Goal: Task Accomplishment & Management: Complete application form

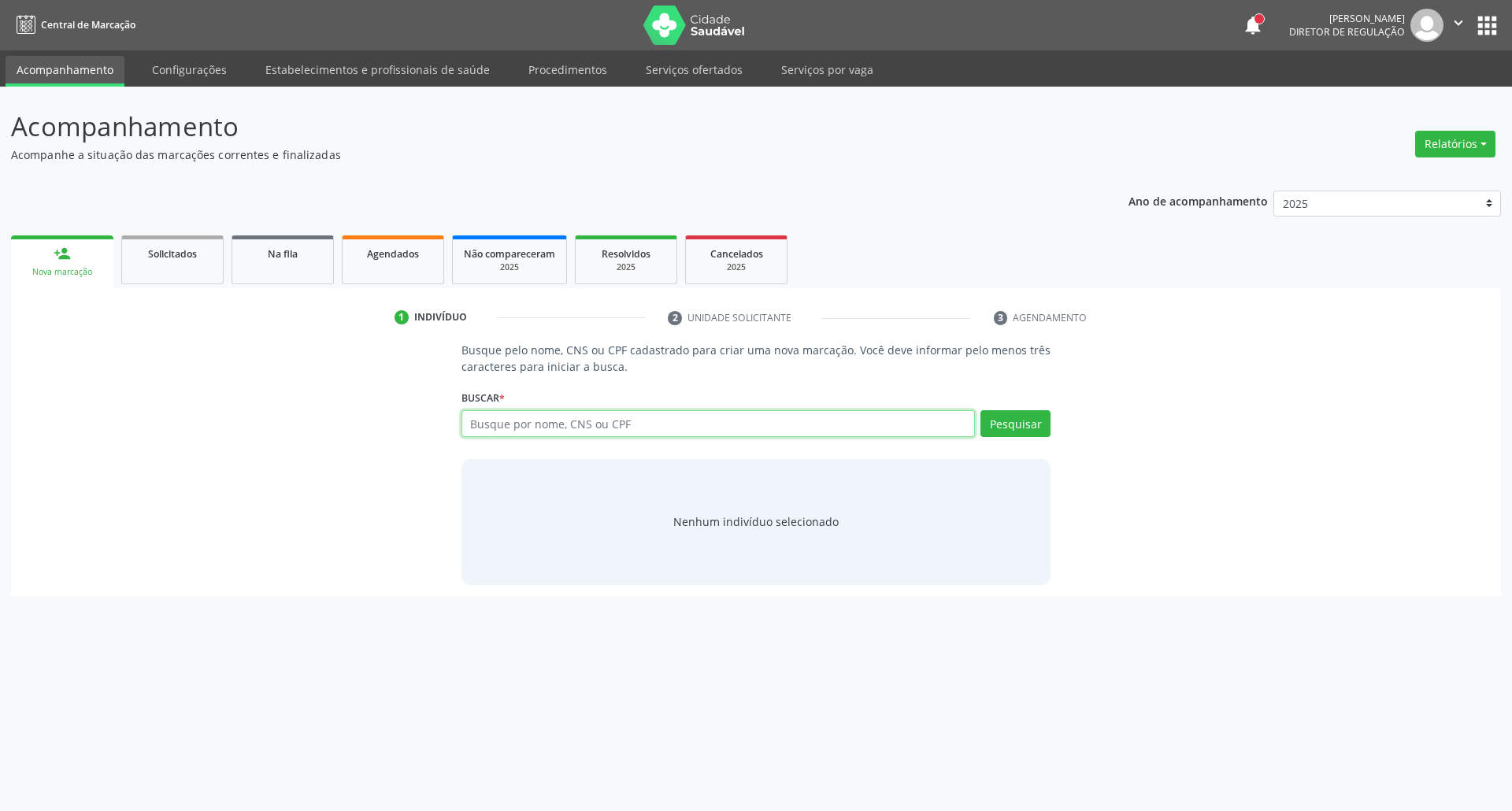
click at [613, 429] on input "text" at bounding box center [718, 424] width 514 height 27
paste input "703 6000 2266 0732"
type input "703 6000 2266 0732"
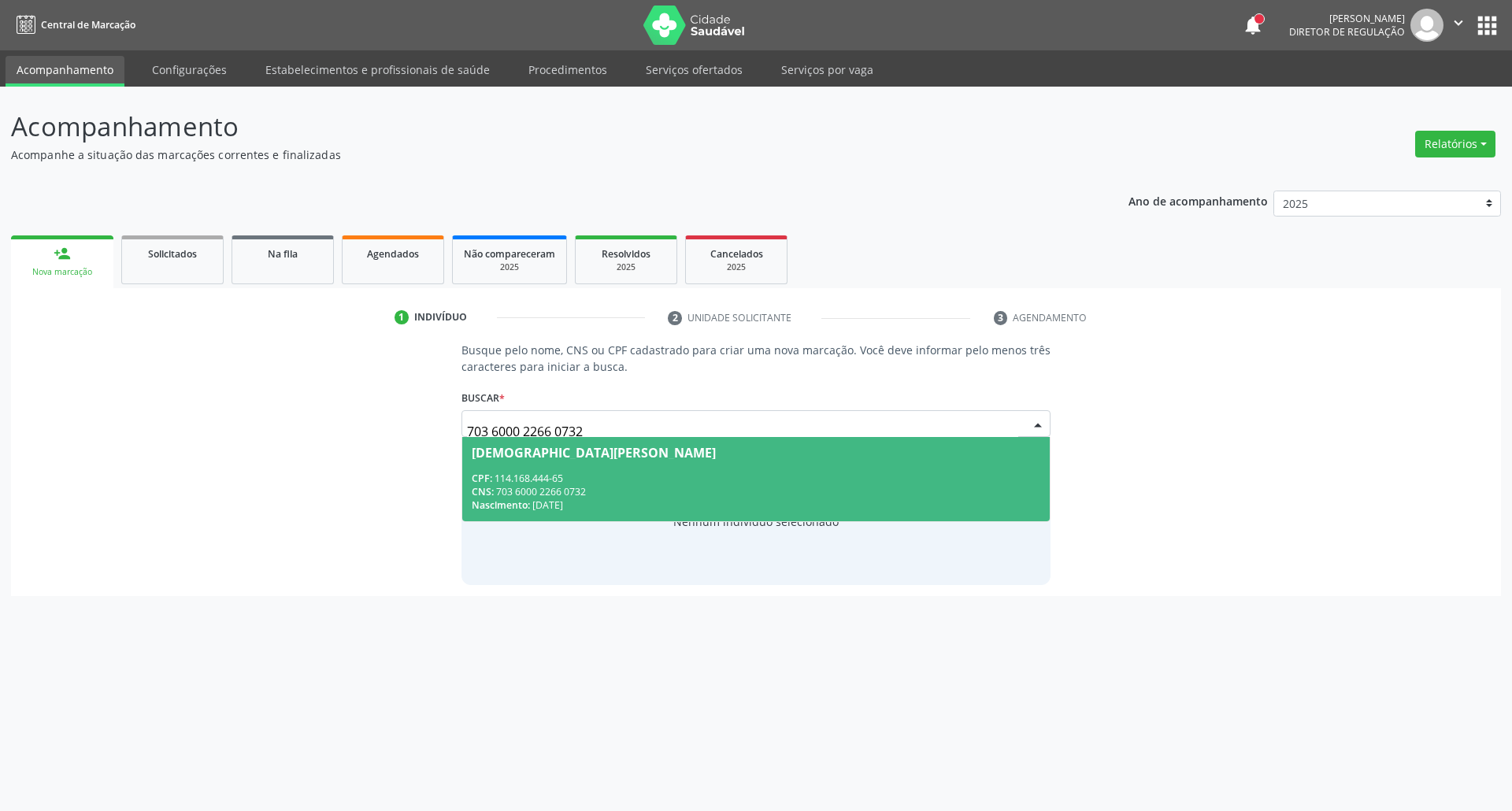
click at [658, 499] on div "Nascimento: 22/05/2010" at bounding box center [756, 506] width 569 height 13
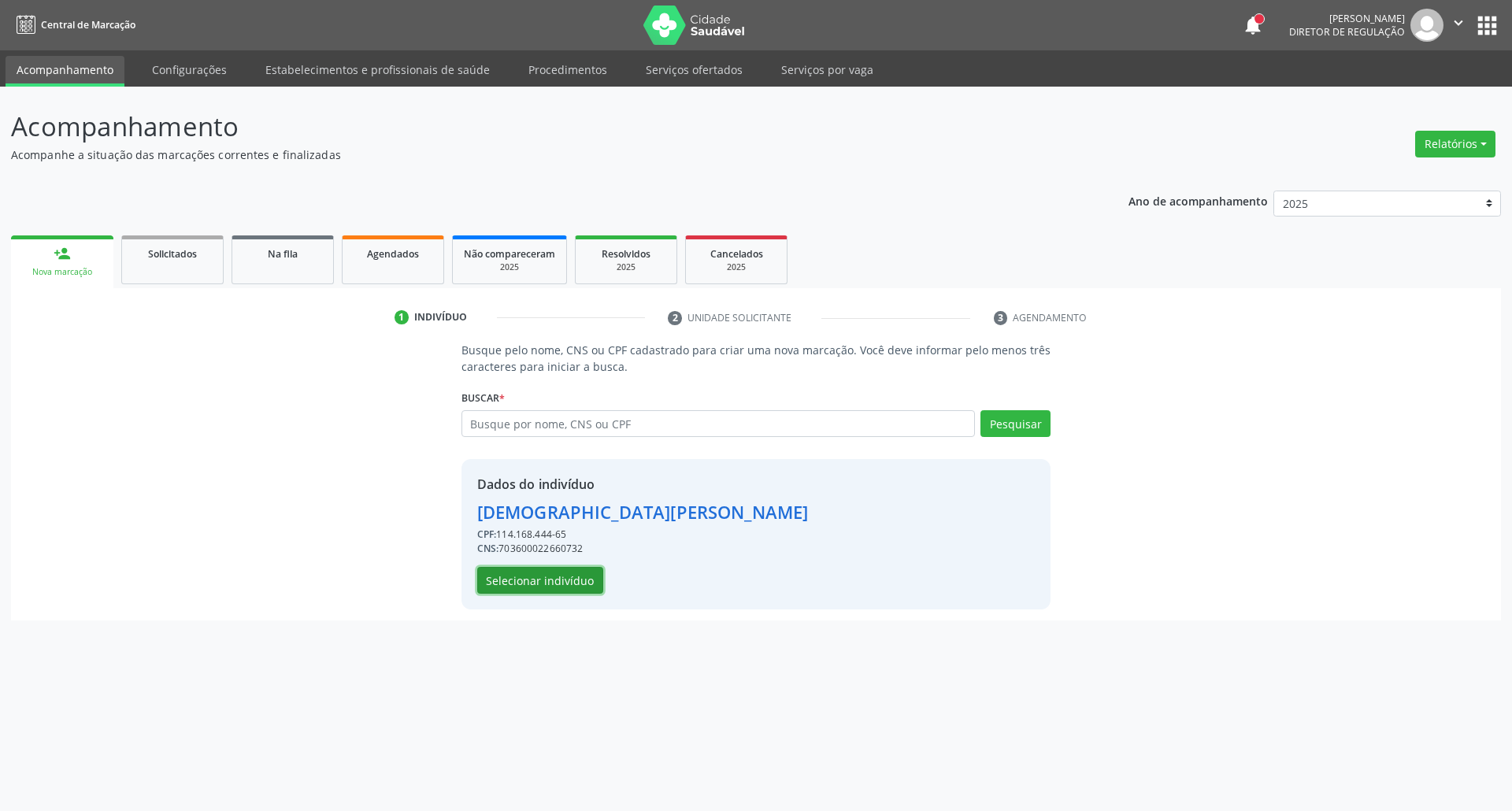
click at [529, 580] on button "Selecionar indivíduo" at bounding box center [540, 580] width 126 height 27
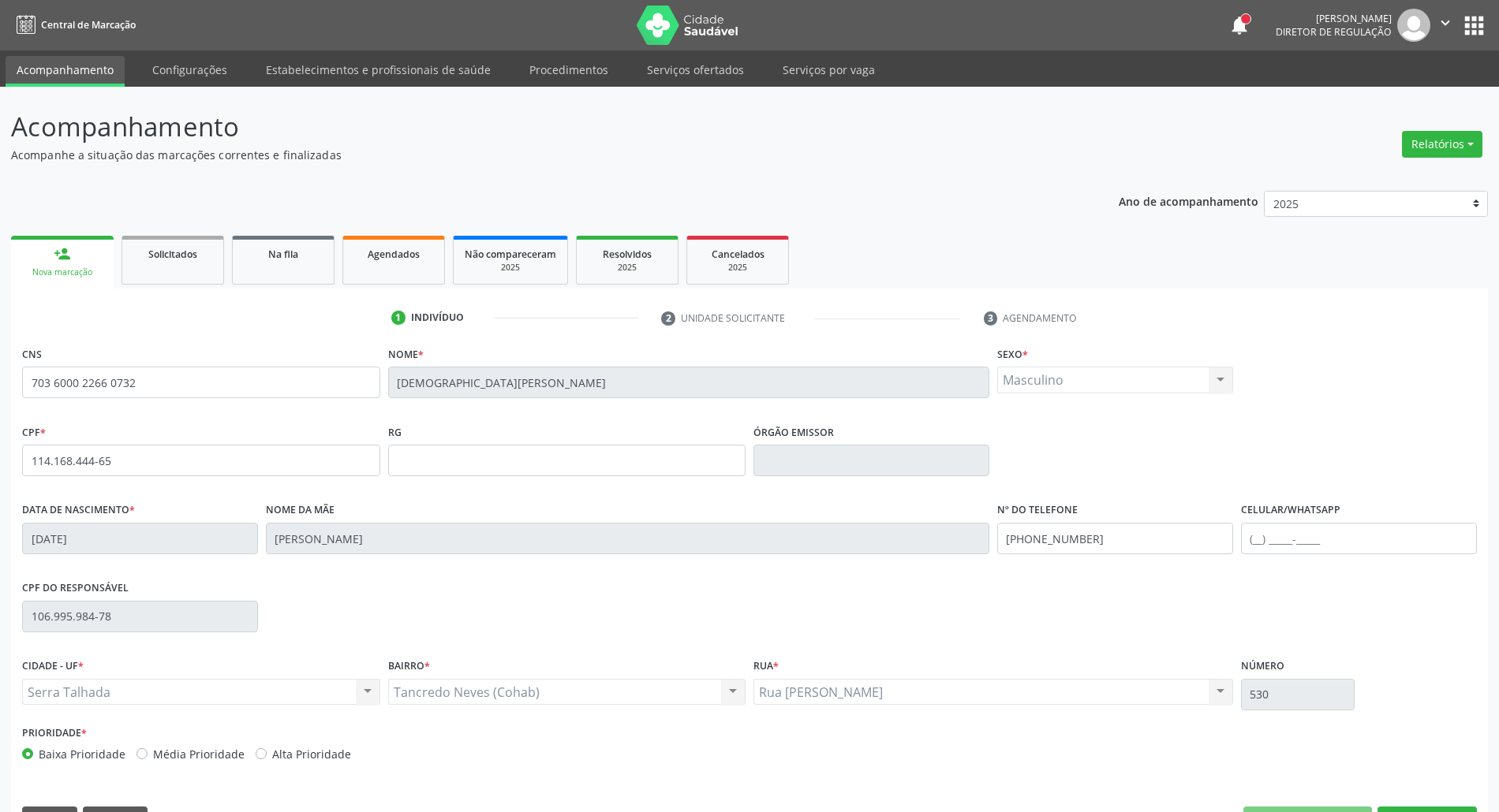
scroll to position [43, 0]
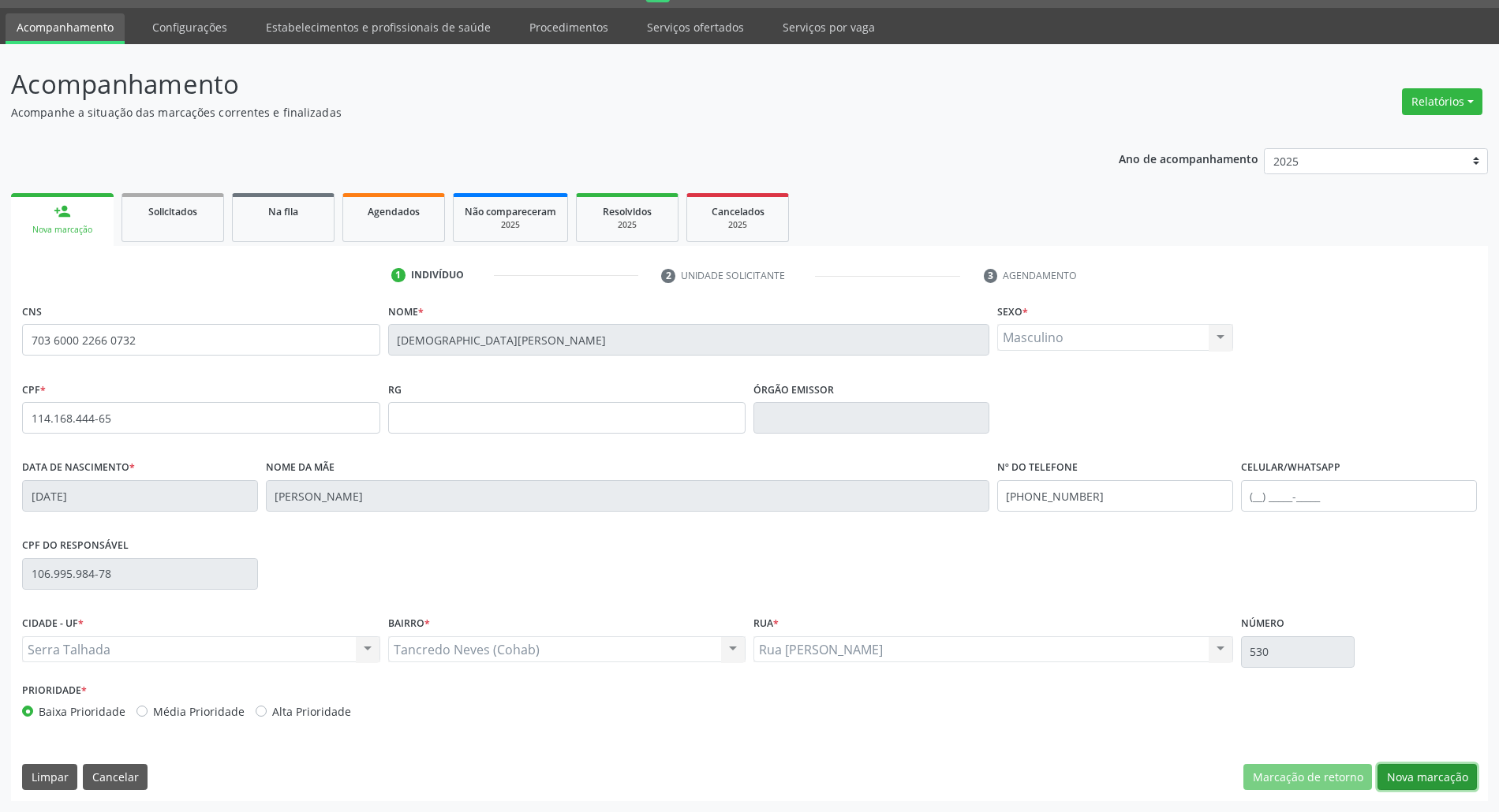
drag, startPoint x: 1430, startPoint y: 777, endPoint x: 1002, endPoint y: 609, distance: 459.8
click at [1427, 777] on button "Nova marcação" at bounding box center [1427, 777] width 99 height 27
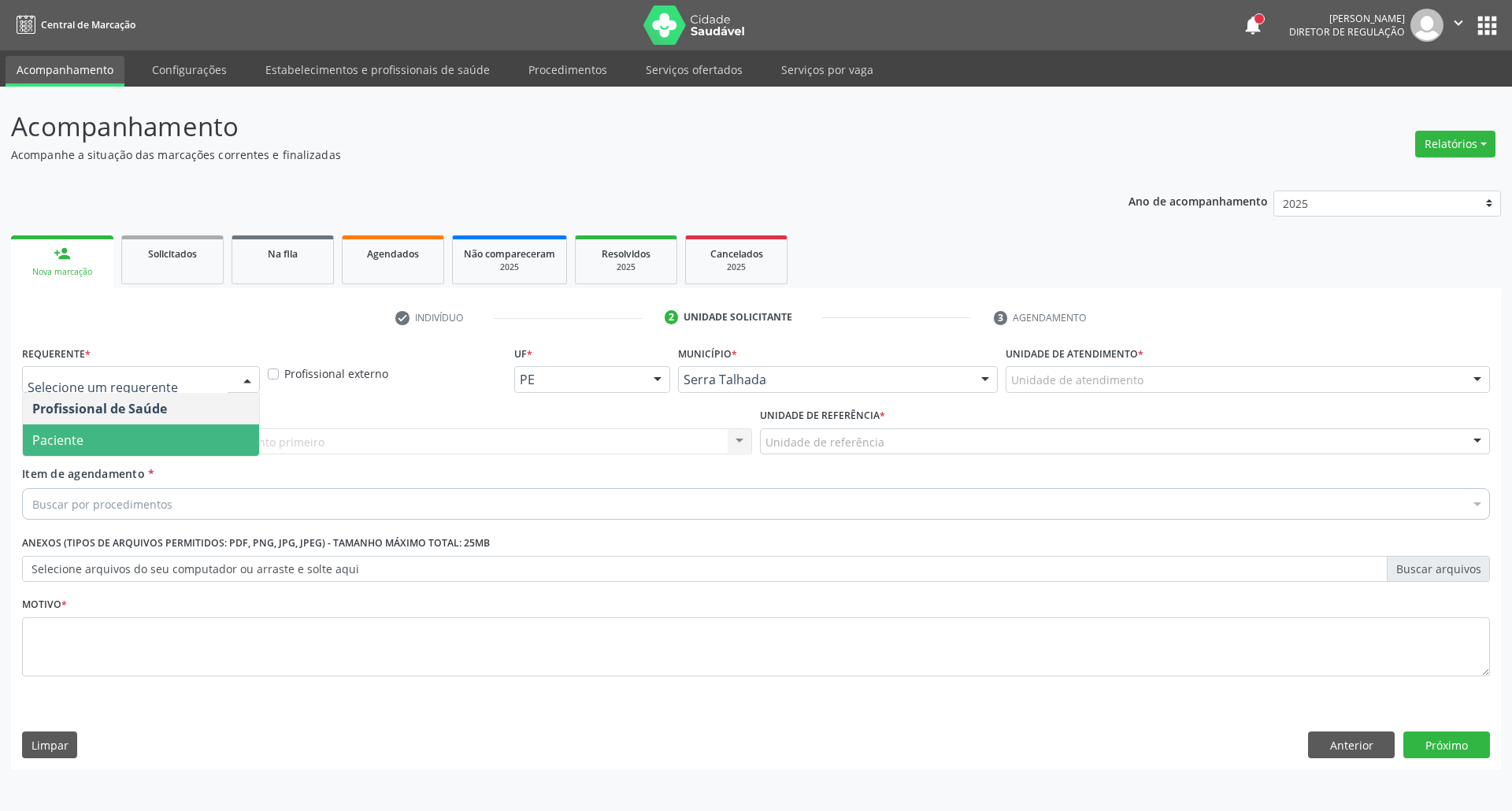
click at [101, 442] on span "Paciente" at bounding box center [140, 440] width 236 height 31
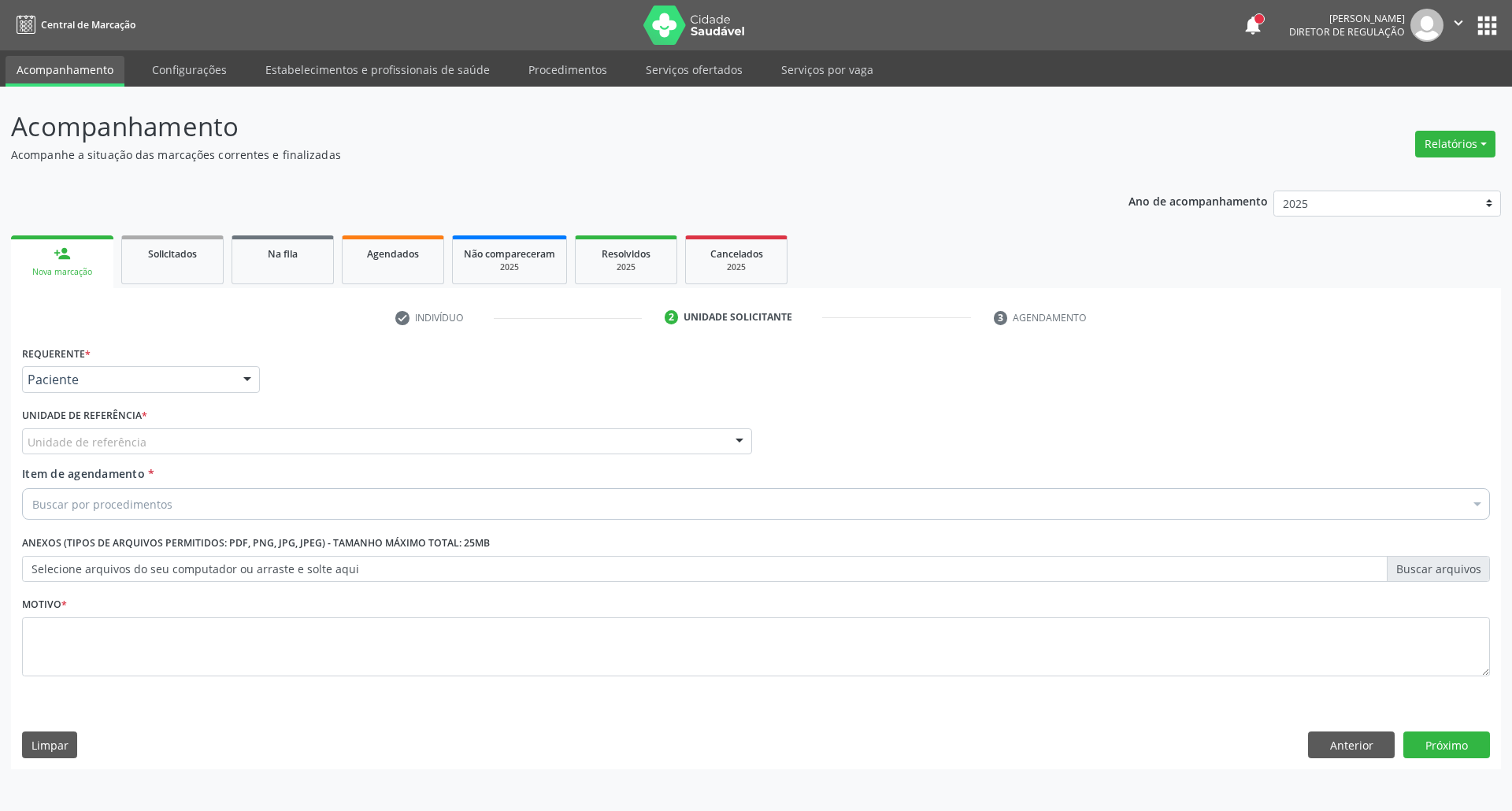
click at [101, 442] on div "Requerente * Paciente Profissional de Saúde Paciente Nenhum resultado encontrad…" at bounding box center [755, 520] width 1467 height 357
click at [158, 445] on div "Unidade de referência" at bounding box center [387, 442] width 730 height 27
type input "N"
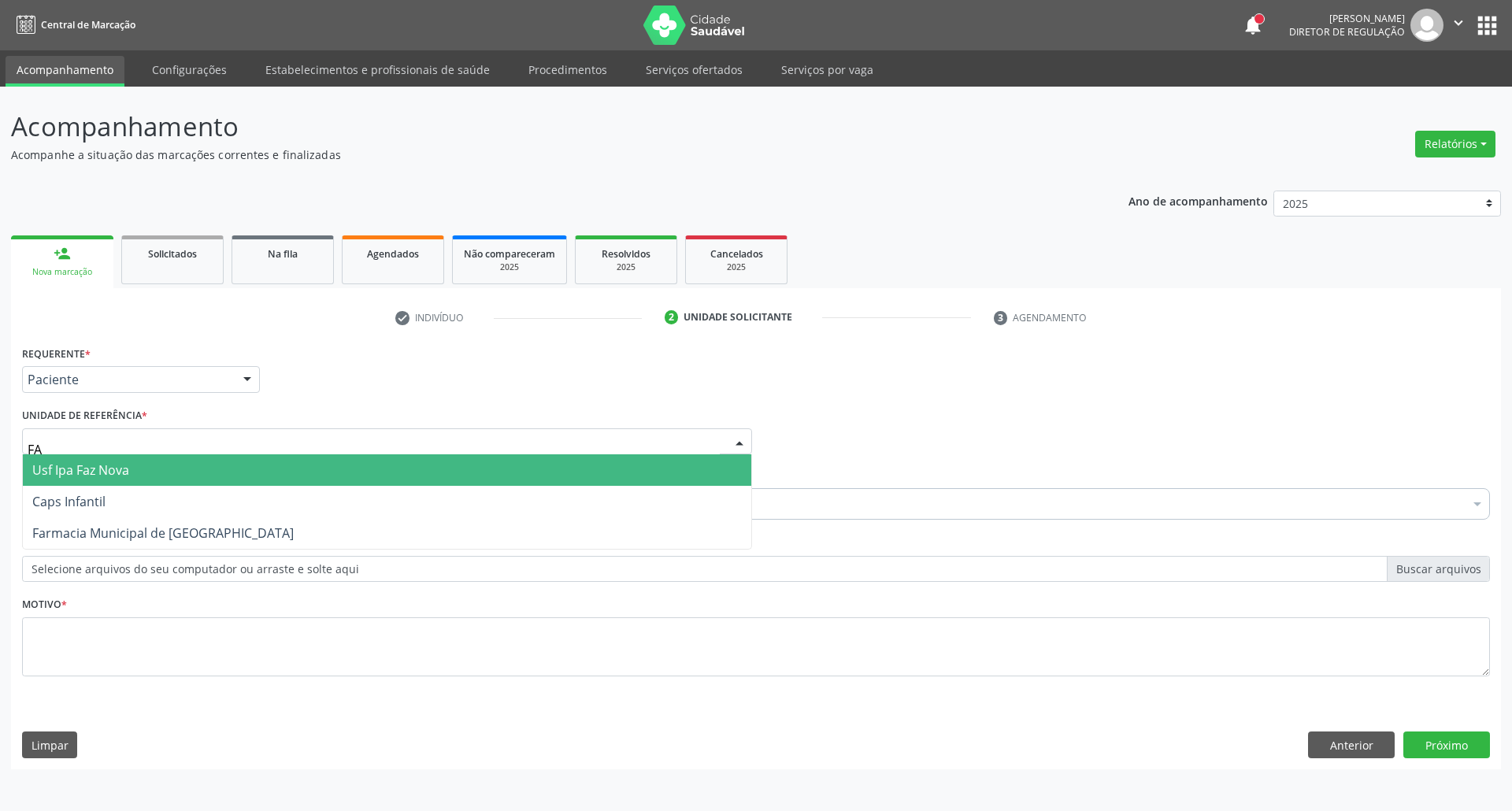
type input "FAZ"
click at [167, 458] on span "Usf Ipa Faz Nova" at bounding box center [387, 469] width 728 height 31
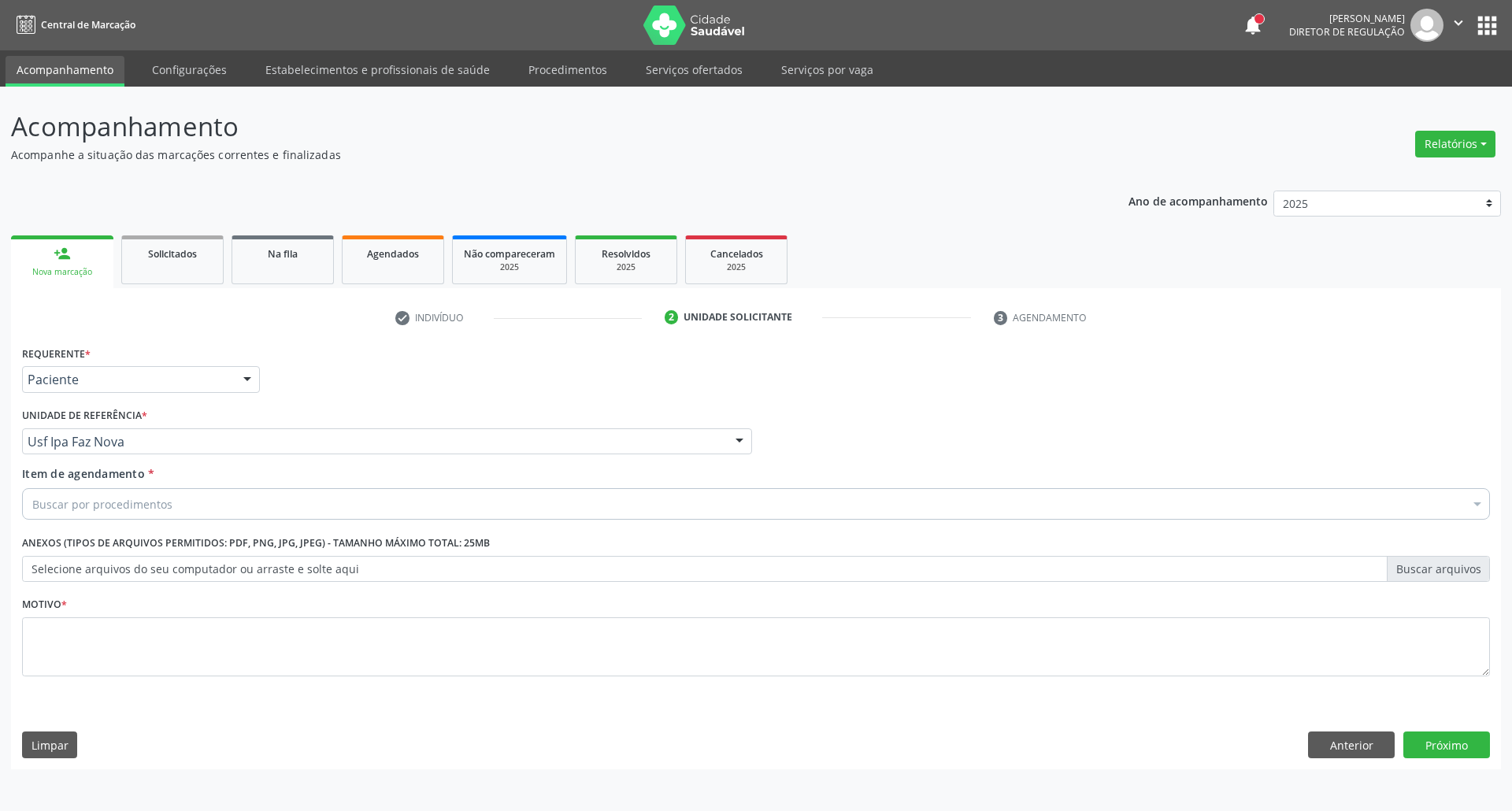
click at [157, 514] on div "Buscar por procedimentos" at bounding box center [755, 504] width 1467 height 31
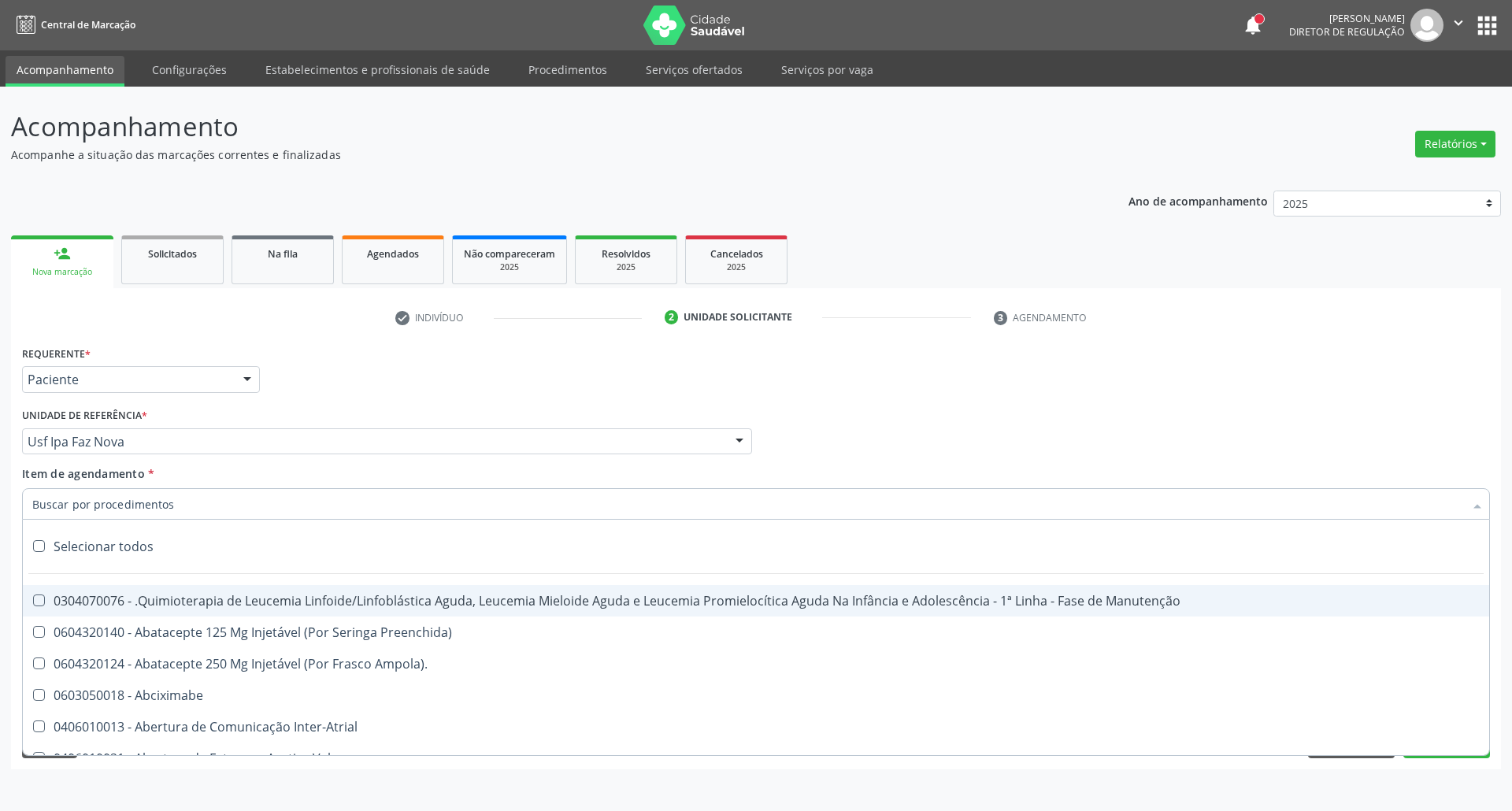
click at [161, 498] on input "Item de agendamento *" at bounding box center [748, 504] width 1431 height 31
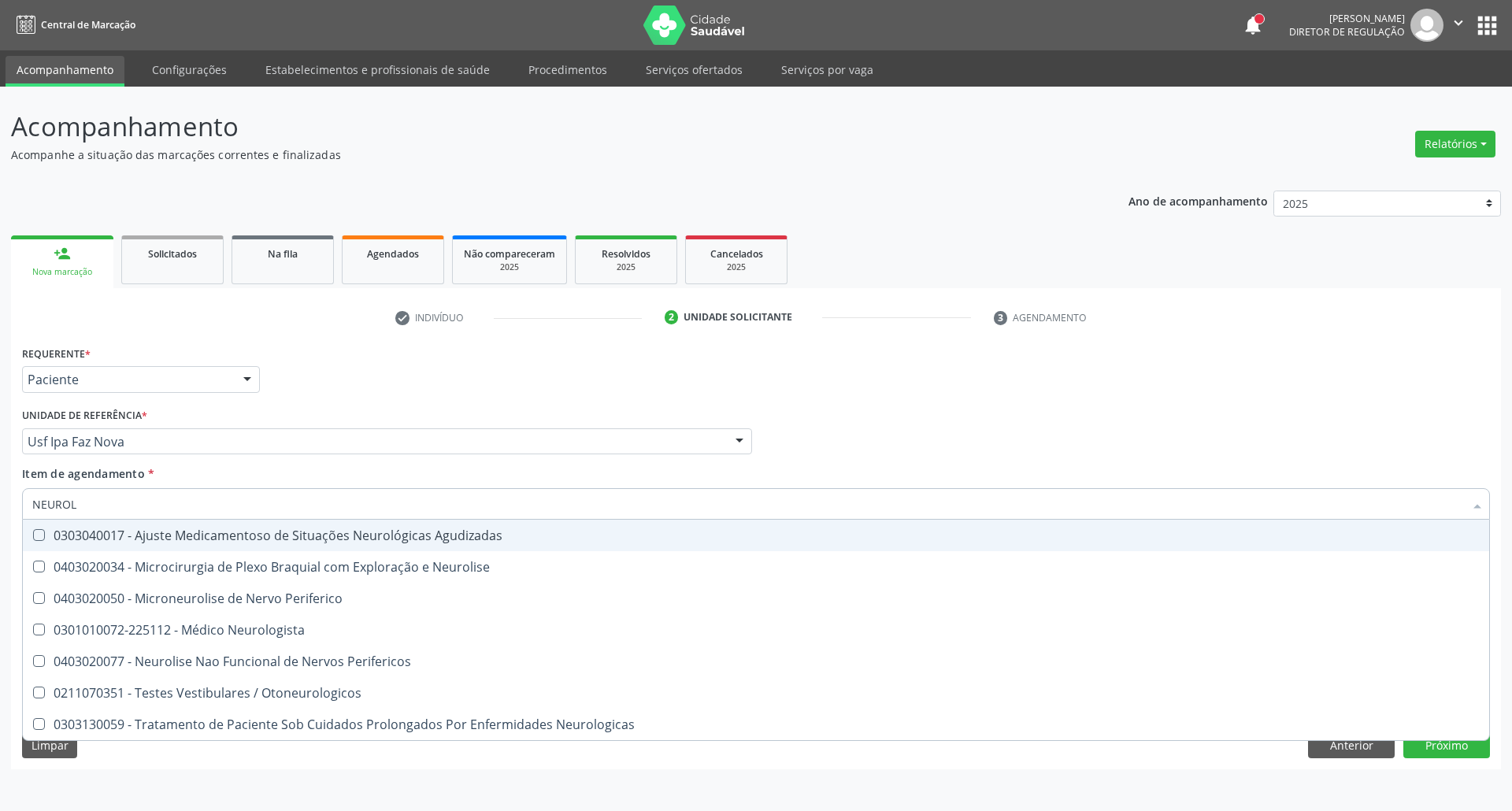
type input "NEUROLO"
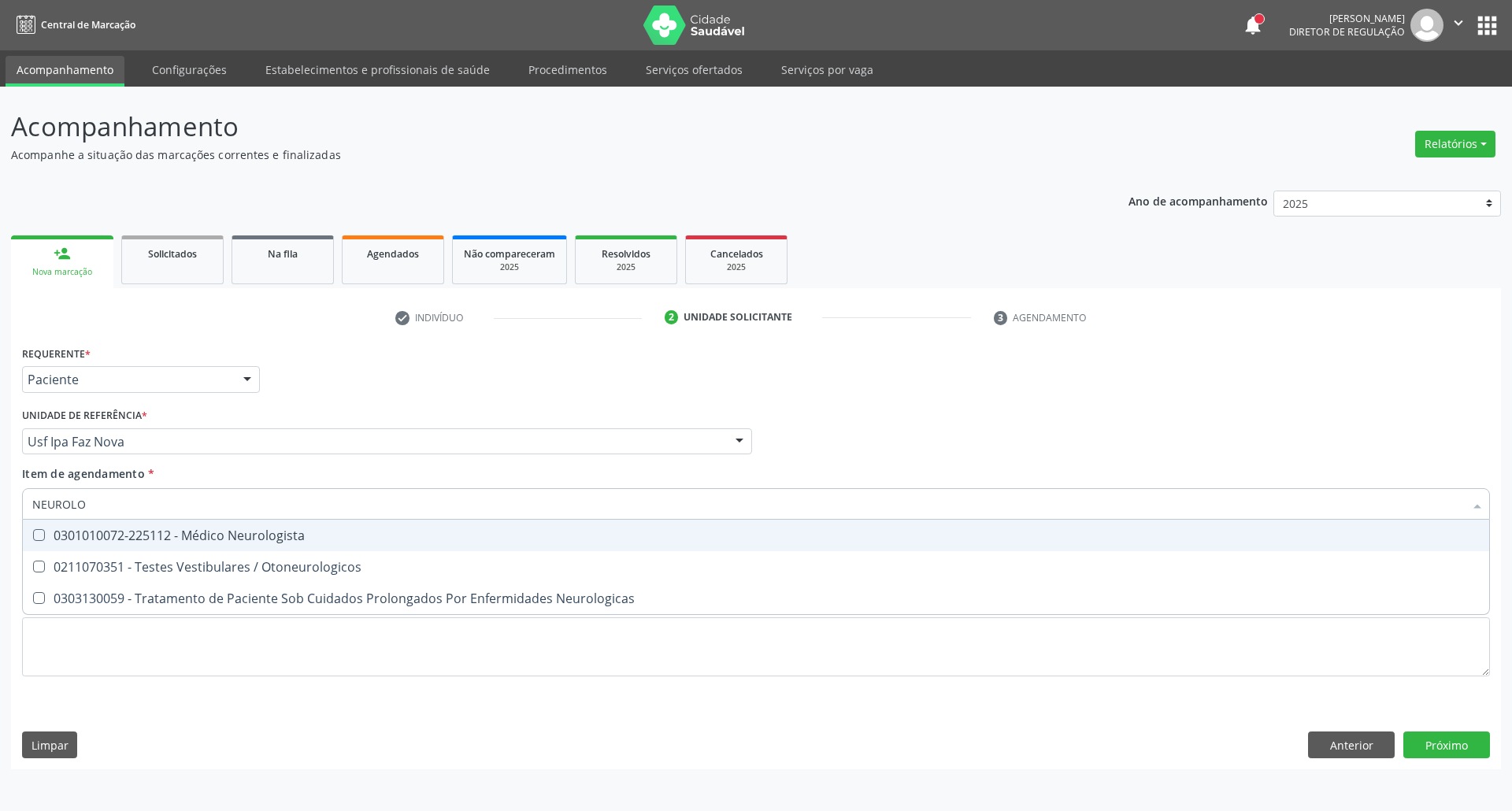
click at [167, 539] on div "0301010072-225112 - Médico Neurologista" at bounding box center [755, 535] width 1447 height 13
checkbox Neurologista "true"
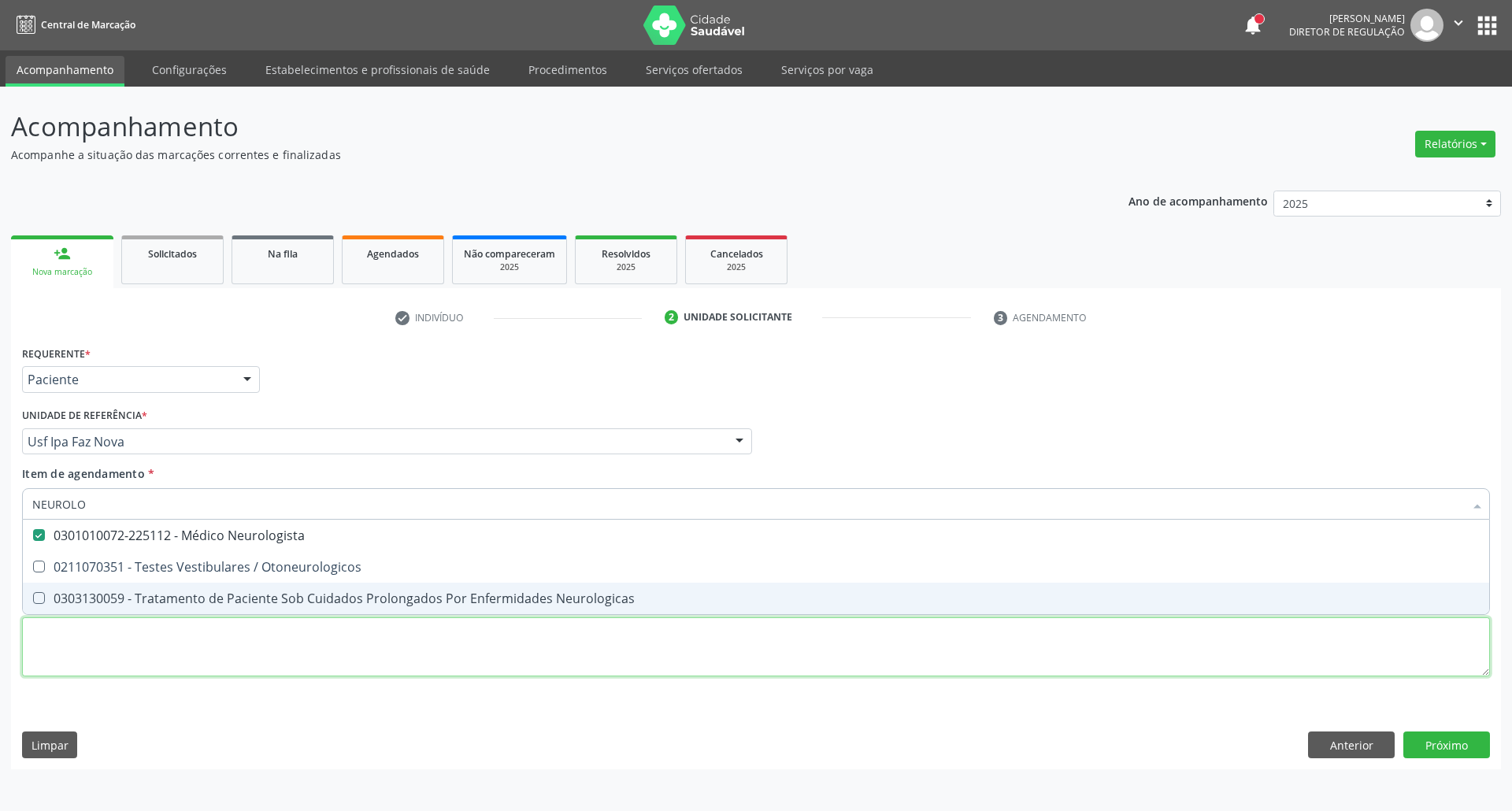
drag, startPoint x: 170, startPoint y: 644, endPoint x: 161, endPoint y: 585, distance: 59.7
click at [161, 644] on div "Requerente * Paciente Profissional de Saúde Paciente Nenhum resultado encontrad…" at bounding box center [755, 520] width 1467 height 357
checkbox Otoneurologicos "true"
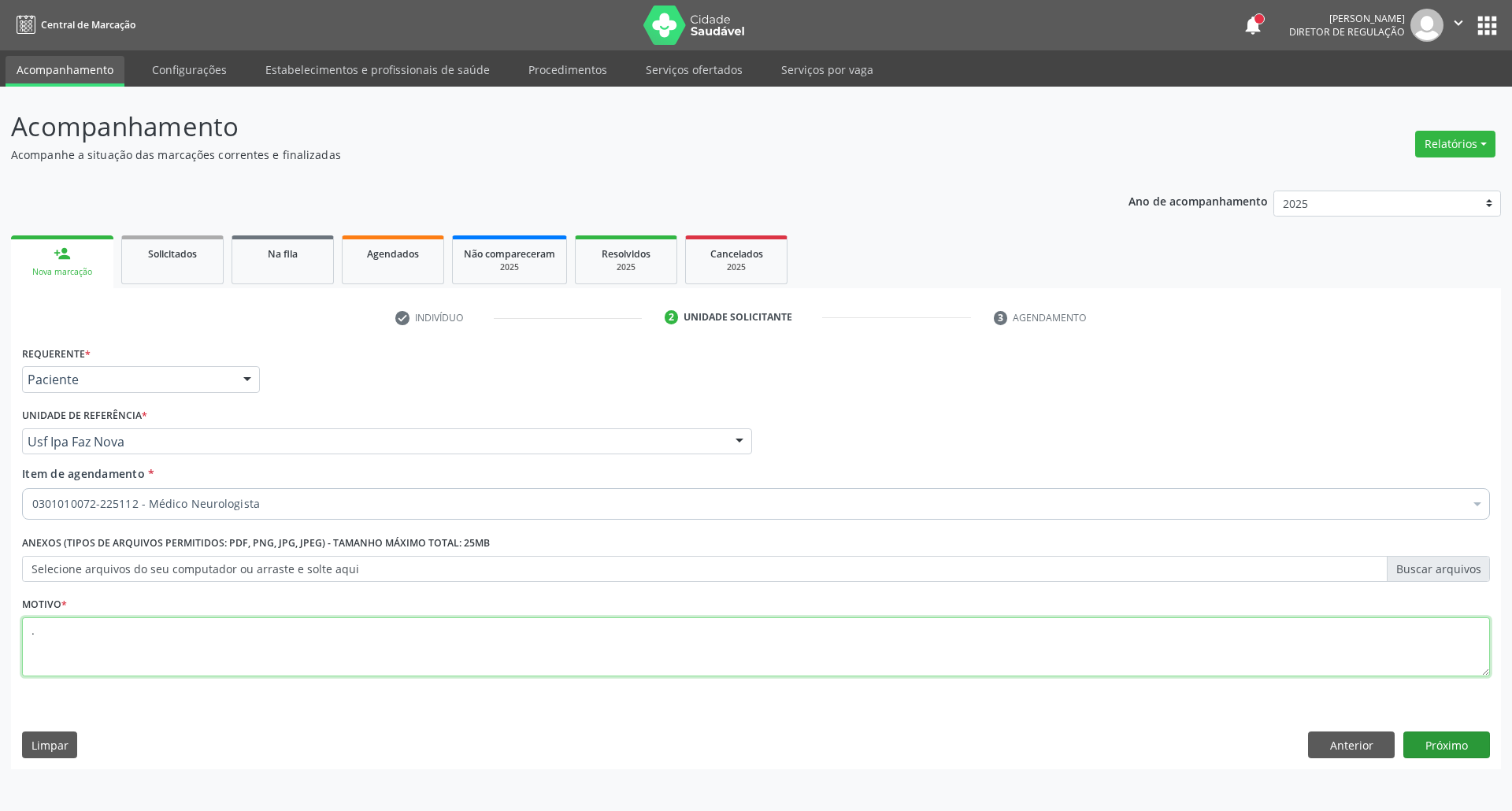
type textarea "."
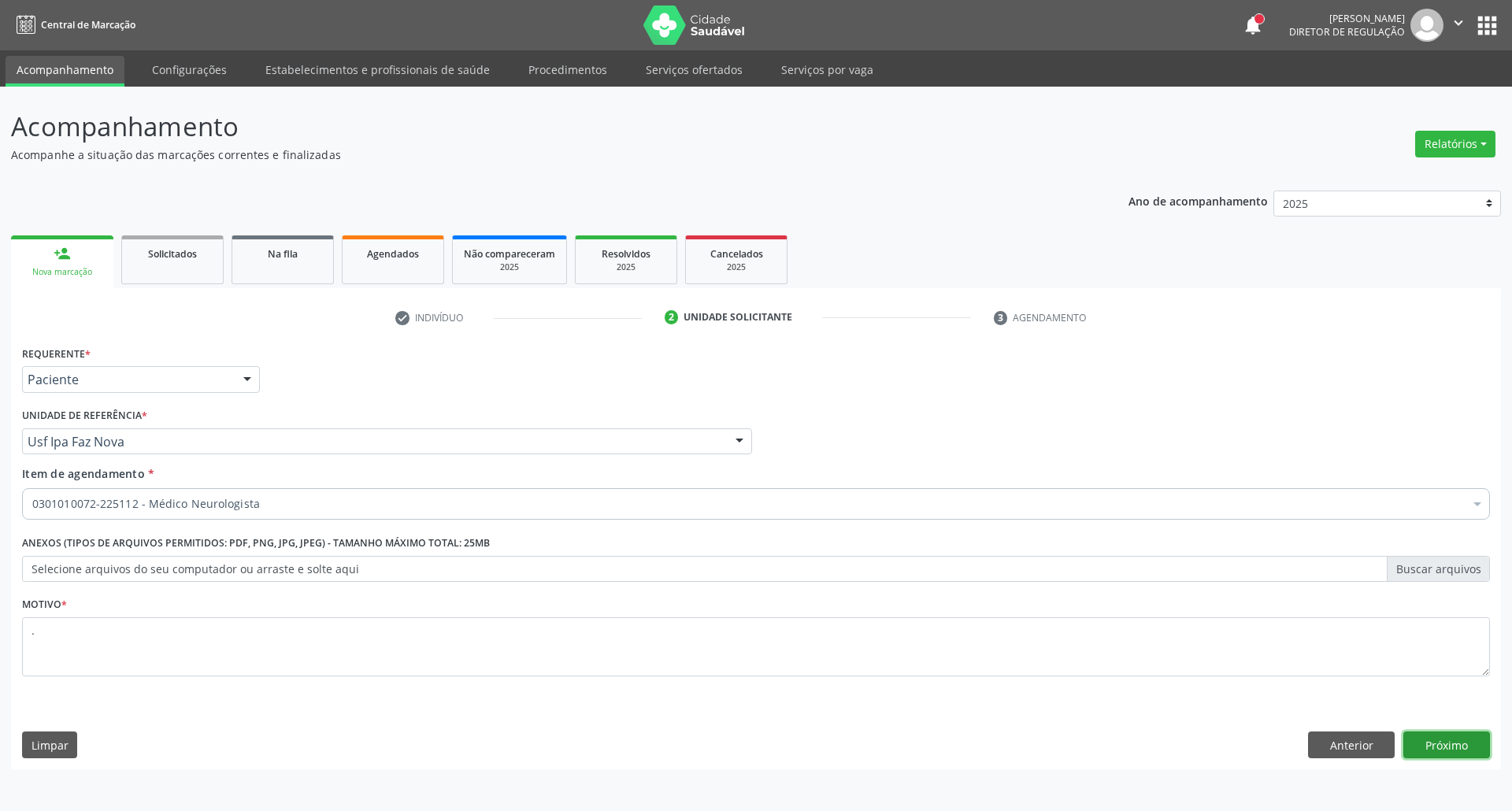
click at [1418, 751] on button "Próximo" at bounding box center [1446, 745] width 87 height 27
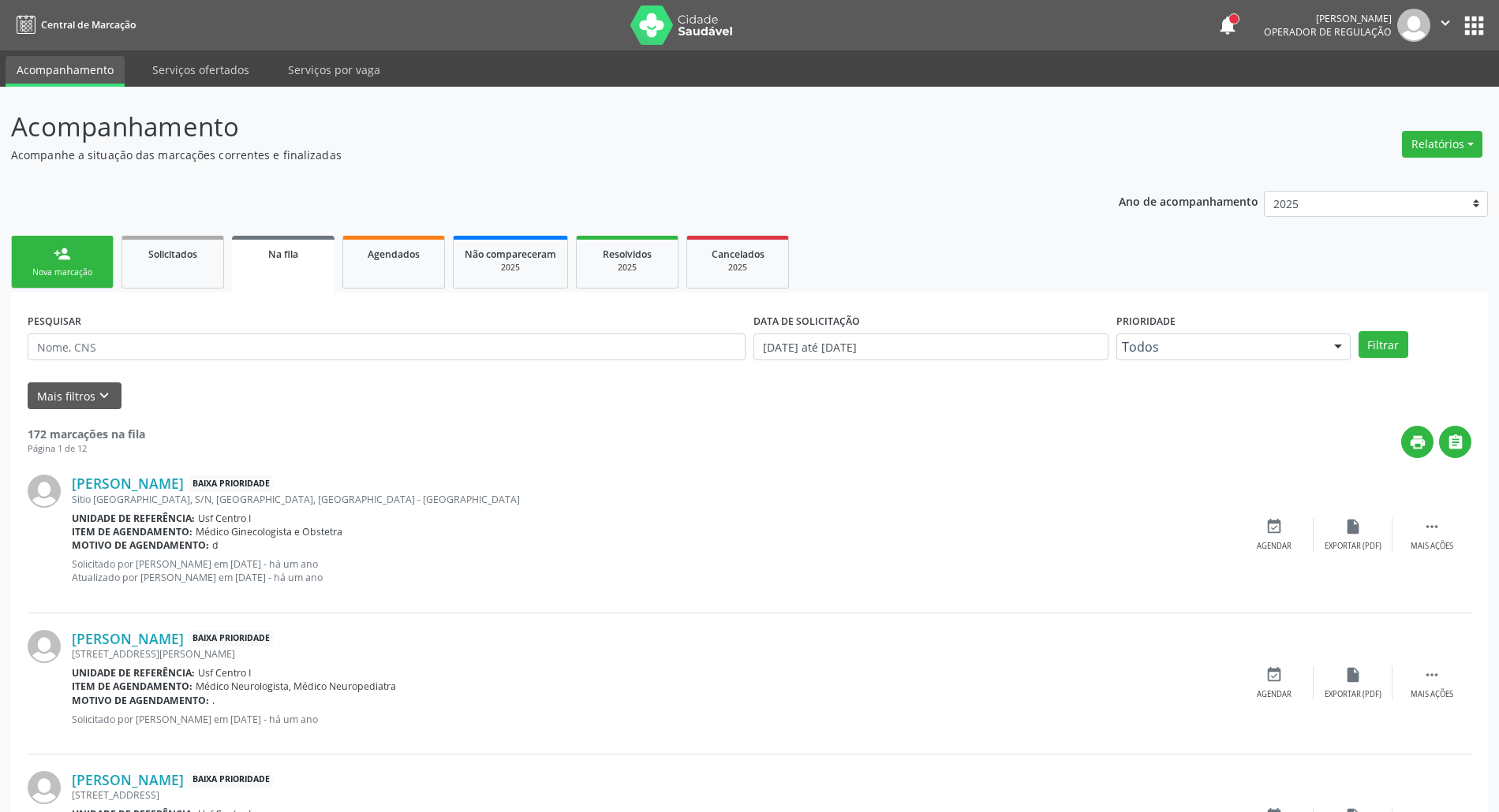
click at [62, 254] on div "person_add" at bounding box center [62, 254] width 18 height 18
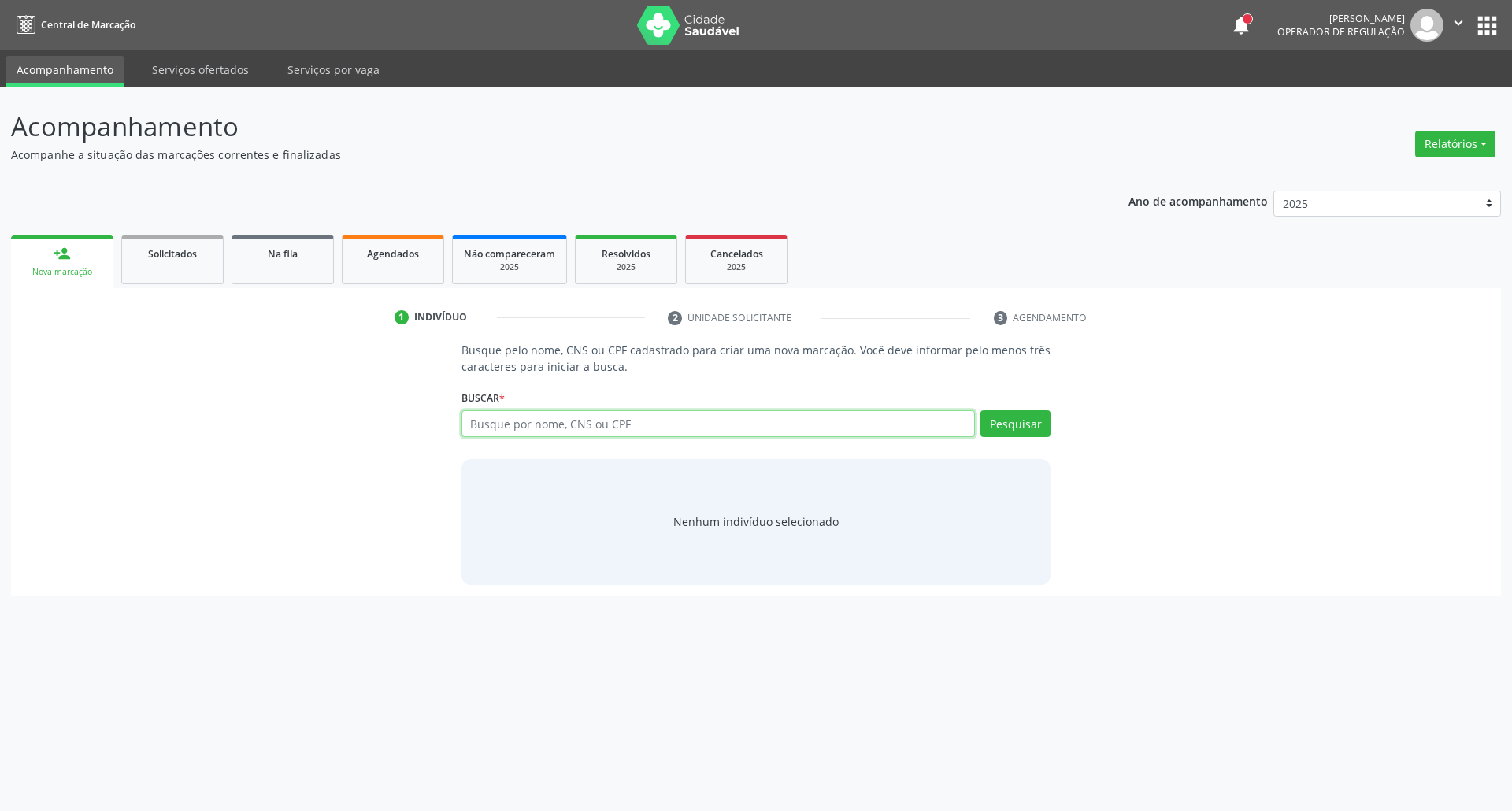
click at [609, 427] on input "text" at bounding box center [718, 424] width 514 height 27
type input "[PERSON_NAME]"
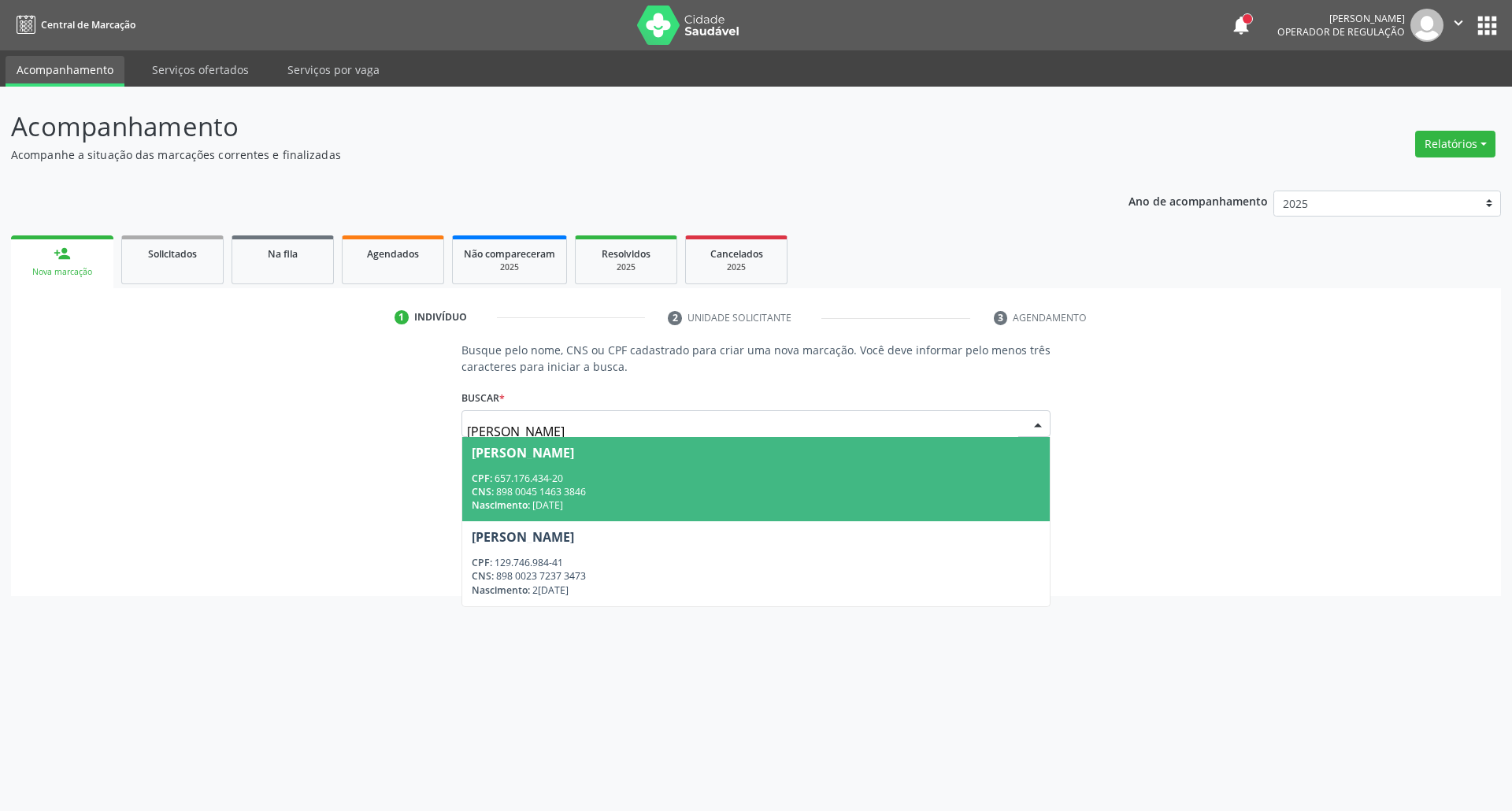
click at [574, 480] on div "CPF: 657.176.434-20" at bounding box center [756, 479] width 569 height 13
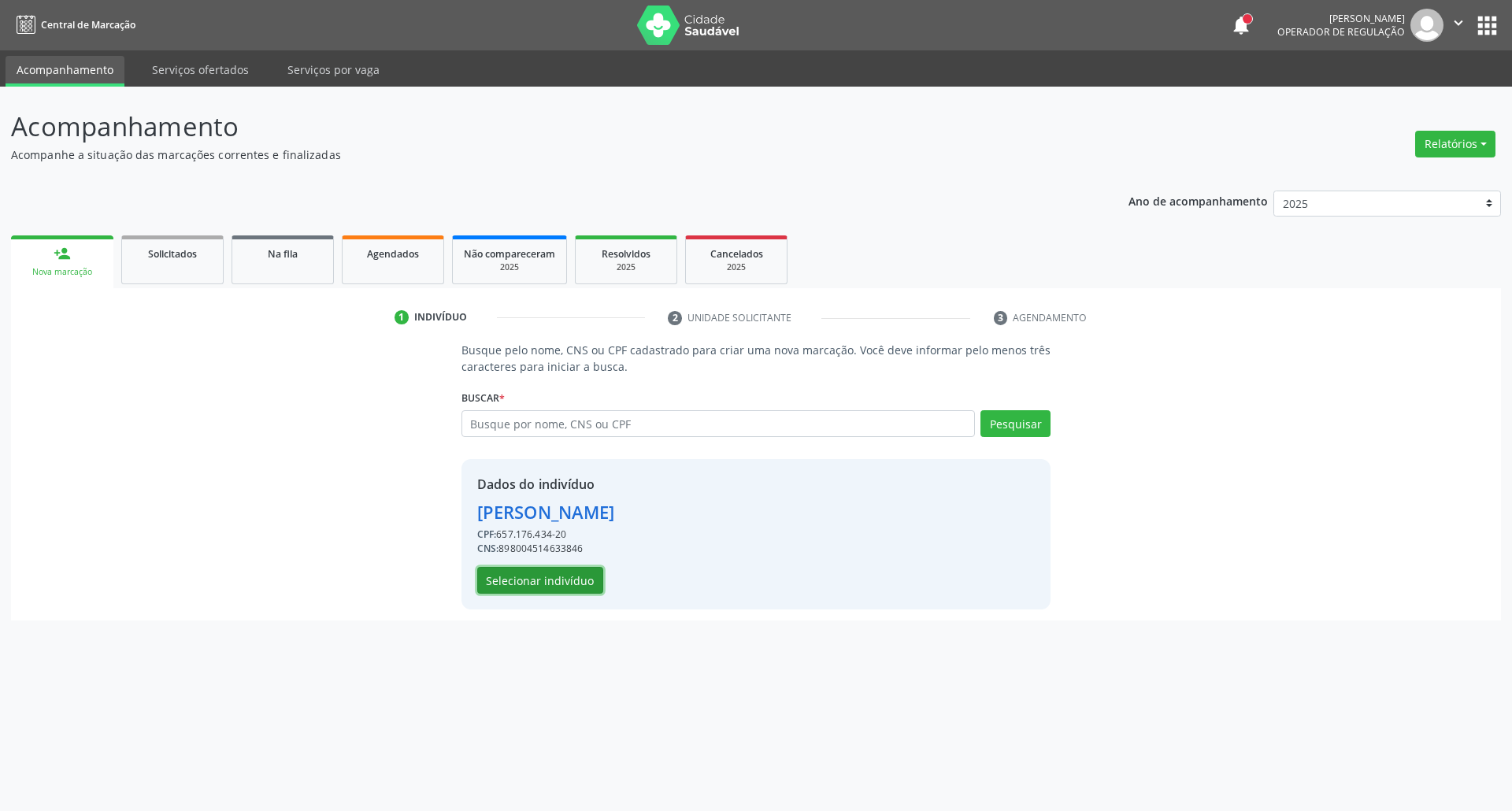
click at [543, 575] on button "Selecionar indivíduo" at bounding box center [540, 580] width 126 height 27
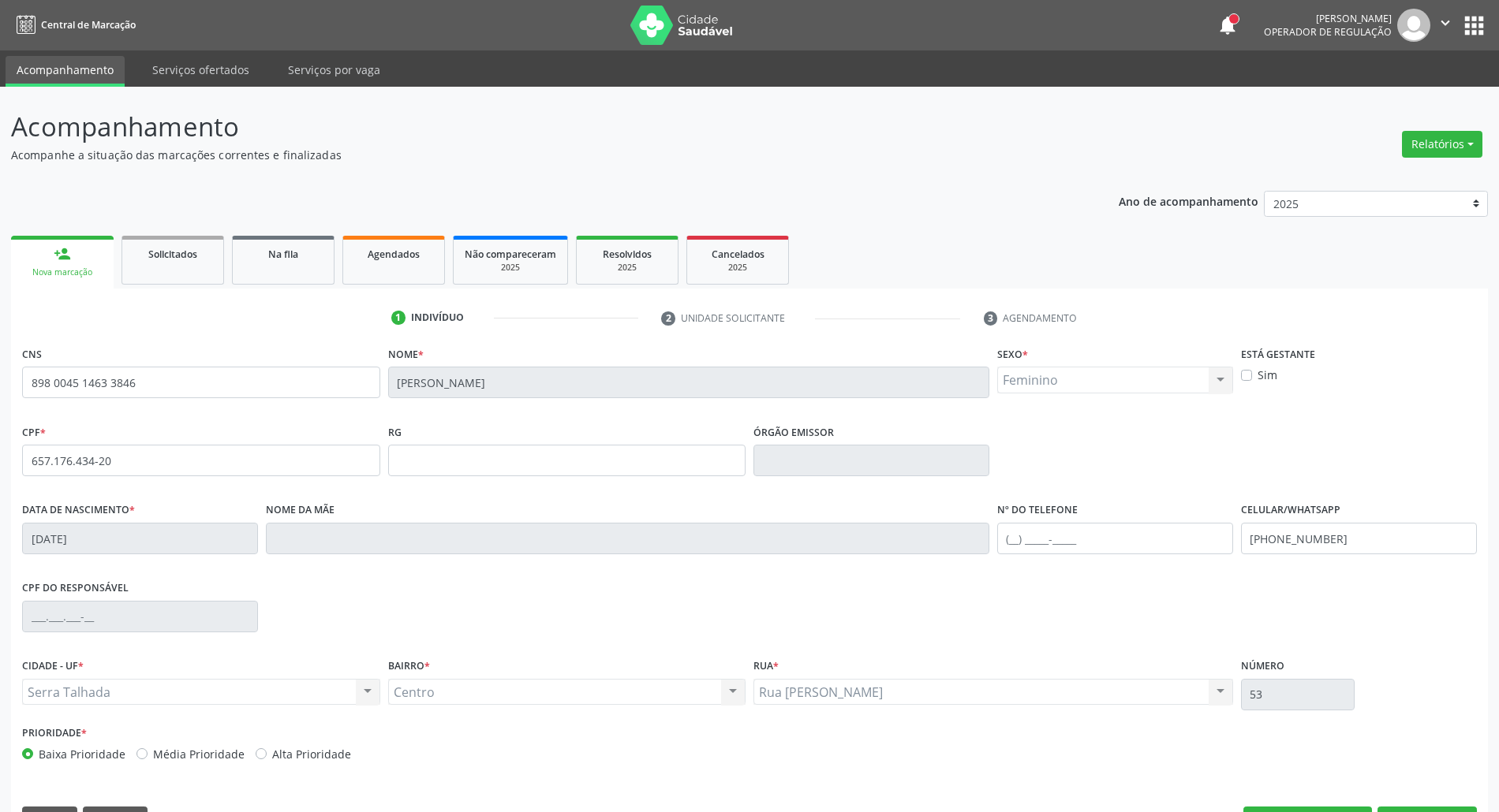
scroll to position [43, 0]
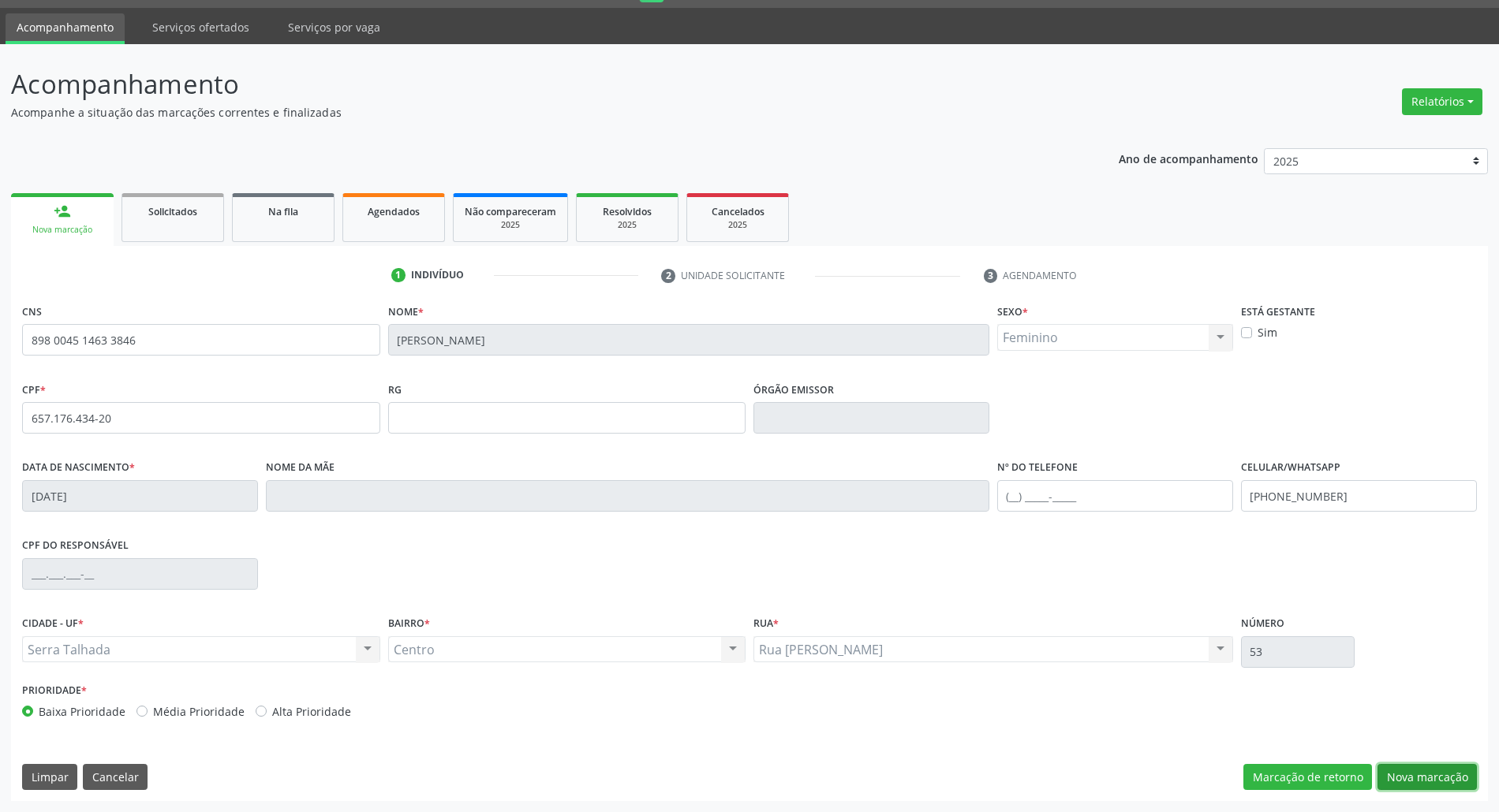
click at [1399, 773] on button "Nova marcação" at bounding box center [1427, 777] width 99 height 27
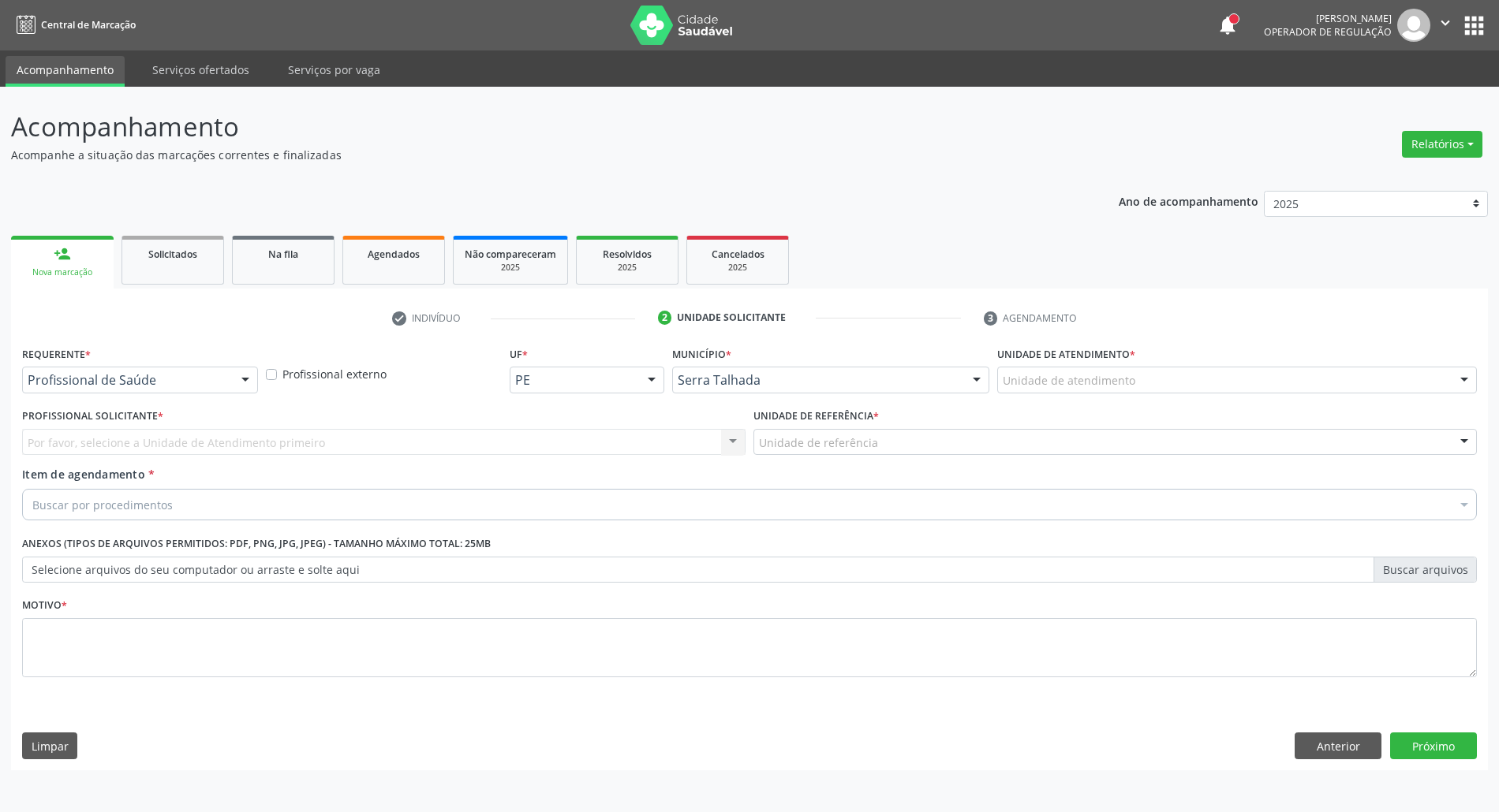
scroll to position [0, 0]
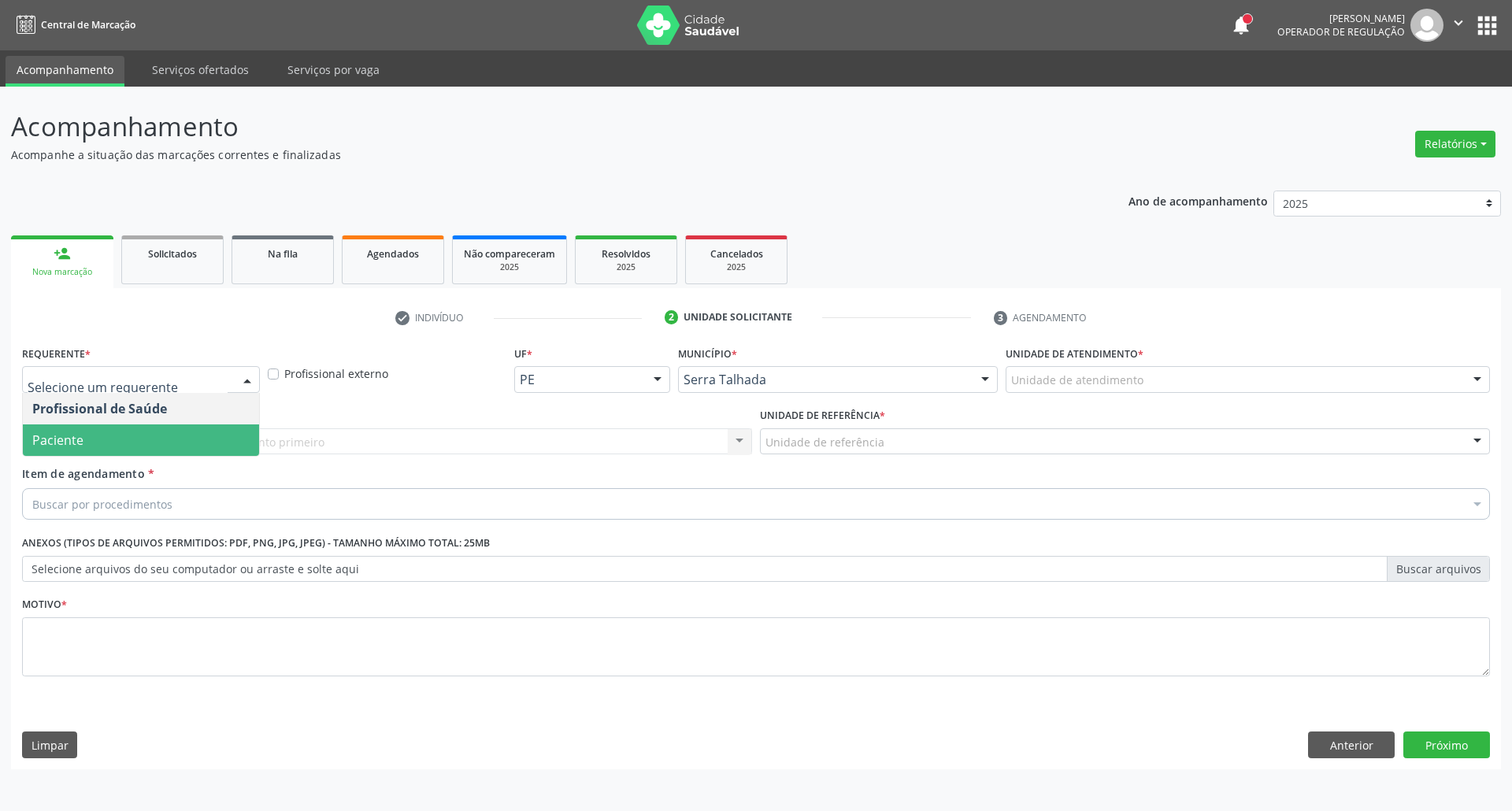
click at [148, 435] on span "Paciente" at bounding box center [140, 440] width 236 height 31
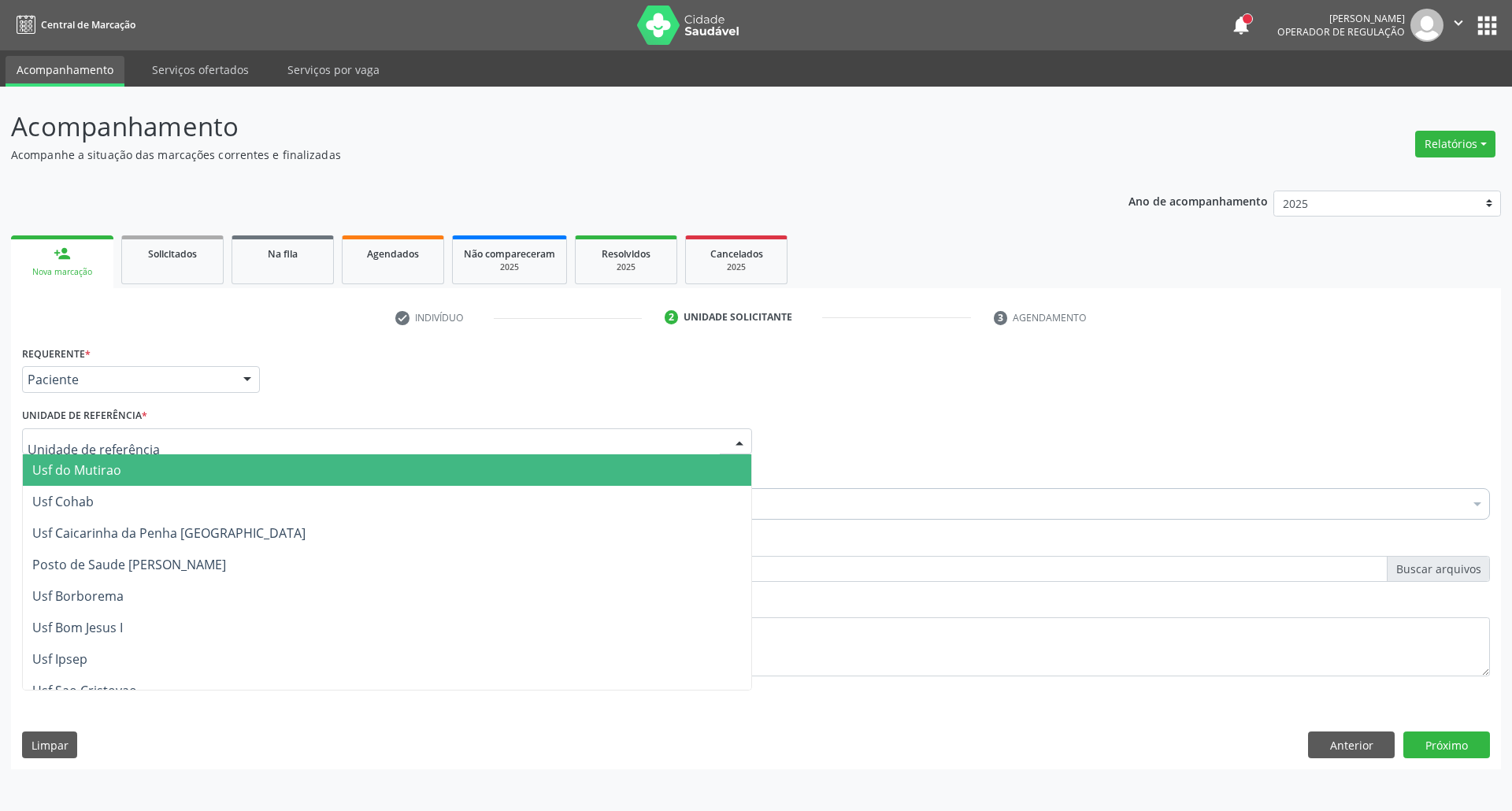
click at [148, 435] on div at bounding box center [387, 442] width 730 height 27
type input "CENTRO"
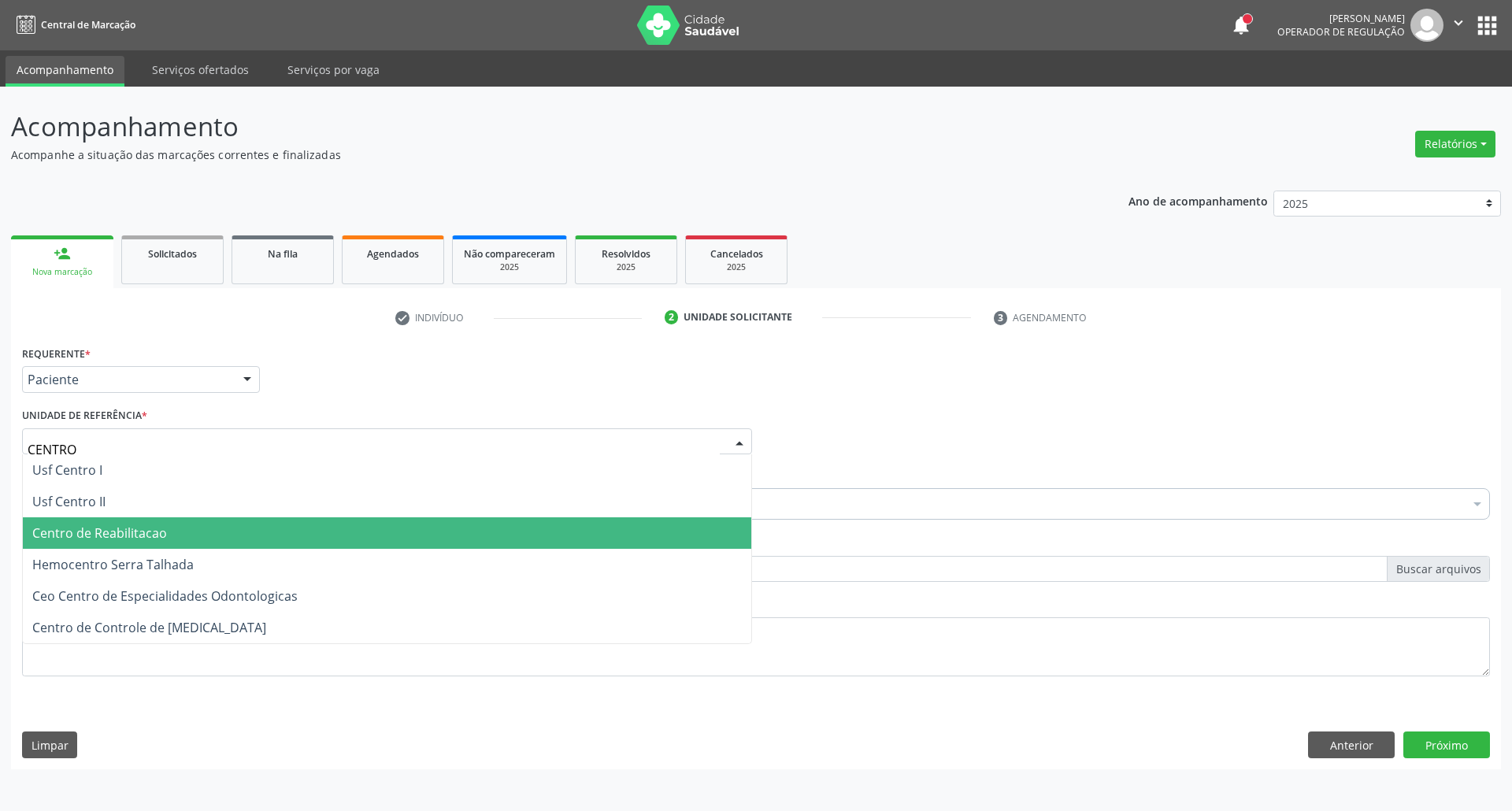
drag, startPoint x: 161, startPoint y: 525, endPoint x: 225, endPoint y: 561, distance: 73.4
click at [161, 525] on span "Centro de Reabilitacao" at bounding box center [99, 533] width 135 height 18
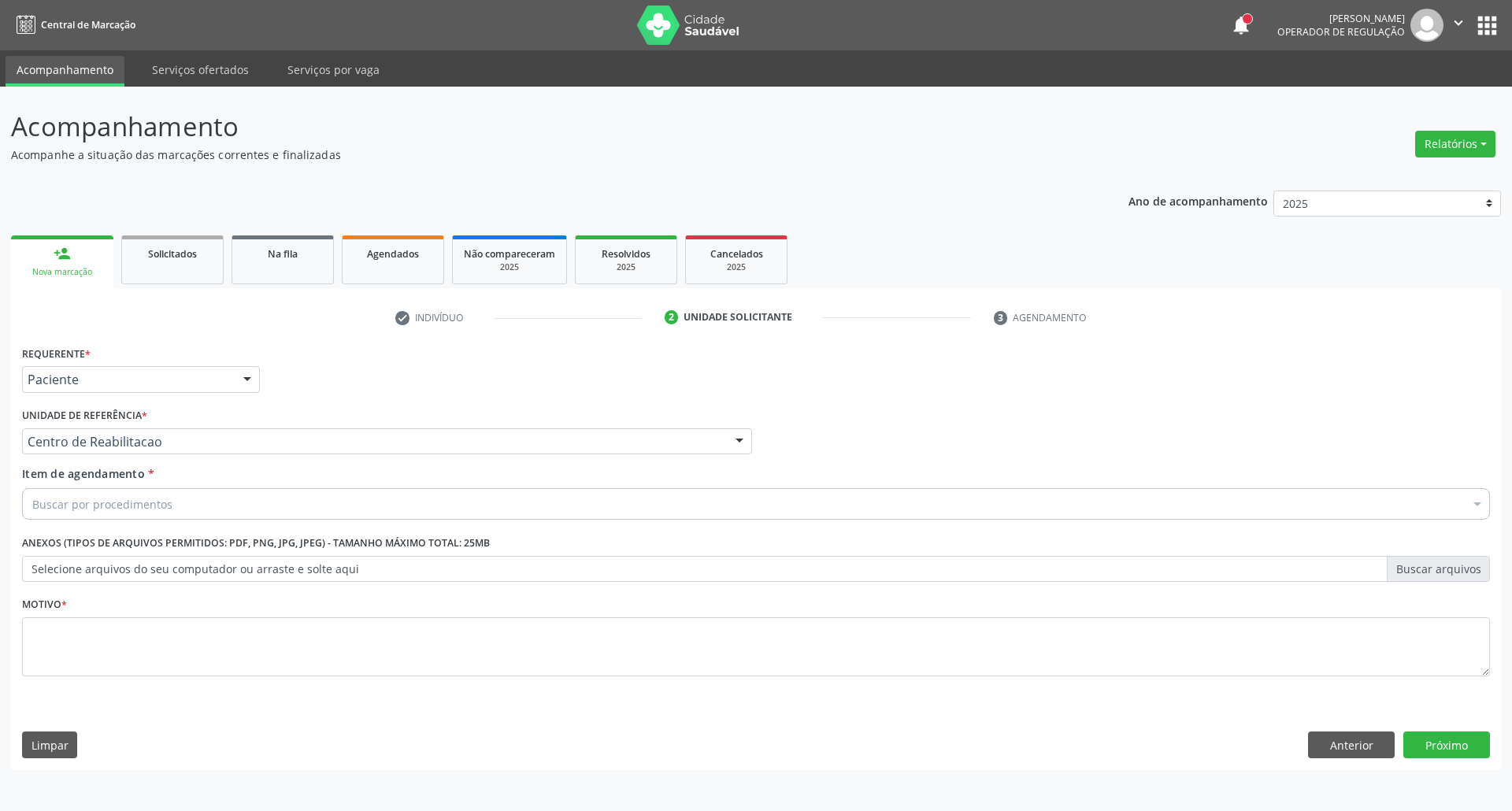
click at [222, 514] on div "Buscar por procedimentos" at bounding box center [755, 504] width 1467 height 31
click at [32, 502] on input "Item de agendamento *" at bounding box center [32, 504] width 0 height 31
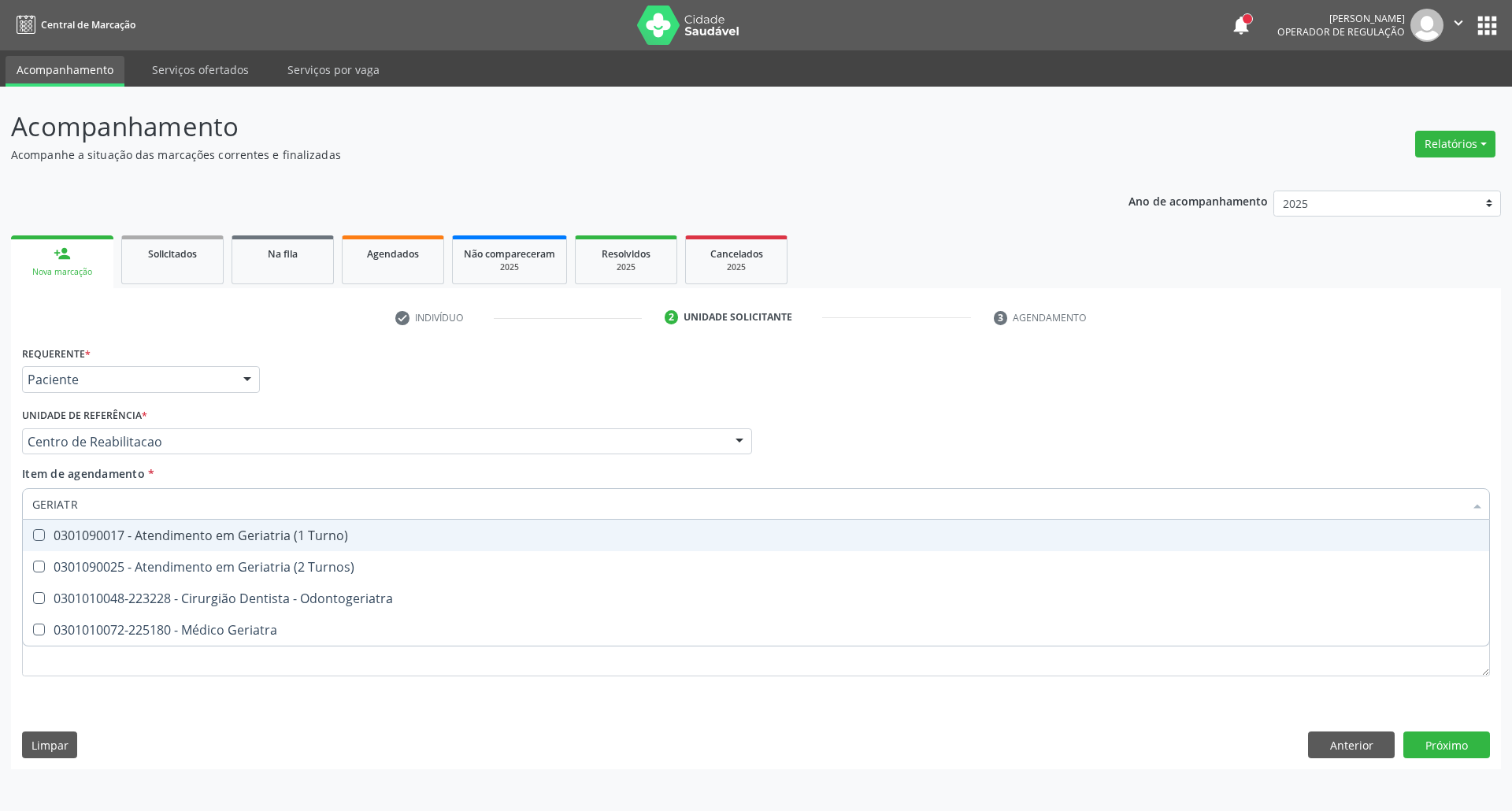
type input "GERIATRA"
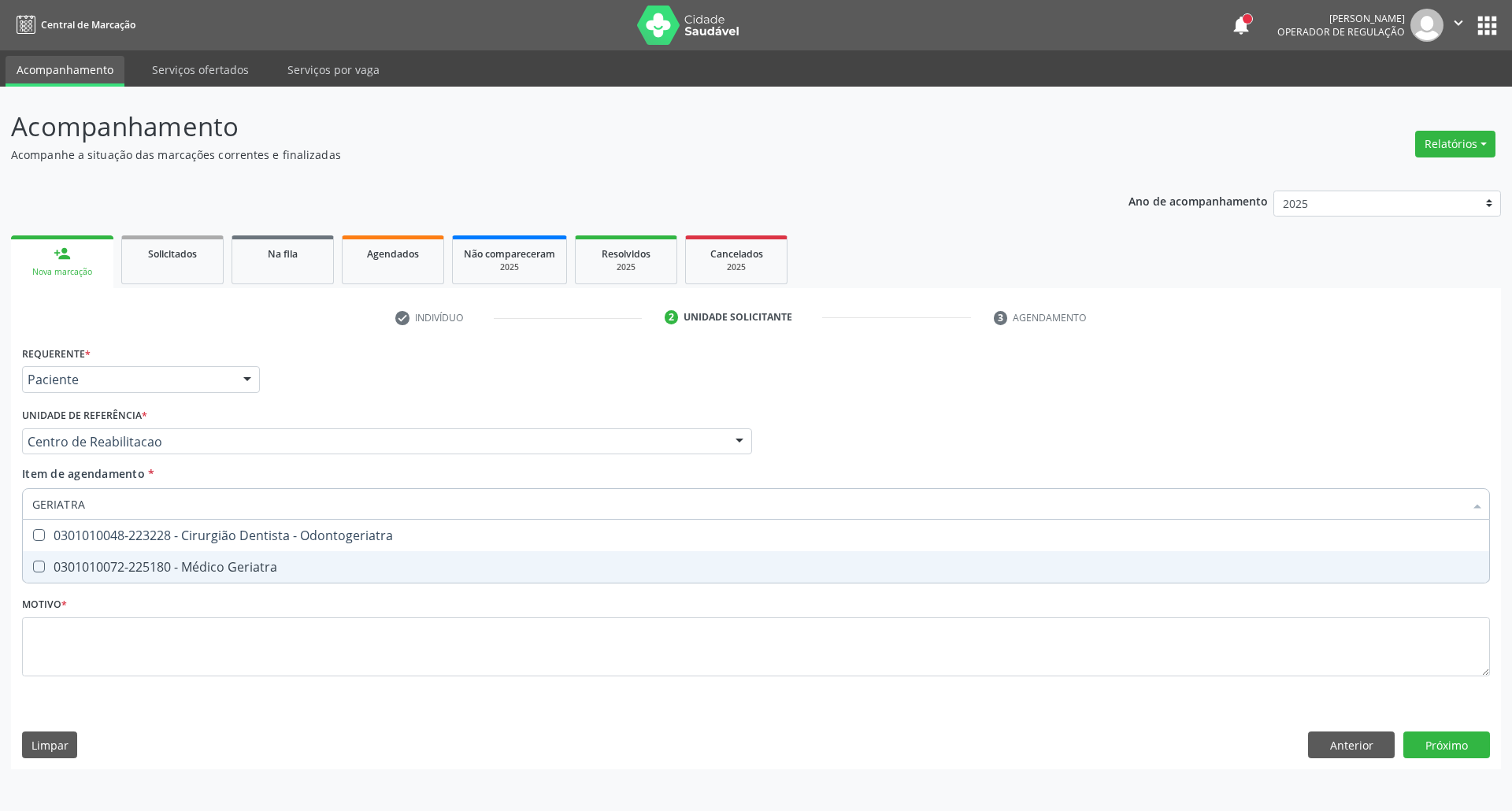
click at [243, 571] on div "0301010072-225180 - Médico Geriatra" at bounding box center [755, 567] width 1447 height 13
checkbox Geriatra "true"
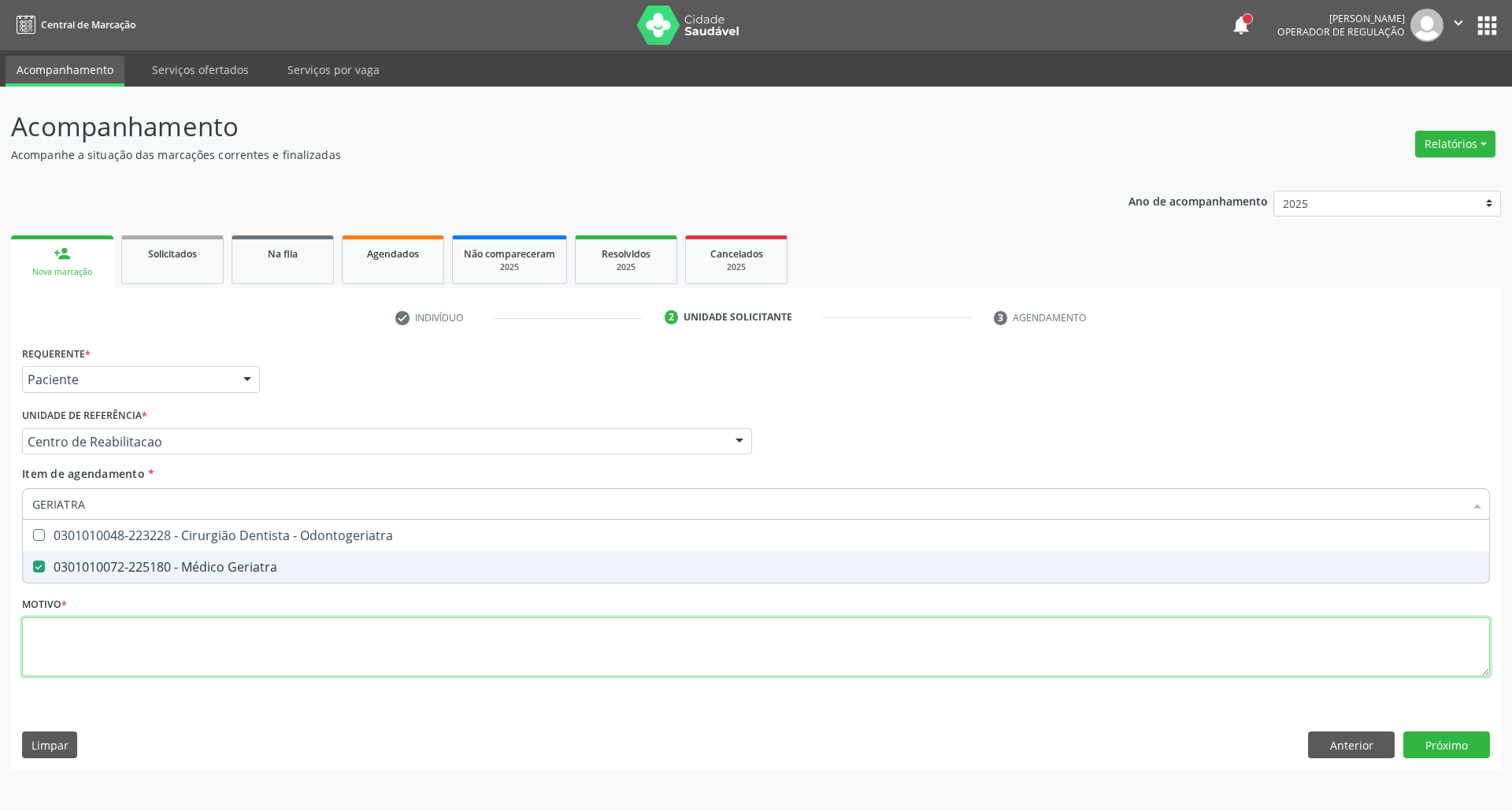
click at [198, 653] on div "Requerente * Paciente Profissional de Saúde Paciente Nenhum resultado encontrad…" at bounding box center [755, 520] width 1467 height 357
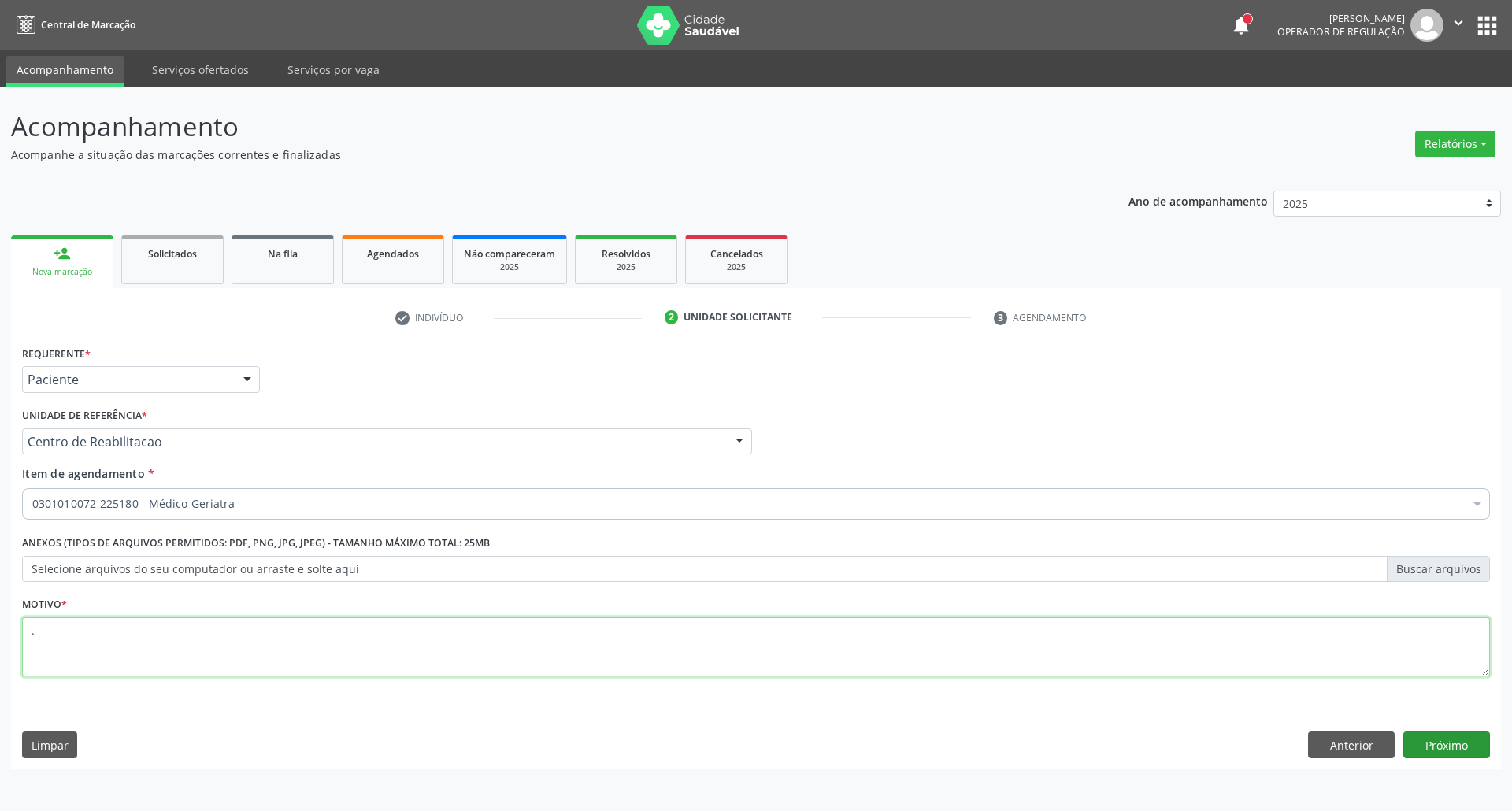
type textarea "."
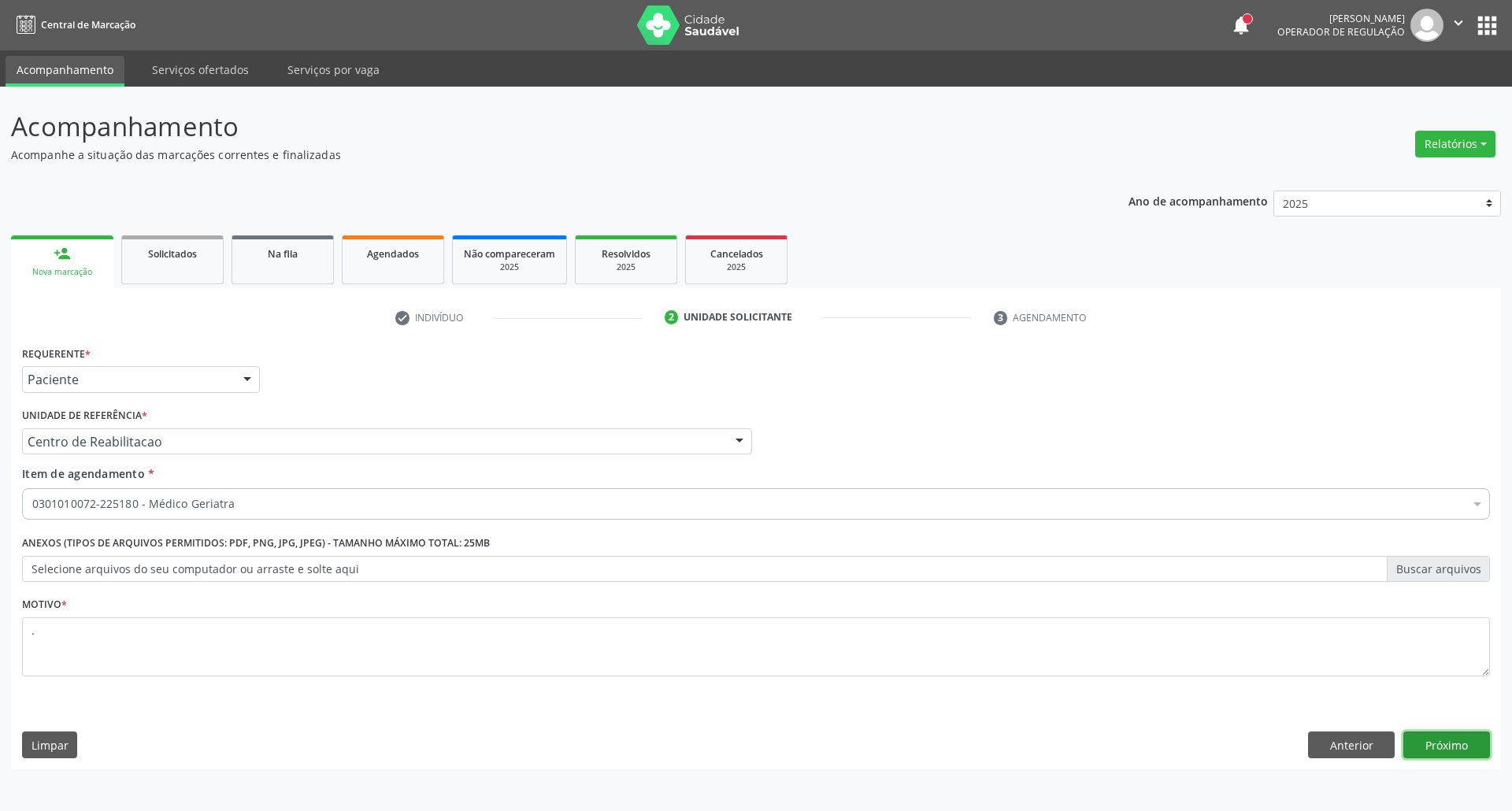
click at [1441, 742] on button "Próximo" at bounding box center [1446, 745] width 87 height 27
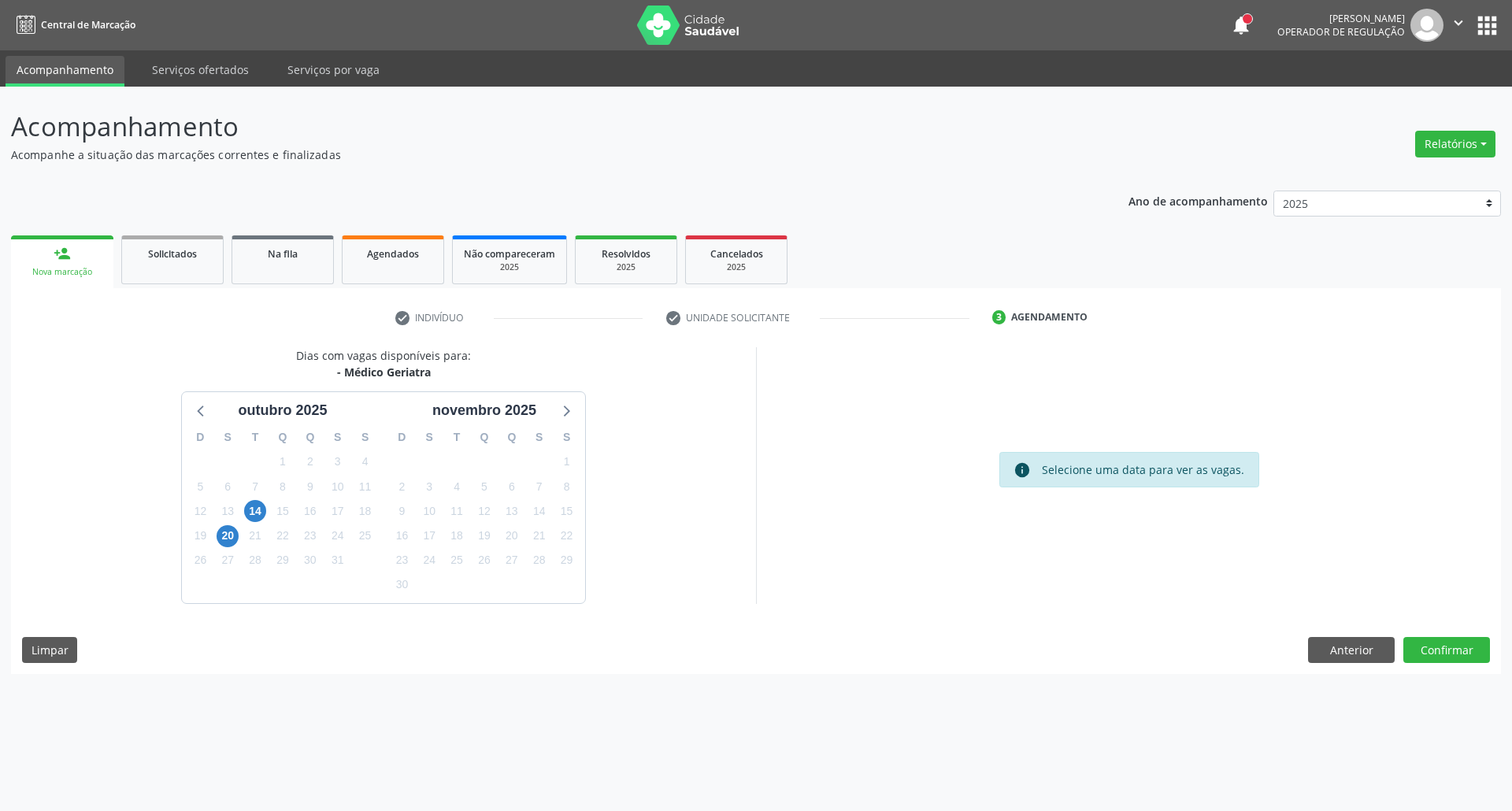
click at [267, 514] on div "14" at bounding box center [255, 512] width 28 height 24
click at [260, 514] on span "14" at bounding box center [255, 512] width 22 height 22
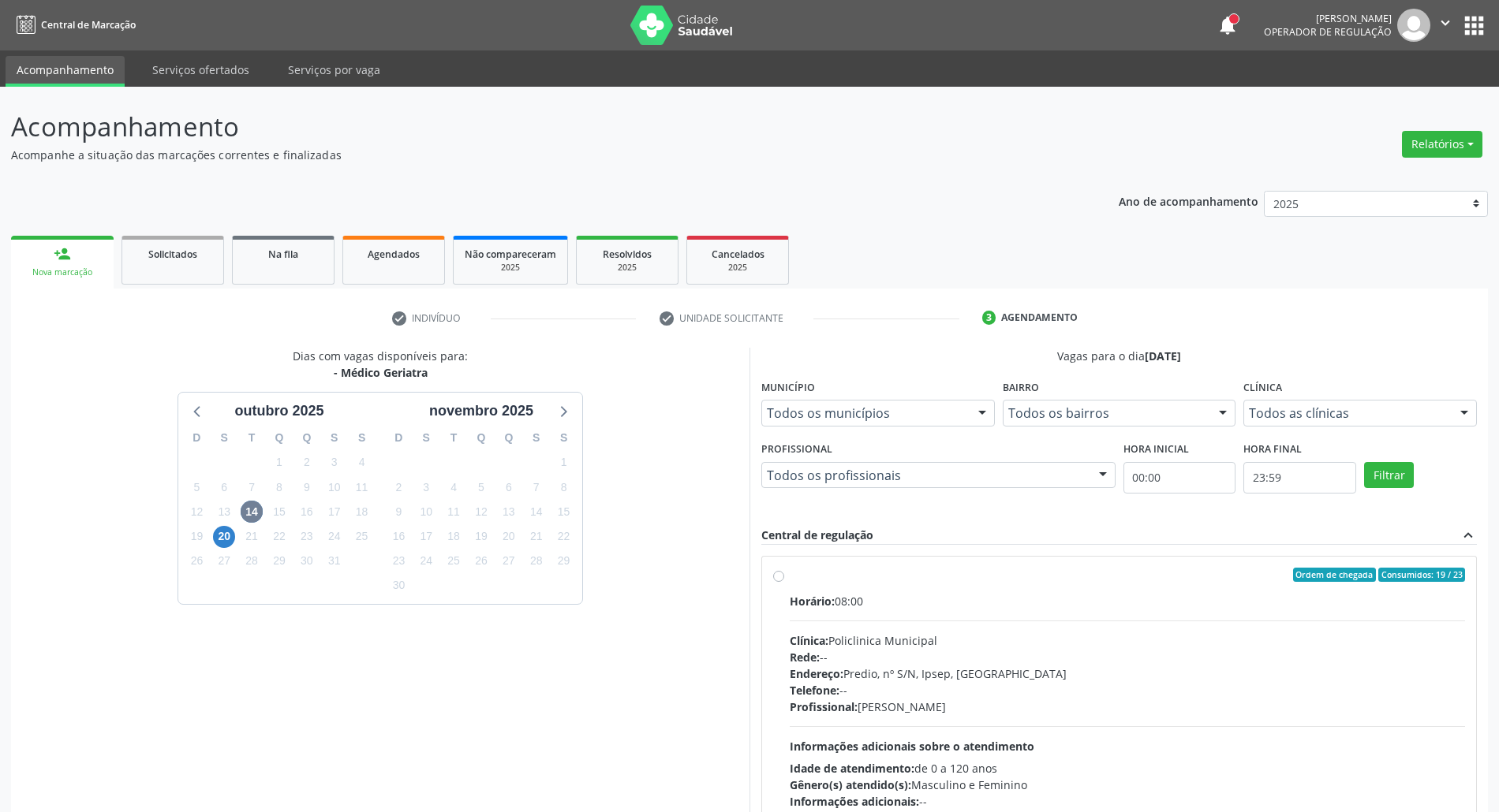
click at [881, 625] on div "Horário: 08:00 Clínica: Policlinica Municipal Rede: -- Endereço: Predio, nº S/N…" at bounding box center [1127, 702] width 676 height 217
click at [784, 582] on input "Ordem de chegada Consumidos: 19 / 23 Horário: 08:00 Clínica: Policlinica Munici…" at bounding box center [779, 574] width 11 height 14
radio input "true"
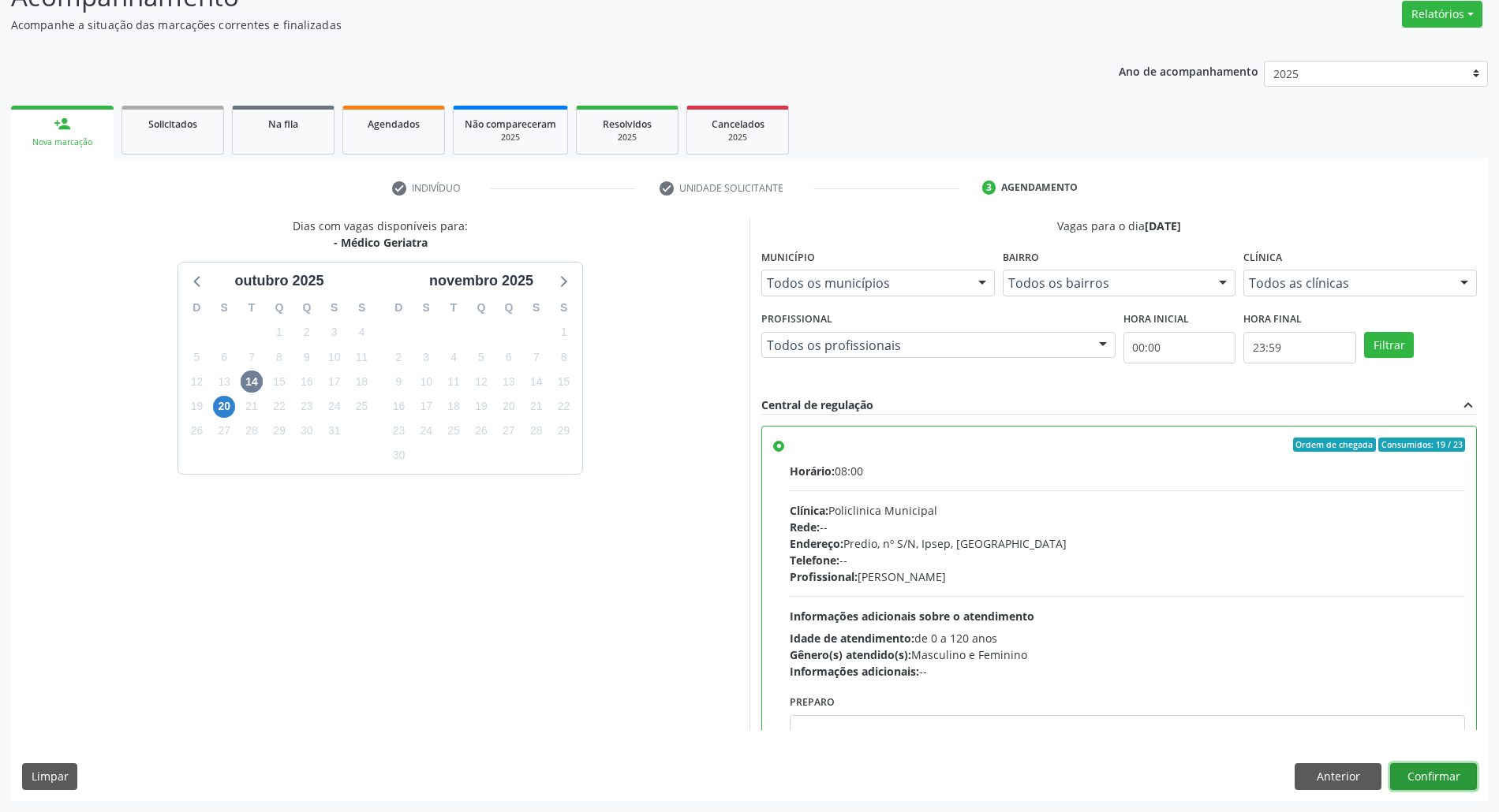
click at [1434, 777] on button "Confirmar" at bounding box center [1433, 777] width 87 height 27
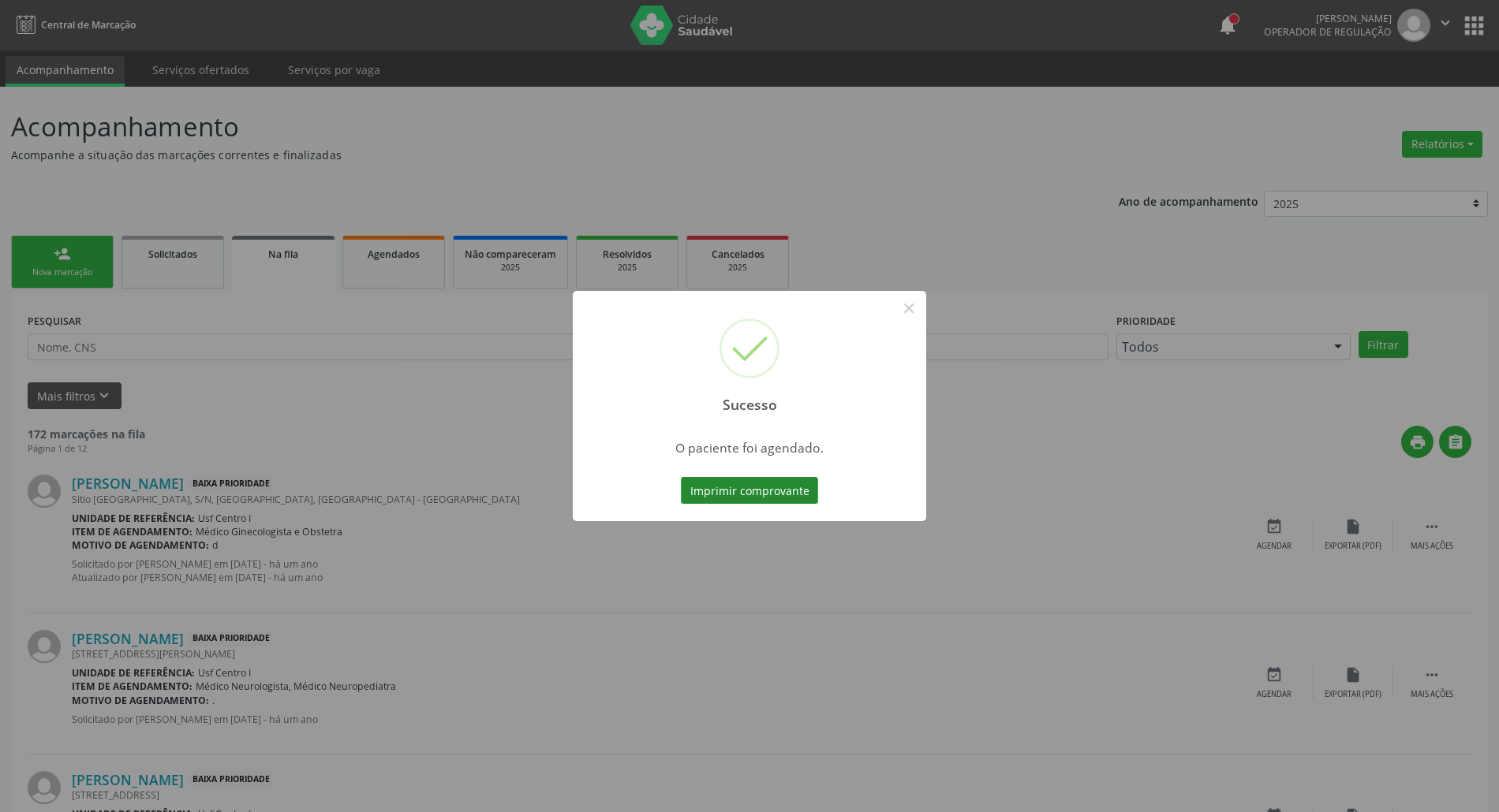
click at [761, 488] on button "Imprimir comprovante" at bounding box center [749, 491] width 137 height 27
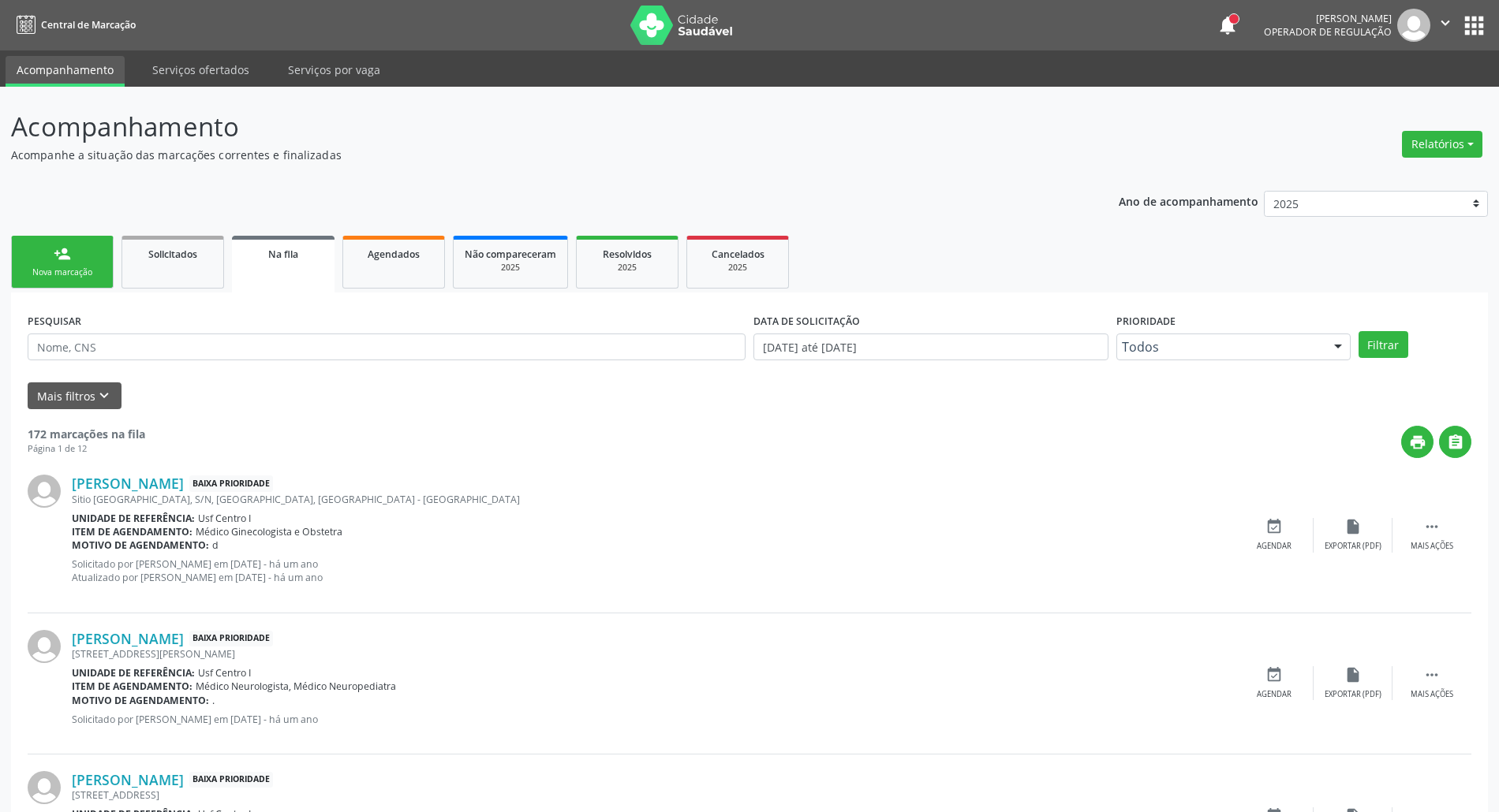
click at [52, 268] on div "Nova marcação" at bounding box center [62, 273] width 79 height 12
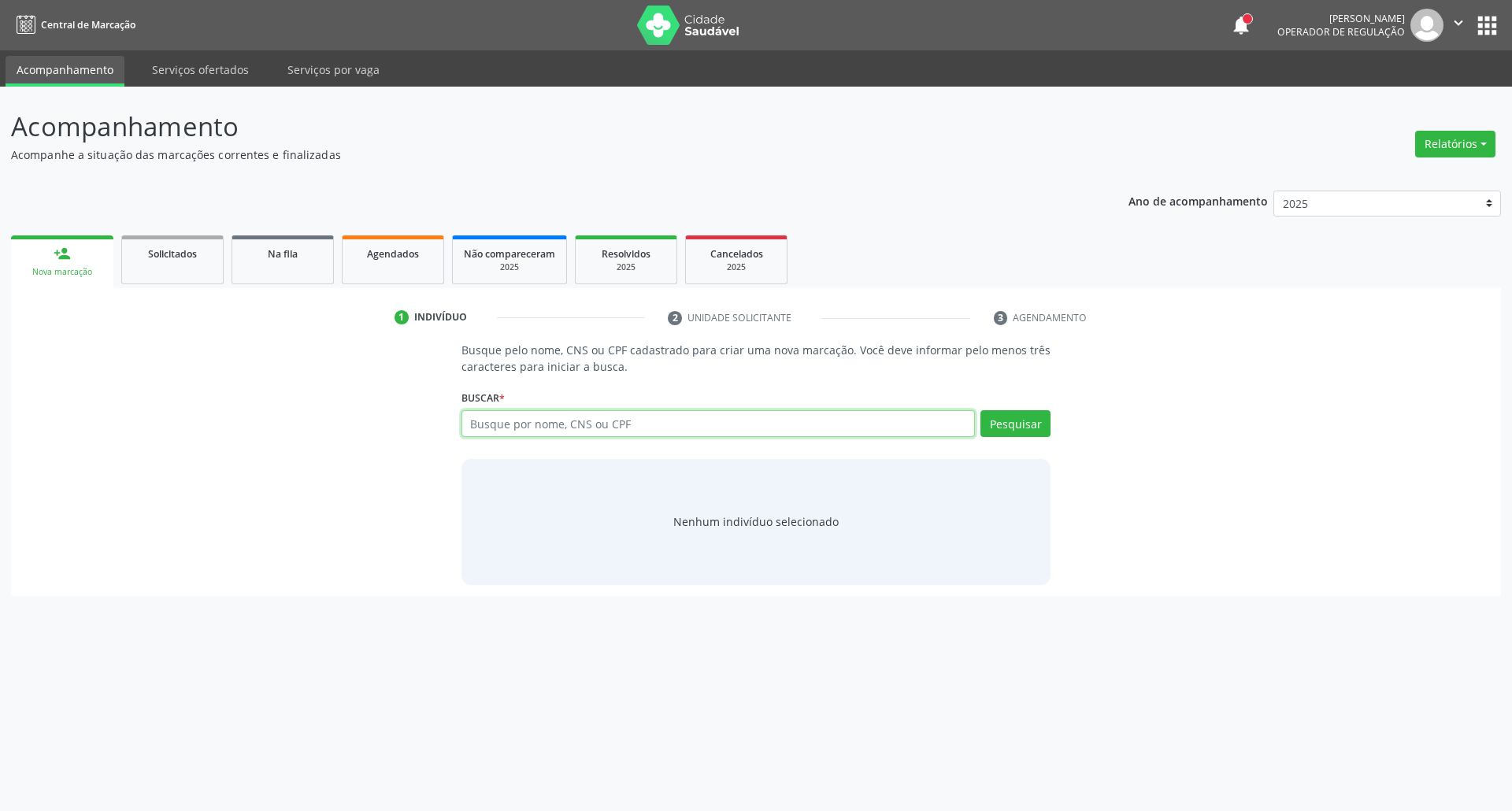
click at [663, 420] on input "text" at bounding box center [718, 424] width 514 height 27
click at [489, 430] on input "text" at bounding box center [718, 424] width 514 height 27
type input "700306957997032"
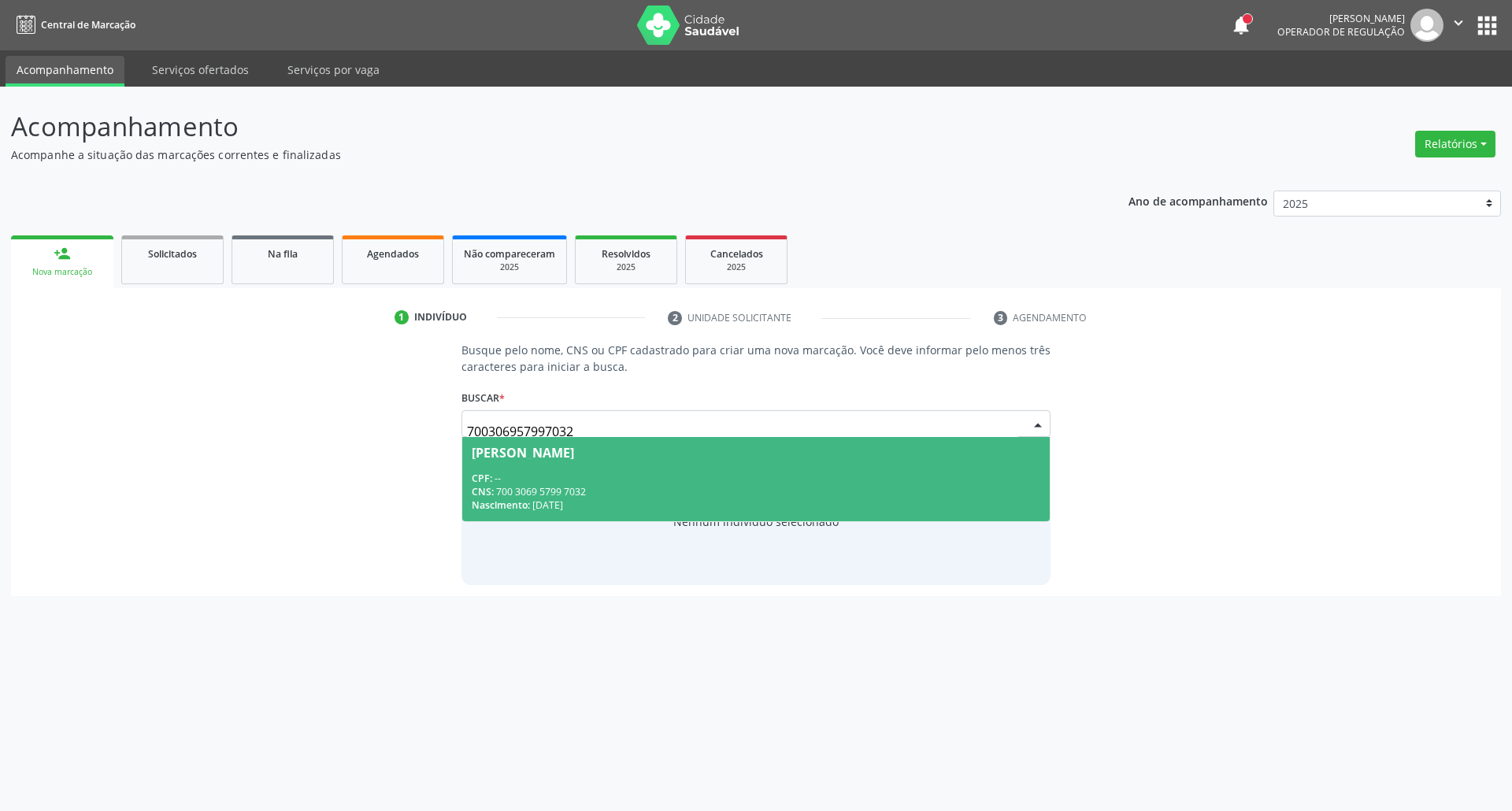
click at [574, 466] on span "Alinny Maria Santos Queiroz CPF: -- CNS: 700 3069 5799 7032 Nascimento: 06/05/1…" at bounding box center [756, 480] width 588 height 84
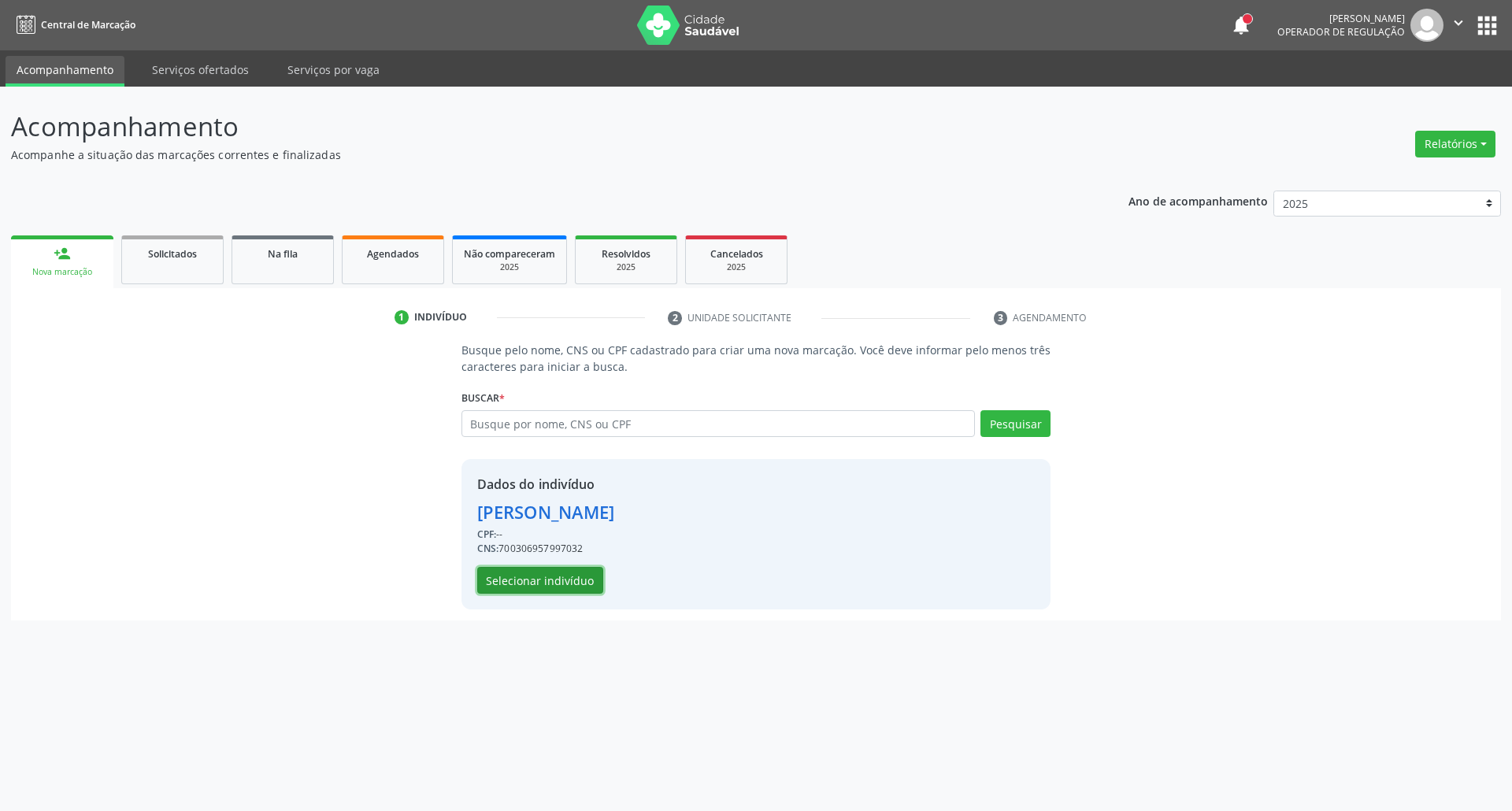
click at [527, 589] on button "Selecionar indivíduo" at bounding box center [540, 580] width 126 height 27
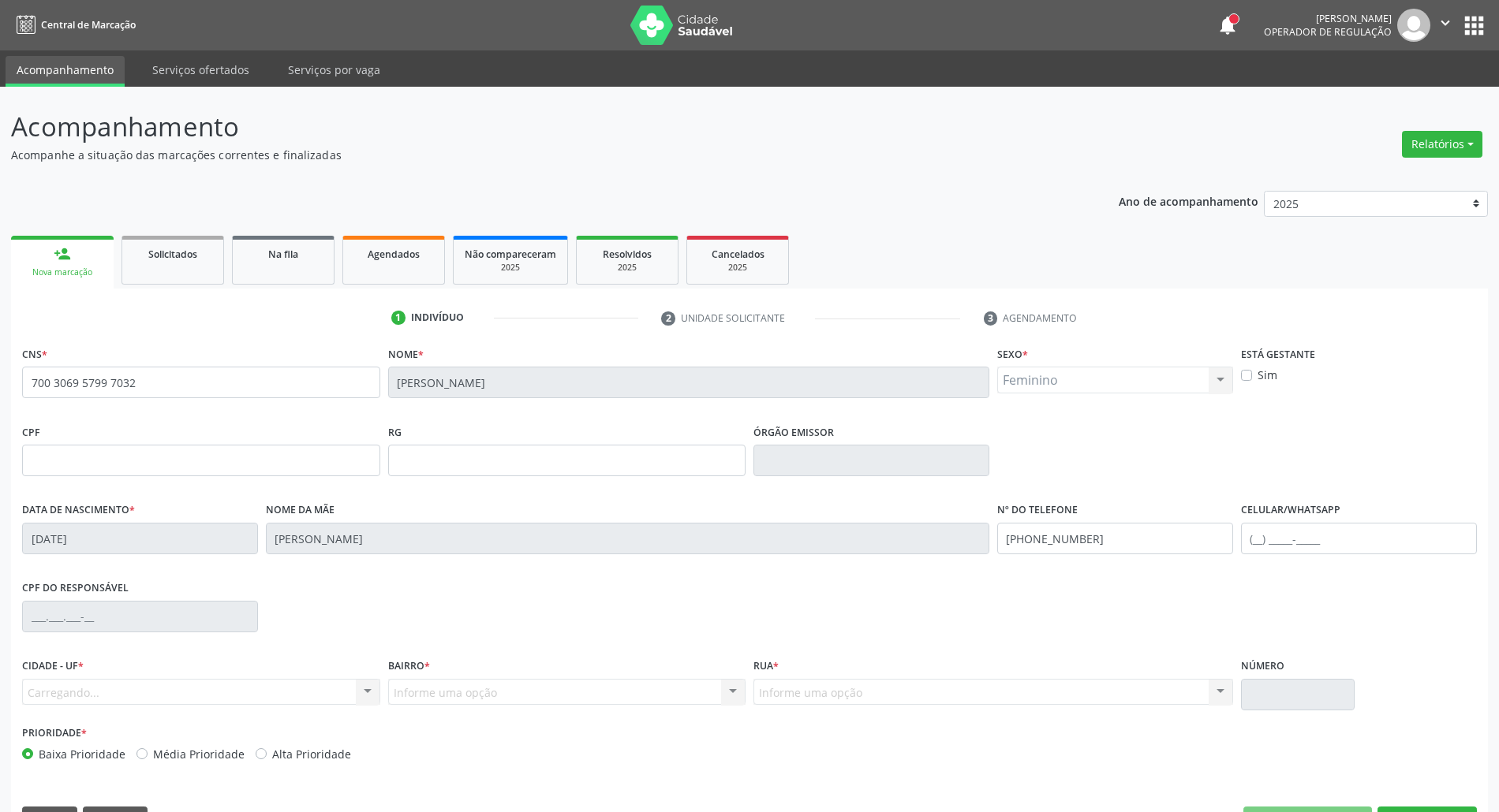
scroll to position [43, 0]
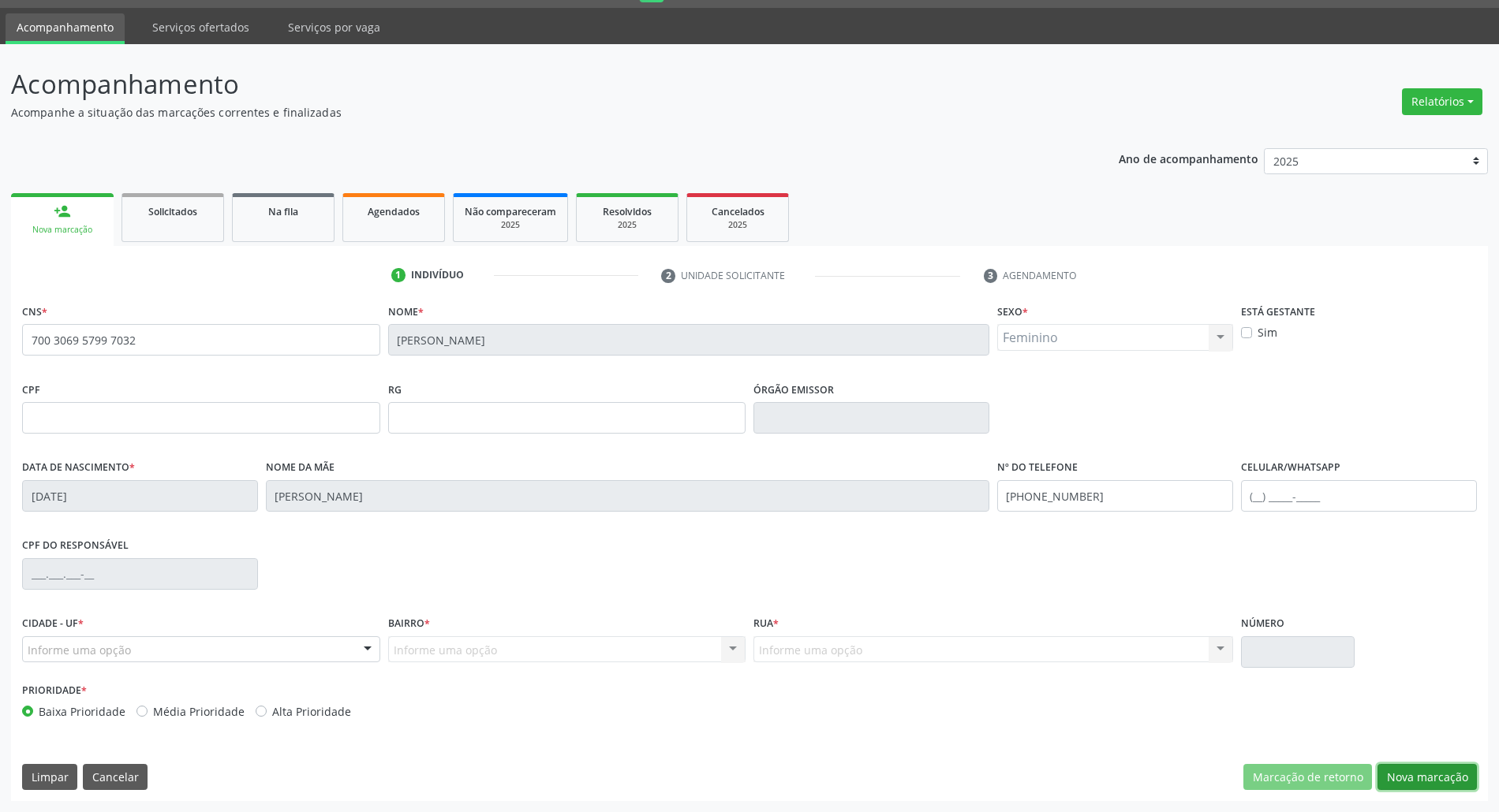
drag, startPoint x: 1424, startPoint y: 777, endPoint x: 1254, endPoint y: 740, distance: 174.0
click at [1421, 776] on button "Nova marcação" at bounding box center [1427, 777] width 99 height 27
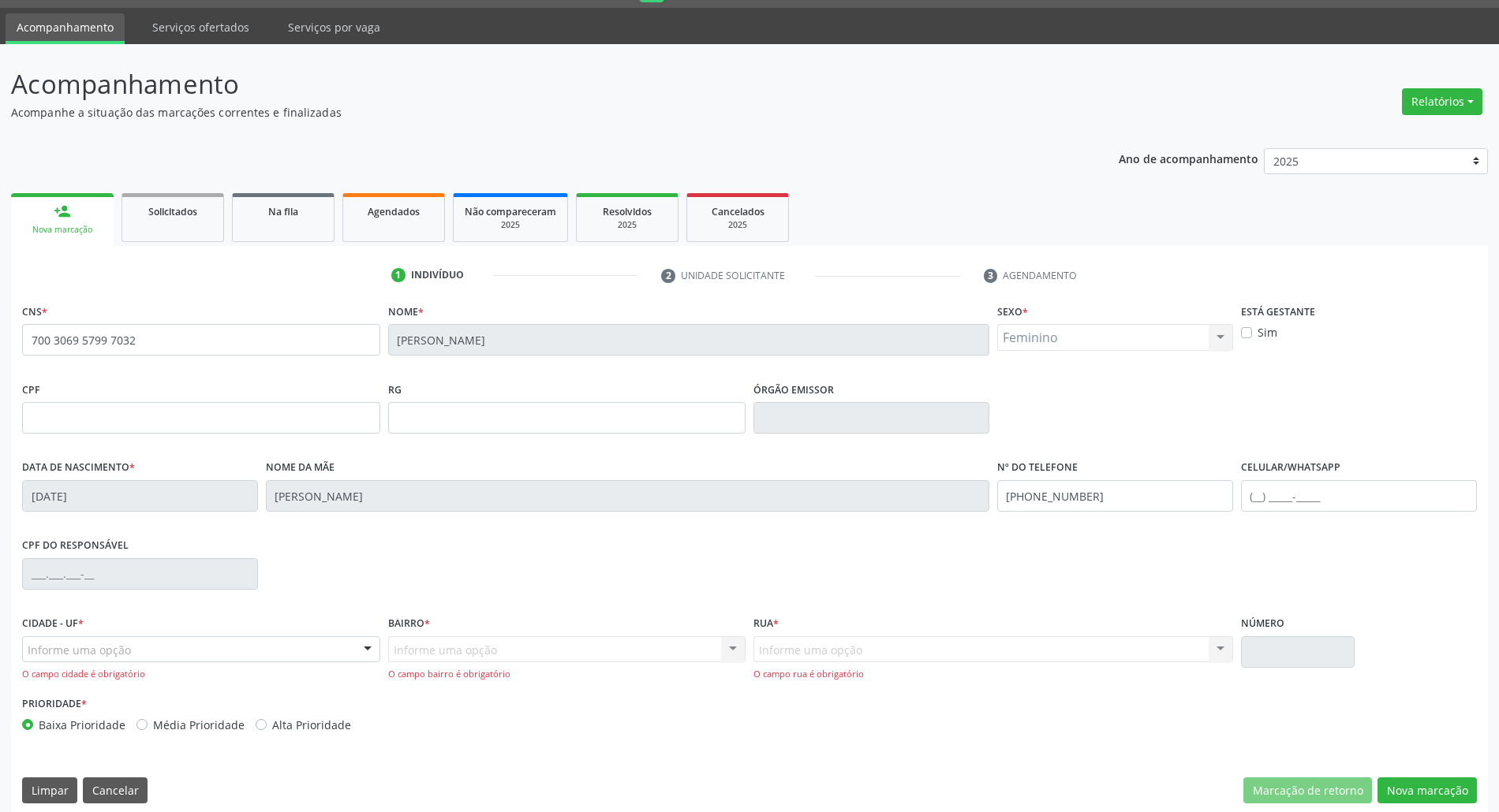
click at [152, 654] on div "Informe uma opção" at bounding box center [201, 650] width 358 height 27
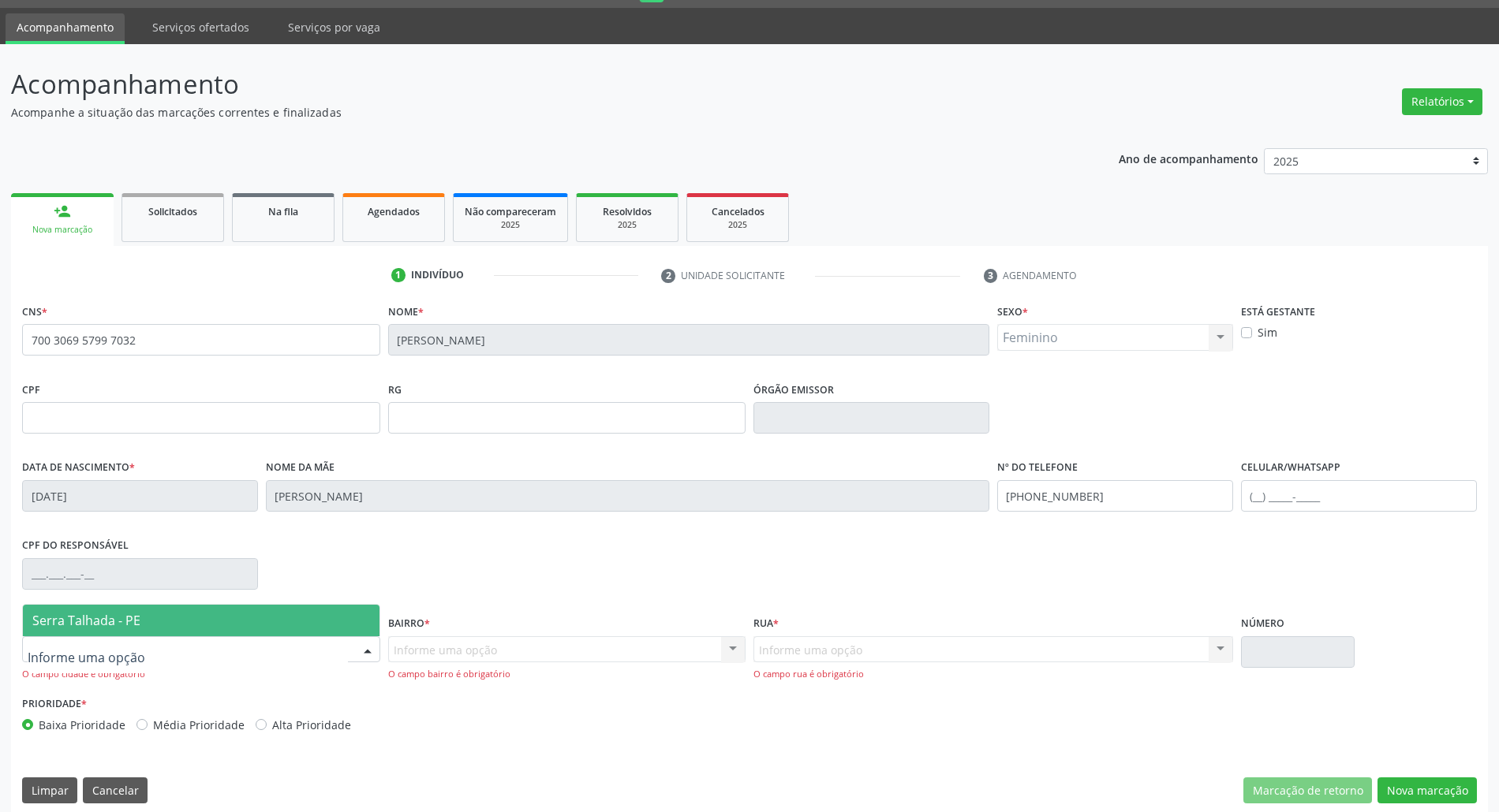
click at [141, 620] on span "Serra Talhada - PE" at bounding box center [201, 620] width 356 height 31
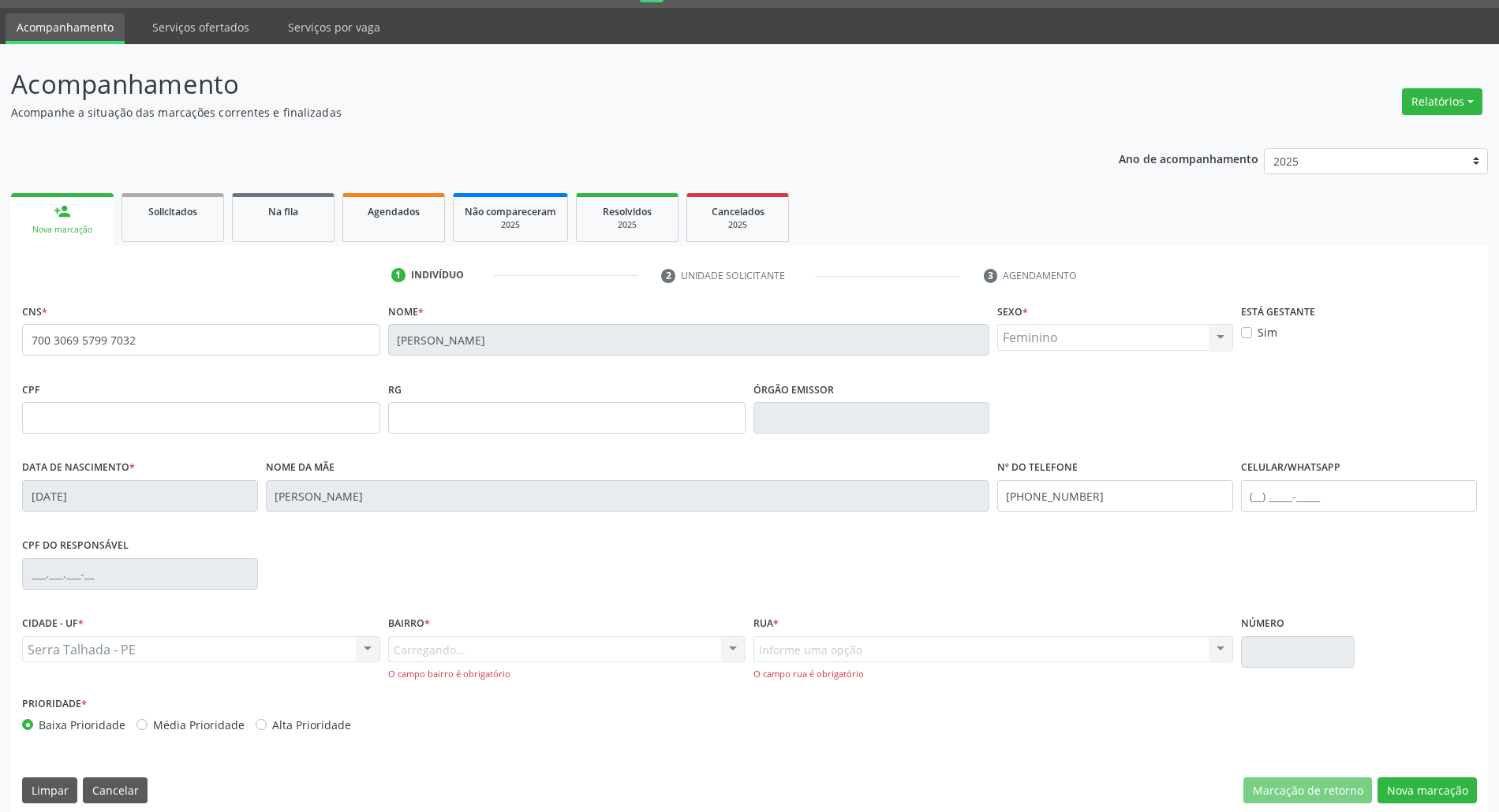
click at [412, 640] on div "Carregando... Nenhum resultado encontrado para: " " Nenhuma opção encontrada. D…" at bounding box center [567, 659] width 358 height 45
click at [417, 649] on div "Carregando... Nenhum resultado encontrado para: " " Nenhuma opção encontrada. D…" at bounding box center [567, 659] width 358 height 45
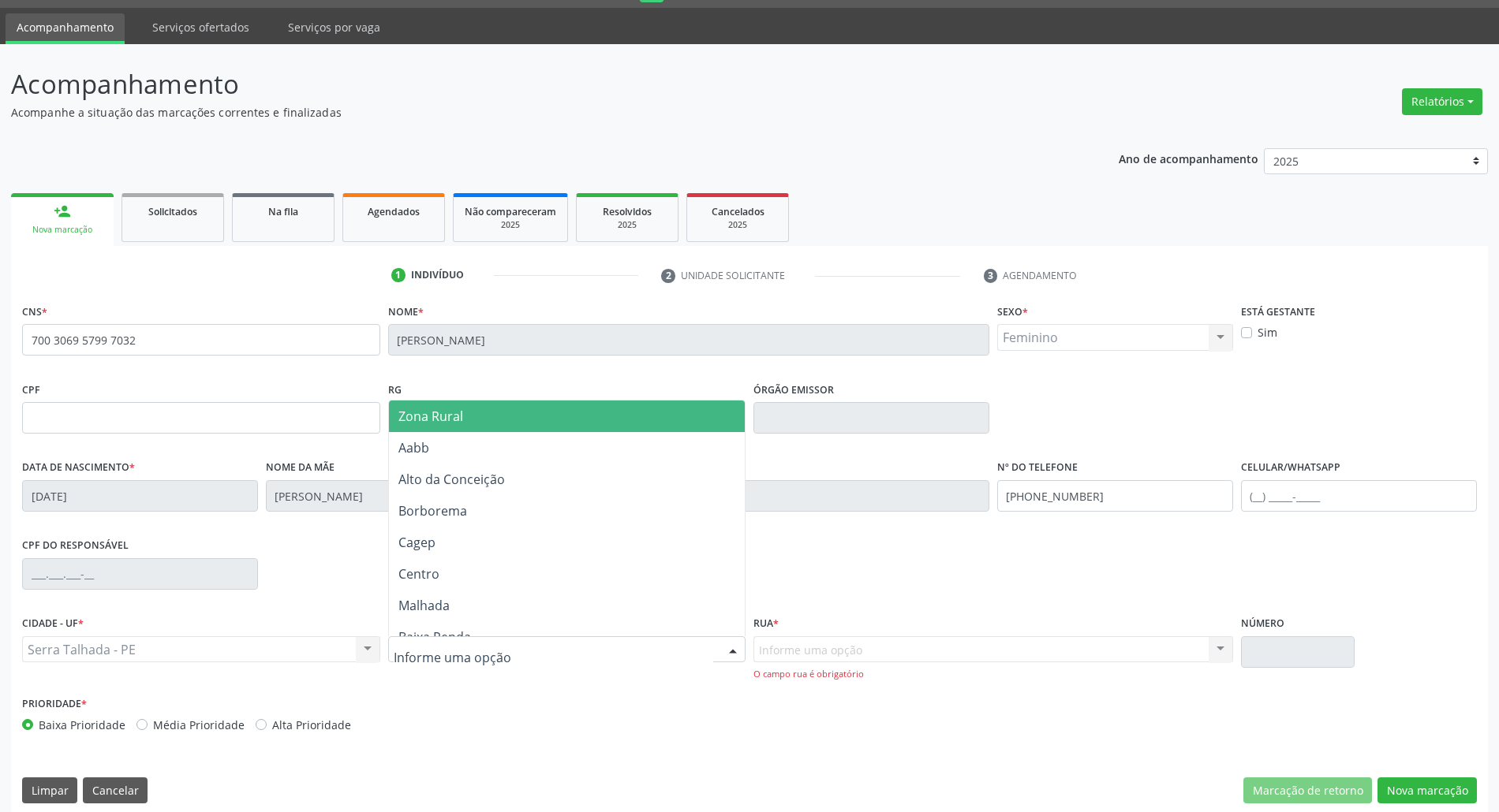
click at [432, 419] on span "Zona Rural" at bounding box center [431, 416] width 65 height 18
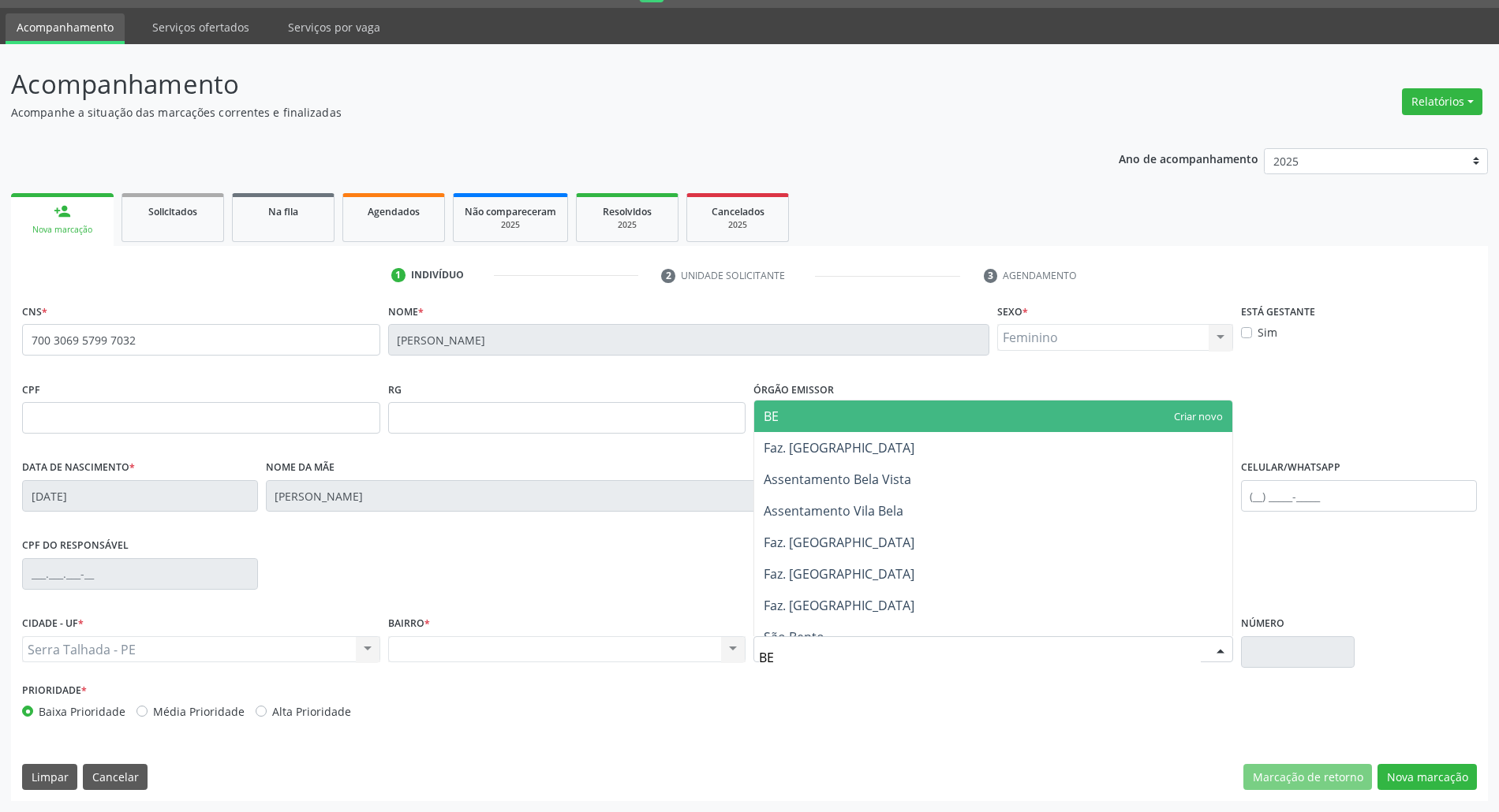
type input "BER"
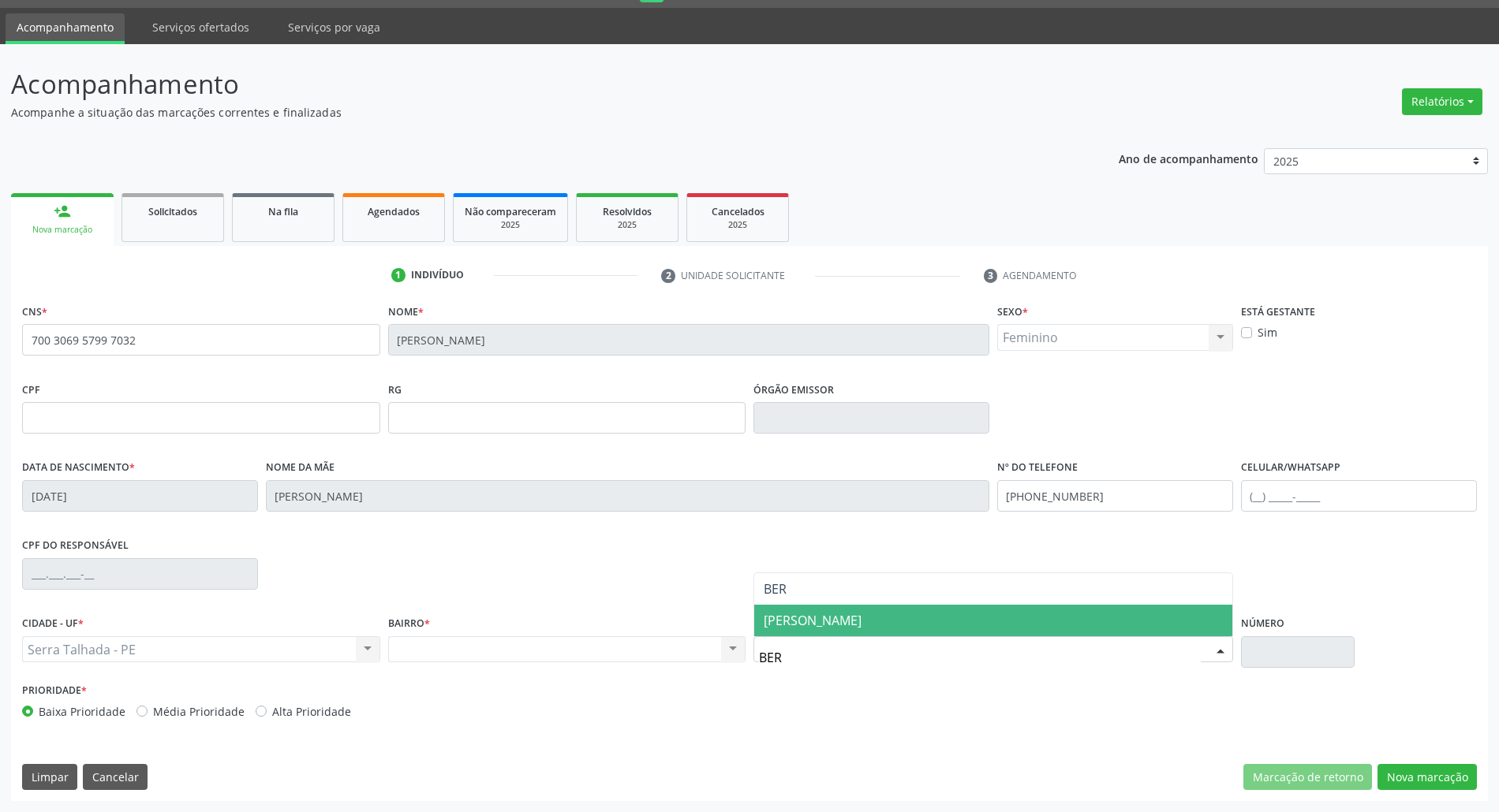
click at [787, 620] on span "BERNARDO VIEIRA" at bounding box center [812, 621] width 98 height 18
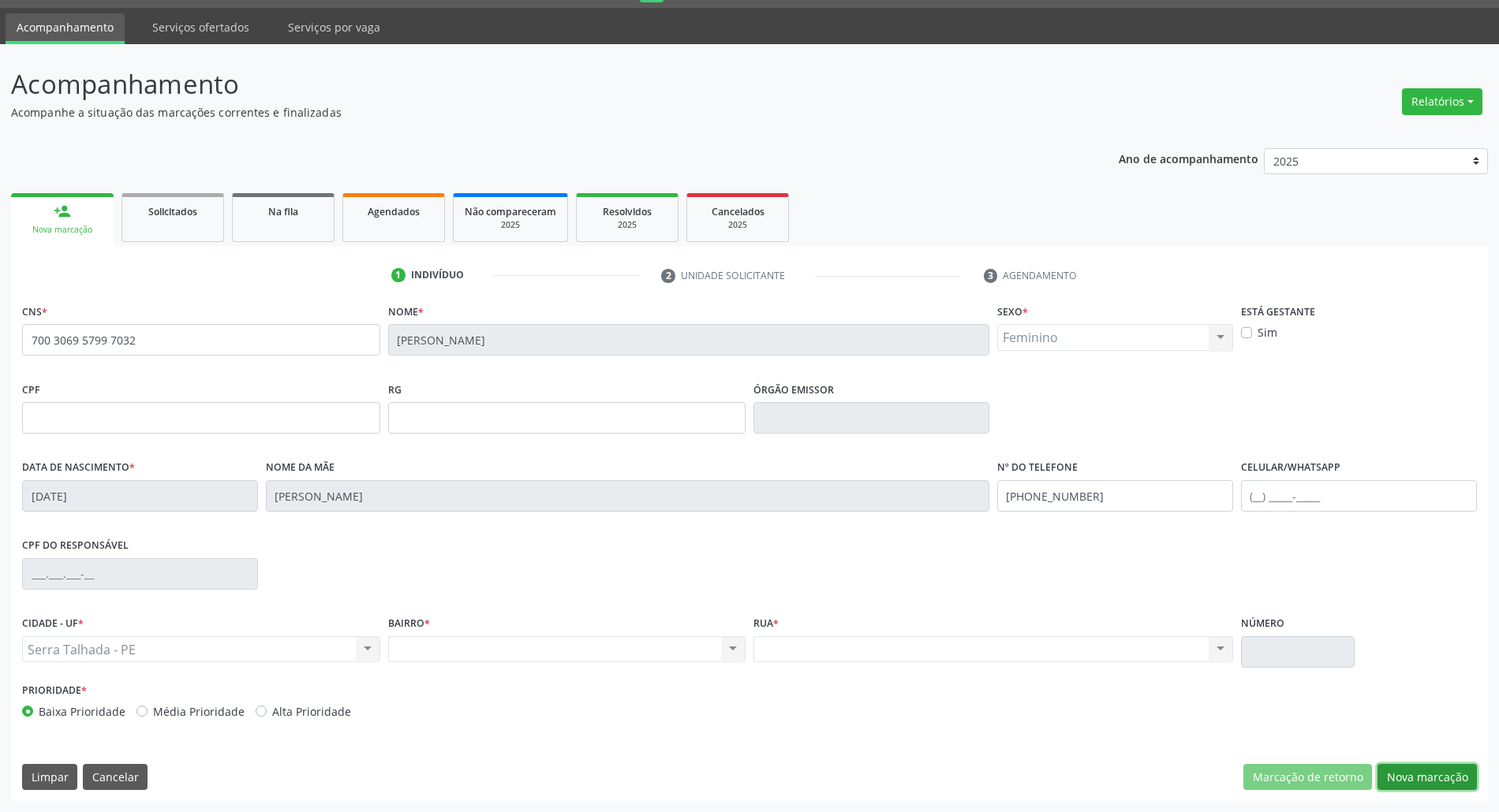
drag, startPoint x: 1412, startPoint y: 781, endPoint x: 1389, endPoint y: 779, distance: 23.1
click at [1411, 781] on button "Nova marcação" at bounding box center [1427, 777] width 99 height 27
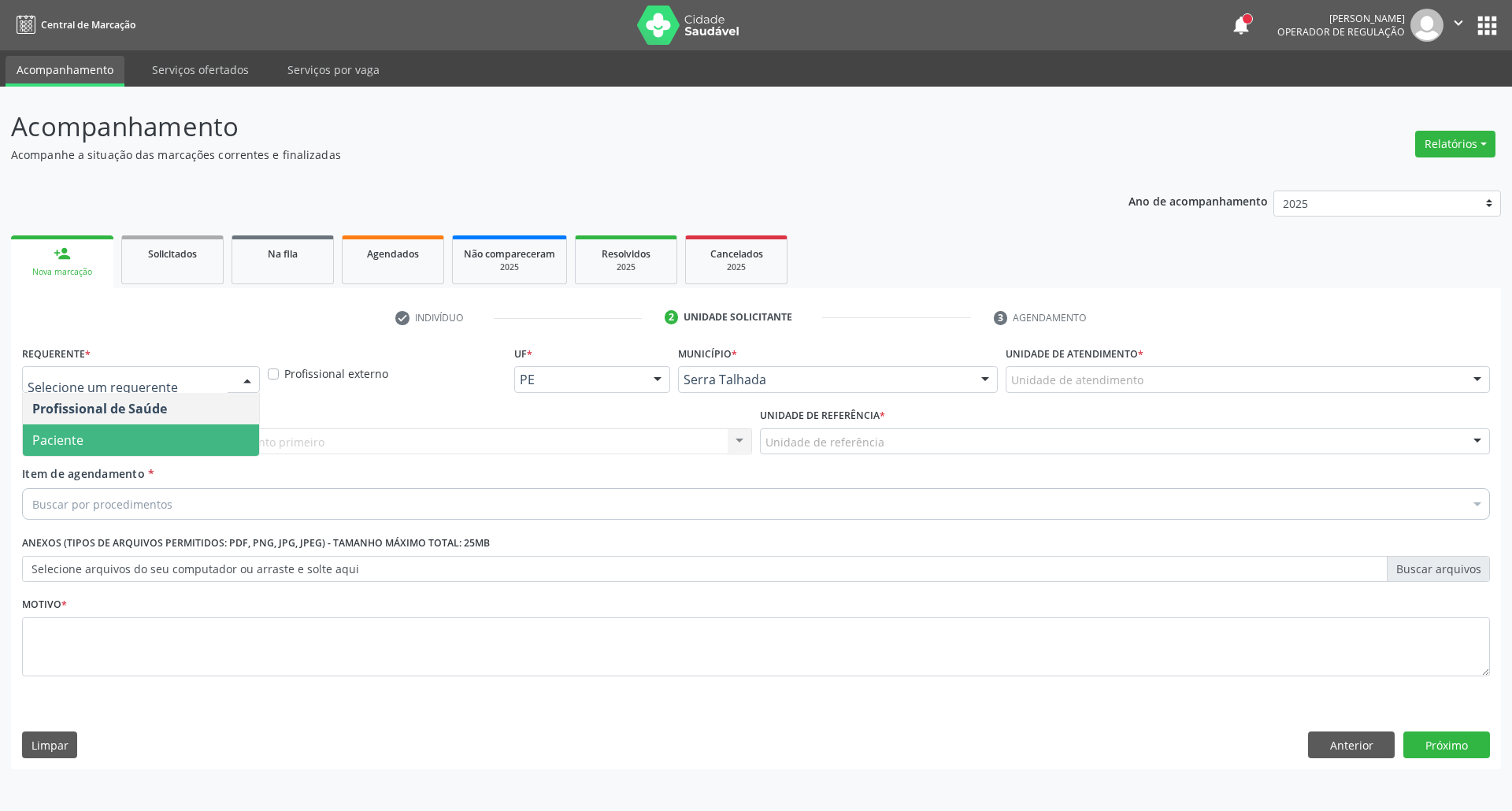
click at [103, 436] on span "Paciente" at bounding box center [140, 440] width 236 height 31
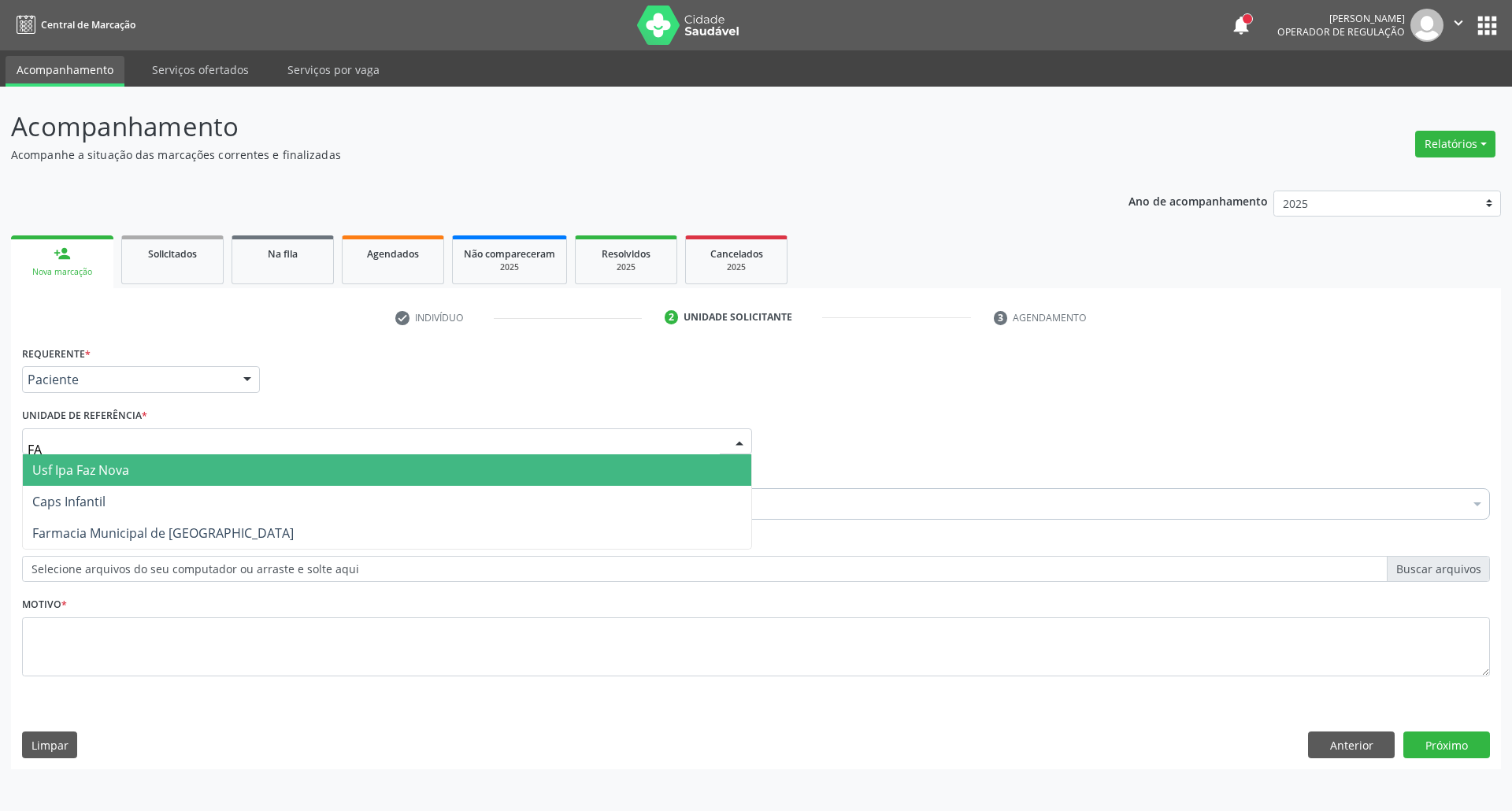
type input "FAZ"
click at [111, 470] on span "Usf Ipa Faz Nova" at bounding box center [80, 470] width 97 height 18
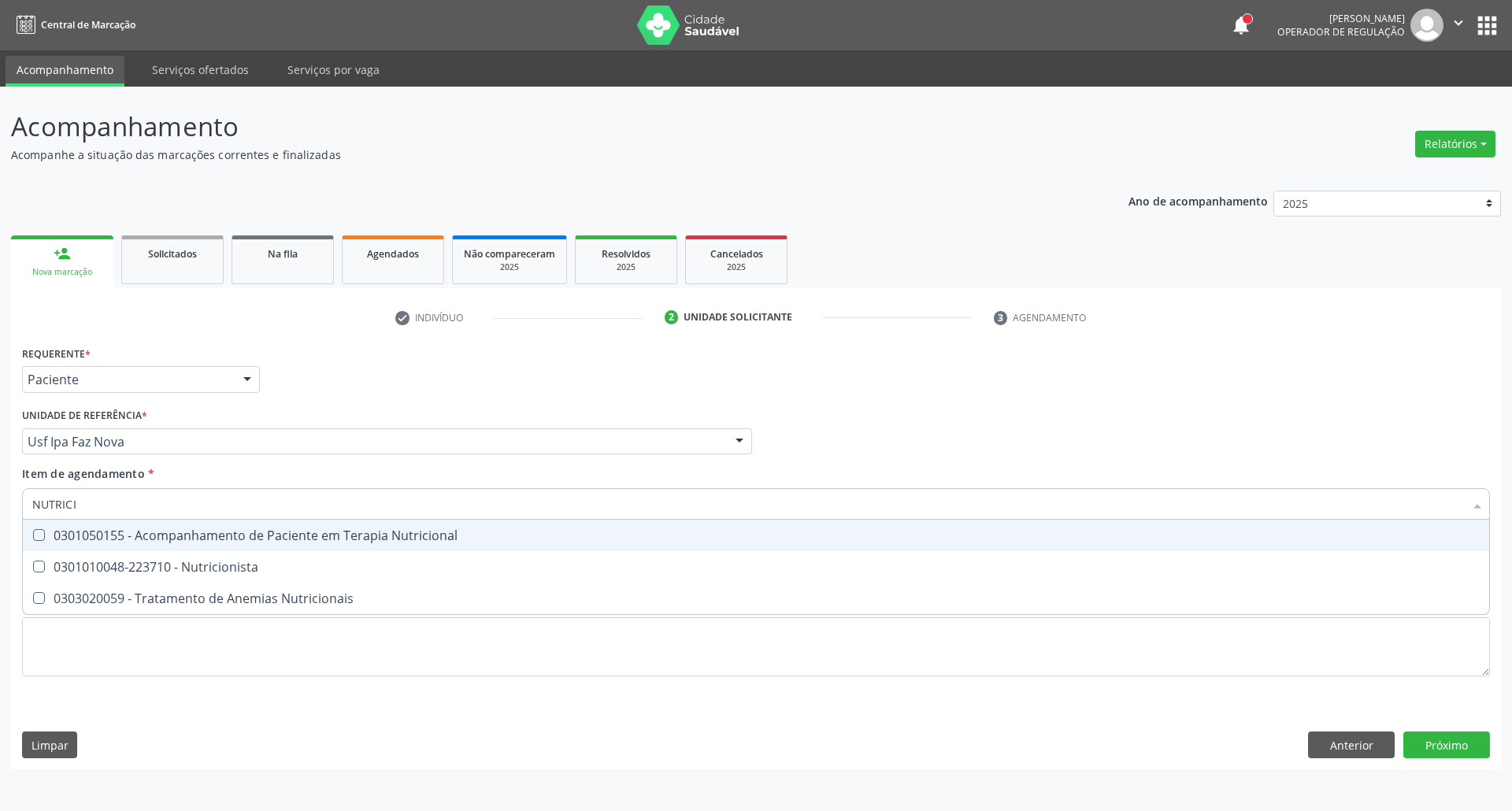
type input "NUTRICIO"
click at [111, 542] on div "0301050155 - Acompanhamento de Paciente em Terapia Nutricional" at bounding box center [755, 535] width 1447 height 13
checkbox Nutricional "true"
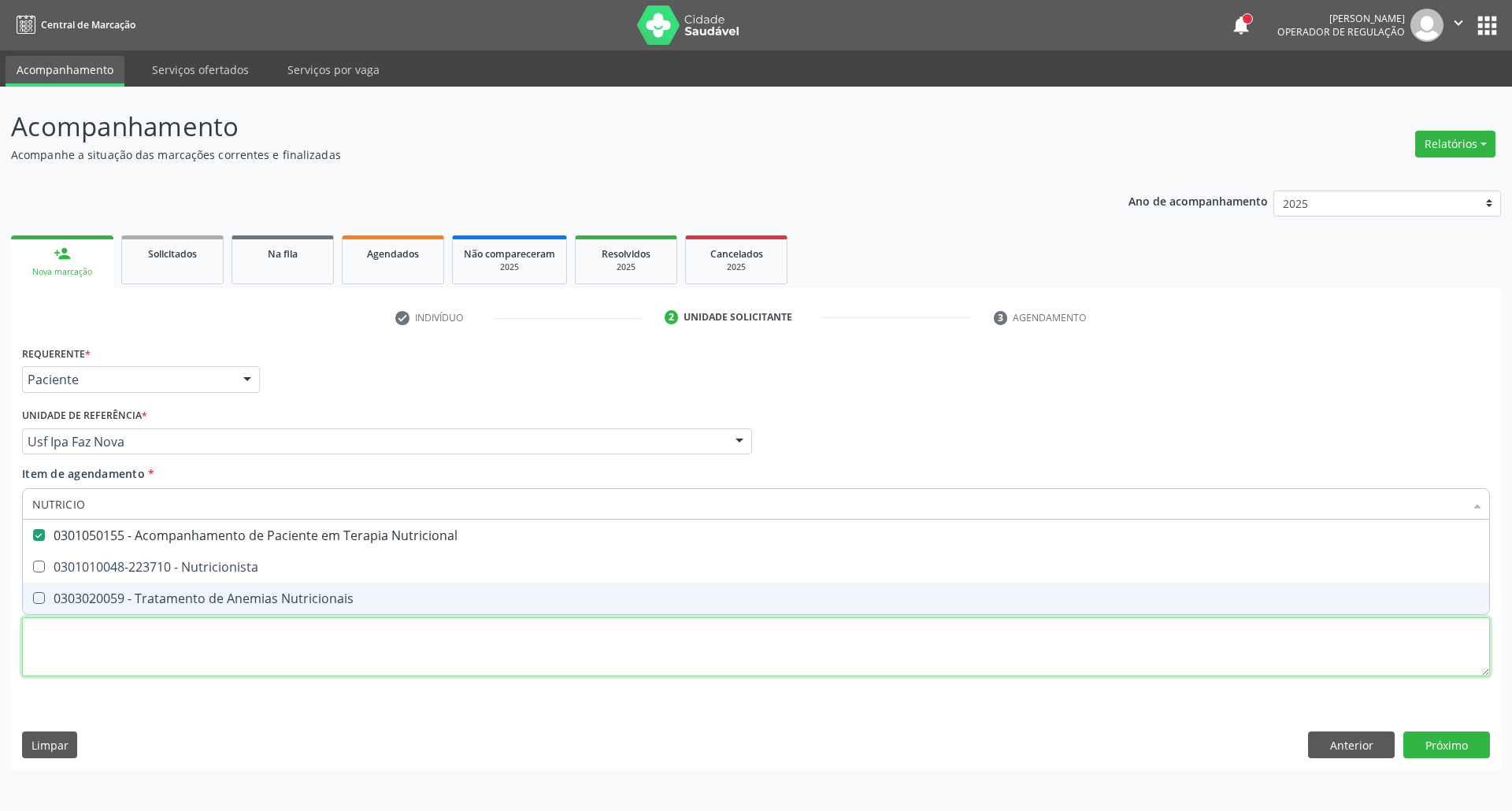
click at [107, 647] on div "Requerente * Paciente Profissional de Saúde Paciente Nenhum resultado encontrad…" at bounding box center [755, 520] width 1467 height 357
checkbox Nutricionista "true"
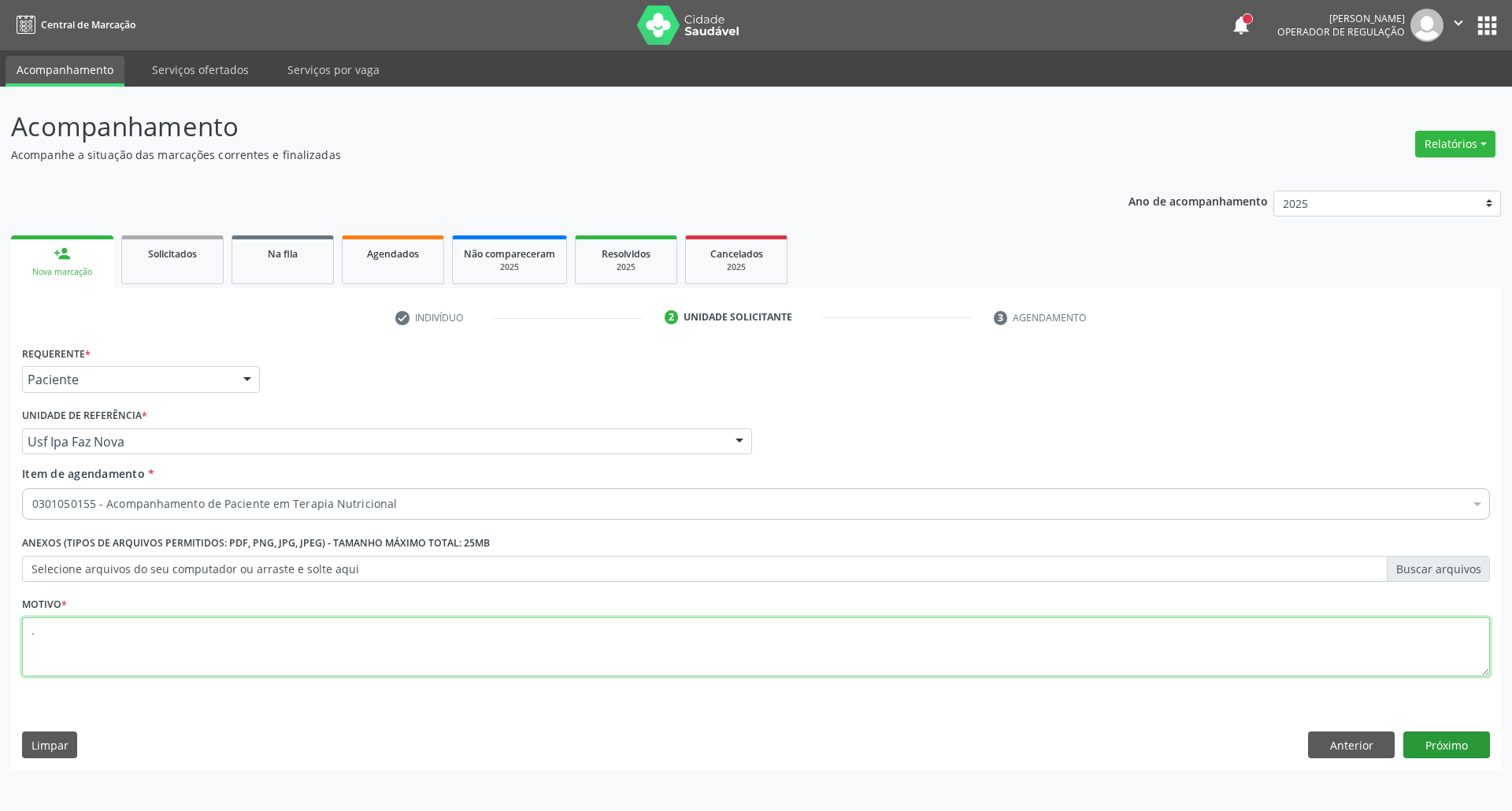
type textarea "."
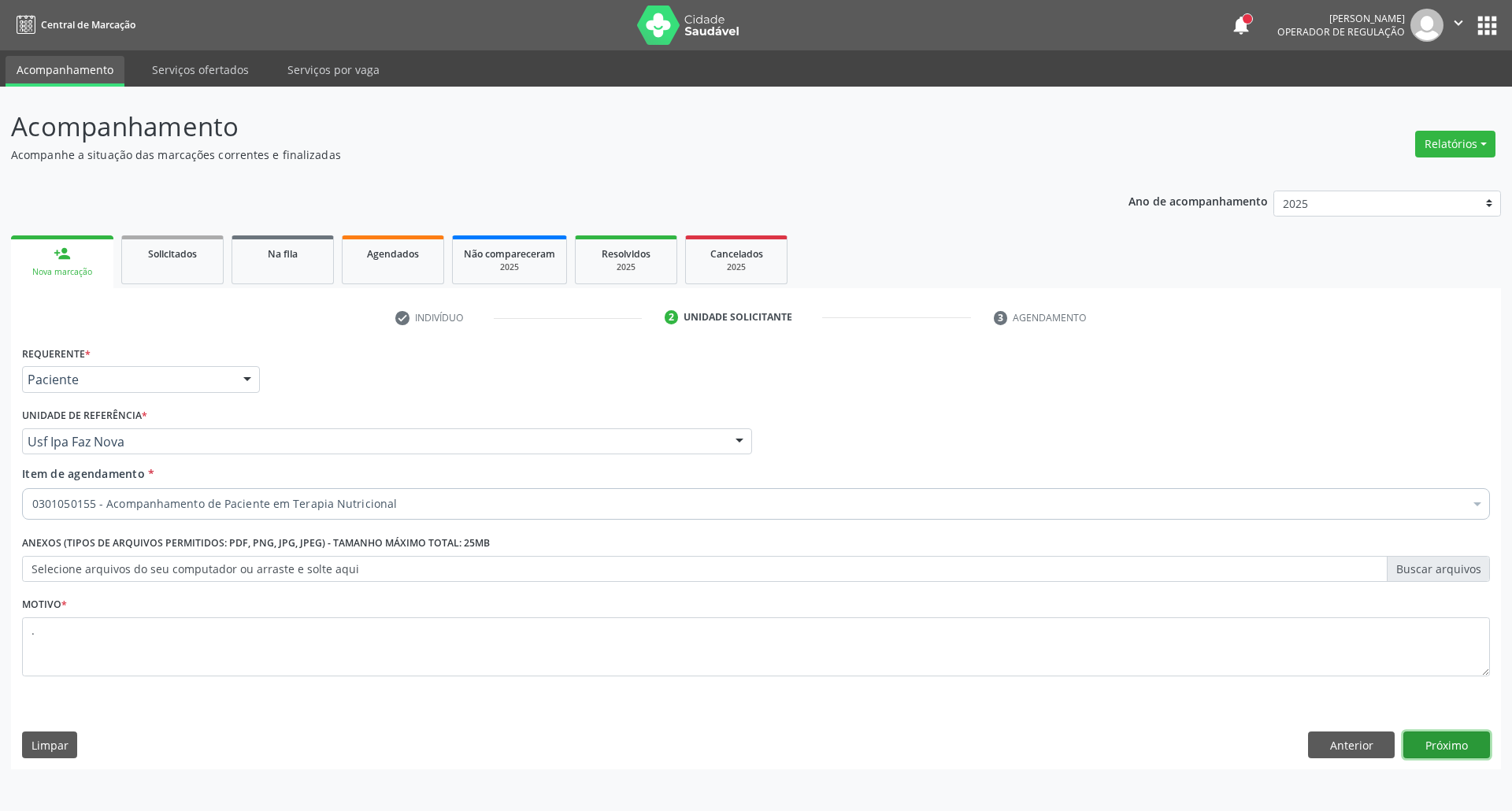
click at [1418, 739] on button "Próximo" at bounding box center [1446, 745] width 87 height 27
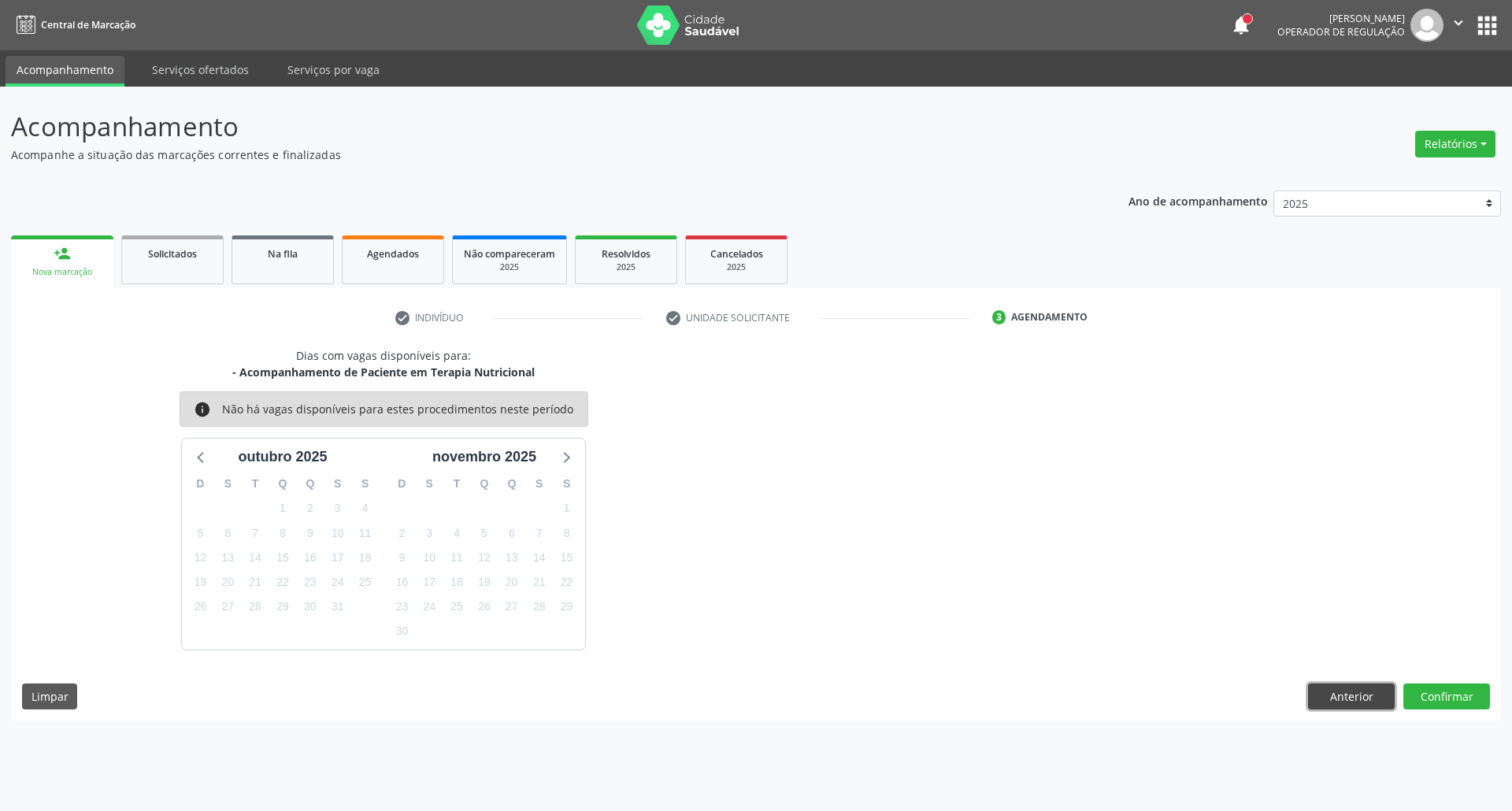
click at [1353, 697] on button "Anterior" at bounding box center [1351, 697] width 87 height 27
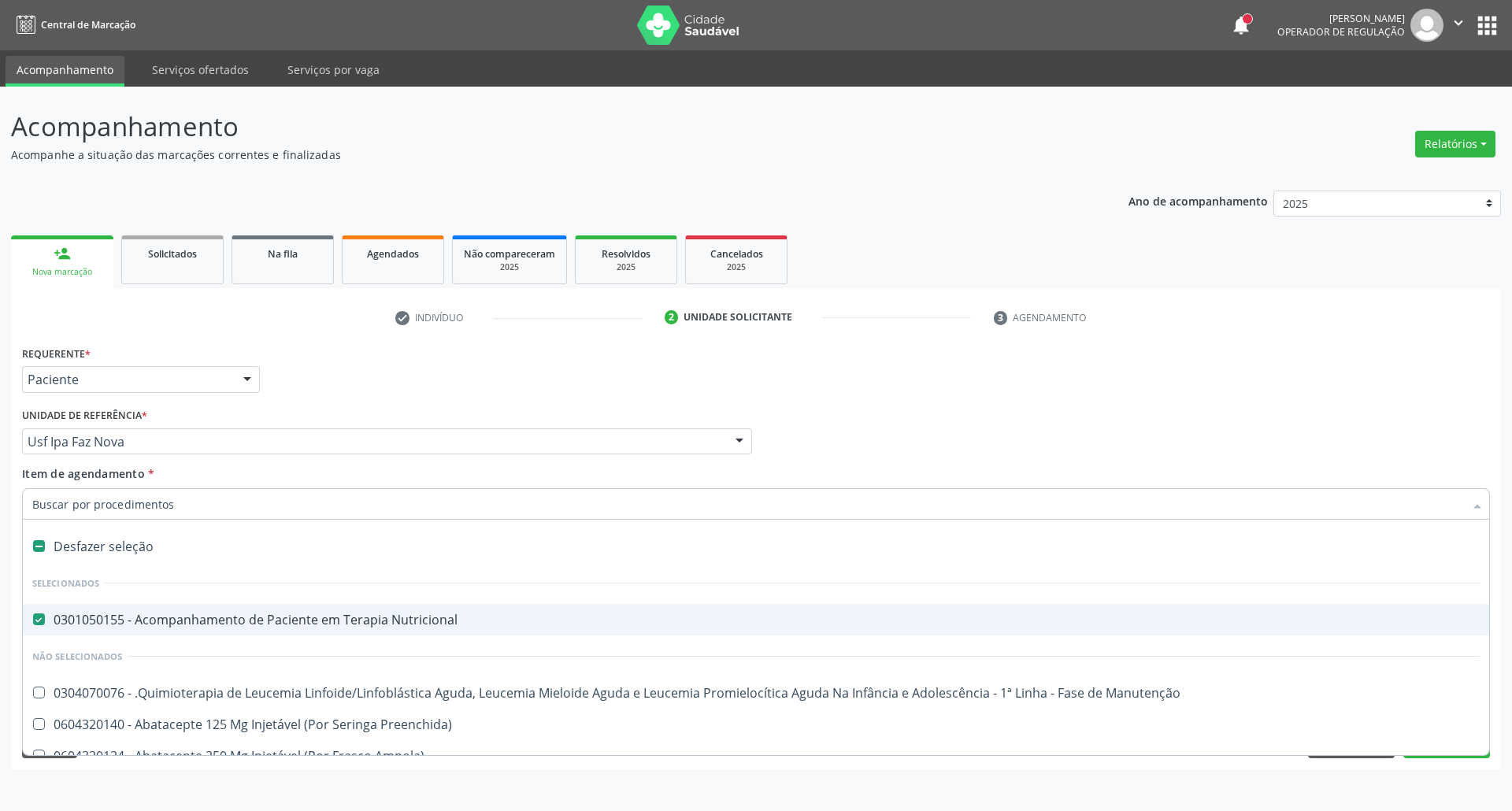
click at [101, 618] on div "0301050155 - Acompanhamento de Paciente em Terapia Nutricional" at bounding box center [755, 619] width 1447 height 13
checkbox Nutricional "false"
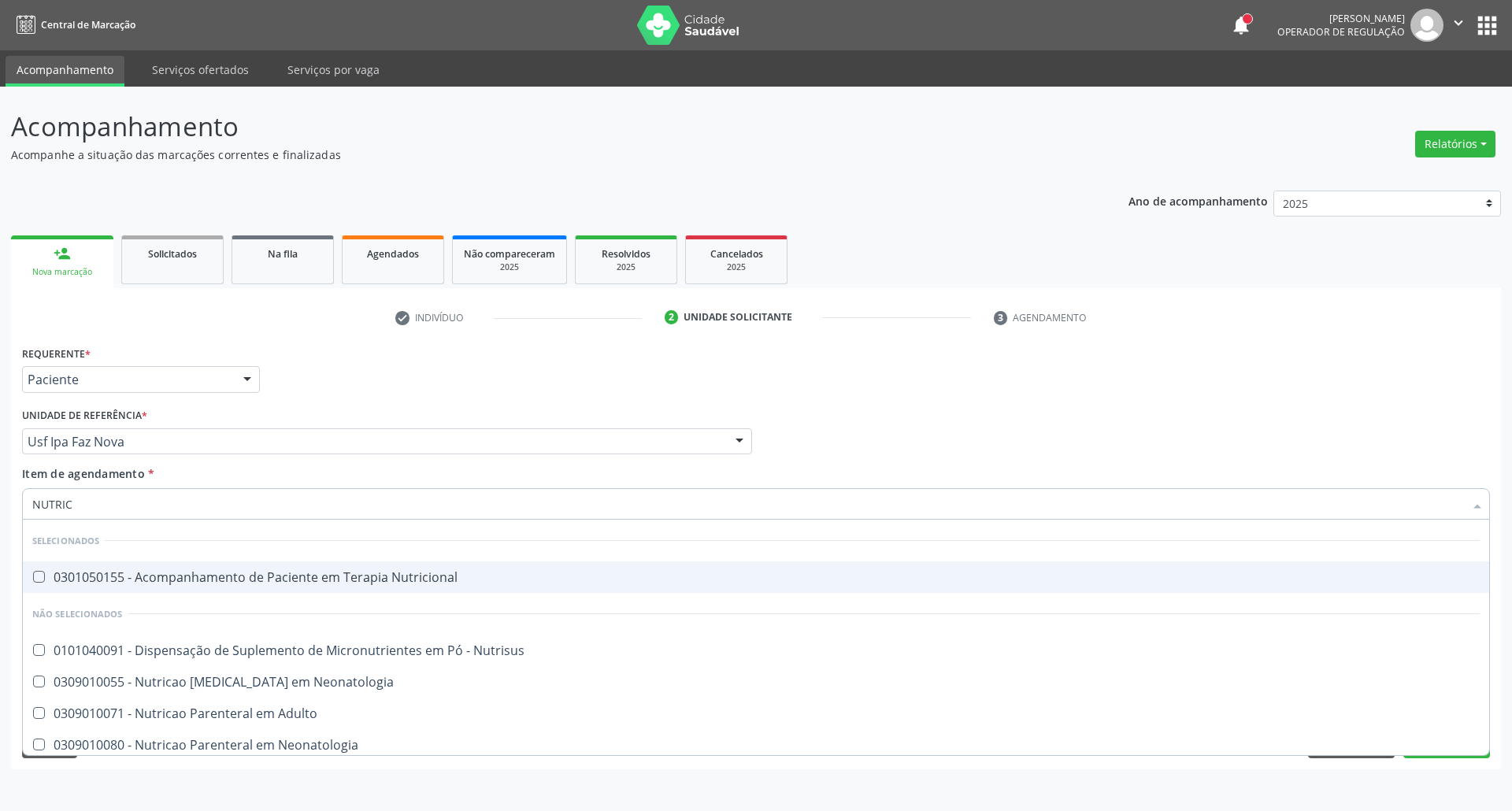
type input "NUTRICI"
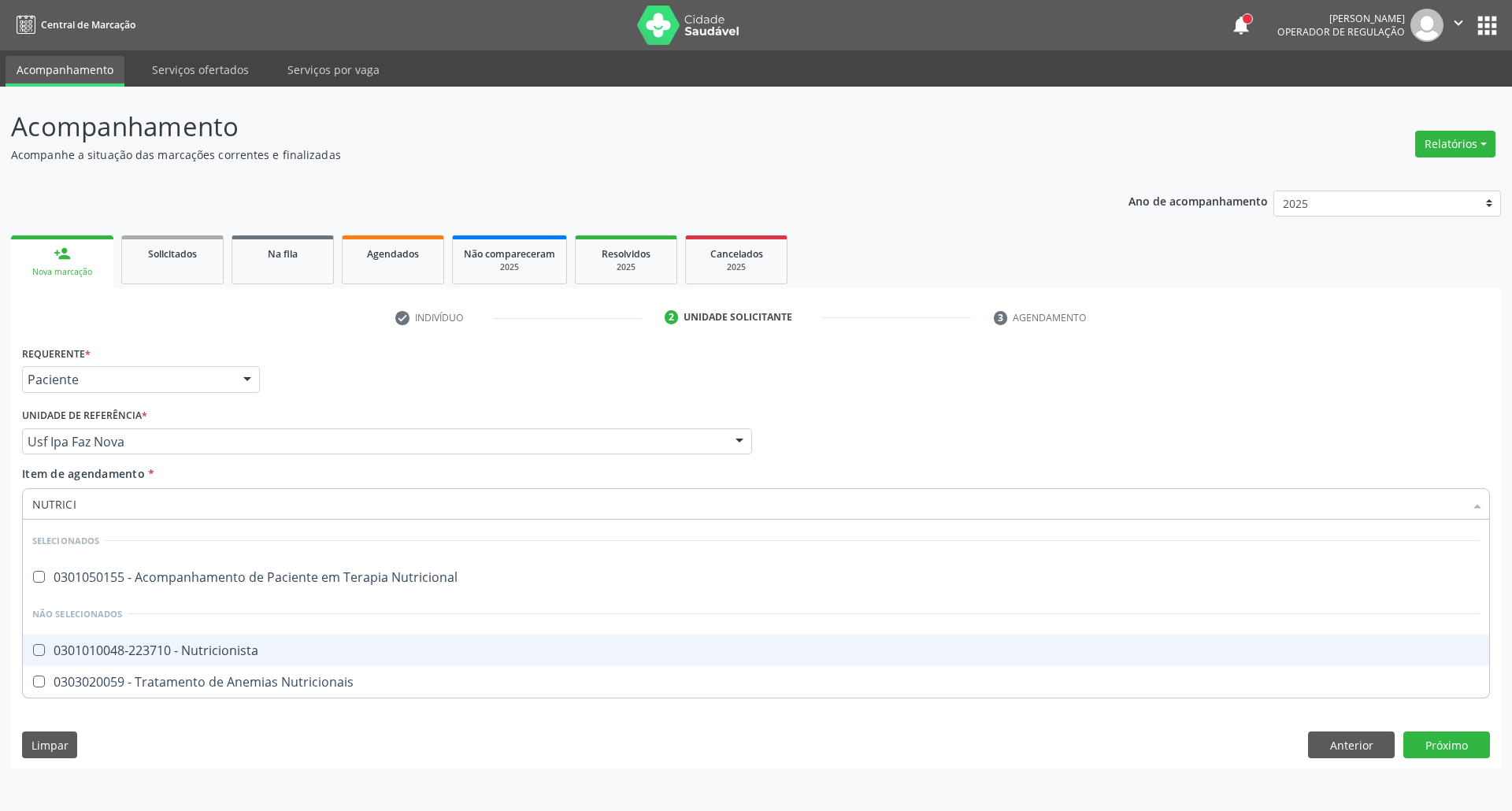
click at [216, 657] on div "0301010048-223710 - Nutricionista" at bounding box center [755, 650] width 1447 height 13
checkbox Nutricionista "true"
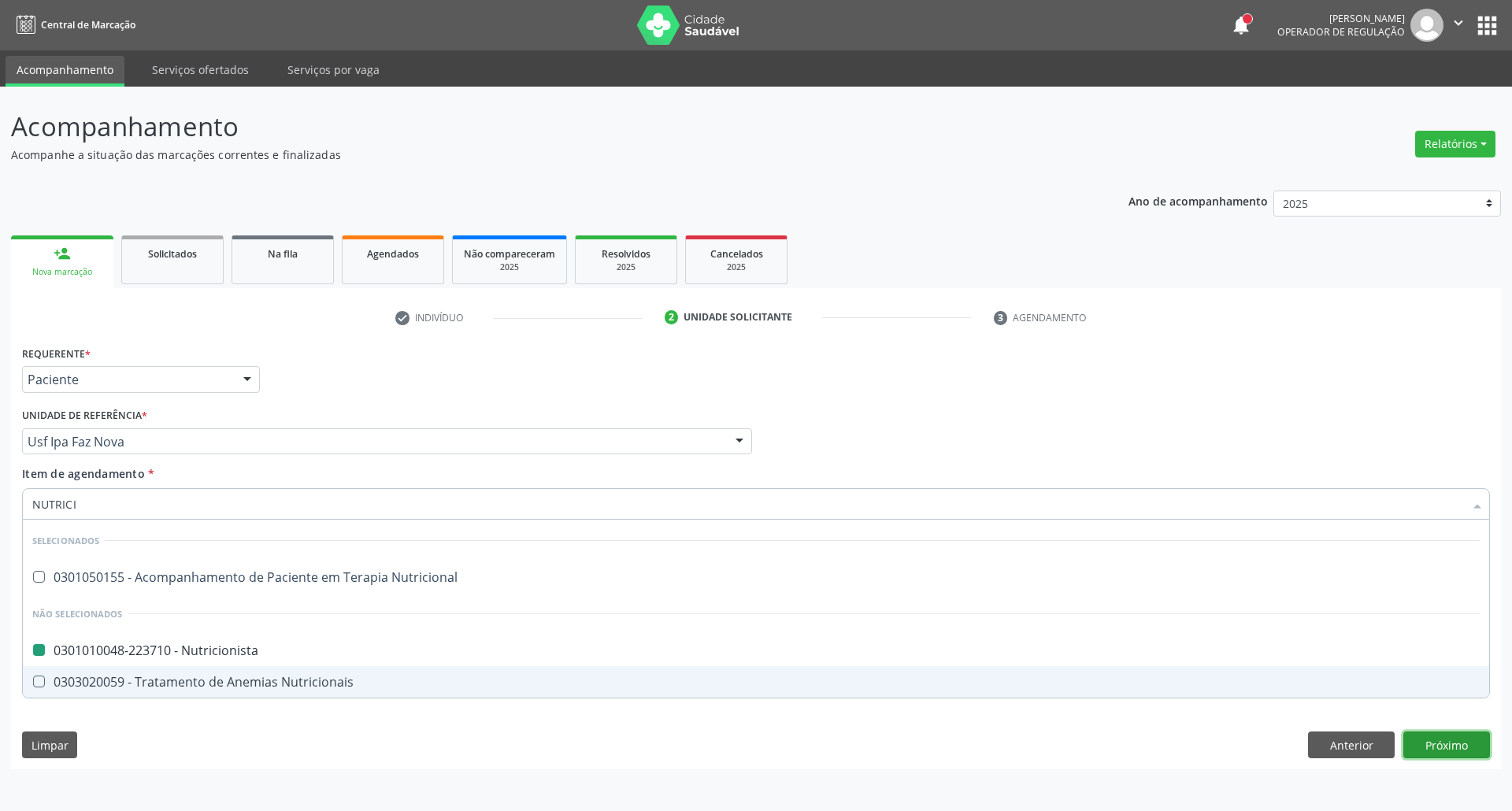
click at [1450, 751] on div "Requerente * Paciente Profissional de Saúde Paciente Nenhum resultado encontrad…" at bounding box center [756, 555] width 1490 height 427
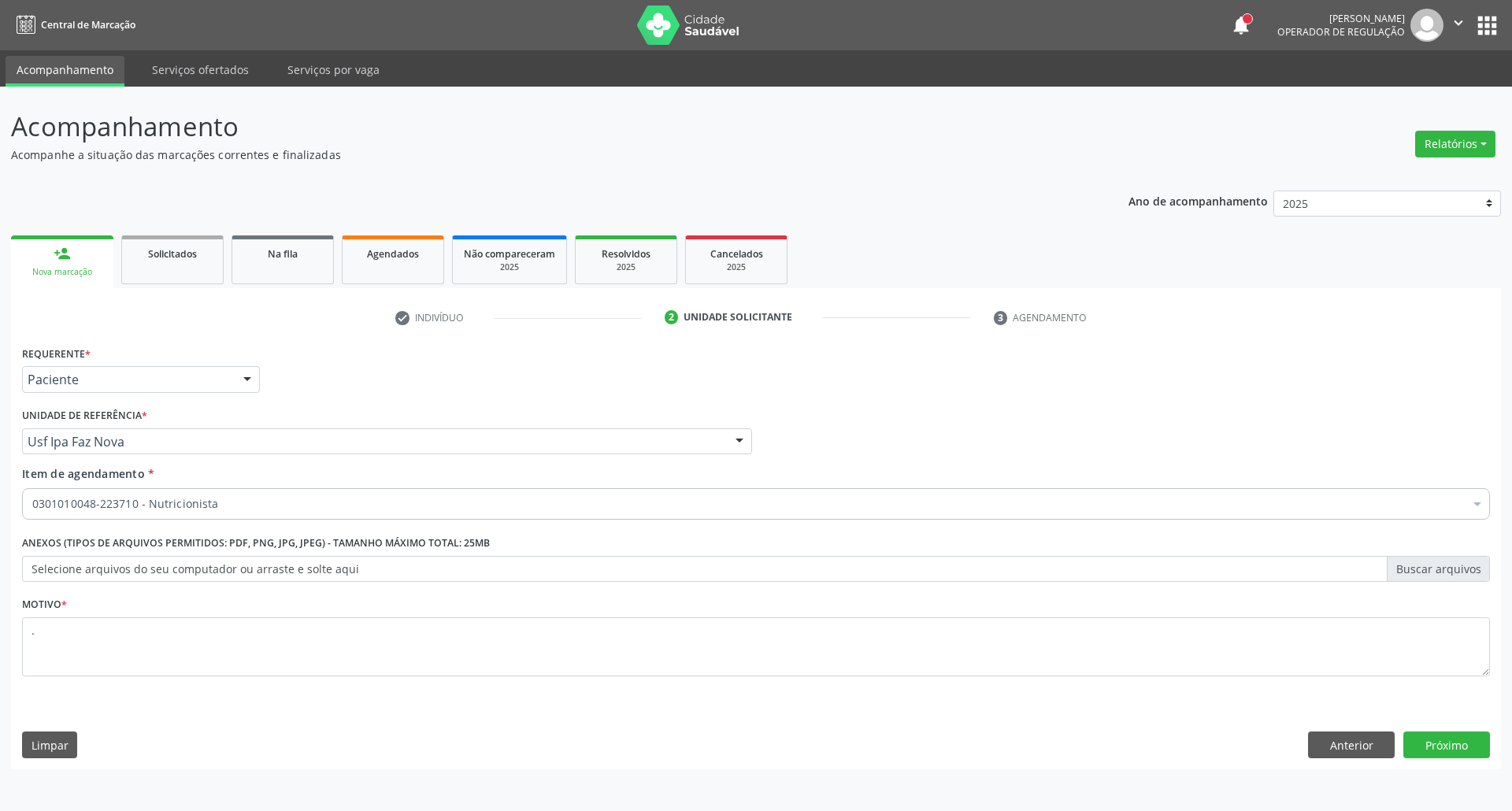
click at [1468, 732] on div "Requerente * Paciente Profissional de Saúde Paciente Nenhum resultado encontrad…" at bounding box center [756, 555] width 1490 height 427
click at [1466, 741] on button "Próximo" at bounding box center [1446, 745] width 87 height 27
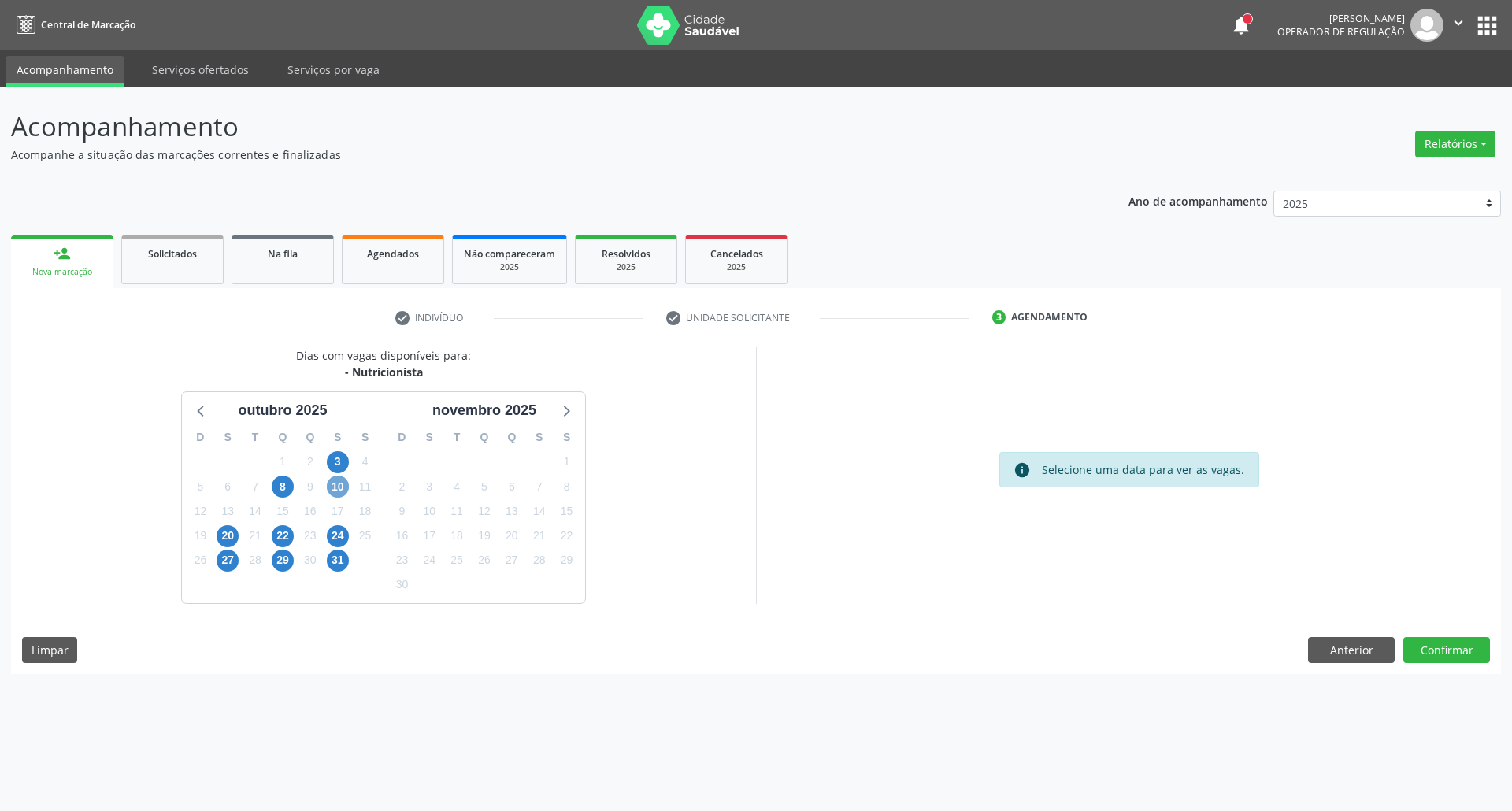
click at [336, 491] on span "10" at bounding box center [338, 487] width 22 height 22
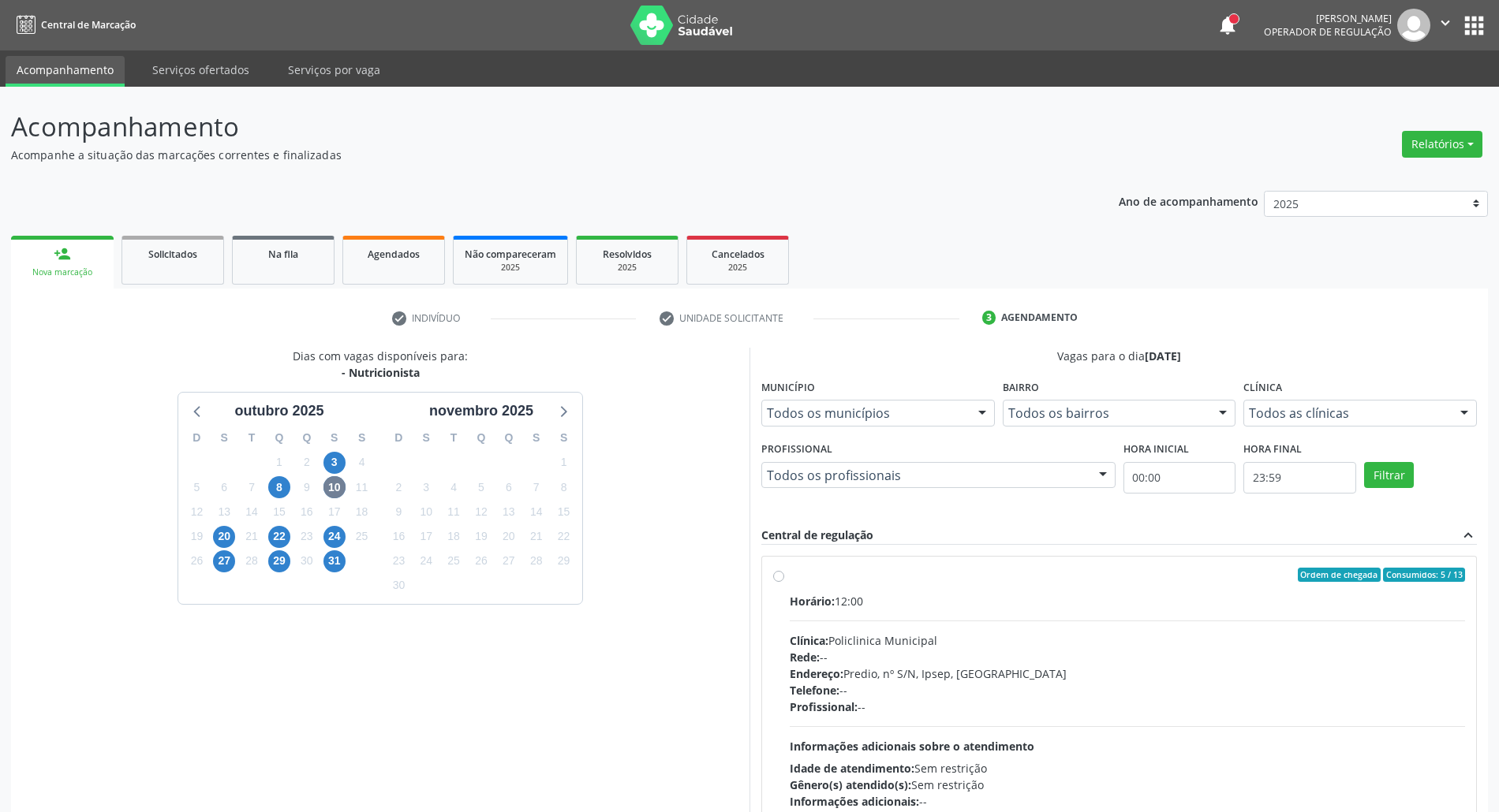
click at [967, 615] on div "Horário: 12:00 Clínica: Policlinica Municipal Rede: -- Endereço: Predio, nº S/N…" at bounding box center [1127, 702] width 676 height 217
click at [784, 582] on input "Ordem de chegada Consumidos: 5 / 13 Horário: 12:00 Clínica: Policlinica Municip…" at bounding box center [779, 574] width 11 height 14
radio input "true"
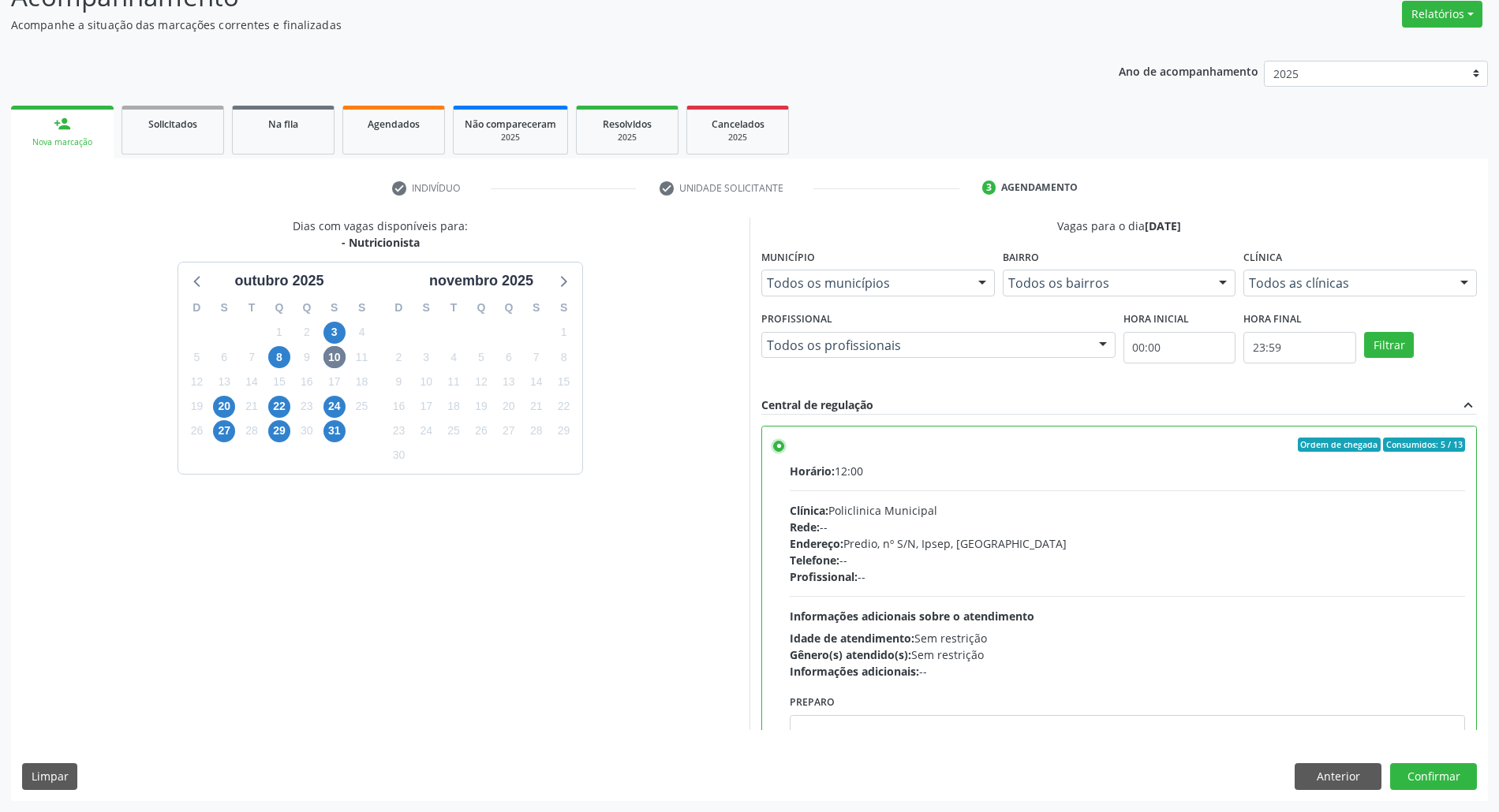
scroll to position [80, 0]
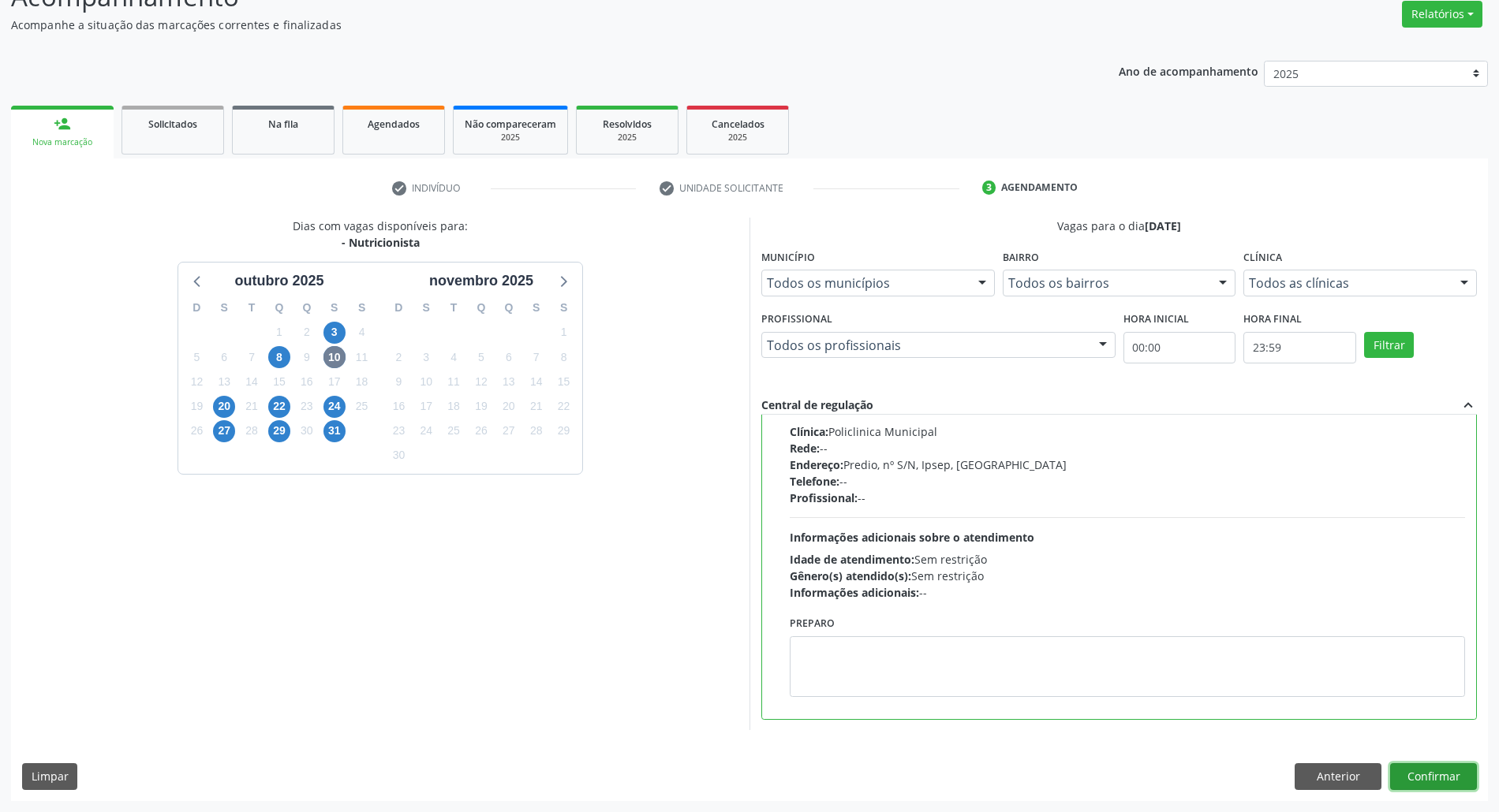
click at [1421, 779] on button "Confirmar" at bounding box center [1433, 777] width 87 height 27
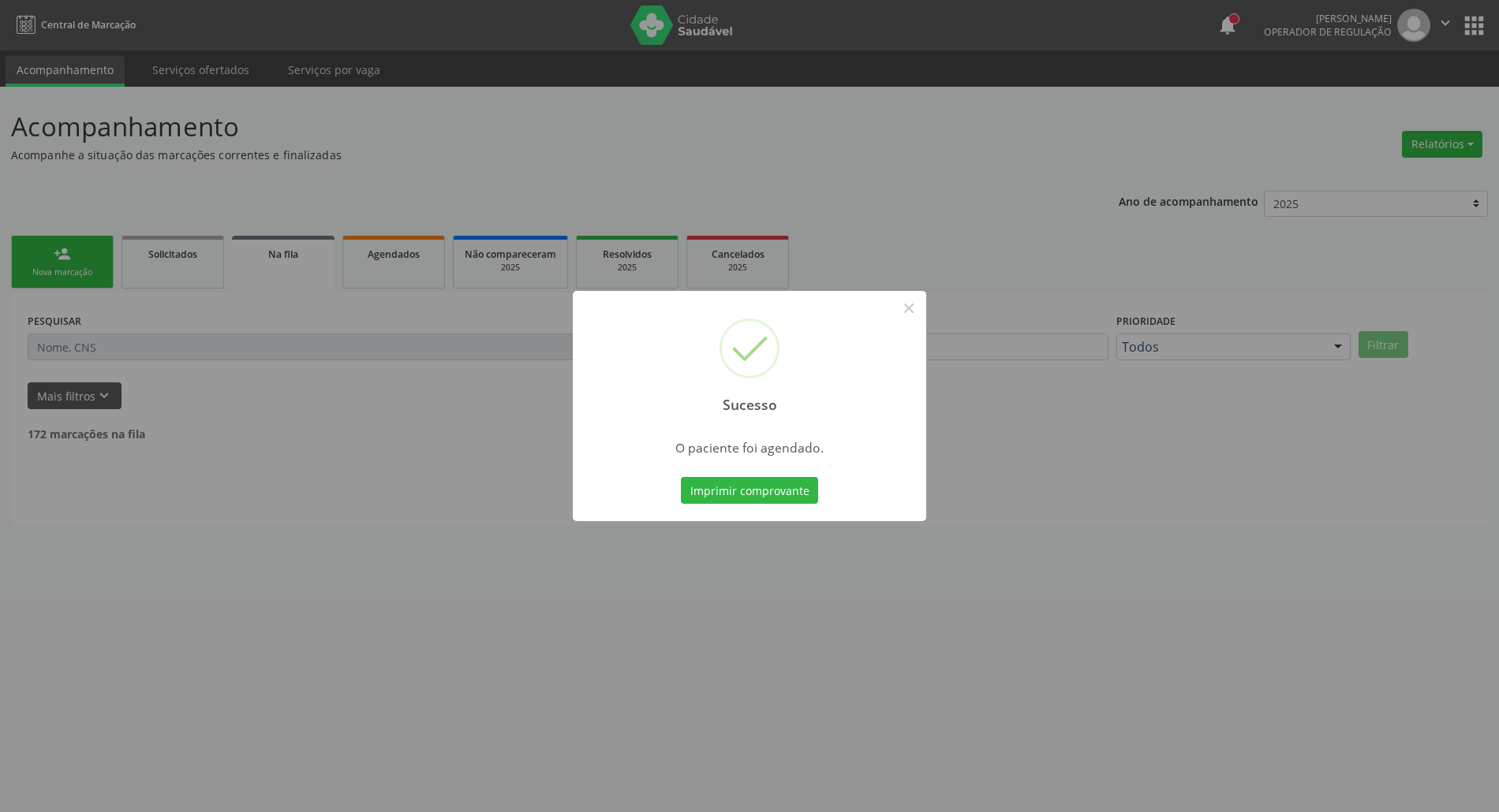
scroll to position [0, 0]
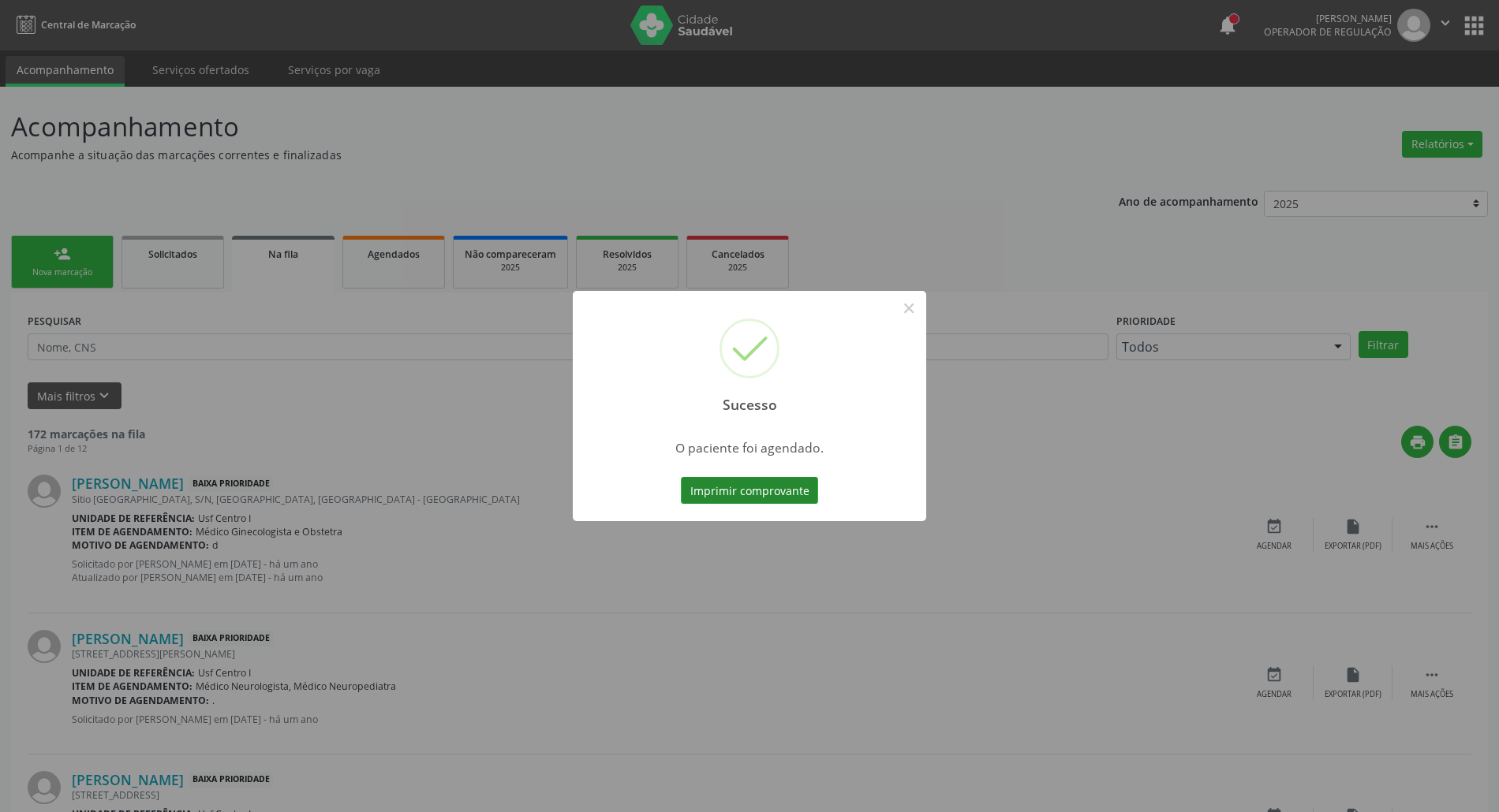
click at [761, 492] on button "Imprimir comprovante" at bounding box center [749, 491] width 137 height 27
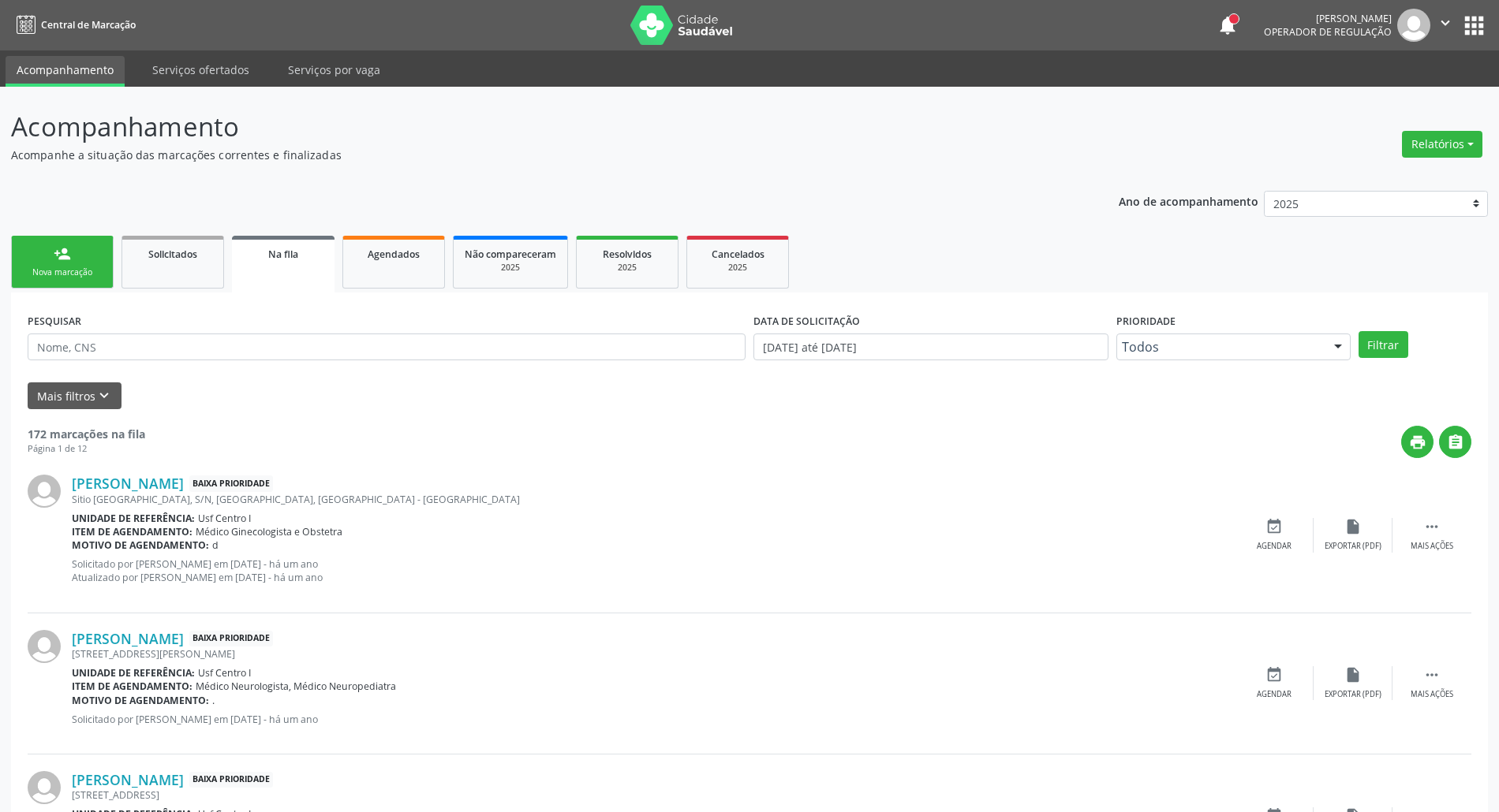
click at [68, 264] on link "person_add Nova marcação" at bounding box center [62, 262] width 103 height 53
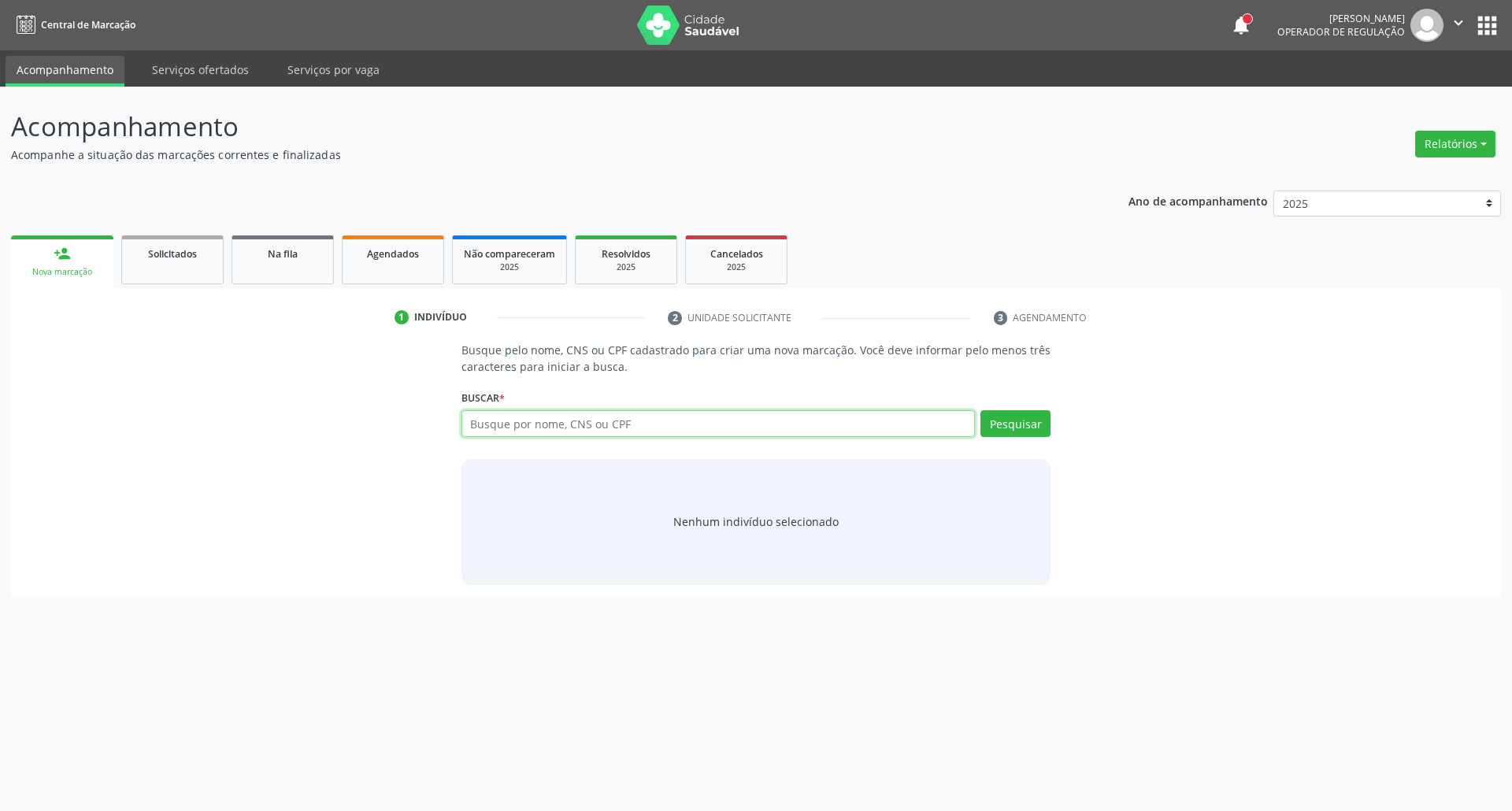
click at [516, 420] on input "text" at bounding box center [718, 424] width 514 height 27
type input "898003410563557"
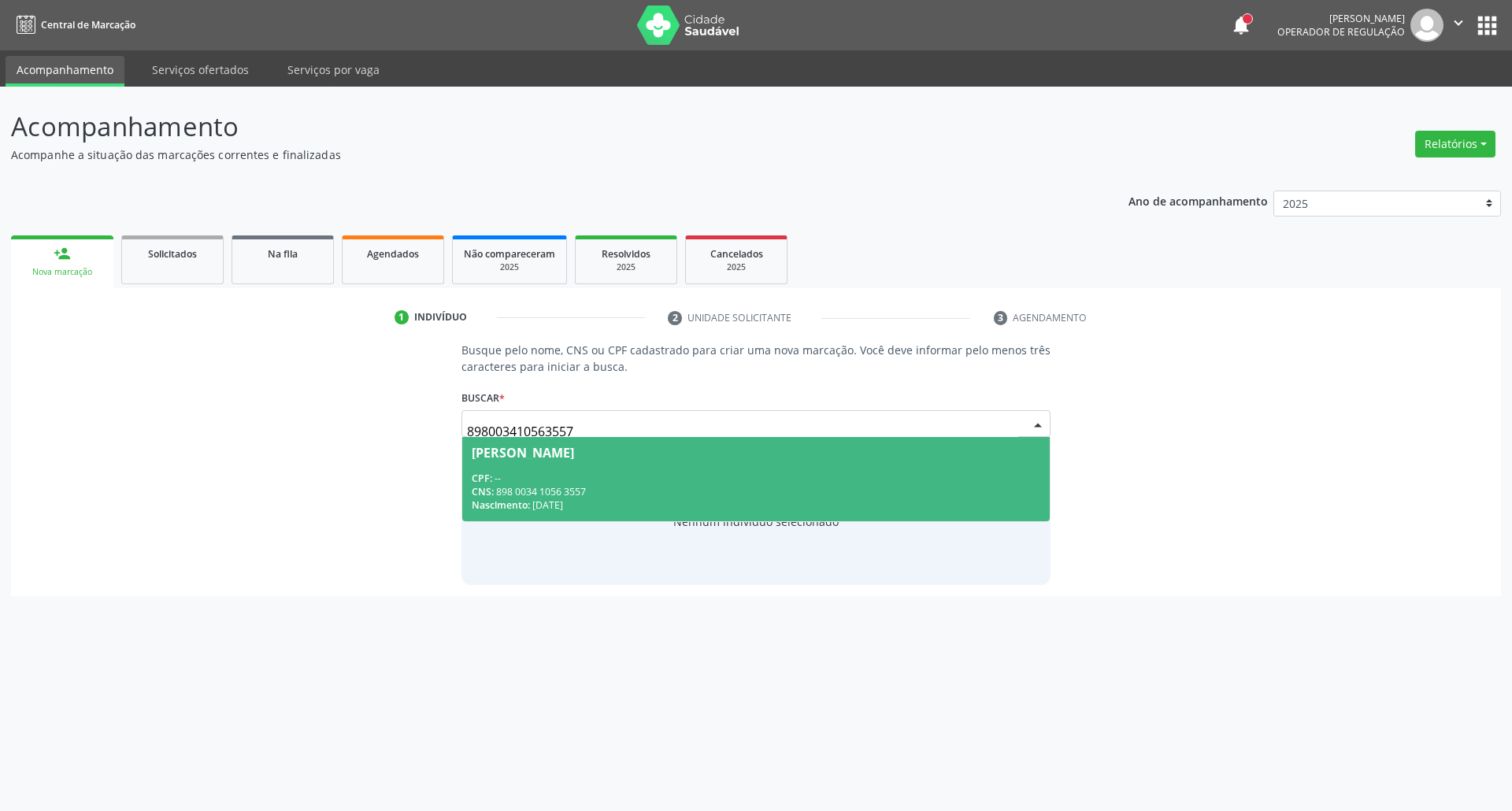
click at [575, 482] on div "CPF: --" at bounding box center [756, 479] width 569 height 13
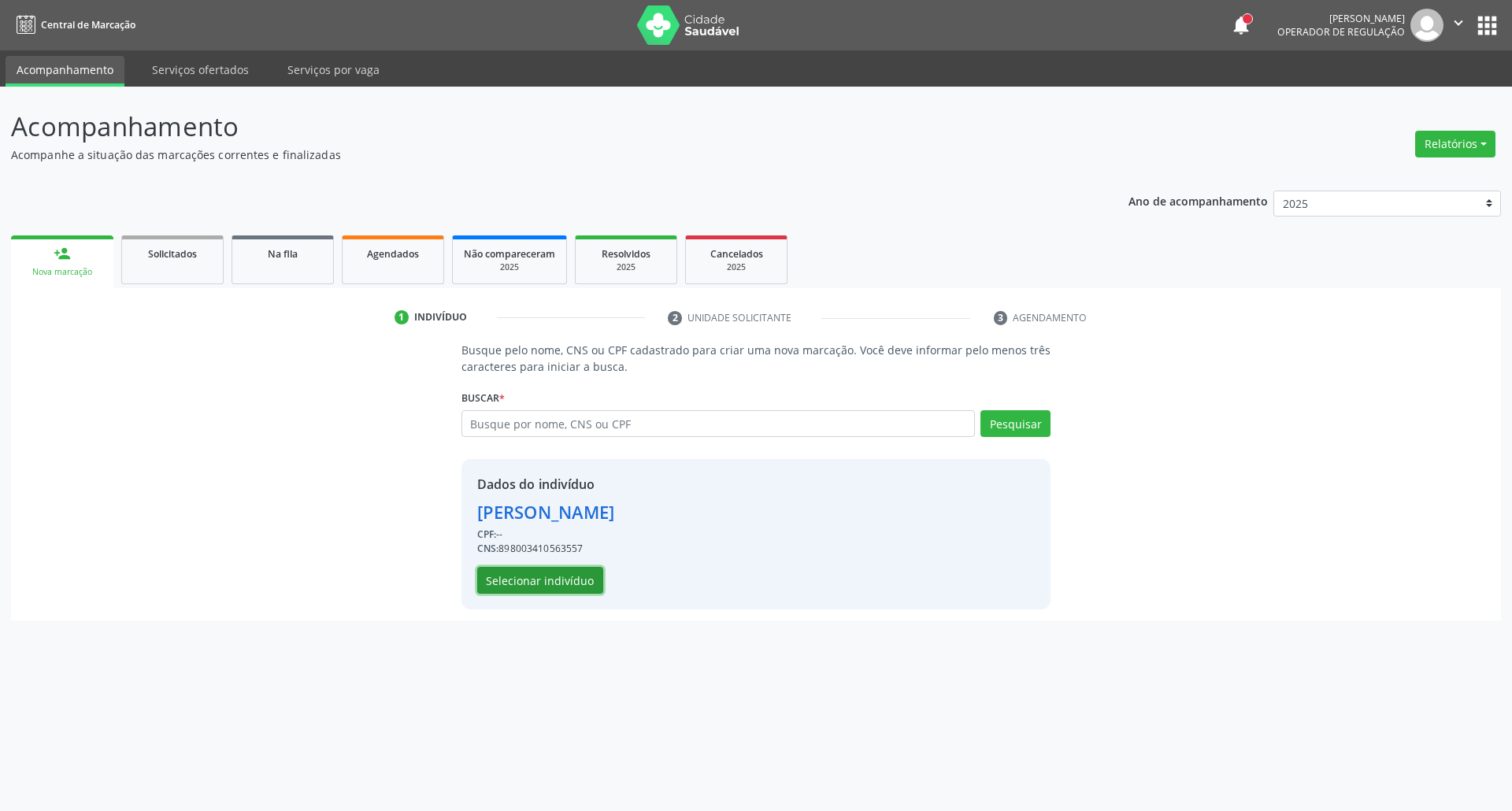
click at [550, 574] on button "Selecionar indivíduo" at bounding box center [540, 580] width 126 height 27
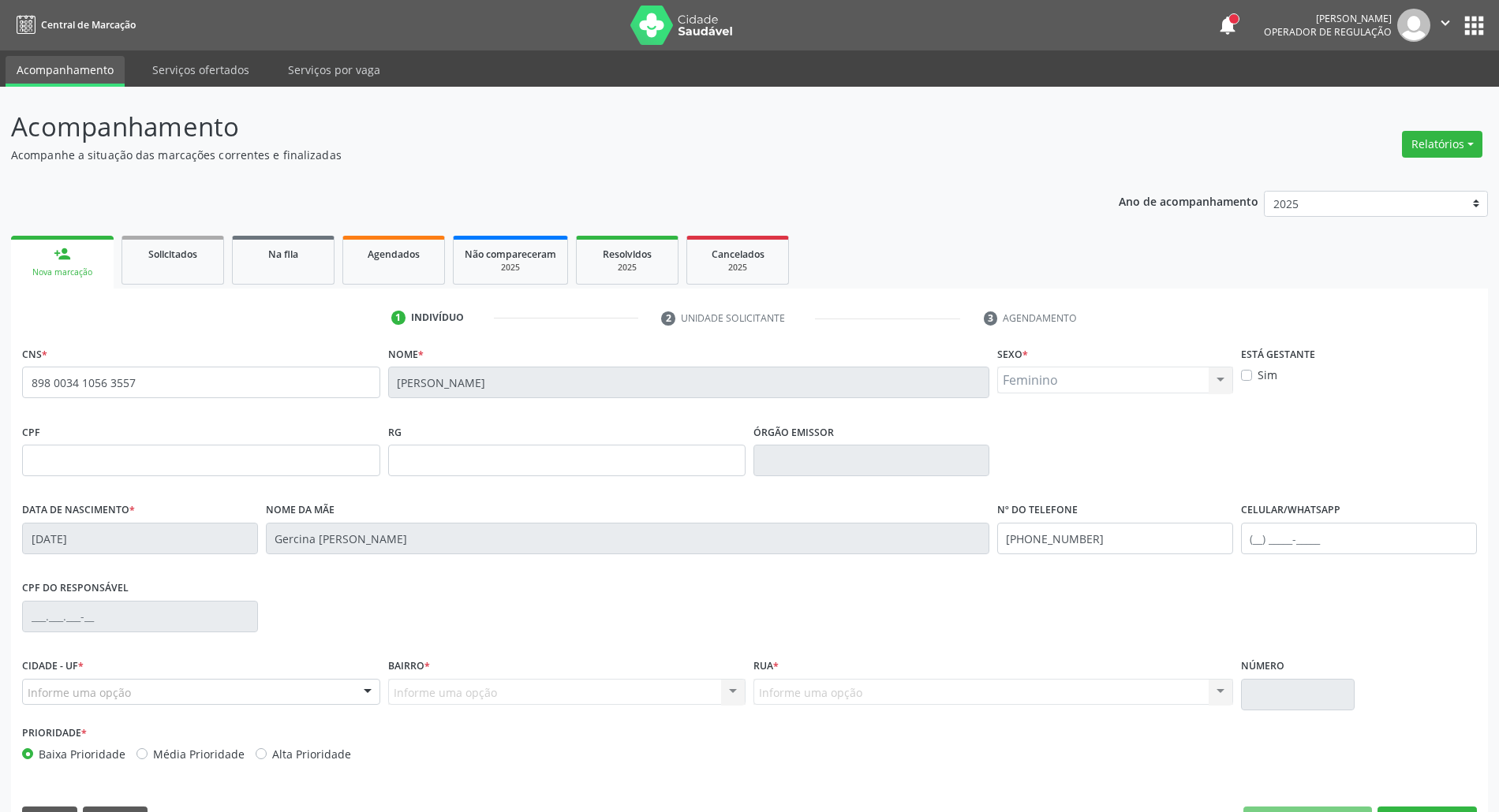
scroll to position [43, 0]
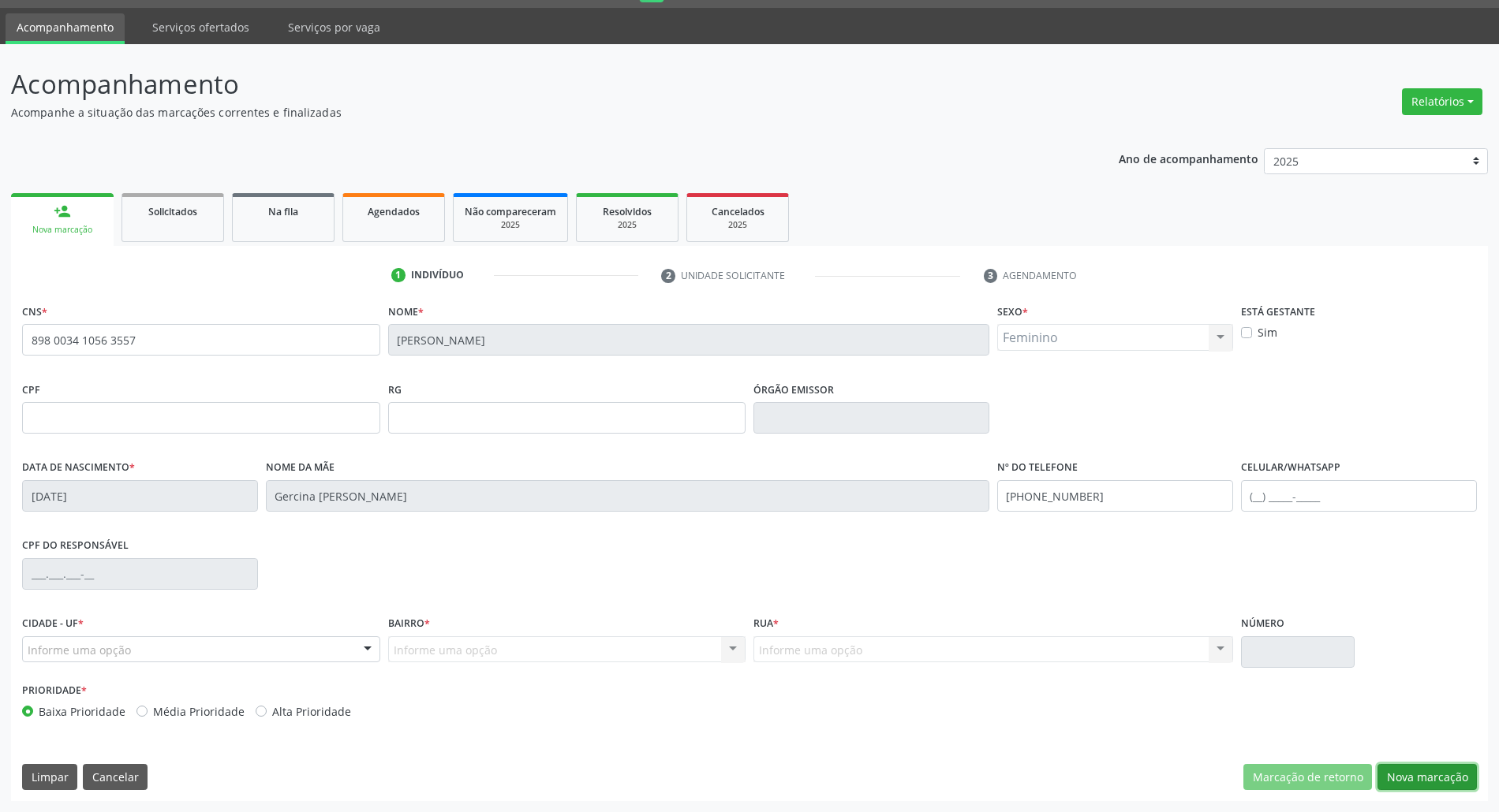
drag, startPoint x: 1450, startPoint y: 765, endPoint x: 1271, endPoint y: 713, distance: 186.4
click at [1449, 765] on button "Nova marcação" at bounding box center [1427, 777] width 99 height 27
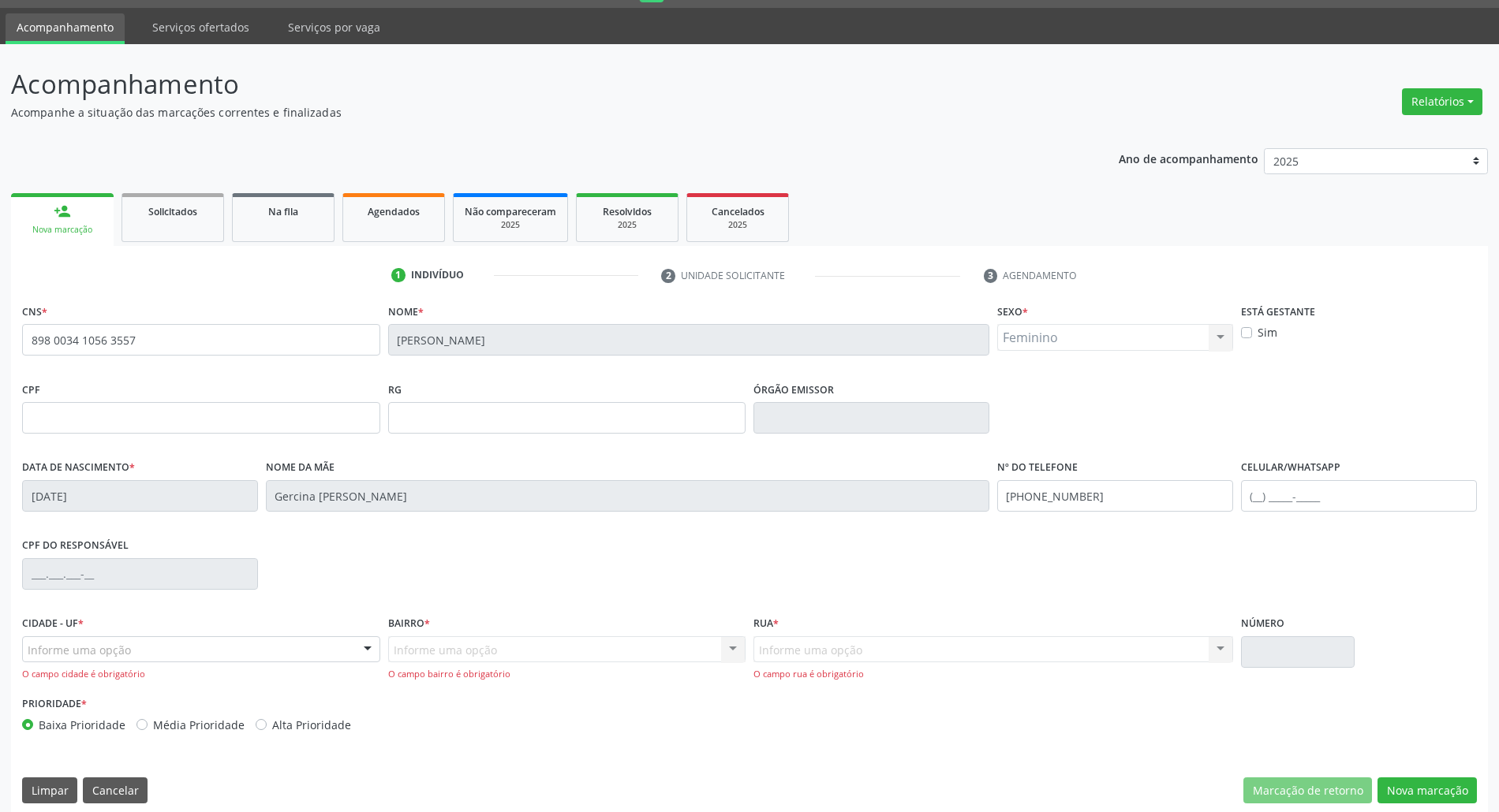
click at [172, 656] on div "Informe uma opção" at bounding box center [201, 650] width 358 height 27
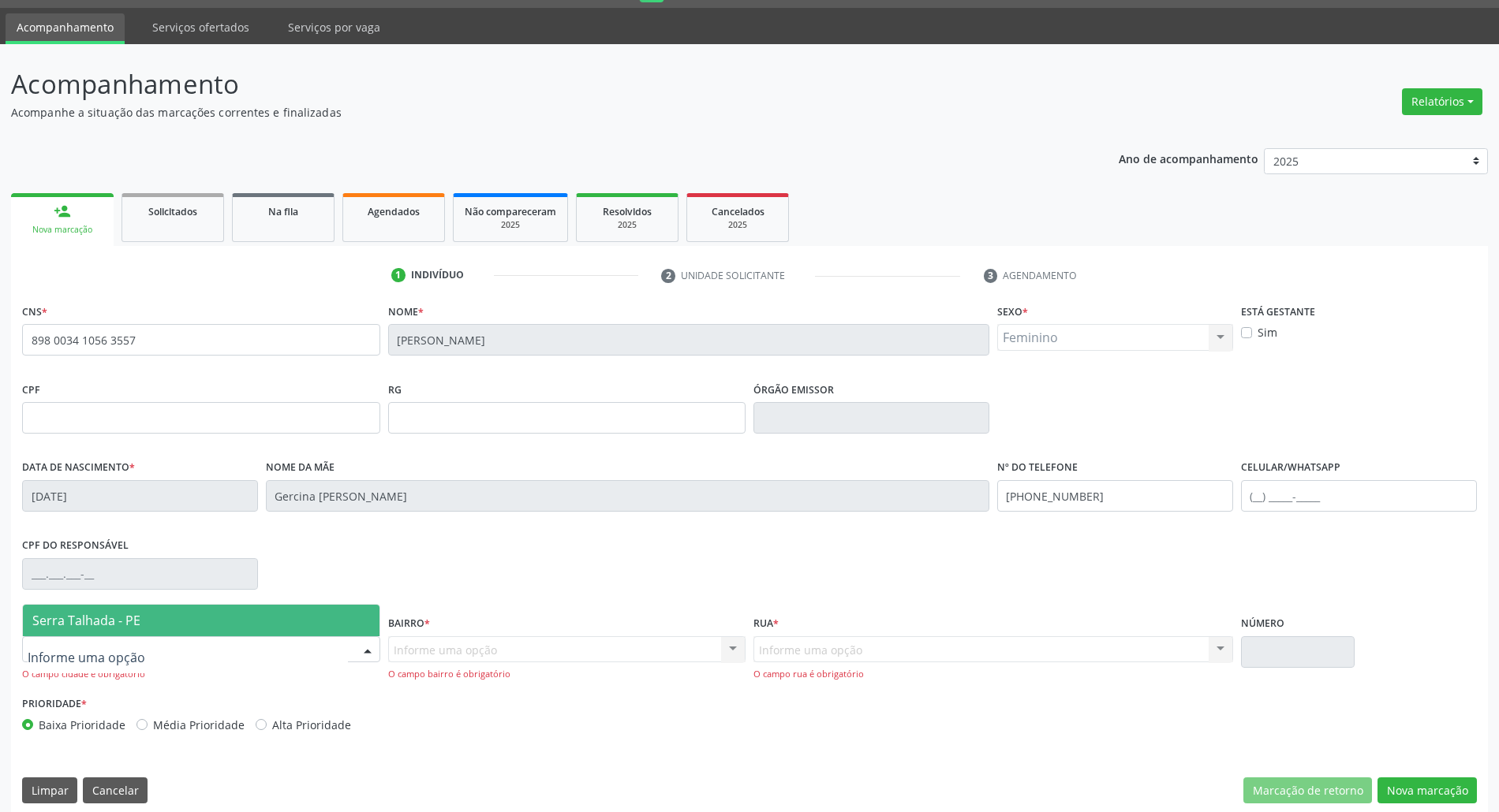
click at [184, 614] on span "Serra Talhada - PE" at bounding box center [201, 620] width 356 height 31
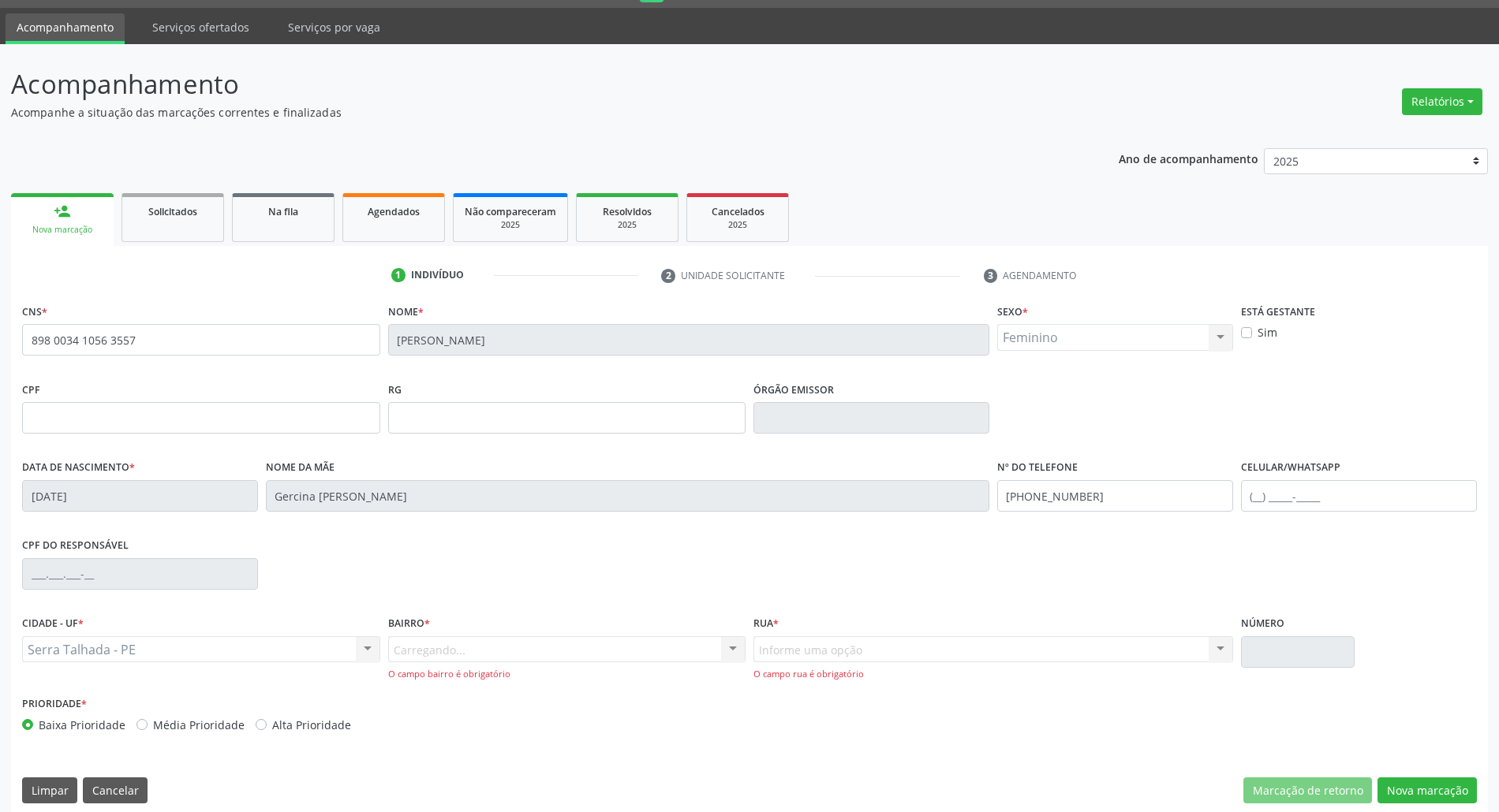
click at [458, 653] on div "Carregando... Nenhum resultado encontrado para: " " Nenhuma opção encontrada. D…" at bounding box center [567, 659] width 358 height 45
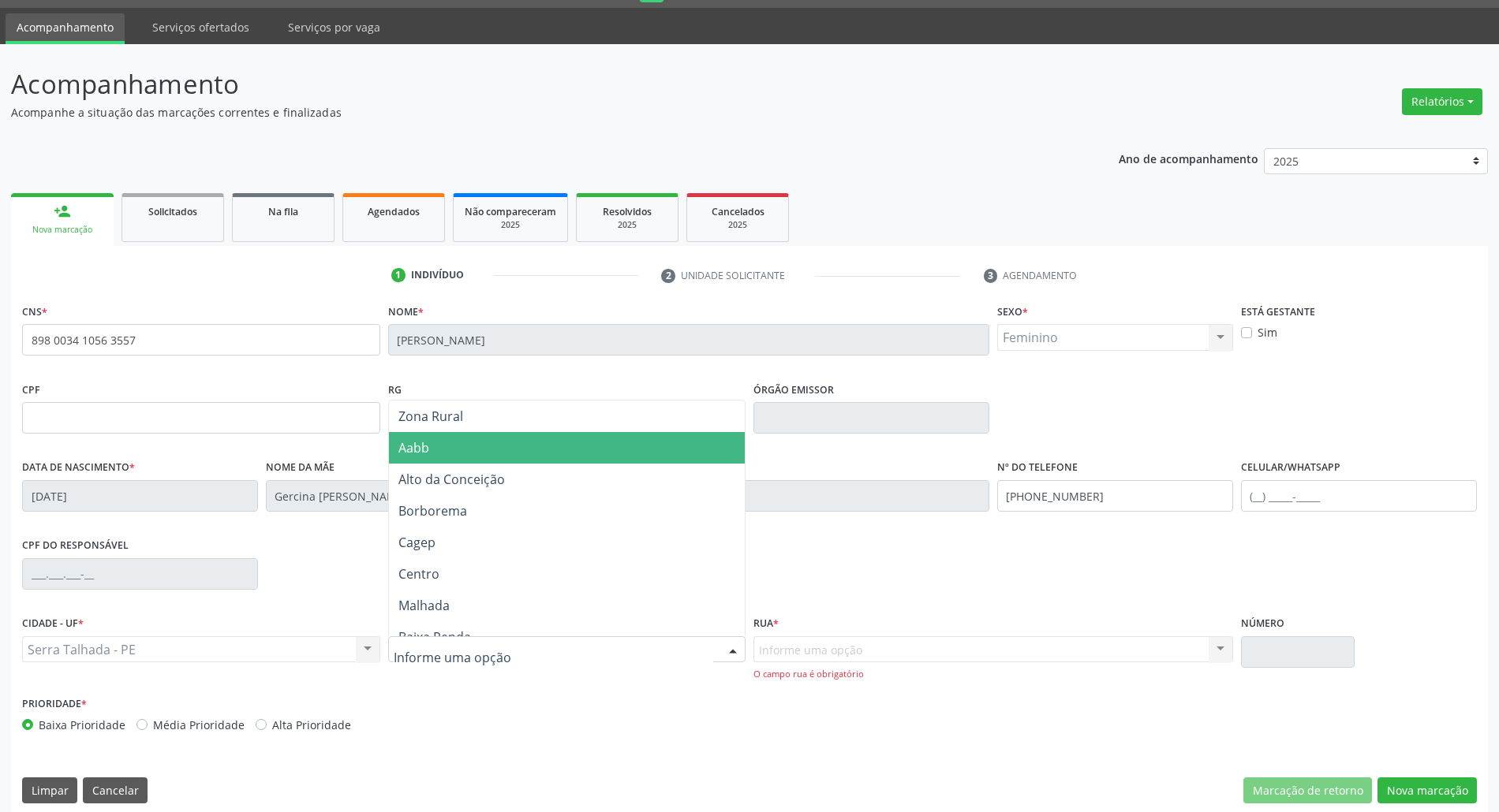
click at [471, 416] on span "Zona Rural" at bounding box center [567, 416] width 356 height 31
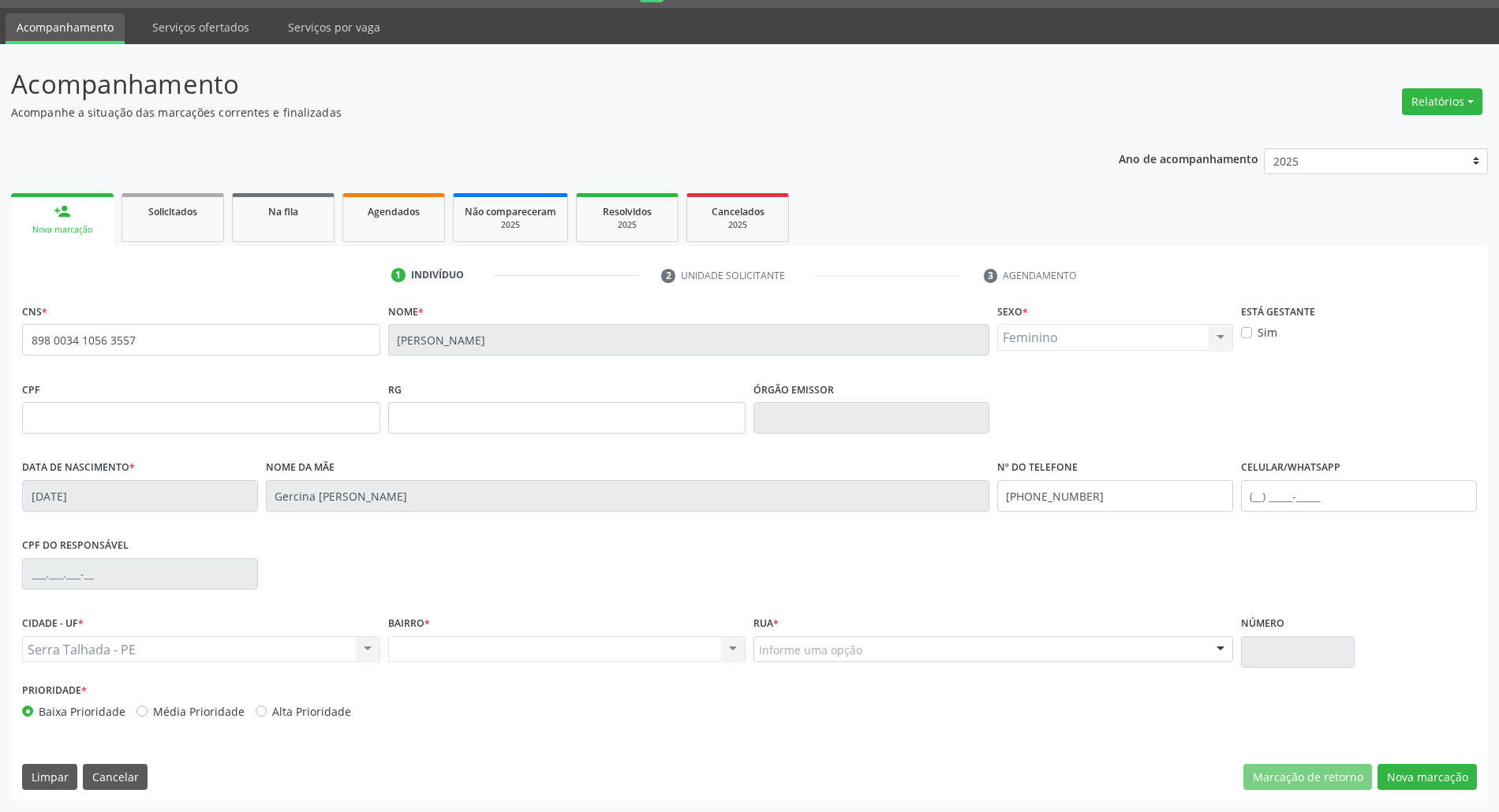
click at [857, 664] on div "Rua * Informe uma opção Faz. Cachoeira II Faz. Granja Faz. Salgadinho Faz. Alde…" at bounding box center [993, 646] width 488 height 67
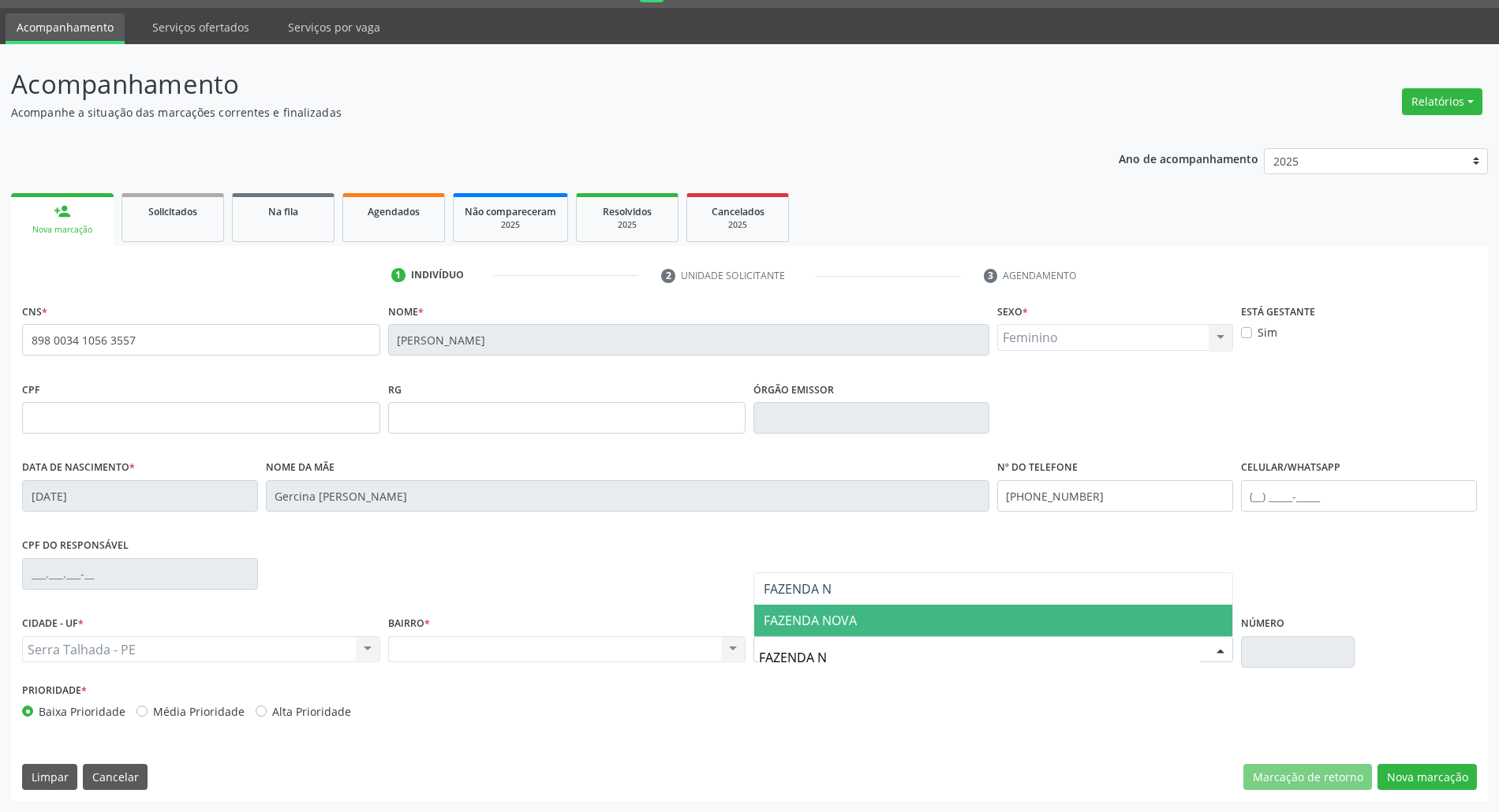
type input "FAZENDA NO"
click at [809, 628] on span "FAZENDA NOVA" at bounding box center [810, 621] width 93 height 18
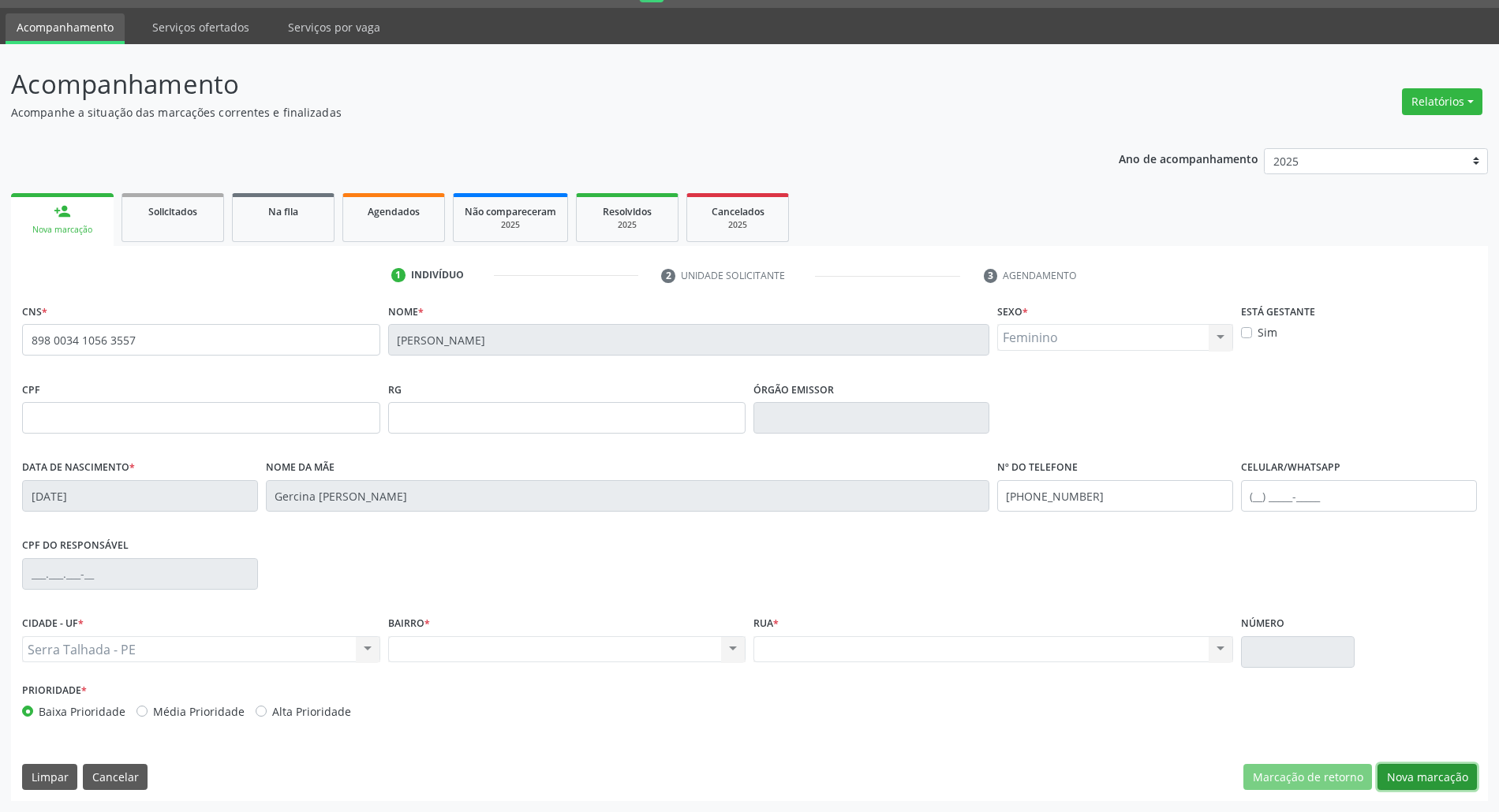
drag, startPoint x: 1433, startPoint y: 768, endPoint x: 67, endPoint y: 371, distance: 1422.5
click at [1433, 770] on button "Nova marcação" at bounding box center [1427, 777] width 99 height 27
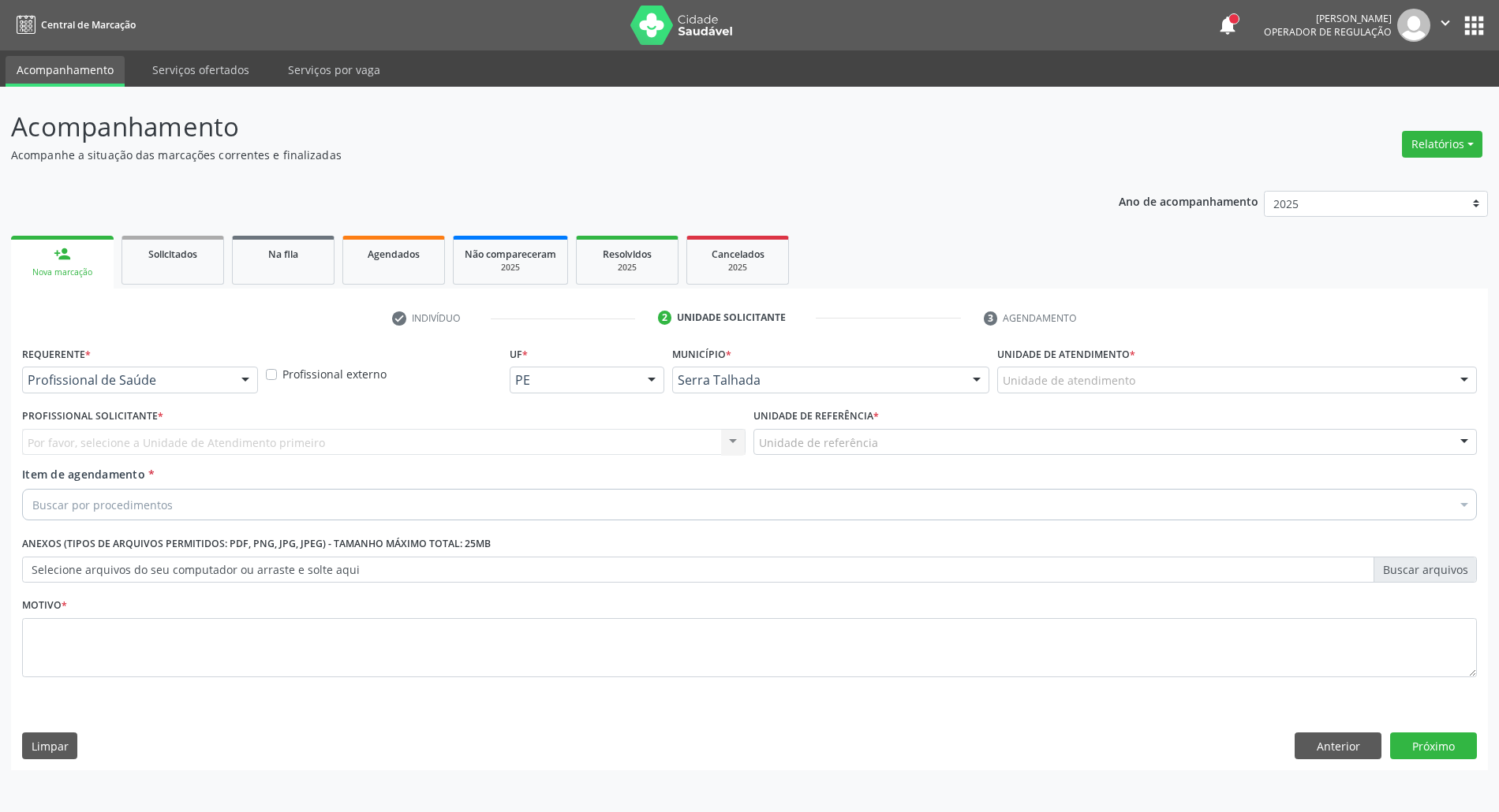
scroll to position [0, 0]
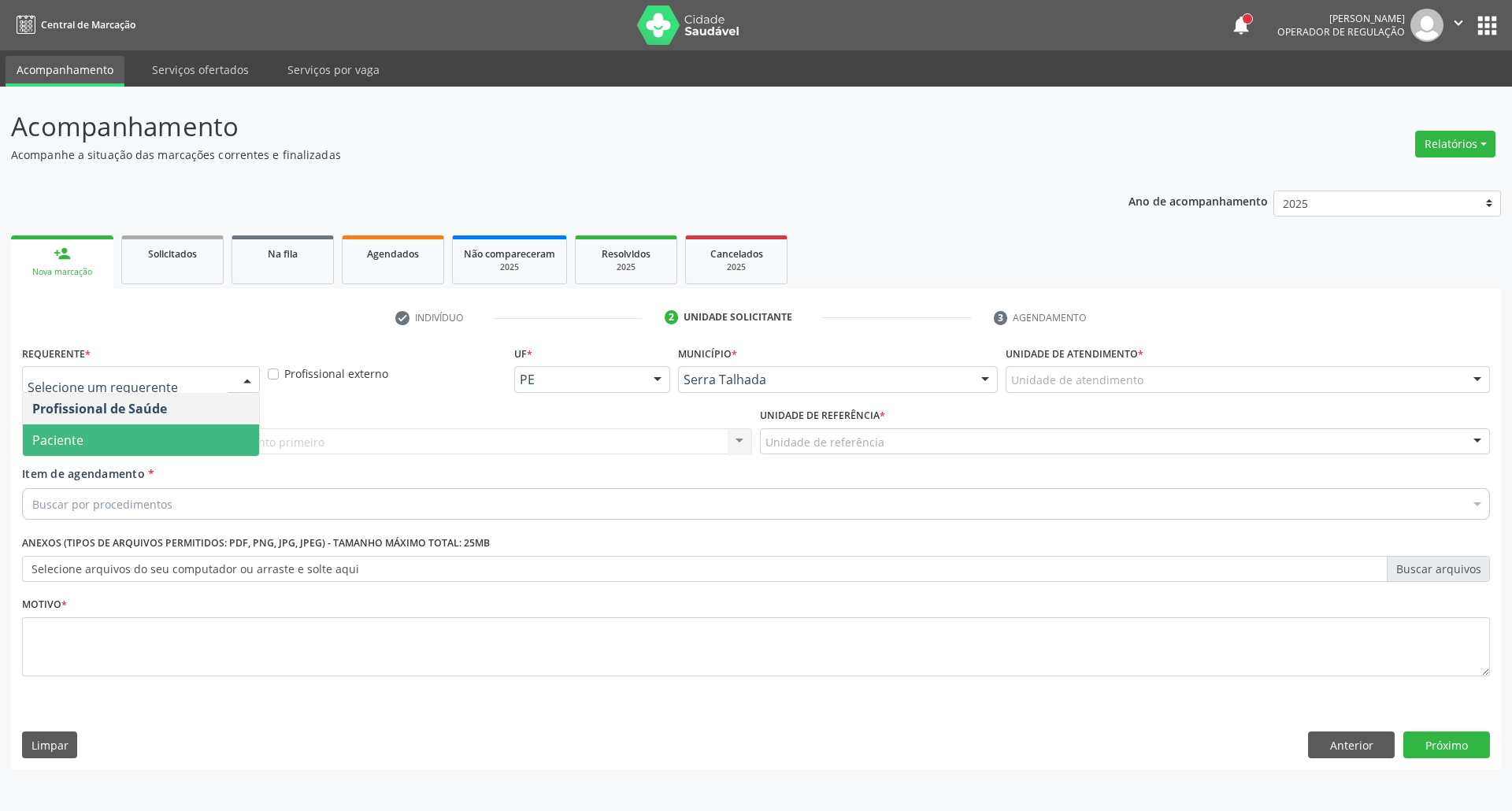
click at [114, 432] on span "Paciente" at bounding box center [140, 440] width 236 height 31
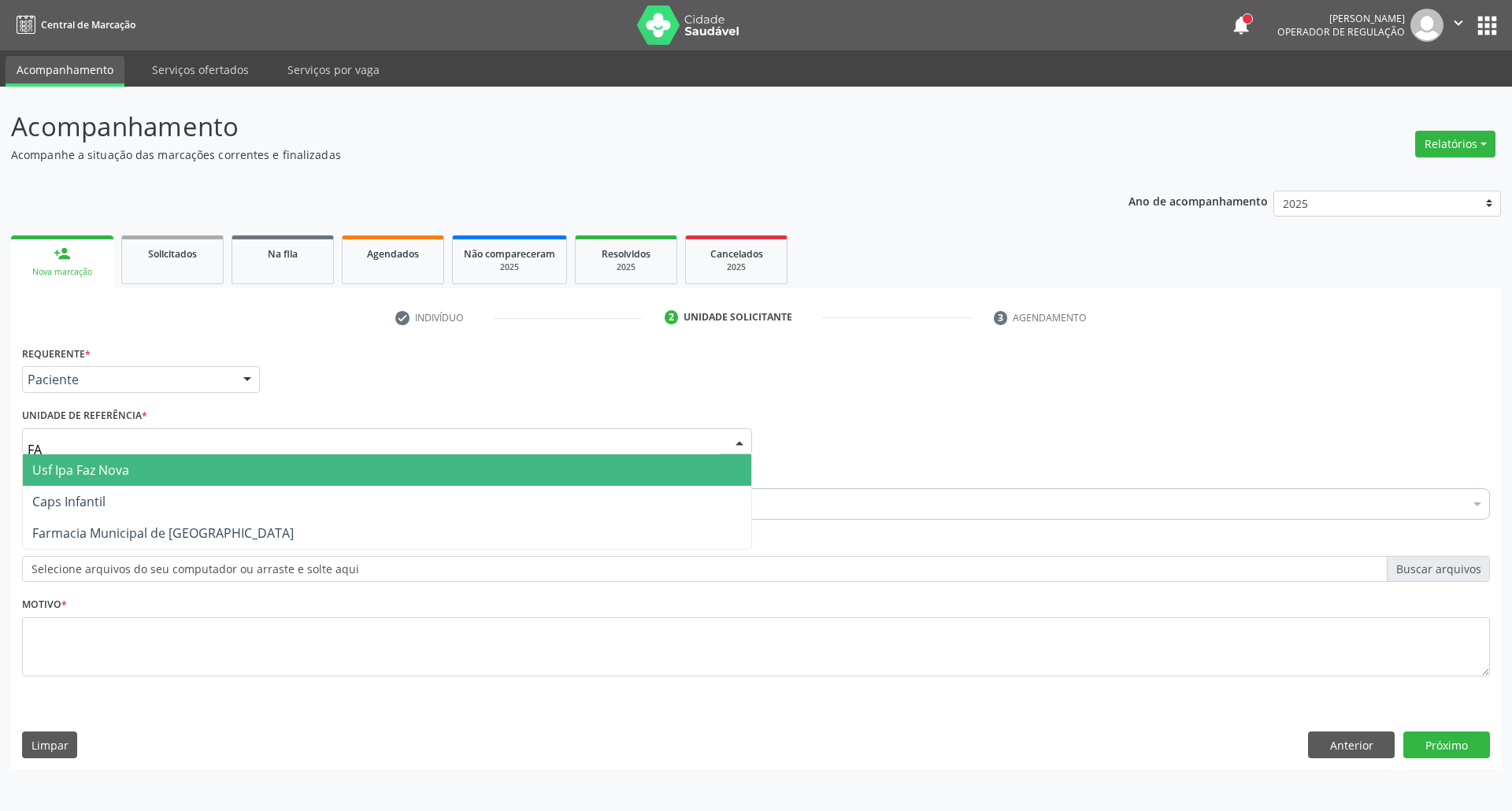
type input "FAZ"
click at [172, 464] on span "Usf Ipa Faz Nova" at bounding box center [387, 469] width 728 height 31
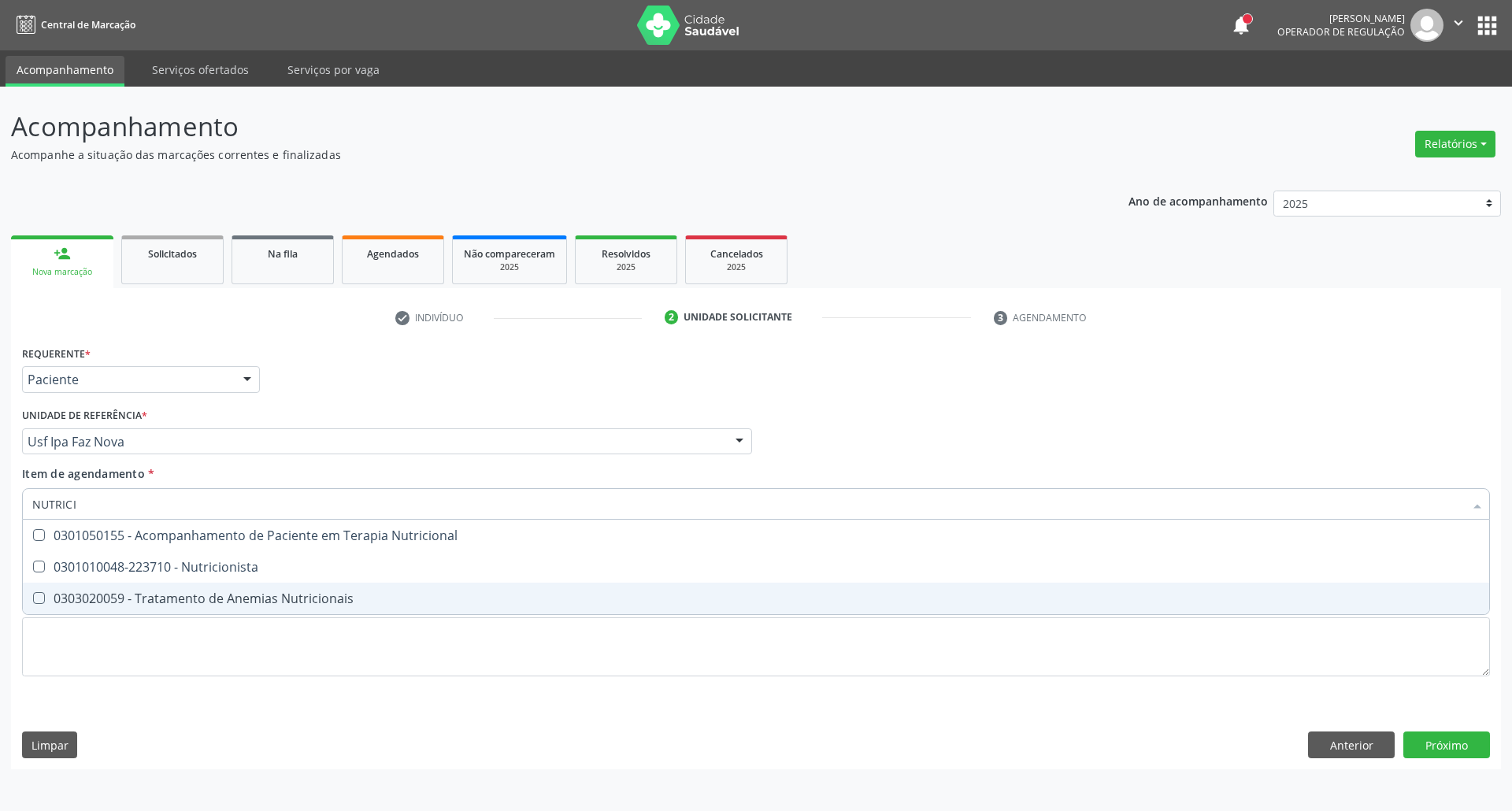
type input "NUTRICIO"
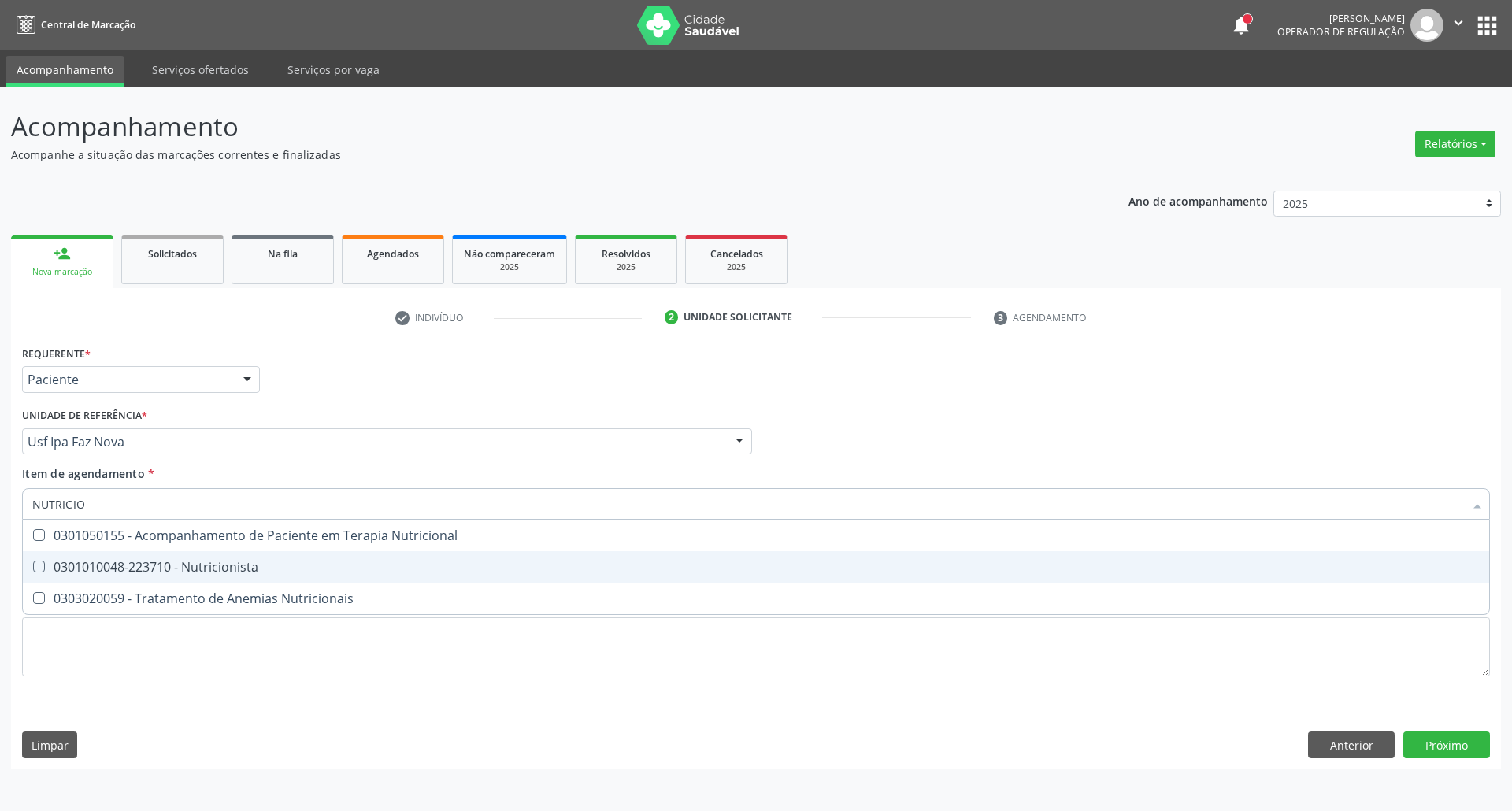
click at [300, 576] on span "0301010048-223710 - Nutricionista" at bounding box center [756, 566] width 1467 height 31
checkbox Nutricionista "true"
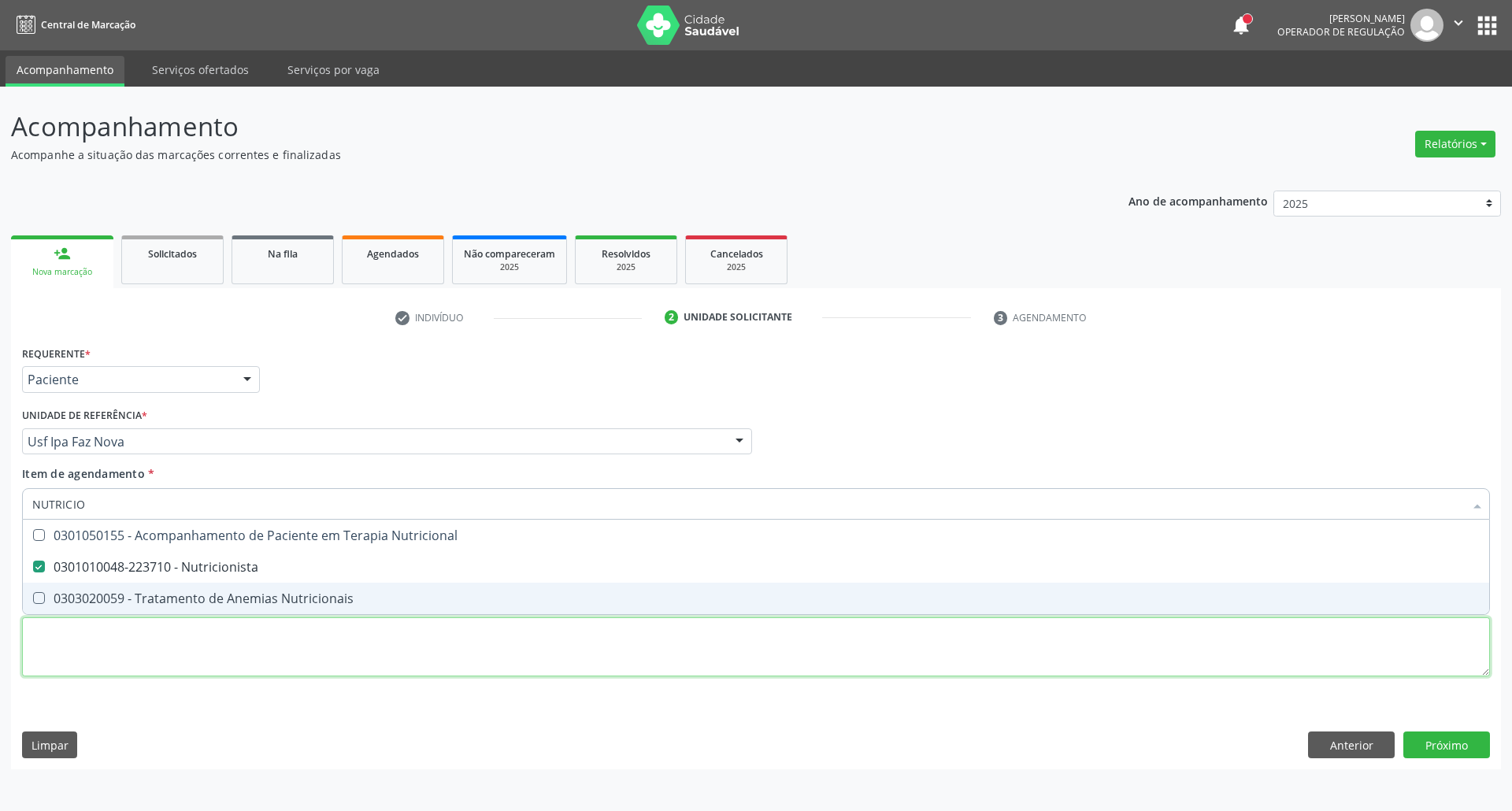
click at [253, 643] on div "Requerente * Paciente Profissional de Saúde Paciente Nenhum resultado encontrad…" at bounding box center [755, 520] width 1467 height 357
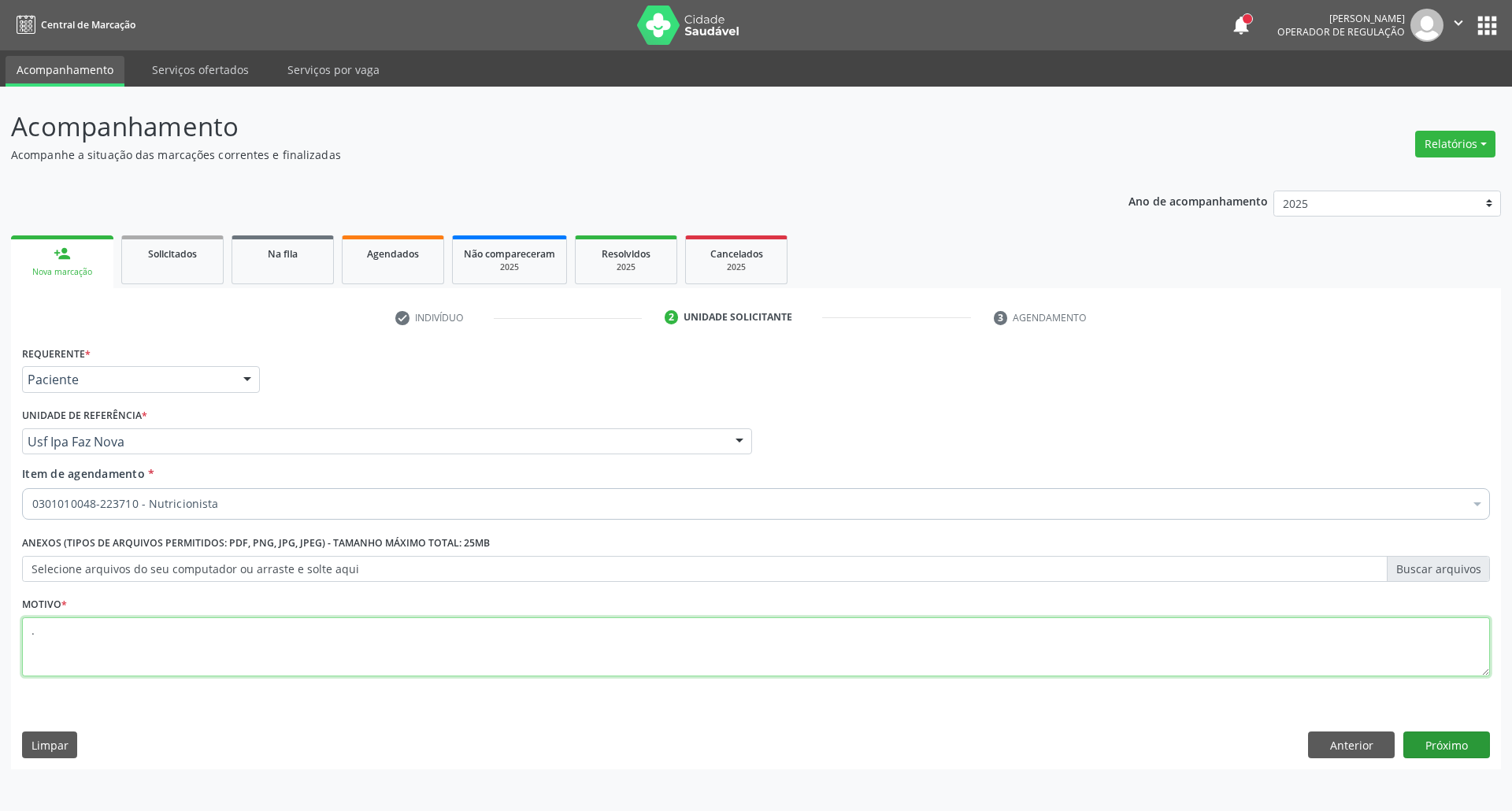
type textarea "."
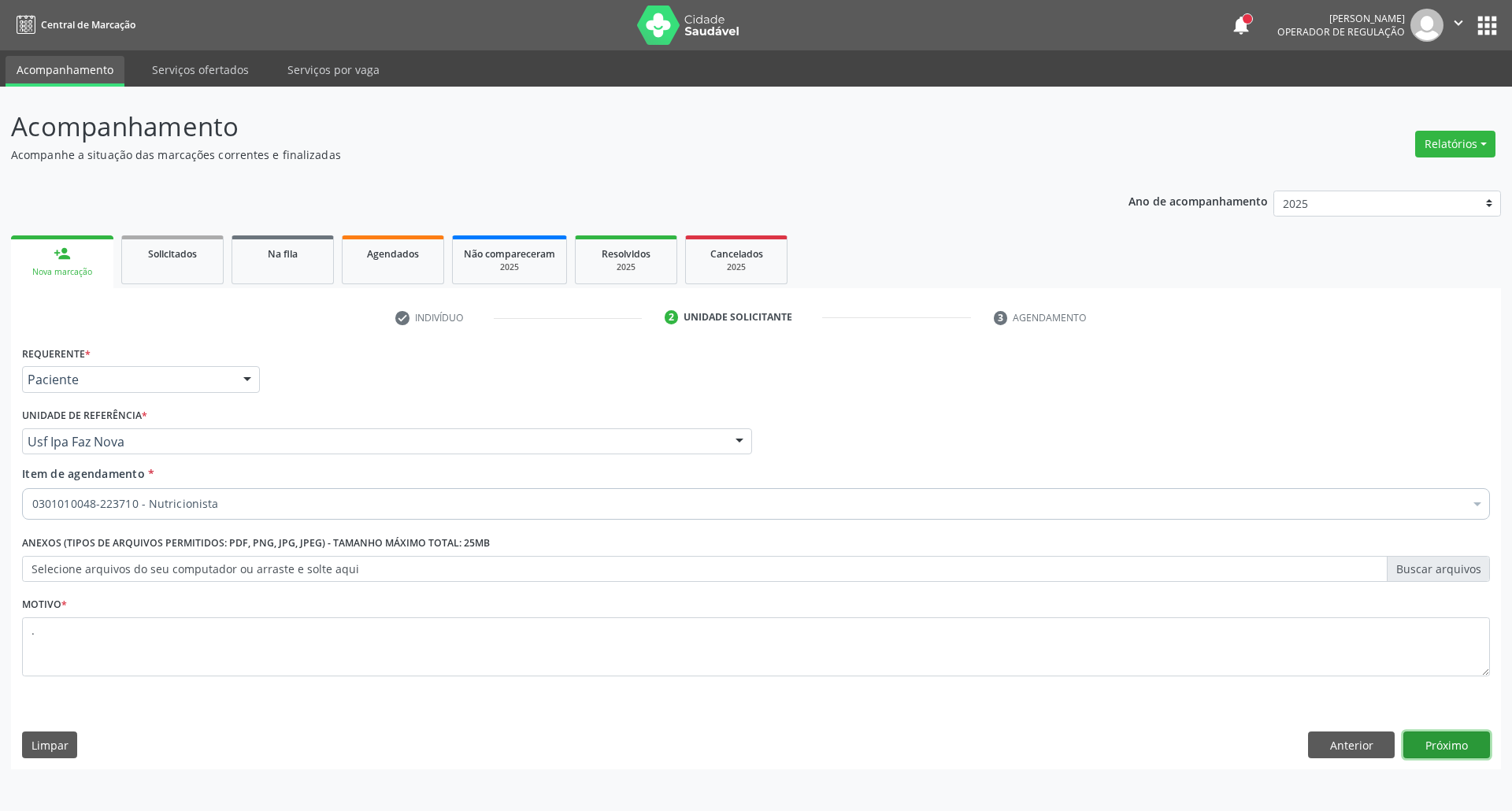
click at [1451, 747] on button "Próximo" at bounding box center [1446, 745] width 87 height 27
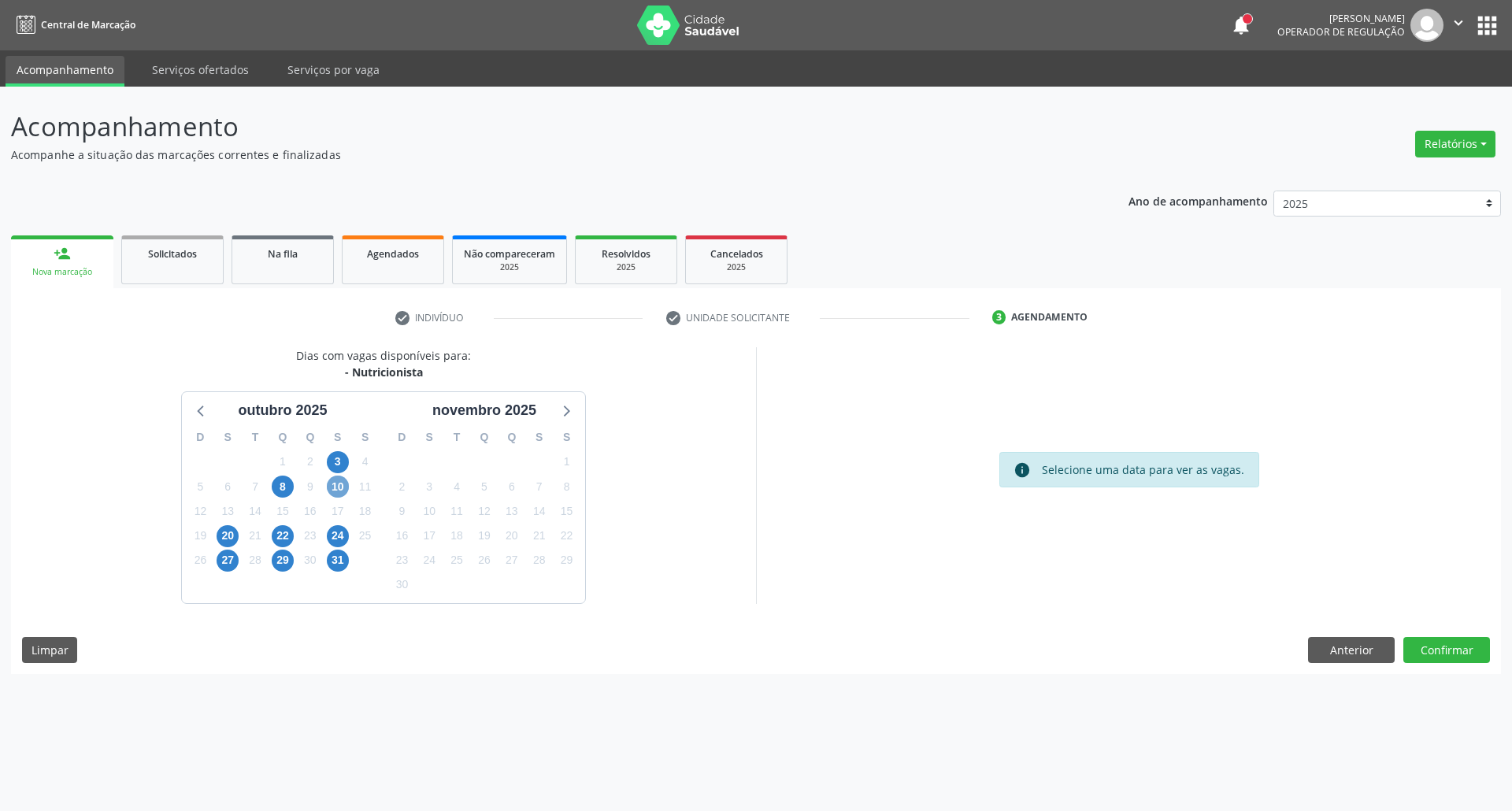
click at [341, 487] on span "10" at bounding box center [338, 487] width 22 height 22
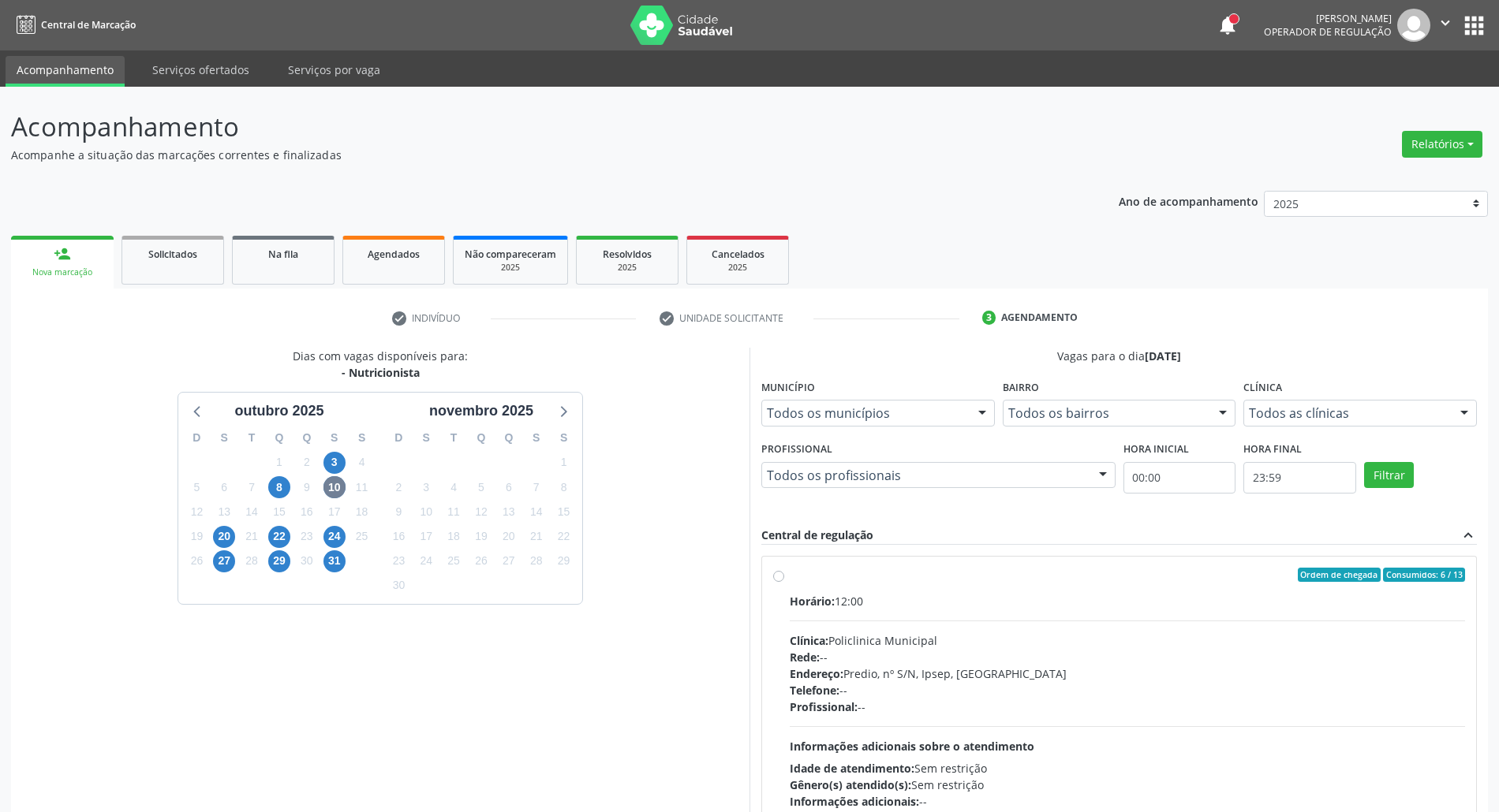
click at [969, 628] on div "Horário: 12:00 Clínica: Policlinica Municipal Rede: -- Endereço: Predio, nº S/N…" at bounding box center [1127, 702] width 676 height 217
click at [784, 582] on input "Ordem de chegada Consumidos: 6 / 13 Horário: 12:00 Clínica: Policlinica Municip…" at bounding box center [779, 574] width 11 height 14
radio input "true"
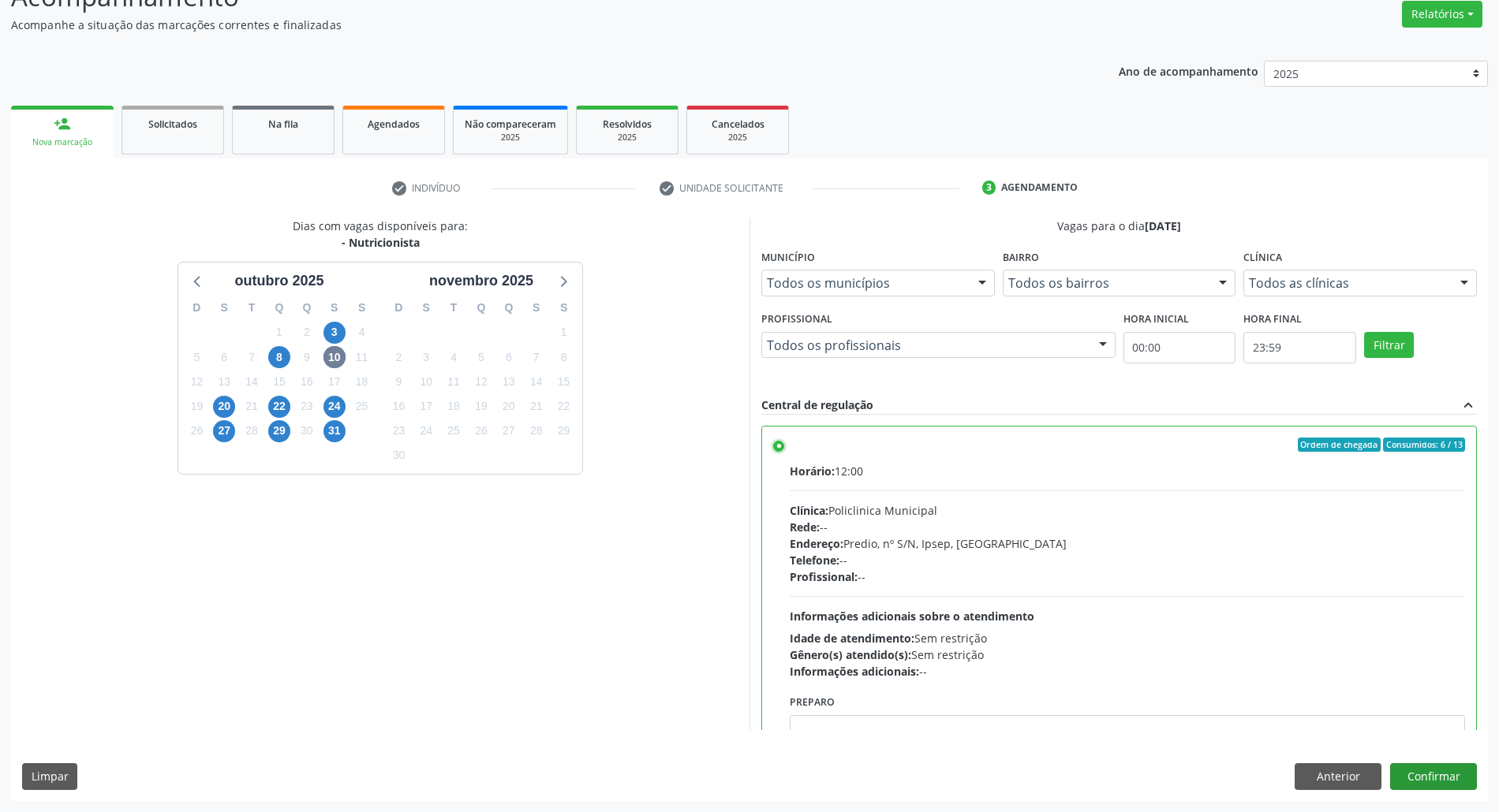
scroll to position [80, 0]
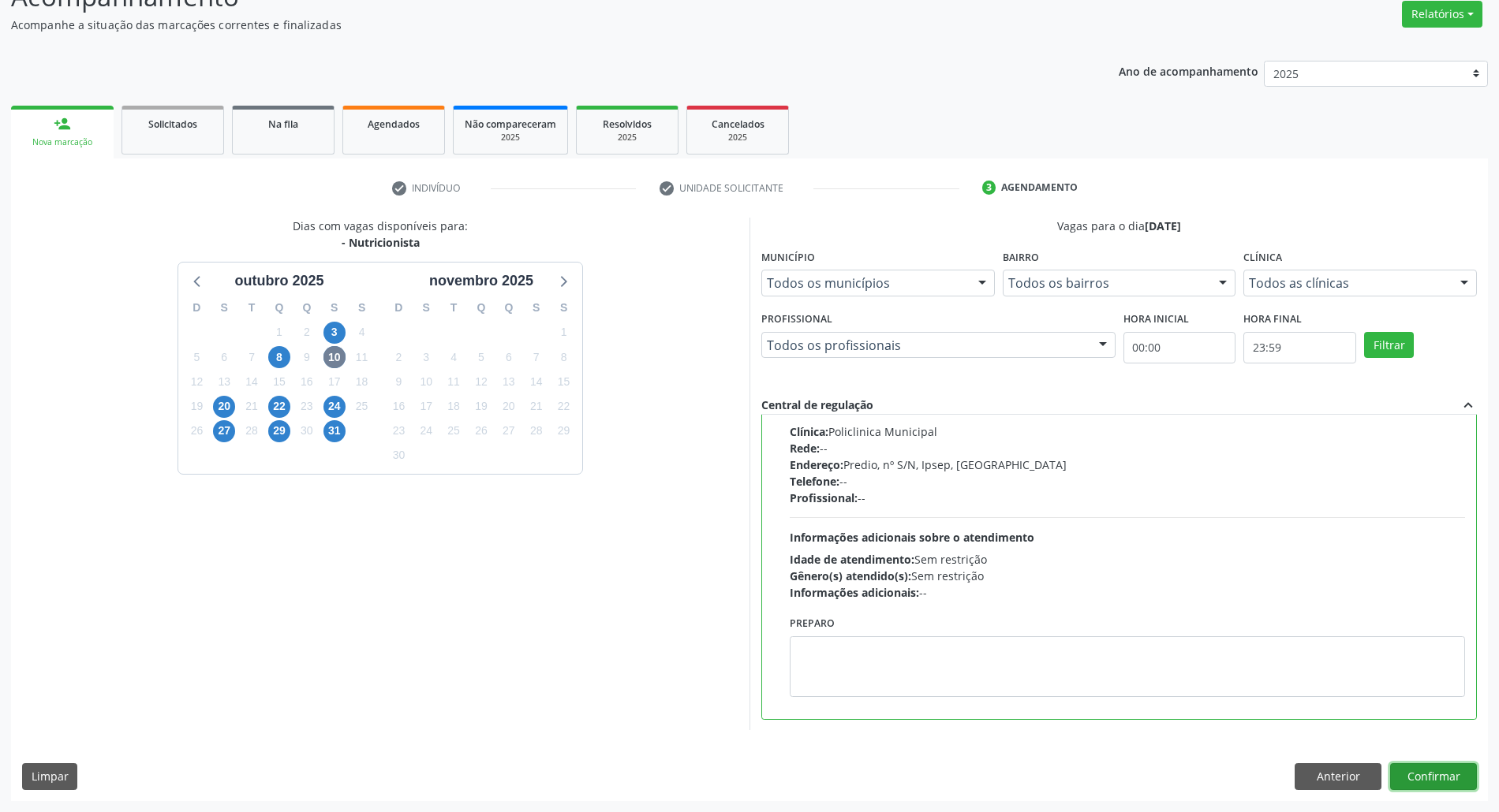
click at [1421, 774] on button "Confirmar" at bounding box center [1433, 777] width 87 height 27
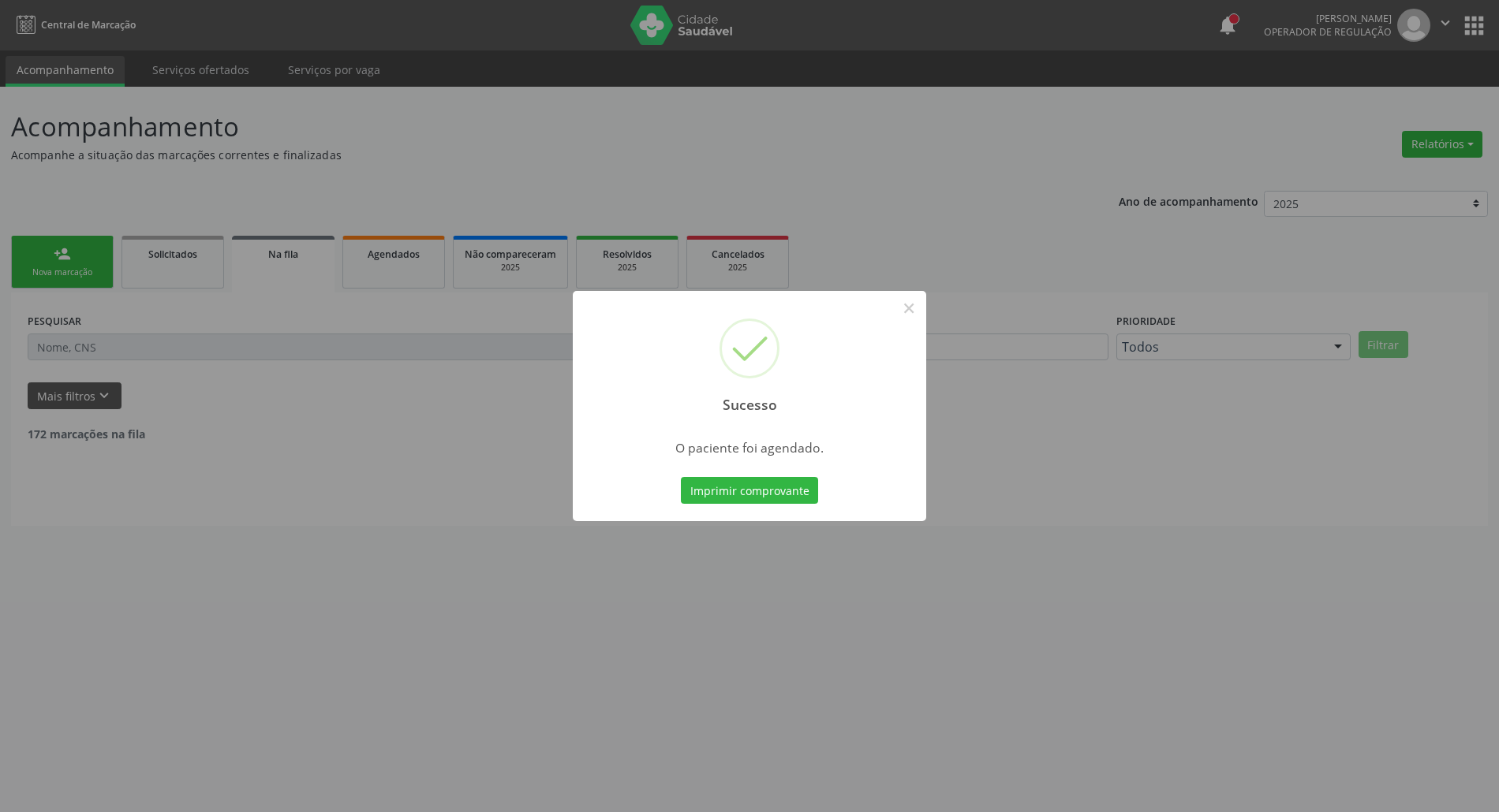
scroll to position [0, 0]
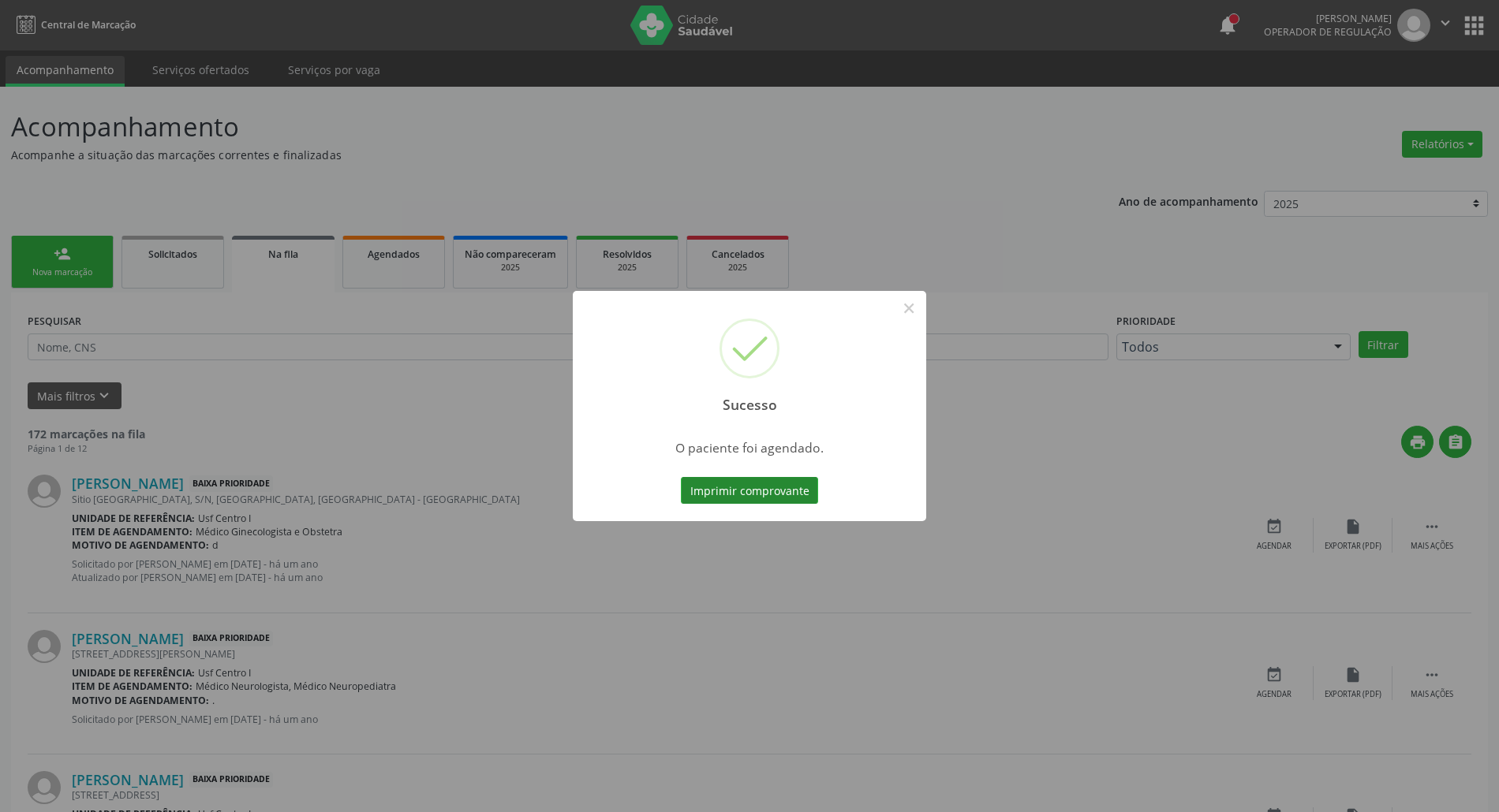
click at [761, 499] on button "Imprimir comprovante" at bounding box center [749, 491] width 137 height 27
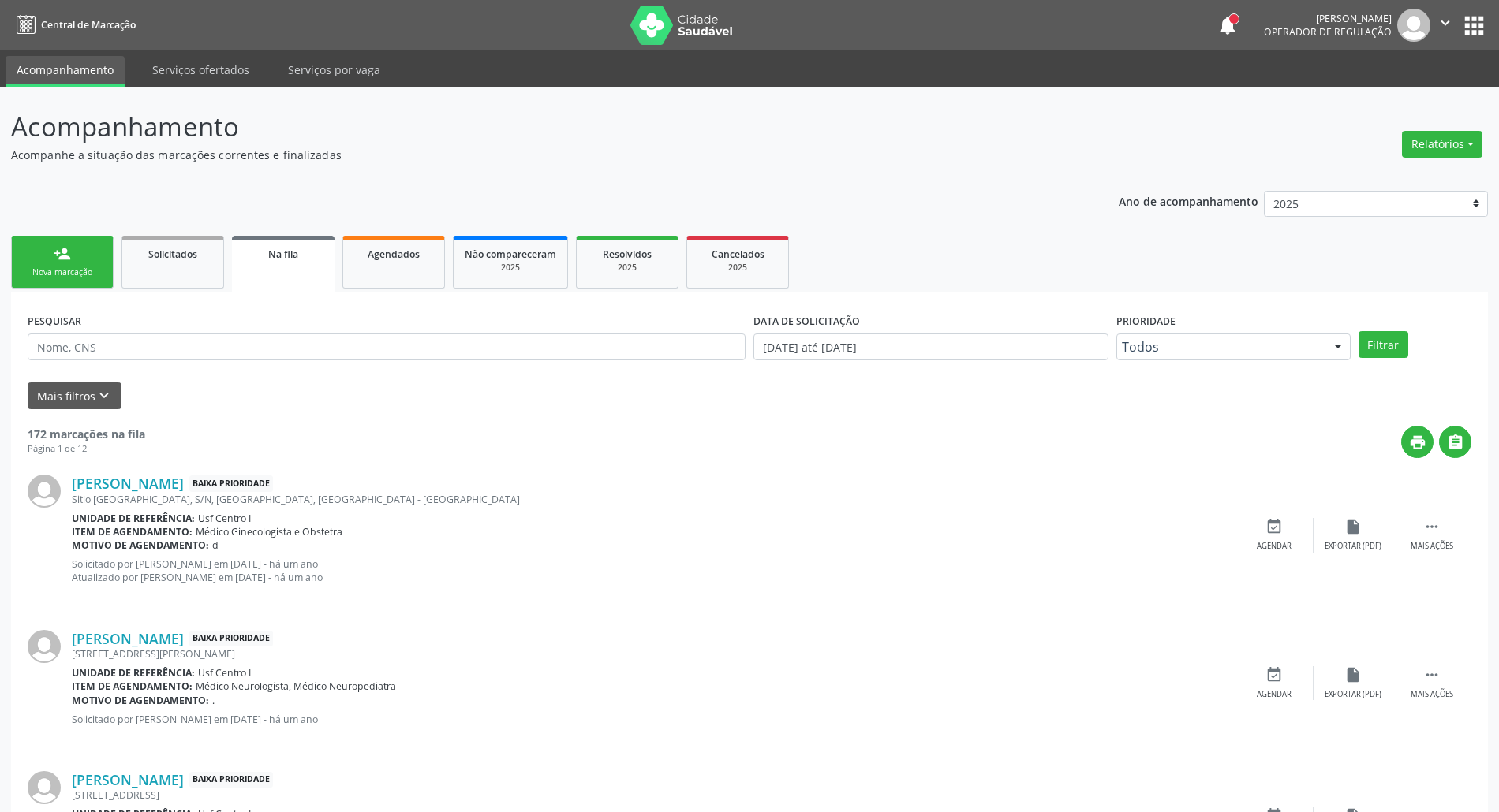
click at [62, 263] on link "person_add Nova marcação" at bounding box center [62, 262] width 103 height 53
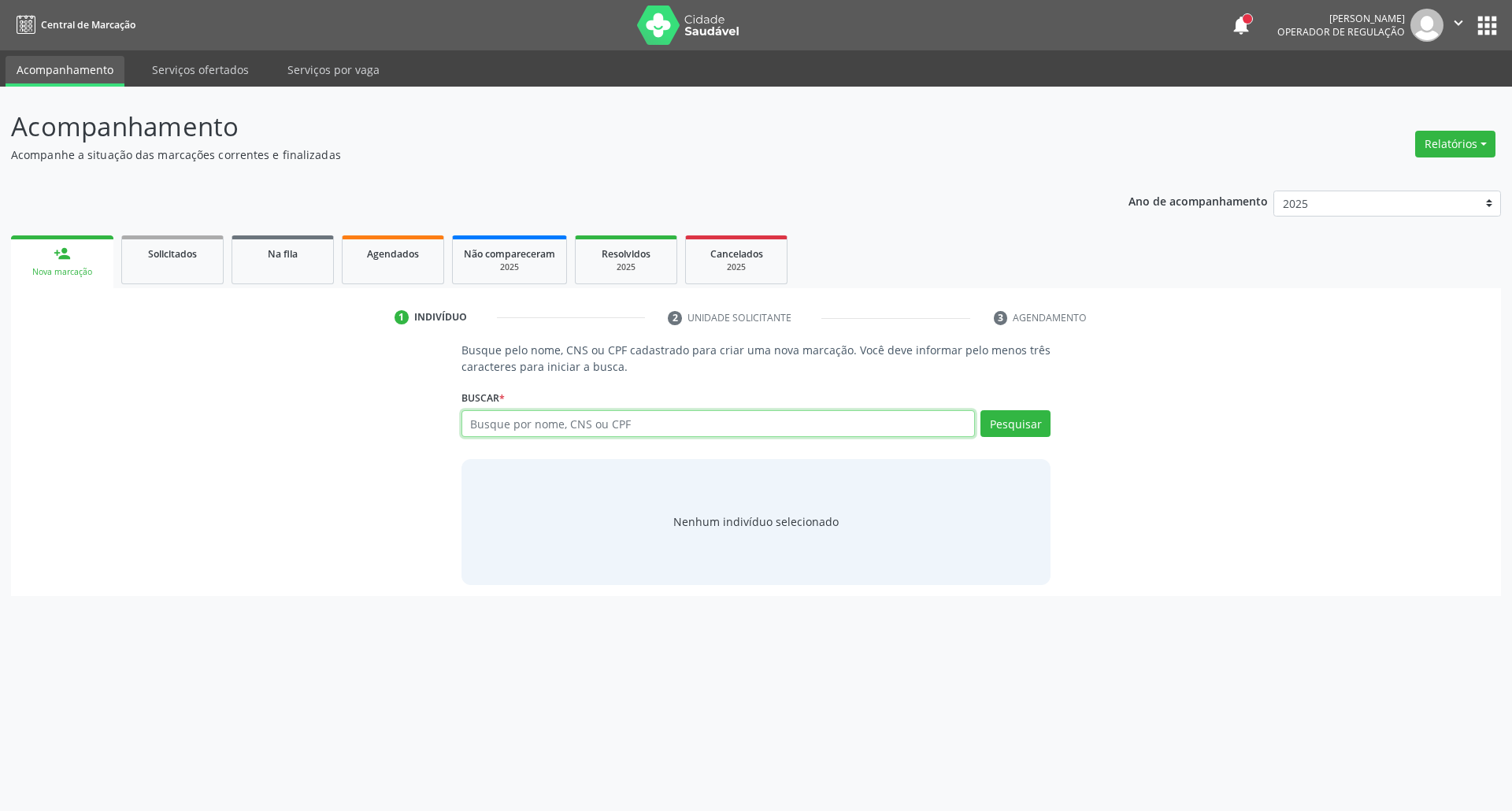
click at [561, 423] on input "text" at bounding box center [718, 424] width 514 height 27
type input "29994200801"
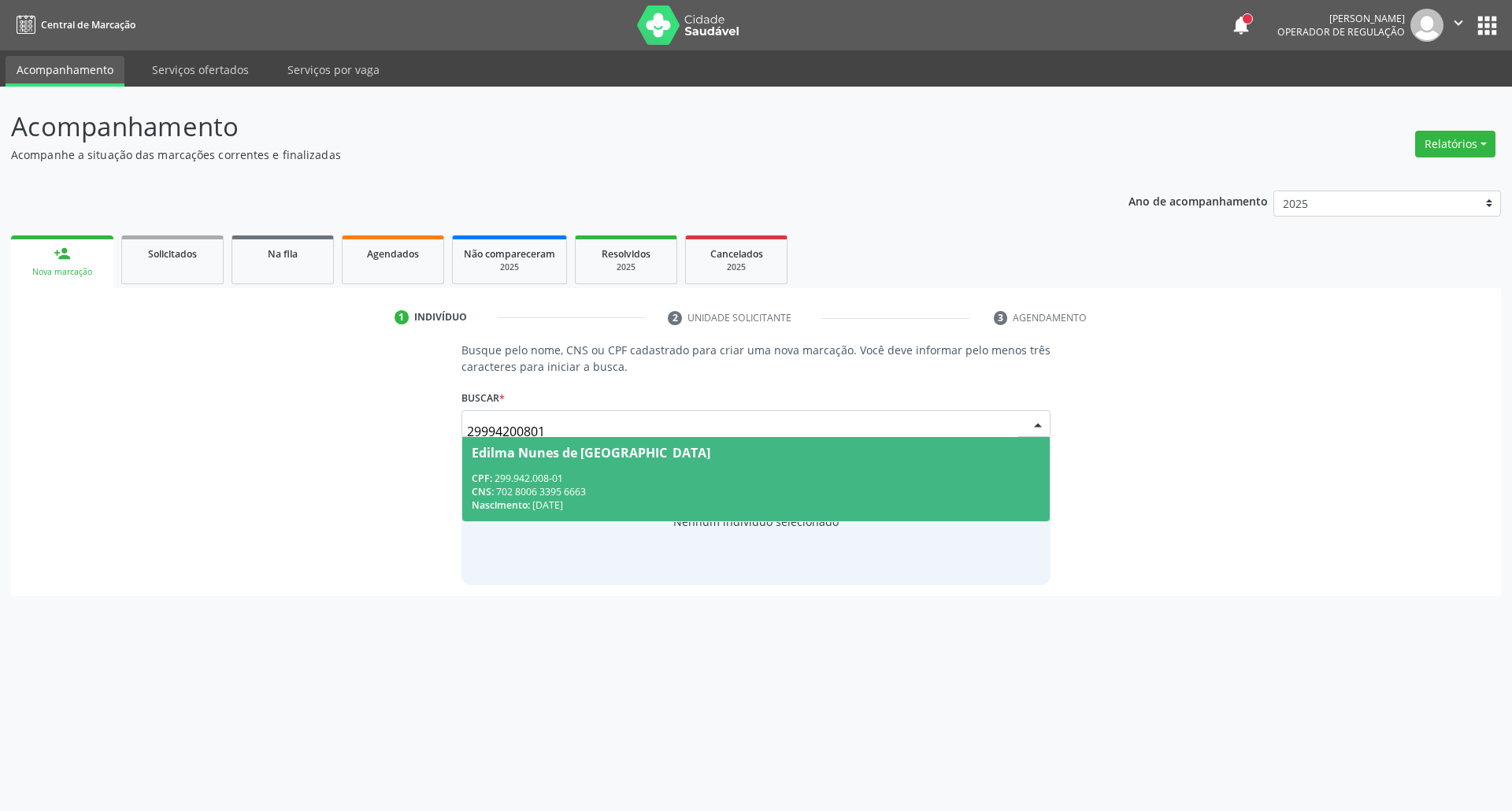
click at [625, 482] on div "CPF: 299.942.008-01" at bounding box center [756, 479] width 569 height 13
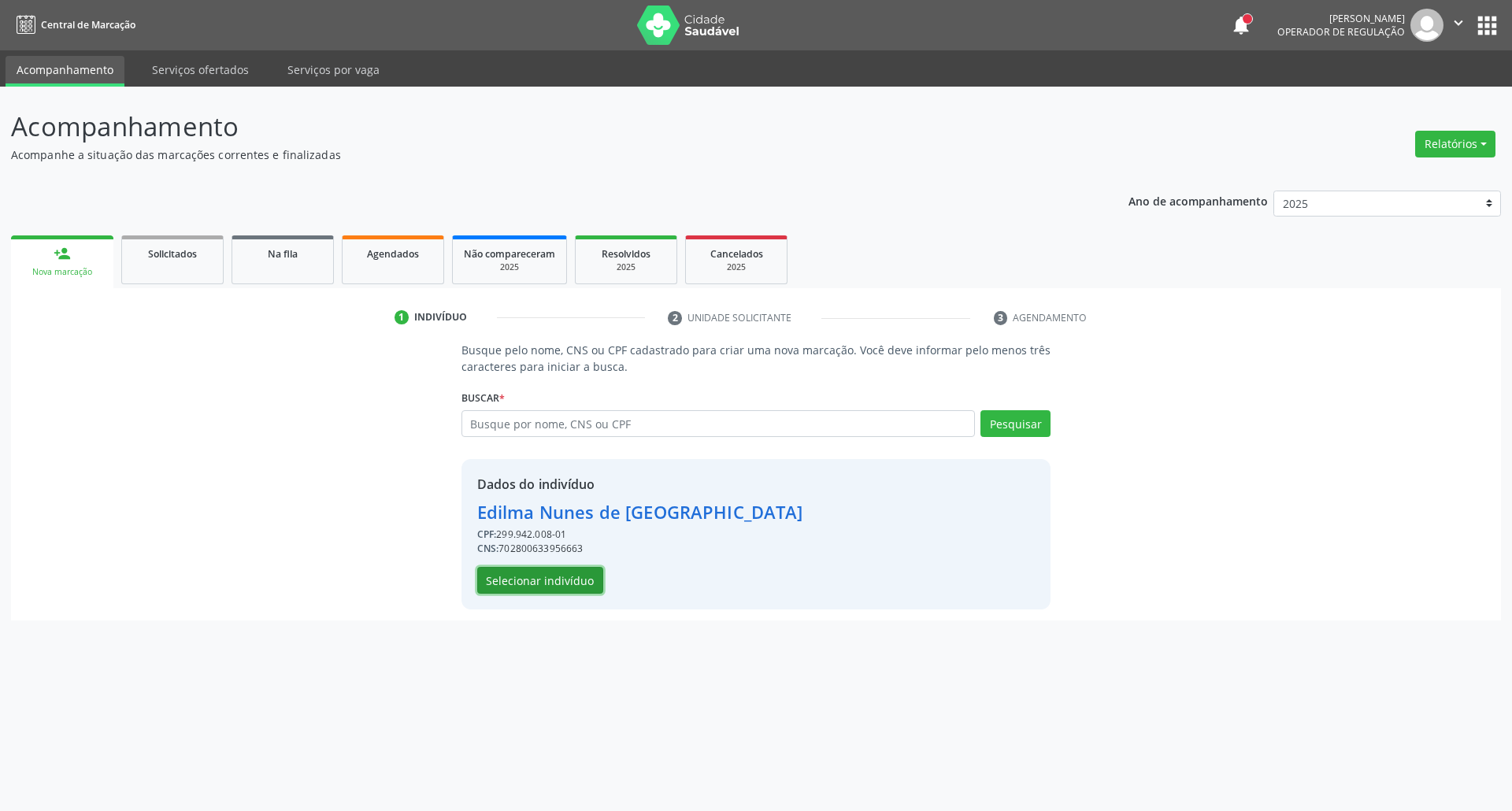
click at [502, 576] on button "Selecionar indivíduo" at bounding box center [540, 580] width 126 height 27
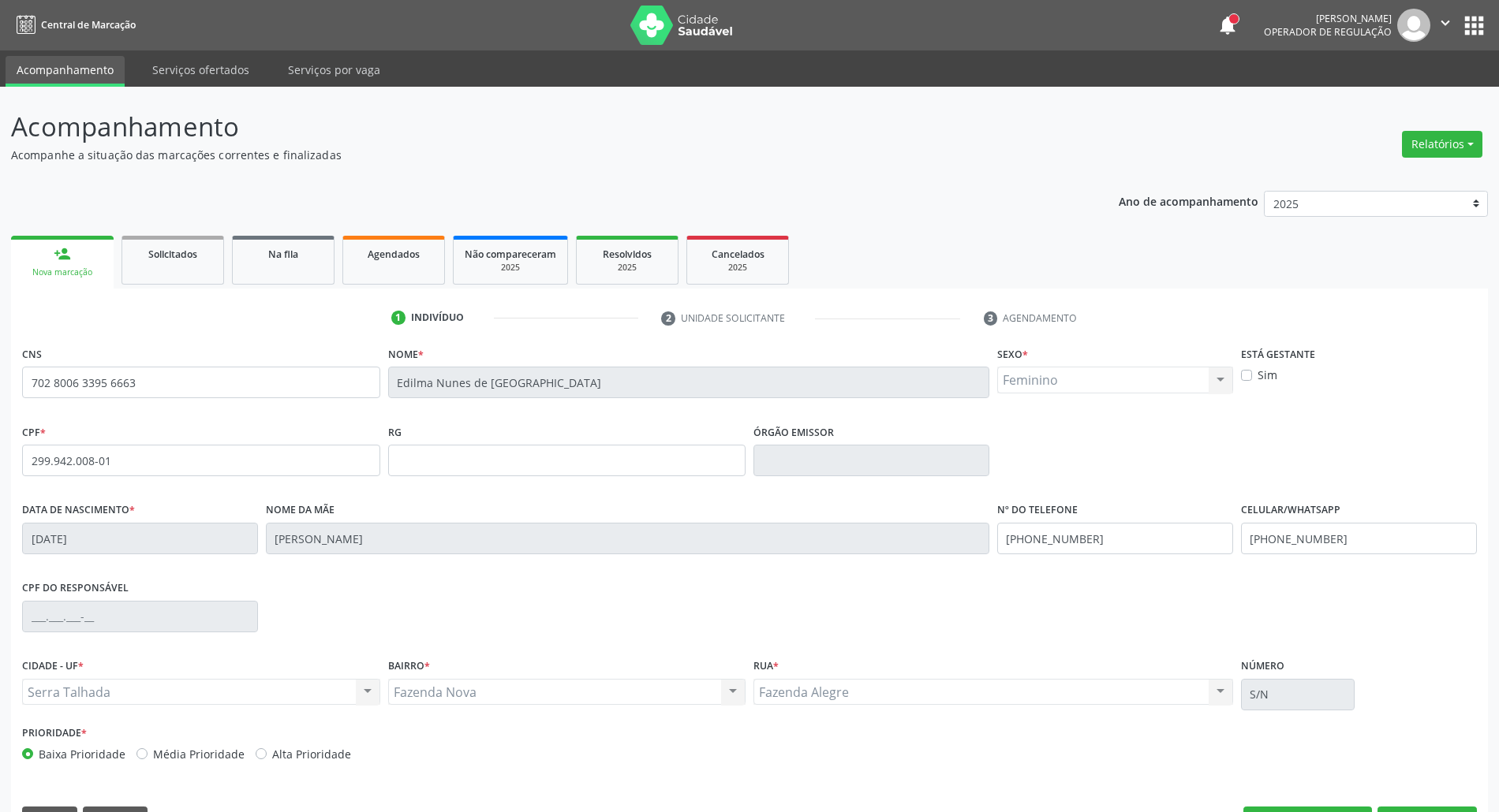
scroll to position [43, 0]
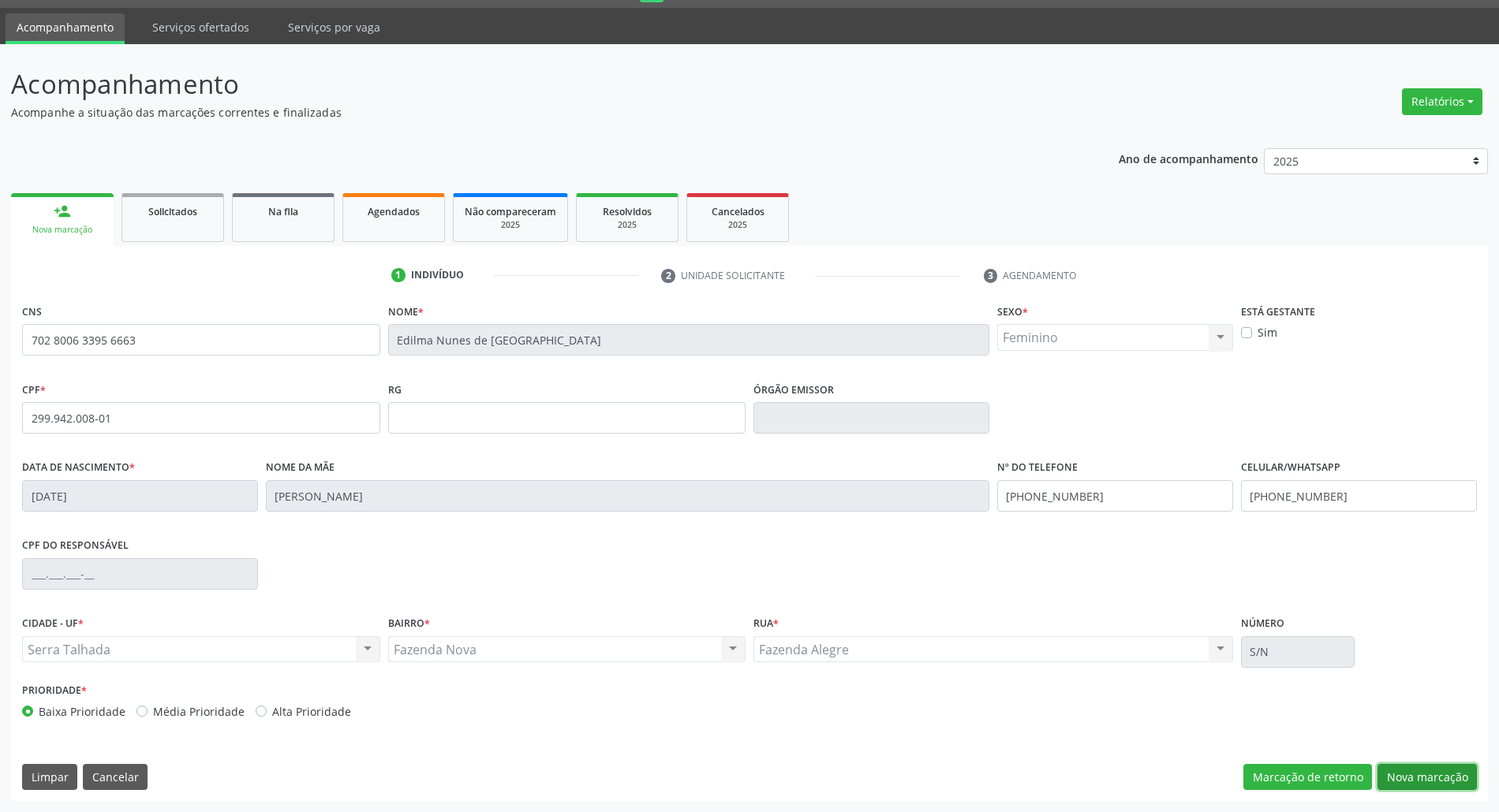
click at [1408, 787] on button "Nova marcação" at bounding box center [1427, 777] width 99 height 27
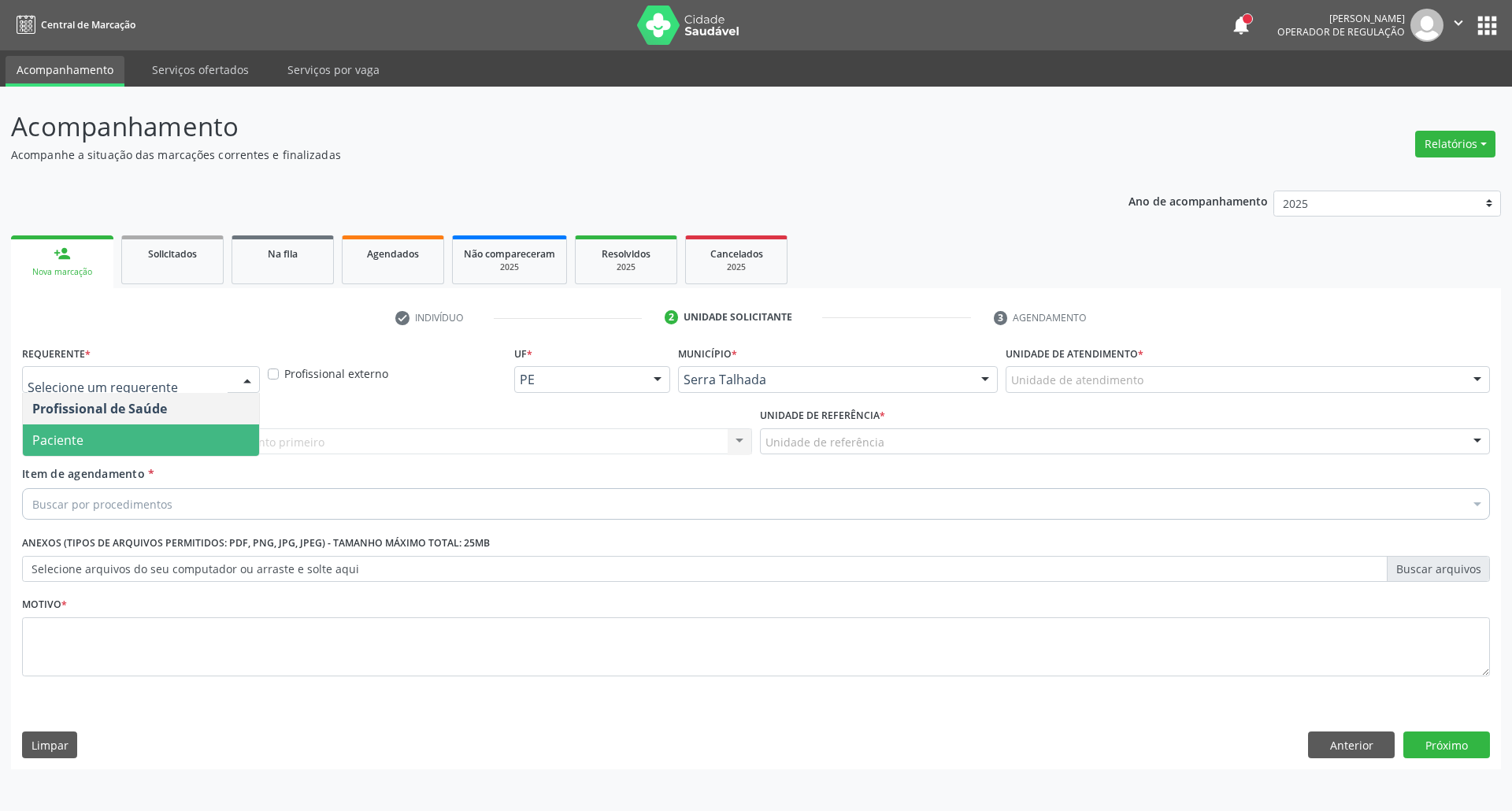
click at [142, 446] on span "Paciente" at bounding box center [140, 440] width 236 height 31
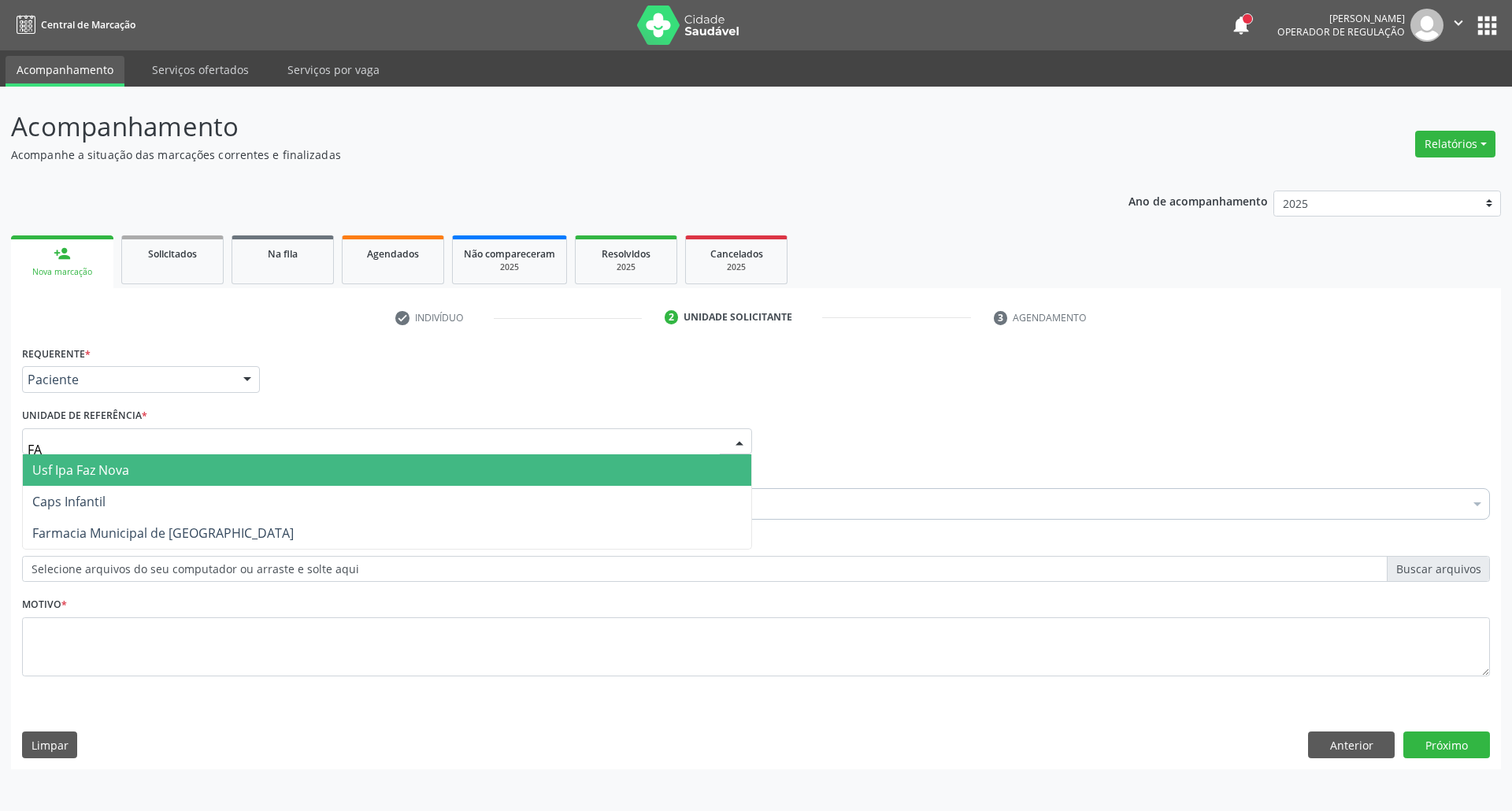
type input "FAZ"
click at [255, 474] on span "Usf Ipa Faz Nova" at bounding box center [387, 469] width 728 height 31
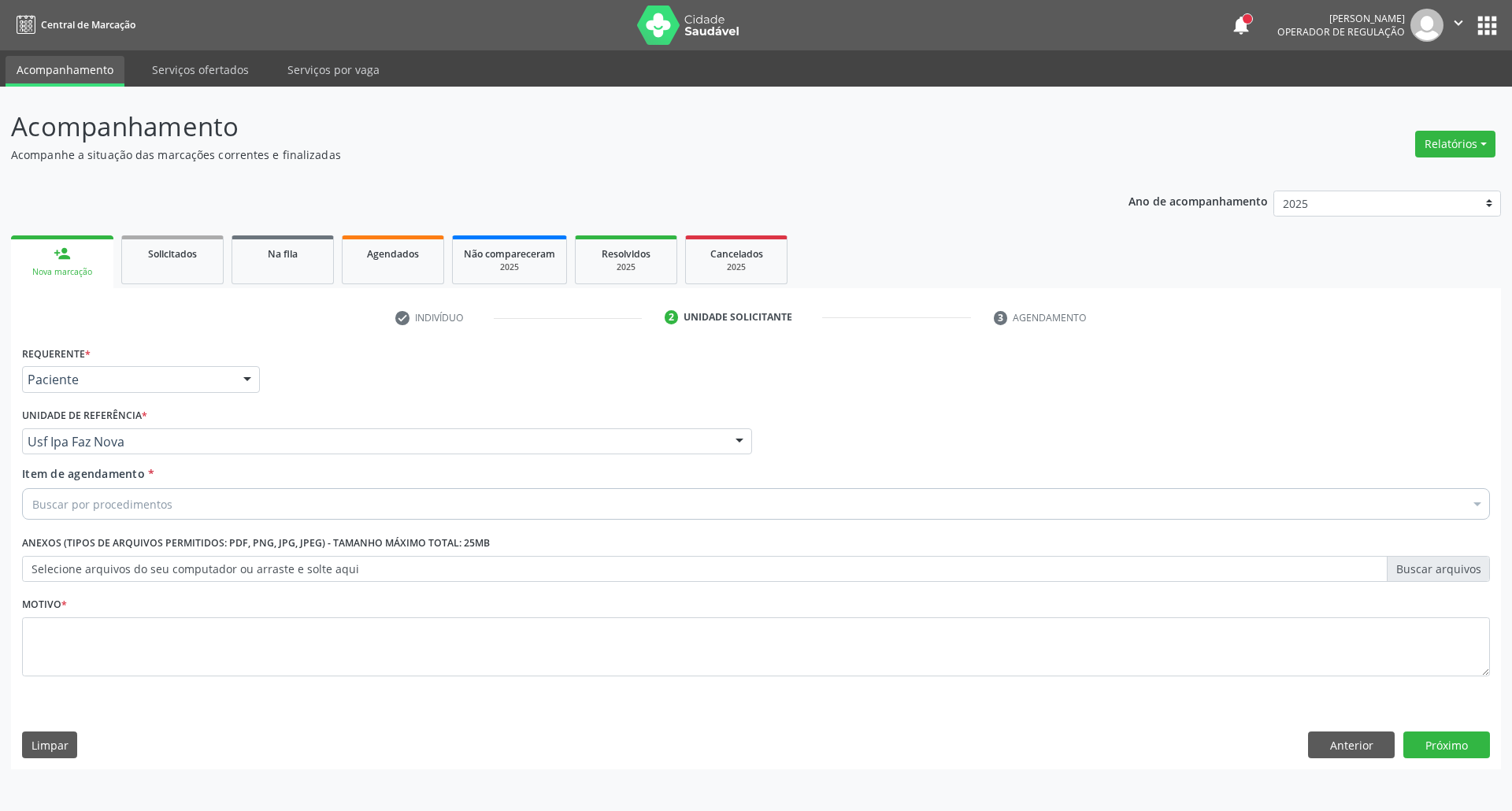
click at [196, 501] on div "Buscar por procedimentos" at bounding box center [755, 504] width 1467 height 31
type input "NUTRICION"
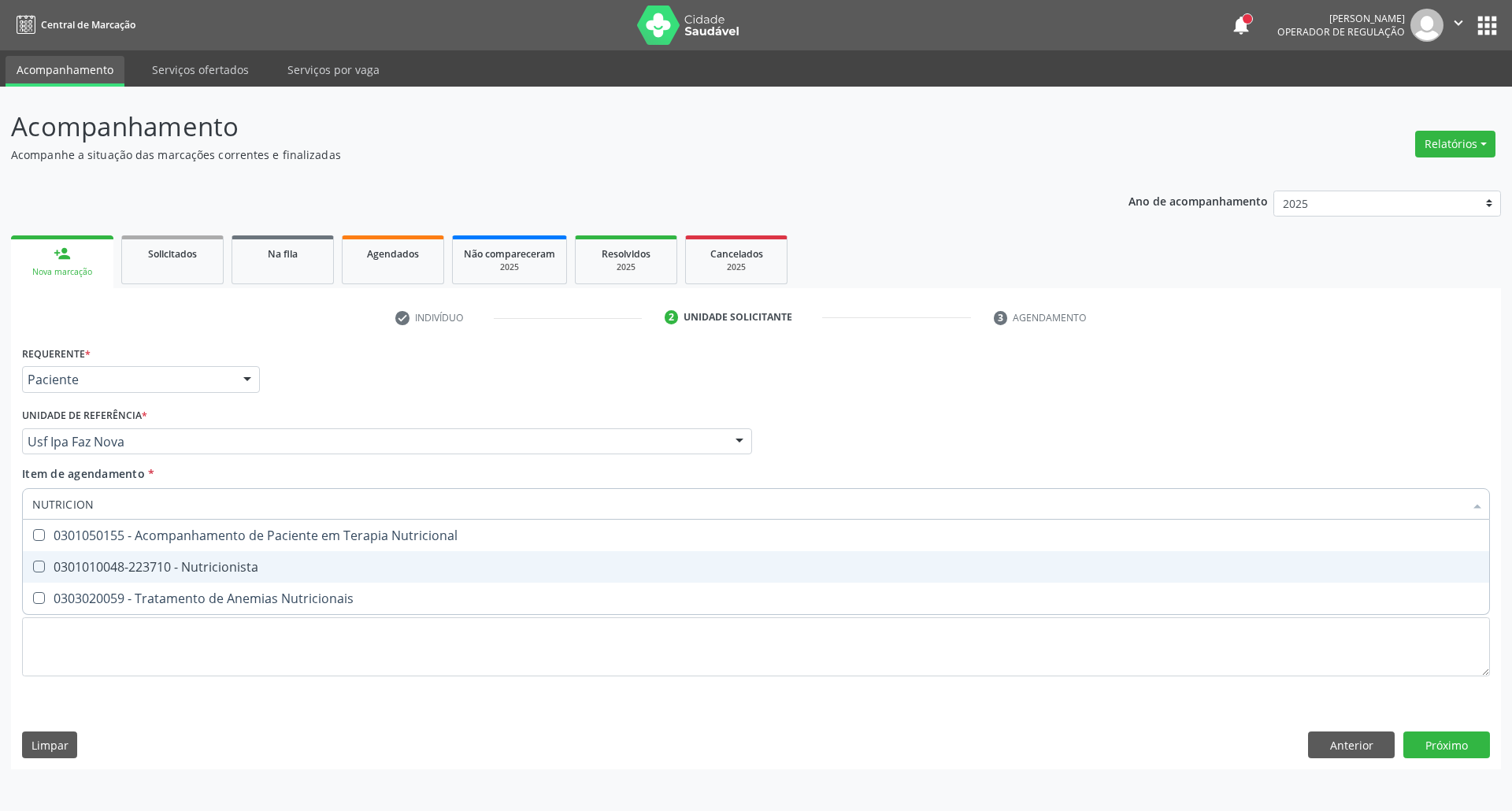
click at [151, 574] on div "0301010048-223710 - Nutricionista" at bounding box center [755, 567] width 1447 height 13
checkbox Nutricionista "true"
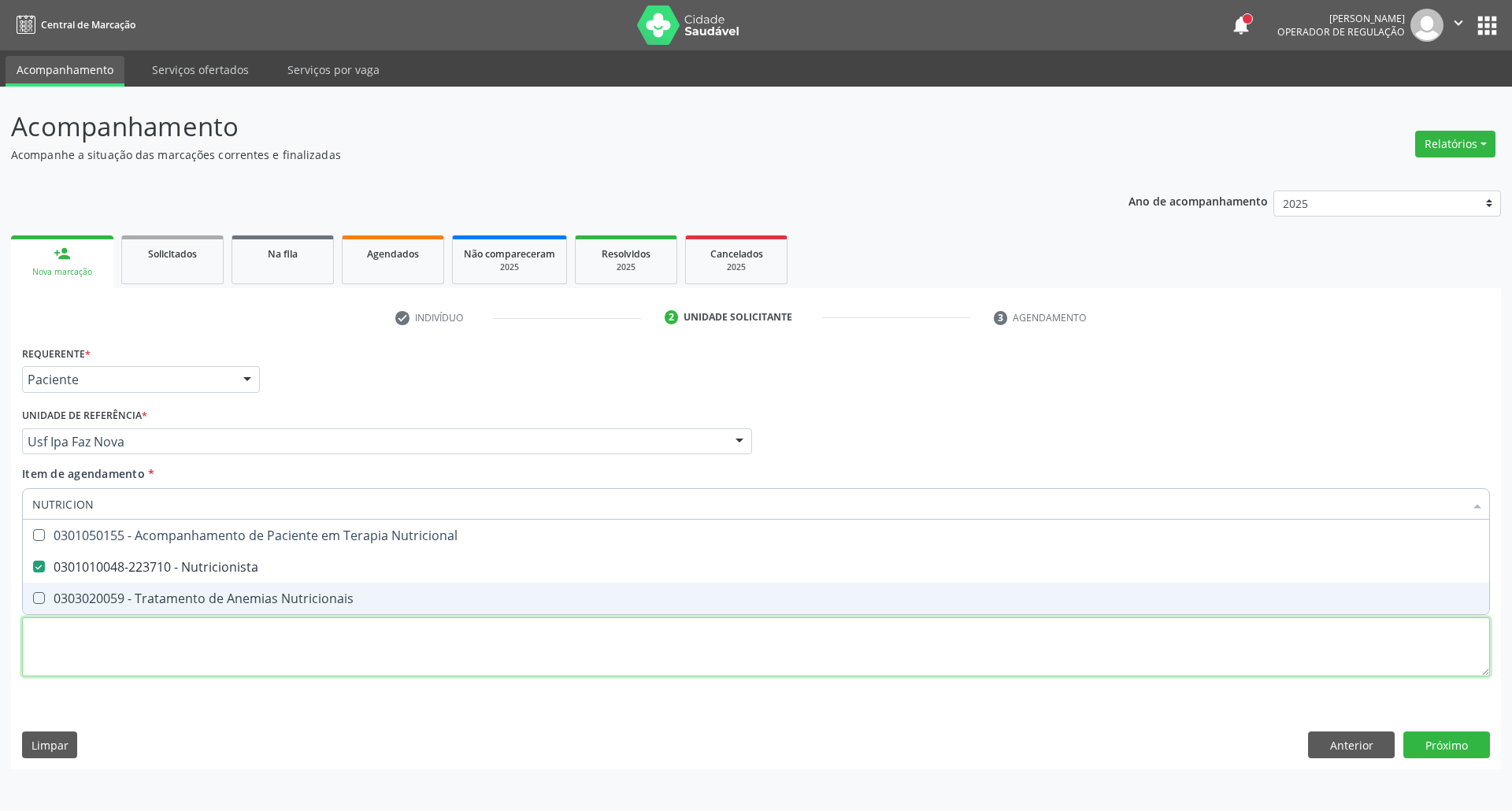
click at [174, 646] on div "Requerente * Paciente Profissional de Saúde Paciente Nenhum resultado encontrad…" at bounding box center [755, 520] width 1467 height 357
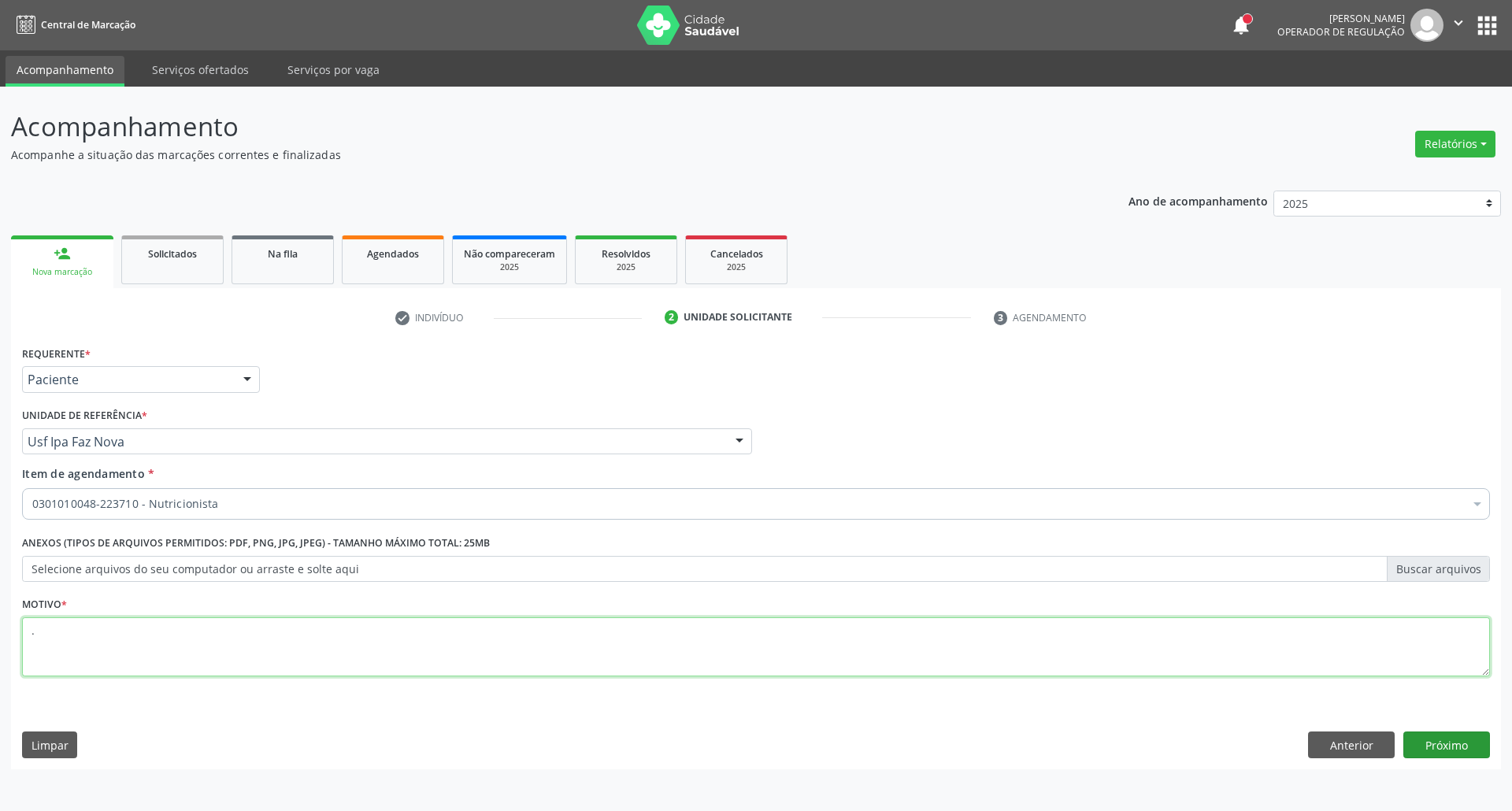
type textarea "."
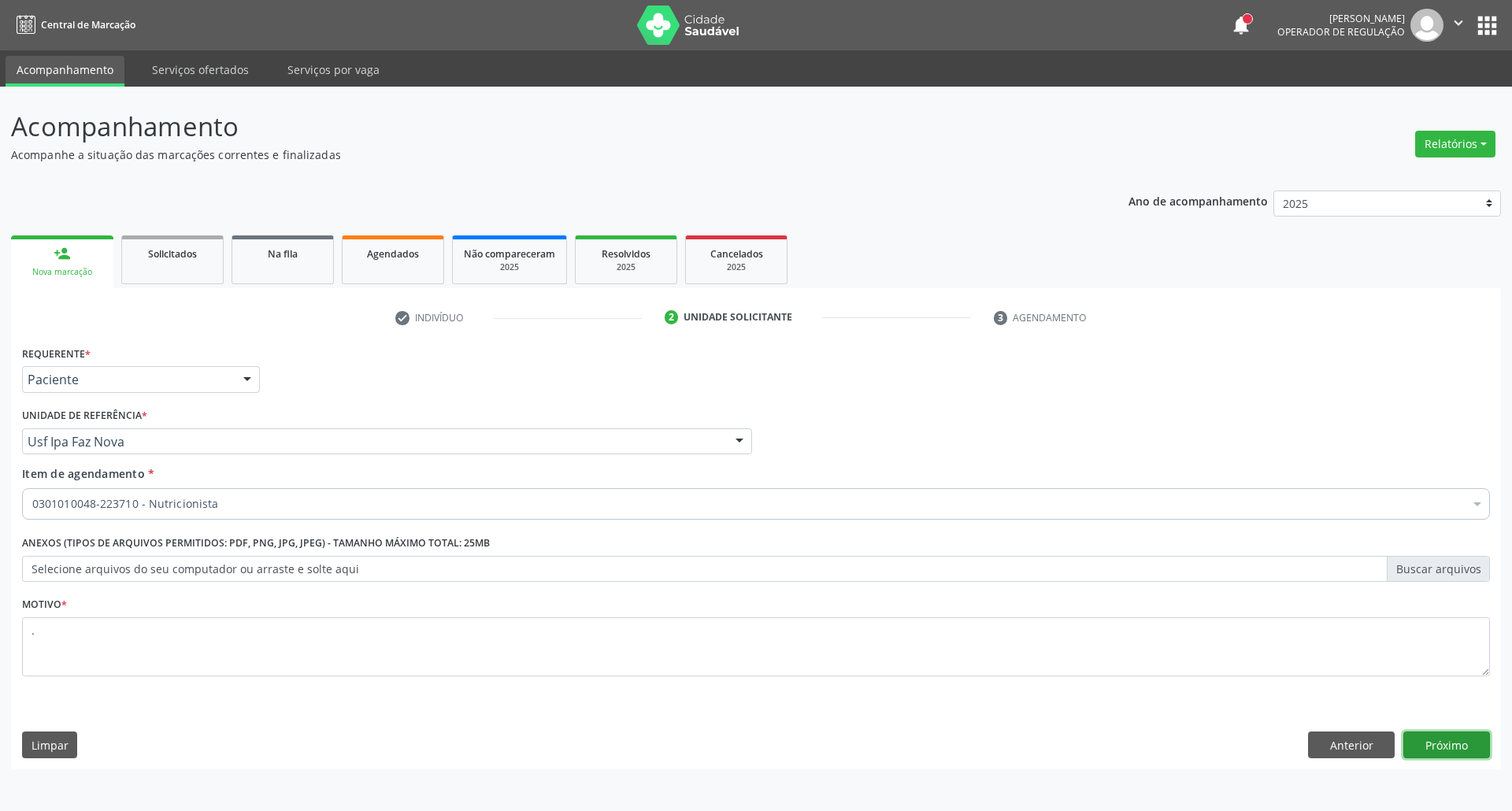
click at [1455, 747] on button "Próximo" at bounding box center [1446, 745] width 87 height 27
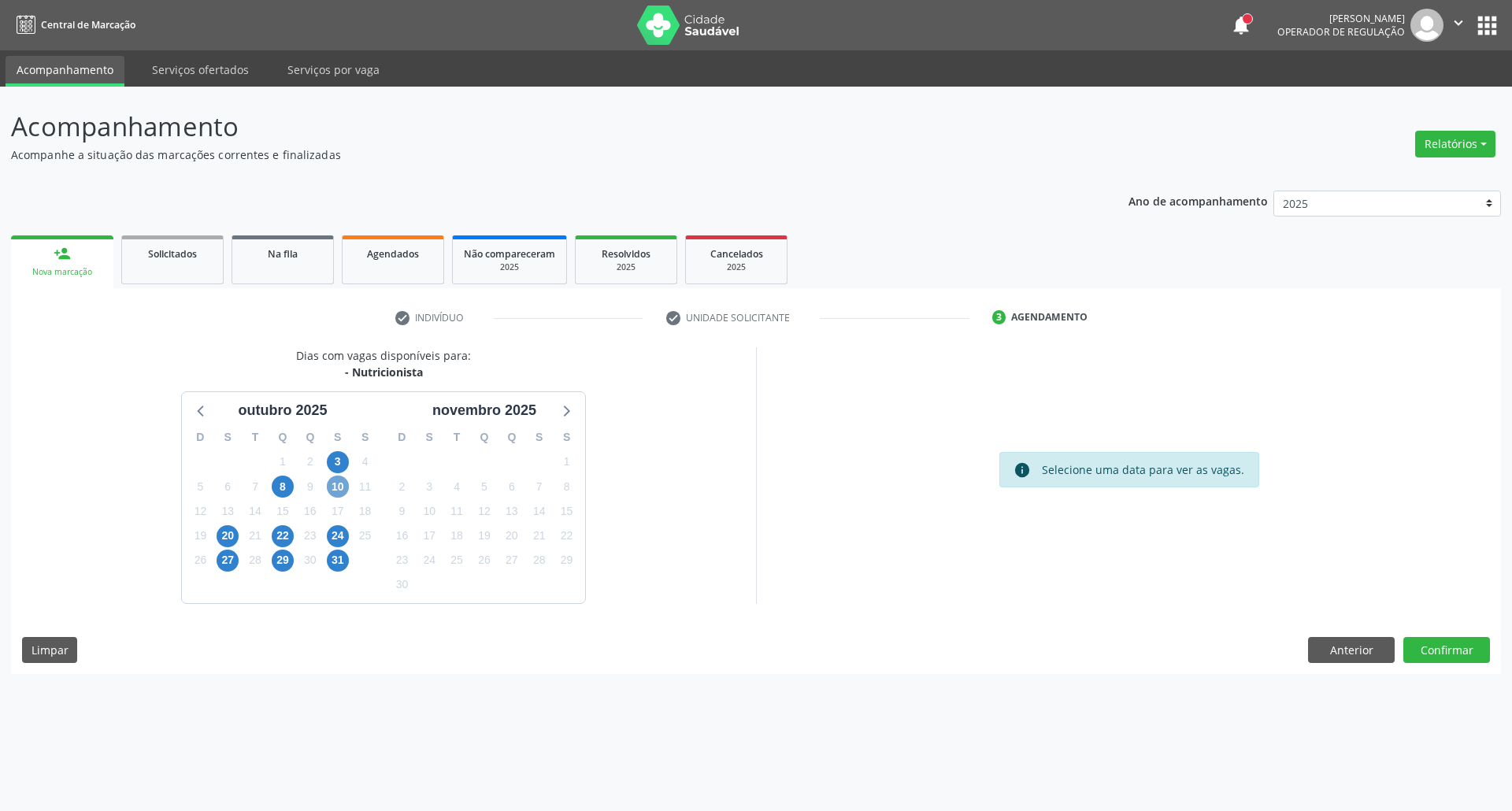
click at [341, 480] on span "10" at bounding box center [338, 487] width 22 height 22
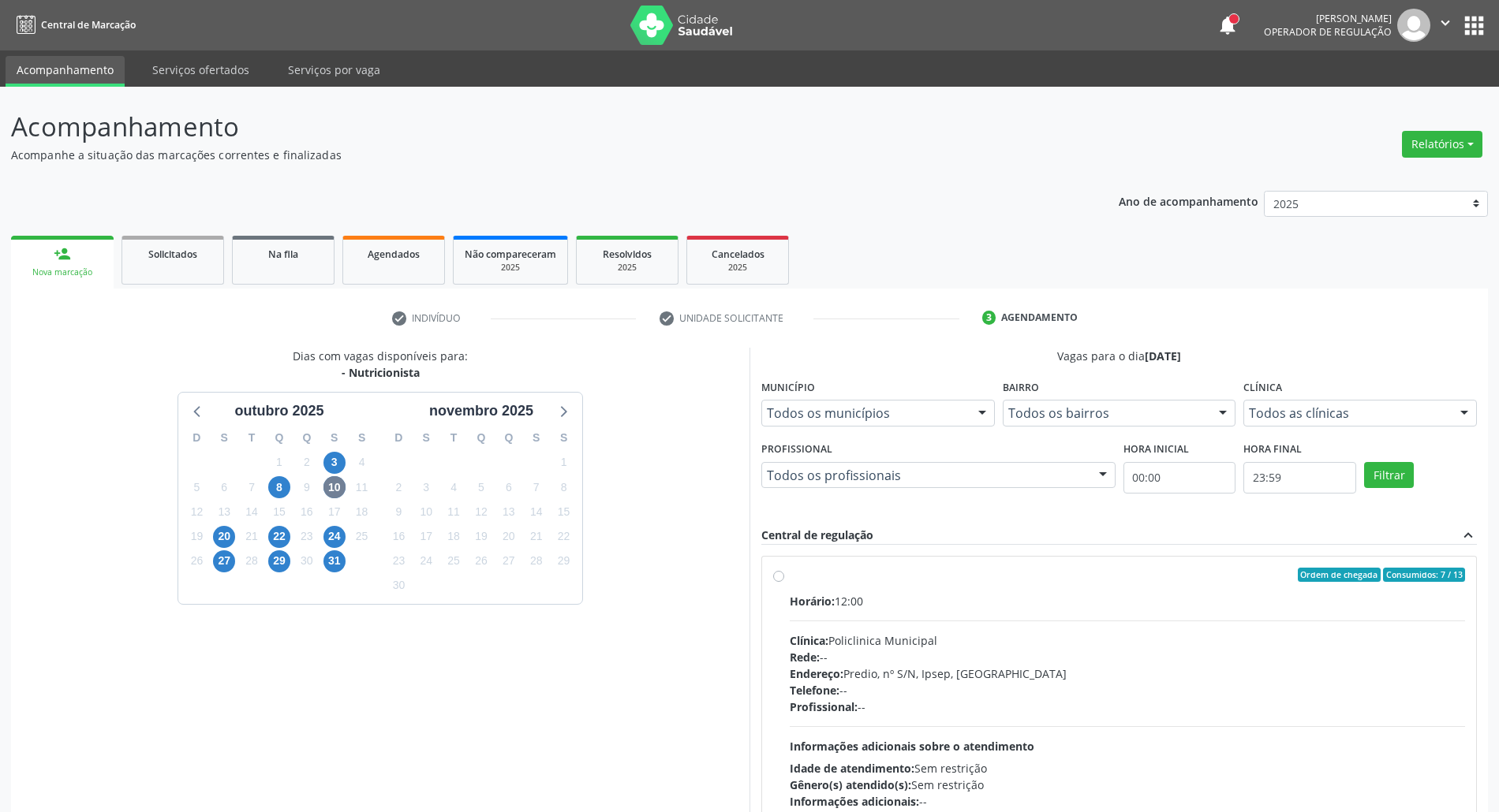
click at [1031, 612] on div "Horário: 12:00 Clínica: Policlinica Municipal Rede: -- Endereço: Predio, nº S/N…" at bounding box center [1127, 702] width 676 height 217
click at [784, 582] on input "Ordem de chegada Consumidos: 7 / 13 Horário: 12:00 Clínica: Policlinica Municip…" at bounding box center [779, 574] width 11 height 14
radio input "true"
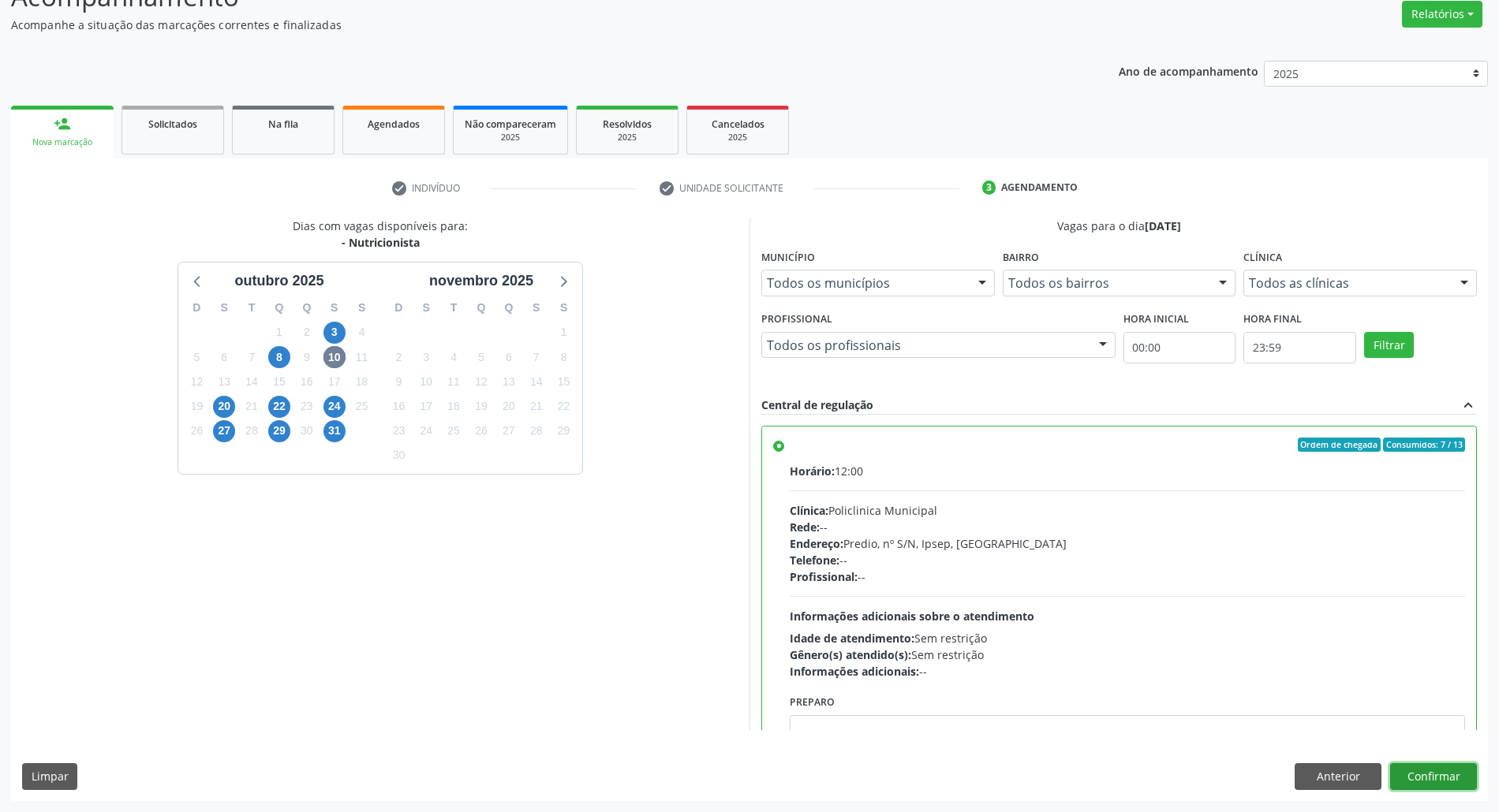
click at [1403, 773] on button "Confirmar" at bounding box center [1433, 777] width 87 height 27
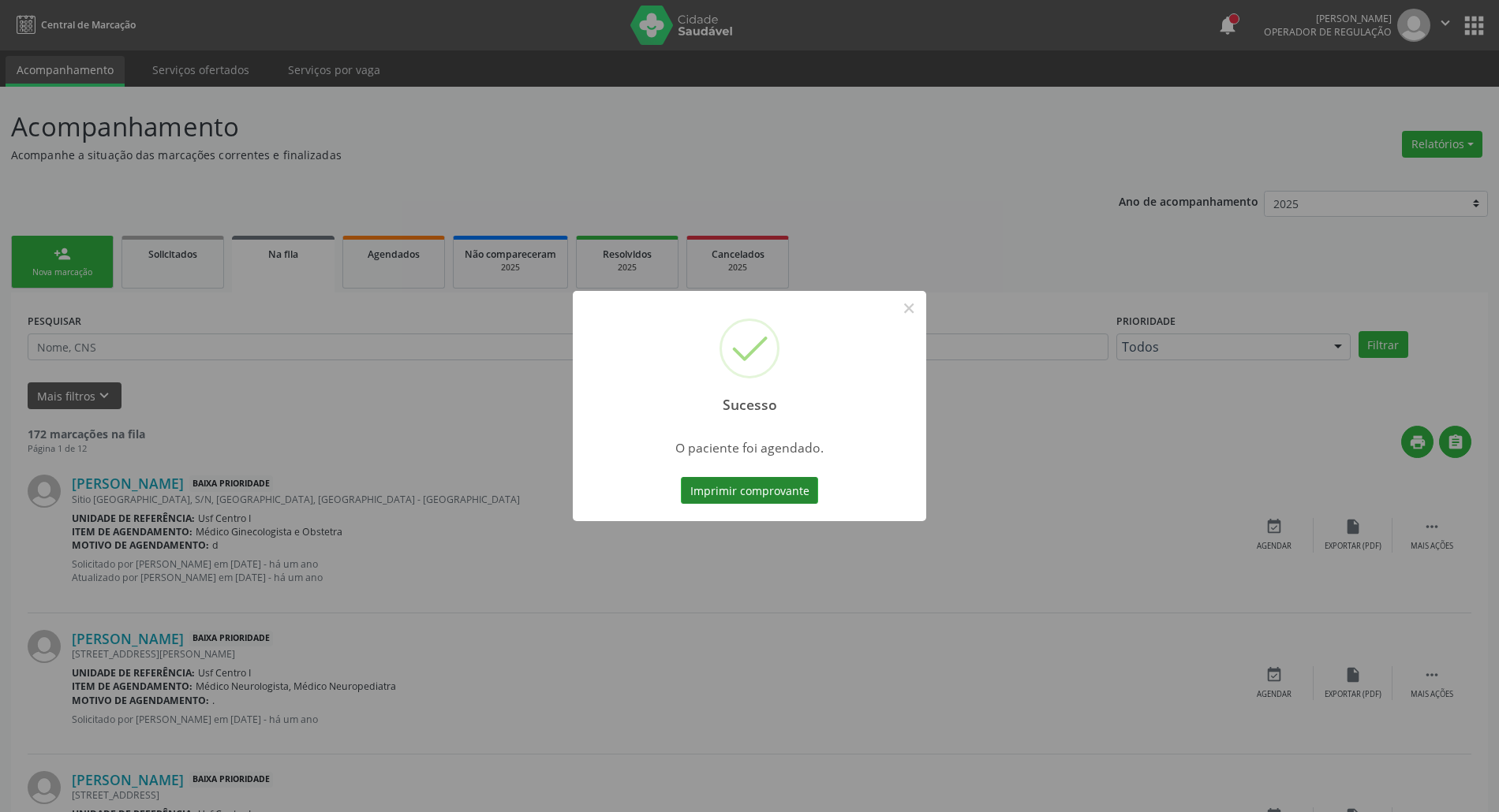
click at [800, 489] on button "Imprimir comprovante" at bounding box center [749, 491] width 137 height 27
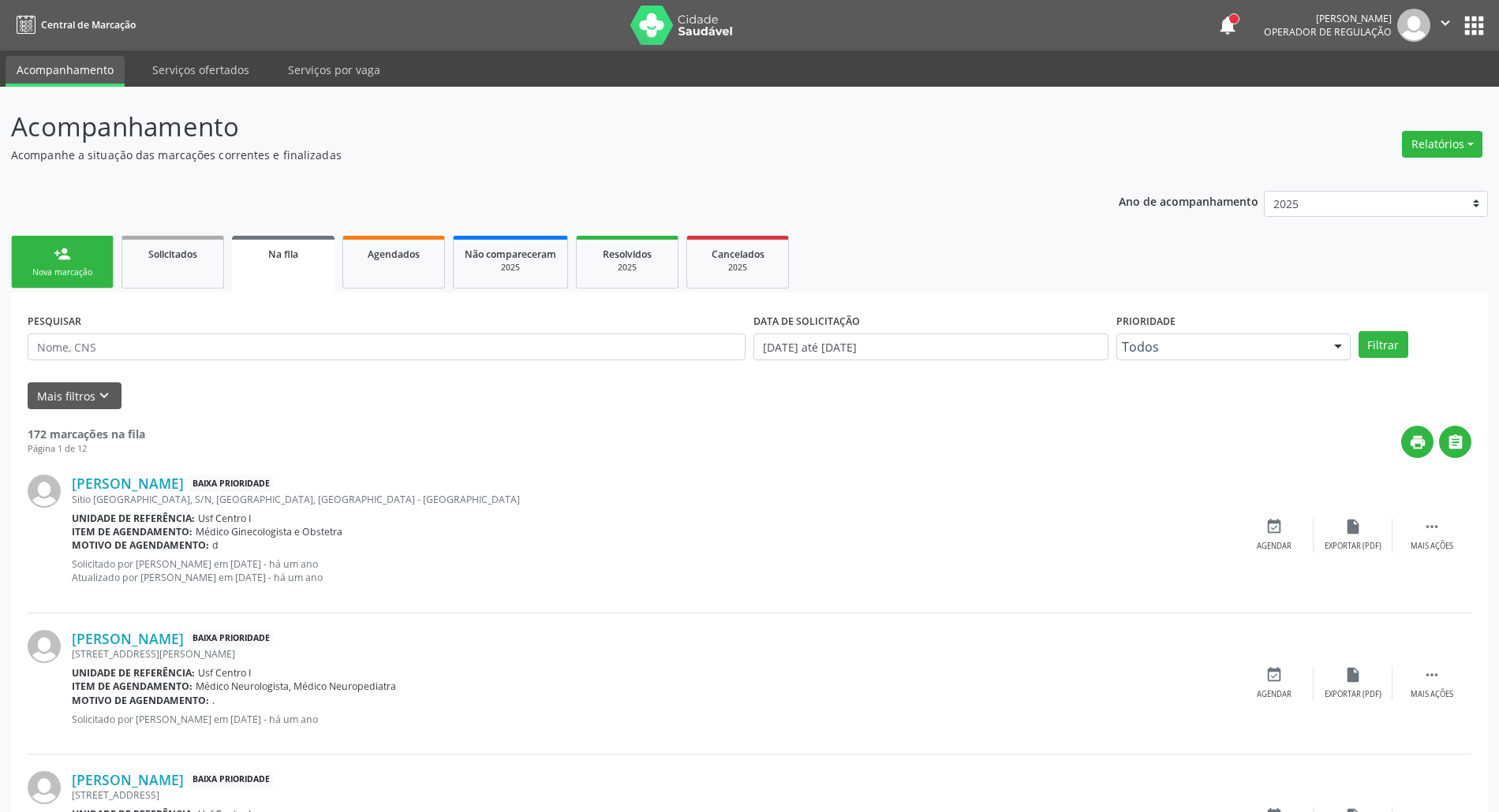
click at [87, 256] on link "person_add Nova marcação" at bounding box center [62, 262] width 103 height 53
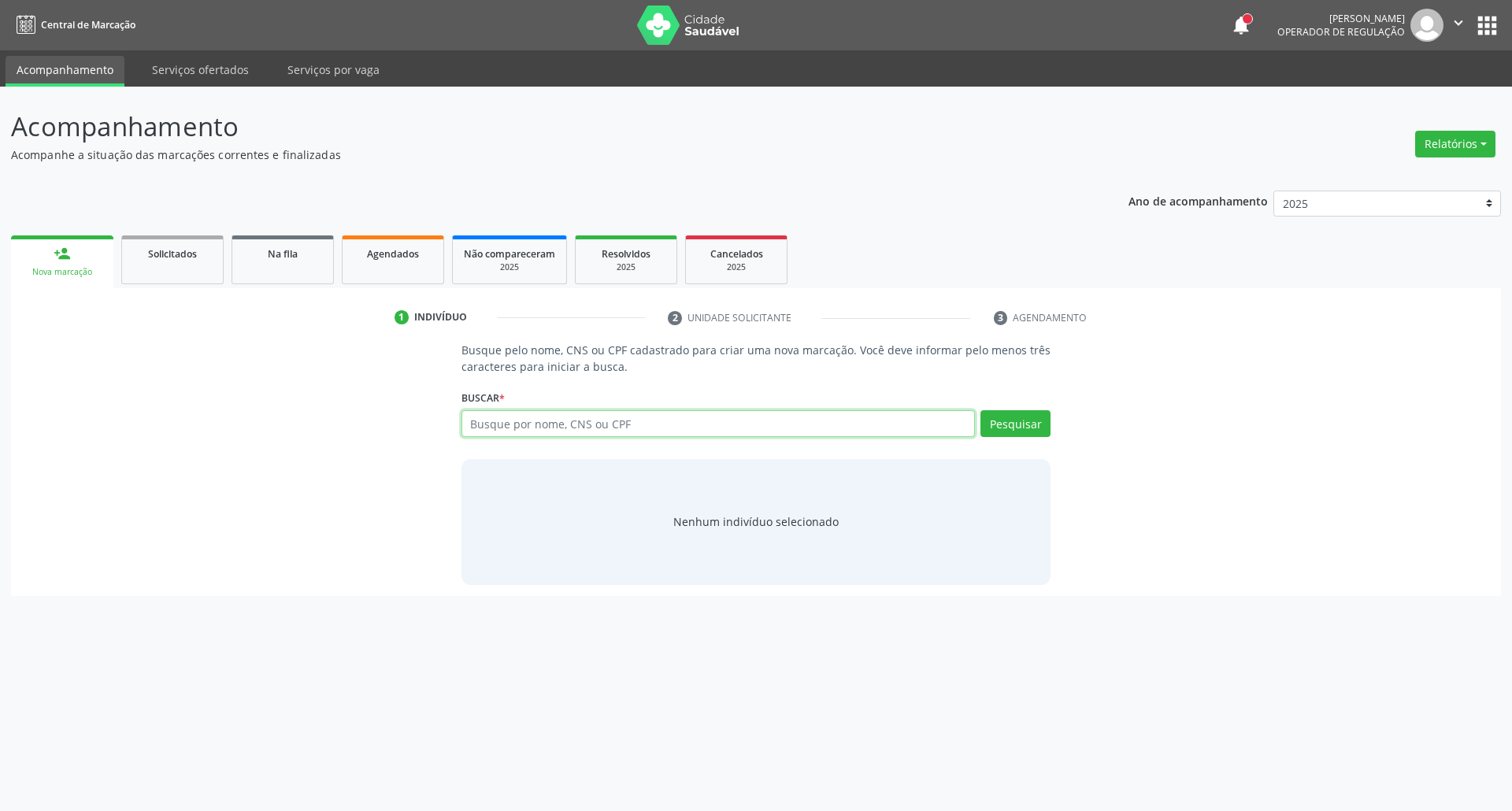
click at [489, 428] on input "text" at bounding box center [718, 424] width 514 height 27
type input "7043055100290"
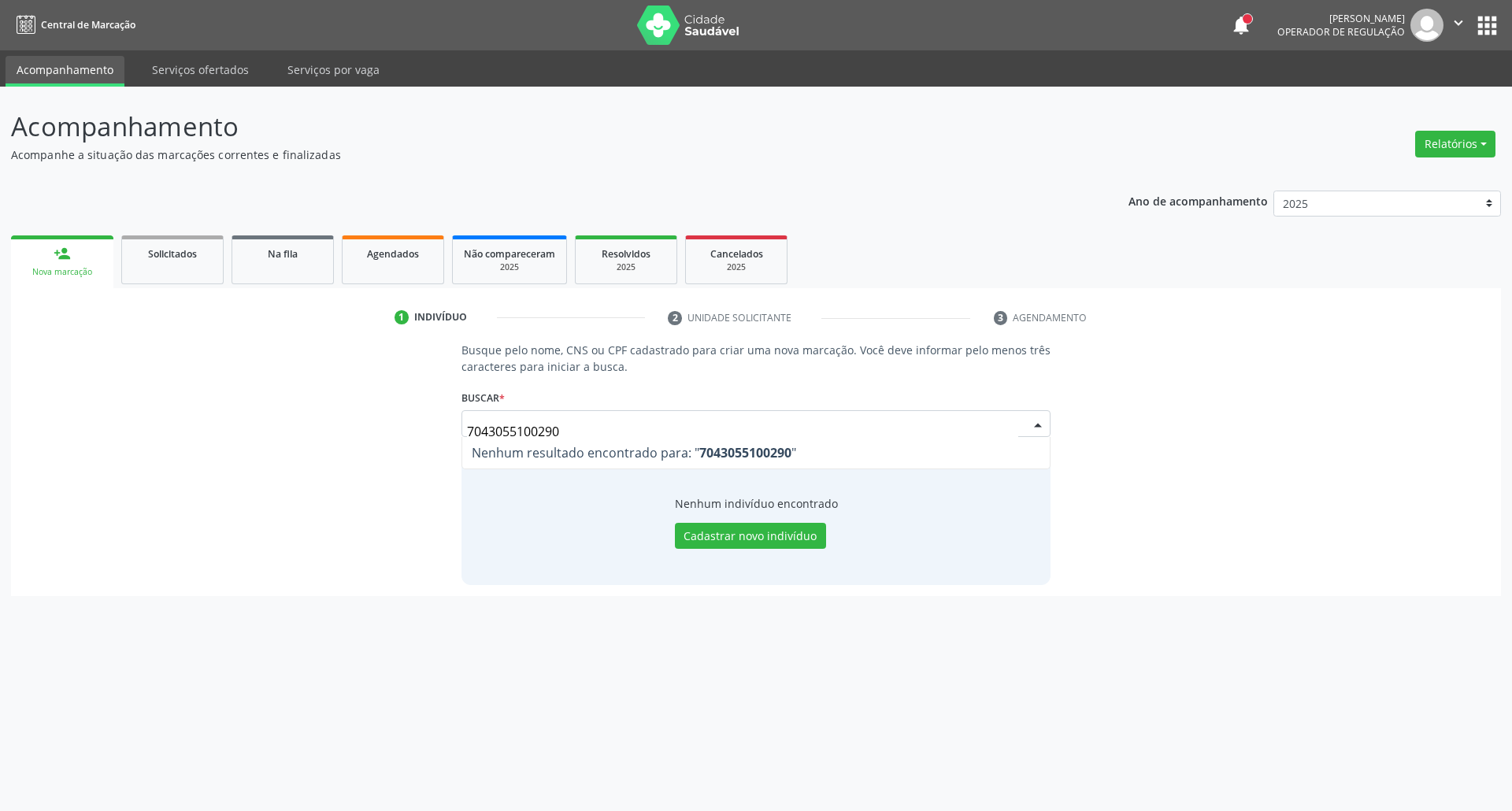
drag, startPoint x: 584, startPoint y: 433, endPoint x: 1, endPoint y: 448, distance: 583.2
click at [2, 448] on div "Acompanhamento Acompanhe a situação das marcações correntes e finalizadas Relat…" at bounding box center [756, 448] width 1512 height 724
type input "704305510020290"
drag, startPoint x: 601, startPoint y: 423, endPoint x: 268, endPoint y: 432, distance: 333.1
click at [281, 433] on div "Busque pelo nome, CNS ou CPF cadastrado para criar uma nova marcação. Você deve…" at bounding box center [755, 463] width 1467 height 242
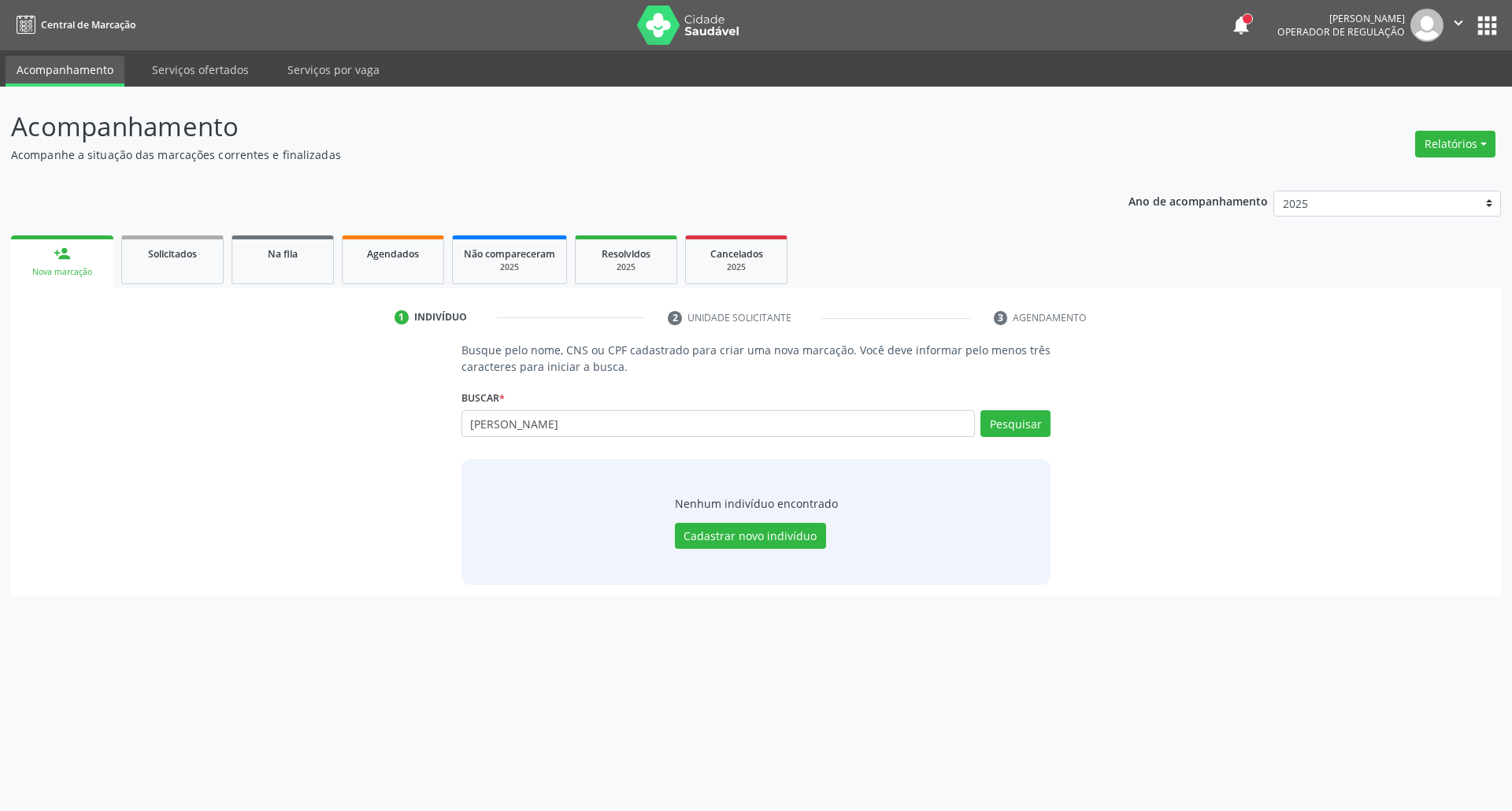
type input "NAIARA CRISLANE SANTOS"
drag, startPoint x: 655, startPoint y: 427, endPoint x: 202, endPoint y: 429, distance: 453.0
click at [307, 429] on div "Busque pelo nome, CNS ou CPF cadastrado para criar uma nova marcação. Você deve…" at bounding box center [755, 463] width 1467 height 242
type input "704500142119620"
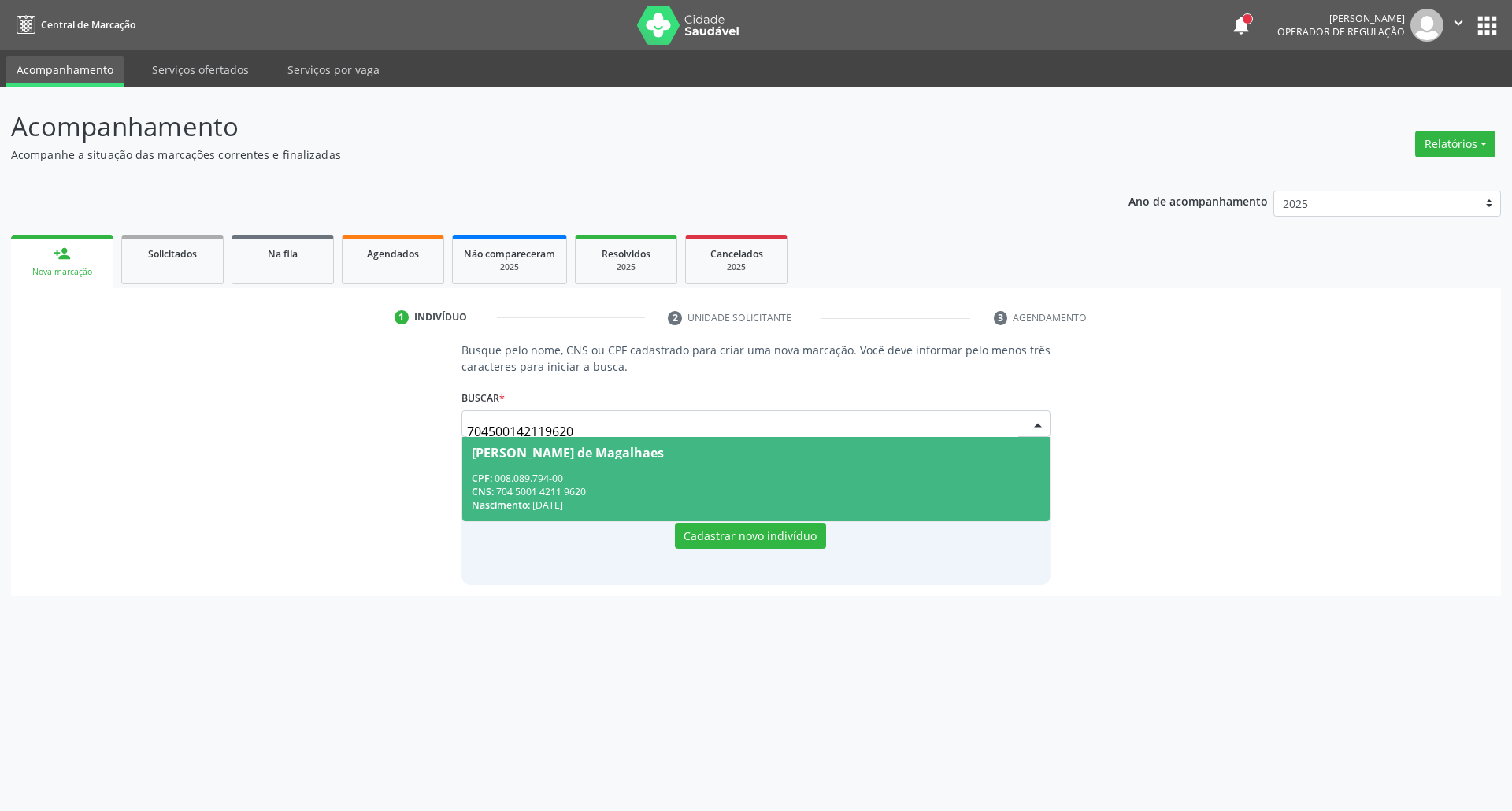
click at [584, 491] on div "CNS: 704 5001 4211 9620" at bounding box center [756, 492] width 569 height 13
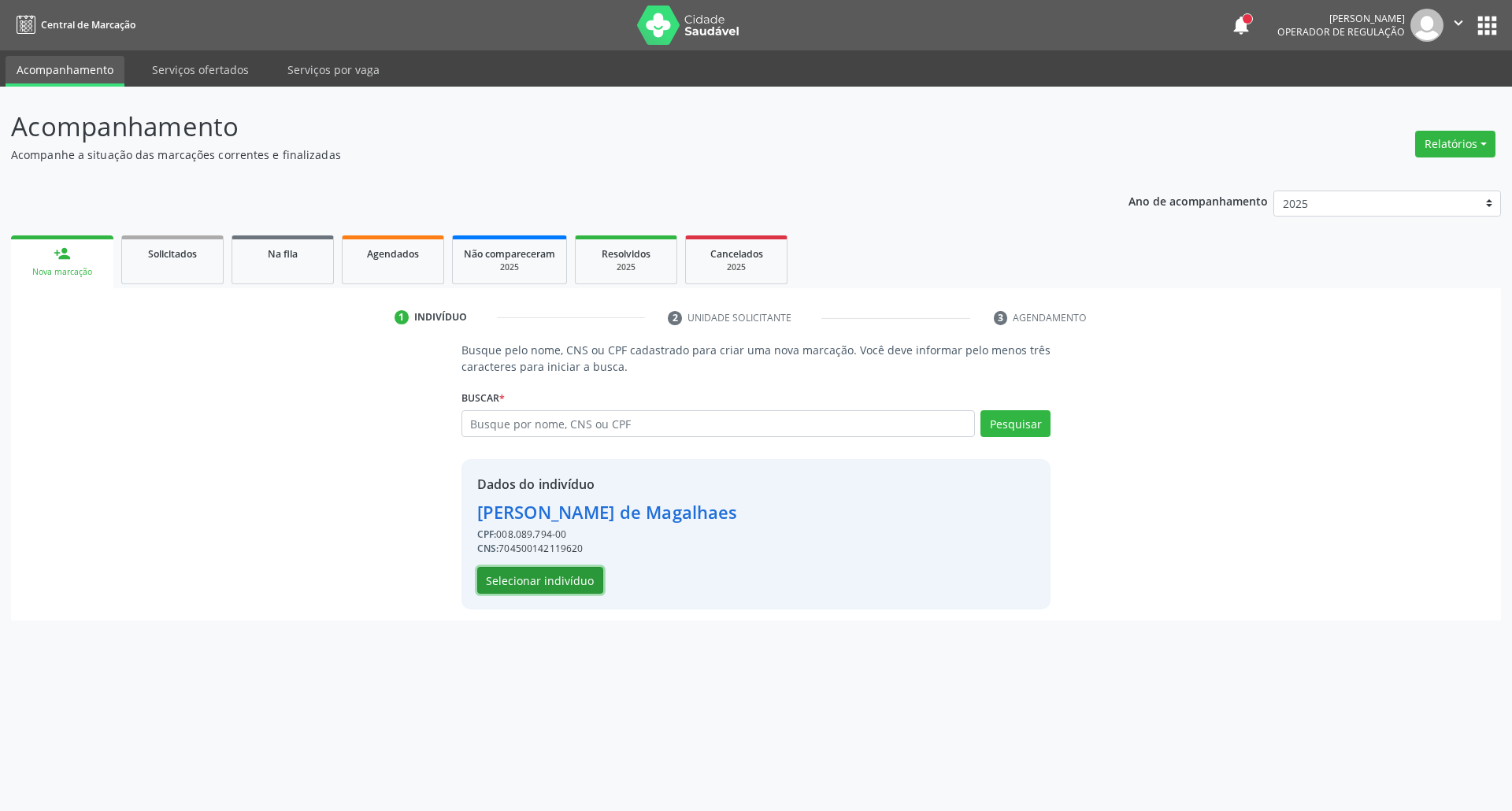
click at [563, 575] on button "Selecionar indivíduo" at bounding box center [540, 580] width 126 height 27
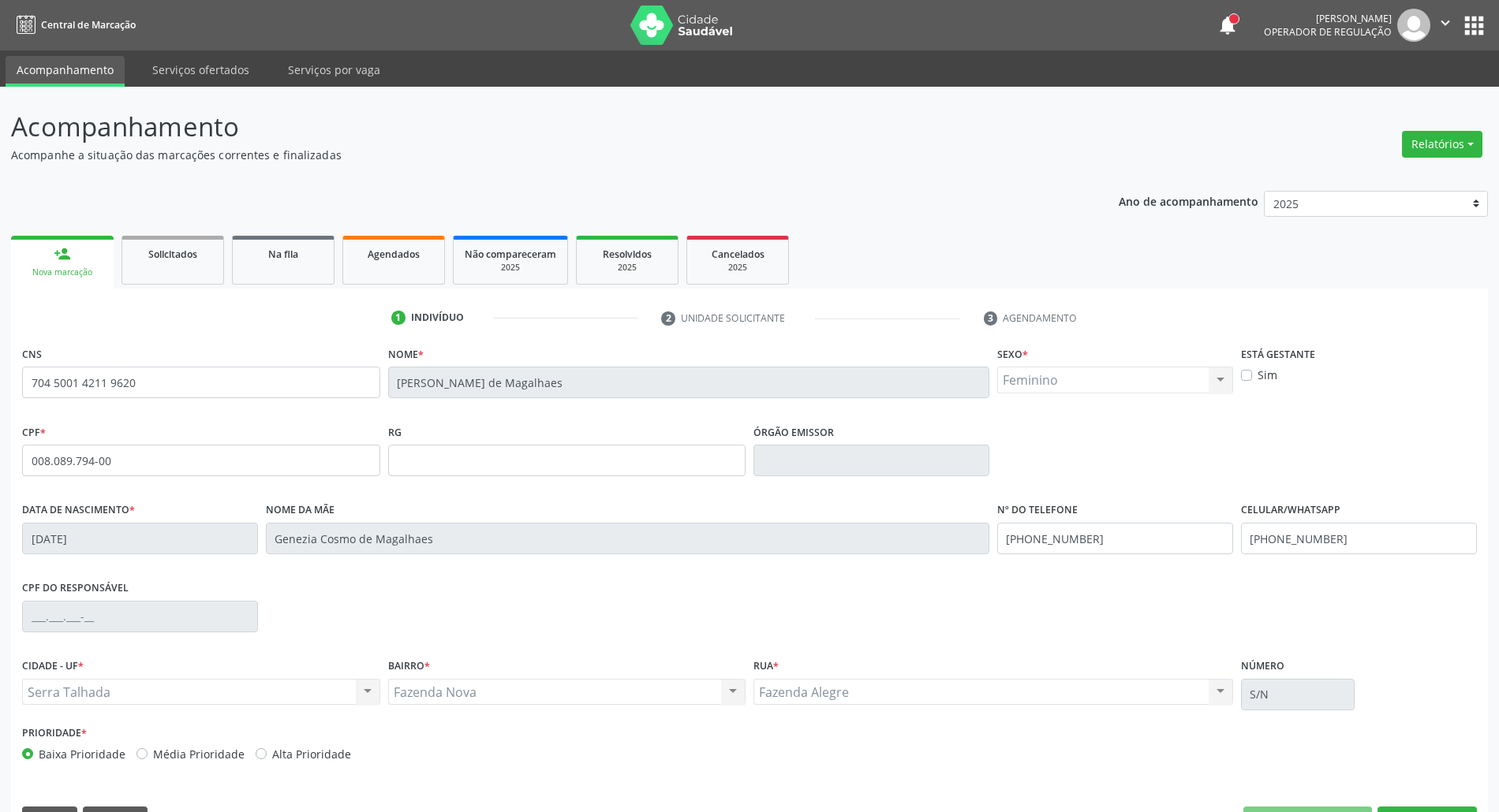
scroll to position [43, 0]
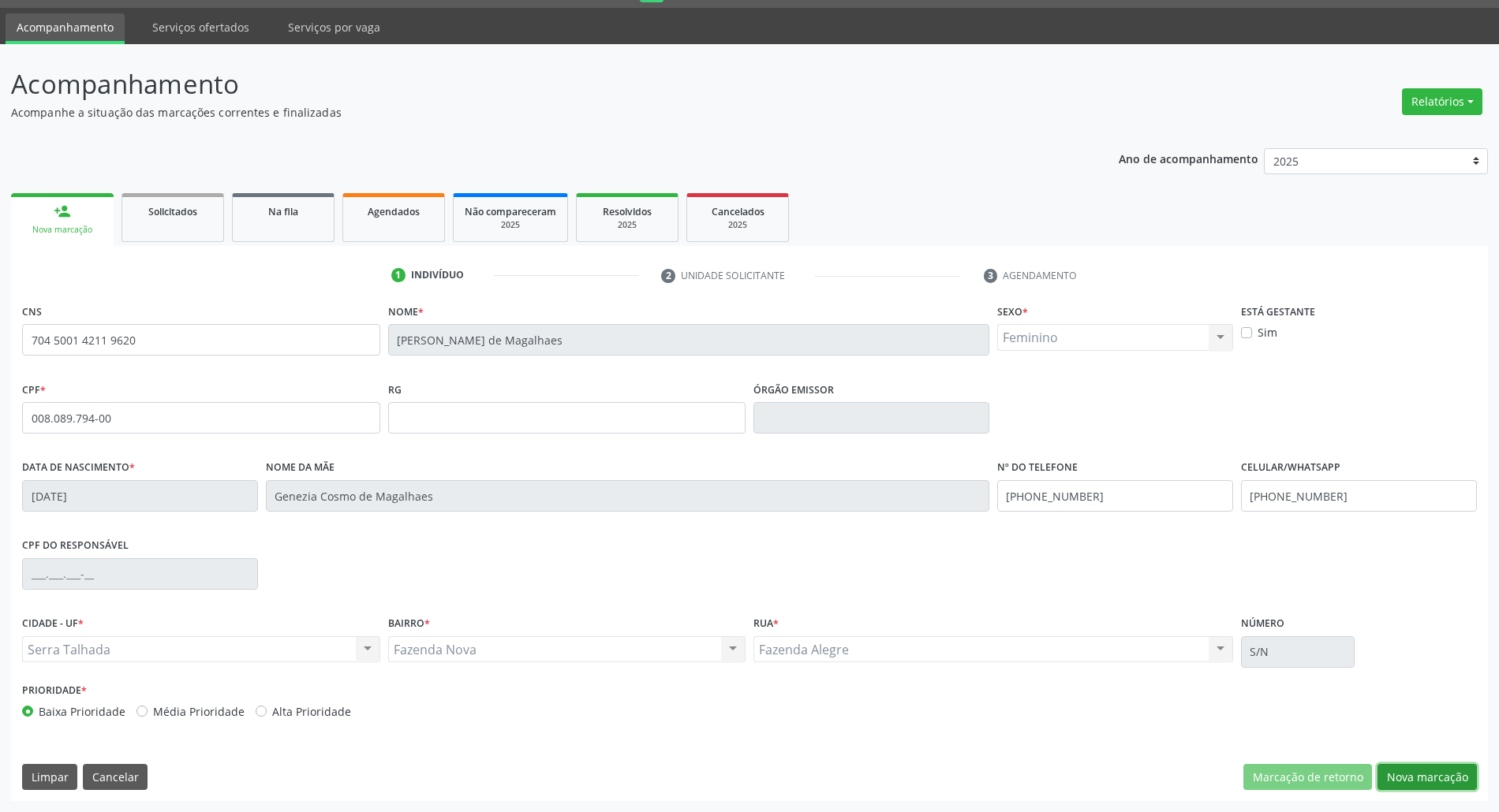
drag, startPoint x: 1458, startPoint y: 767, endPoint x: 1437, endPoint y: 765, distance: 21.1
click at [1453, 768] on button "Nova marcação" at bounding box center [1427, 777] width 99 height 27
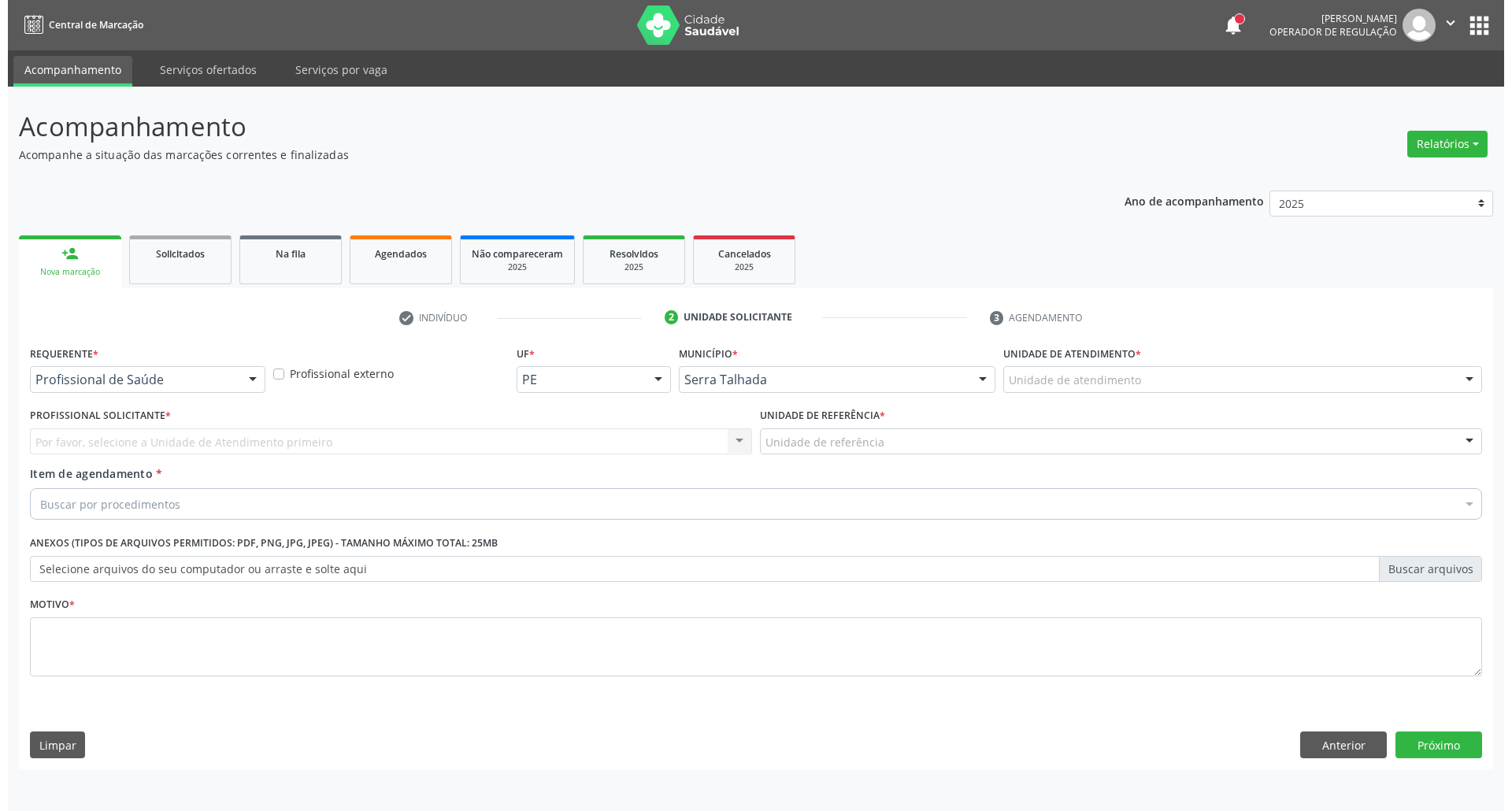
scroll to position [0, 0]
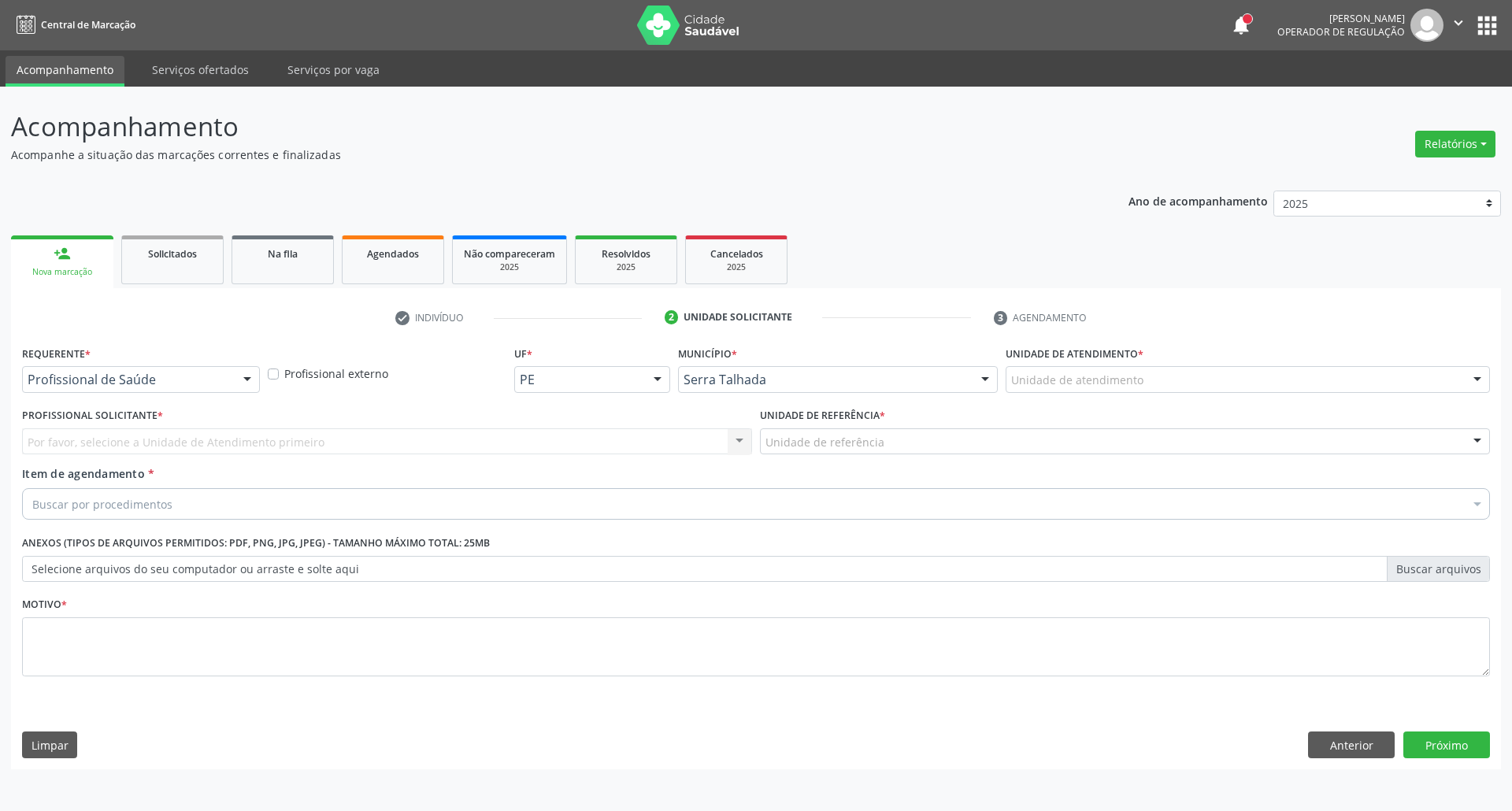
click at [233, 369] on div "Profissional de Saúde" at bounding box center [140, 379] width 238 height 27
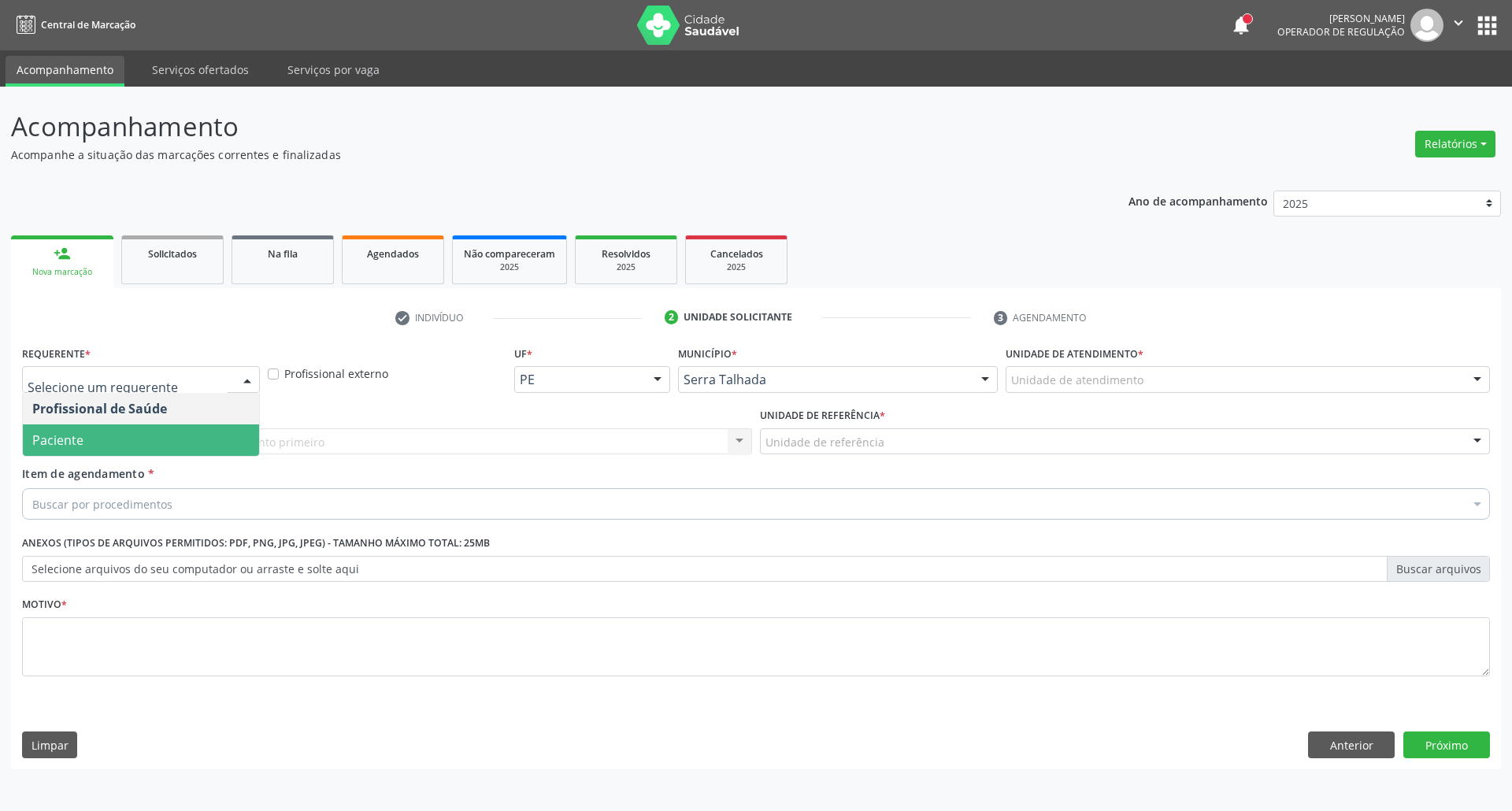
click at [182, 430] on span "Paciente" at bounding box center [140, 440] width 236 height 31
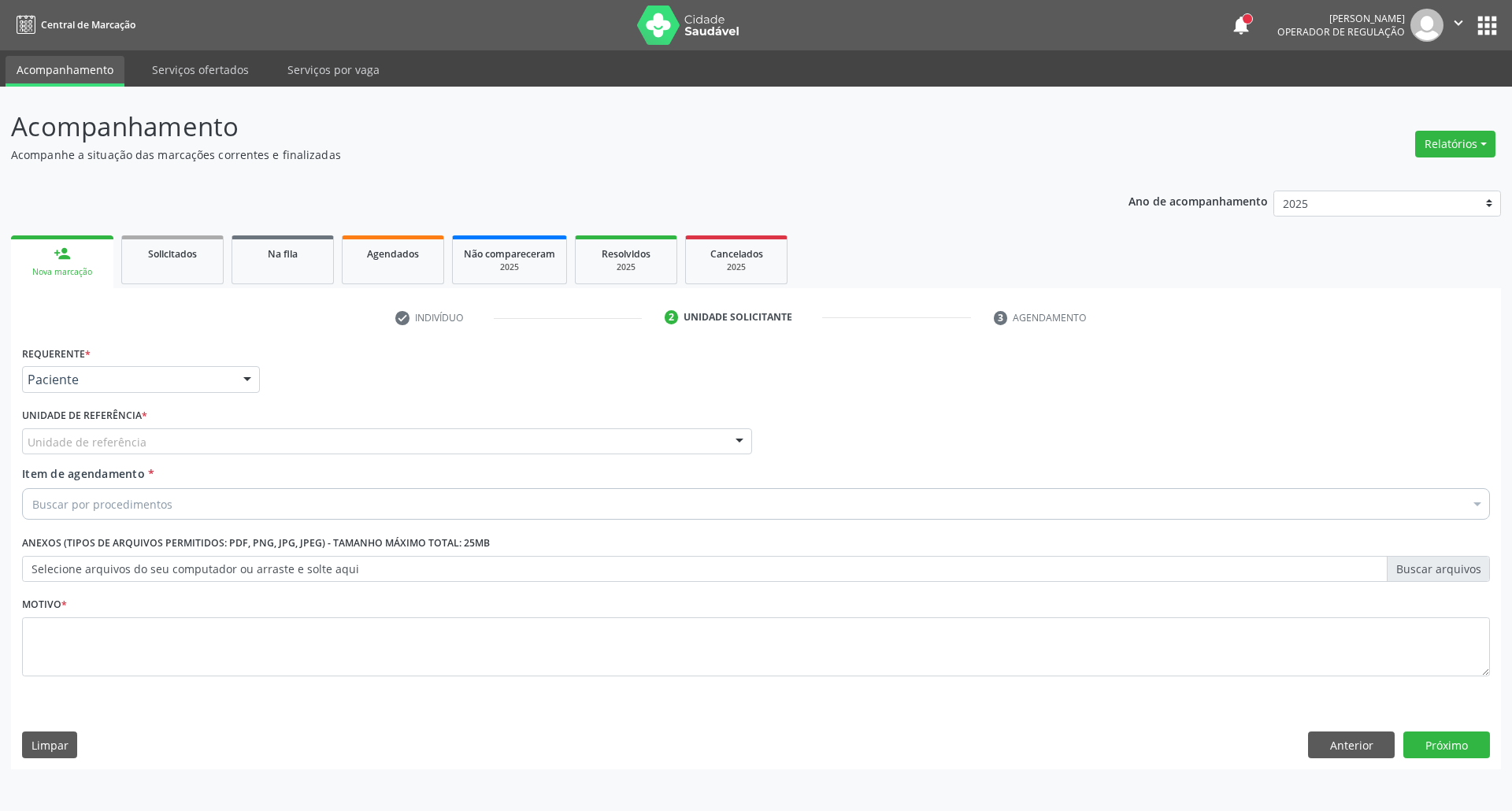
click at [182, 449] on div "Unidade de referência" at bounding box center [387, 442] width 730 height 27
click at [161, 444] on div "Unidade de referência" at bounding box center [387, 442] width 730 height 27
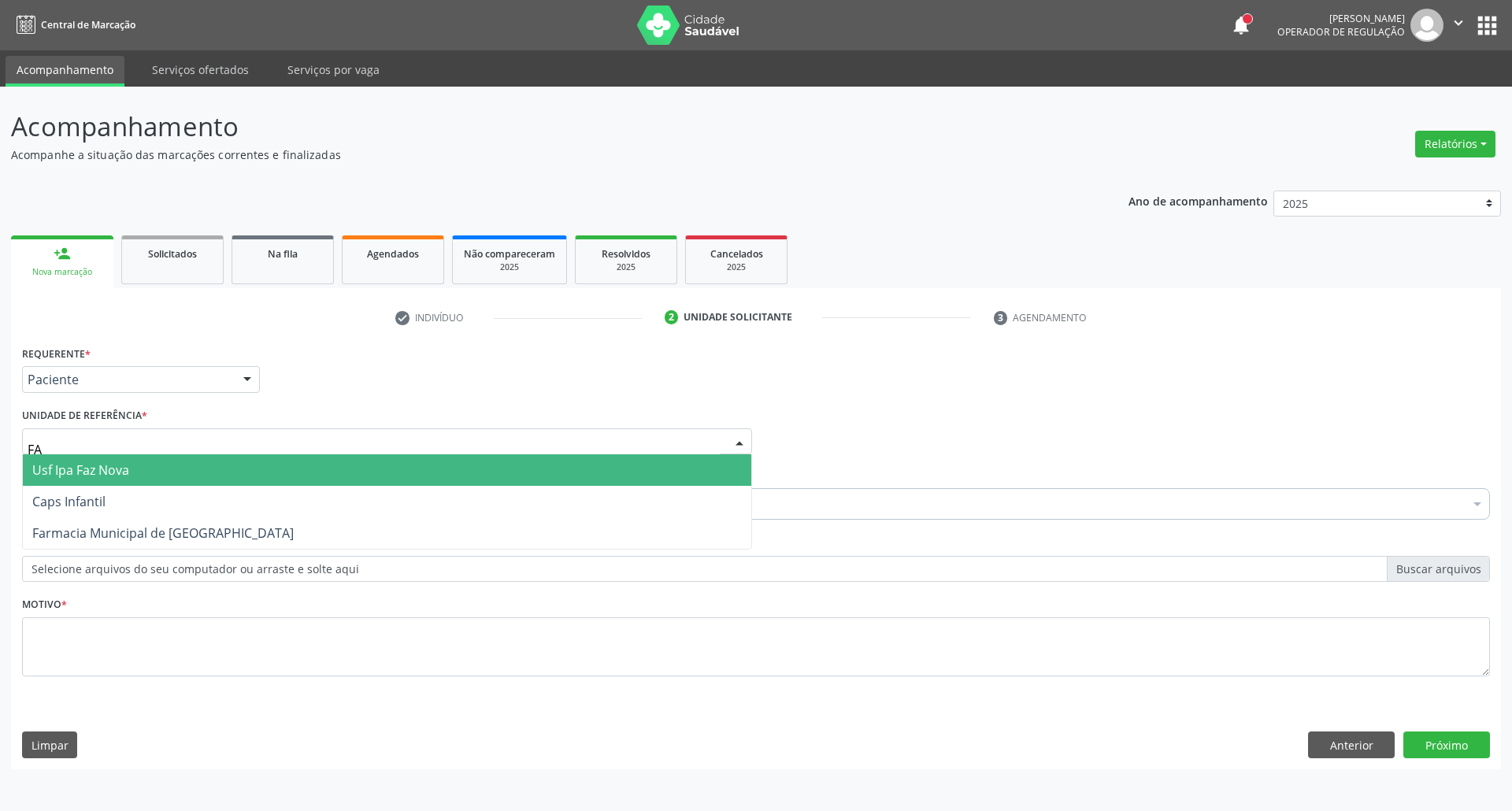
type input "FAZ"
click at [145, 477] on span "Usf Ipa Faz Nova" at bounding box center [387, 469] width 728 height 31
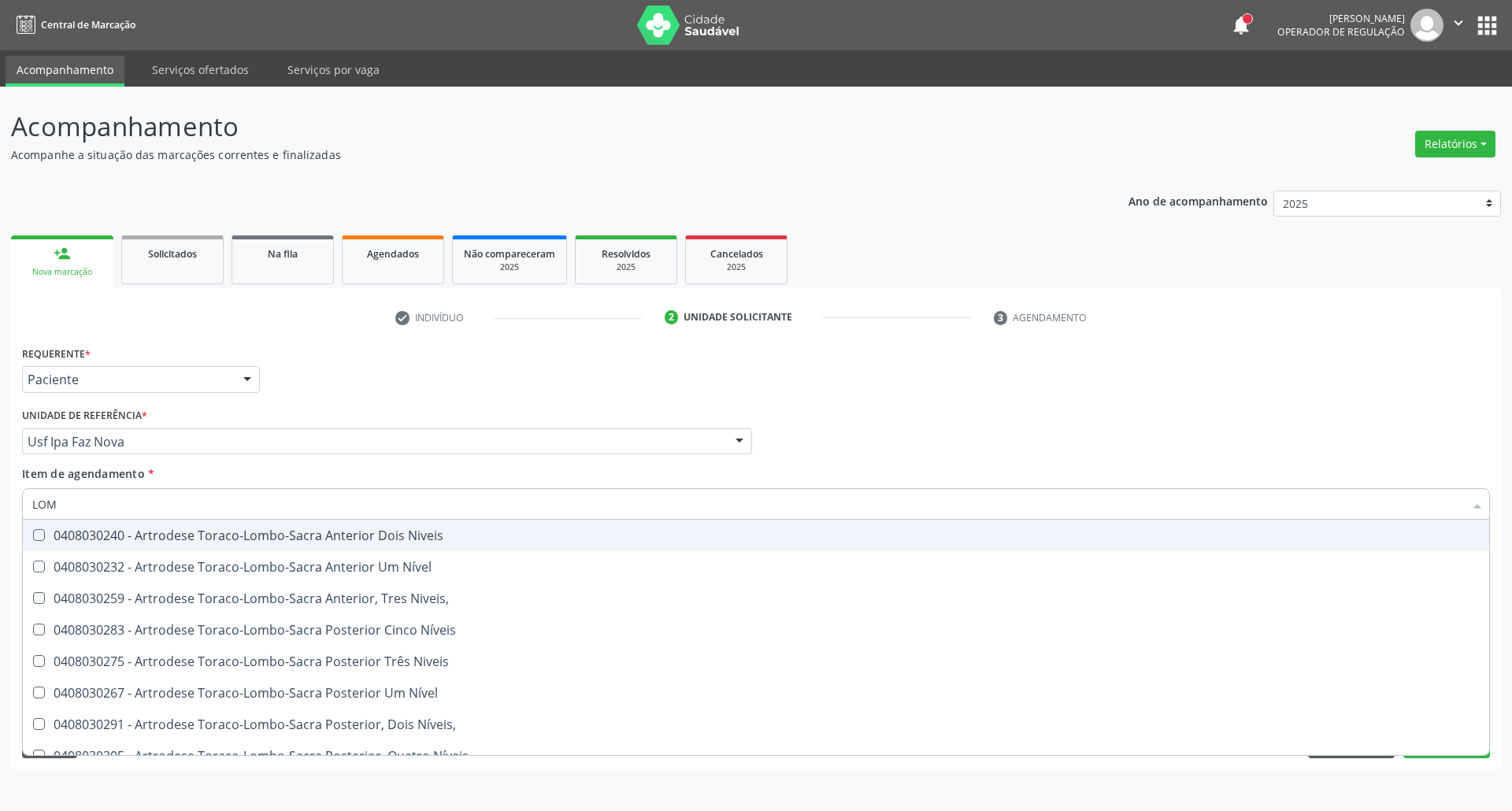
type input "LOMB"
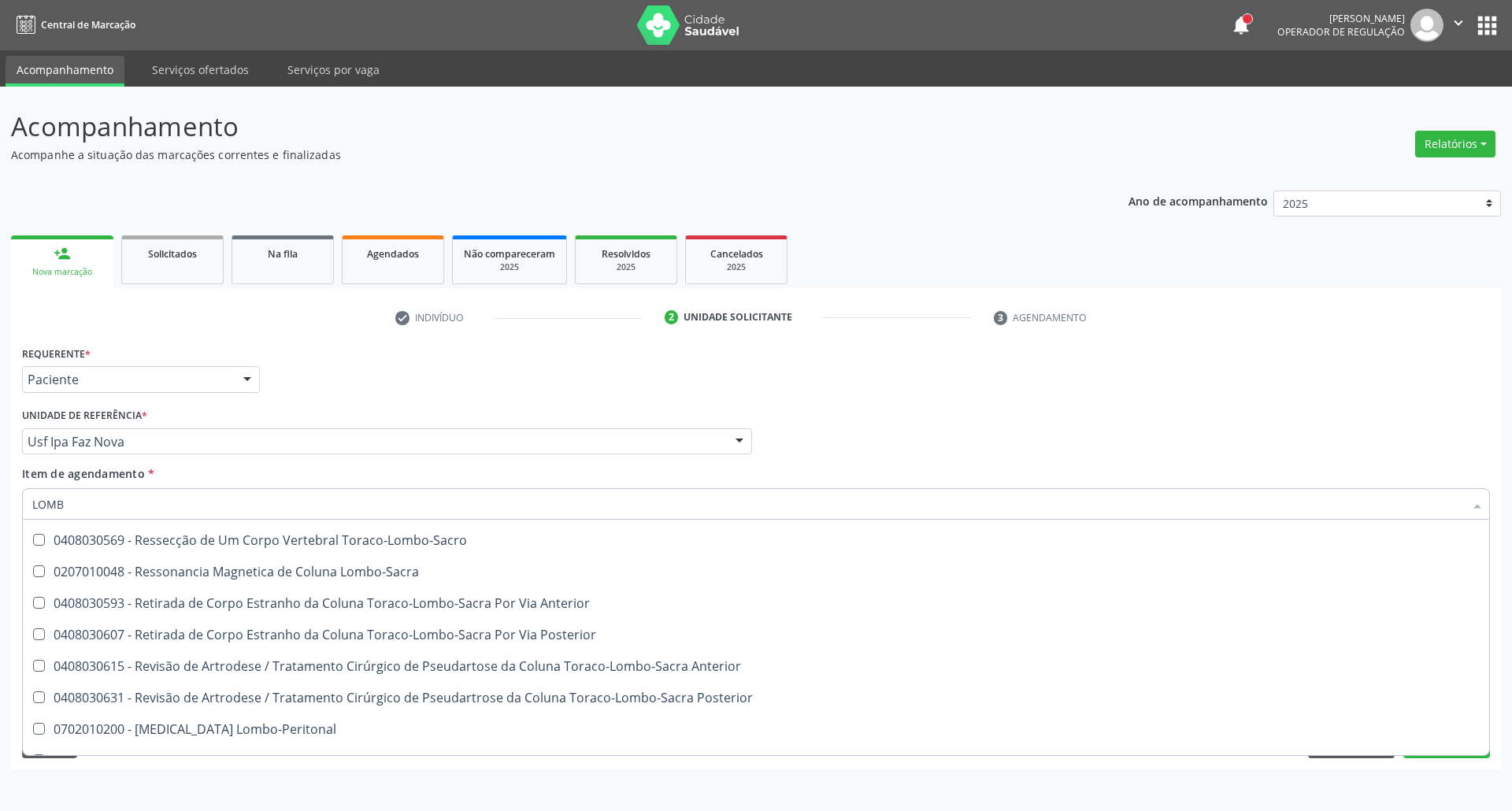
scroll to position [836, 0]
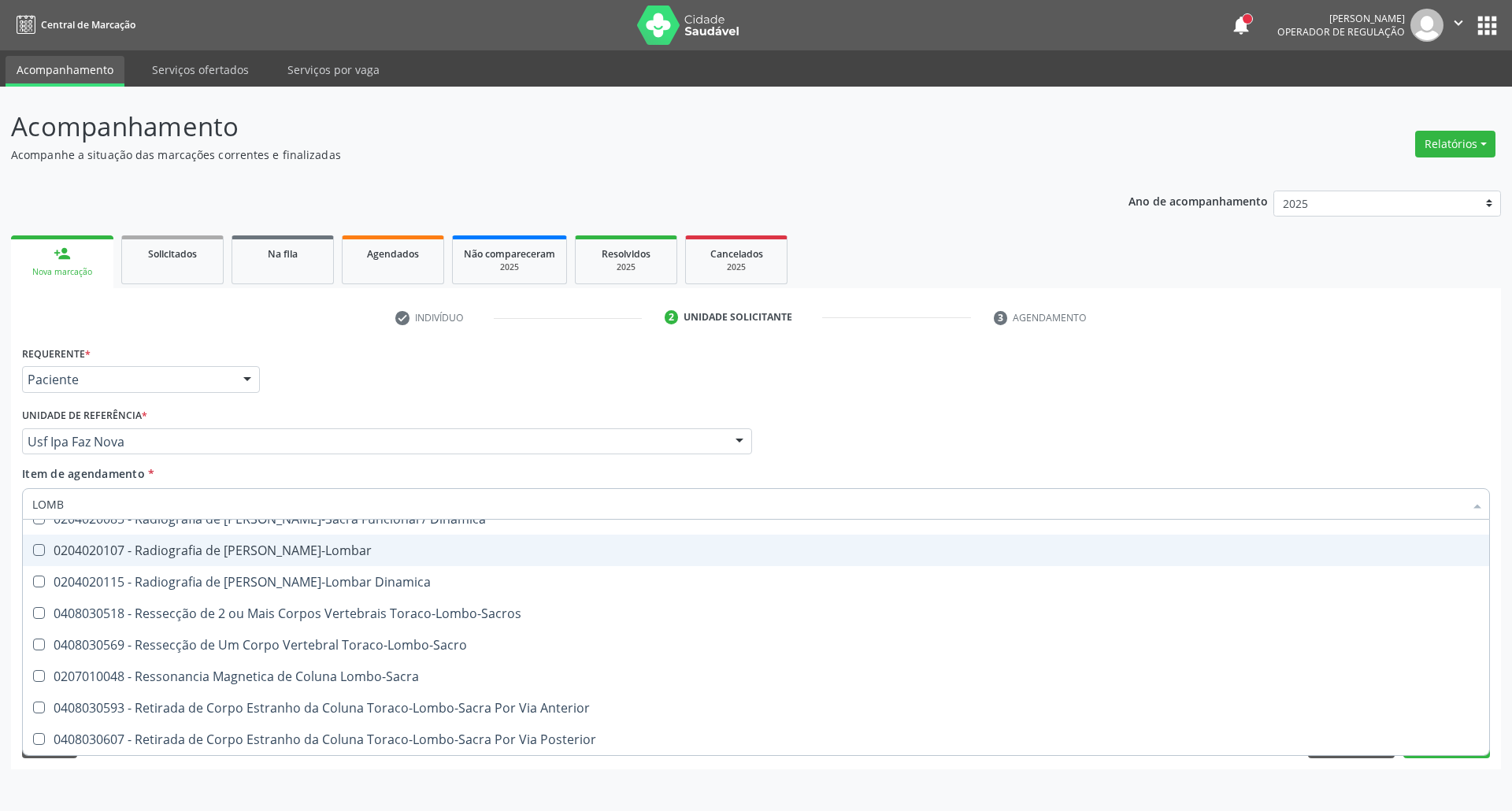
click at [314, 551] on div "0204020107 - Radiografia de Coluna Toraco-Lombar" at bounding box center [755, 550] width 1447 height 13
checkbox Toraco-Lombar "true"
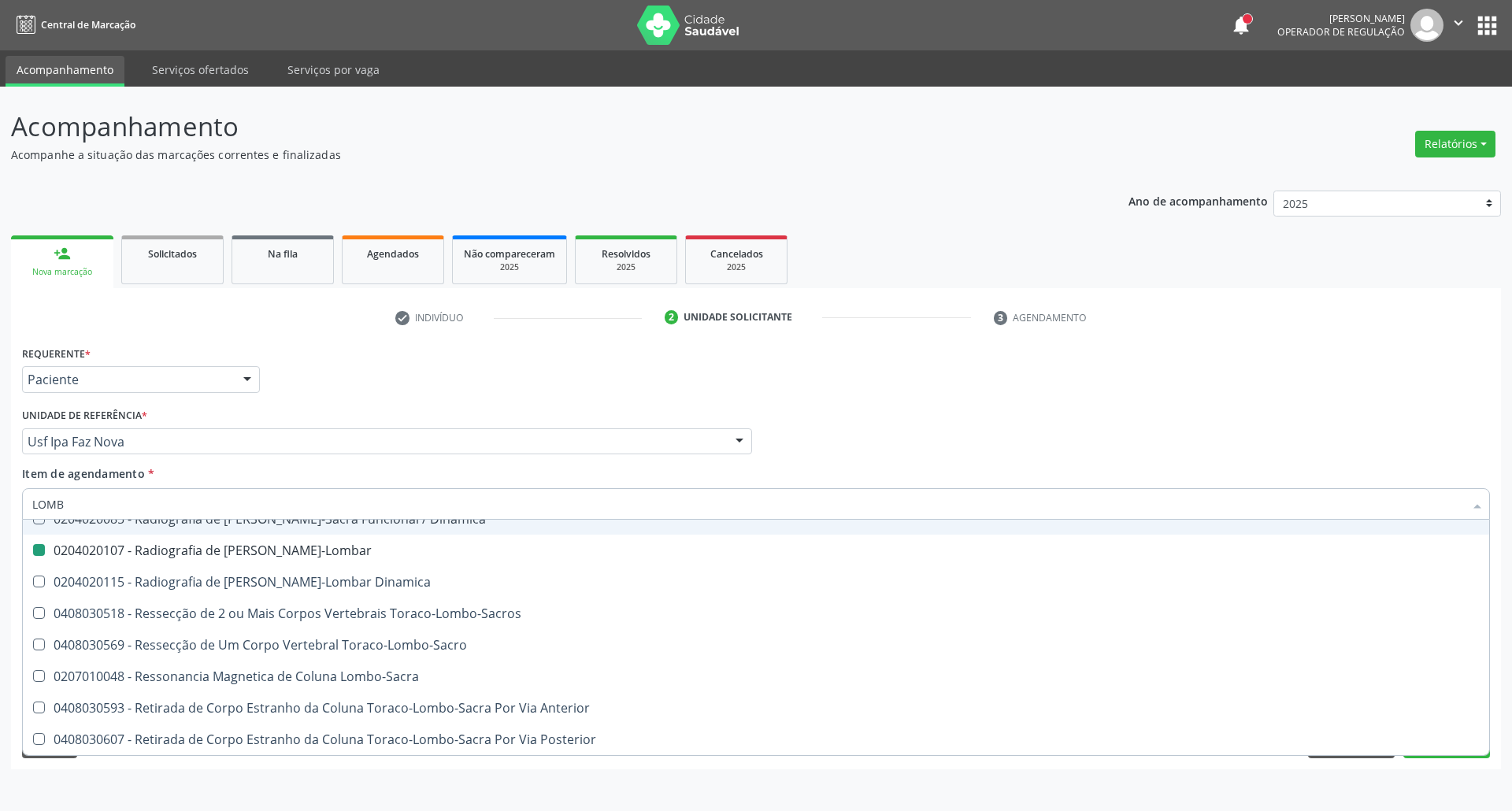
click at [959, 435] on div "Profissional Solicitante Por favor, selecione a Unidade de Atendimento primeiro…" at bounding box center [756, 434] width 1476 height 61
checkbox Nível "true"
checkbox Toraco-Lombar "false"
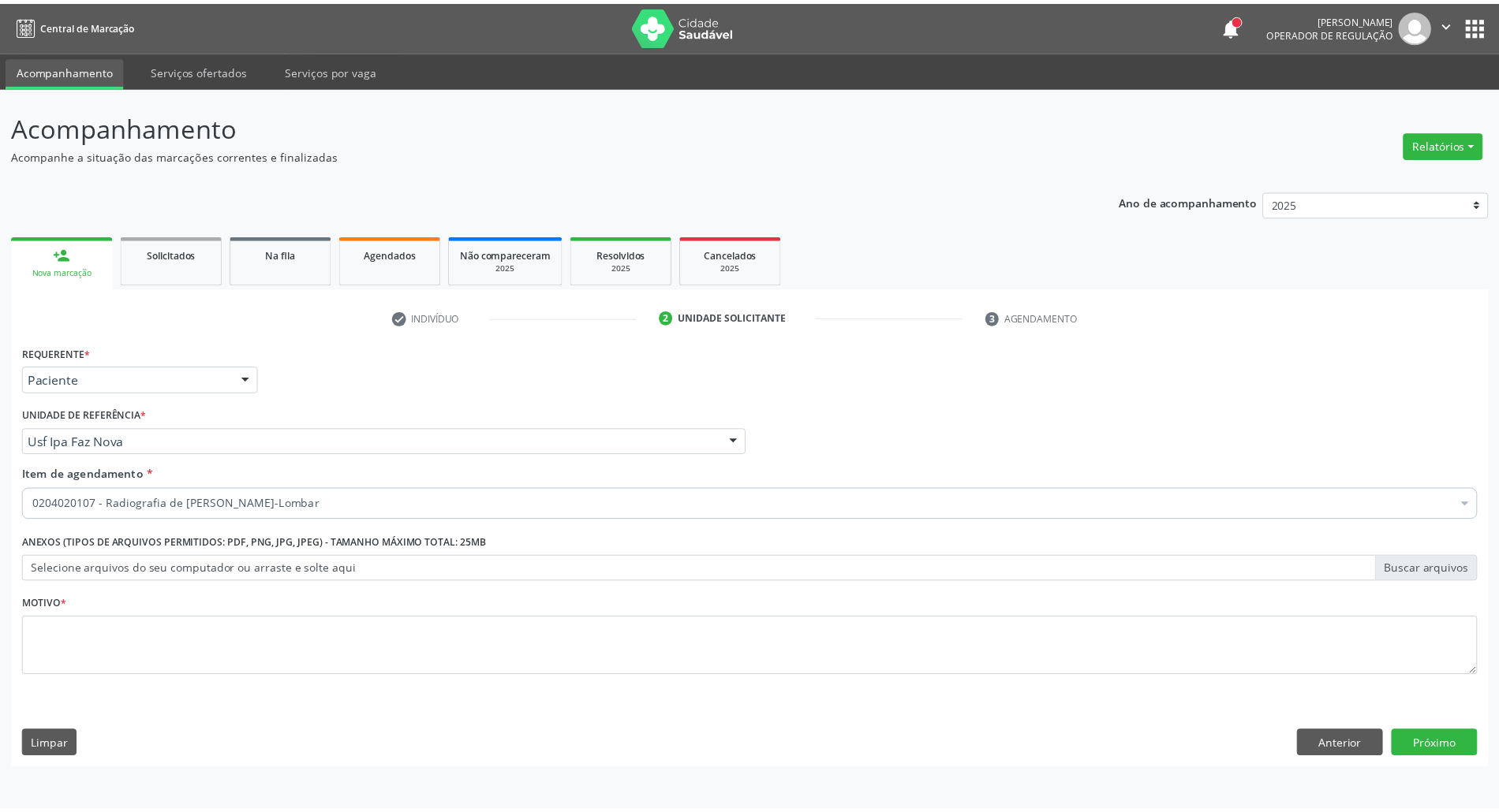
scroll to position [0, 0]
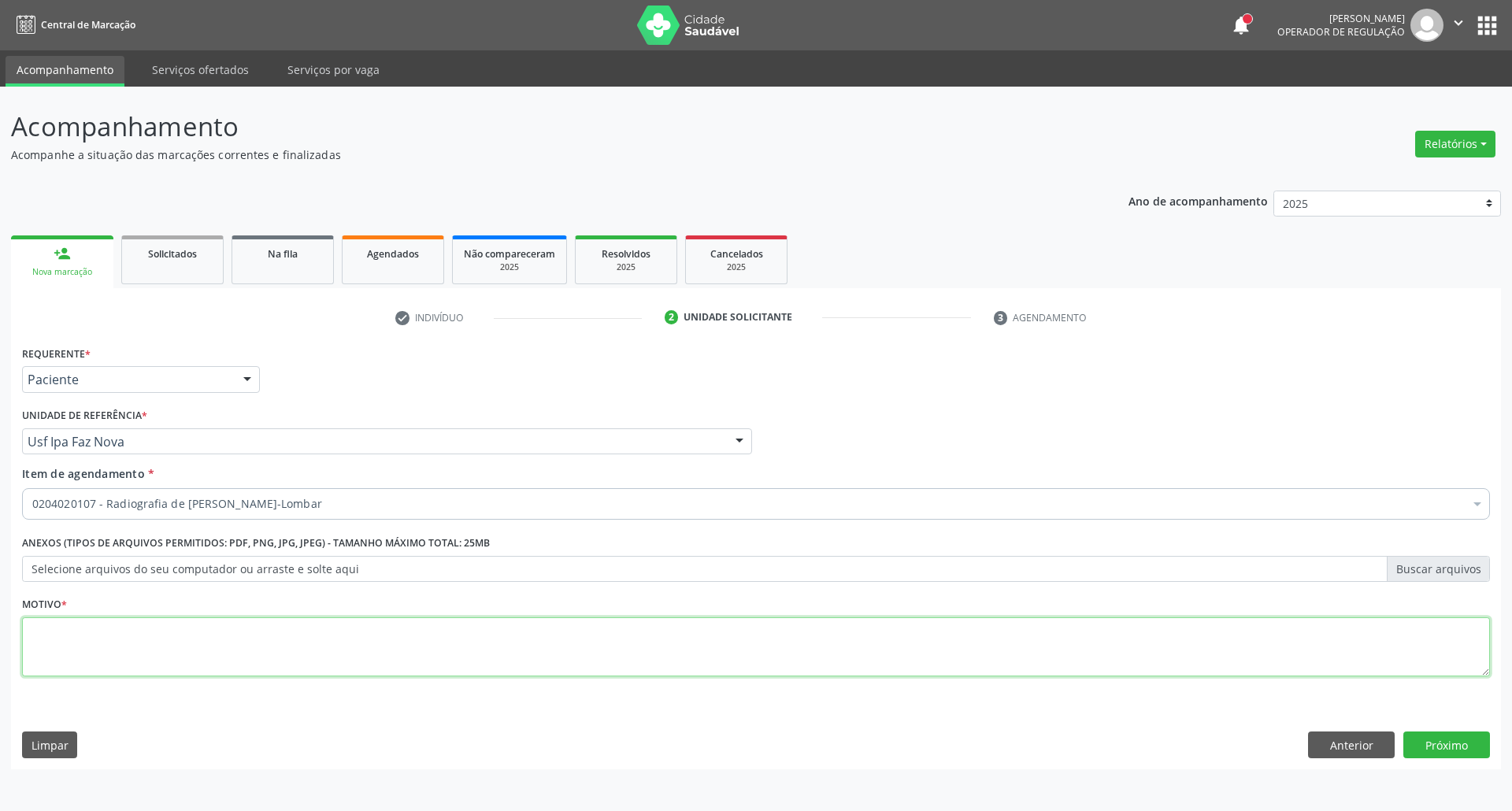
click at [880, 654] on textarea at bounding box center [755, 647] width 1467 height 60
type textarea "."
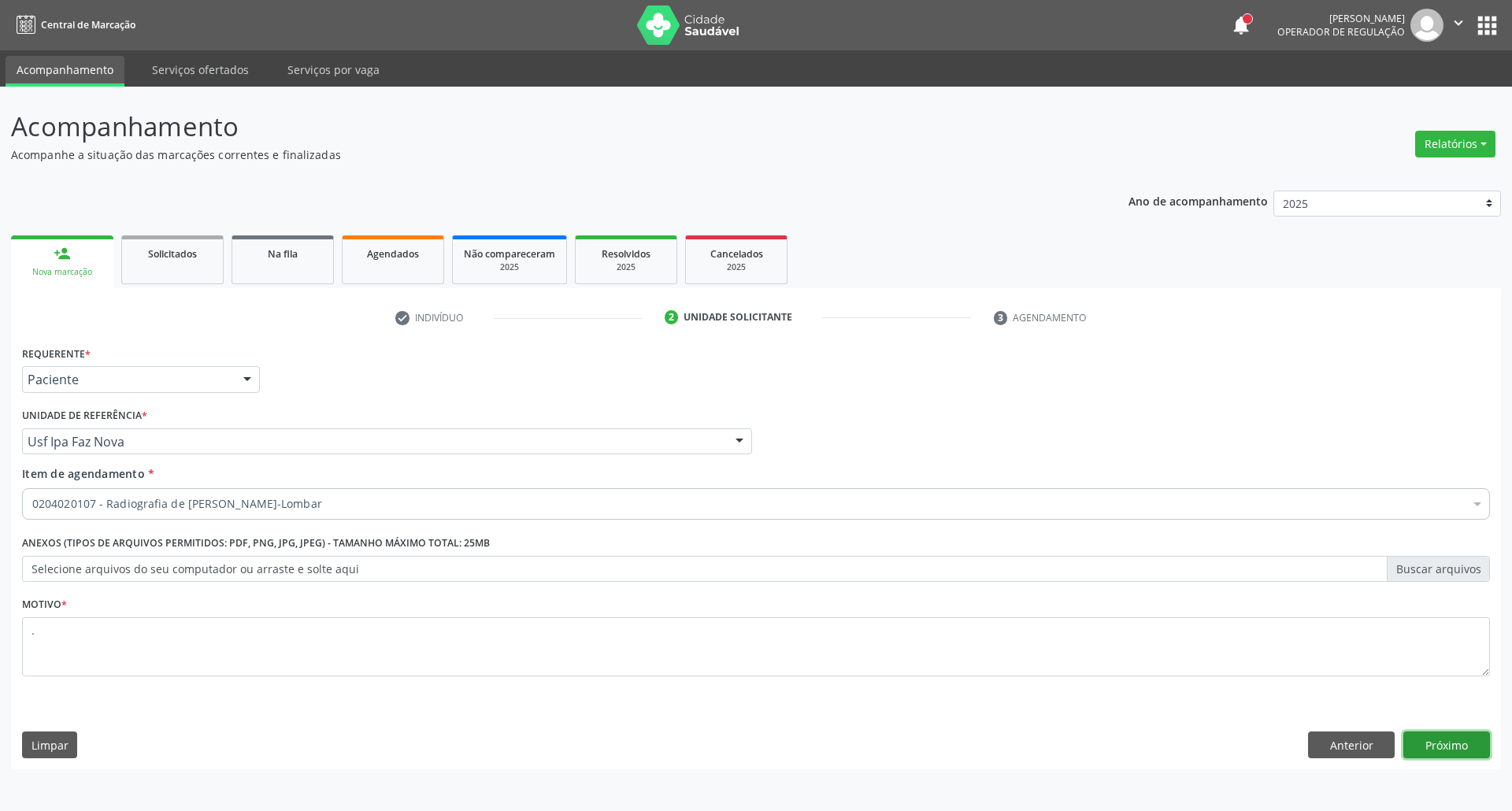
drag, startPoint x: 1460, startPoint y: 748, endPoint x: 1408, endPoint y: 748, distance: 52.0
click at [1459, 748] on button "Próximo" at bounding box center [1446, 745] width 87 height 27
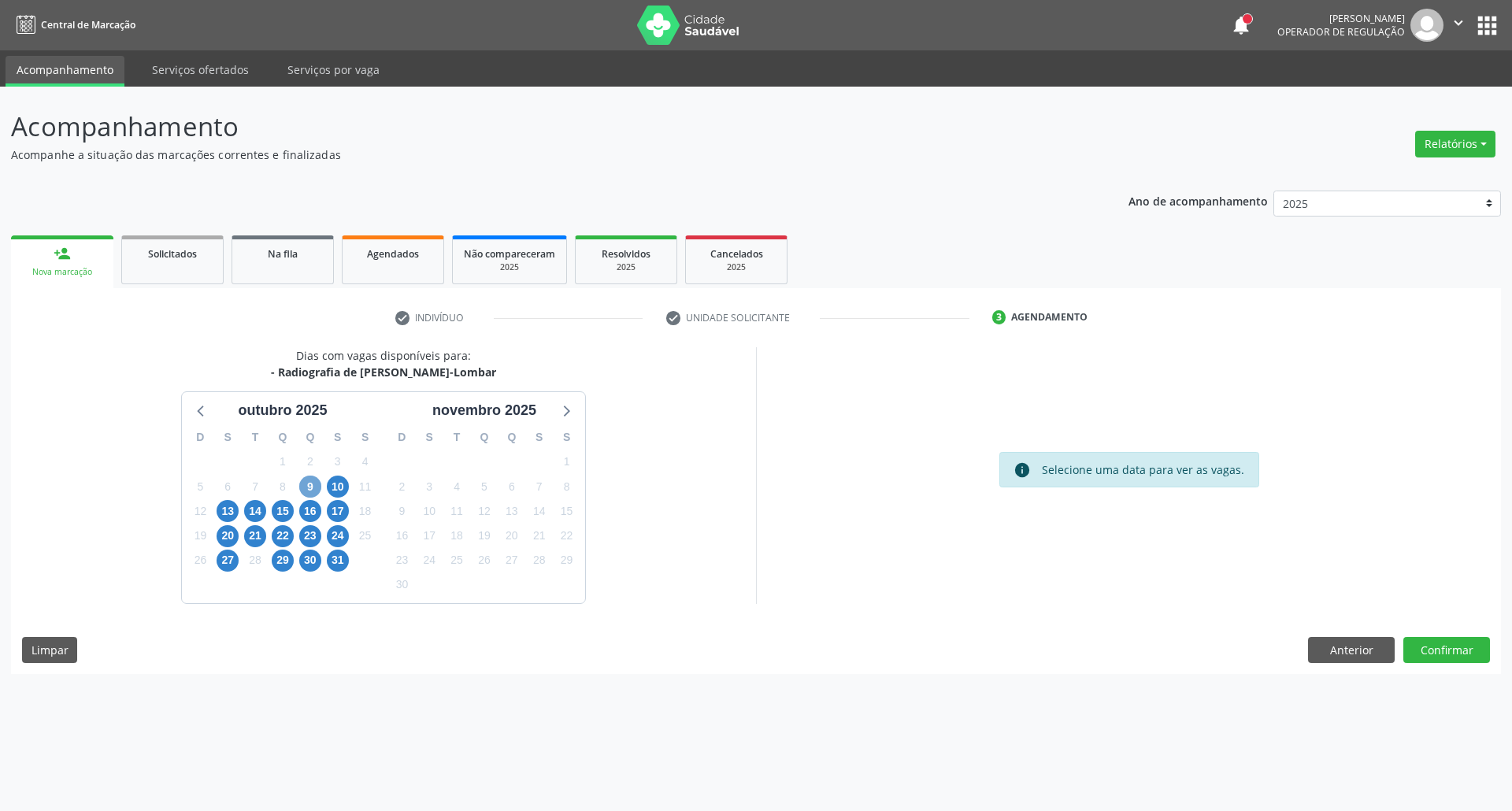
click at [310, 487] on span "9" at bounding box center [310, 487] width 22 height 22
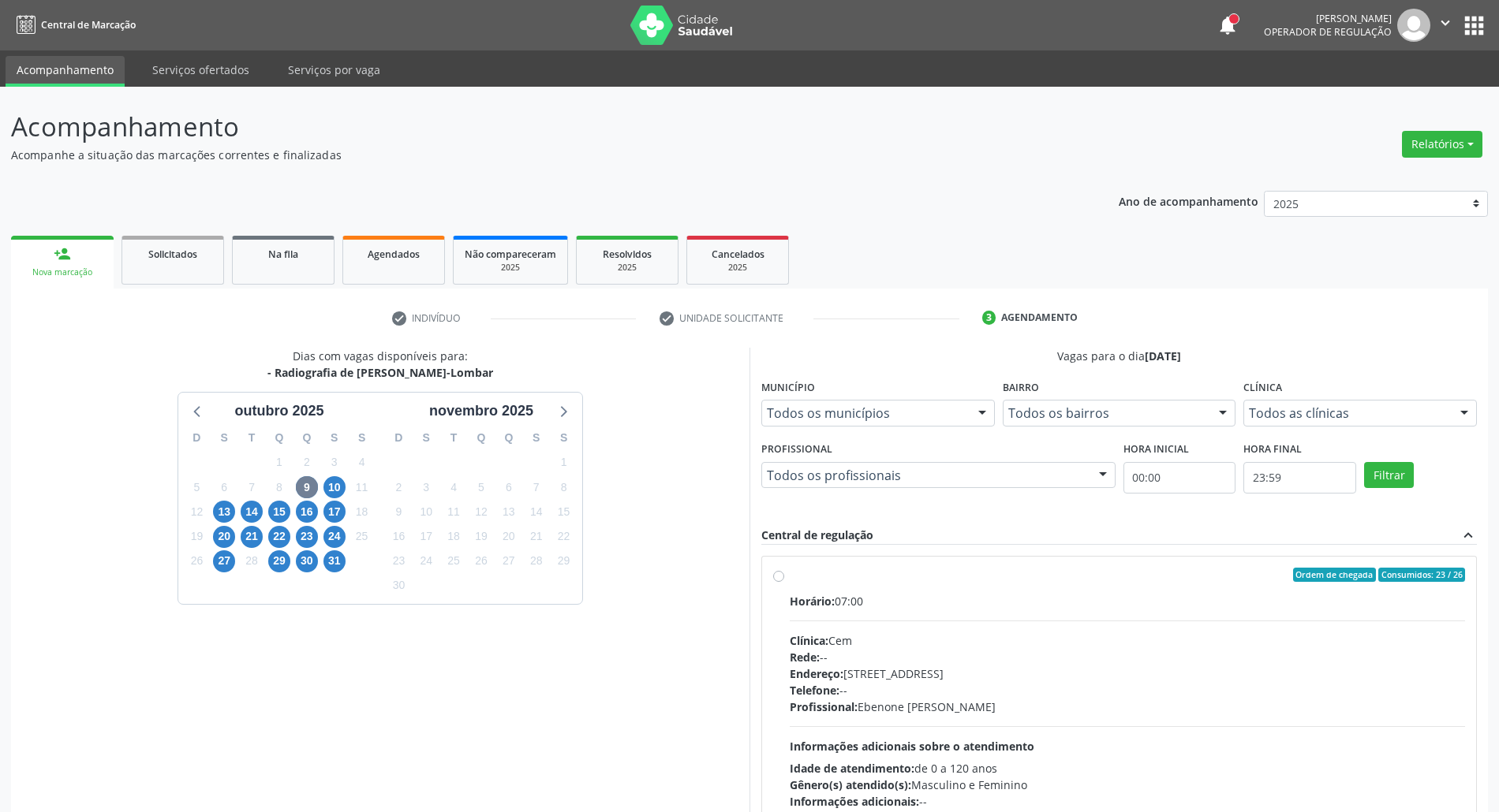
drag, startPoint x: 1108, startPoint y: 623, endPoint x: 1119, endPoint y: 593, distance: 32.0
click at [1106, 622] on div "Horário: 07:00 Clínica: Cem Rede: -- Endereço: Casa, nº 393, Nossa Senhora da P…" at bounding box center [1127, 702] width 676 height 217
click at [784, 582] on input "Ordem de chegada Consumidos: 23 / 26 Horário: 07:00 Clínica: Cem Rede: -- Ender…" at bounding box center [779, 574] width 11 height 14
radio input "true"
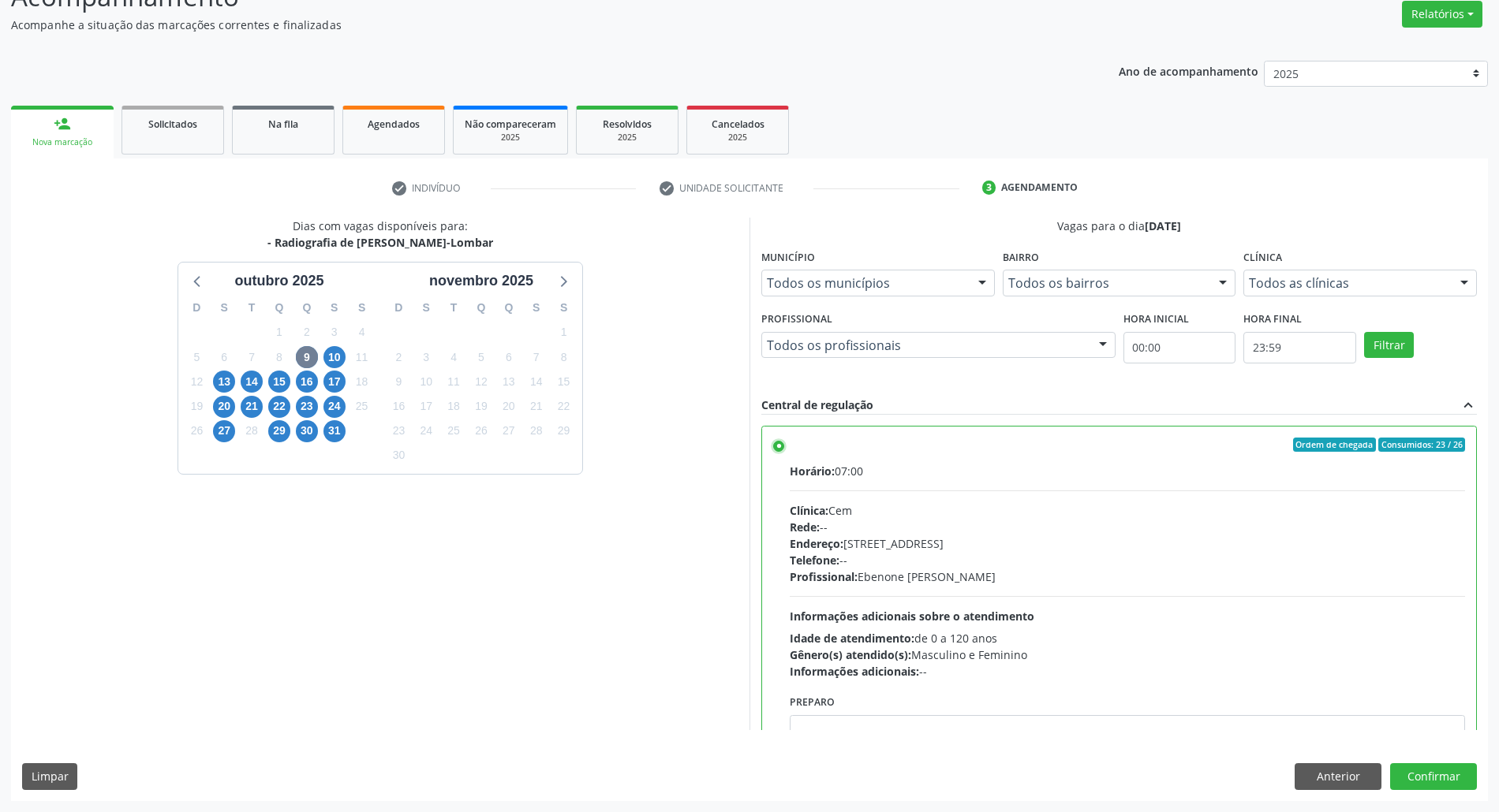
scroll to position [80, 0]
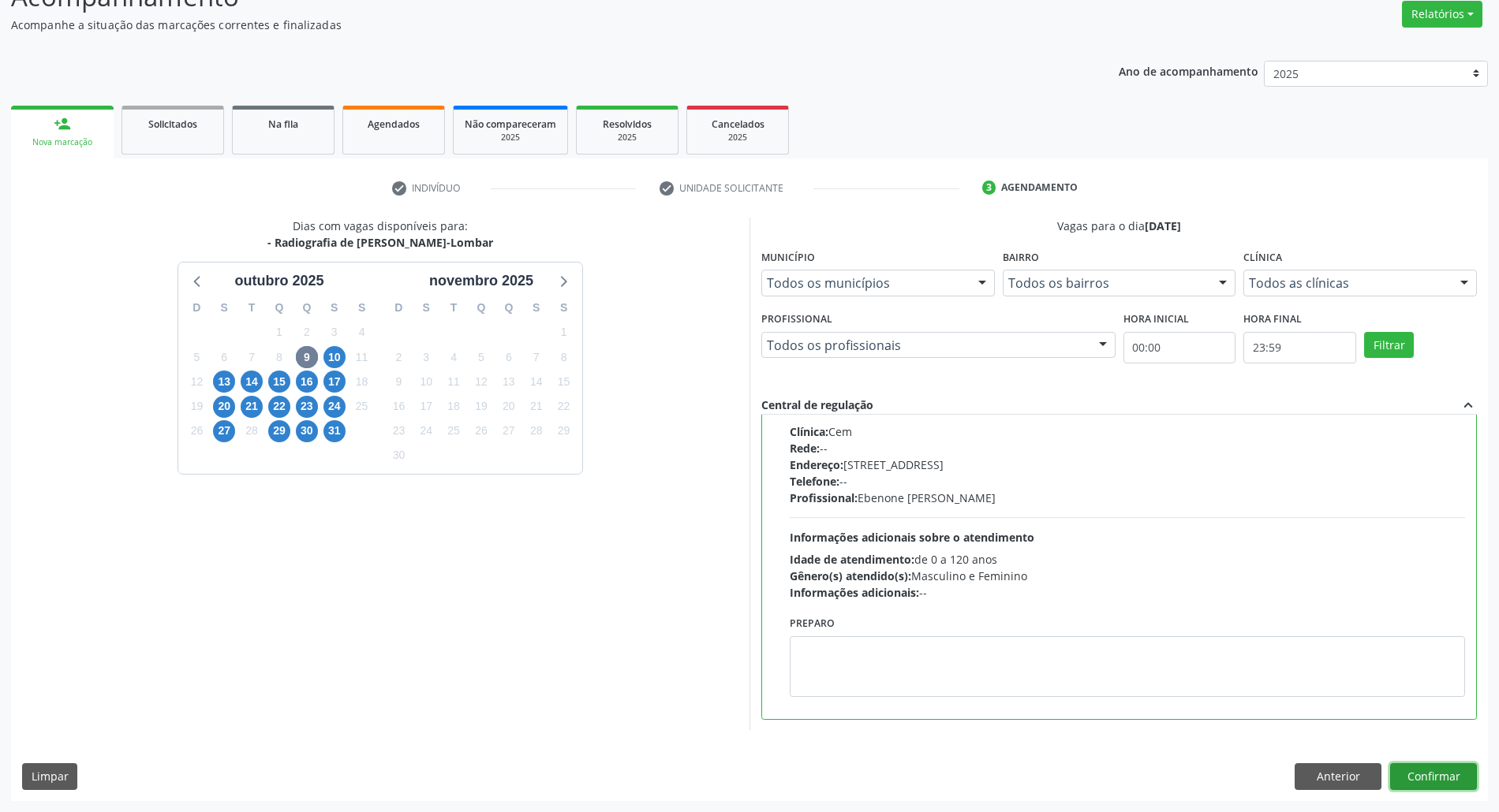
click at [1411, 772] on button "Confirmar" at bounding box center [1433, 777] width 87 height 27
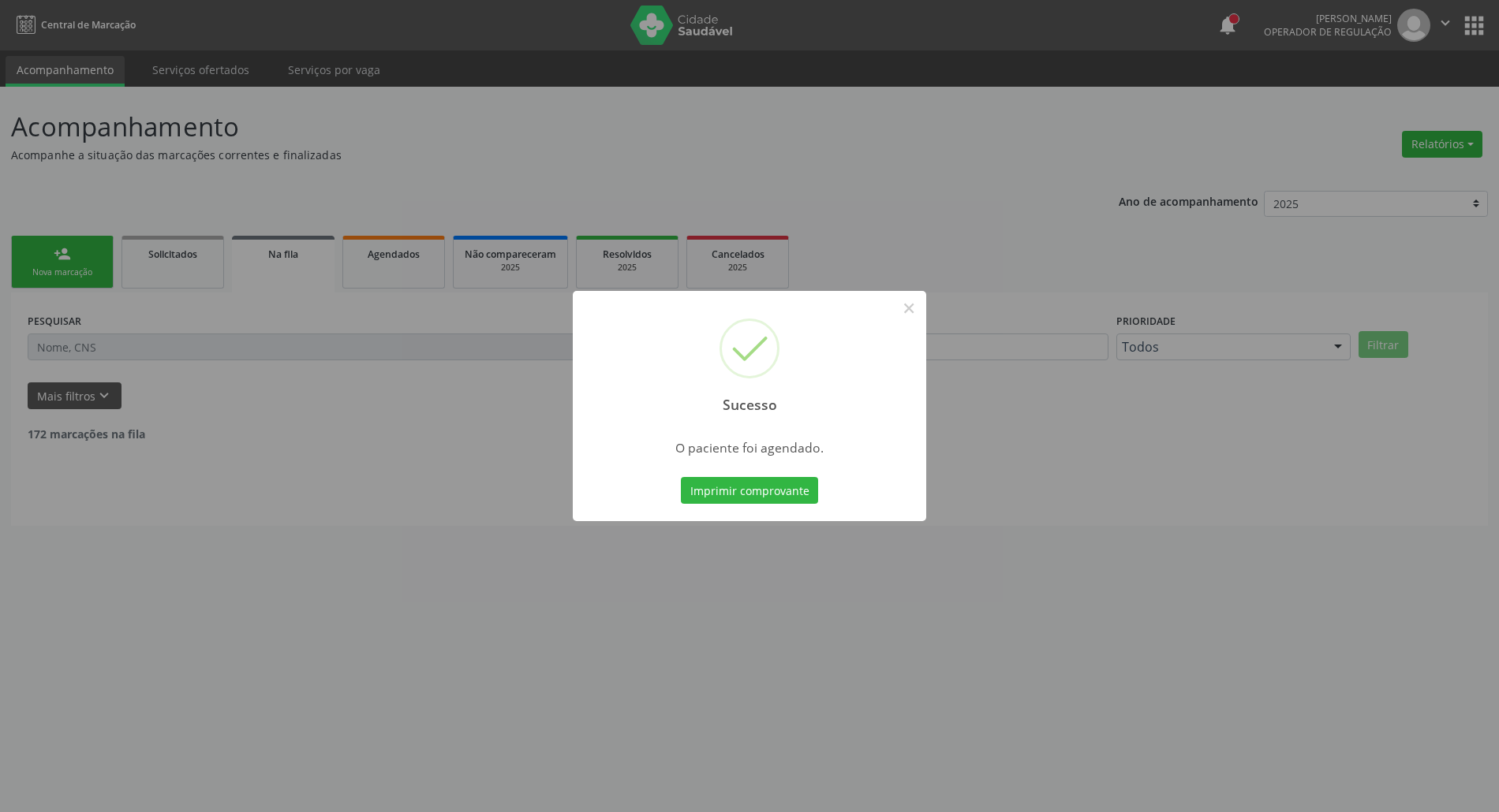
scroll to position [0, 0]
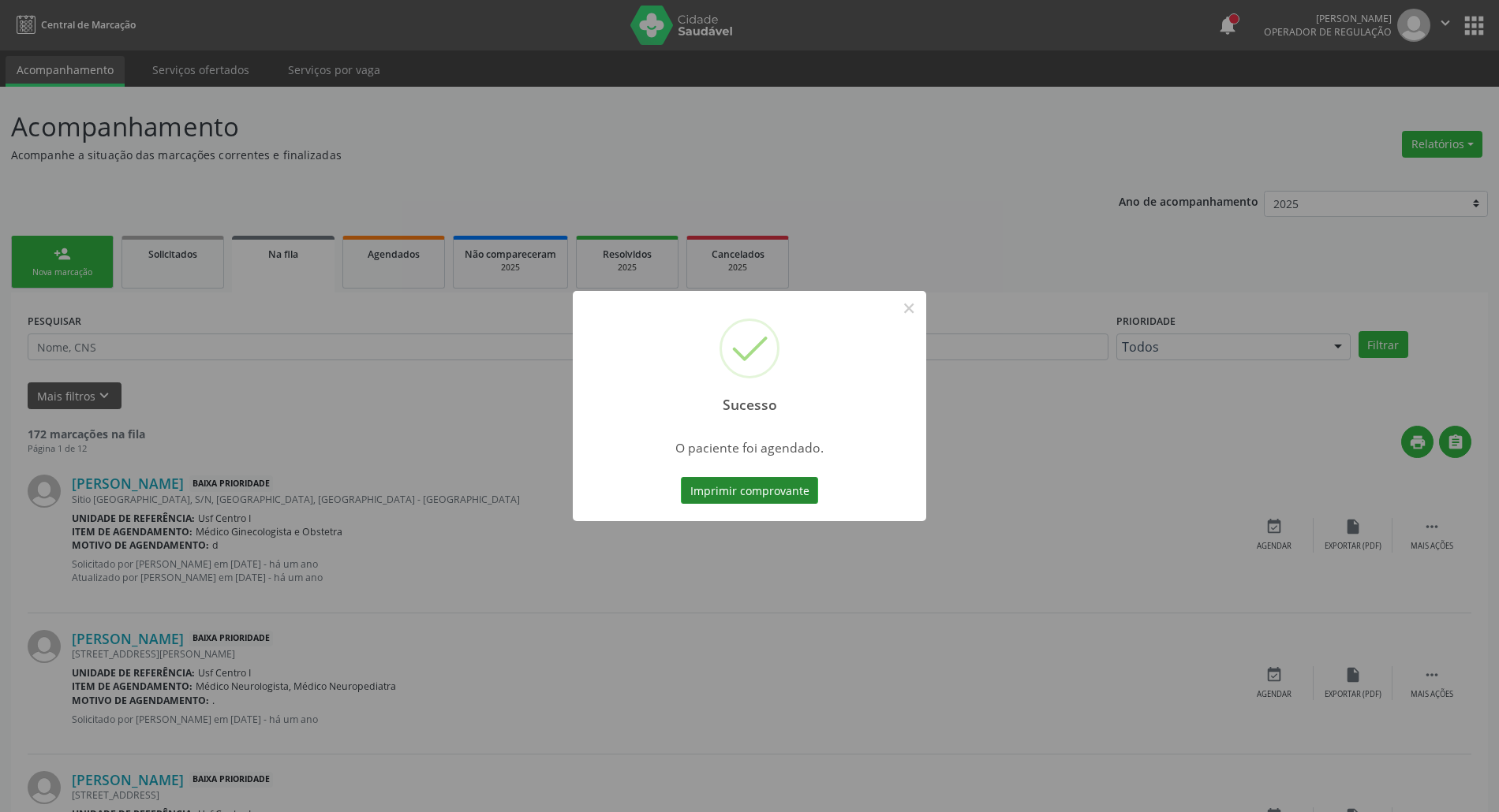
click at [797, 490] on button "Imprimir comprovante" at bounding box center [749, 491] width 137 height 27
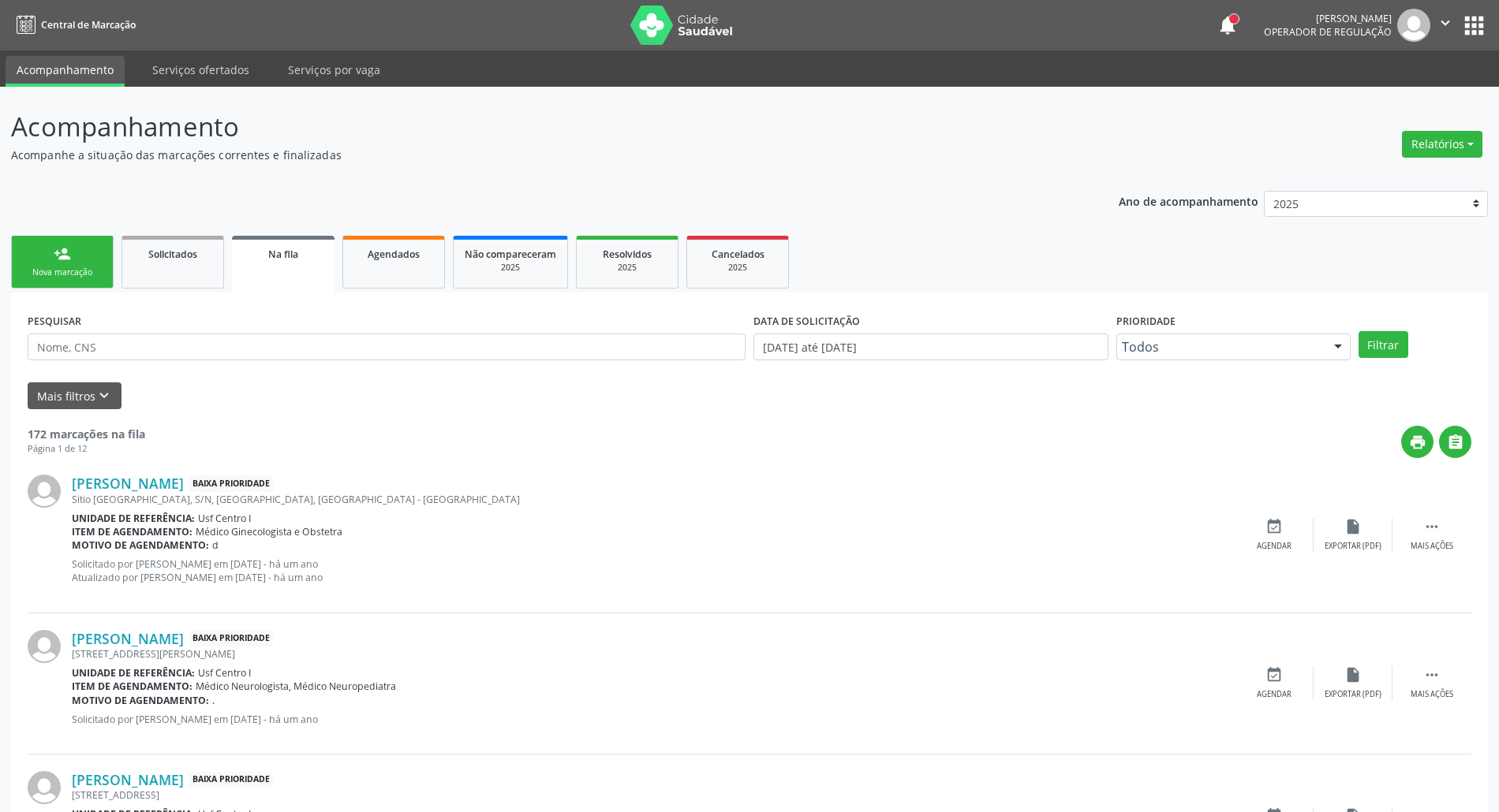
click at [62, 269] on div "Nova marcação" at bounding box center [62, 273] width 79 height 12
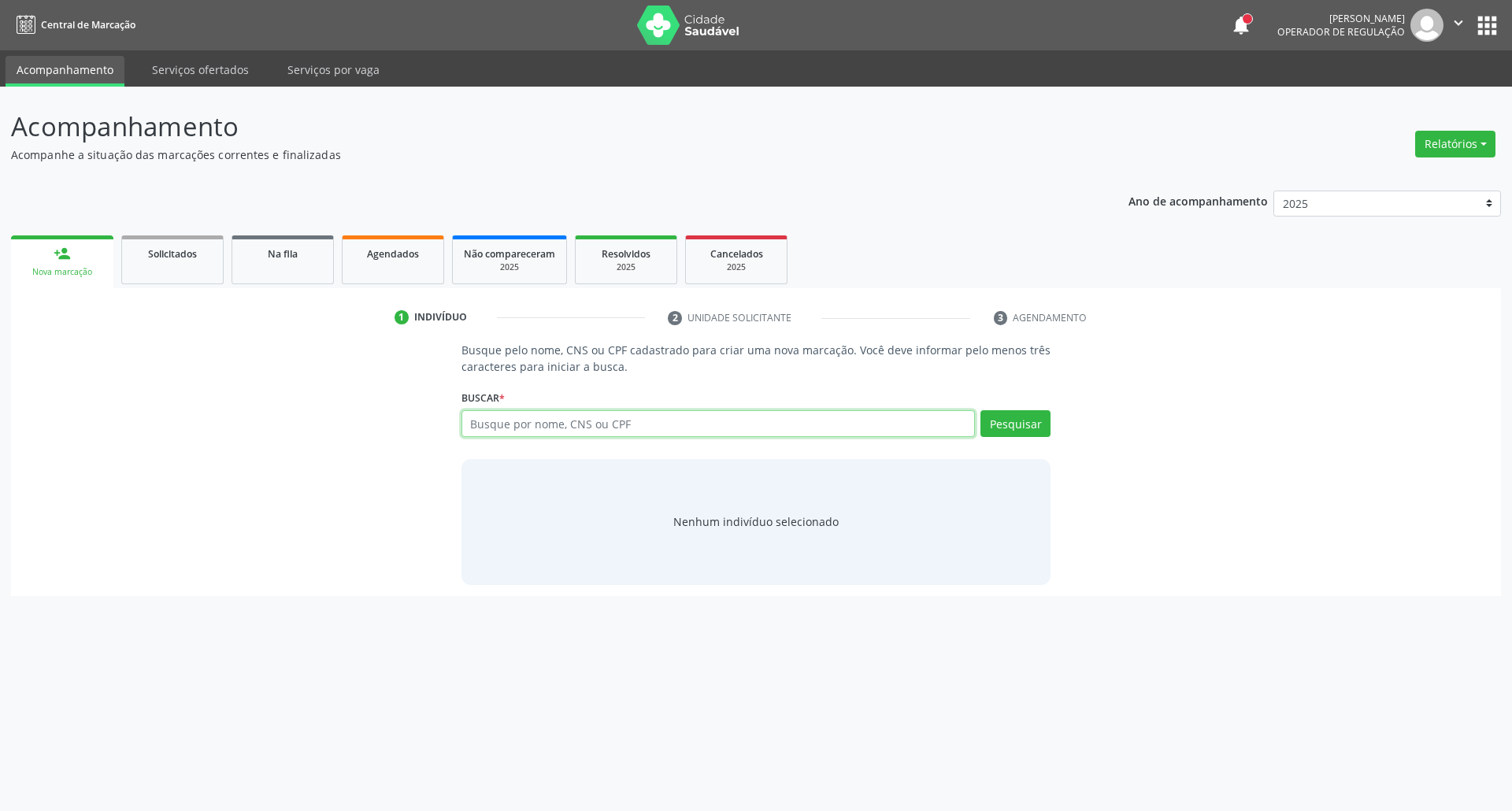
click at [668, 421] on input "text" at bounding box center [718, 424] width 514 height 27
type input "898004180430373"
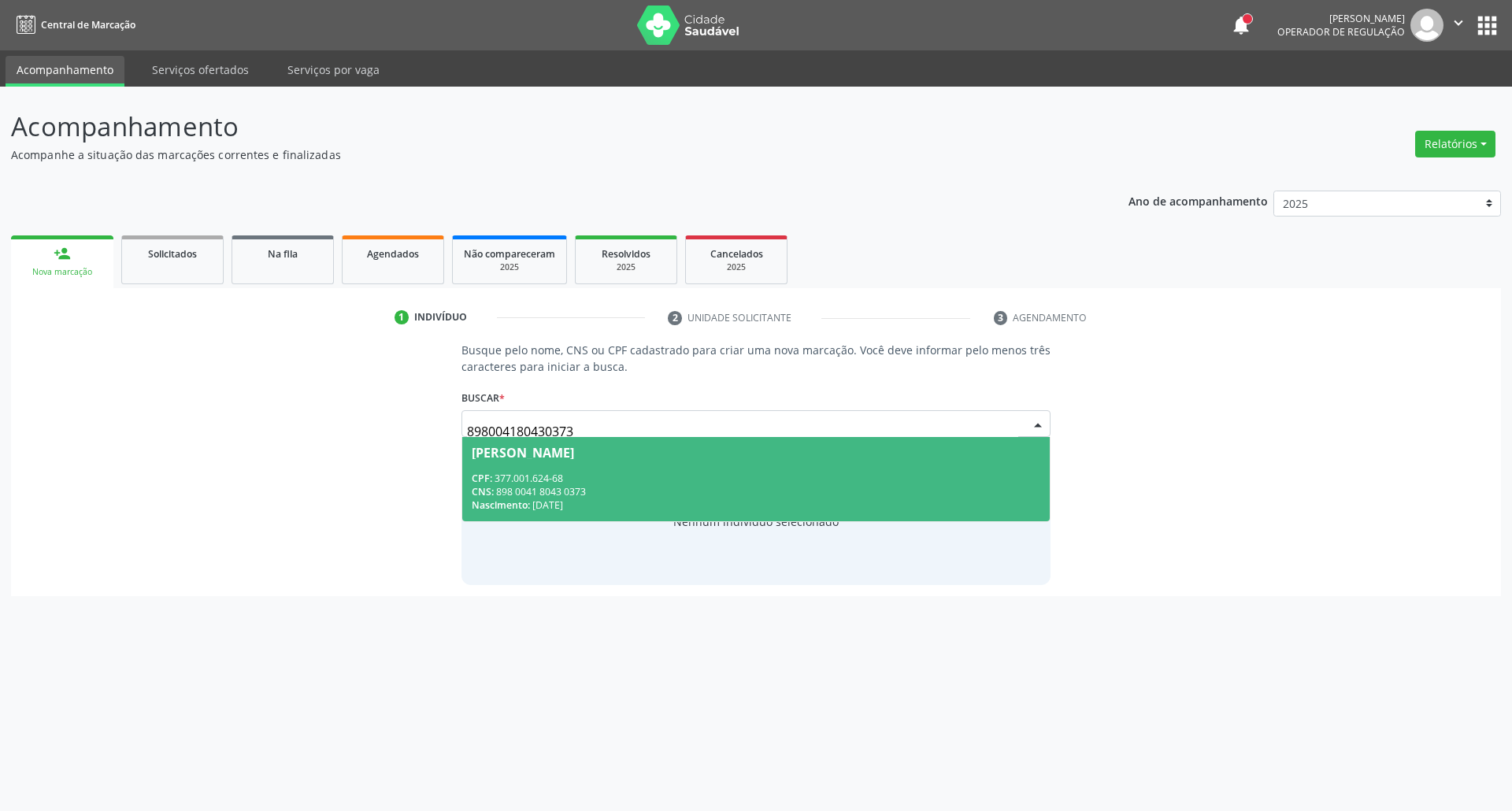
click at [523, 480] on div "CPF: 377.001.624-68" at bounding box center [756, 479] width 569 height 13
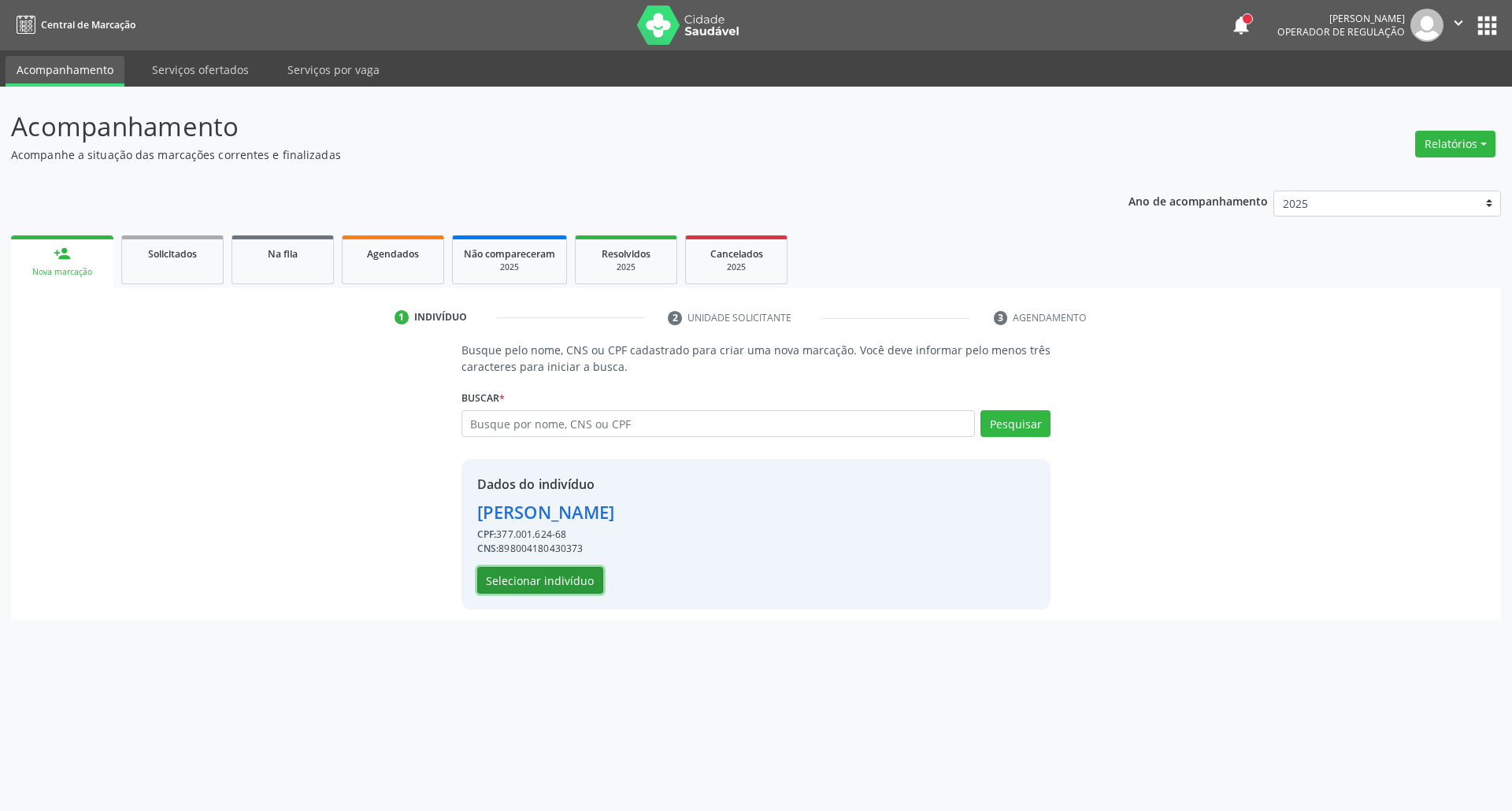
click at [584, 586] on button "Selecionar indivíduo" at bounding box center [540, 580] width 126 height 27
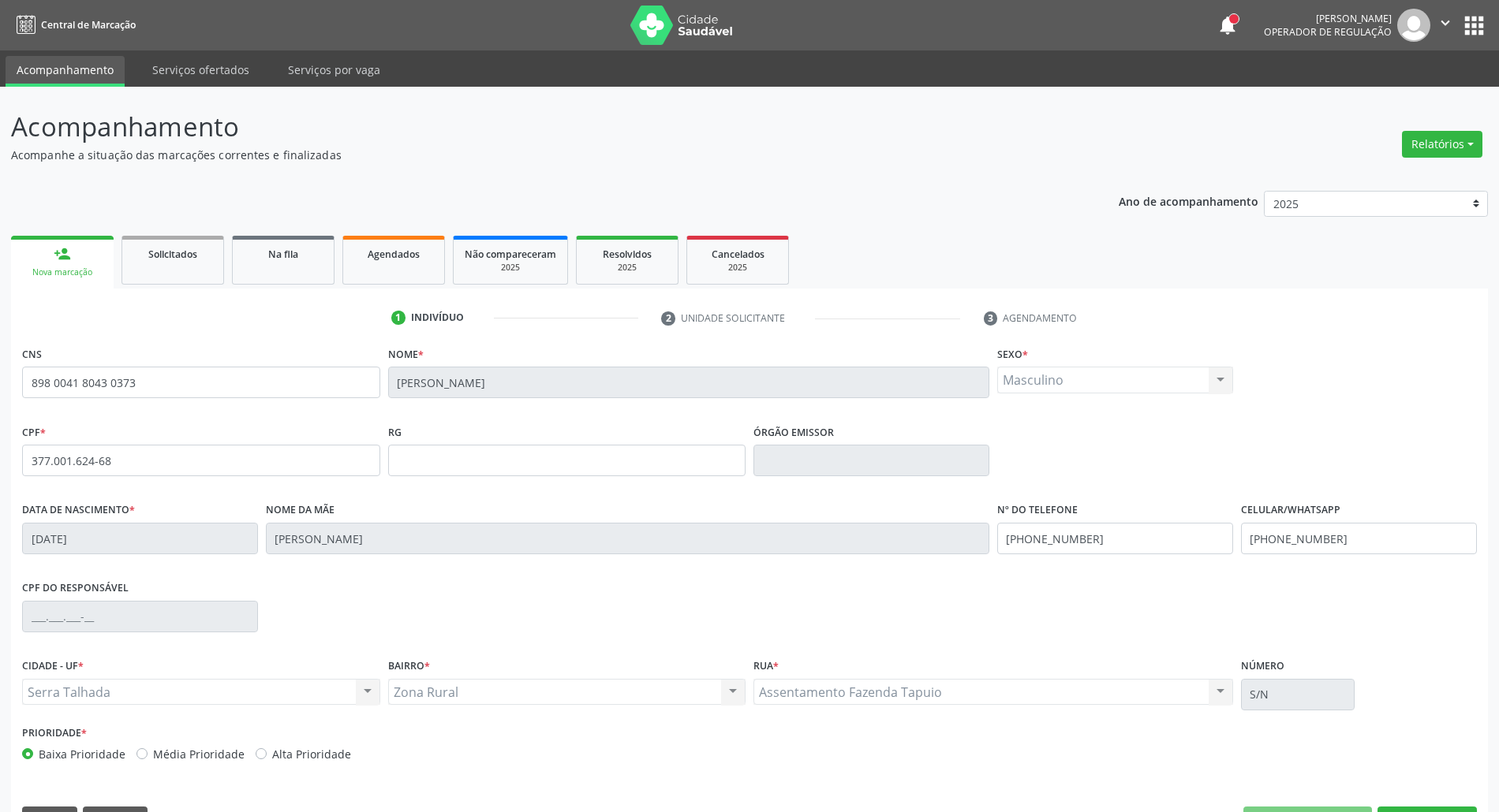
scroll to position [43, 0]
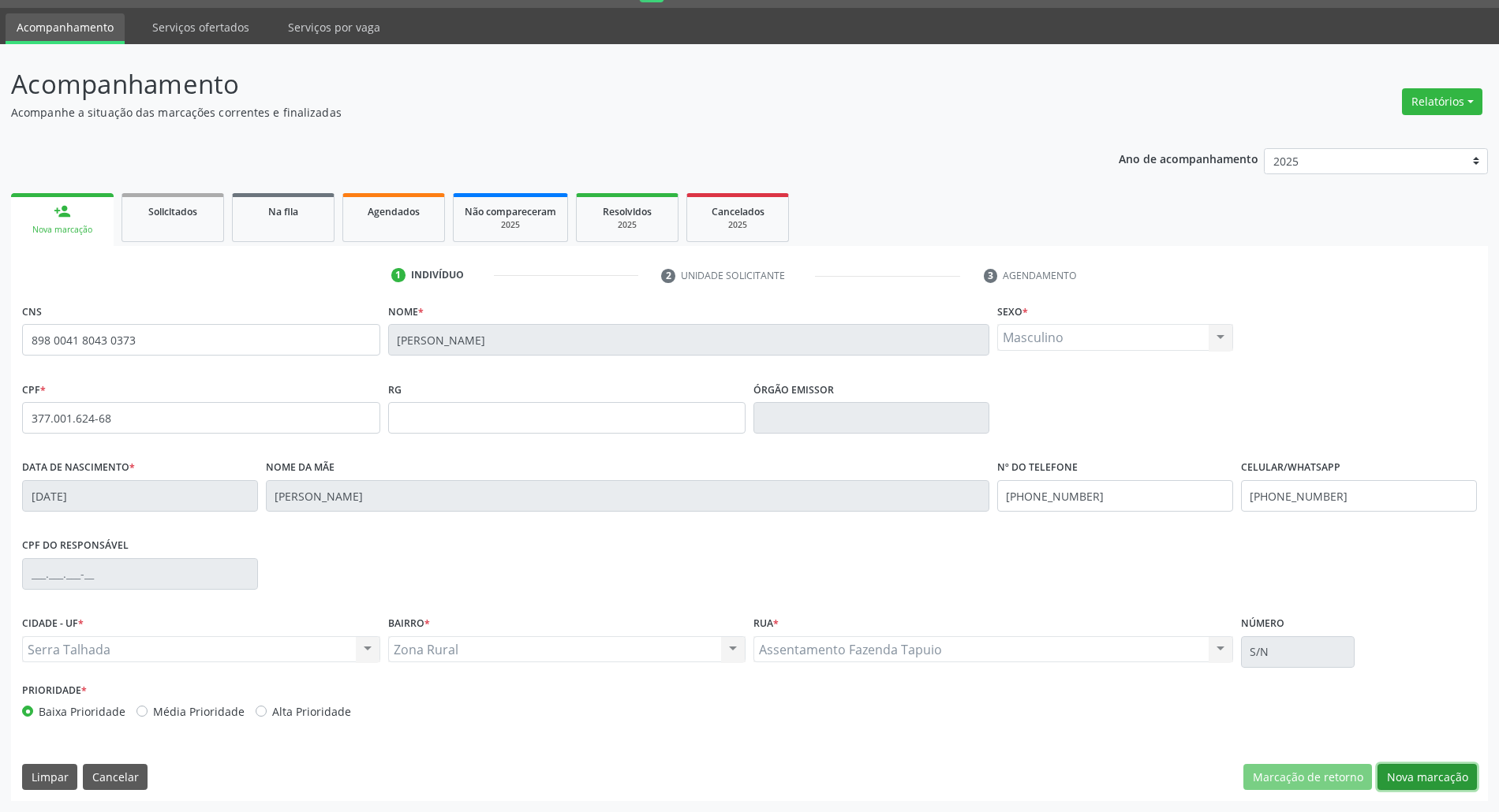
drag, startPoint x: 1405, startPoint y: 771, endPoint x: 1392, endPoint y: 763, distance: 15.3
click at [1403, 771] on button "Nova marcação" at bounding box center [1427, 777] width 99 height 27
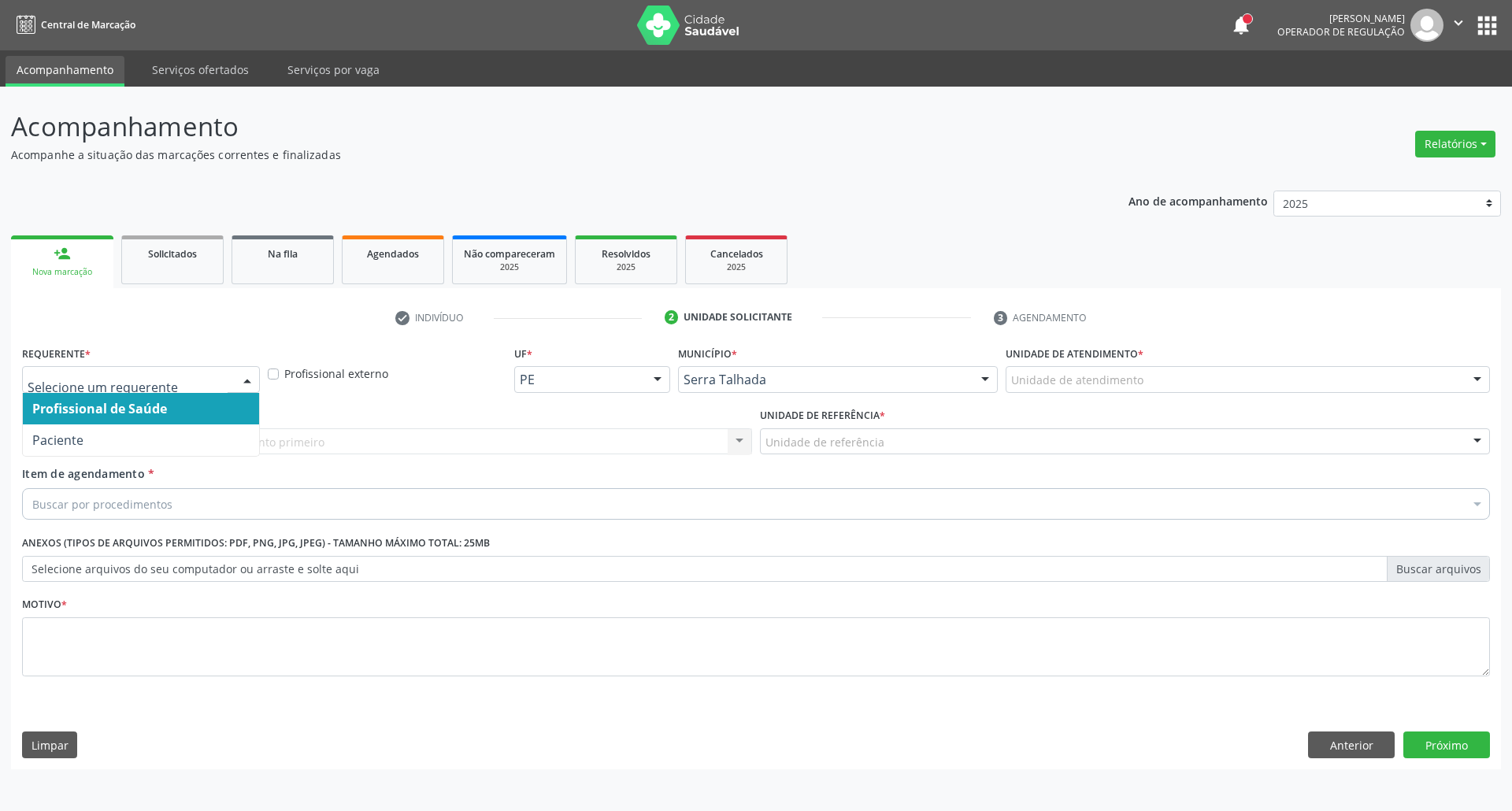
drag, startPoint x: 220, startPoint y: 391, endPoint x: 222, endPoint y: 379, distance: 12.2
click at [219, 389] on div at bounding box center [140, 379] width 238 height 27
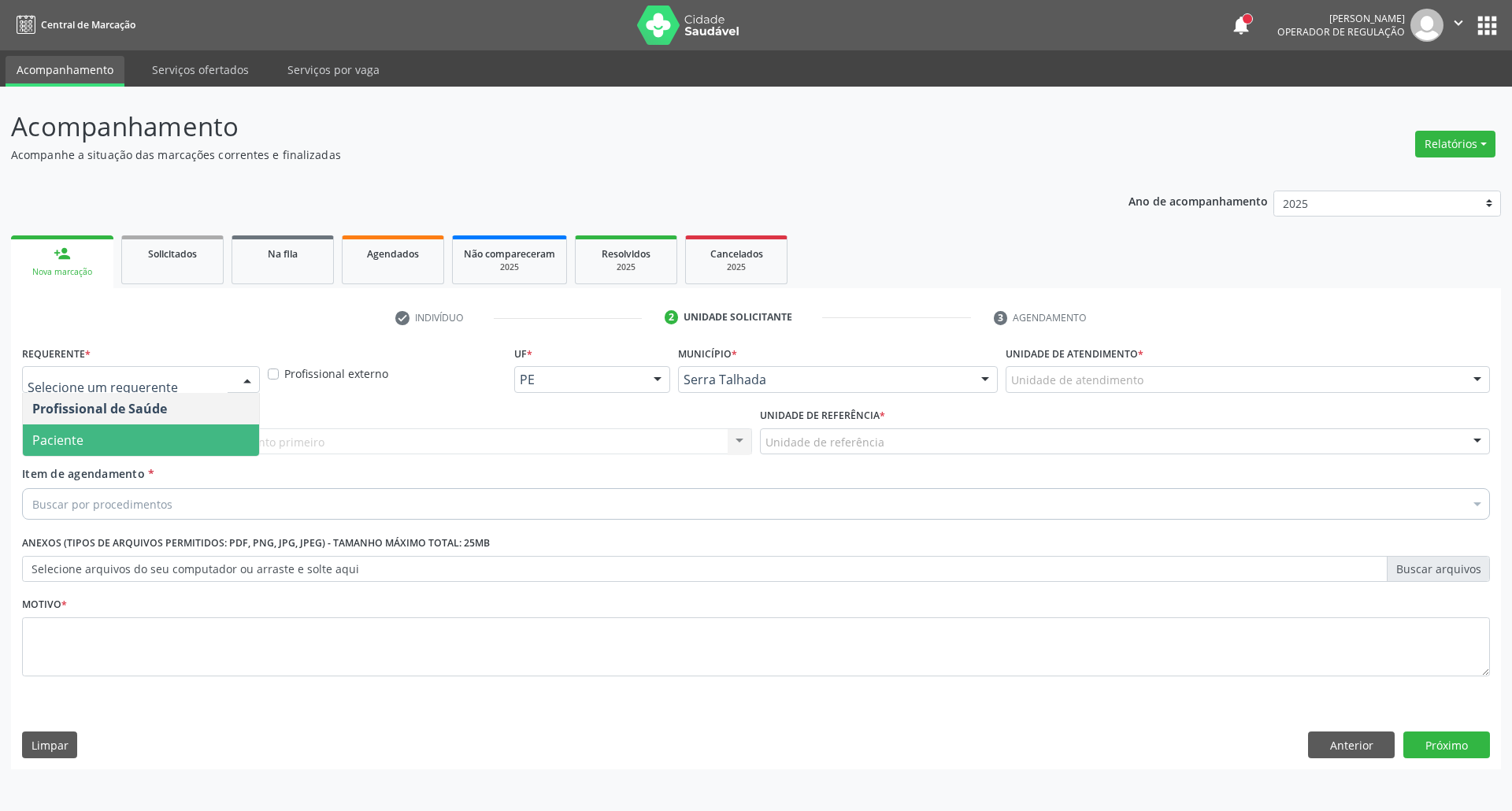
click at [175, 454] on span "Paciente" at bounding box center [140, 440] width 236 height 31
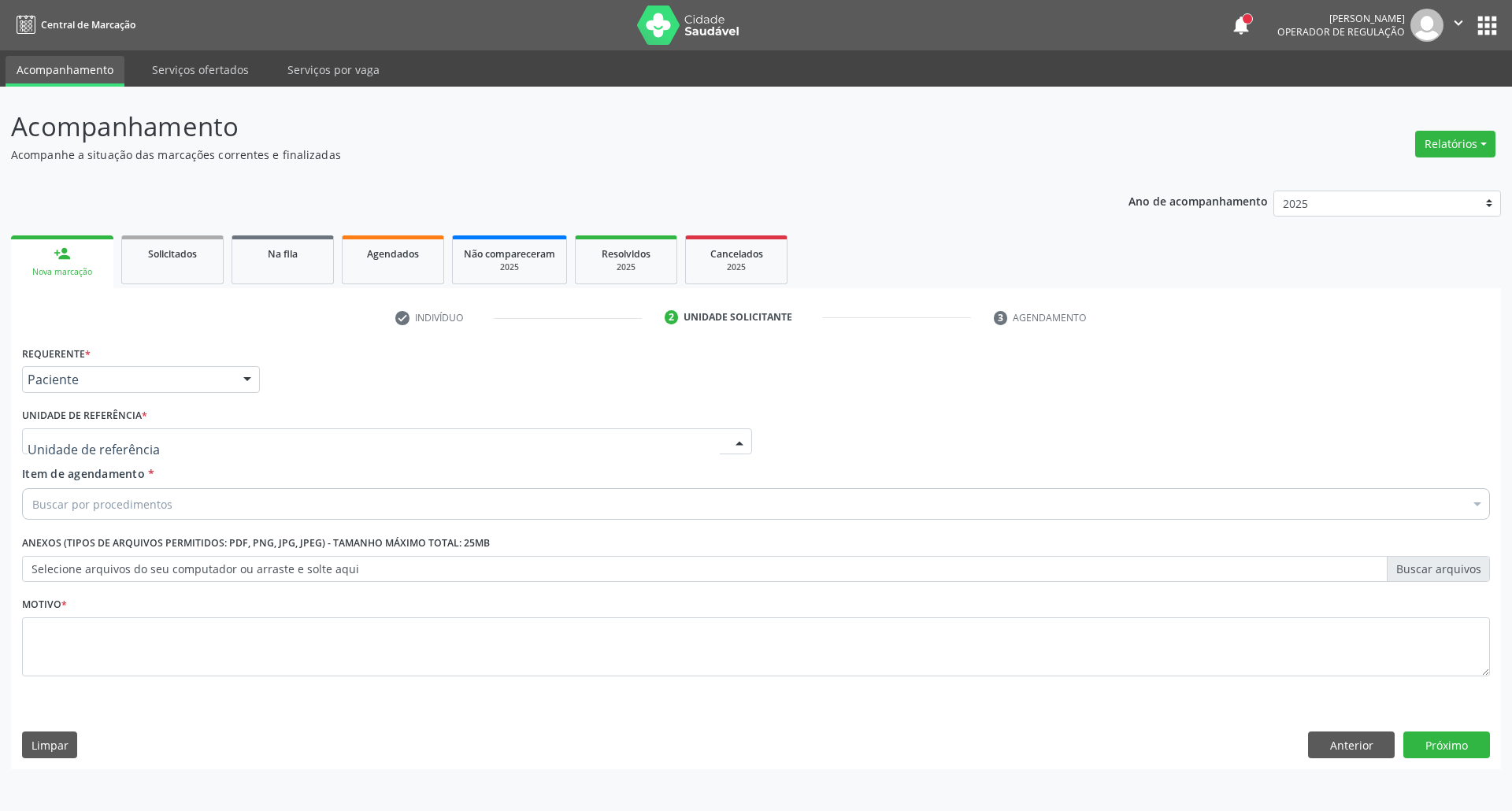
click at [168, 436] on div at bounding box center [387, 442] width 730 height 27
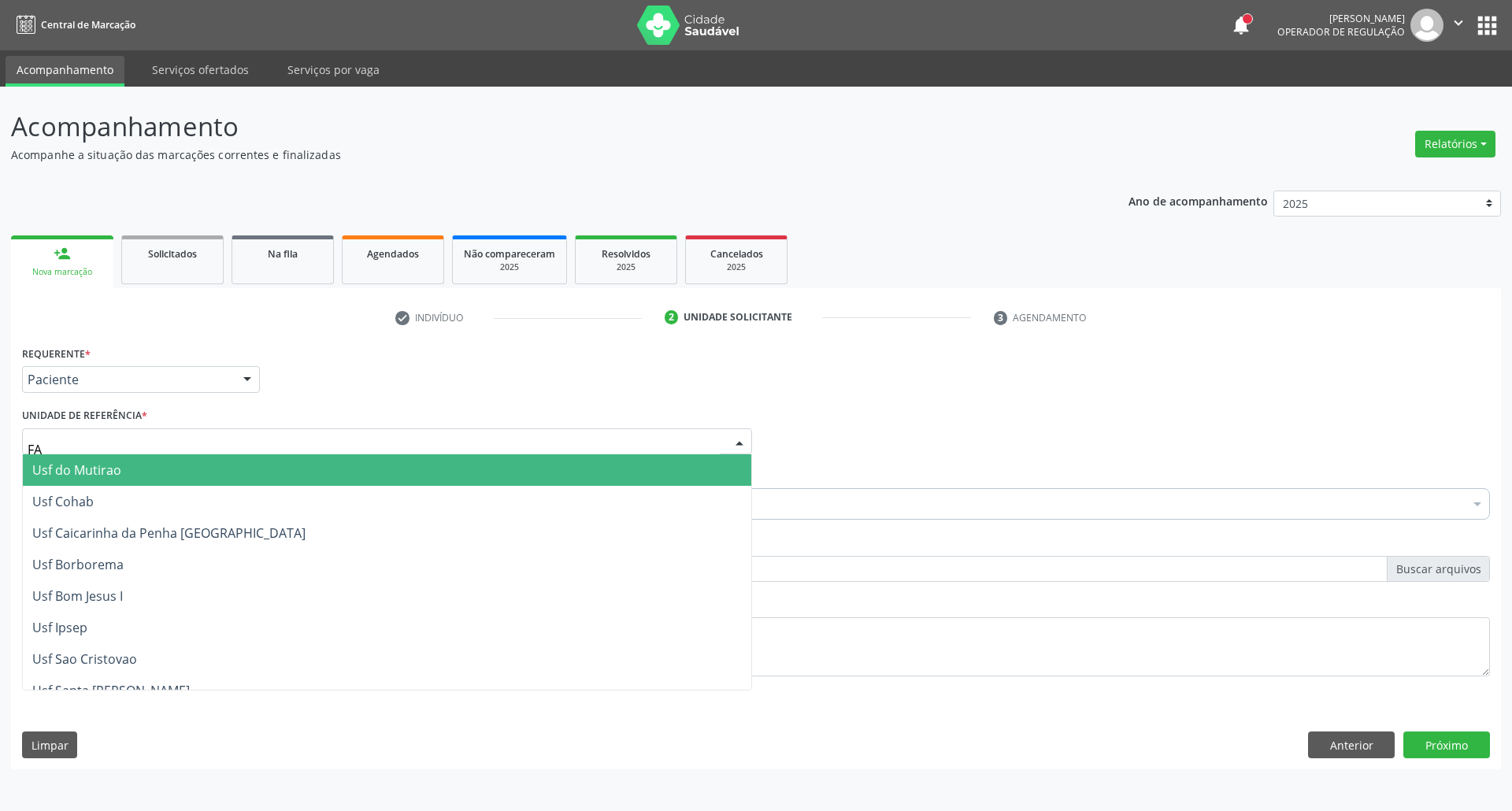
type input "FAZ"
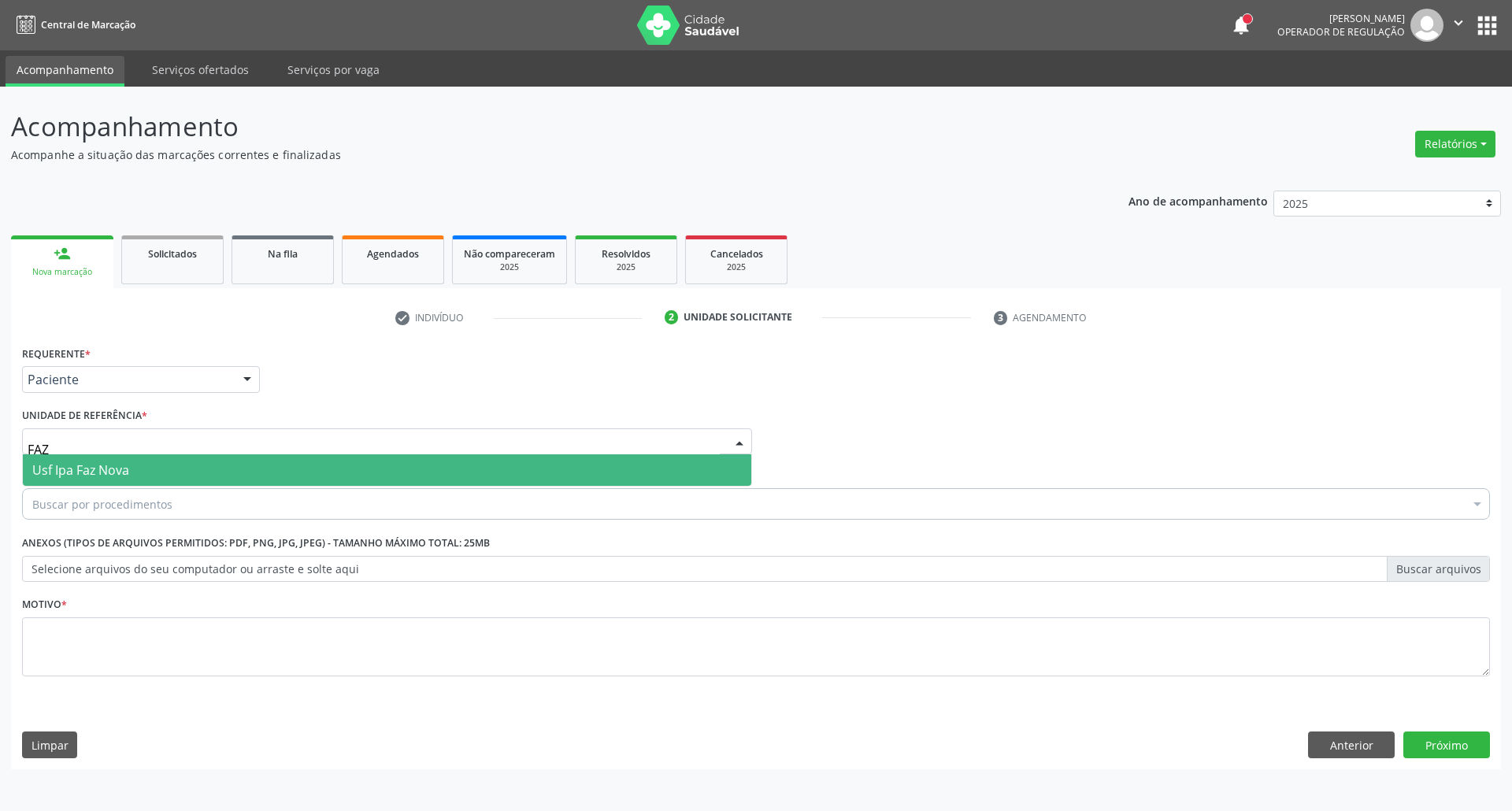
click at [124, 480] on span "Usf Ipa Faz Nova" at bounding box center [387, 469] width 728 height 31
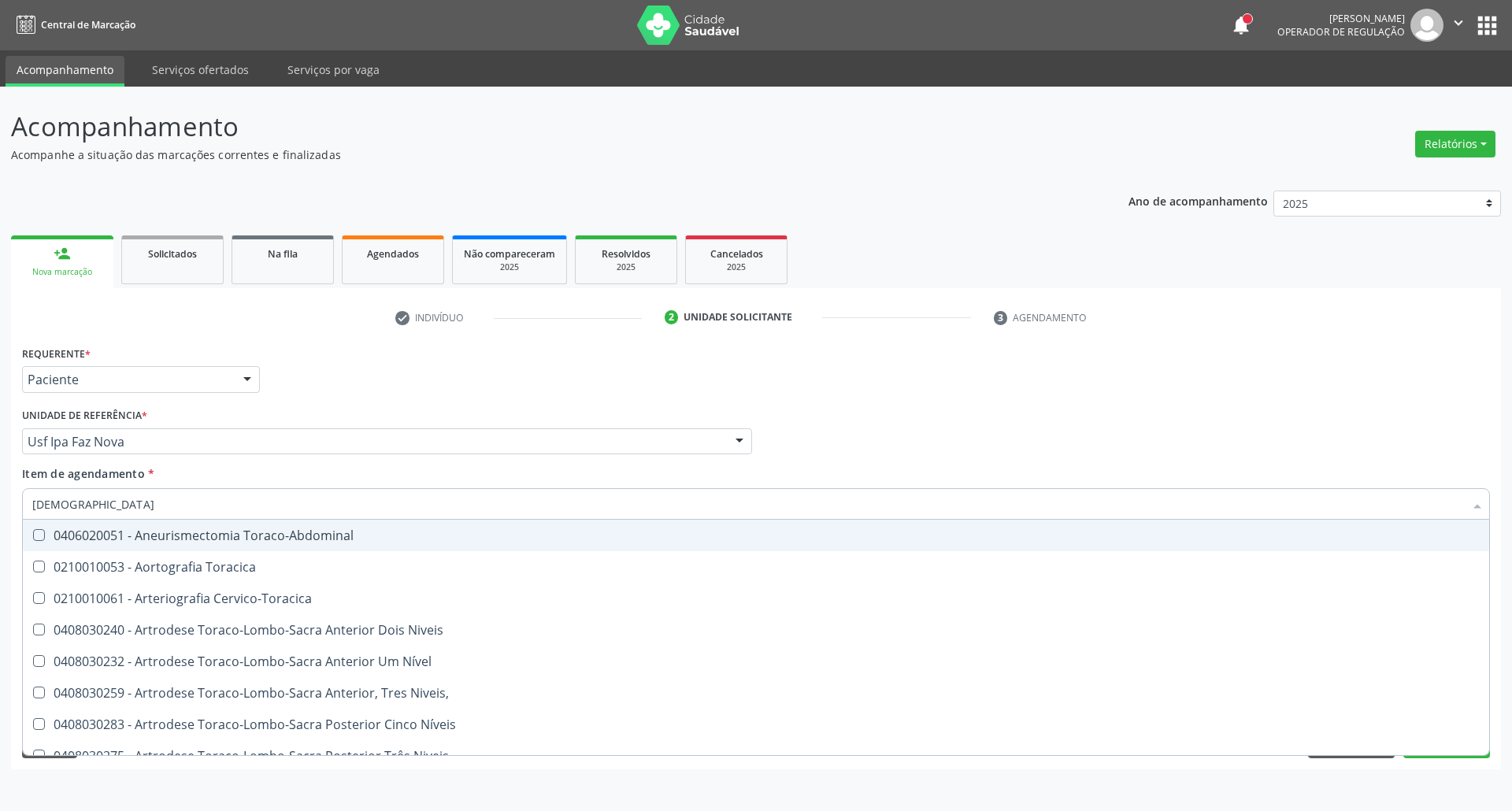
type input "TORAX"
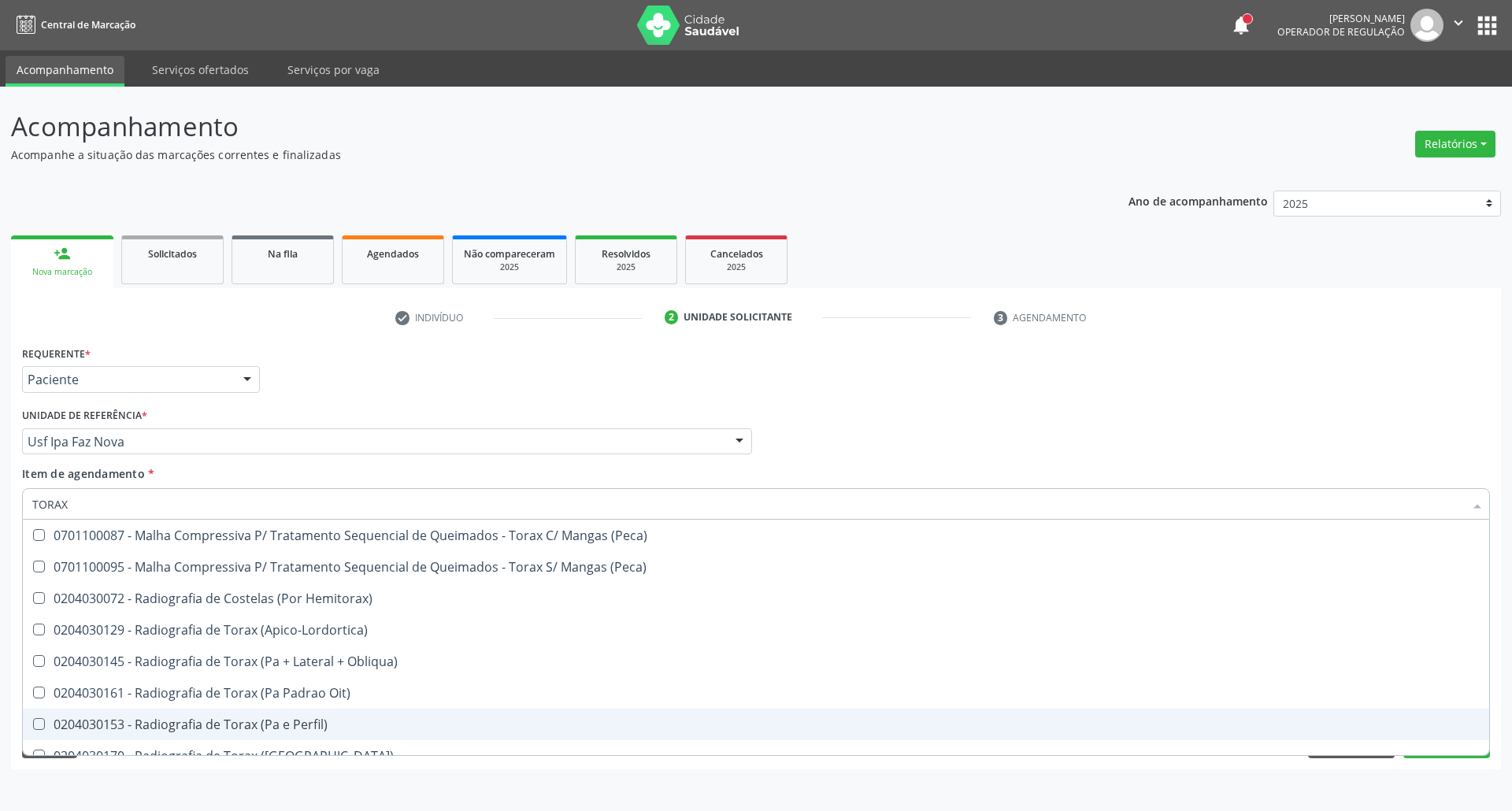
click at [149, 713] on span "0204030153 - Radiografia de Torax (Pa e Perfil)" at bounding box center [756, 724] width 1467 height 31
checkbox Perfil\) "true"
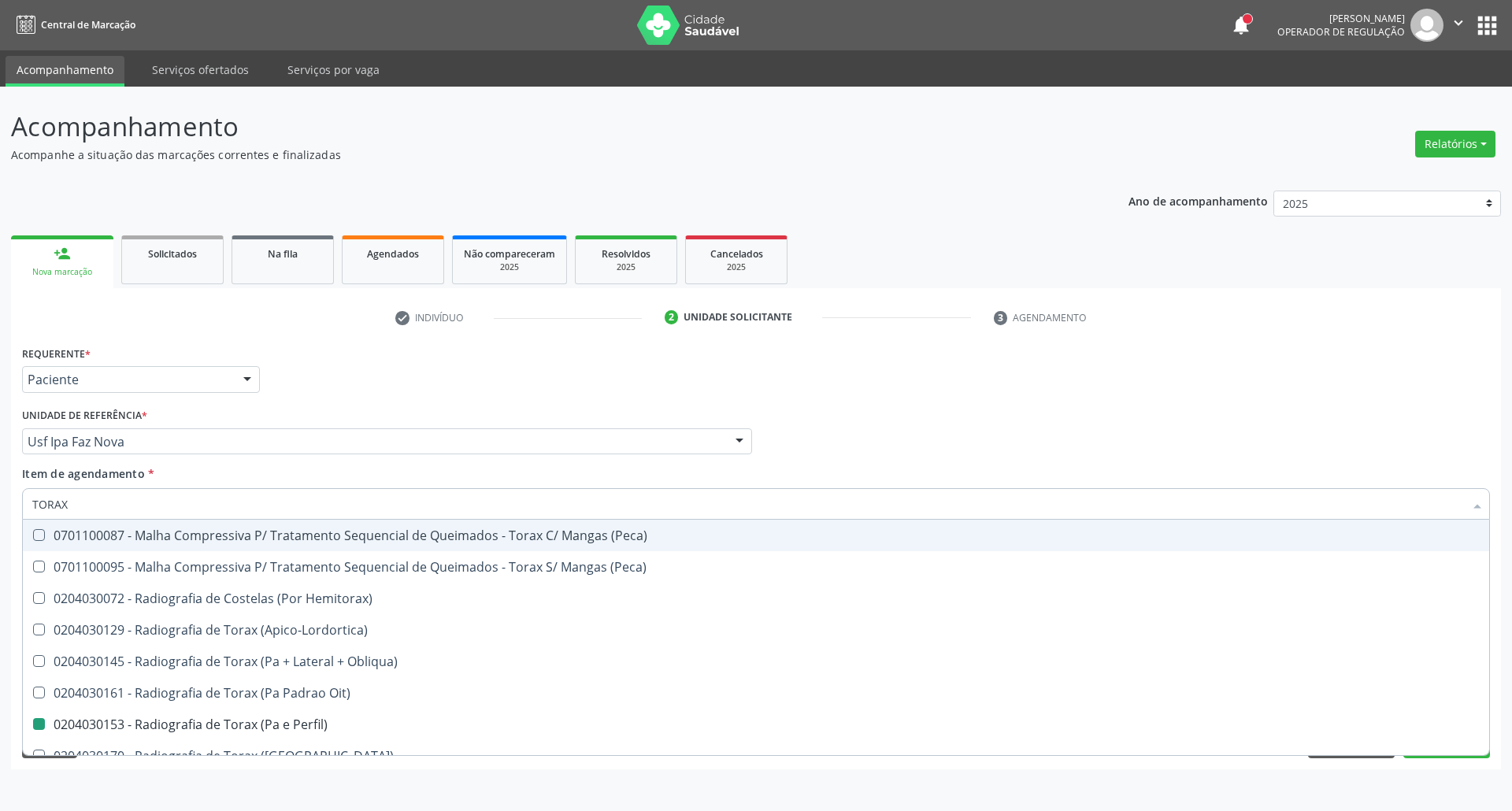
click at [1147, 392] on div "Requerente * Paciente Profissional de Saúde Paciente Nenhum resultado encontrad…" at bounding box center [756, 372] width 1476 height 61
checkbox \(Peca\) "true"
checkbox Perfil\) "false"
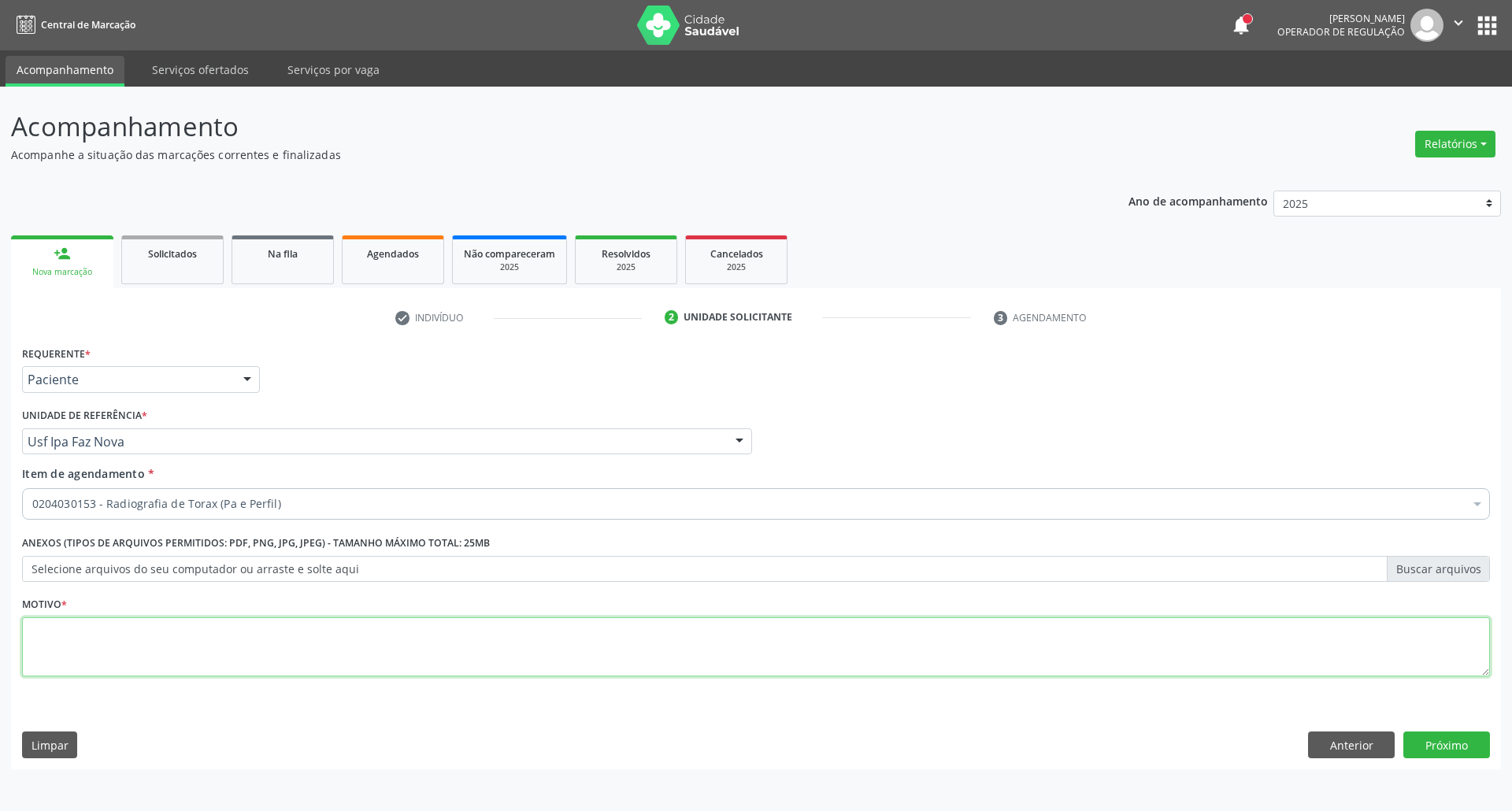
click at [482, 648] on textarea at bounding box center [755, 647] width 1467 height 60
type textarea "."
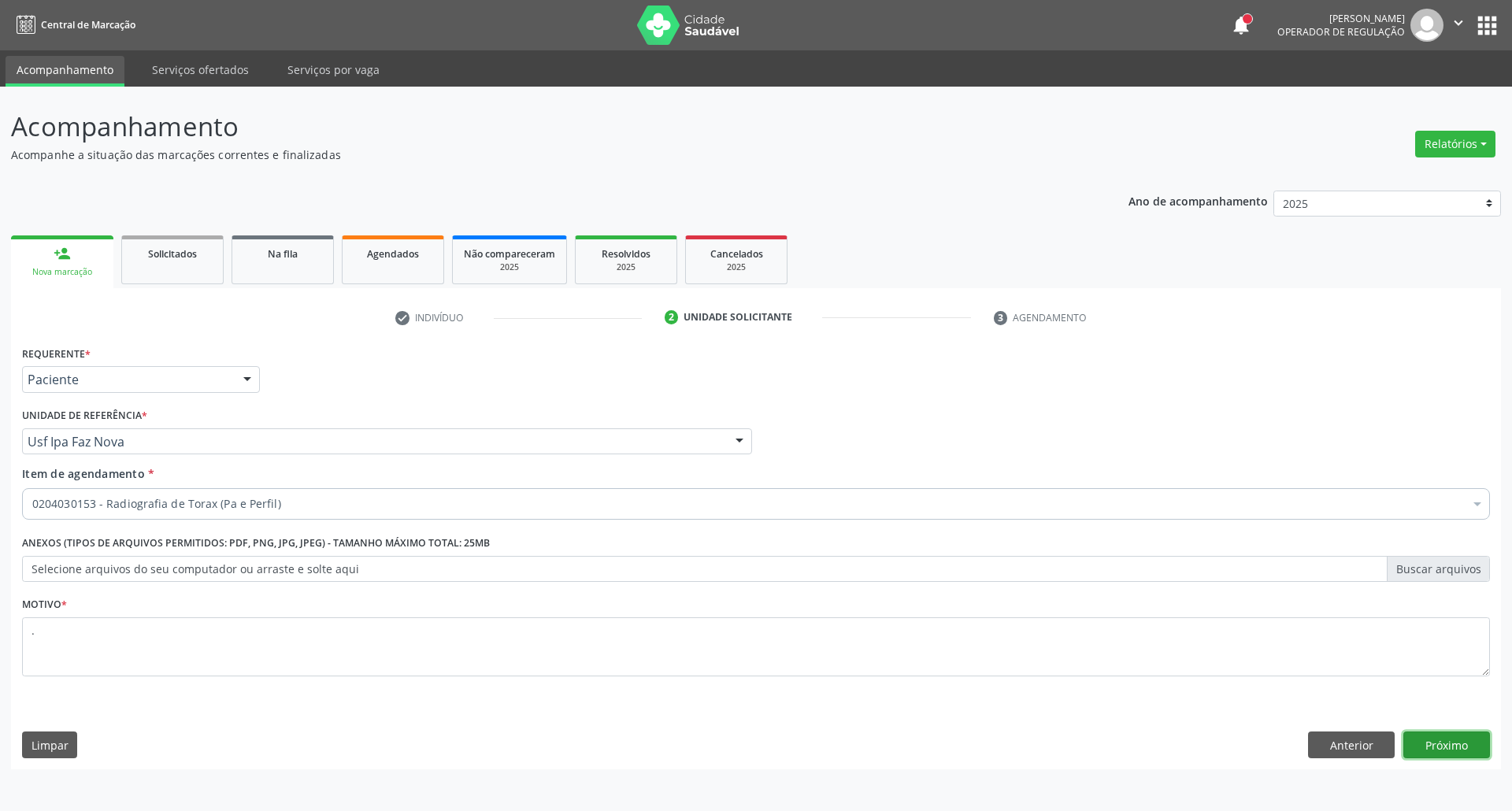
drag, startPoint x: 1449, startPoint y: 745, endPoint x: 1427, endPoint y: 747, distance: 22.1
click at [1447, 745] on button "Próximo" at bounding box center [1446, 745] width 87 height 27
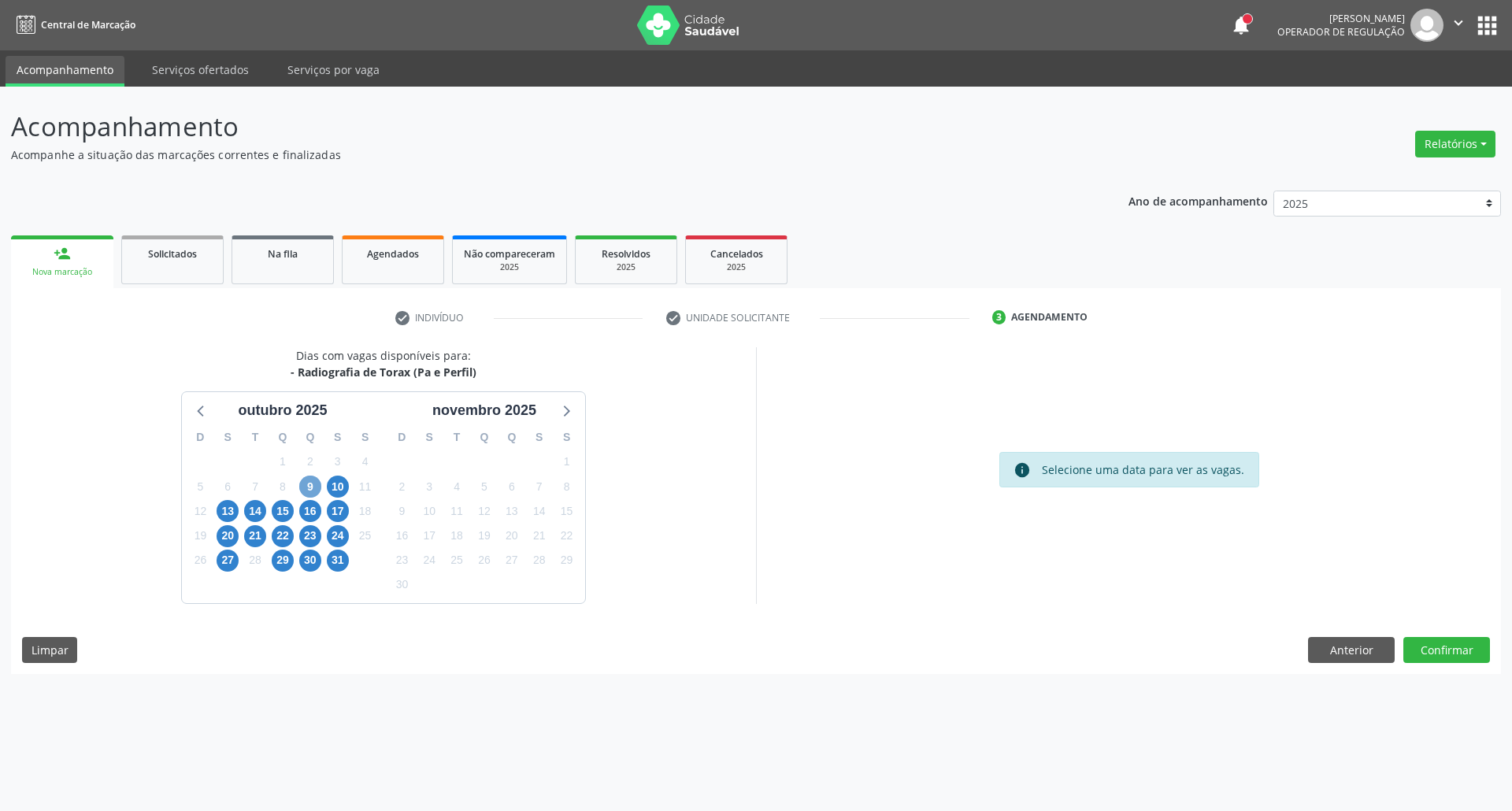
click at [315, 490] on span "9" at bounding box center [310, 487] width 22 height 22
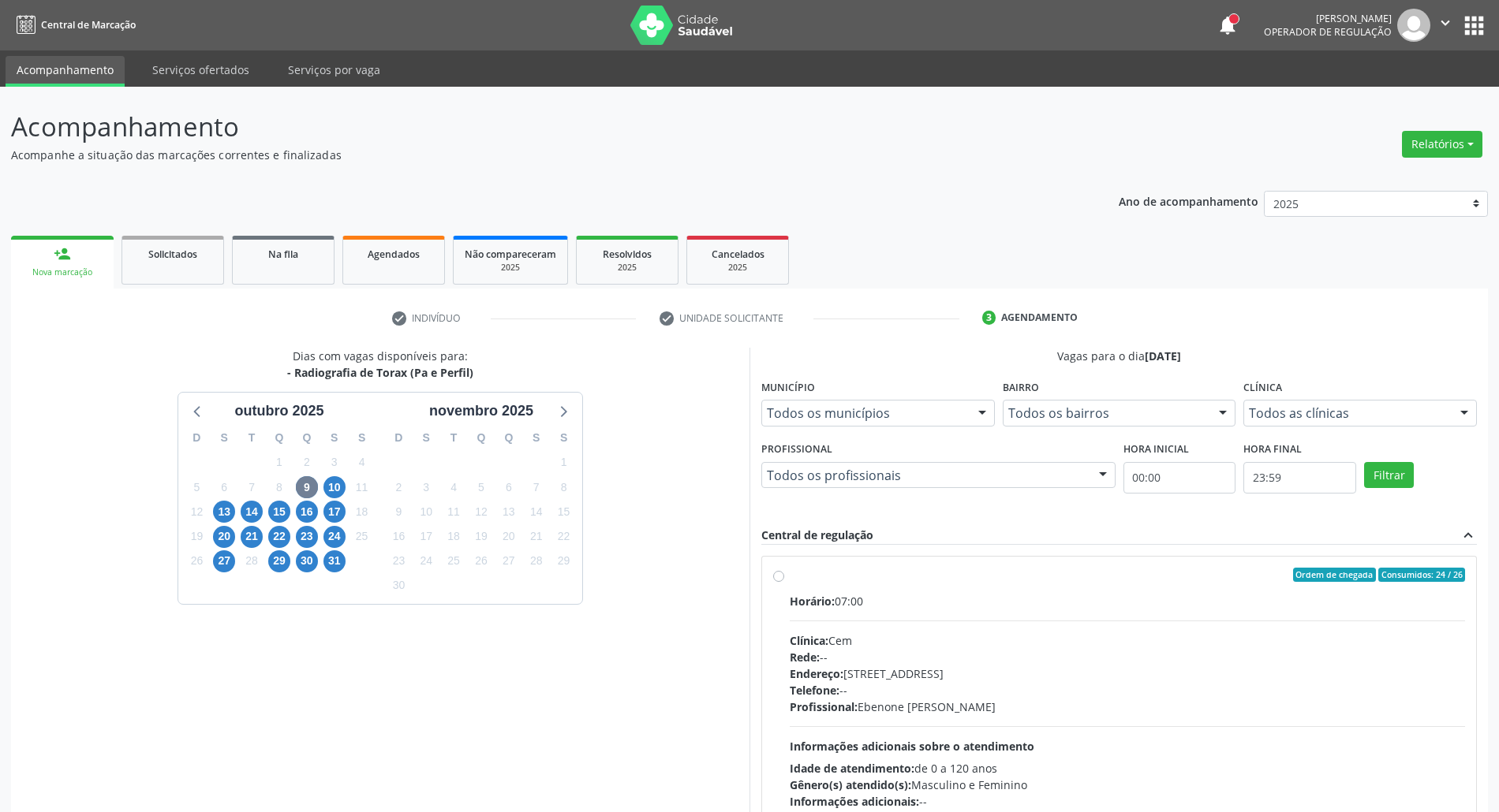
click at [1009, 648] on div "Clínica: Cem" at bounding box center [1127, 641] width 676 height 17
click at [784, 582] on input "Ordem de chegada Consumidos: 24 / 26 Horário: 07:00 Clínica: Cem Rede: -- Ender…" at bounding box center [779, 574] width 11 height 14
radio input "true"
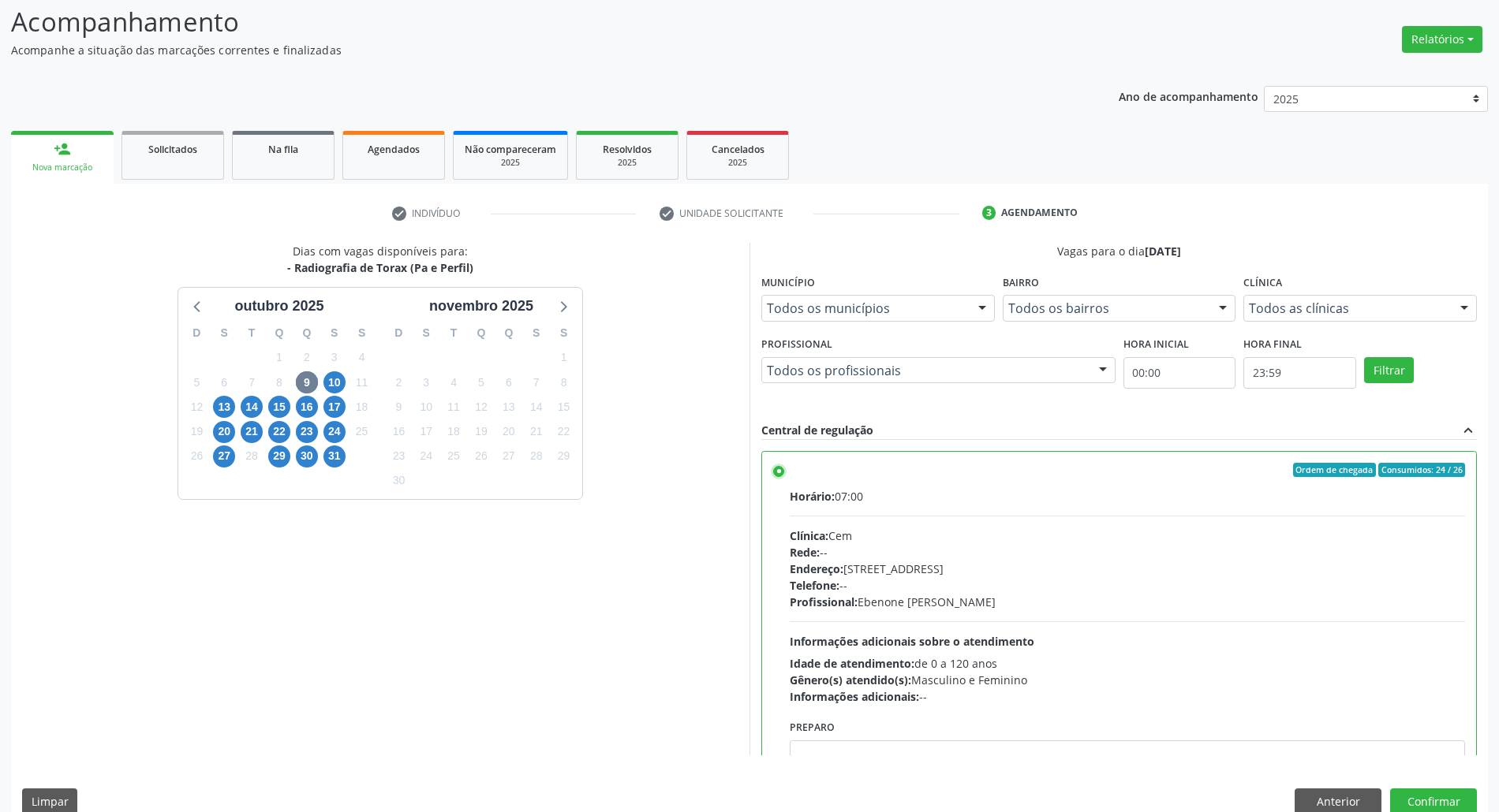
scroll to position [131, 0]
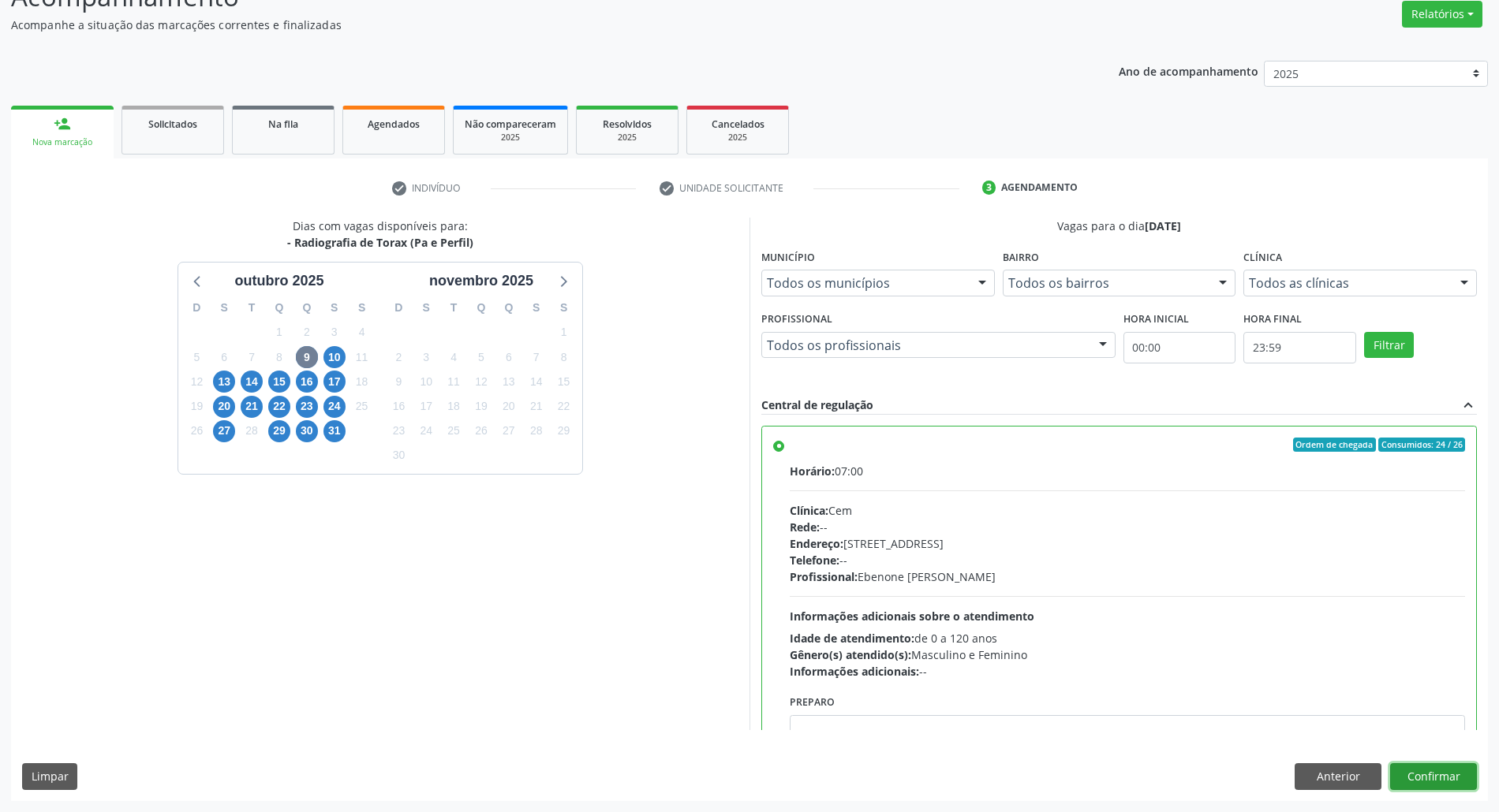
click at [1408, 776] on button "Confirmar" at bounding box center [1433, 777] width 87 height 27
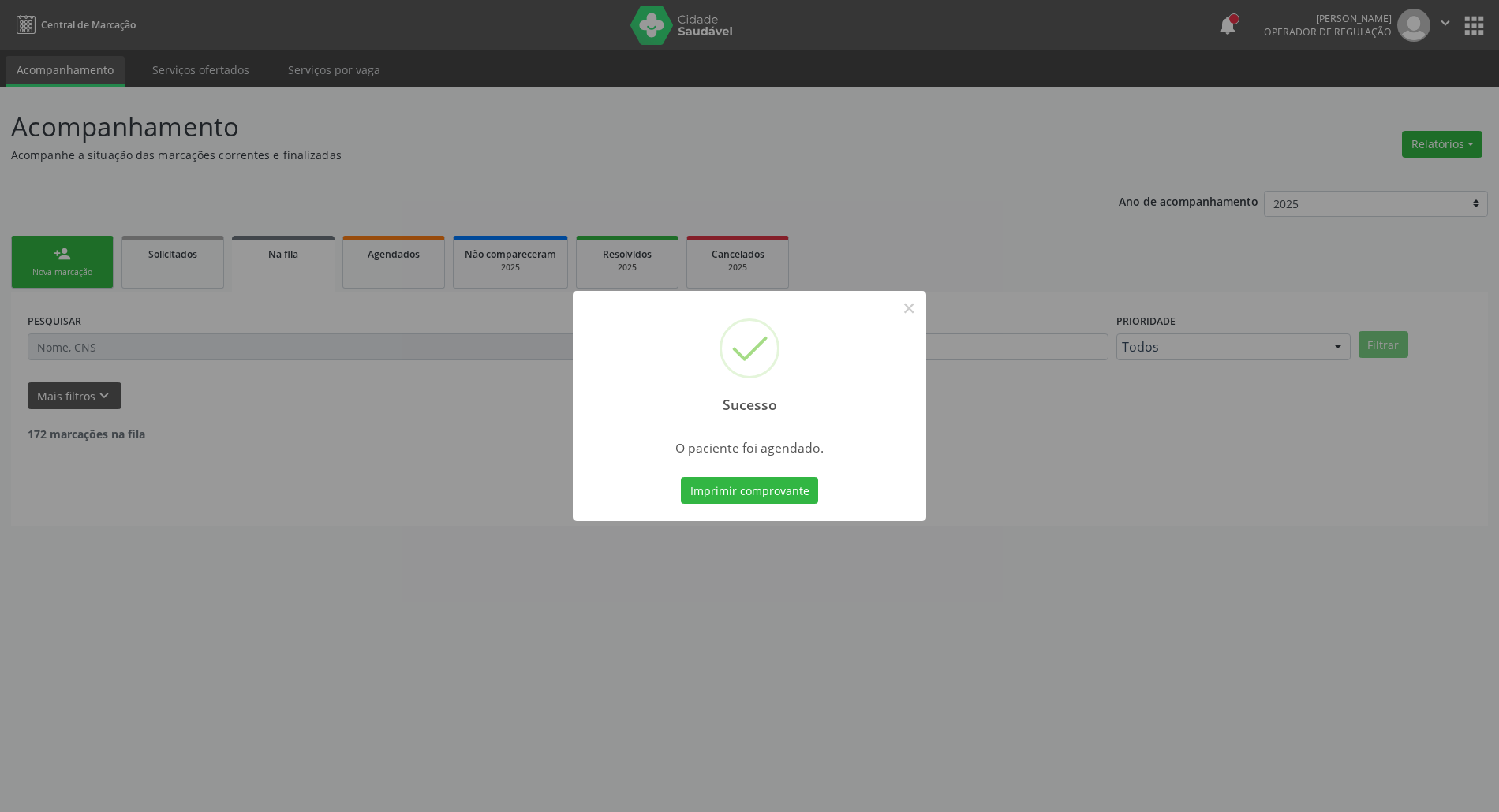
scroll to position [0, 0]
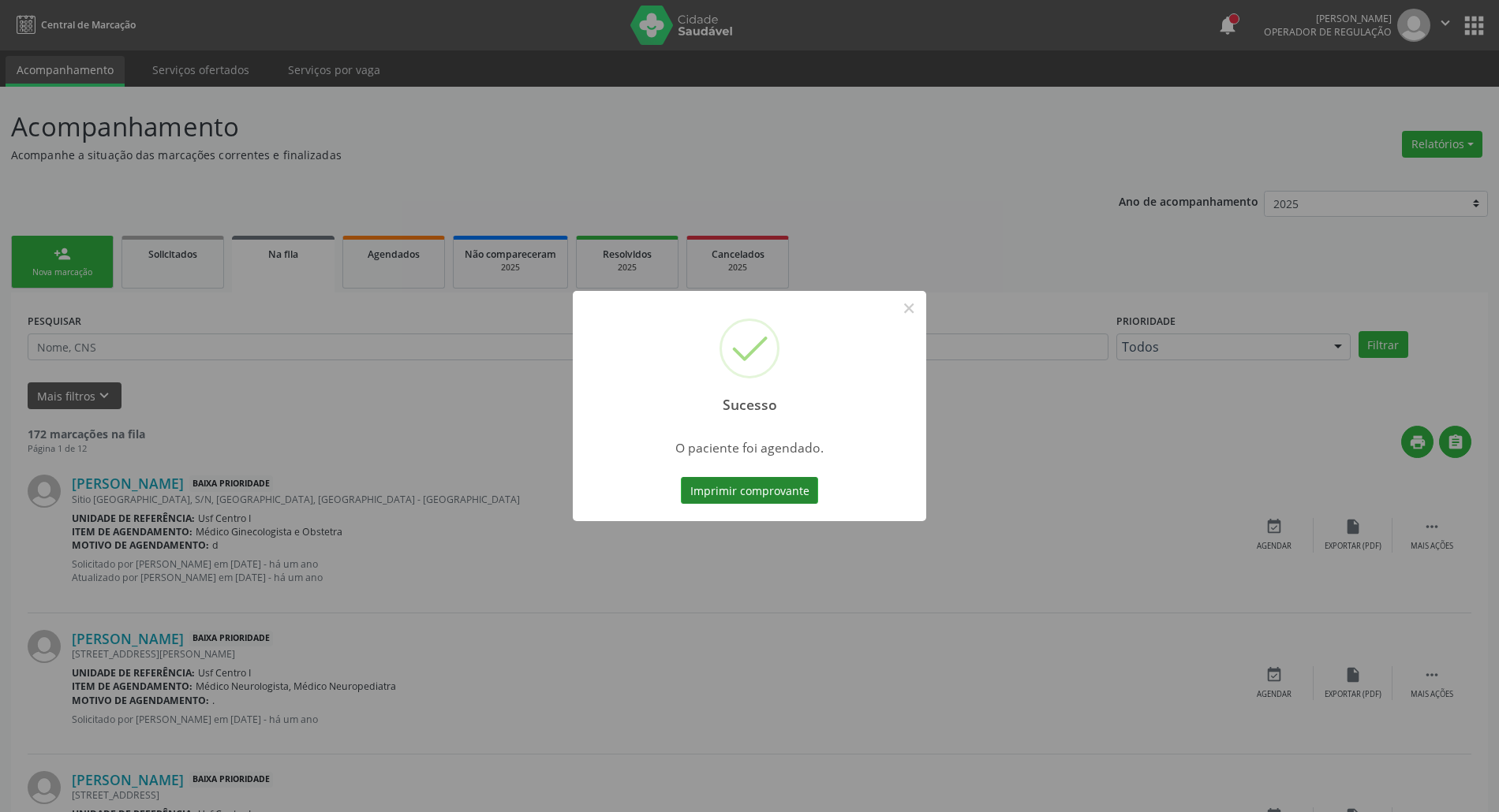
click at [726, 478] on button "Imprimir comprovante" at bounding box center [749, 491] width 137 height 27
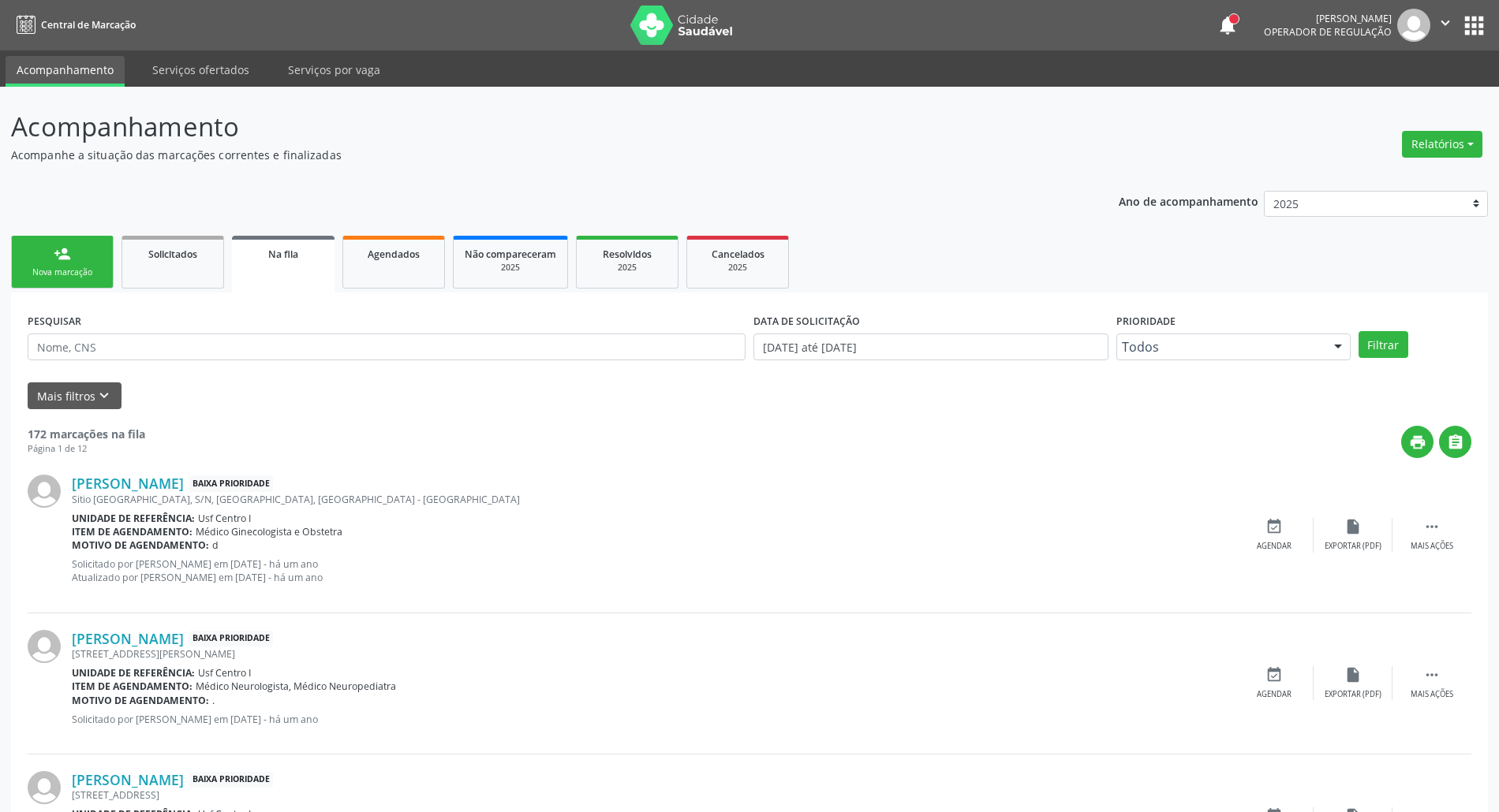
click at [49, 254] on link "person_add Nova marcação" at bounding box center [62, 262] width 103 height 53
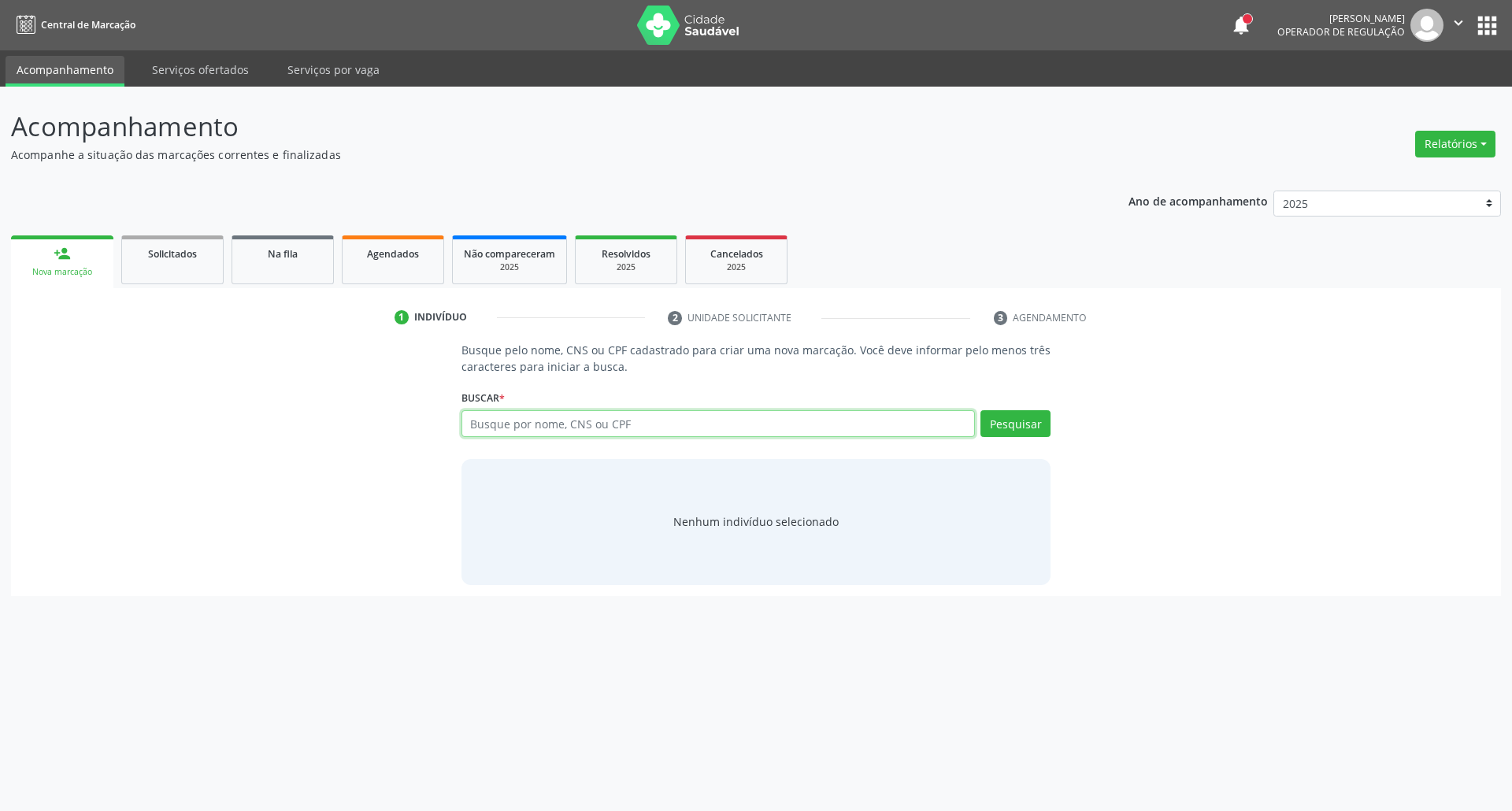
click at [563, 423] on input "text" at bounding box center [718, 424] width 514 height 27
type input "898003716041019"
drag, startPoint x: 165, startPoint y: 429, endPoint x: 153, endPoint y: 429, distance: 12.0
click at [153, 429] on div "Busque pelo nome, CNS ou CPF cadastrado para criar uma nova marcação. Você deve…" at bounding box center [755, 463] width 1467 height 242
paste input "709201213137736"
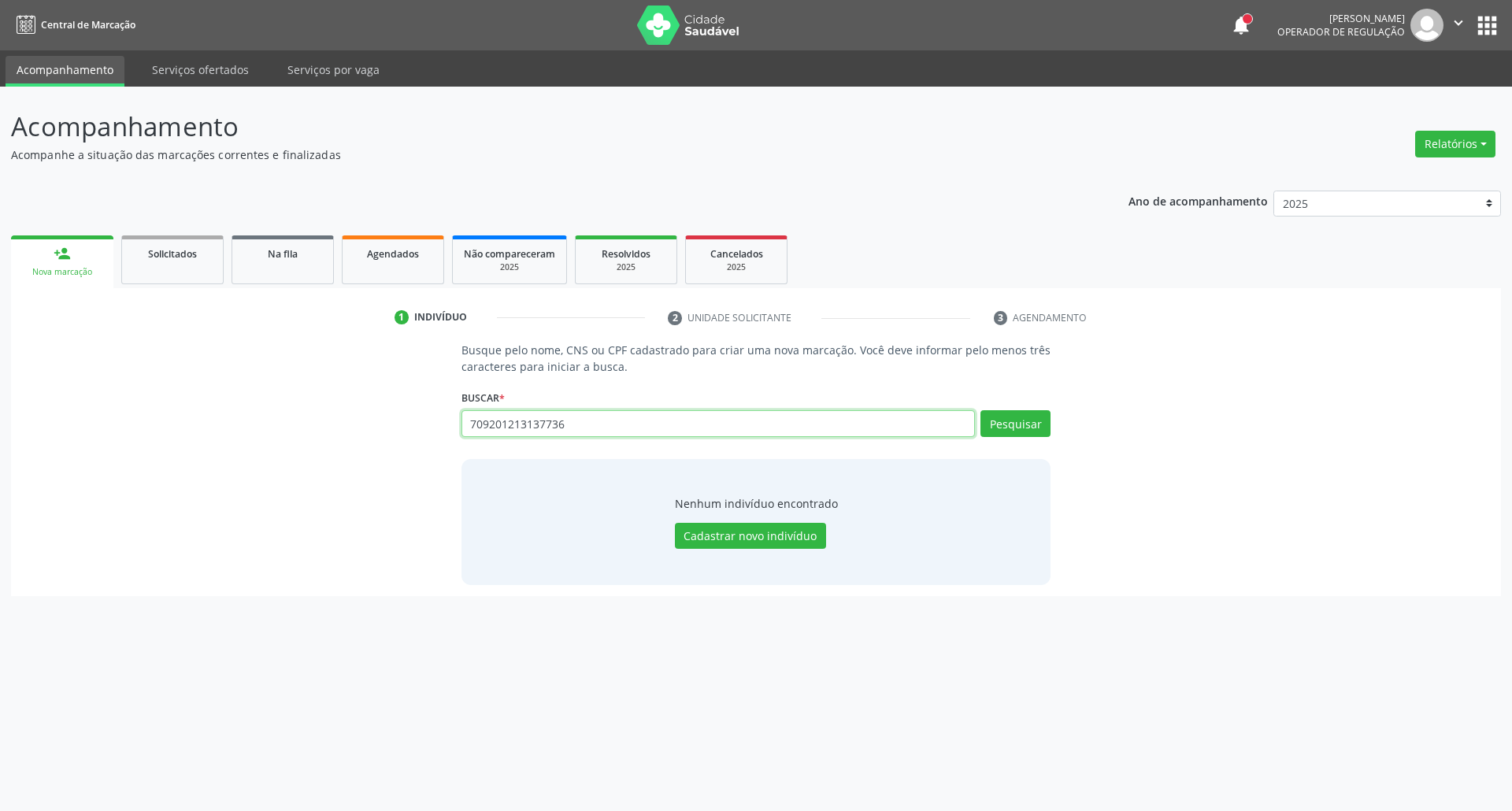
type input "709201213137736"
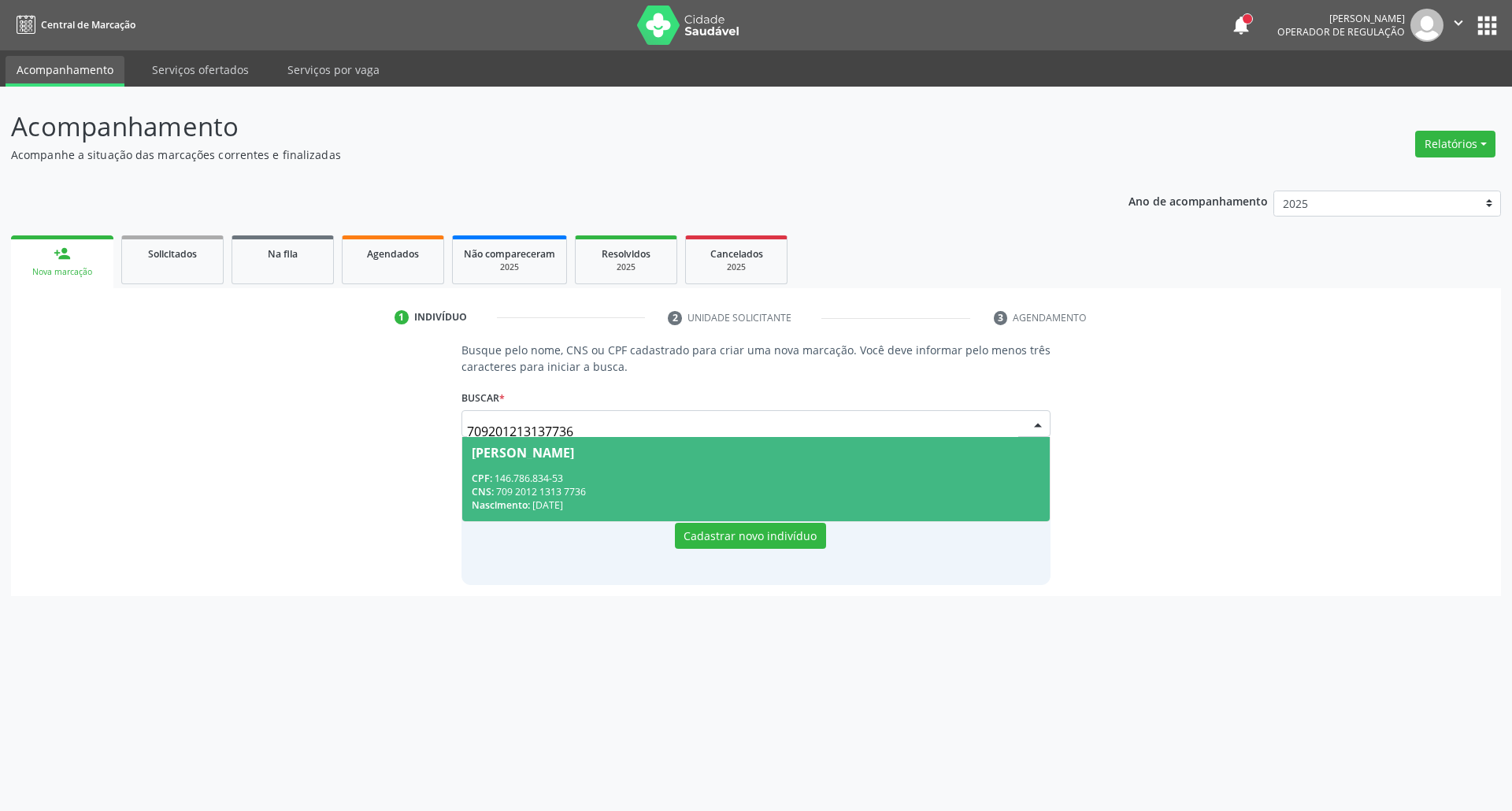
drag, startPoint x: 570, startPoint y: 485, endPoint x: 547, endPoint y: 527, distance: 47.9
click at [568, 485] on div "CNS: 709 2012 1313 7736" at bounding box center [756, 492] width 569 height 13
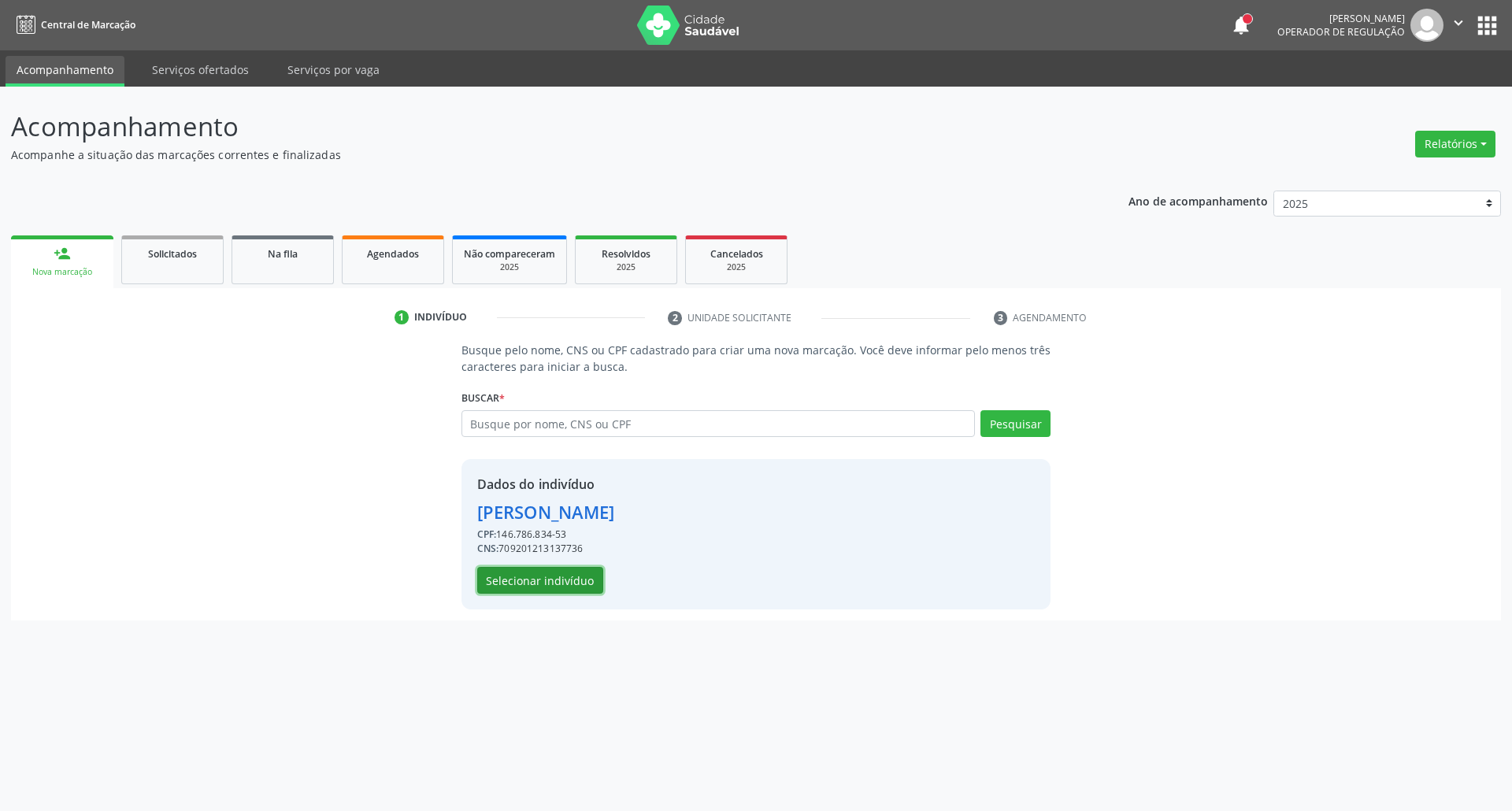
click at [538, 575] on button "Selecionar indivíduo" at bounding box center [540, 580] width 126 height 27
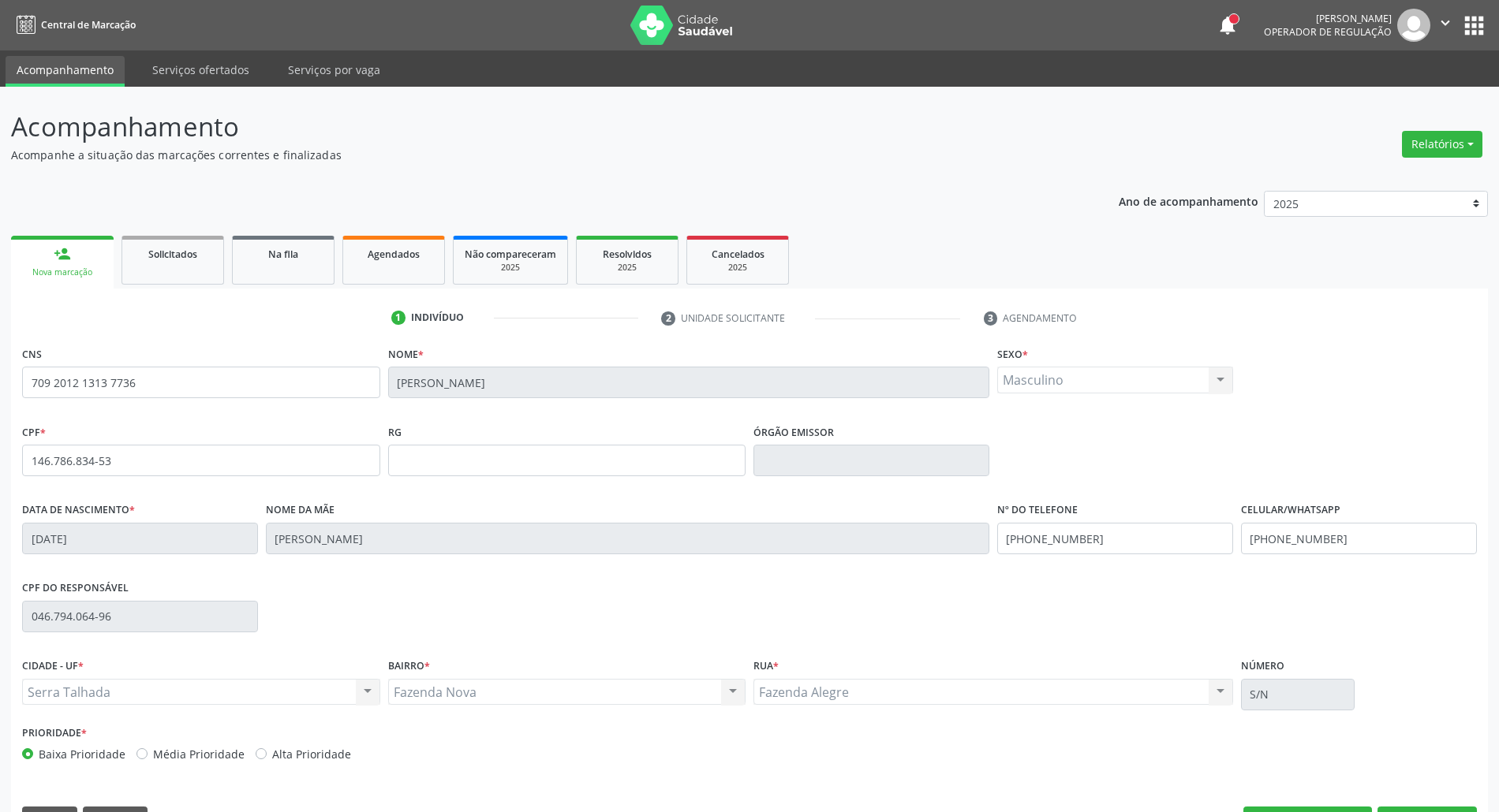
scroll to position [43, 0]
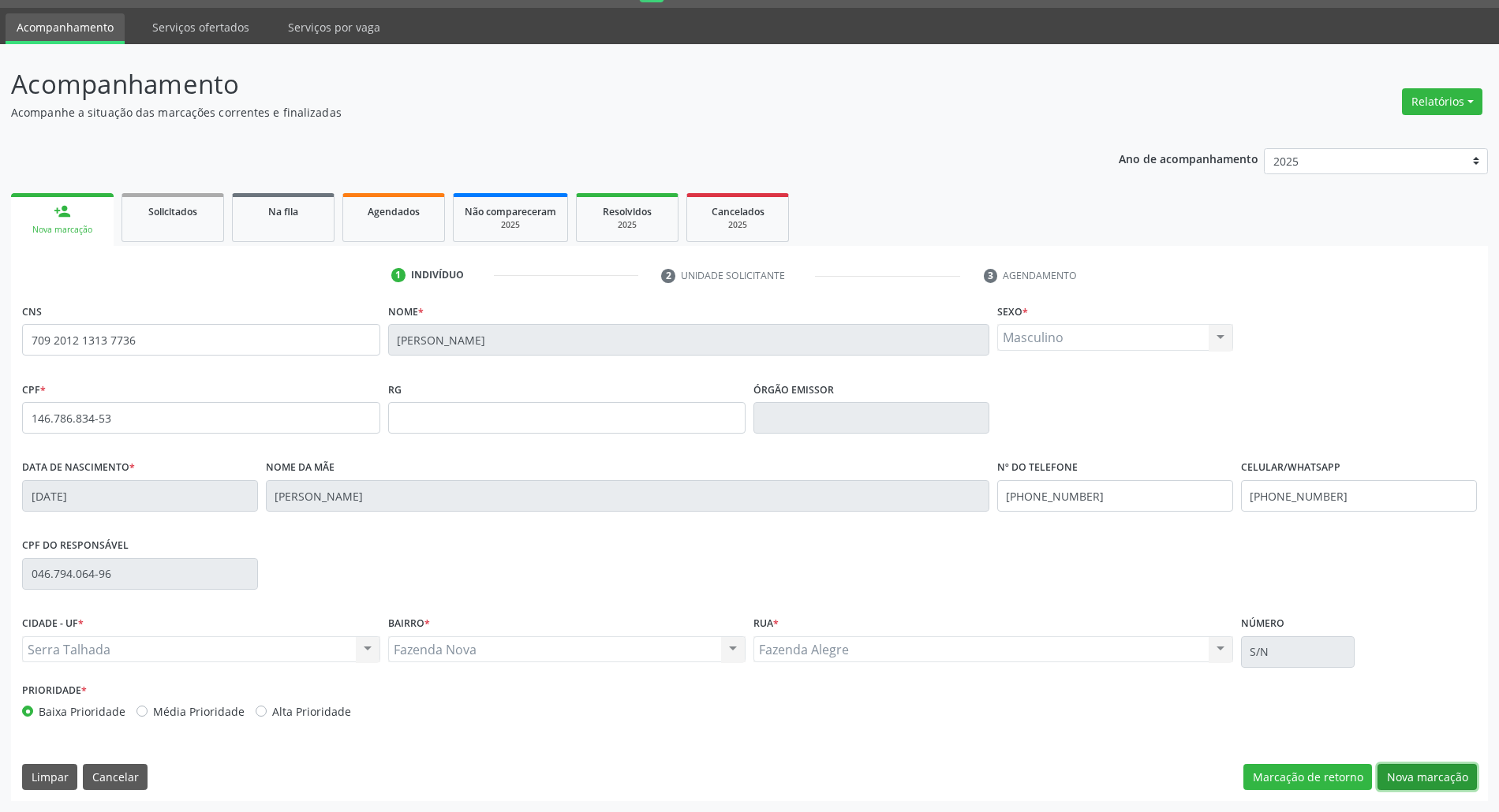
drag, startPoint x: 1403, startPoint y: 786, endPoint x: 1392, endPoint y: 784, distance: 11.2
click at [1403, 784] on button "Nova marcação" at bounding box center [1427, 777] width 99 height 27
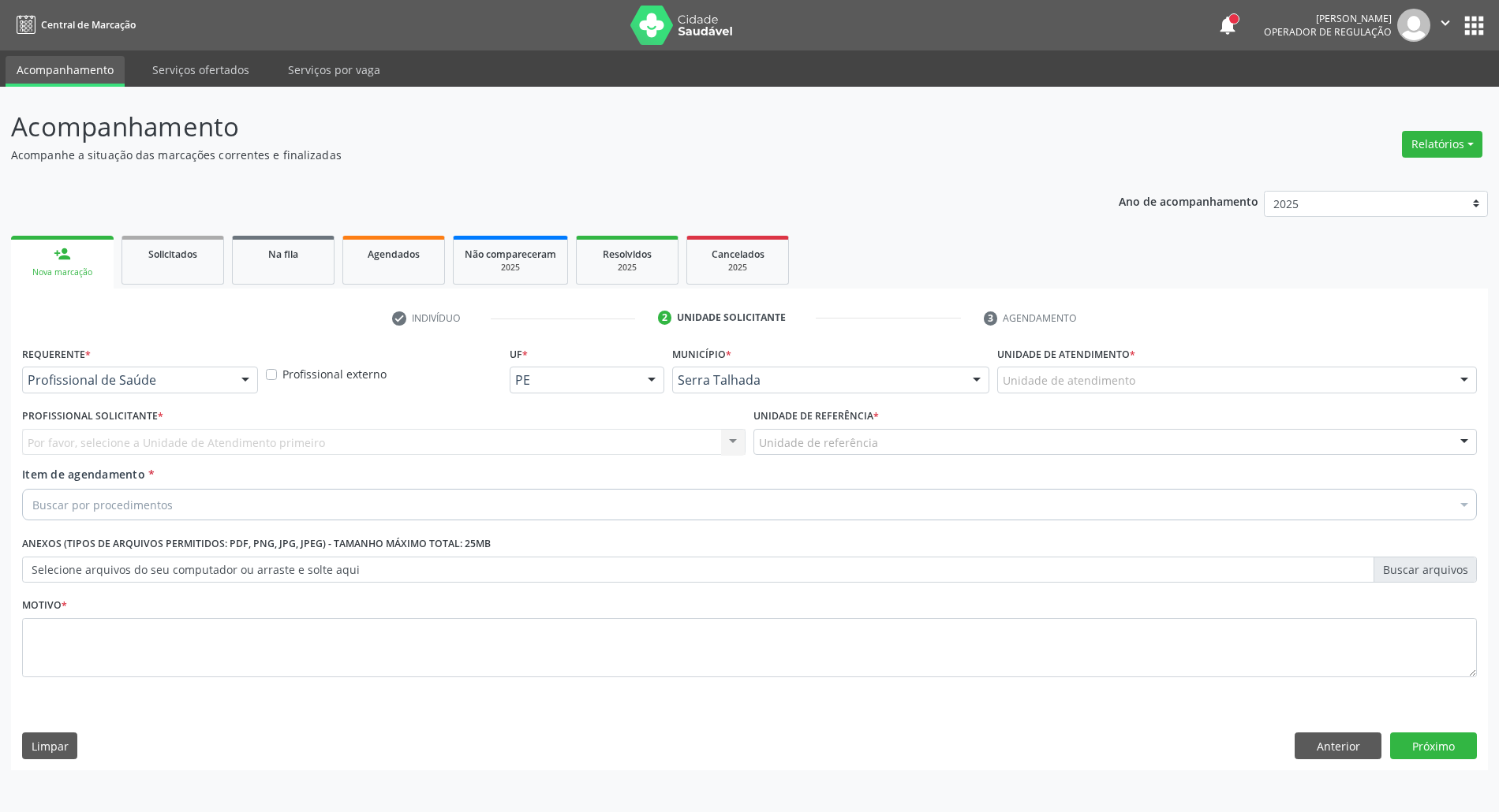
scroll to position [0, 0]
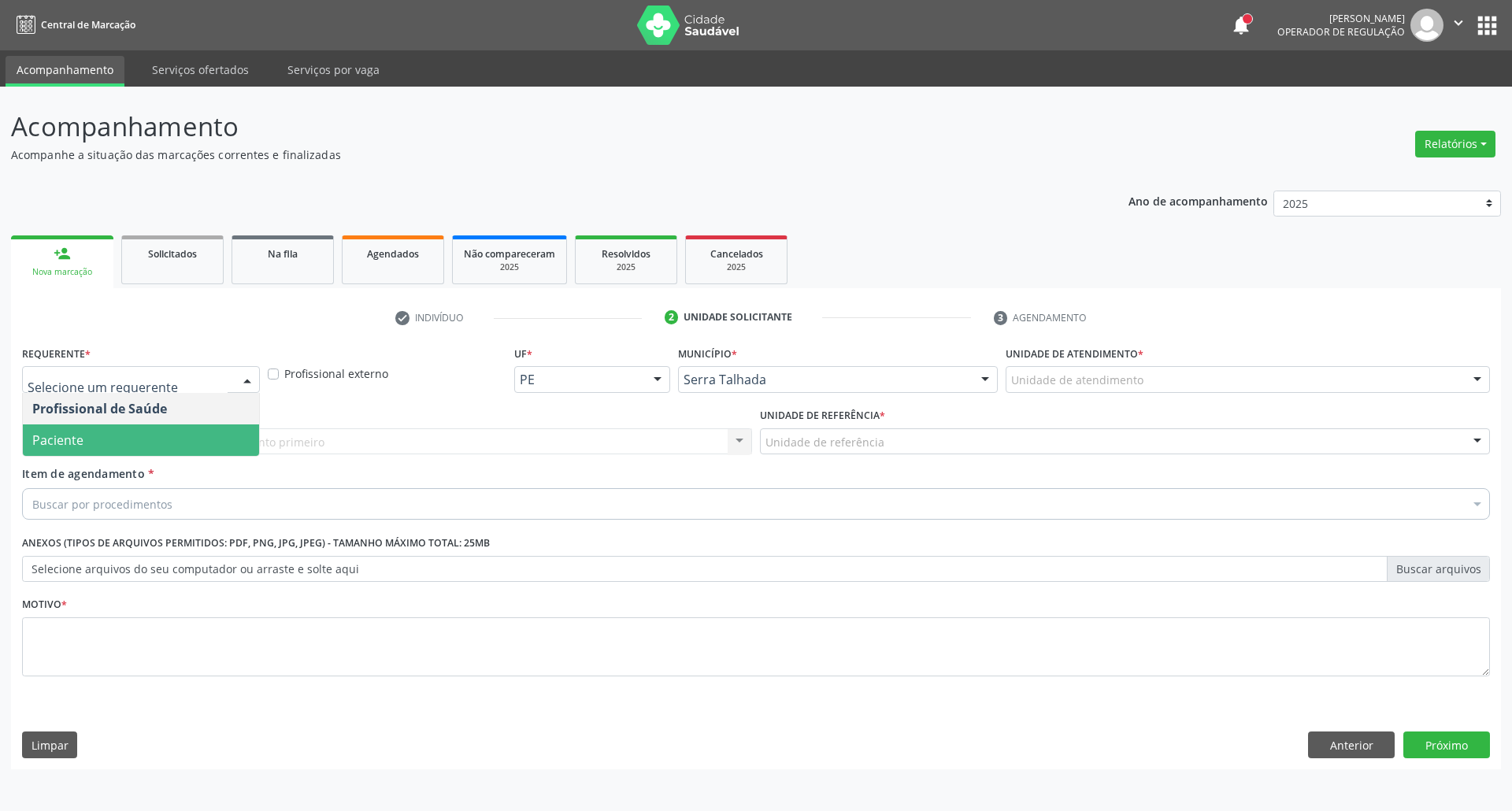
click at [148, 448] on span "Paciente" at bounding box center [140, 440] width 236 height 31
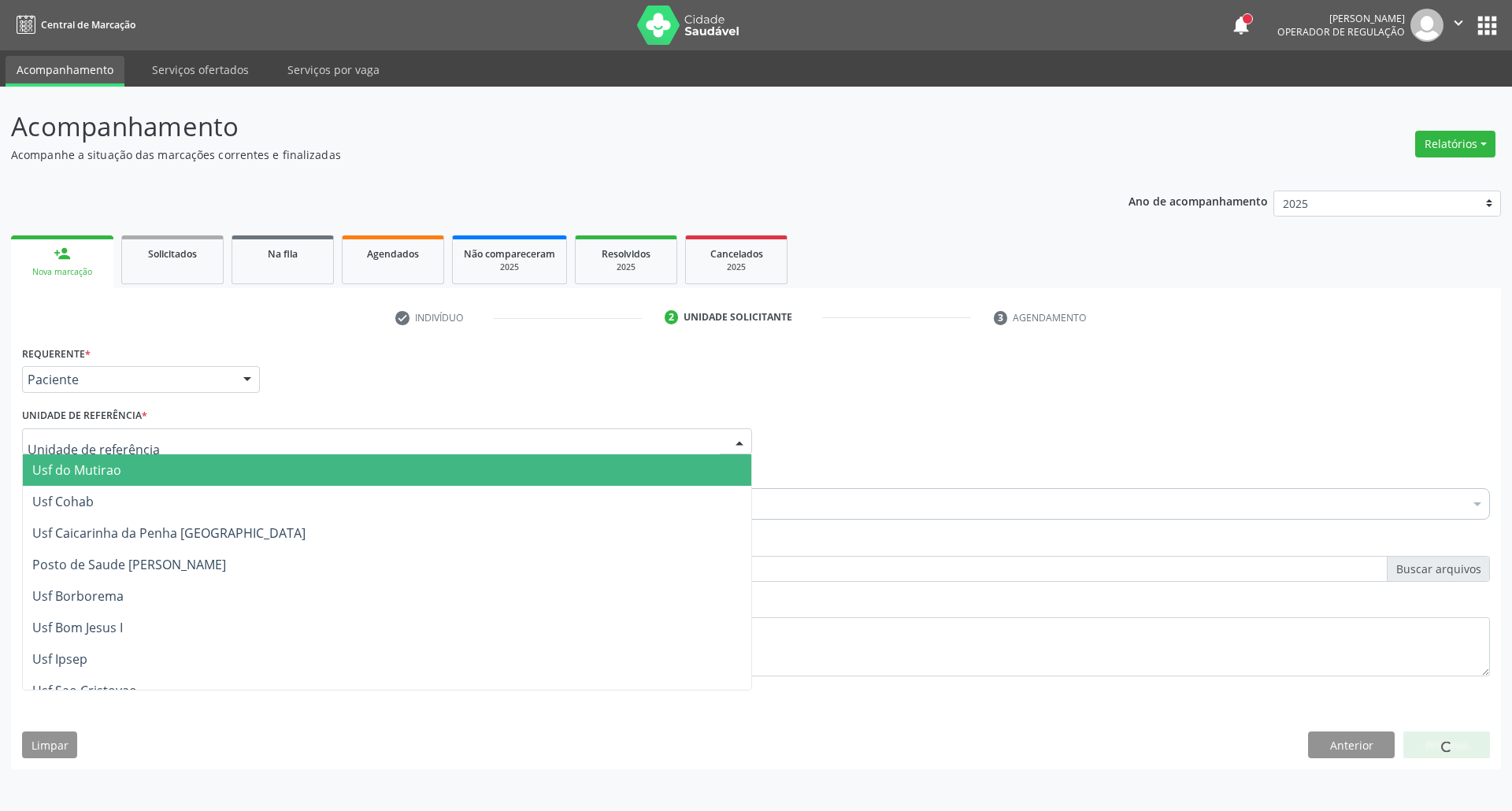
click at [145, 429] on div at bounding box center [387, 442] width 730 height 27
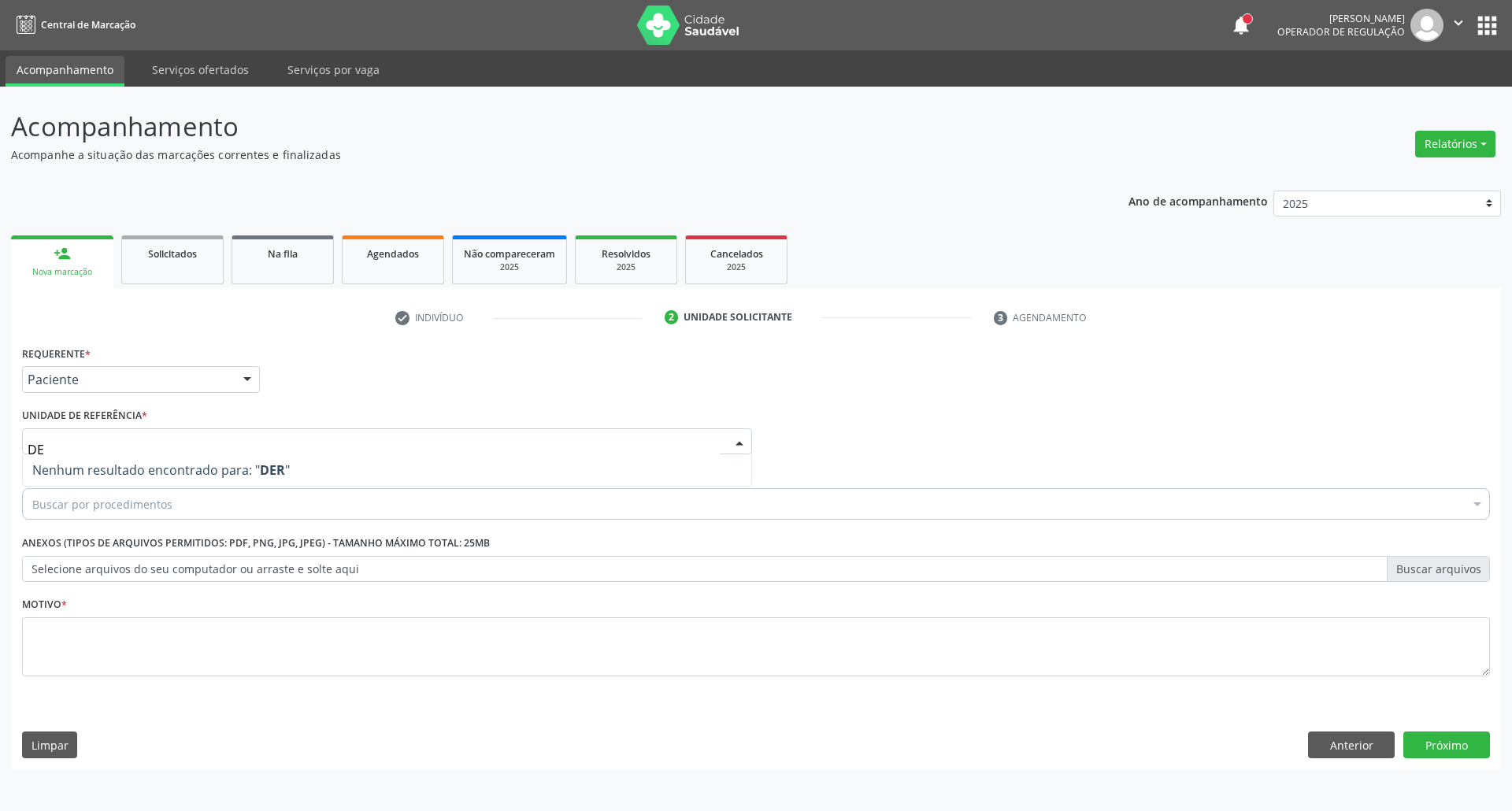
type input "D"
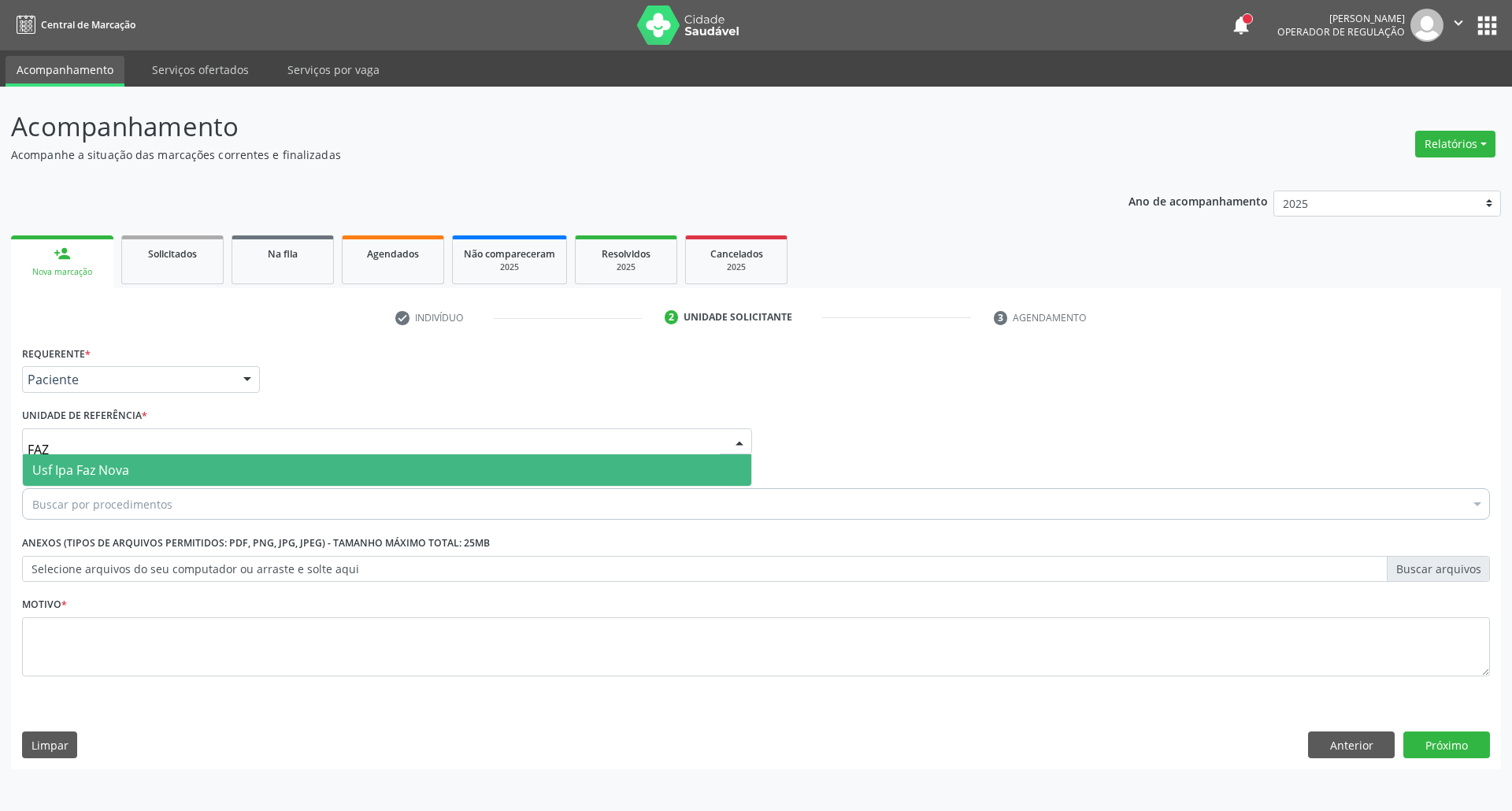
type input "FAZ"
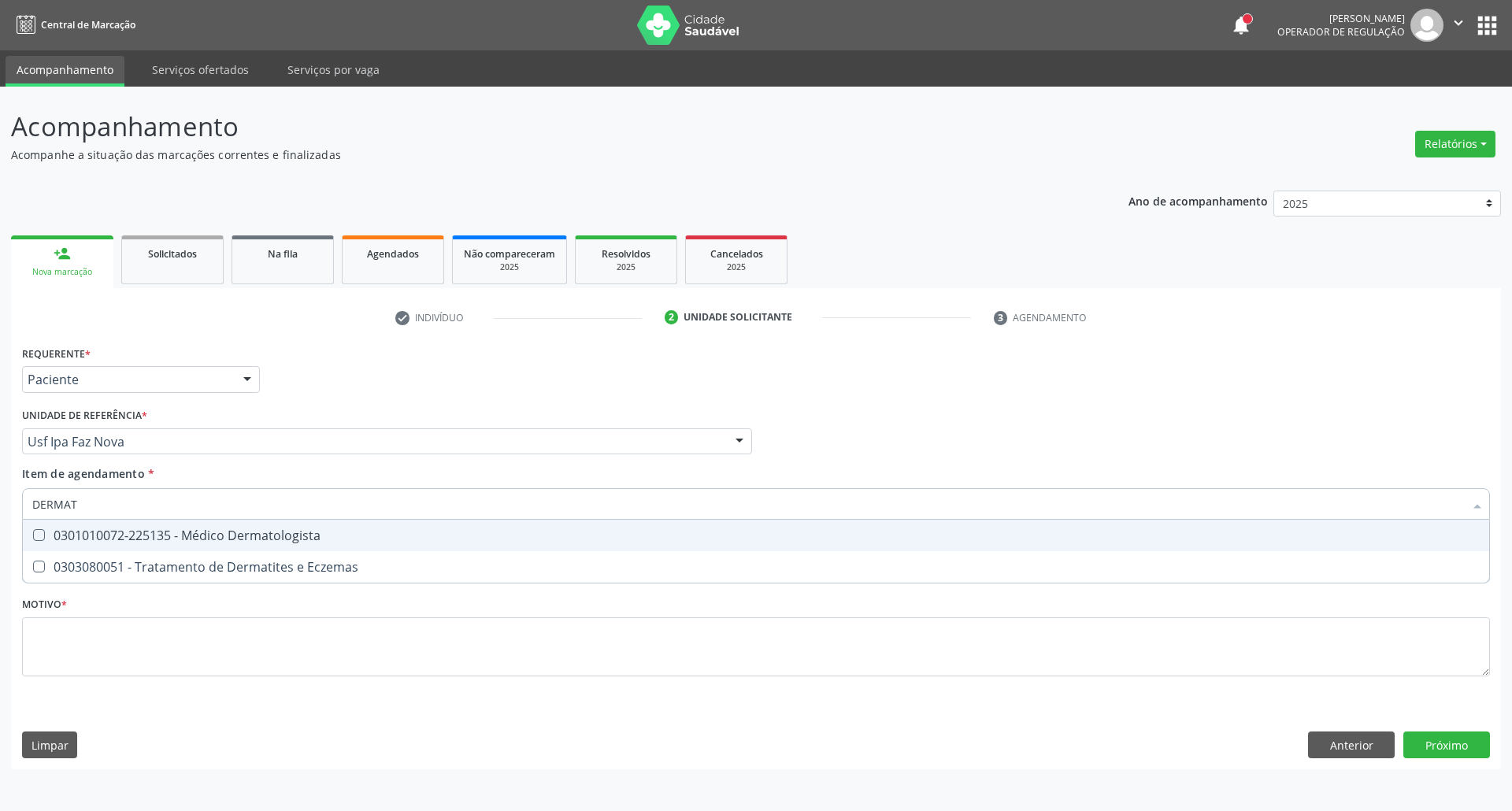
type input "DERMATO"
click at [108, 538] on div "0301010072-225135 - Médico Dermatologista" at bounding box center [755, 535] width 1447 height 13
checkbox Dermatologista "true"
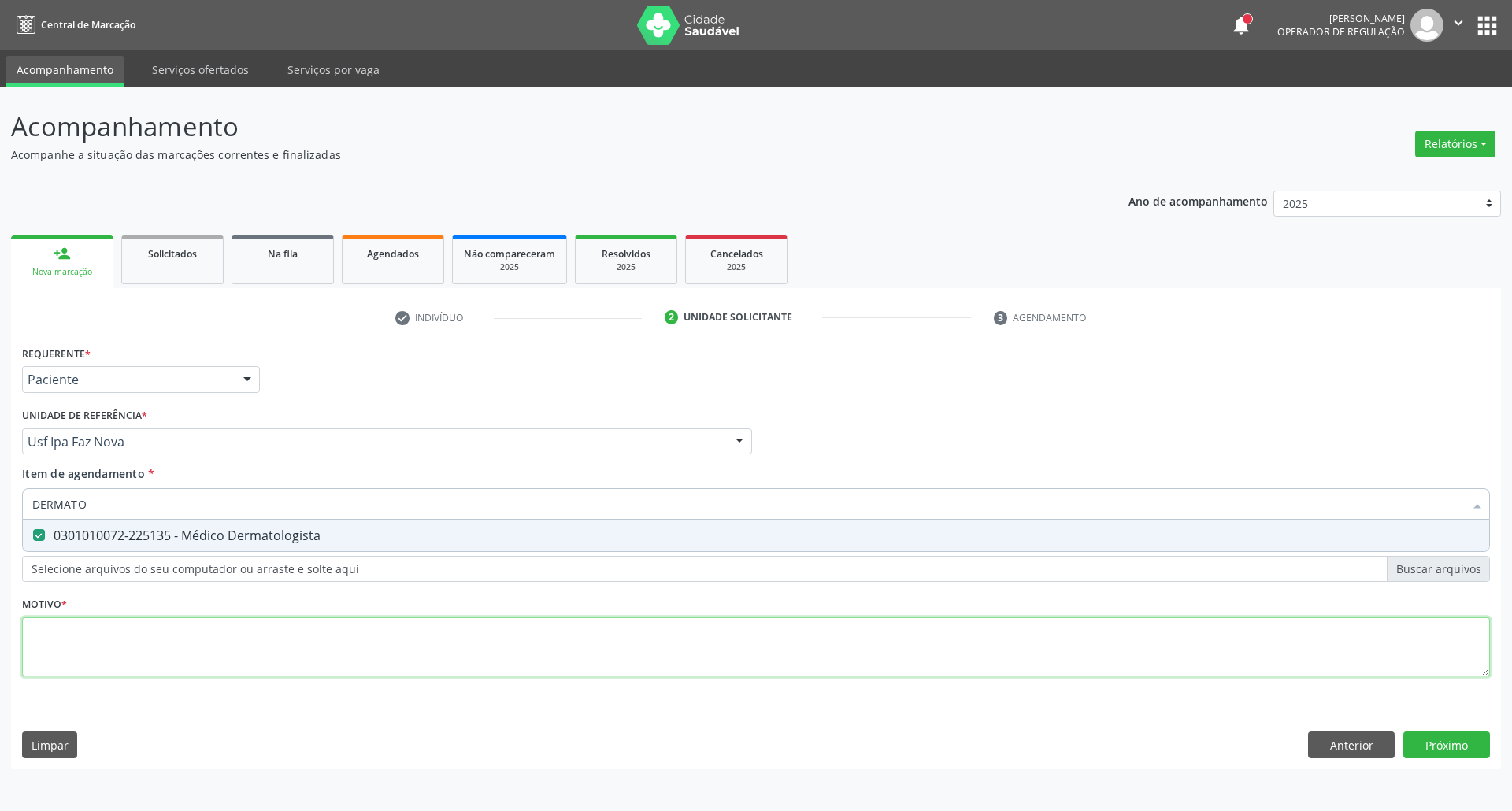
click at [120, 655] on div "Requerente * Paciente Profissional de Saúde Paciente Nenhum resultado encontrad…" at bounding box center [755, 520] width 1467 height 357
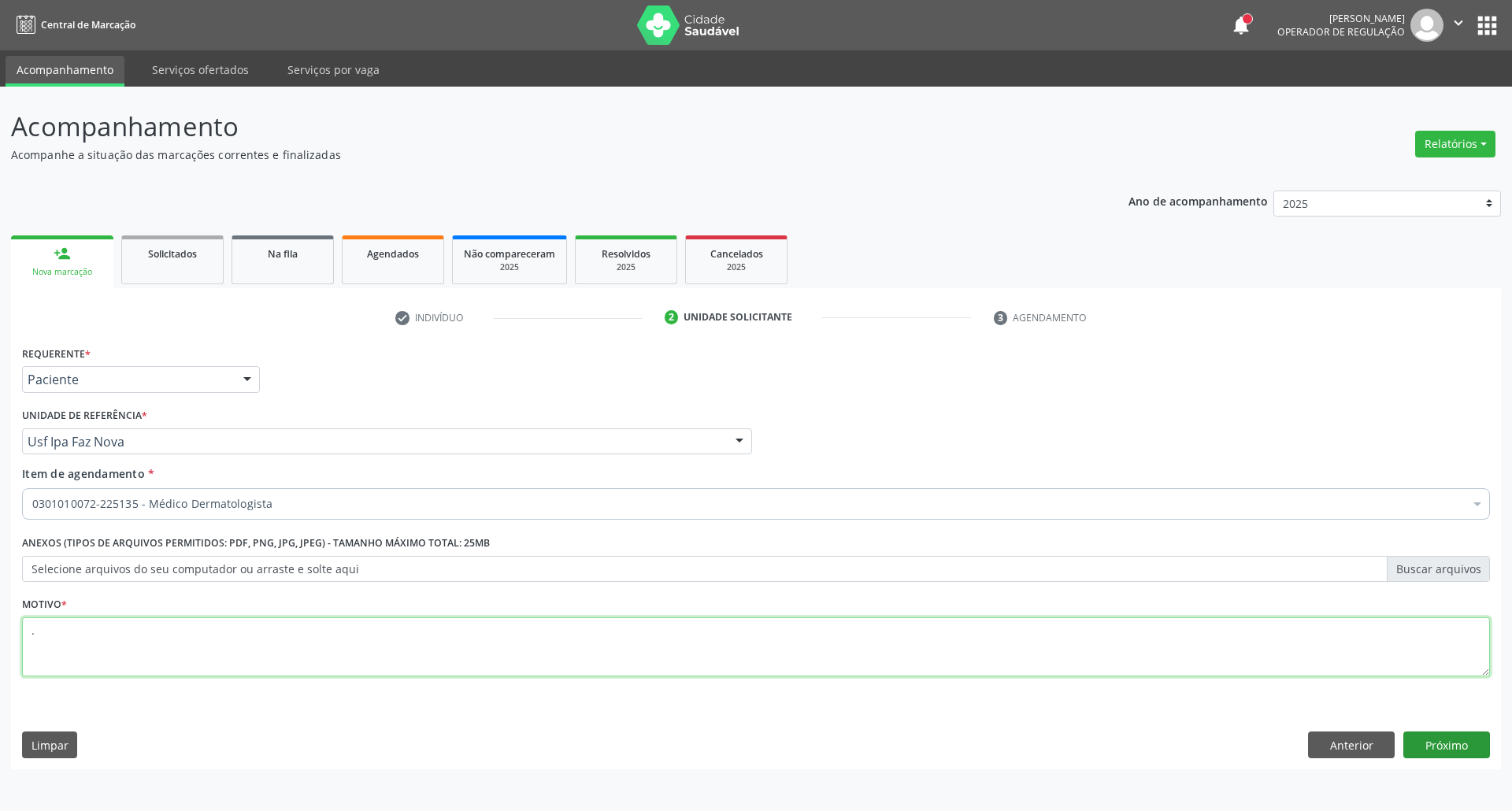
type textarea "."
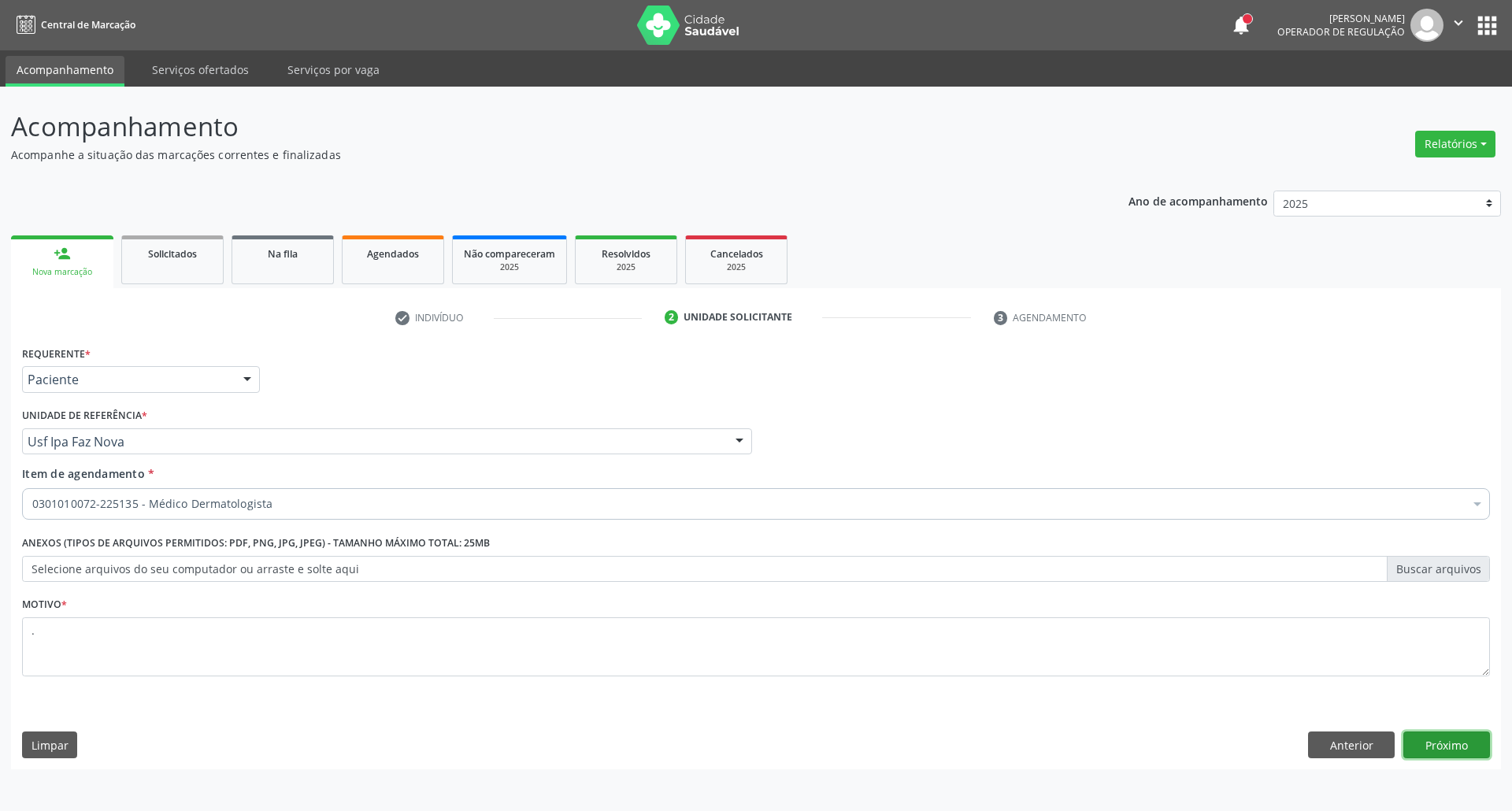
click at [1434, 740] on button "Próximo" at bounding box center [1446, 745] width 87 height 27
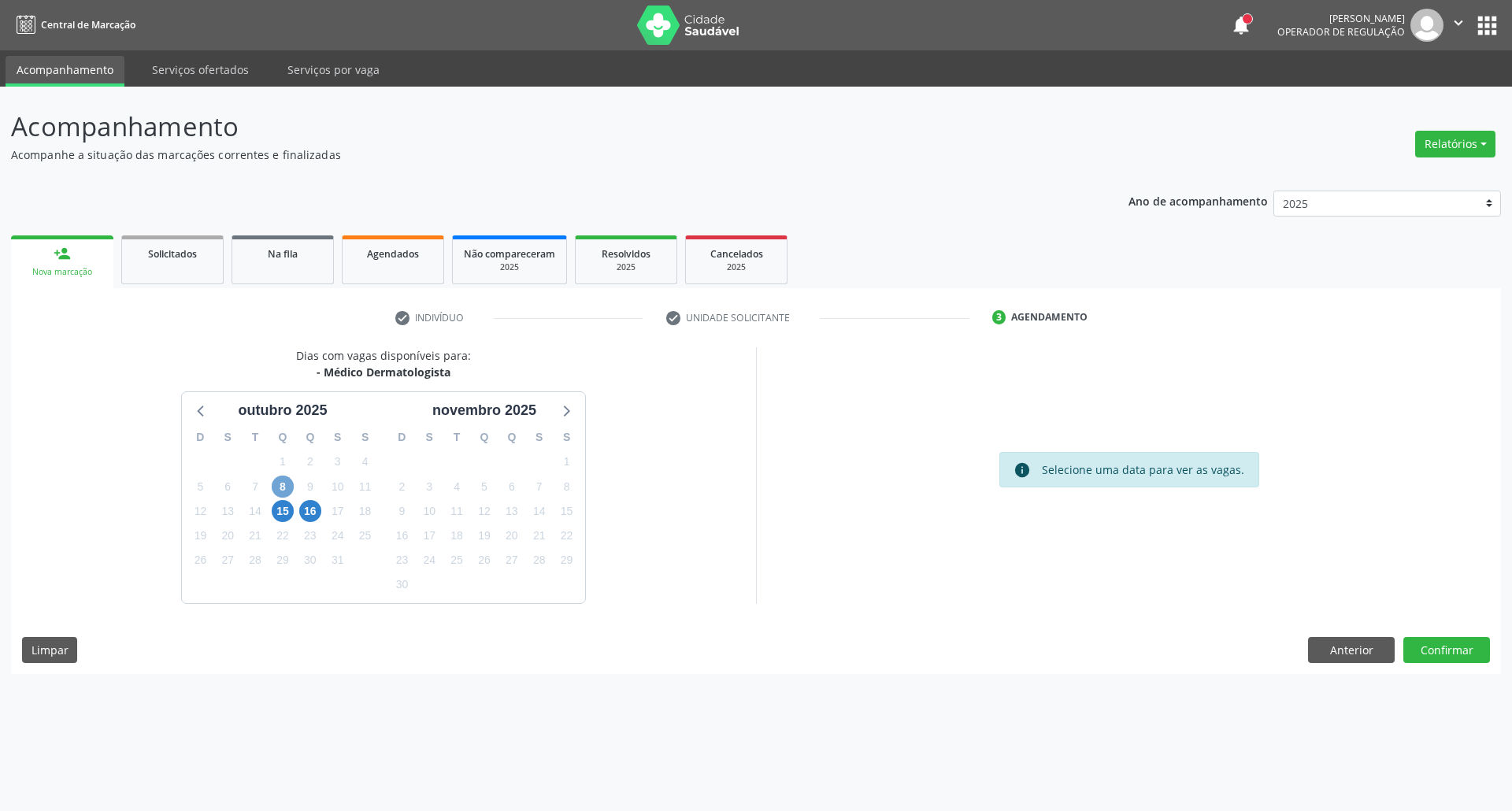
click at [283, 490] on span "8" at bounding box center [283, 487] width 22 height 22
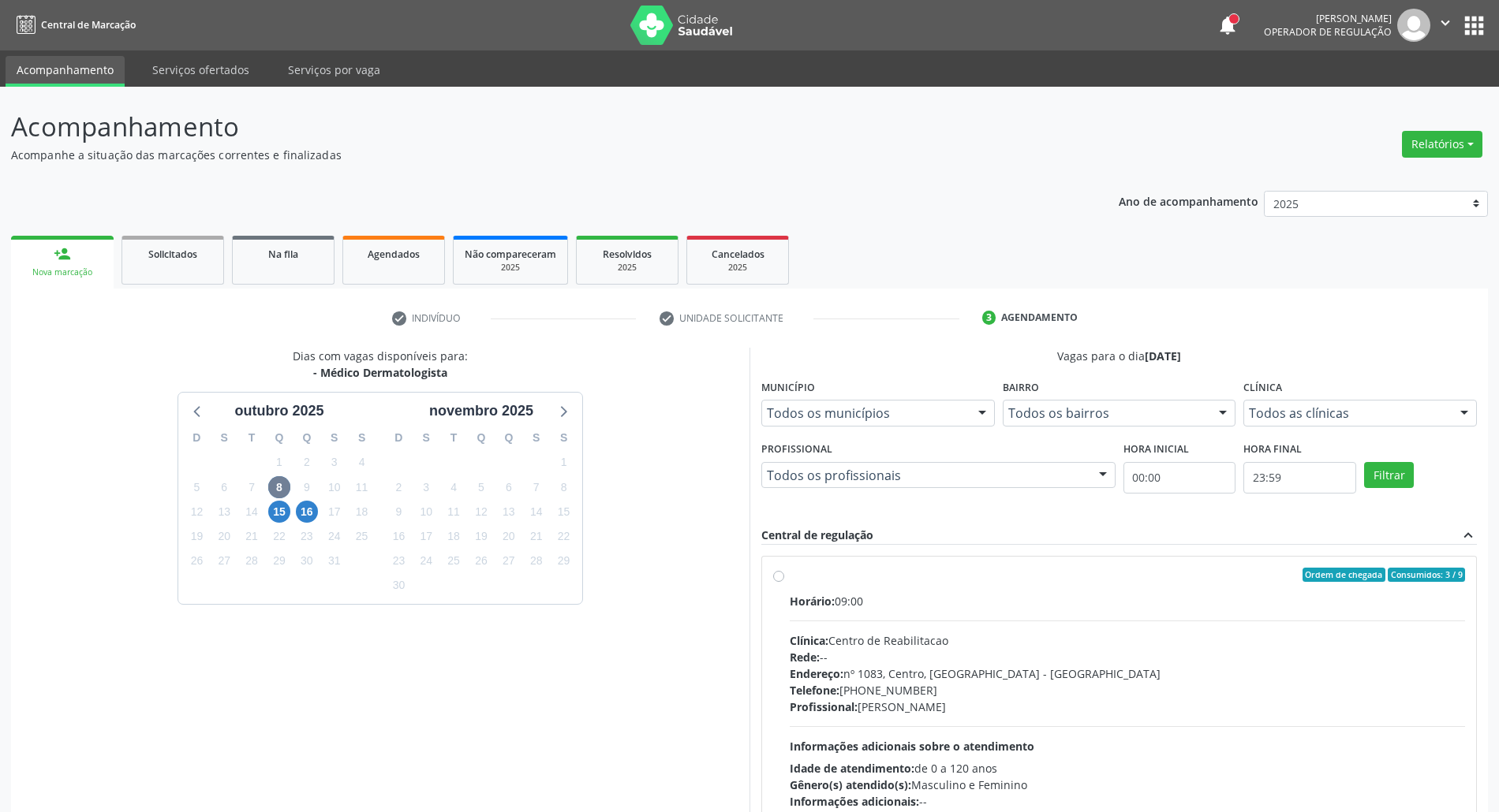
drag, startPoint x: 1101, startPoint y: 607, endPoint x: 1122, endPoint y: 505, distance: 104.1
click at [1103, 604] on div "Horário: 09:00" at bounding box center [1127, 601] width 676 height 17
click at [784, 582] on input "Ordem de chegada Consumidos: 3 / 9 Horário: 09:00 Clínica: Centro de Reabilitac…" at bounding box center [779, 574] width 11 height 14
radio input "true"
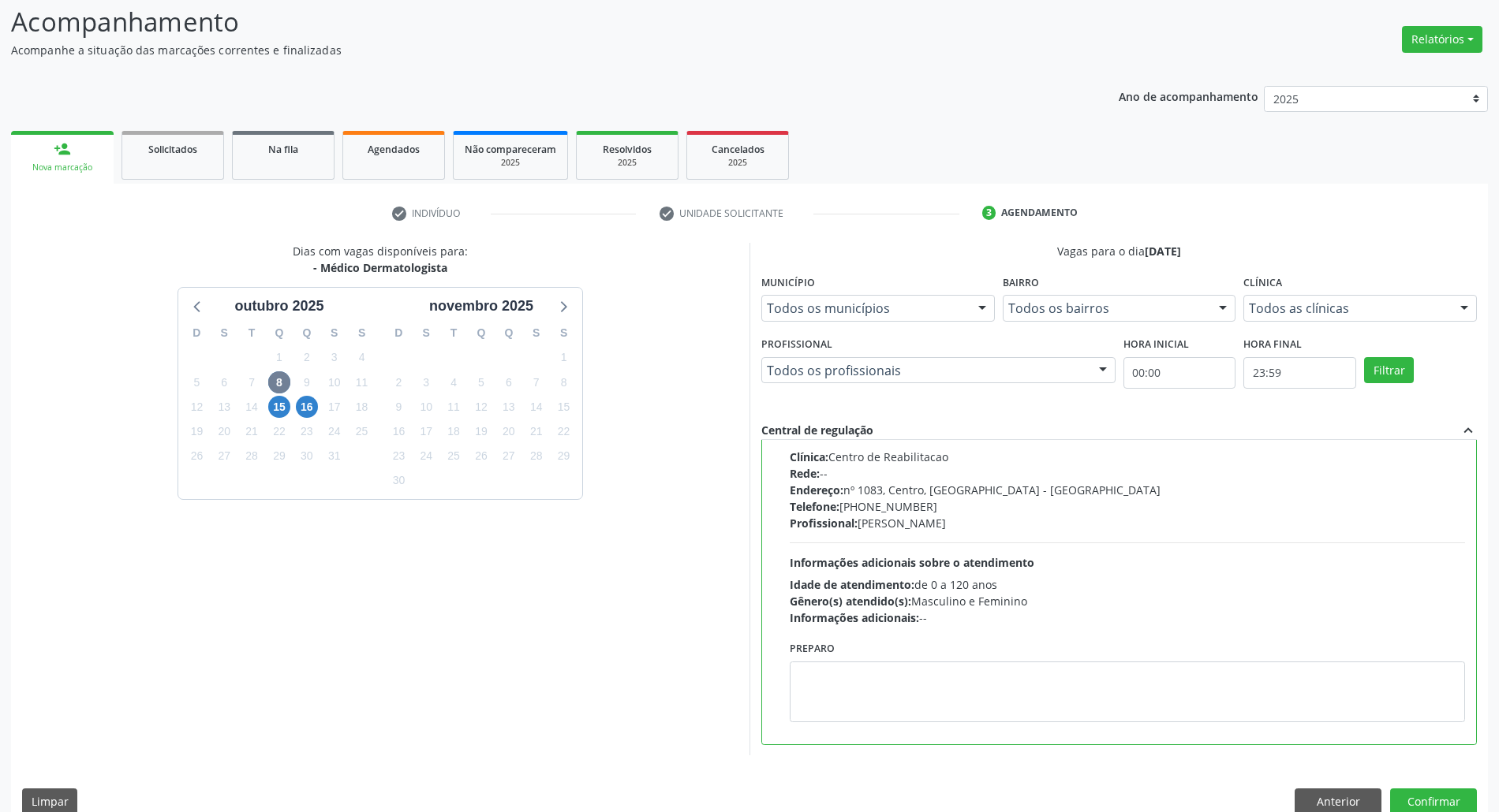
scroll to position [131, 0]
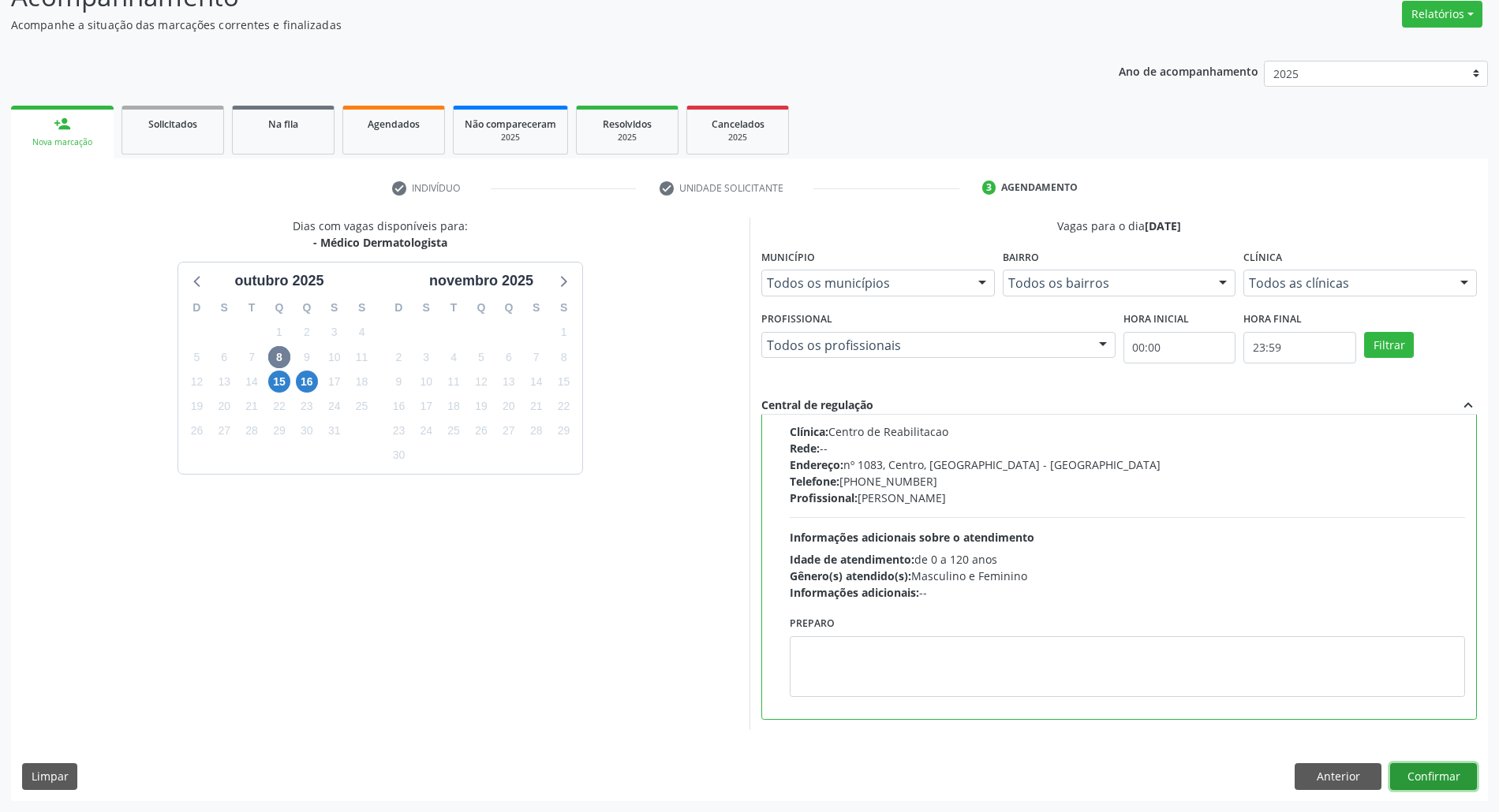
click at [1425, 768] on button "Confirmar" at bounding box center [1433, 777] width 87 height 27
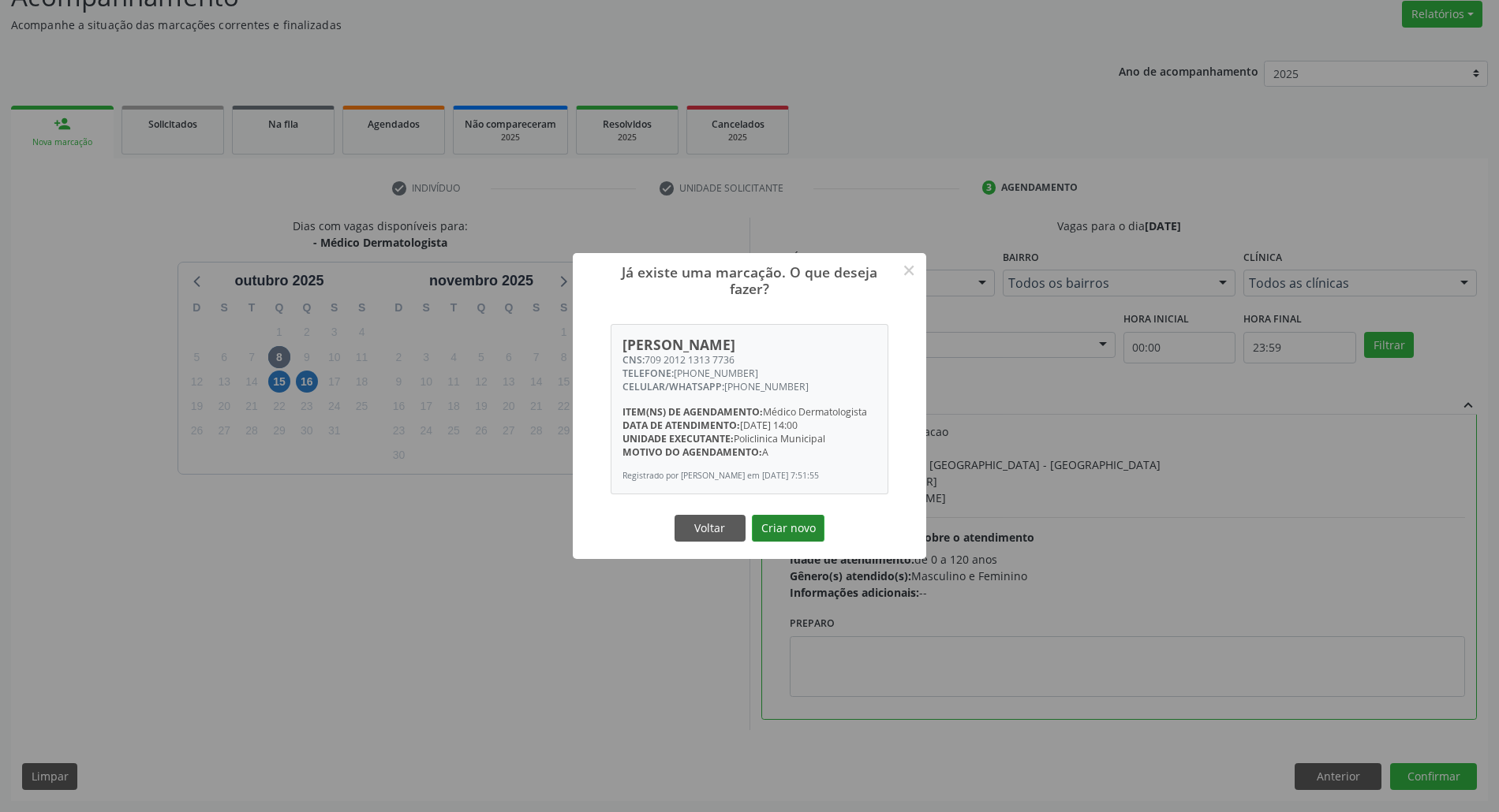
click at [780, 530] on button "Criar novo" at bounding box center [788, 528] width 72 height 27
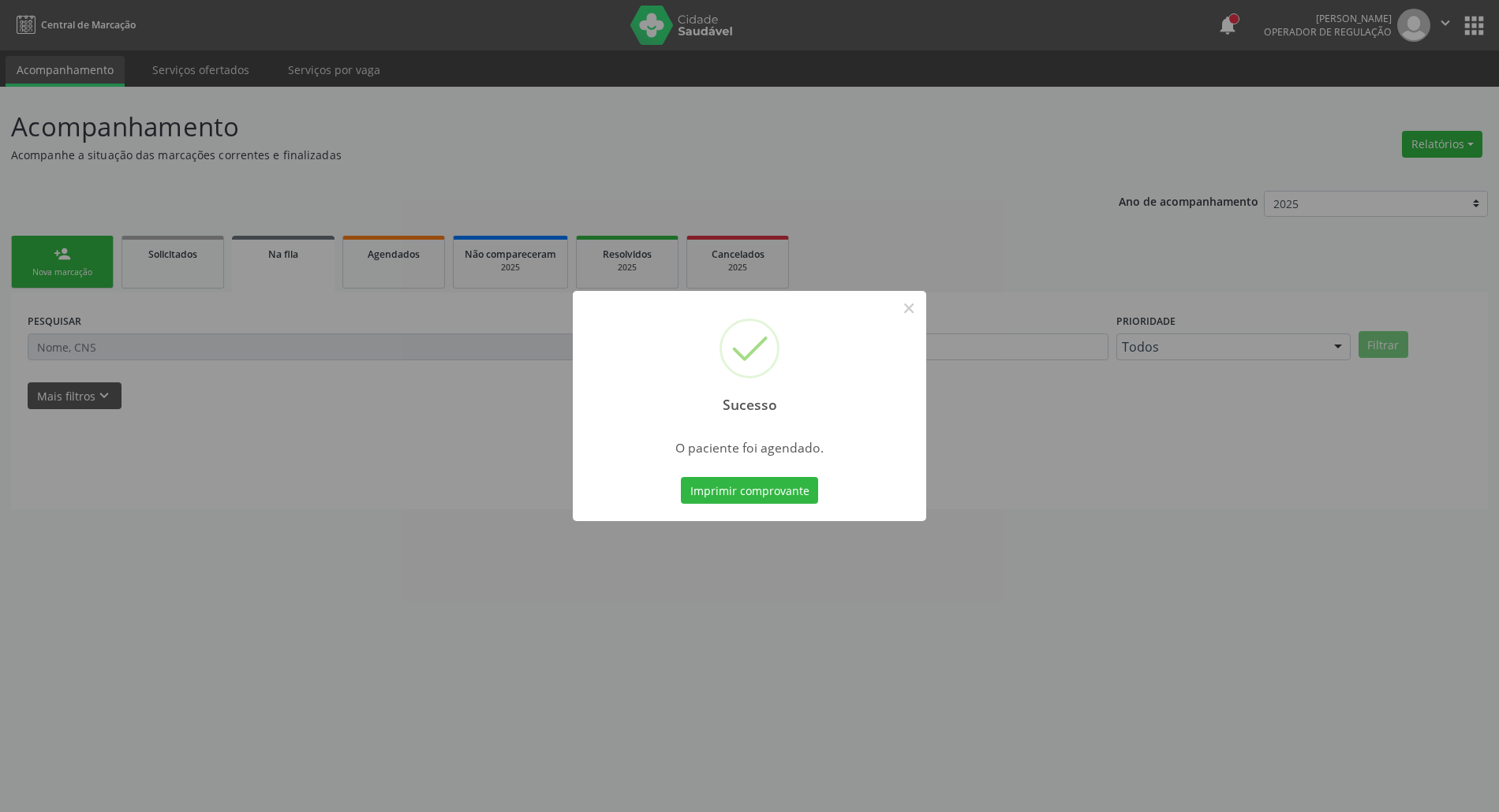
scroll to position [0, 0]
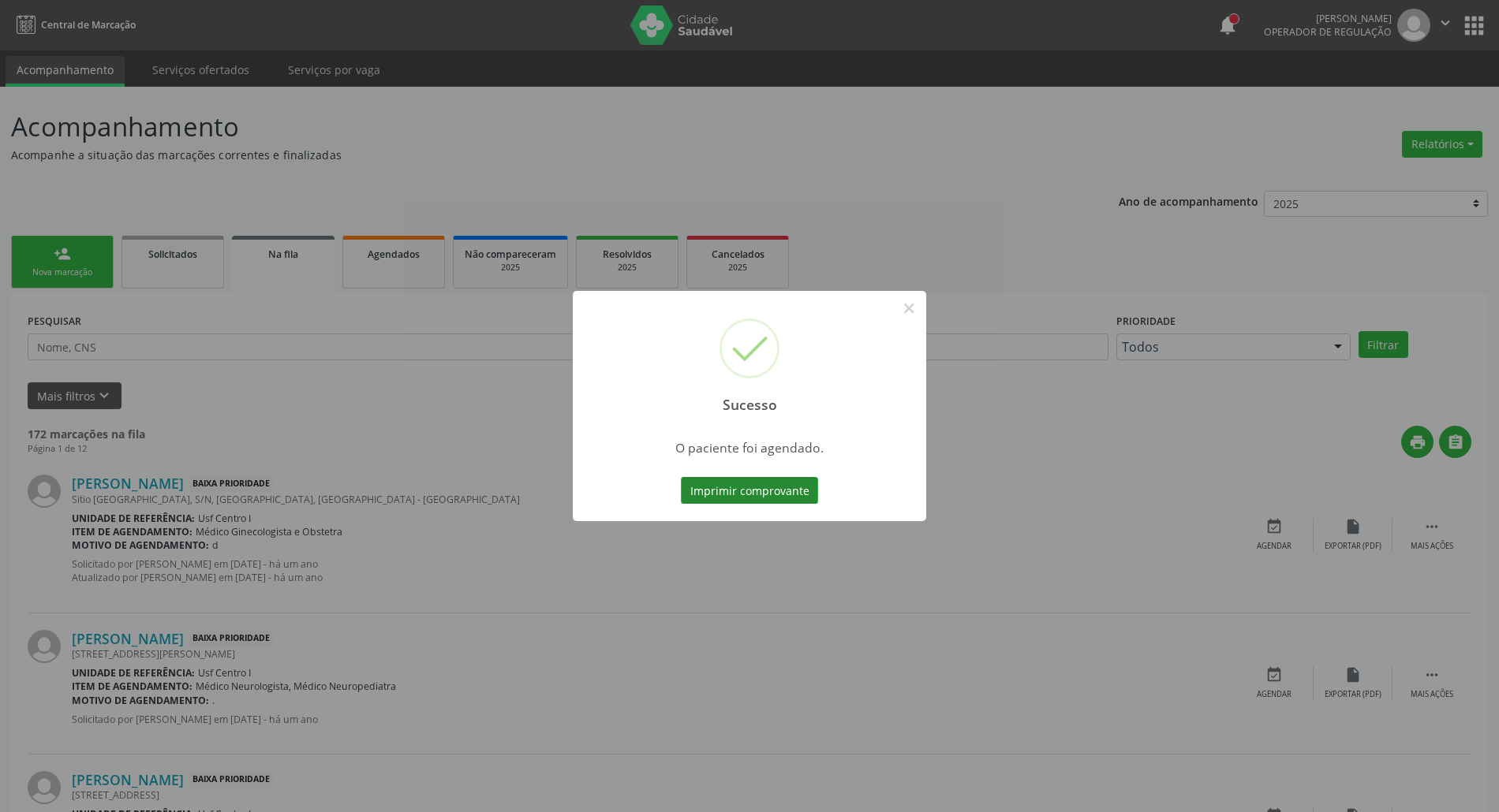
click at [762, 487] on button "Imprimir comprovante" at bounding box center [749, 491] width 137 height 27
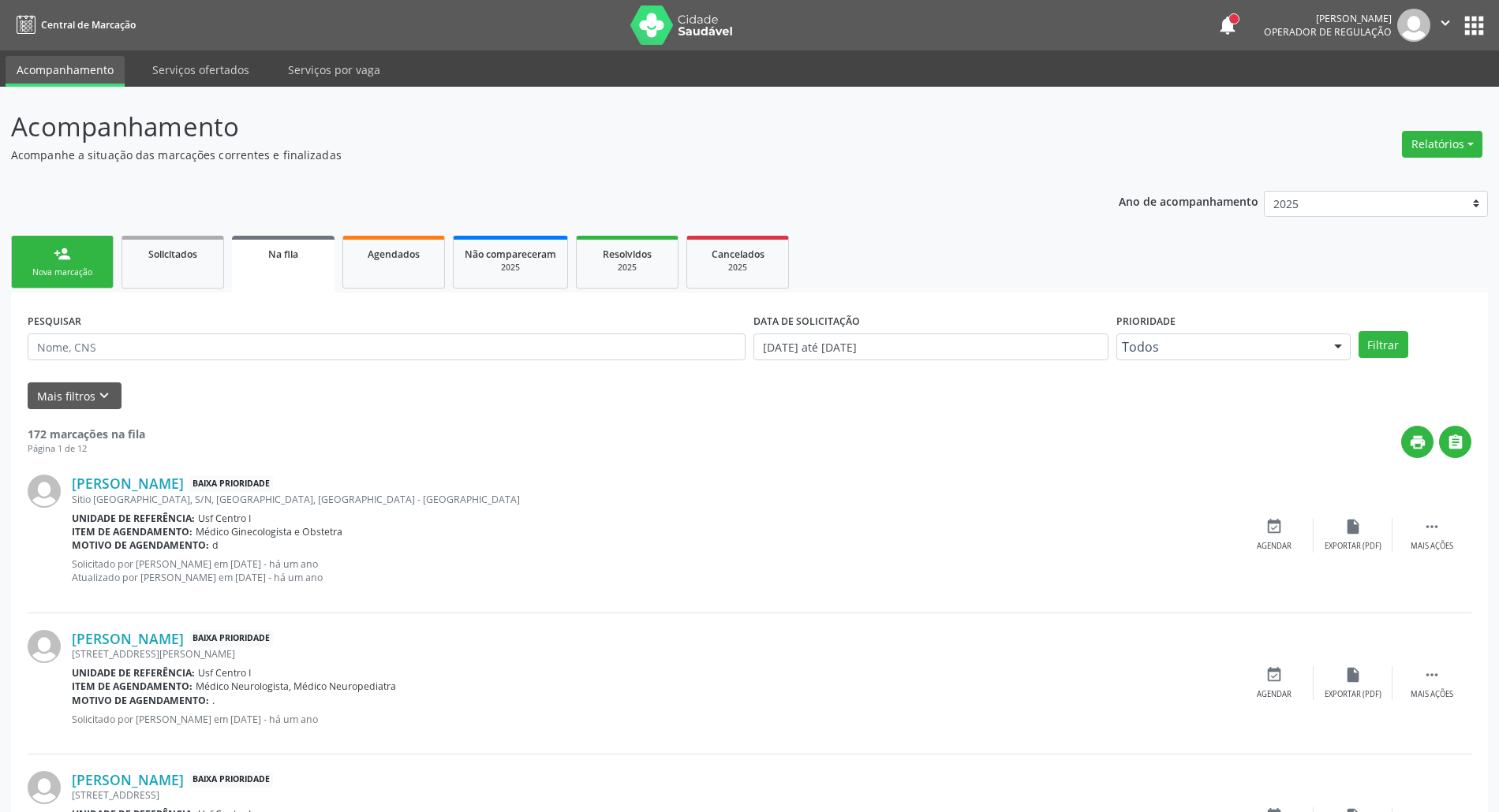
click at [71, 254] on link "person_add Nova marcação" at bounding box center [62, 262] width 103 height 53
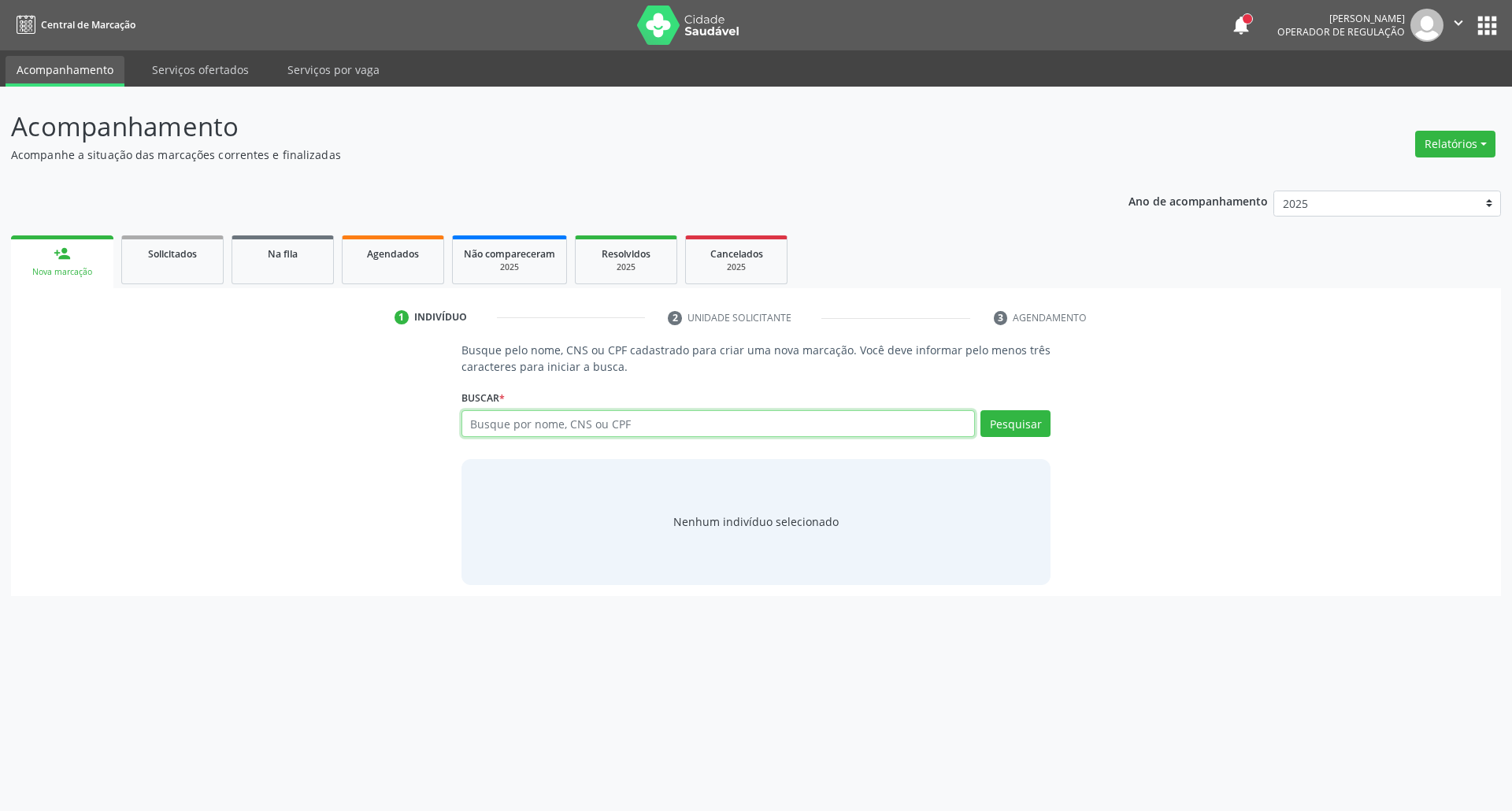
click at [602, 420] on input "text" at bounding box center [718, 424] width 514 height 27
type input "16864690474"
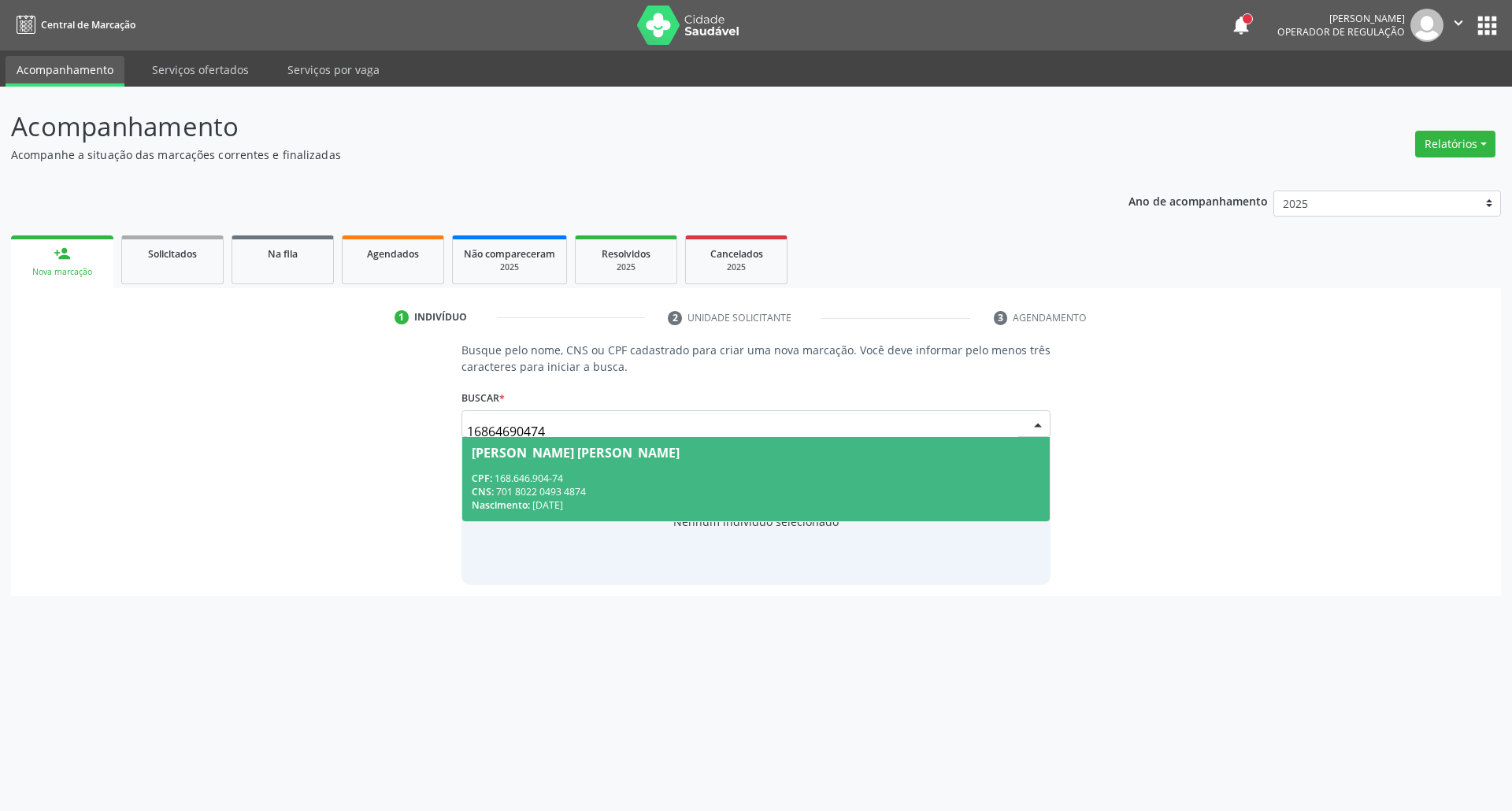
click at [589, 480] on div "CPF: 168.646.904-74" at bounding box center [756, 479] width 569 height 13
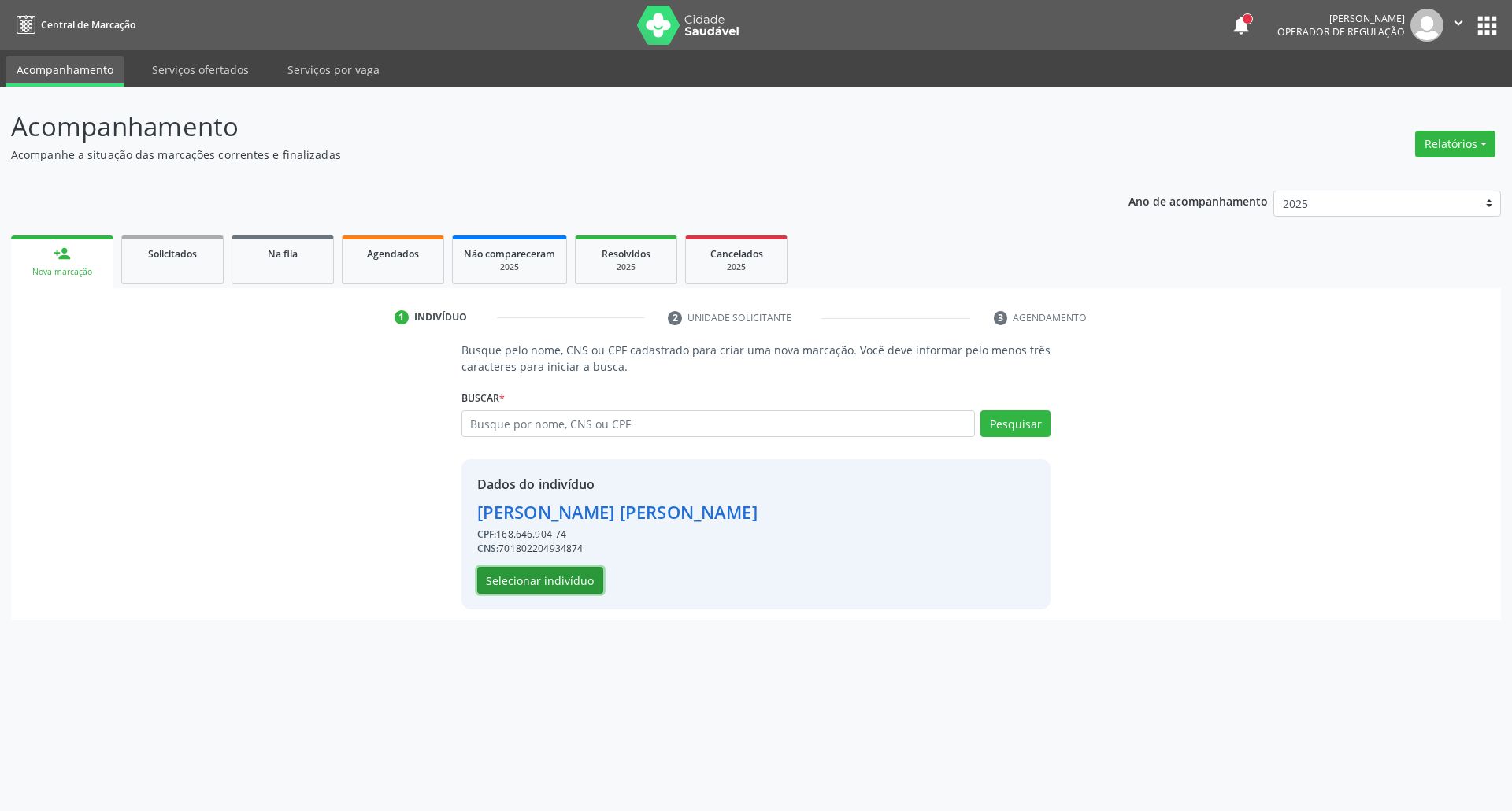
click at [529, 580] on button "Selecionar indivíduo" at bounding box center [540, 580] width 126 height 27
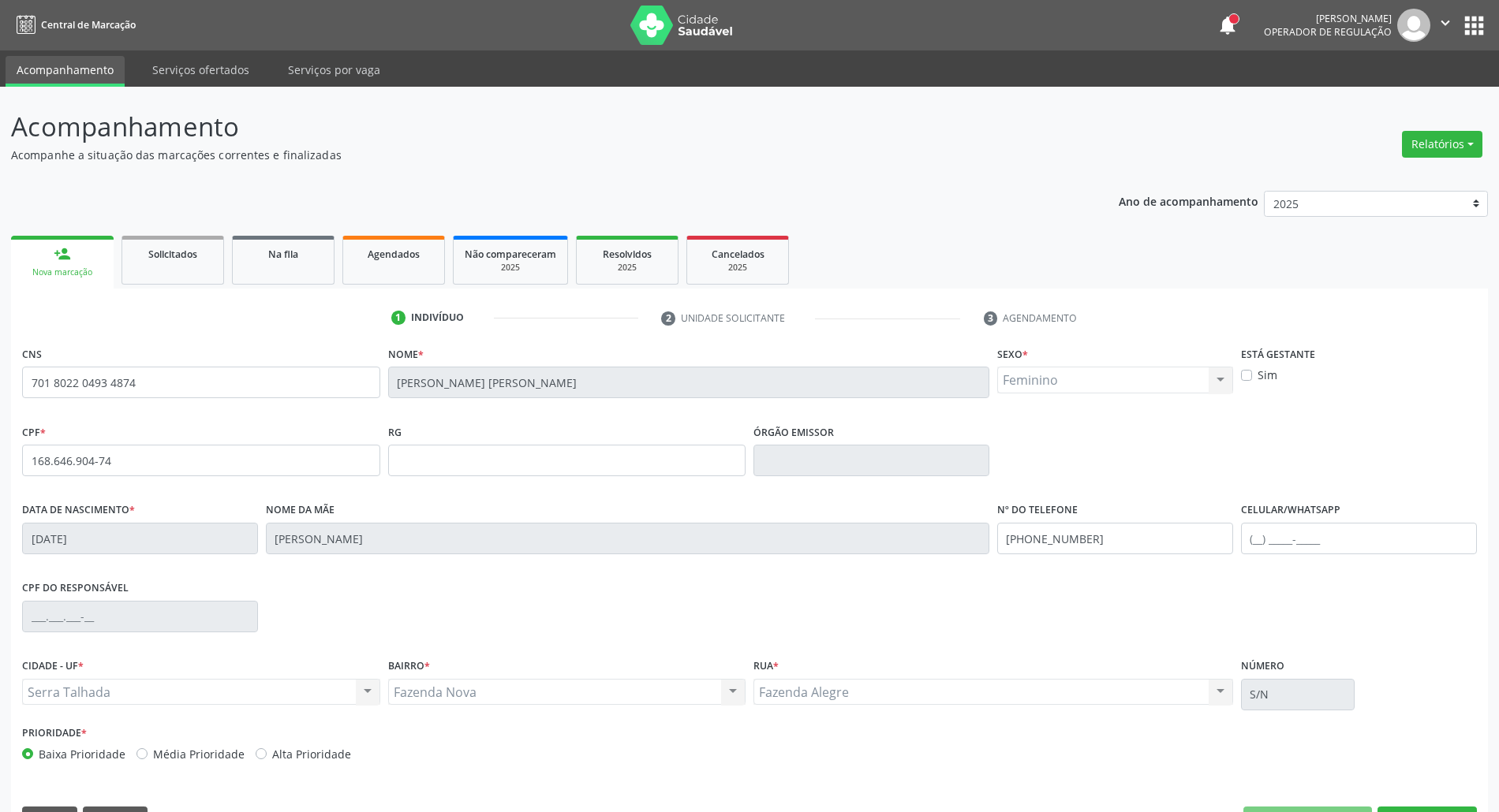
scroll to position [43, 0]
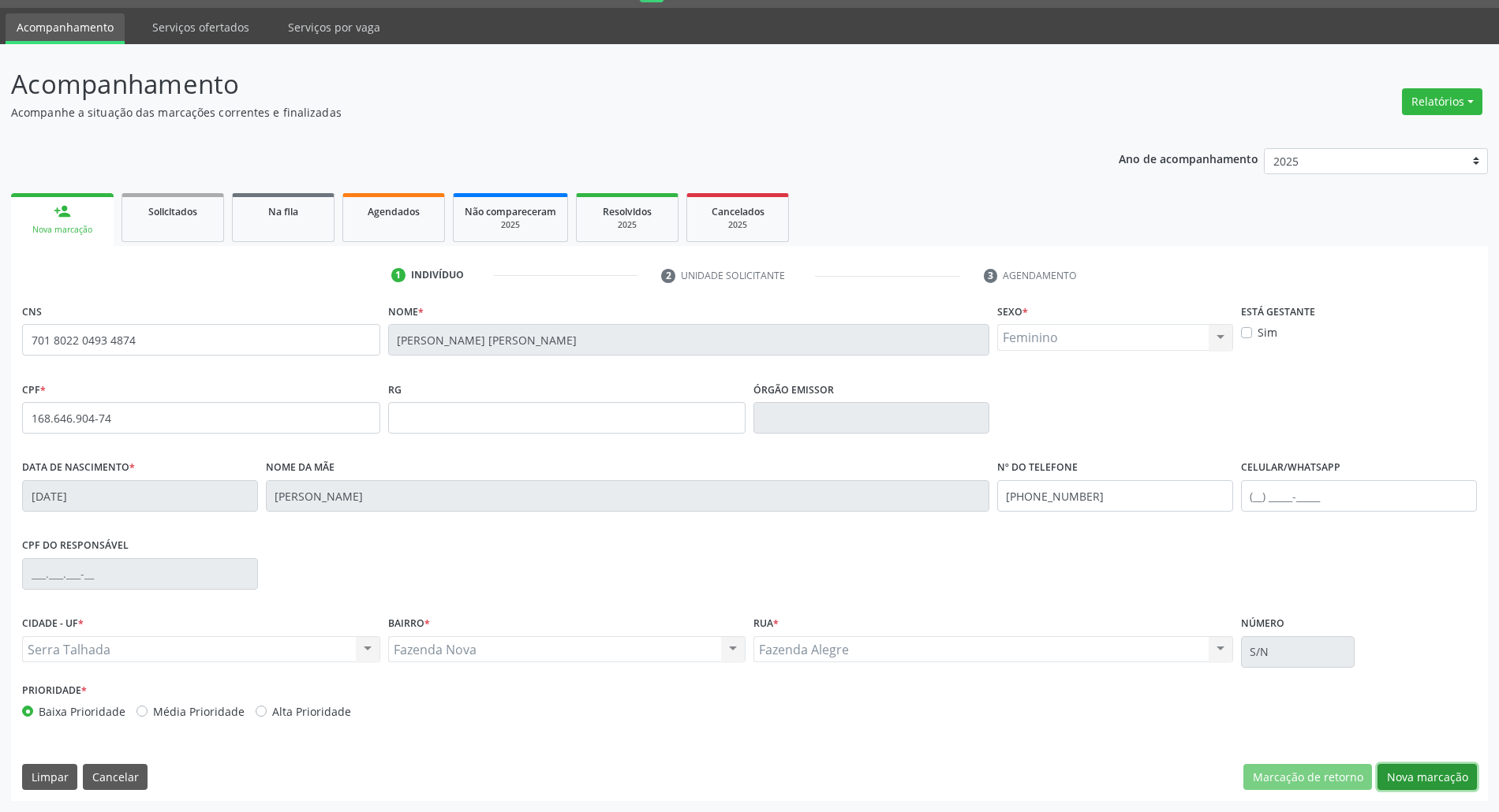
drag, startPoint x: 1431, startPoint y: 771, endPoint x: 1055, endPoint y: 656, distance: 393.2
click at [1423, 771] on button "Nova marcação" at bounding box center [1427, 777] width 99 height 27
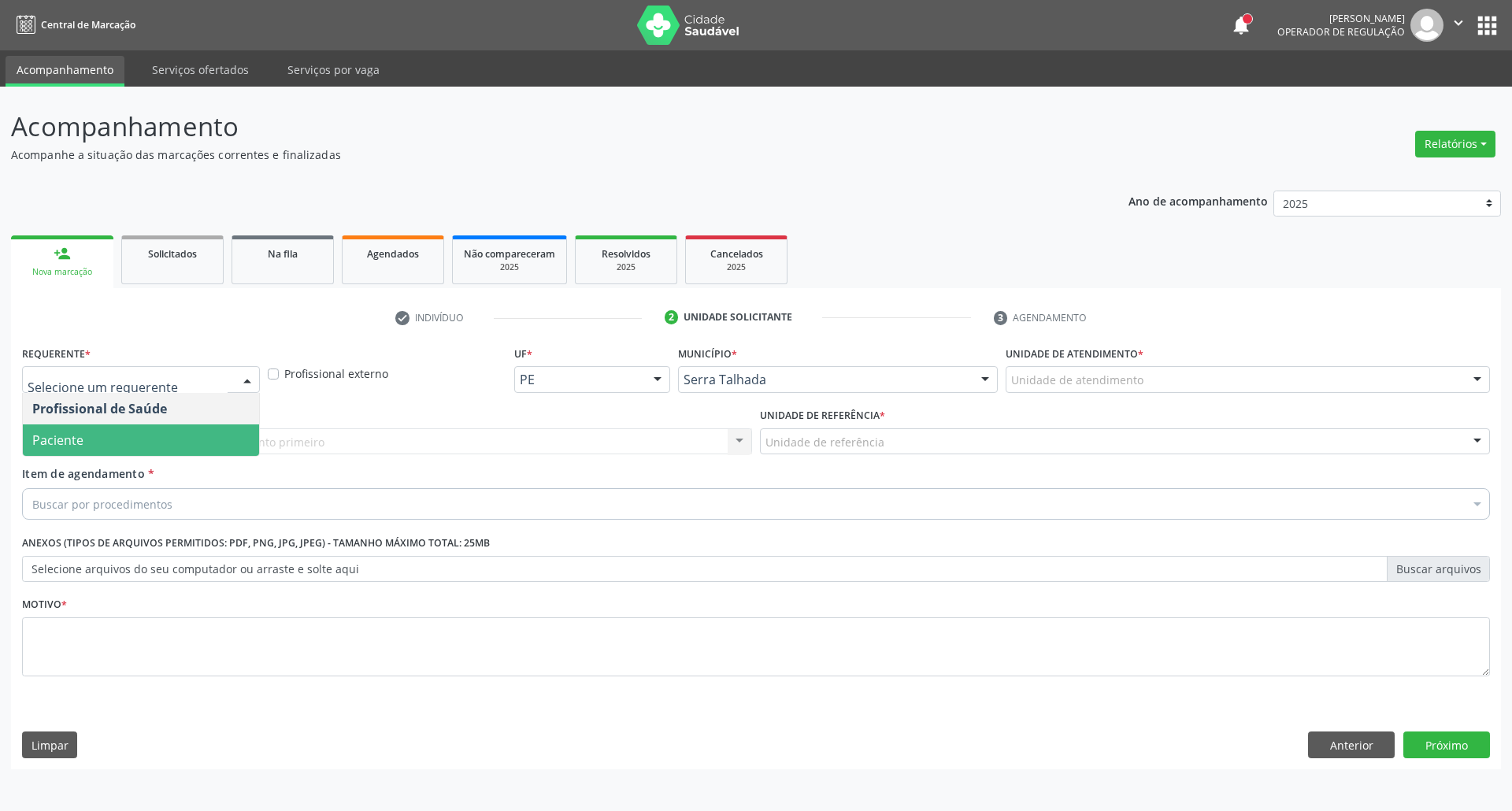
click at [150, 436] on span "Paciente" at bounding box center [140, 440] width 236 height 31
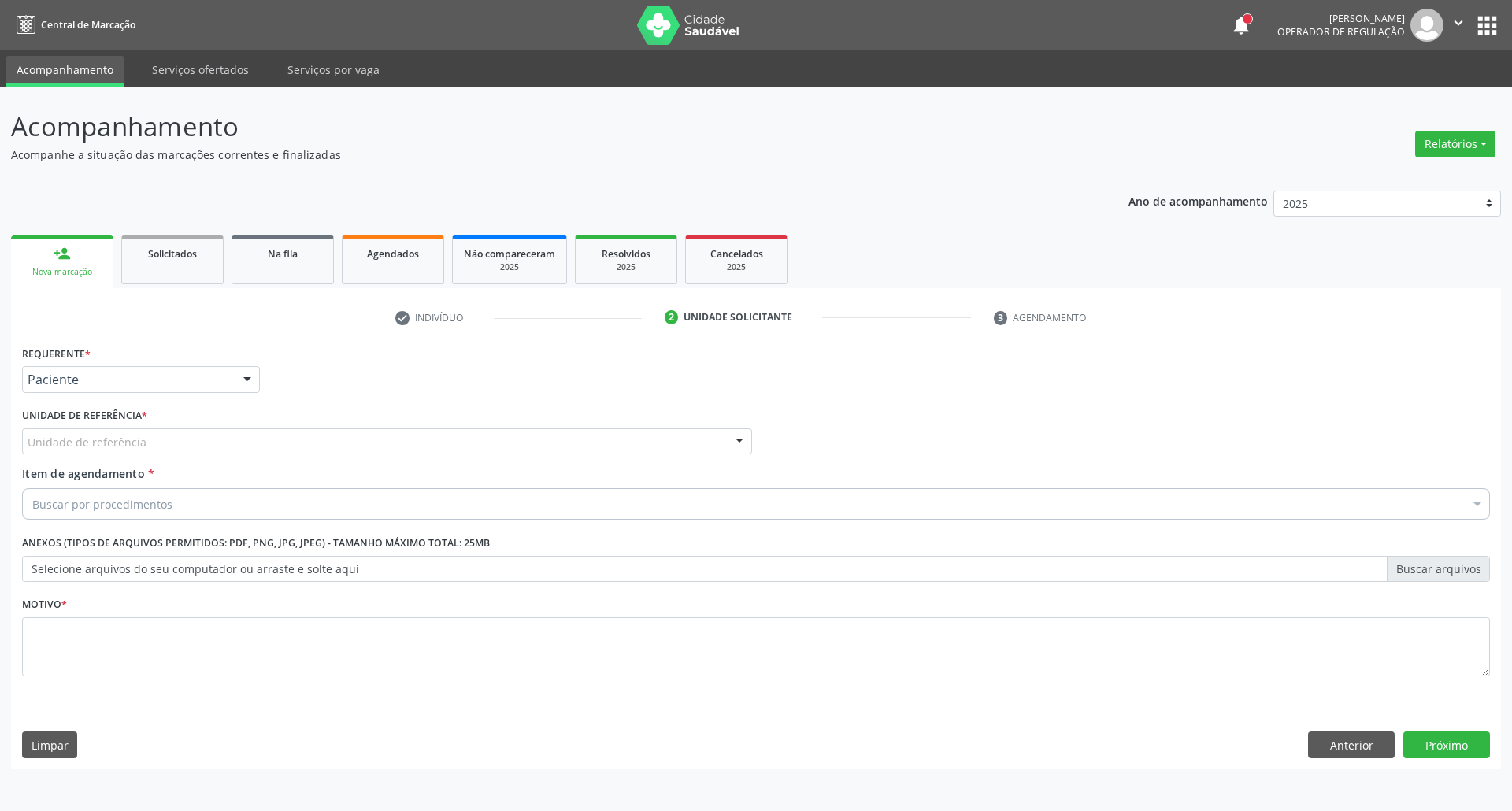
click at [150, 436] on div "Unidade de referência" at bounding box center [387, 442] width 730 height 27
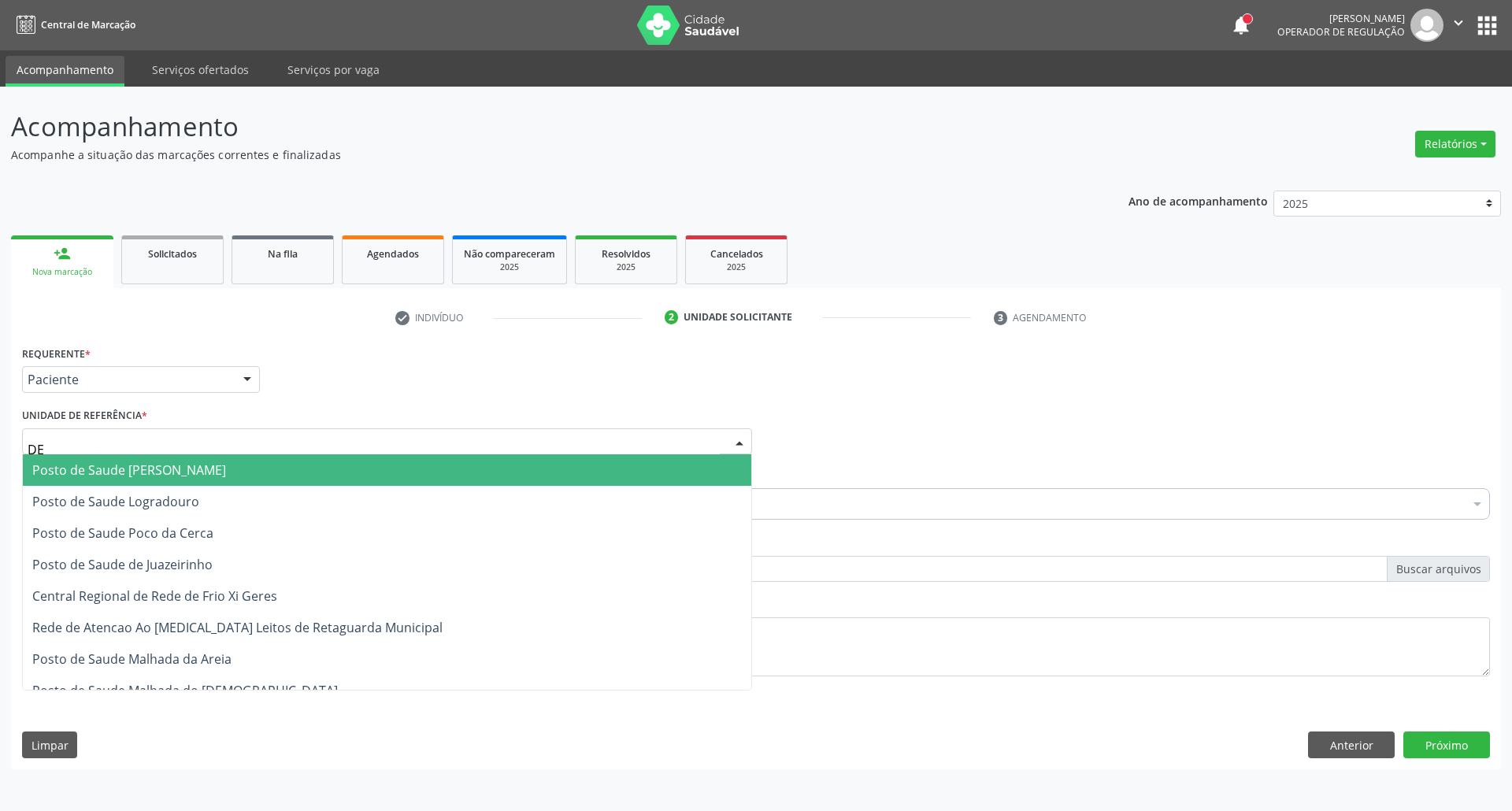
type input "D"
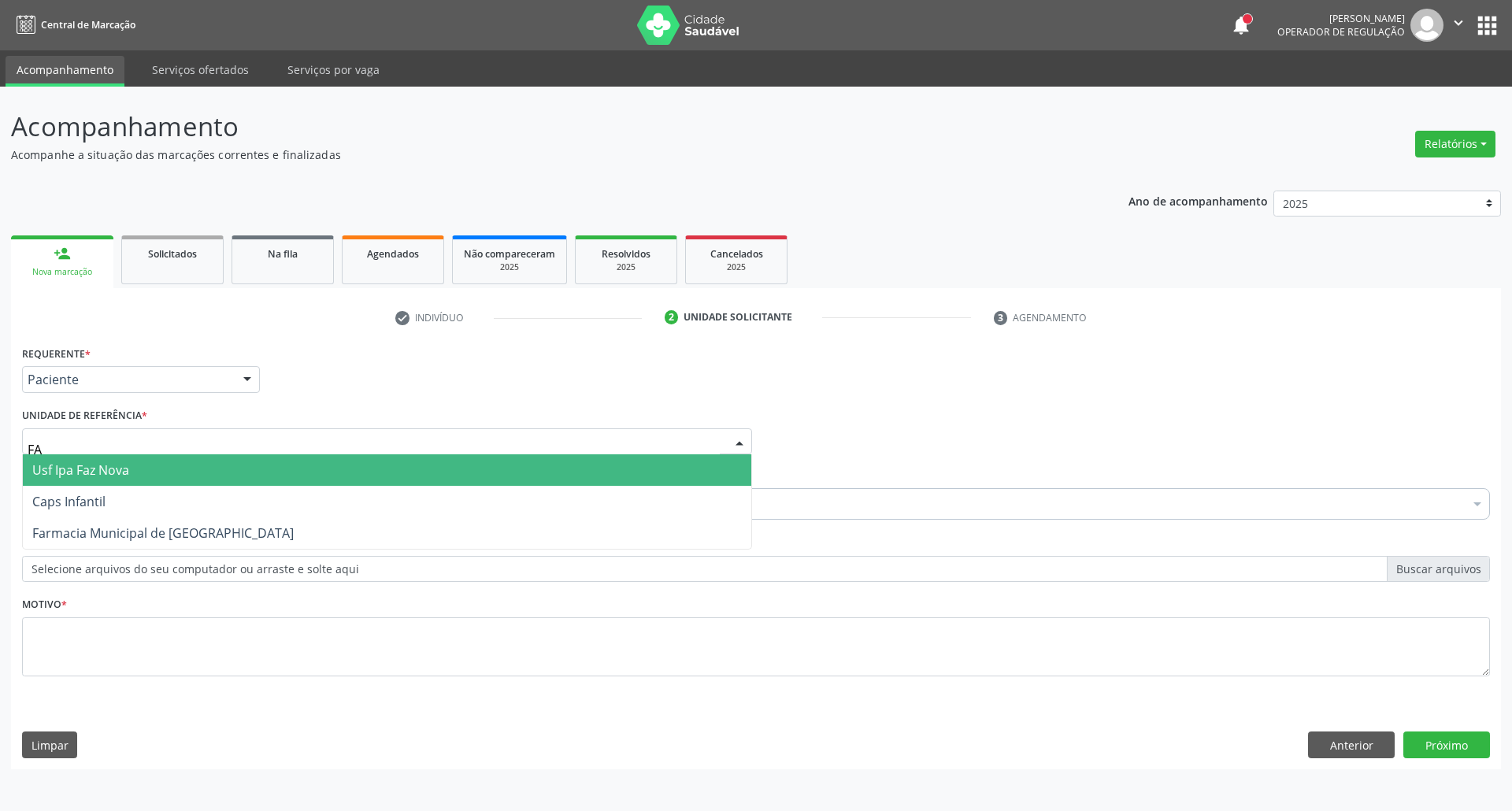
type input "FAZ"
click at [118, 470] on span "Usf Ipa Faz Nova" at bounding box center [80, 470] width 97 height 18
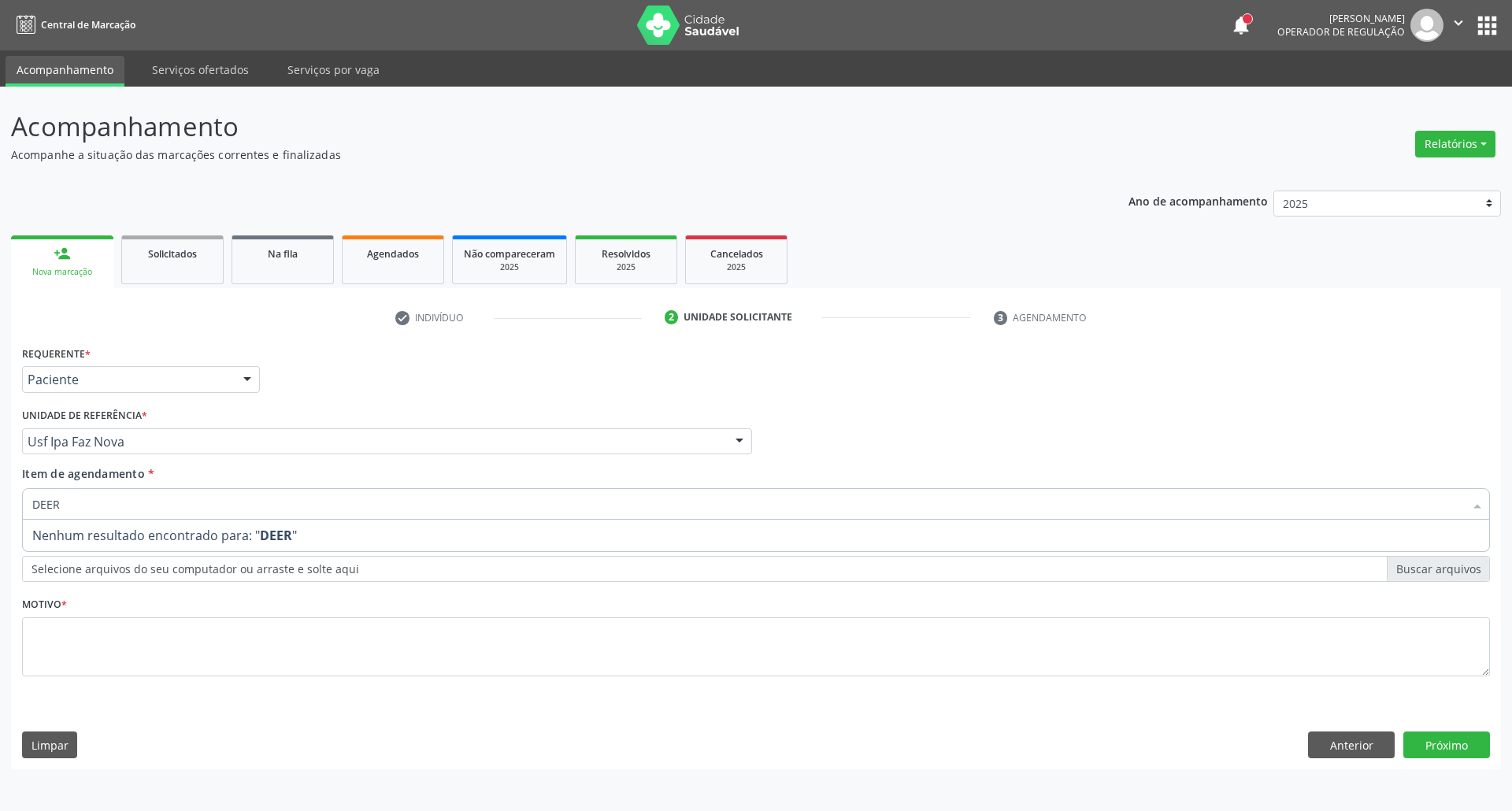
drag, startPoint x: 121, startPoint y: 508, endPoint x: 0, endPoint y: 218, distance: 314.2
click at [0, 305] on div "Acompanhamento Acompanhe a situação das marcações correntes e finalizadas Relat…" at bounding box center [756, 448] width 1512 height 724
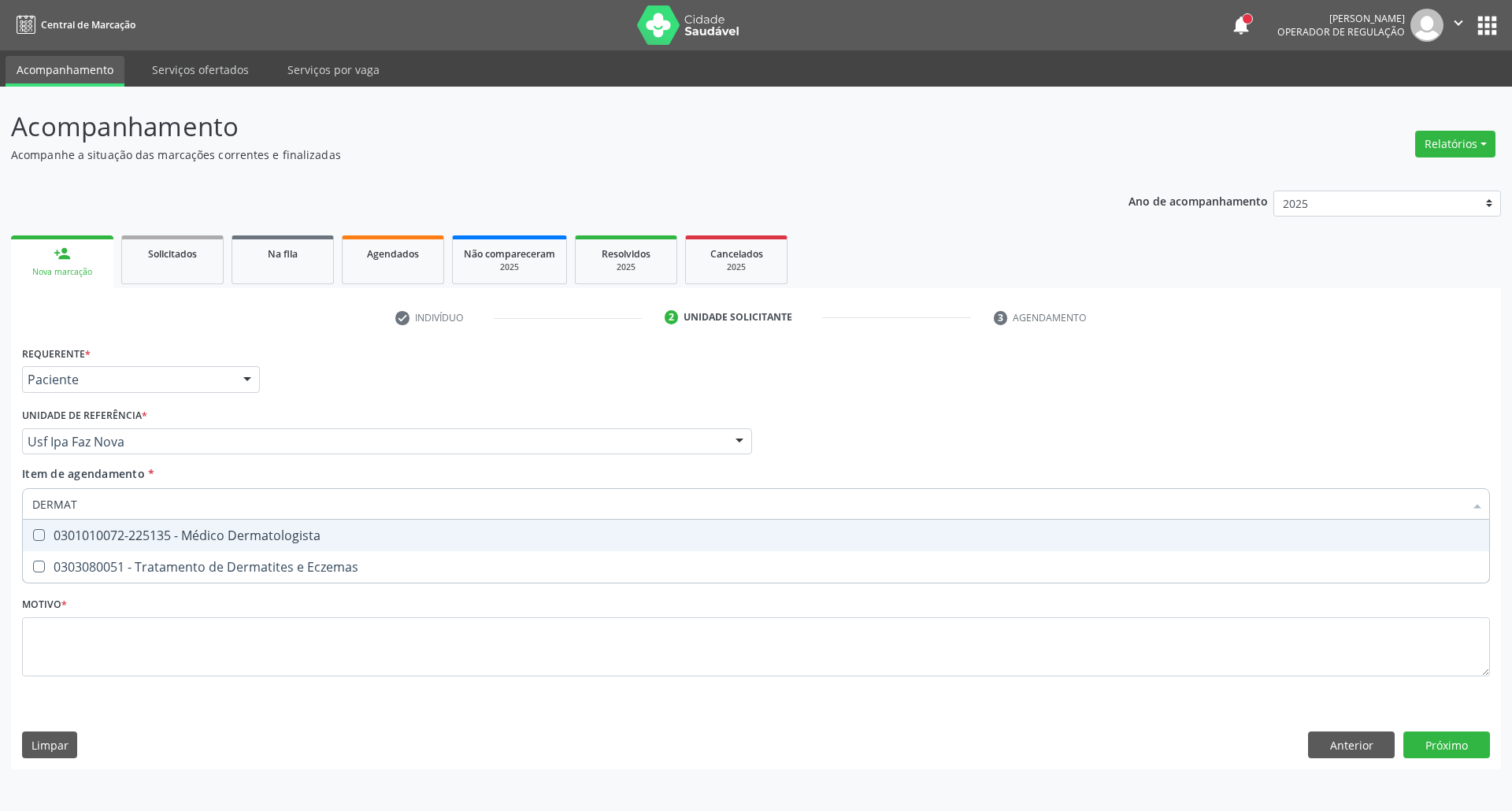
type input "DERMATO"
click at [87, 538] on div "0301010072-225135 - Médico Dermatologista" at bounding box center [755, 535] width 1447 height 13
checkbox Dermatologista "true"
click at [177, 668] on div "Requerente * Paciente Profissional de Saúde Paciente Nenhum resultado encontrad…" at bounding box center [755, 520] width 1467 height 357
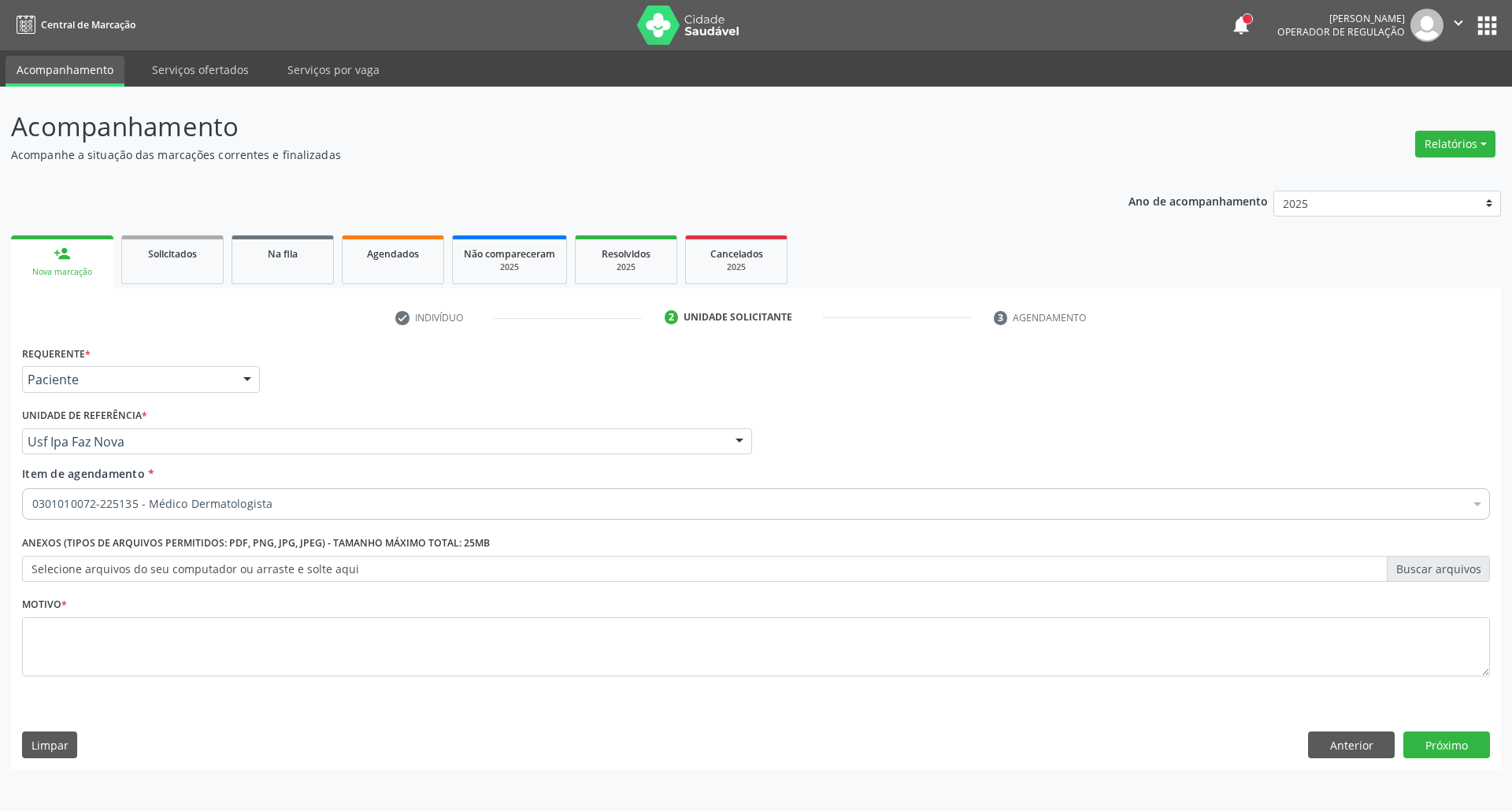
click at [179, 663] on li "Não selecionados" at bounding box center [756, 657] width 1467 height 42
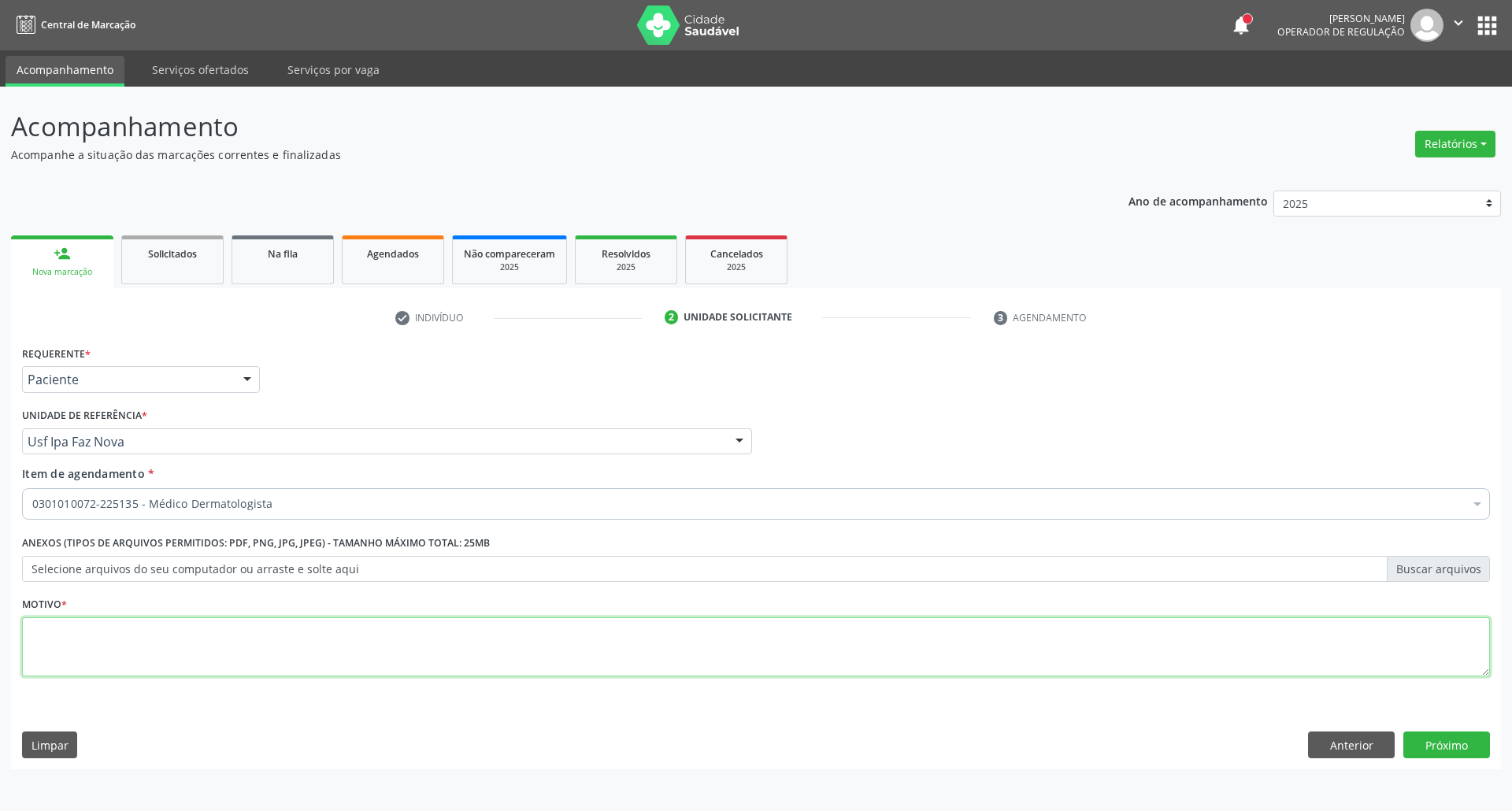
click at [167, 663] on textarea at bounding box center [755, 647] width 1467 height 60
type textarea "."
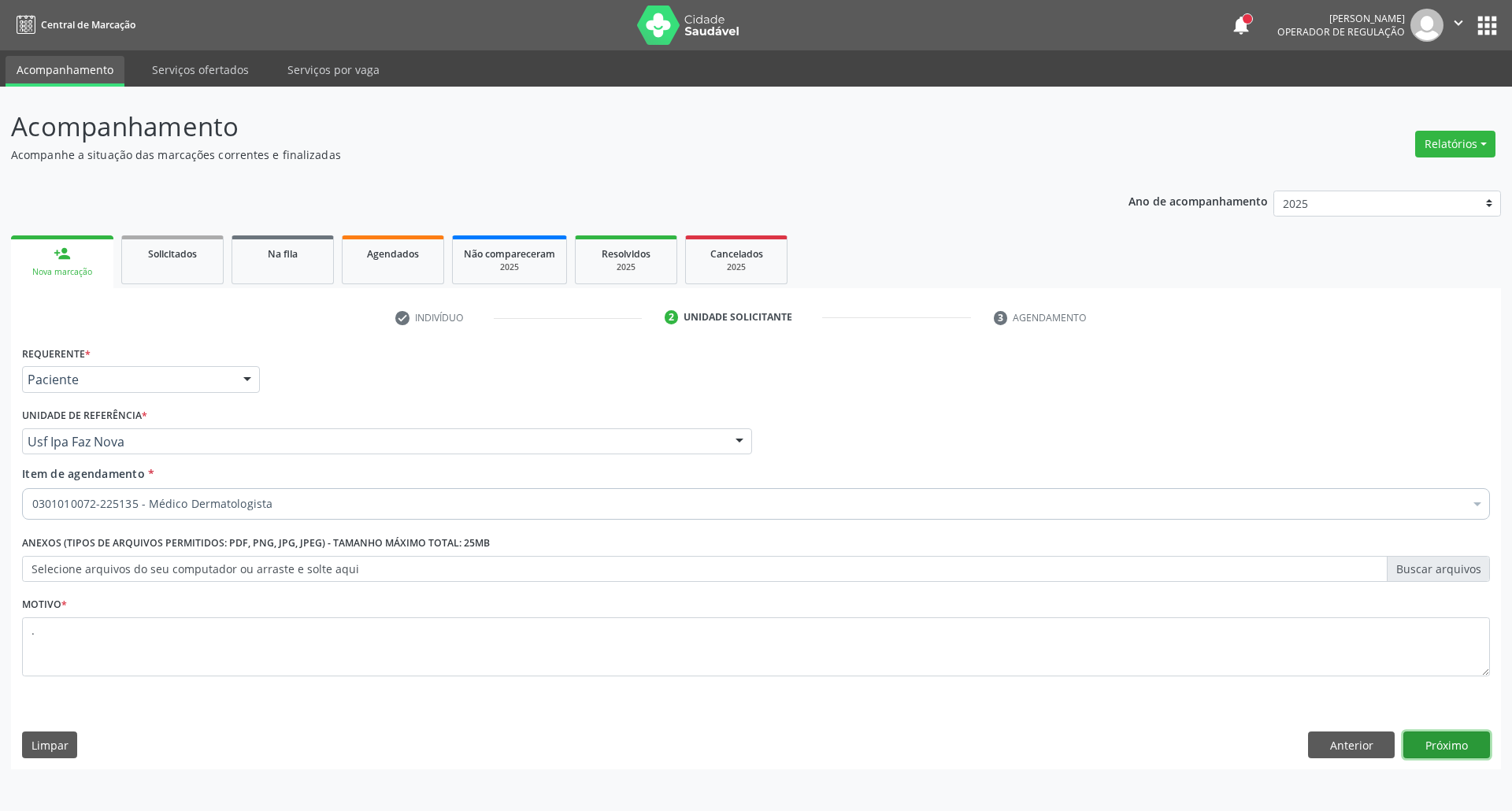
drag, startPoint x: 1433, startPoint y: 747, endPoint x: 1258, endPoint y: 749, distance: 175.0
click at [1431, 747] on button "Próximo" at bounding box center [1446, 745] width 87 height 27
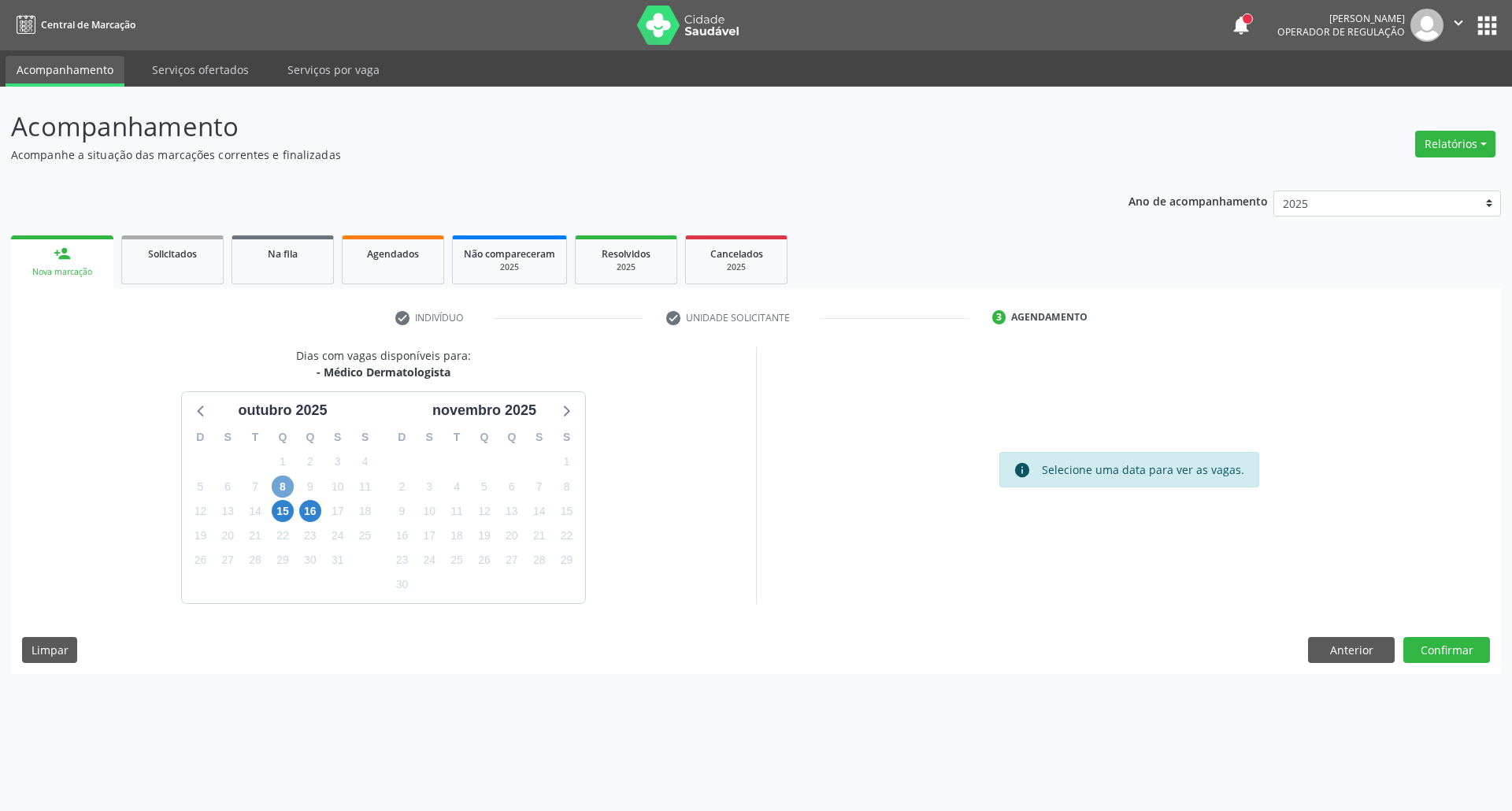
click at [288, 487] on span "8" at bounding box center [283, 487] width 22 height 22
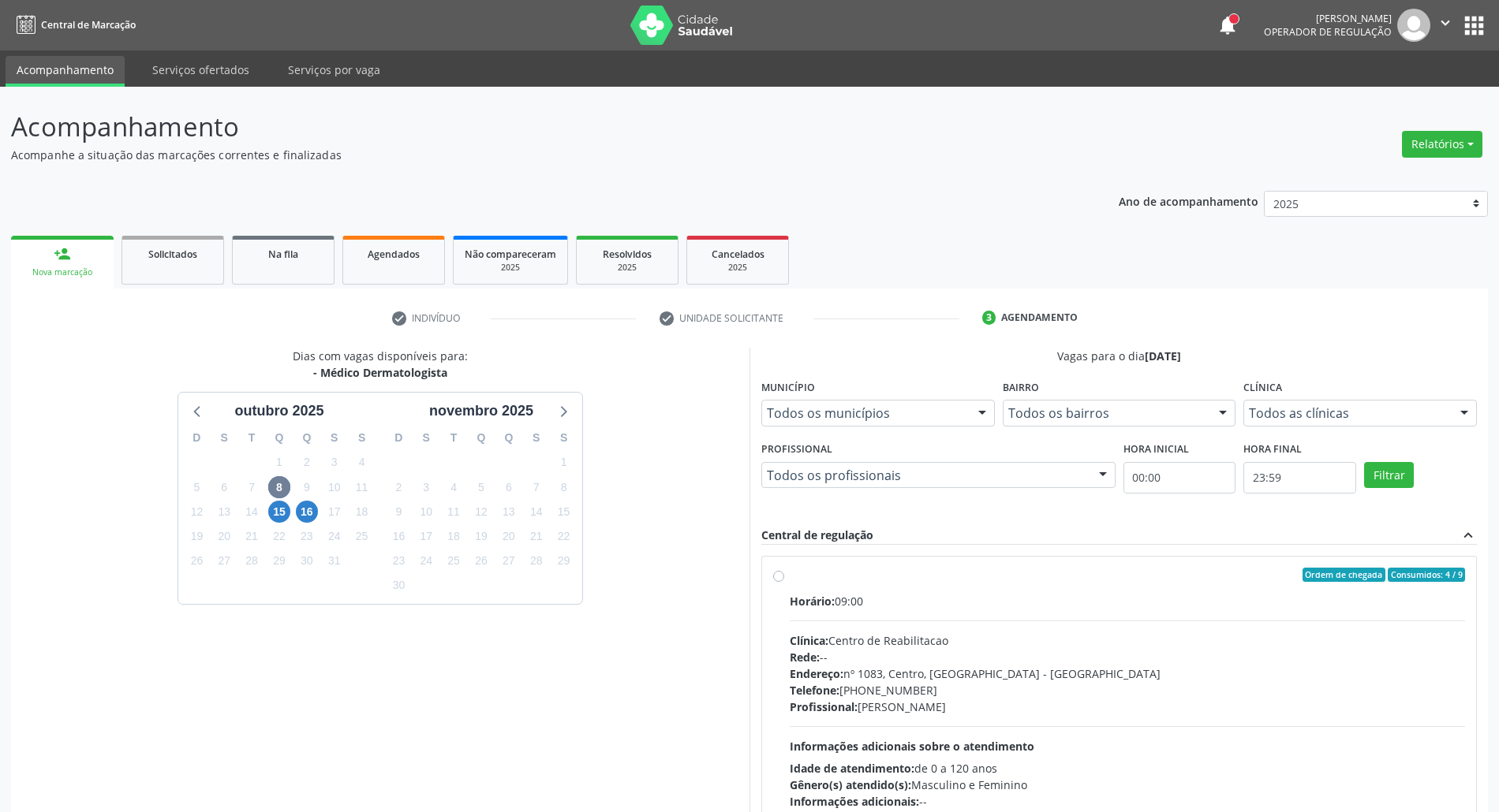
click at [931, 622] on div "Horário: 09:00 Clínica: Centro de Reabilitacao Rede: -- Endereço: nº 1083, Cent…" at bounding box center [1127, 702] width 676 height 217
click at [784, 582] on input "Ordem de chegada Consumidos: 4 / 9 Horário: 09:00 Clínica: Centro de Reabilitac…" at bounding box center [779, 574] width 11 height 14
radio input "true"
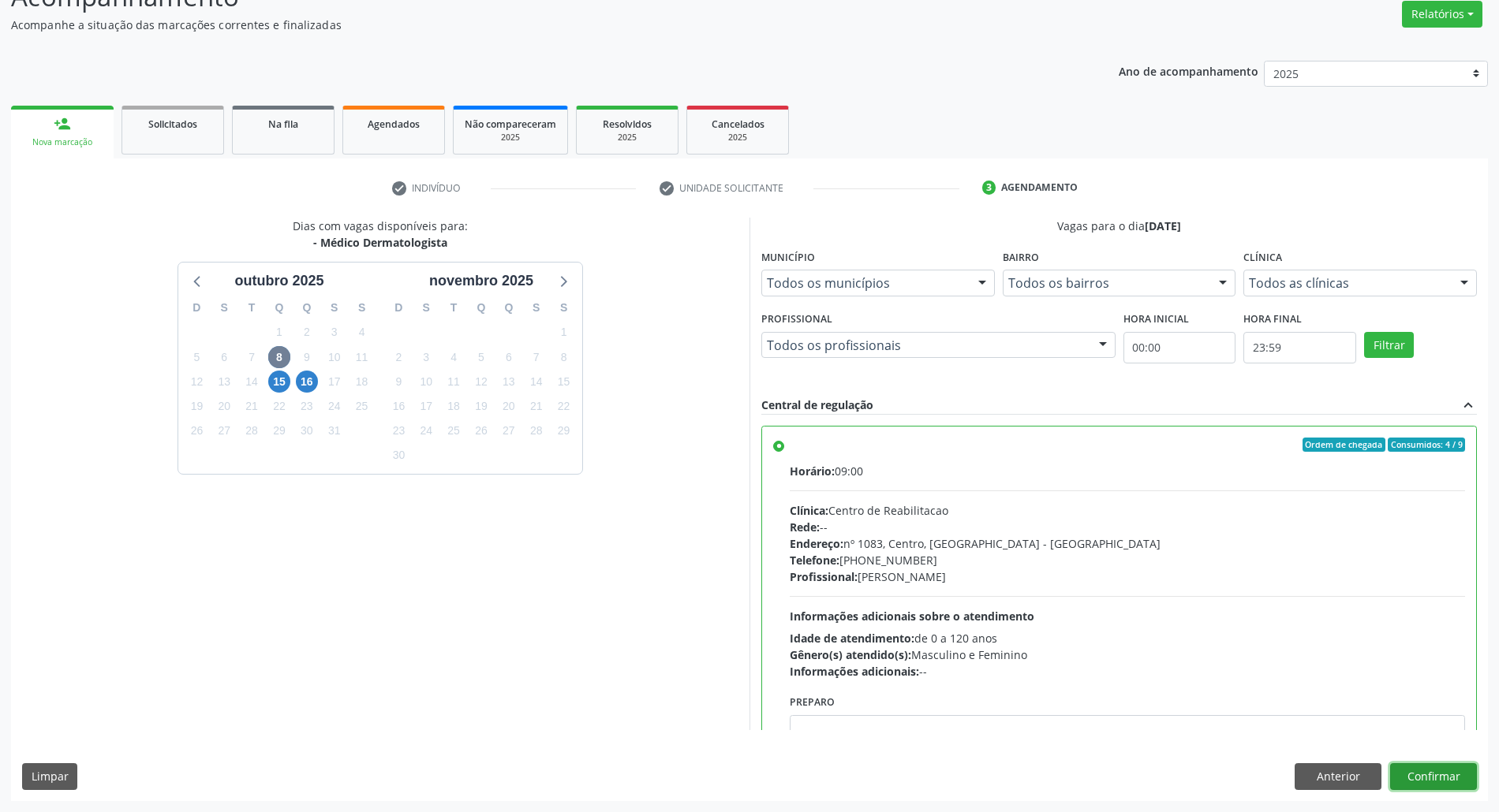
click at [1459, 776] on button "Confirmar" at bounding box center [1433, 777] width 87 height 27
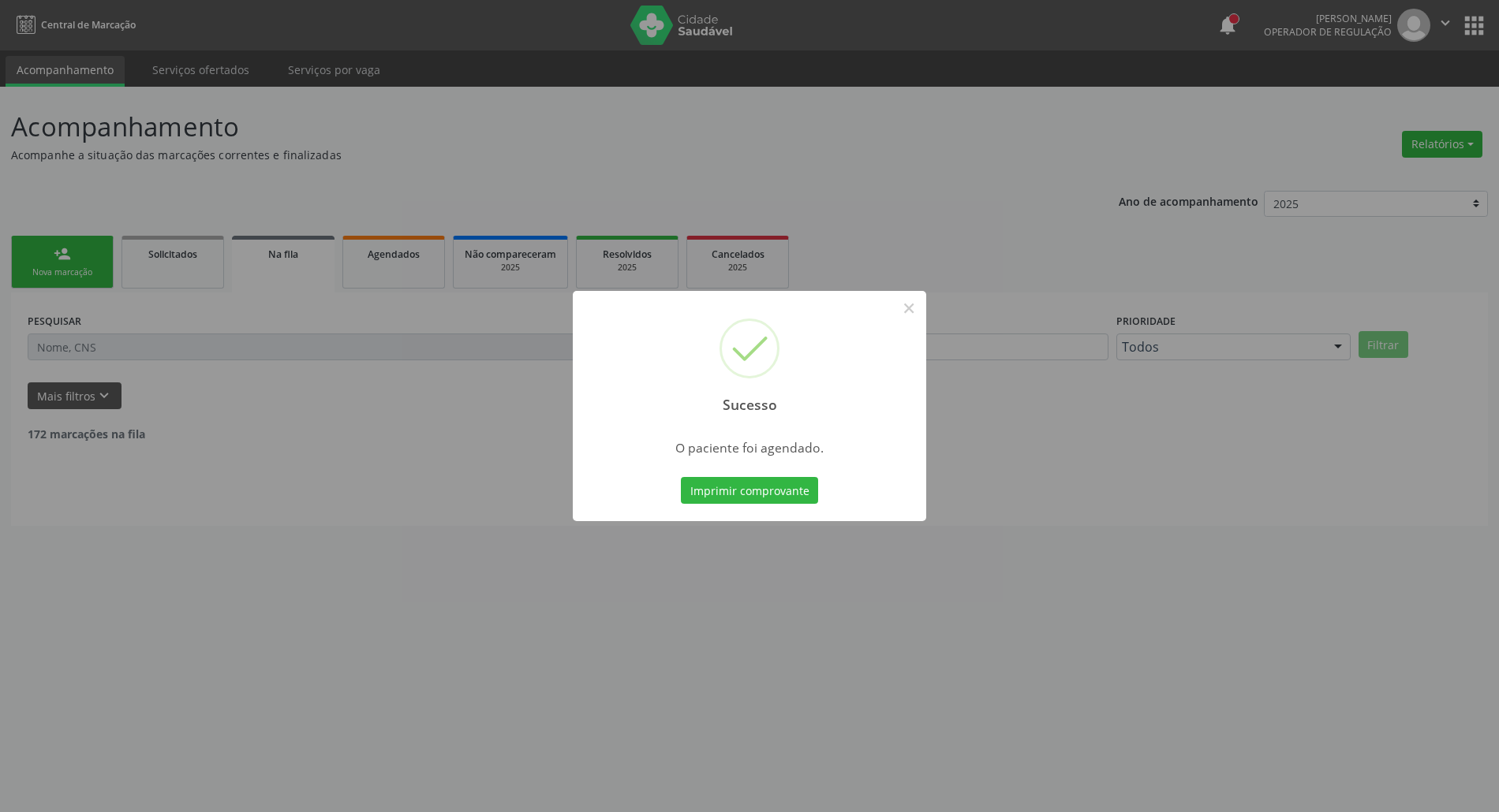
scroll to position [0, 0]
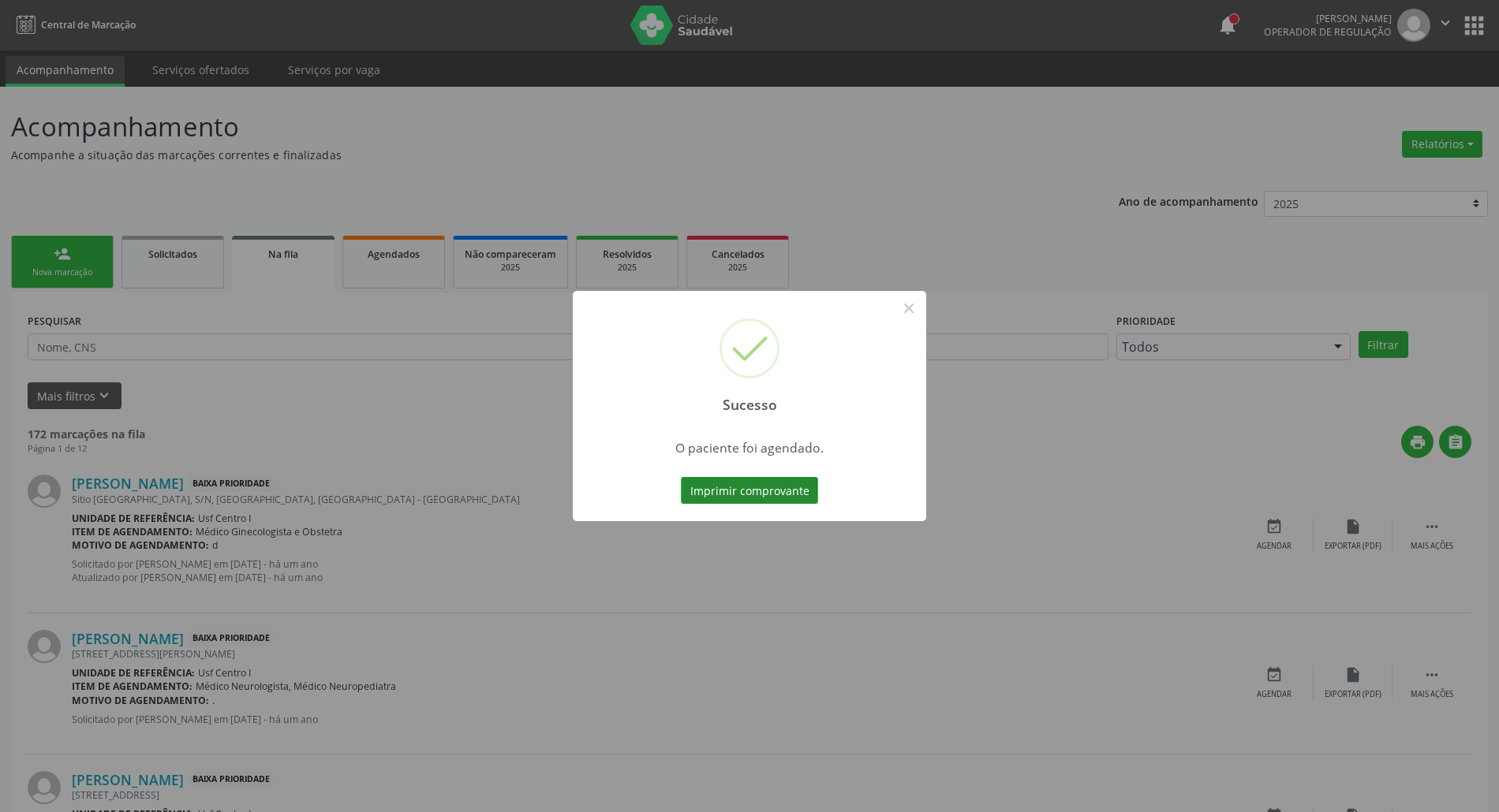
click at [768, 493] on button "Imprimir comprovante" at bounding box center [749, 491] width 137 height 27
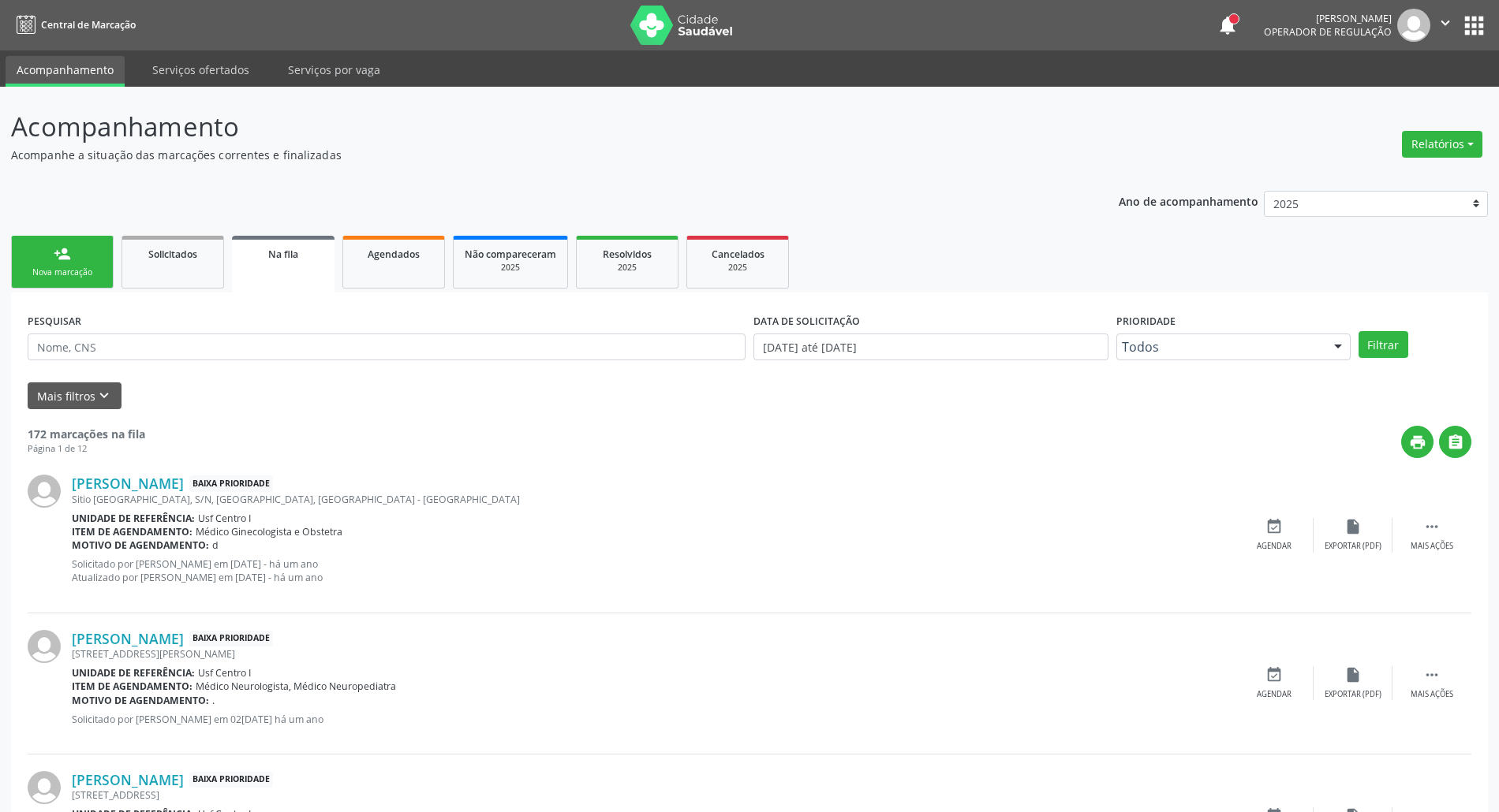
click at [99, 247] on link "person_add Nova marcação" at bounding box center [62, 262] width 103 height 53
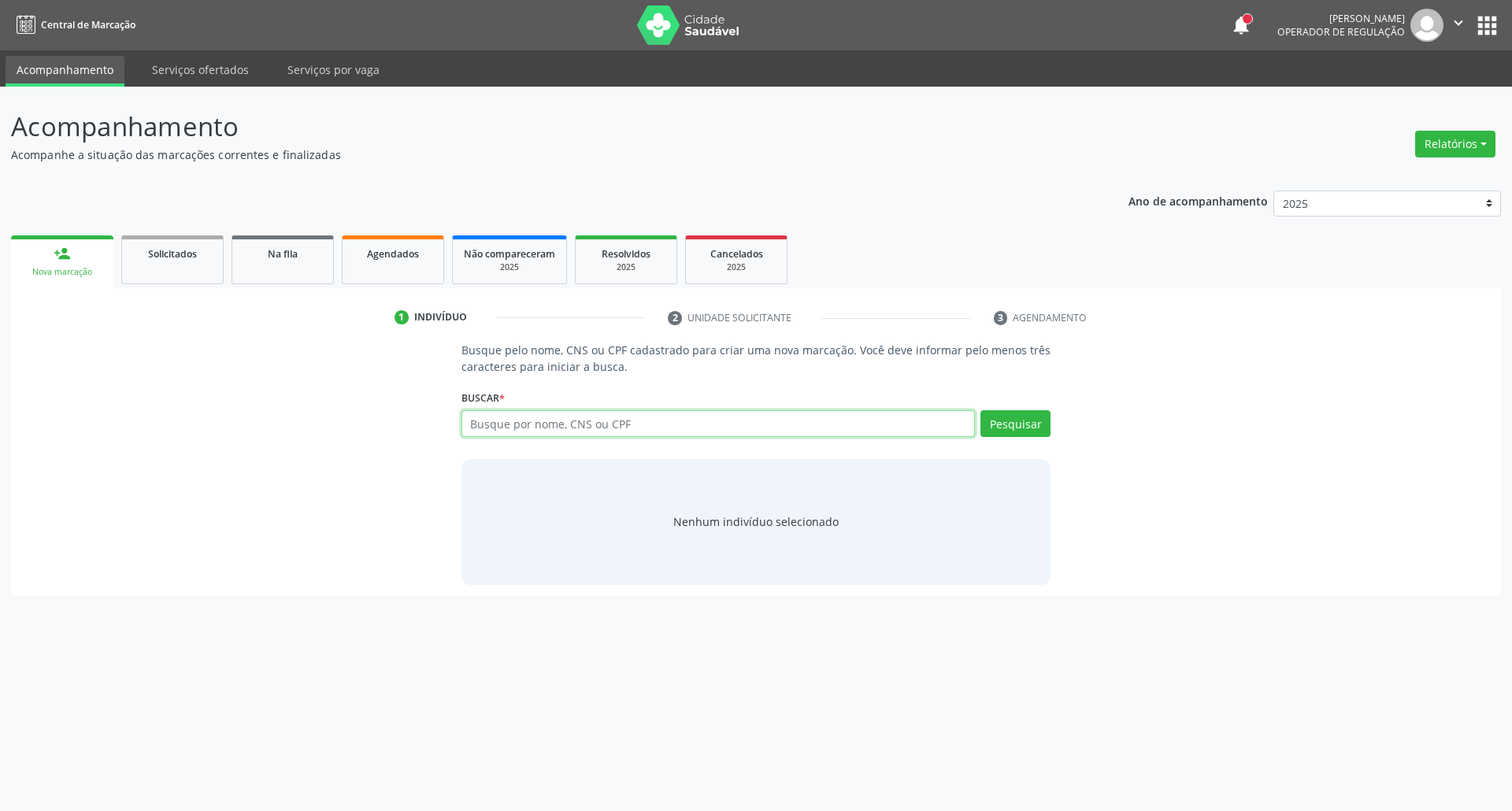
click at [659, 423] on input "text" at bounding box center [718, 424] width 514 height 27
type input "00927960443"
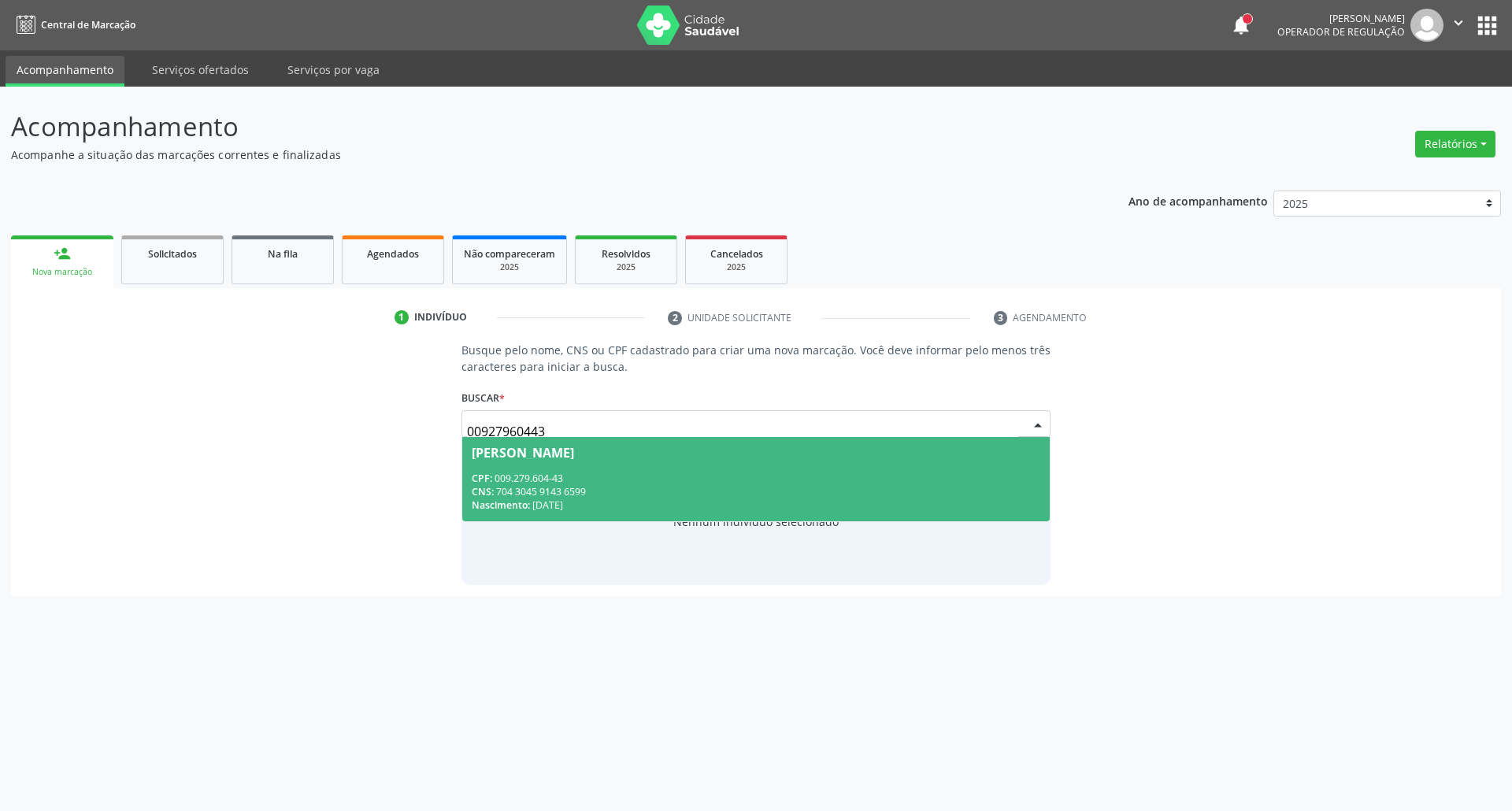
drag, startPoint x: 626, startPoint y: 458, endPoint x: 565, endPoint y: 496, distance: 71.9
click at [574, 457] on div "Damiana Clarindo Ferreira" at bounding box center [523, 453] width 103 height 13
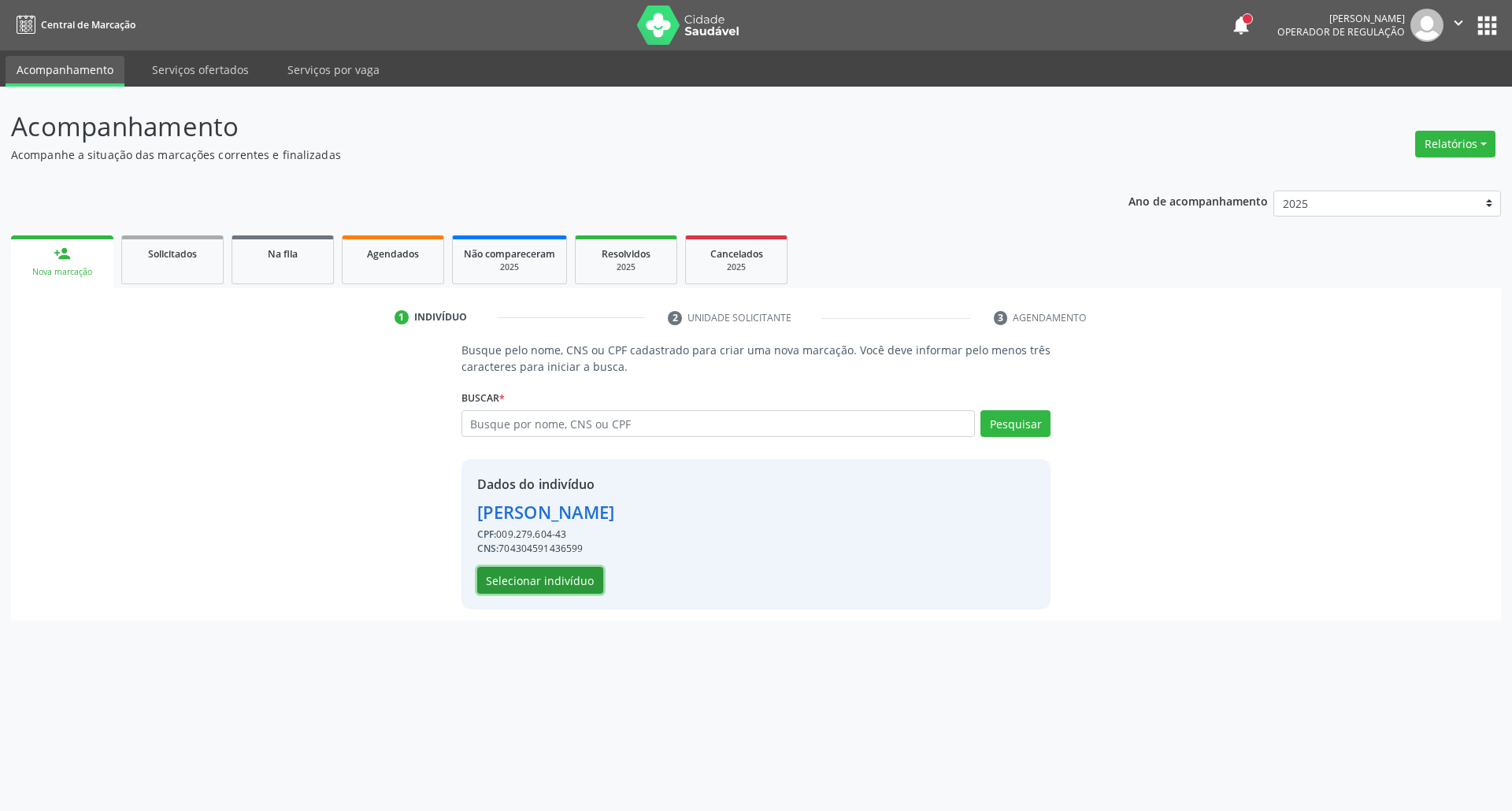
click at [500, 580] on button "Selecionar indivíduo" at bounding box center [540, 580] width 126 height 27
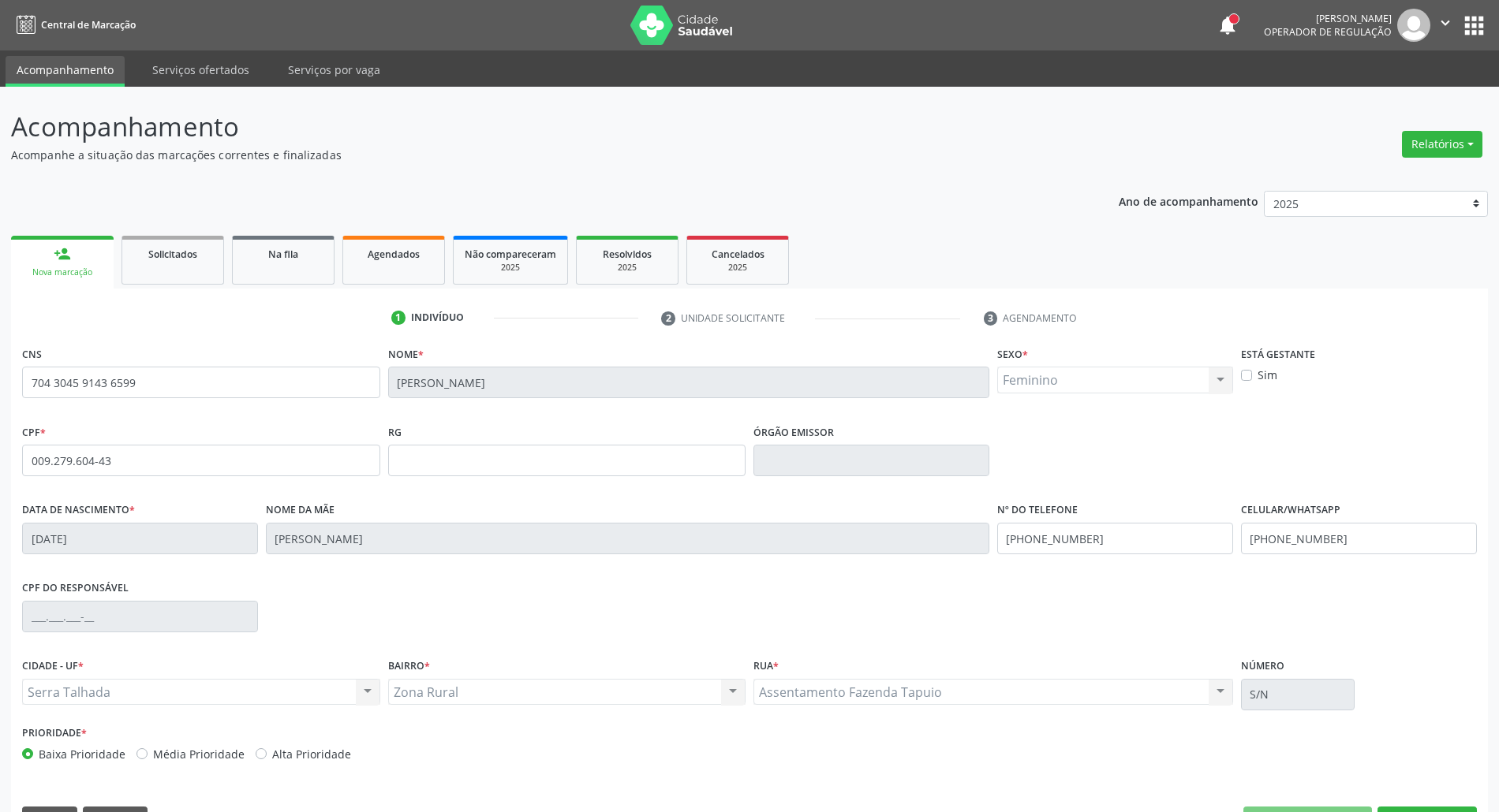
scroll to position [43, 0]
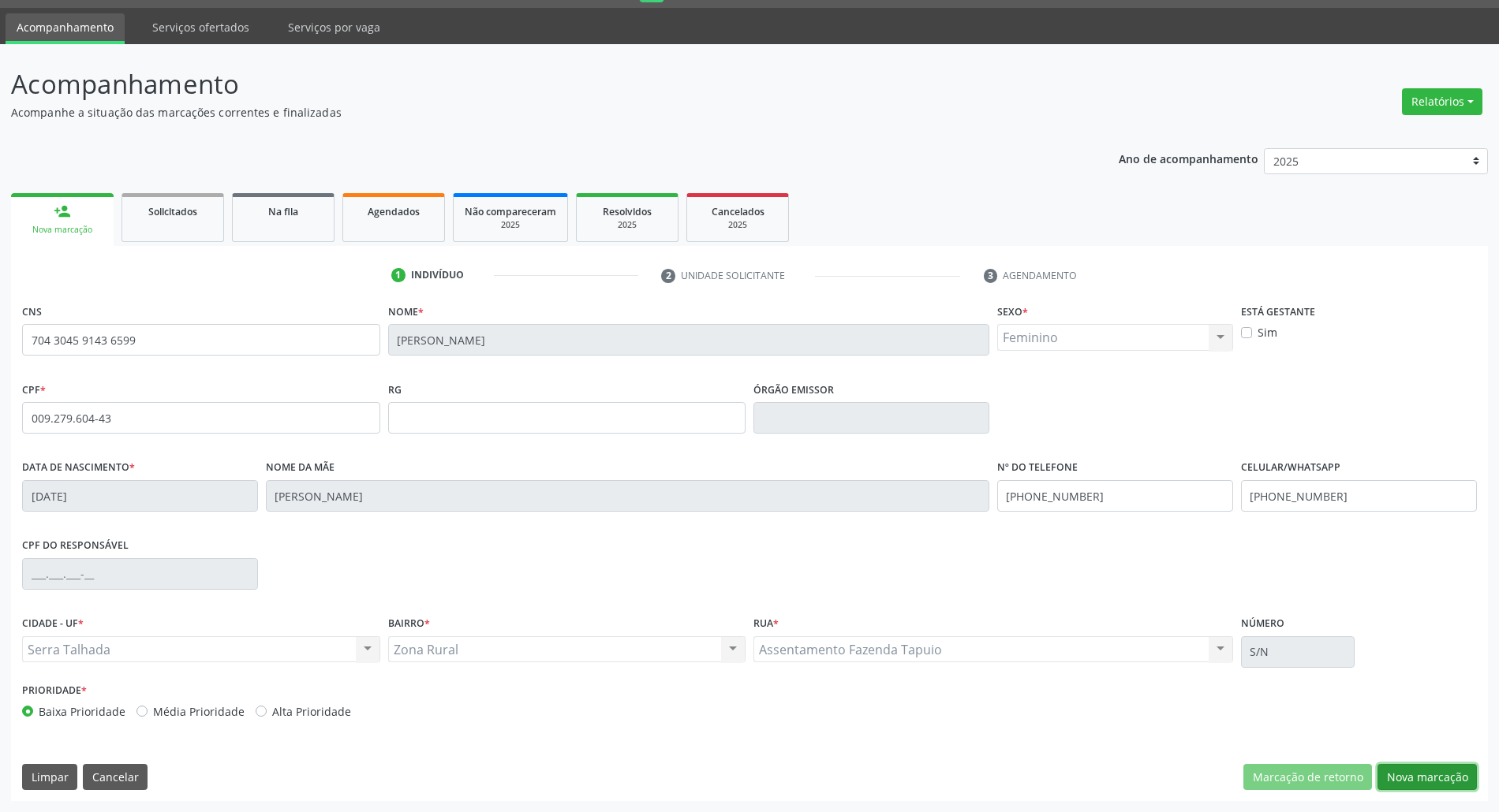
drag, startPoint x: 1431, startPoint y: 772, endPoint x: 1308, endPoint y: 812, distance: 129.3
click at [1428, 772] on button "Nova marcação" at bounding box center [1427, 777] width 99 height 27
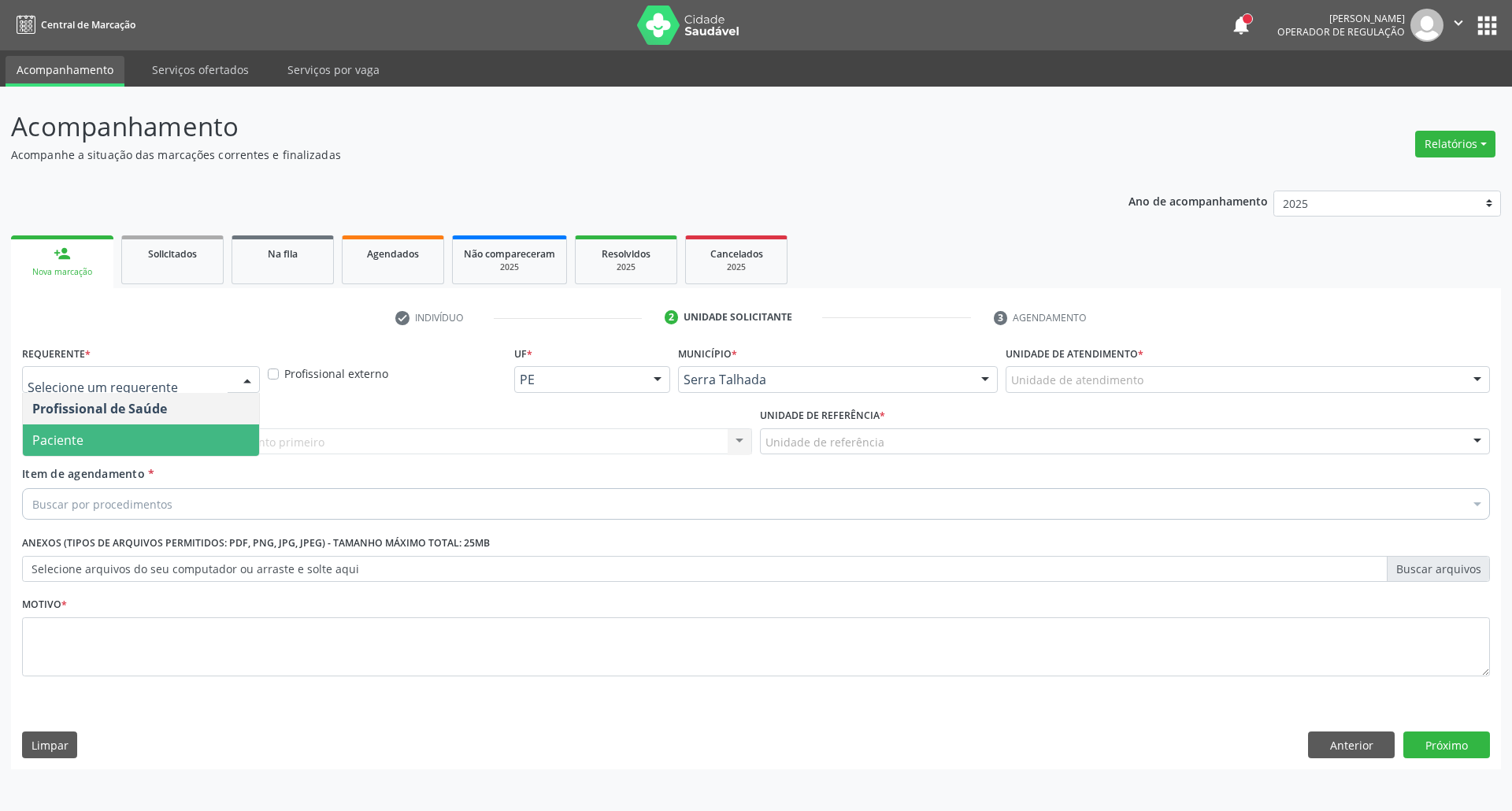
click at [108, 442] on span "Paciente" at bounding box center [140, 440] width 236 height 31
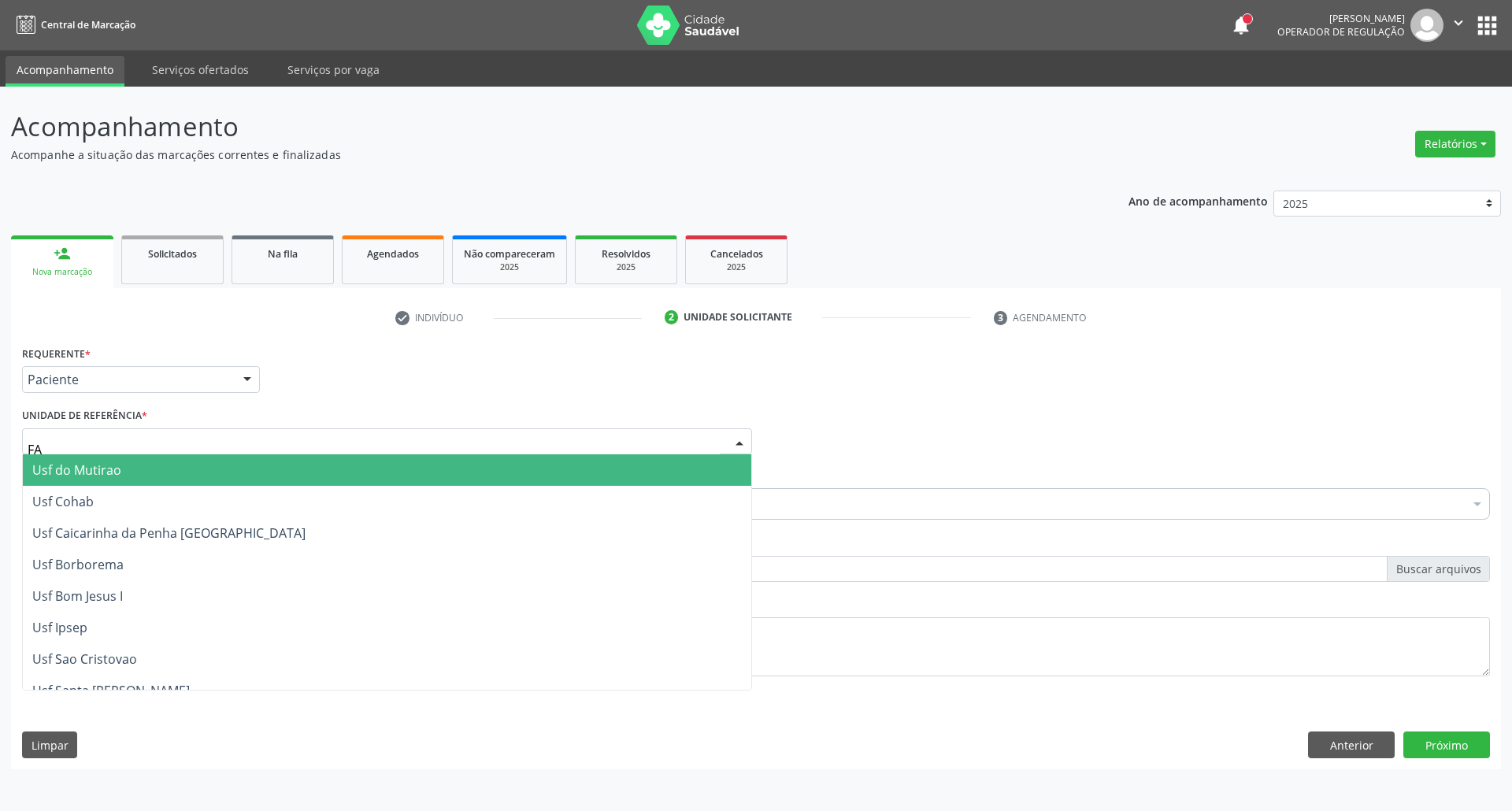
type input "FAZ"
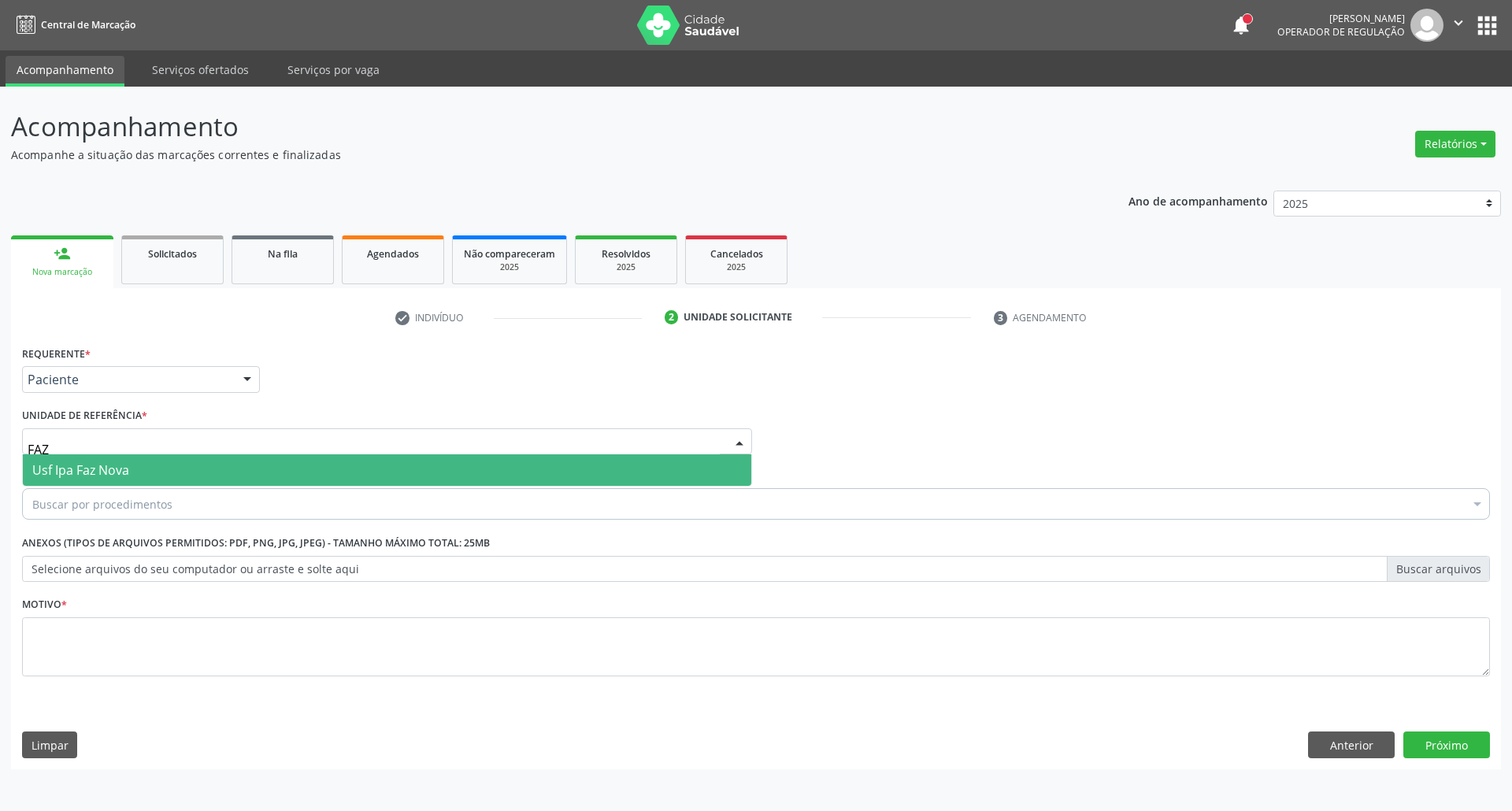
click at [70, 462] on span "Usf Ipa Faz Nova" at bounding box center [80, 470] width 97 height 18
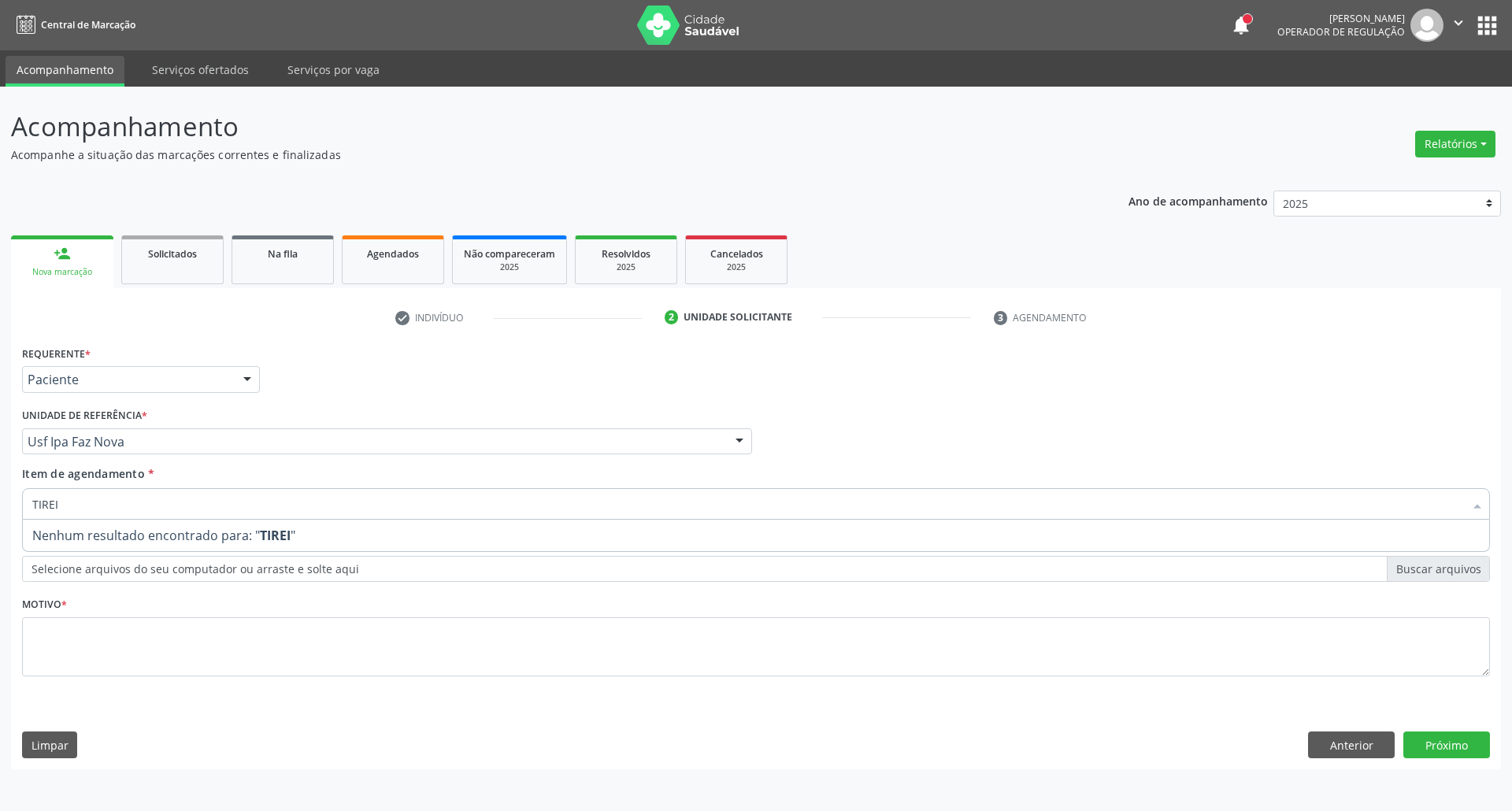
type input "TIRE"
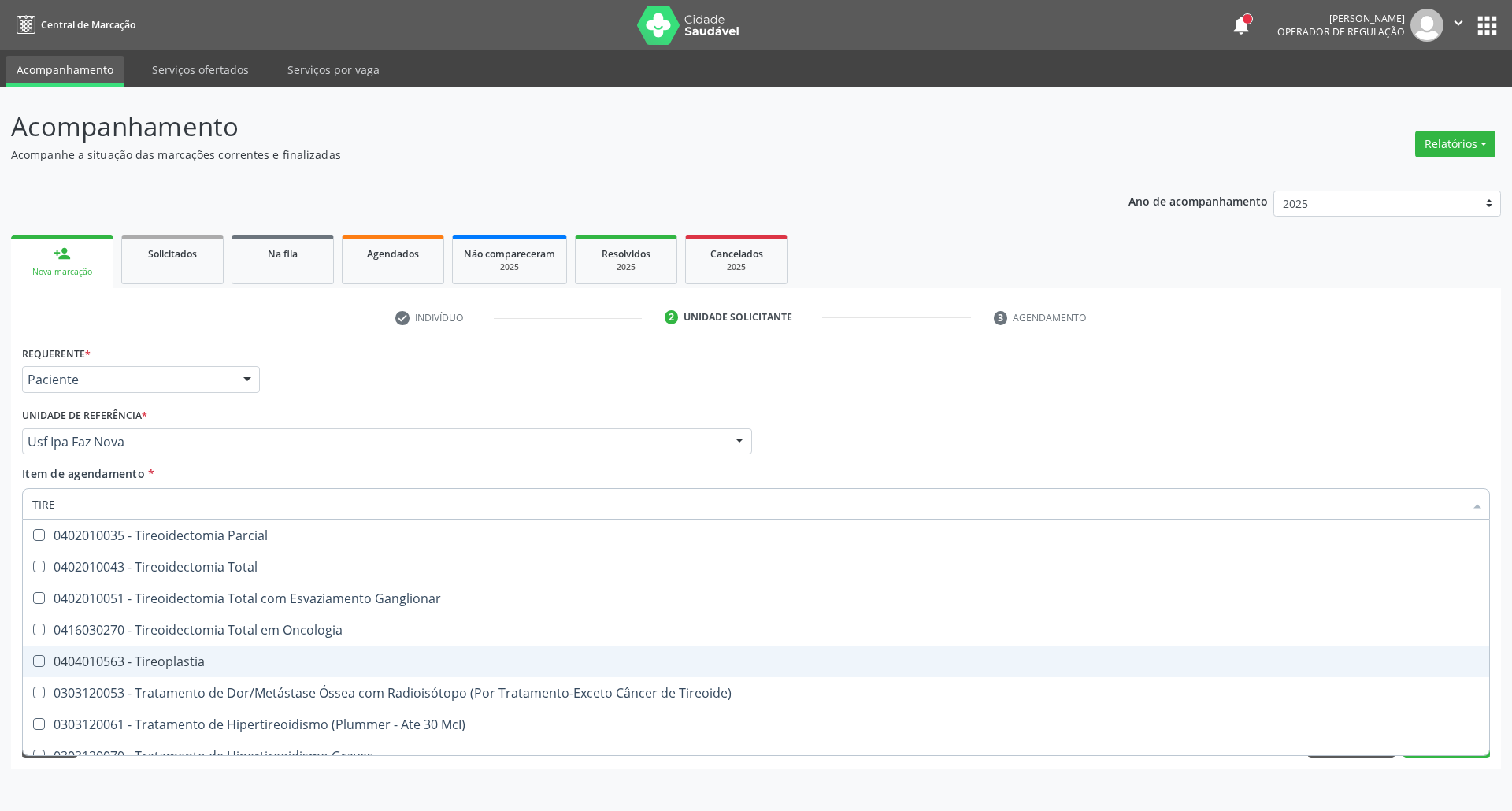
scroll to position [710, 0]
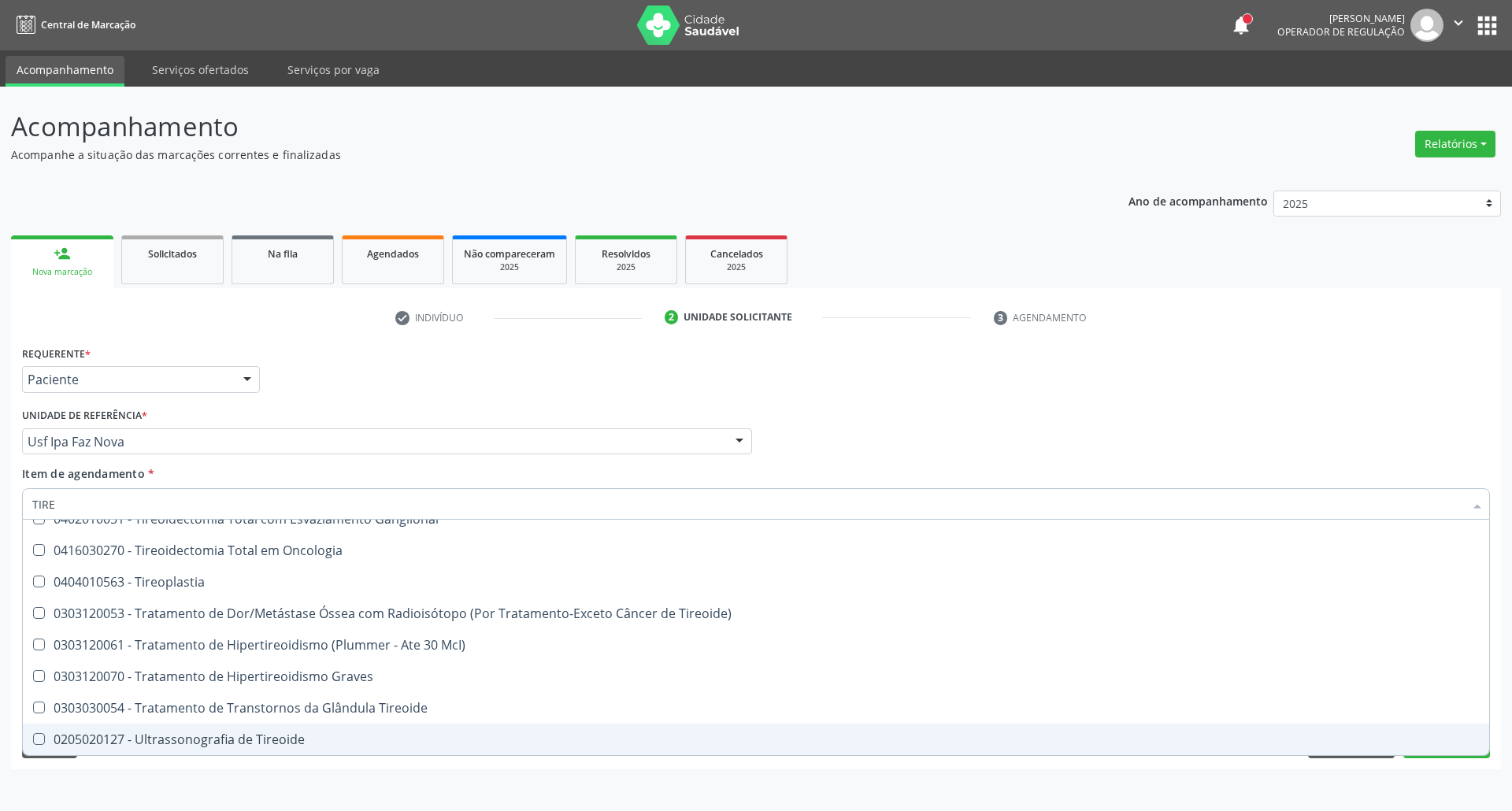
click at [269, 737] on div "0205020127 - Ultrassonografia de Tireoide" at bounding box center [755, 739] width 1447 height 13
checkbox Tireoide "true"
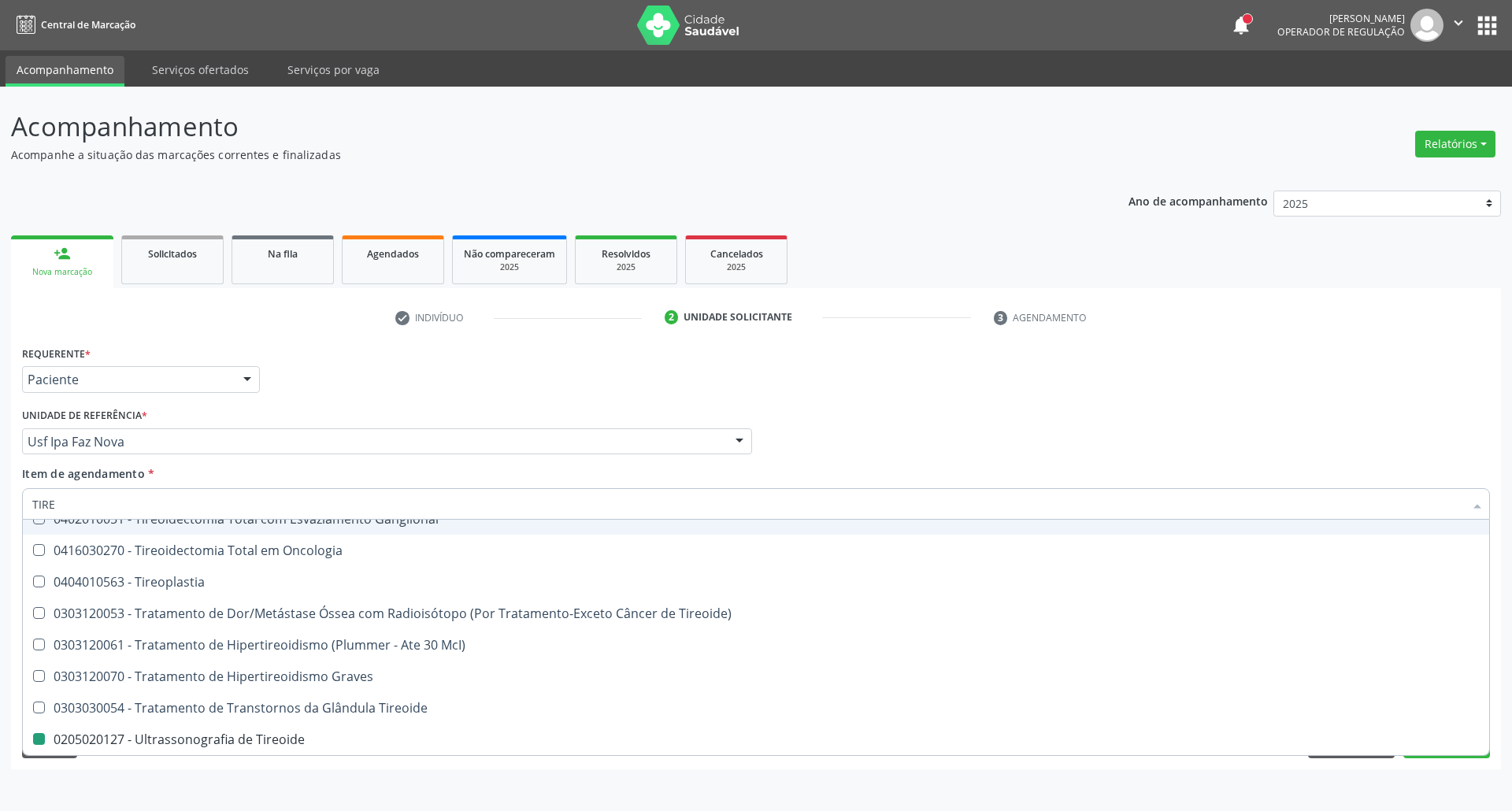
click at [930, 423] on div "Profissional Solicitante Por favor, selecione a Unidade de Atendimento primeiro…" at bounding box center [756, 434] width 1476 height 61
checkbox Tireoide "true"
checkbox Tireoide "false"
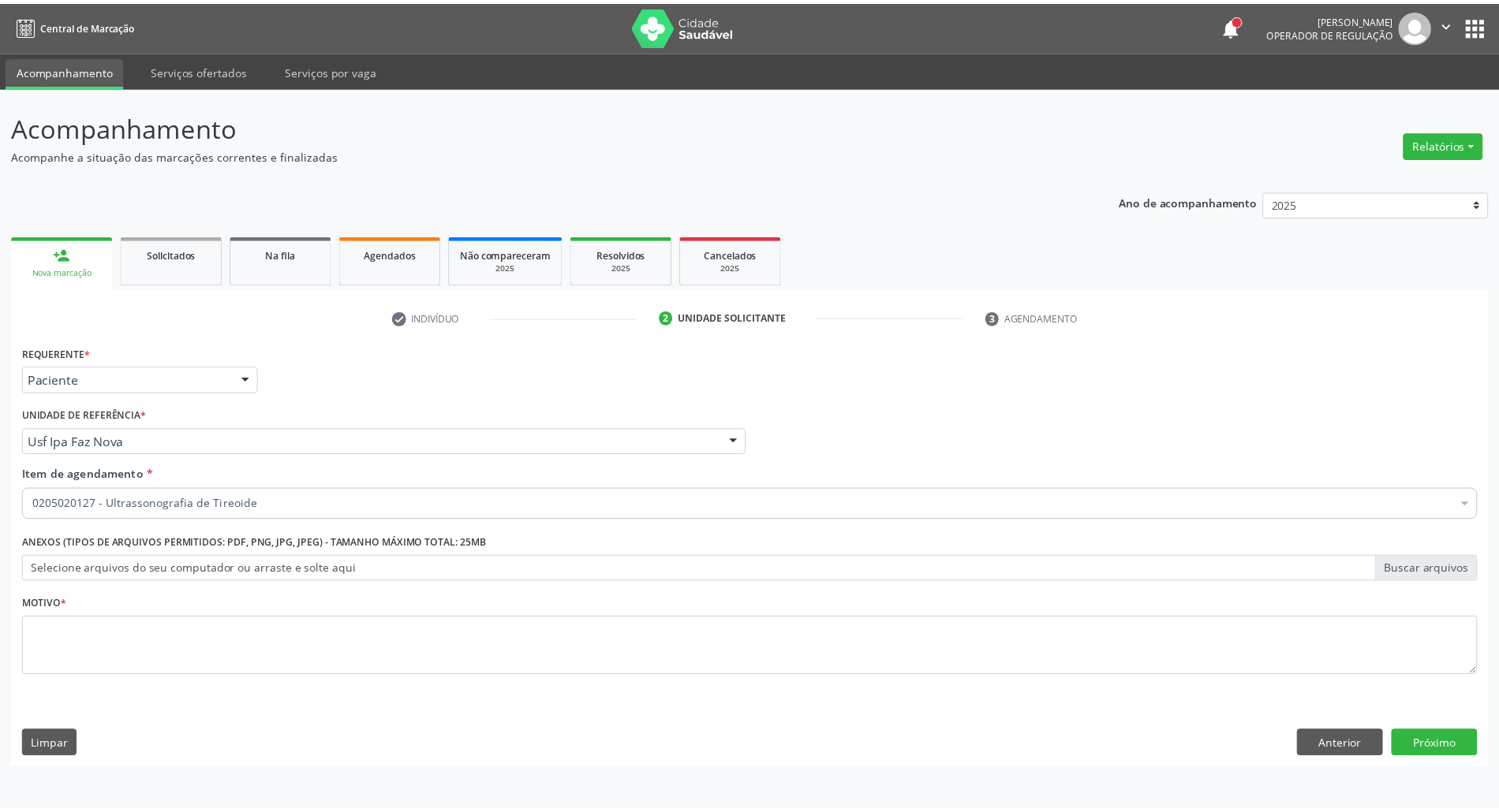
scroll to position [0, 0]
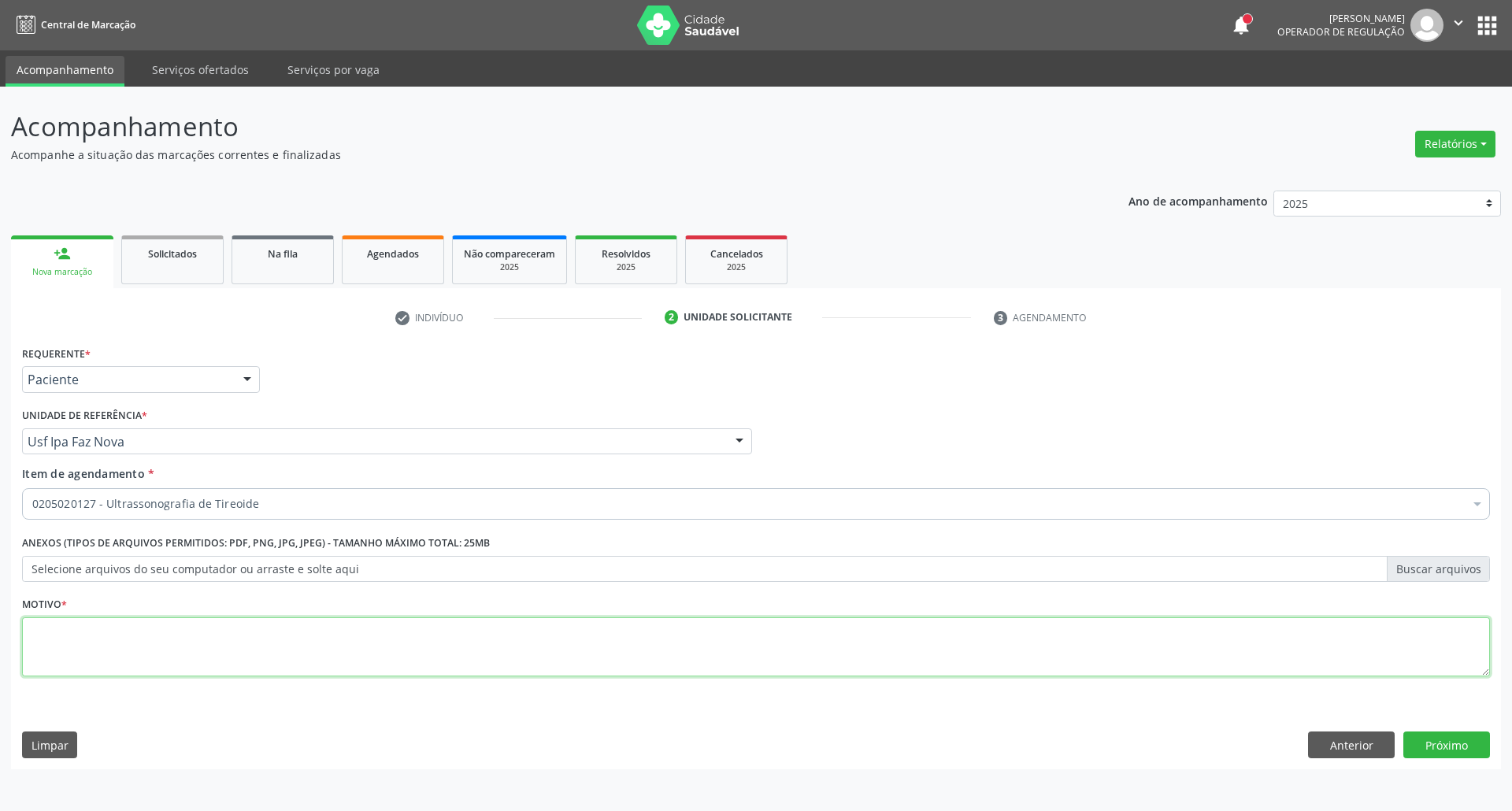
click at [554, 640] on textarea at bounding box center [755, 647] width 1467 height 60
type textarea "."
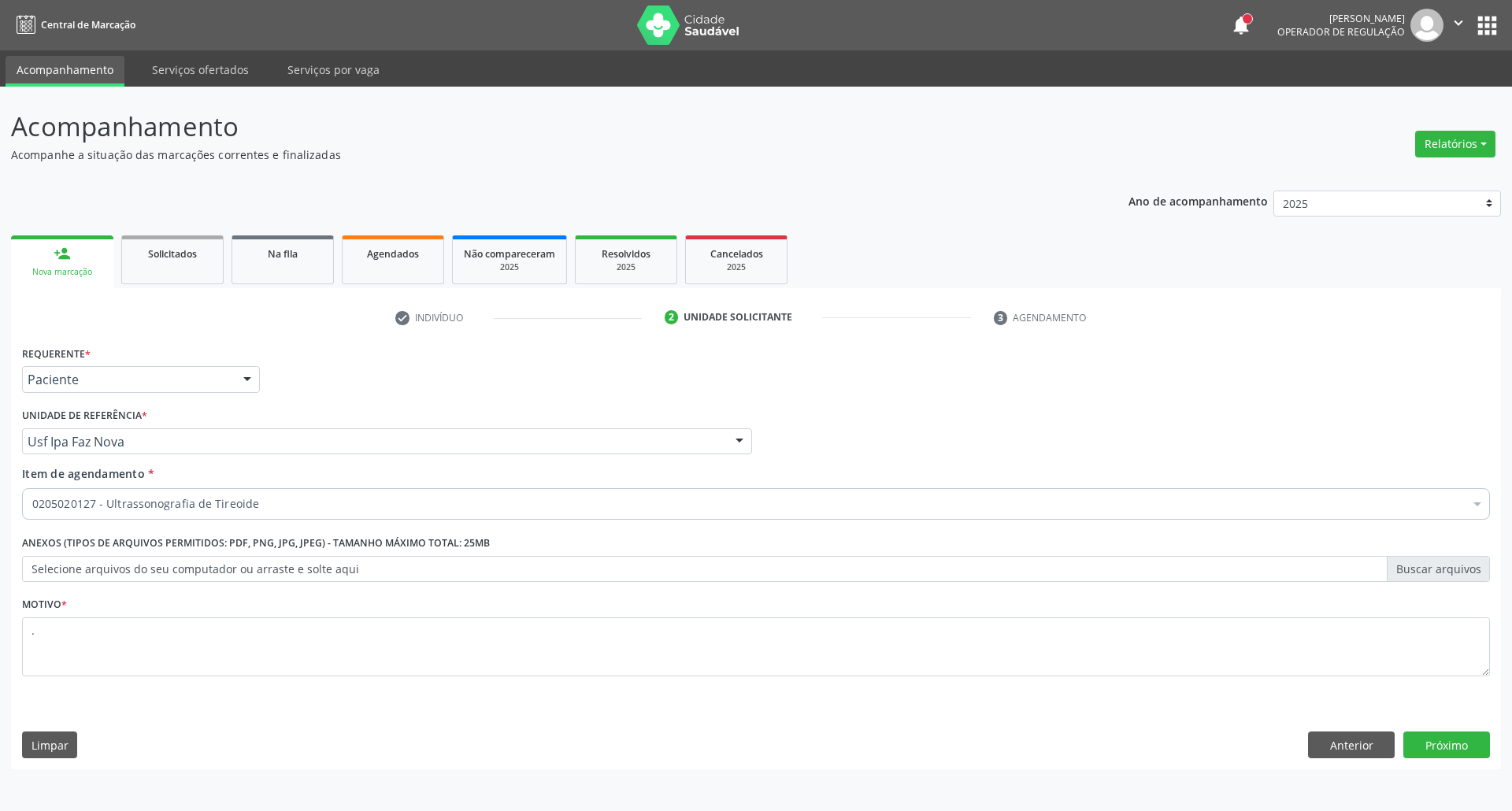
click at [1447, 774] on div "Acompanhamento Acompanhe a situação das marcações correntes e finalizadas Relat…" at bounding box center [756, 448] width 1512 height 724
click at [1446, 753] on button "Próximo" at bounding box center [1446, 745] width 87 height 27
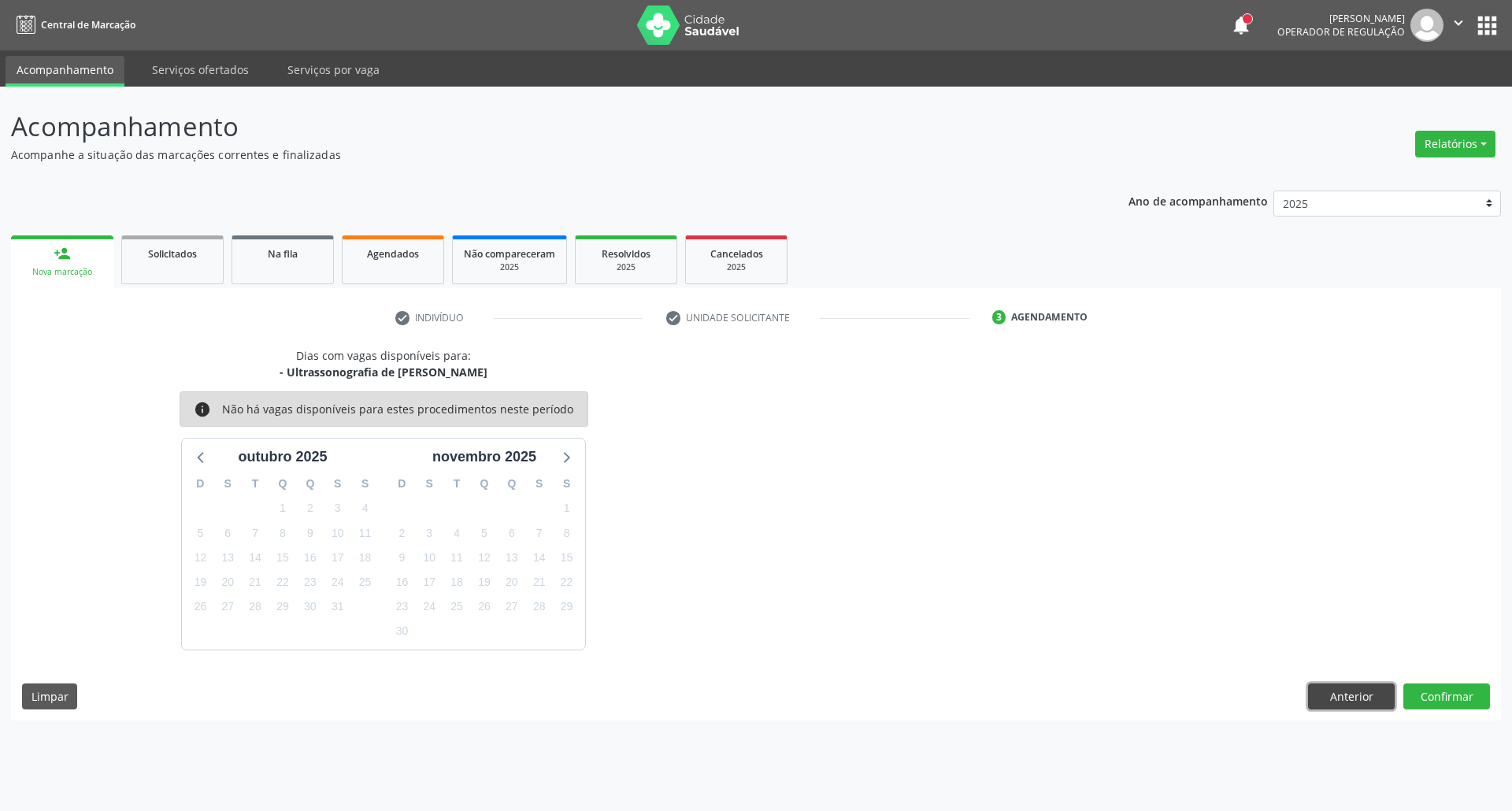
click at [1371, 697] on button "Anterior" at bounding box center [1351, 697] width 87 height 27
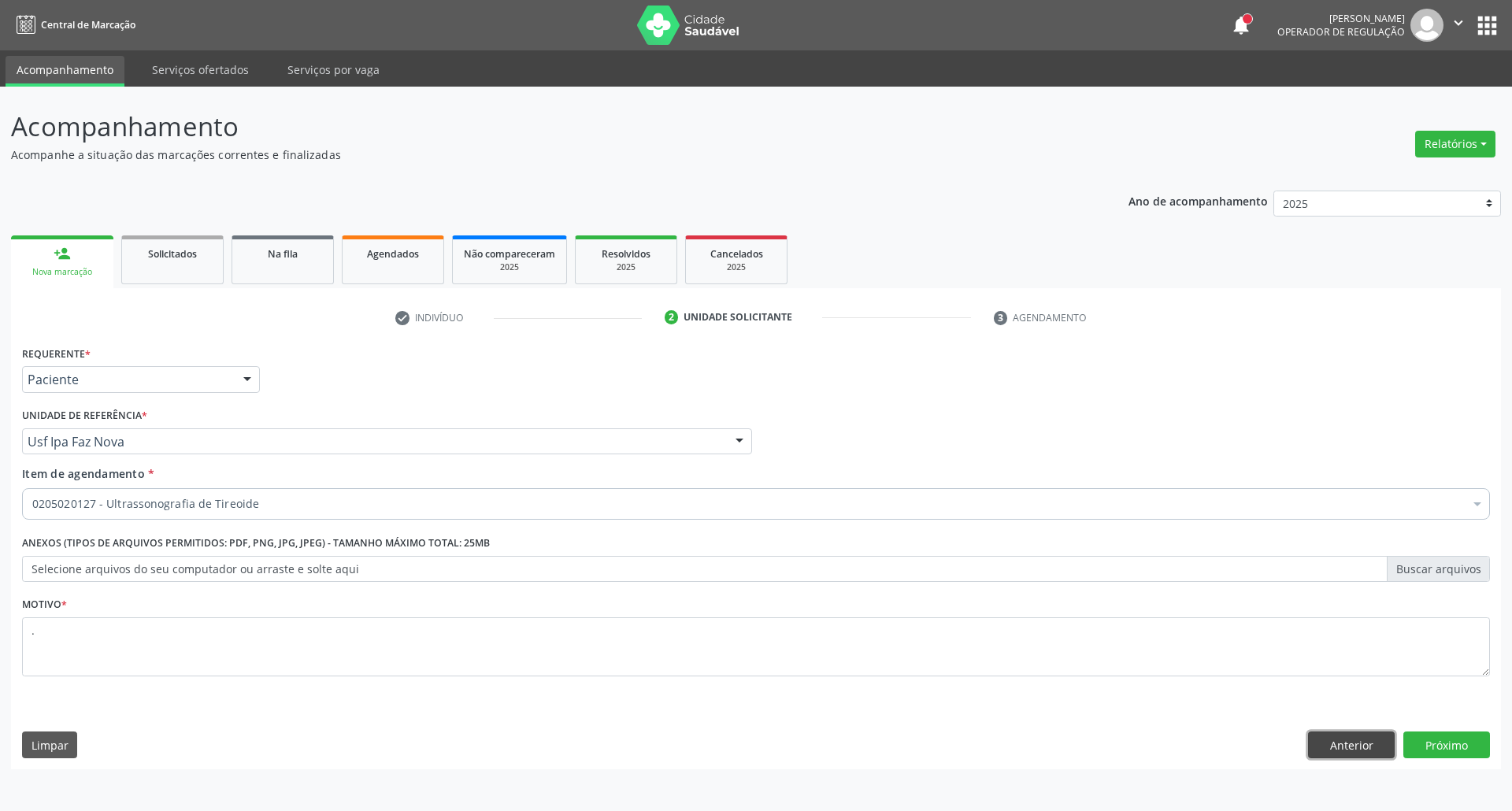
drag, startPoint x: 1324, startPoint y: 745, endPoint x: 1216, endPoint y: 745, distance: 108.0
click at [1308, 745] on button "Anterior" at bounding box center [1351, 745] width 87 height 27
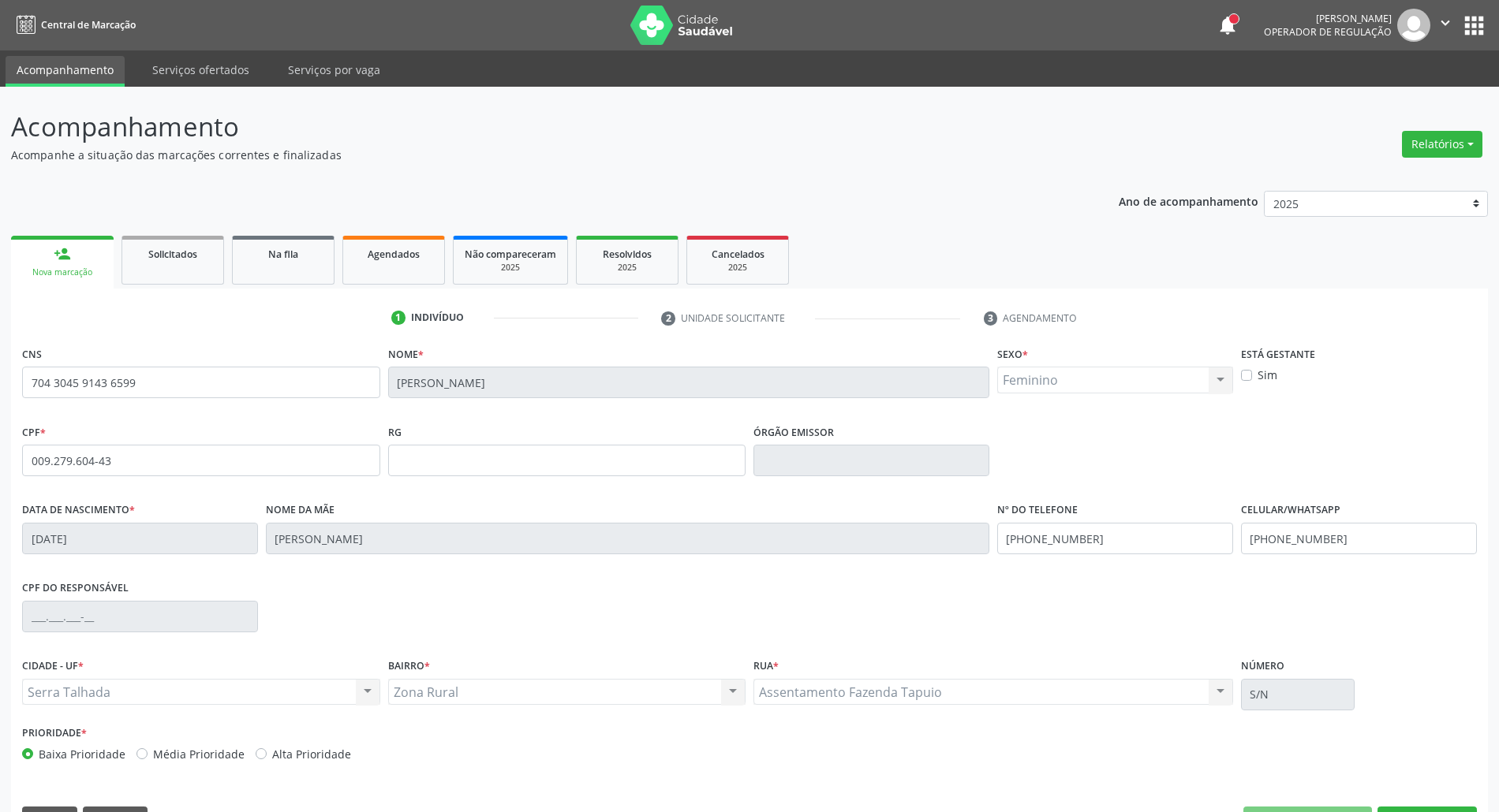
scroll to position [43, 0]
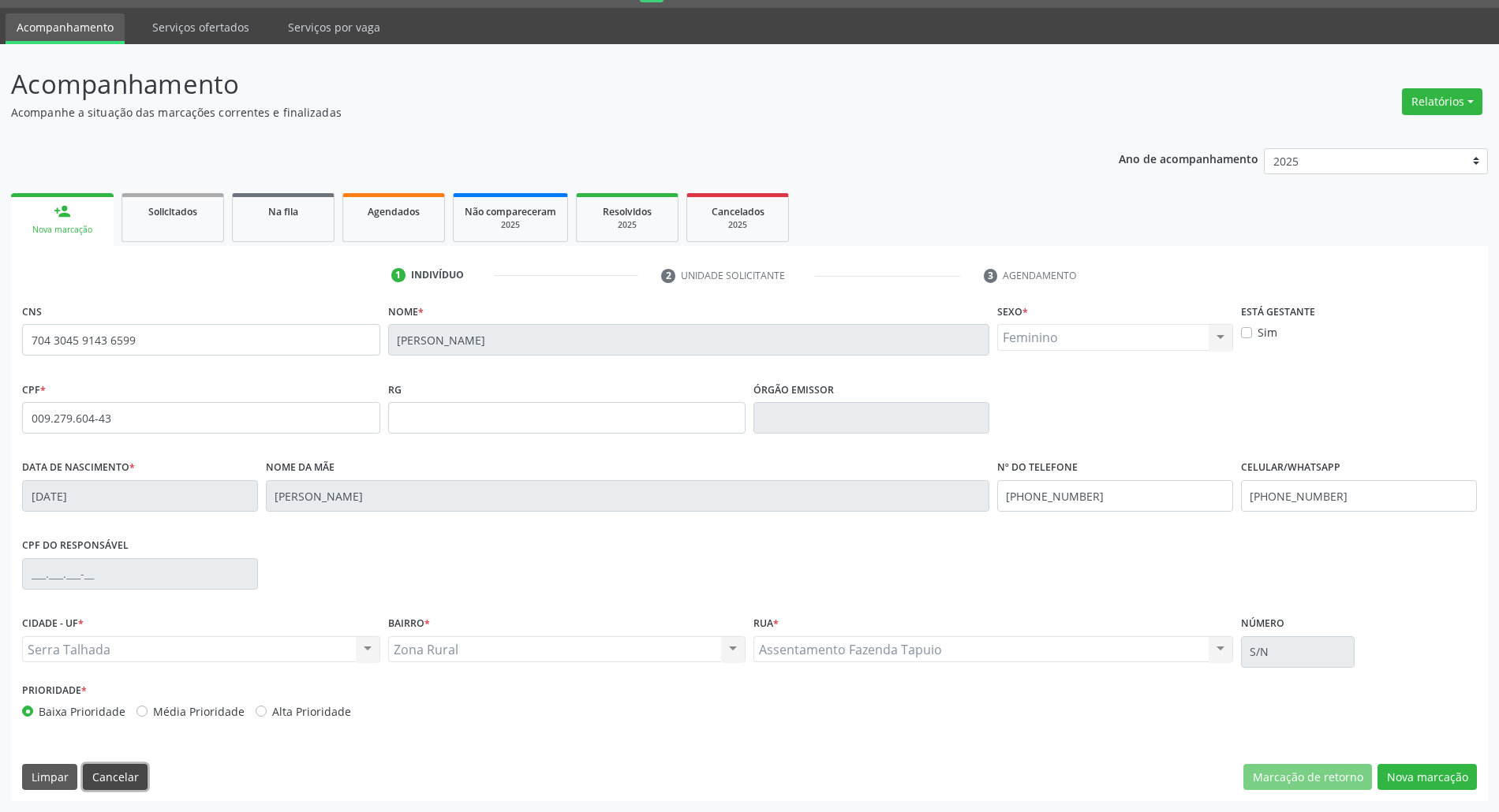
click at [132, 764] on button "Cancelar" at bounding box center [115, 777] width 65 height 27
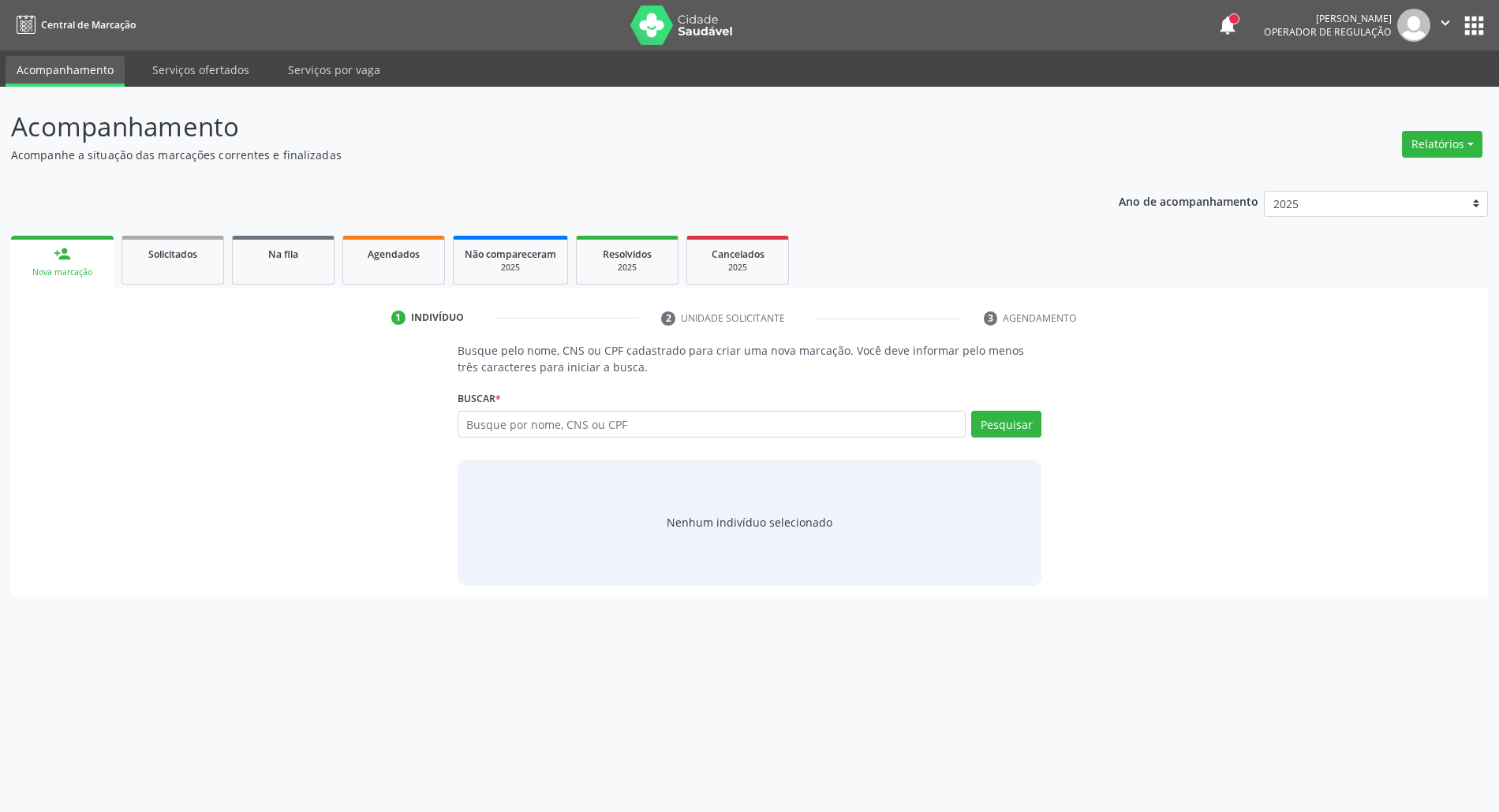
scroll to position [0, 0]
click at [578, 427] on input "text" at bounding box center [720, 425] width 515 height 27
click at [606, 439] on div "Busque por nome, CNS ou CPF Nenhum resultado encontrado para: " " Digite nome, …" at bounding box center [758, 430] width 591 height 38
click at [604, 417] on input "text" at bounding box center [720, 425] width 515 height 27
type input "71106236459"
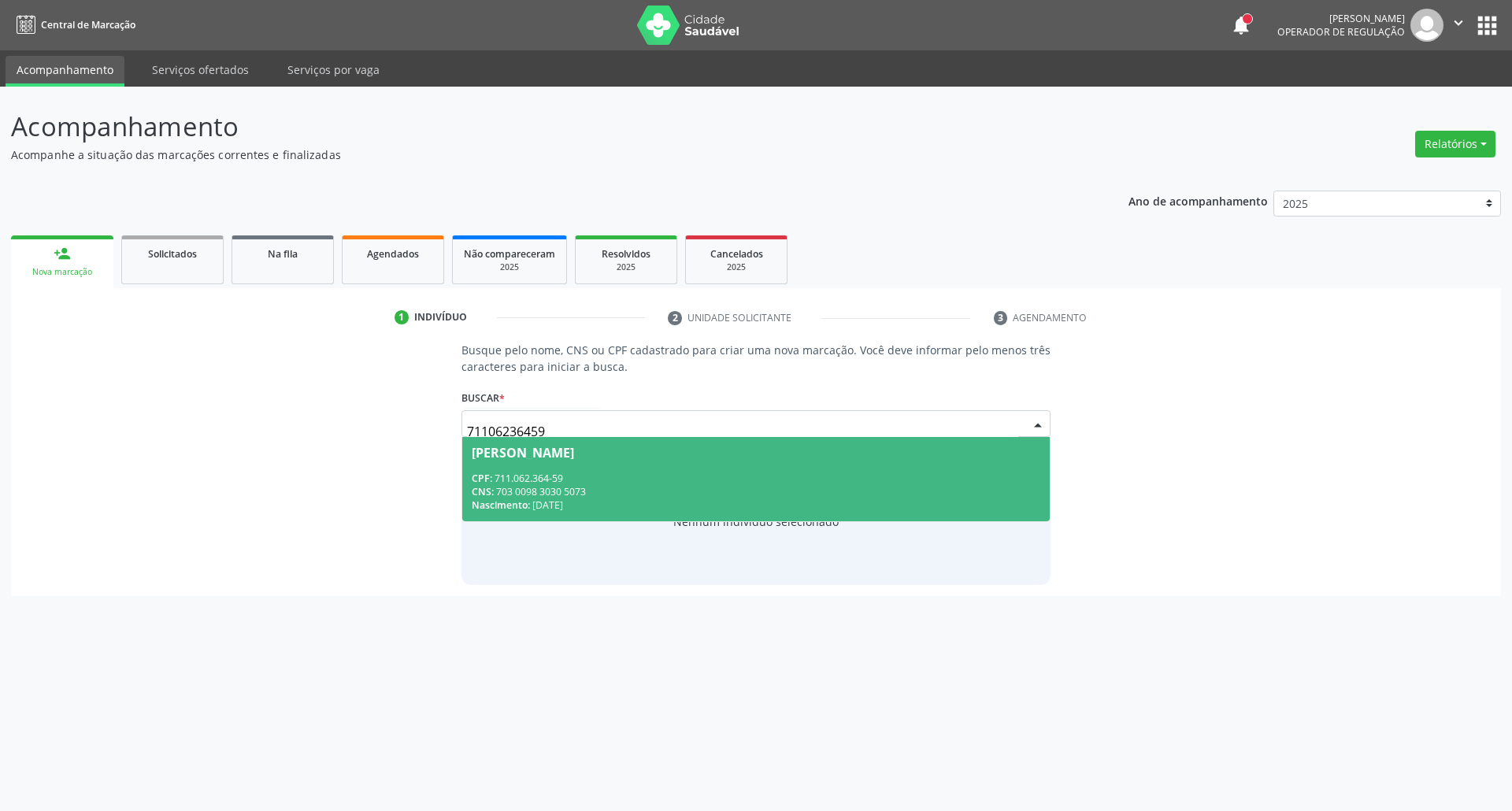
click at [512, 483] on div "CPF: 711.062.364-59" at bounding box center [756, 479] width 569 height 13
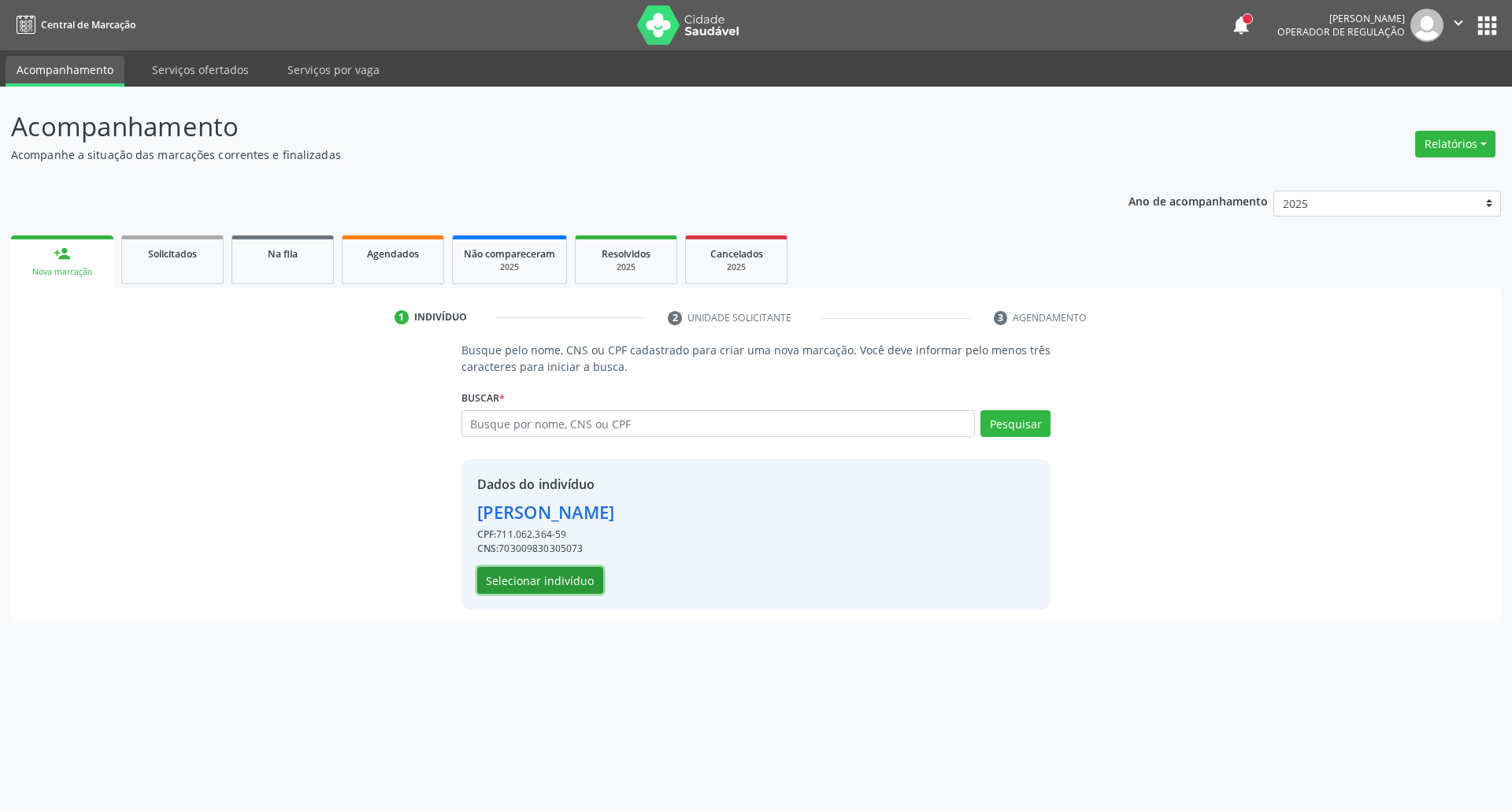
click at [538, 586] on button "Selecionar indivíduo" at bounding box center [540, 580] width 126 height 27
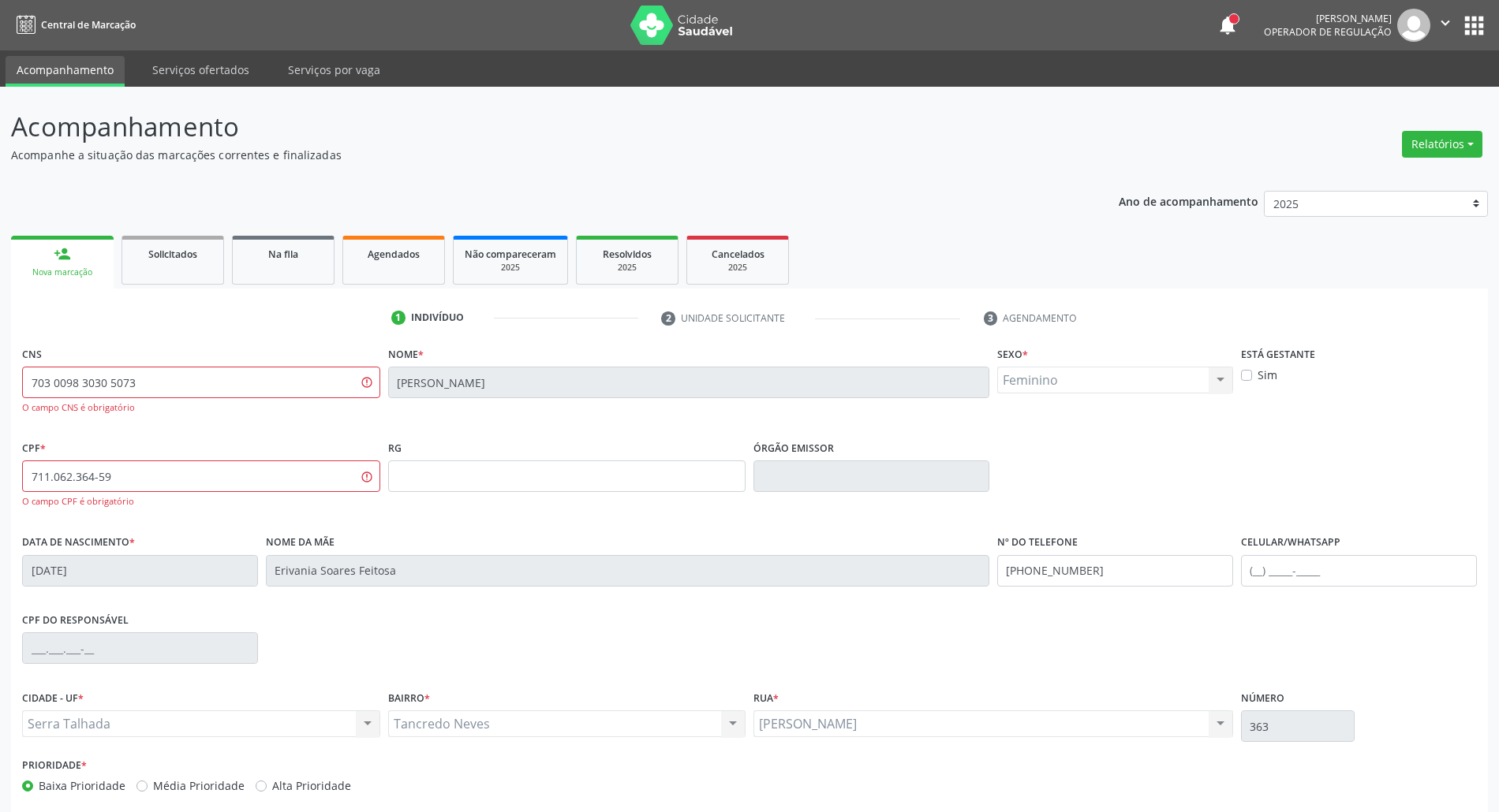
scroll to position [76, 0]
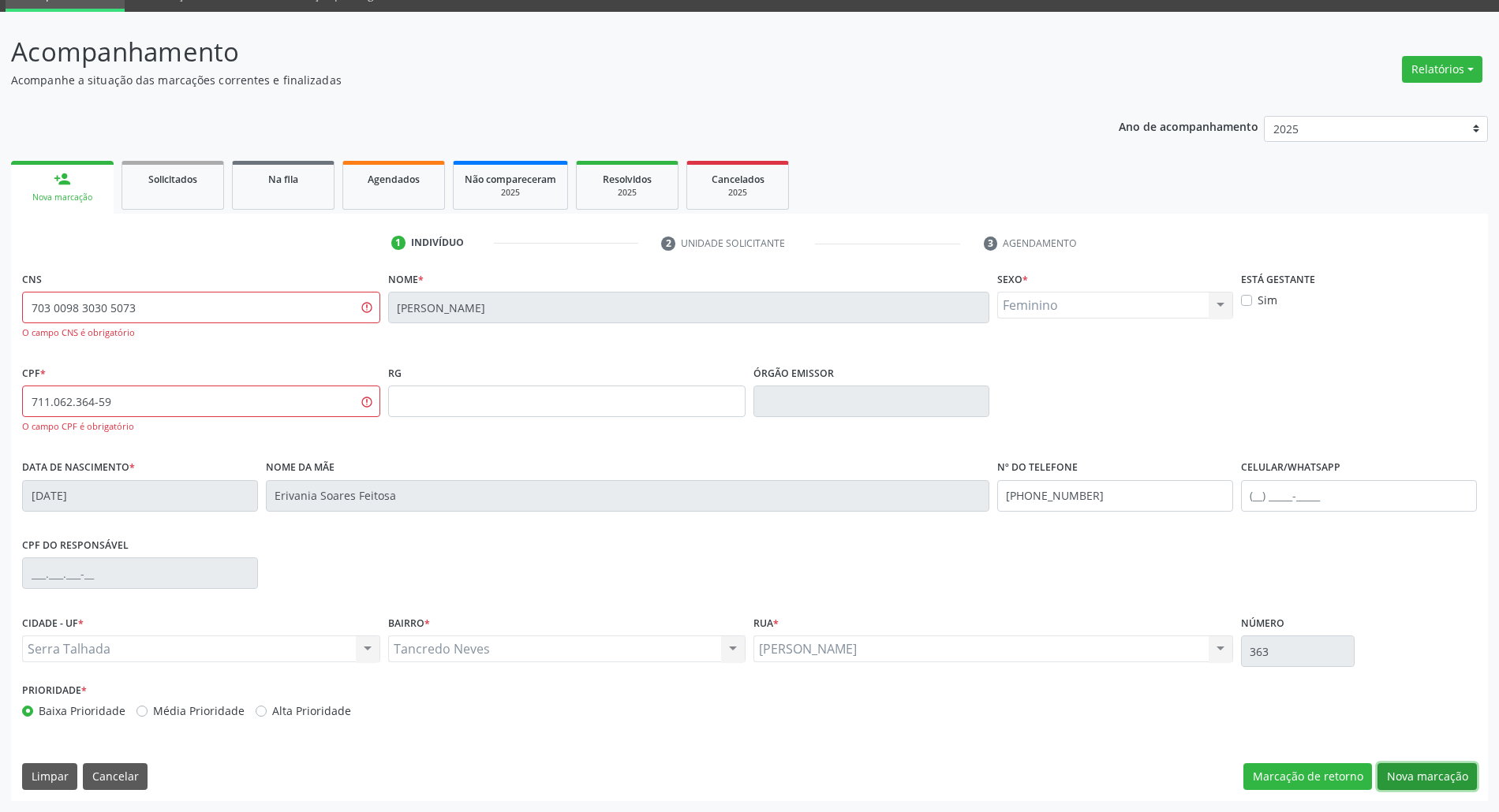
drag, startPoint x: 1453, startPoint y: 775, endPoint x: 1408, endPoint y: 754, distance: 49.7
click at [1447, 774] on button "Nova marcação" at bounding box center [1427, 777] width 99 height 27
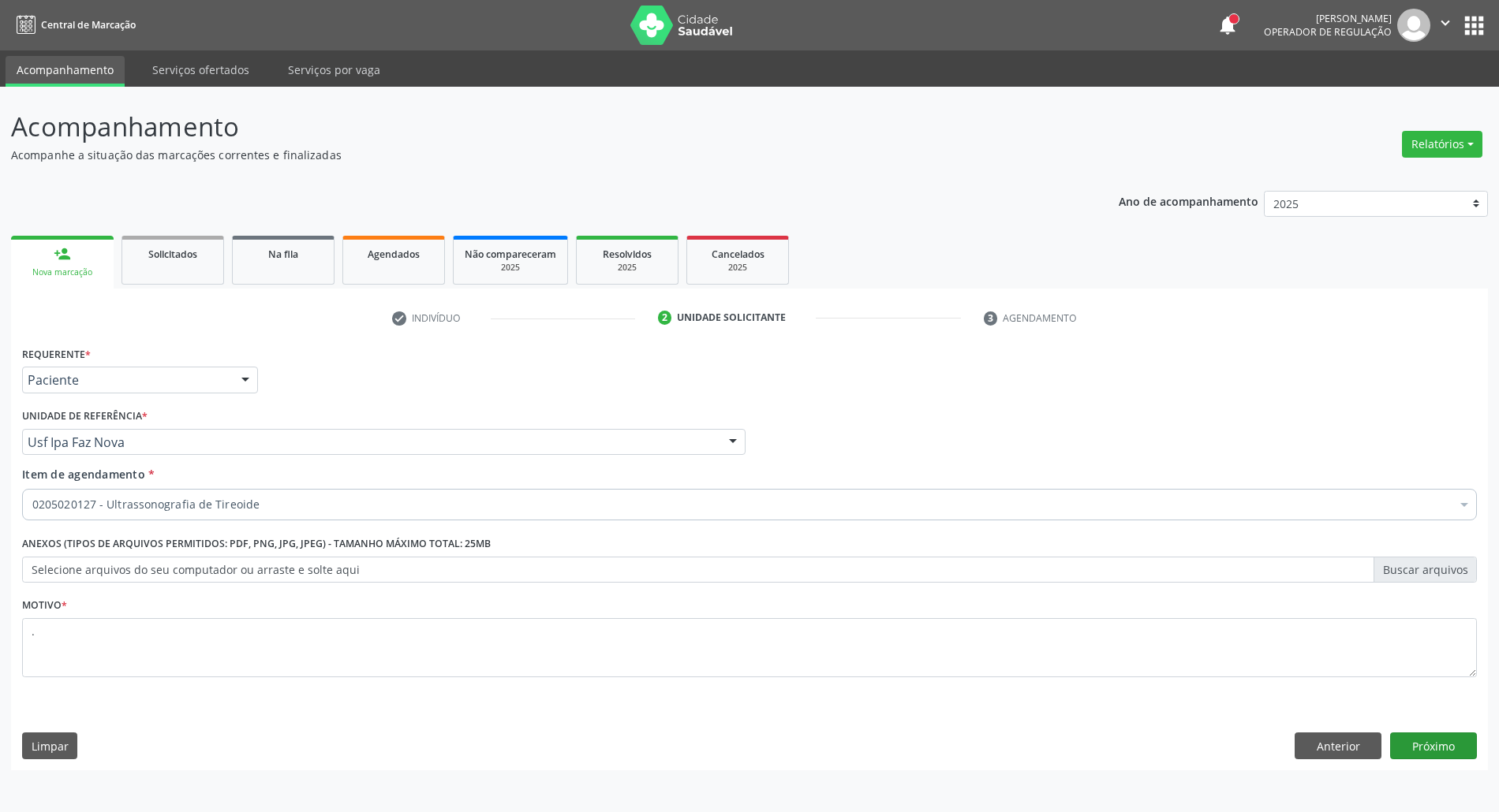
scroll to position [0, 0]
click at [195, 370] on div "Paciente" at bounding box center [141, 380] width 238 height 27
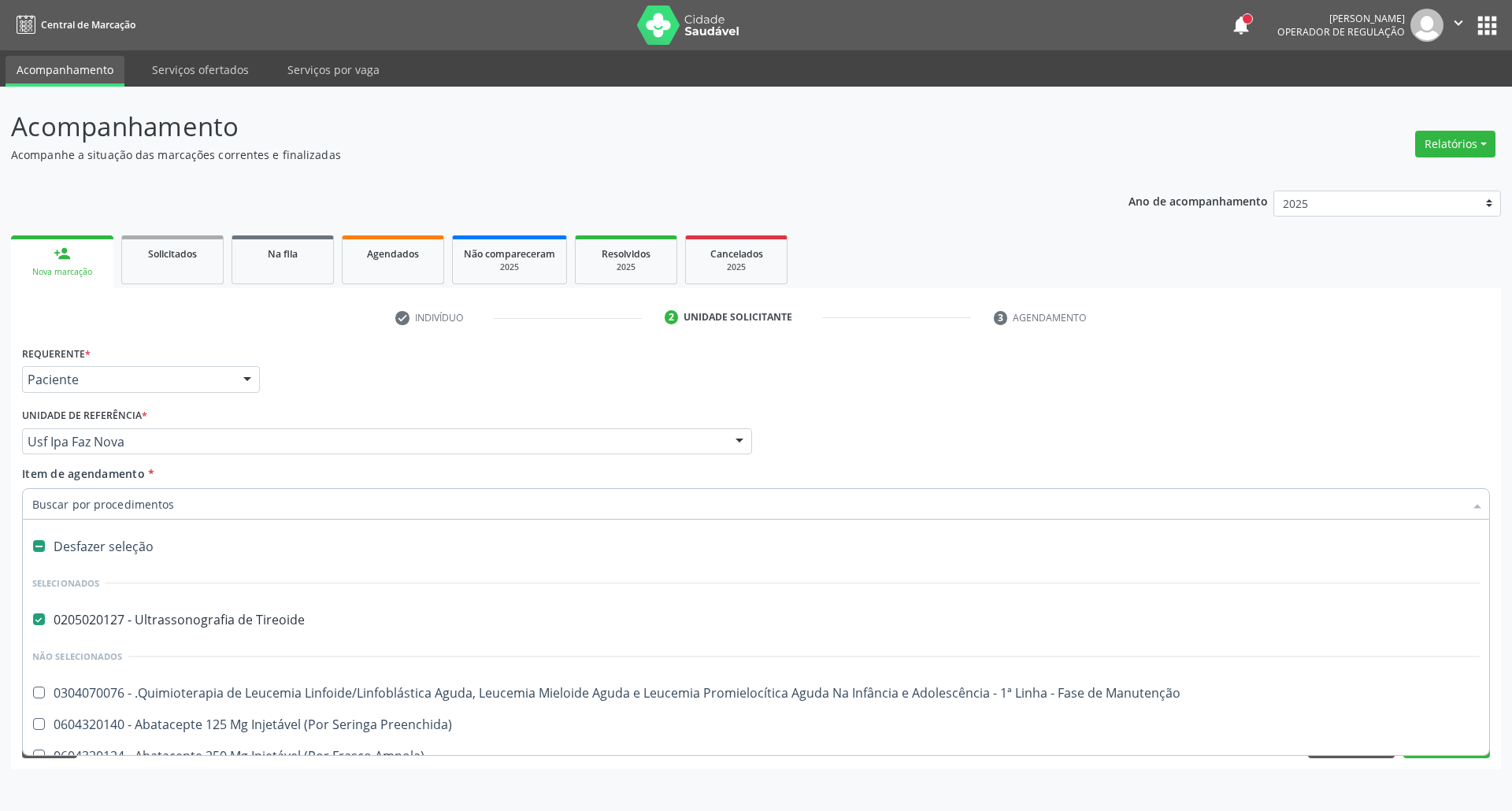
click at [155, 549] on div "Desfazer seleção" at bounding box center [756, 546] width 1467 height 31
checkbox Tireoide "false"
click at [110, 511] on input "Item de agendamento *" at bounding box center [748, 504] width 1431 height 31
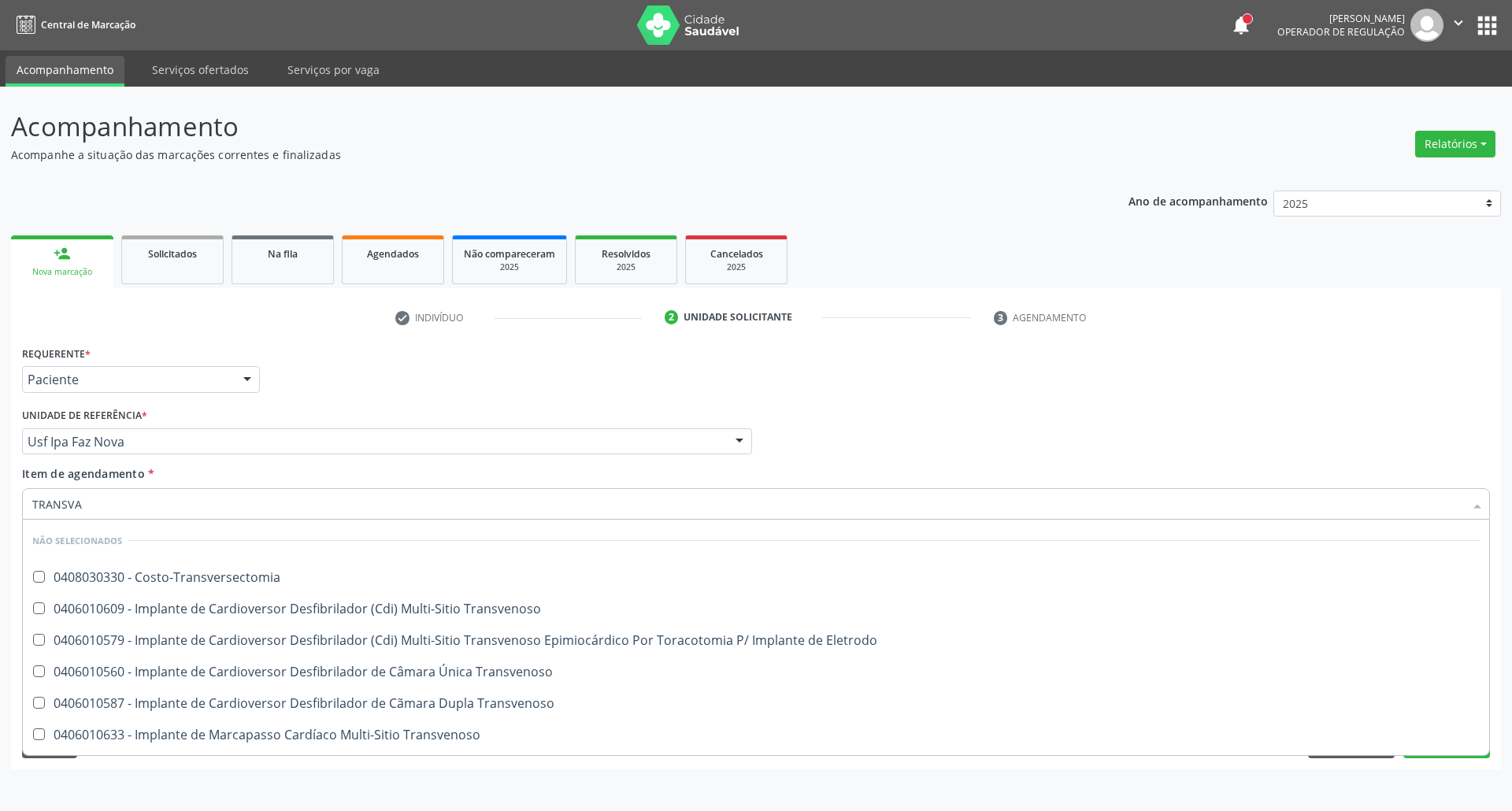
type input "TRANSVAG"
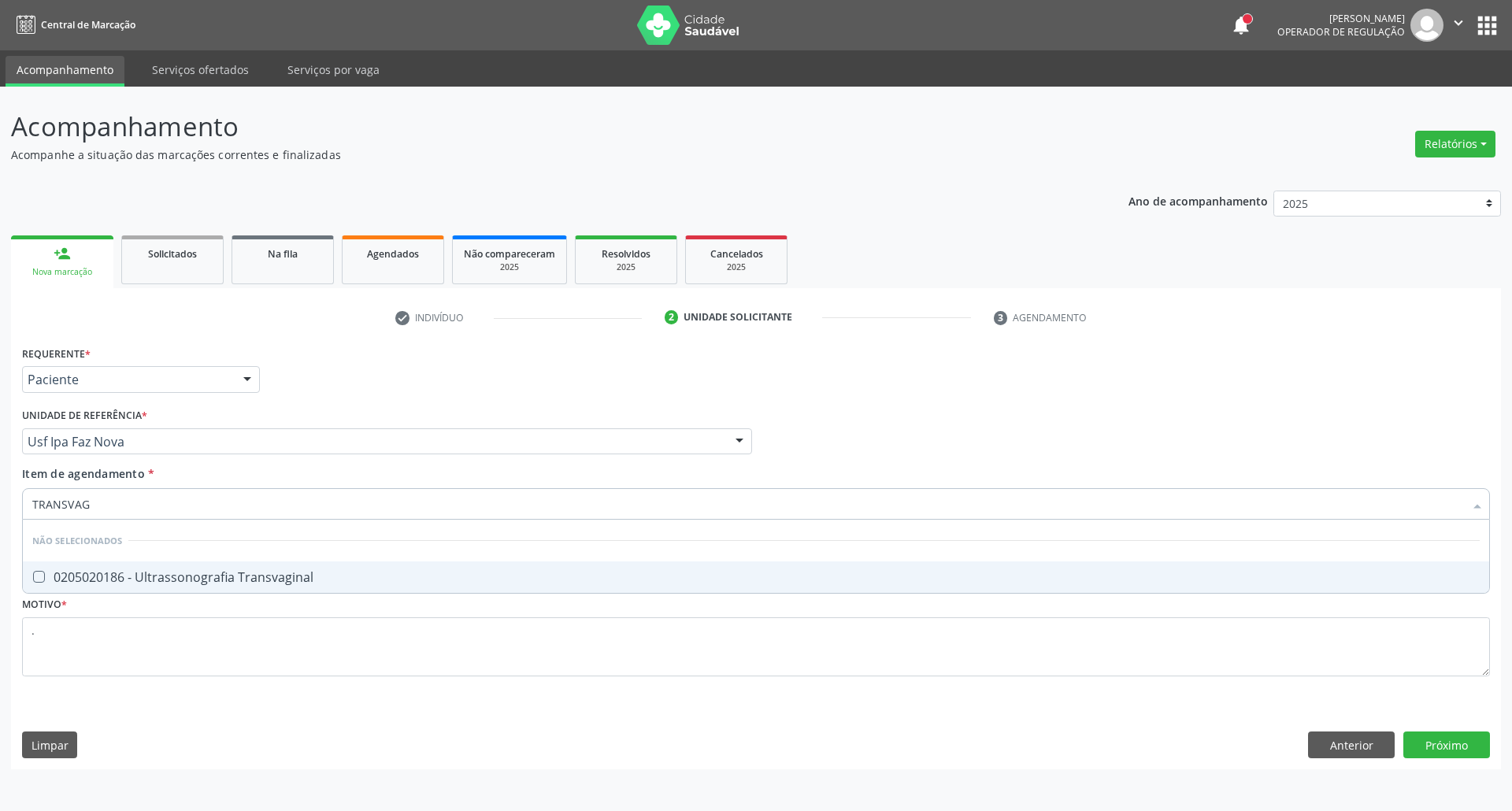
click at [184, 574] on div "0205020186 - Ultrassonografia Transvaginal" at bounding box center [755, 577] width 1447 height 13
checkbox Transvaginal "true"
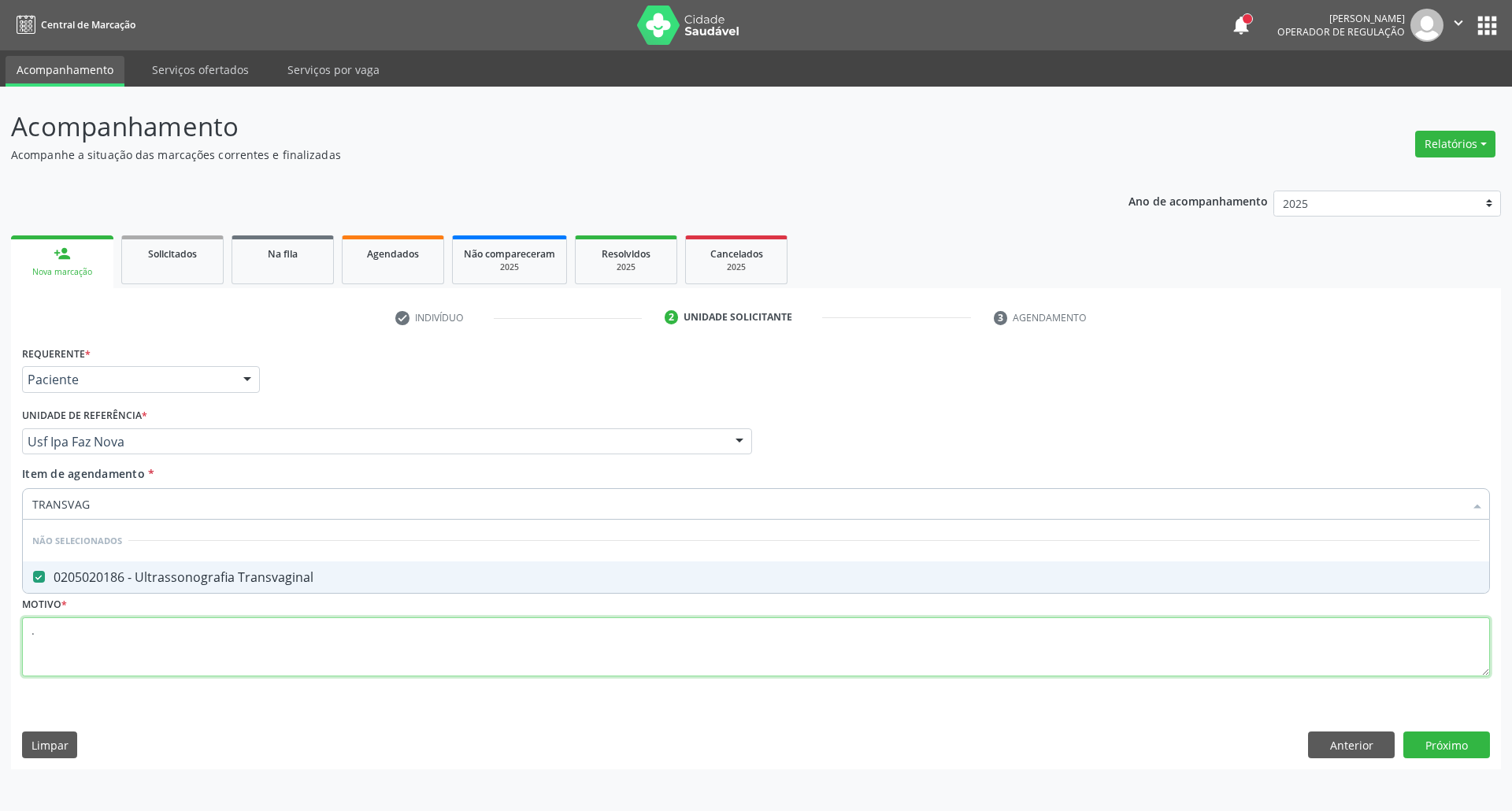
click at [186, 648] on div "Requerente * Paciente Profissional de Saúde Paciente Nenhum resultado encontrad…" at bounding box center [755, 520] width 1467 height 357
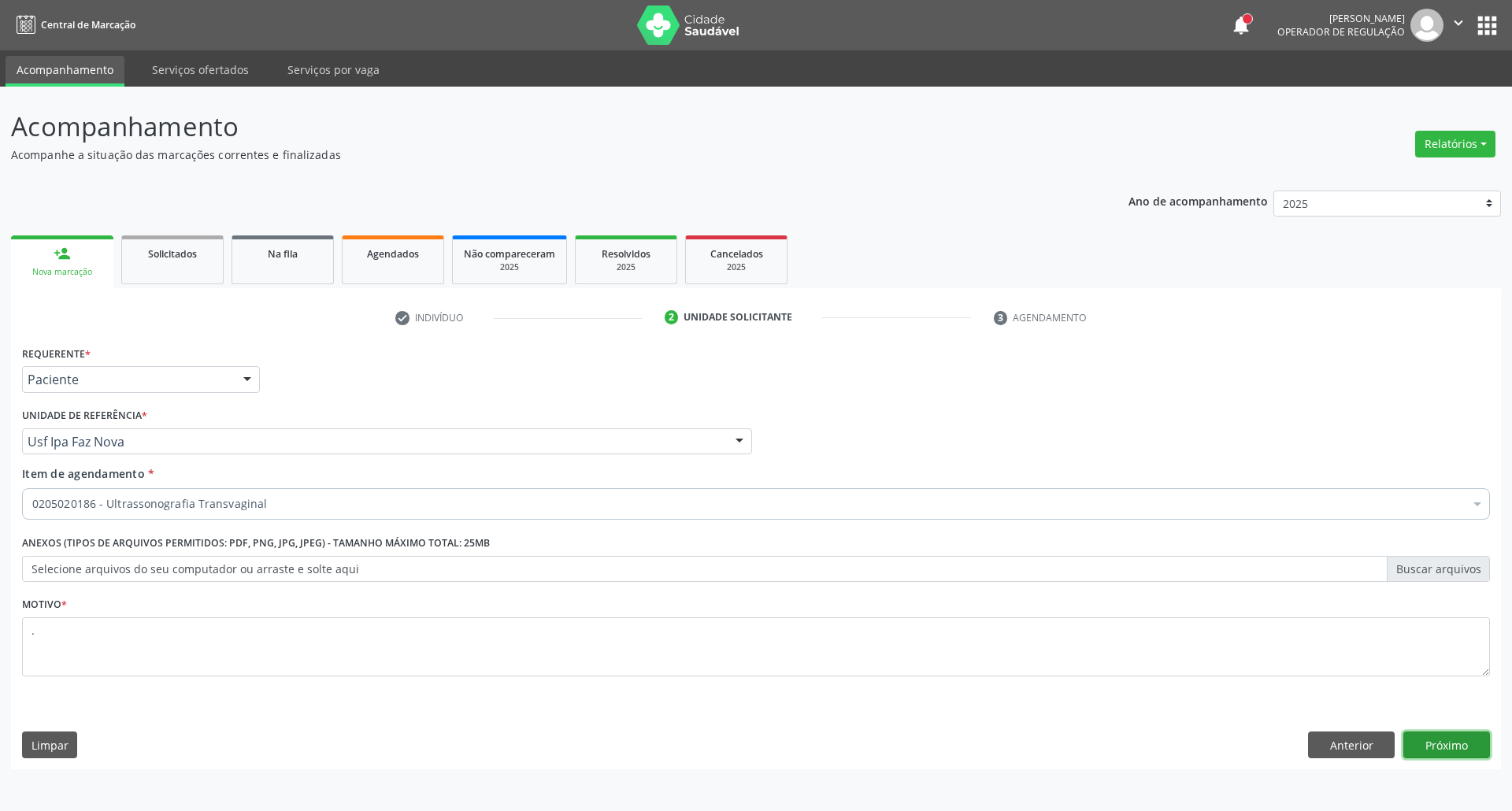
click at [1462, 744] on button "Próximo" at bounding box center [1446, 745] width 87 height 27
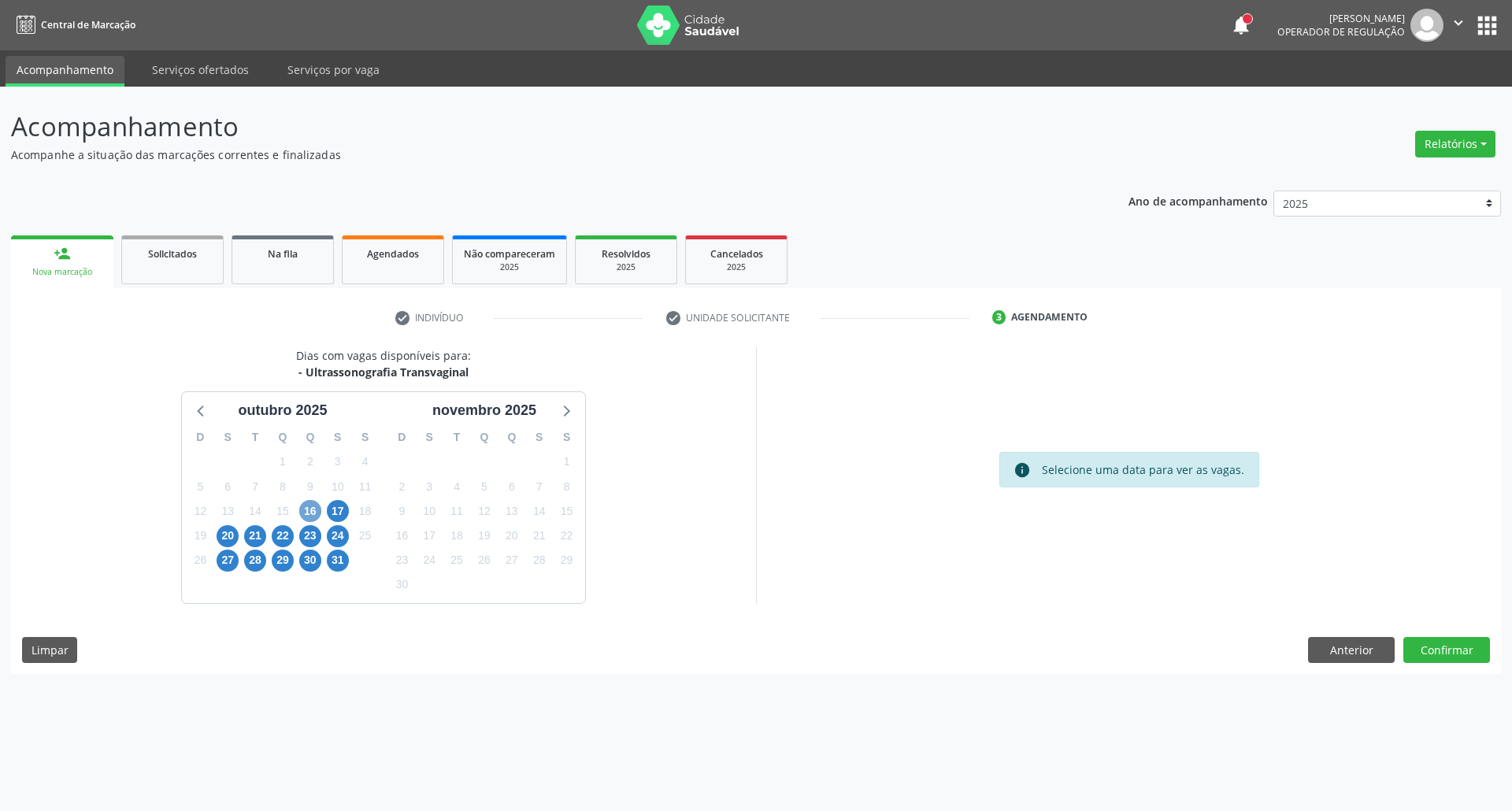
click at [309, 514] on span "16" at bounding box center [310, 512] width 22 height 22
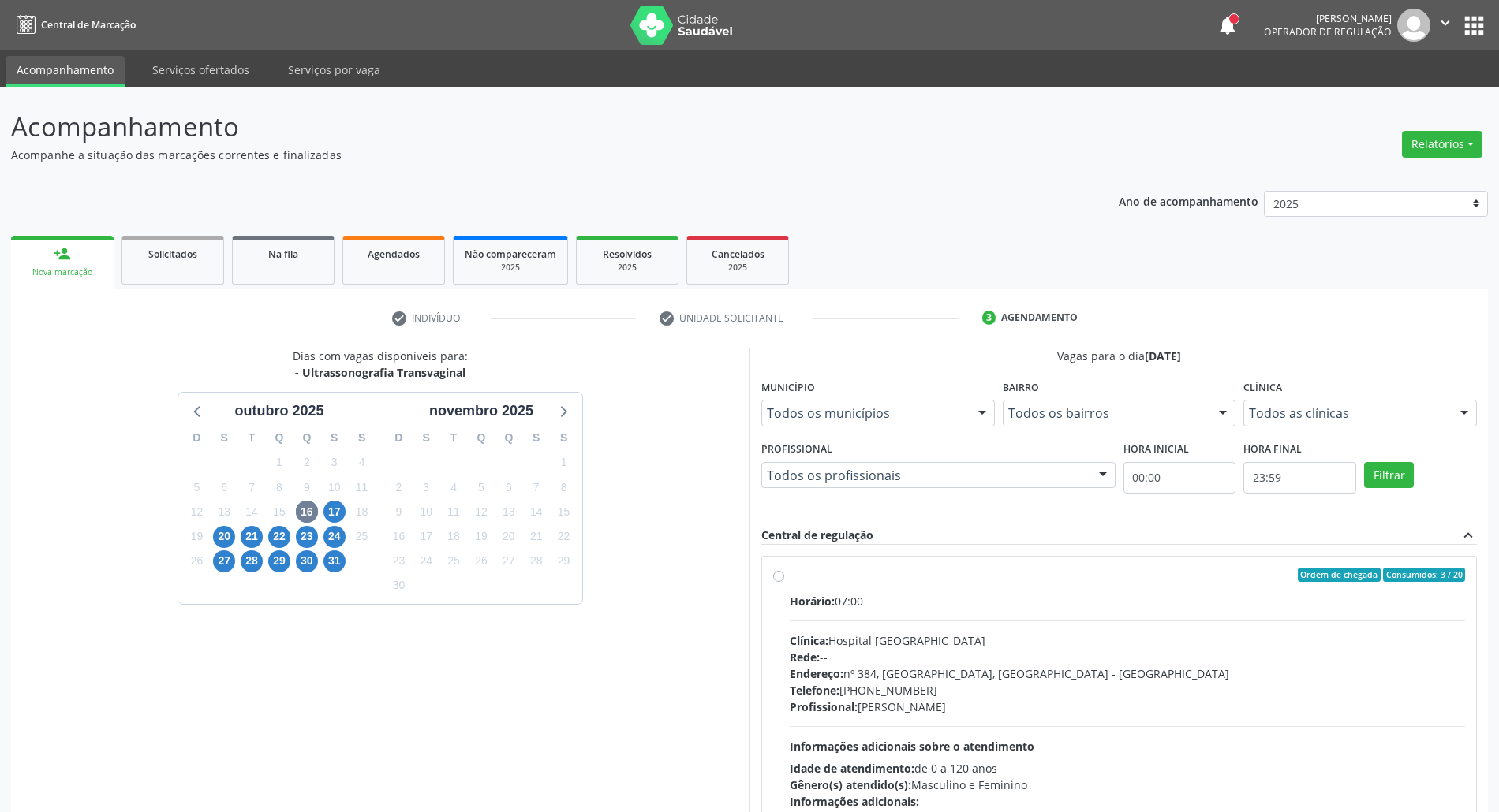
click at [998, 654] on div "Rede: --" at bounding box center [1127, 658] width 676 height 17
click at [784, 582] on input "Ordem de chegada Consumidos: 3 / 20 Horário: 07:00 Clínica: Hospital Sao Franci…" at bounding box center [779, 574] width 11 height 14
radio input "true"
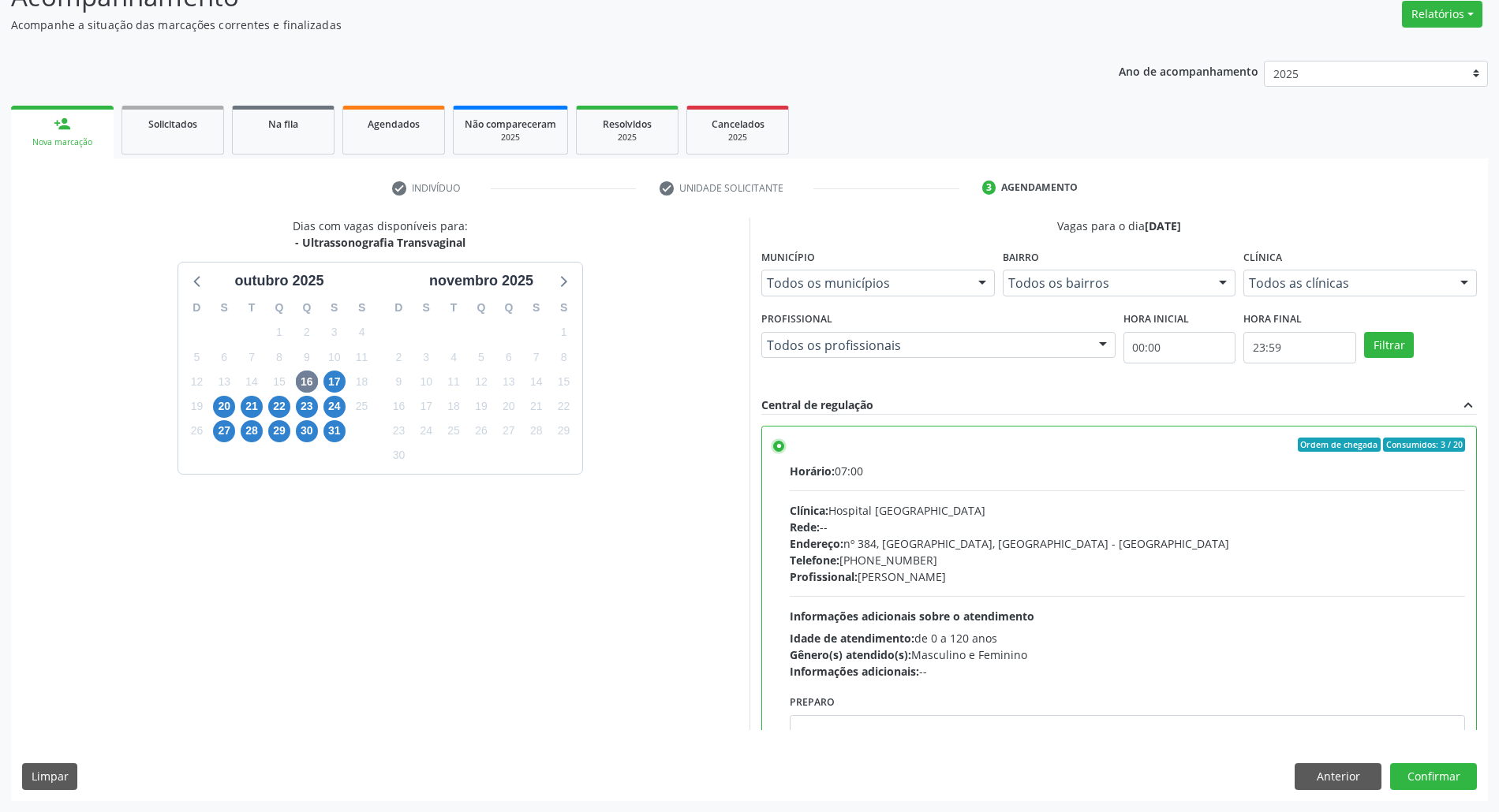
scroll to position [80, 0]
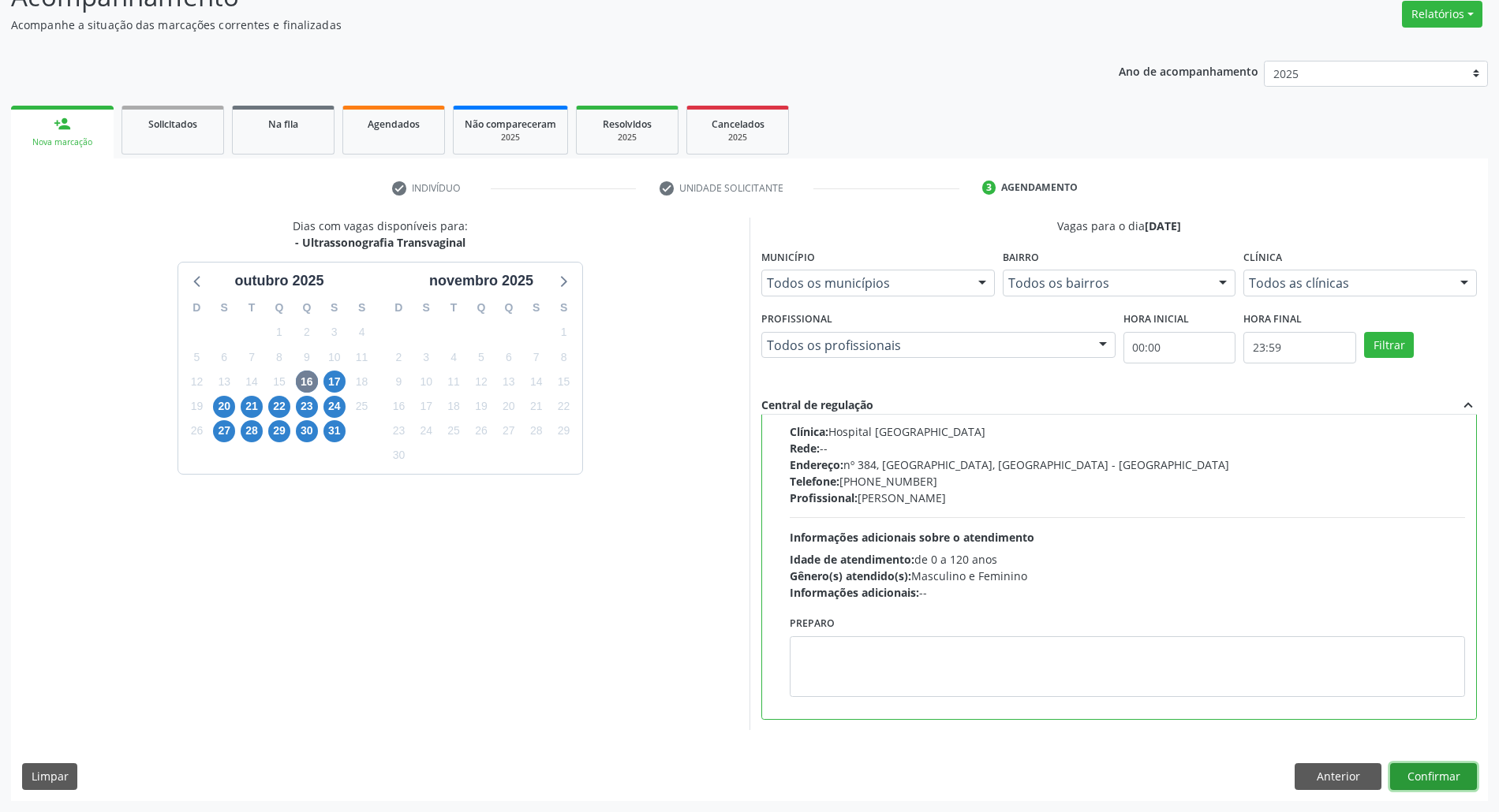
click at [1406, 774] on button "Confirmar" at bounding box center [1433, 777] width 87 height 27
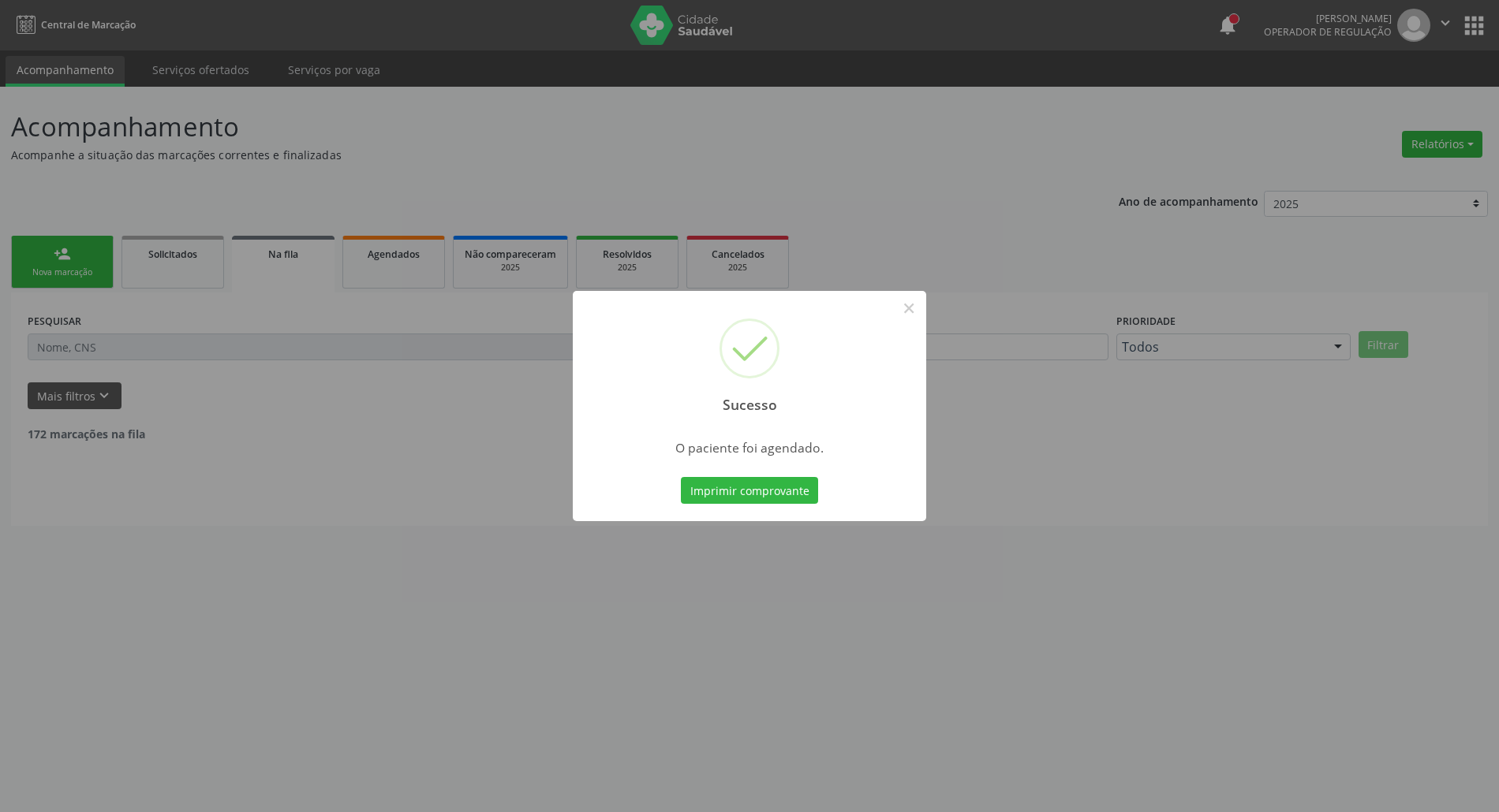
scroll to position [0, 0]
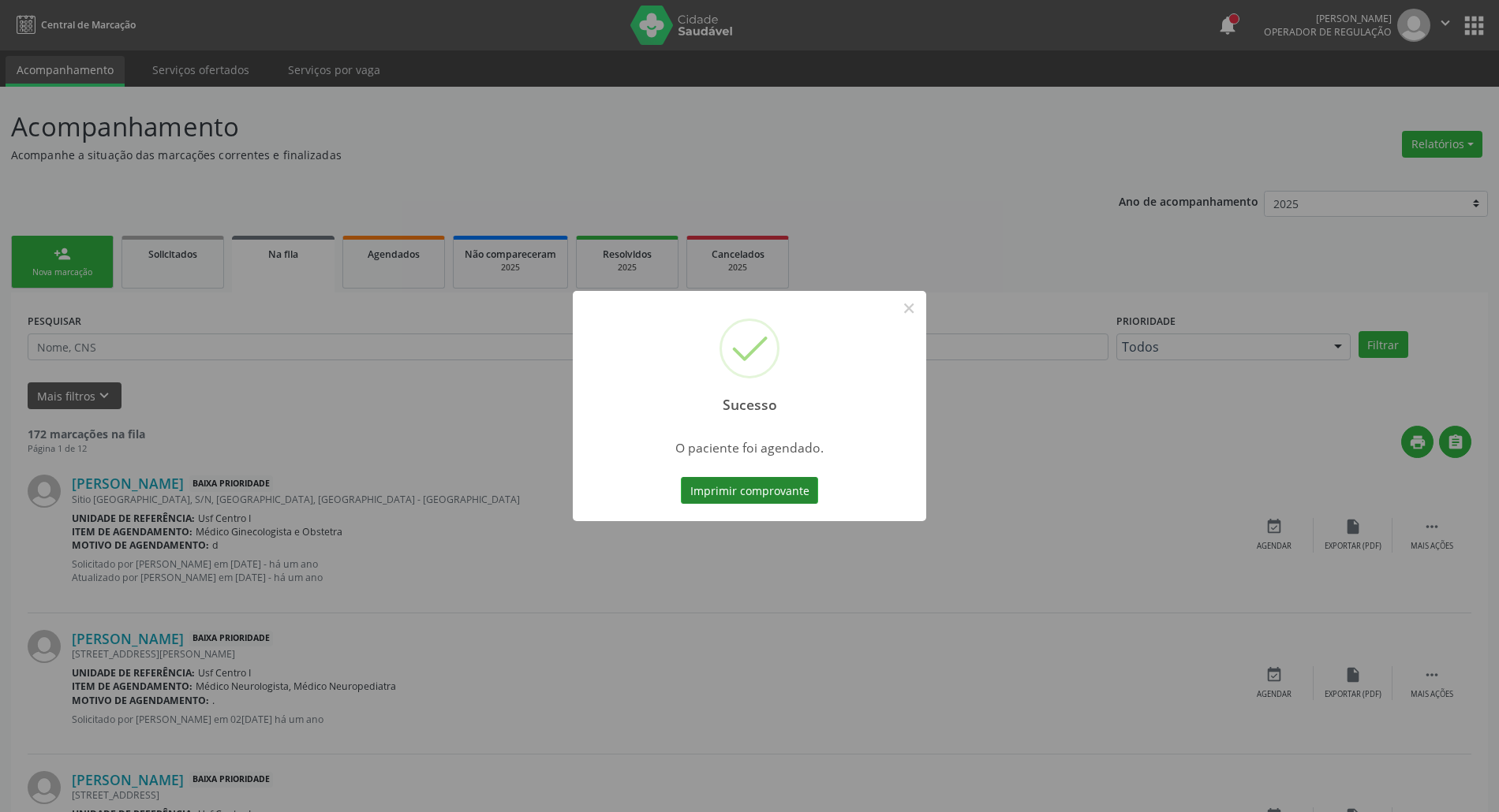
click at [699, 493] on button "Imprimir comprovante" at bounding box center [749, 491] width 137 height 27
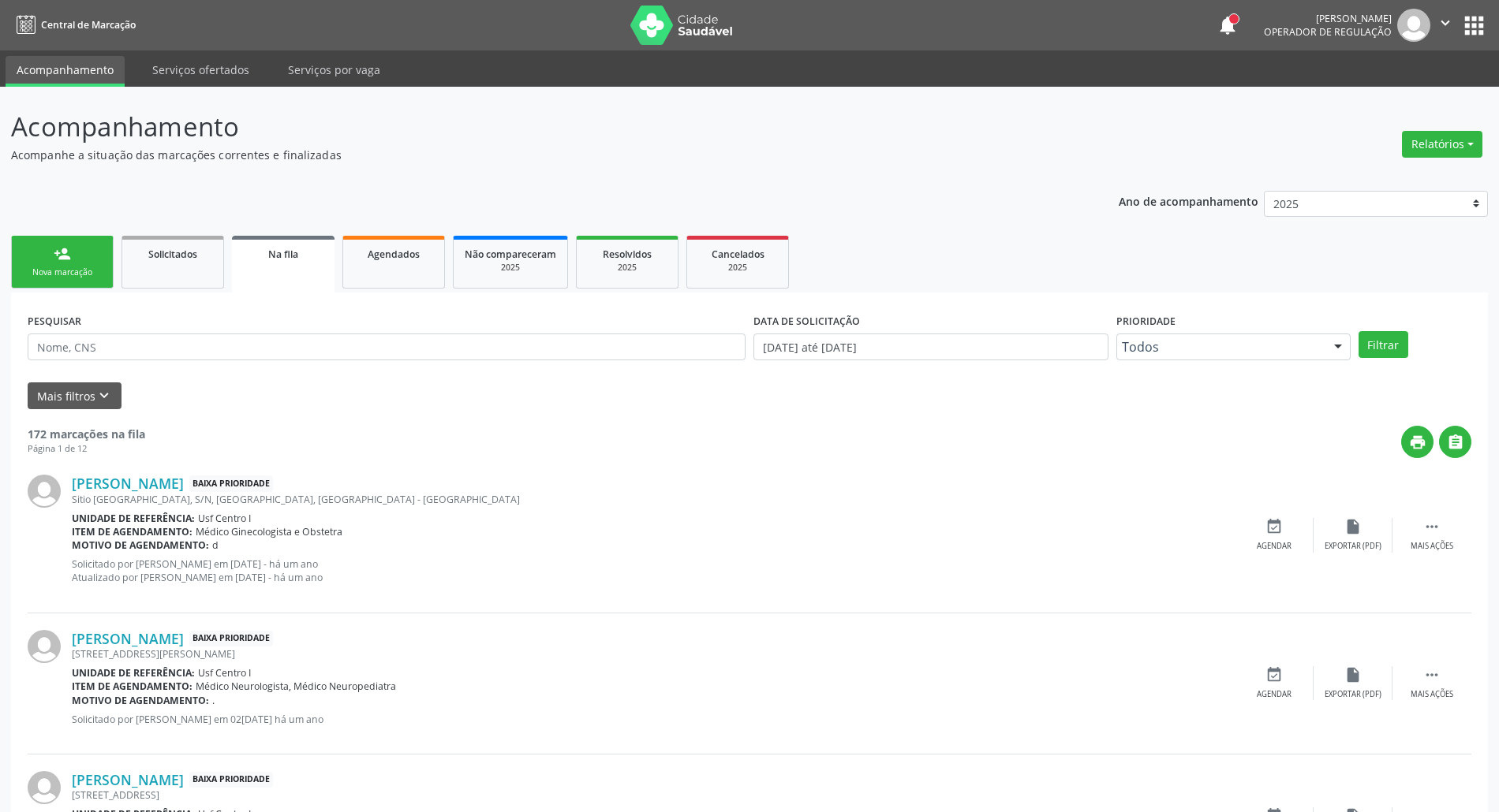
click at [60, 255] on div "person_add" at bounding box center [62, 254] width 18 height 18
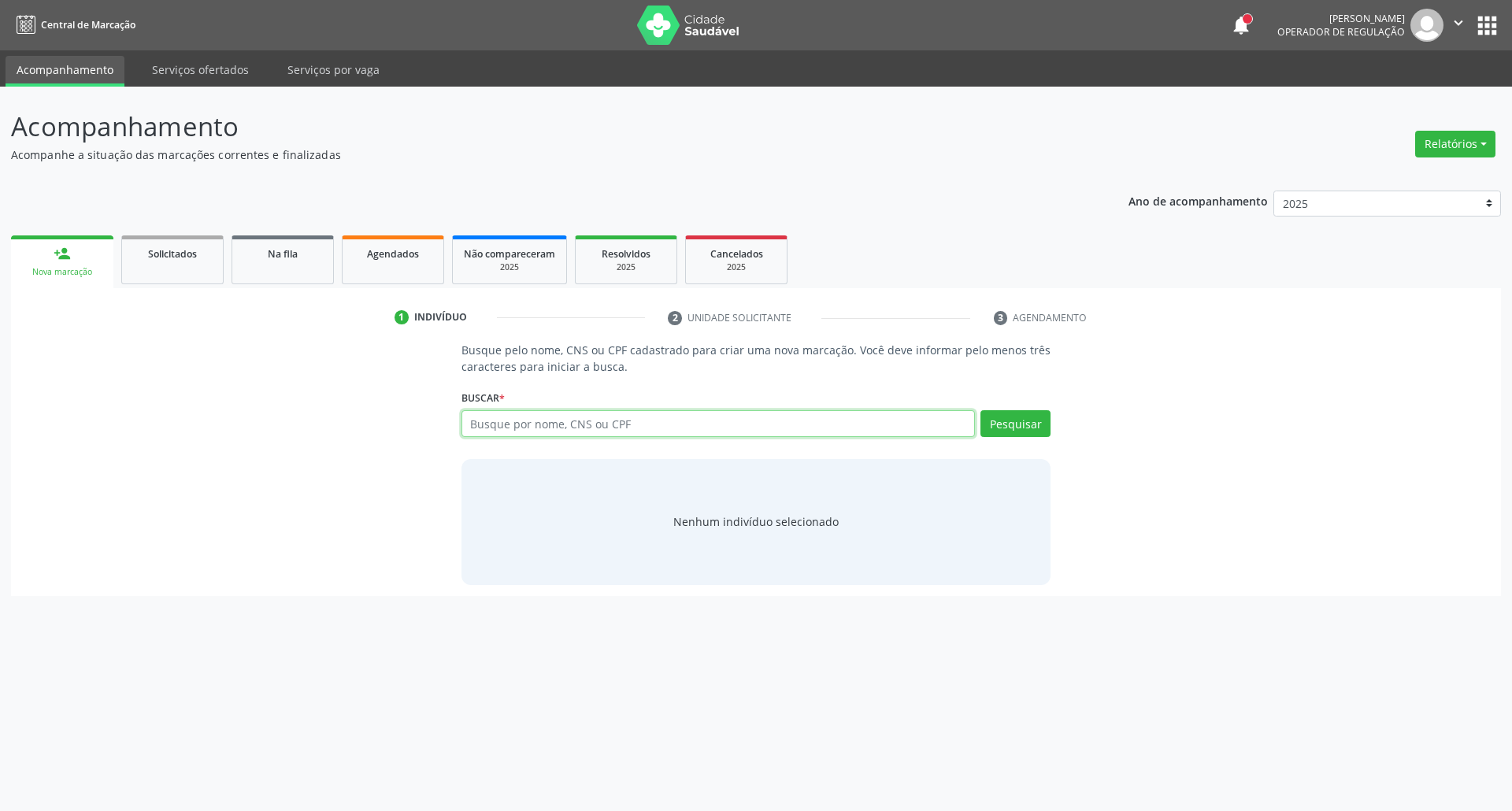
click at [702, 414] on input "text" at bounding box center [718, 424] width 514 height 27
type input "06891921422"
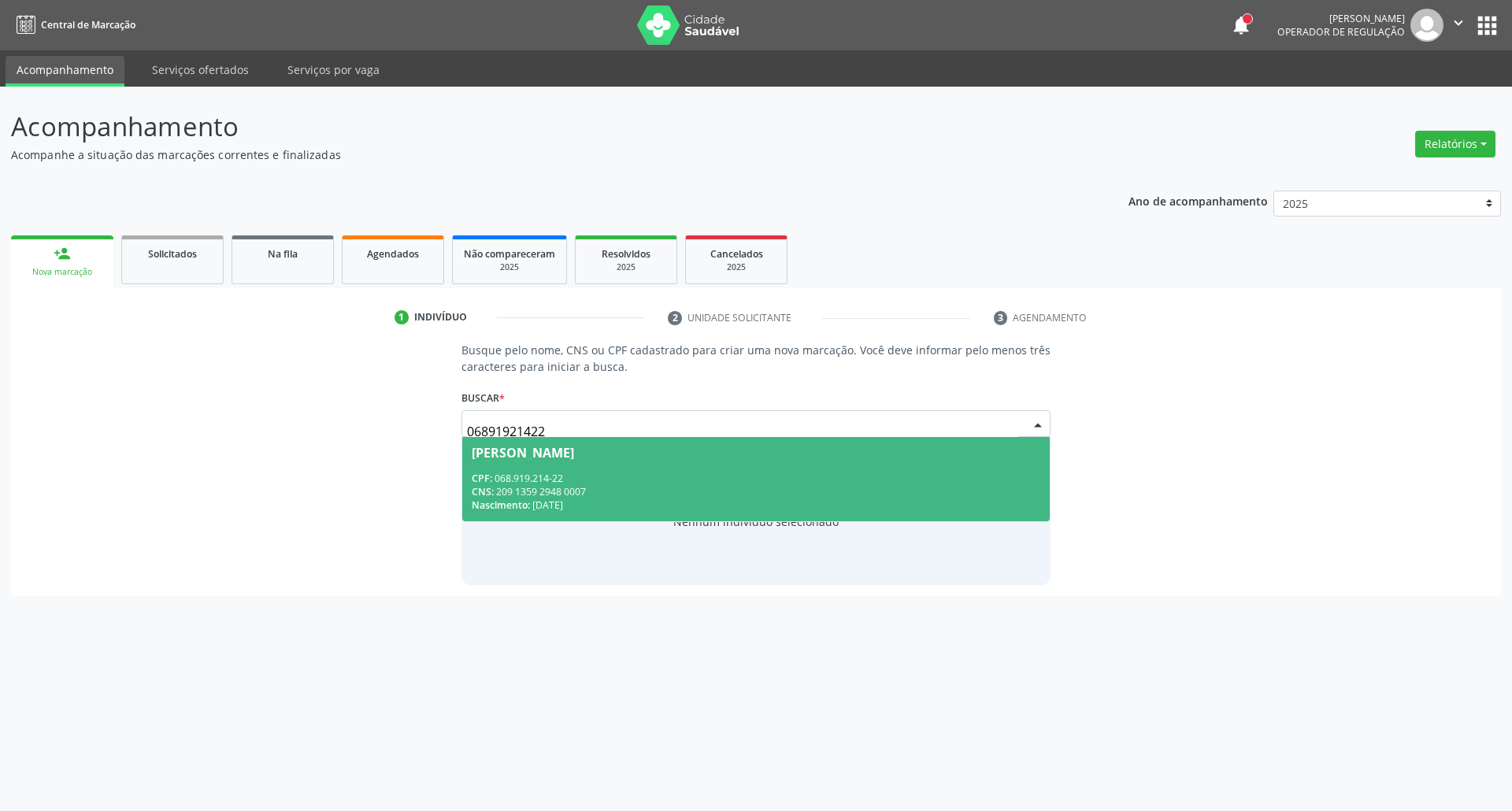
click at [574, 490] on div "CNS: 209 1359 2948 0007" at bounding box center [756, 492] width 569 height 13
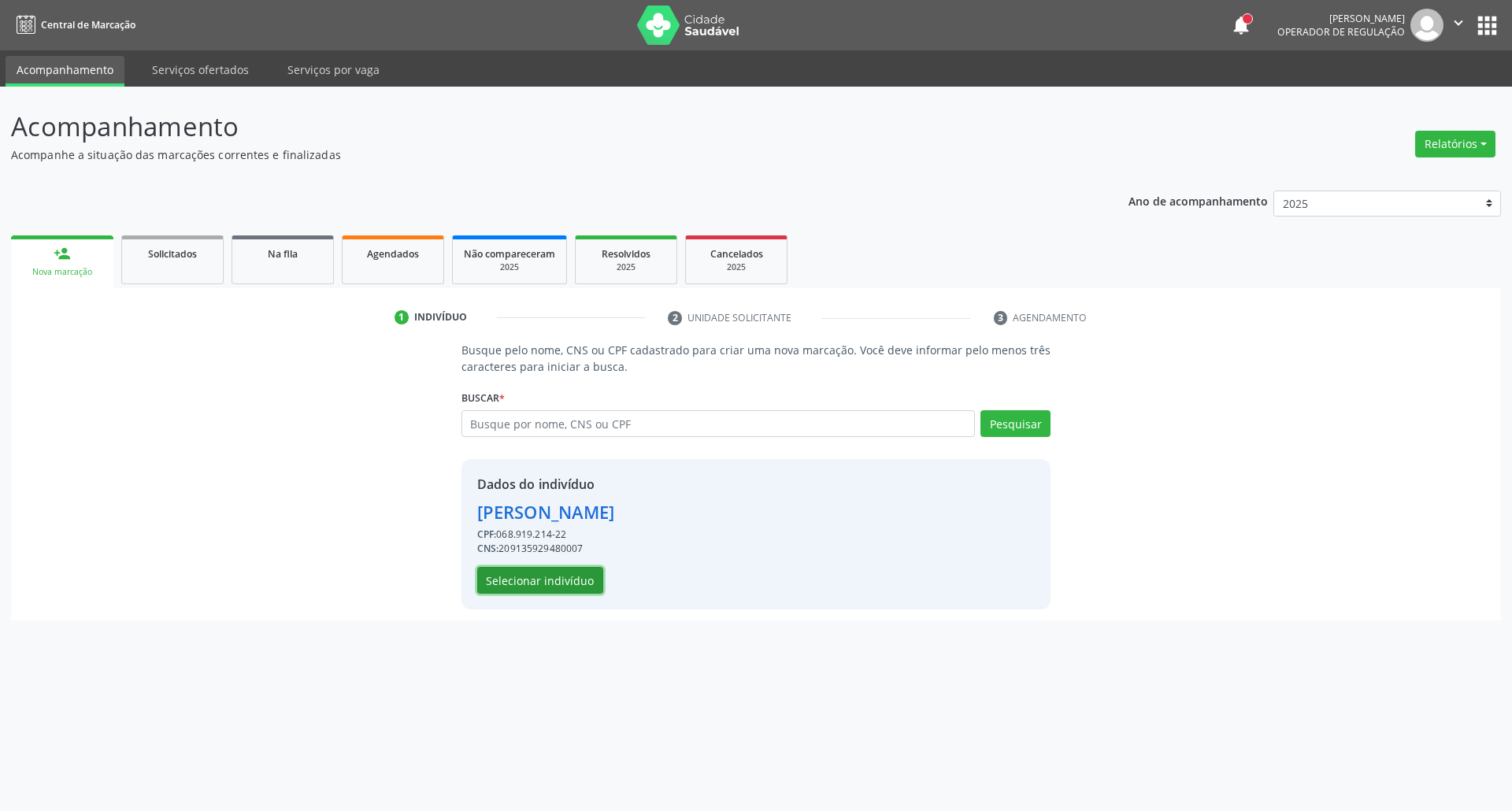
click at [526, 580] on button "Selecionar indivíduo" at bounding box center [540, 580] width 126 height 27
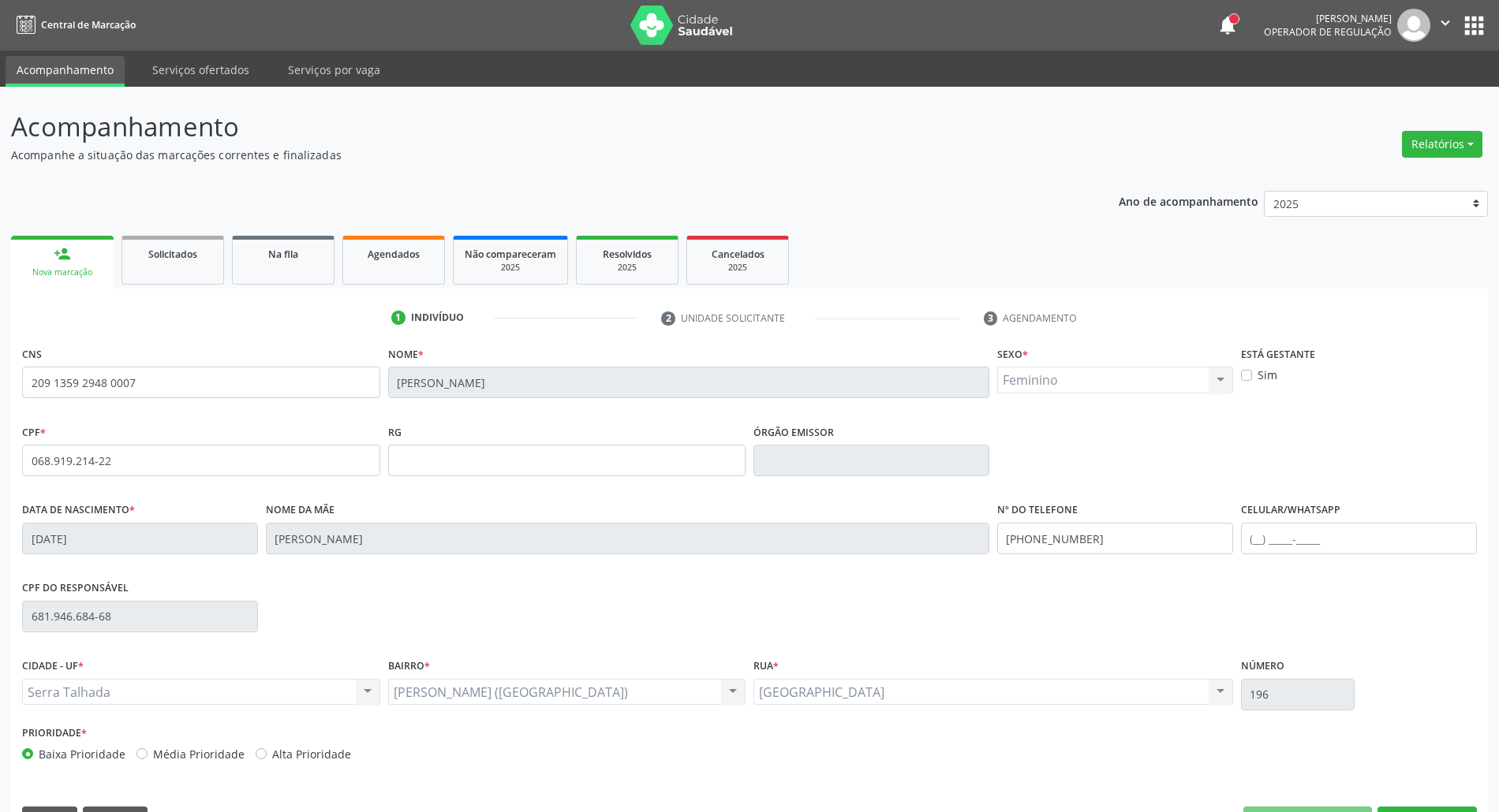
scroll to position [43, 0]
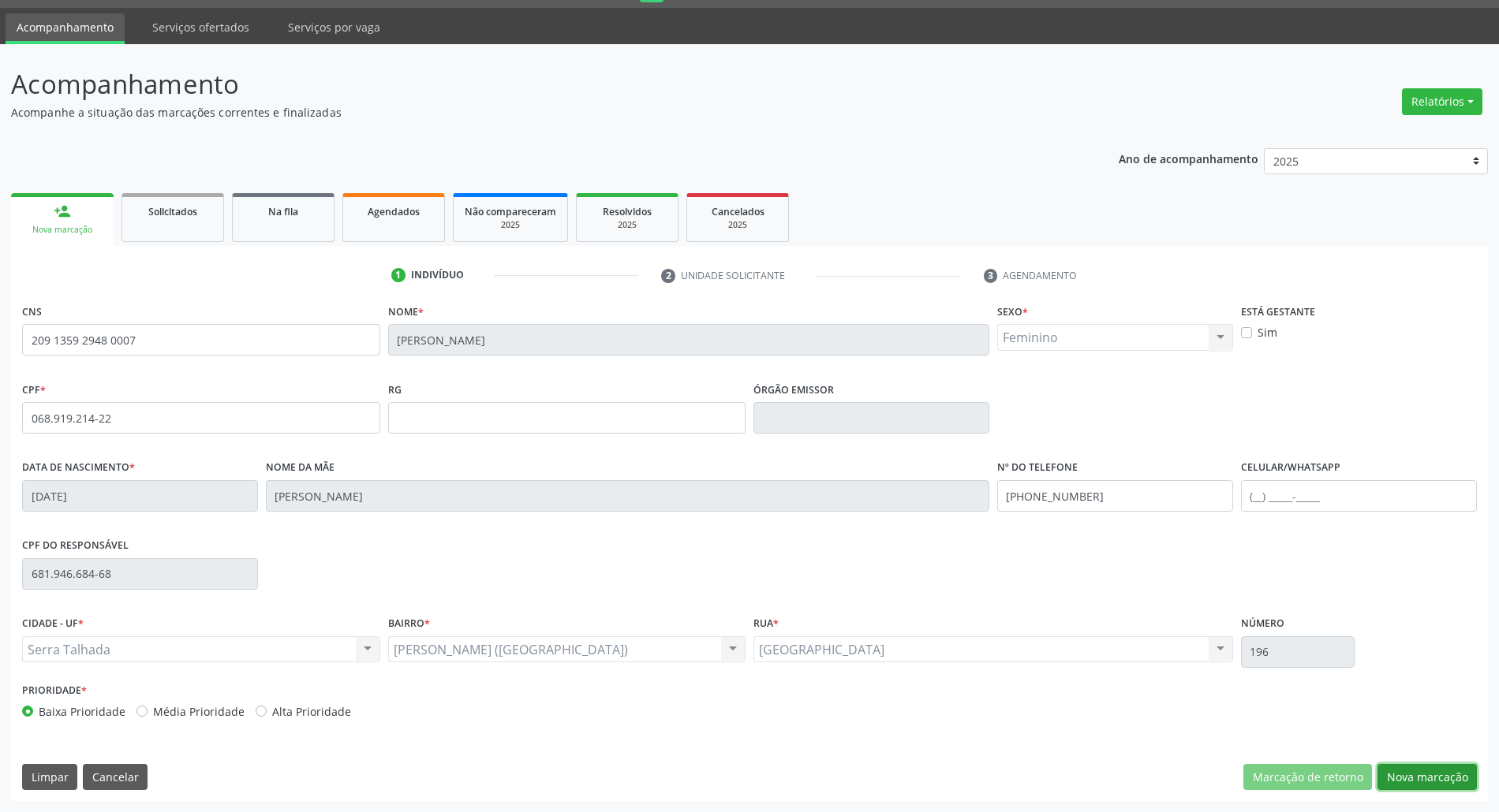
drag, startPoint x: 1408, startPoint y: 777, endPoint x: 974, endPoint y: 589, distance: 473.0
click at [1406, 776] on button "Nova marcação" at bounding box center [1427, 777] width 99 height 27
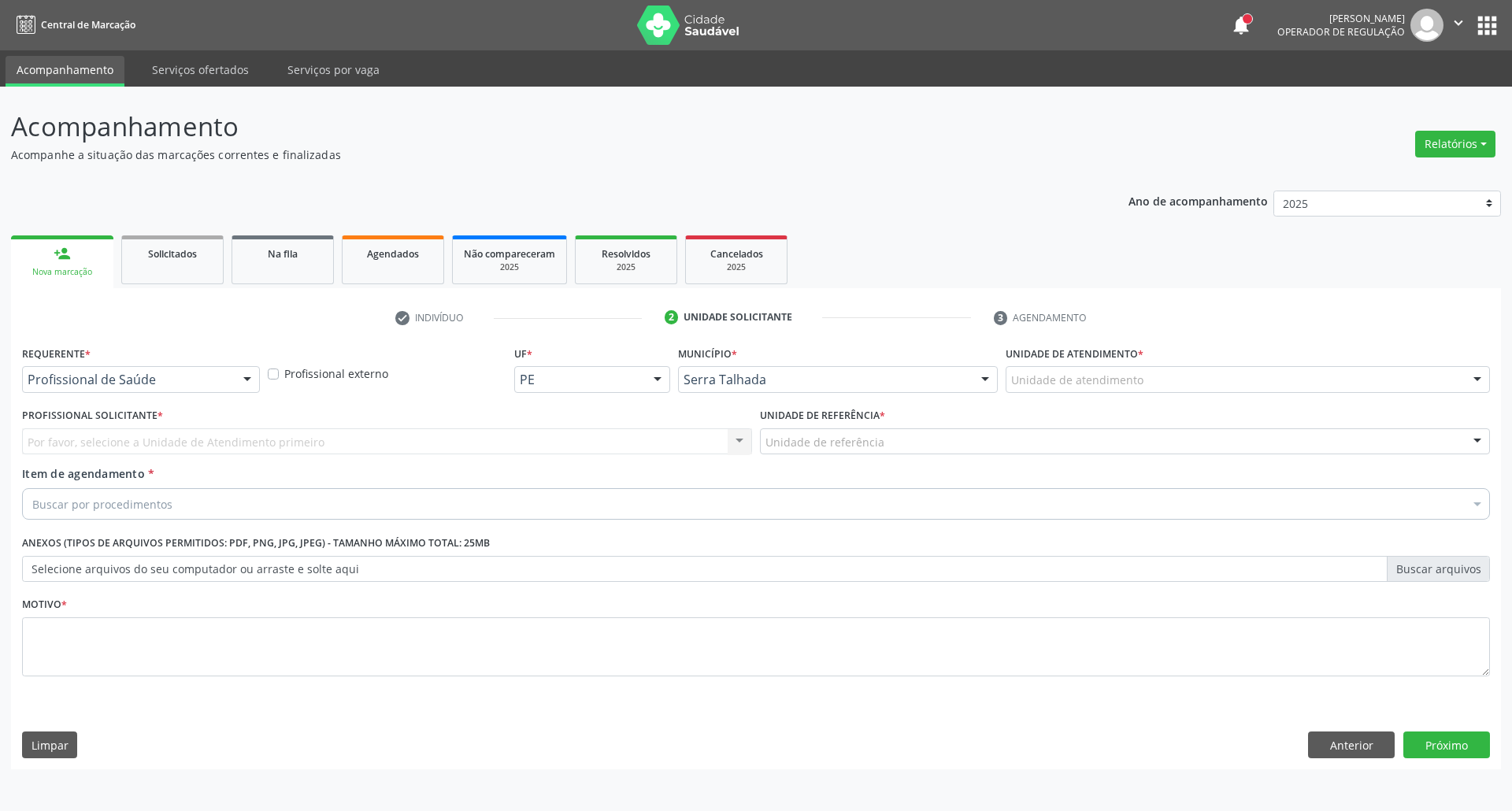
drag, startPoint x: 190, startPoint y: 376, endPoint x: 193, endPoint y: 403, distance: 27.2
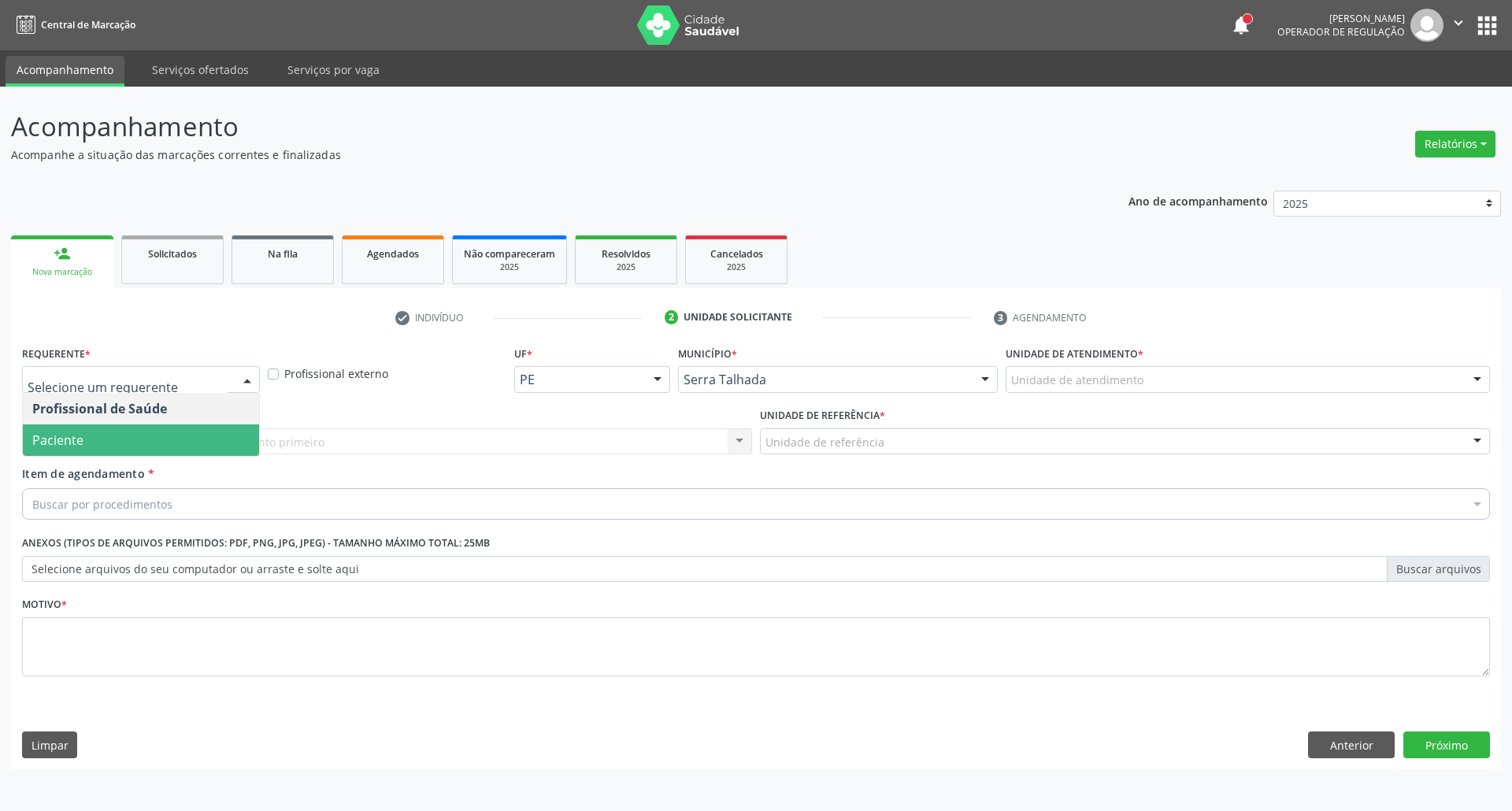
click at [188, 441] on span "Paciente" at bounding box center [140, 440] width 236 height 31
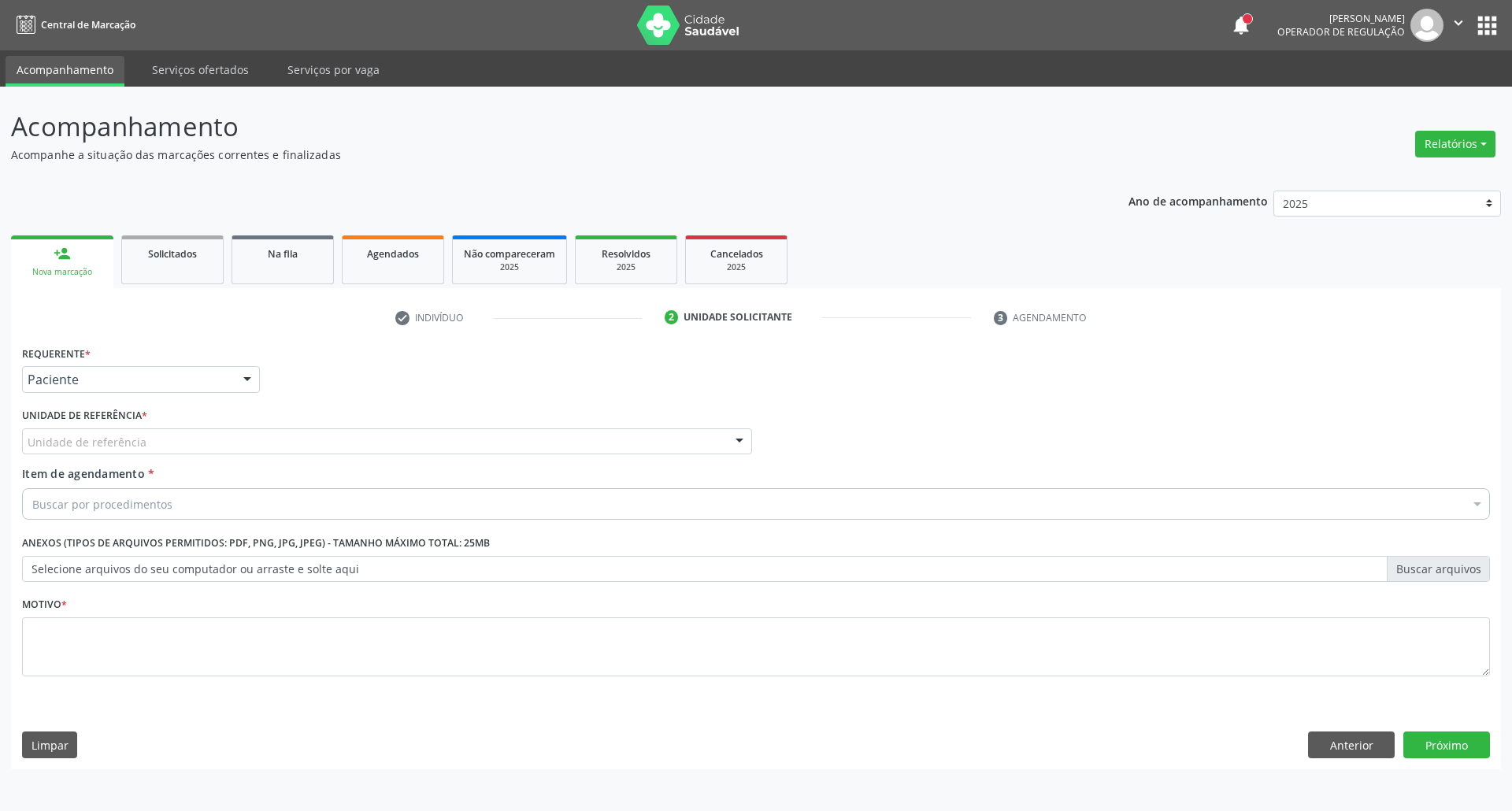
click at [186, 441] on div "Unidade de referência" at bounding box center [387, 442] width 730 height 27
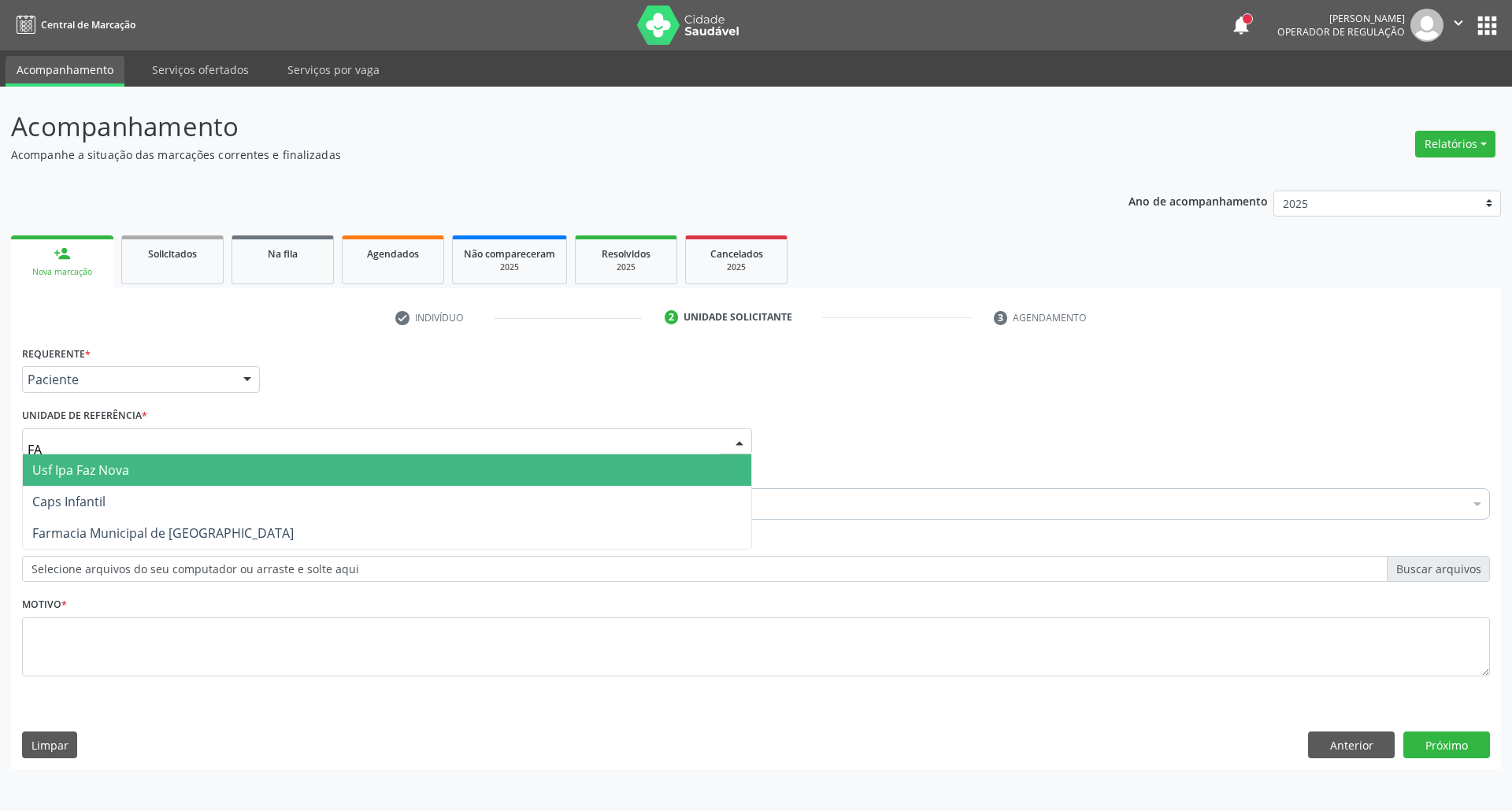
type input "FAZ"
click at [181, 470] on span "Usf Ipa Faz Nova" at bounding box center [387, 469] width 728 height 31
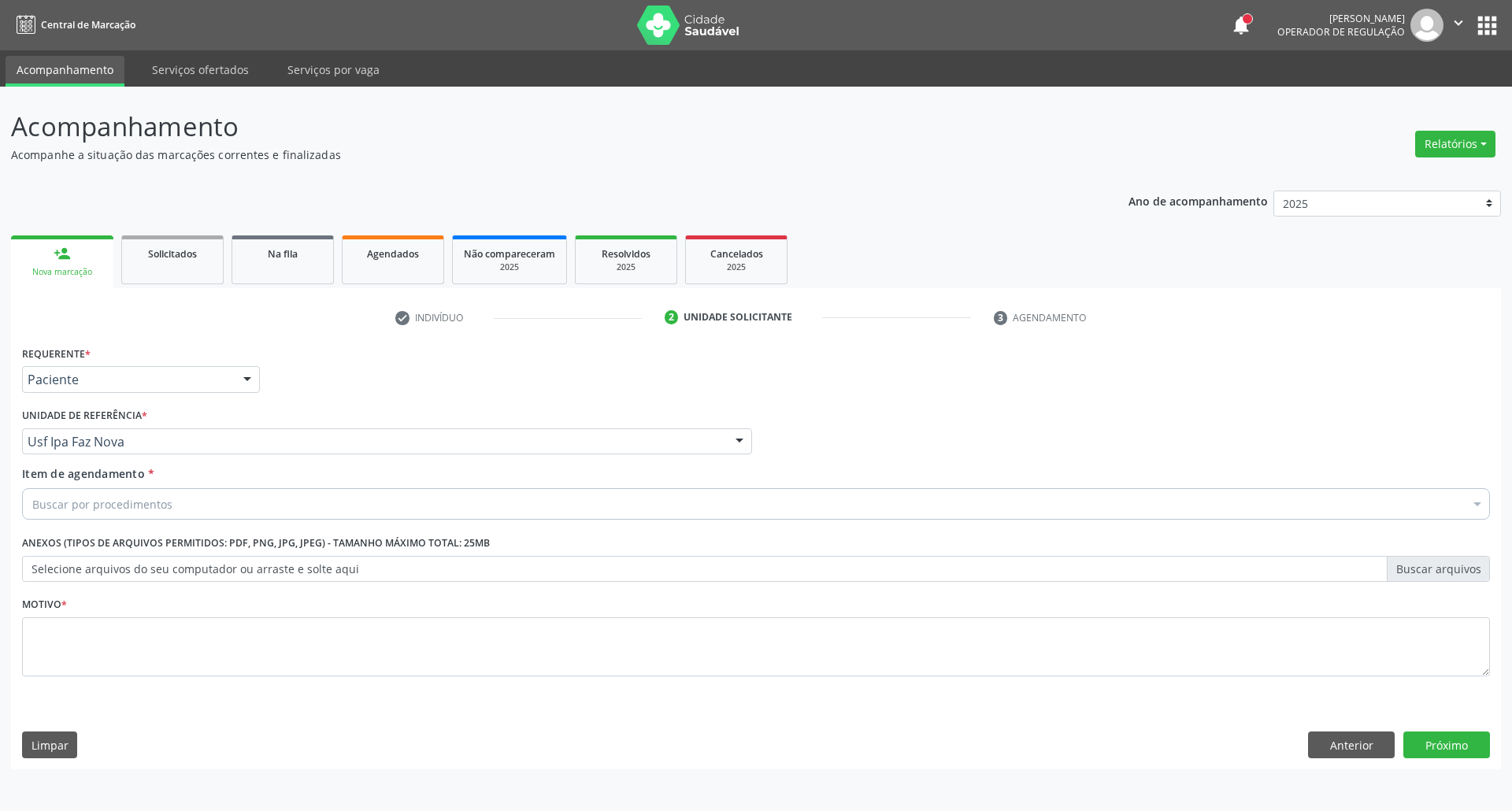
click at [177, 499] on div "Buscar por procedimentos" at bounding box center [755, 504] width 1467 height 31
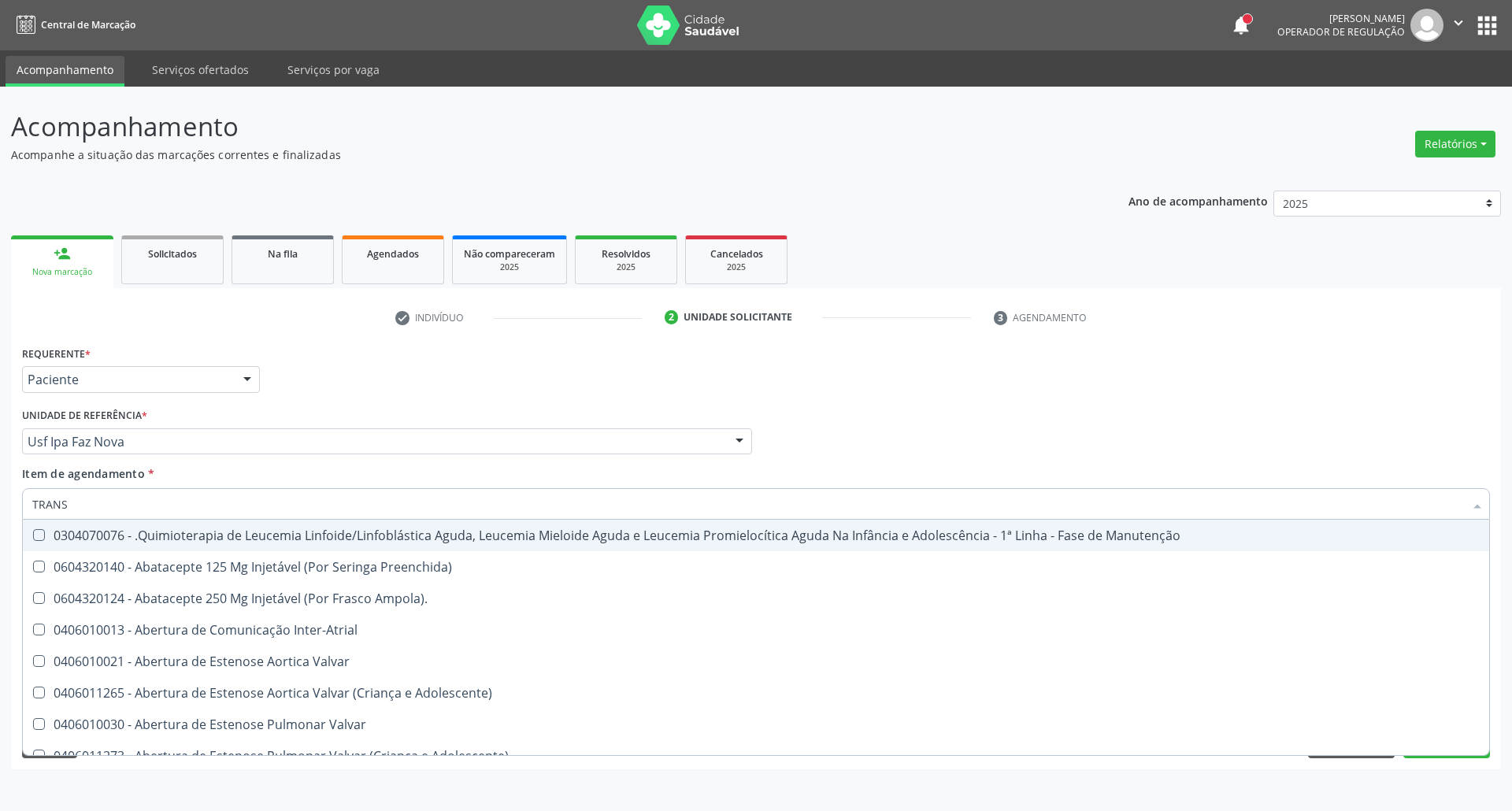
type input "TRANSV"
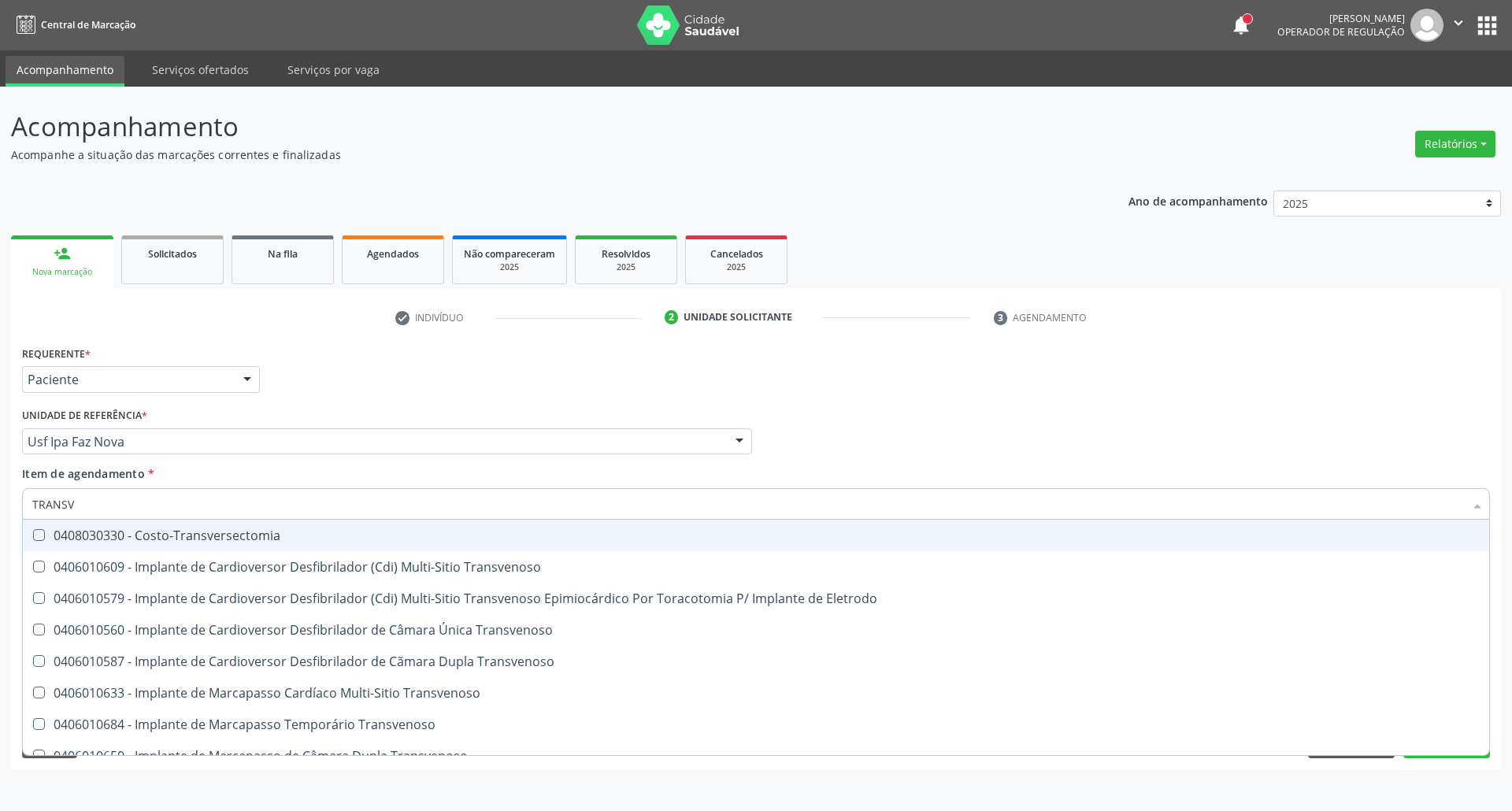
scroll to position [174, 0]
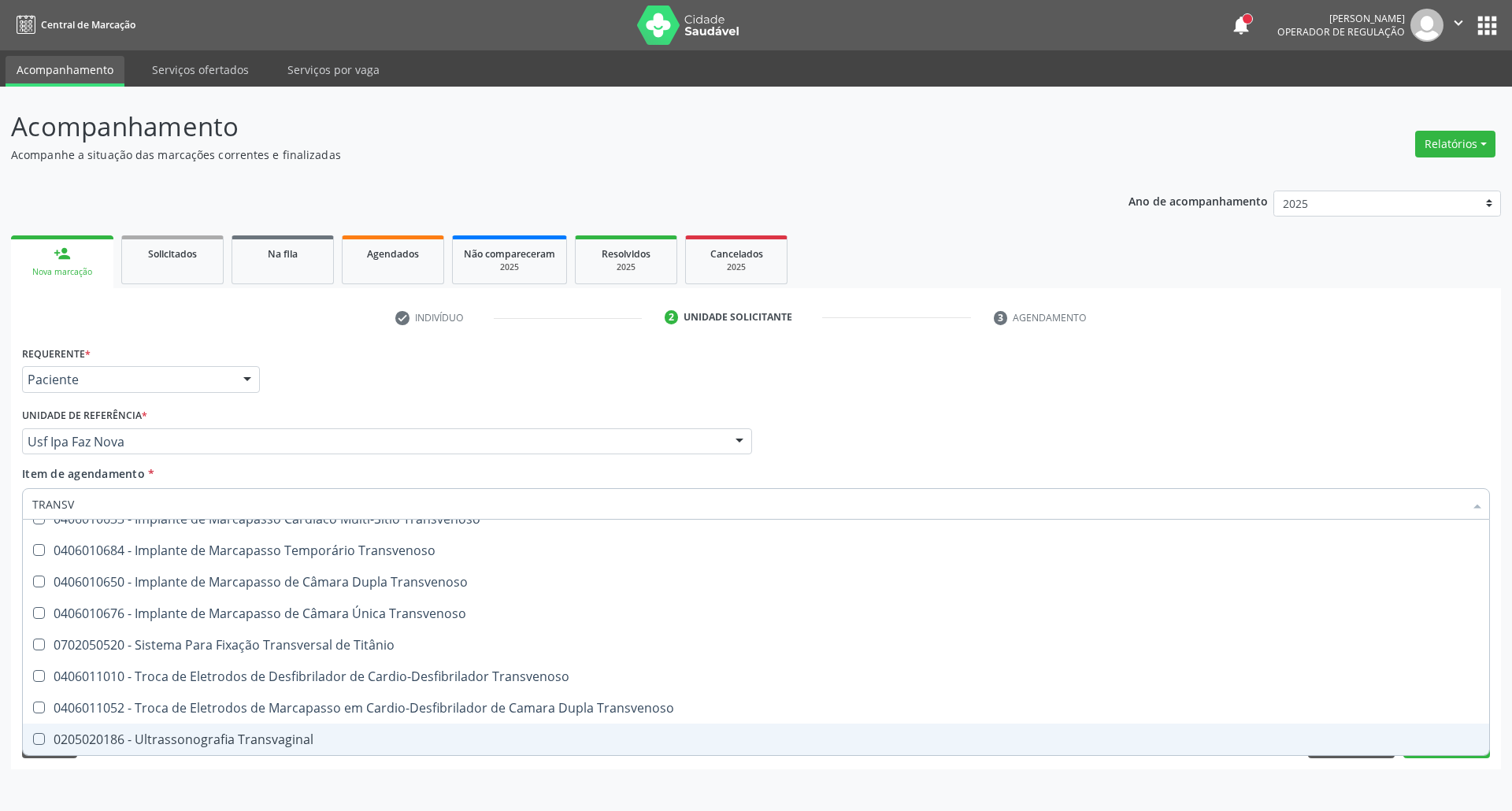
click at [254, 745] on div "0205020186 - Ultrassonografia Transvaginal" at bounding box center [755, 739] width 1447 height 13
checkbox Transvaginal "true"
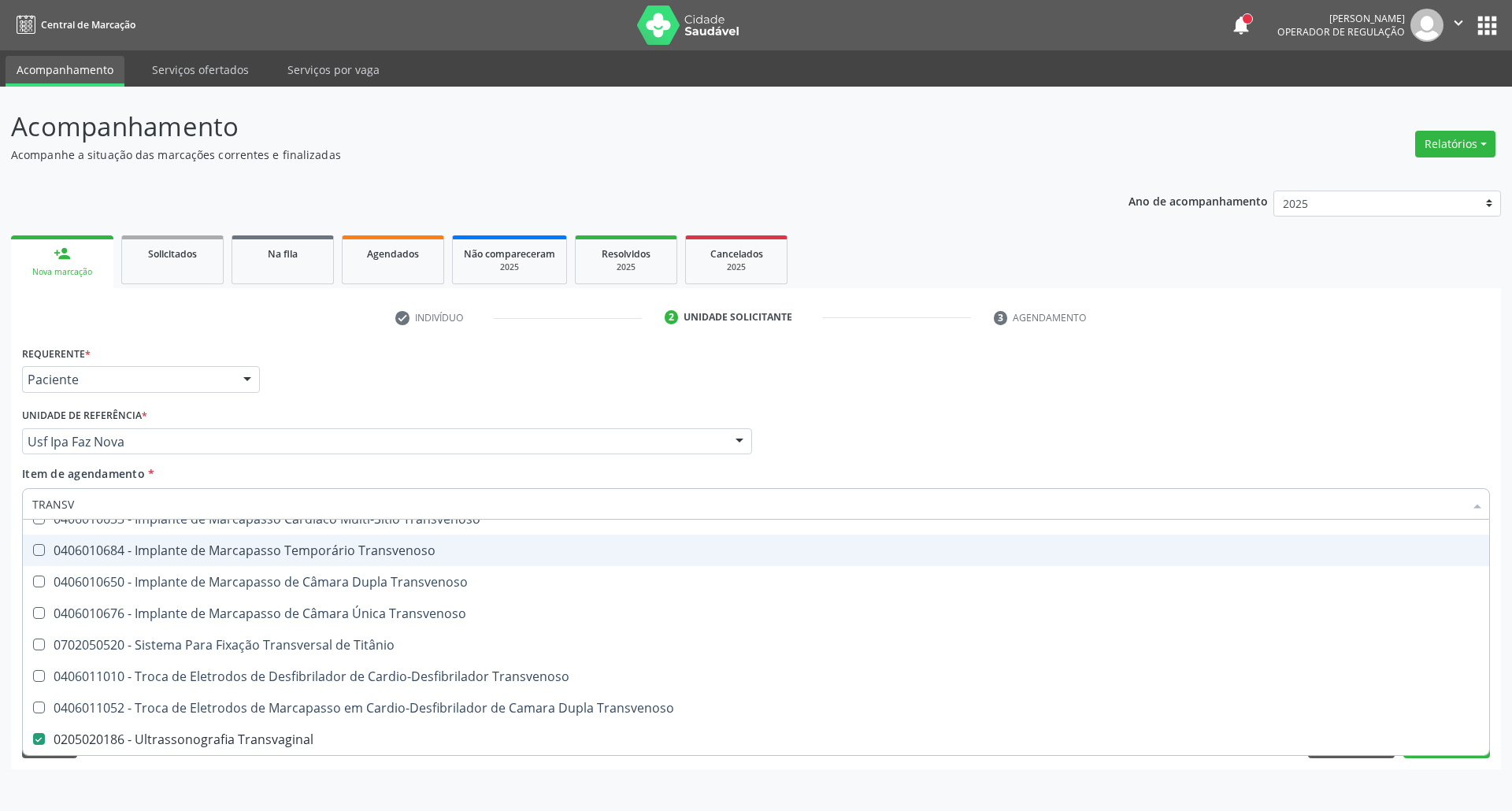
drag, startPoint x: 1009, startPoint y: 438, endPoint x: 843, endPoint y: 657, distance: 274.8
click at [1009, 438] on div "Profissional Solicitante Por favor, selecione a Unidade de Atendimento primeiro…" at bounding box center [756, 434] width 1476 height 61
checkbox Transvenoso "true"
checkbox Transvaginal "false"
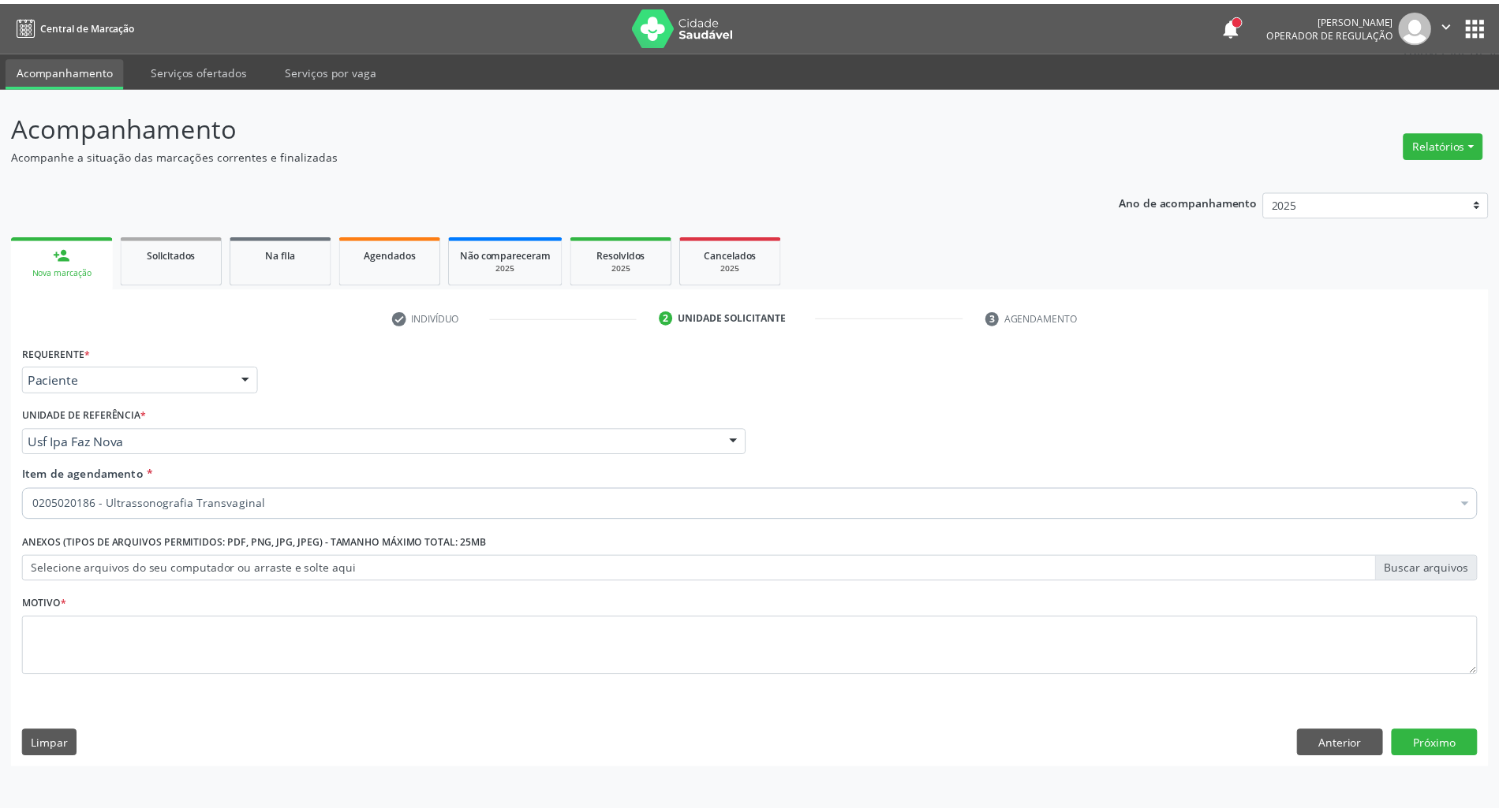
scroll to position [0, 0]
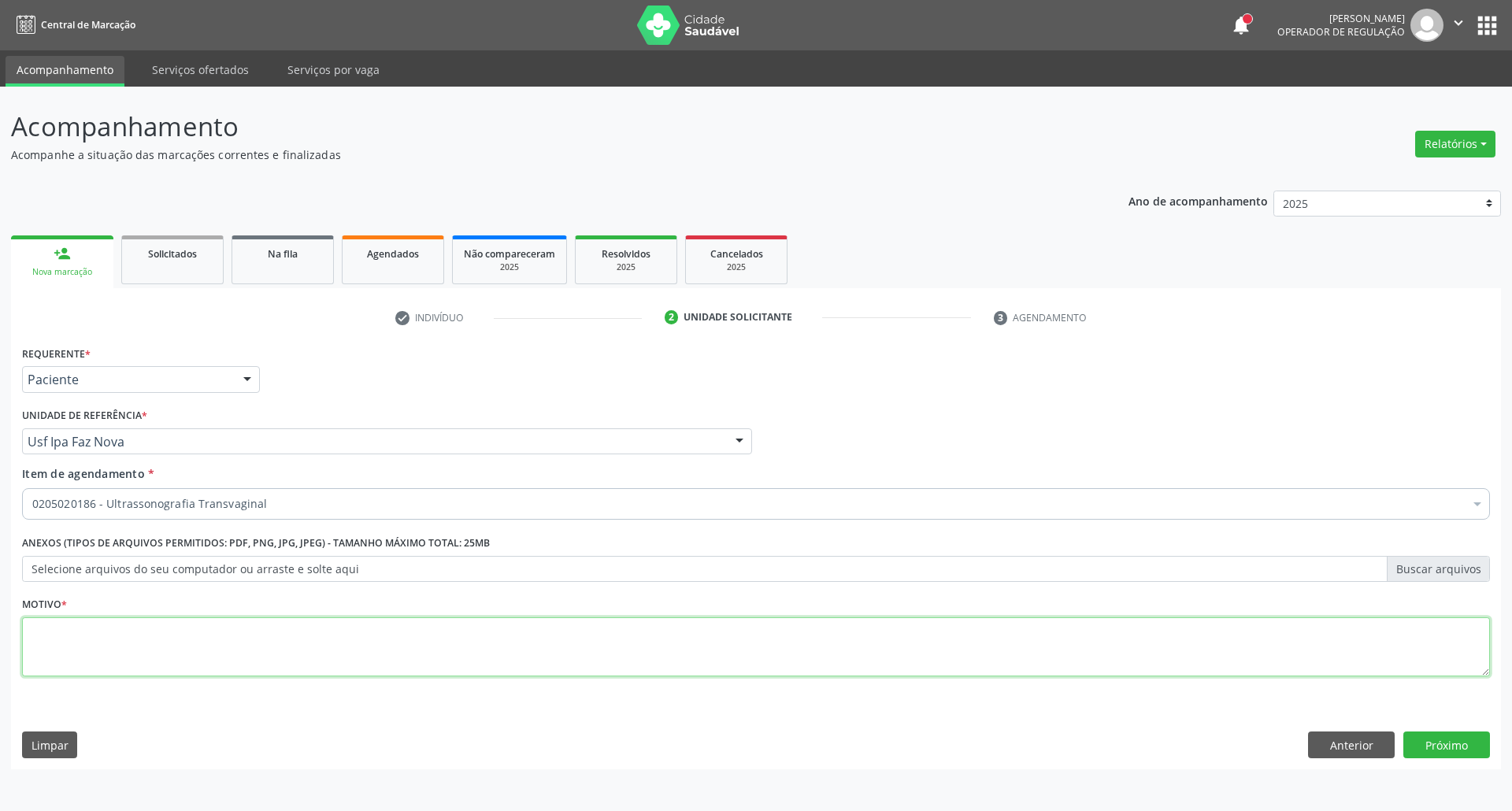
click at [810, 649] on textarea at bounding box center [755, 647] width 1467 height 60
type textarea "."
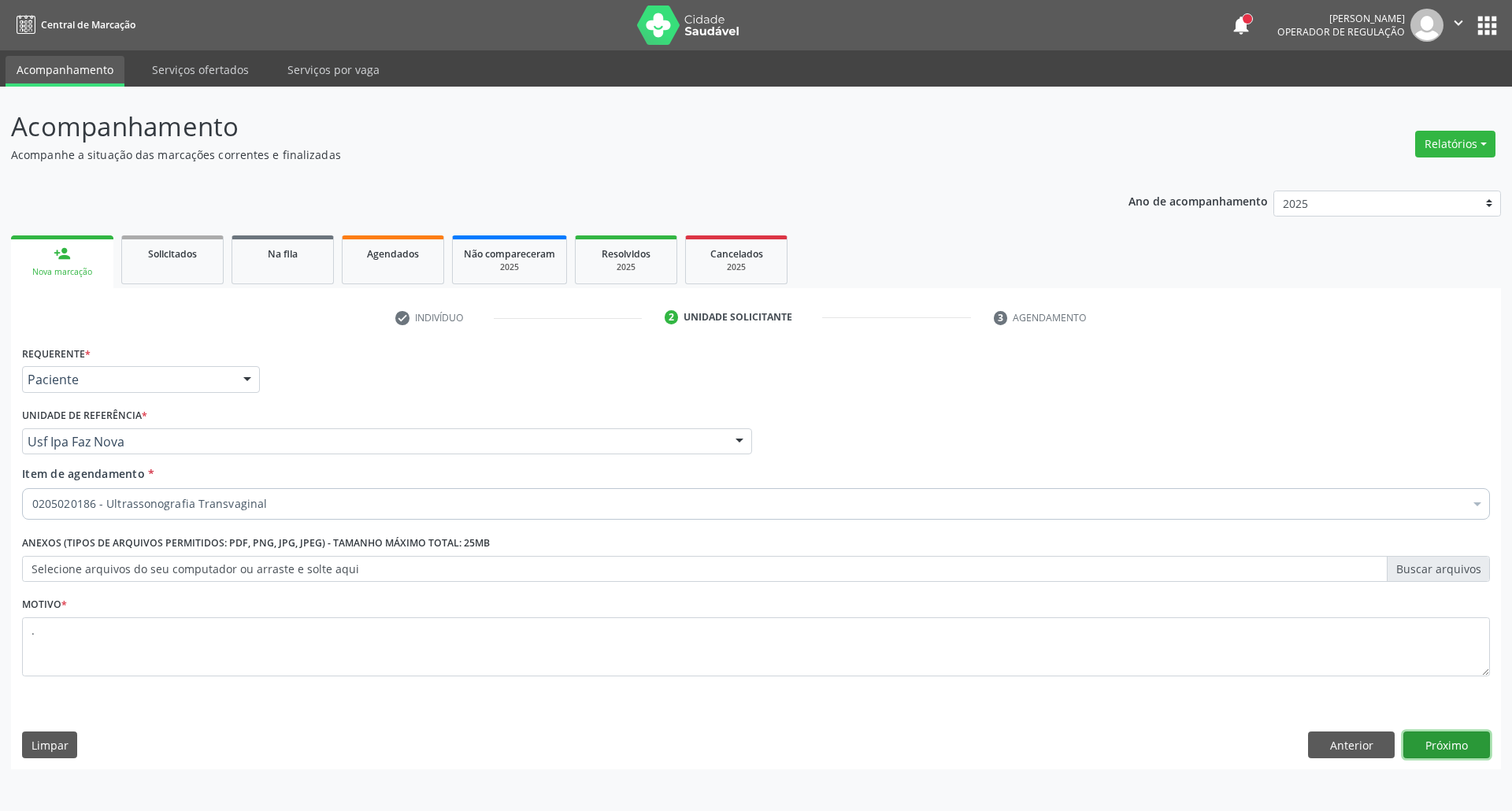
click at [1446, 742] on button "Próximo" at bounding box center [1446, 745] width 87 height 27
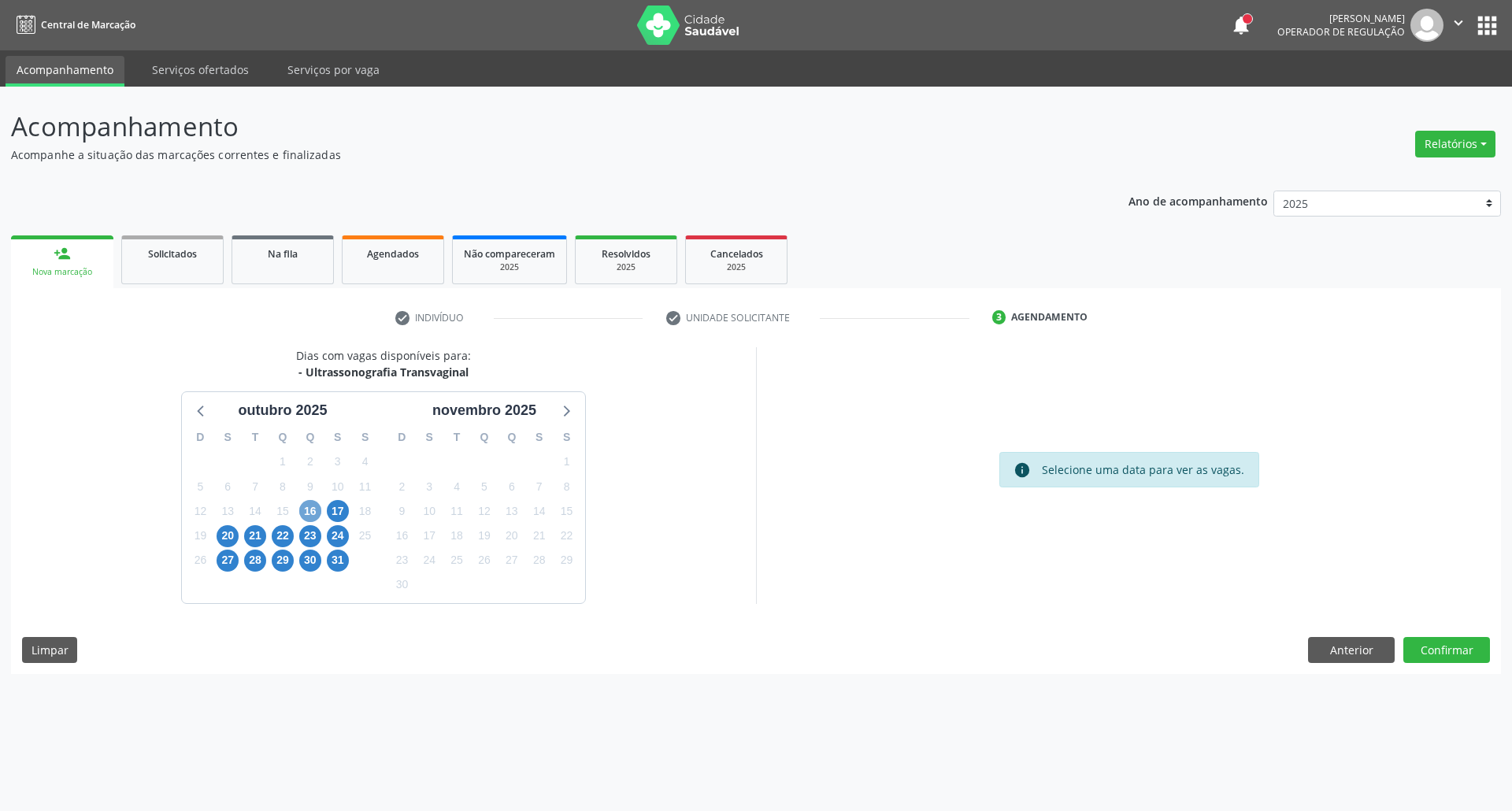
click at [310, 515] on span "16" at bounding box center [310, 512] width 22 height 22
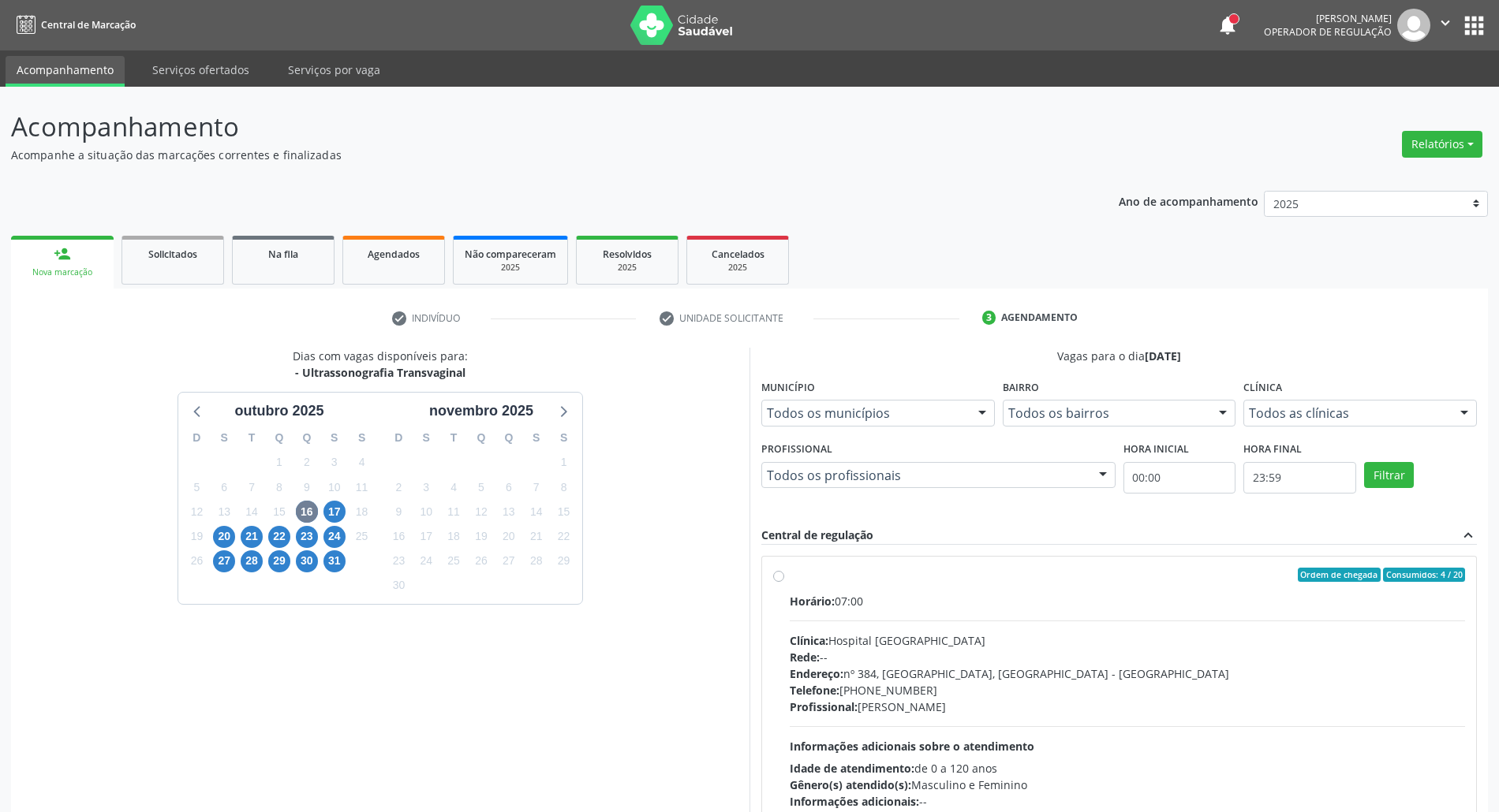
click at [1018, 651] on div "Rede: --" at bounding box center [1127, 658] width 676 height 17
click at [784, 582] on input "Ordem de chegada Consumidos: 4 / 20 Horário: 07:00 Clínica: Hospital Sao Franci…" at bounding box center [779, 574] width 11 height 14
radio input "true"
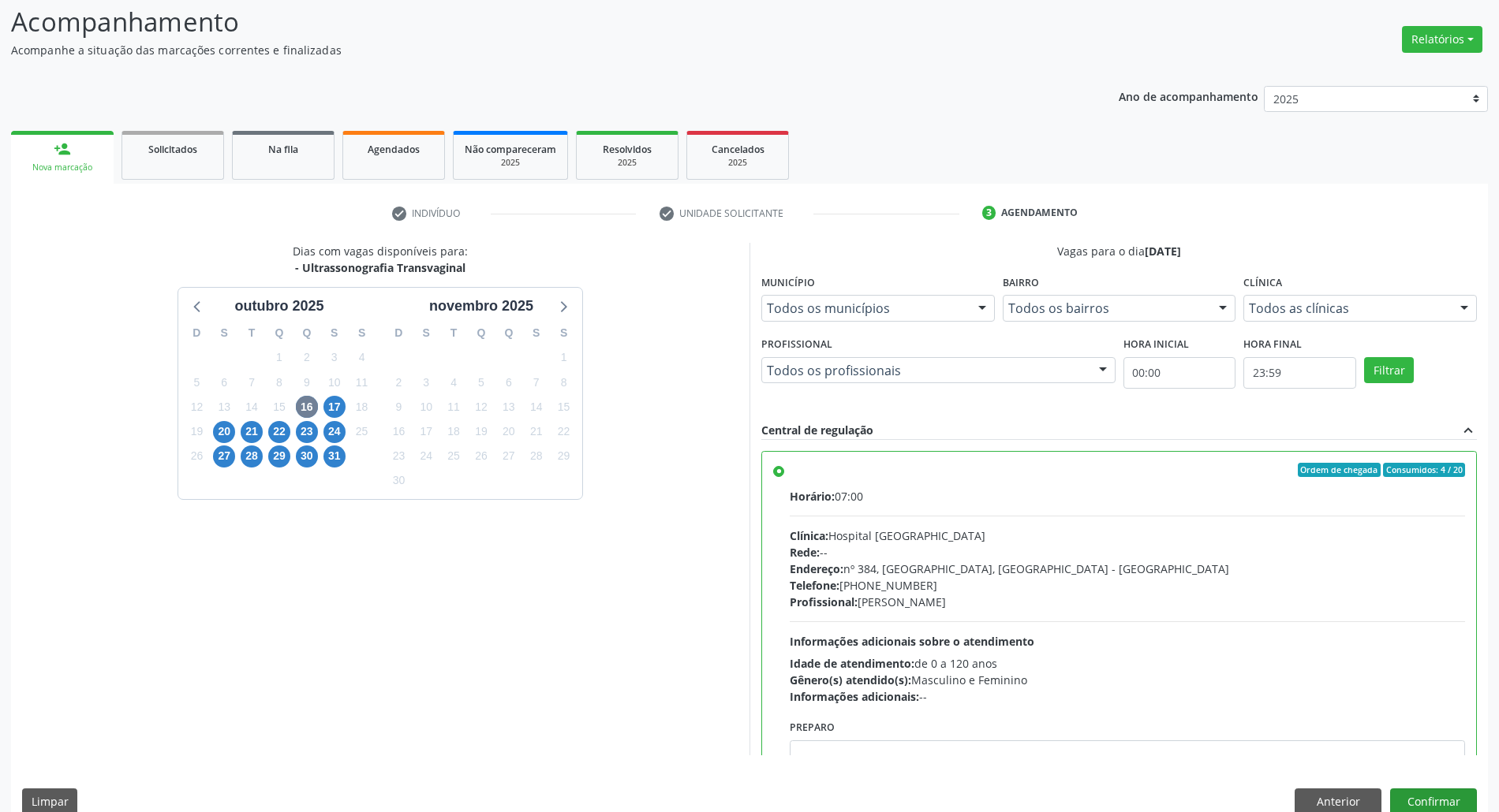
click at [1441, 788] on div "Dias com vagas disponíveis para: - Ultrassonografia Transvaginal outubro 2025 D…" at bounding box center [749, 534] width 1477 height 583
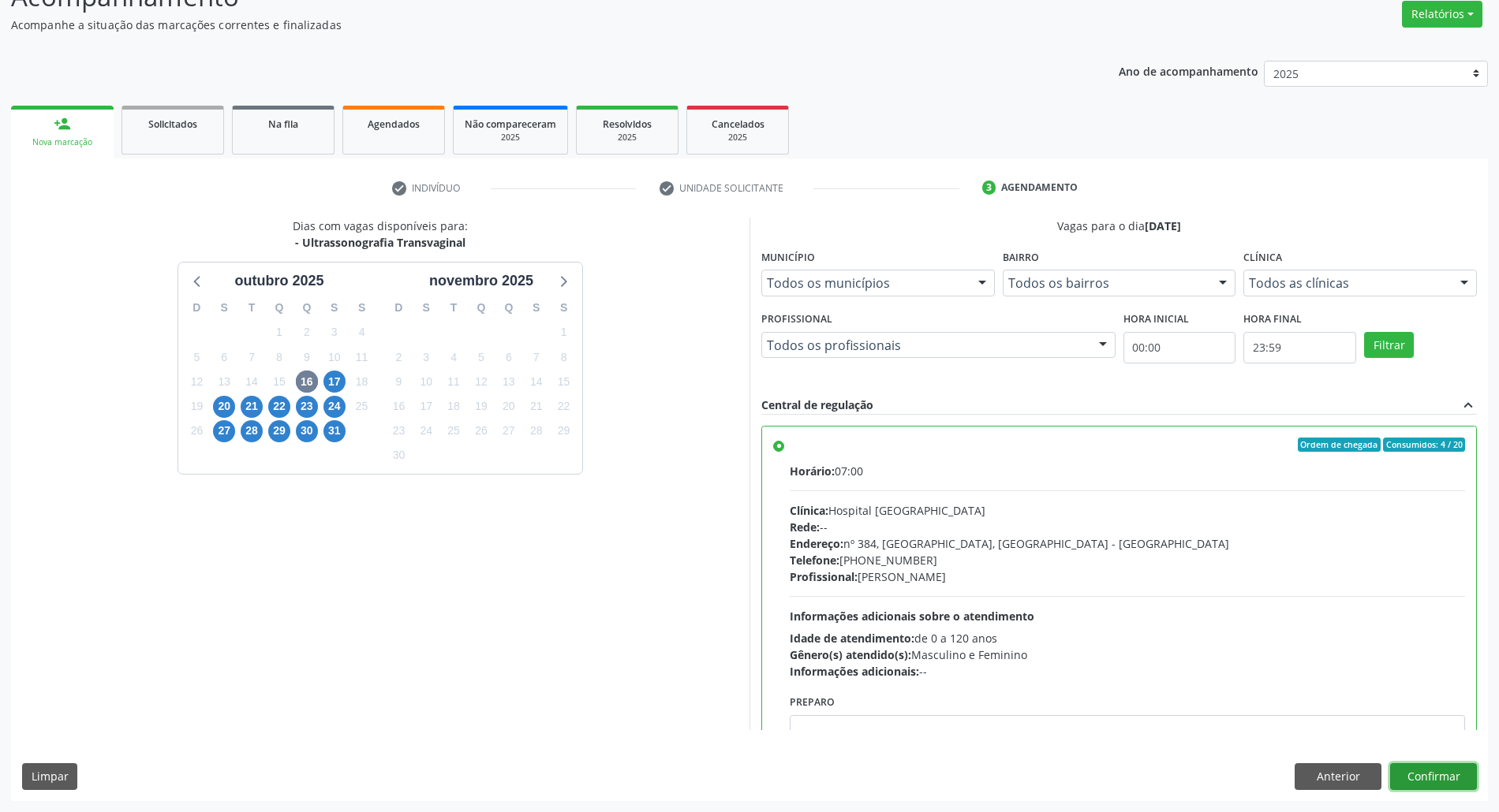
click at [1443, 771] on button "Confirmar" at bounding box center [1433, 777] width 87 height 27
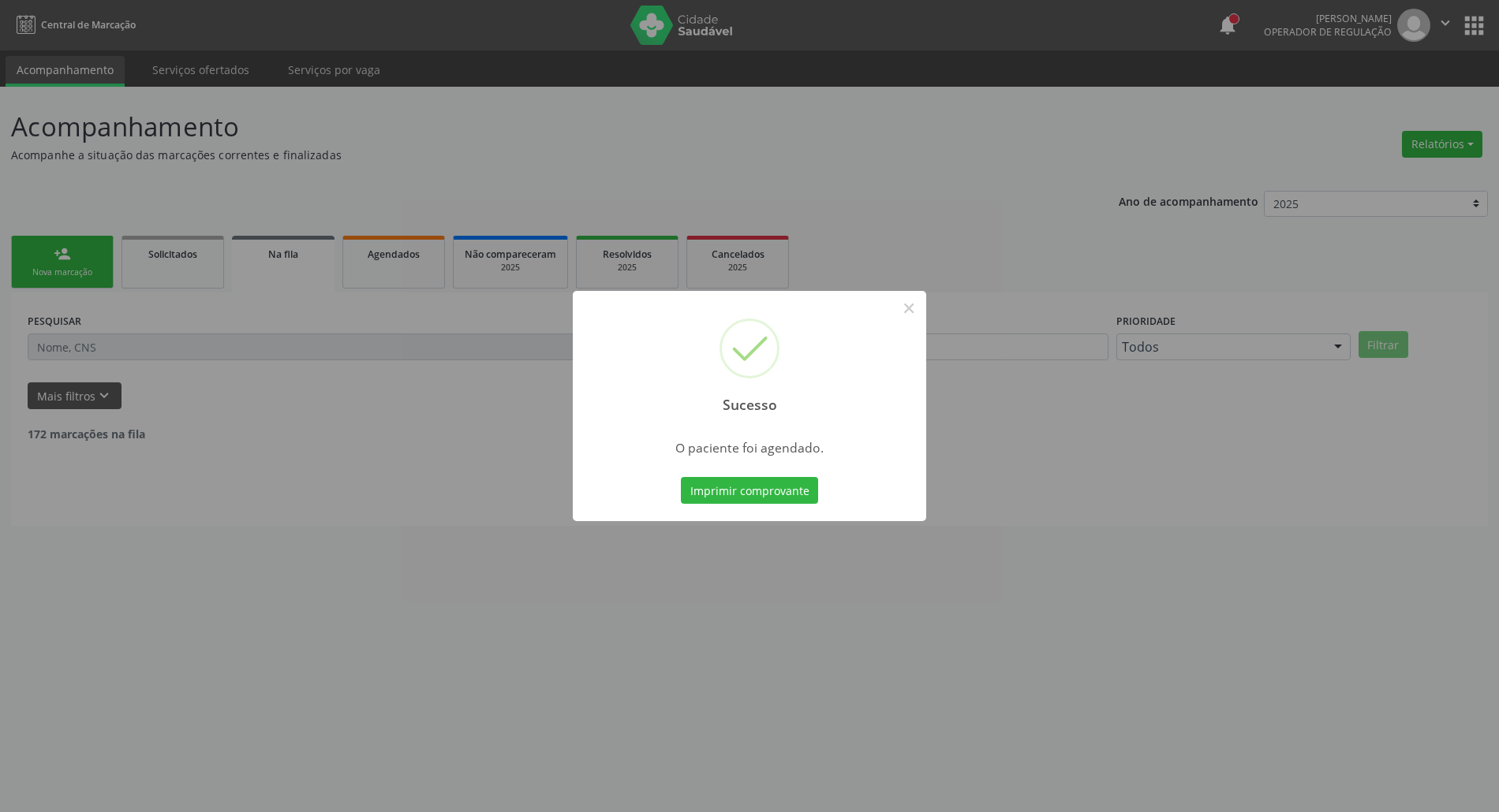
scroll to position [0, 0]
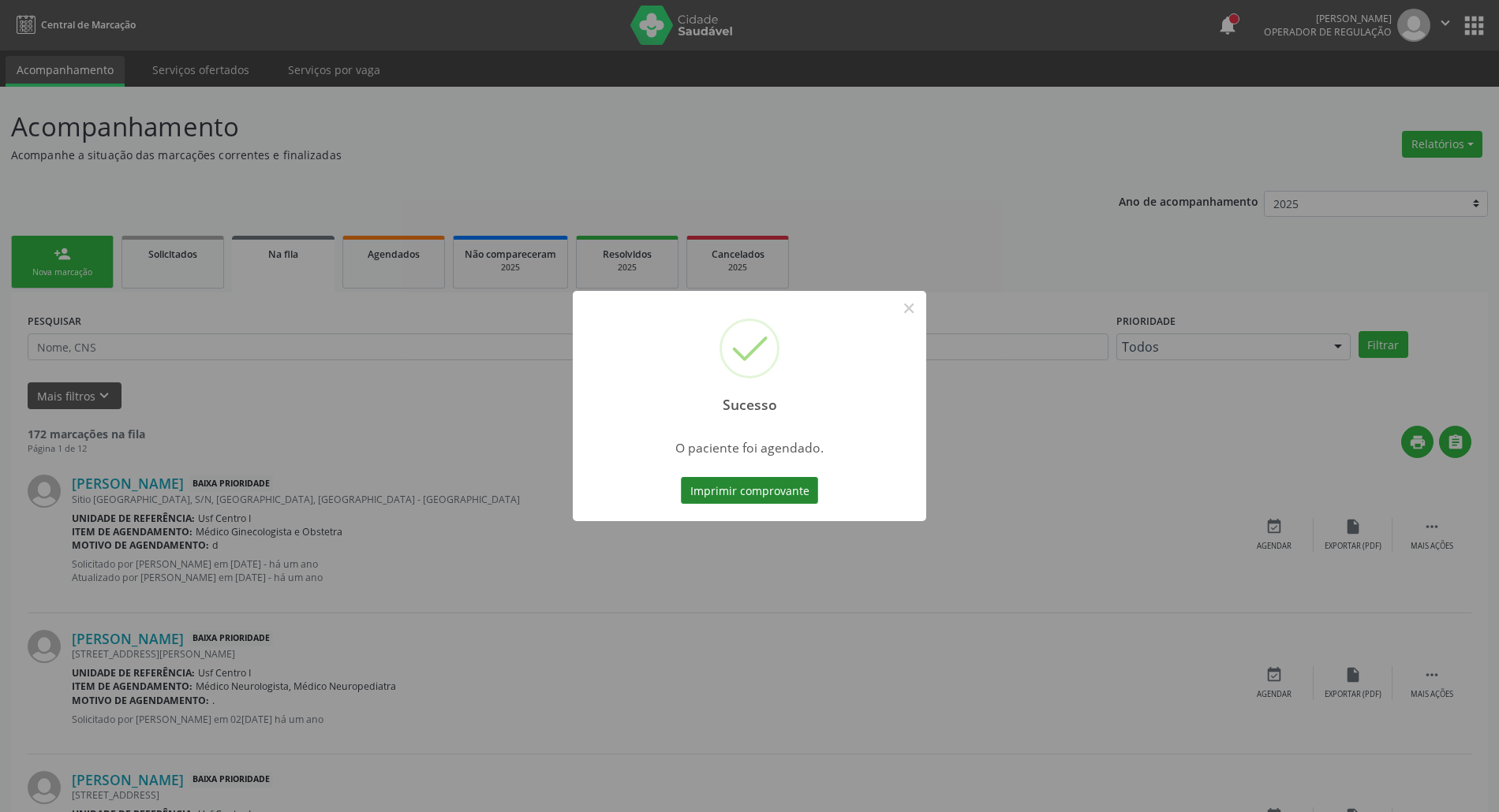
click at [787, 484] on button "Imprimir comprovante" at bounding box center [749, 491] width 137 height 27
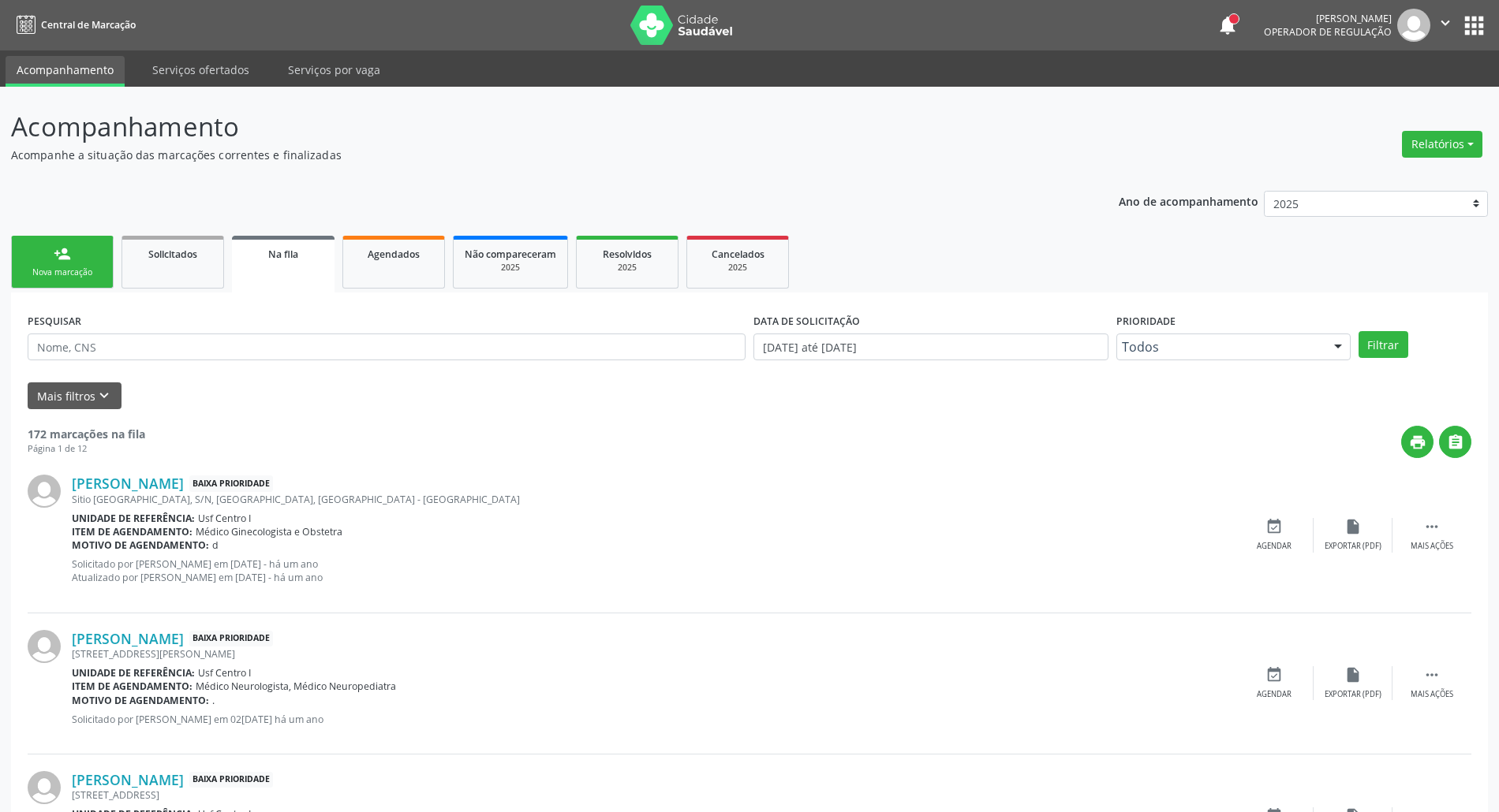
click at [76, 243] on div "Sucesso × O paciente foi agendado. Imprimir comprovante Cancel" at bounding box center [749, 406] width 1499 height 812
click at [68, 259] on div "person_add" at bounding box center [62, 254] width 18 height 18
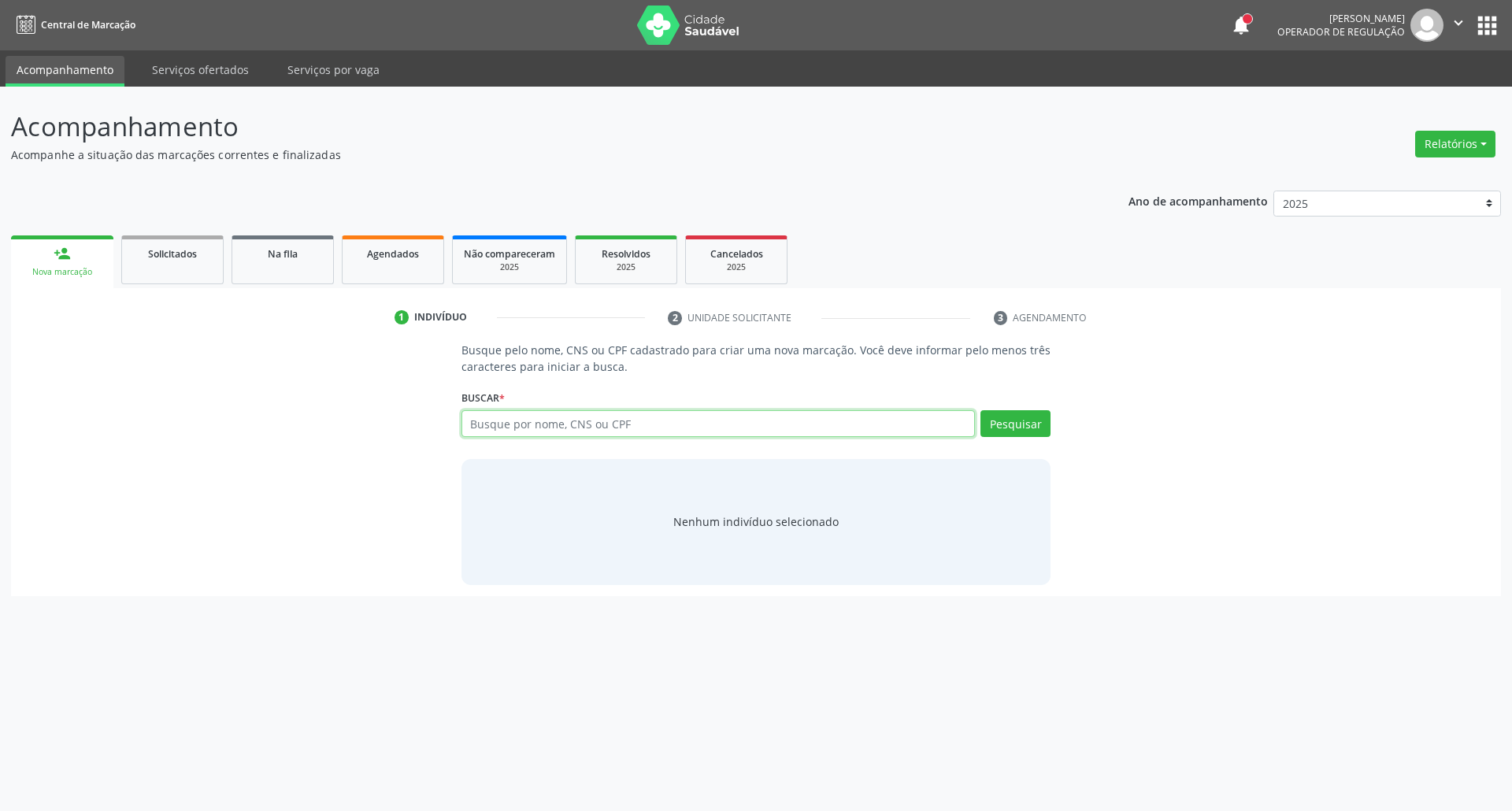
click at [579, 422] on input "text" at bounding box center [718, 424] width 514 height 27
type input "12539715443"
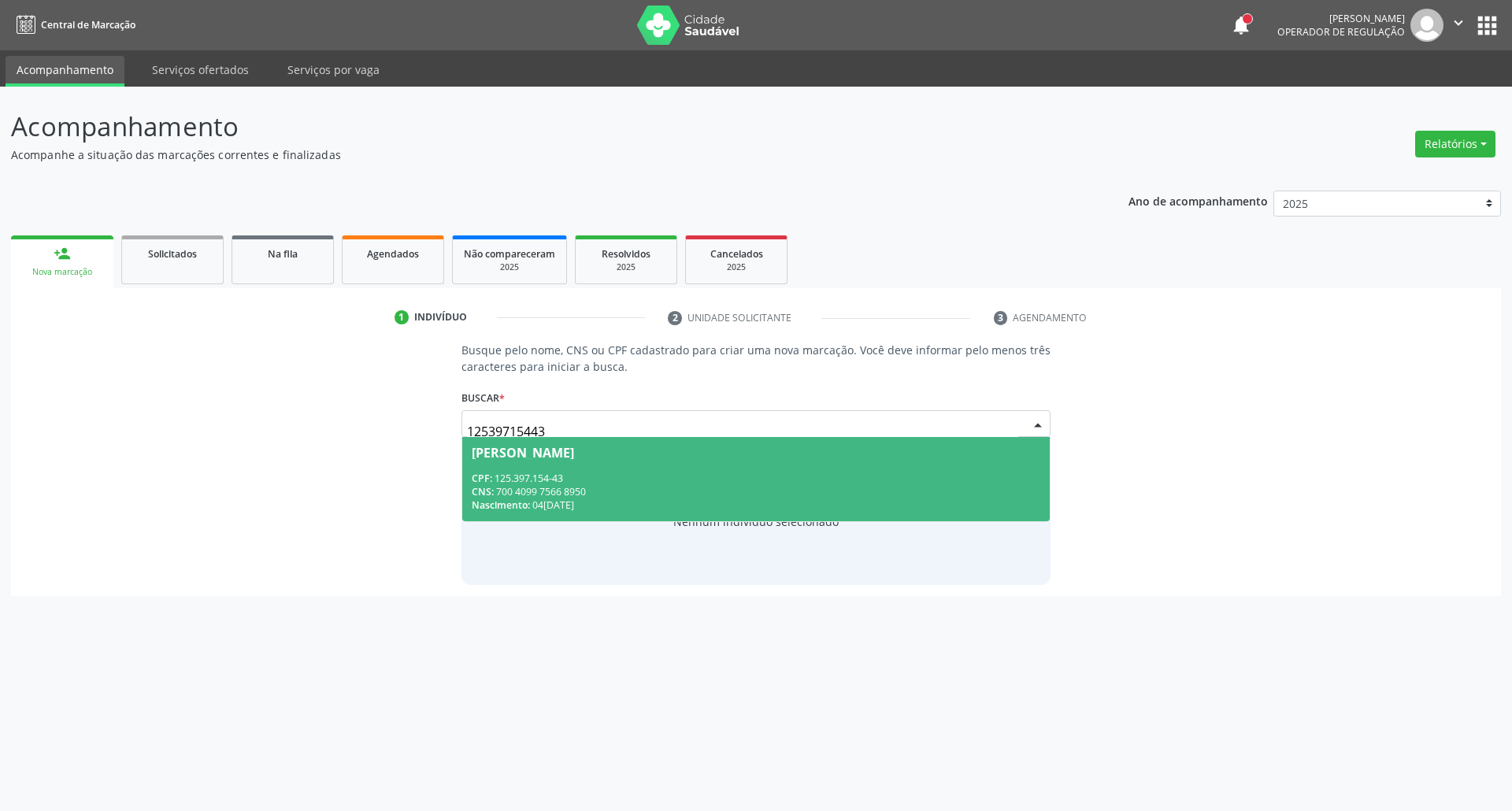
click at [627, 442] on span "Juliana de Souza Soares CPF: 125.397.154-43 CNS: 700 4099 7566 8950 Nascimento:…" at bounding box center [756, 480] width 588 height 84
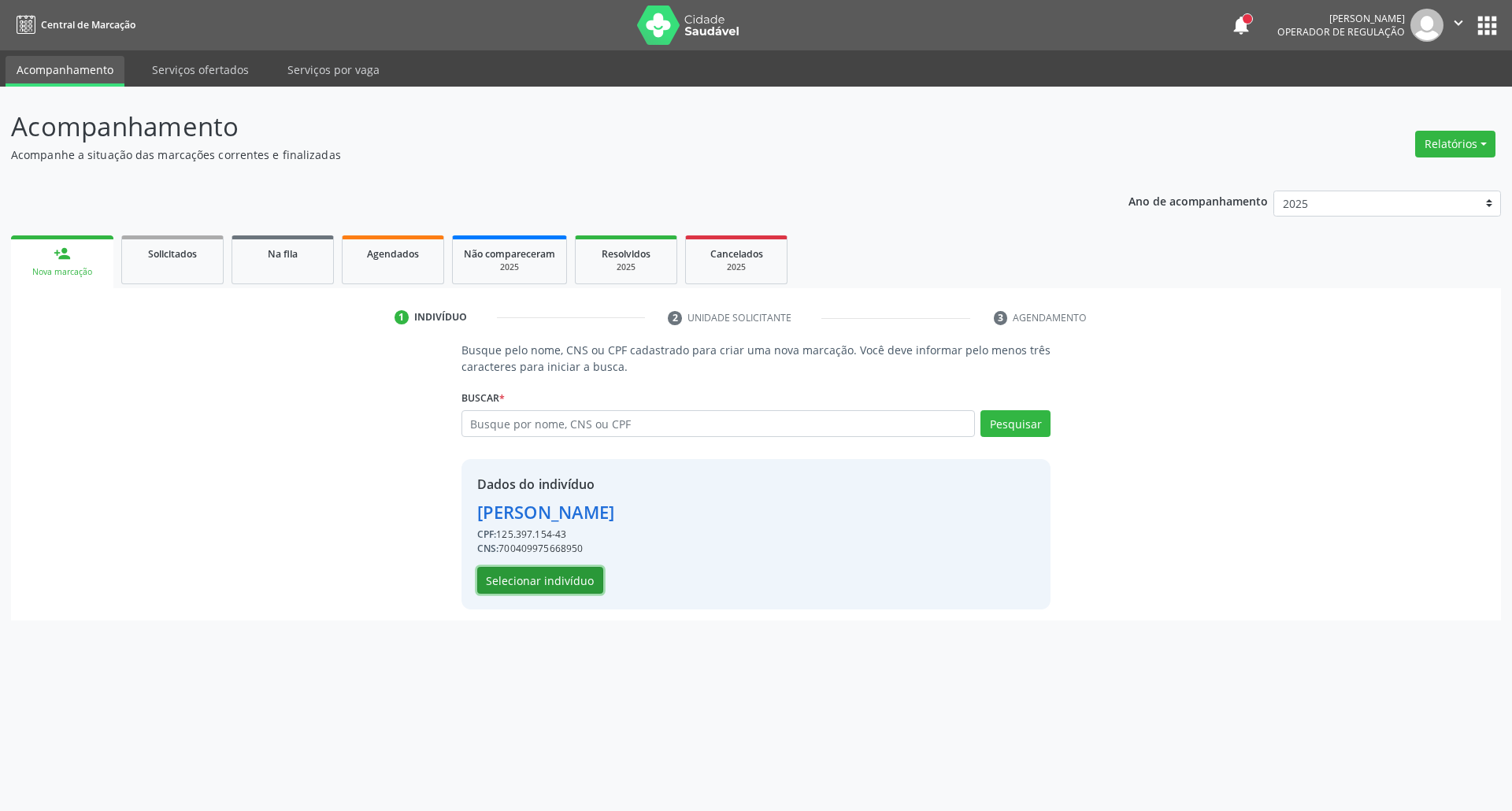
click at [565, 592] on button "Selecionar indivíduo" at bounding box center [540, 580] width 126 height 27
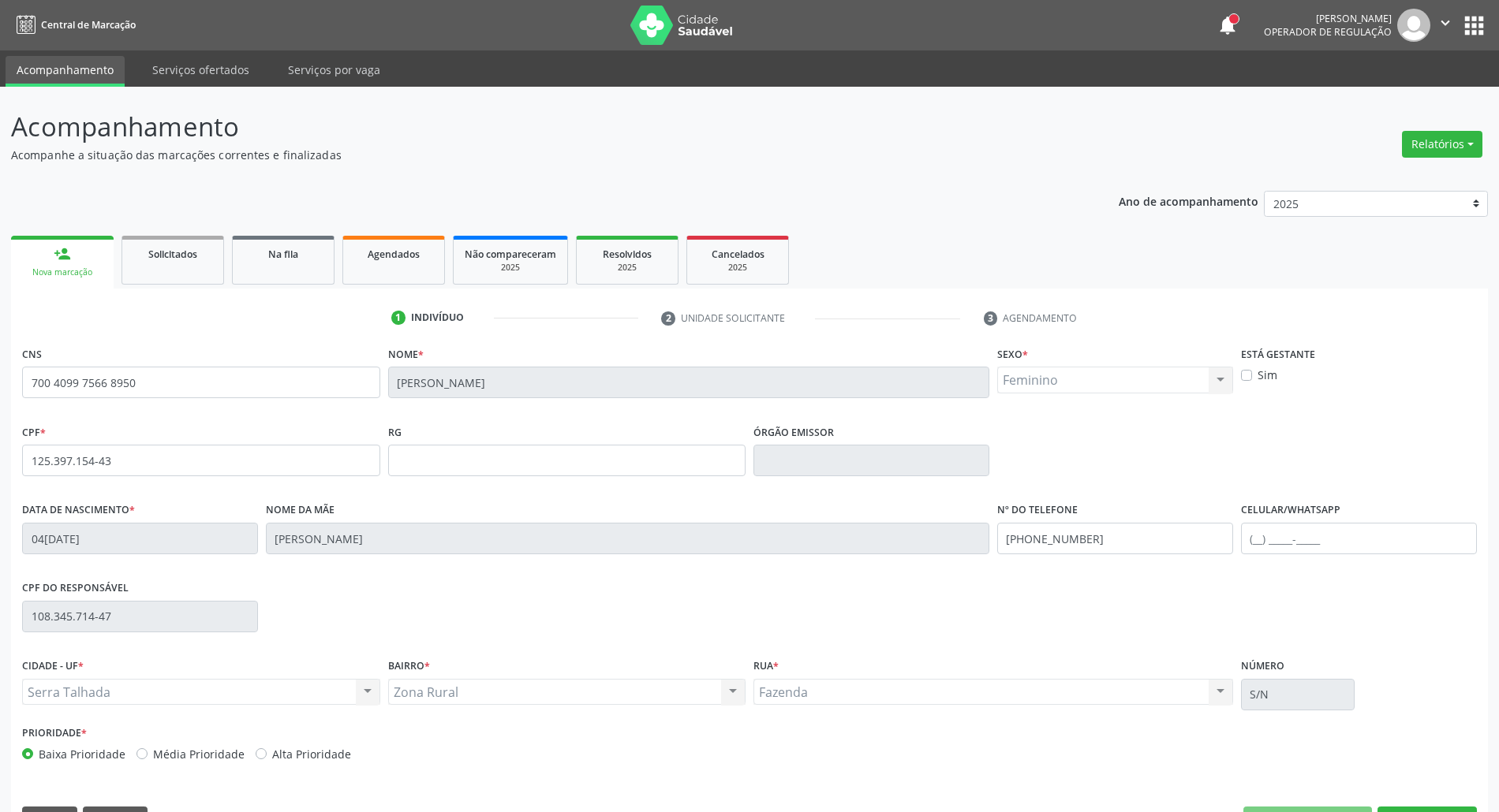
scroll to position [43, 0]
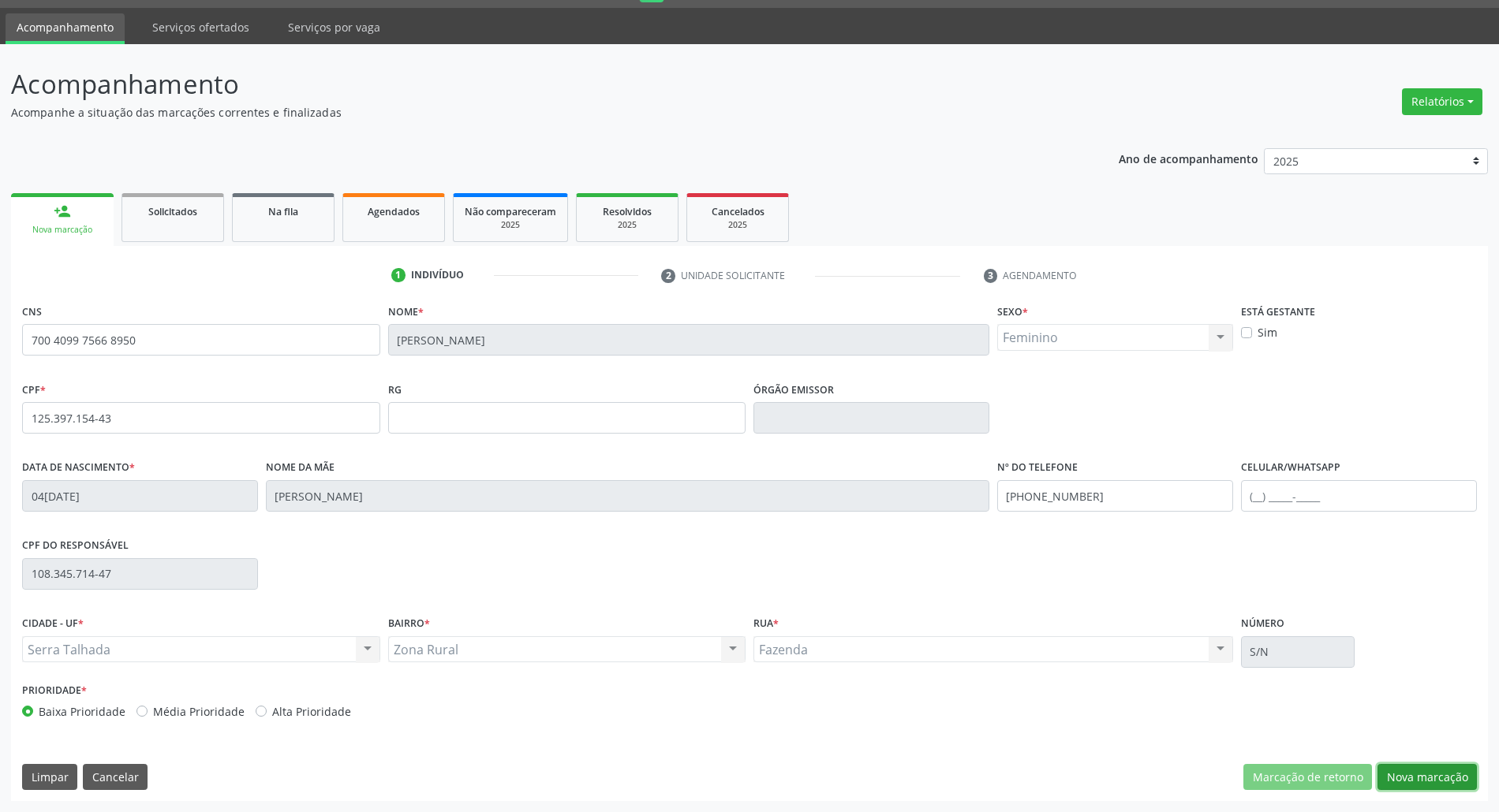
click at [1448, 779] on button "Nova marcação" at bounding box center [1427, 777] width 99 height 27
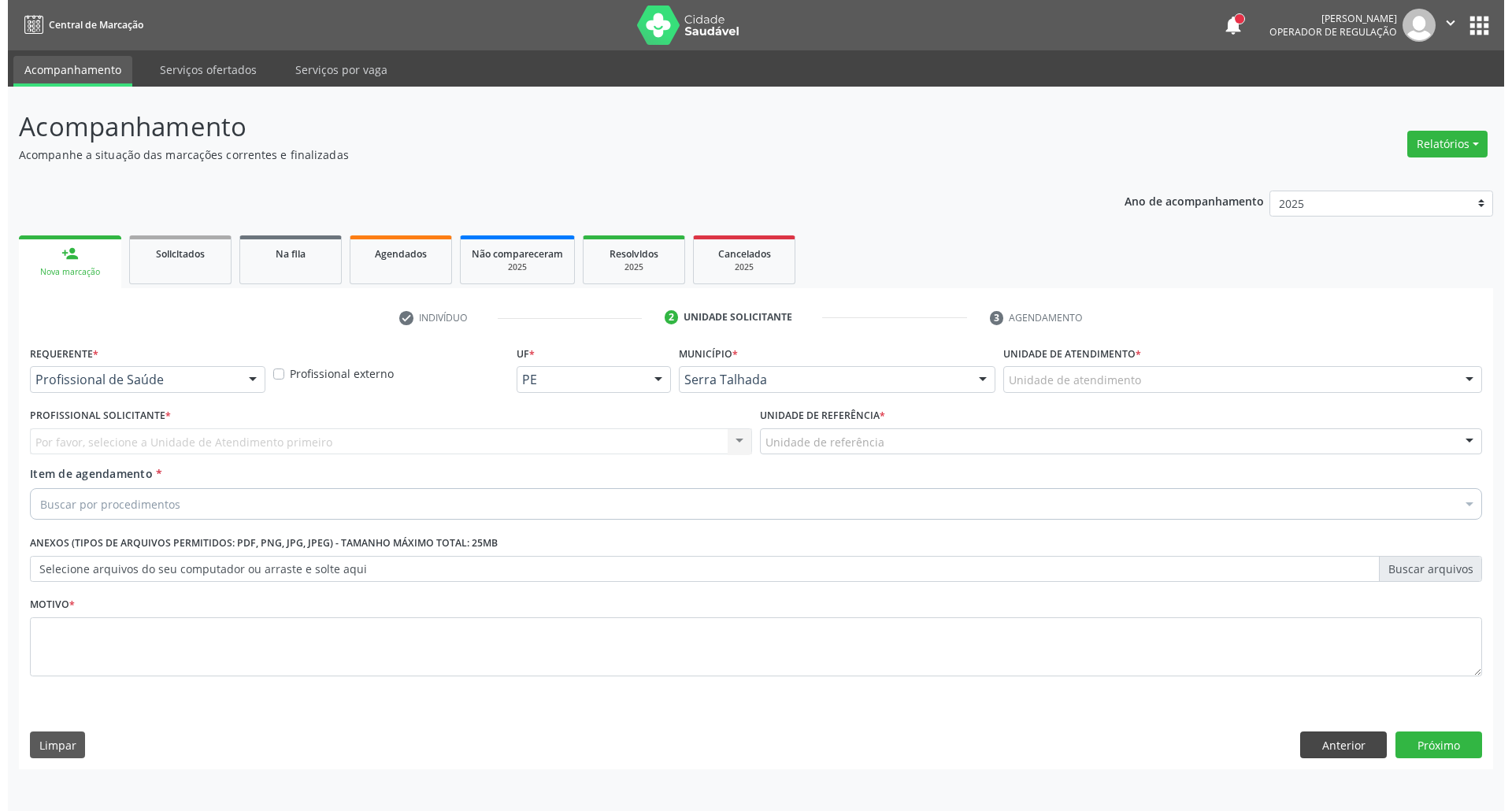
scroll to position [0, 0]
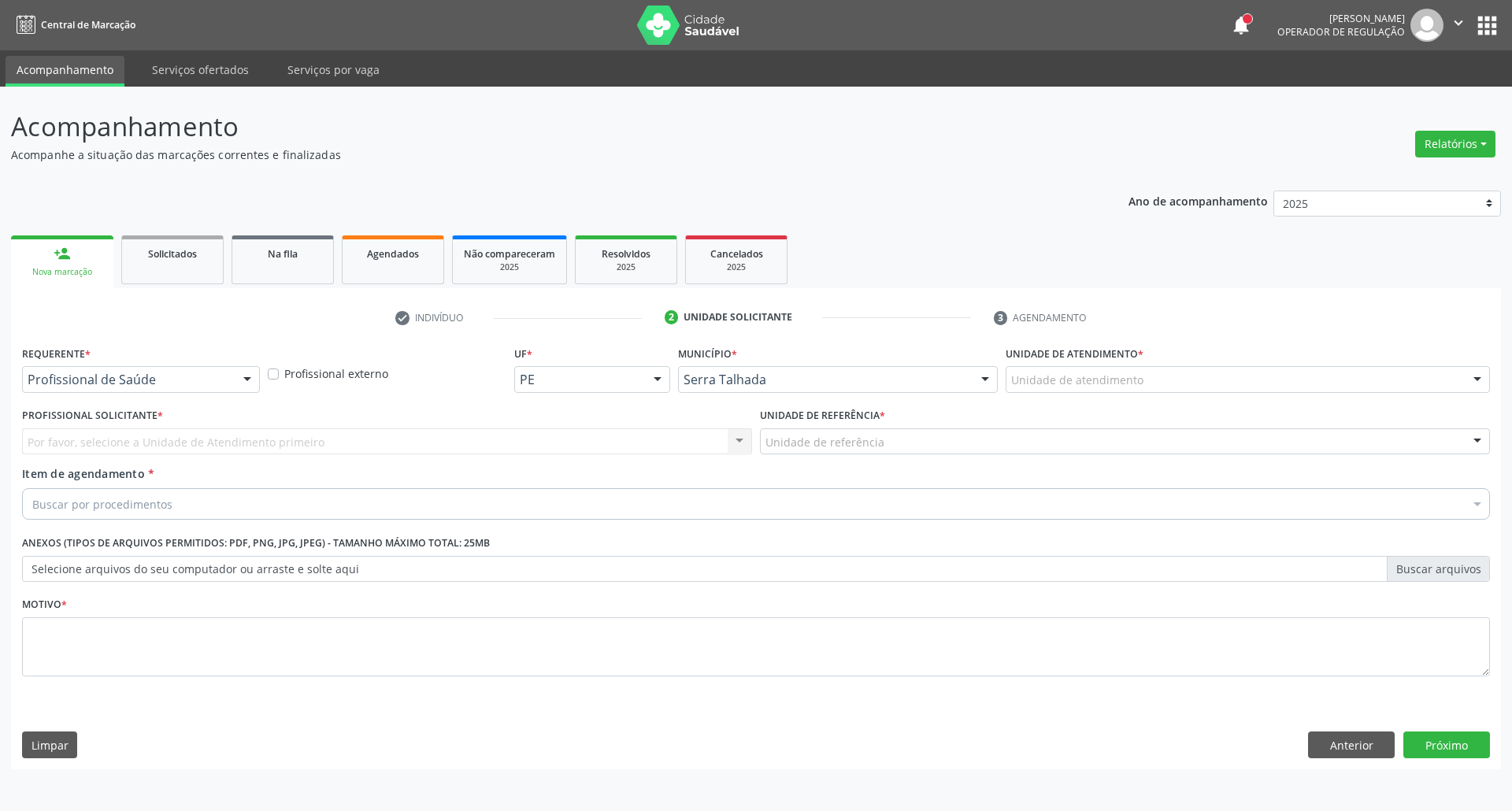
click at [179, 390] on div "Profissional de Saúde" at bounding box center [140, 379] width 238 height 27
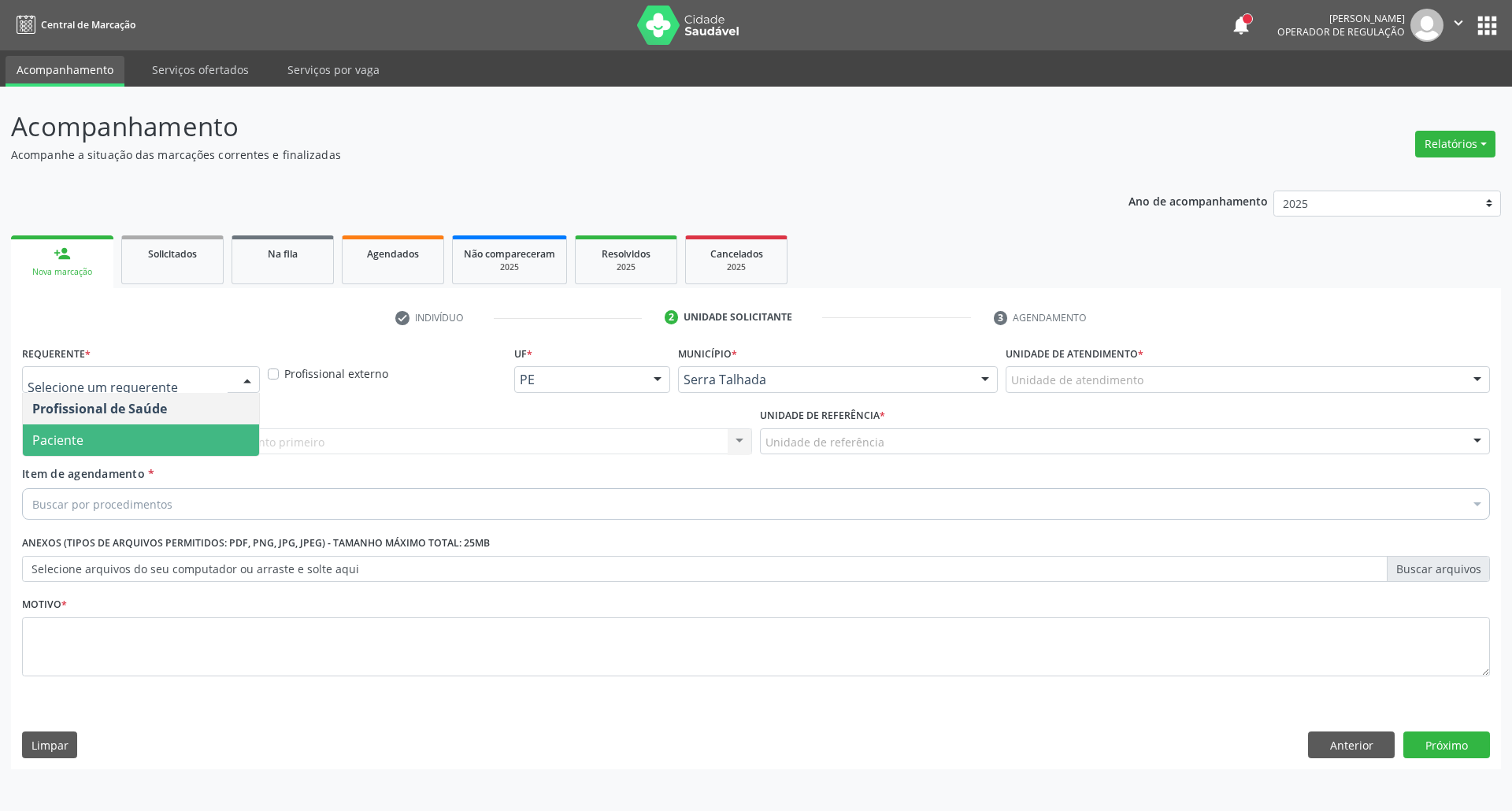
click at [161, 440] on span "Paciente" at bounding box center [140, 440] width 236 height 31
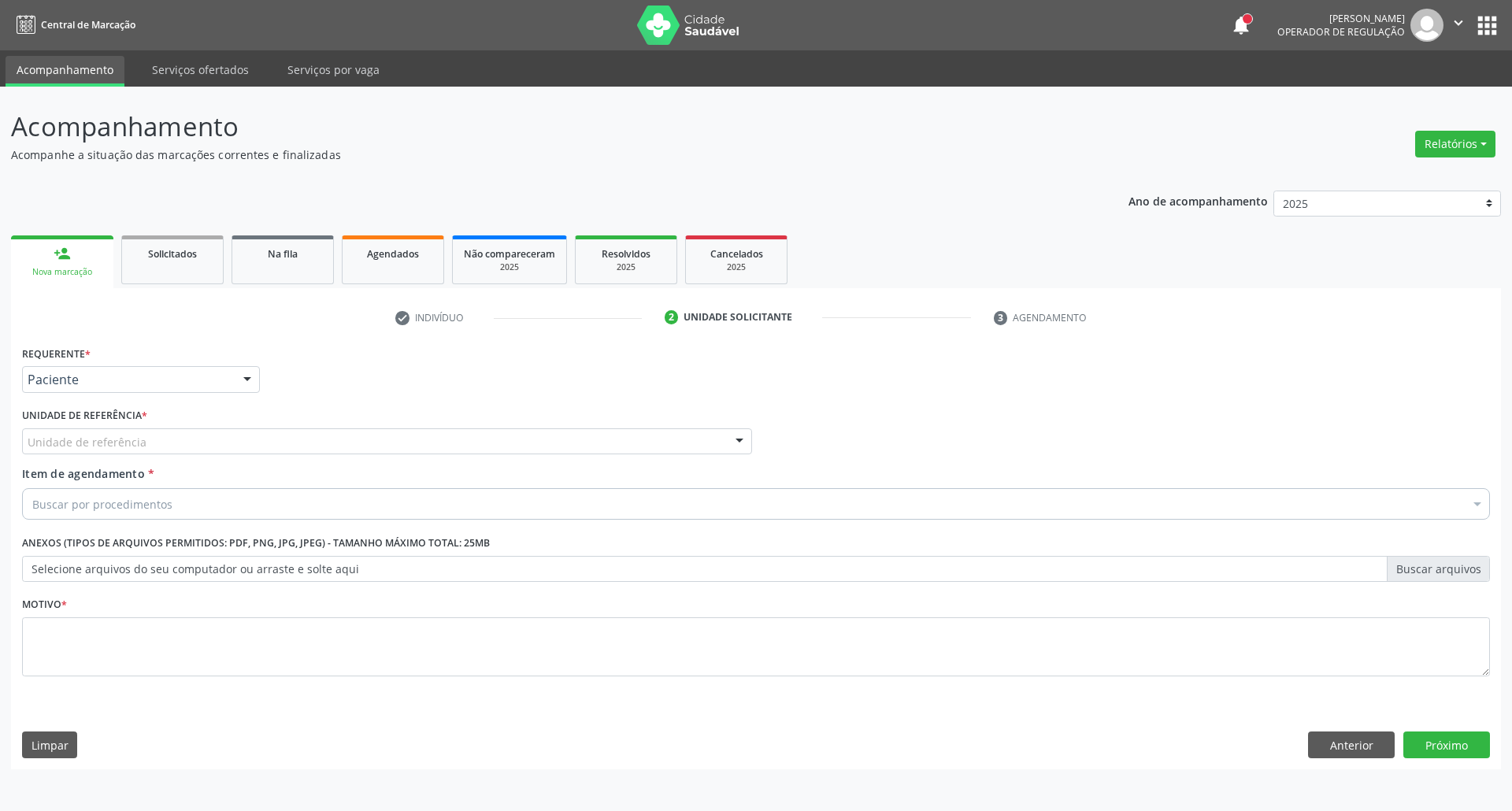
click at [161, 440] on div "Unidade de referência" at bounding box center [387, 442] width 730 height 27
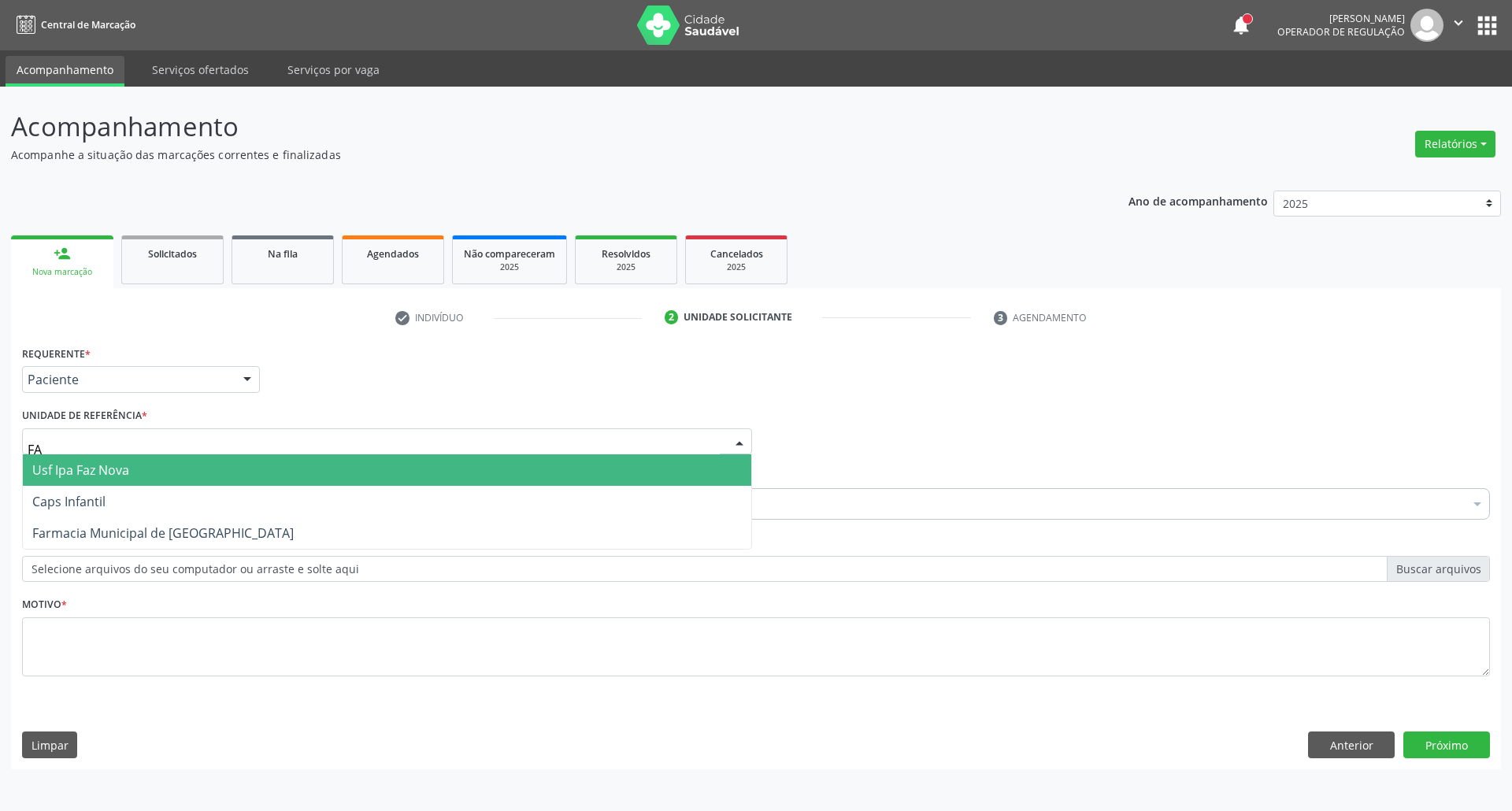
type input "FAZ"
click at [127, 485] on span "Usf Ipa Faz Nova" at bounding box center [387, 469] width 728 height 31
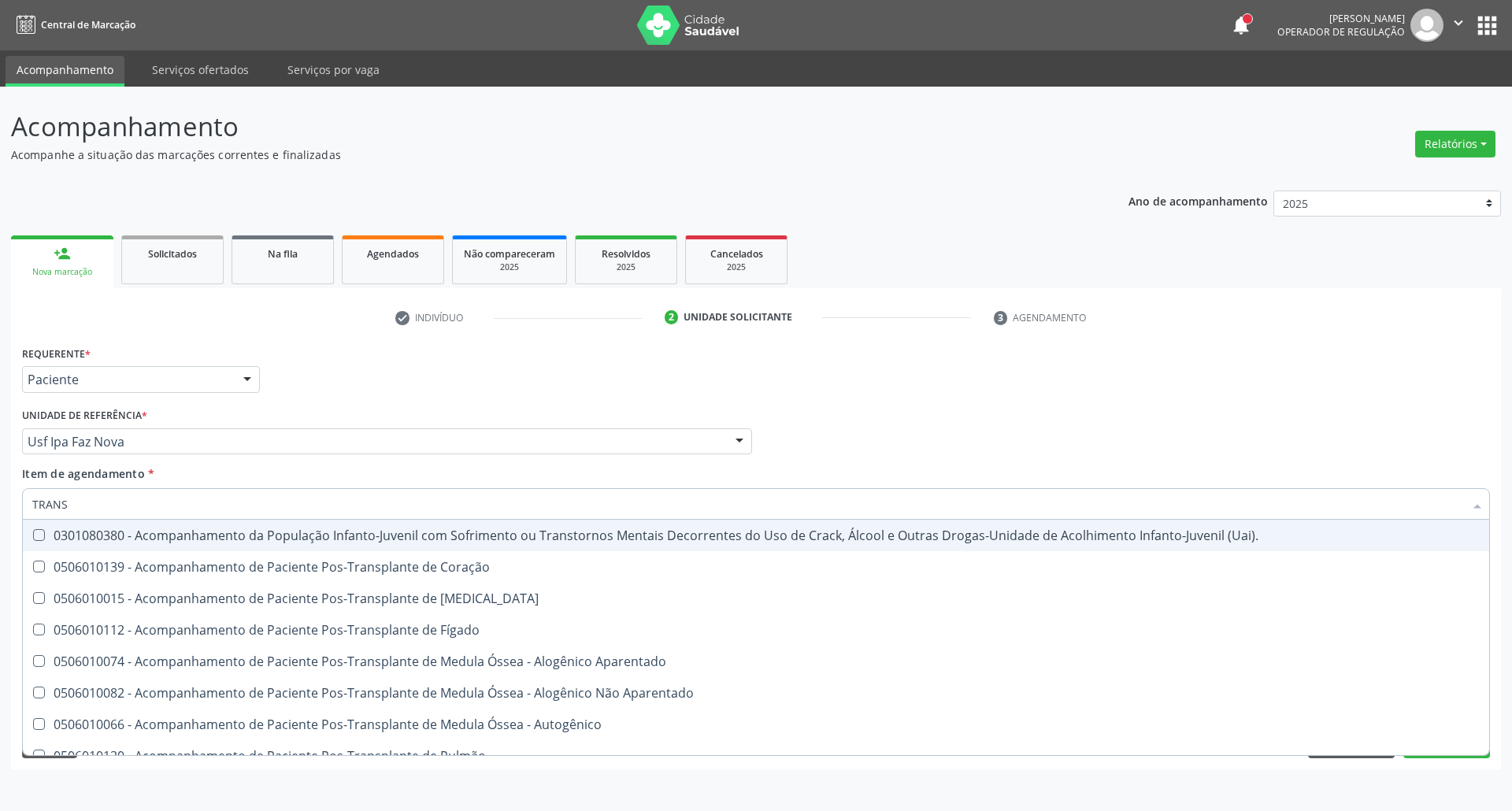
type input "TRANSV"
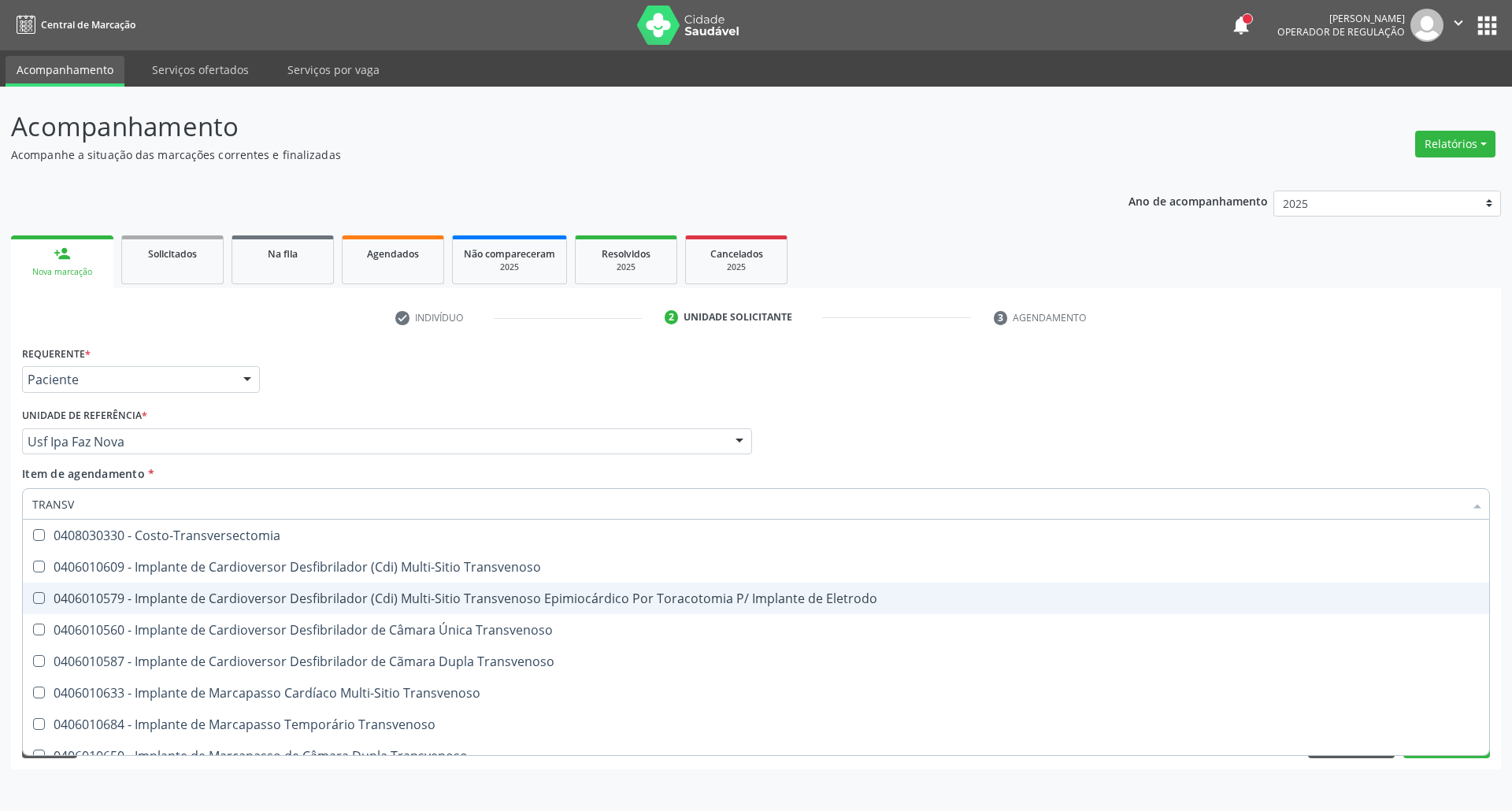
scroll to position [174, 0]
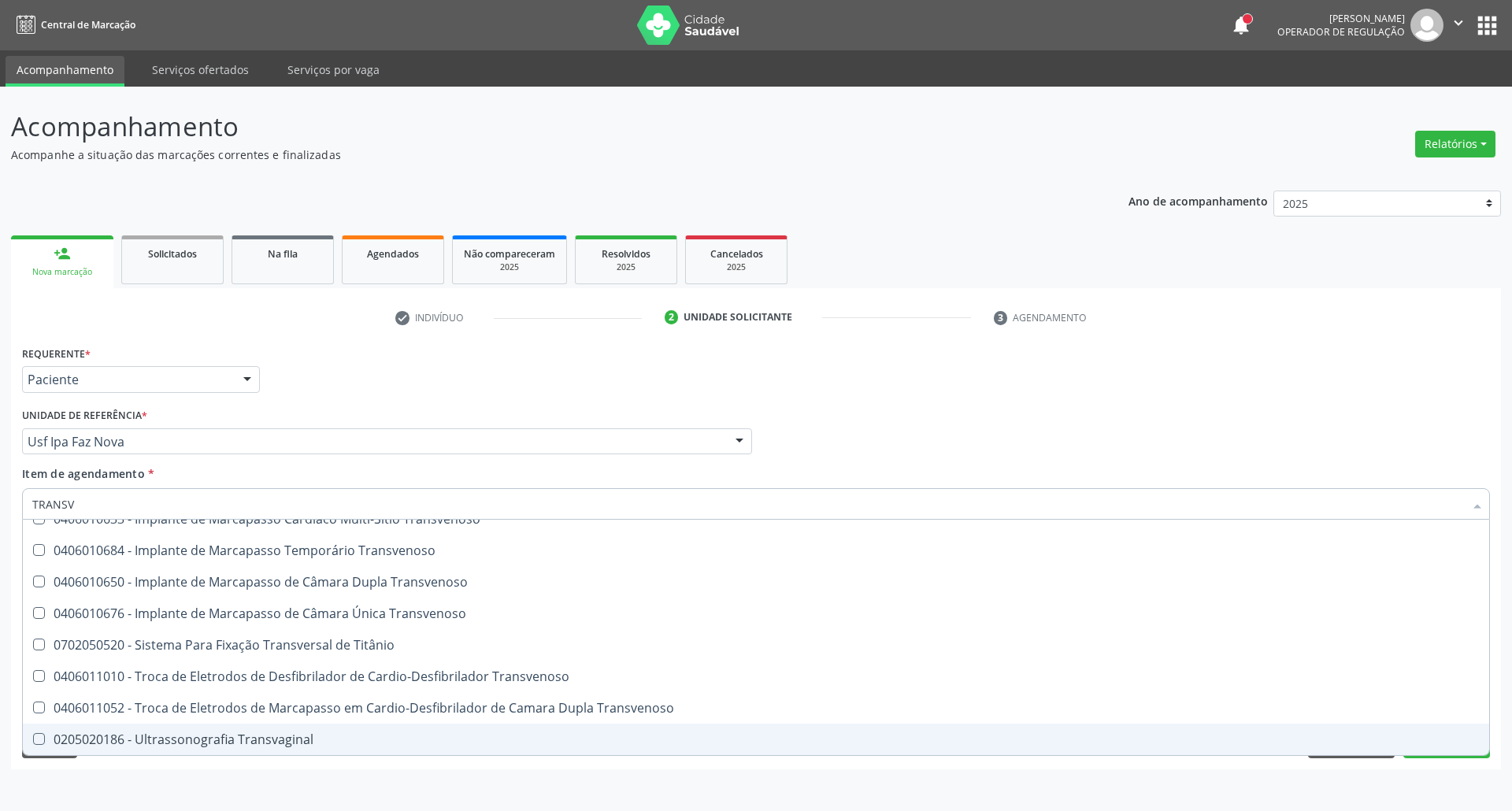
click at [99, 735] on div "0205020186 - Ultrassonografia Transvaginal" at bounding box center [755, 739] width 1447 height 13
checkbox Transvaginal "true"
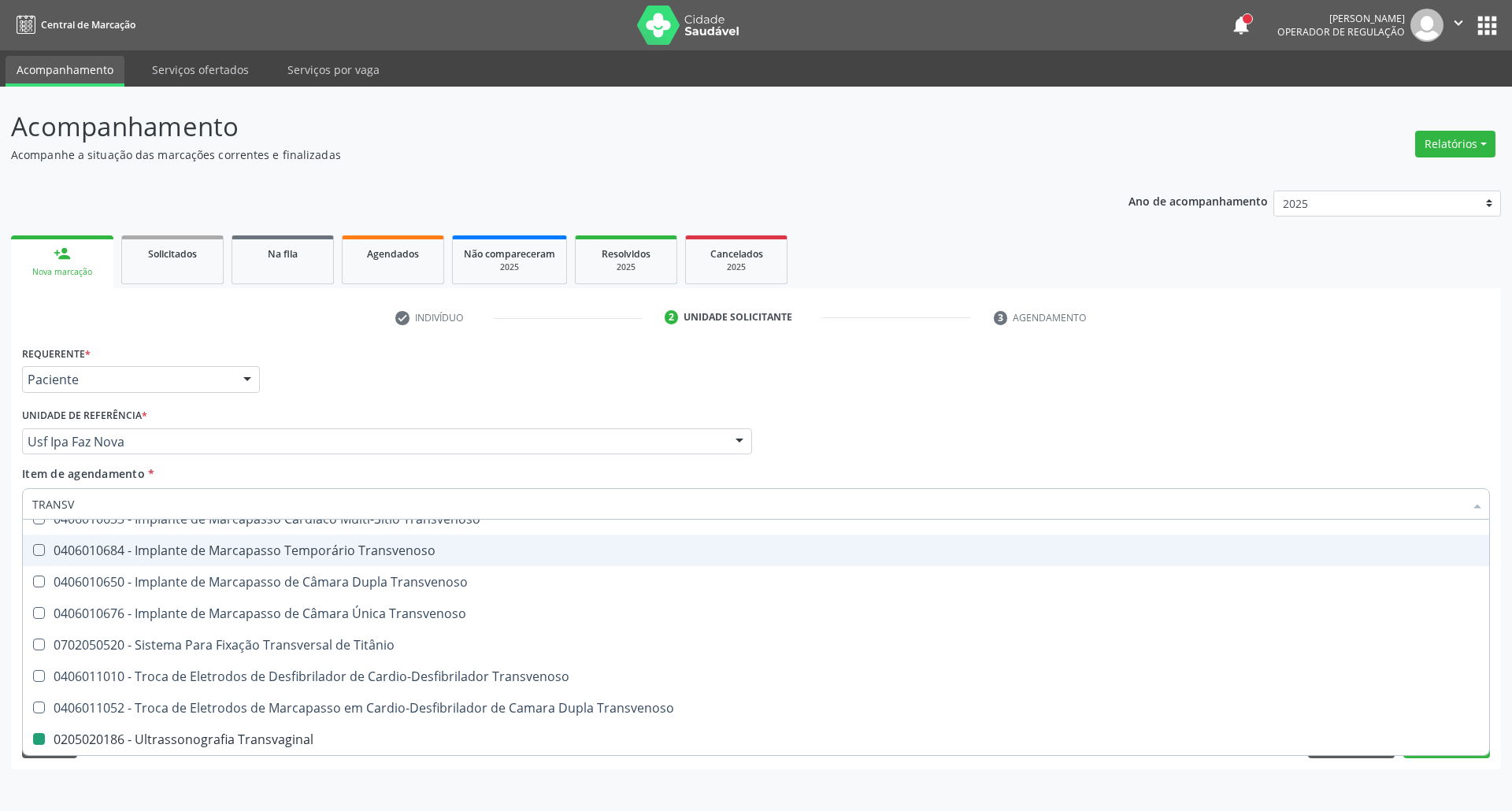
click at [947, 417] on div "Profissional Solicitante Por favor, selecione a Unidade de Atendimento primeiro…" at bounding box center [756, 434] width 1476 height 61
checkbox Transvenoso "true"
checkbox Transvaginal "false"
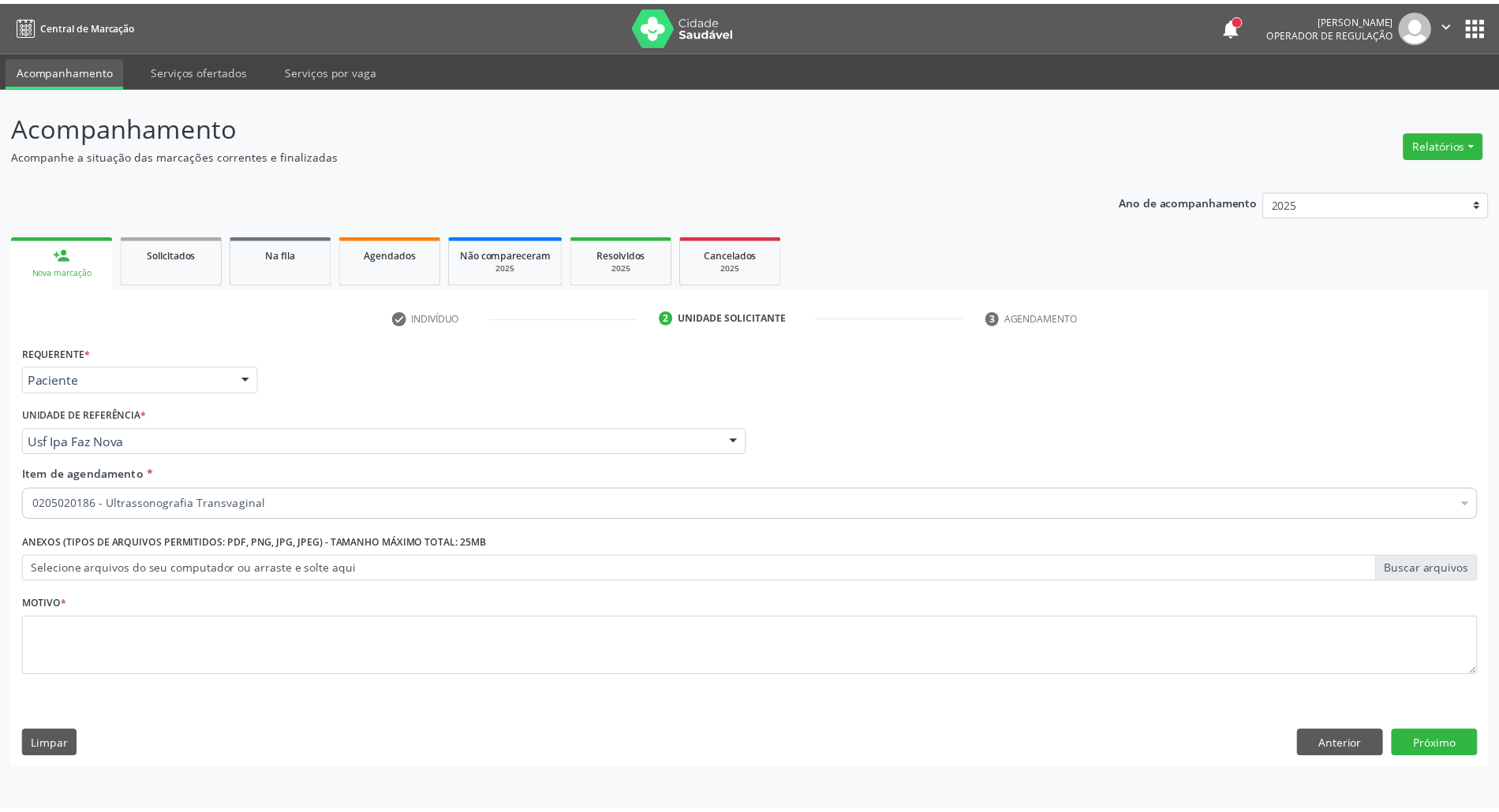
scroll to position [0, 0]
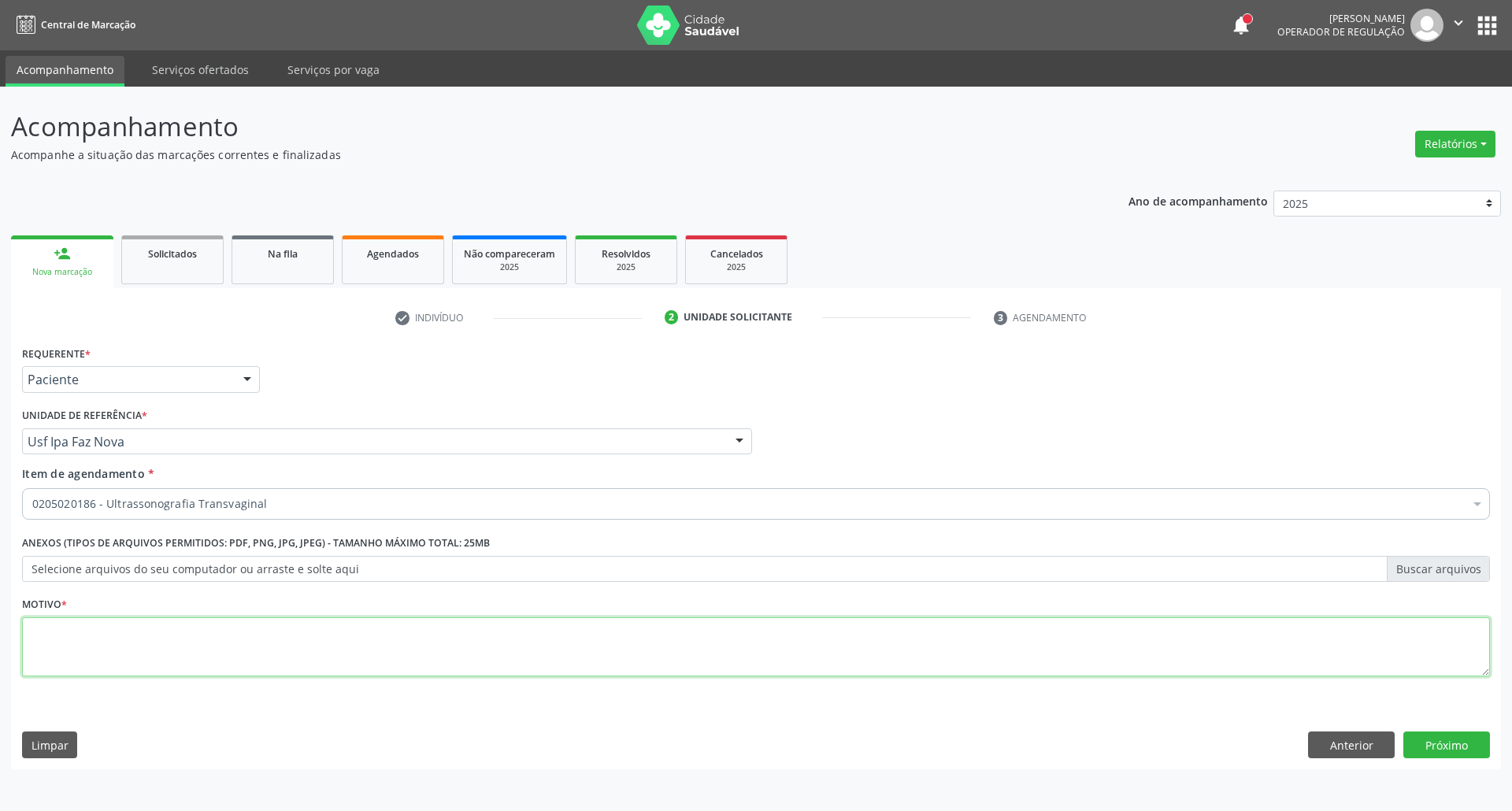
click at [514, 650] on textarea at bounding box center [755, 647] width 1467 height 60
type textarea "."
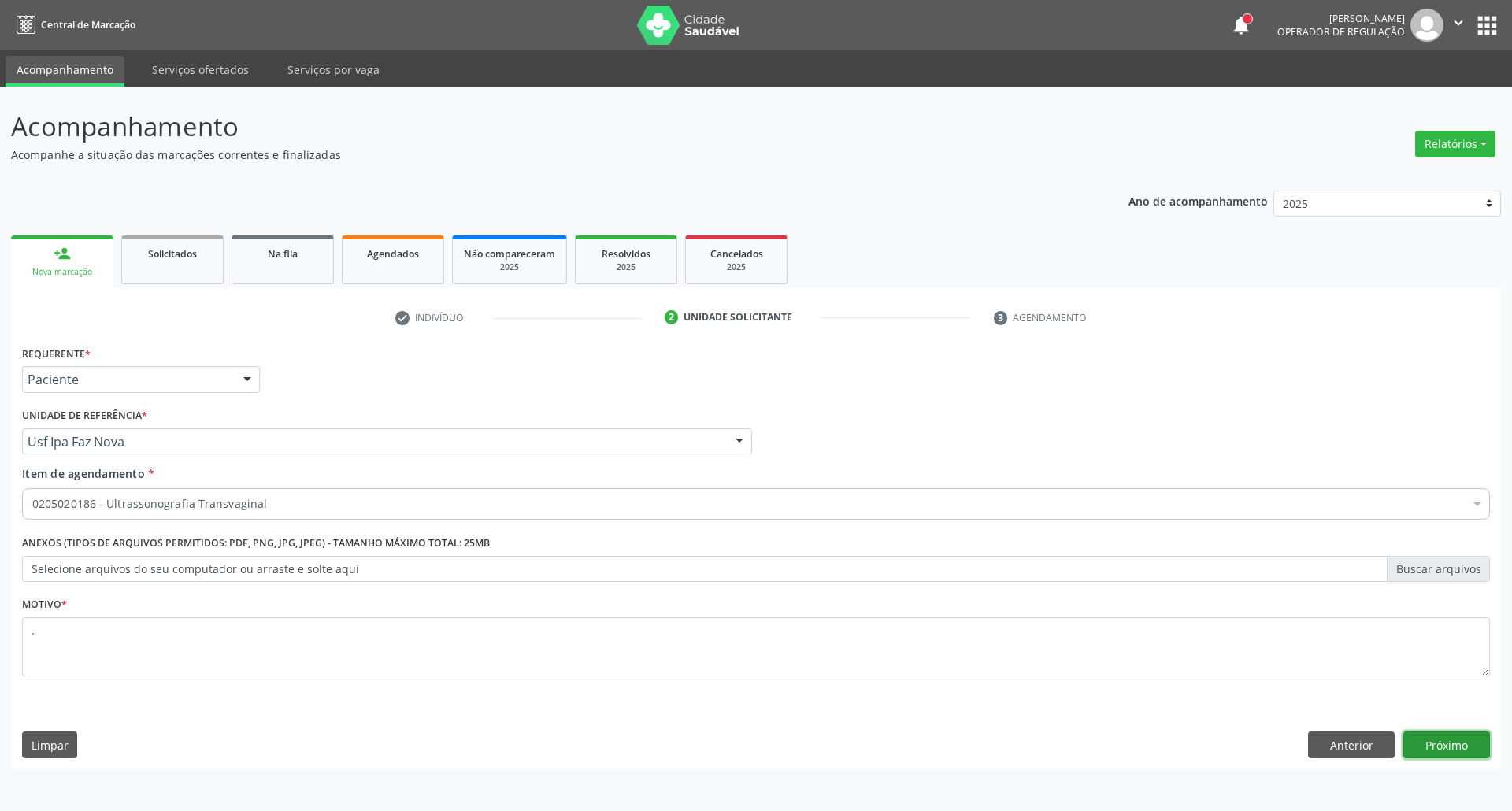
click at [1443, 753] on button "Próximo" at bounding box center [1446, 745] width 87 height 27
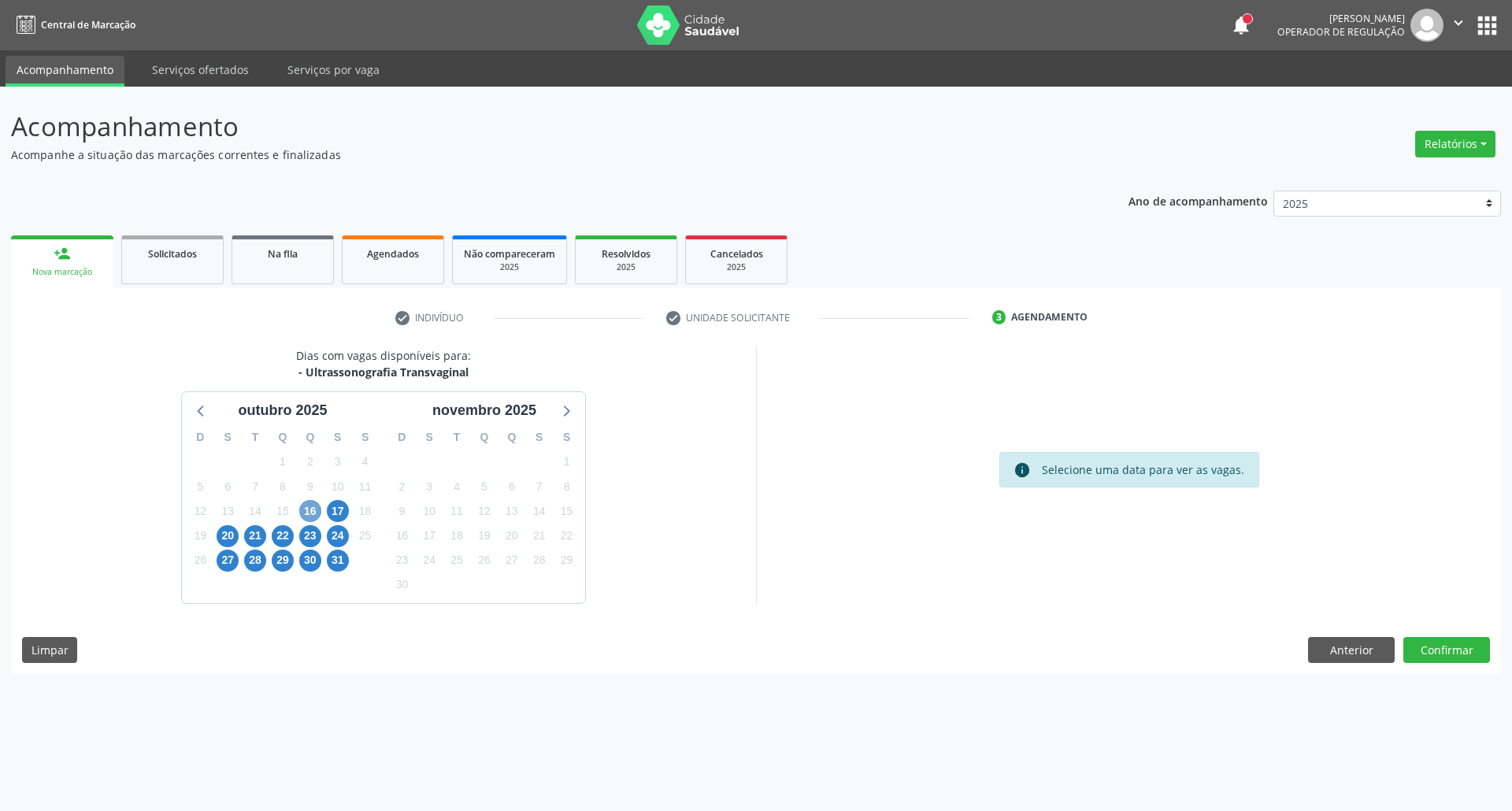
click at [305, 517] on span "16" at bounding box center [310, 512] width 22 height 22
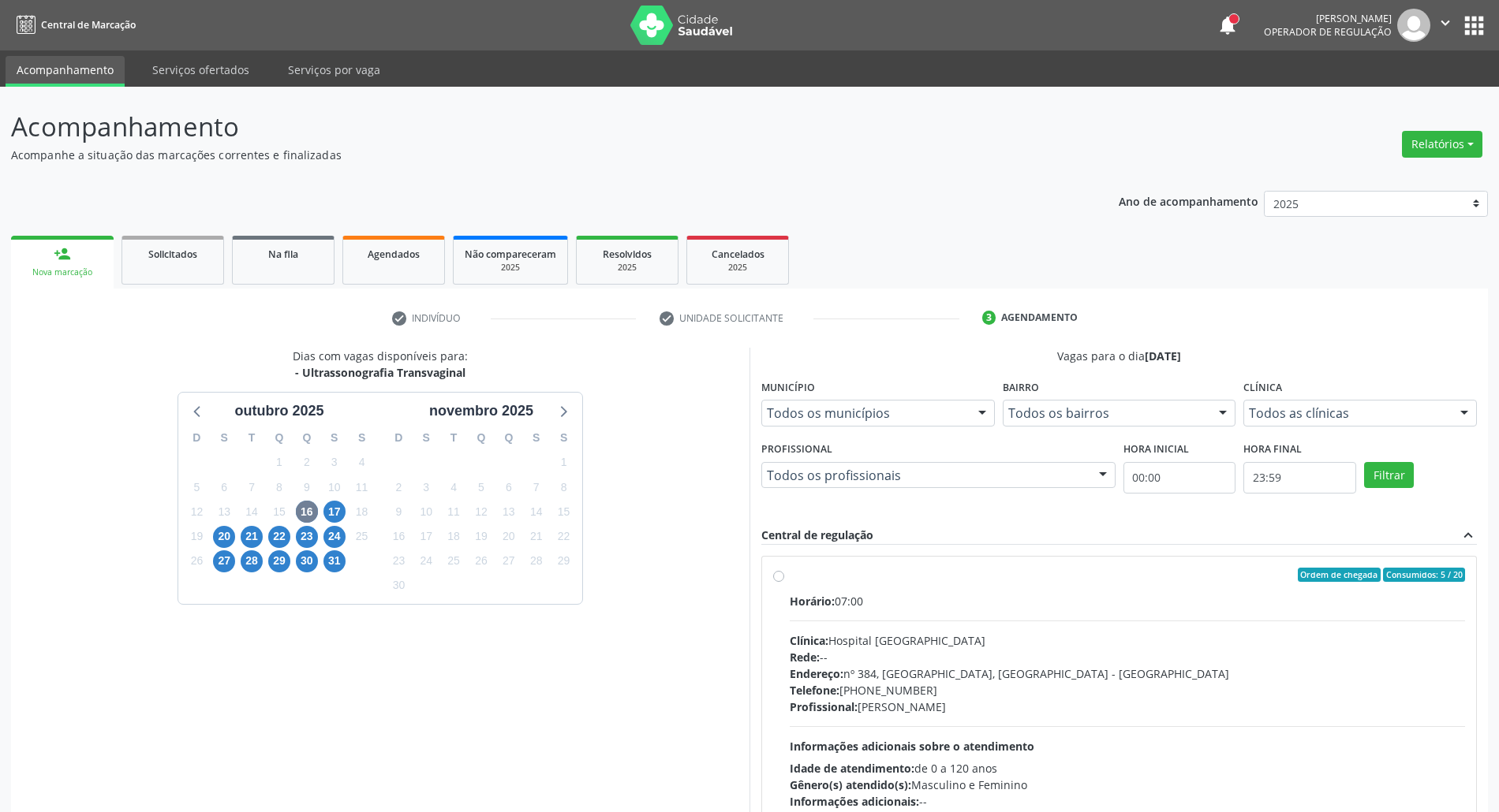
drag, startPoint x: 934, startPoint y: 617, endPoint x: 937, endPoint y: 609, distance: 8.5
click at [935, 613] on div "Horário: 07:00 Clínica: Hospital [GEOGRAPHIC_DATA] Rede: -- Endereço: [STREET_A…" at bounding box center [1127, 702] width 676 height 217
click at [784, 582] on input "Ordem de chegada Consumidos: 5 / 20 Horário: 07:00 Clínica: Hospital Sao Franci…" at bounding box center [779, 574] width 11 height 14
radio input "true"
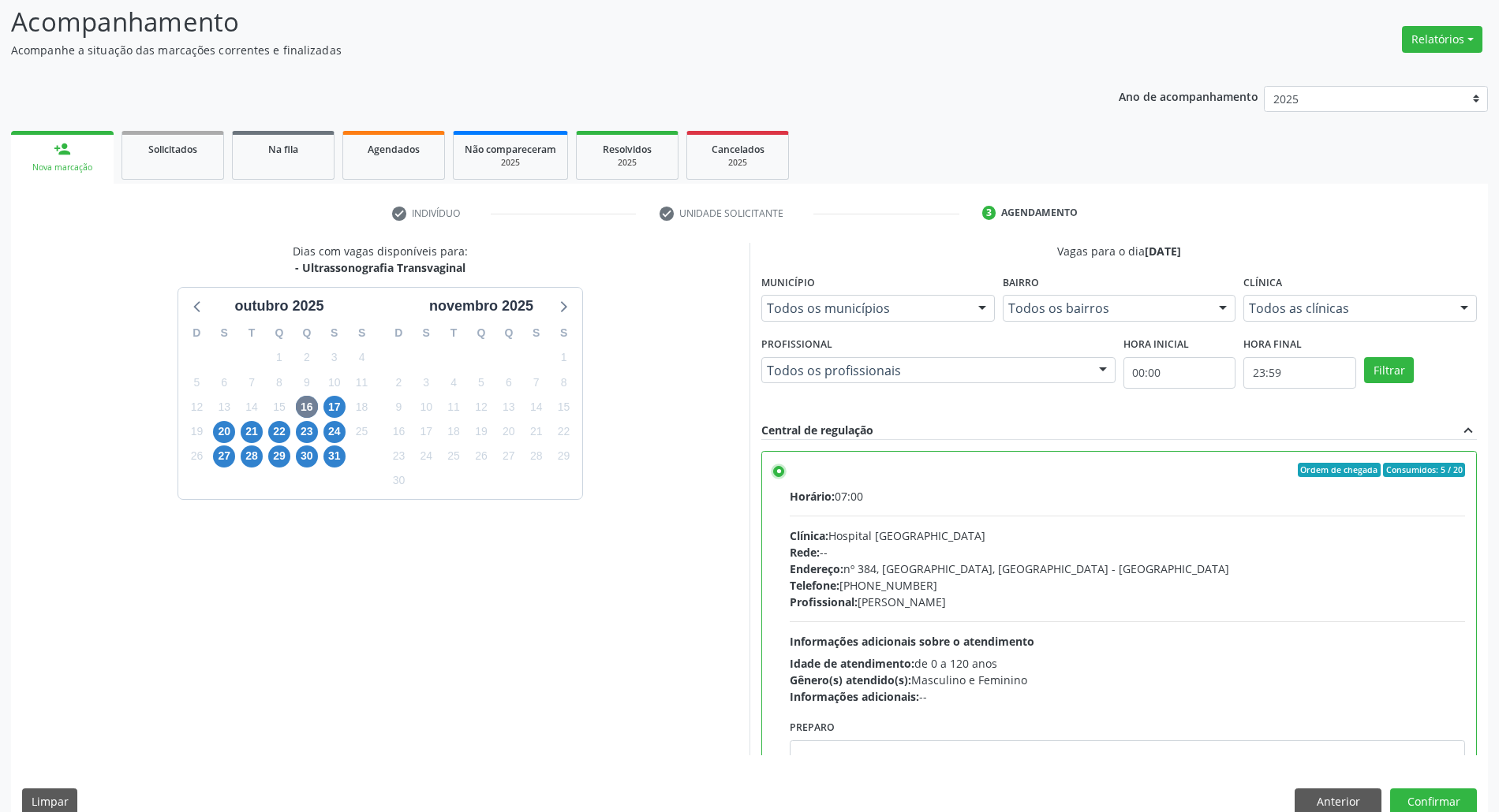
scroll to position [80, 0]
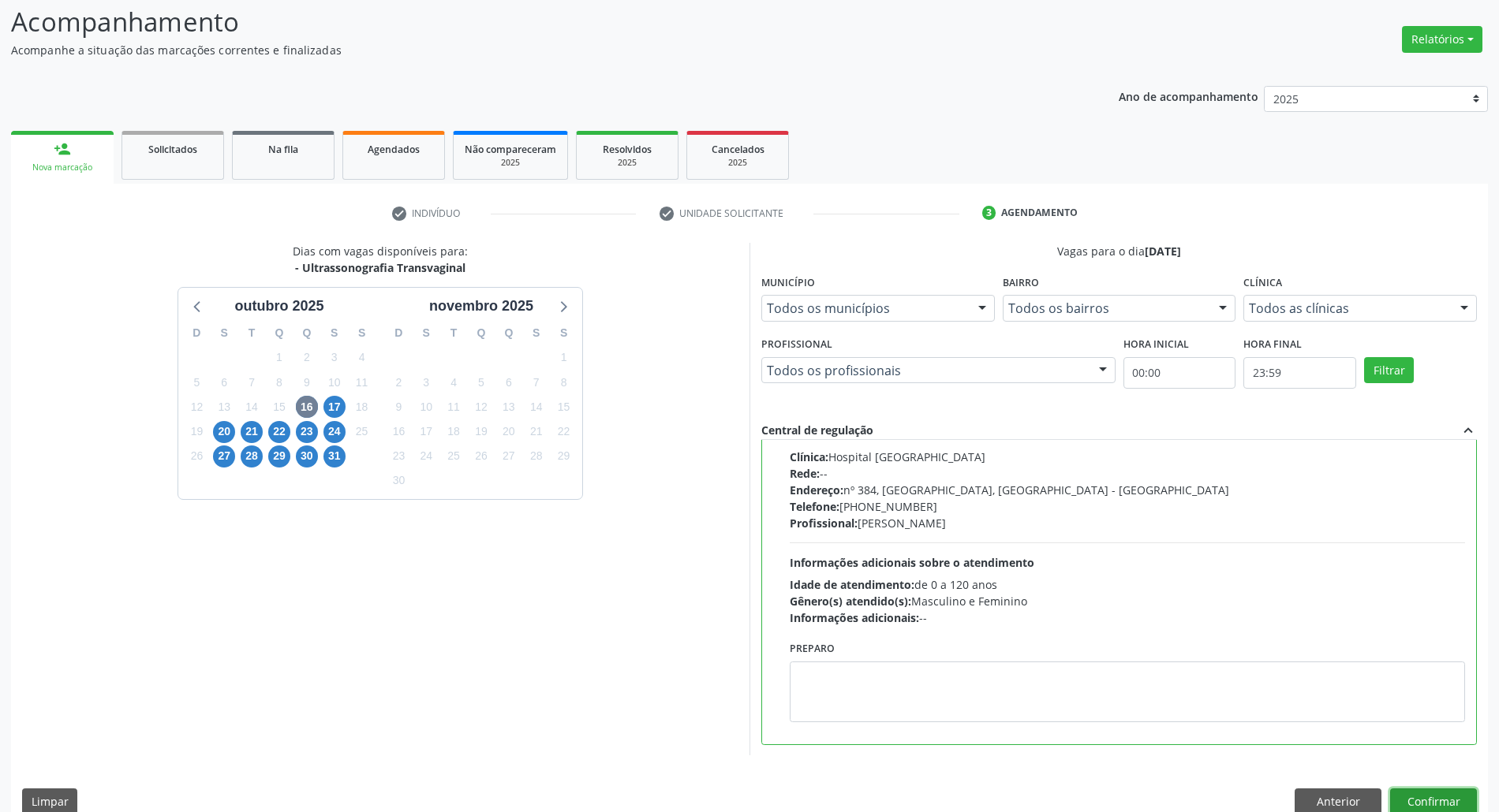
click at [1398, 797] on button "Confirmar" at bounding box center [1433, 802] width 87 height 27
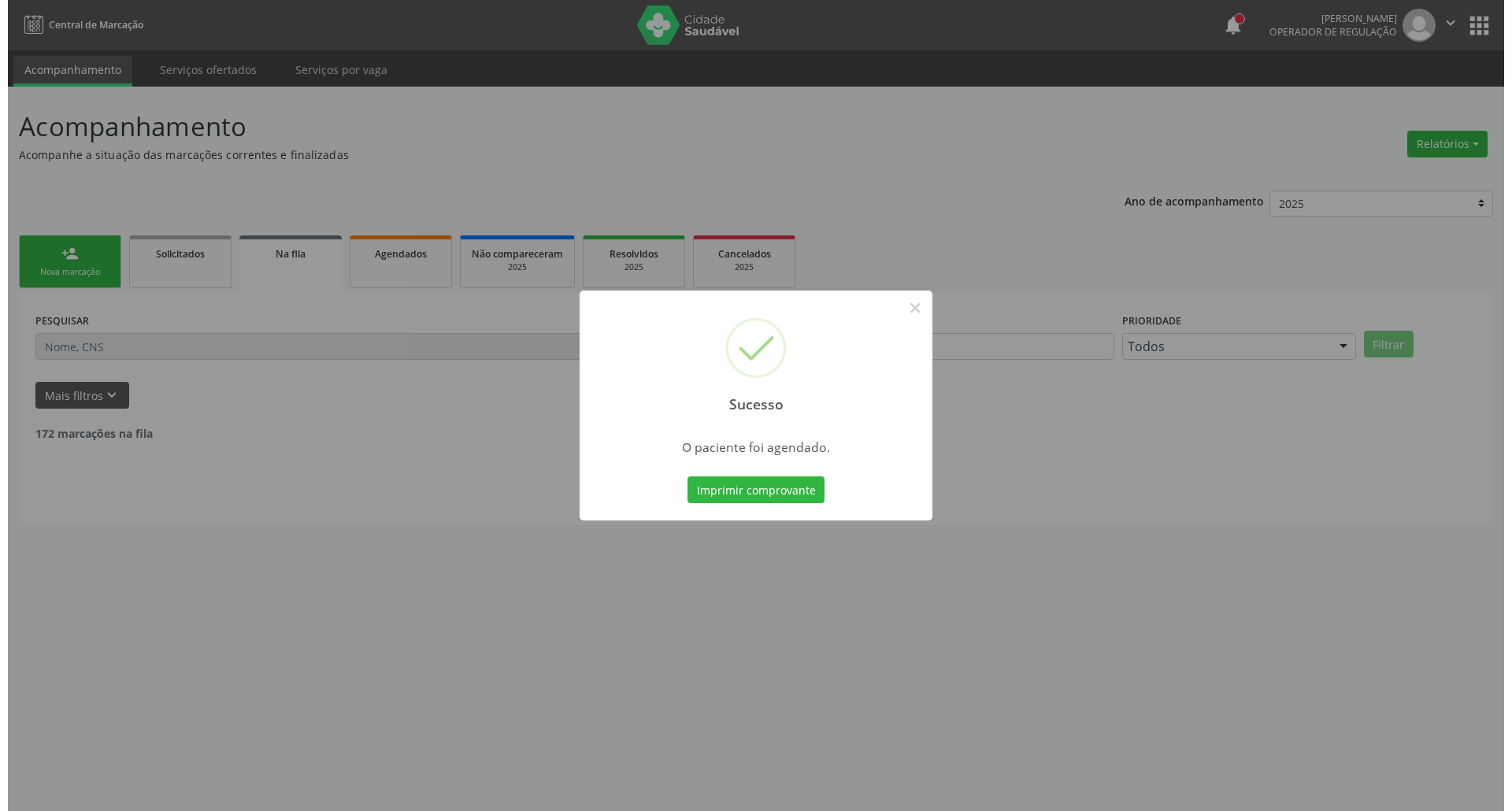
scroll to position [0, 0]
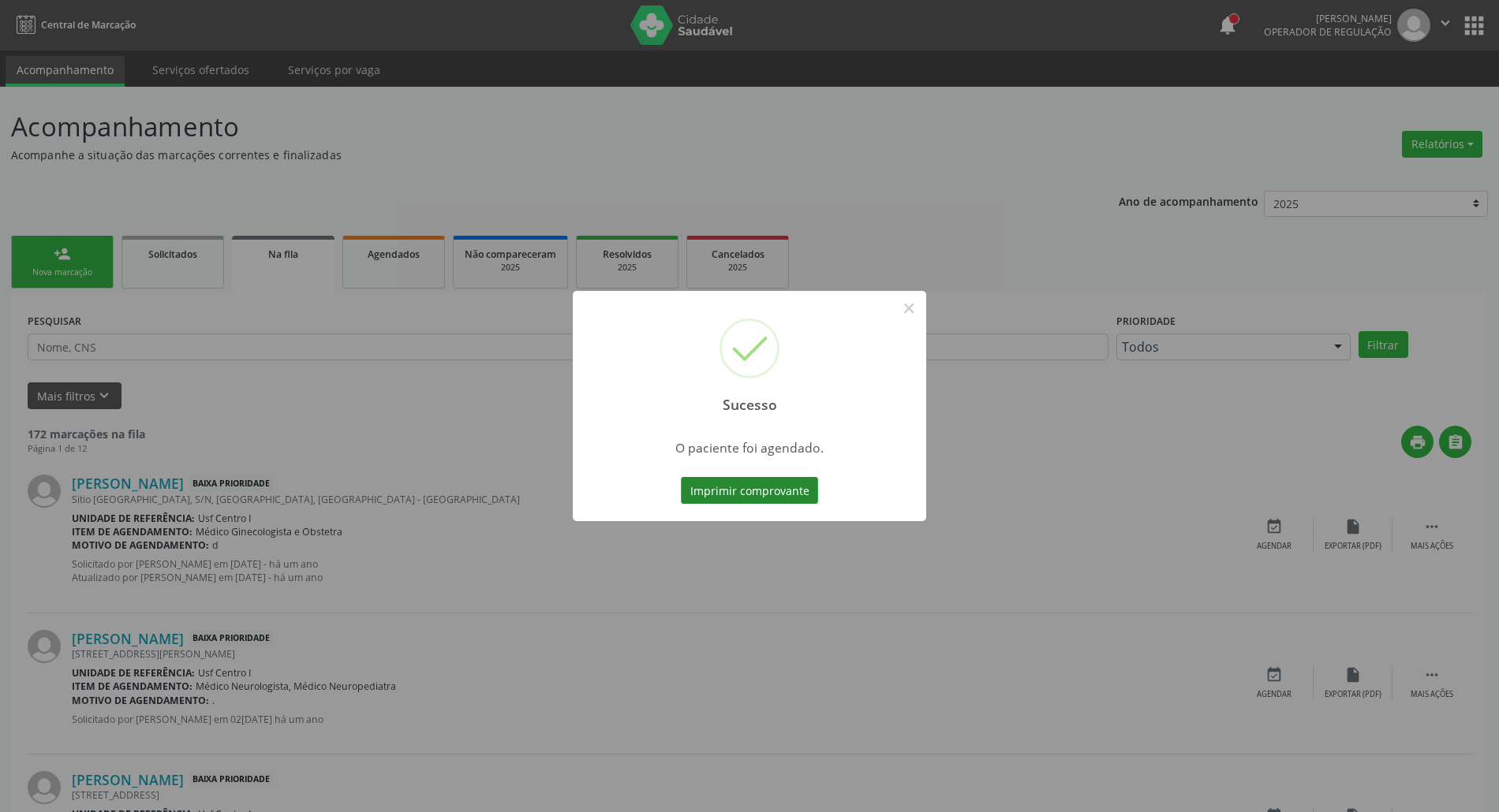
click at [721, 499] on button "Imprimir comprovante" at bounding box center [749, 491] width 137 height 27
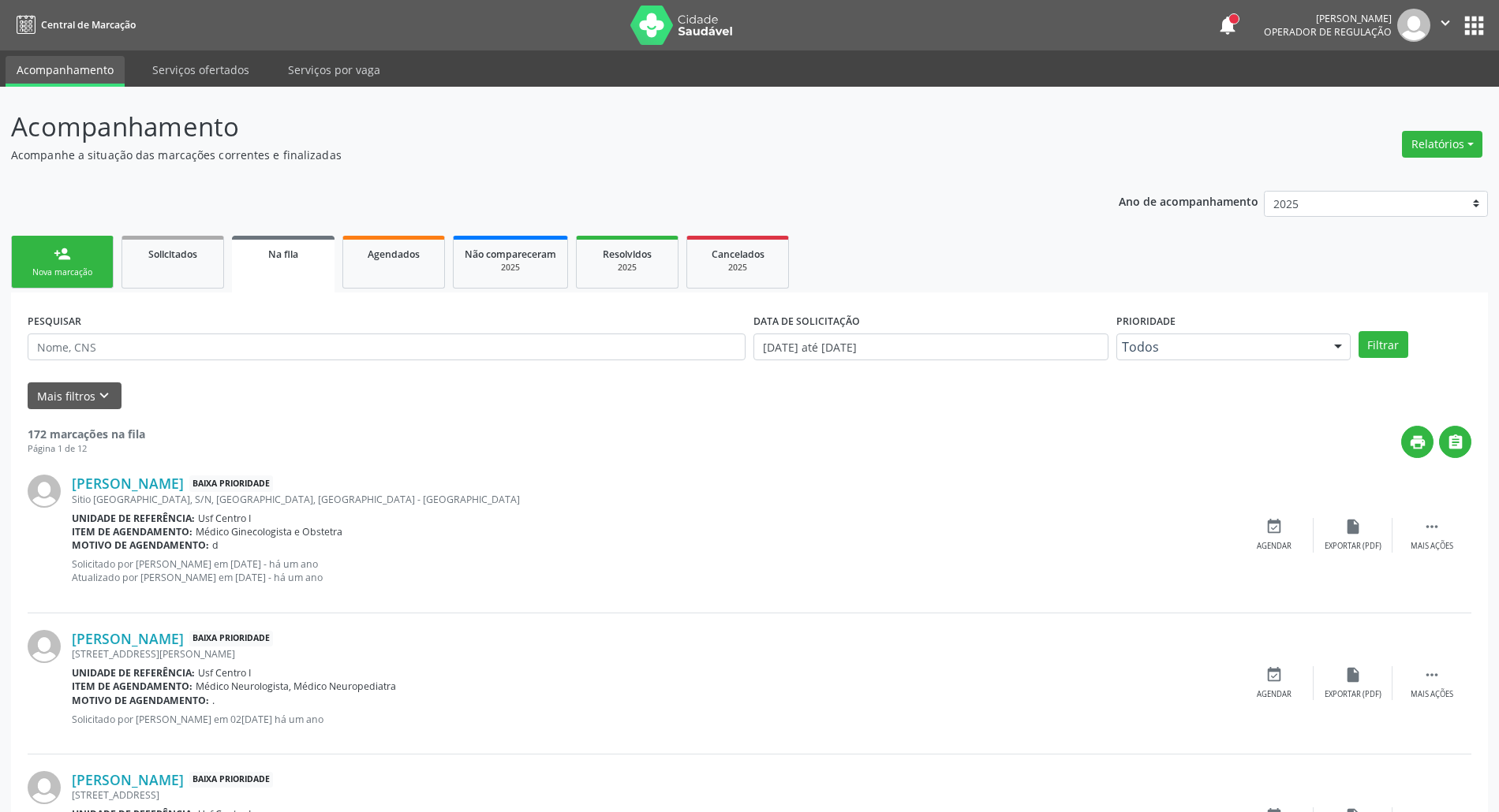
click at [64, 254] on div "person_add" at bounding box center [62, 254] width 18 height 18
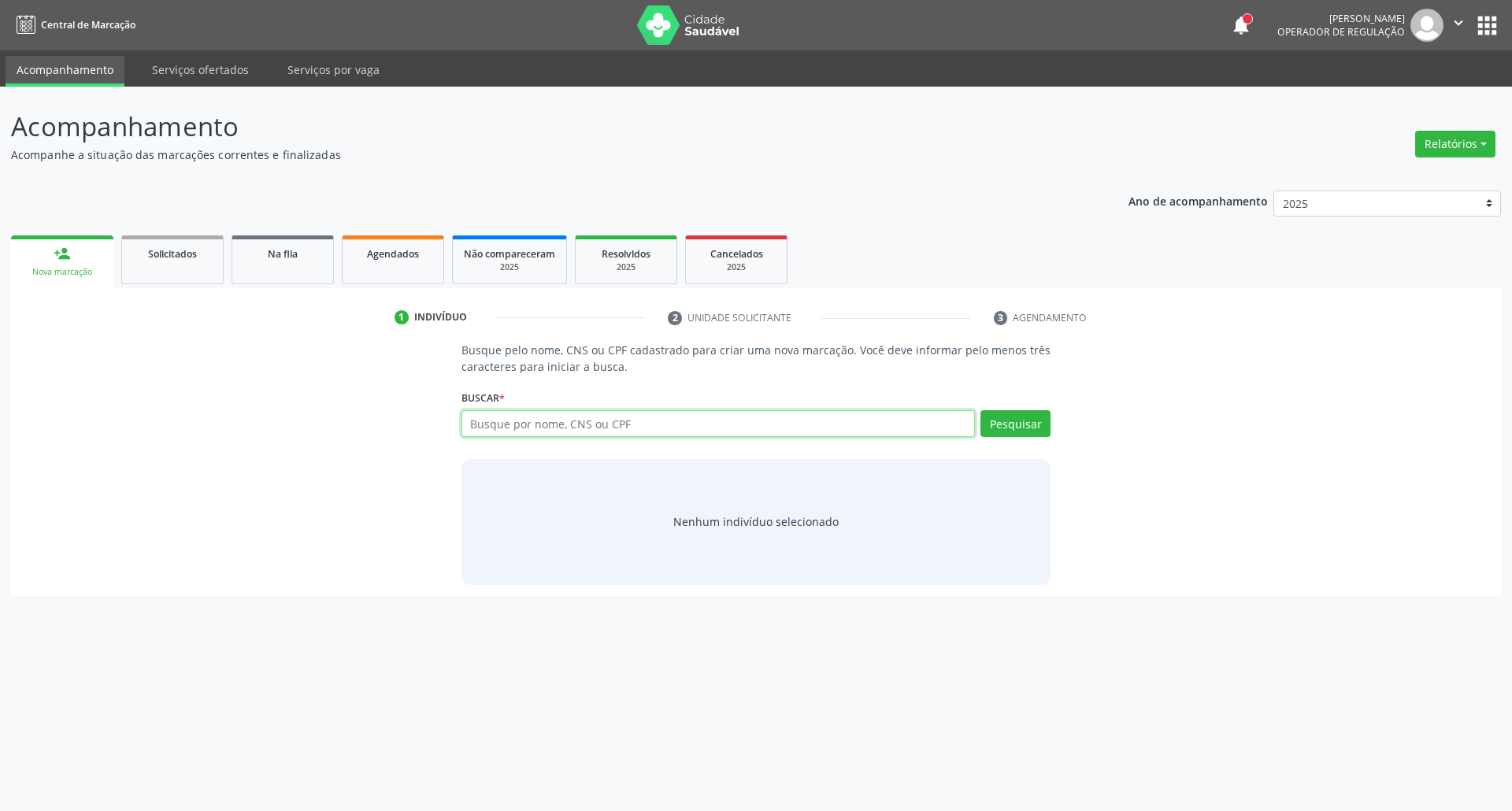
drag, startPoint x: 480, startPoint y: 423, endPoint x: 489, endPoint y: 429, distance: 10.8
click at [478, 426] on input "text" at bounding box center [718, 424] width 514 height 27
type input "03961181438"
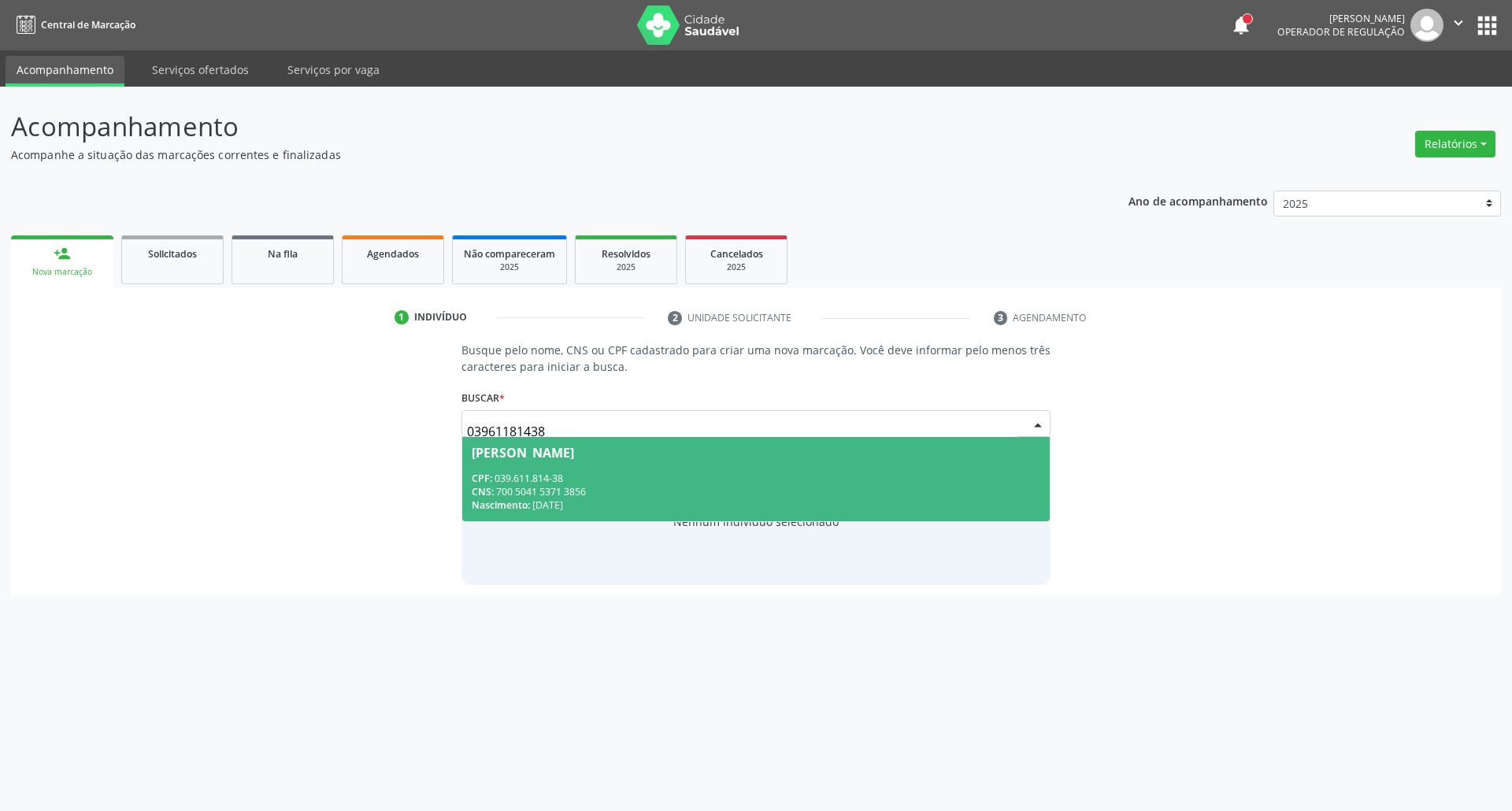
click at [614, 483] on div "CPF: 039.611.814-38" at bounding box center [756, 479] width 569 height 13
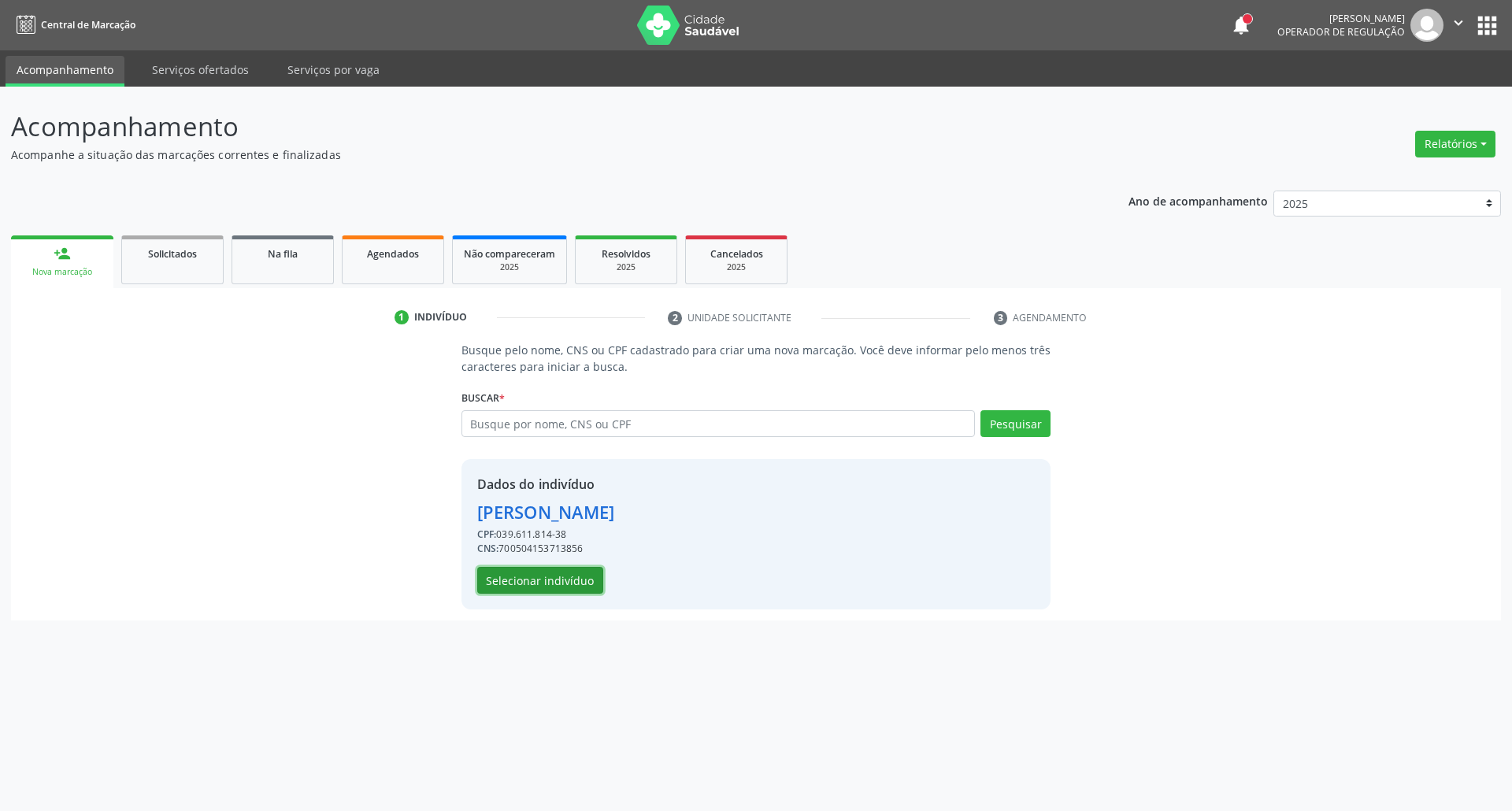
click at [511, 575] on button "Selecionar indivíduo" at bounding box center [540, 580] width 126 height 27
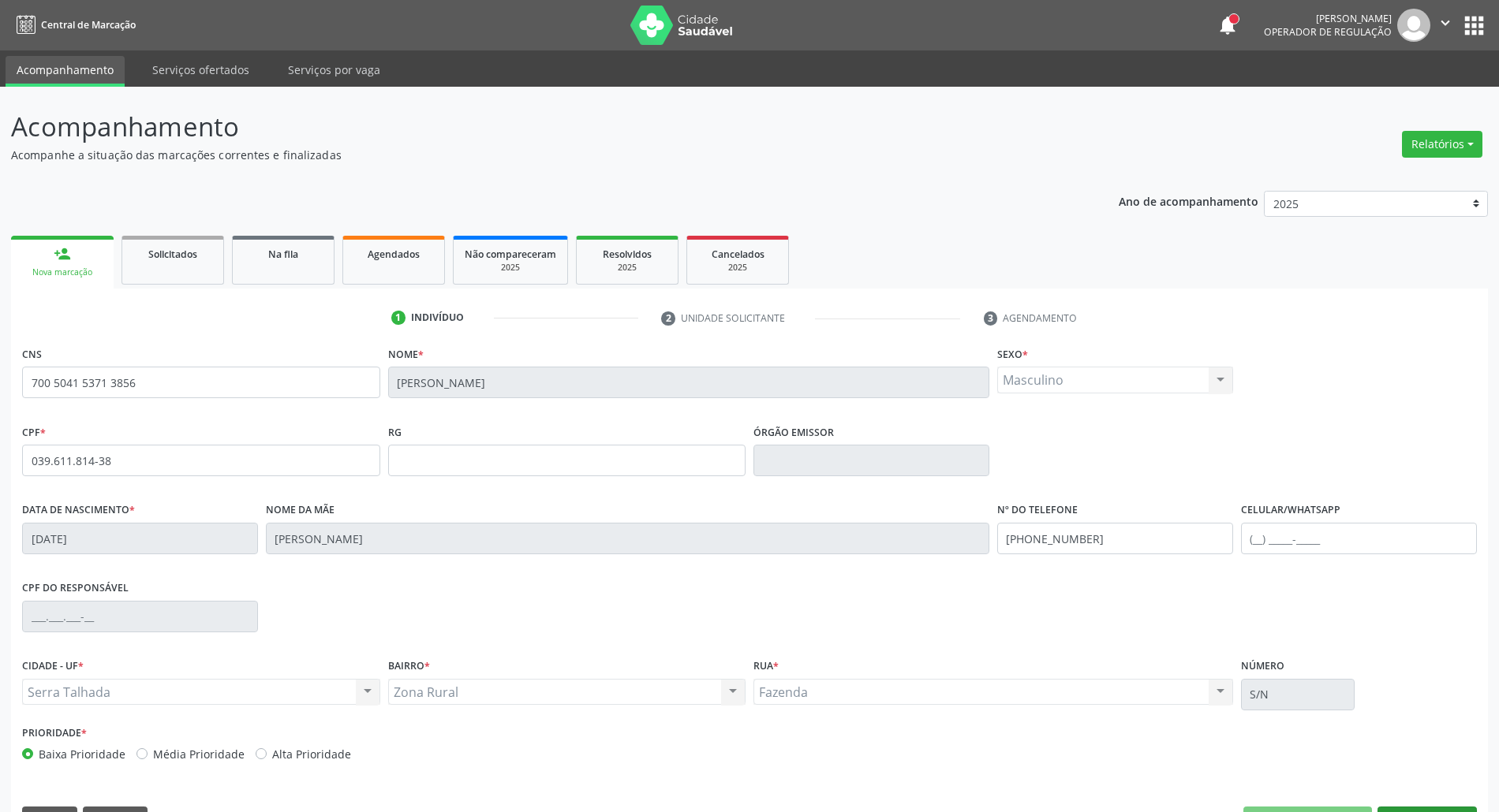
scroll to position [43, 0]
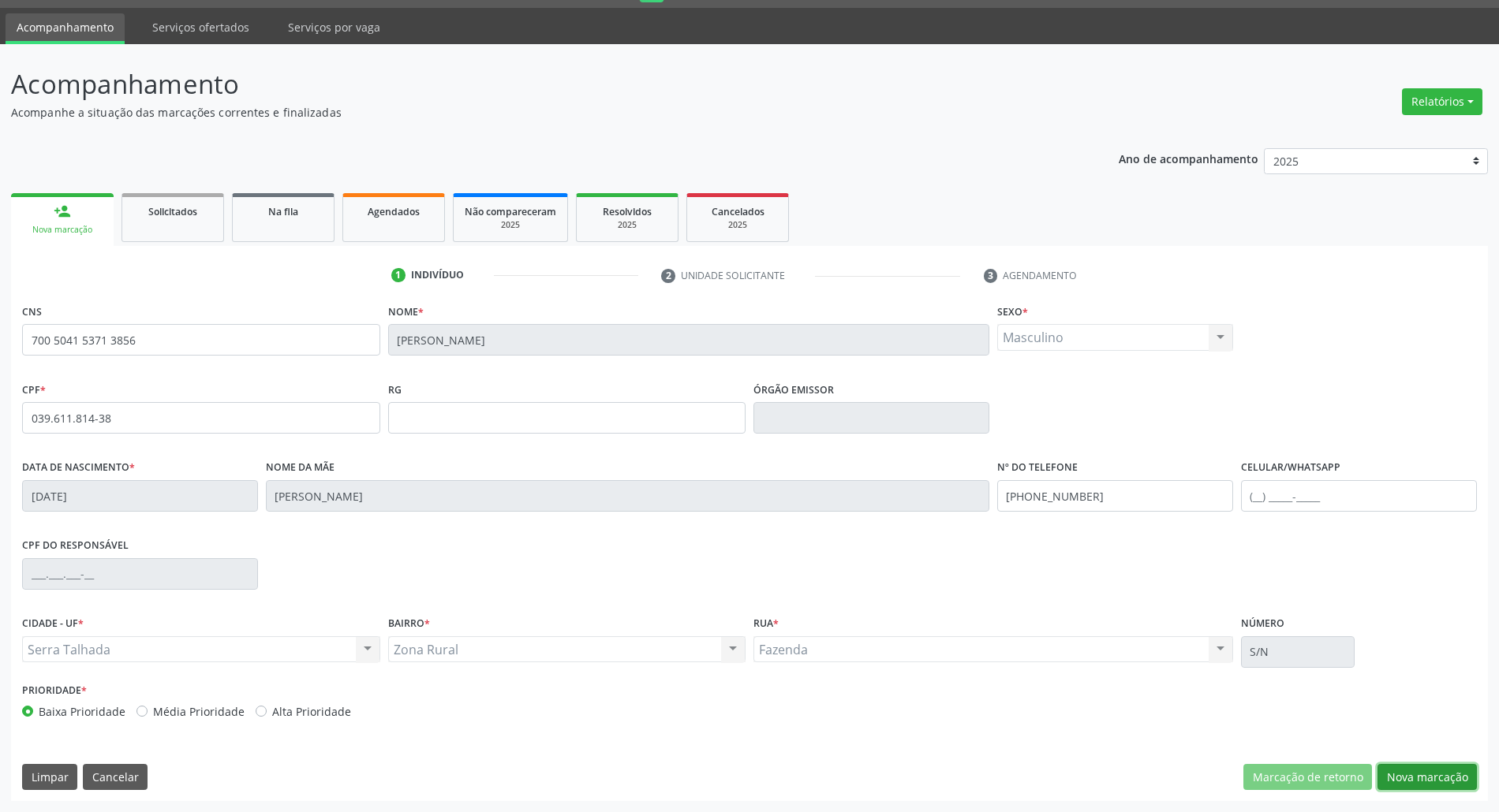
drag, startPoint x: 1456, startPoint y: 780, endPoint x: 1180, endPoint y: 719, distance: 282.7
click at [1452, 777] on button "Nova marcação" at bounding box center [1427, 777] width 99 height 27
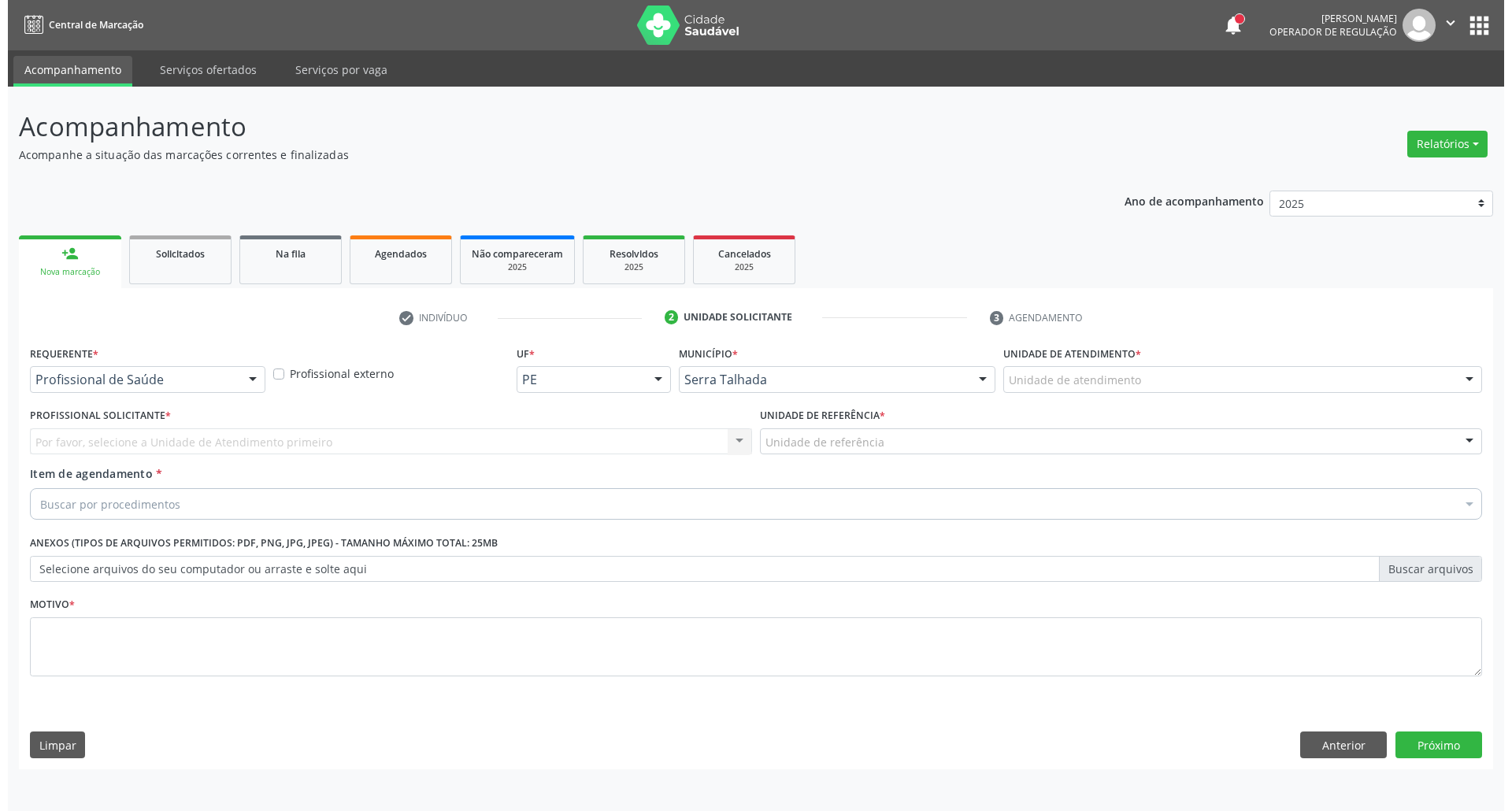
scroll to position [0, 0]
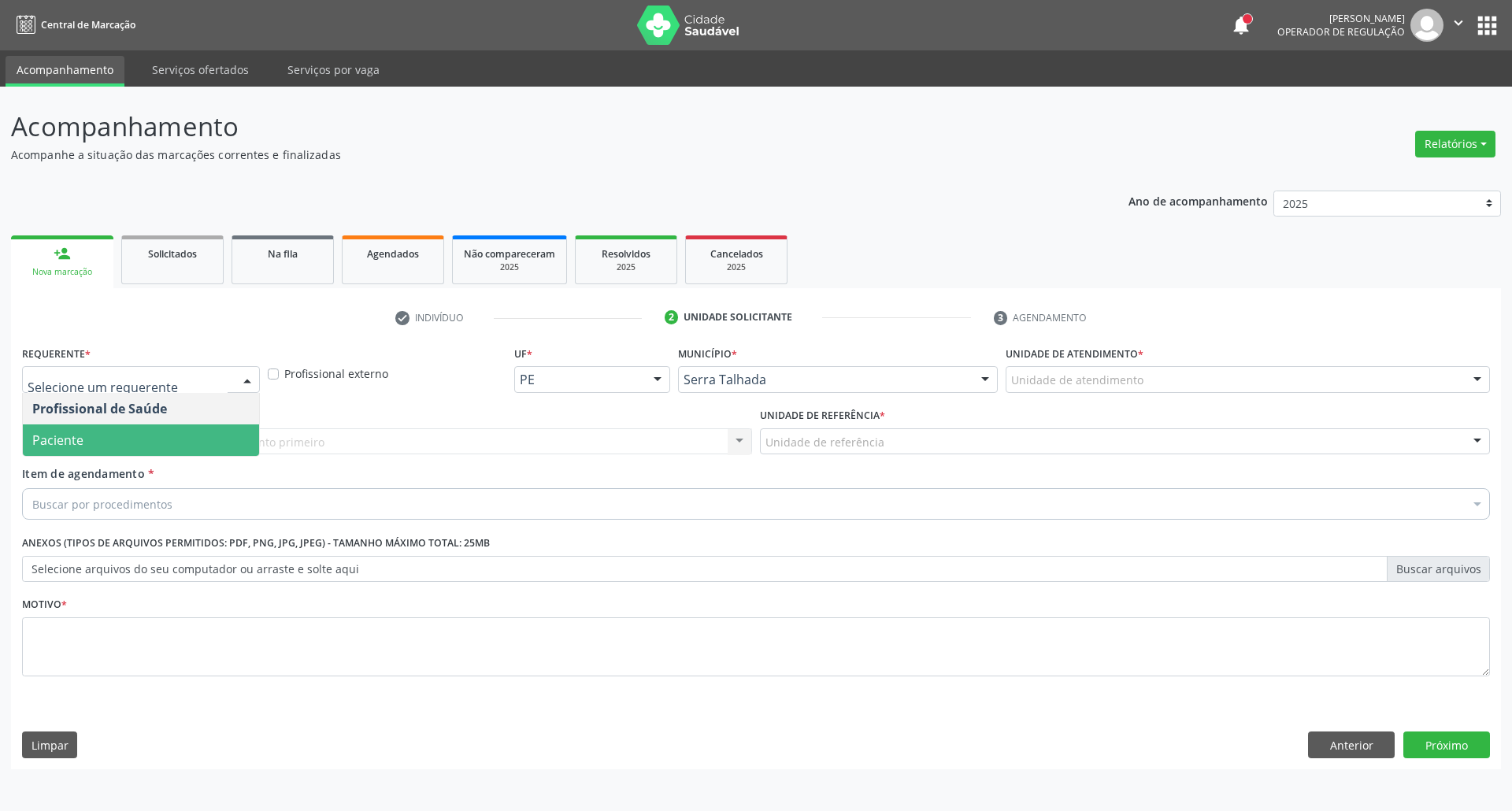
click at [104, 432] on span "Paciente" at bounding box center [140, 440] width 236 height 31
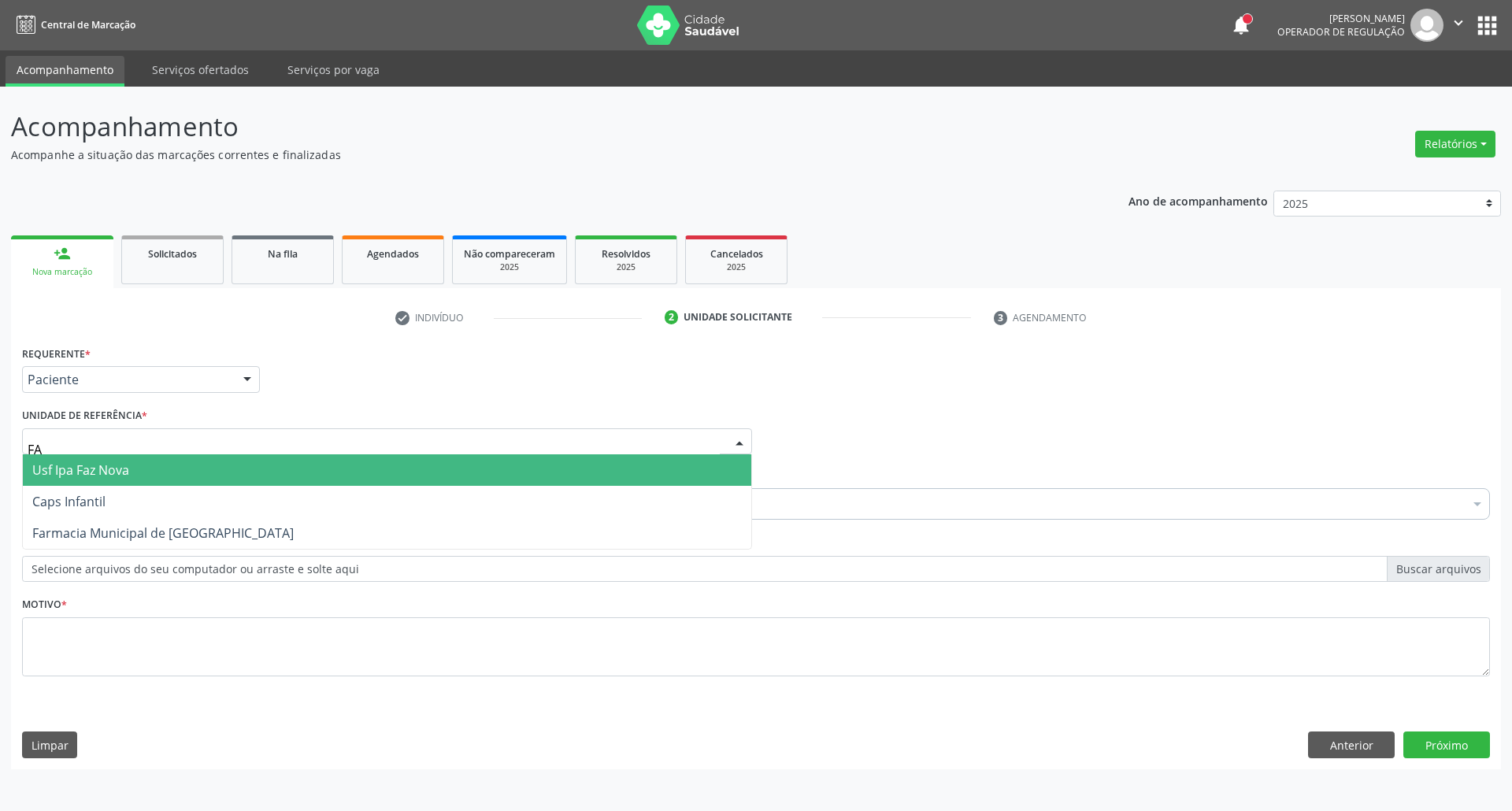
type input "FAZ"
click at [119, 470] on span "Usf Ipa Faz Nova" at bounding box center [80, 470] width 97 height 18
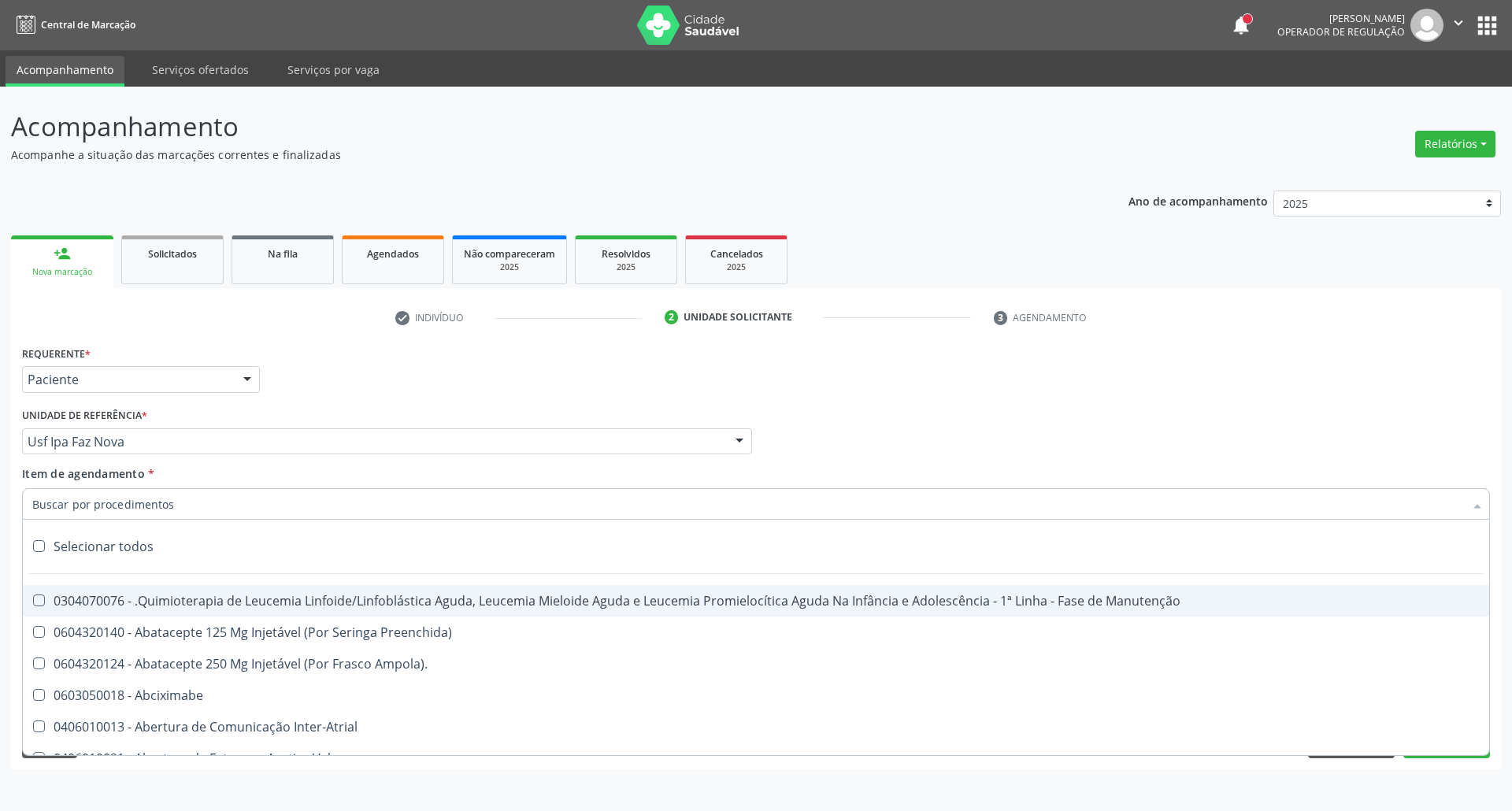
click at [303, 496] on input "Item de agendamento *" at bounding box center [748, 504] width 1431 height 31
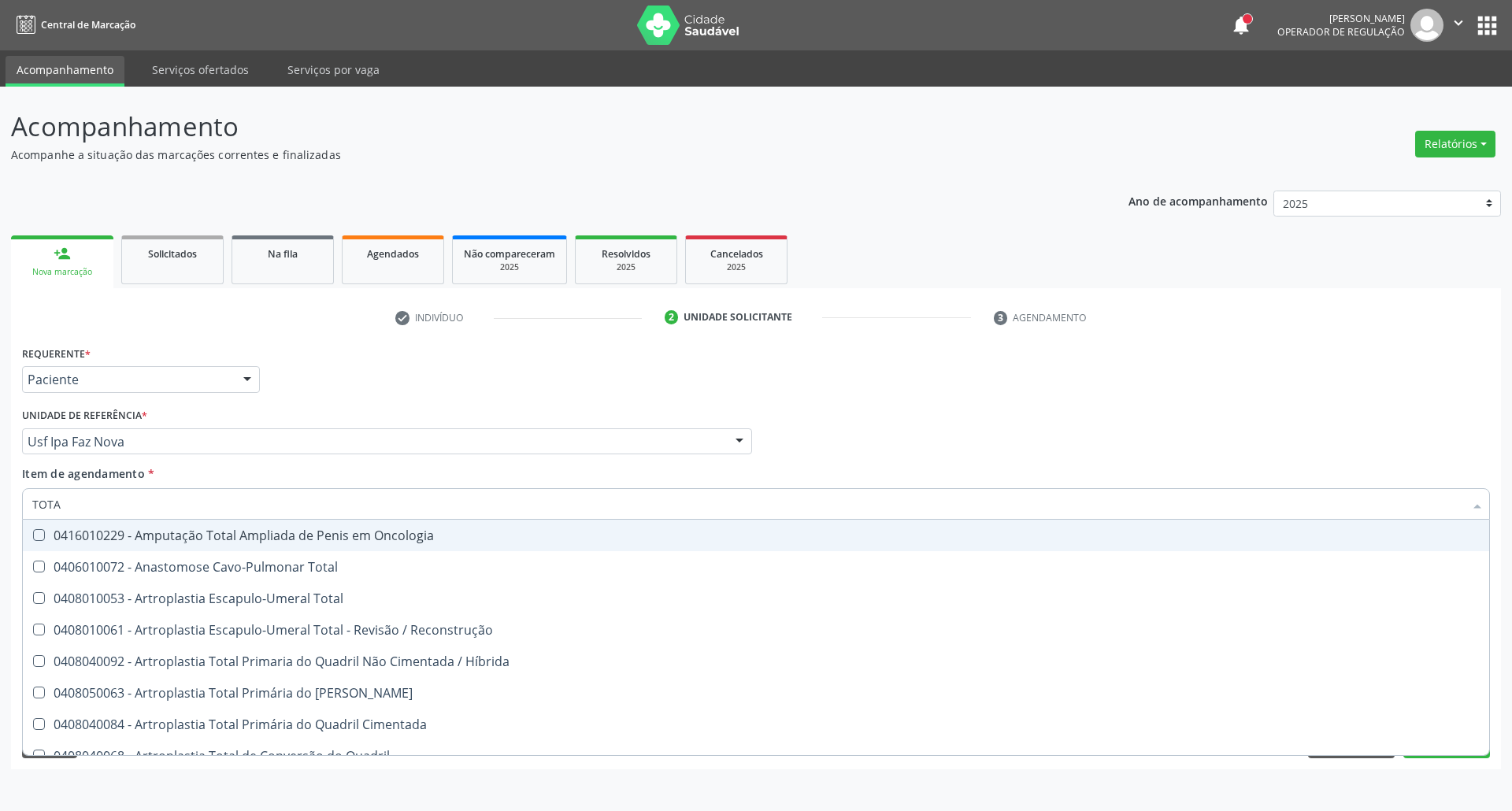
type input "TOTAL"
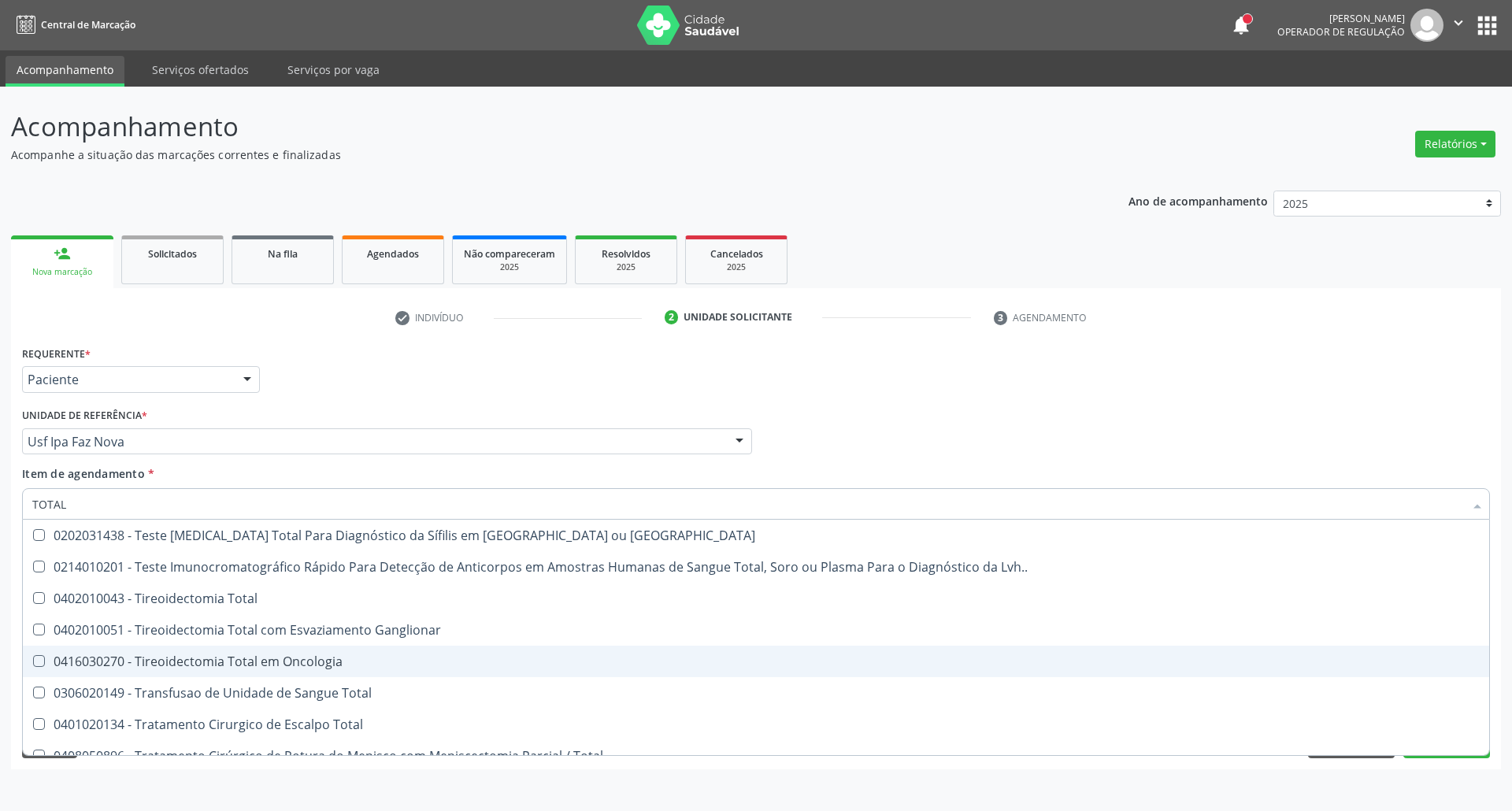
scroll to position [2600, 0]
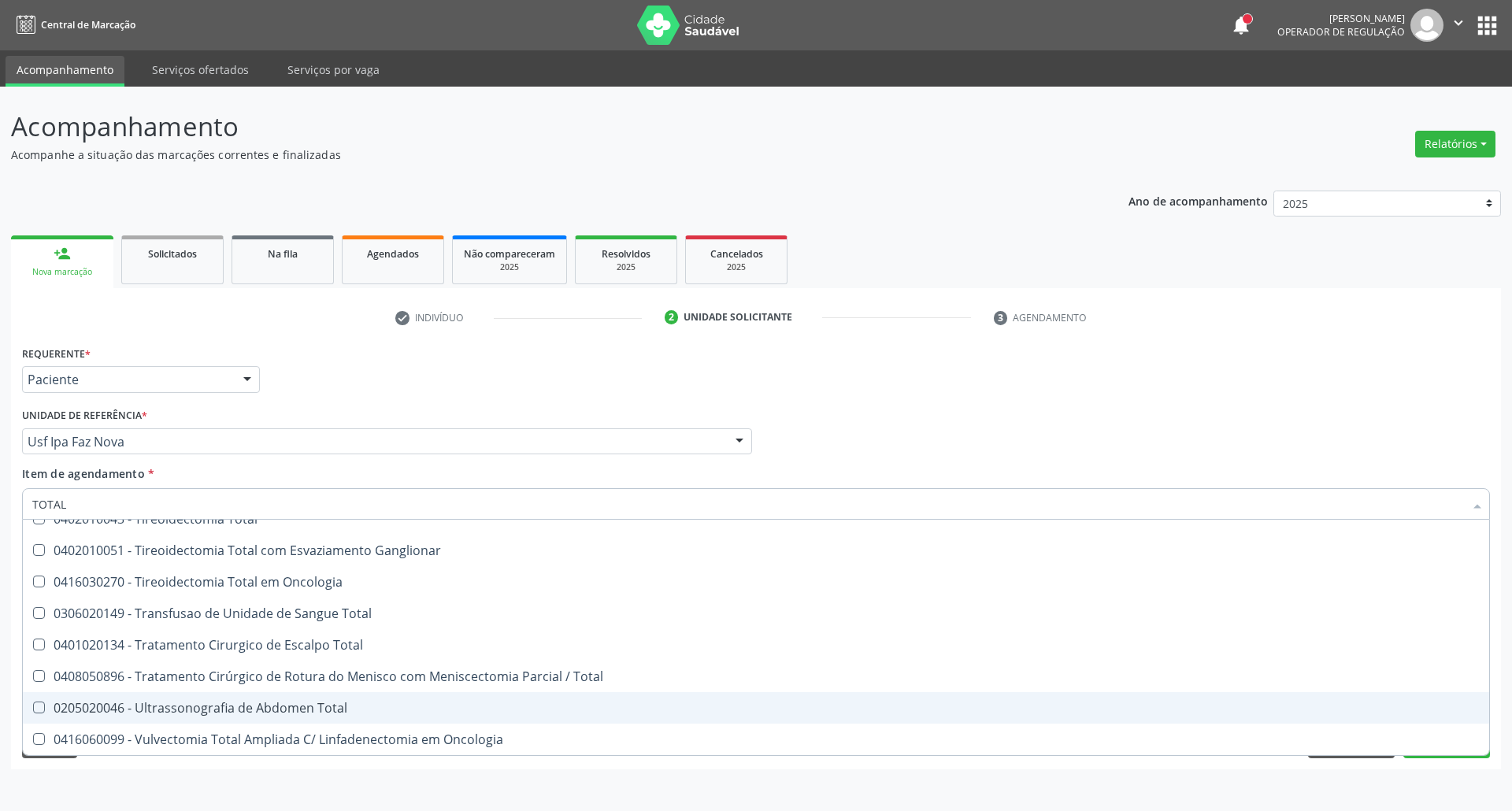
click at [288, 713] on div "0205020046 - Ultrassonografia de Abdomen Total" at bounding box center [755, 708] width 1447 height 13
checkbox Total "true"
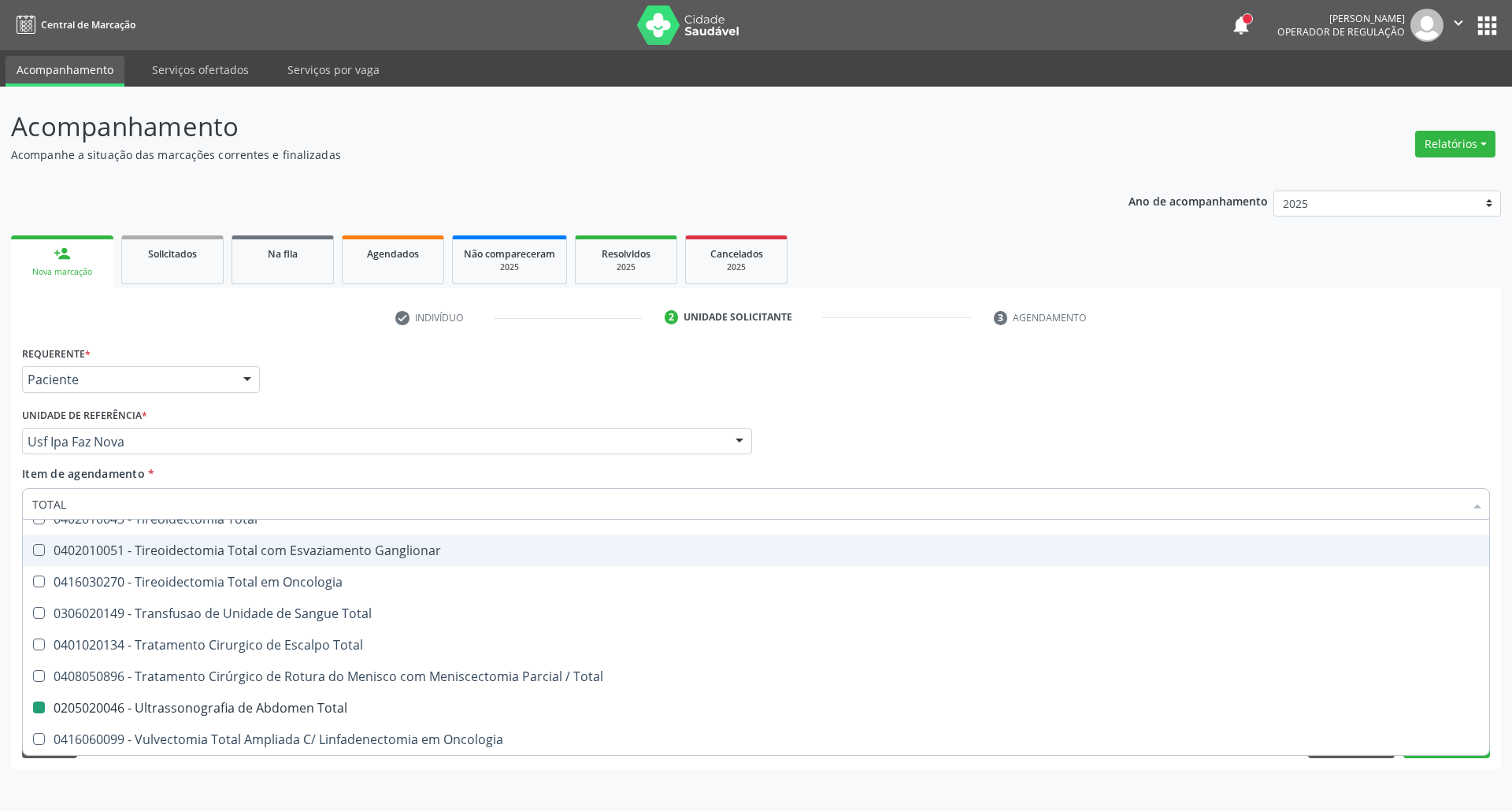
click at [849, 437] on div "Profissional Solicitante Por favor, selecione a Unidade de Atendimento primeiro…" at bounding box center [756, 434] width 1476 height 61
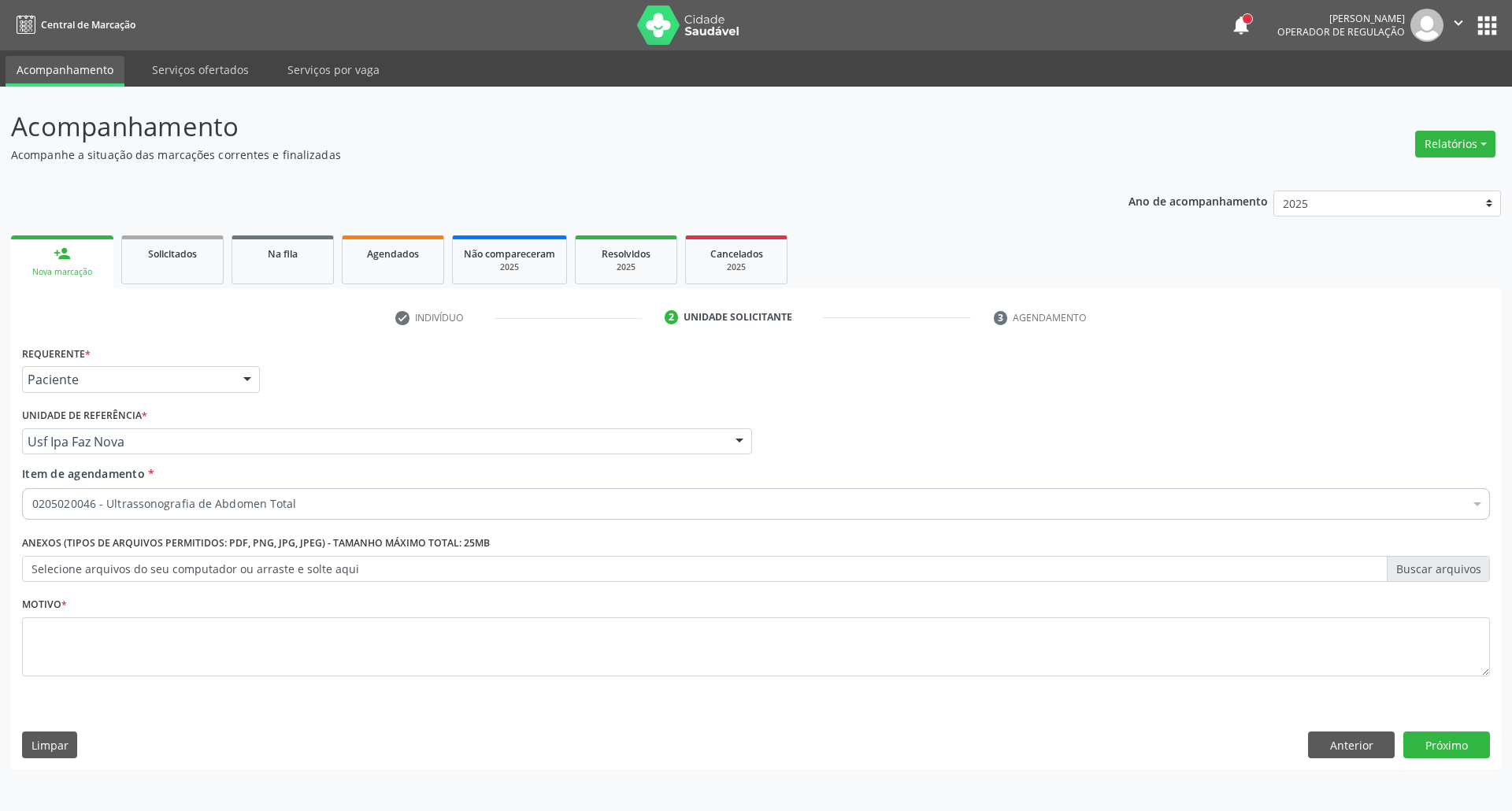
checkbox Total "true"
checkbox Rodas "false"
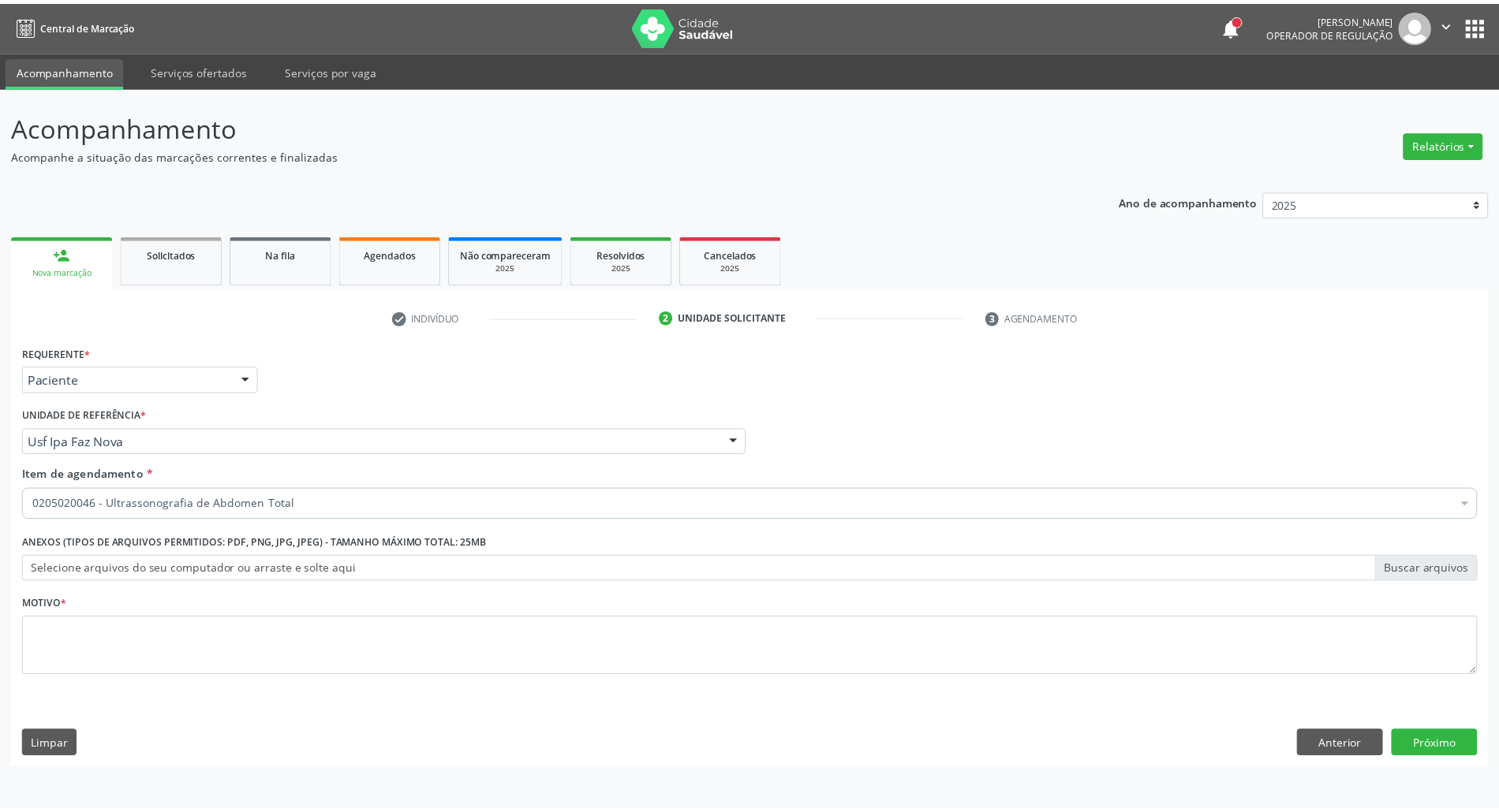
scroll to position [0, 0]
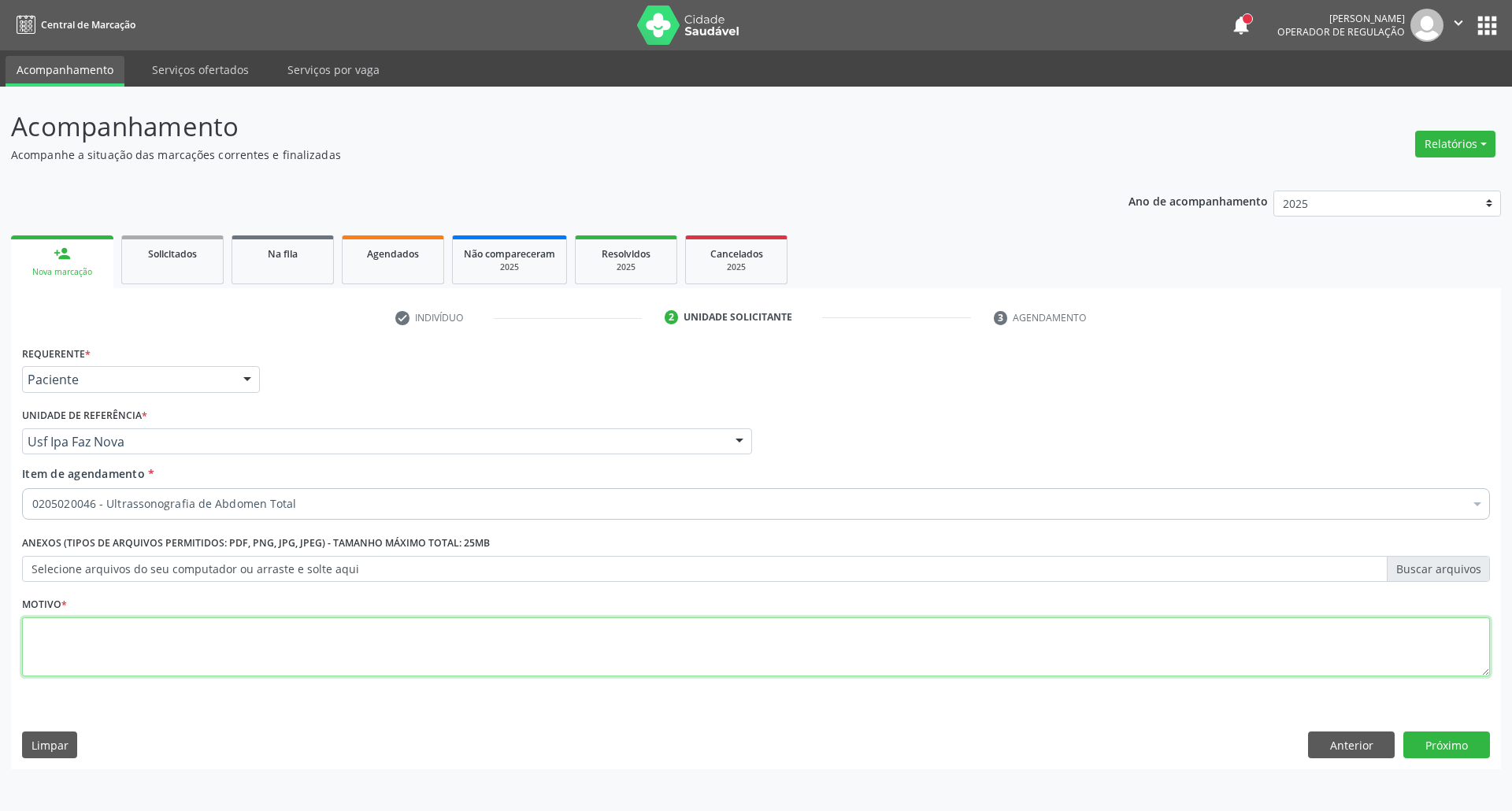
click at [580, 639] on textarea at bounding box center [755, 647] width 1467 height 60
type textarea "."
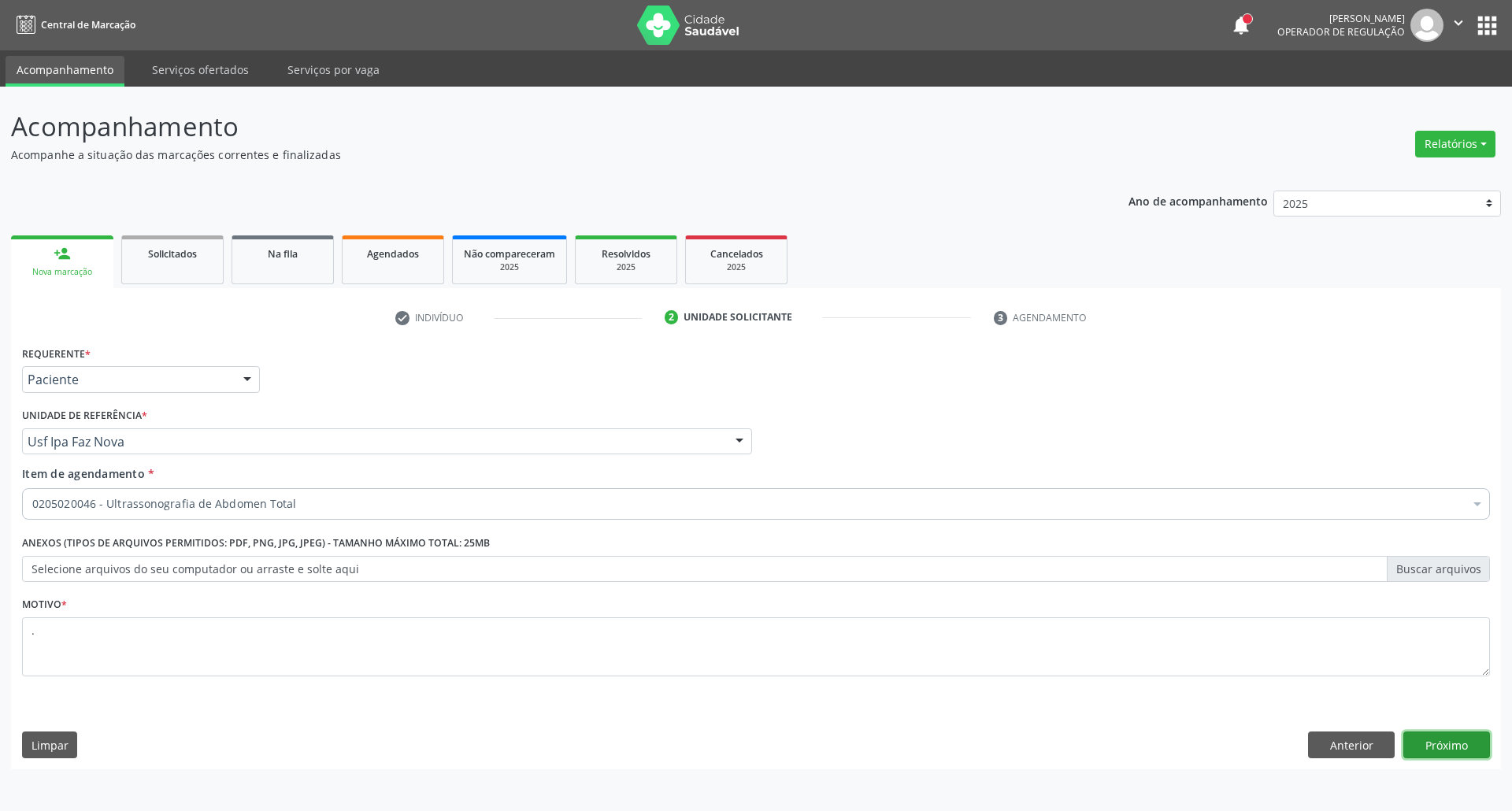
click at [1471, 734] on button "Próximo" at bounding box center [1446, 745] width 87 height 27
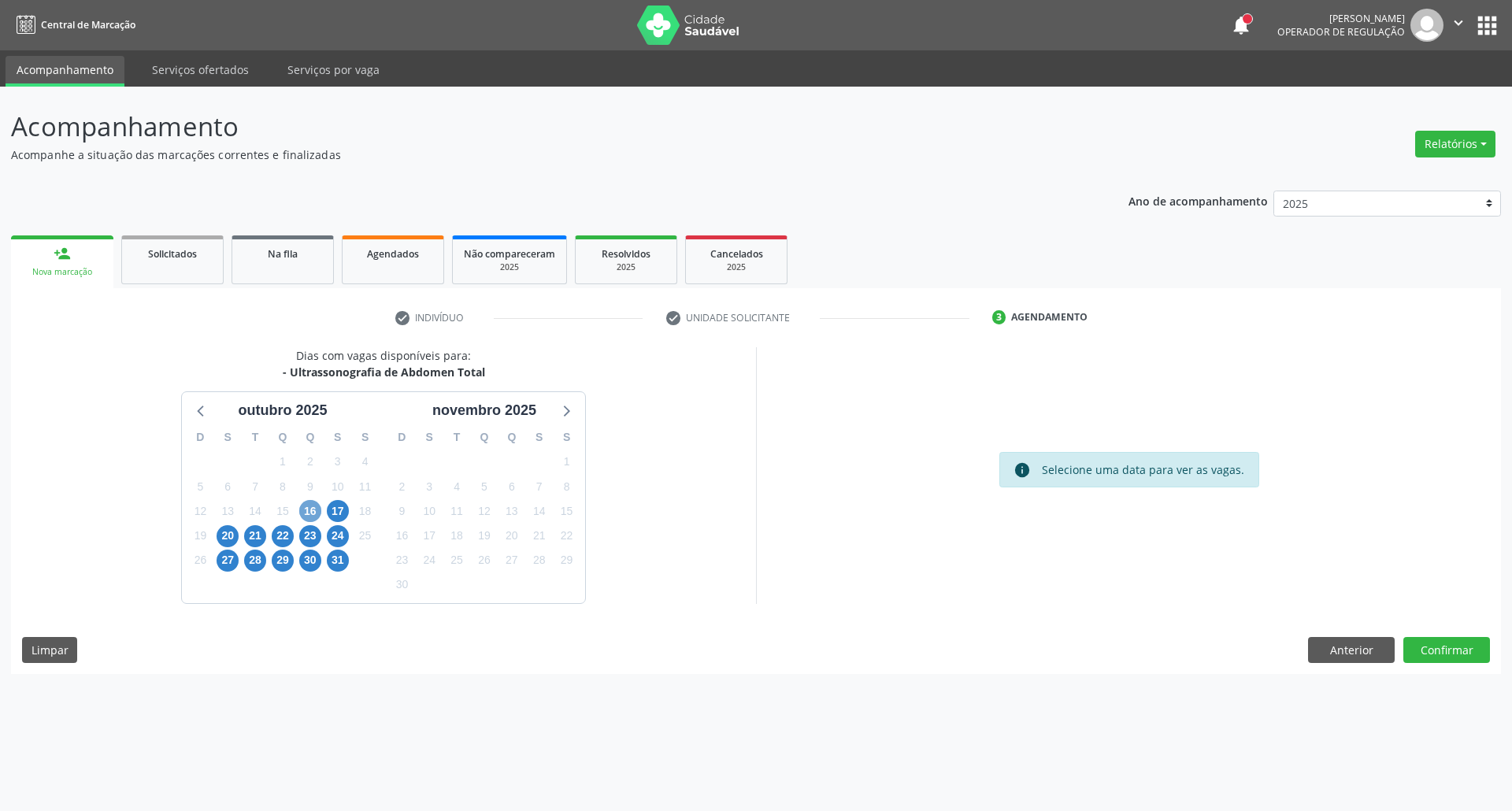
click at [304, 509] on span "16" at bounding box center [310, 512] width 22 height 22
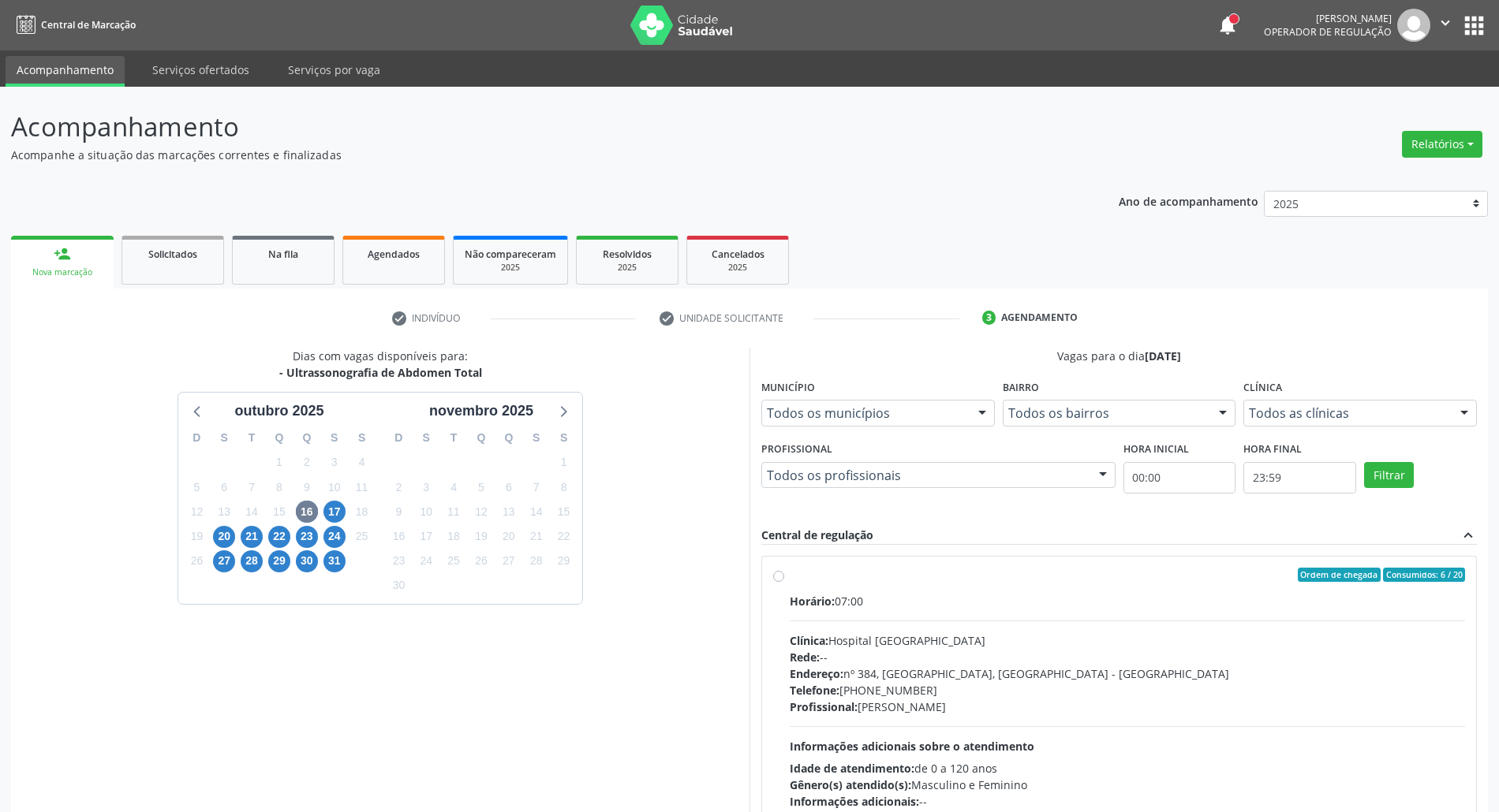
drag, startPoint x: 1086, startPoint y: 648, endPoint x: 1110, endPoint y: 579, distance: 73.1
click at [1089, 636] on div "Clínica: Hospital [GEOGRAPHIC_DATA]" at bounding box center [1127, 641] width 676 height 17
click at [784, 582] on input "Ordem de chegada Consumidos: 6 / 20 Horário: 07:00 Clínica: Hospital [GEOGRAPHI…" at bounding box center [779, 574] width 11 height 14
radio input "true"
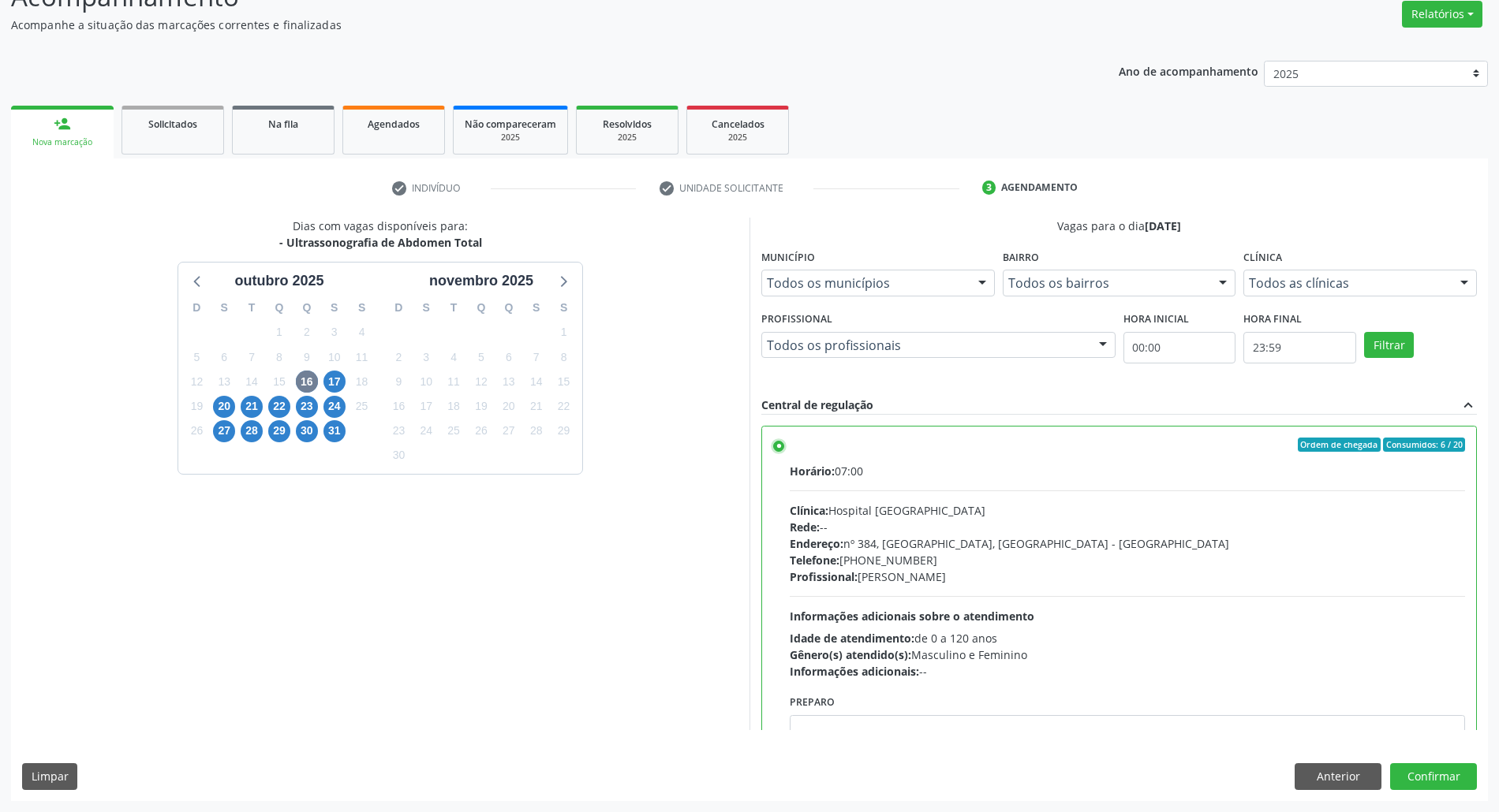
scroll to position [80, 0]
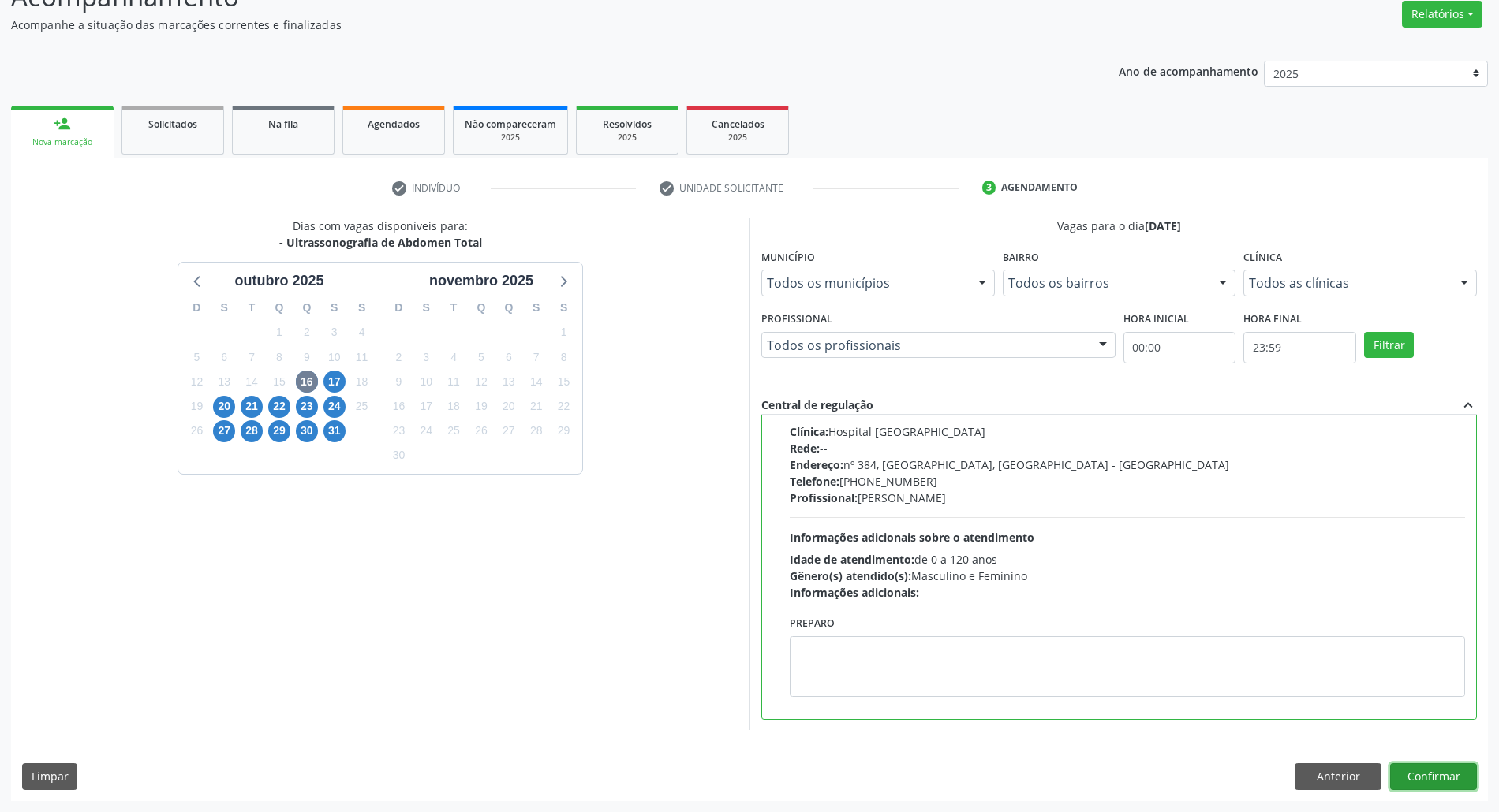
click at [1419, 776] on button "Confirmar" at bounding box center [1433, 777] width 87 height 27
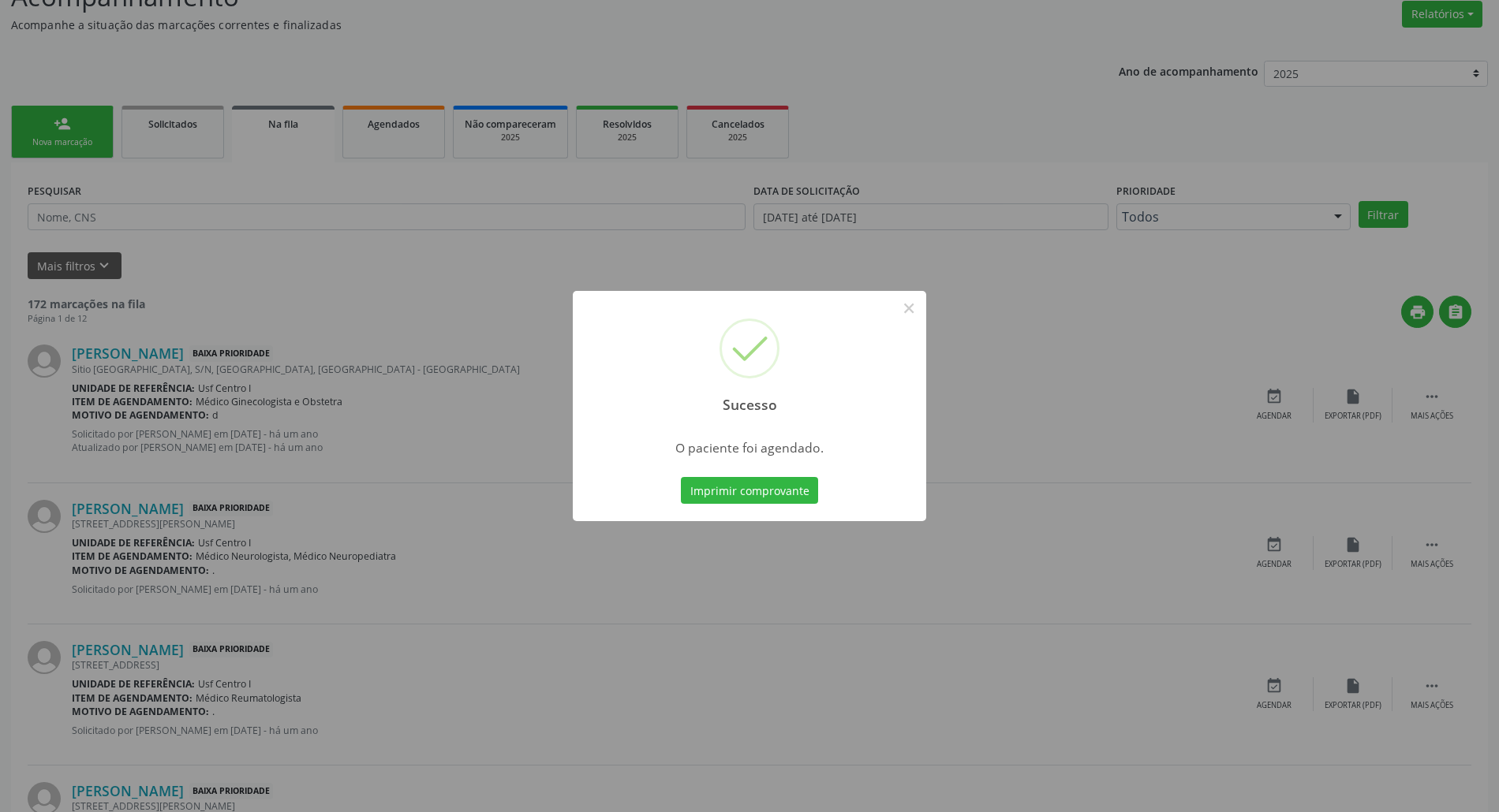
scroll to position [0, 0]
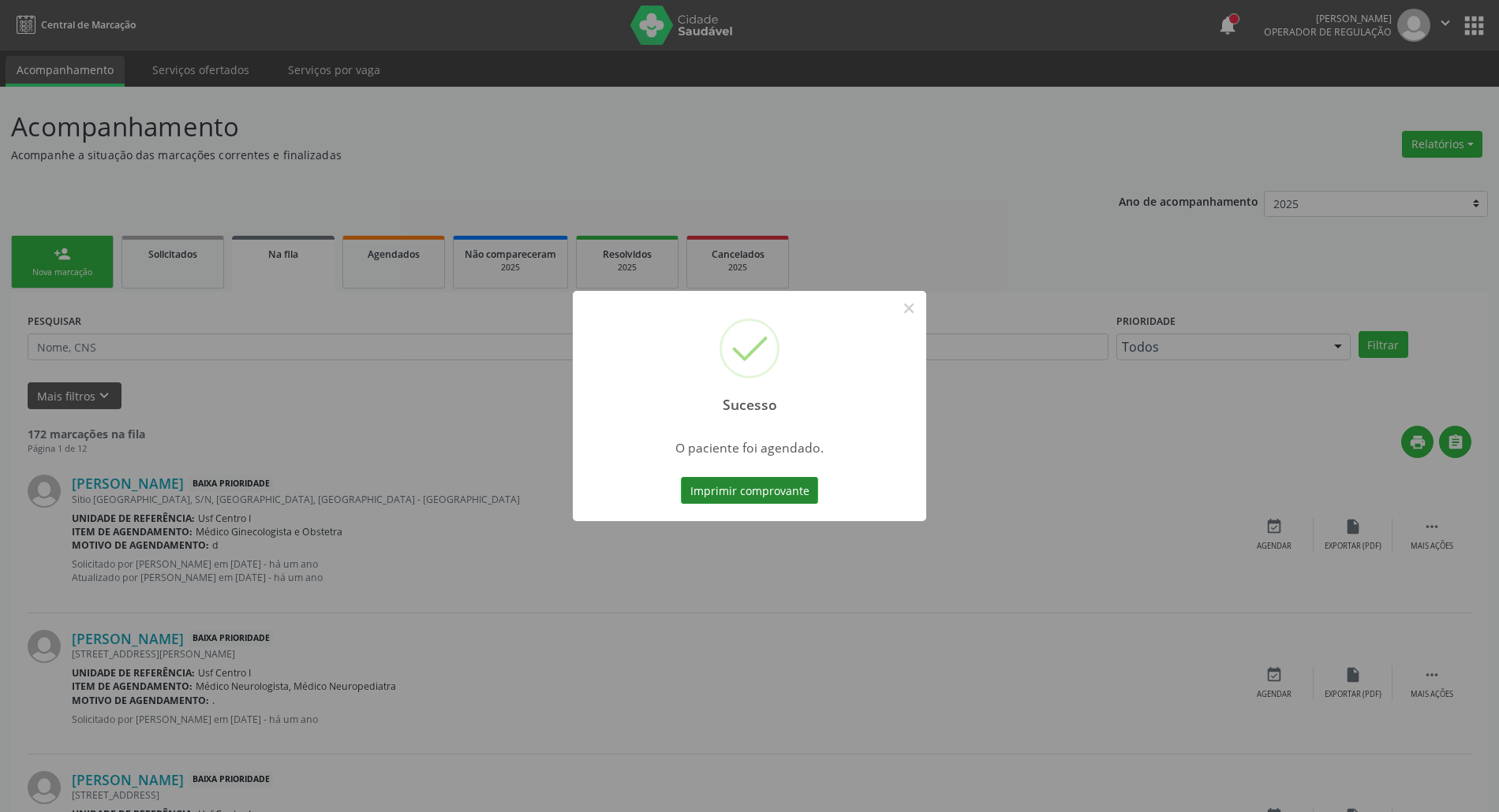
click at [741, 496] on button "Imprimir comprovante" at bounding box center [749, 491] width 137 height 27
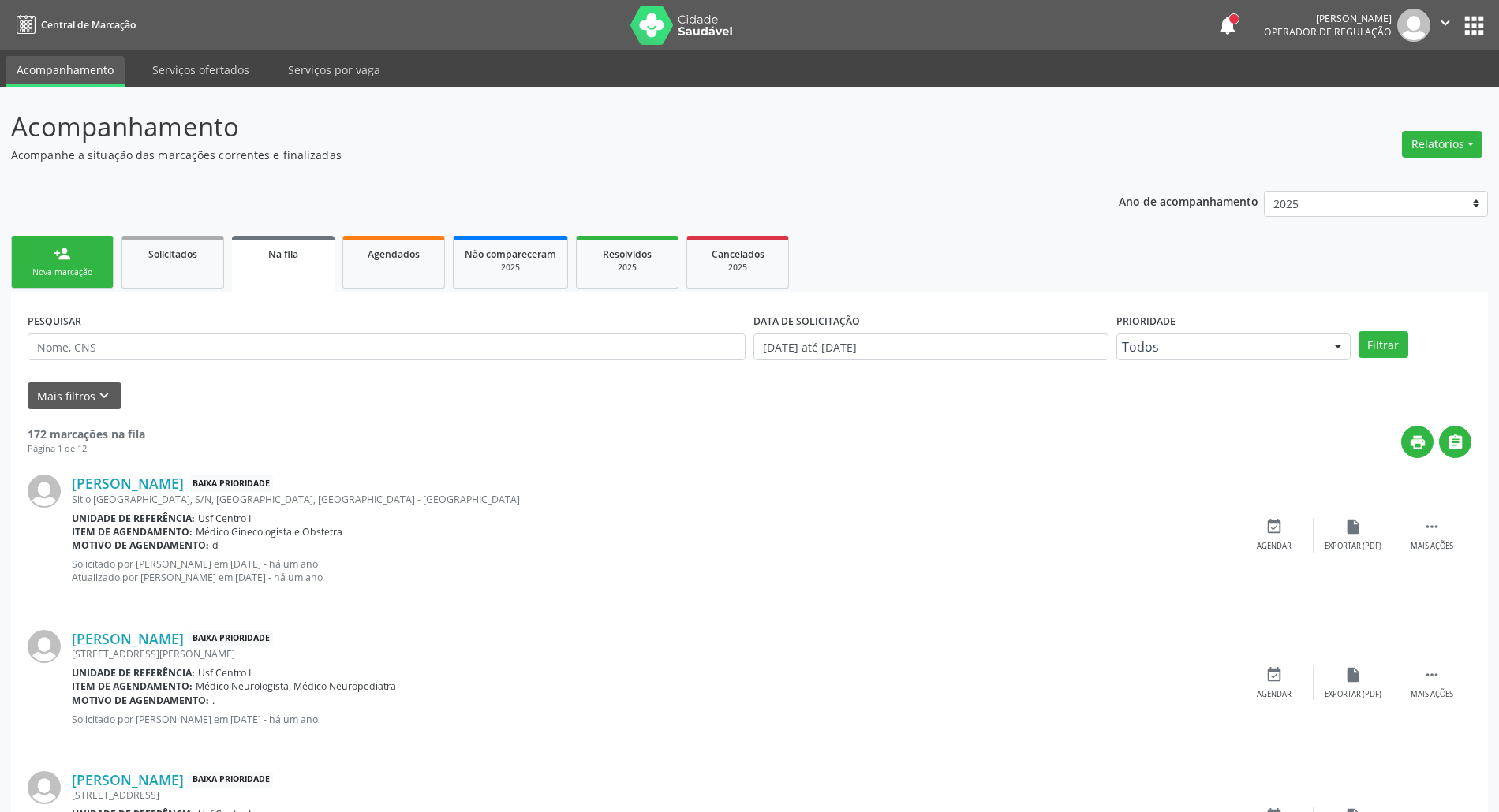
drag, startPoint x: 46, startPoint y: 266, endPoint x: 56, endPoint y: 259, distance: 12.2
click at [44, 265] on link "person_add Nova marcação" at bounding box center [62, 262] width 103 height 53
click at [35, 257] on link "person_add Nova marcação" at bounding box center [62, 262] width 103 height 53
click at [55, 250] on div "person_add" at bounding box center [62, 254] width 18 height 18
click at [56, 259] on div "person_add" at bounding box center [62, 254] width 18 height 18
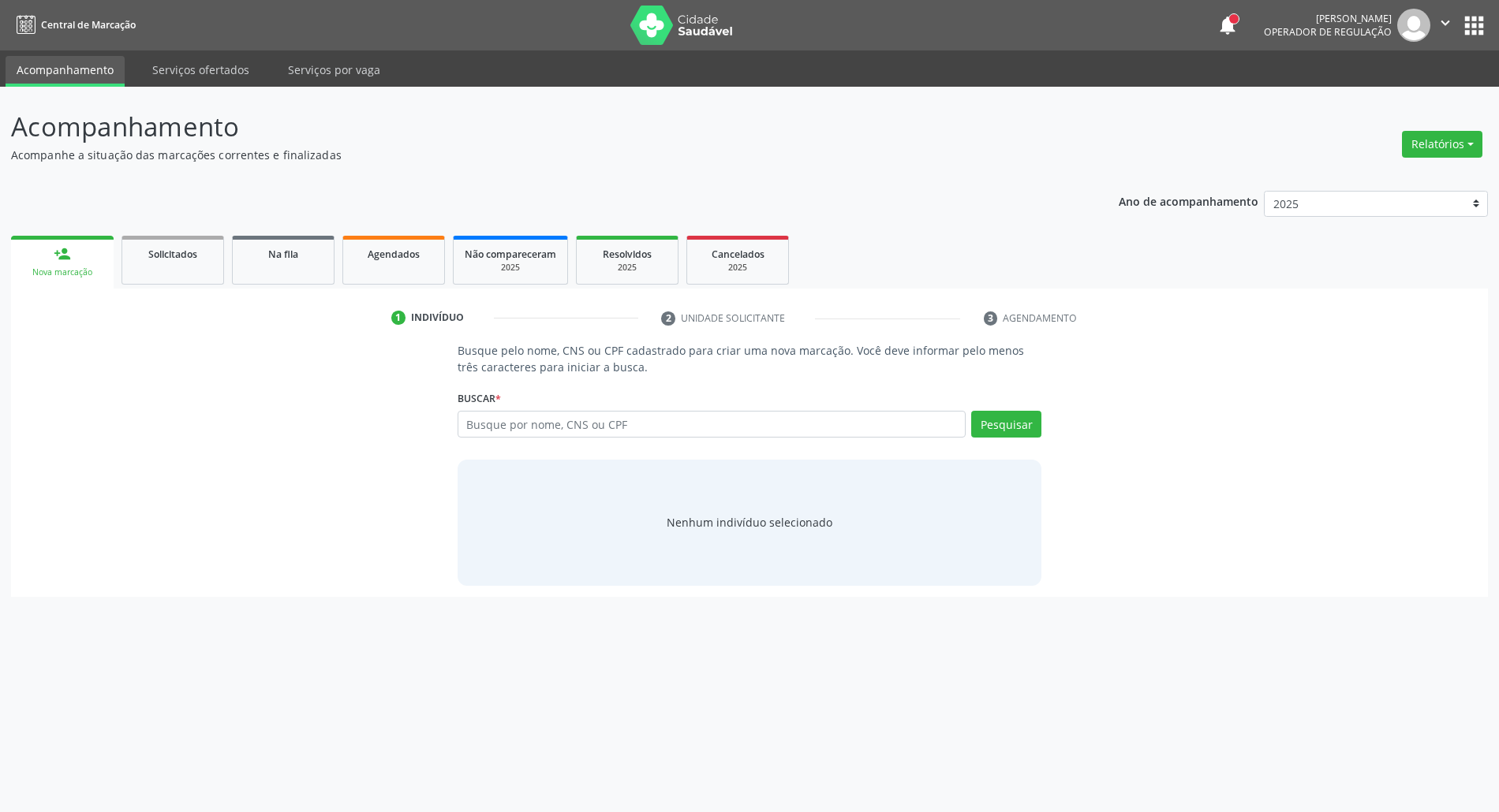
drag, startPoint x: 56, startPoint y: 259, endPoint x: 571, endPoint y: 175, distance: 521.8
click at [56, 257] on div "person_add" at bounding box center [62, 254] width 18 height 18
click at [640, 424] on input "text" at bounding box center [720, 425] width 515 height 27
click at [638, 430] on input "text" at bounding box center [720, 425] width 515 height 27
type input "704704794359730"
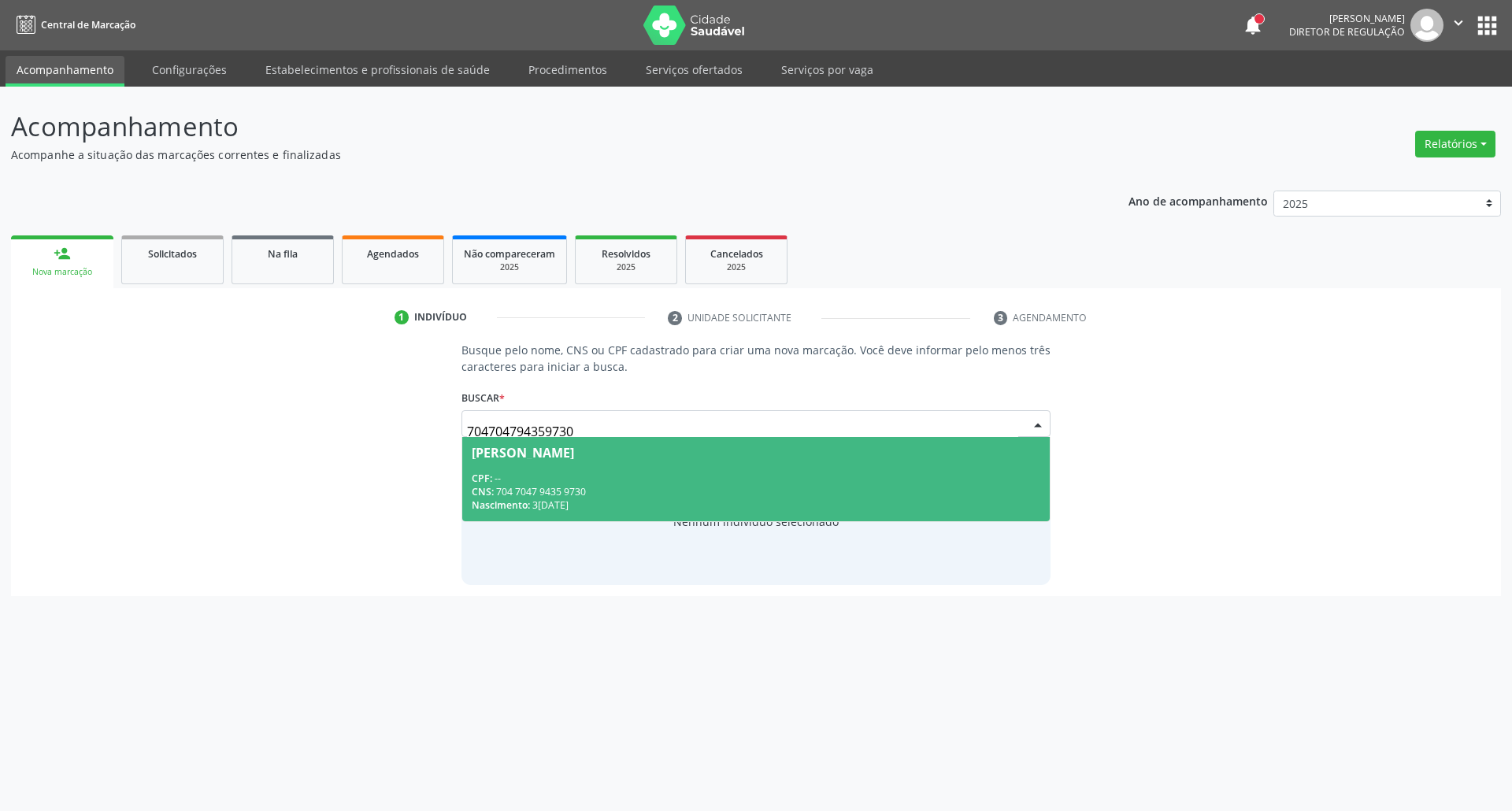
click at [627, 477] on div "CPF: --" at bounding box center [756, 479] width 569 height 13
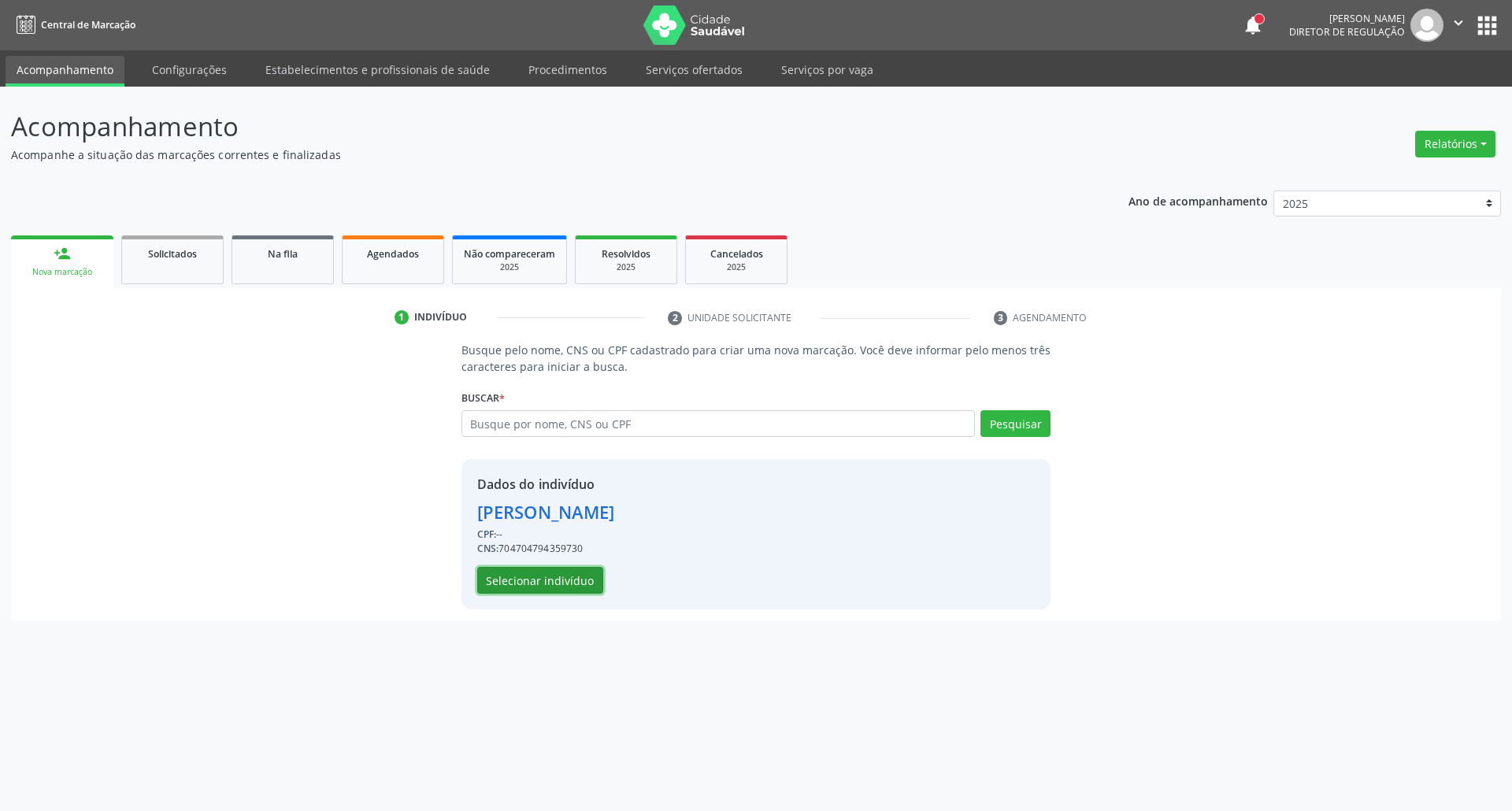
click at [543, 575] on button "Selecionar indivíduo" at bounding box center [540, 580] width 126 height 27
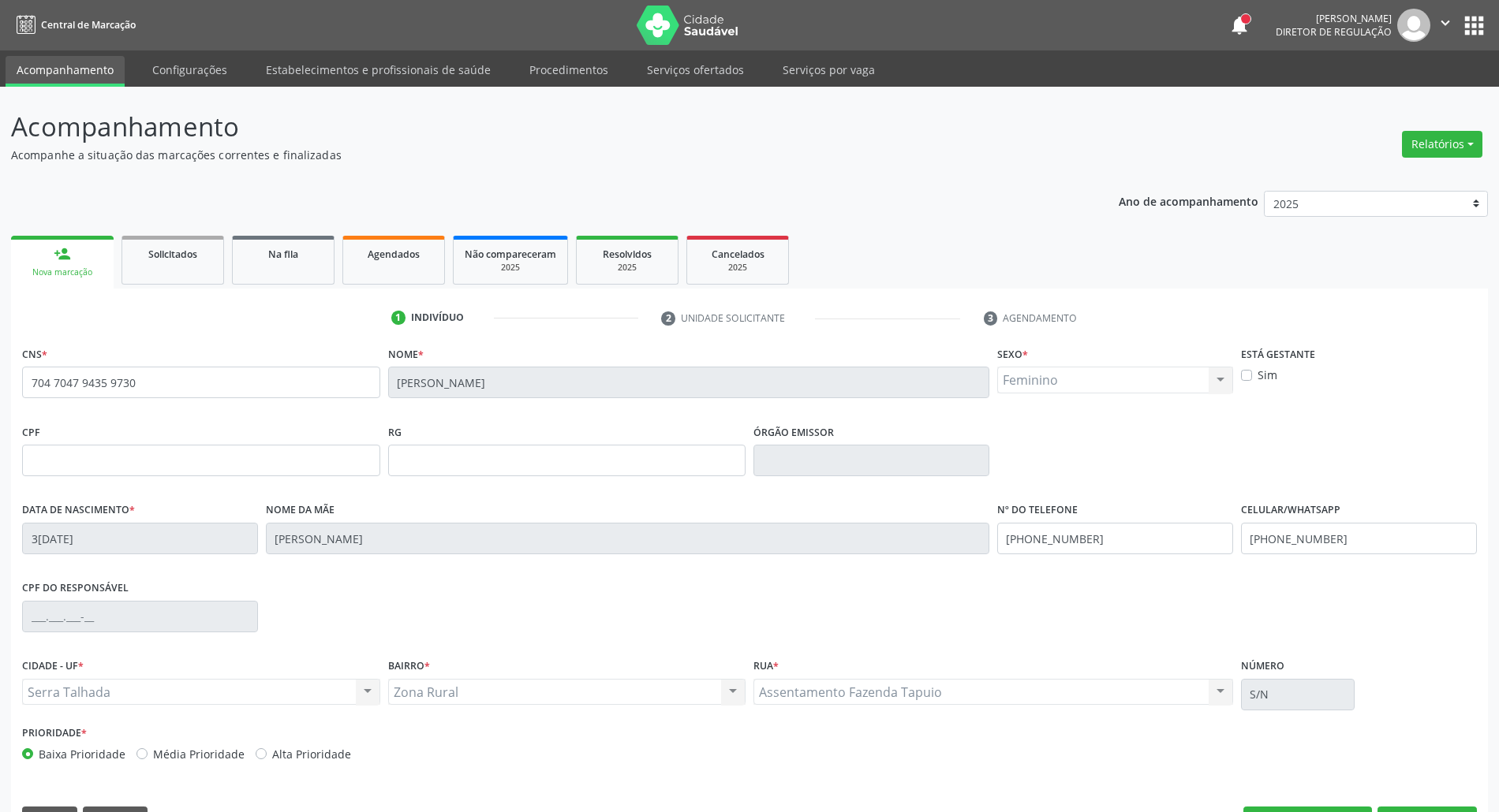
scroll to position [43, 0]
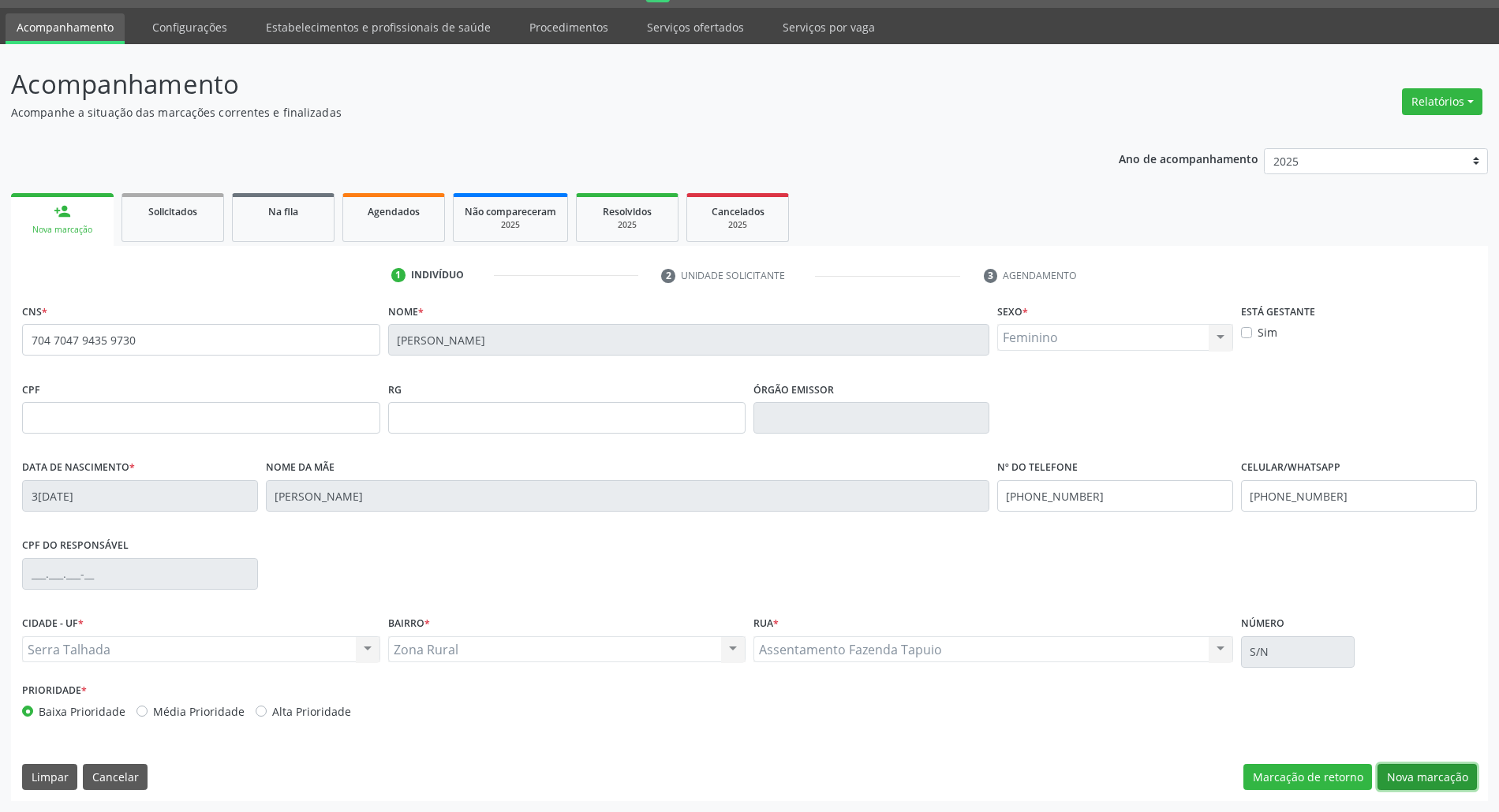
drag, startPoint x: 1415, startPoint y: 771, endPoint x: 964, endPoint y: 674, distance: 461.3
click at [1408, 770] on button "Nova marcação" at bounding box center [1427, 777] width 99 height 27
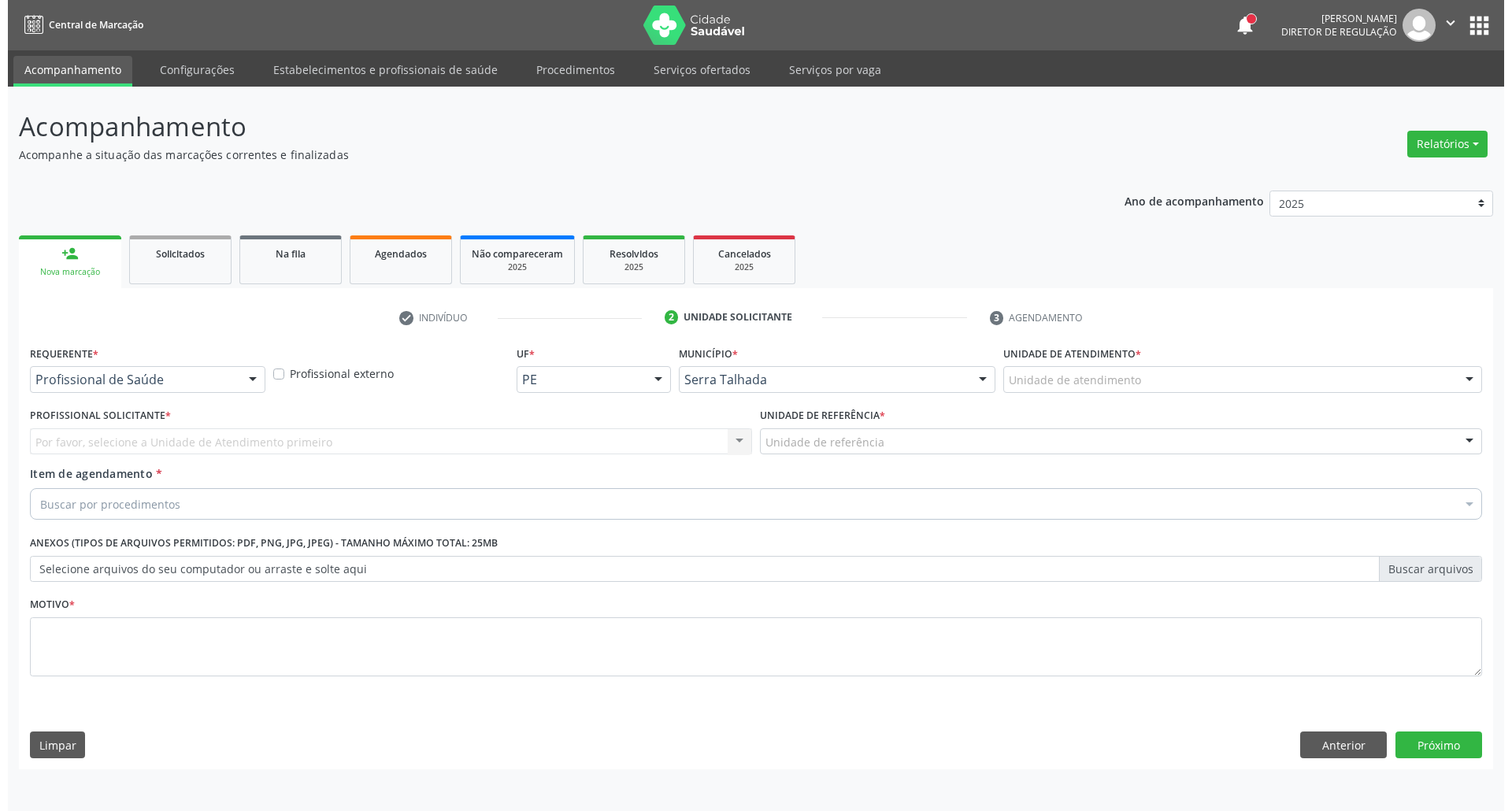
scroll to position [0, 0]
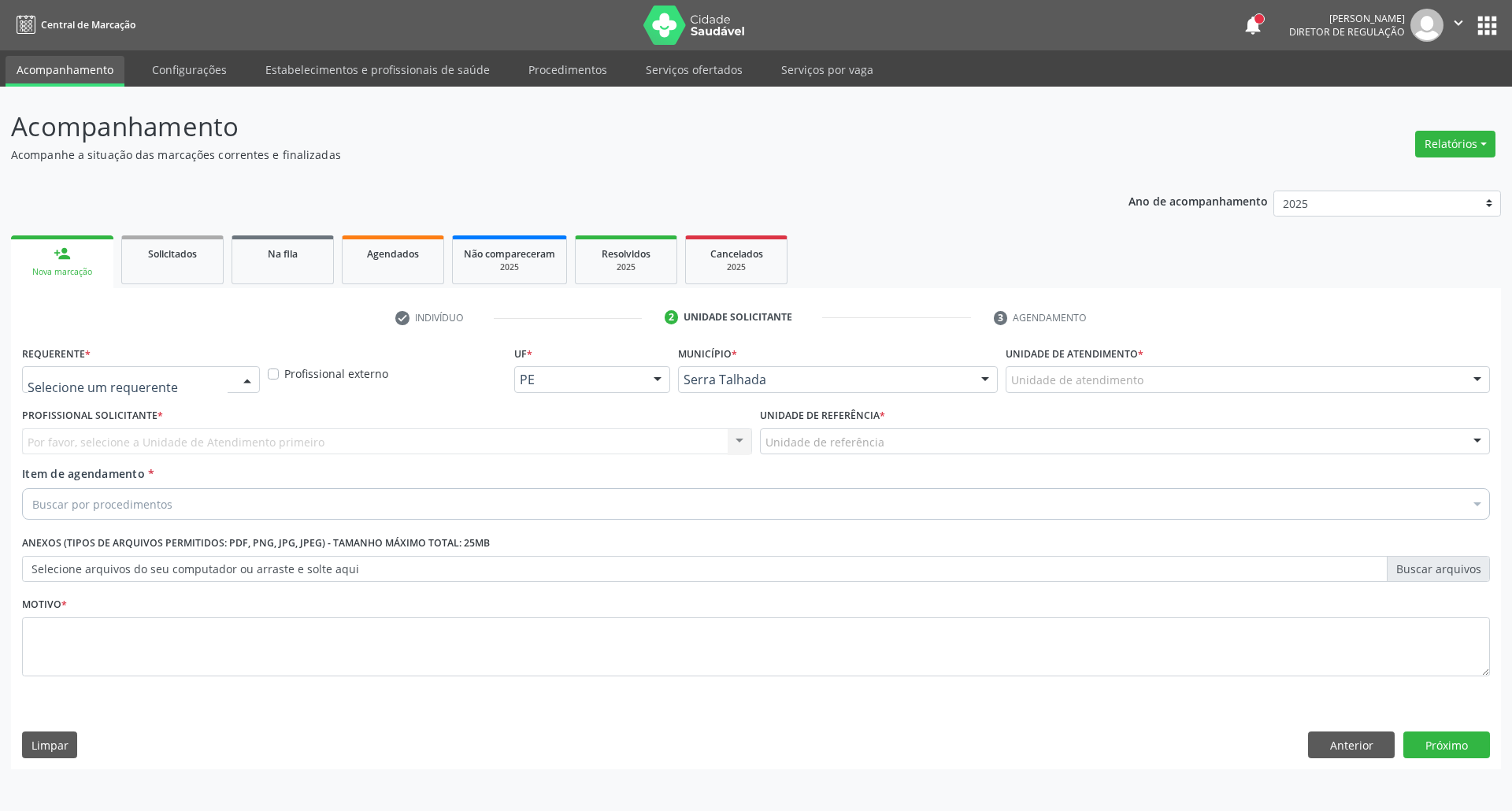
click at [63, 390] on div at bounding box center [140, 379] width 238 height 27
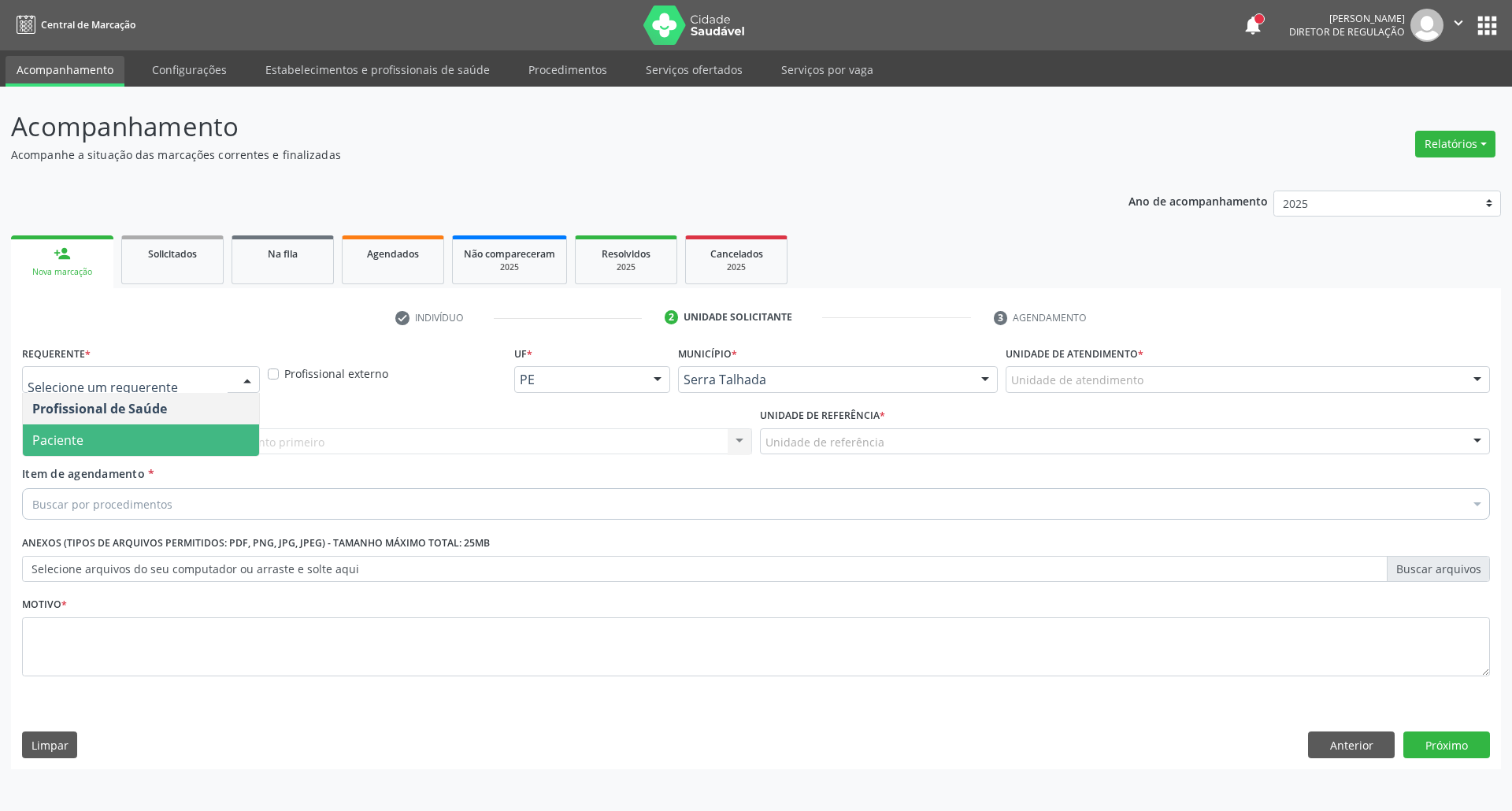
click at [69, 438] on span "Paciente" at bounding box center [57, 440] width 51 height 18
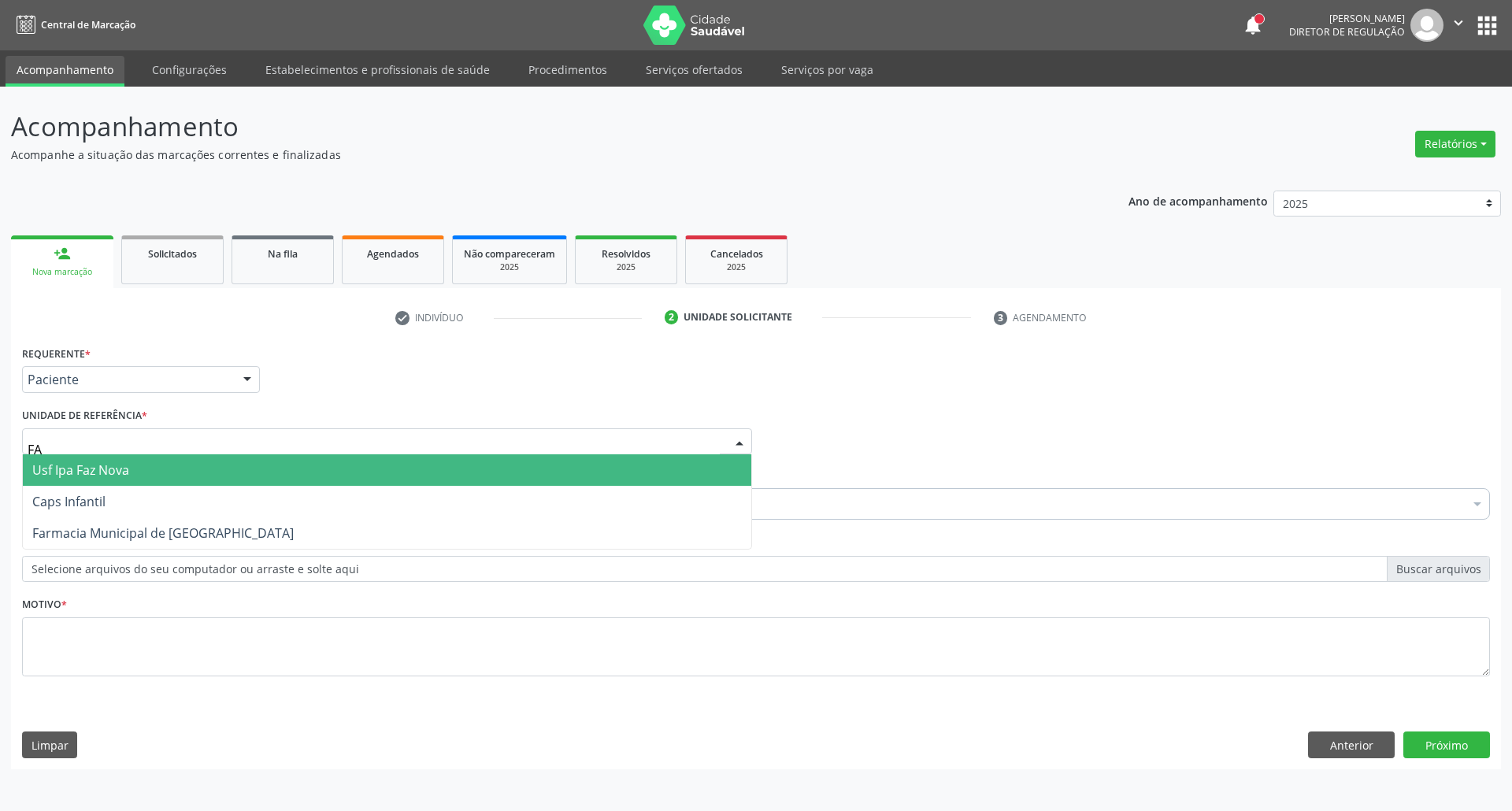
type input "FAZ"
click at [82, 473] on span "Usf Ipa Faz Nova" at bounding box center [80, 470] width 97 height 18
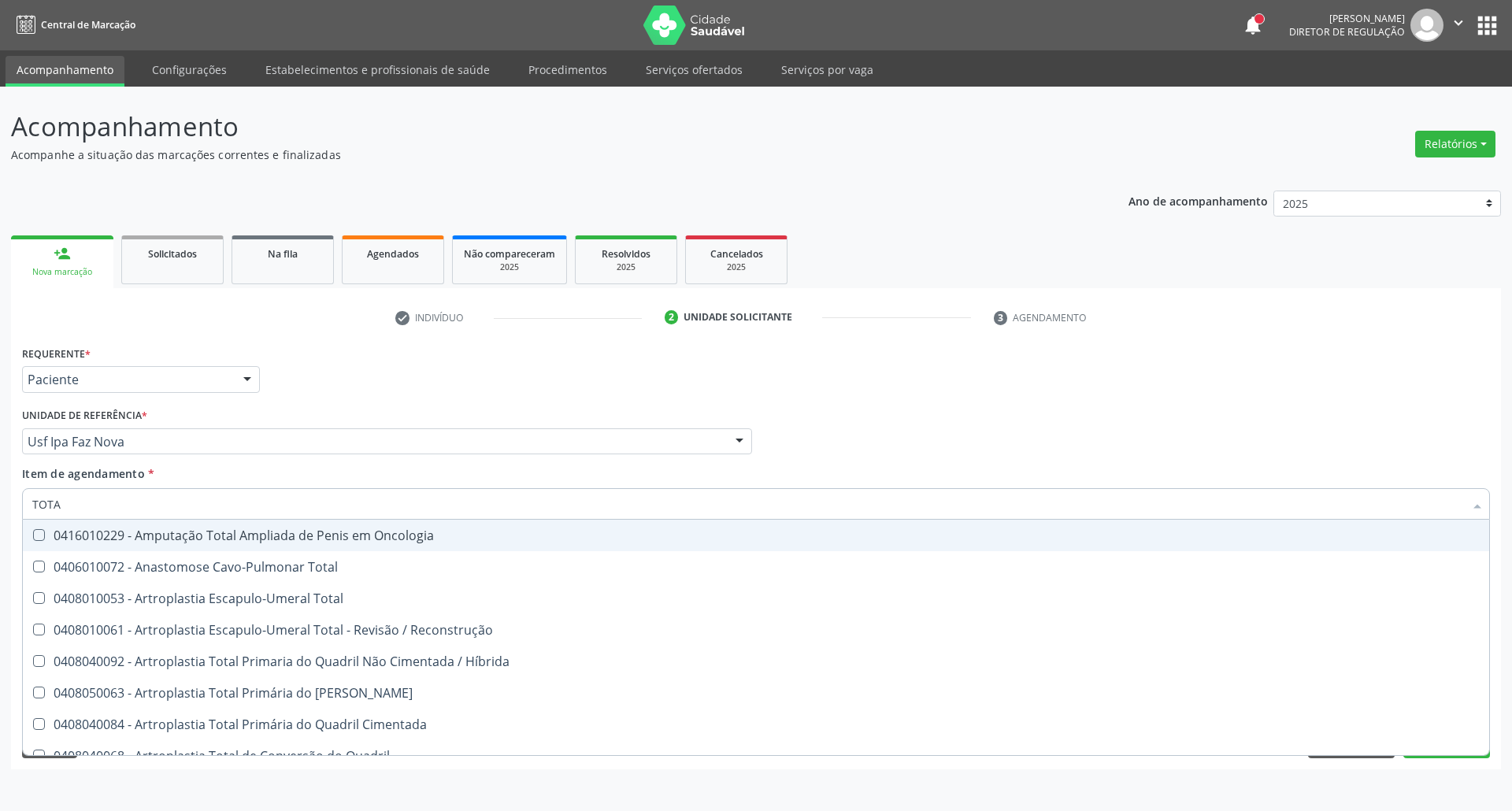
type input "TOTAL"
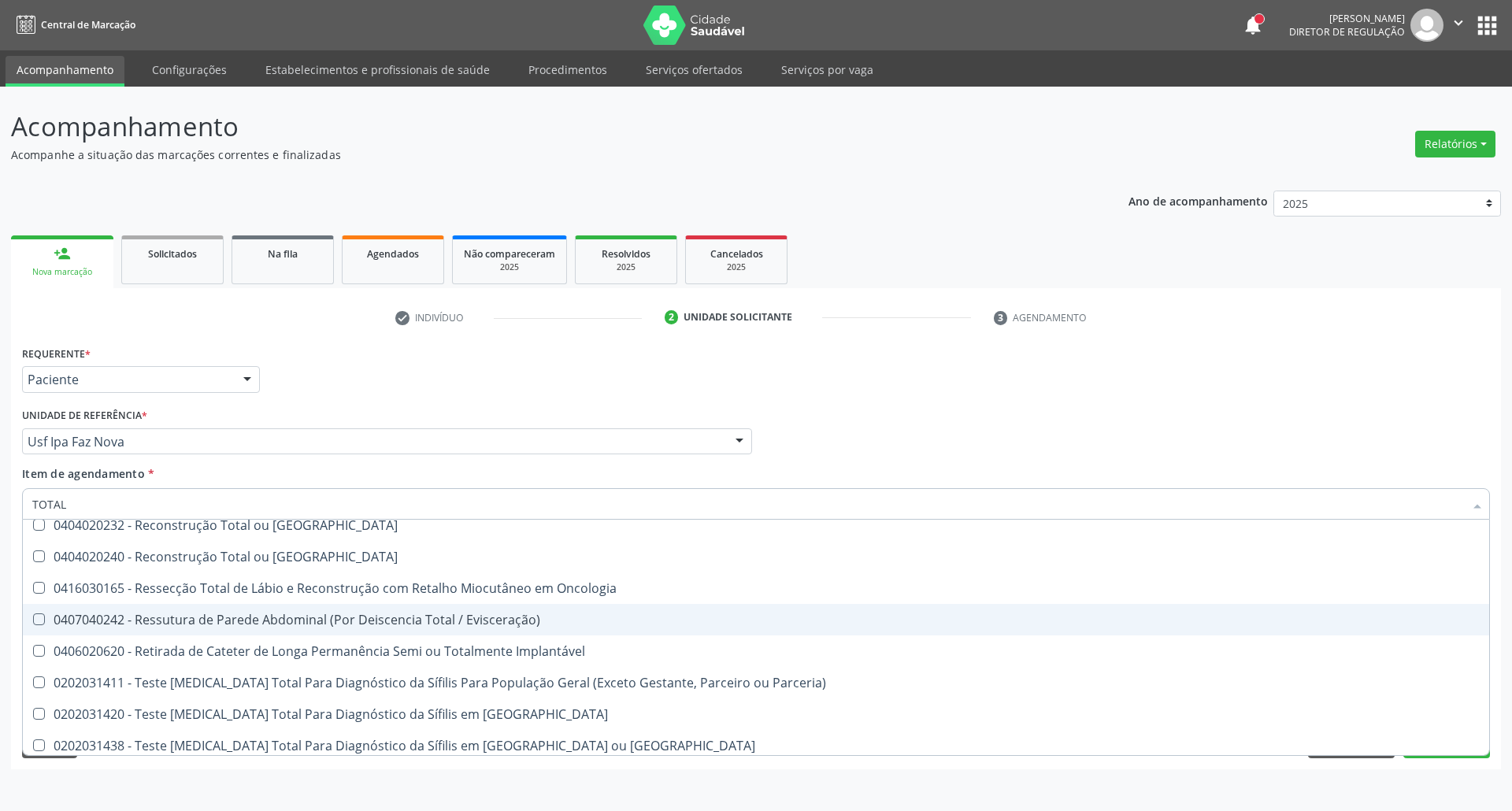
scroll to position [2600, 0]
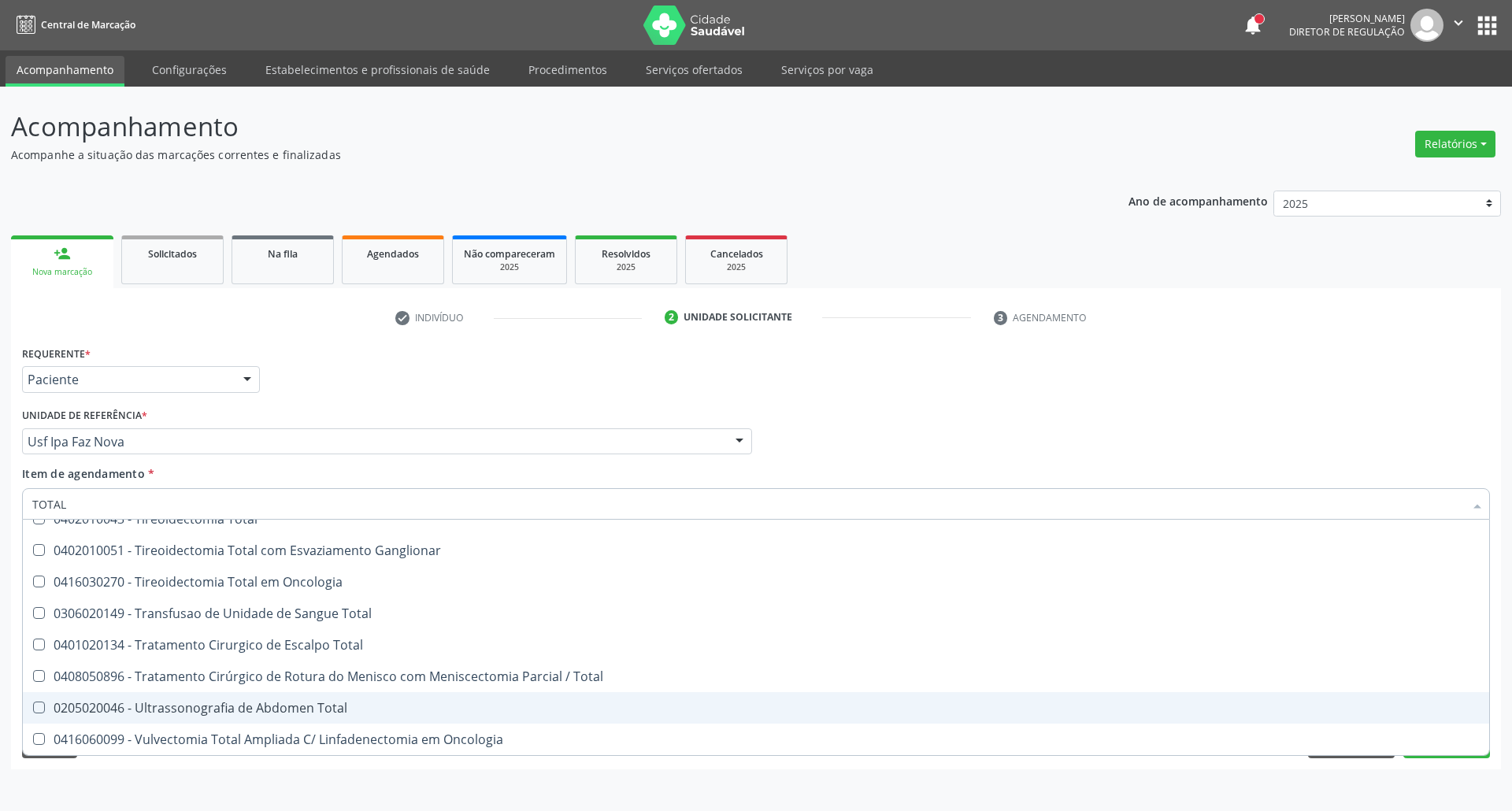
click at [218, 703] on div "0205020046 - Ultrassonografia de Abdomen Total" at bounding box center [755, 708] width 1447 height 13
checkbox Total "true"
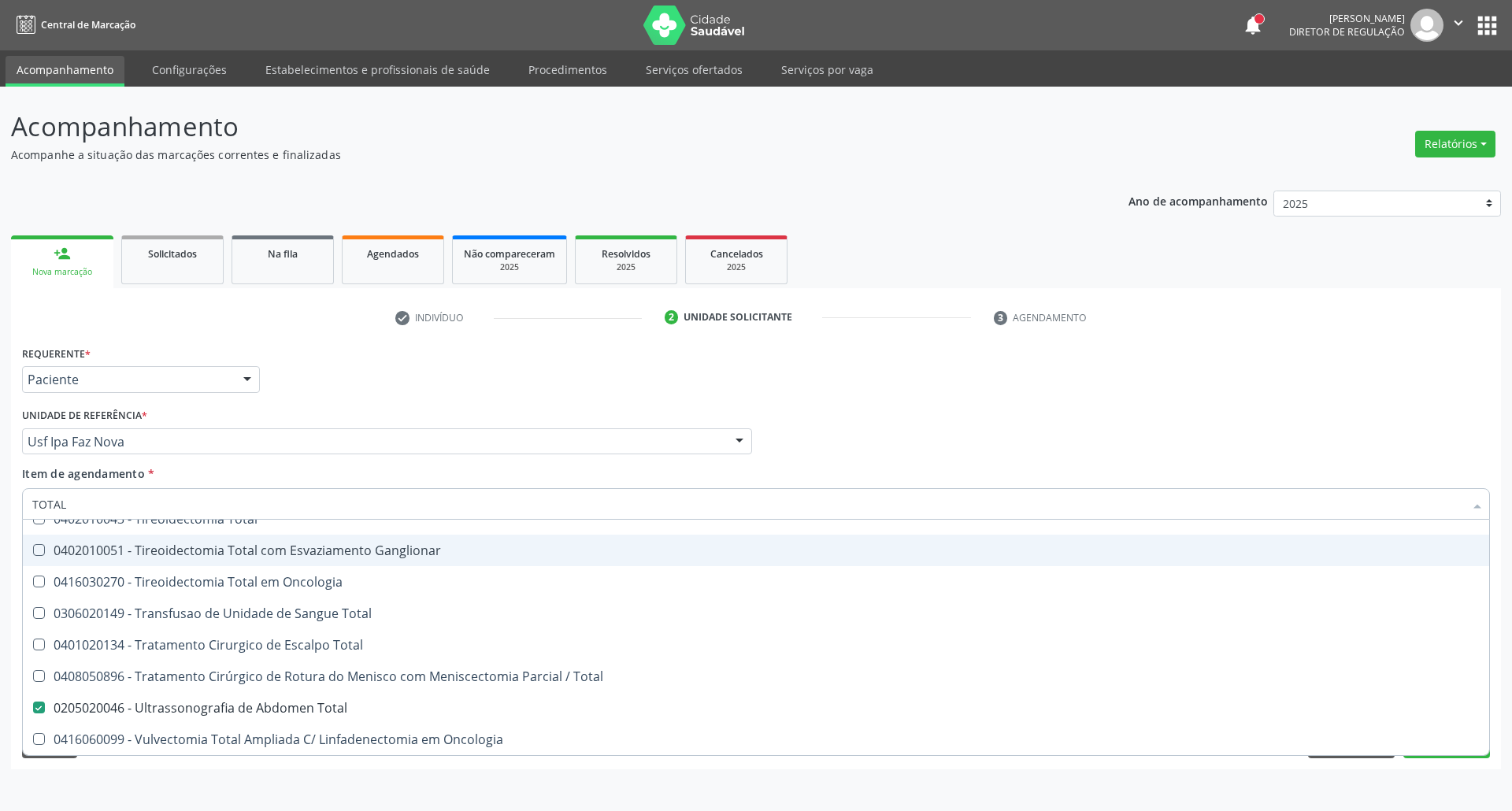
drag, startPoint x: 0, startPoint y: 505, endPoint x: 0, endPoint y: 480, distance: 25.0
click at [0, 490] on div "Acompanhamento Acompanhe a situação das marcações correntes e finalizadas Relat…" at bounding box center [756, 448] width 1512 height 724
type input "A"
checkbox Total "false"
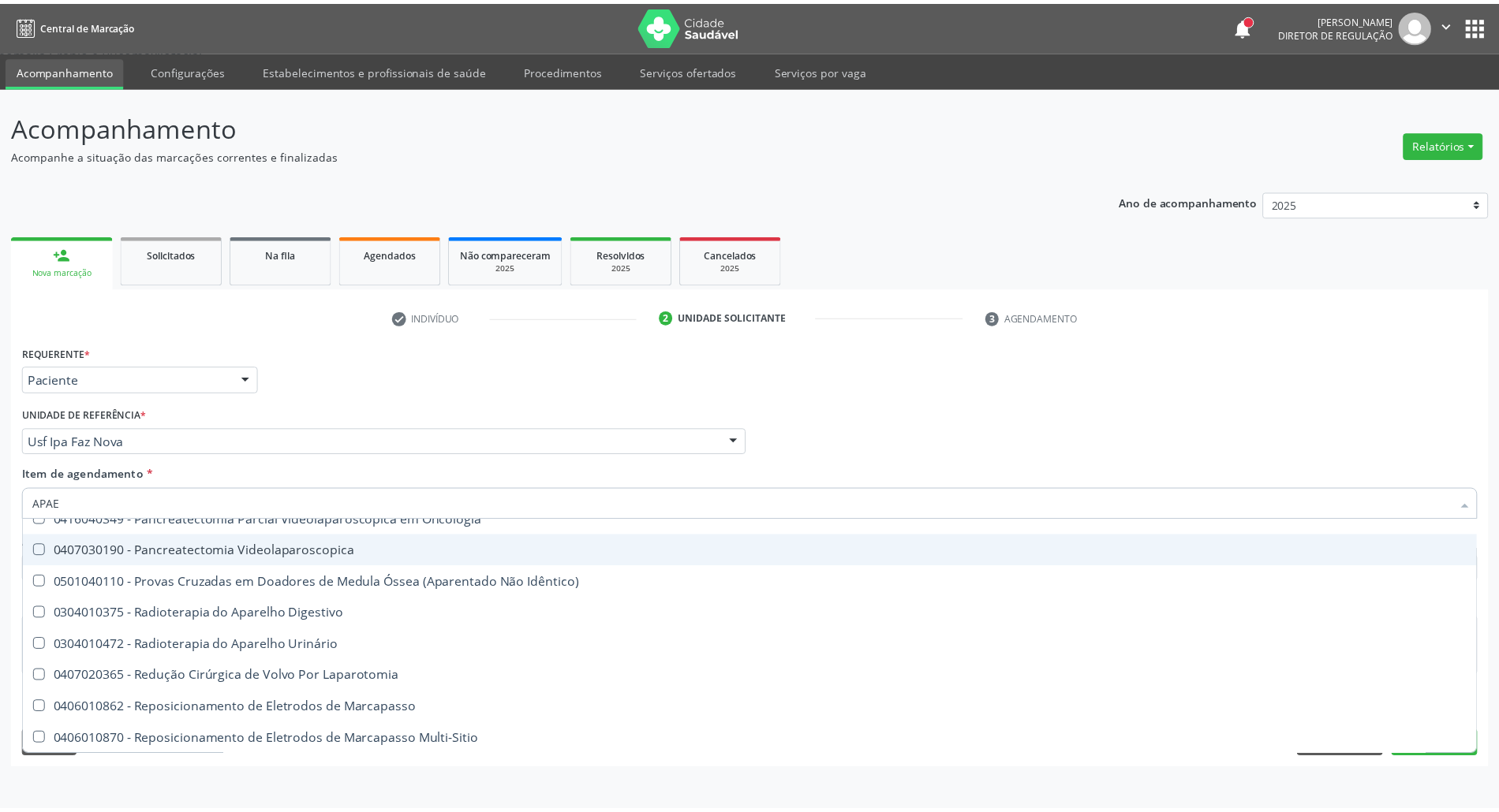
scroll to position [0, 0]
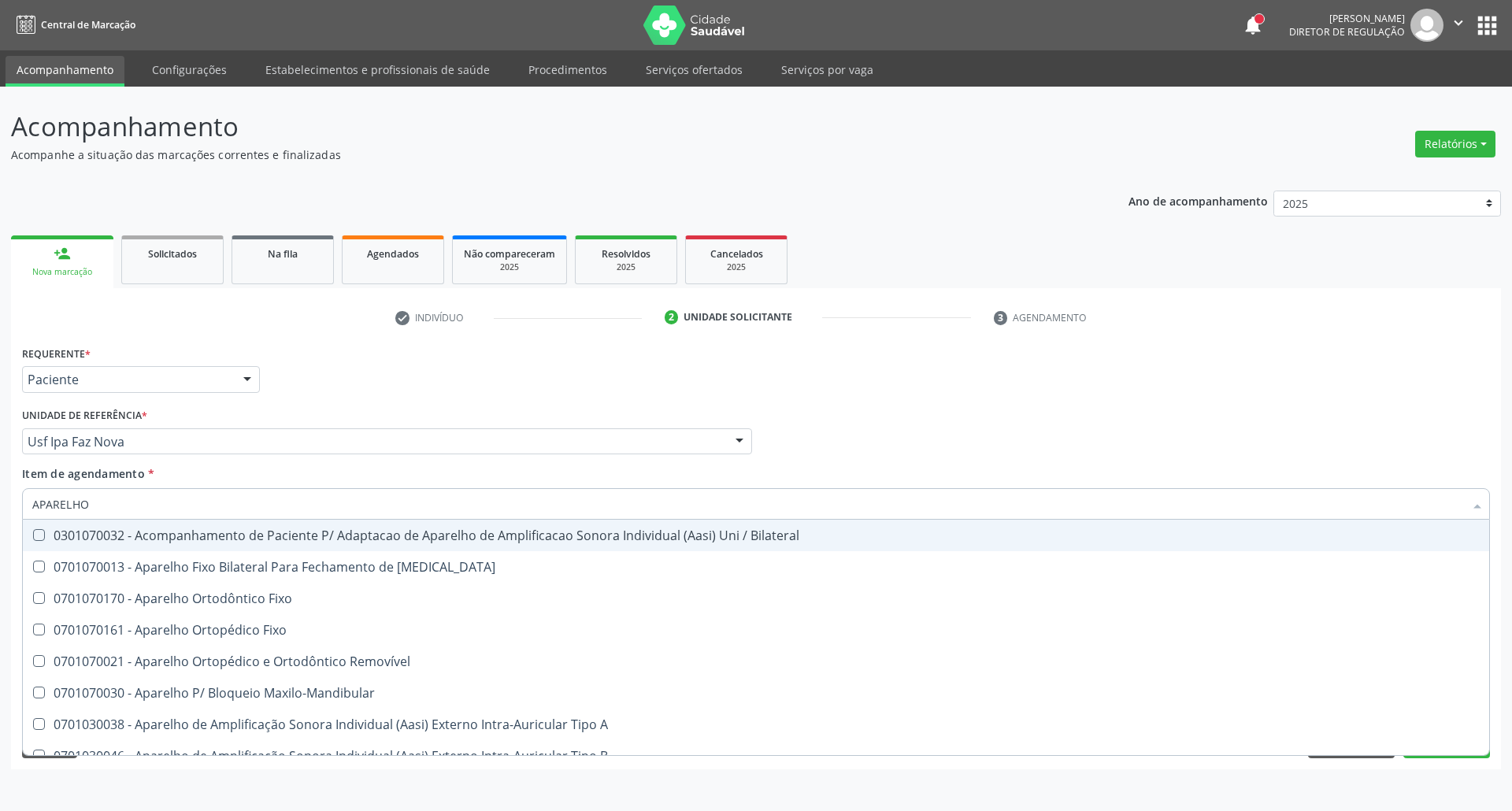
type input "APARELHO U"
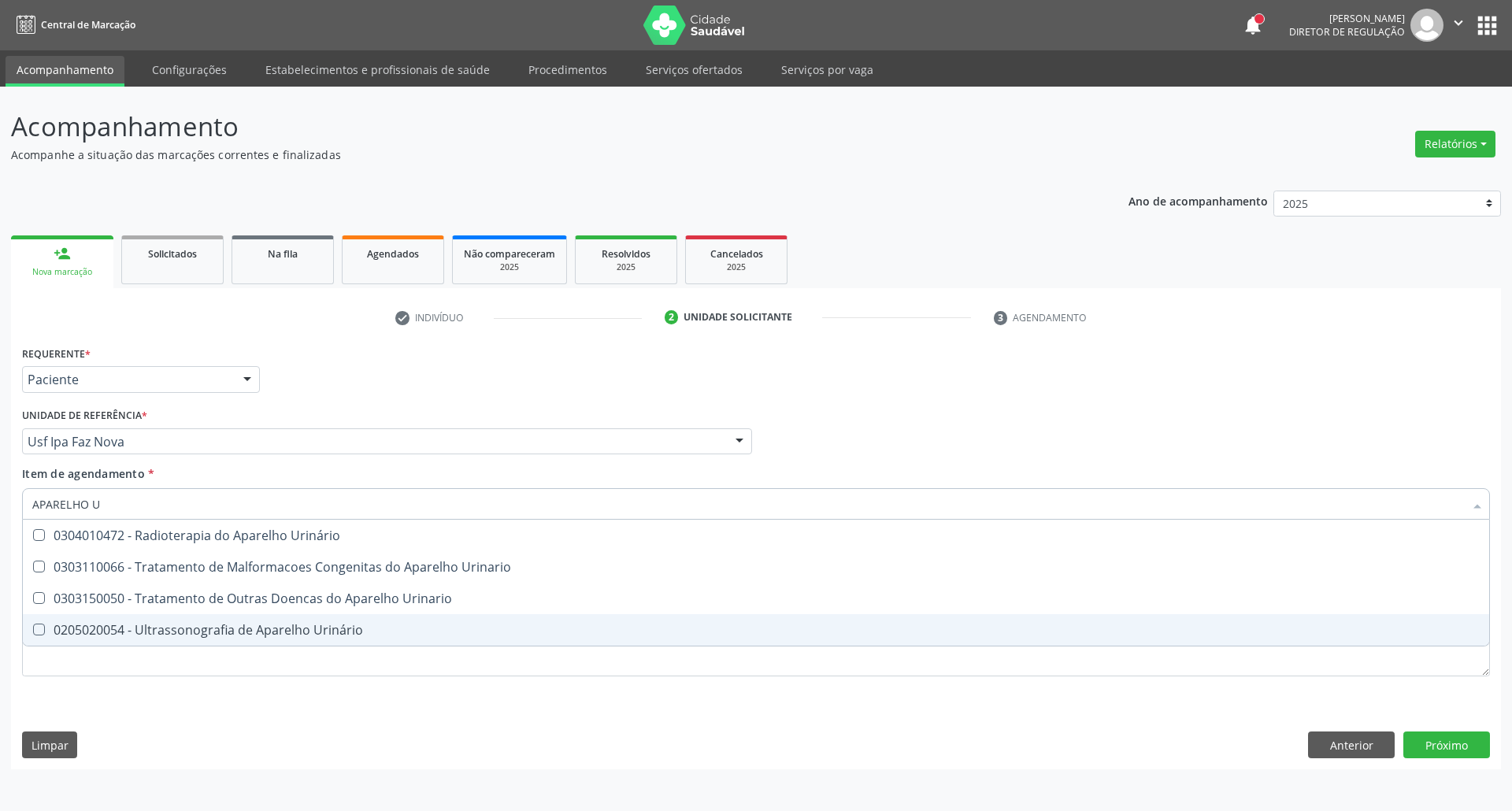
click at [47, 618] on span "0205020054 - Ultrassonografia de Aparelho Urinário" at bounding box center [756, 629] width 1467 height 31
checkbox Urinário "true"
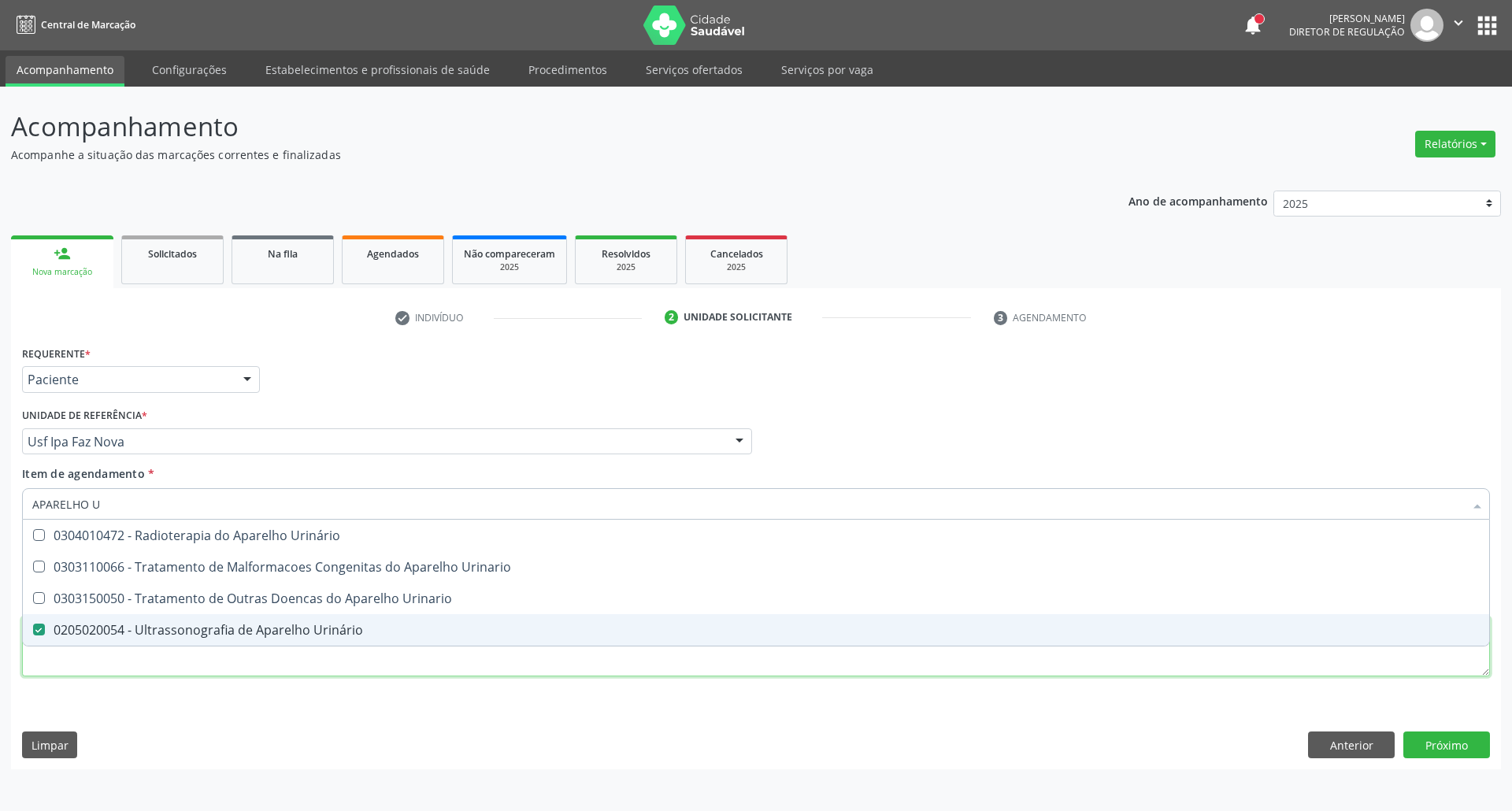
click at [57, 660] on div "Requerente * Paciente Profissional de Saúde Paciente Nenhum resultado encontrad…" at bounding box center [755, 520] width 1467 height 357
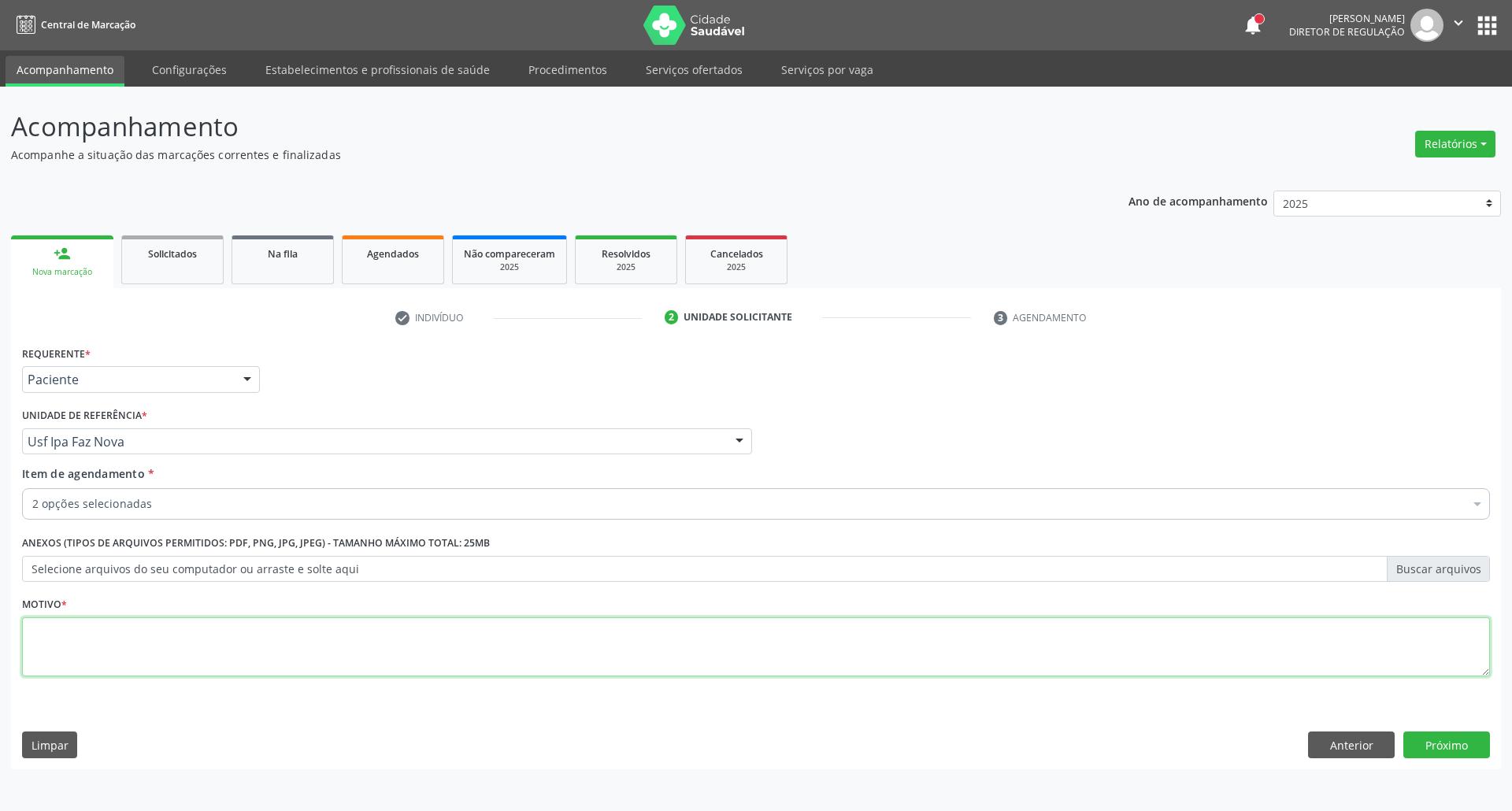
checkbox Total "true"
checkbox Urinário "true"
type textarea "."
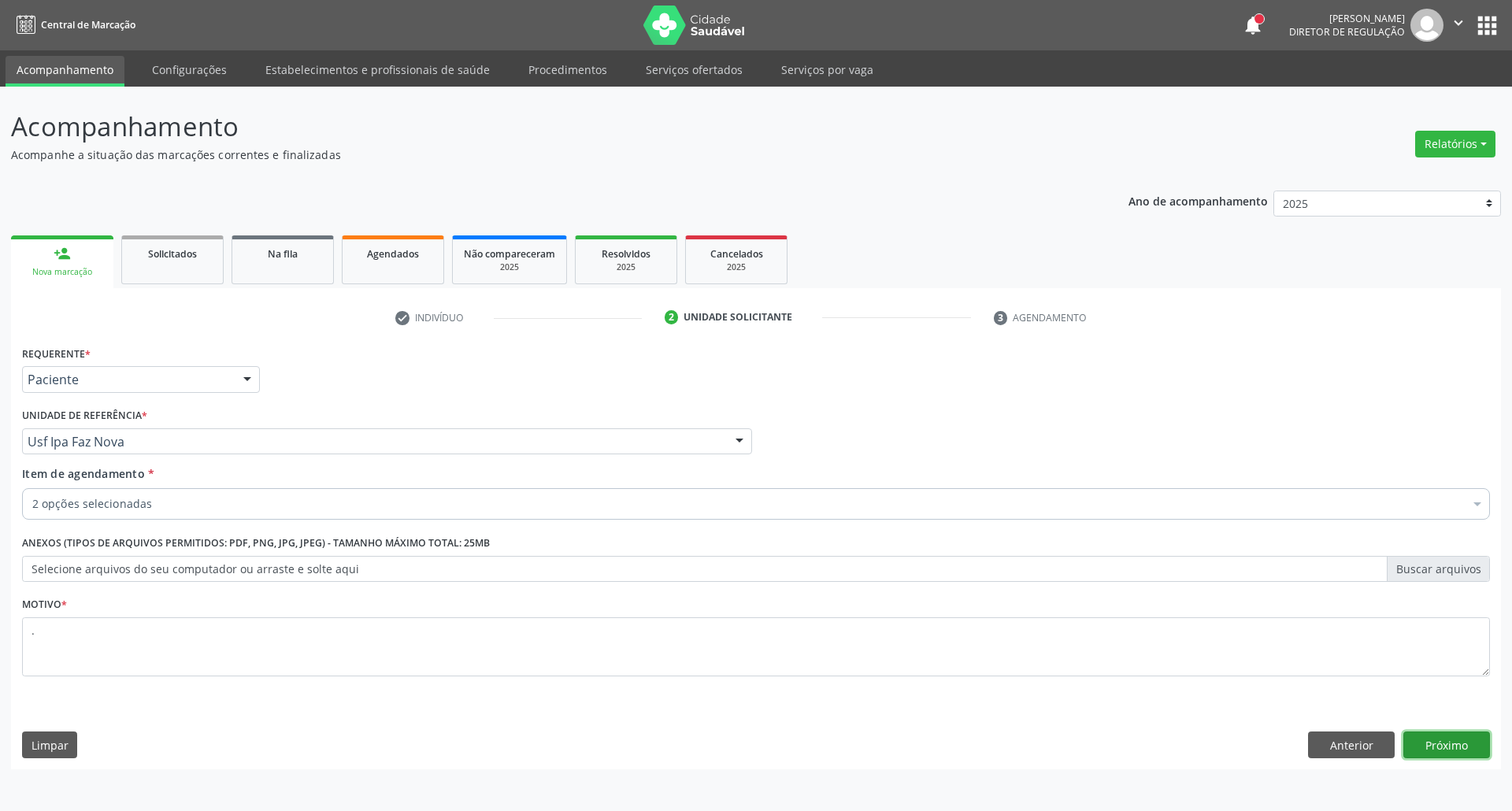
click at [1442, 748] on button "Próximo" at bounding box center [1446, 745] width 87 height 27
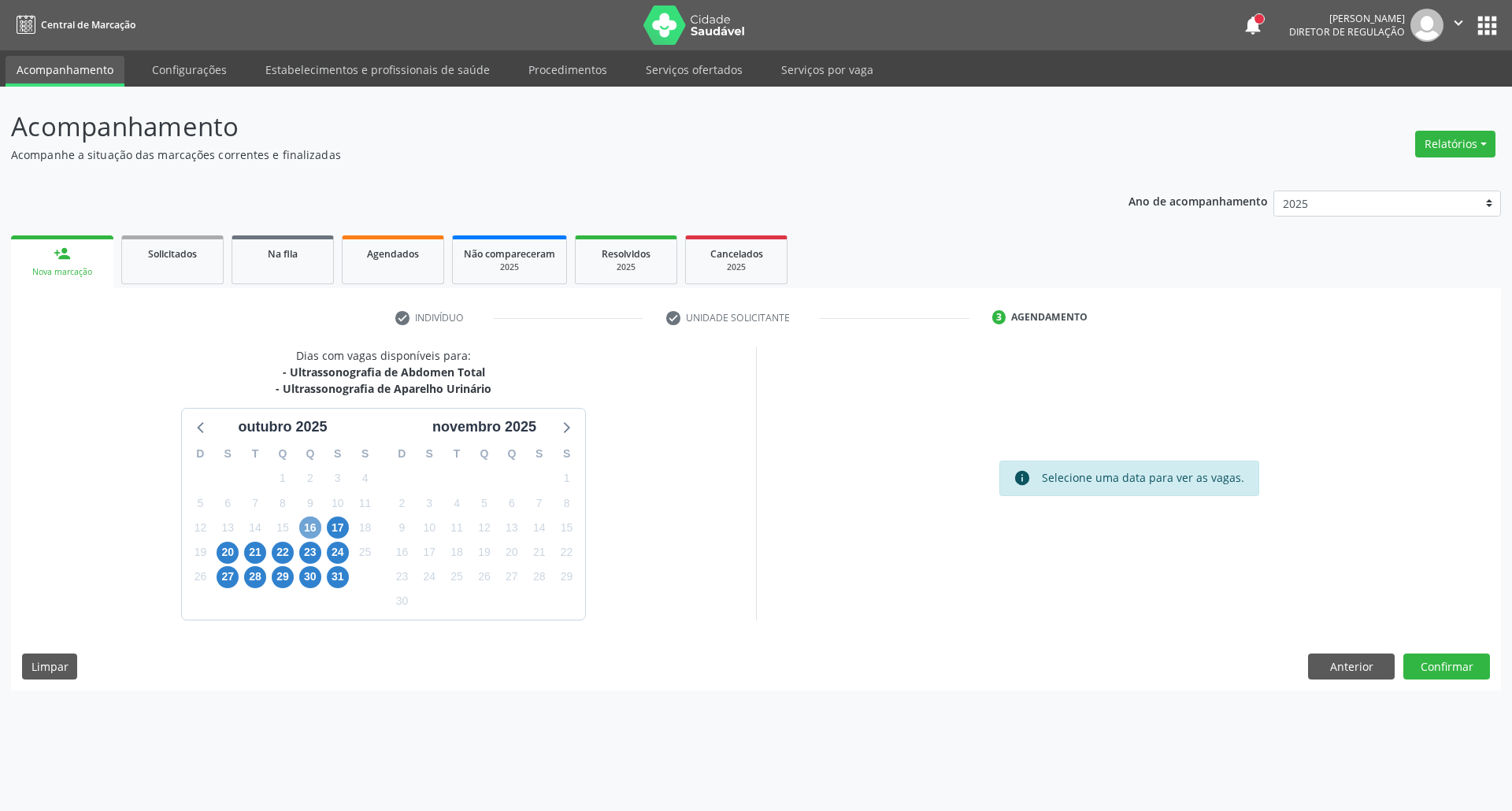
click at [312, 524] on span "16" at bounding box center [310, 527] width 22 height 22
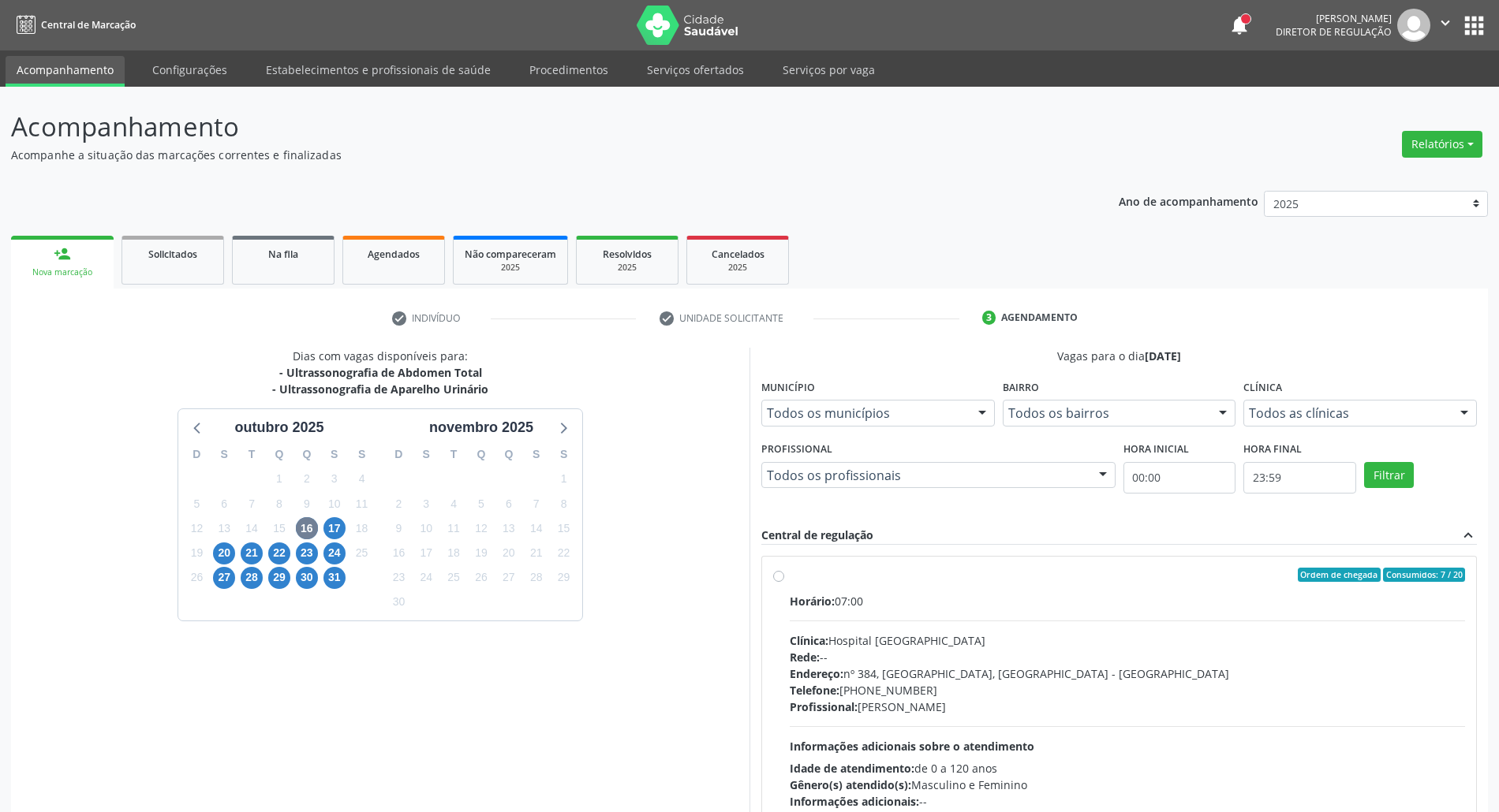
drag, startPoint x: 995, startPoint y: 620, endPoint x: 1005, endPoint y: 601, distance: 21.5
click at [995, 619] on div "Horário: 07:00 Clínica: Hospital [GEOGRAPHIC_DATA] Rede: -- Endereço: [STREET_A…" at bounding box center [1127, 702] width 676 height 217
click at [784, 582] on input "Ordem de chegada Consumidos: 7 / 20 Horário: 07:00 Clínica: Hospital [GEOGRAPHI…" at bounding box center [779, 574] width 11 height 14
radio input "true"
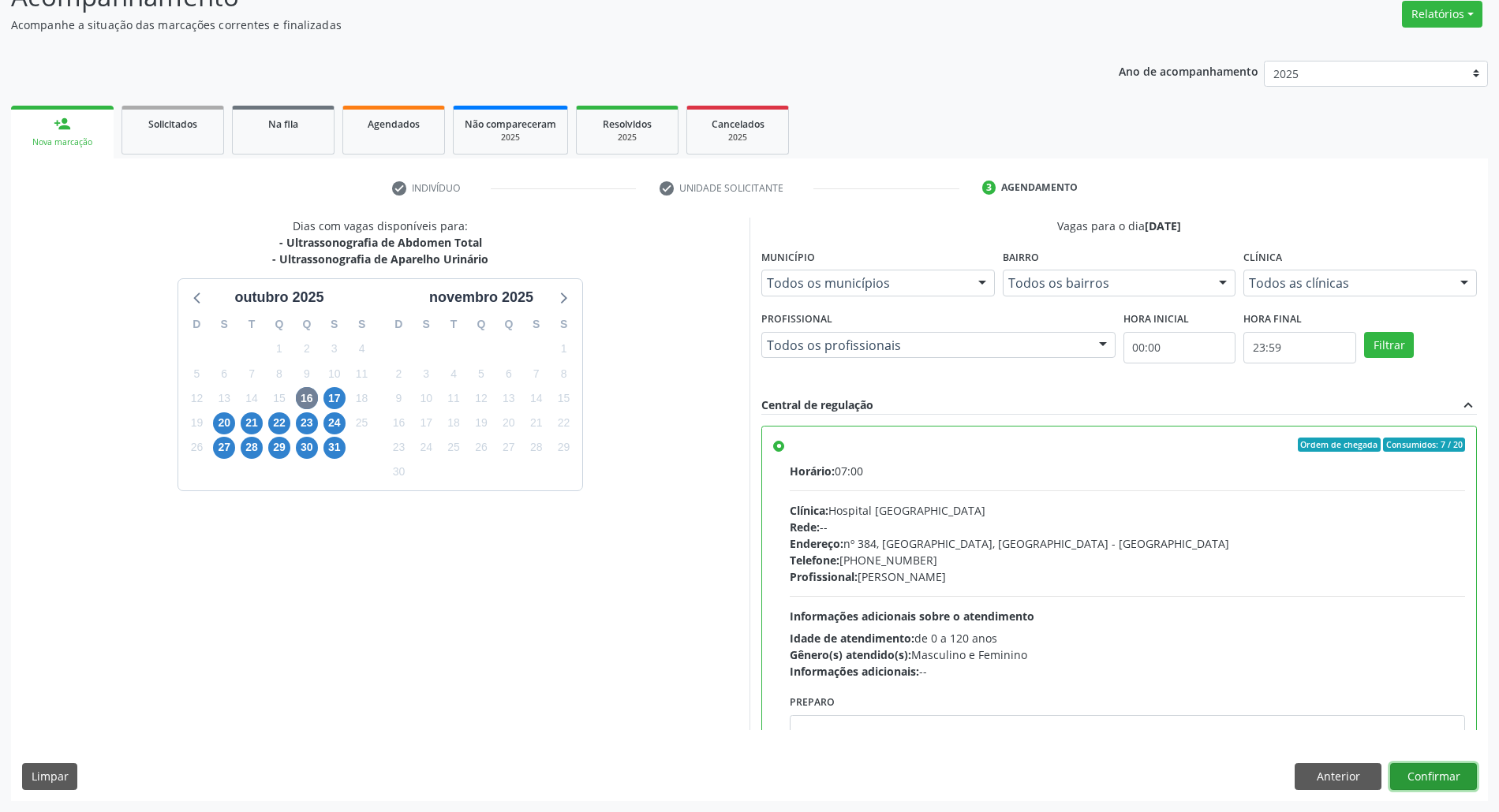
click at [1421, 772] on button "Confirmar" at bounding box center [1433, 777] width 87 height 27
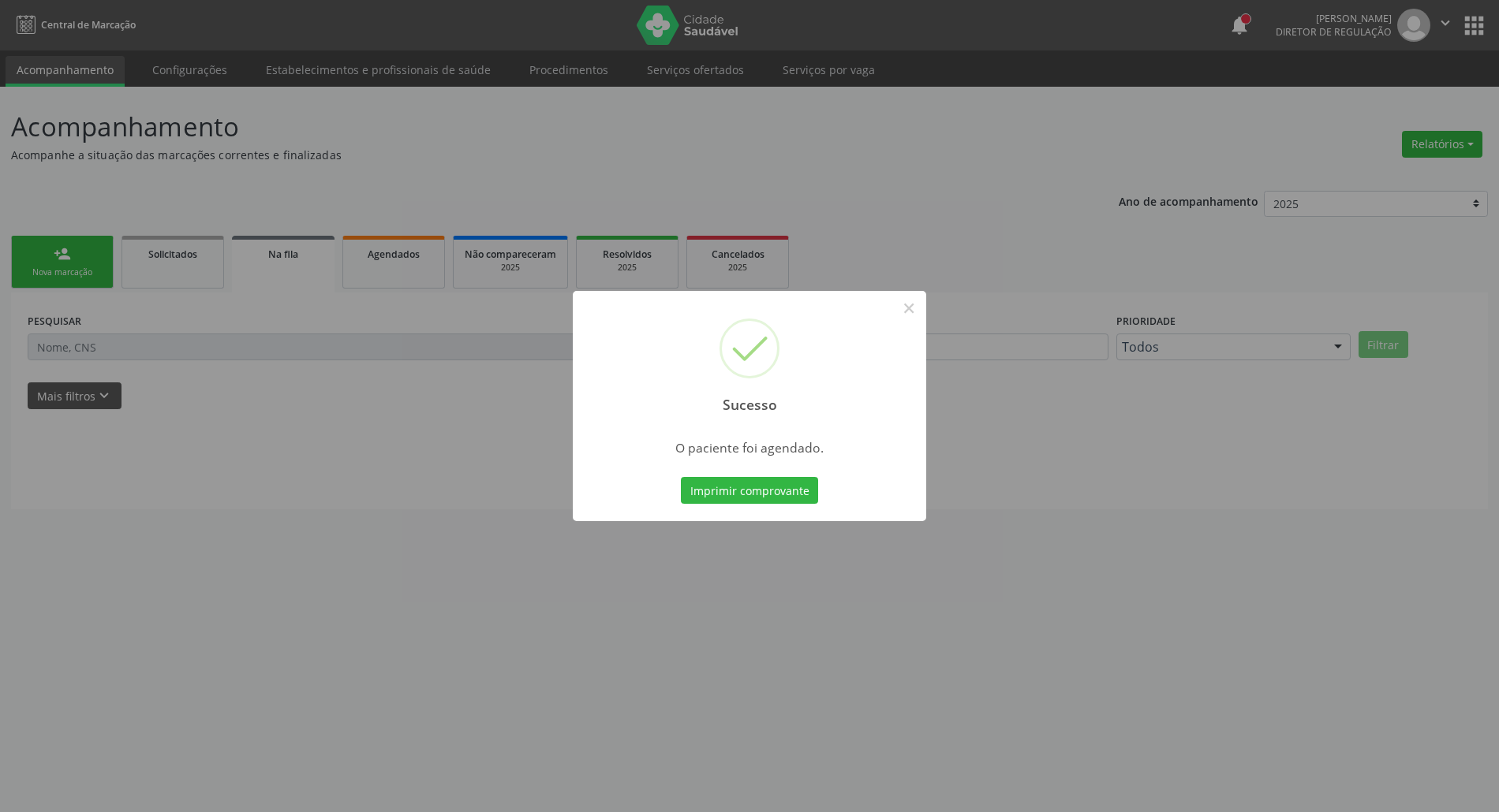
scroll to position [0, 0]
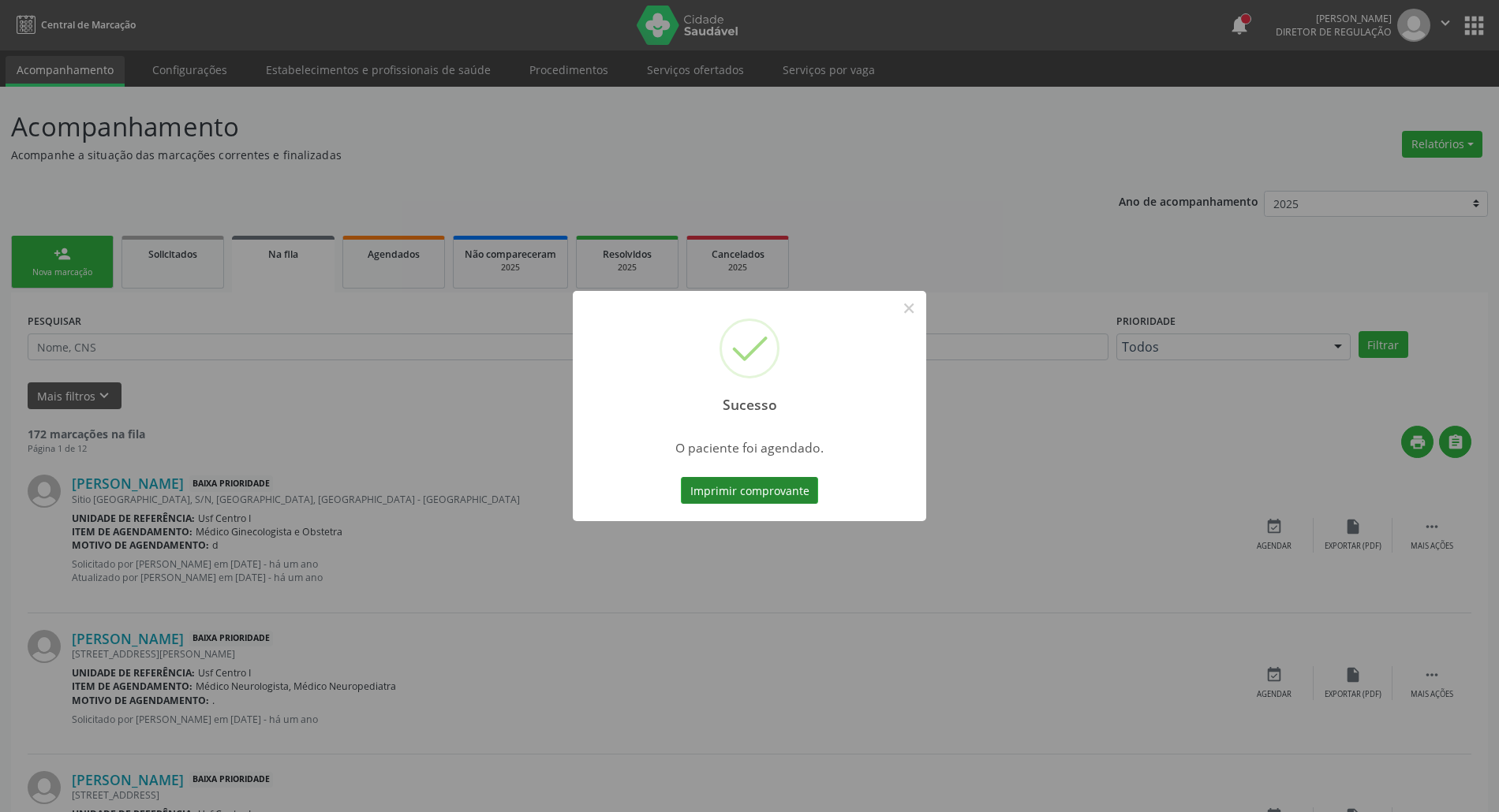
click at [778, 499] on button "Imprimir comprovante" at bounding box center [749, 491] width 137 height 27
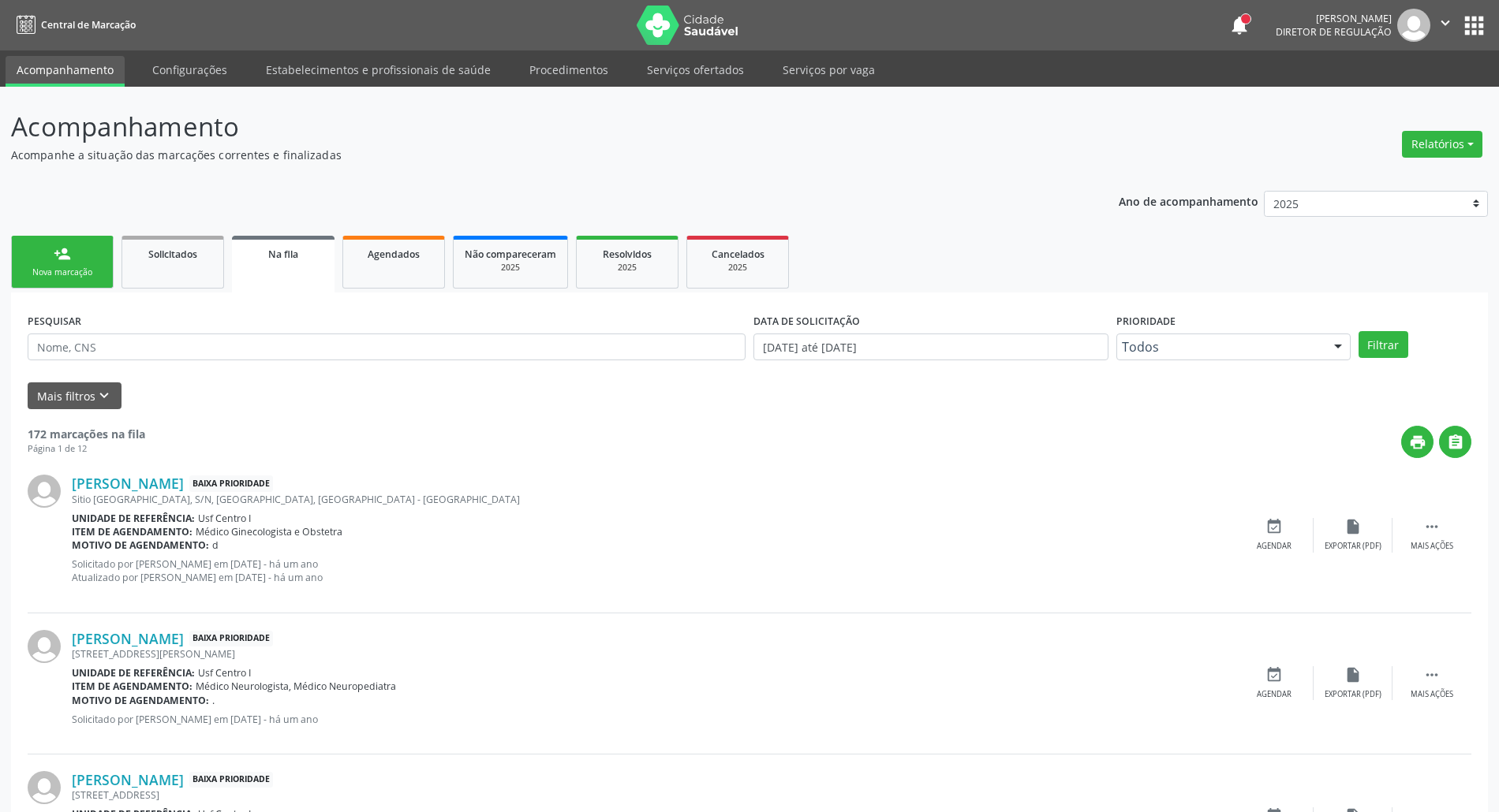
click at [40, 256] on link "person_add Nova marcação" at bounding box center [62, 262] width 103 height 53
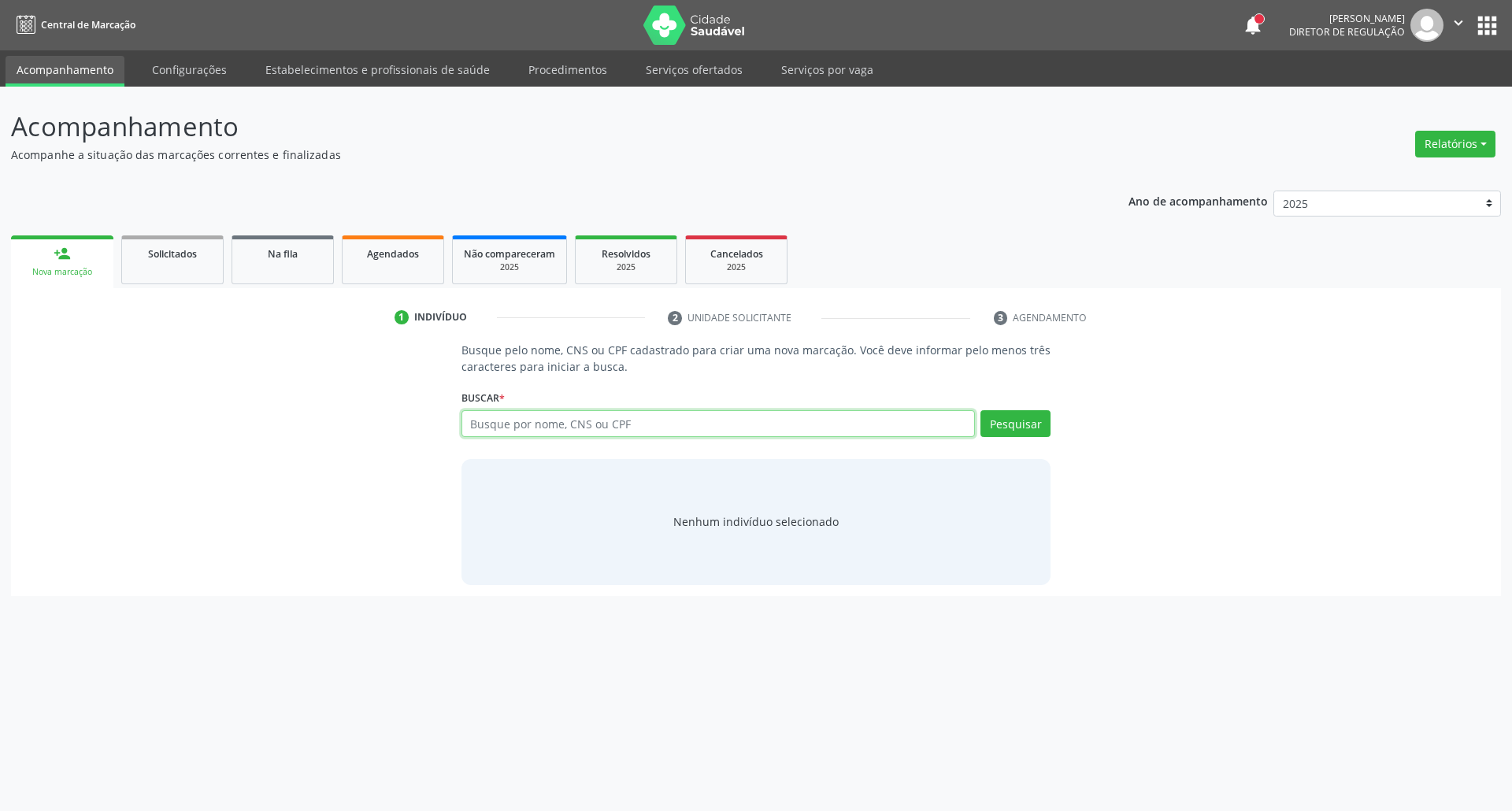
click at [600, 423] on input "text" at bounding box center [718, 424] width 514 height 27
type input "707602235132096"
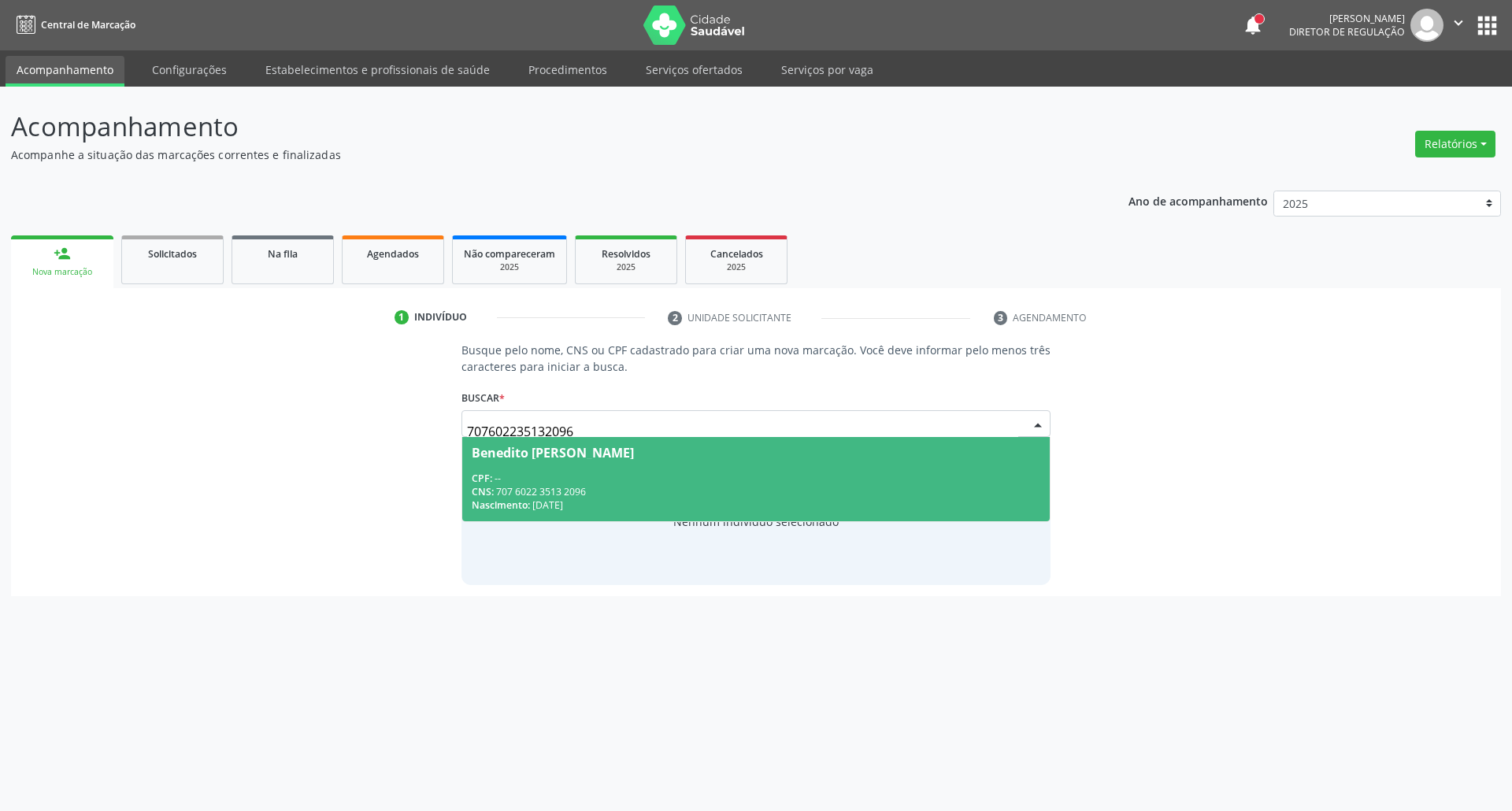
drag, startPoint x: 618, startPoint y: 490, endPoint x: 530, endPoint y: 561, distance: 113.1
click at [616, 490] on div "CNS: 707 6022 3513 2096" at bounding box center [756, 492] width 569 height 13
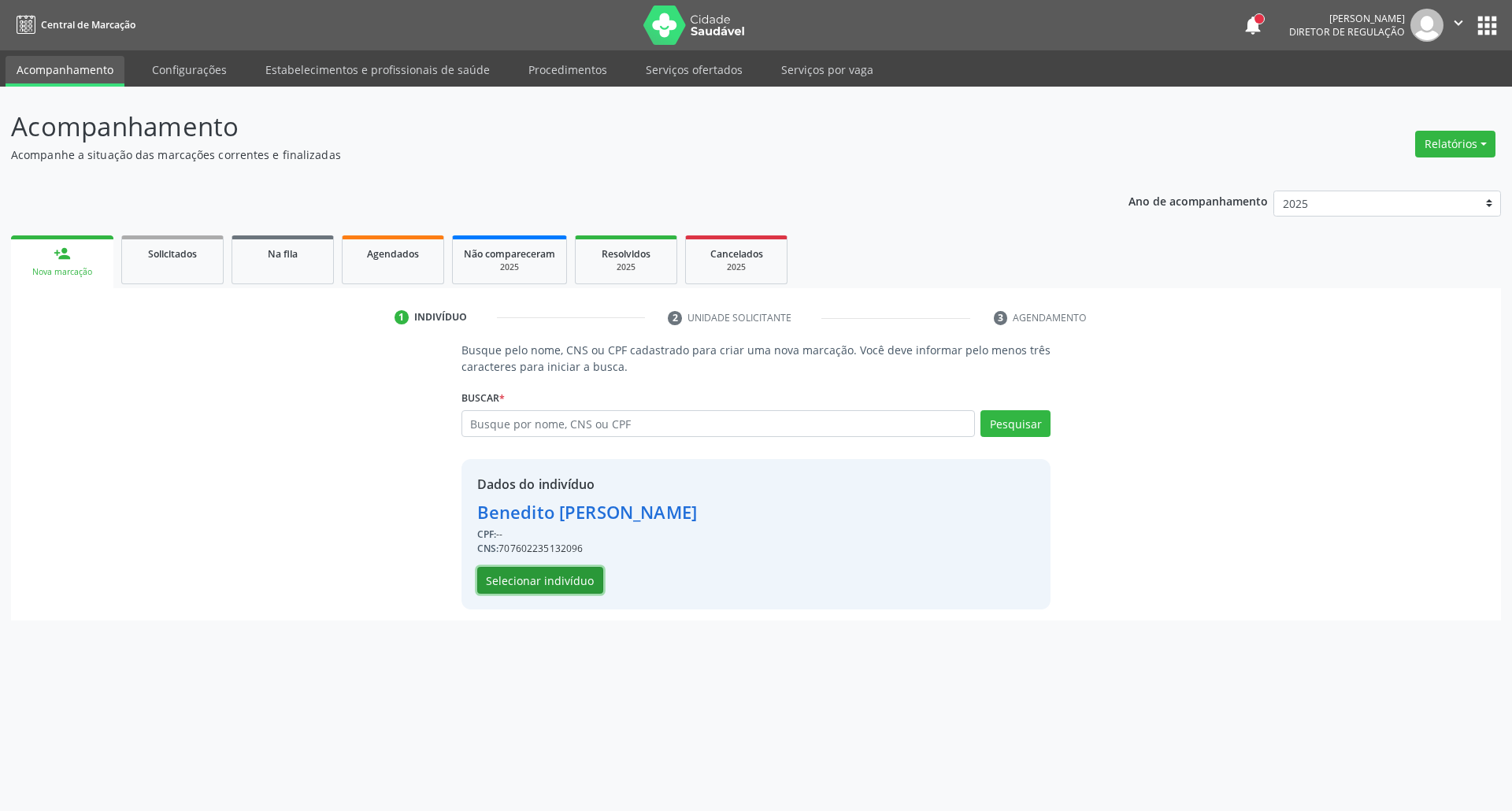
click at [521, 580] on button "Selecionar indivíduo" at bounding box center [540, 580] width 126 height 27
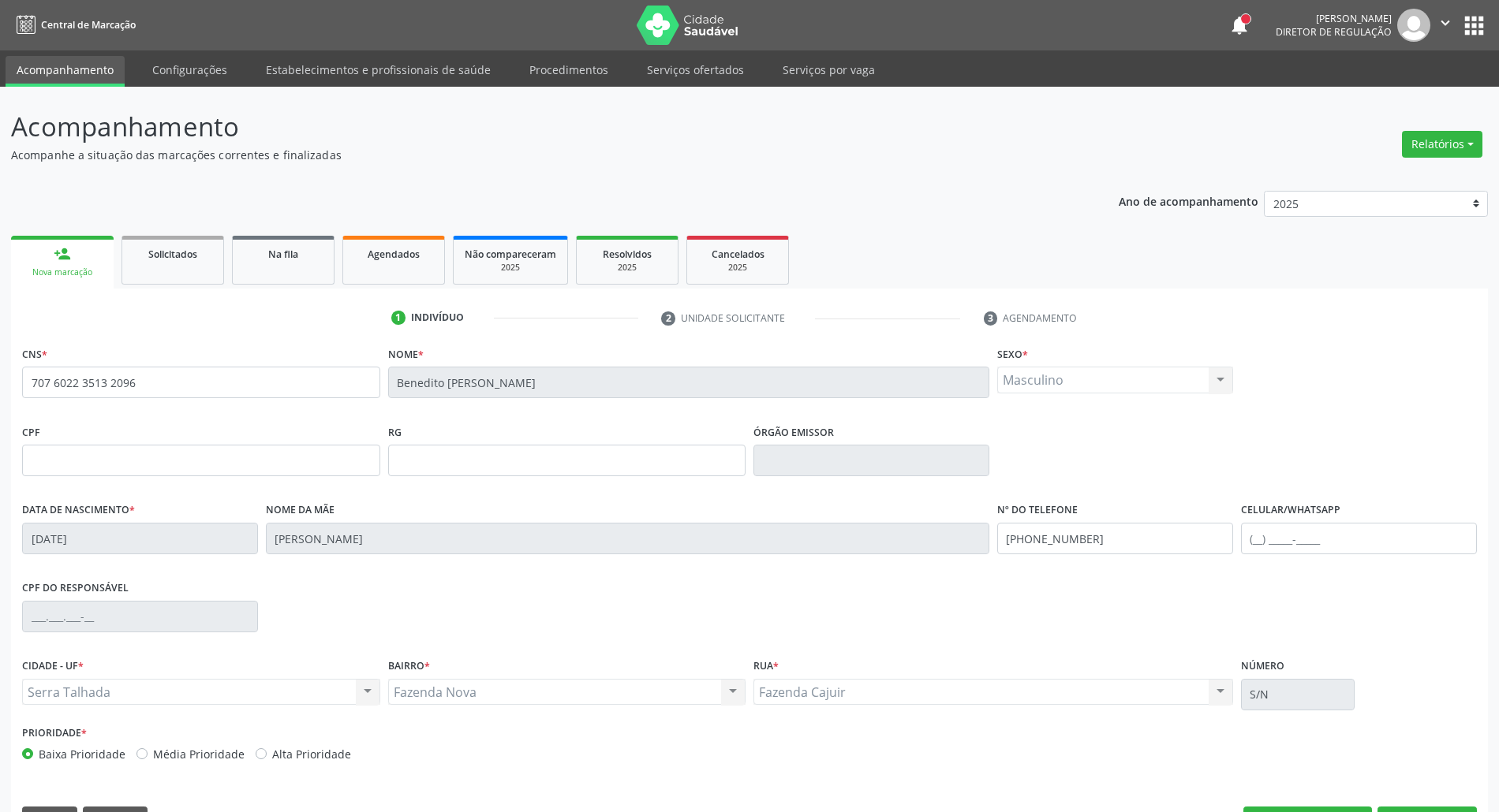
scroll to position [43, 0]
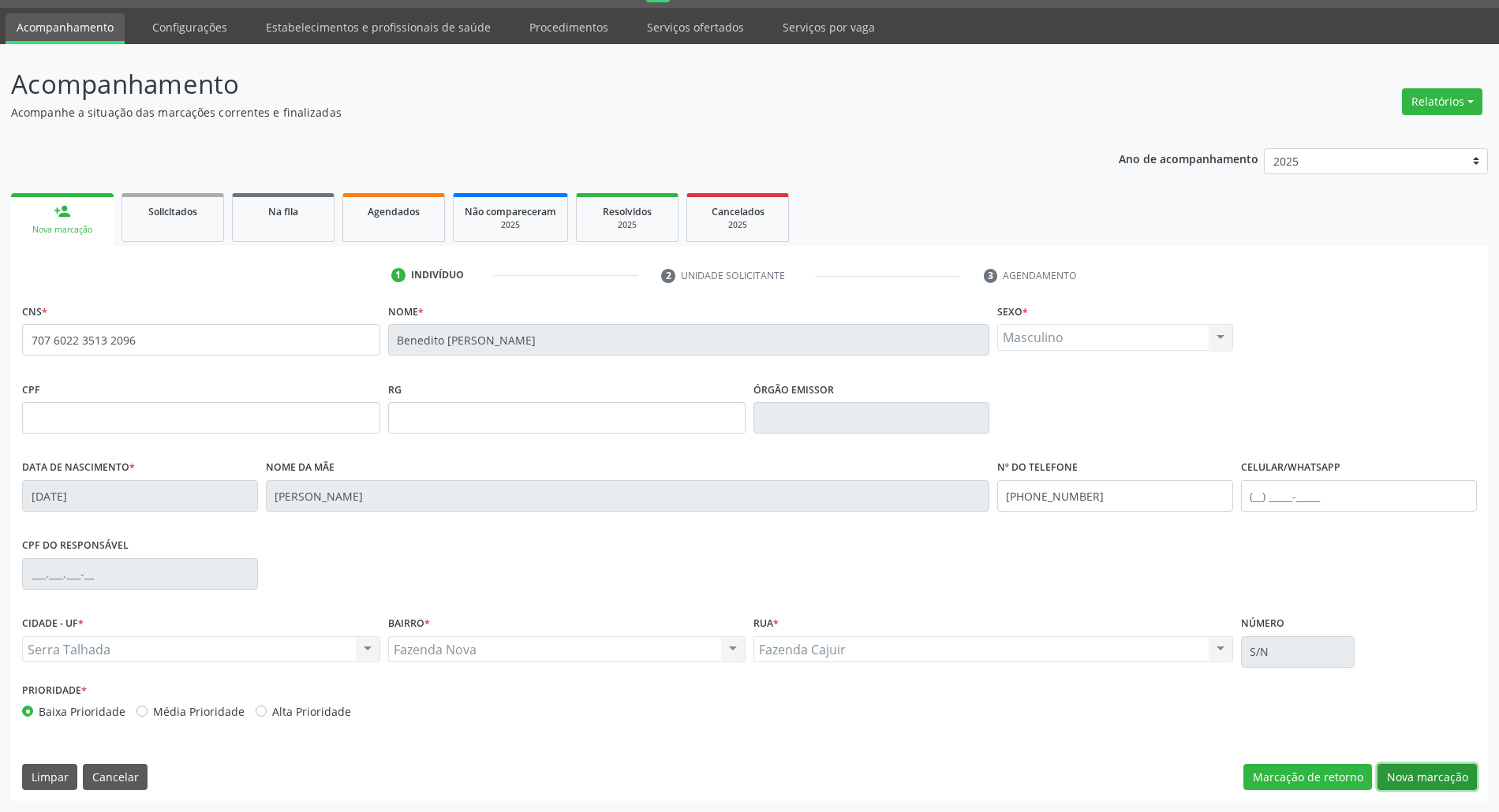
drag, startPoint x: 1464, startPoint y: 772, endPoint x: 1453, endPoint y: 771, distance: 11.0
click at [1458, 772] on button "Nova marcação" at bounding box center [1427, 777] width 99 height 27
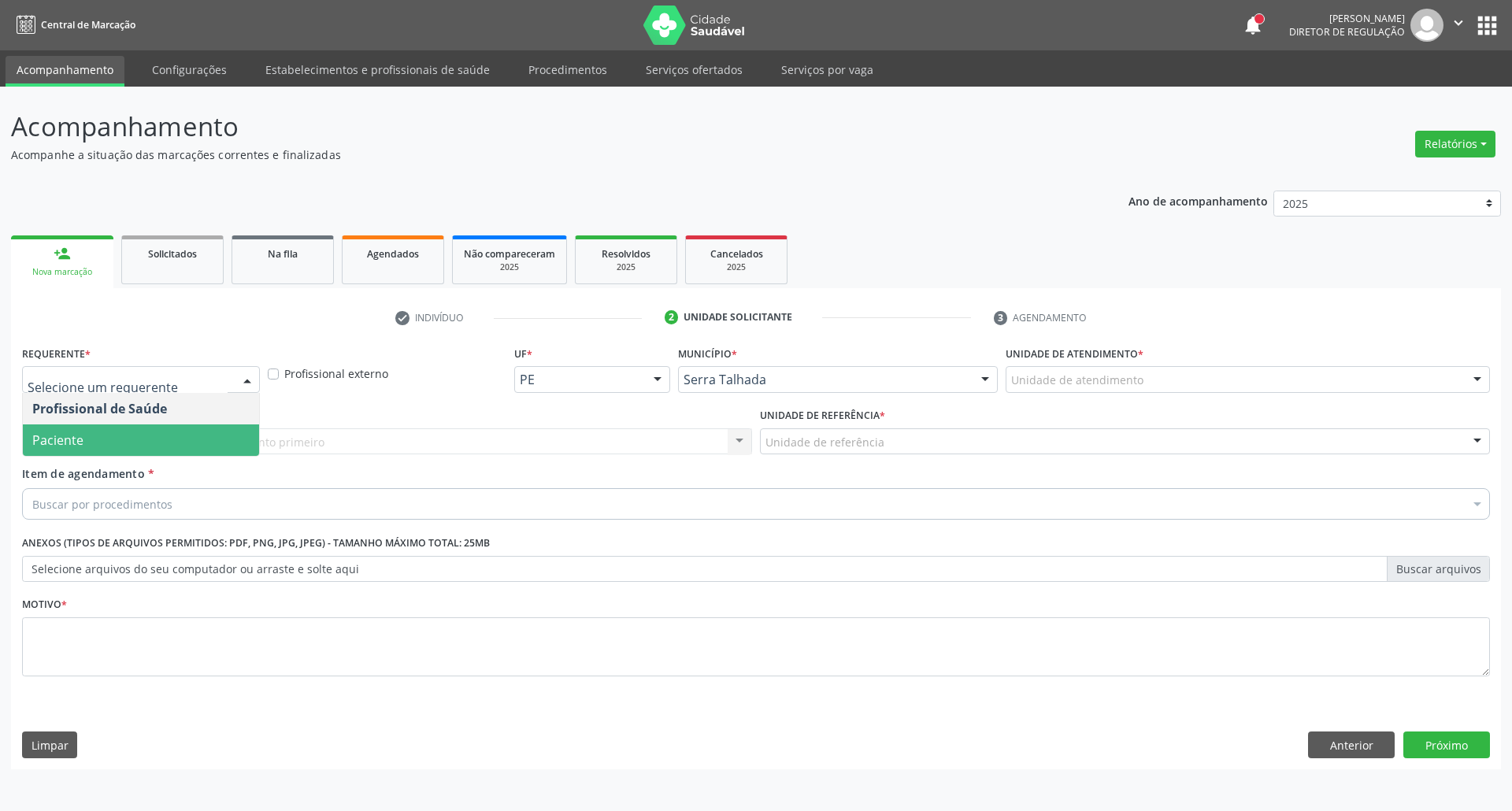
click at [82, 432] on span "Paciente" at bounding box center [140, 440] width 236 height 31
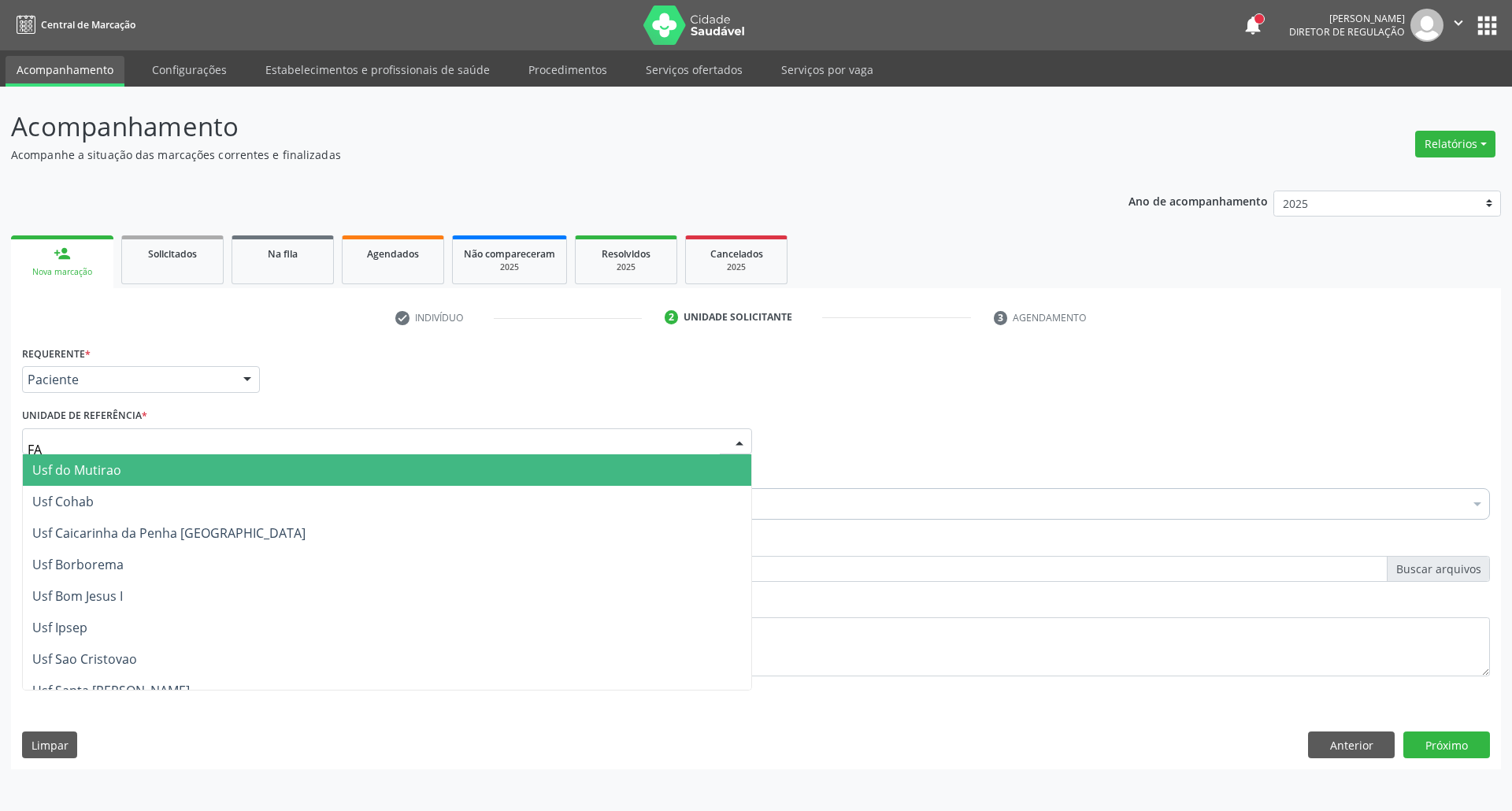
type input "FAZ"
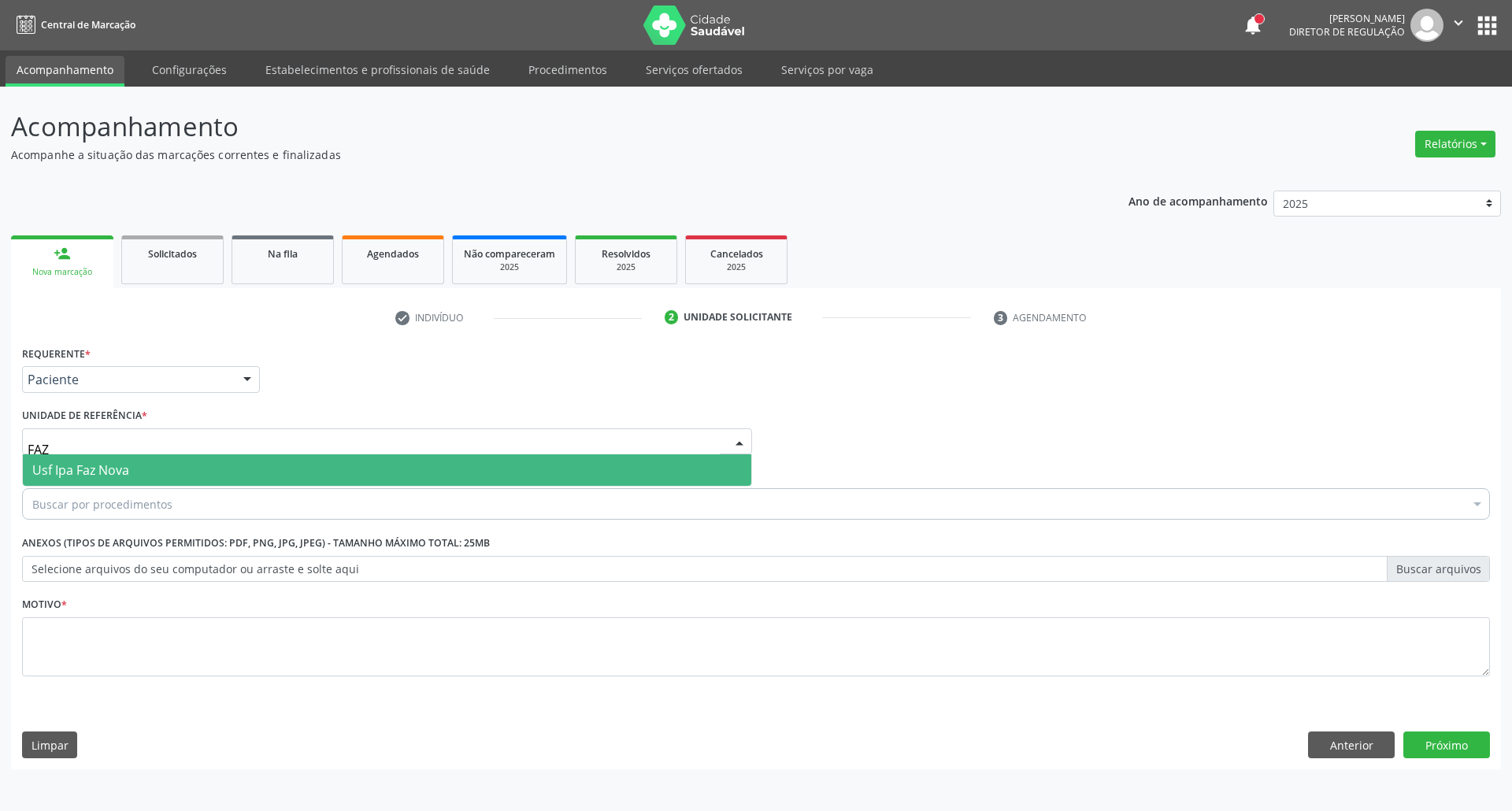
click at [82, 471] on span "Usf Ipa Faz Nova" at bounding box center [80, 470] width 97 height 18
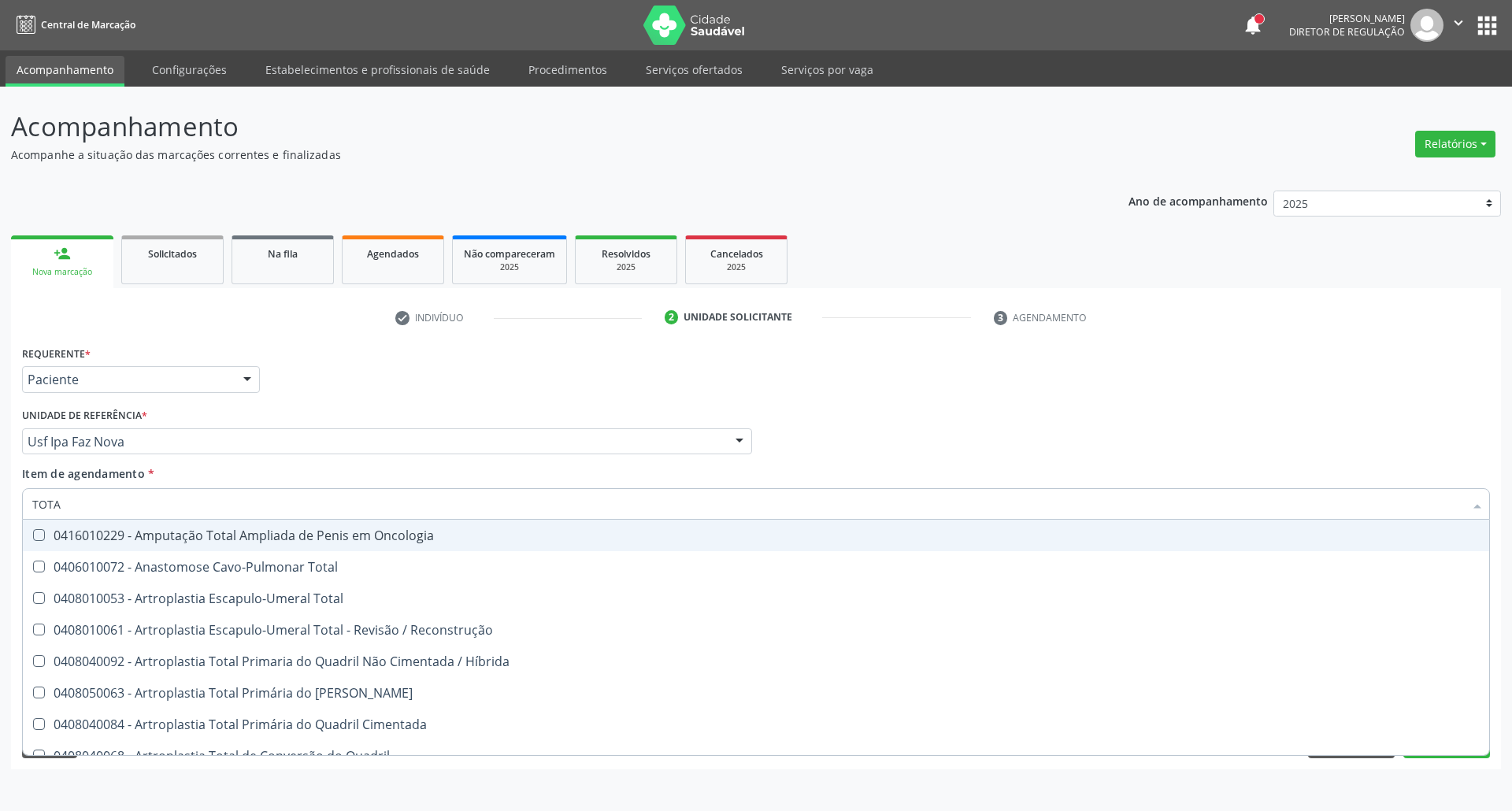
type input "TOTAL"
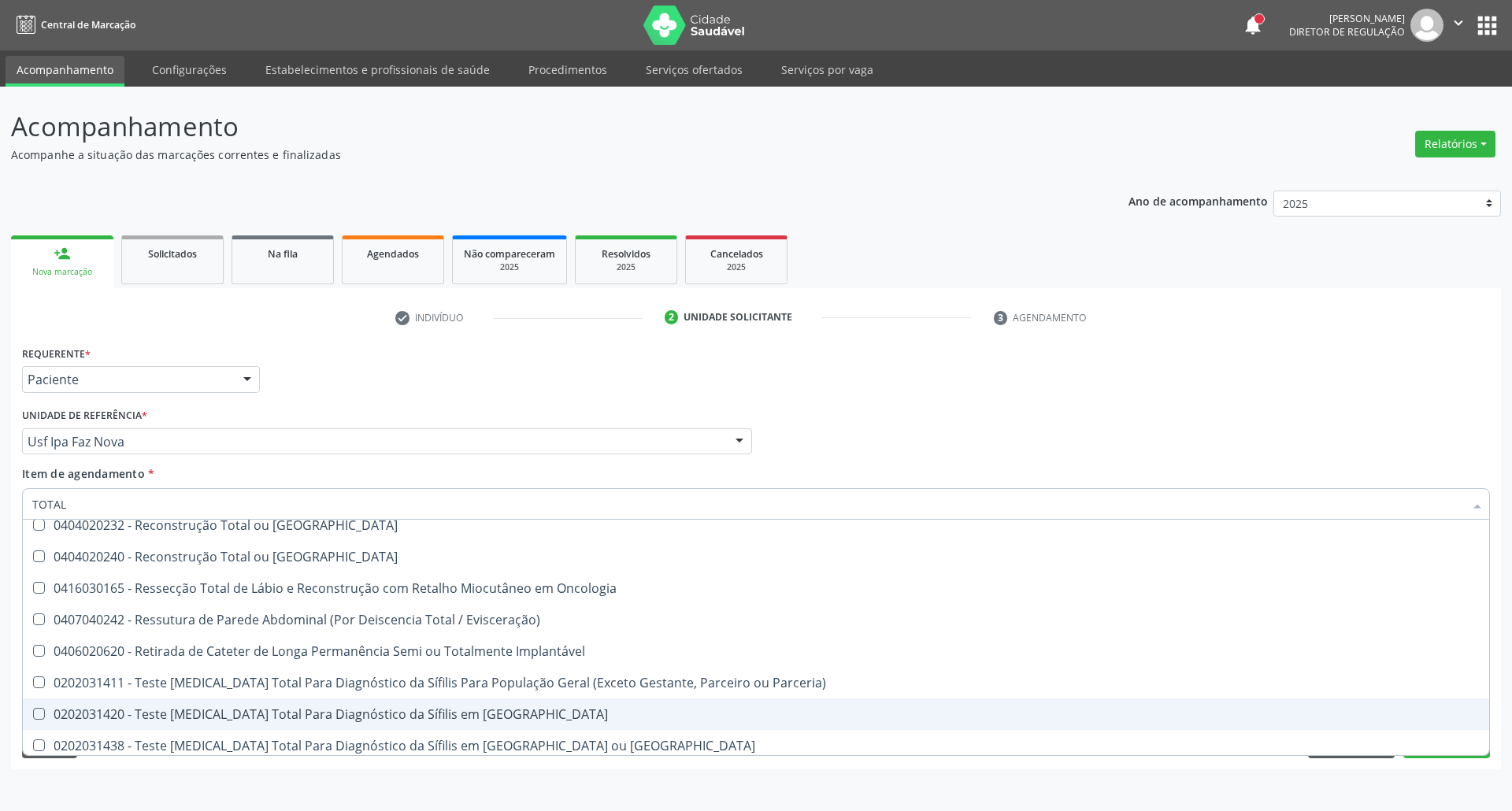
scroll to position [2600, 0]
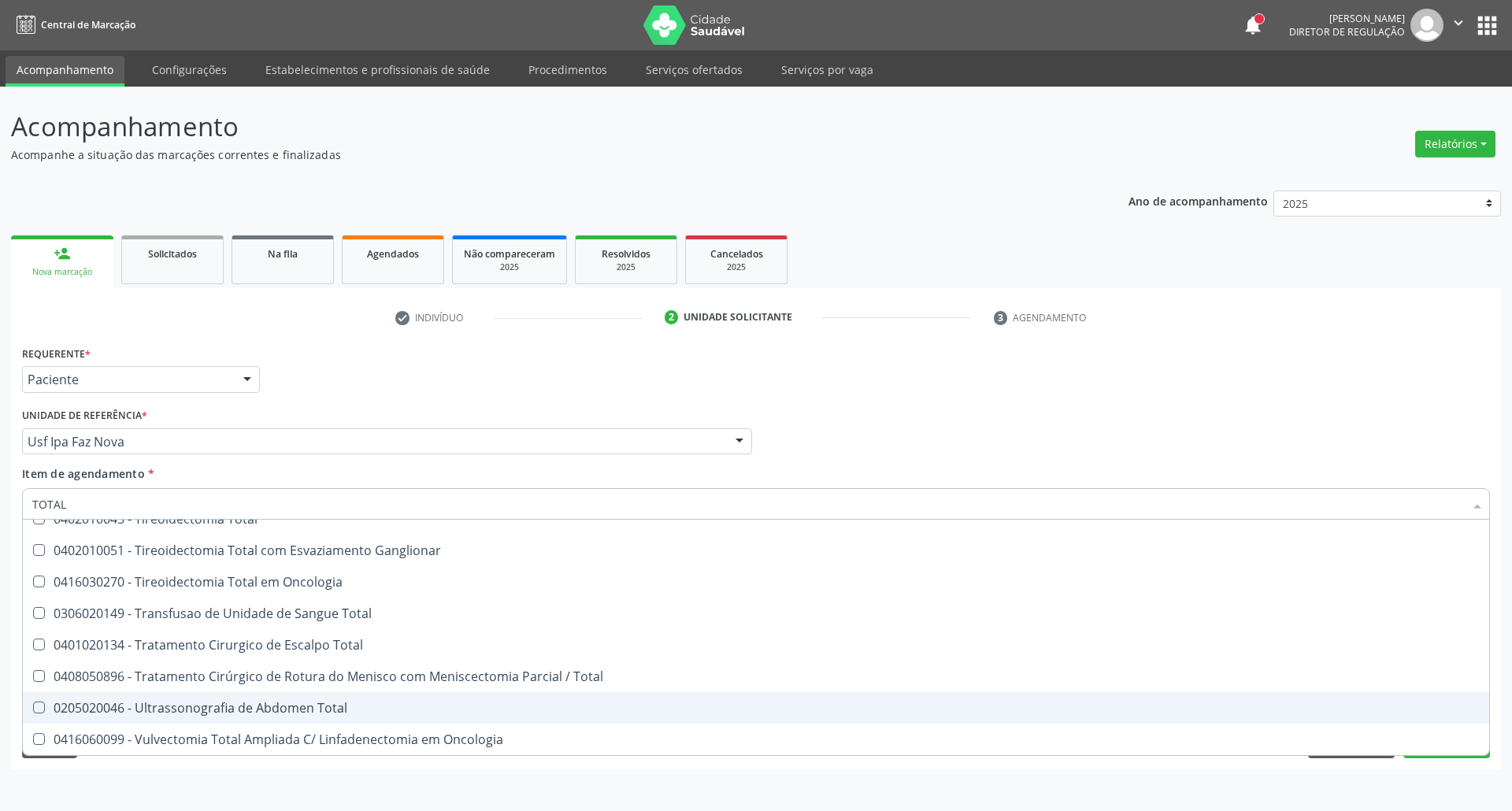
click at [246, 714] on div "0205020046 - Ultrassonografia de Abdomen Total" at bounding box center [755, 708] width 1447 height 13
checkbox Total "true"
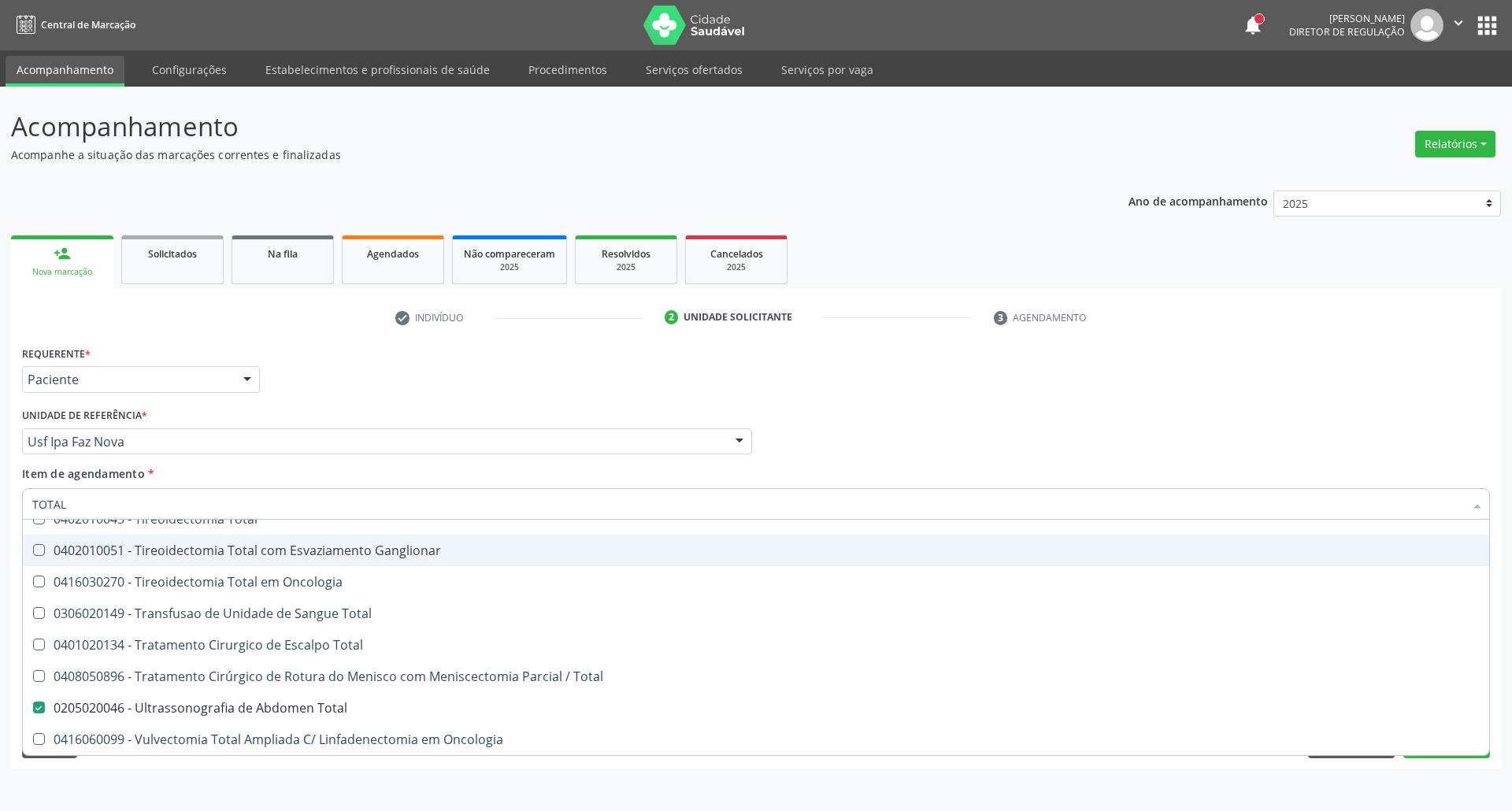
click at [886, 395] on div "Requerente * Paciente Profissional de Saúde Paciente Nenhum resultado encontrad…" at bounding box center [756, 372] width 1476 height 61
checkbox Total "true"
checkbox Total "false"
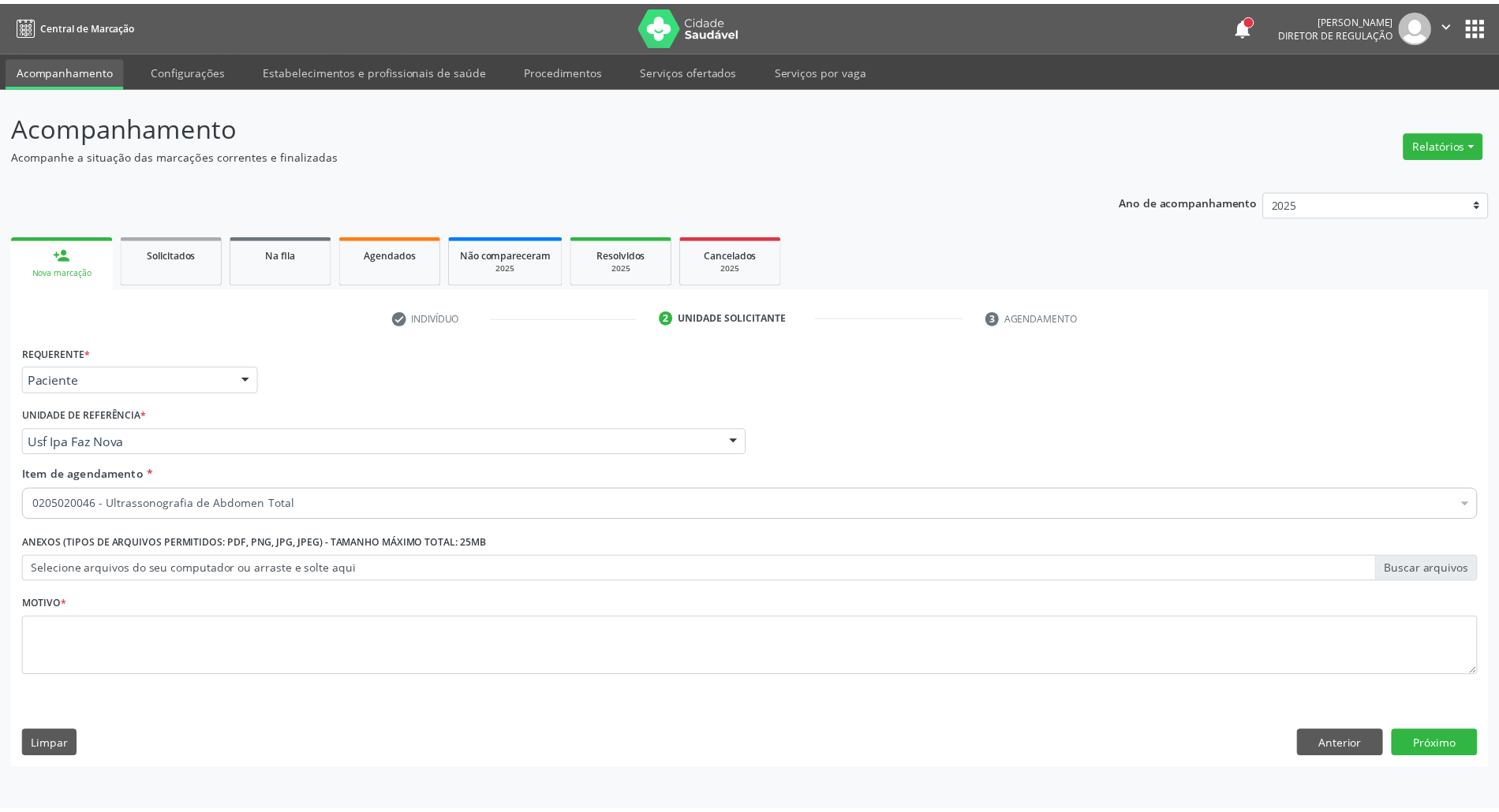
scroll to position [0, 0]
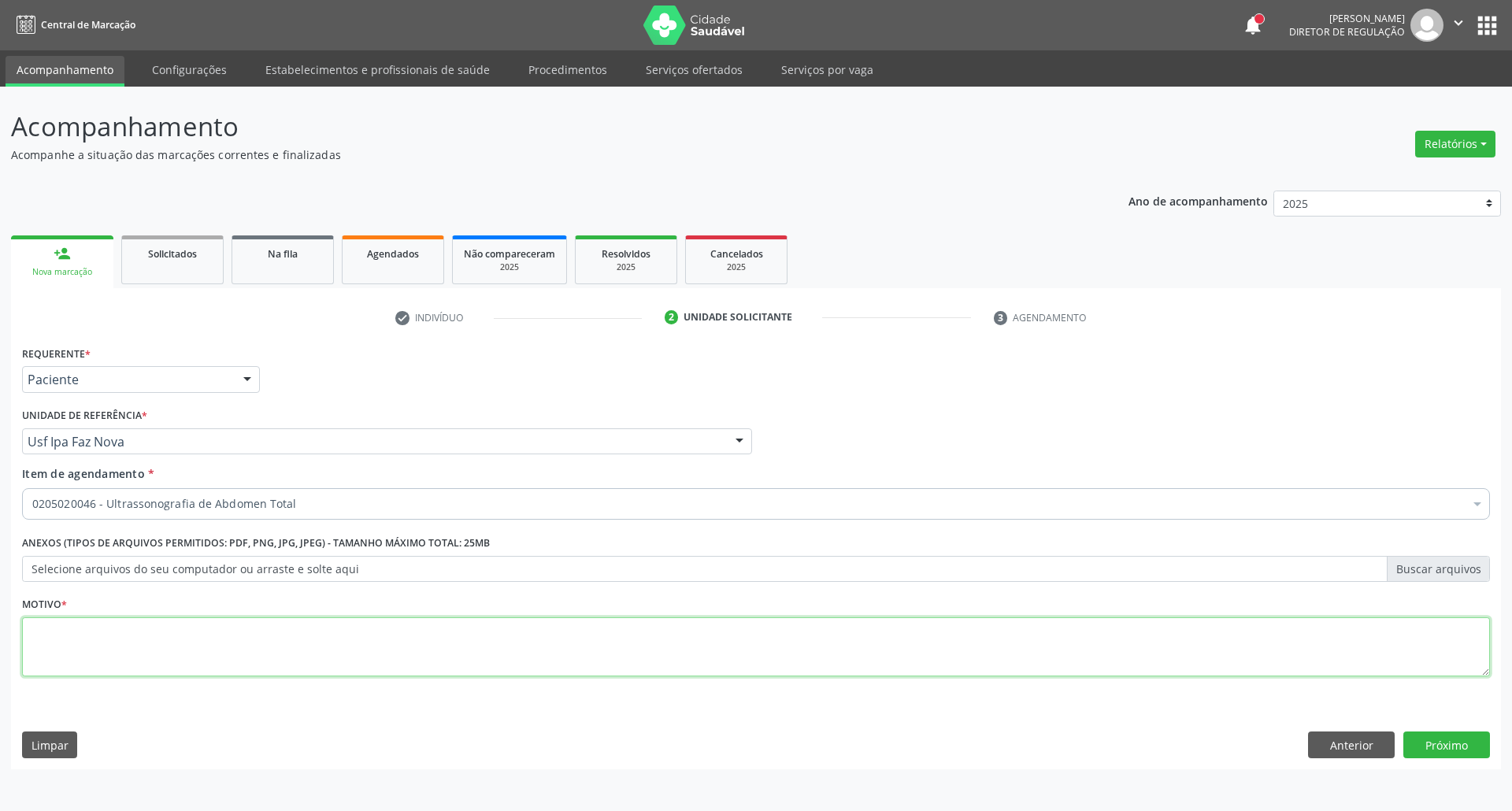
click at [515, 652] on textarea at bounding box center [755, 647] width 1467 height 60
type textarea "."
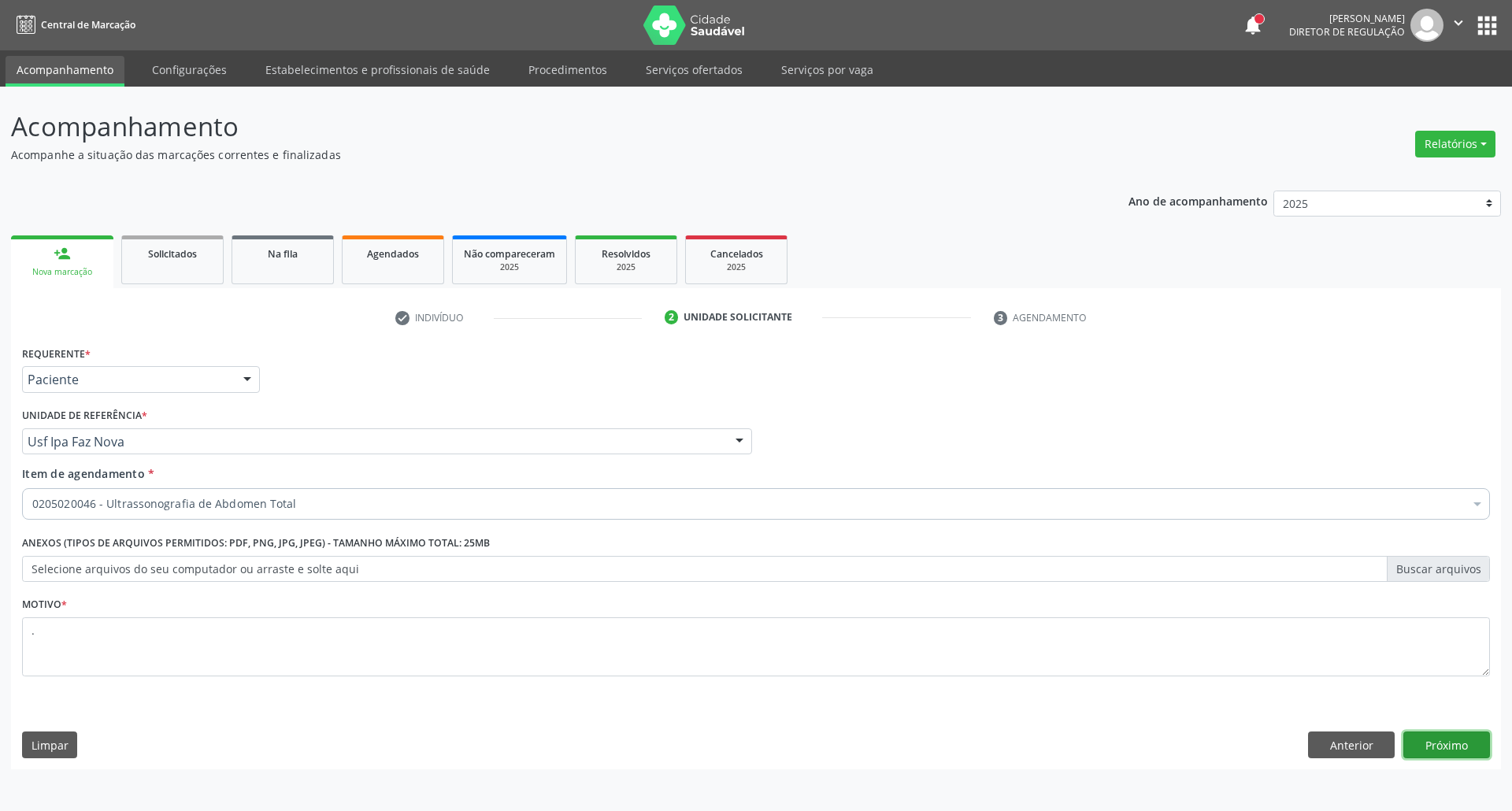
click at [1455, 747] on button "Próximo" at bounding box center [1446, 745] width 87 height 27
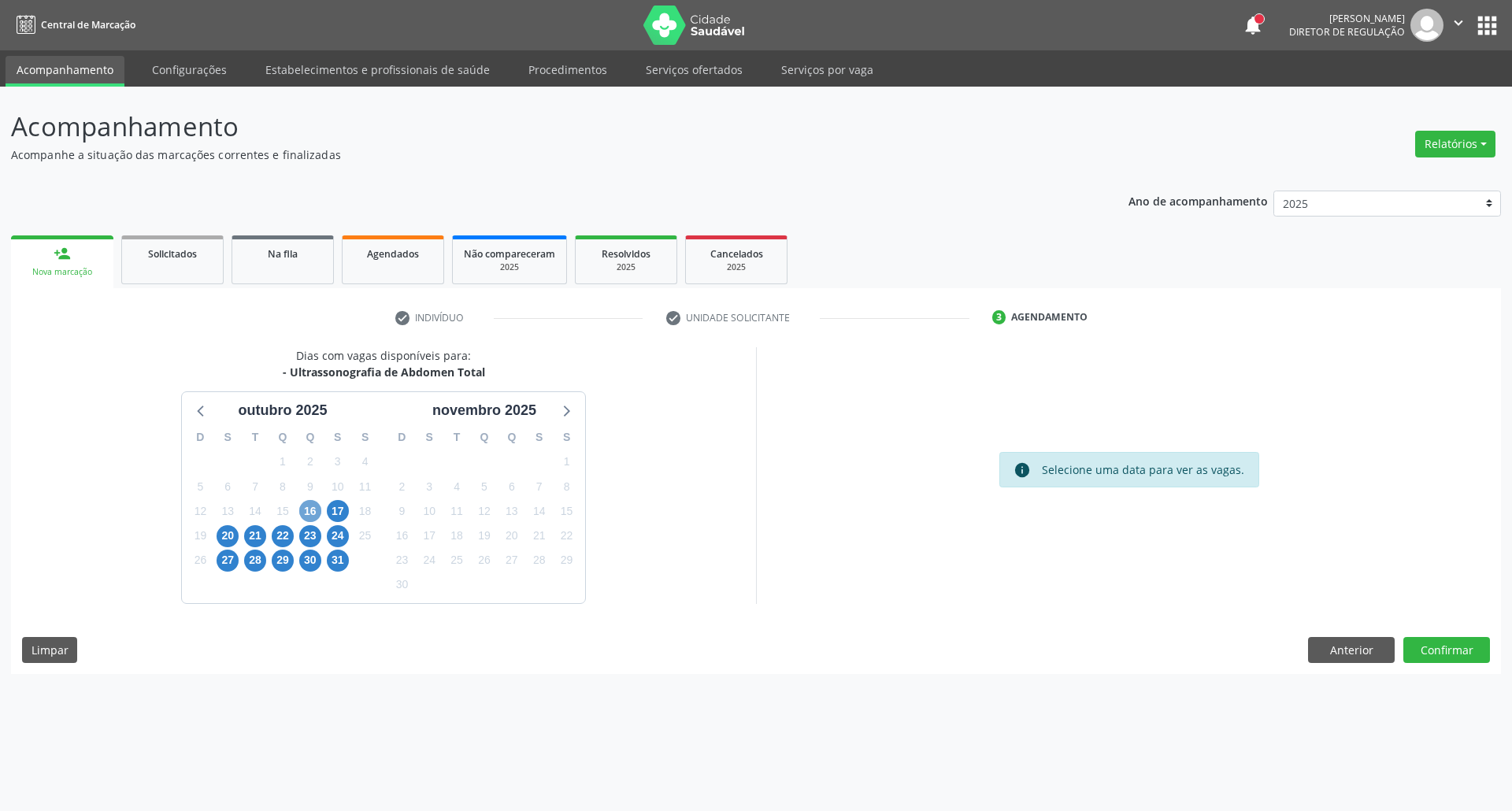
click at [300, 512] on span "16" at bounding box center [310, 512] width 22 height 22
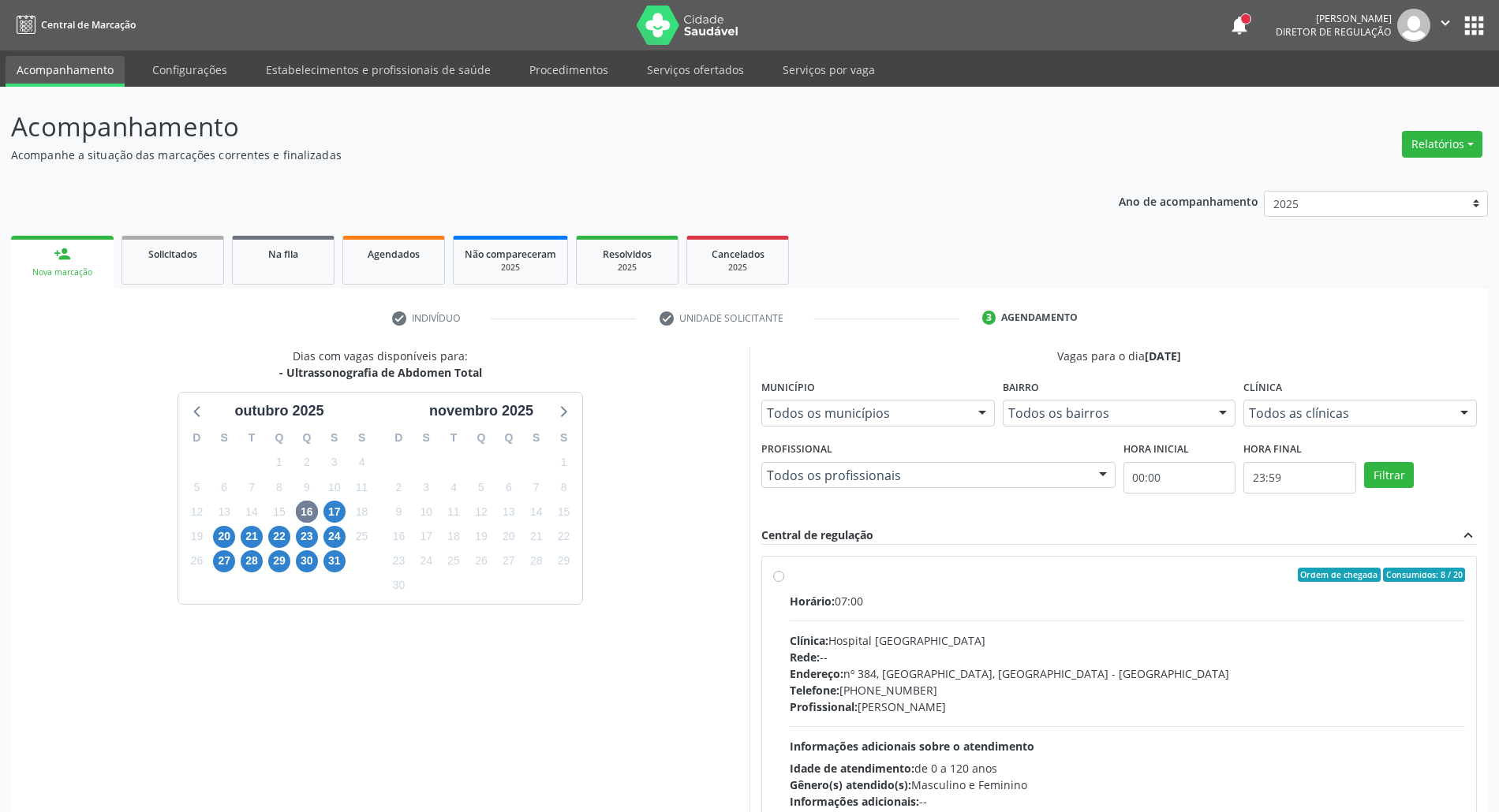
drag, startPoint x: 893, startPoint y: 604, endPoint x: 961, endPoint y: 585, distance: 70.6
click at [897, 603] on div "Horário: 07:00" at bounding box center [1127, 601] width 676 height 17
click at [784, 582] on input "Ordem de chegada Consumidos: 8 / 20 Horário: 07:00 Clínica: Hospital [GEOGRAPHI…" at bounding box center [779, 574] width 11 height 14
radio input "true"
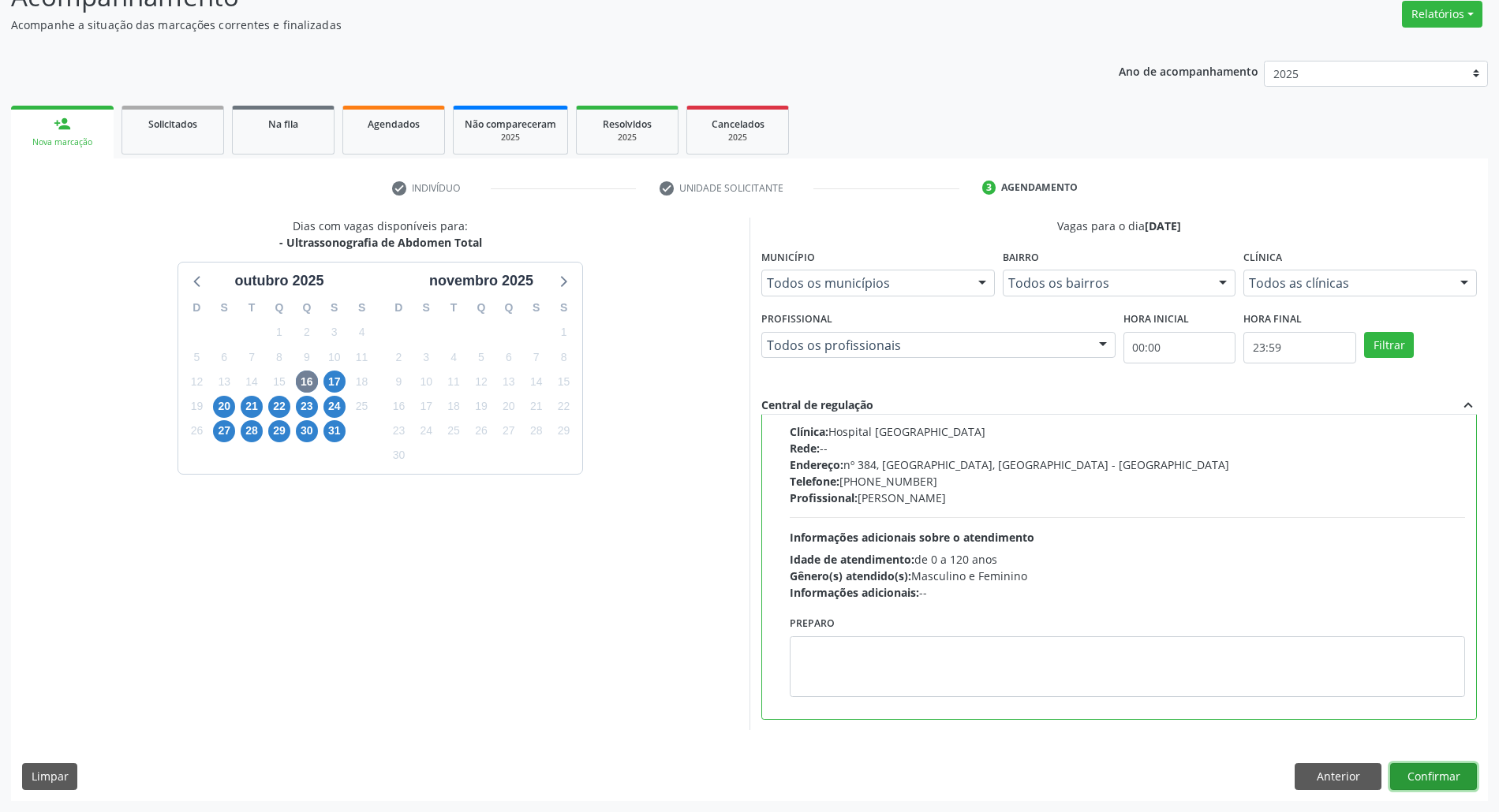
click at [1419, 779] on button "Confirmar" at bounding box center [1433, 777] width 87 height 27
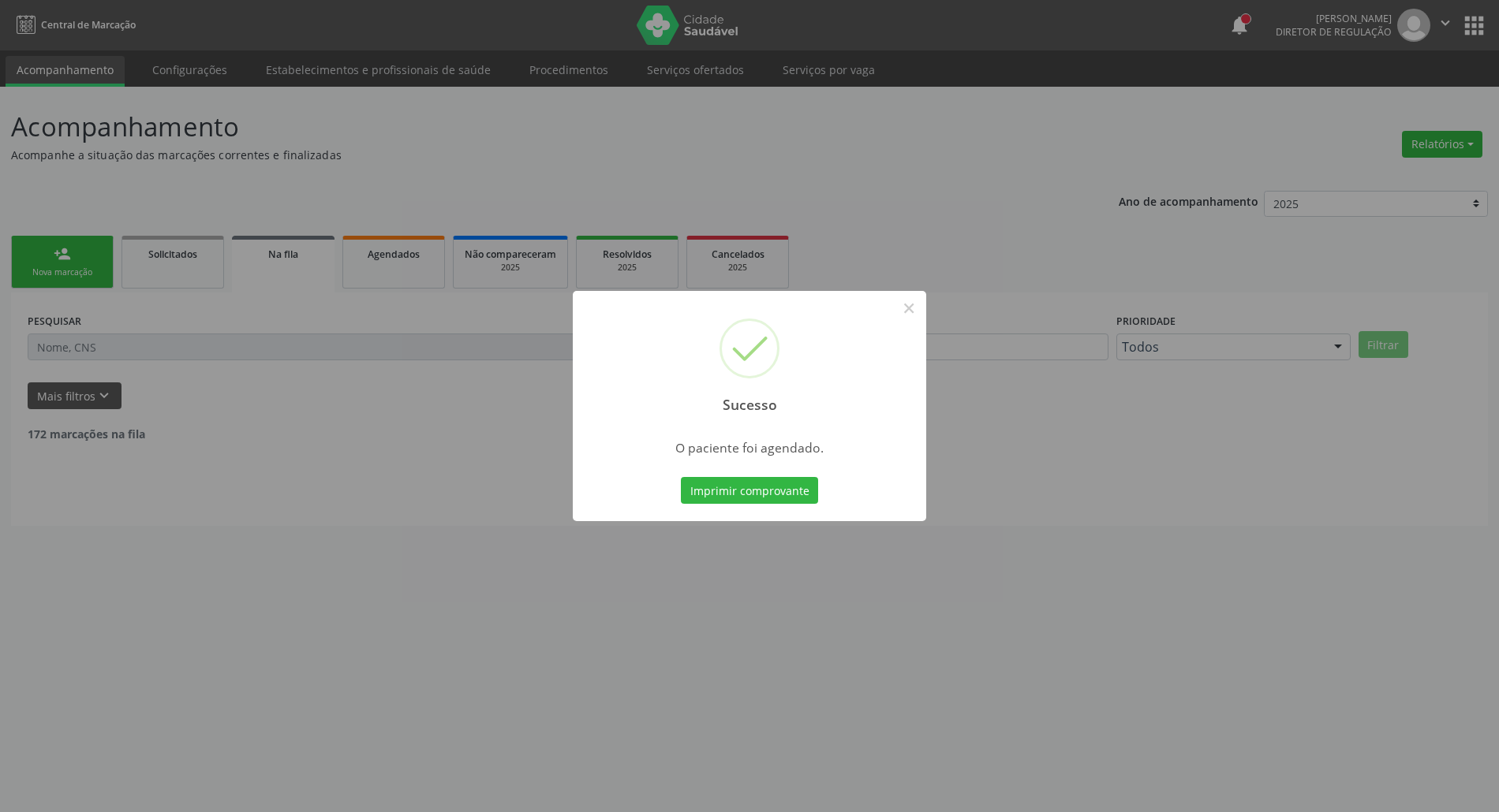
scroll to position [0, 0]
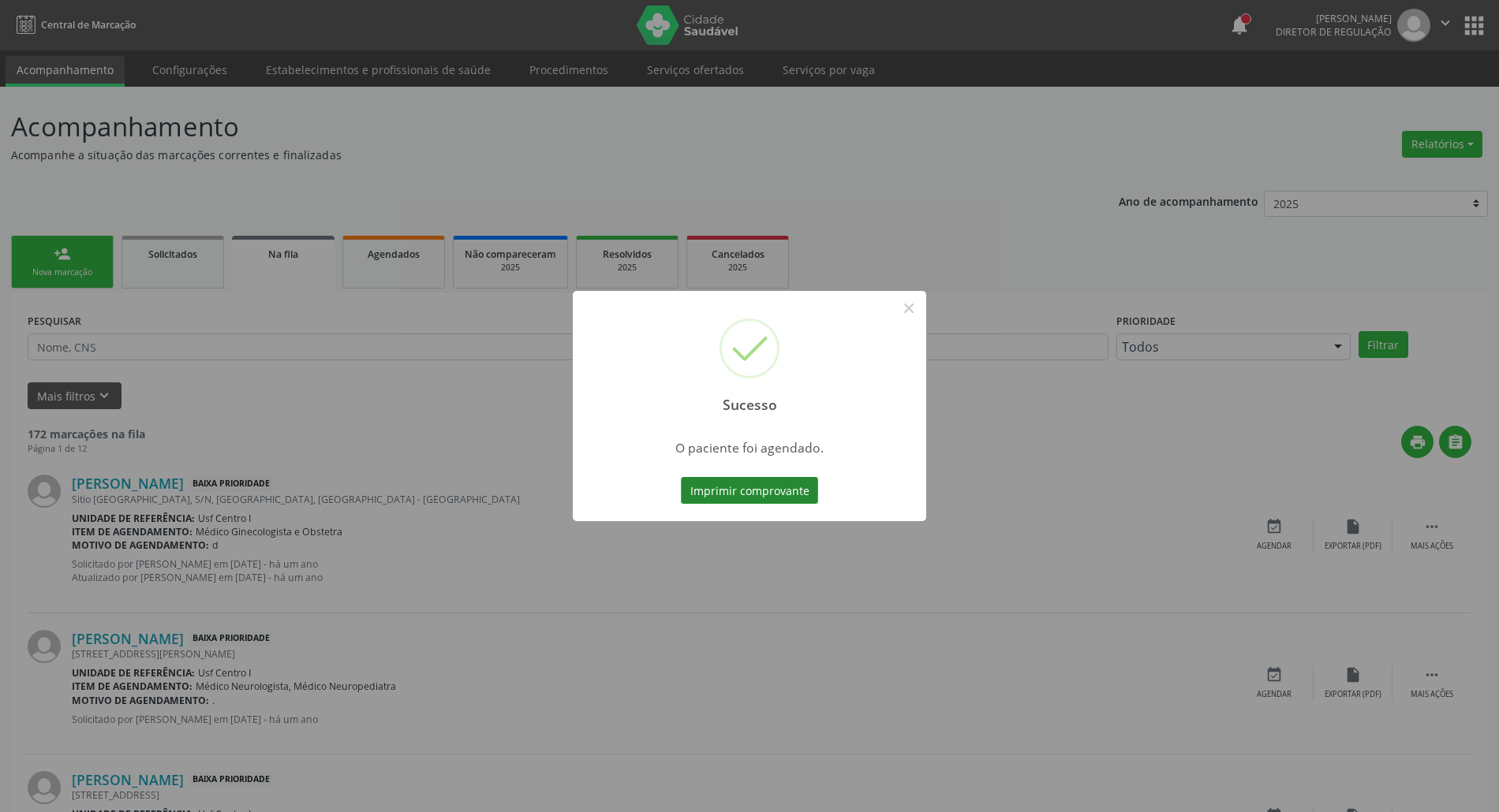
click at [772, 492] on button "Imprimir comprovante" at bounding box center [749, 491] width 137 height 27
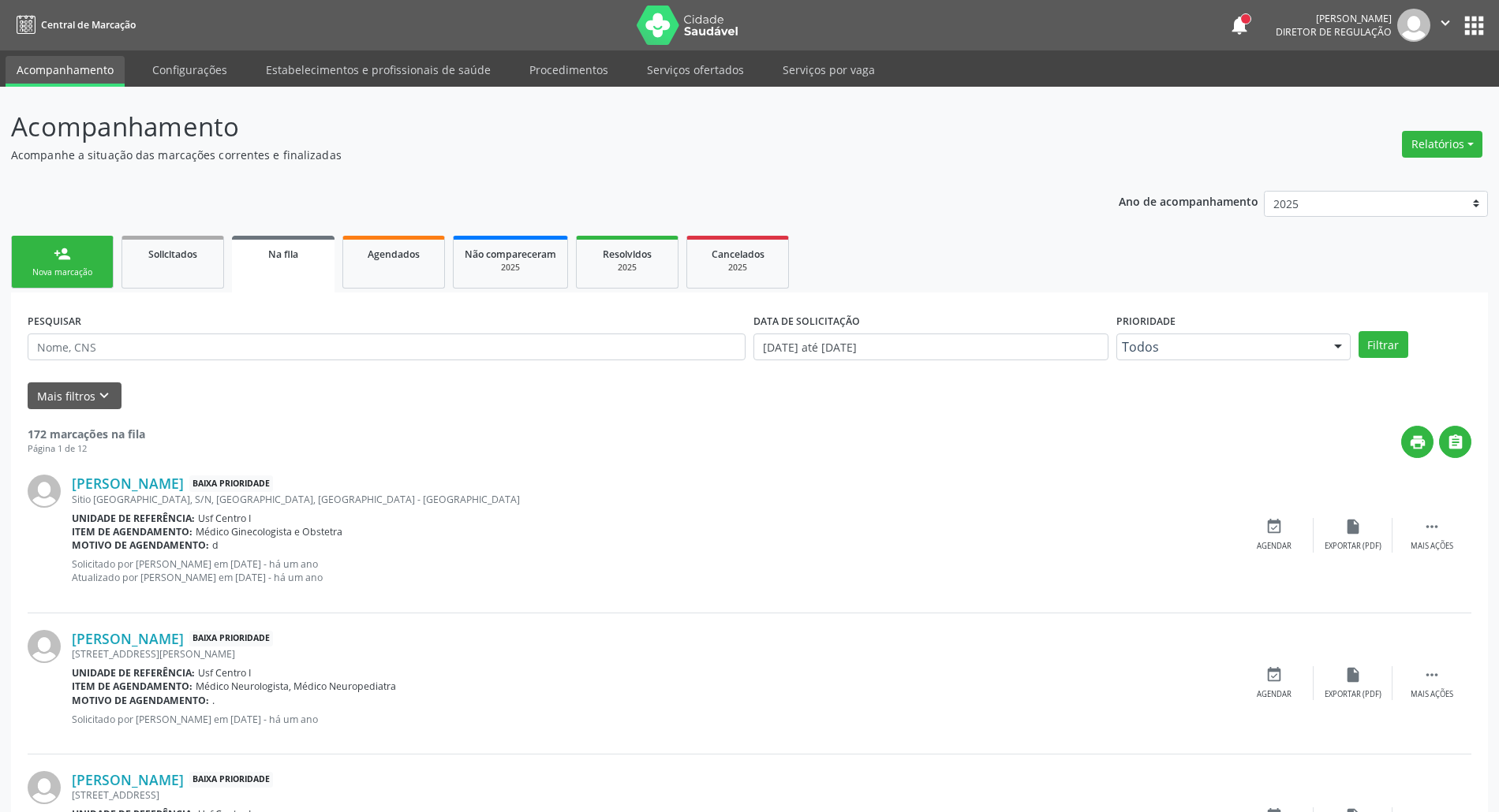
click at [95, 253] on link "person_add Nova marcação" at bounding box center [62, 262] width 103 height 53
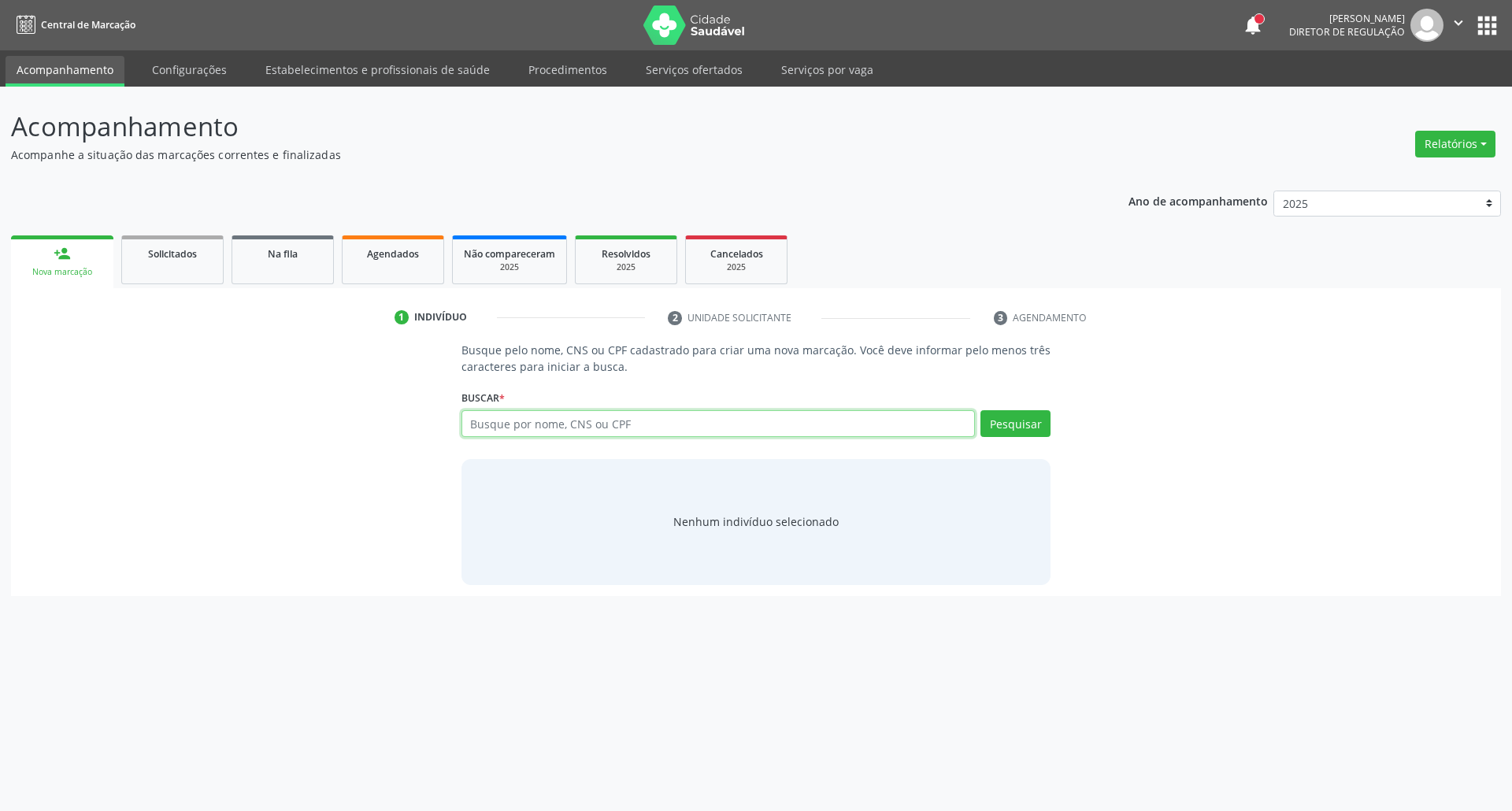
click at [502, 415] on input "text" at bounding box center [718, 424] width 514 height 27
click at [505, 414] on input "text" at bounding box center [718, 424] width 514 height 27
type input "898003410563557"
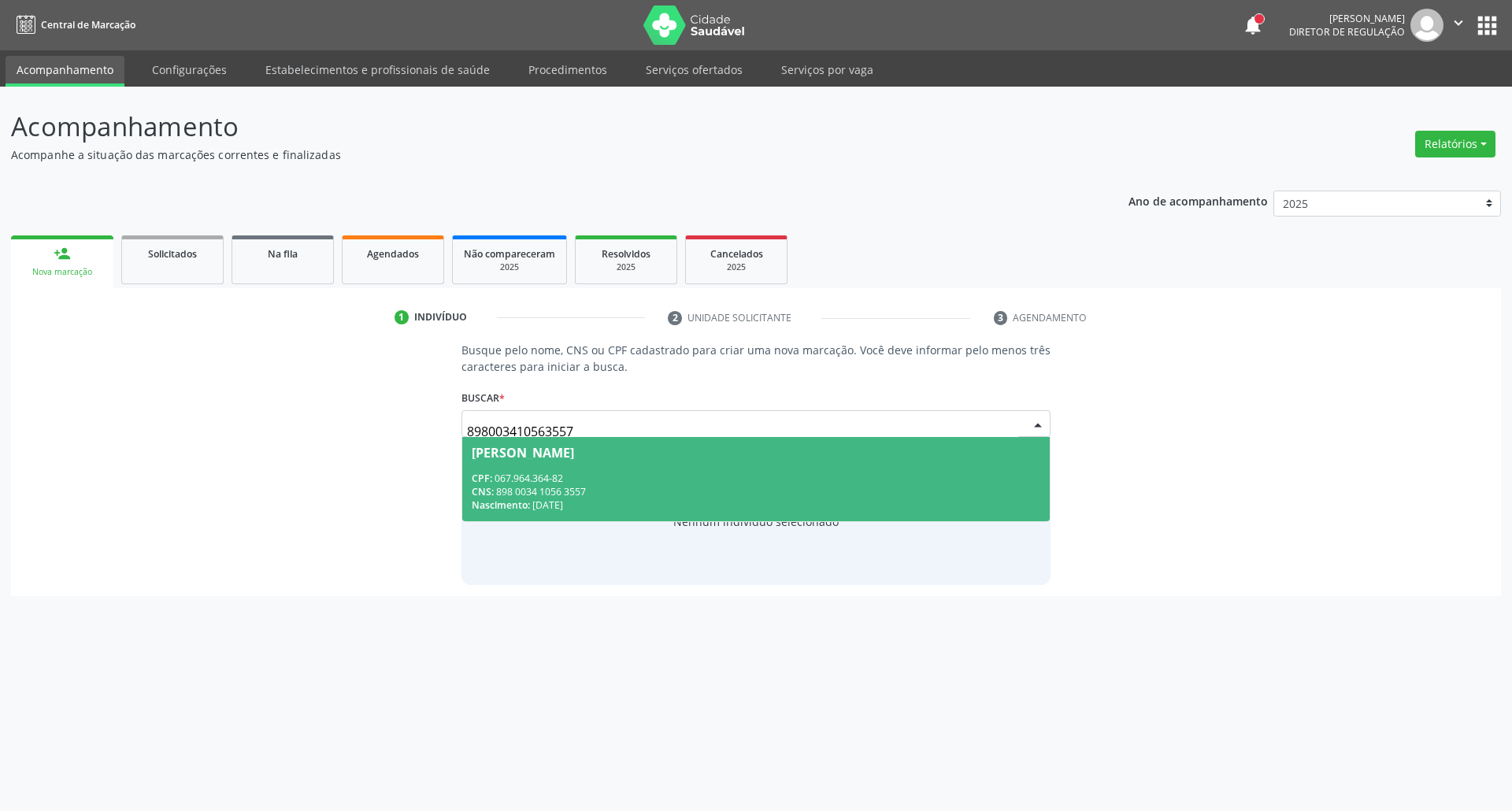
click at [549, 464] on span "[PERSON_NAME] CPF: 067.964.364-82 CNS: 898 0034 1056 3557 Nascimento: [DATE]" at bounding box center [756, 480] width 588 height 84
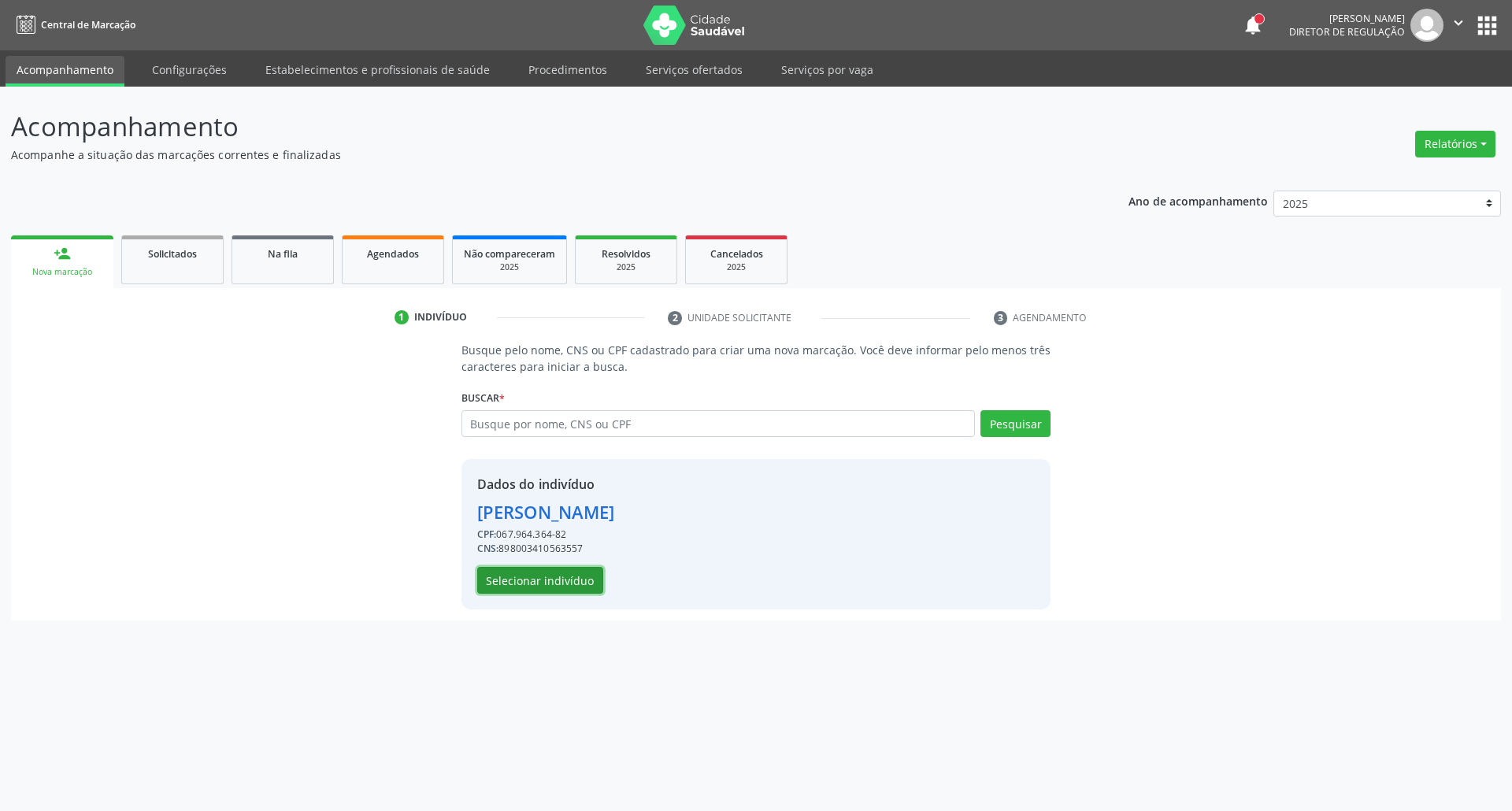
click at [520, 584] on button "Selecionar indivíduo" at bounding box center [540, 580] width 126 height 27
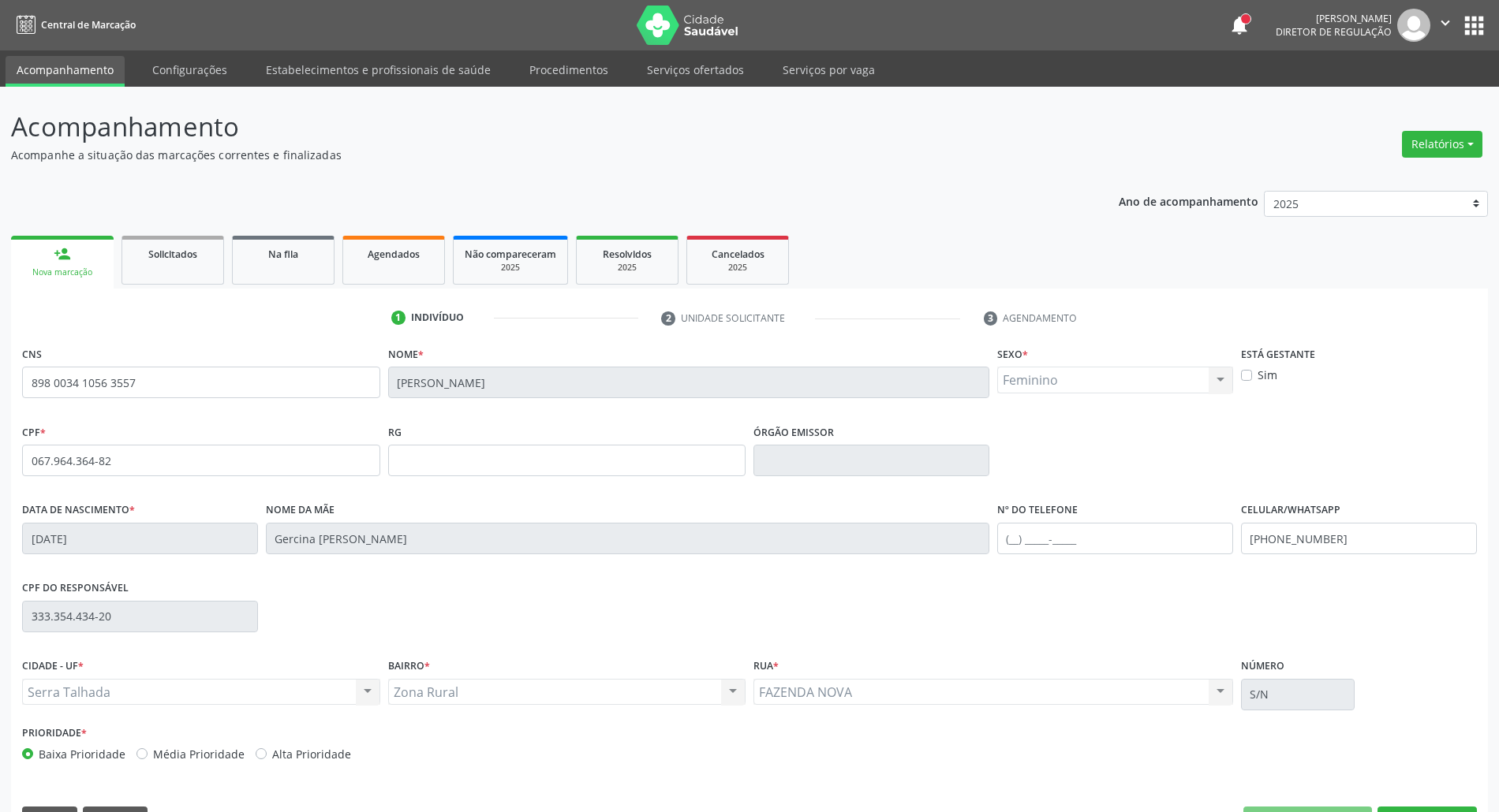
scroll to position [43, 0]
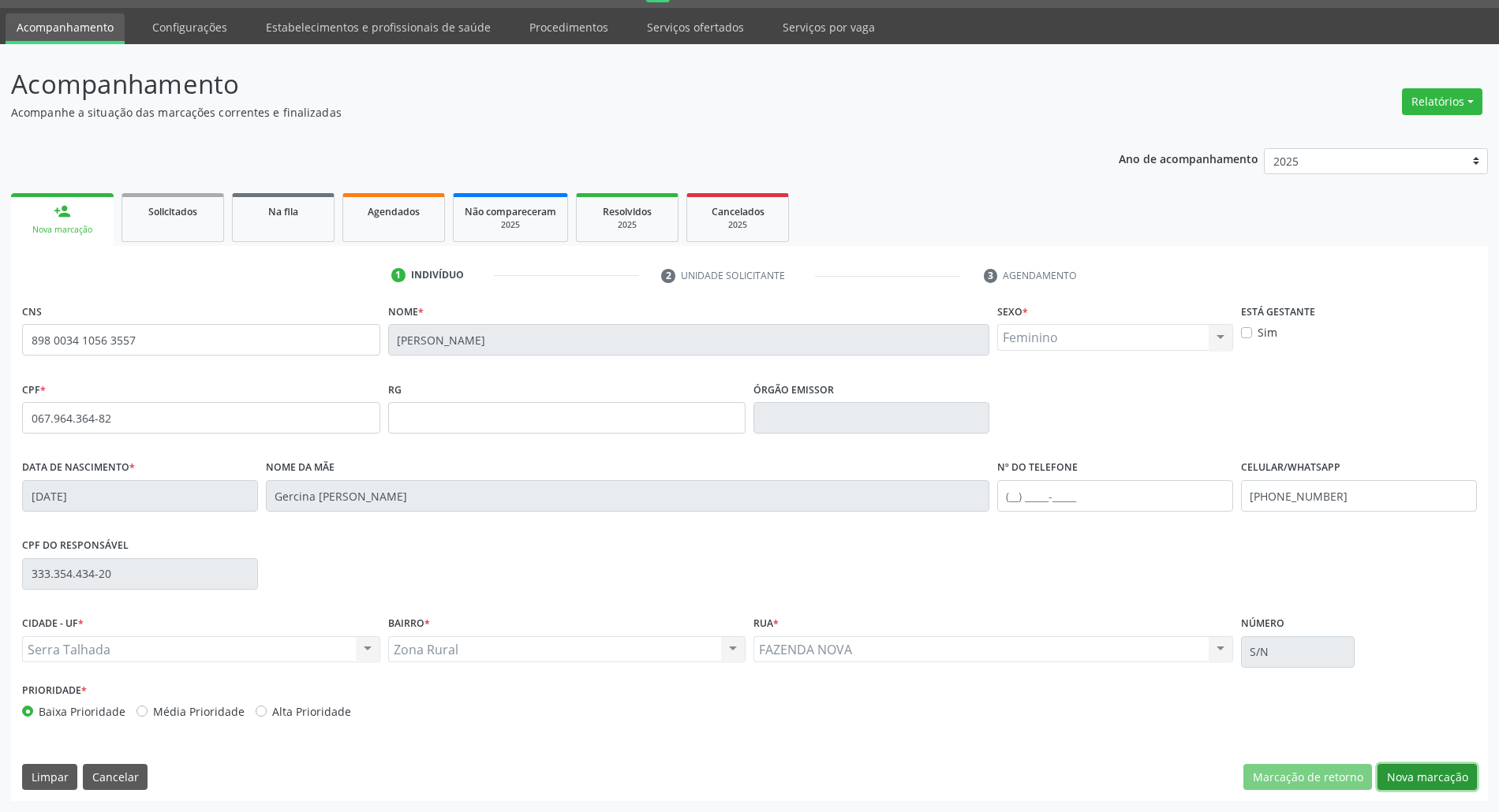
click at [1443, 788] on button "Nova marcação" at bounding box center [1427, 777] width 99 height 27
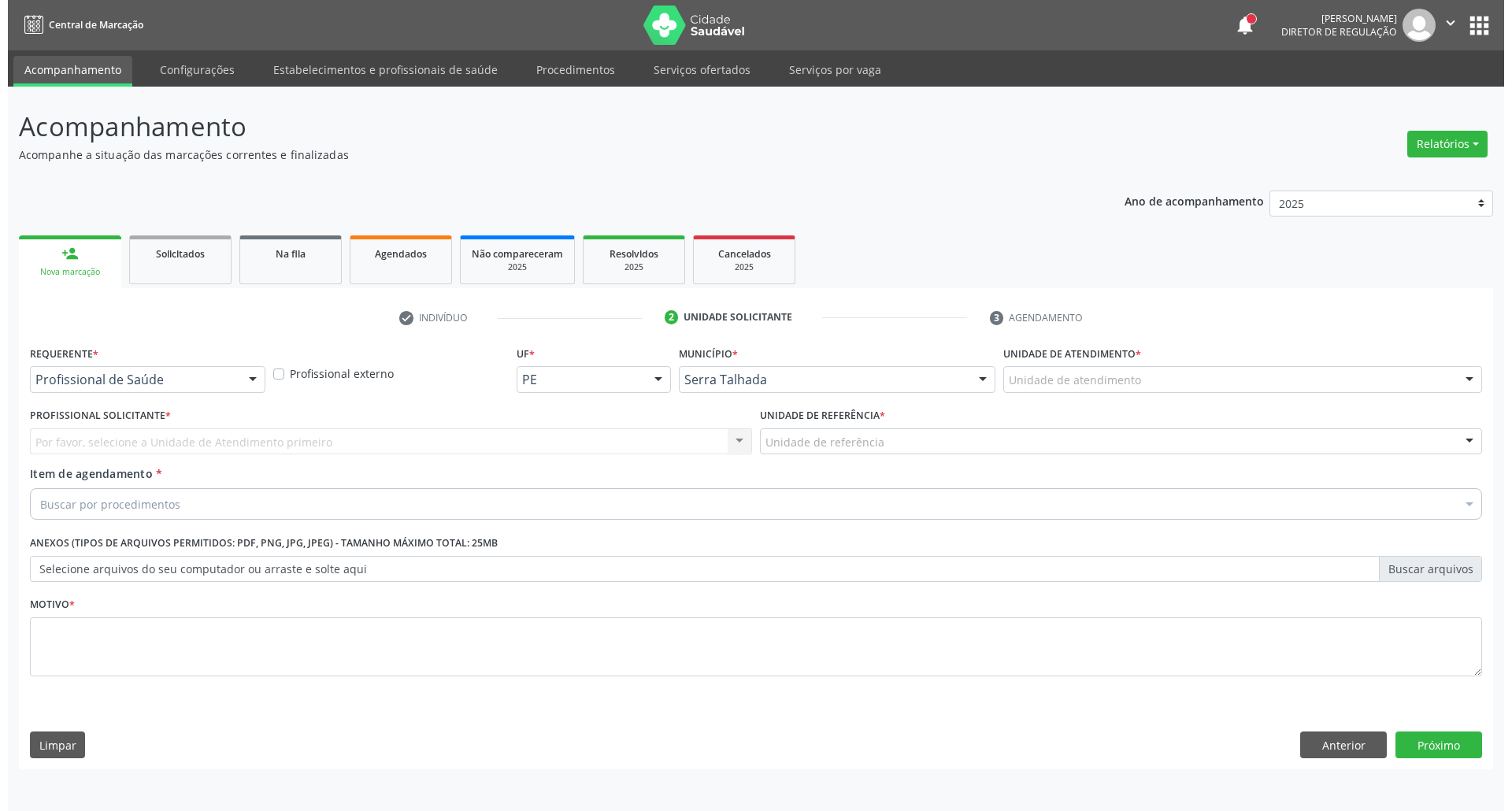
scroll to position [0, 0]
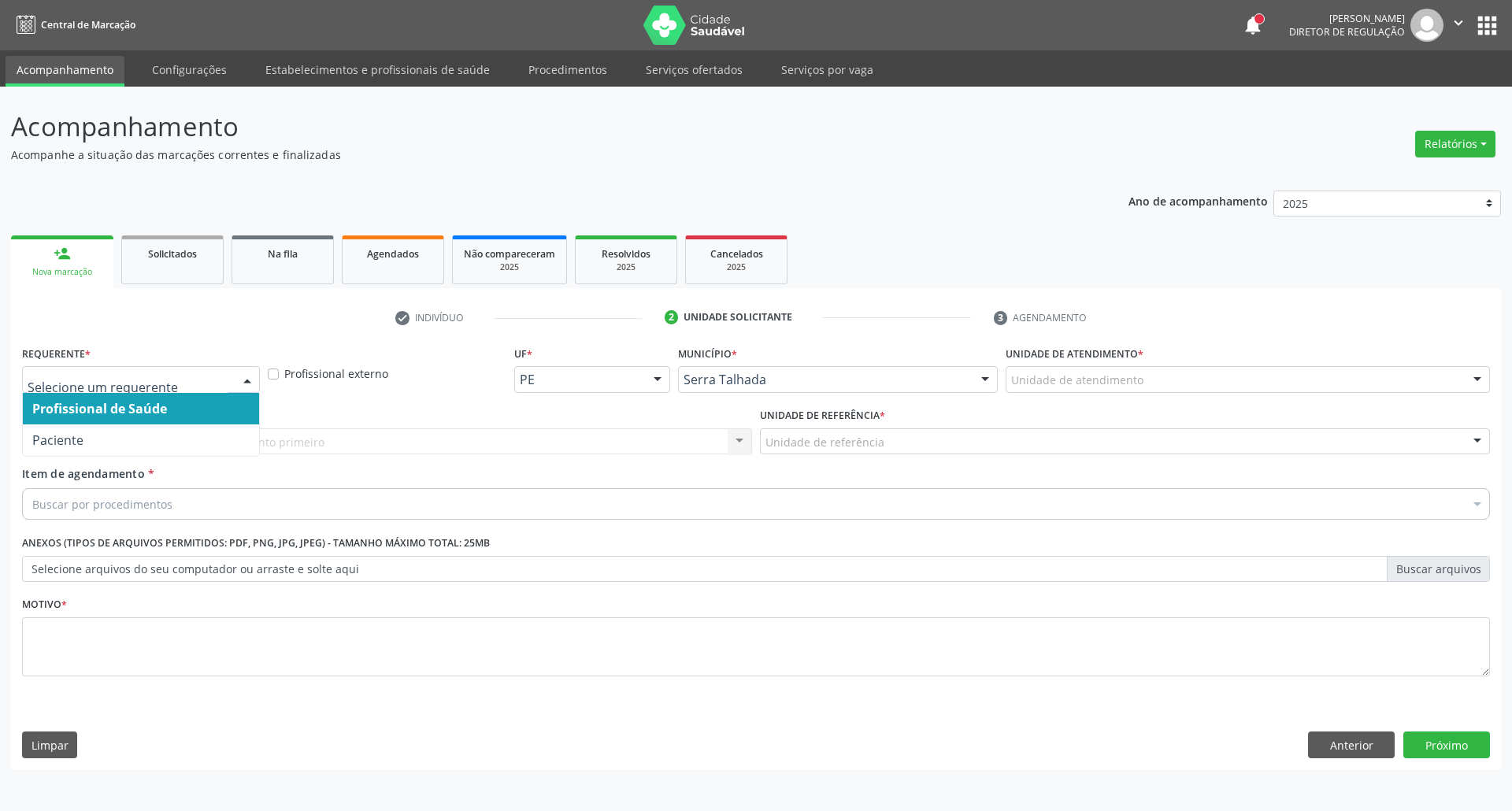
click at [86, 411] on span "Profissional de Saúde" at bounding box center [99, 409] width 135 height 18
drag, startPoint x: 86, startPoint y: 384, endPoint x: 86, endPoint y: 415, distance: 31.0
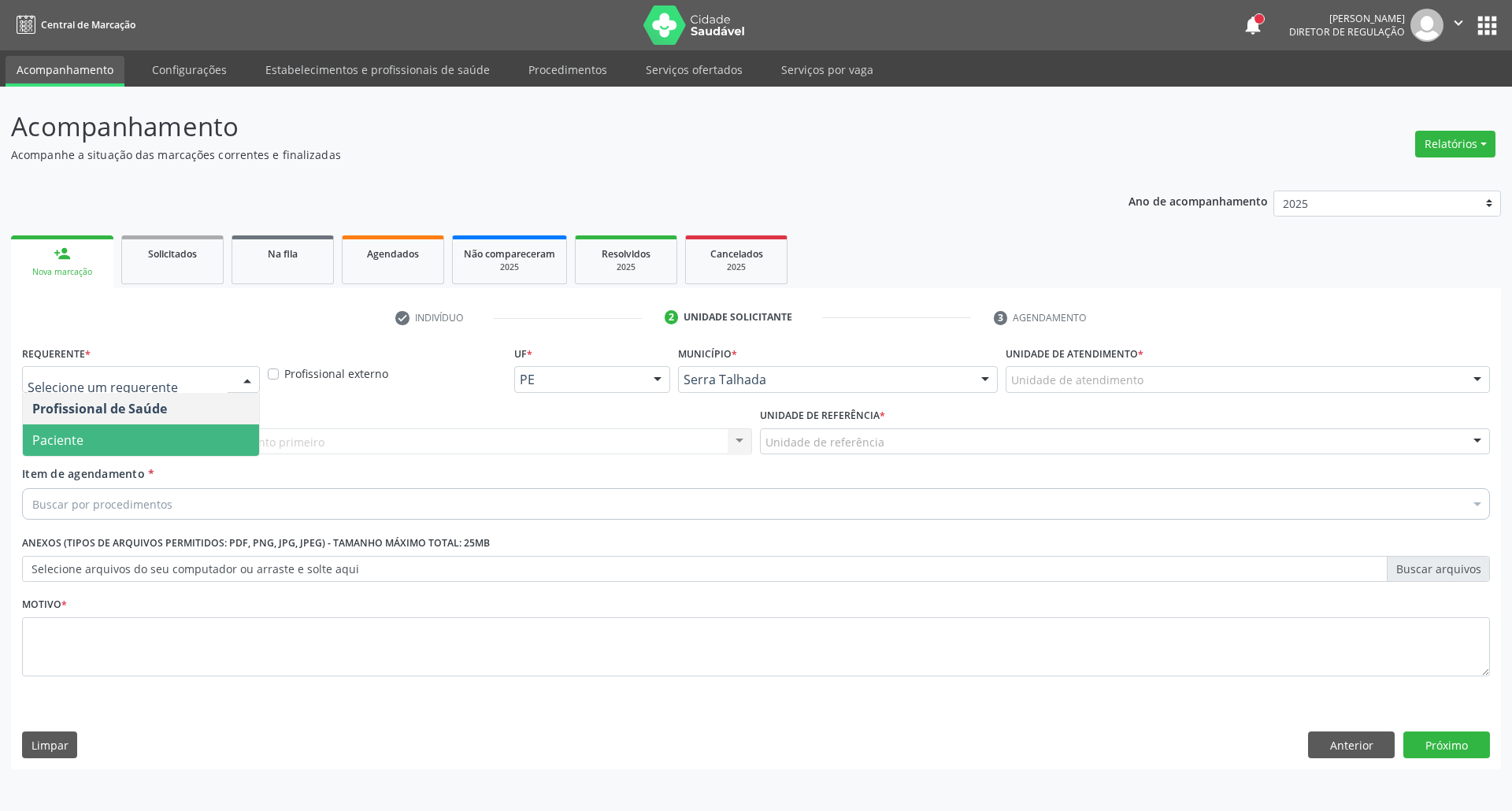
click at [82, 443] on span "Paciente" at bounding box center [57, 440] width 51 height 18
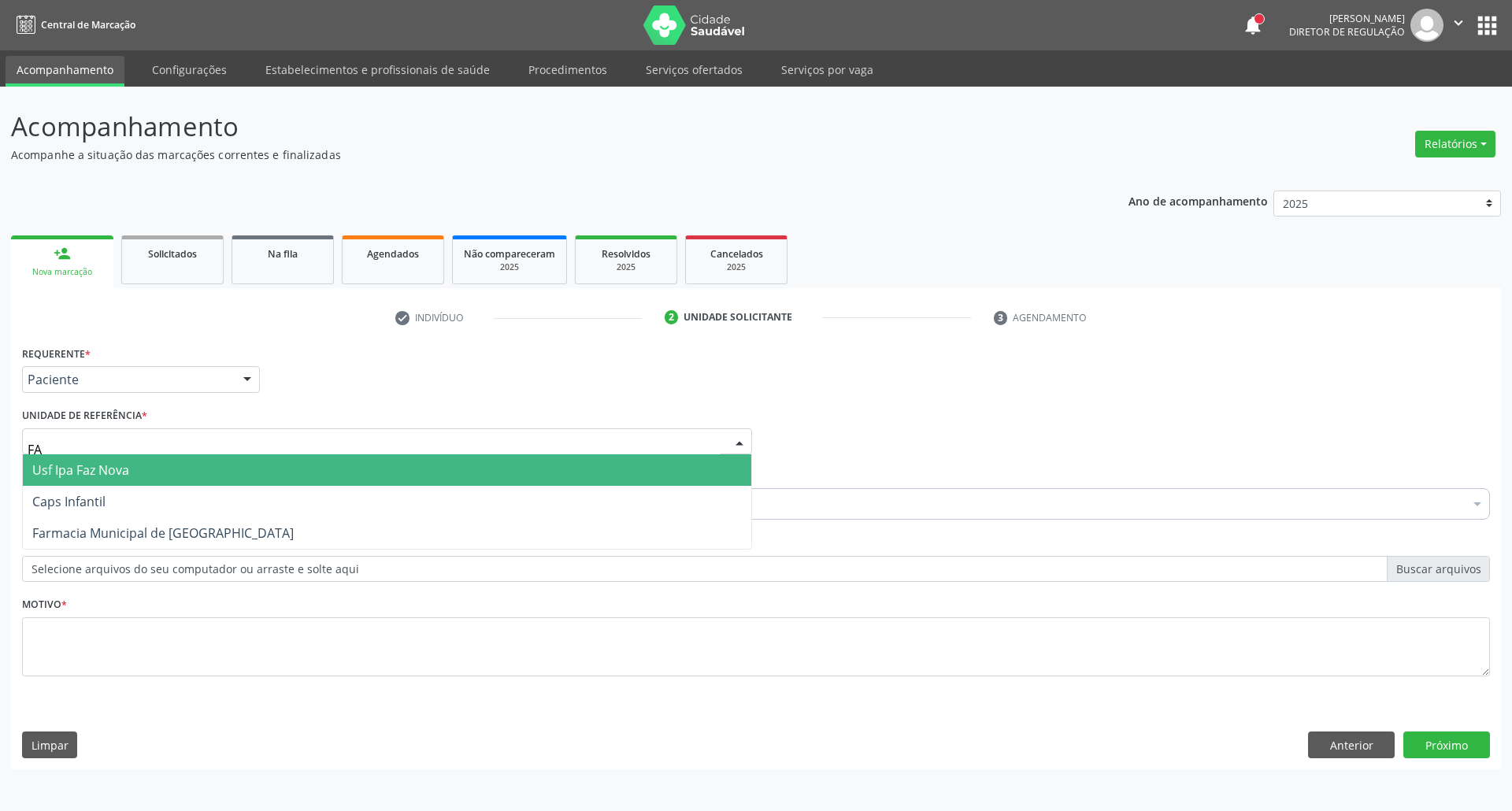
type input "FAZ"
drag, startPoint x: 61, startPoint y: 474, endPoint x: 80, endPoint y: 480, distance: 19.9
click at [63, 474] on span "Usf Ipa Faz Nova" at bounding box center [80, 470] width 97 height 18
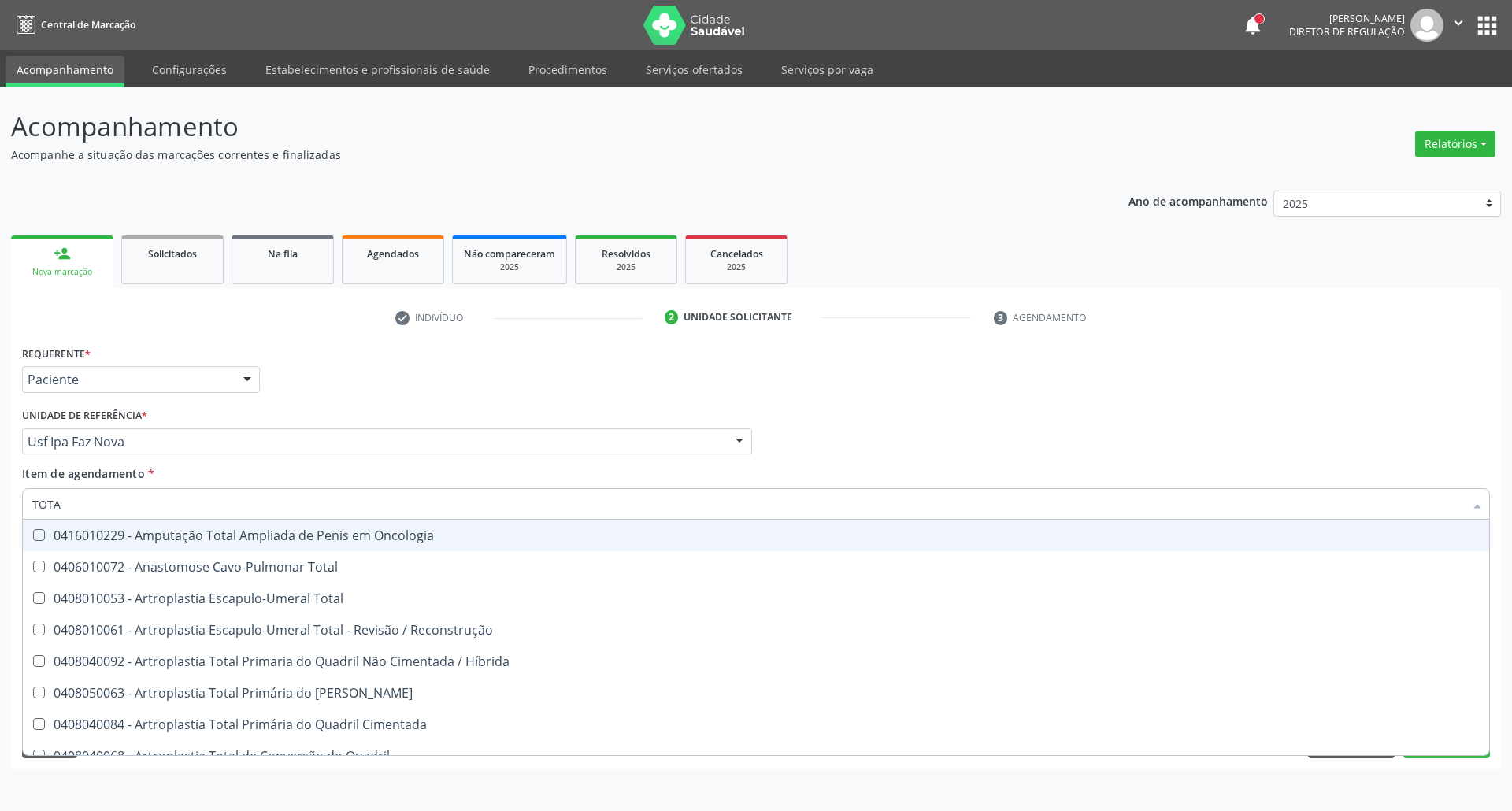
type input "TOTAL"
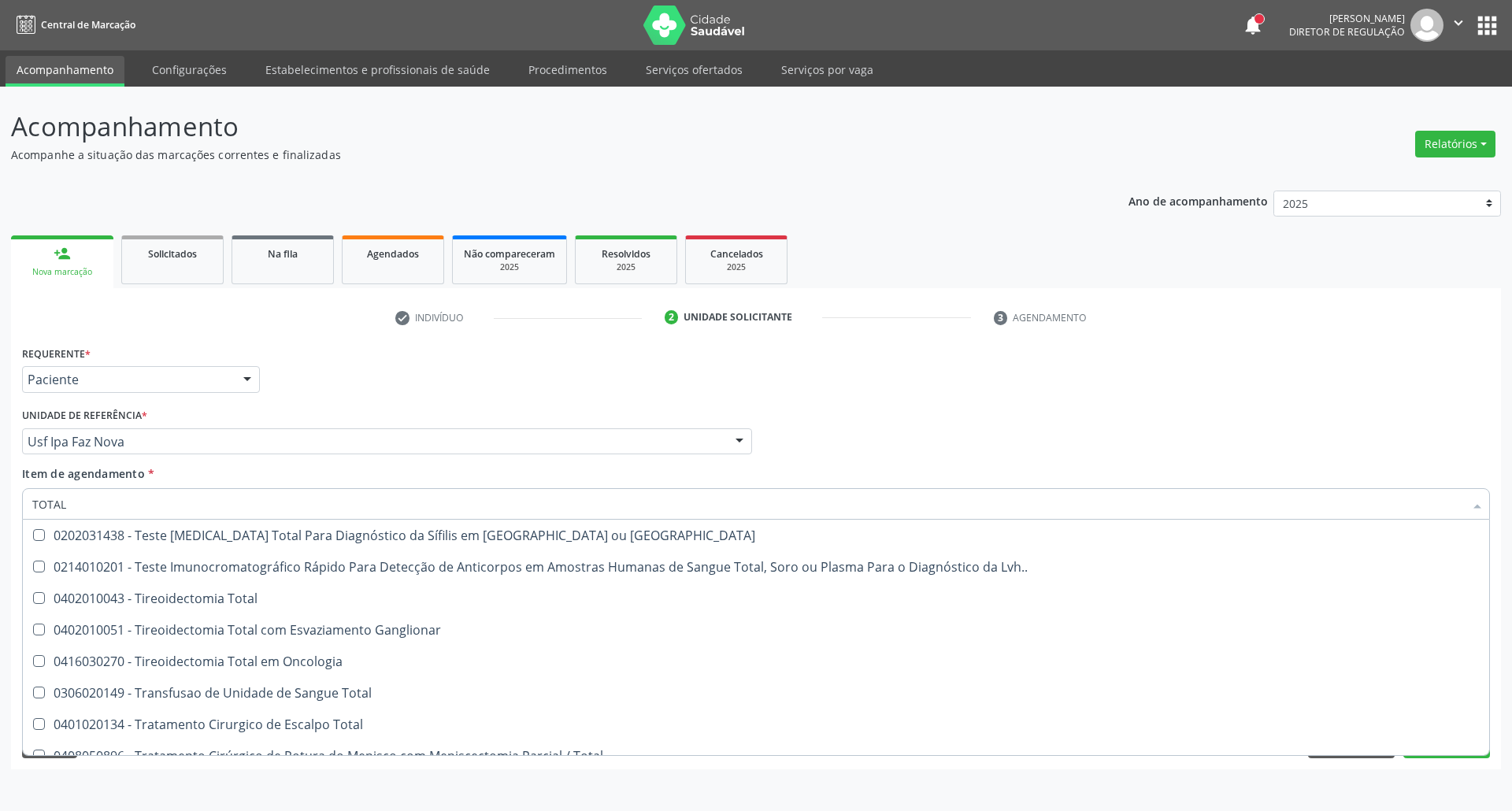
scroll to position [2600, 0]
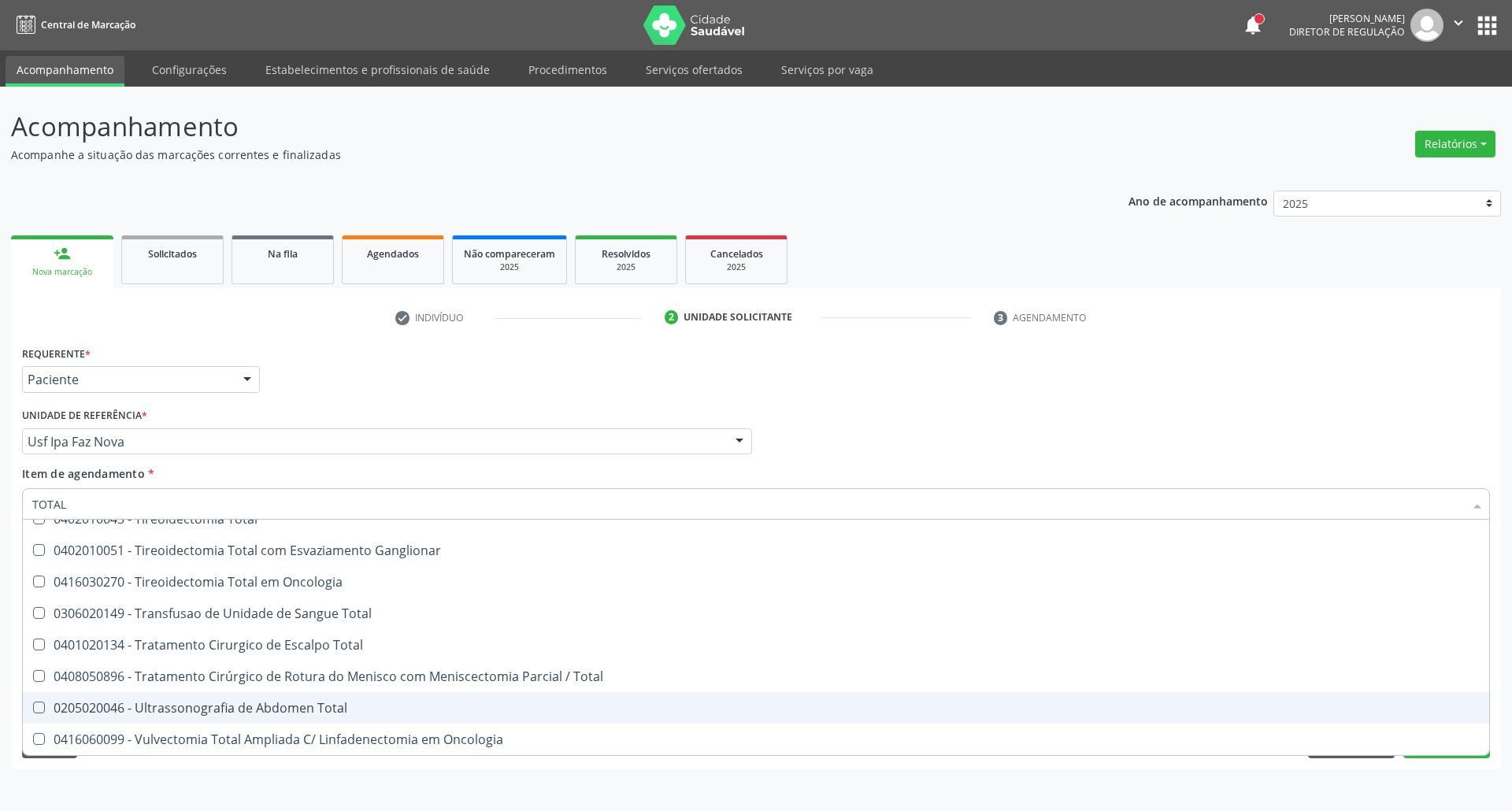
click at [220, 711] on div "0205020046 - Ultrassonografia de Abdomen Total" at bounding box center [755, 708] width 1447 height 13
checkbox Total "true"
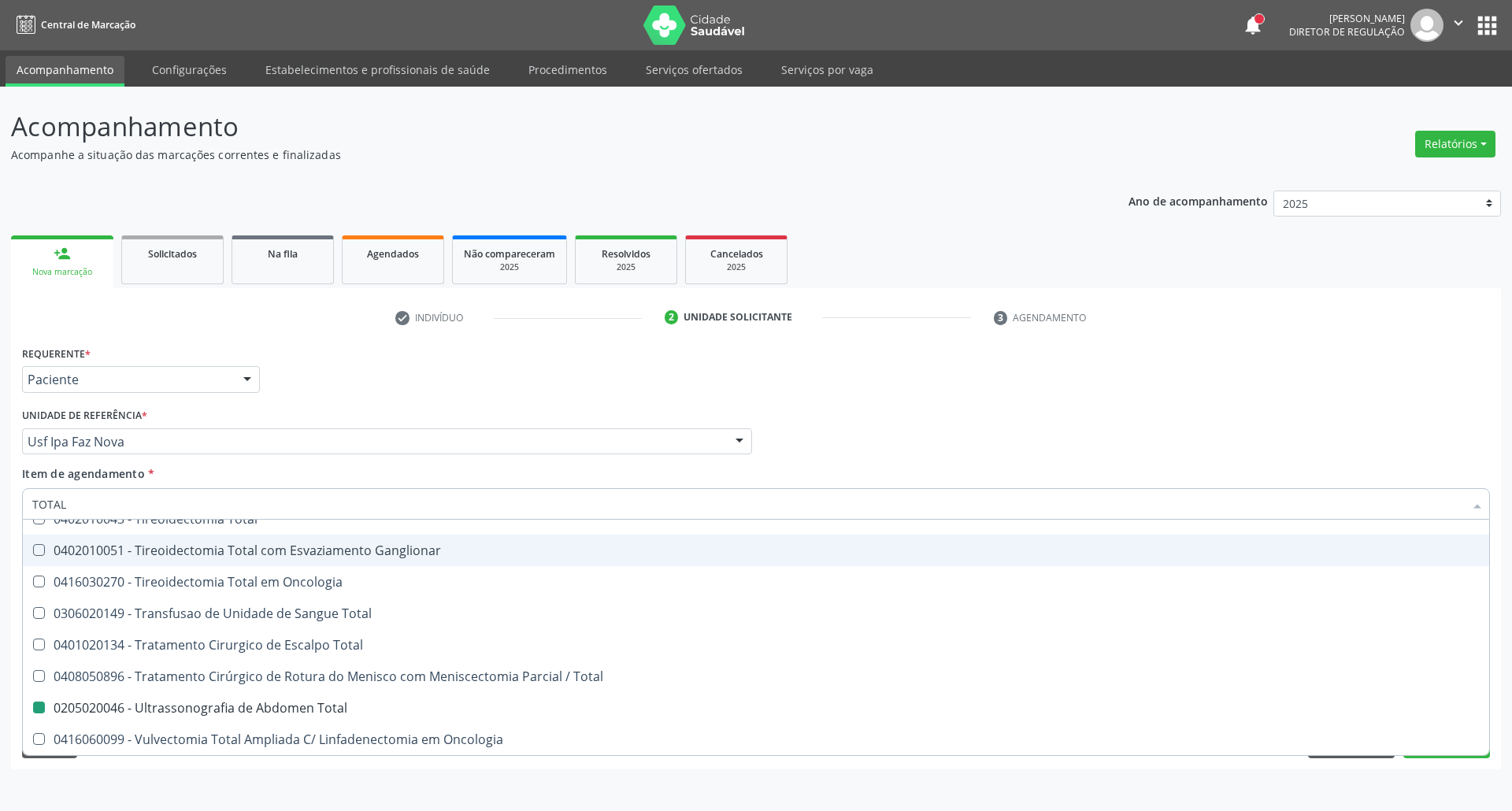
click at [838, 433] on div "Profissional Solicitante Por favor, selecione a Unidade de Atendimento primeiro…" at bounding box center [756, 434] width 1476 height 61
checkbox Total "true"
checkbox Total "false"
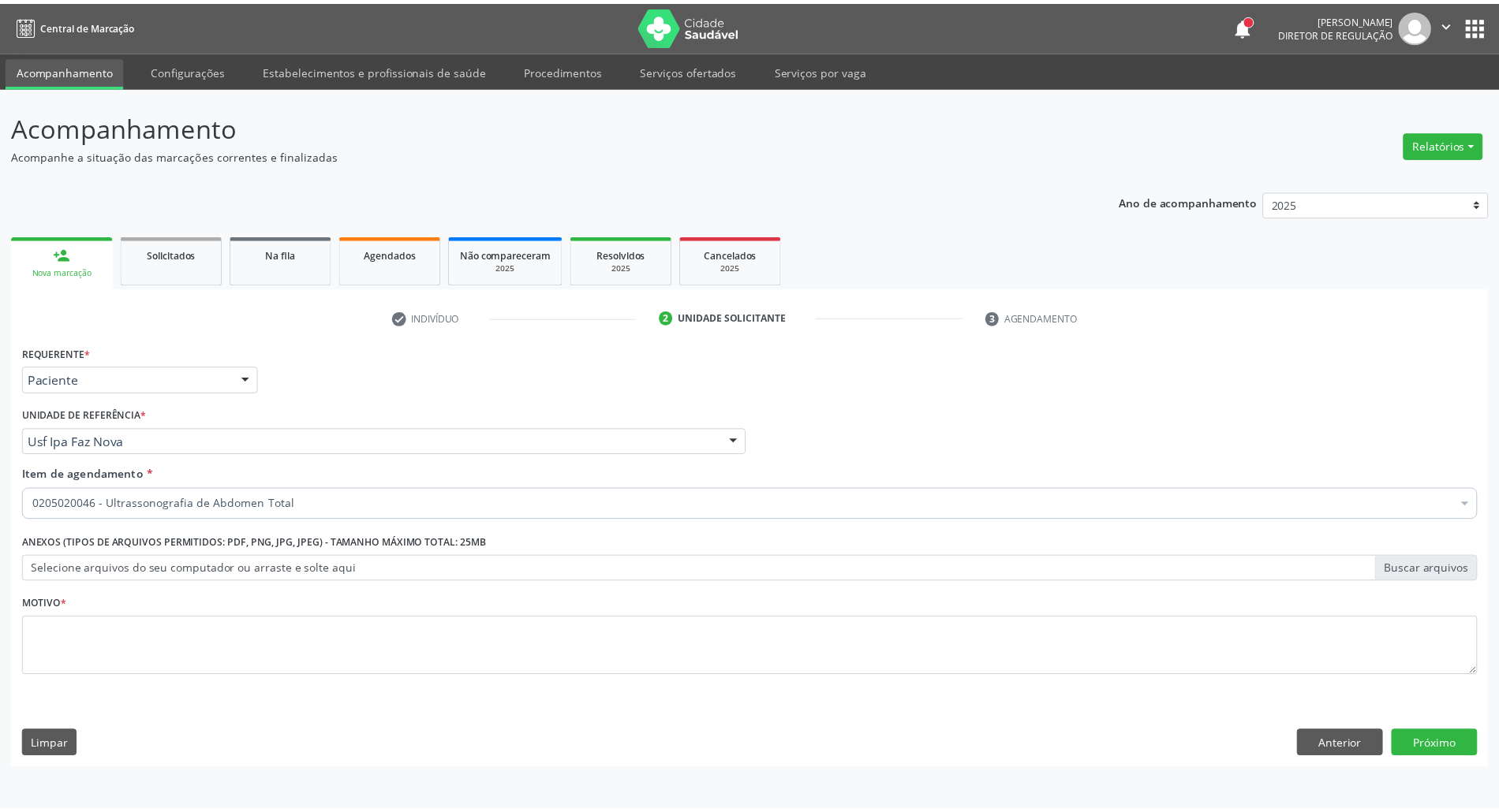
scroll to position [0, 0]
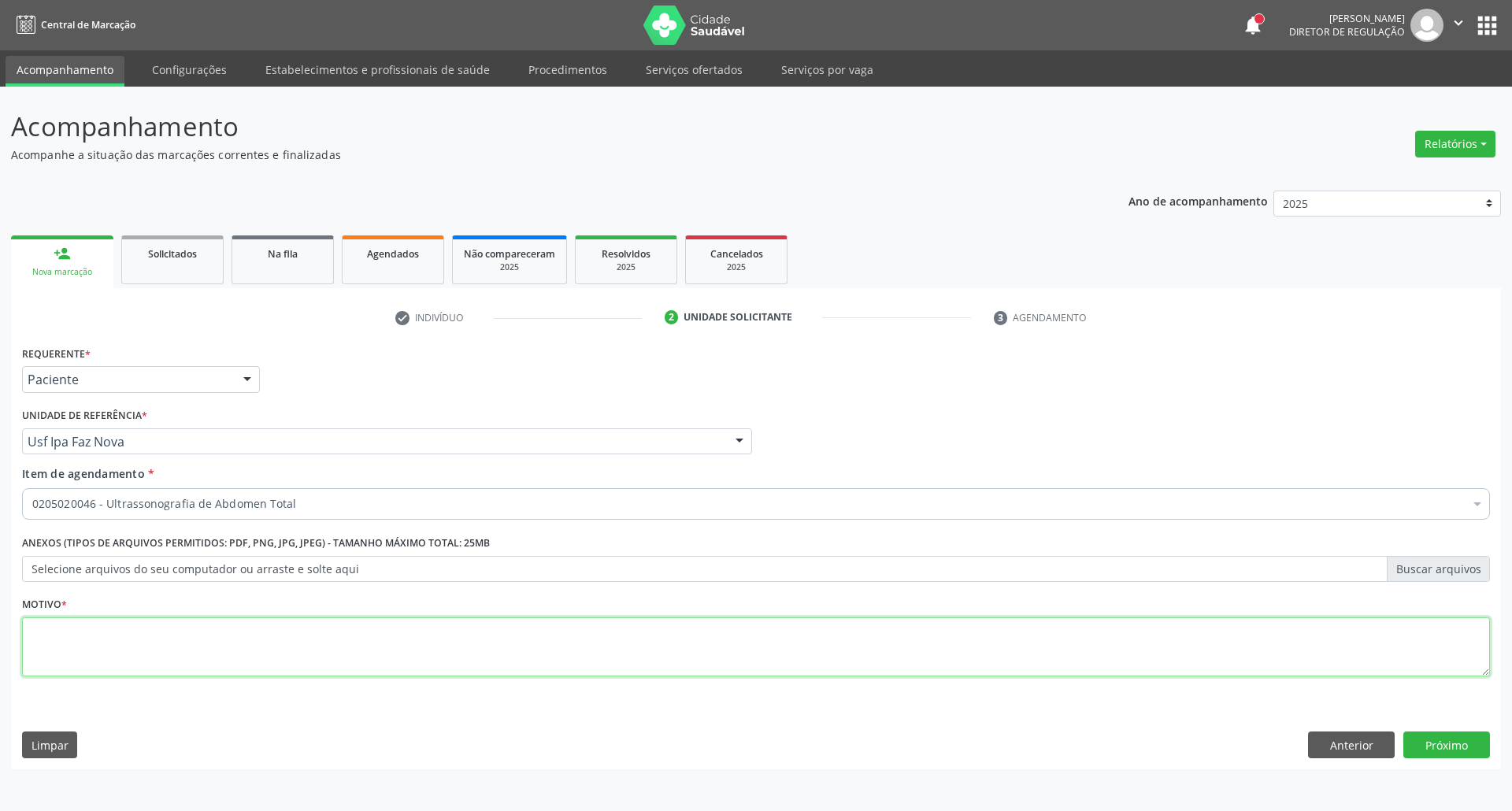
click at [293, 649] on textarea at bounding box center [755, 647] width 1467 height 60
type textarea "."
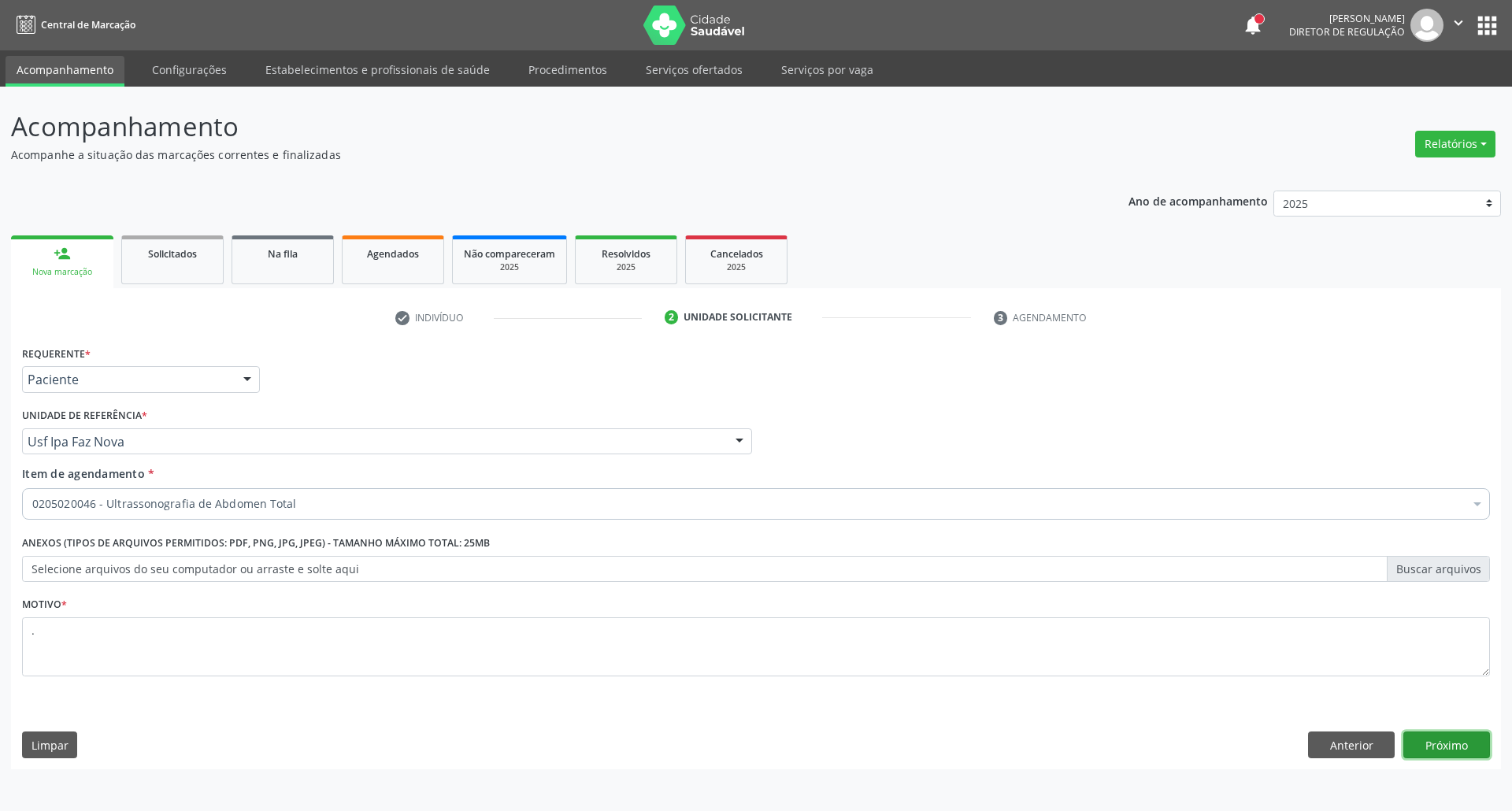
click at [1453, 759] on button "Próximo" at bounding box center [1446, 745] width 87 height 27
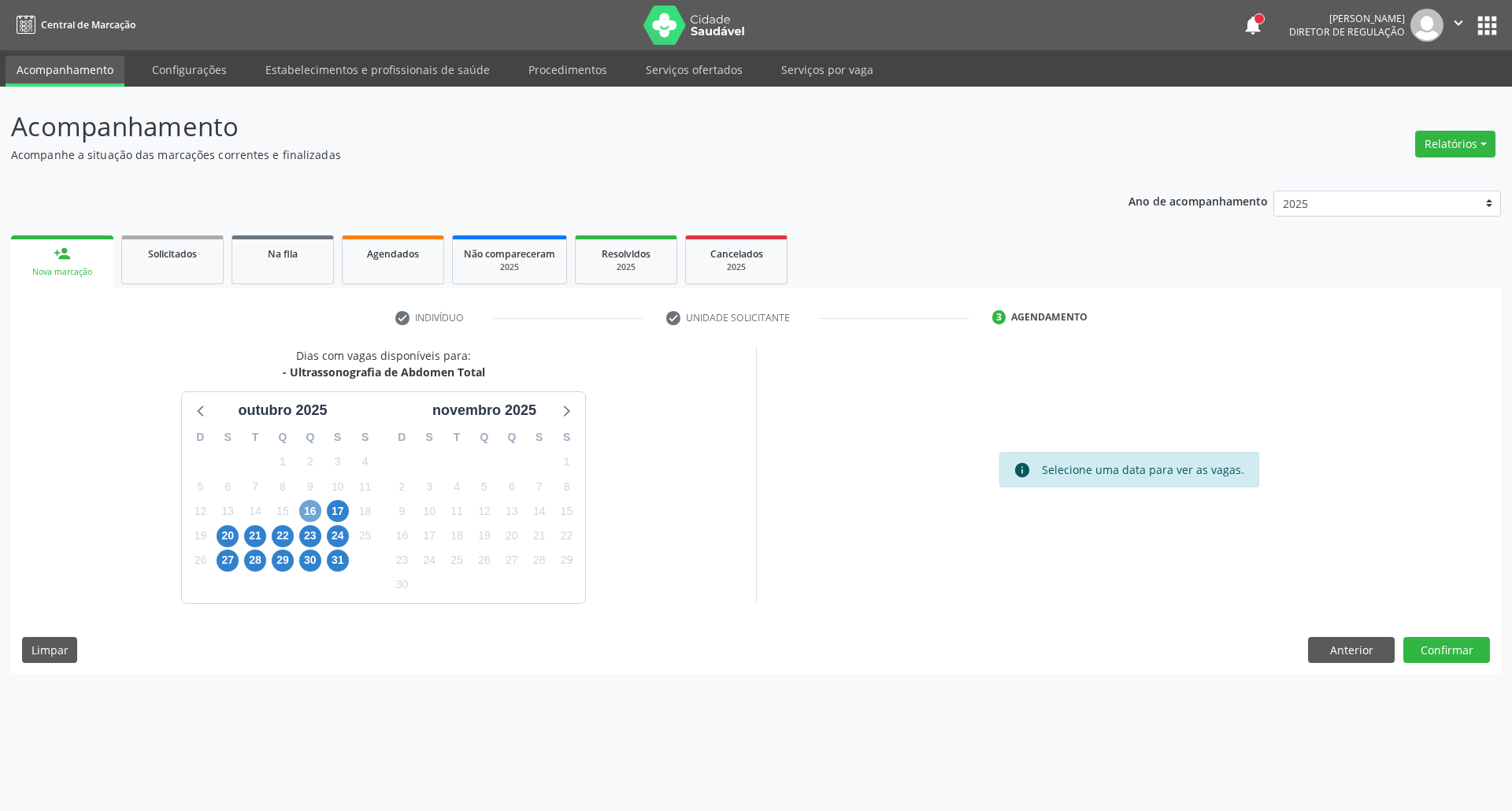
click at [307, 505] on span "16" at bounding box center [310, 512] width 22 height 22
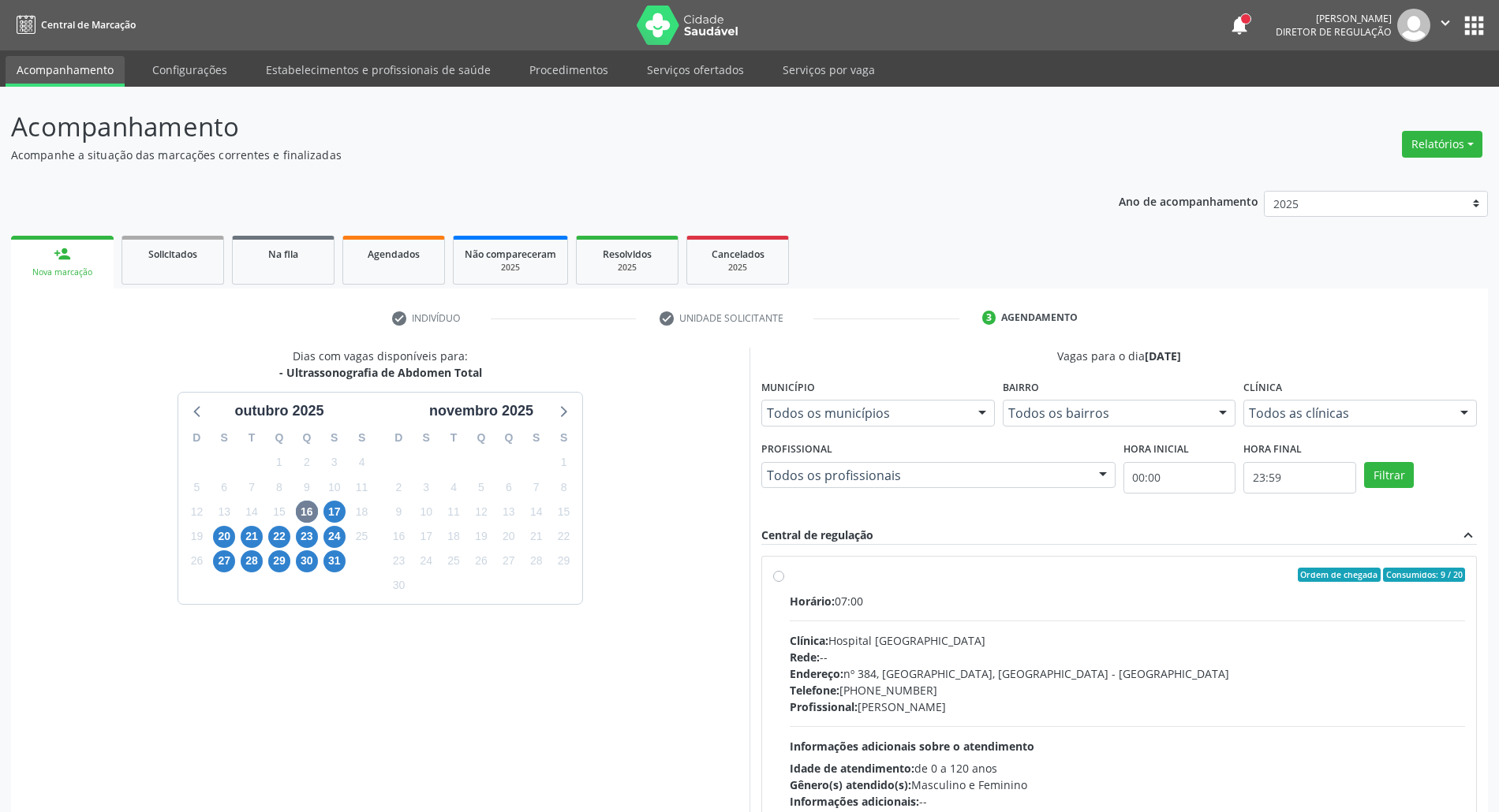
drag, startPoint x: 1131, startPoint y: 634, endPoint x: 1127, endPoint y: 601, distance: 33.2
click at [1130, 631] on div "Horário: 07:00 Clínica: Hospital [GEOGRAPHIC_DATA] Rede: -- Endereço: [STREET_A…" at bounding box center [1127, 702] width 676 height 217
click at [784, 582] on input "Ordem de chegada Consumidos: 9 / 20 Horário: 07:00 Clínica: Hospital Sao Franci…" at bounding box center [779, 574] width 11 height 14
radio input "true"
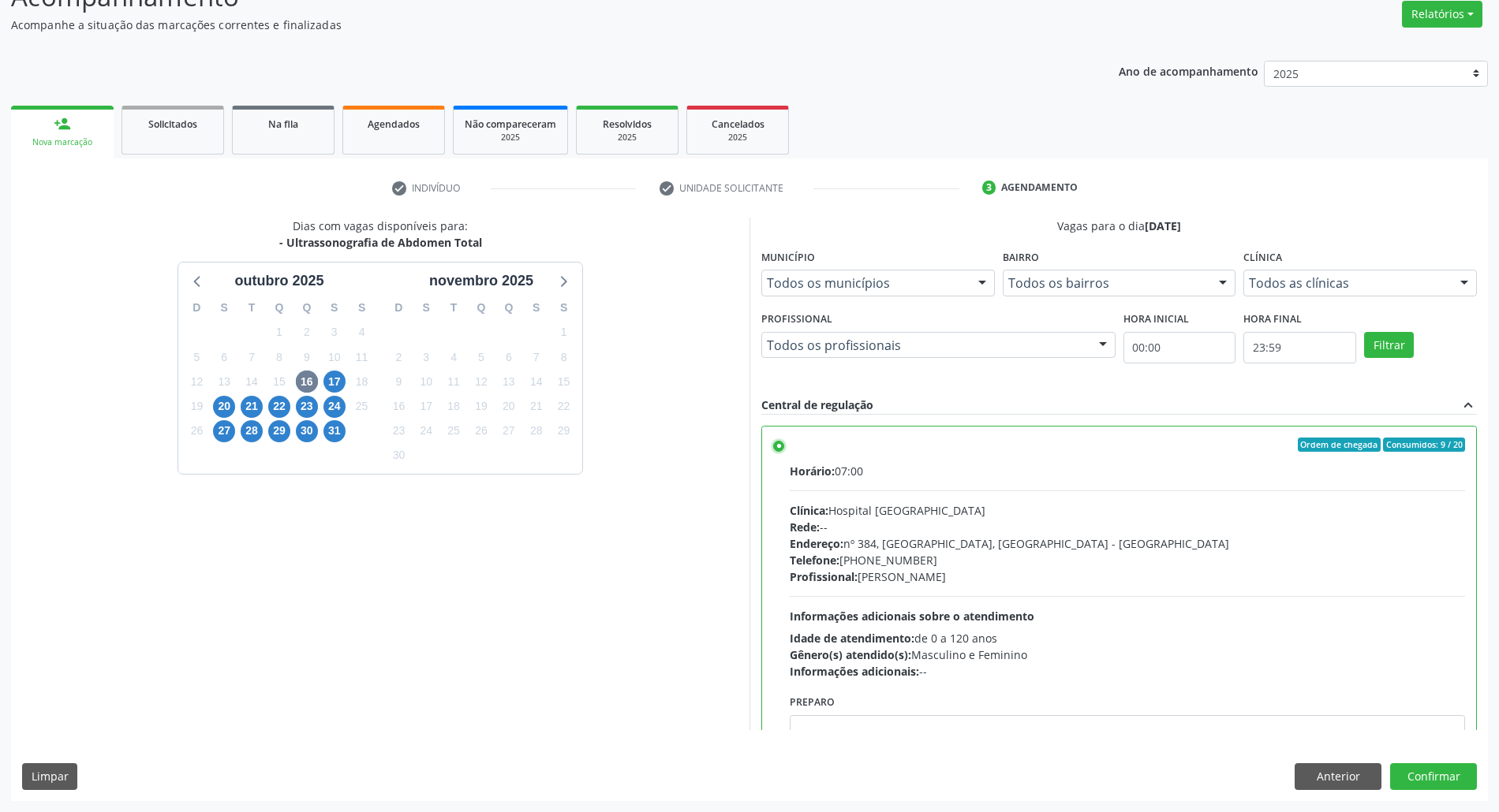
scroll to position [80, 0]
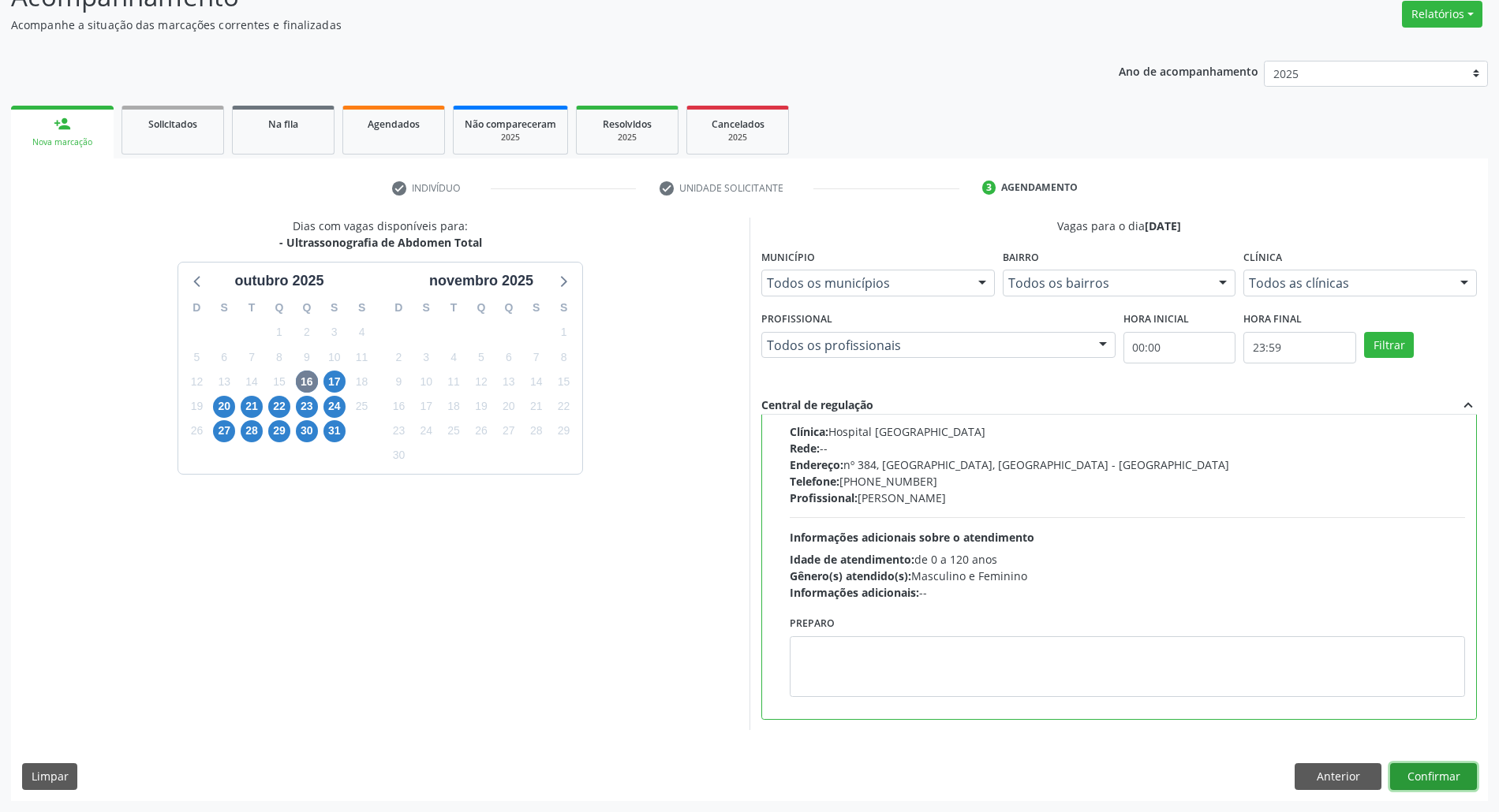
drag, startPoint x: 1418, startPoint y: 773, endPoint x: 1339, endPoint y: 720, distance: 95.1
click at [1400, 764] on button "Confirmar" at bounding box center [1433, 777] width 87 height 27
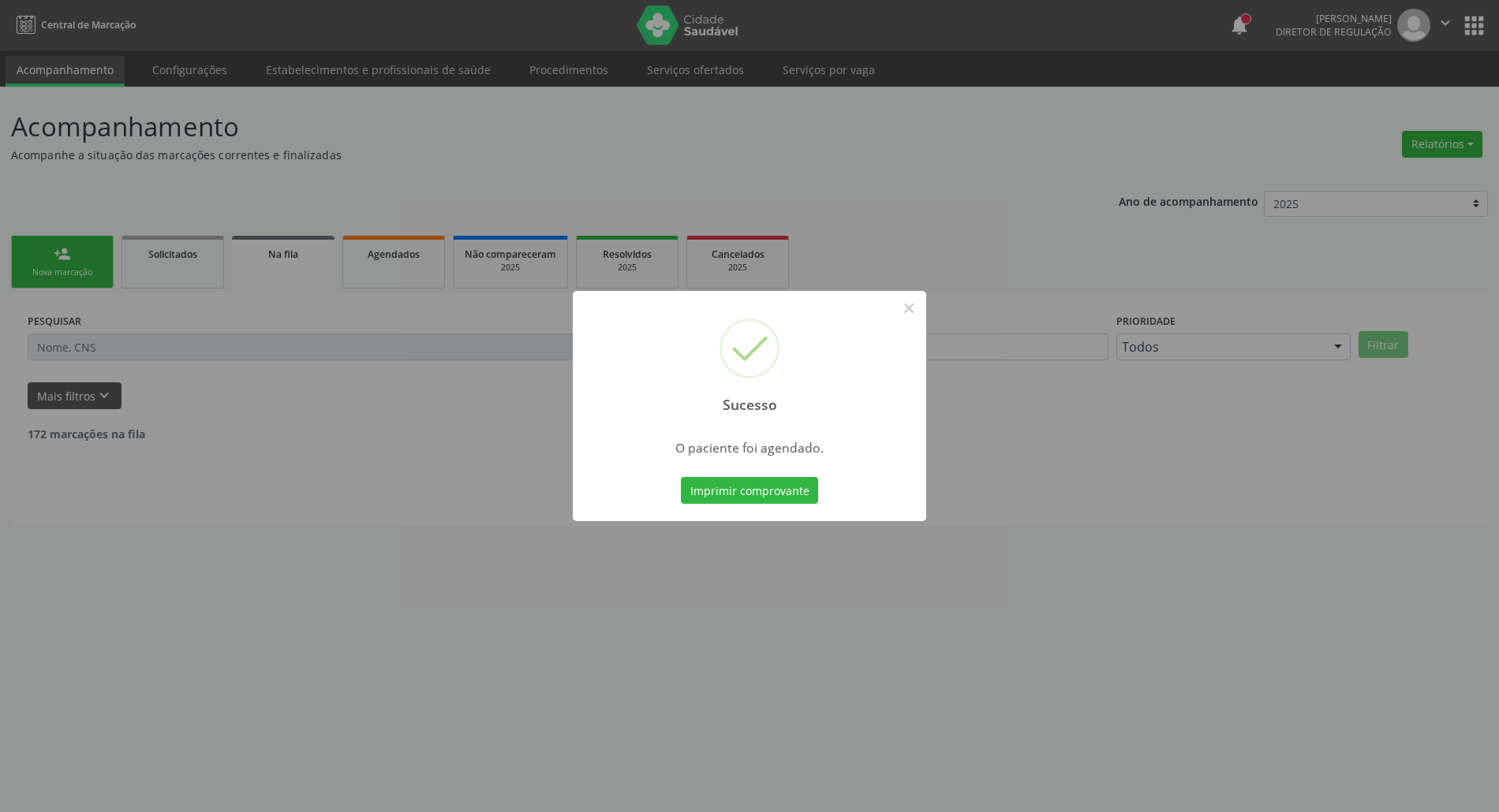
scroll to position [0, 0]
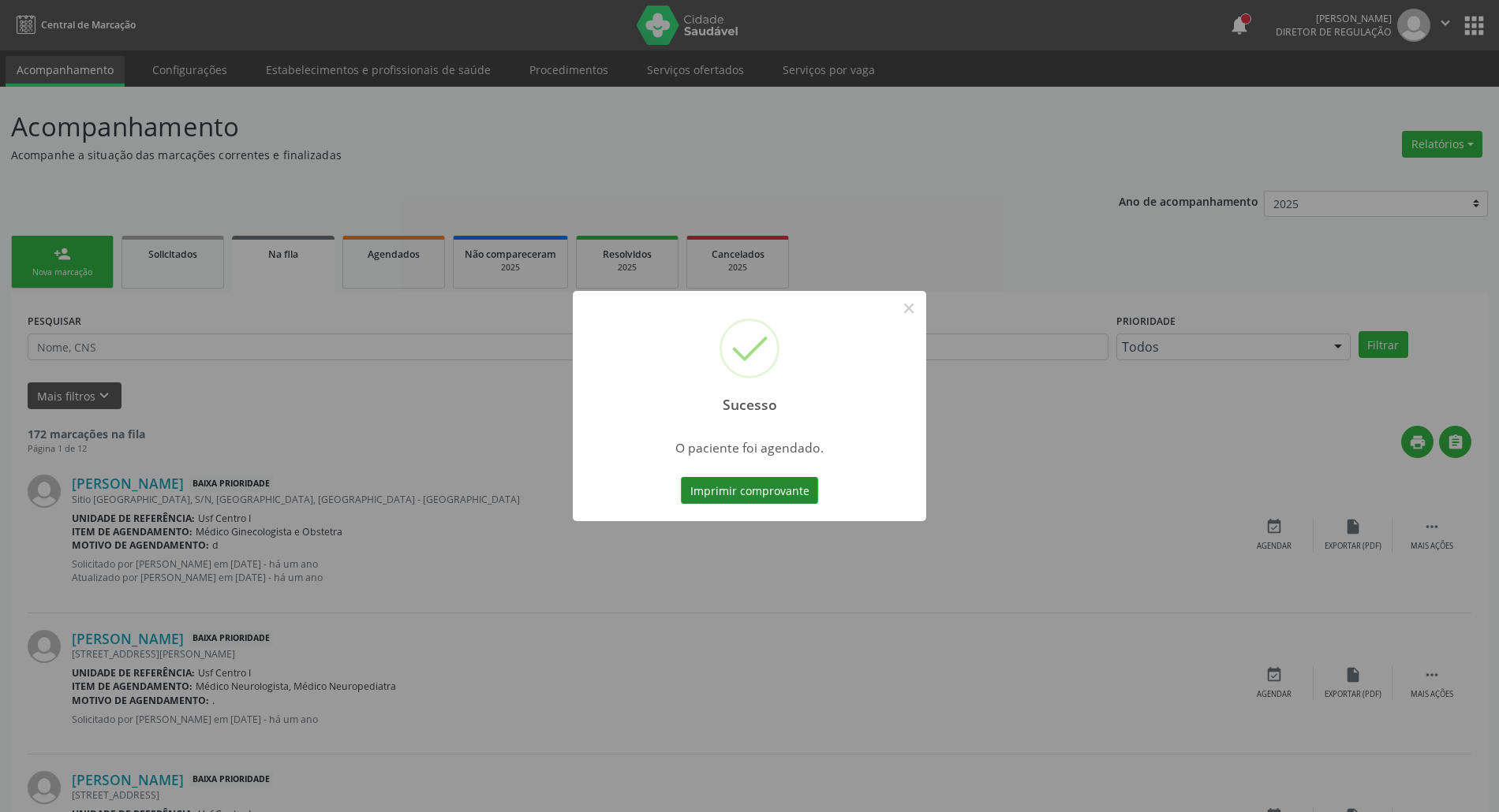
click at [742, 489] on button "Imprimir comprovante" at bounding box center [749, 491] width 137 height 27
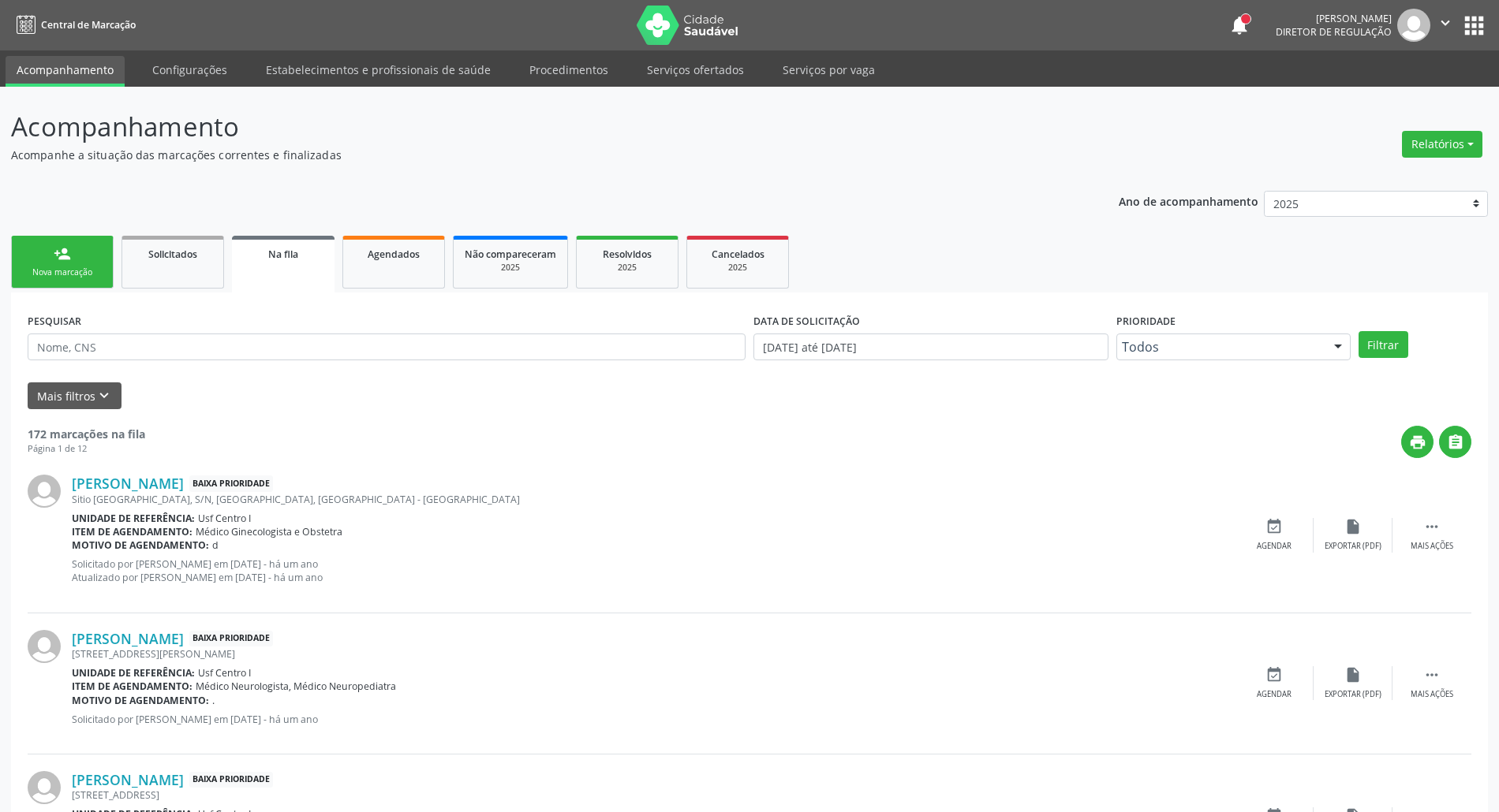
click at [54, 251] on link "person_add Nova marcação" at bounding box center [62, 262] width 103 height 53
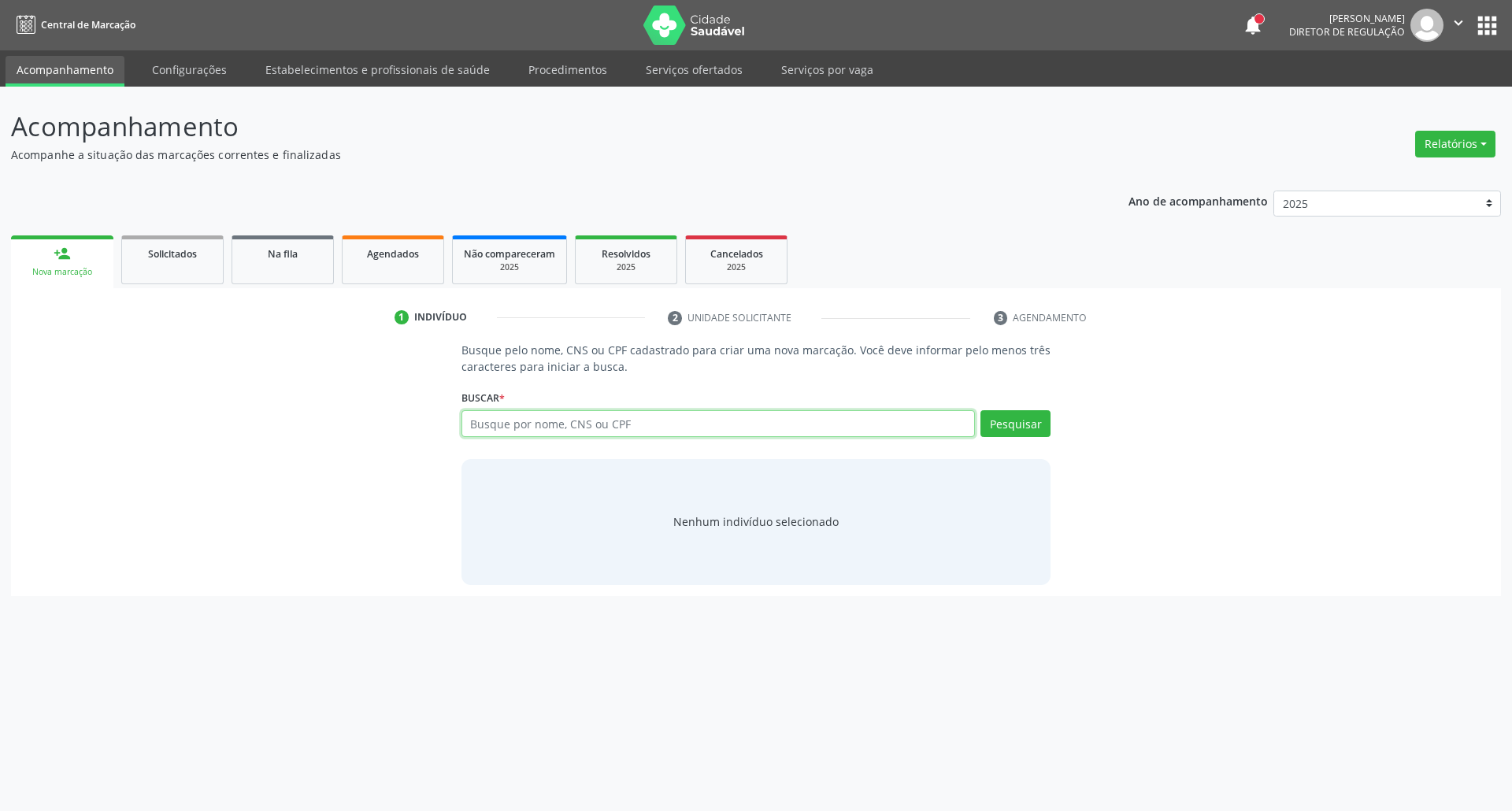
click at [646, 413] on input "text" at bounding box center [718, 424] width 514 height 27
type input "898003728969569"
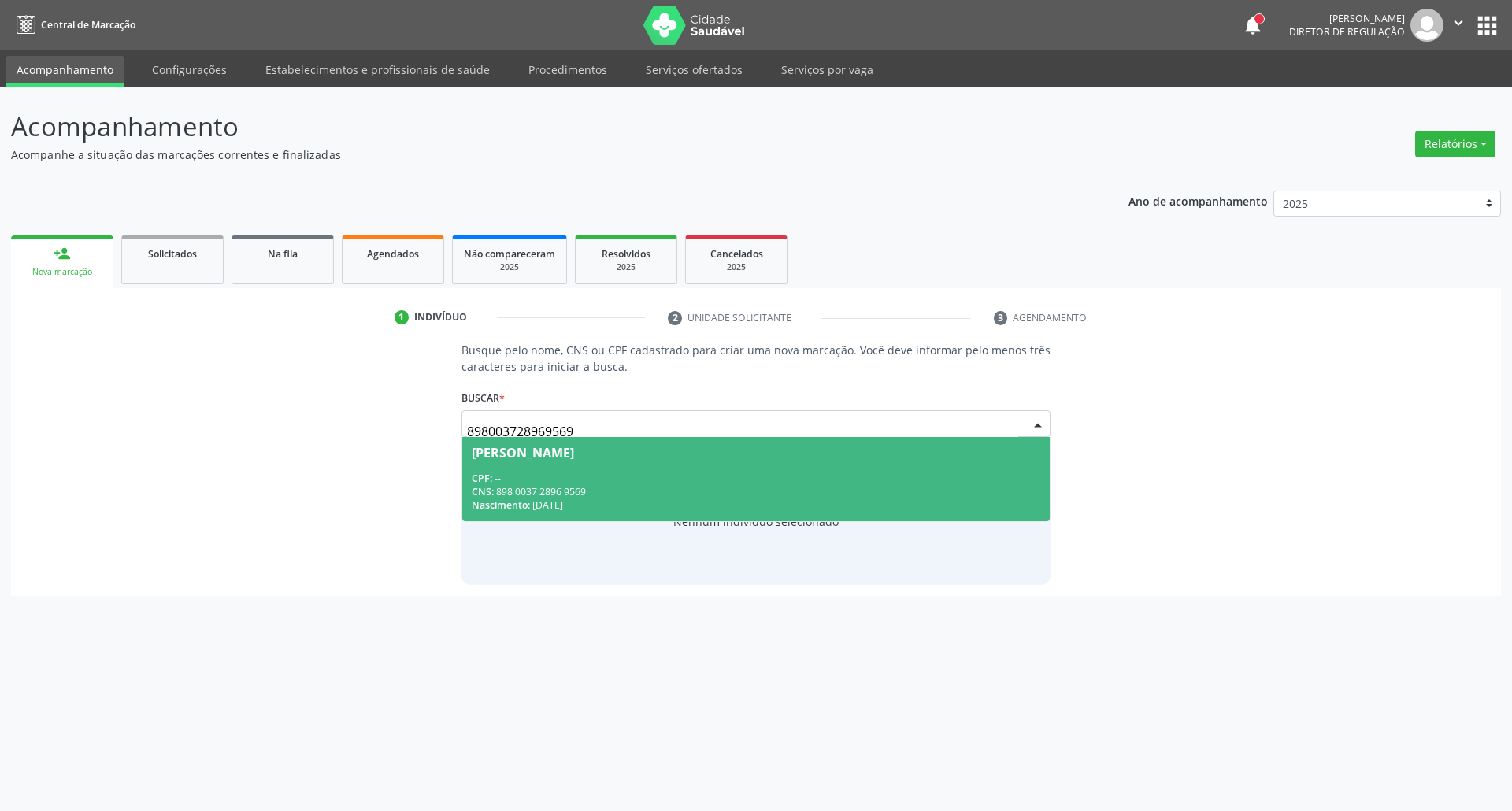
click at [621, 493] on div "CNS: 898 0037 2896 9569" at bounding box center [756, 492] width 569 height 13
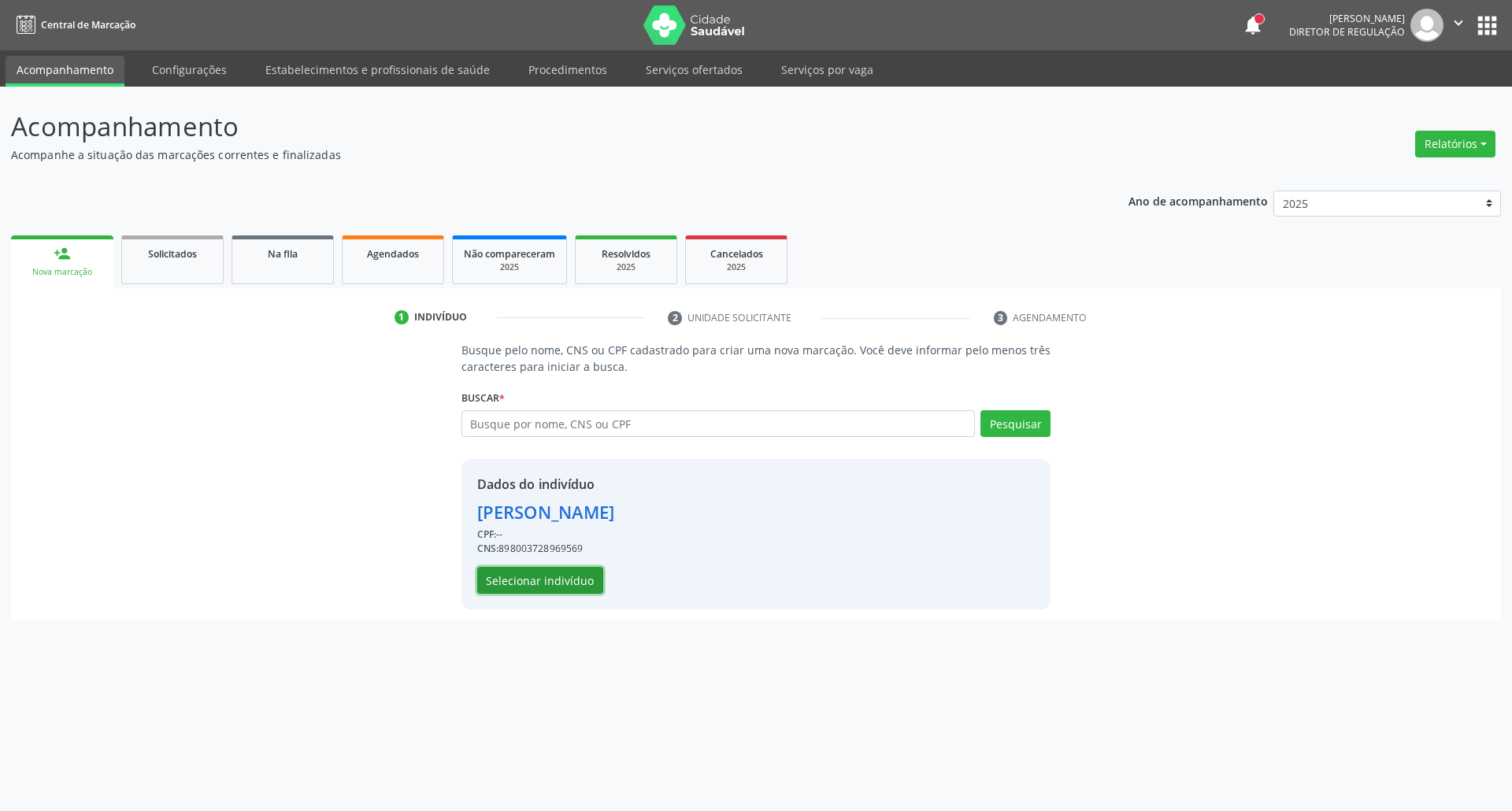
click at [518, 581] on button "Selecionar indivíduo" at bounding box center [540, 580] width 126 height 27
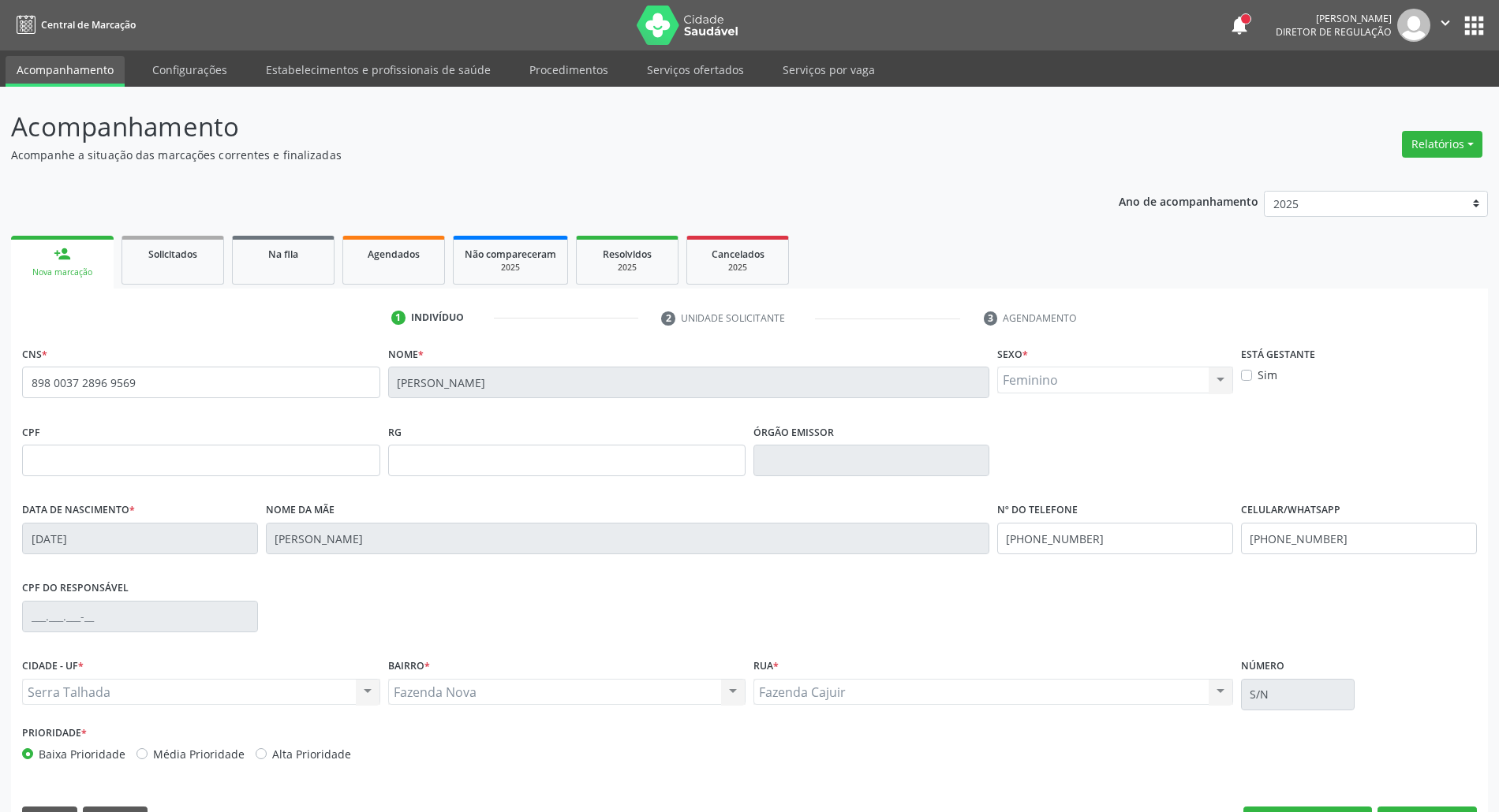
scroll to position [43, 0]
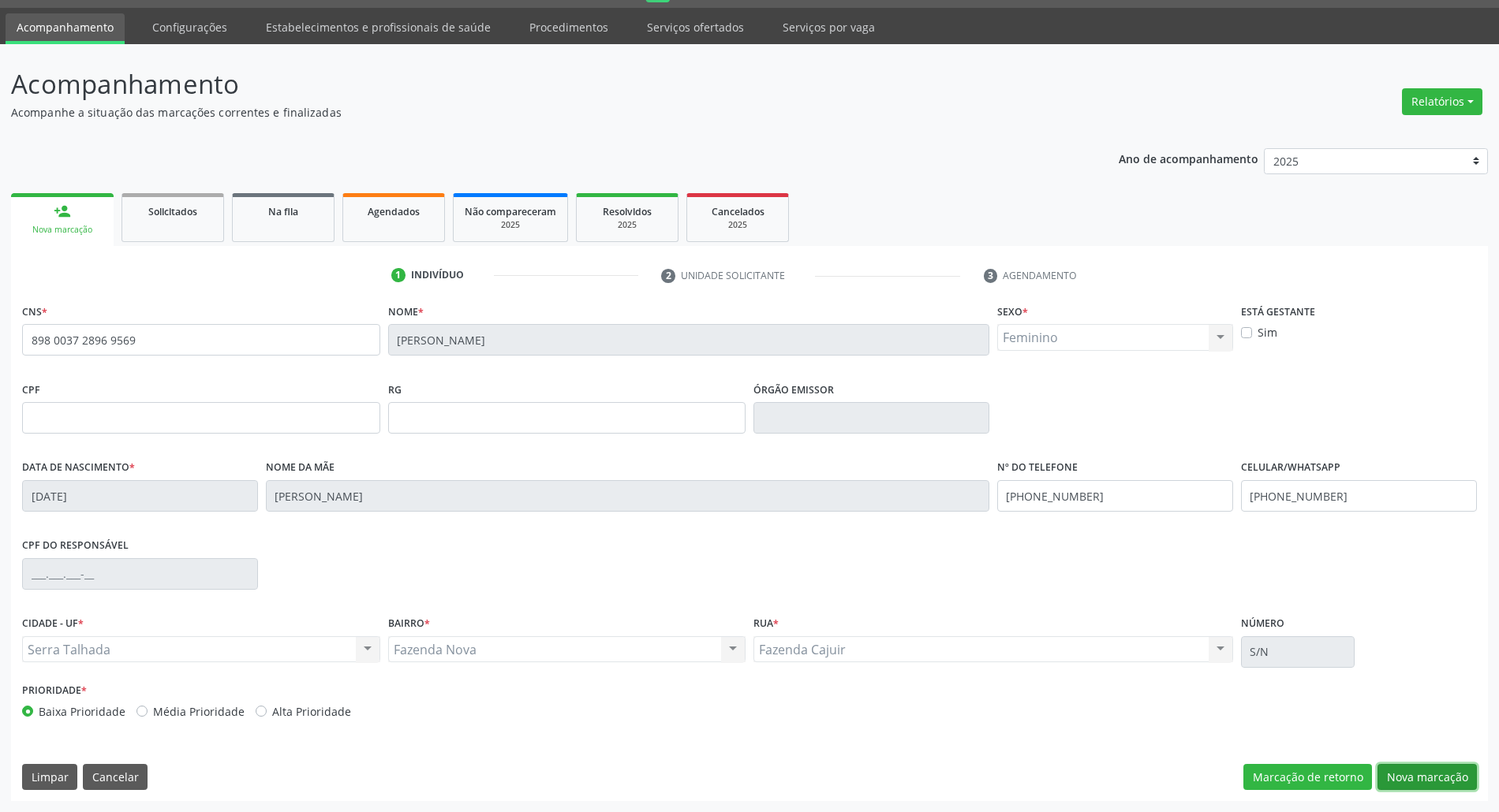
click at [1457, 789] on button "Nova marcação" at bounding box center [1427, 777] width 99 height 27
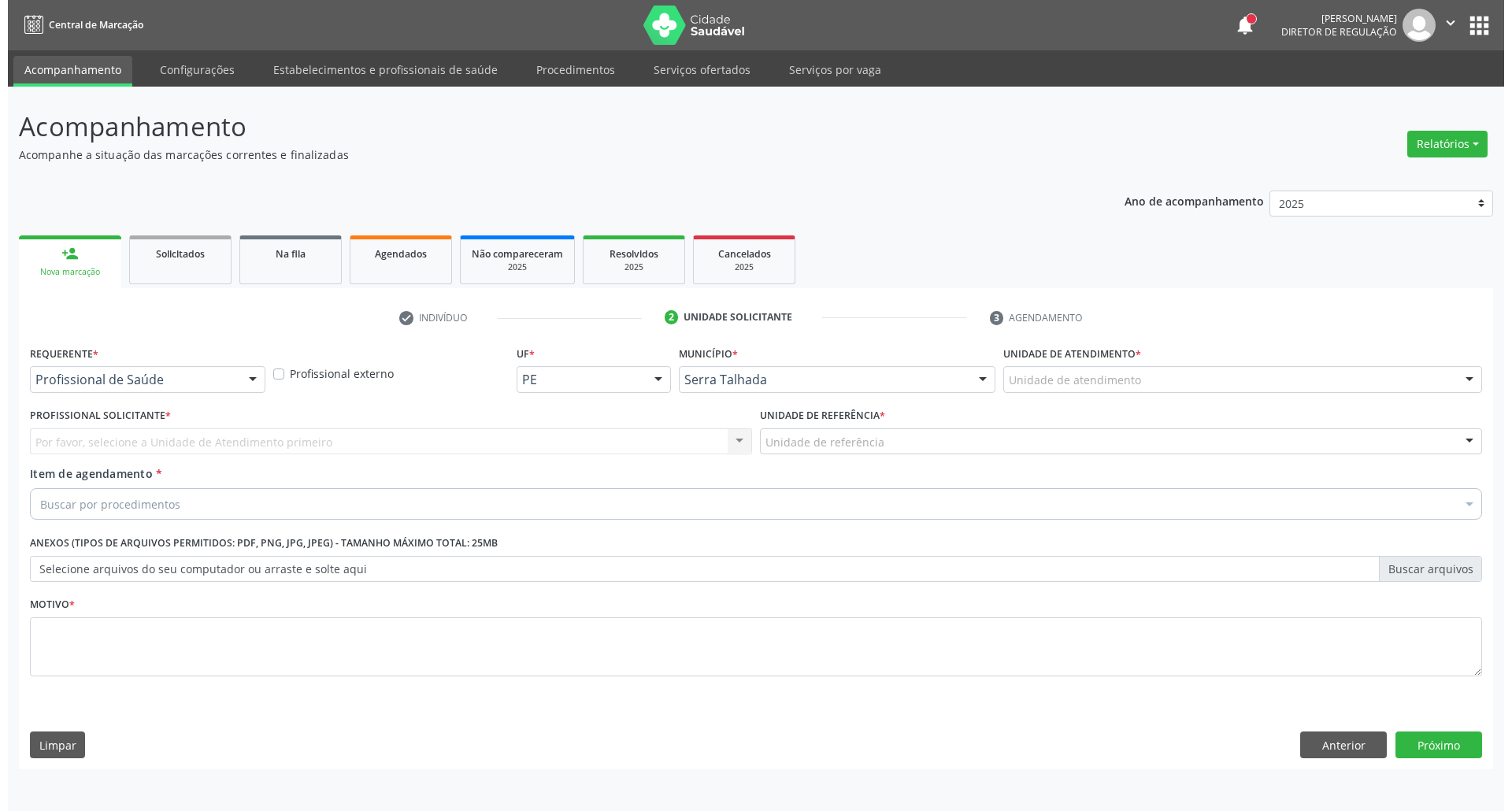
scroll to position [0, 0]
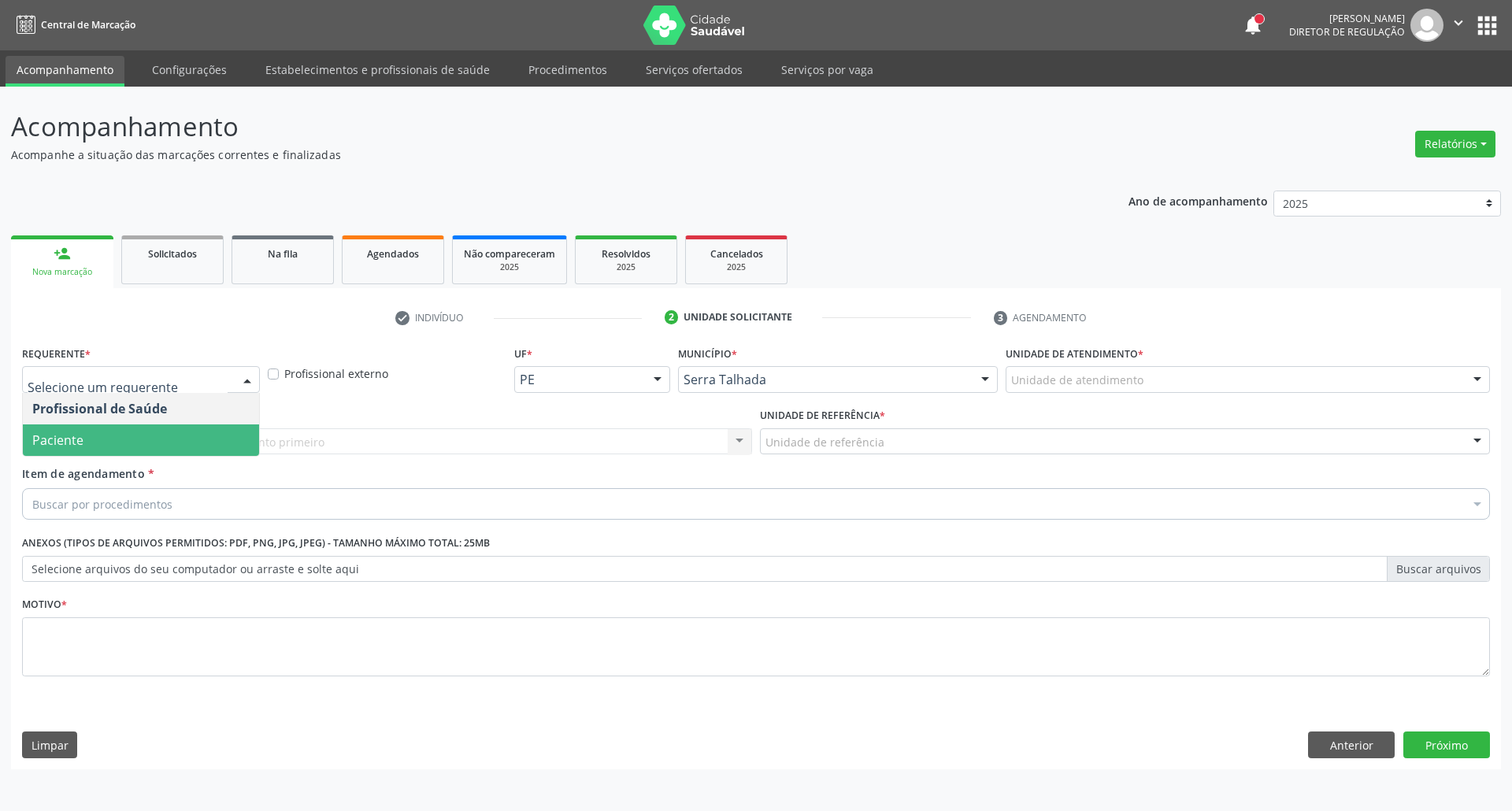
click at [117, 435] on span "Paciente" at bounding box center [140, 440] width 236 height 31
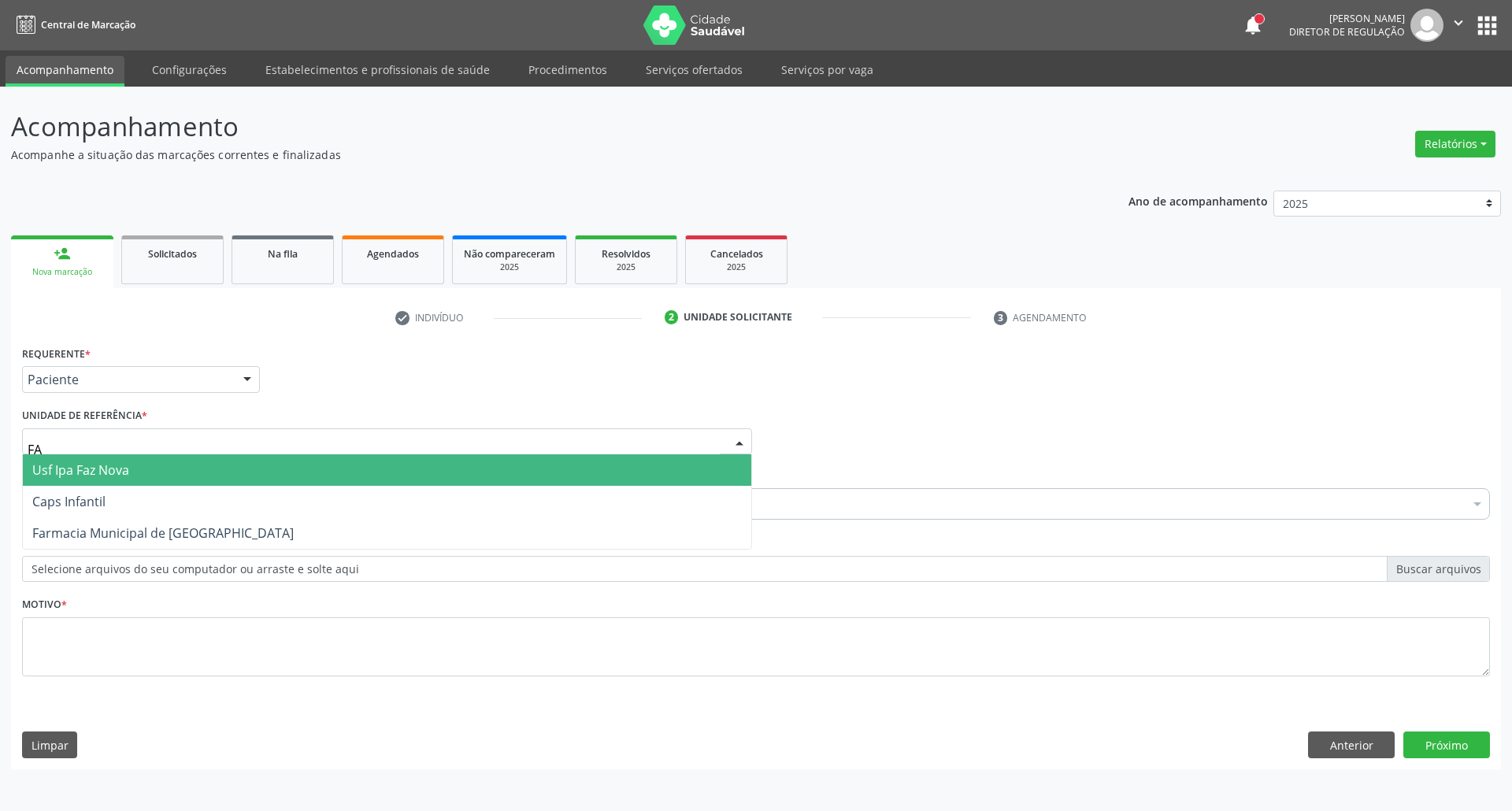
type input "FAZ"
click at [133, 464] on span "Usf Ipa Faz Nova" at bounding box center [387, 469] width 728 height 31
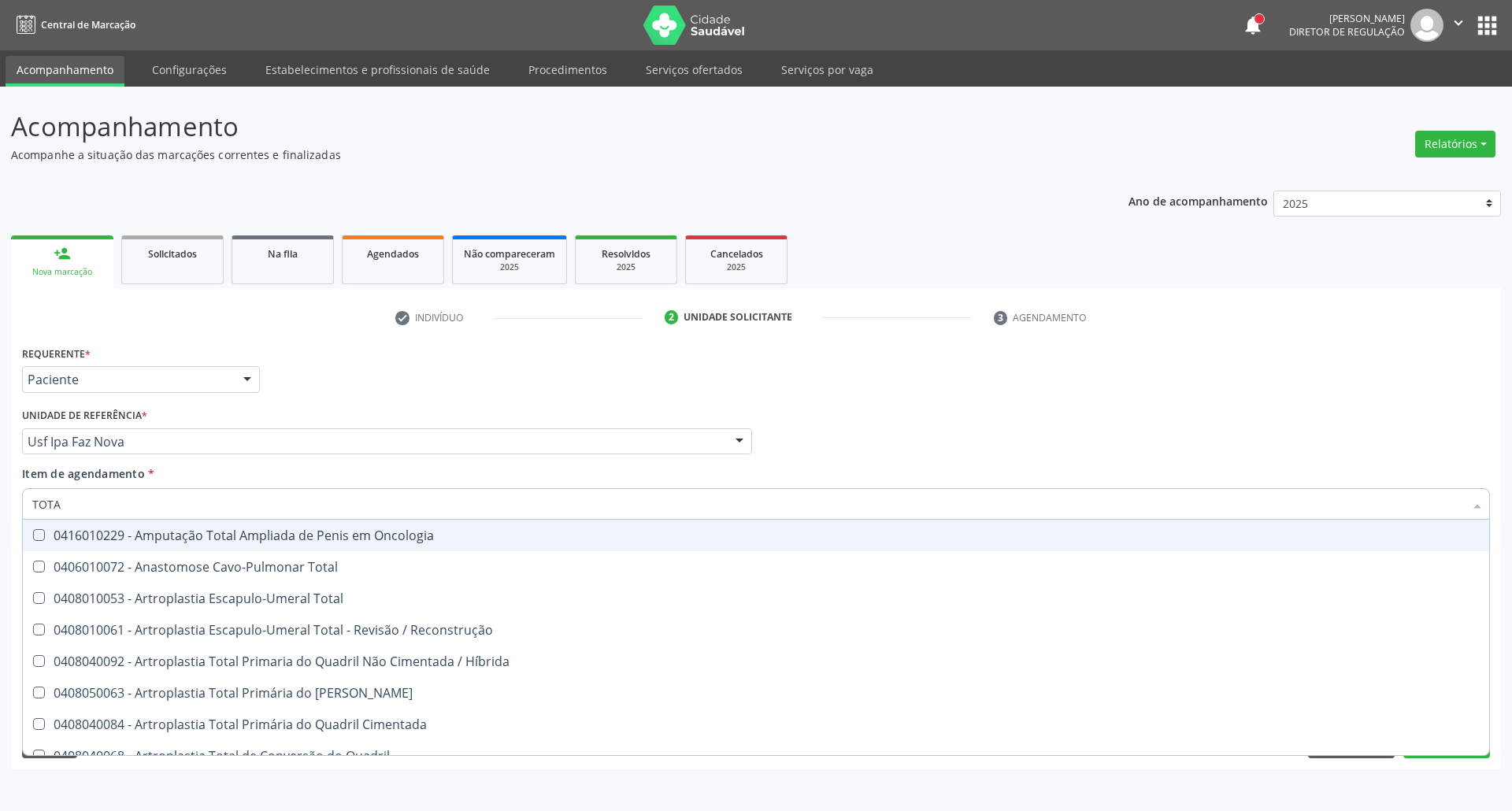
type input "TOTAL"
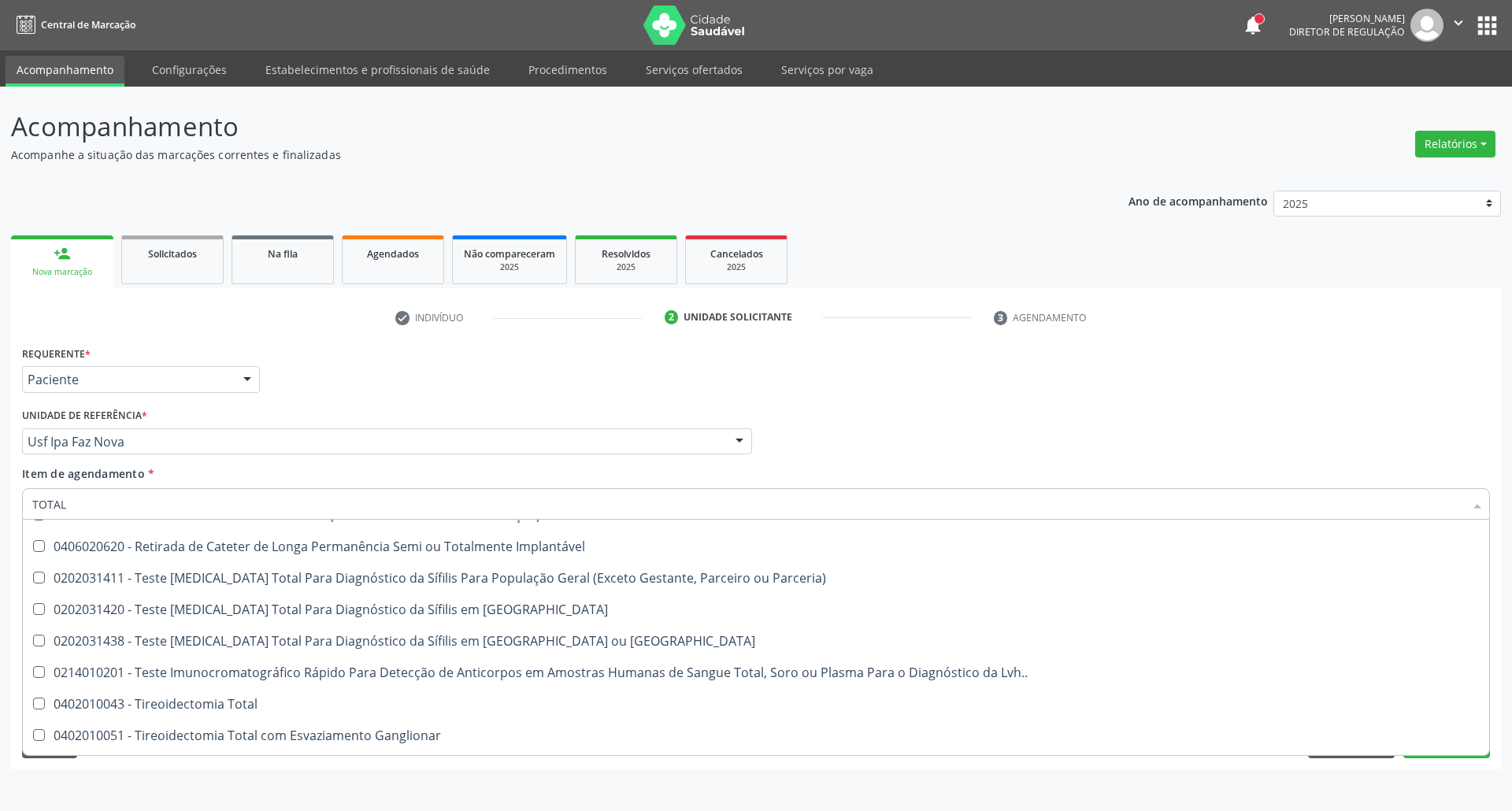
scroll to position [2600, 0]
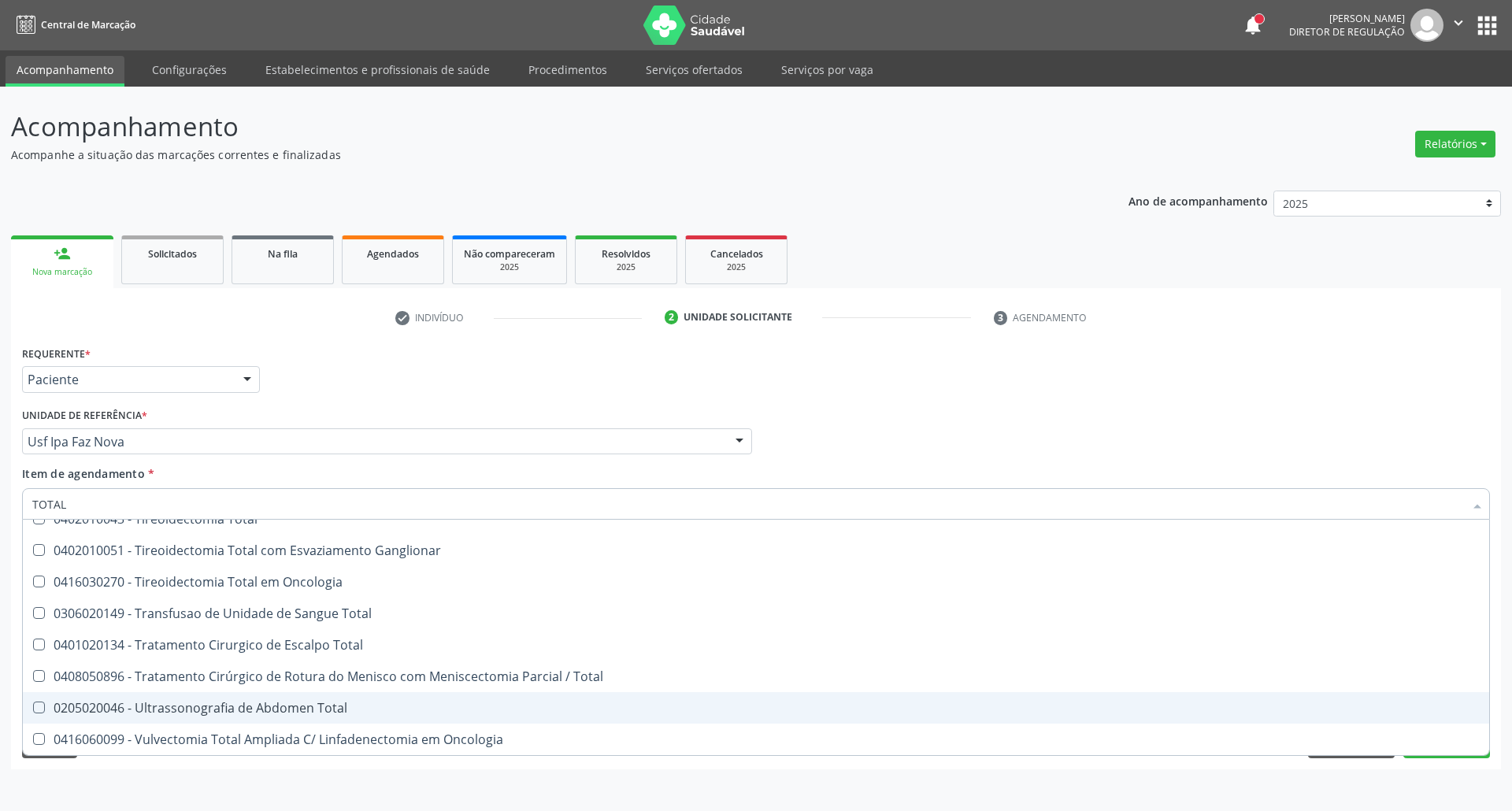
click at [307, 697] on span "0205020046 - Ultrassonografia de Abdomen Total" at bounding box center [756, 708] width 1467 height 31
checkbox Total "true"
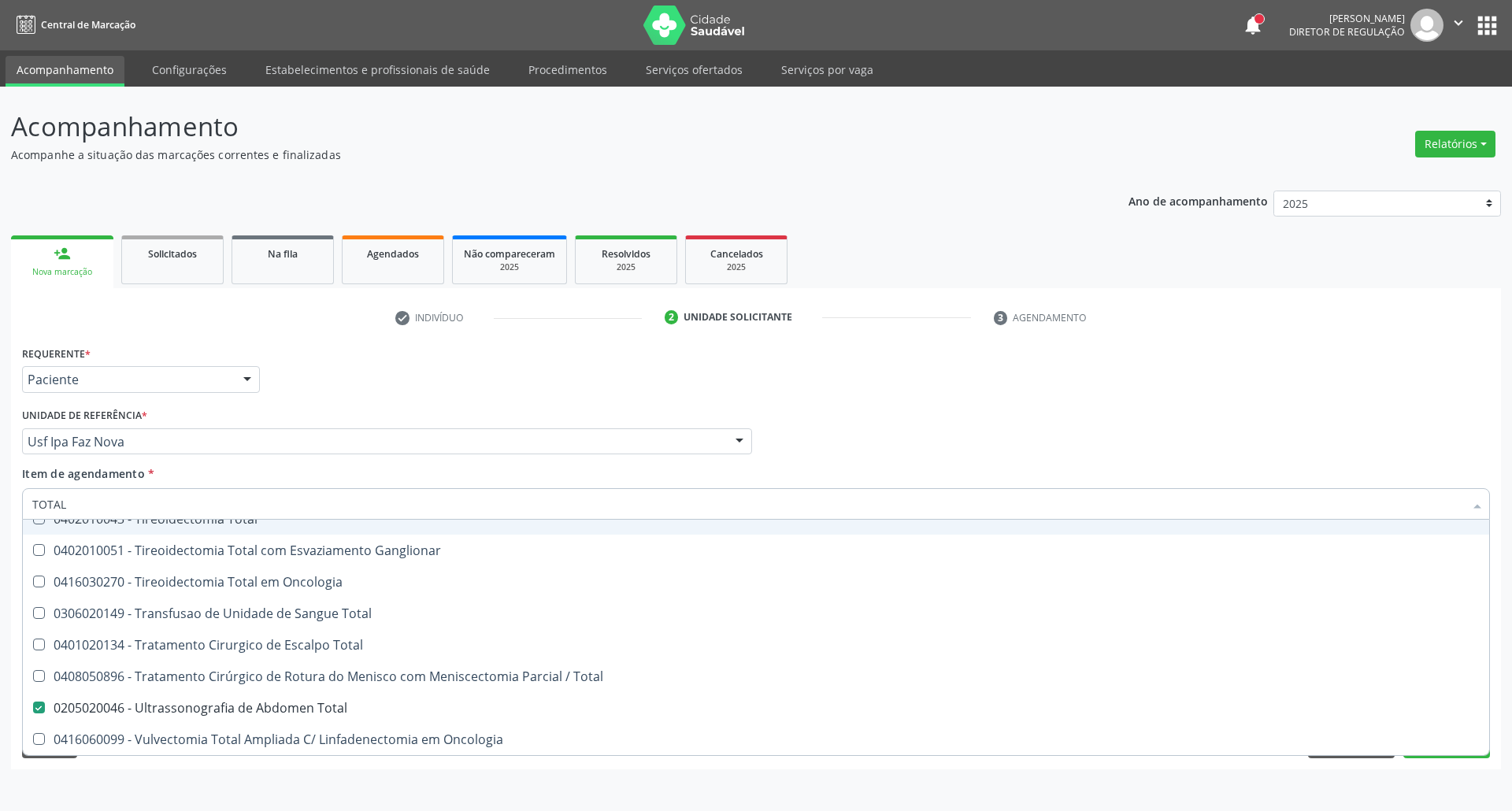
click at [851, 436] on div "Profissional Solicitante Por favor, selecione a Unidade de Atendimento primeiro…" at bounding box center [756, 434] width 1476 height 61
checkbox Total "true"
checkbox Total "false"
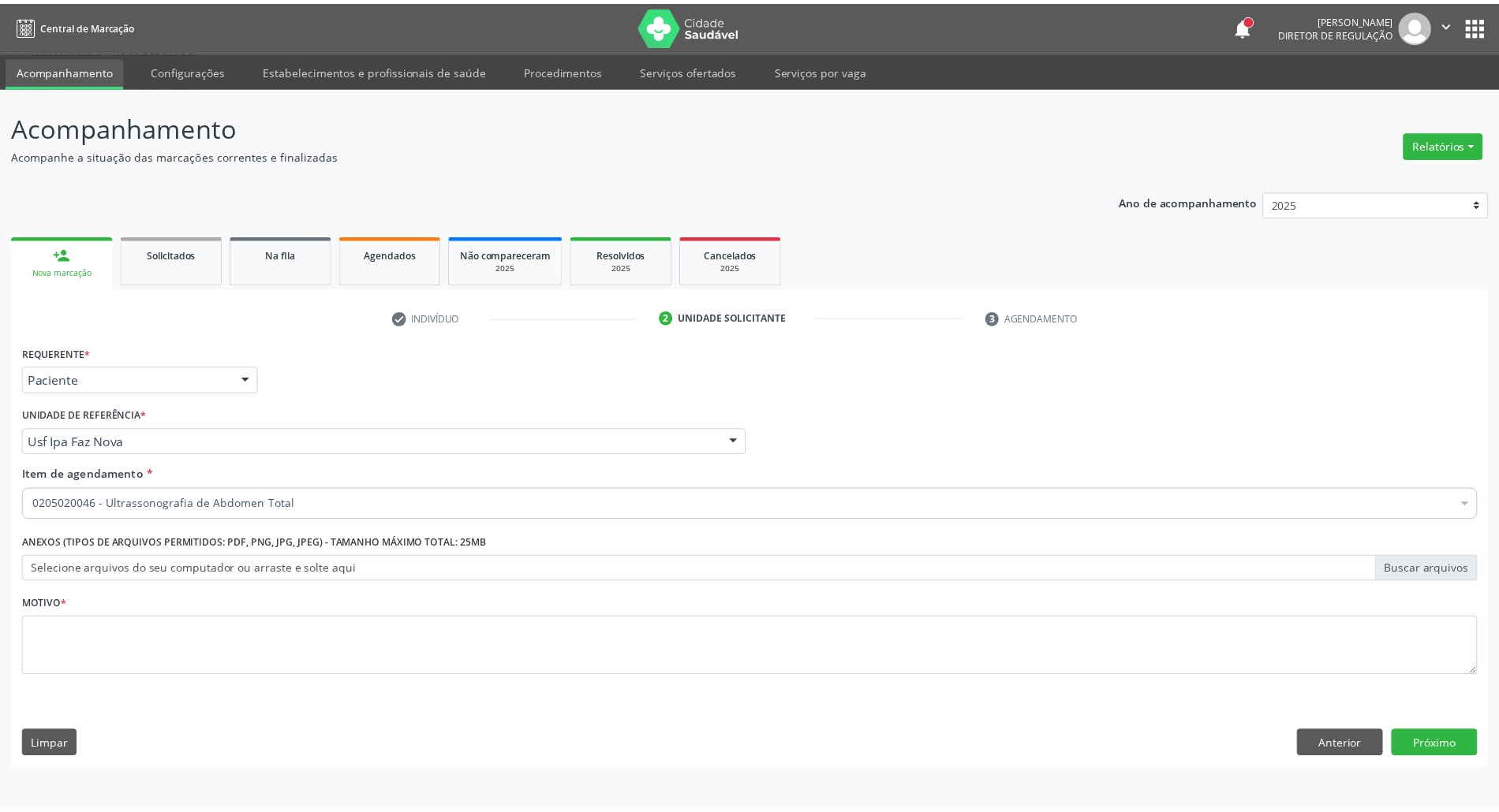
scroll to position [0, 0]
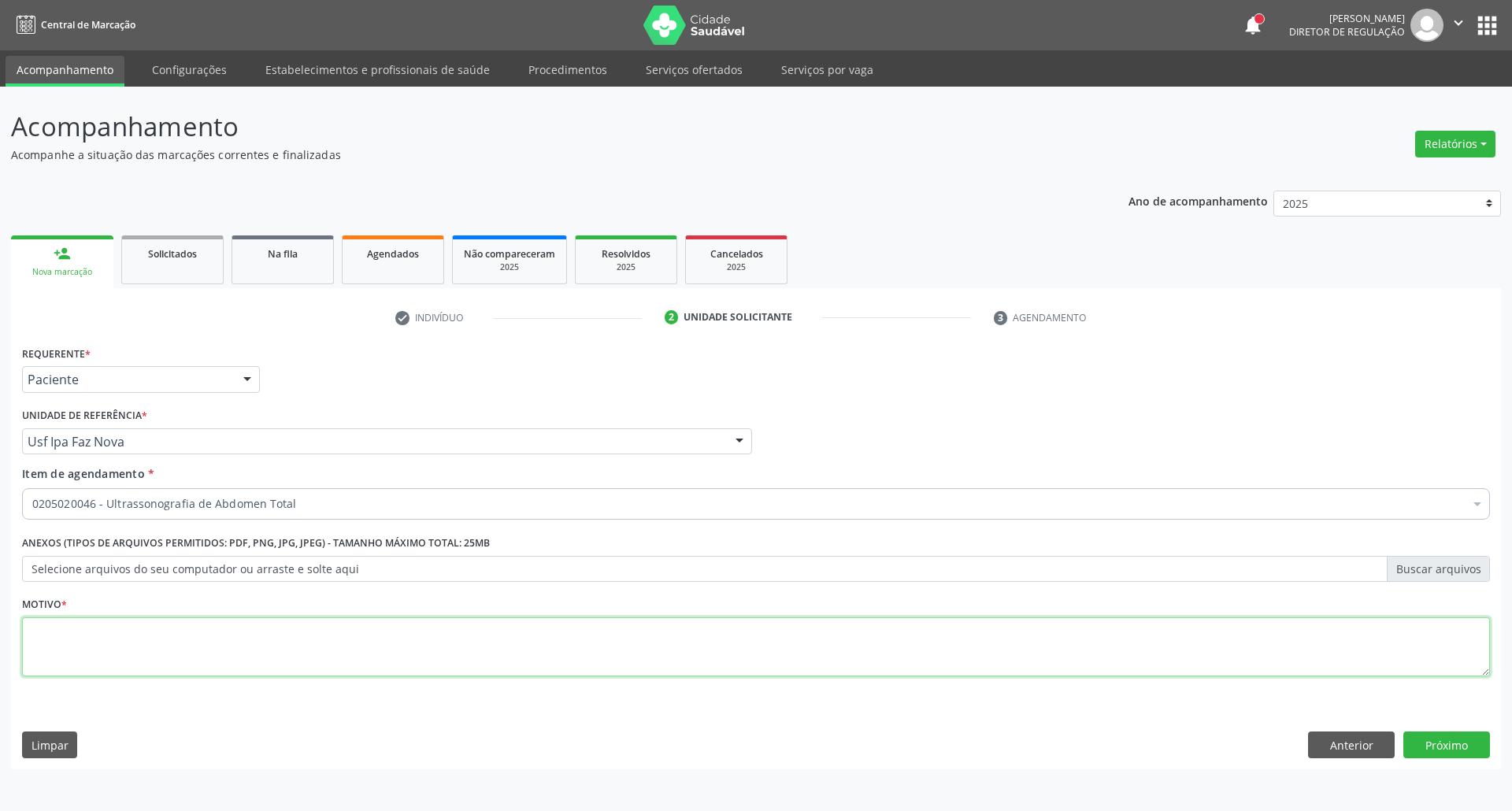
click at [493, 660] on textarea at bounding box center [755, 647] width 1467 height 60
type textarea "."
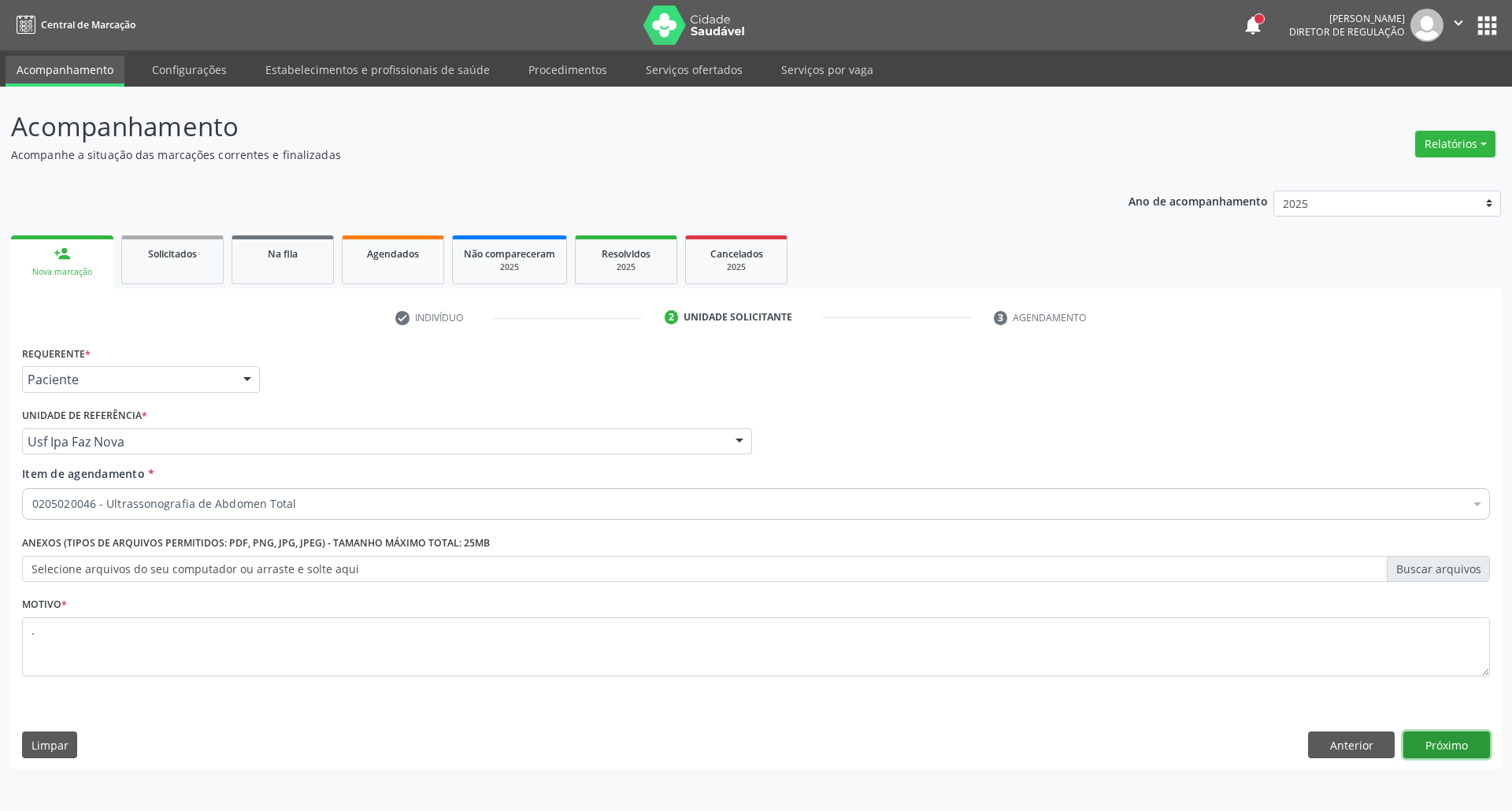
drag, startPoint x: 1463, startPoint y: 741, endPoint x: 1454, endPoint y: 741, distance: 9.0
click at [1462, 741] on button "Próximo" at bounding box center [1446, 745] width 87 height 27
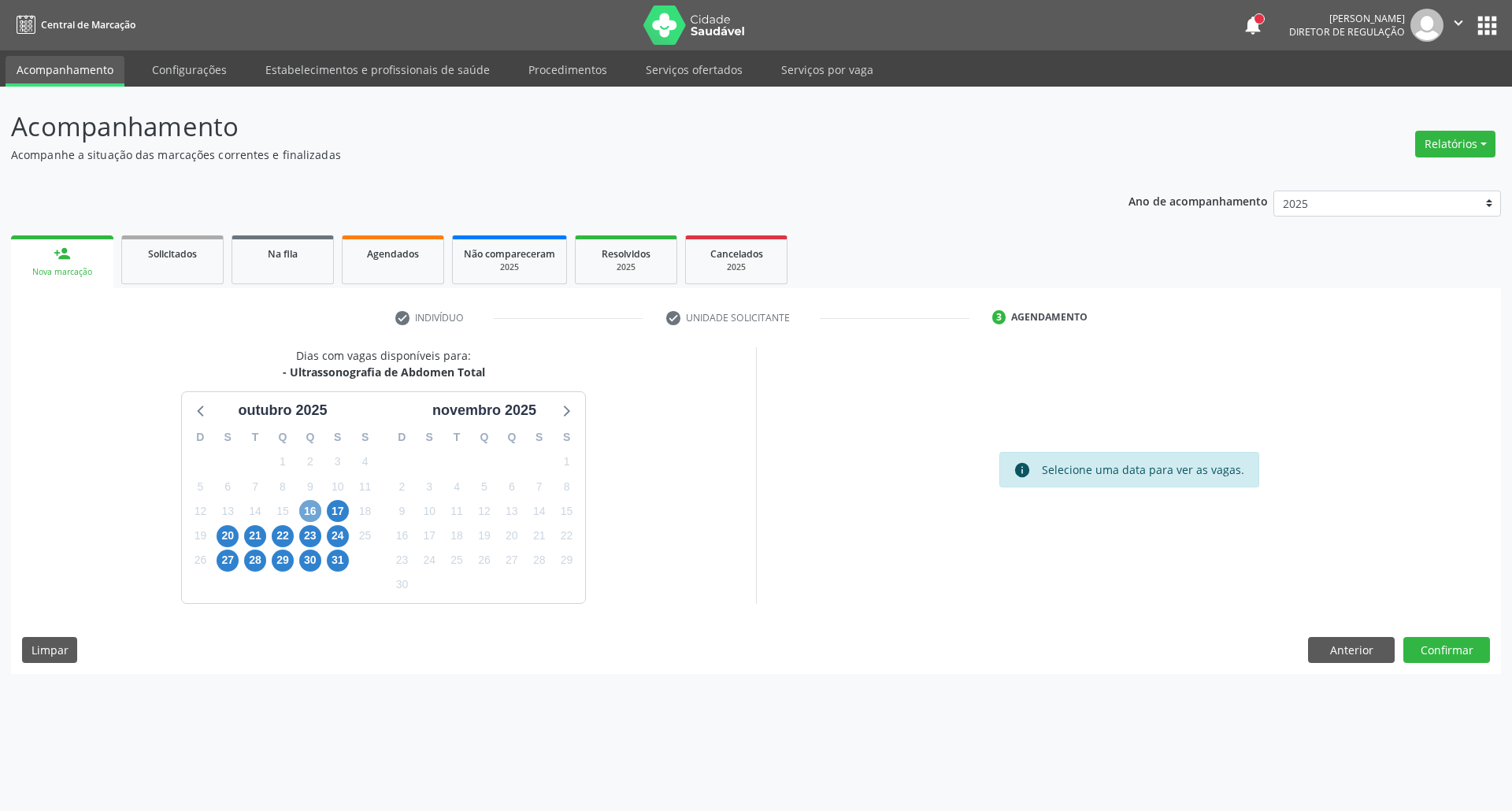
click at [304, 514] on span "16" at bounding box center [310, 512] width 22 height 22
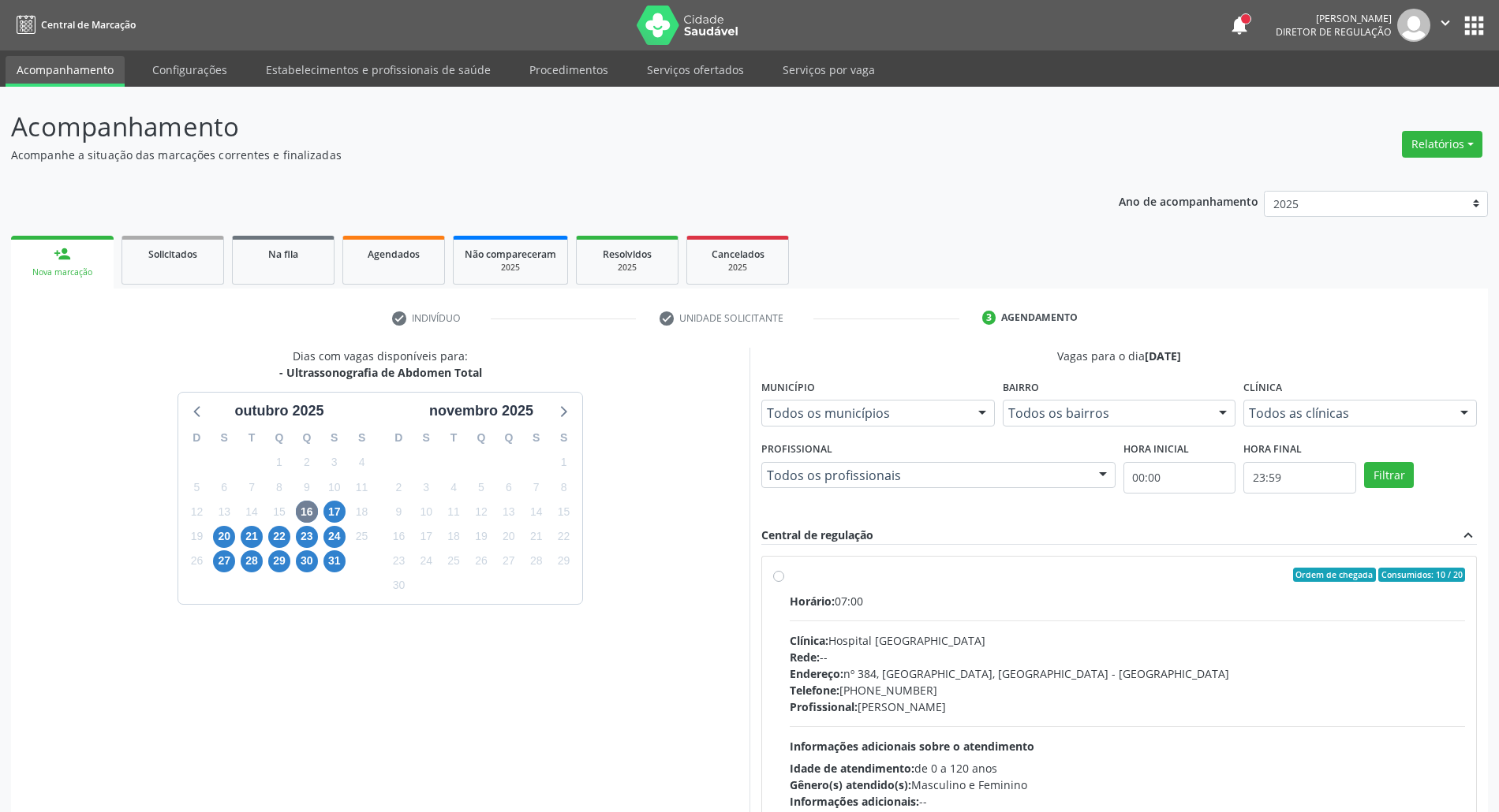
drag, startPoint x: 982, startPoint y: 585, endPoint x: 1011, endPoint y: 521, distance: 70.3
click at [980, 584] on label "Ordem de chegada Consumidos: 10 / 20 Horário: 07:00 Clínica: Hospital Sao Franc…" at bounding box center [1127, 688] width 676 height 242
click at [784, 582] on input "Ordem de chegada Consumidos: 10 / 20 Horário: 07:00 Clínica: Hospital Sao Franc…" at bounding box center [779, 574] width 11 height 14
radio input "true"
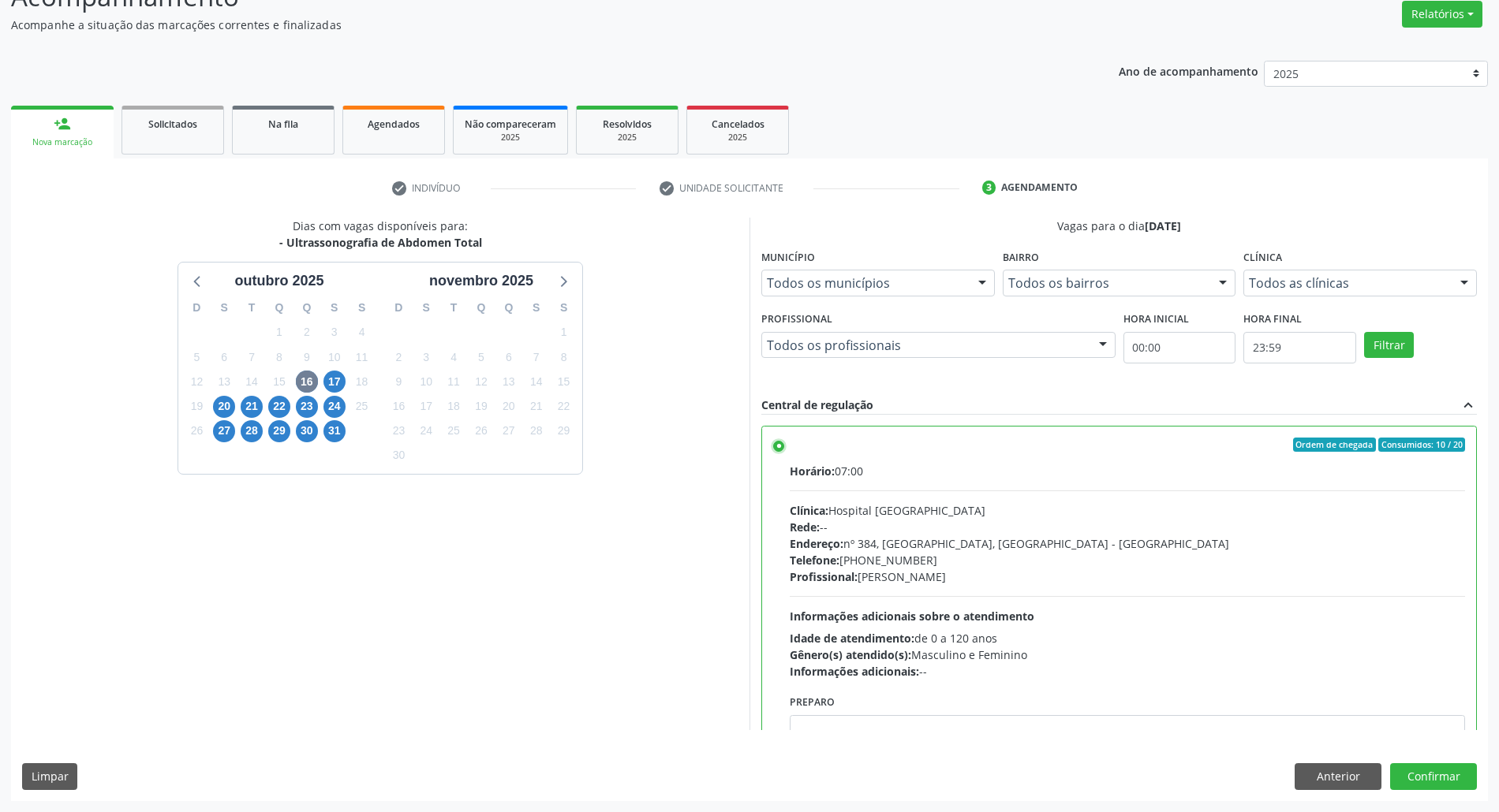
scroll to position [80, 0]
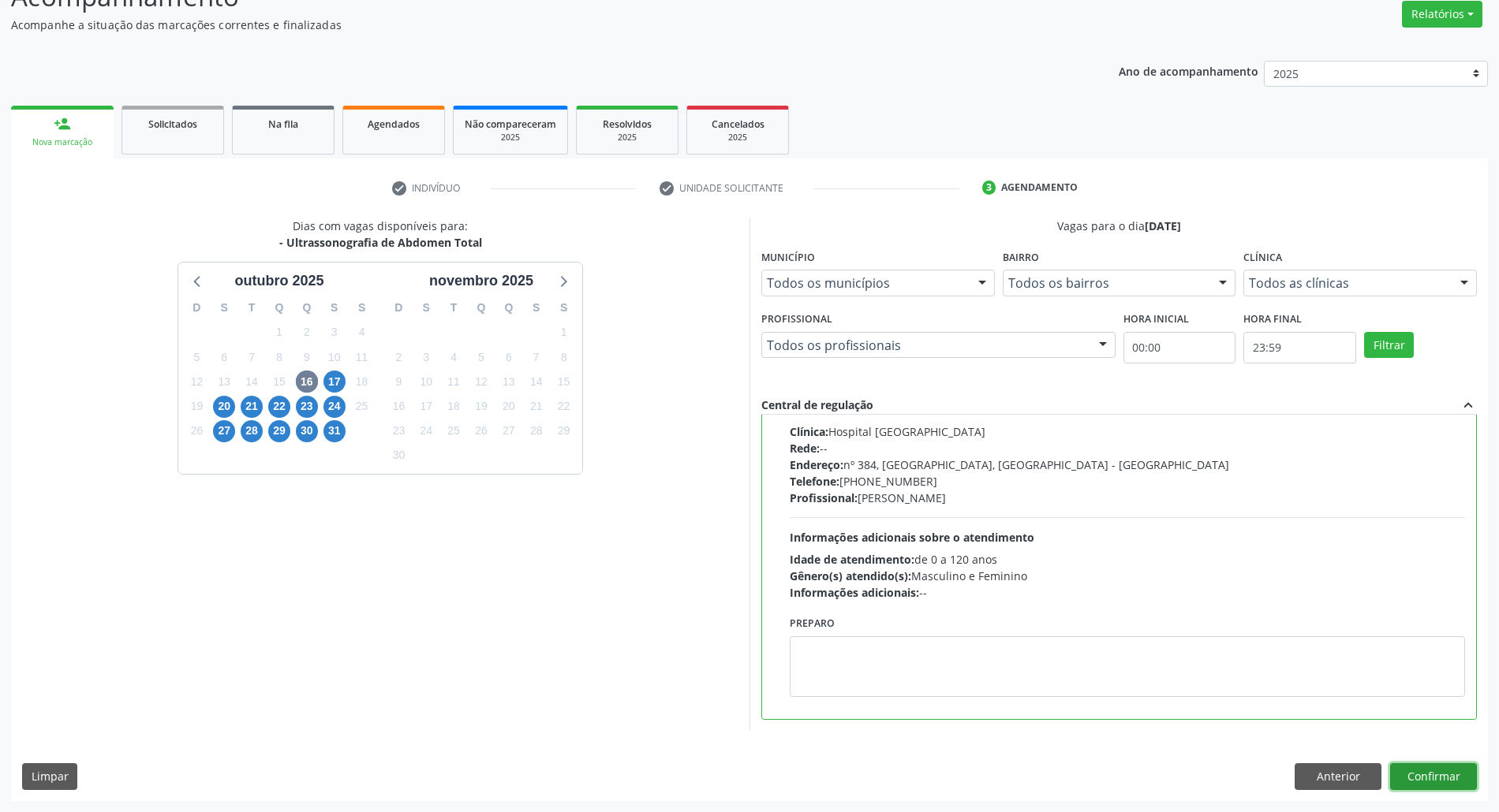
click at [1408, 780] on button "Confirmar" at bounding box center [1433, 777] width 87 height 27
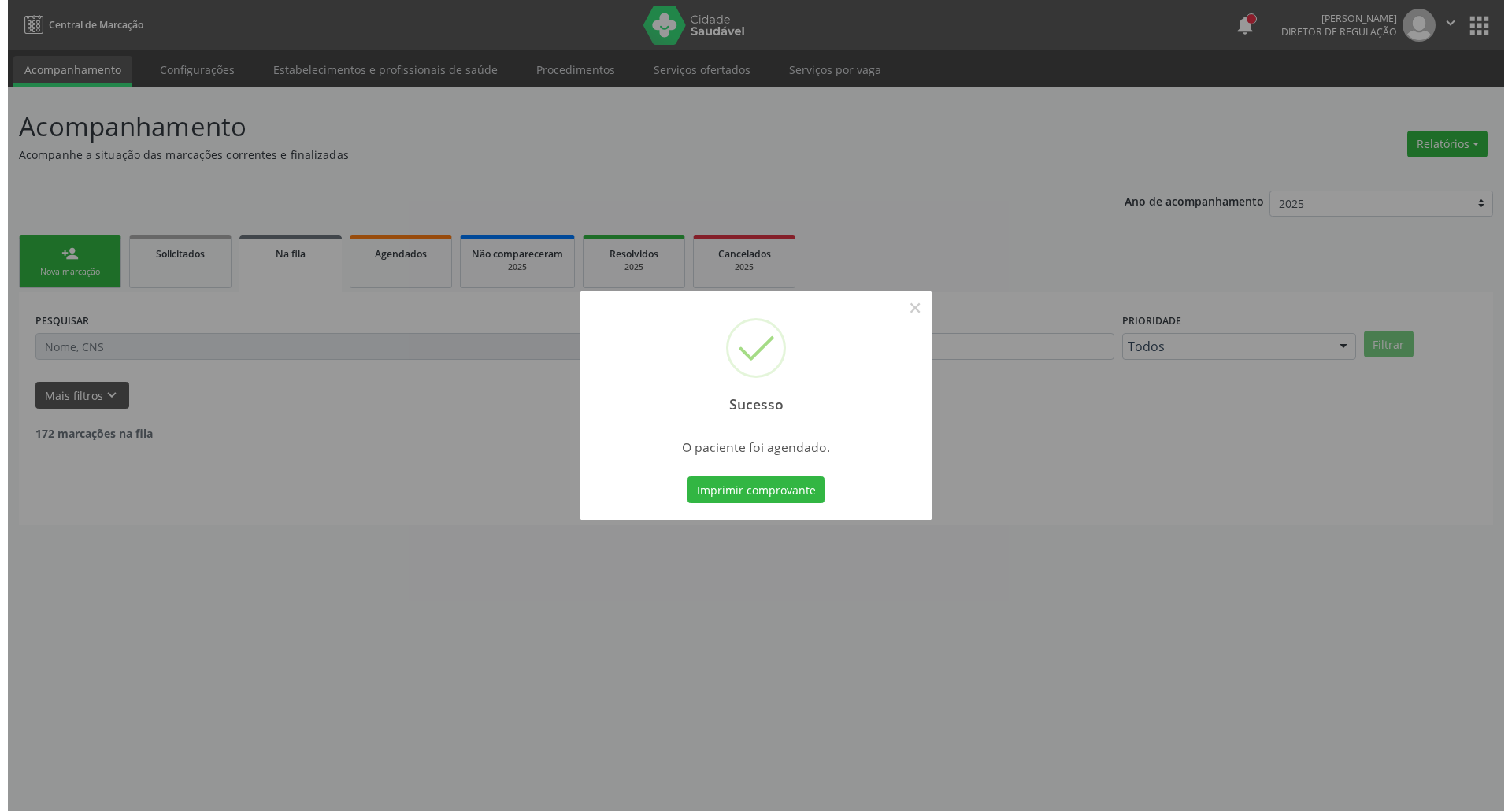
scroll to position [0, 0]
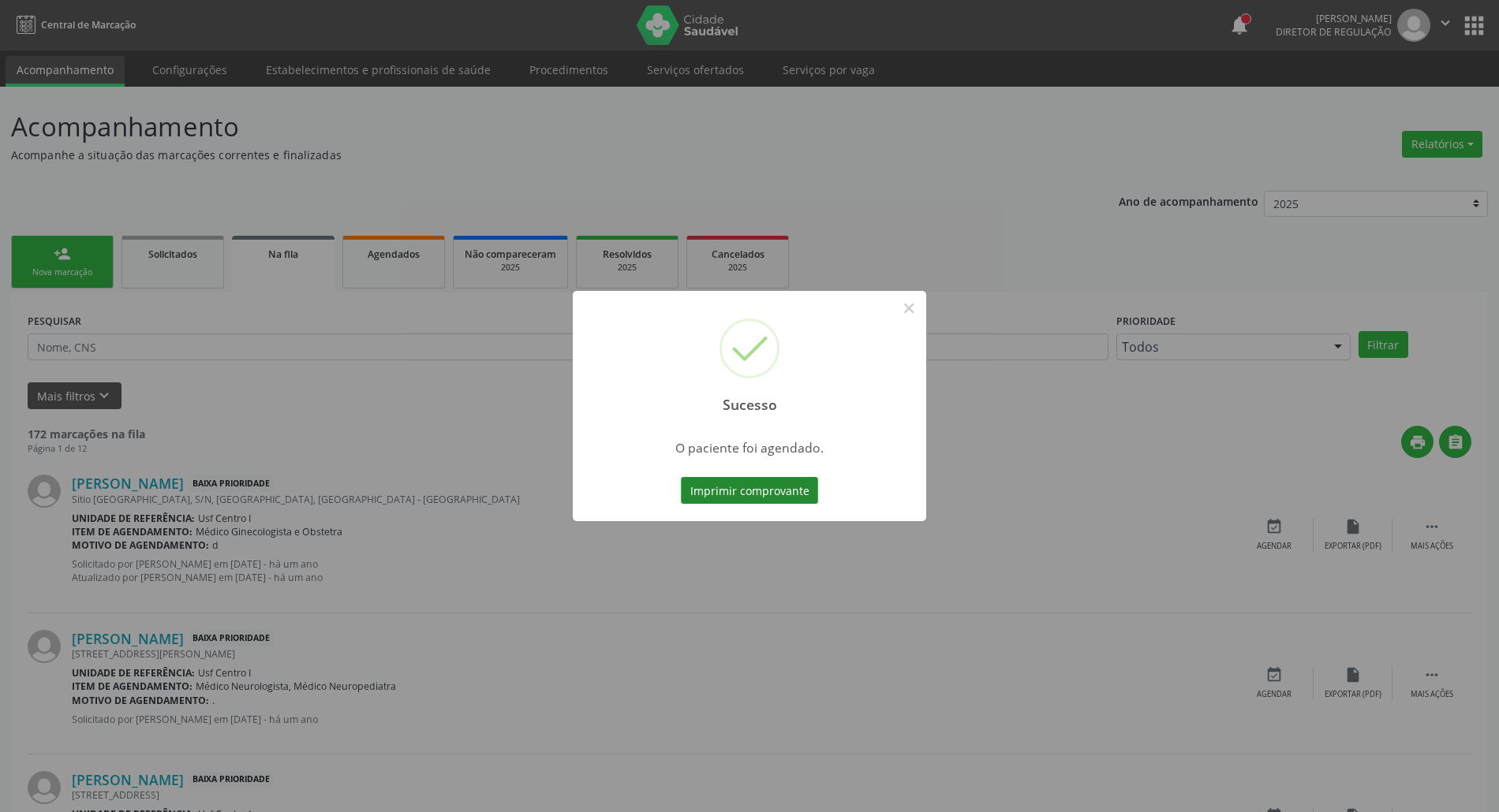
click at [784, 489] on button "Imprimir comprovante" at bounding box center [749, 491] width 137 height 27
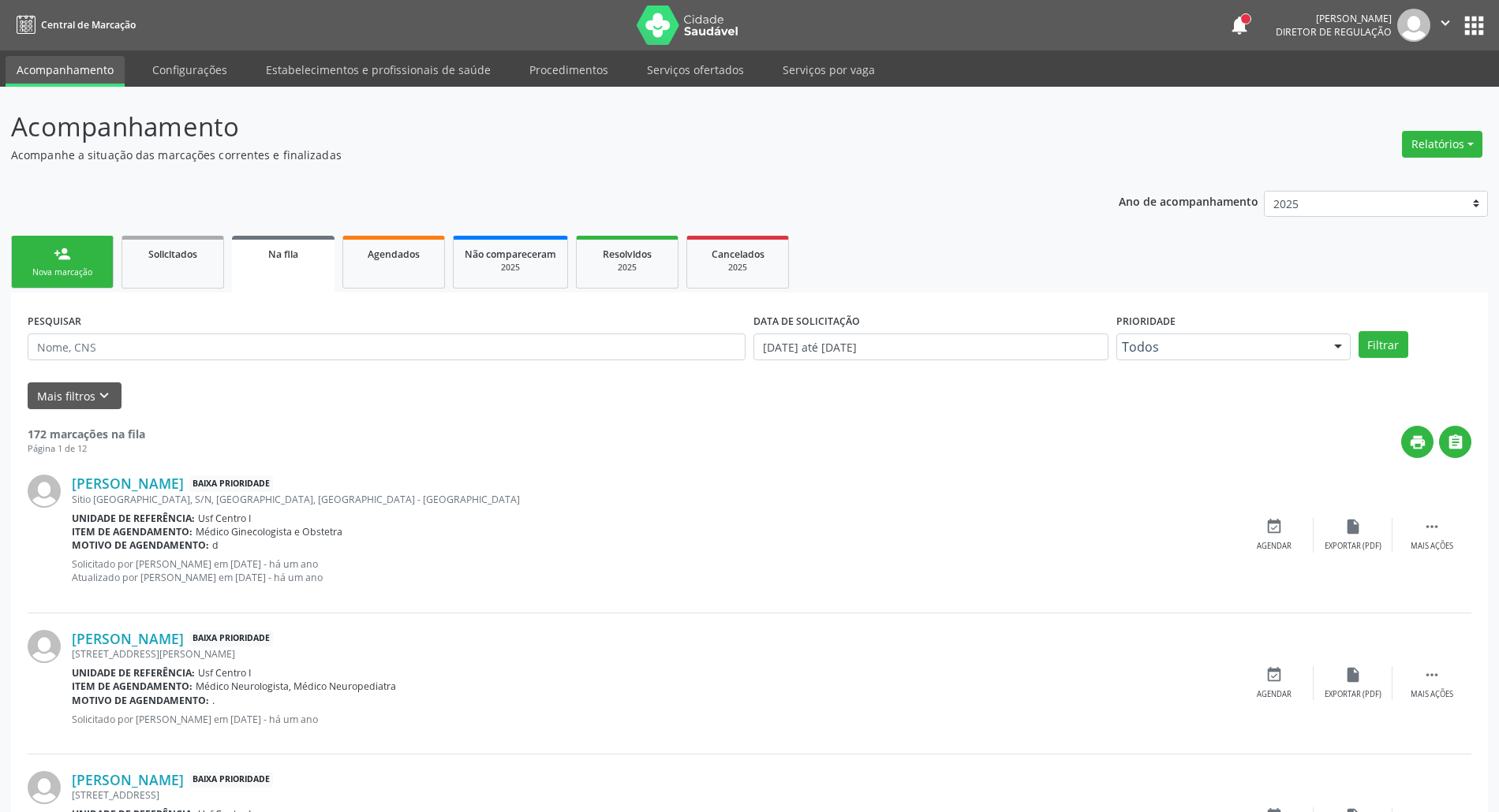
click at [42, 256] on link "person_add Nova marcação" at bounding box center [62, 262] width 103 height 53
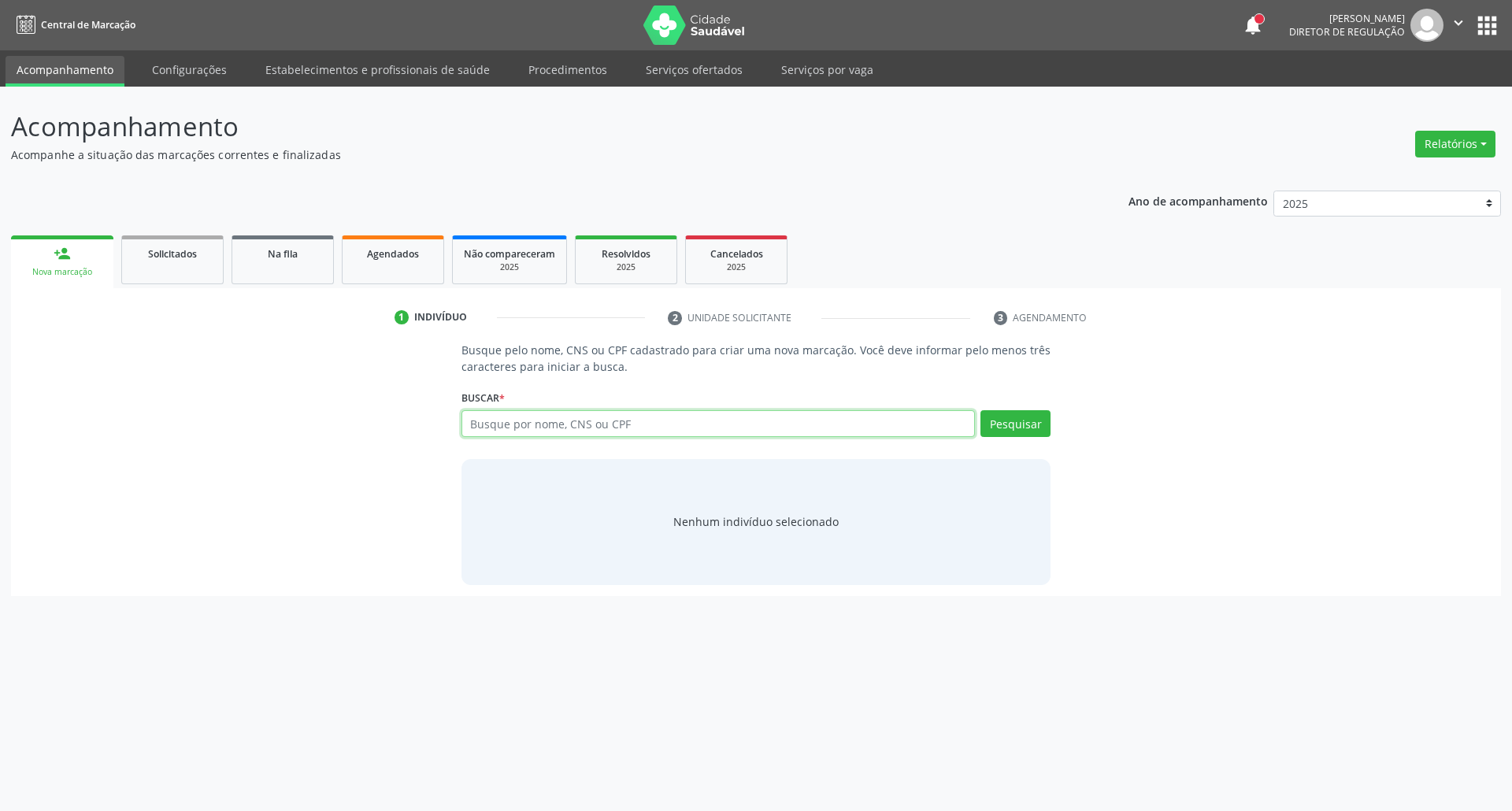
click at [596, 422] on input "text" at bounding box center [718, 424] width 514 height 27
click at [594, 430] on input "text" at bounding box center [718, 424] width 514 height 27
click at [395, 272] on link "Agendados" at bounding box center [393, 260] width 103 height 49
click at [395, 271] on link "Agendados" at bounding box center [393, 260] width 103 height 49
select select "9"
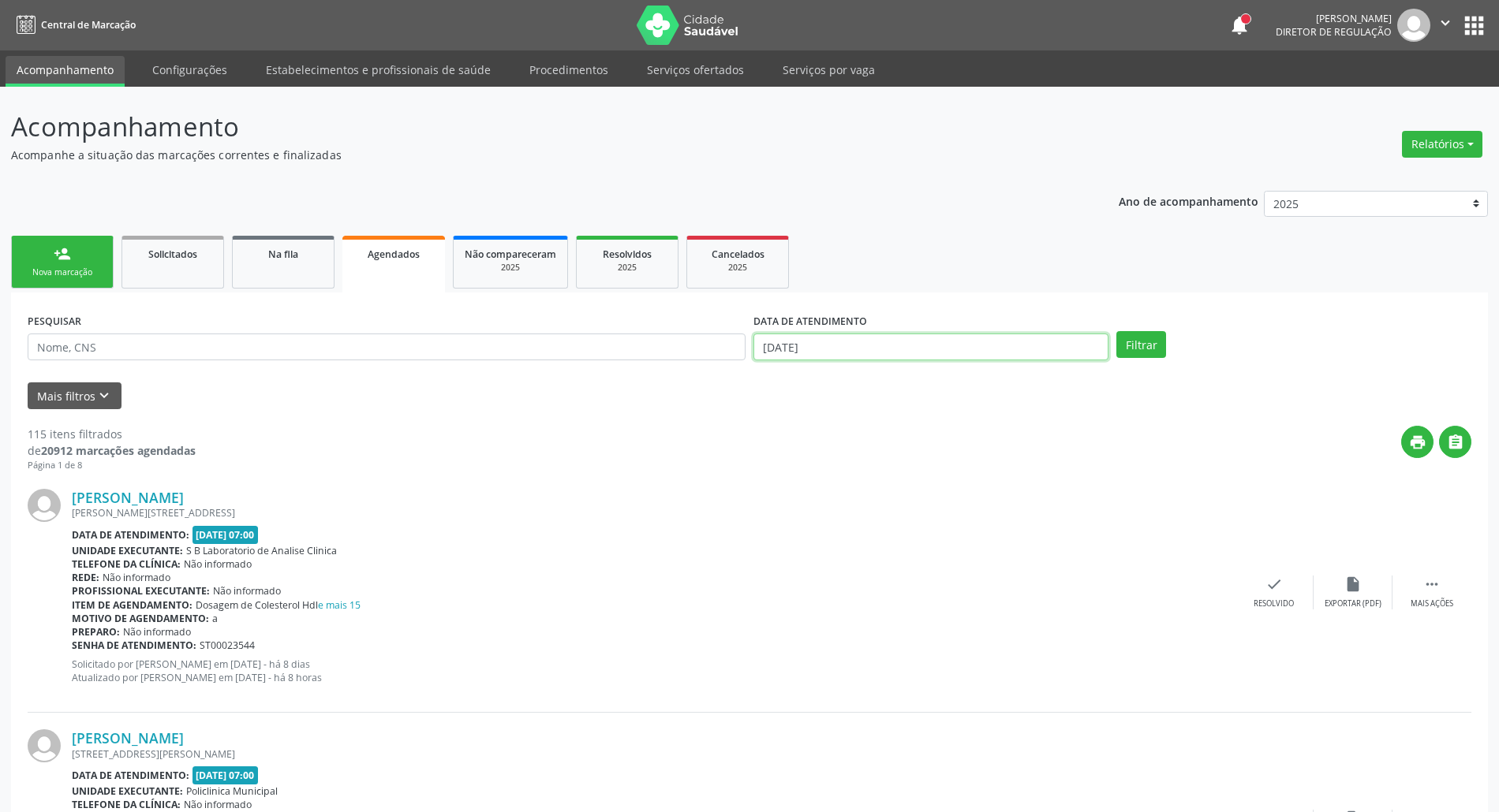
click at [907, 349] on input "[DATE]" at bounding box center [930, 347] width 355 height 27
click at [194, 341] on input "text" at bounding box center [387, 347] width 718 height 27
type input "898003728969569"
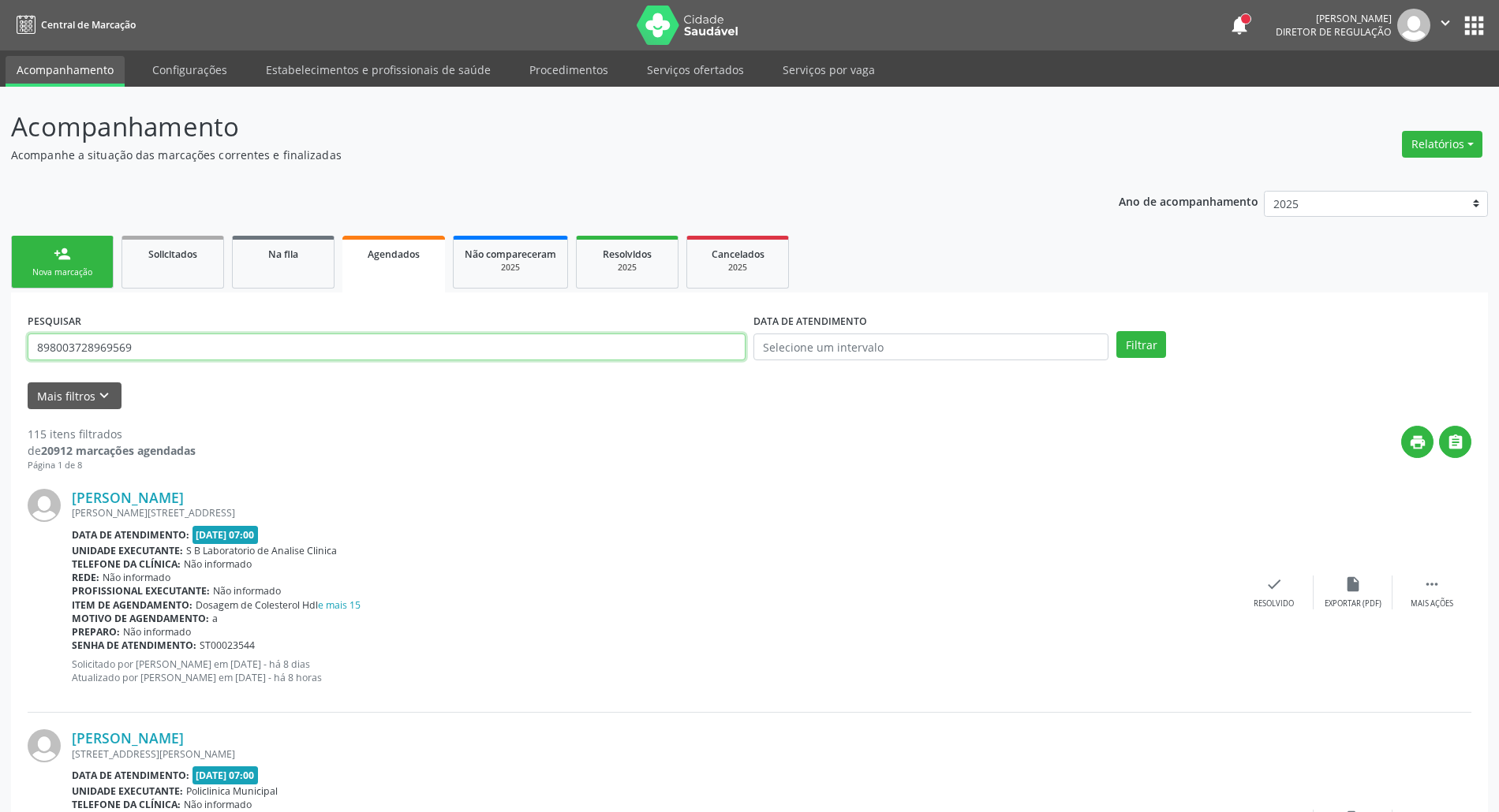
click at [1116, 331] on button "Filtrar" at bounding box center [1141, 345] width 50 height 27
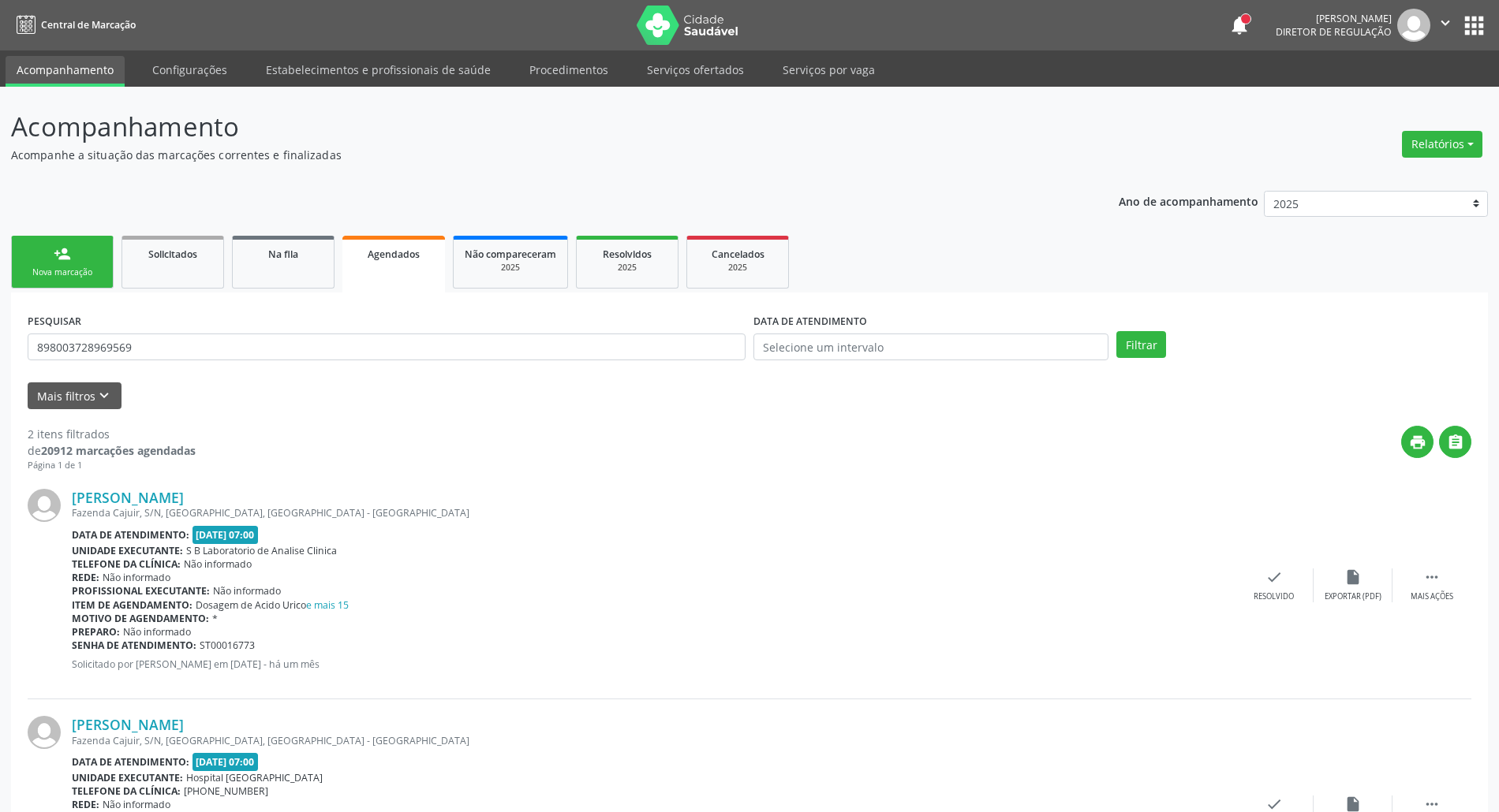
scroll to position [142, 0]
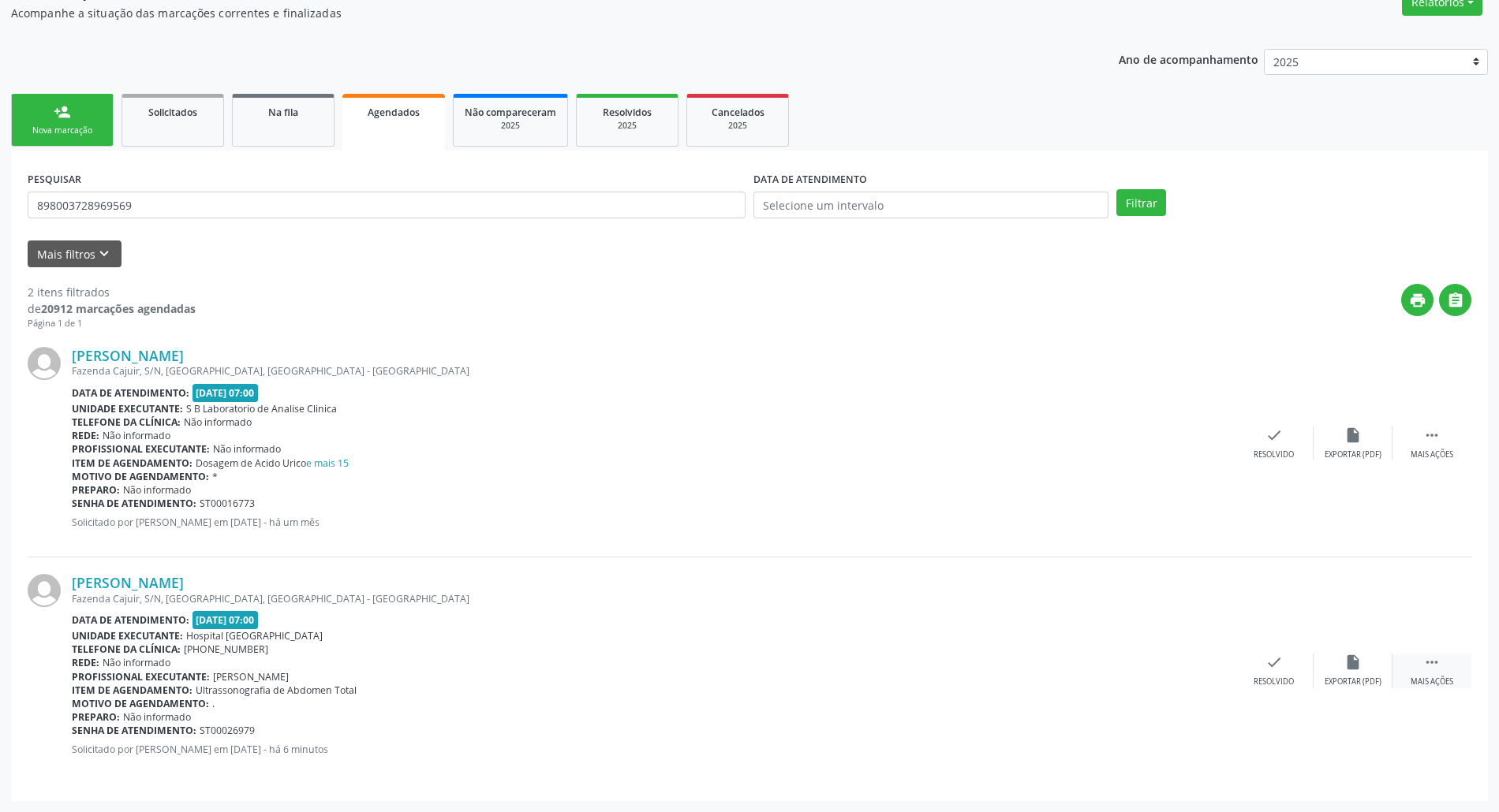
click at [1425, 667] on icon "" at bounding box center [1432, 662] width 18 height 18
click at [1135, 660] on div "print Imprimir" at bounding box center [1116, 670] width 79 height 34
click at [83, 115] on link "person_add Nova marcação" at bounding box center [62, 120] width 103 height 53
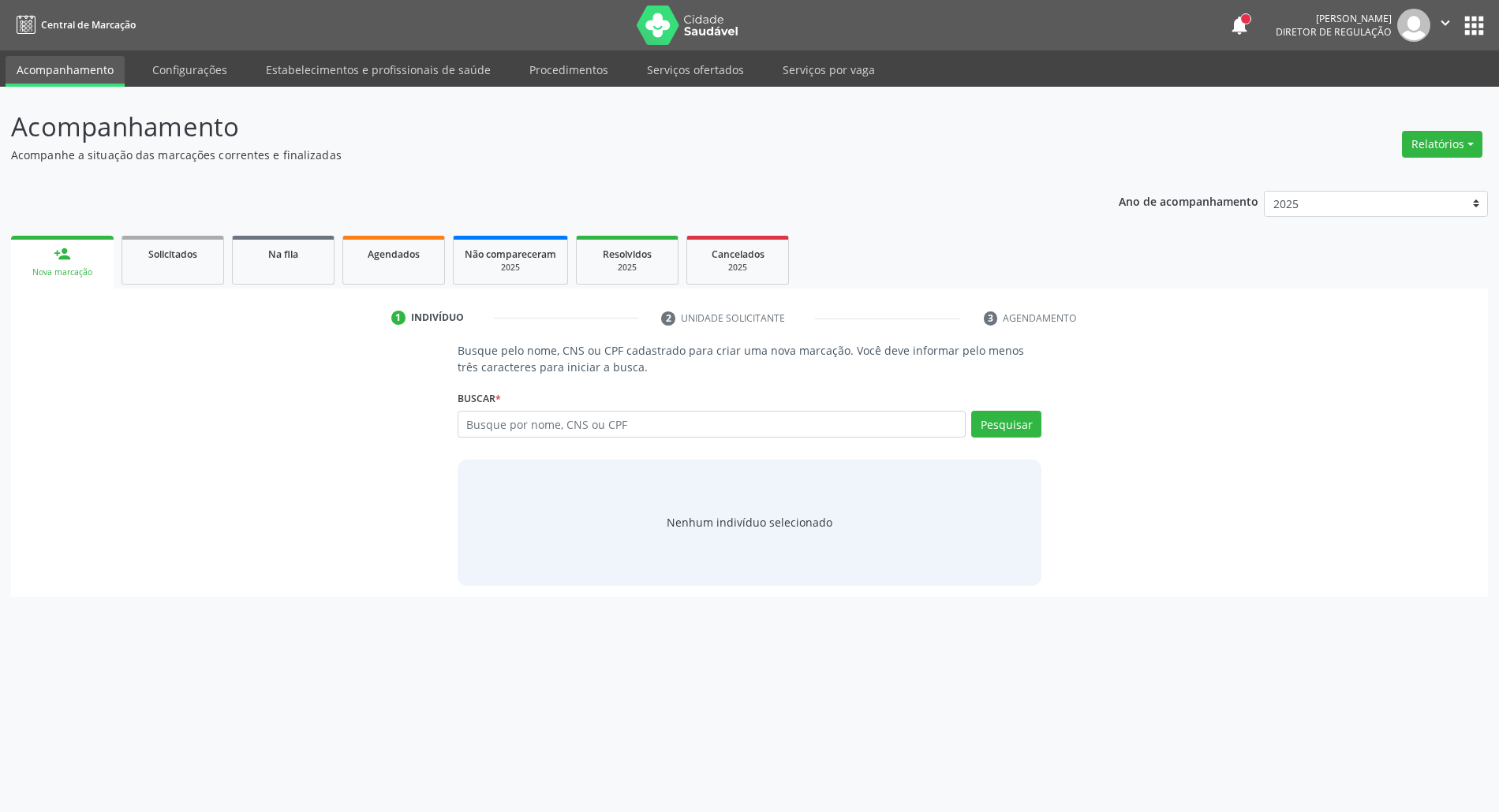
scroll to position [0, 0]
click at [533, 427] on input "text" at bounding box center [720, 425] width 515 height 27
type input "1609496117000181"
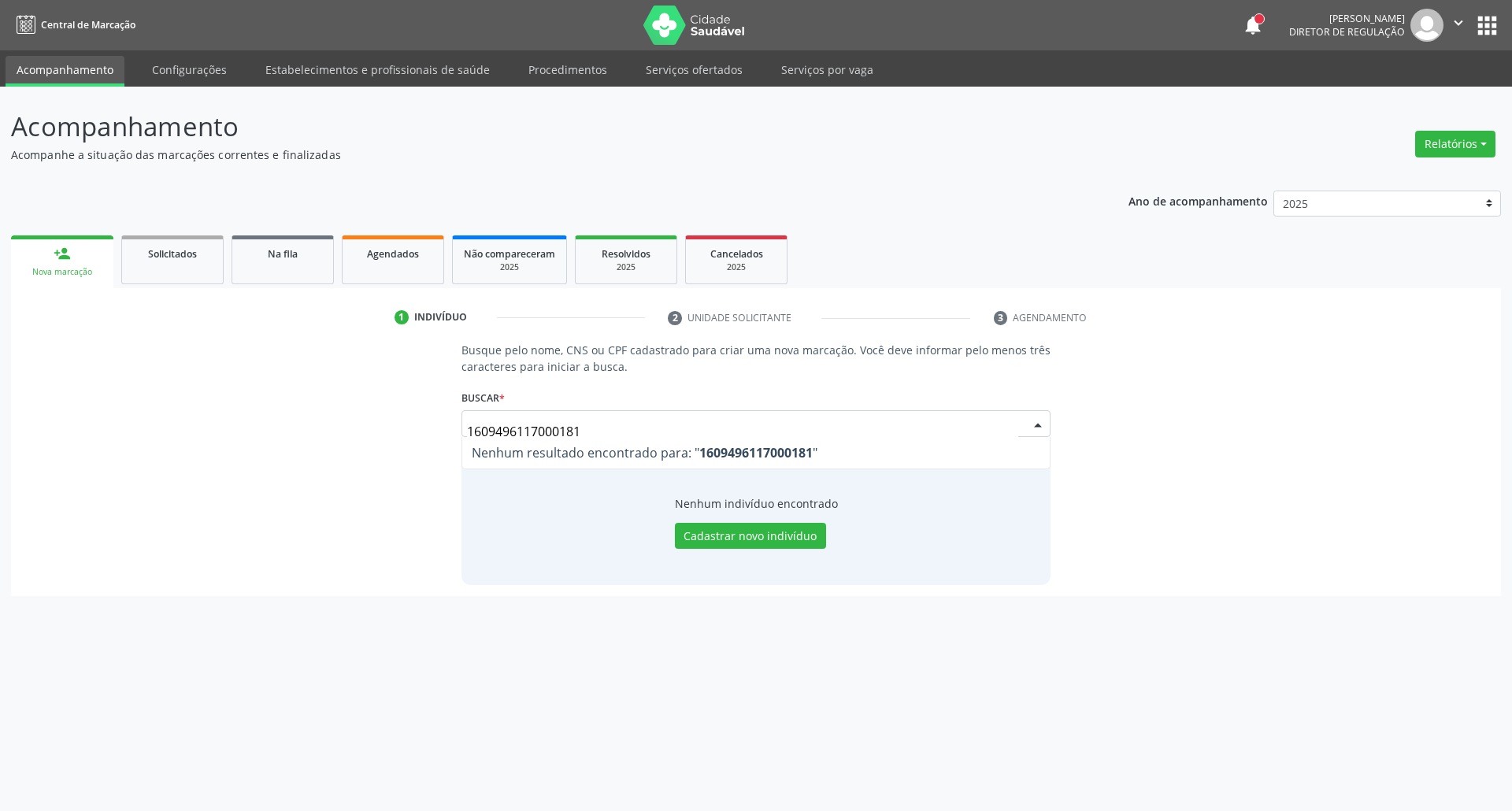
drag, startPoint x: 597, startPoint y: 432, endPoint x: 382, endPoint y: 432, distance: 215.0
click at [394, 432] on div "Busque pelo nome, CNS ou CPF cadastrado para criar uma nova marcação. Você deve…" at bounding box center [755, 463] width 1467 height 242
type input "[PERSON_NAME]"
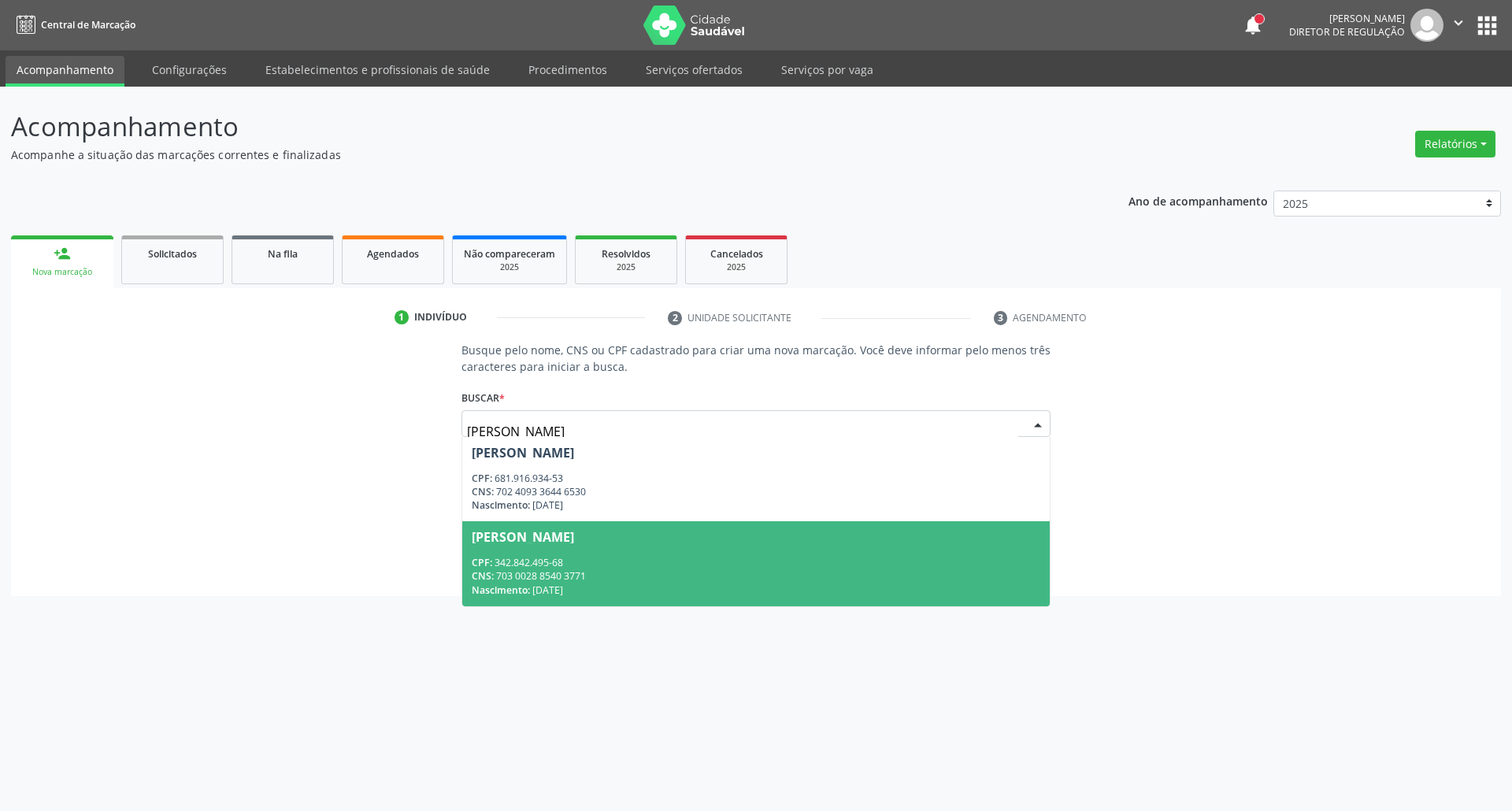
click at [542, 556] on div "CPF: 342.842.495-68" at bounding box center [756, 563] width 569 height 13
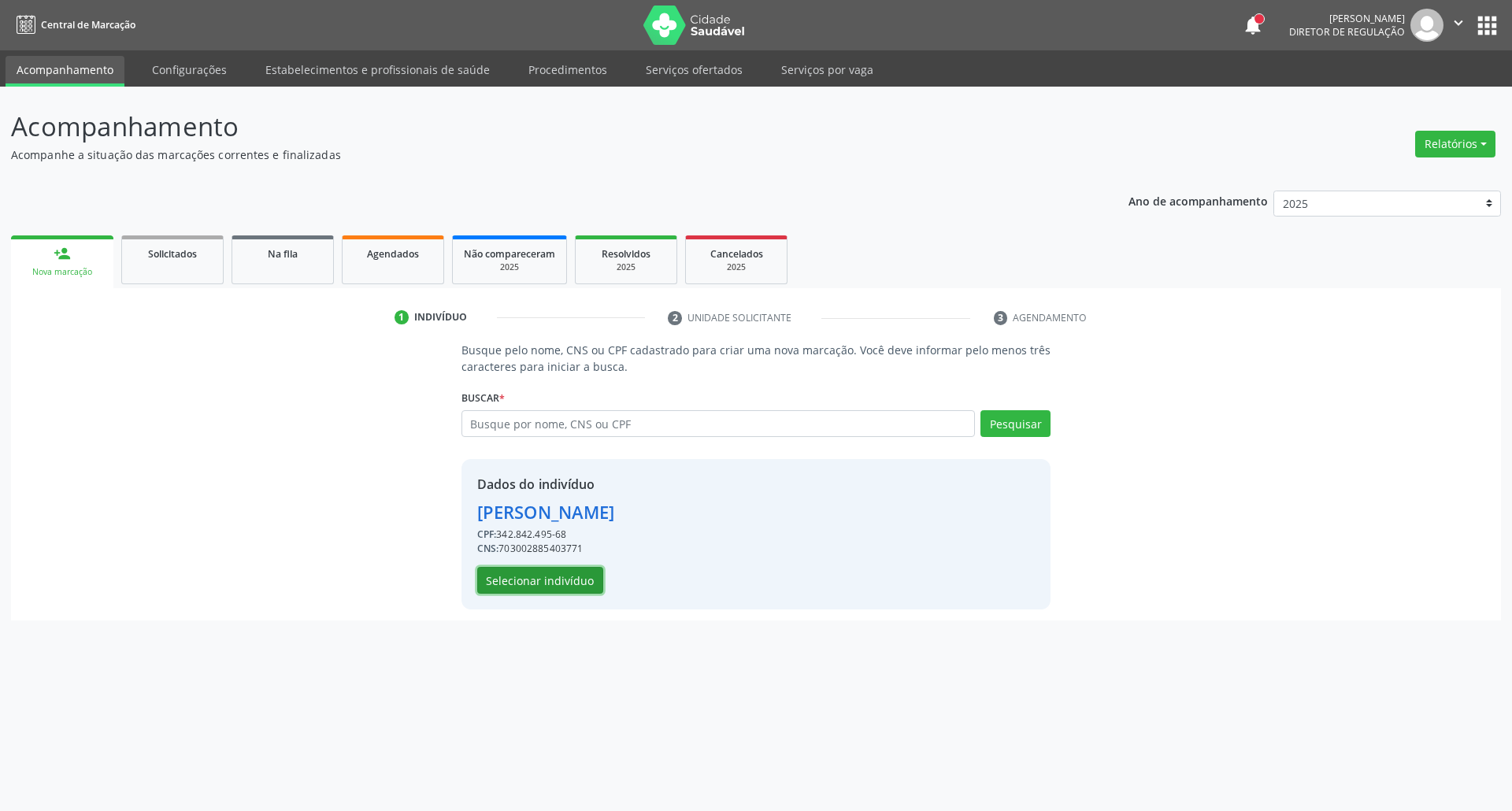
click at [571, 575] on button "Selecionar indivíduo" at bounding box center [540, 580] width 126 height 27
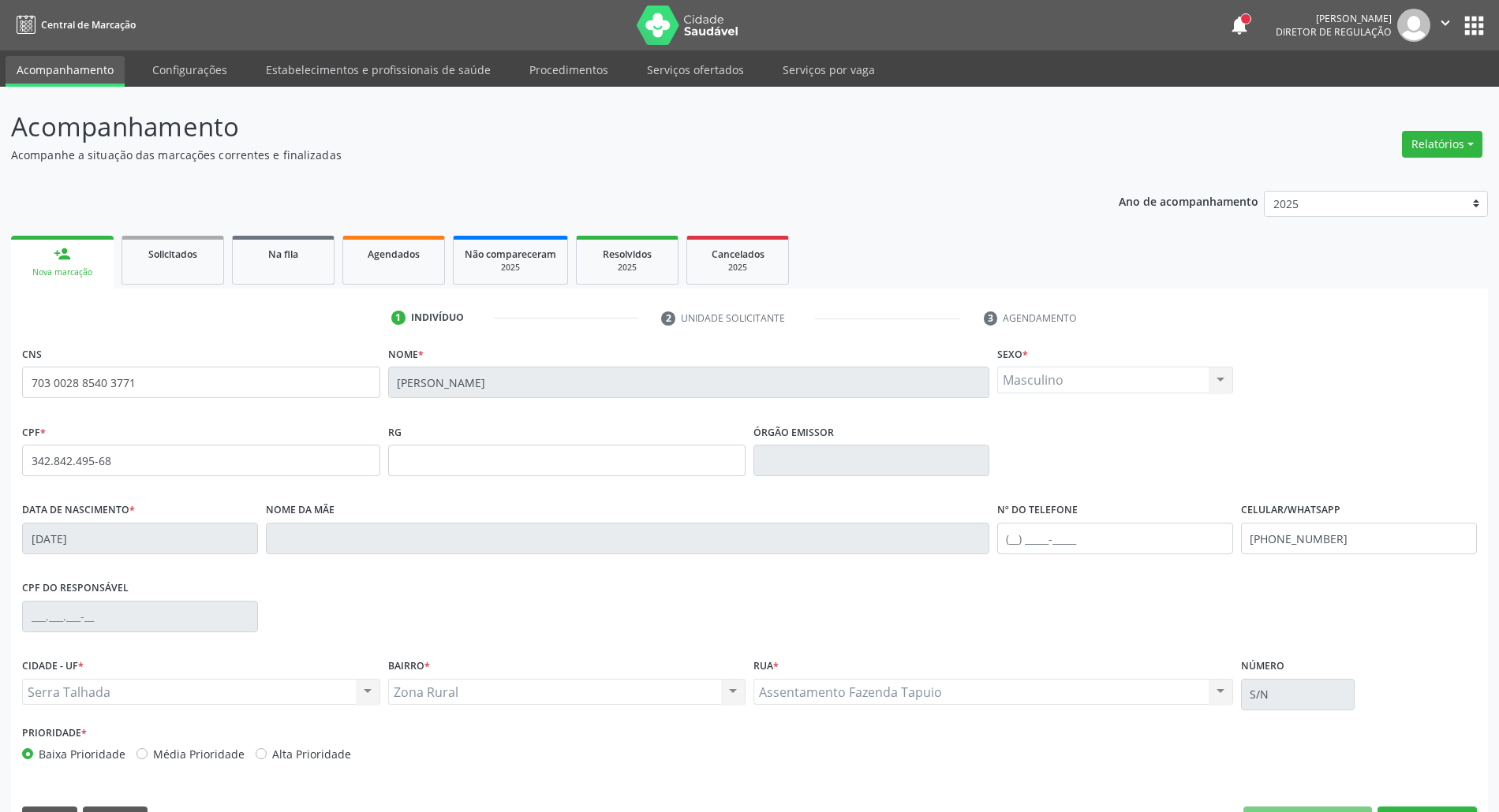
scroll to position [43, 0]
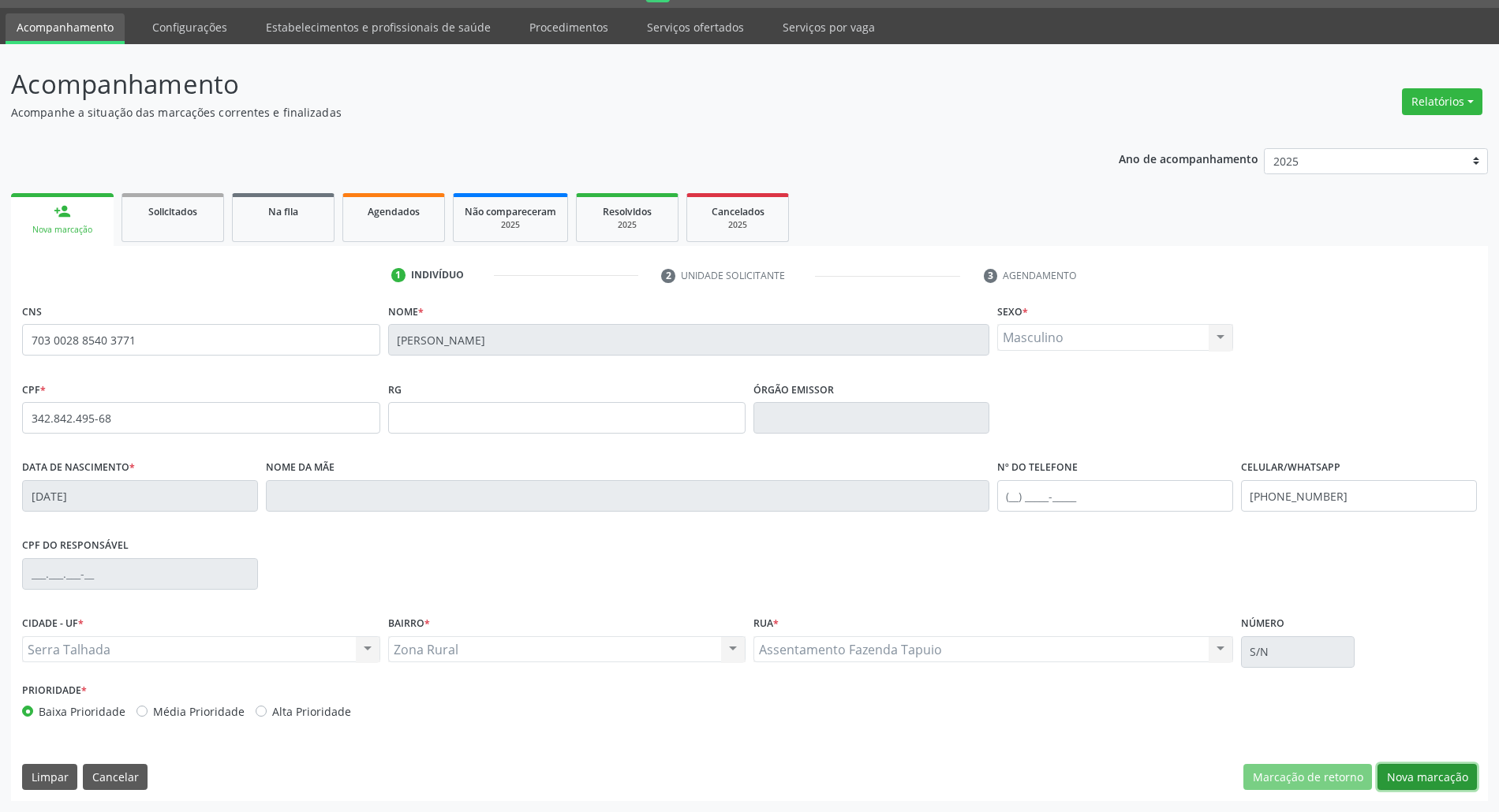
drag, startPoint x: 1434, startPoint y: 774, endPoint x: 610, endPoint y: 549, distance: 854.2
click at [1412, 764] on button "Nova marcação" at bounding box center [1427, 777] width 99 height 27
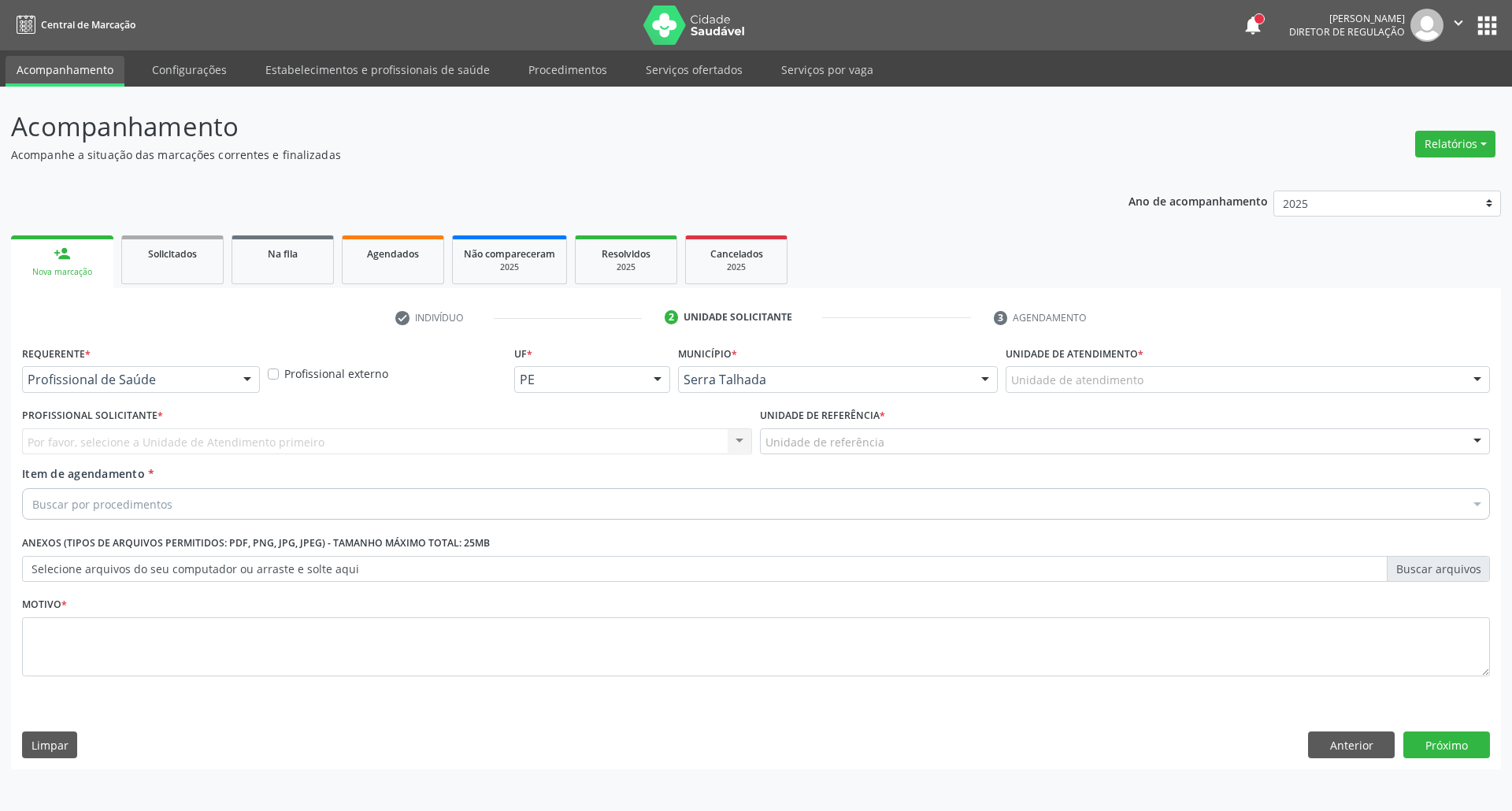
drag, startPoint x: 209, startPoint y: 386, endPoint x: 189, endPoint y: 417, distance: 36.9
click at [181, 423] on span "Profissional de Saúde" at bounding box center [140, 408] width 236 height 31
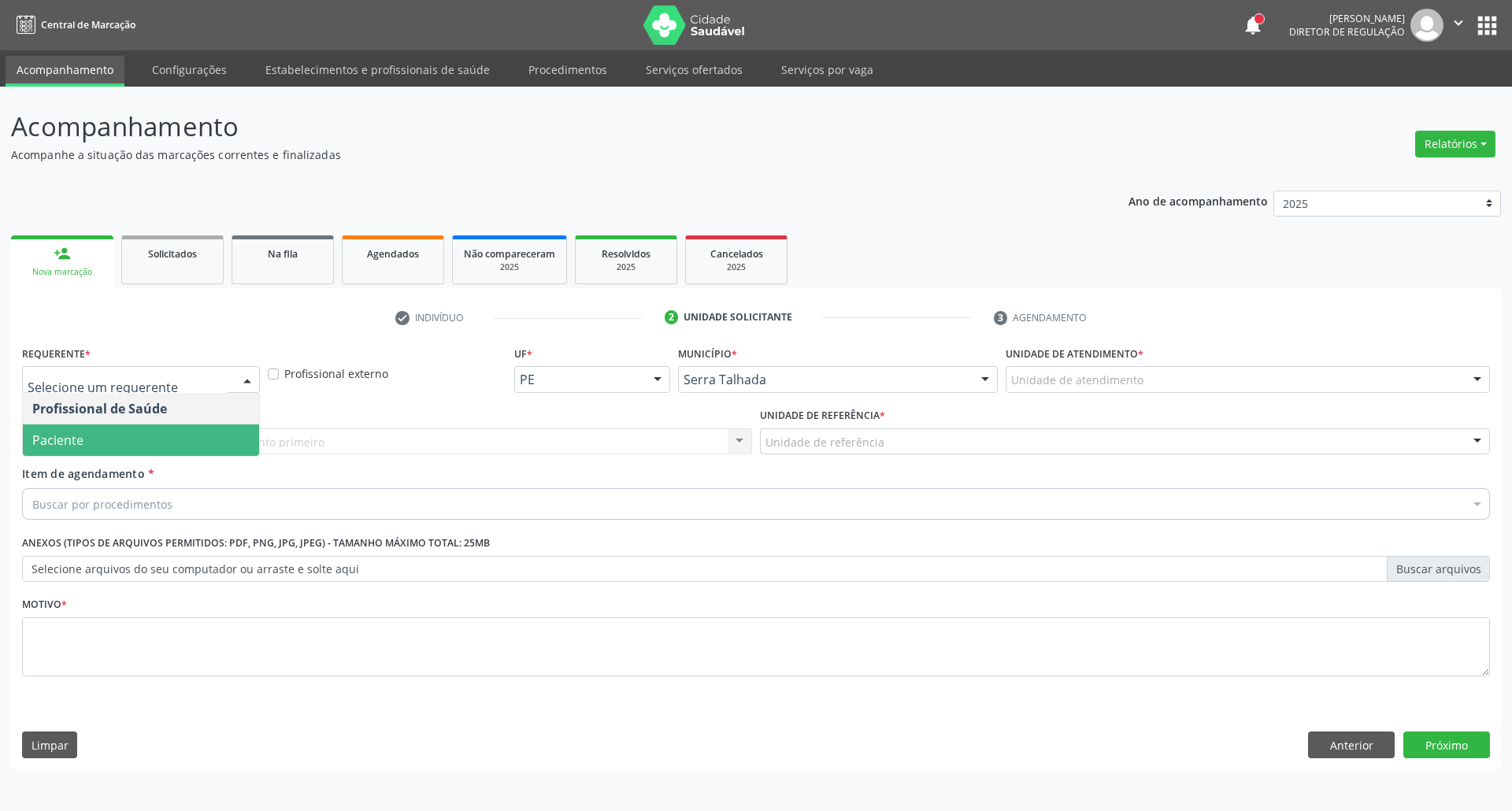
drag, startPoint x: 196, startPoint y: 385, endPoint x: 178, endPoint y: 416, distance: 35.8
click at [172, 438] on span "Paciente" at bounding box center [140, 440] width 236 height 31
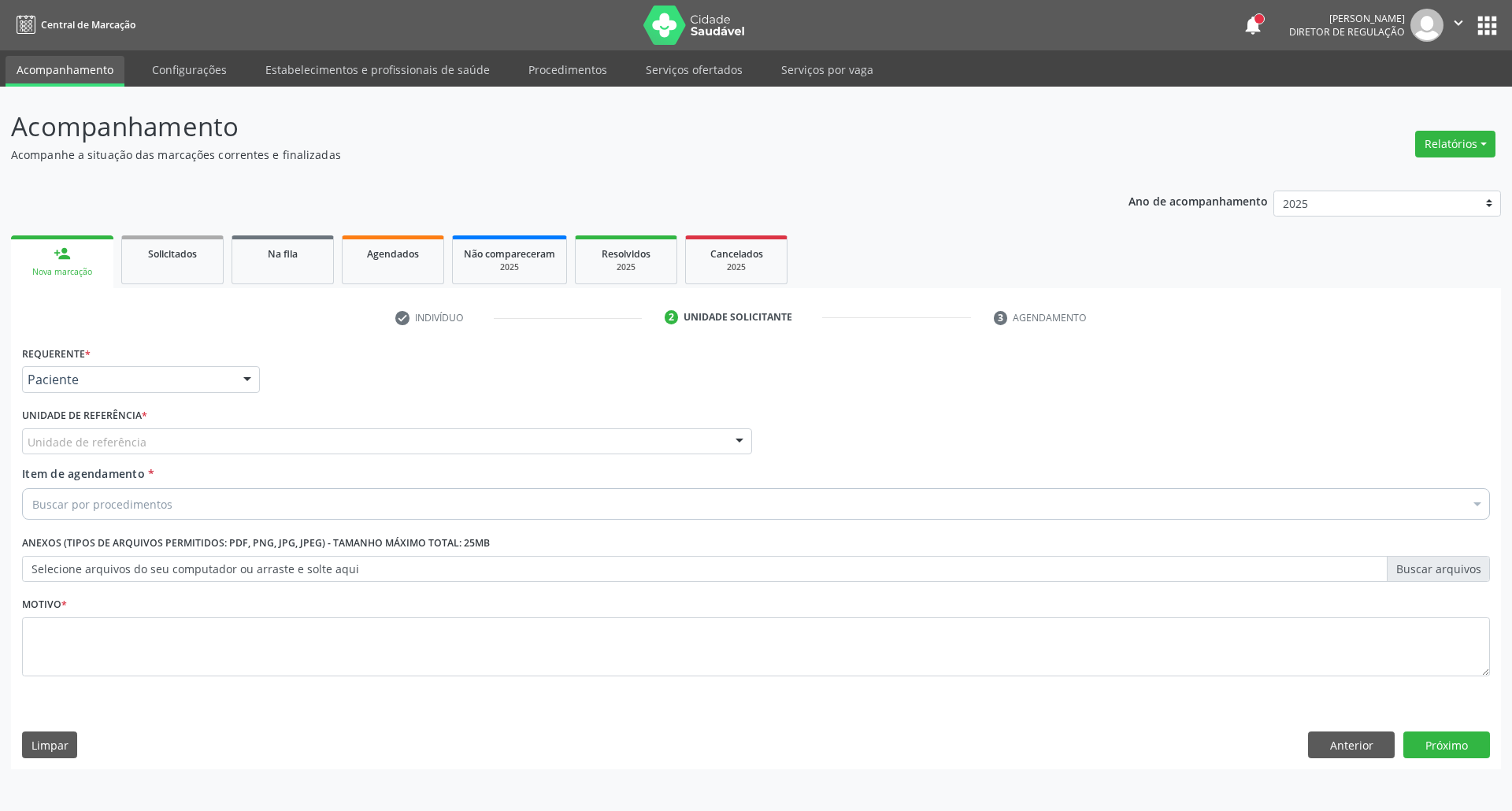
click at [173, 444] on div "Unidade de referência" at bounding box center [387, 442] width 730 height 27
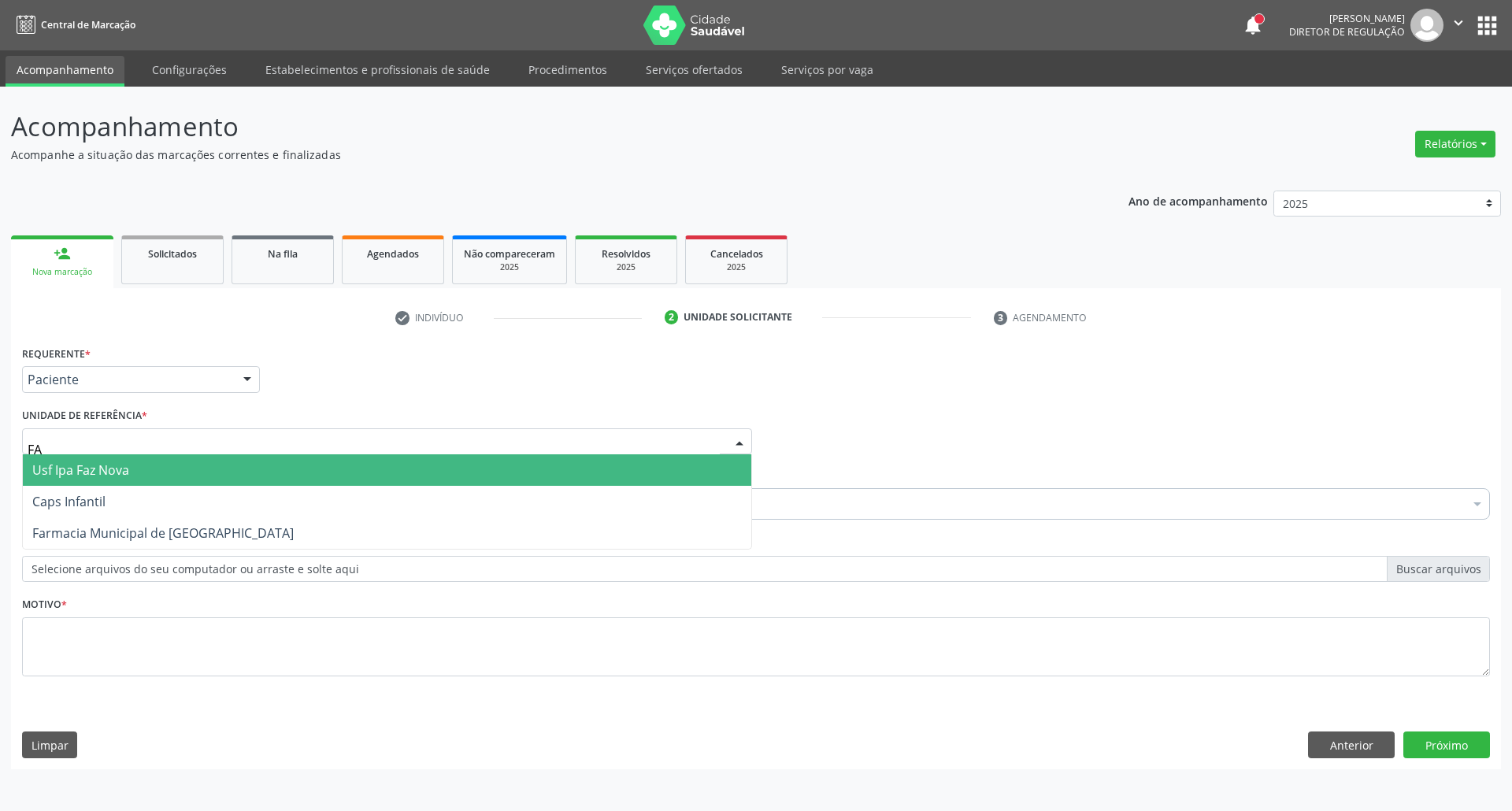
type input "FAZ"
click at [155, 474] on span "Usf Ipa Faz Nova" at bounding box center [387, 469] width 728 height 31
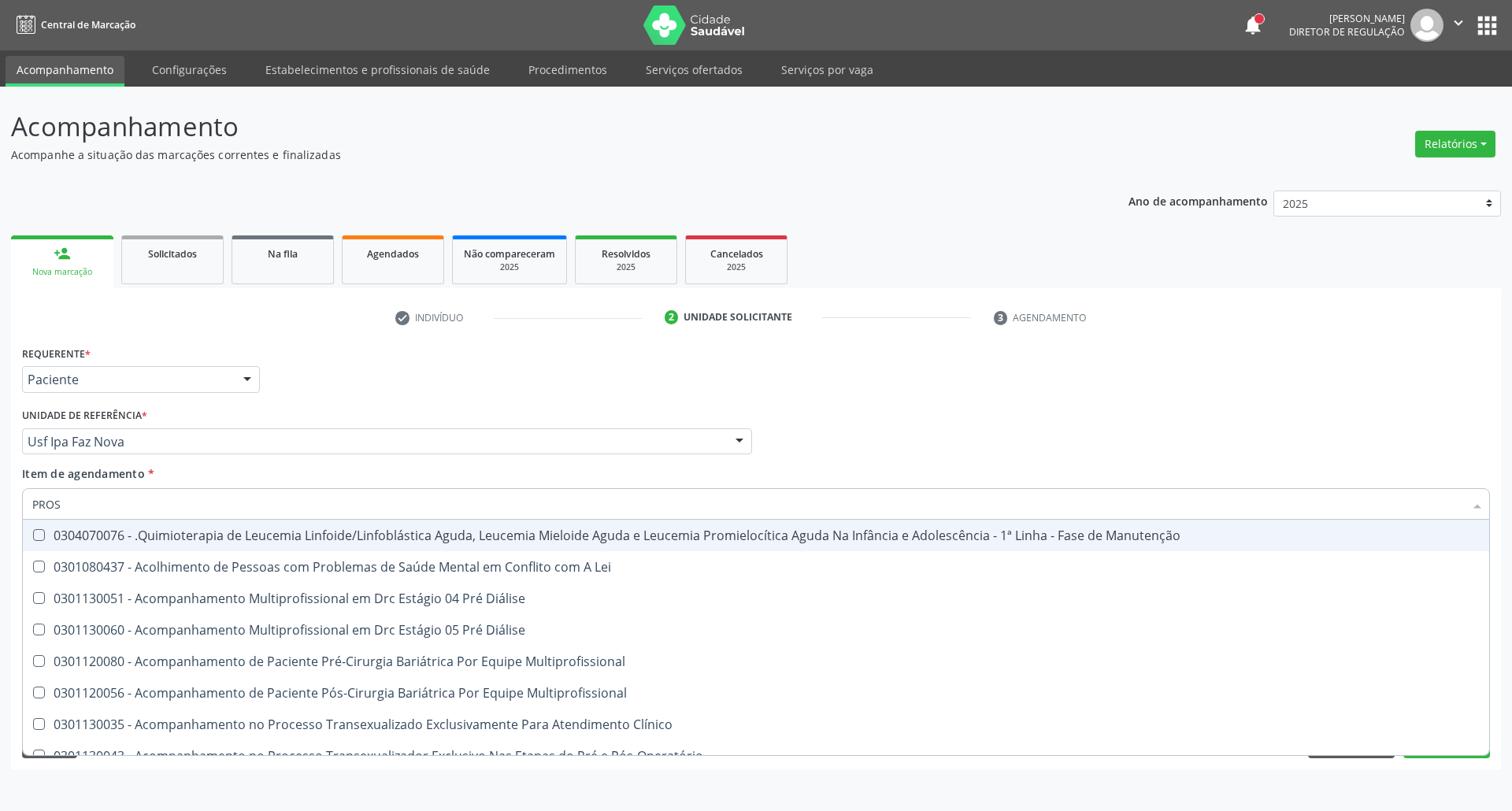
type input "PROST"
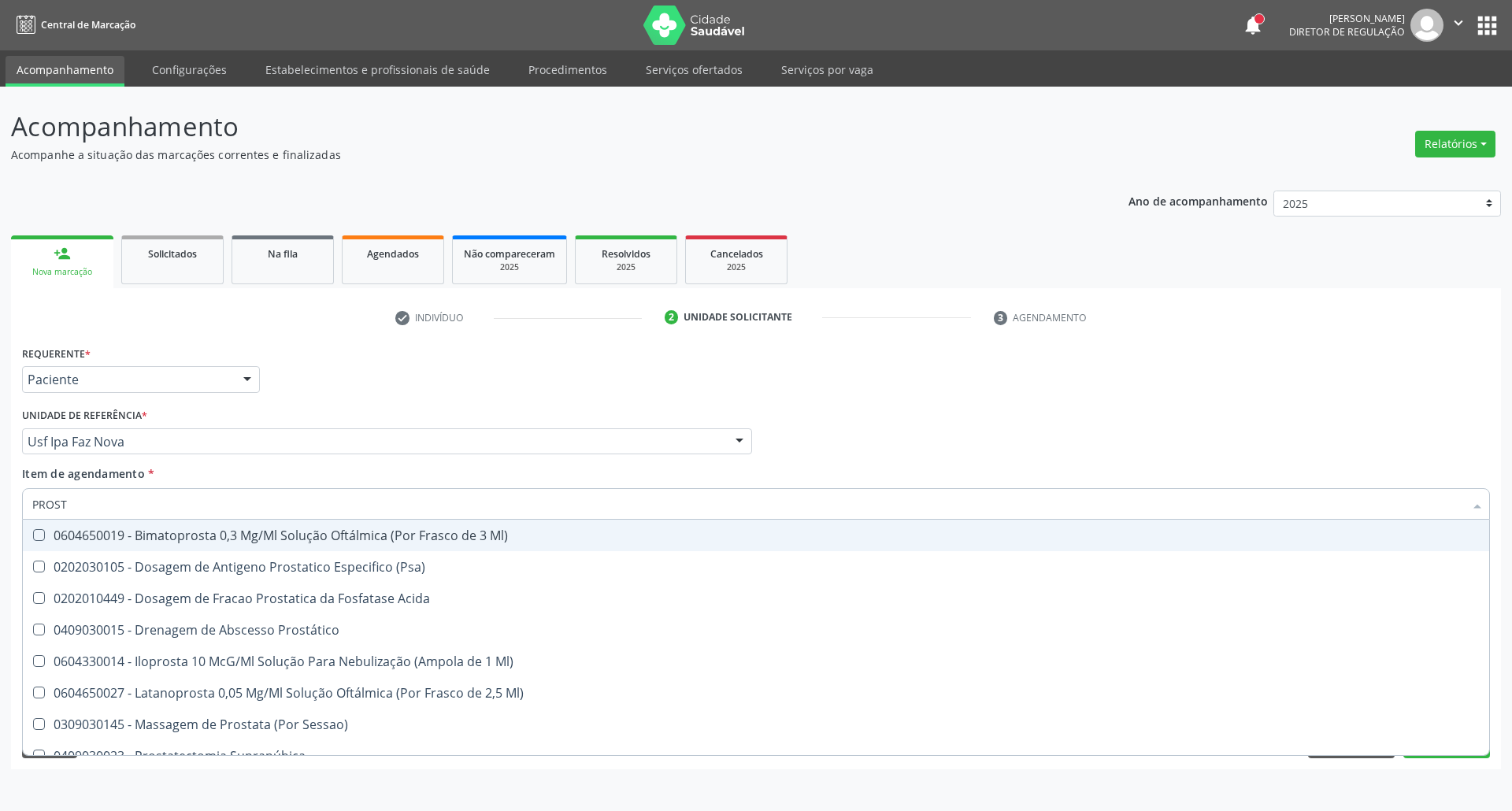
scroll to position [237, 0]
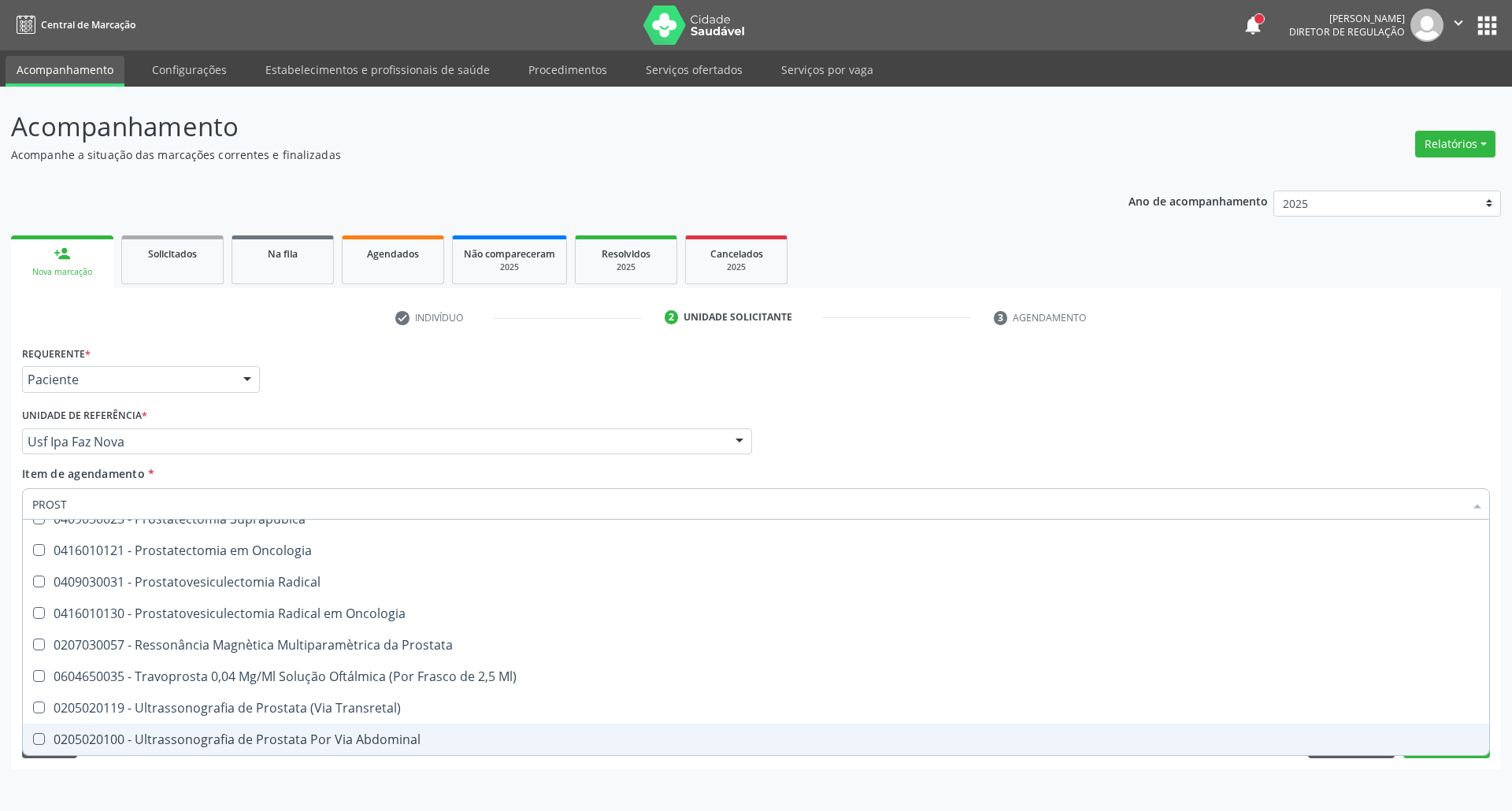
click at [204, 734] on div "0205020100 - Ultrassonografia de Prostata Por Via Abdominal" at bounding box center [755, 739] width 1447 height 13
checkbox Abdominal "true"
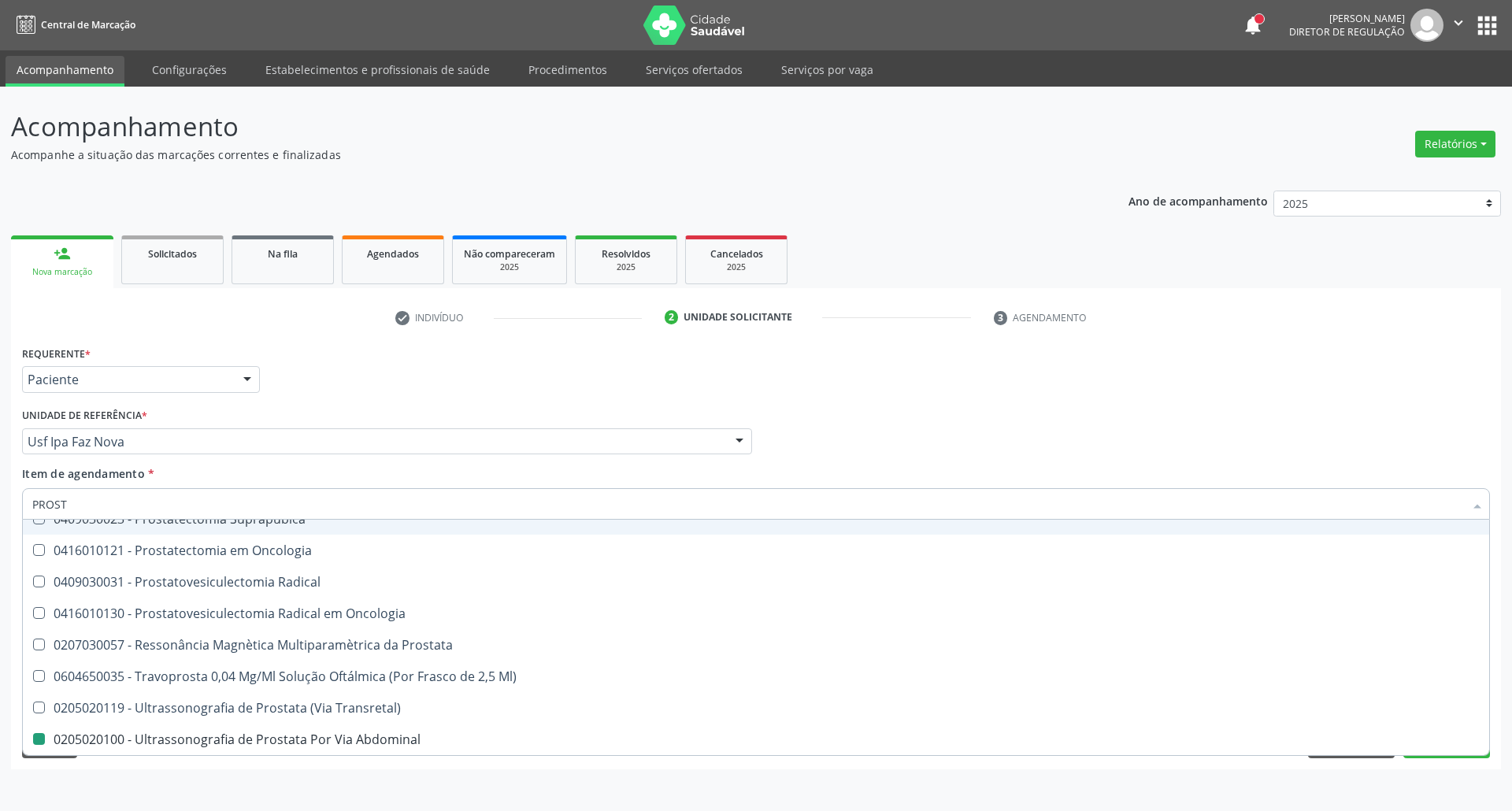
click at [1049, 433] on div "Profissional Solicitante Por favor, selecione a Unidade de Atendimento primeiro…" at bounding box center [756, 434] width 1476 height 61
checkbox \(Psa\) "true"
checkbox Abdominal "false"
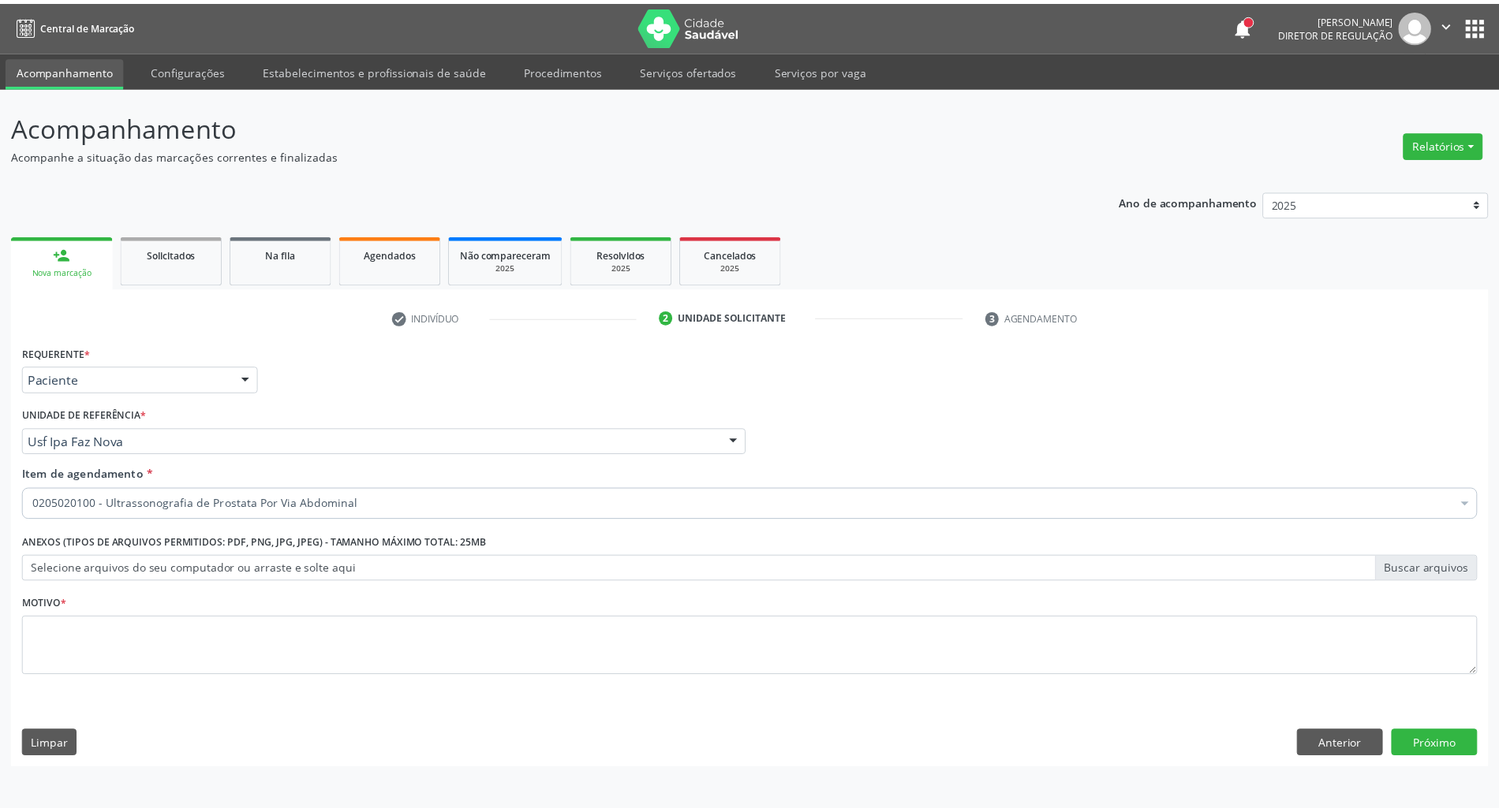
scroll to position [0, 0]
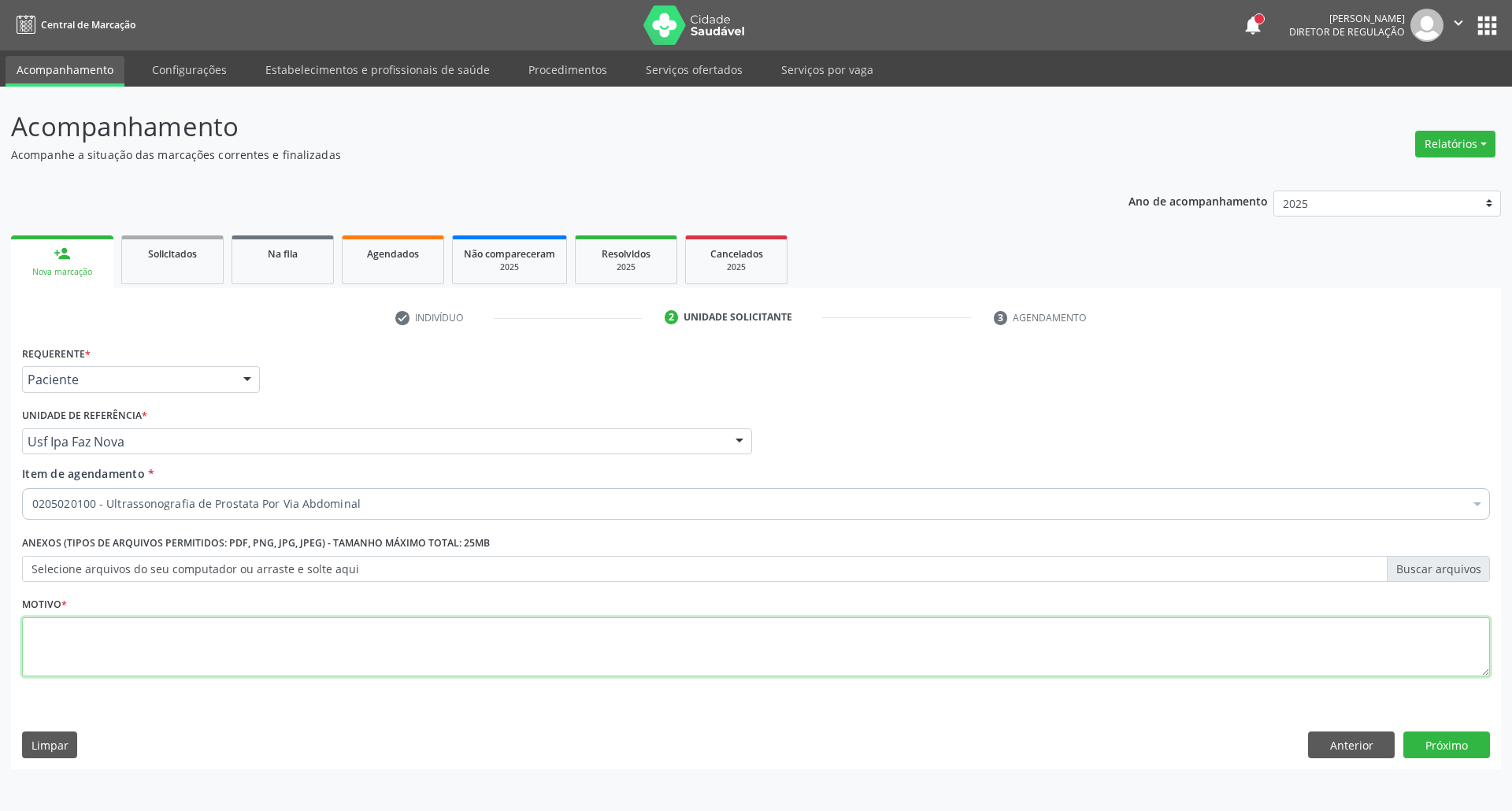
click at [484, 659] on textarea at bounding box center [755, 647] width 1467 height 60
type textarea "."
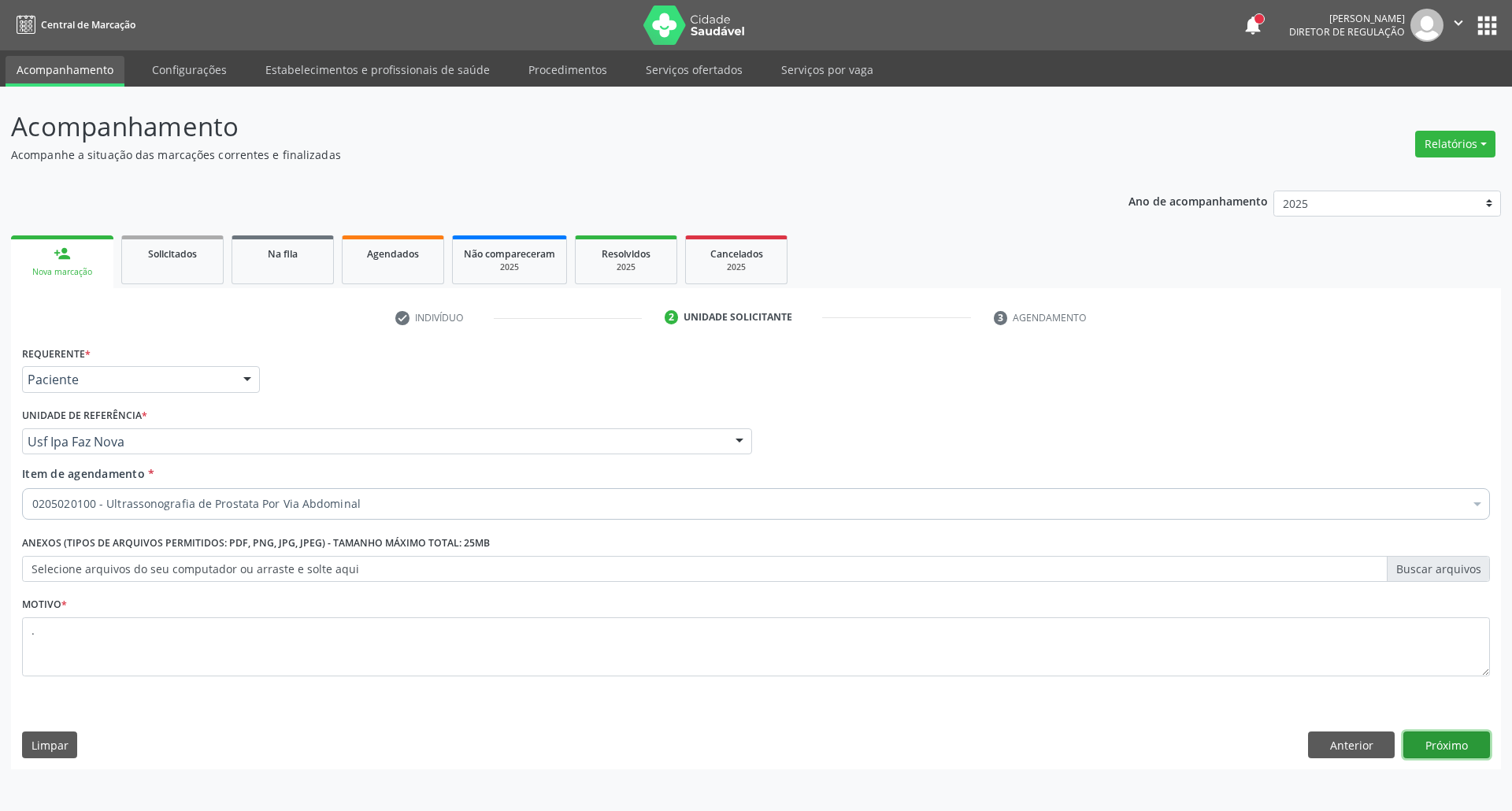
click at [1471, 753] on button "Próximo" at bounding box center [1446, 745] width 87 height 27
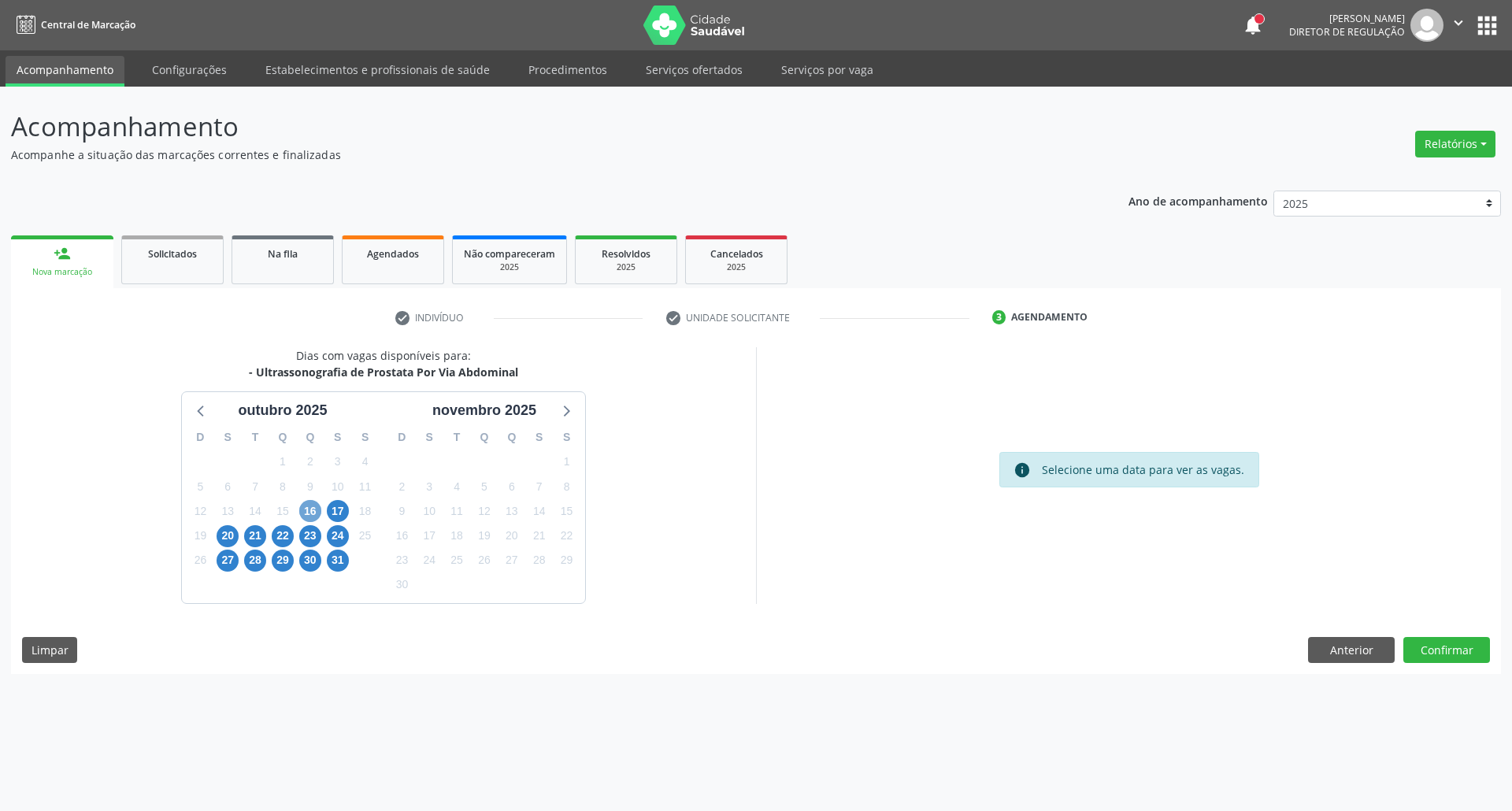
click at [310, 512] on span "16" at bounding box center [310, 512] width 22 height 22
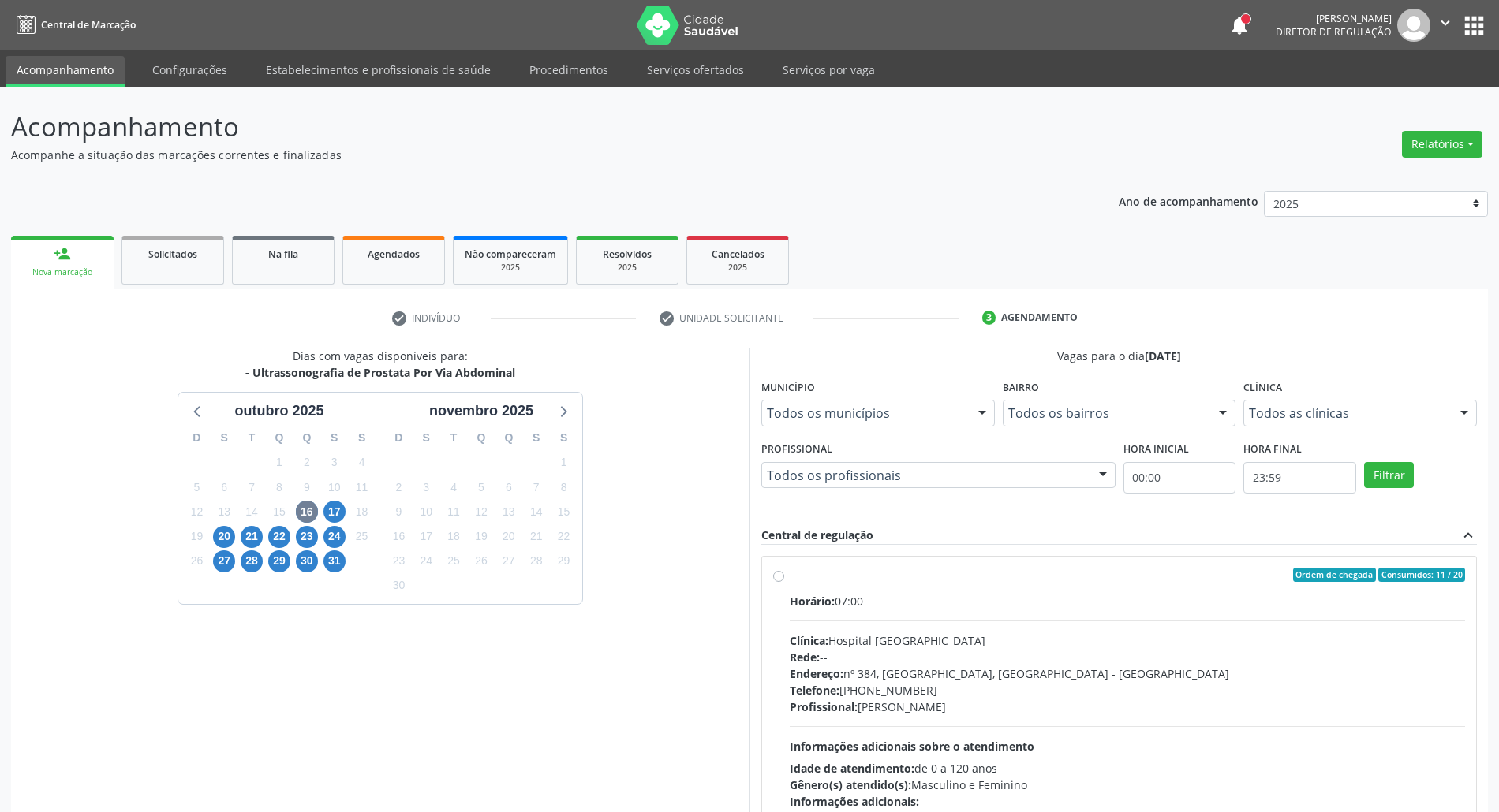
click at [977, 623] on div "Horário: 07:00 Clínica: Hospital Sao Francisco Rede: -- Endereço: nº 384, Varze…" at bounding box center [1127, 702] width 676 height 217
click at [784, 582] on input "Ordem de chegada Consumidos: 11 / 20 Horário: 07:00 Clínica: Hospital Sao Franc…" at bounding box center [779, 574] width 11 height 14
radio input "true"
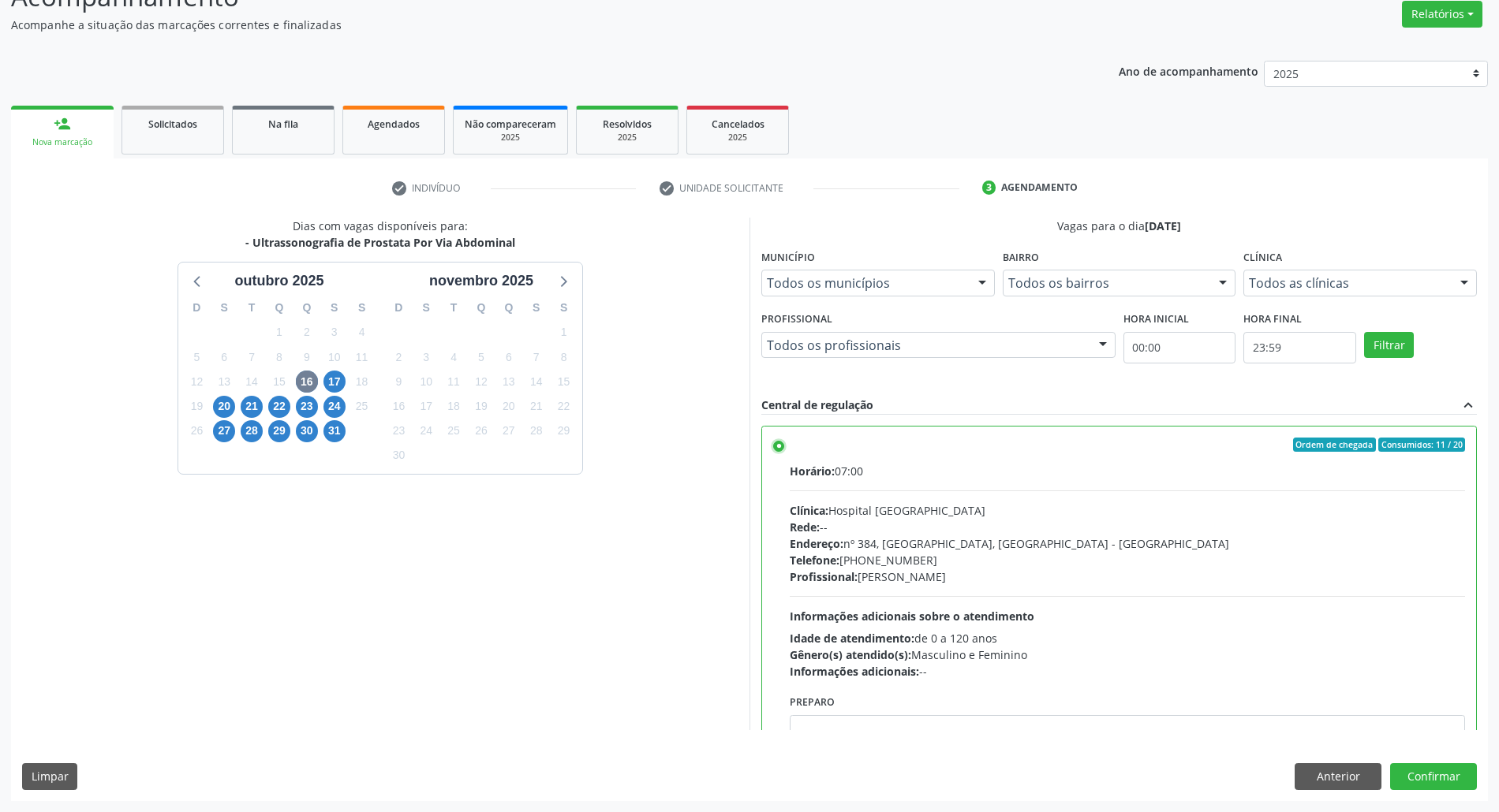
scroll to position [80, 0]
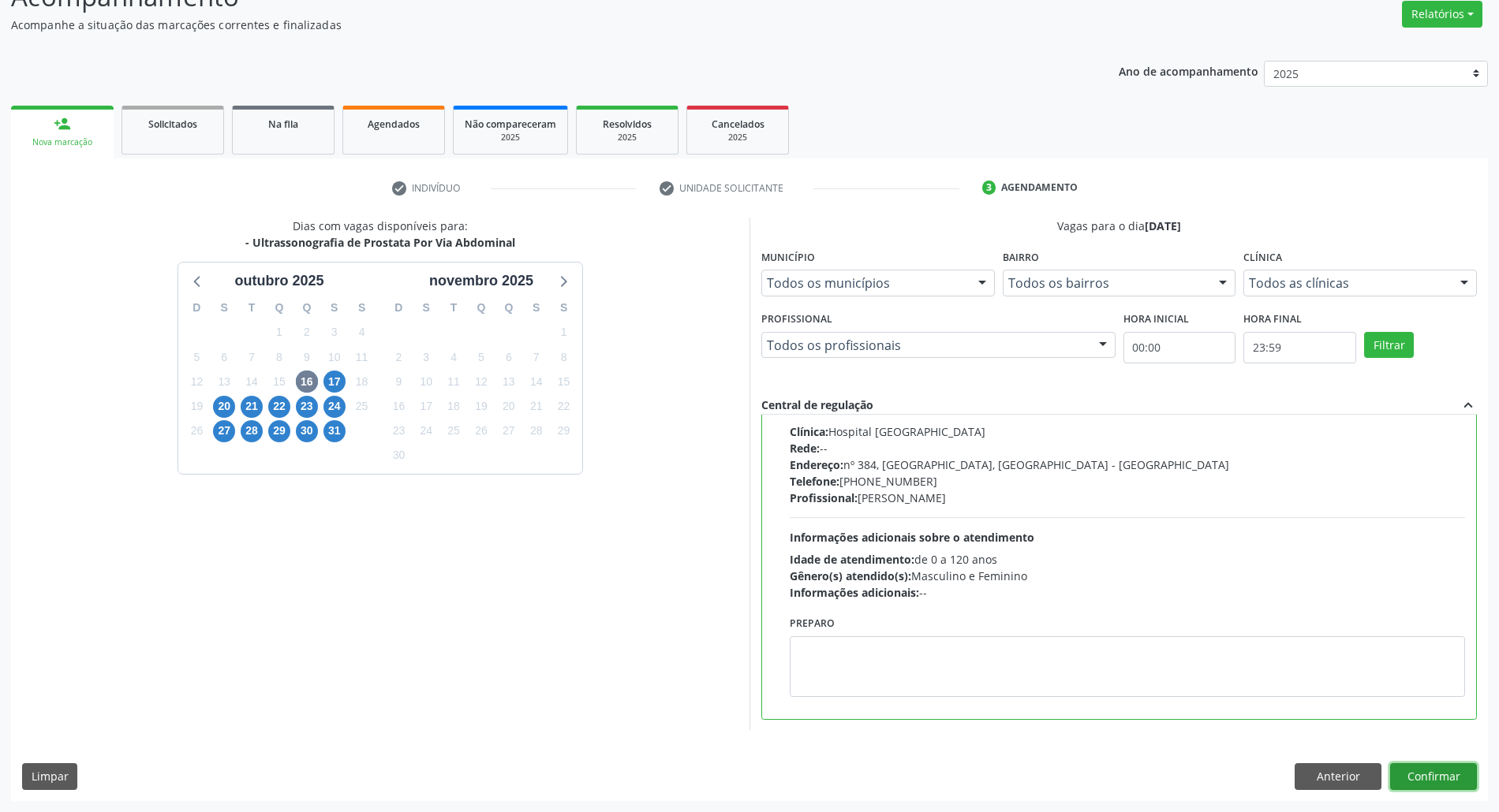
click at [1441, 777] on button "Confirmar" at bounding box center [1433, 777] width 87 height 27
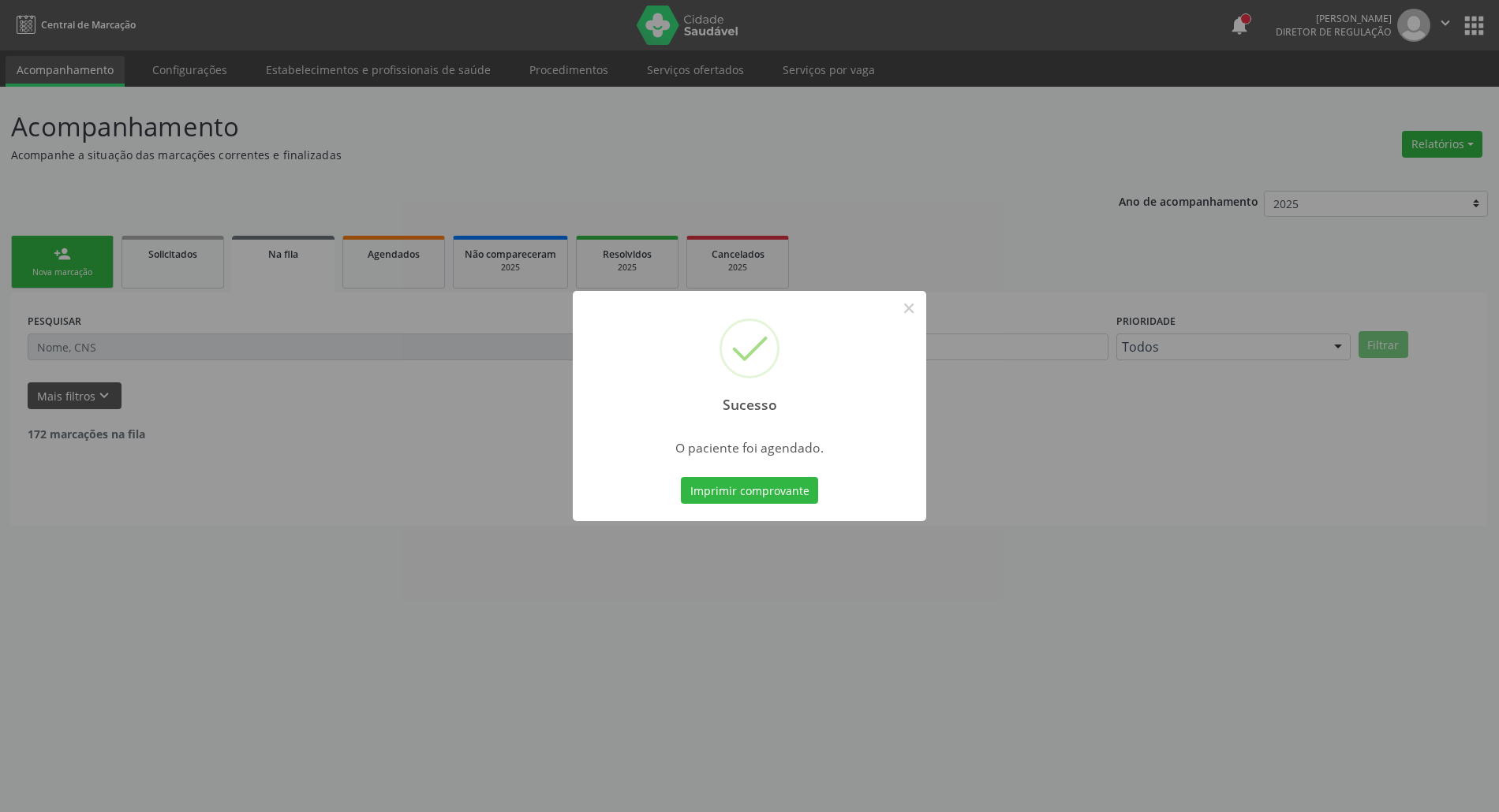
scroll to position [0, 0]
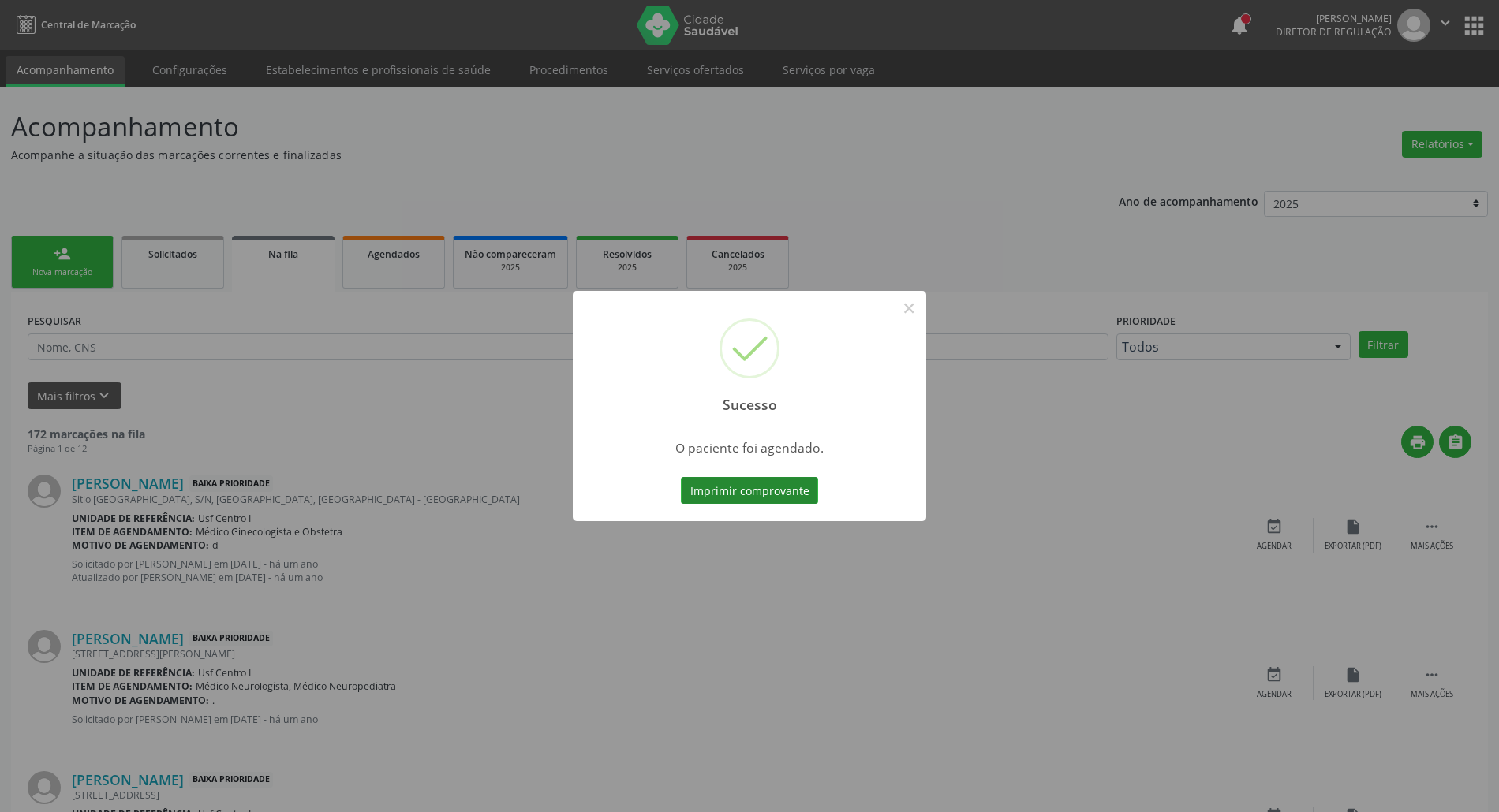
click at [756, 489] on button "Imprimir comprovante" at bounding box center [749, 491] width 137 height 27
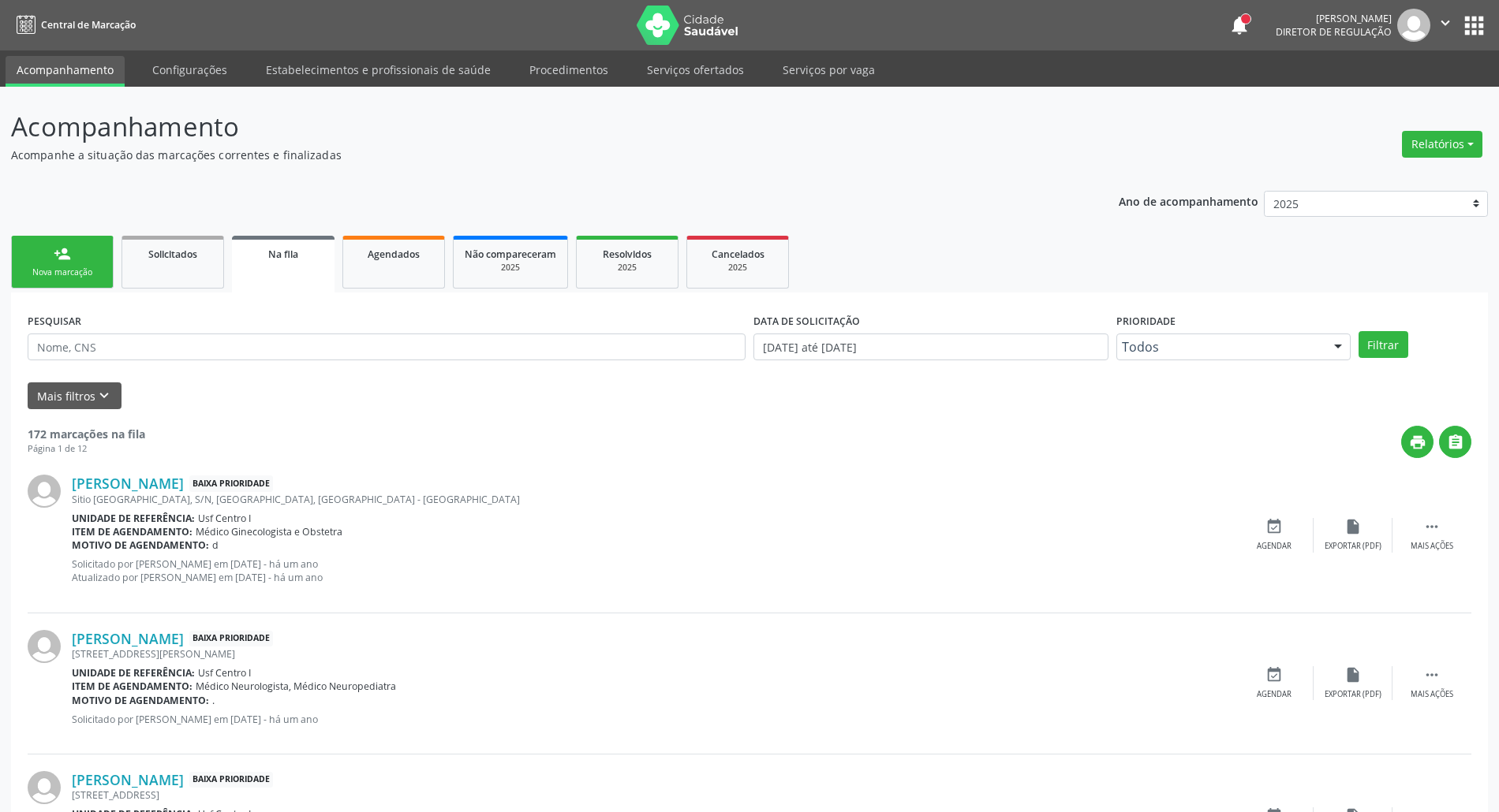
click at [64, 260] on div "person_add" at bounding box center [62, 254] width 18 height 18
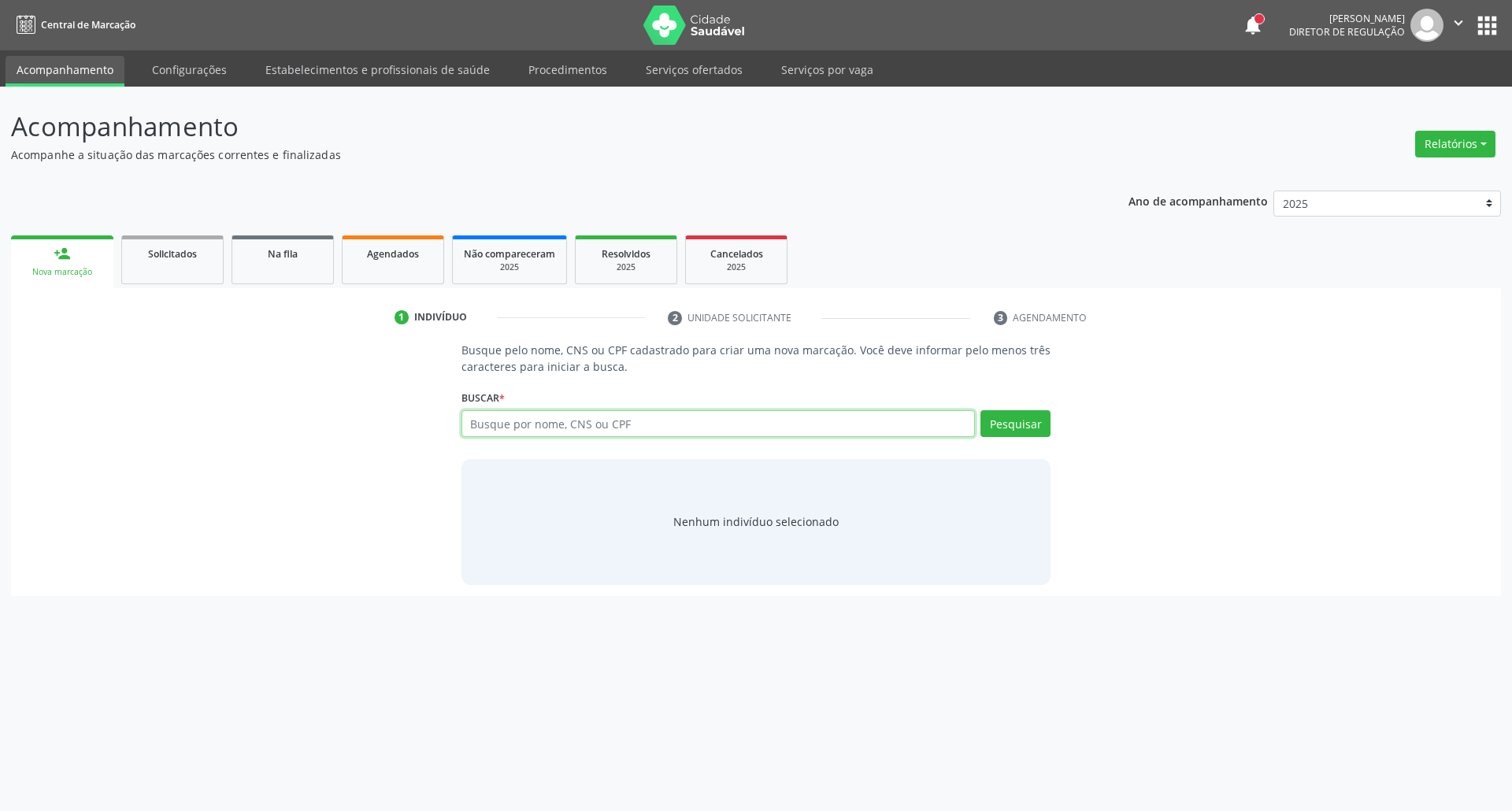
click at [556, 428] on input "text" at bounding box center [718, 424] width 514 height 27
type input "39718320830"
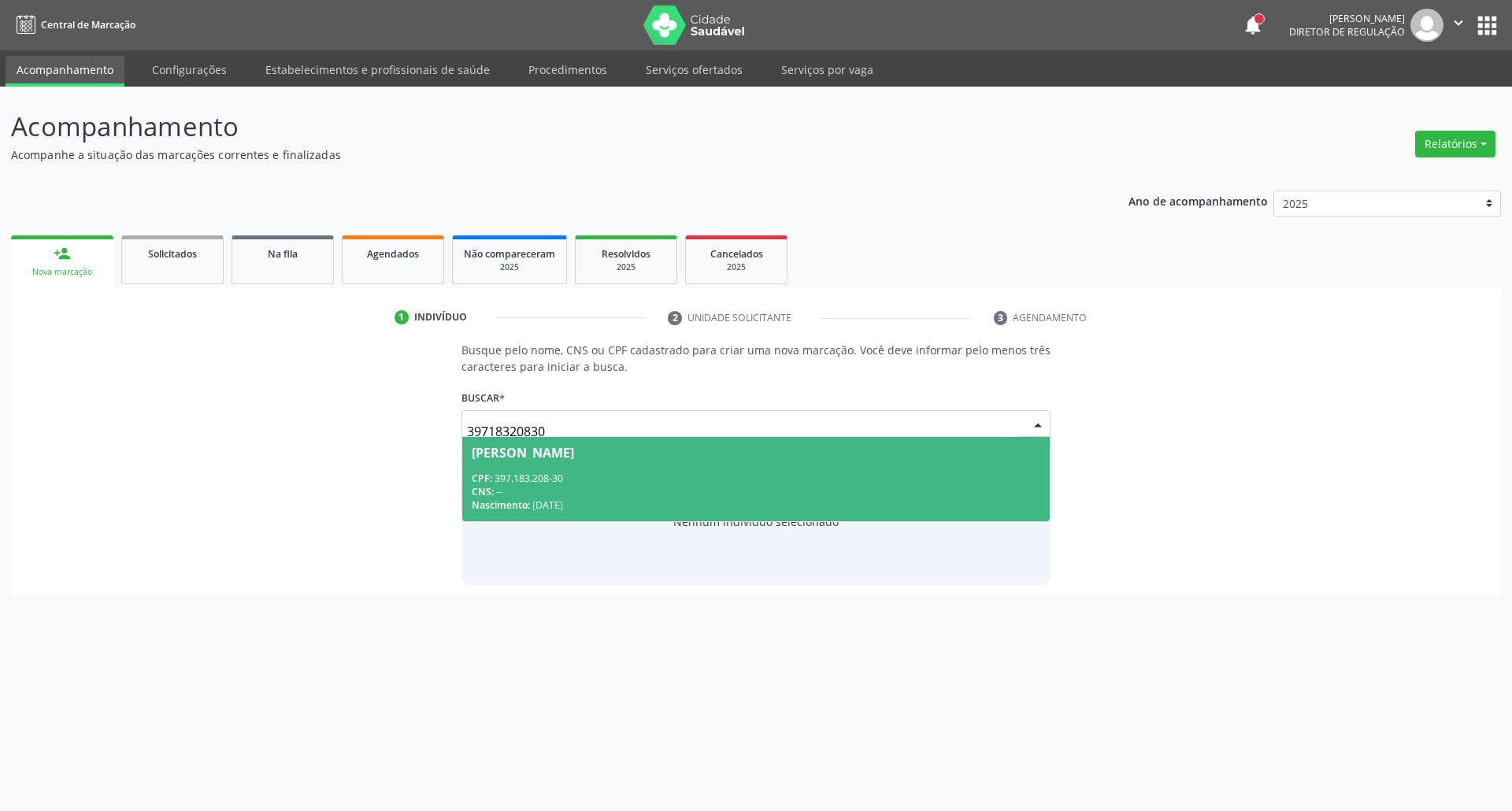
click at [574, 452] on div "Milena Osiane Pereira do Nascimento" at bounding box center [523, 453] width 103 height 13
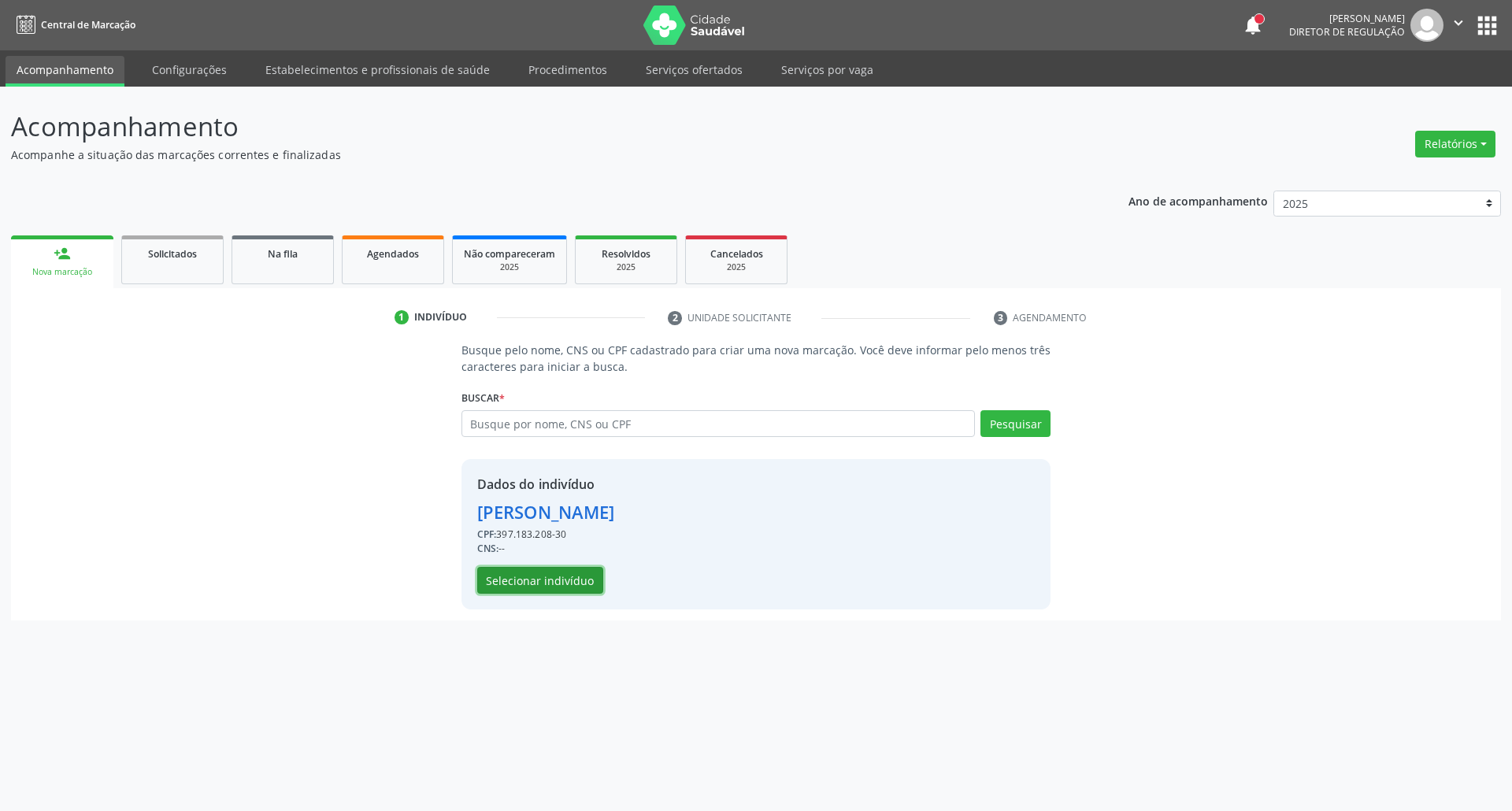
click at [543, 576] on button "Selecionar indivíduo" at bounding box center [540, 580] width 126 height 27
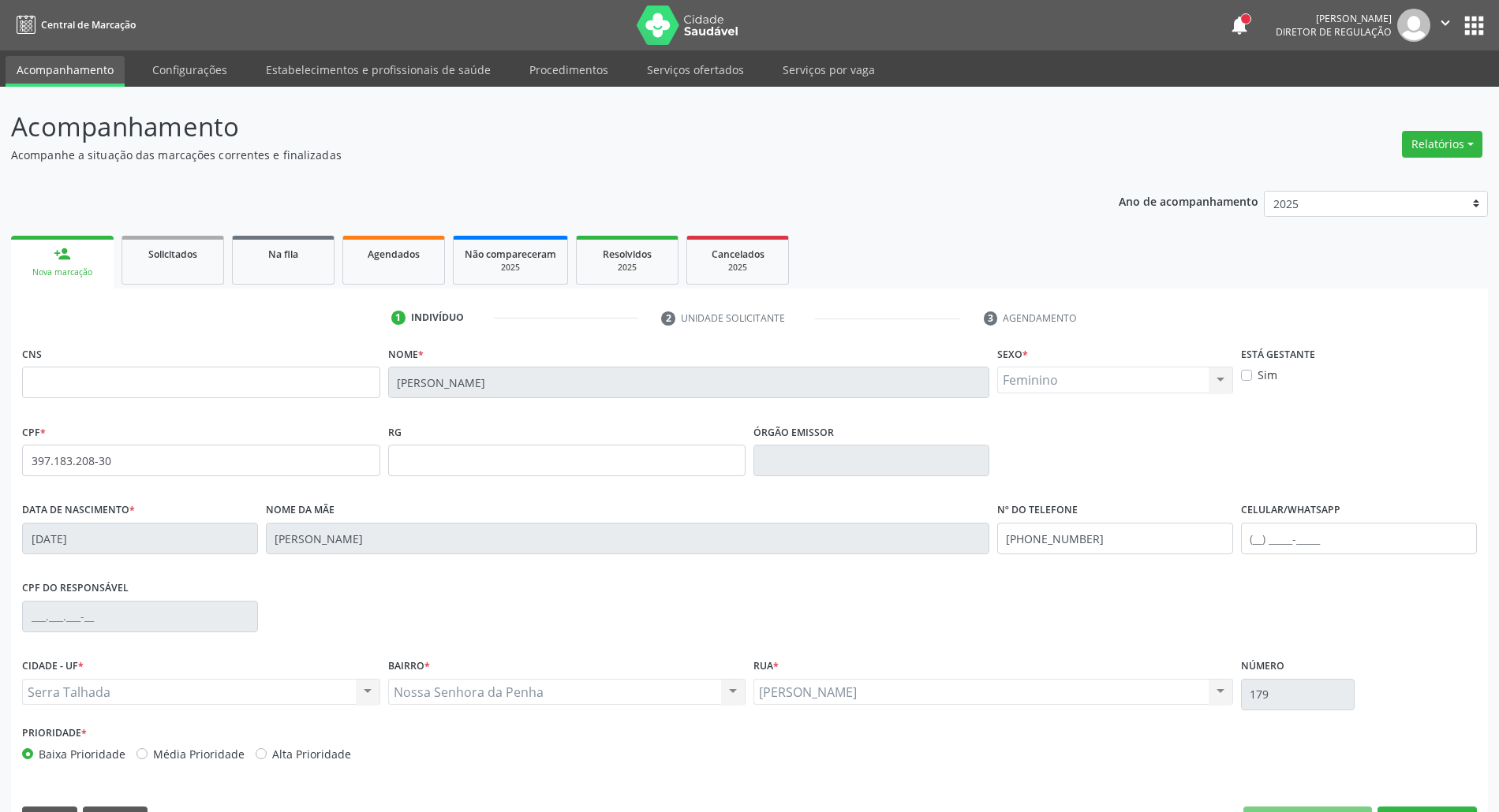
scroll to position [43, 0]
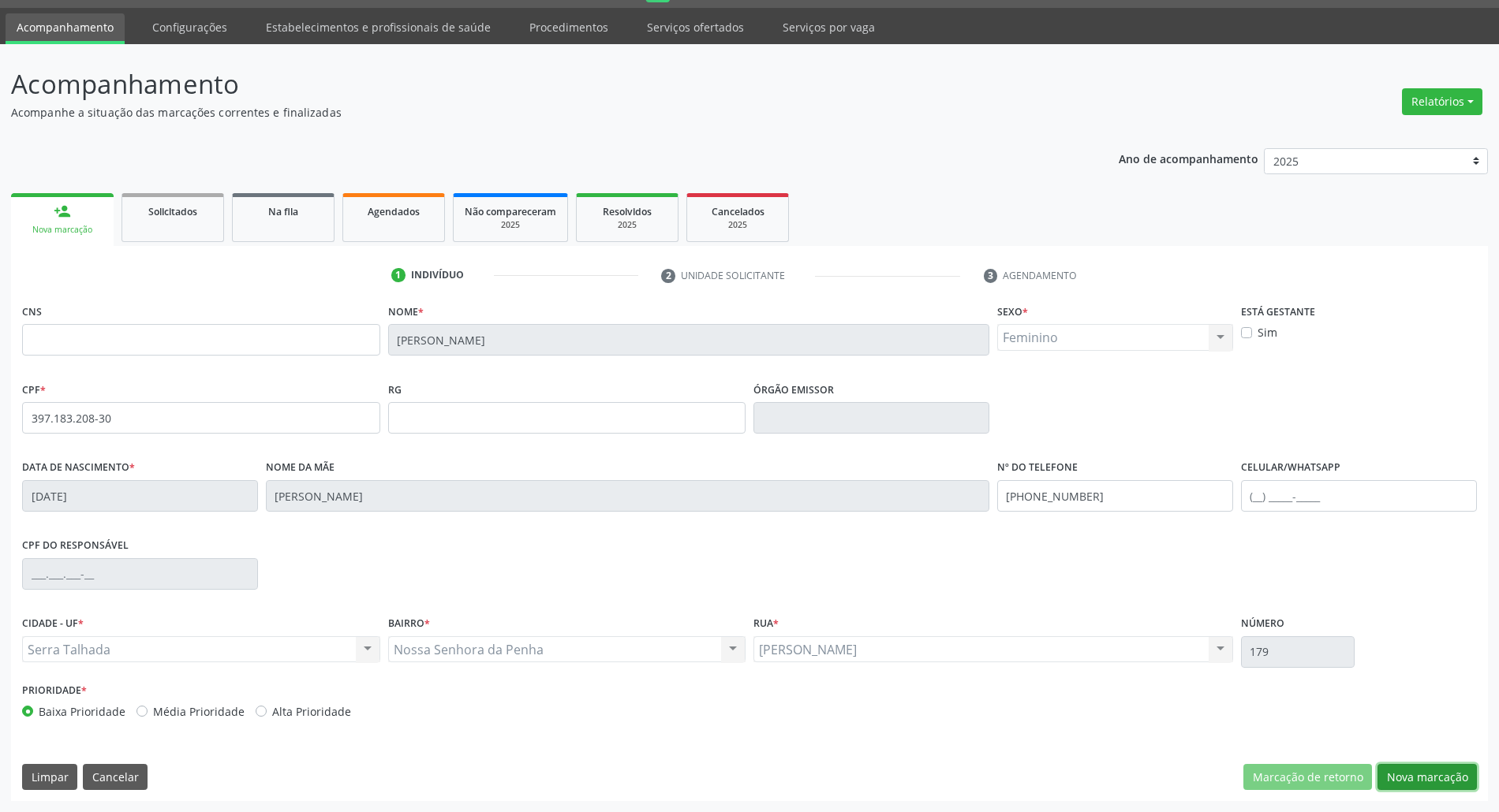
drag, startPoint x: 1452, startPoint y: 779, endPoint x: 901, endPoint y: 739, distance: 552.4
click at [1450, 777] on button "Nova marcação" at bounding box center [1427, 777] width 99 height 27
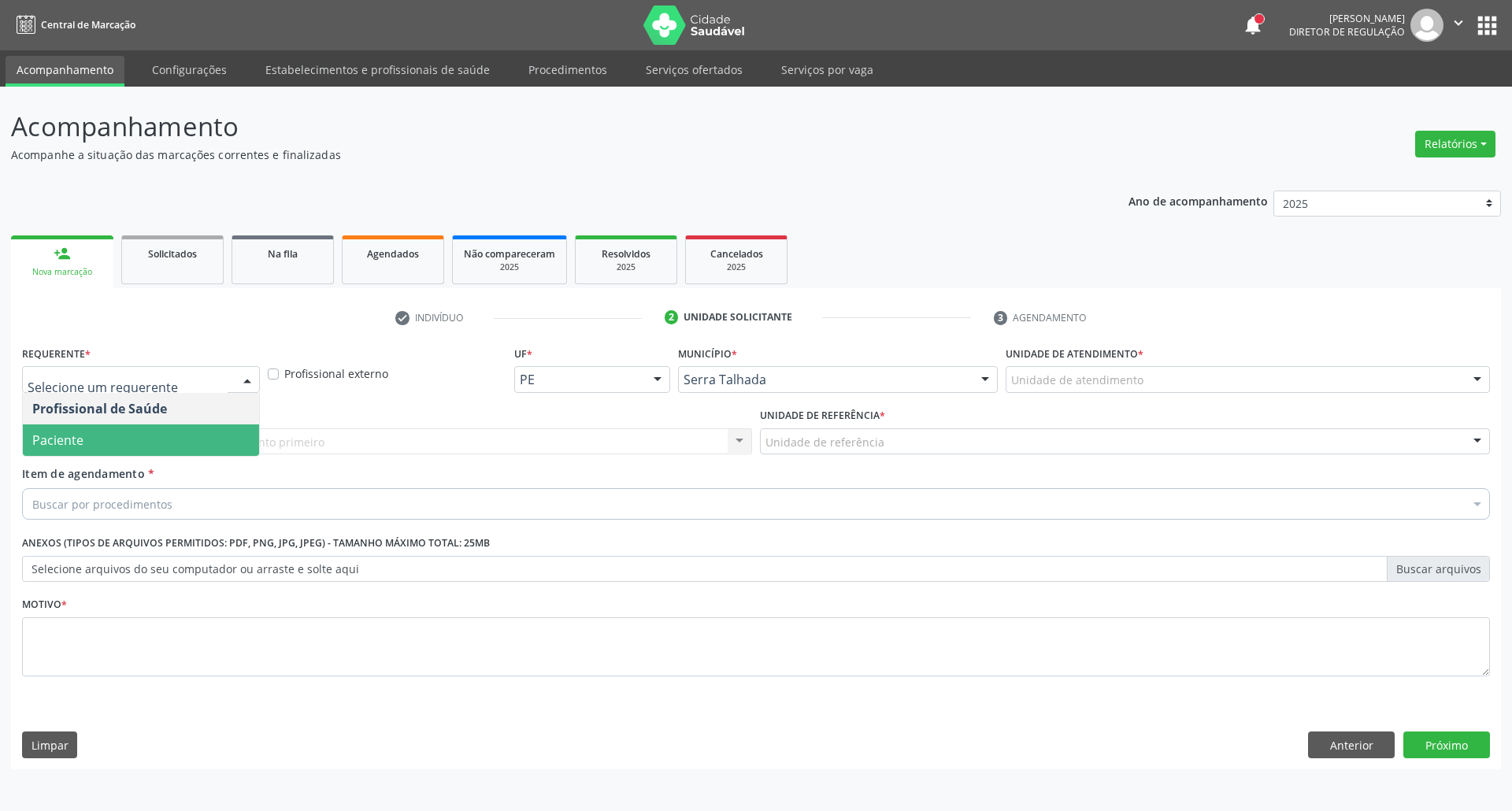
click at [56, 438] on span "Paciente" at bounding box center [57, 440] width 51 height 18
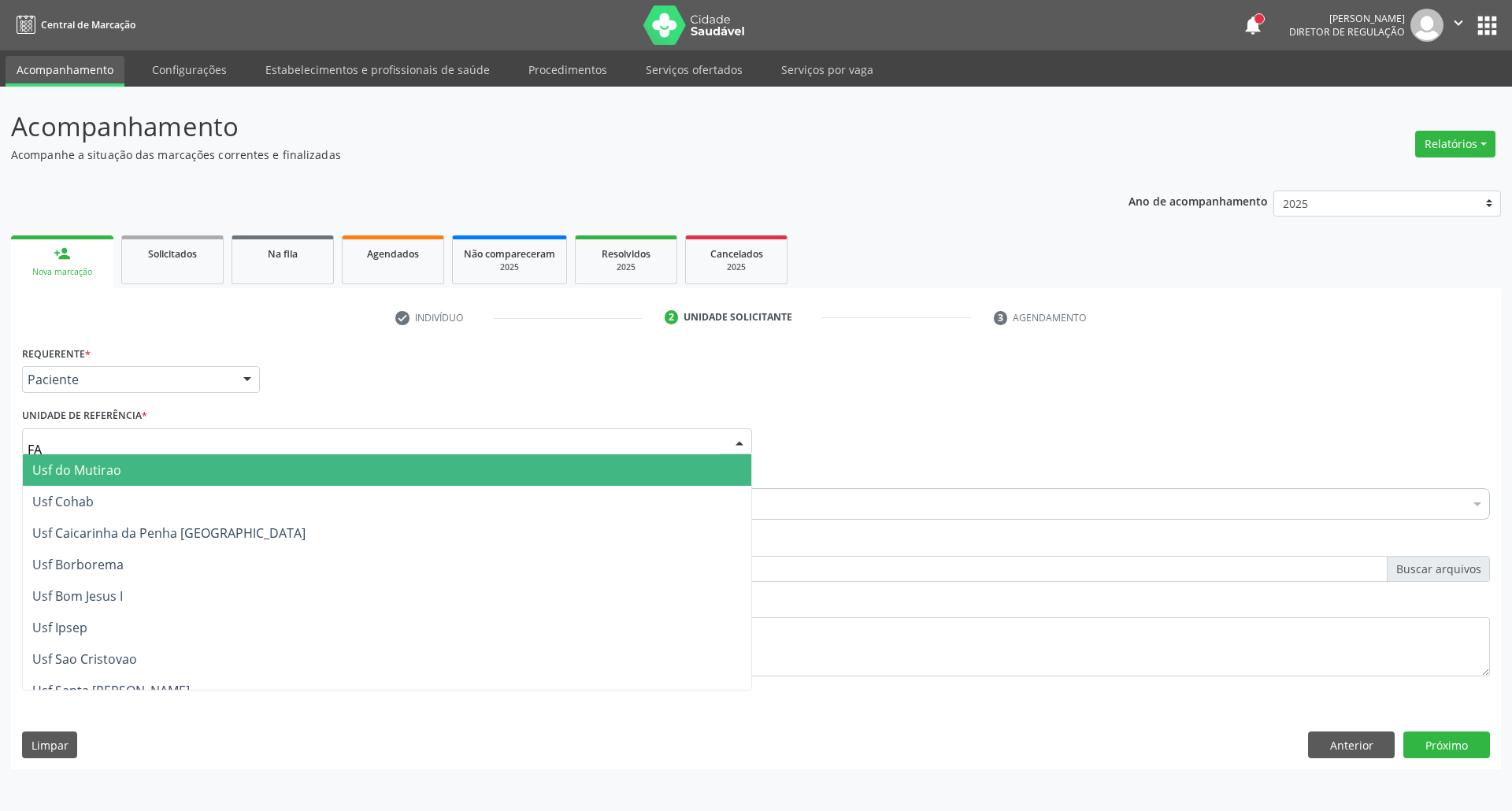
type input "FAZ"
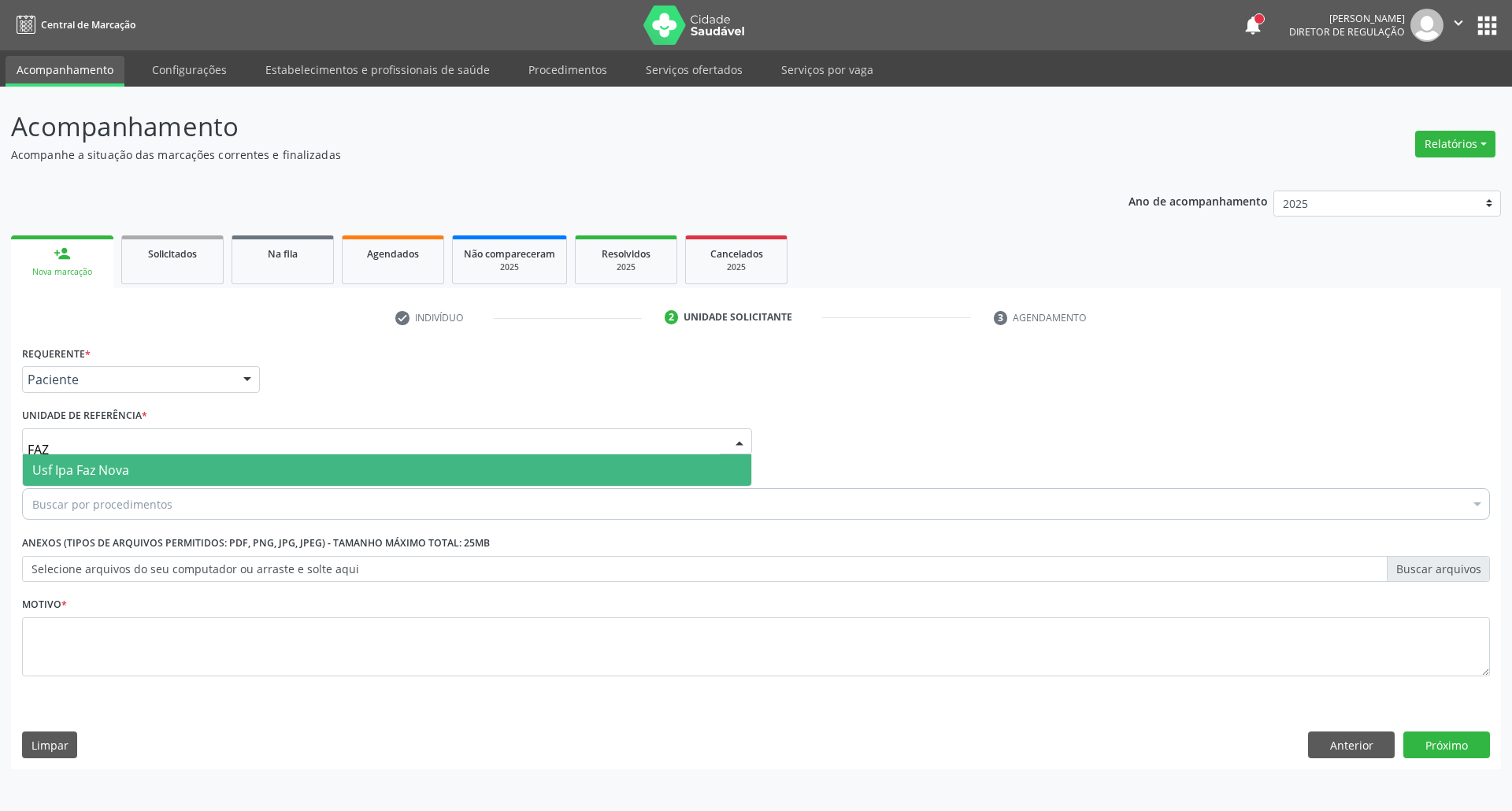
click at [93, 480] on span "Usf Ipa Faz Nova" at bounding box center [387, 469] width 728 height 31
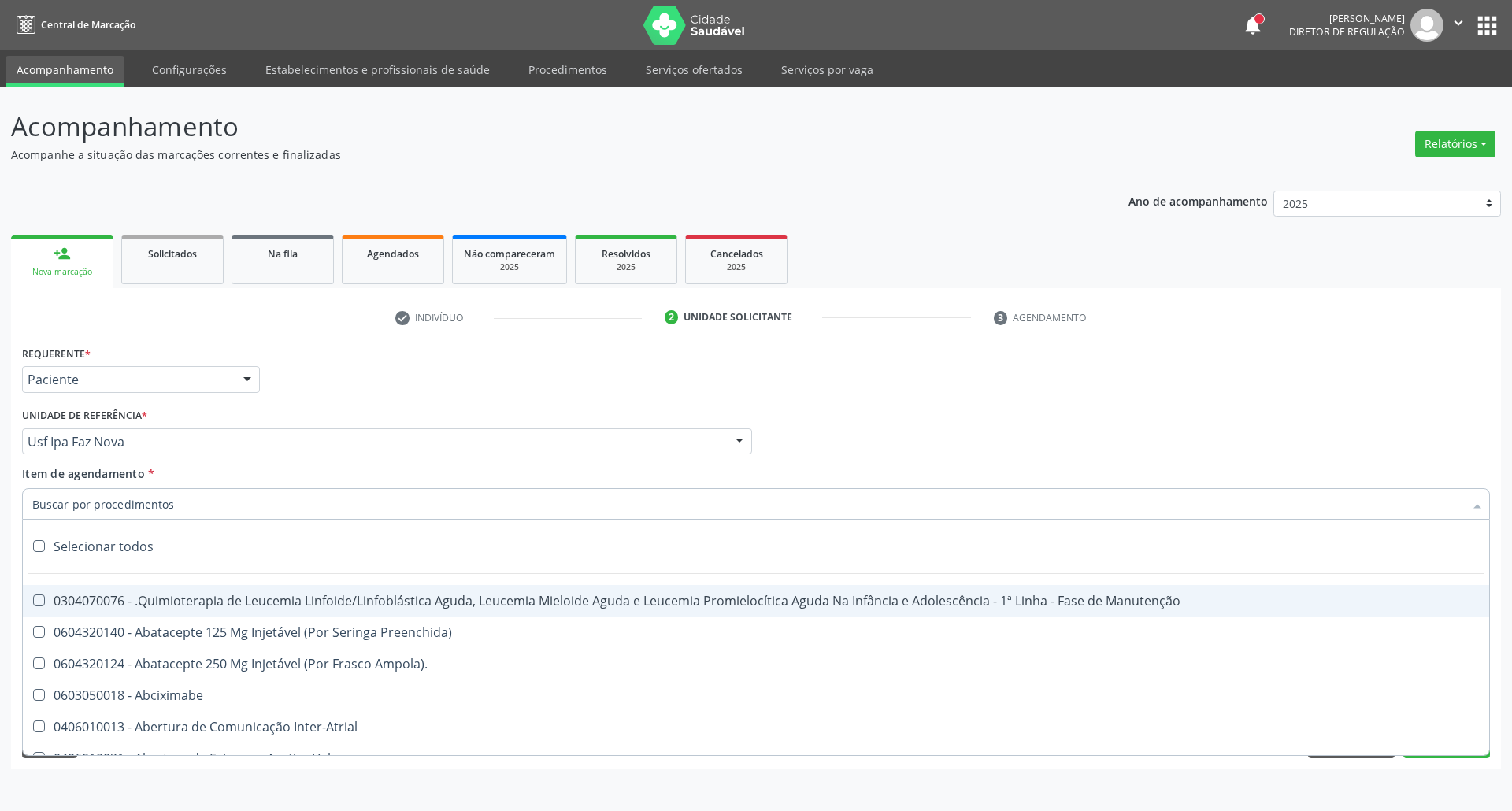
type input "U"
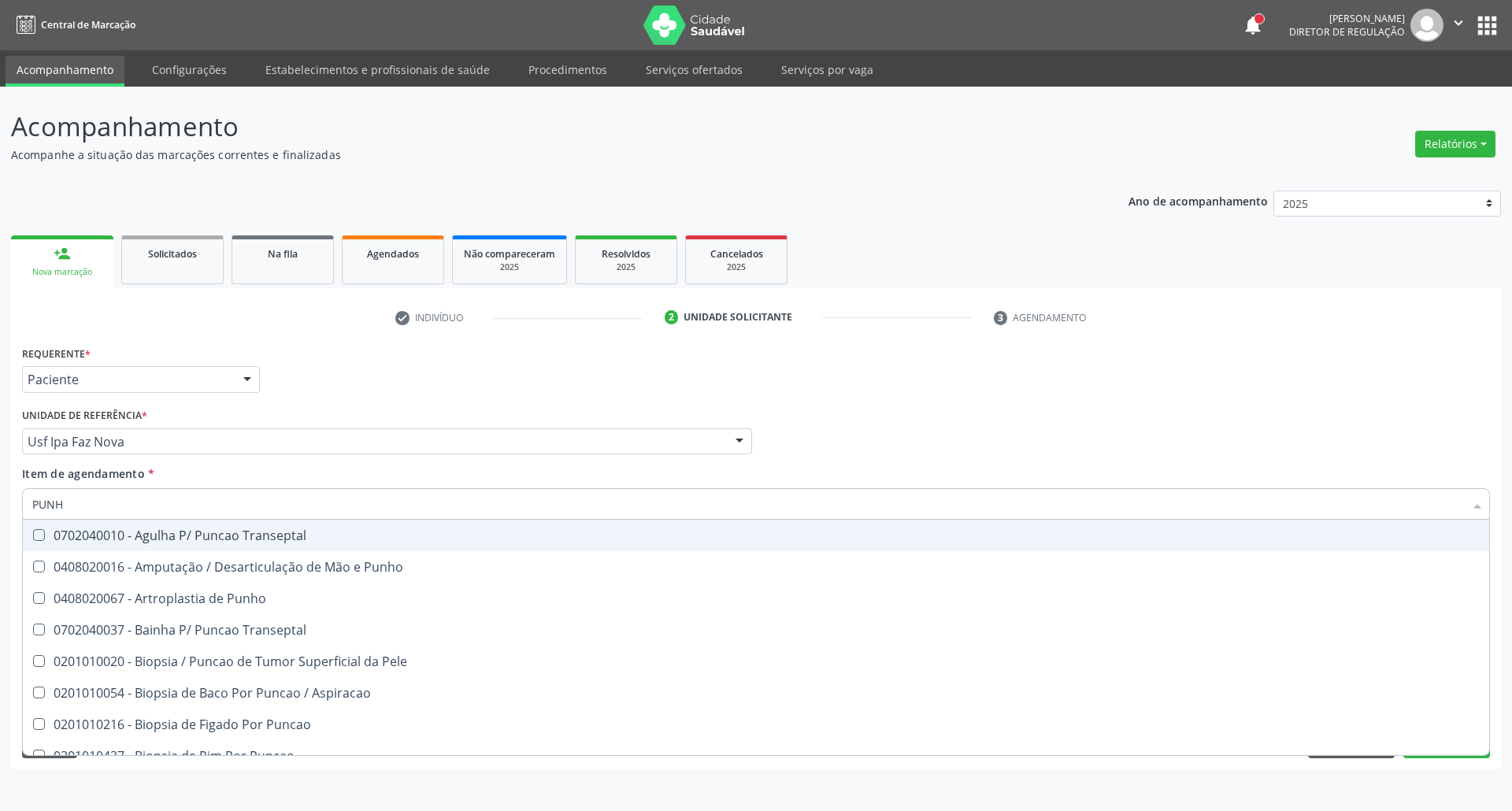
type input "PUNHO"
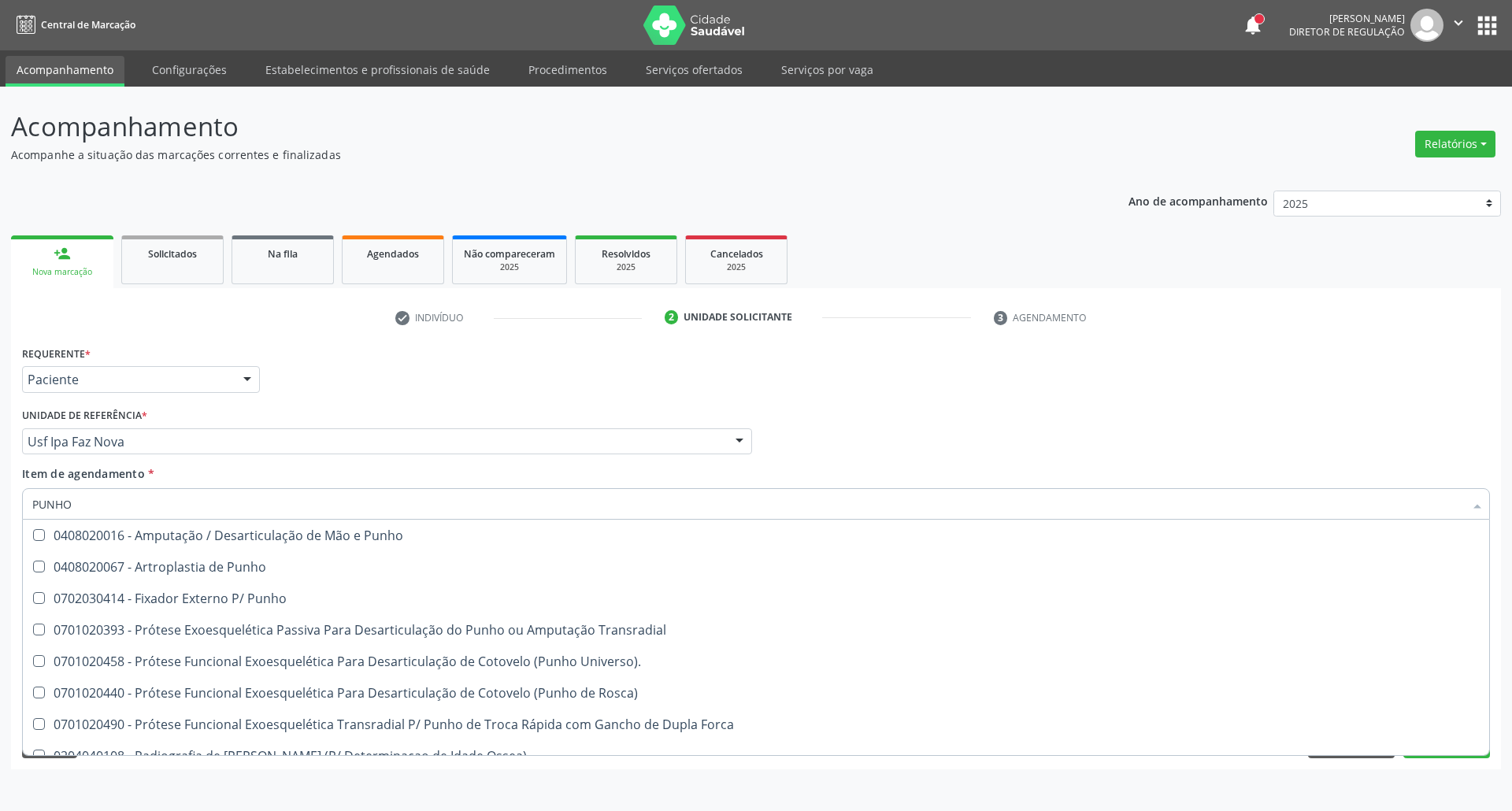
scroll to position [268, 0]
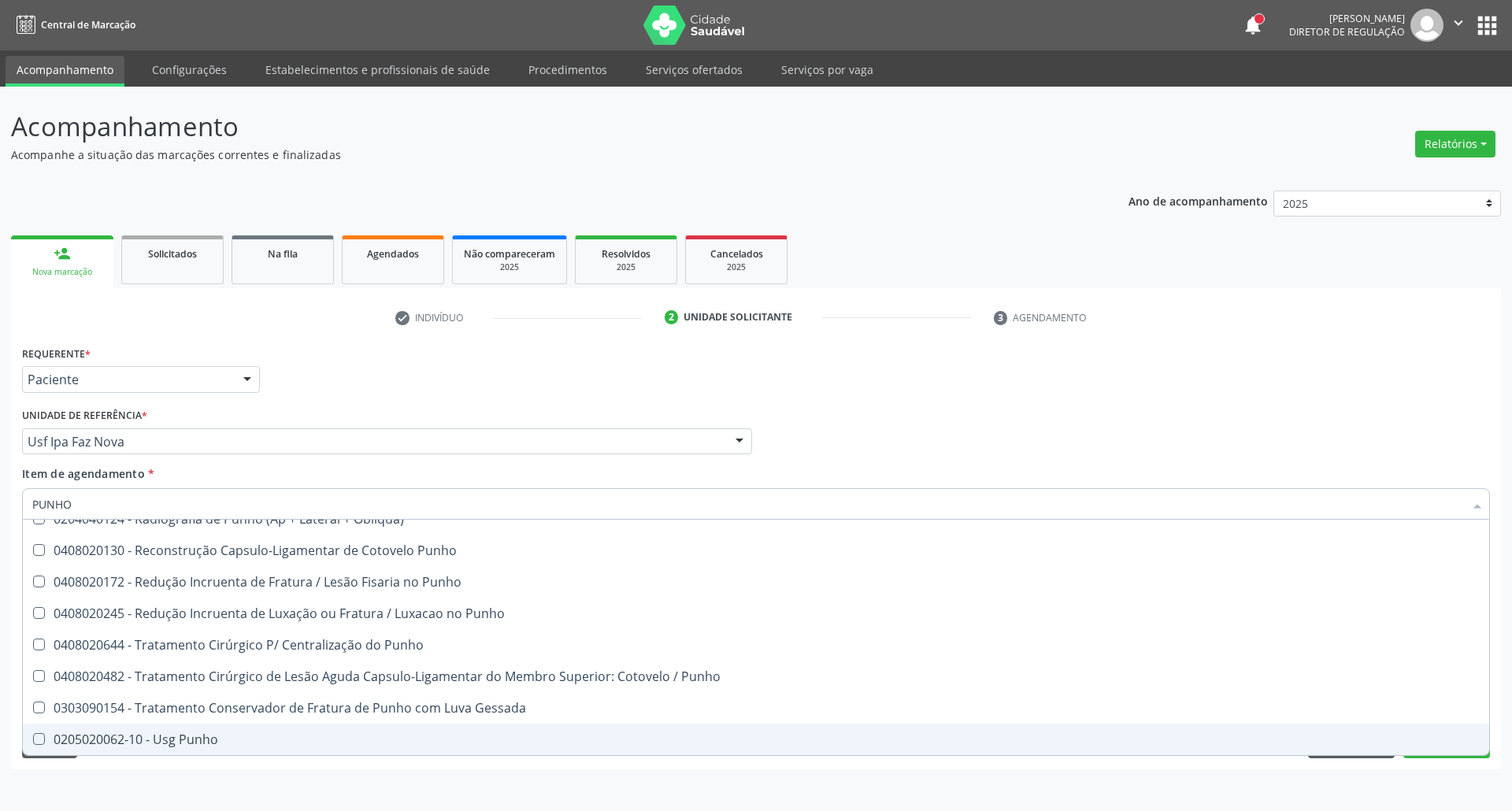
click at [192, 737] on div "0205020062-10 - Usg Punho" at bounding box center [755, 739] width 1447 height 13
checkbox Punho "true"
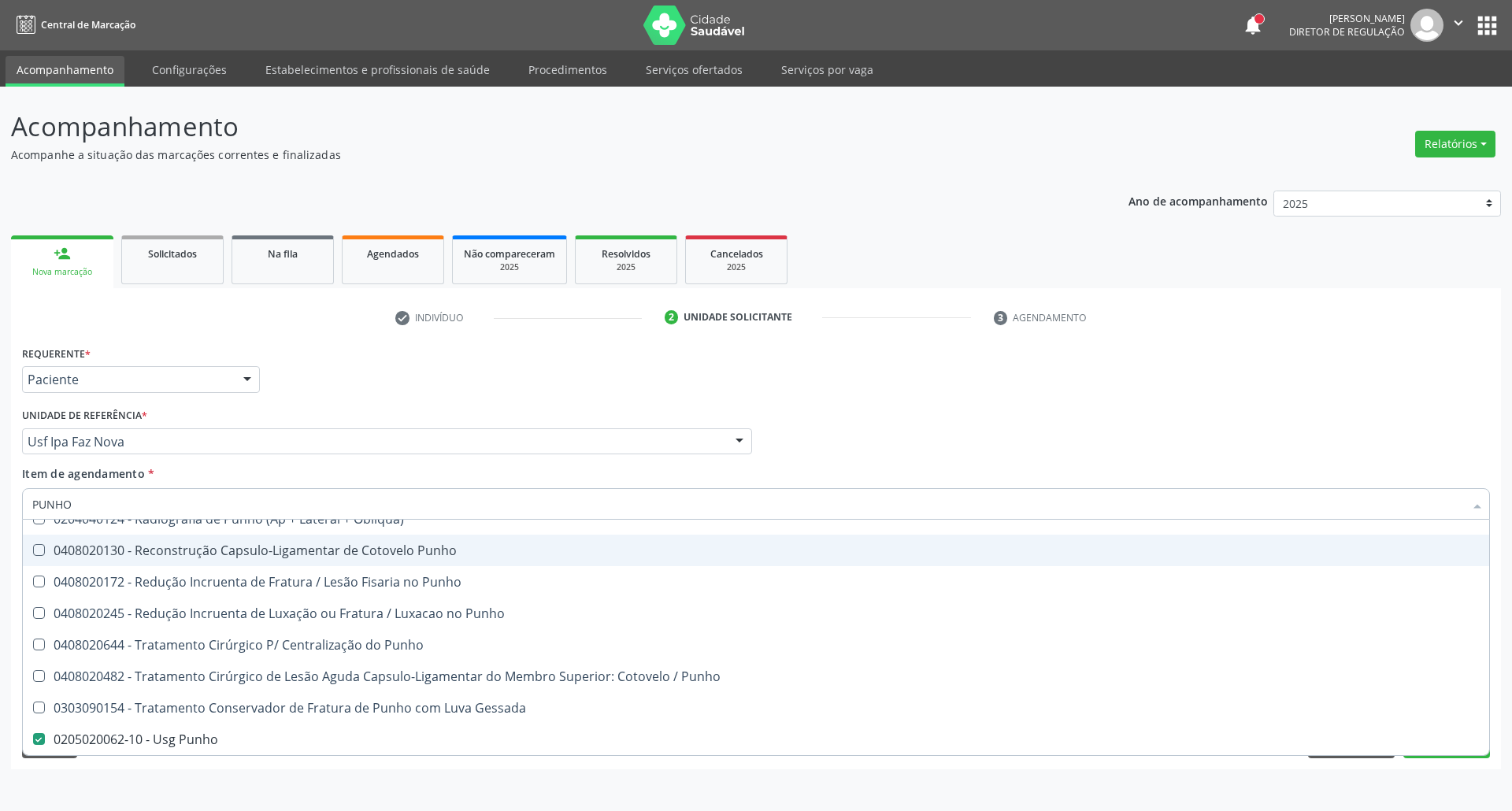
click at [791, 435] on div "Profissional Solicitante Por favor, selecione a Unidade de Atendimento primeiro…" at bounding box center [756, 434] width 1476 height 61
checkbox Punho "true"
checkbox Punho "false"
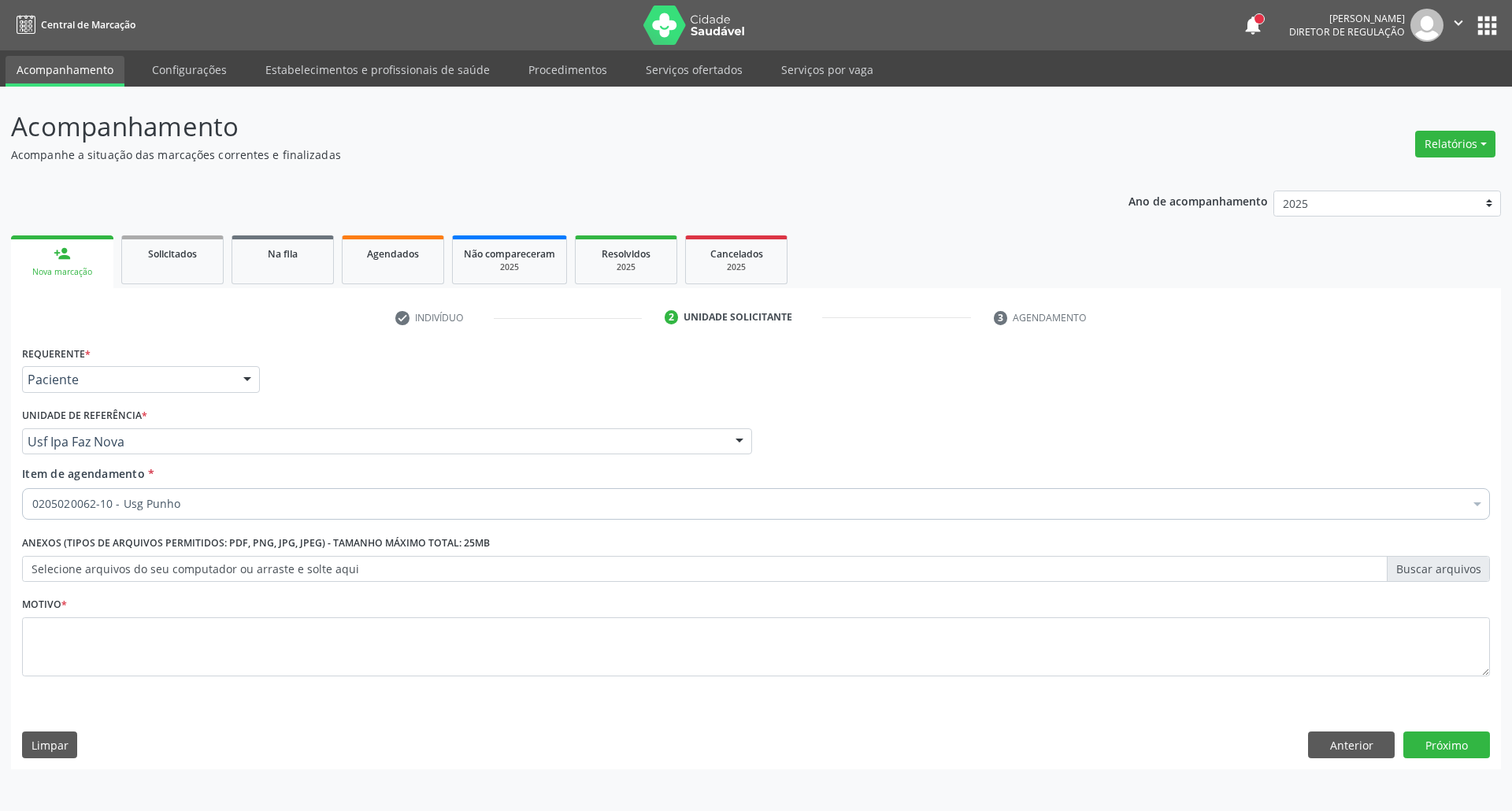
scroll to position [0, 0]
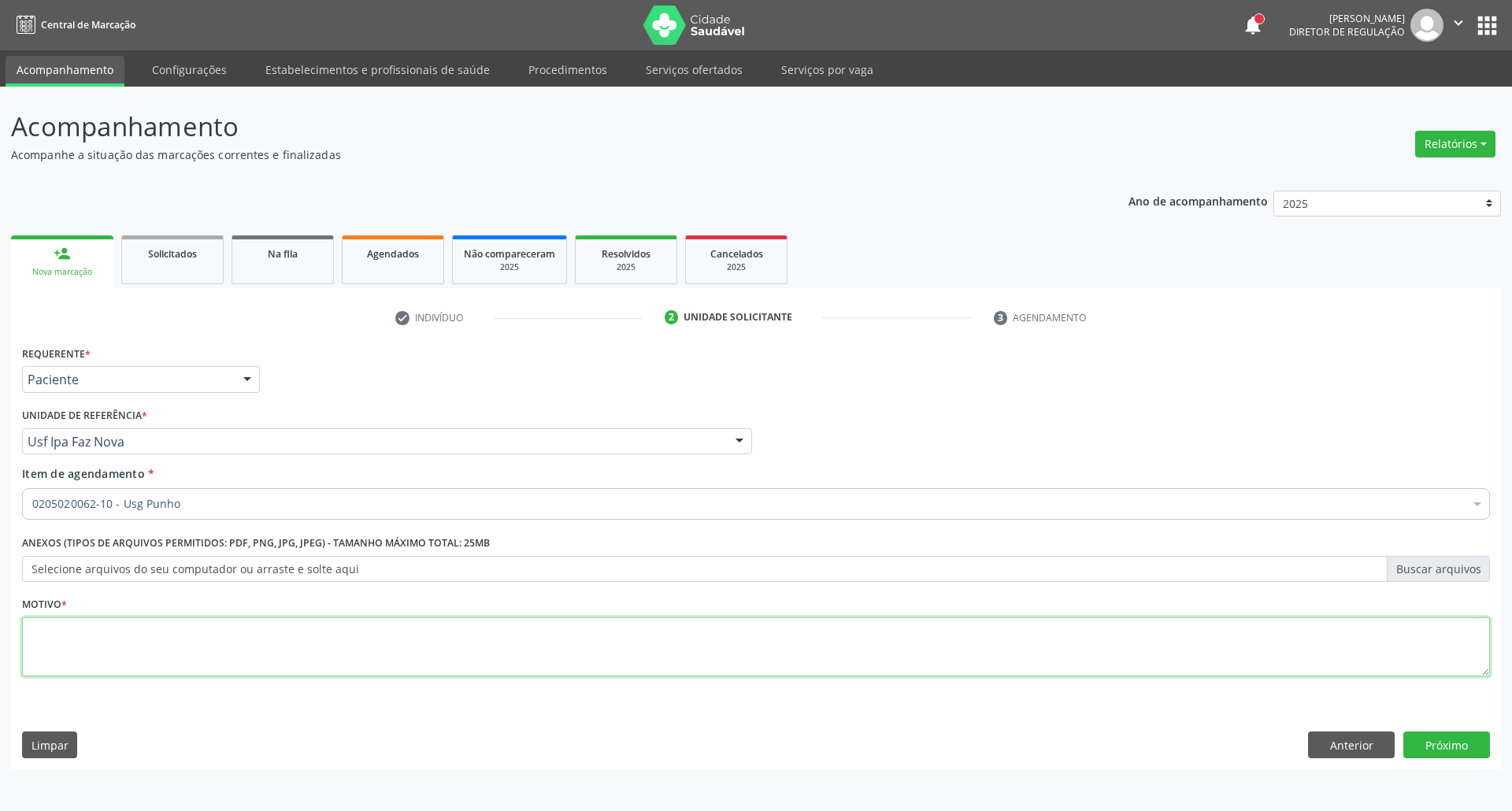
click at [241, 657] on textarea at bounding box center [755, 647] width 1467 height 60
type textarea "."
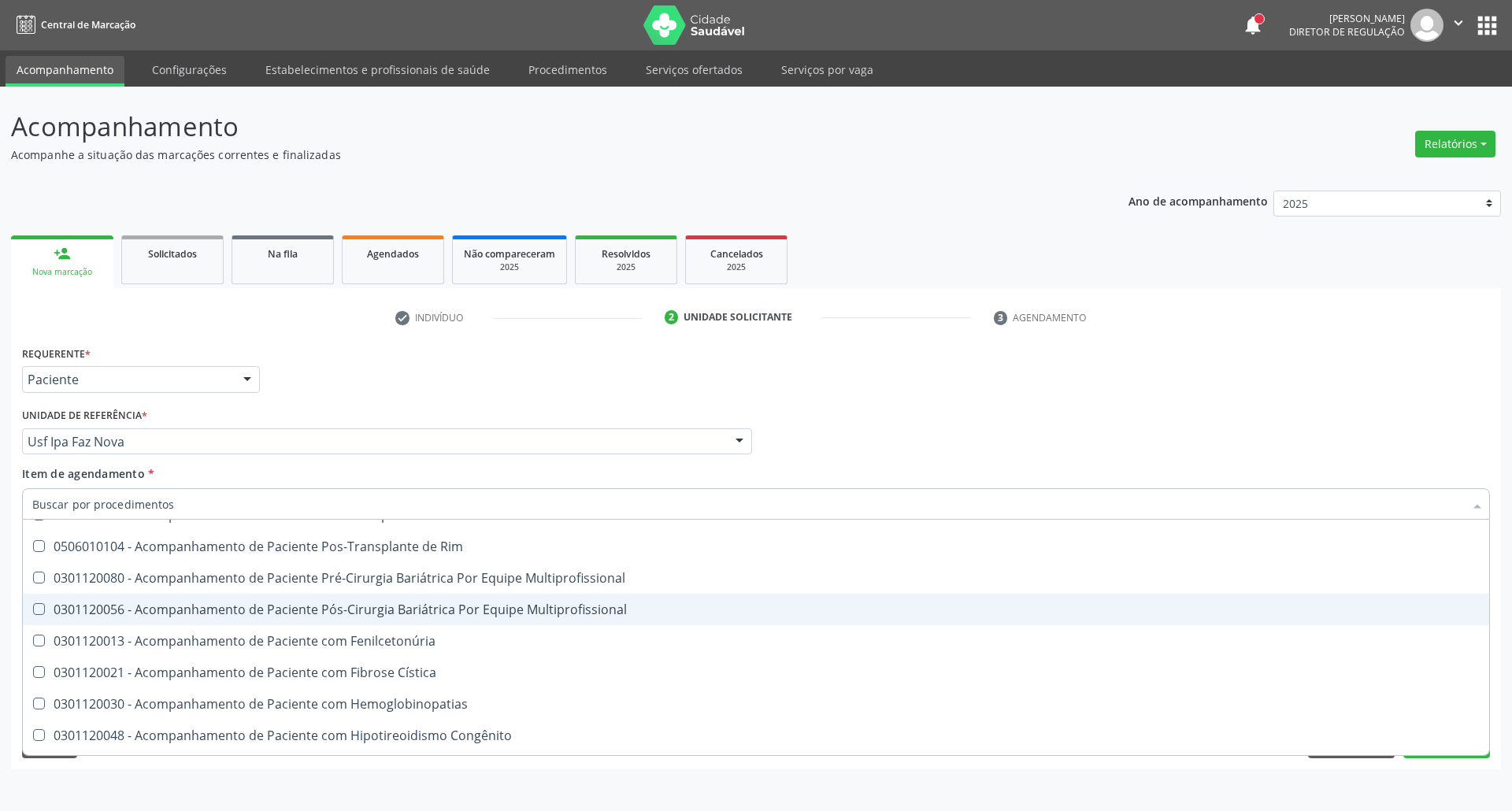
scroll to position [2310, 0]
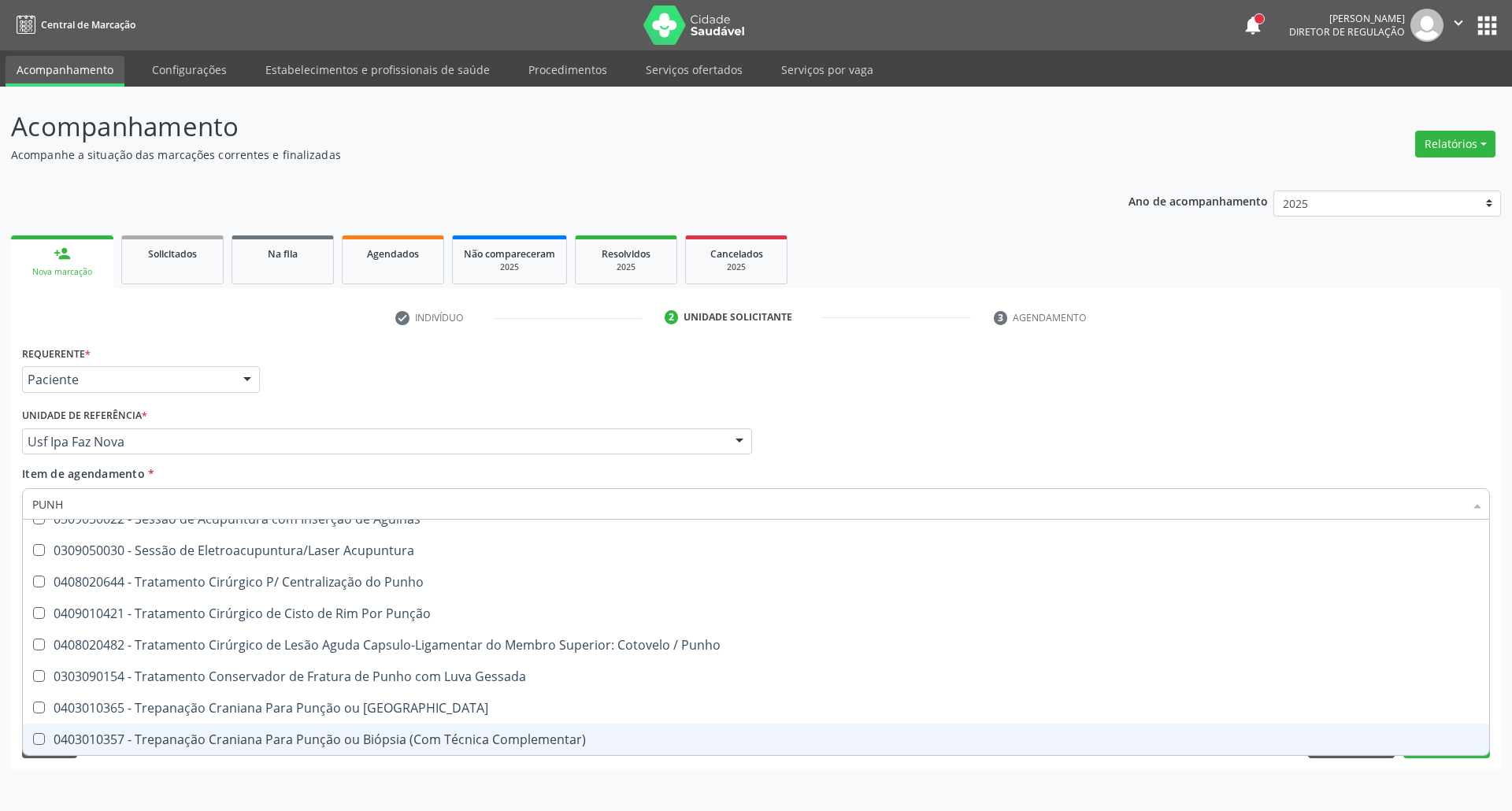
type input "PUNHO"
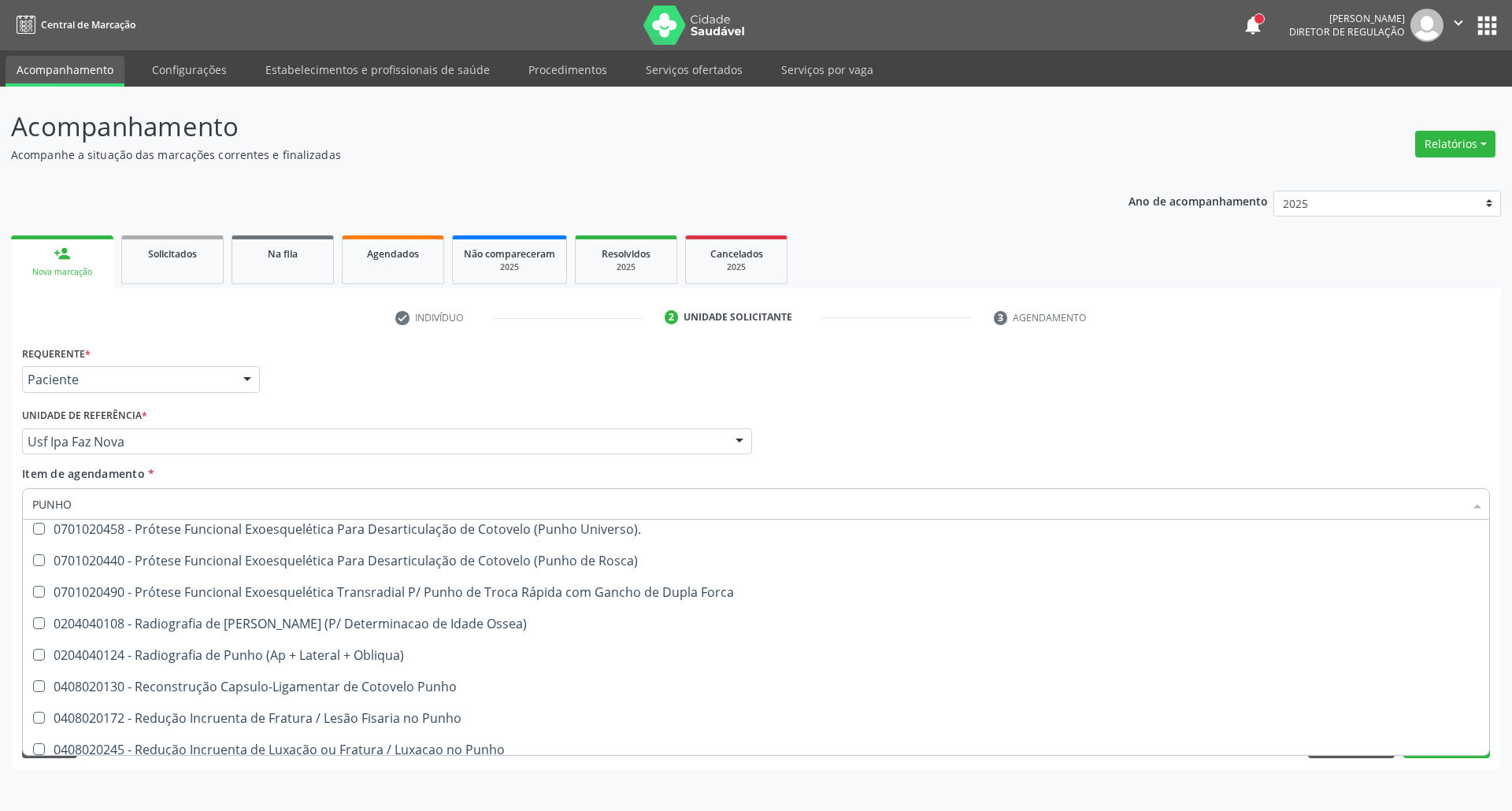
scroll to position [353, 0]
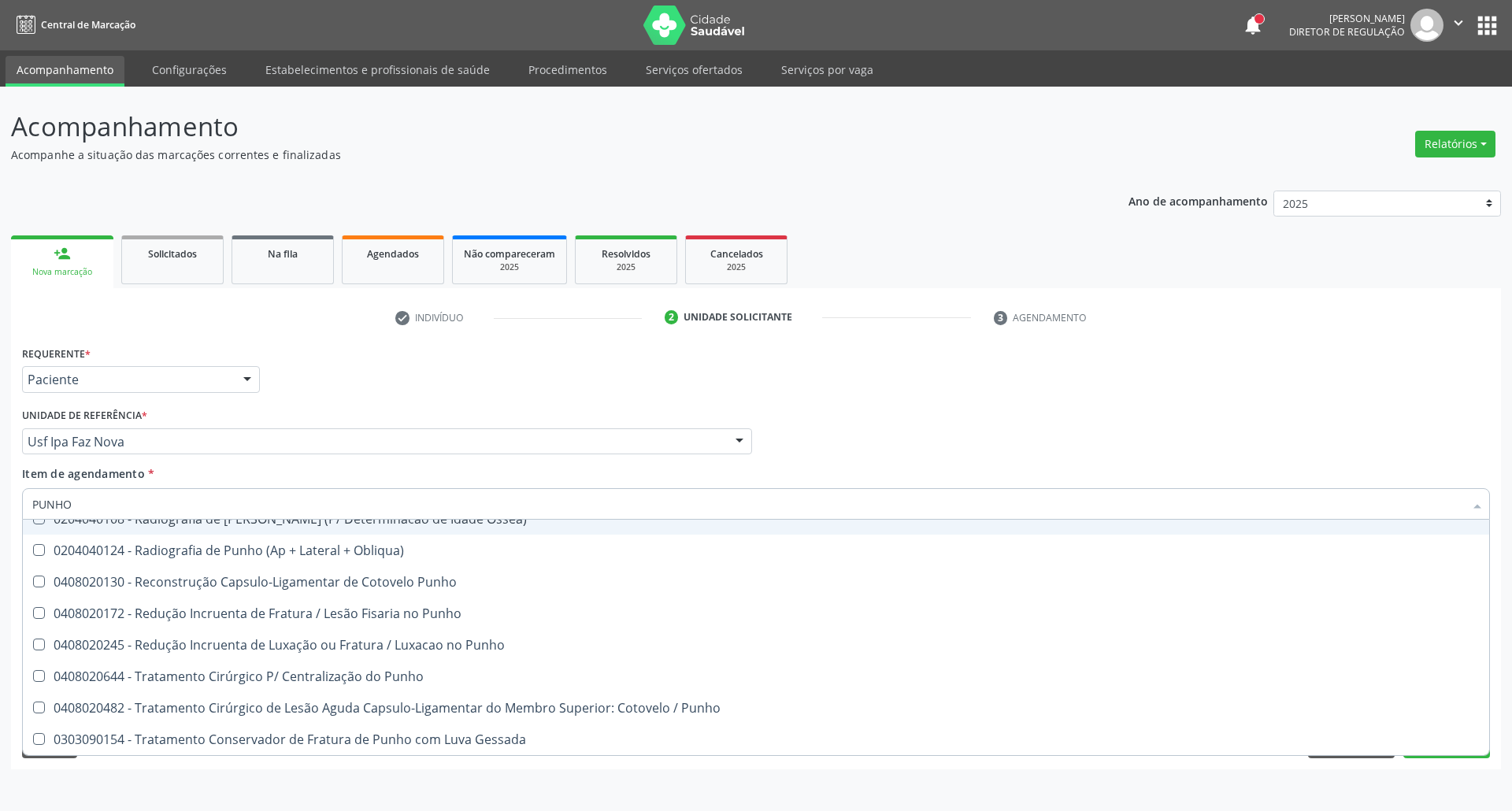
drag, startPoint x: 896, startPoint y: 432, endPoint x: 436, endPoint y: 650, distance: 509.0
click at [886, 430] on div "Profissional Solicitante Por favor, selecione a Unidade de Atendimento primeiro…" at bounding box center [756, 434] width 1476 height 61
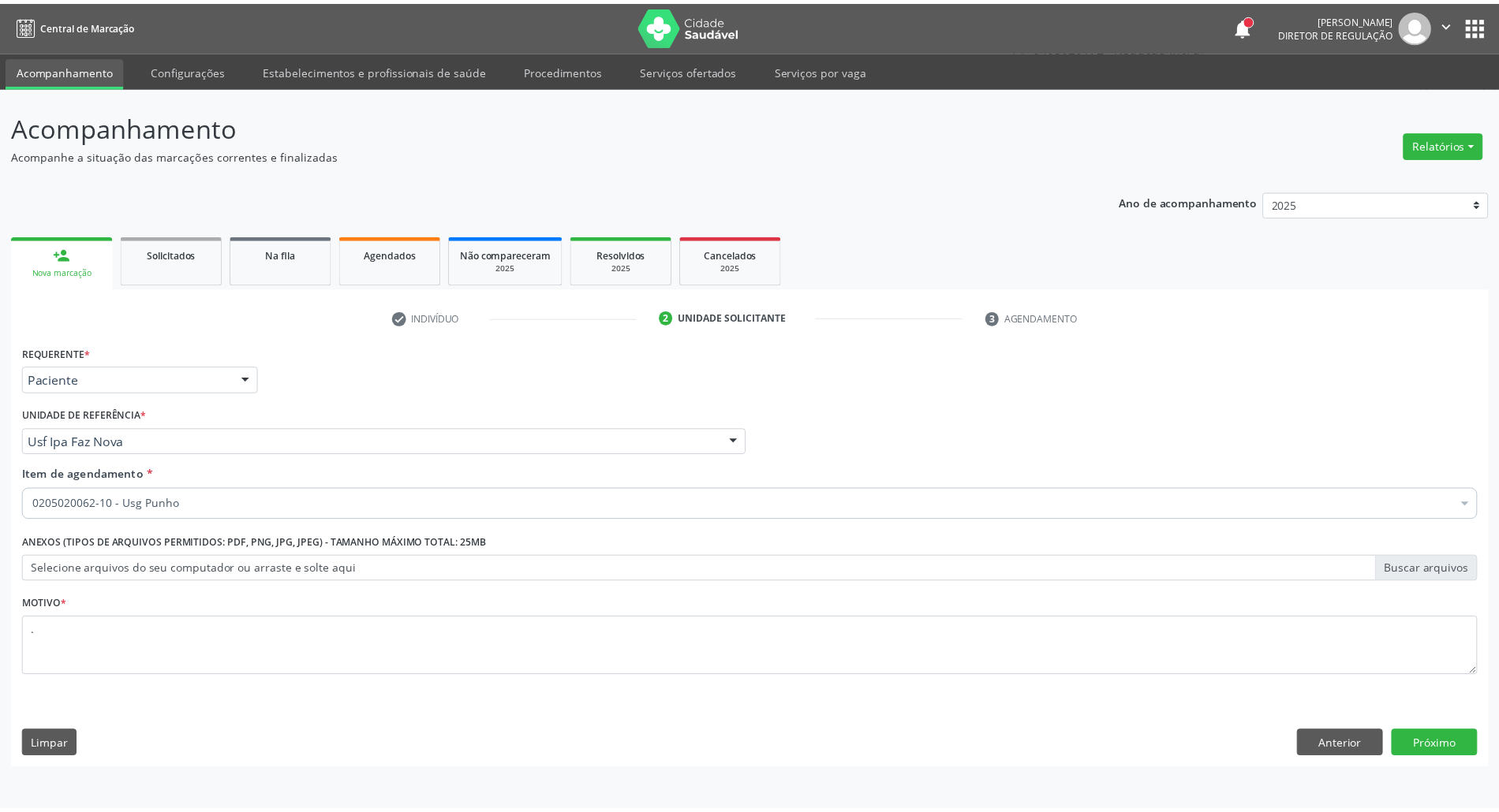
scroll to position [0, 0]
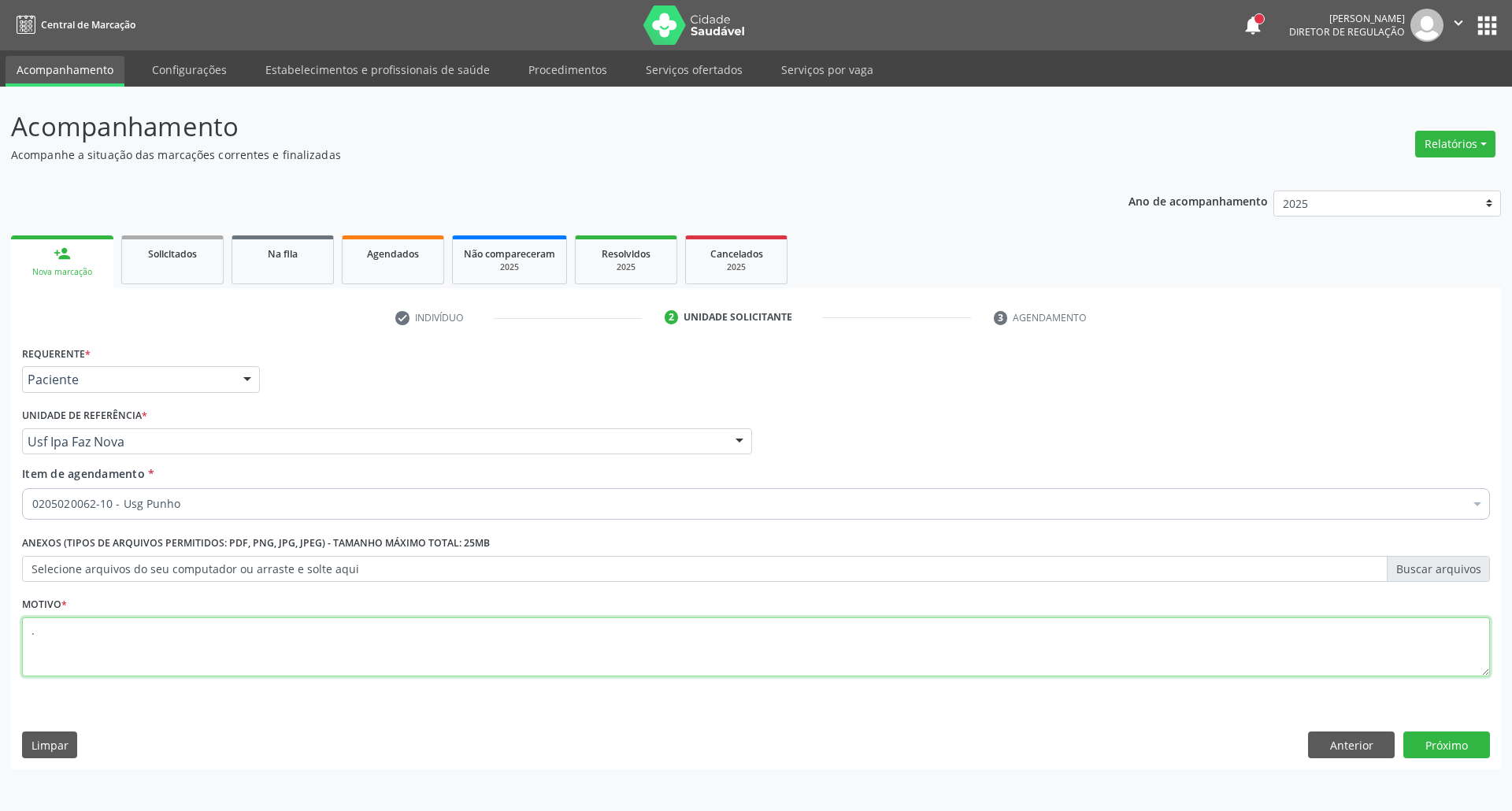
click at [469, 644] on textarea "." at bounding box center [755, 647] width 1467 height 60
type textarea "USG DE PUNHO BILATERALMENTE"
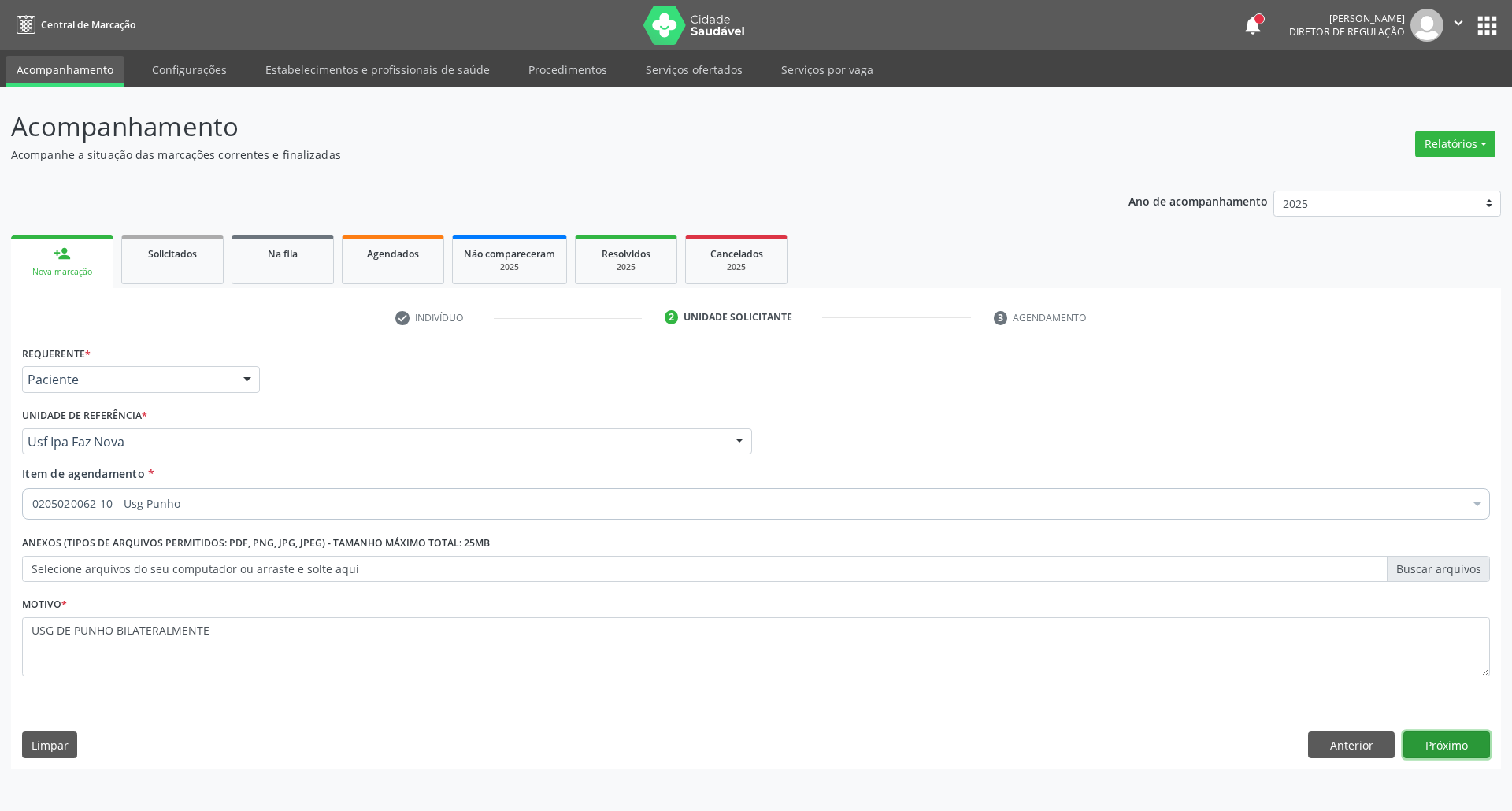
click at [1444, 750] on button "Próximo" at bounding box center [1446, 745] width 87 height 27
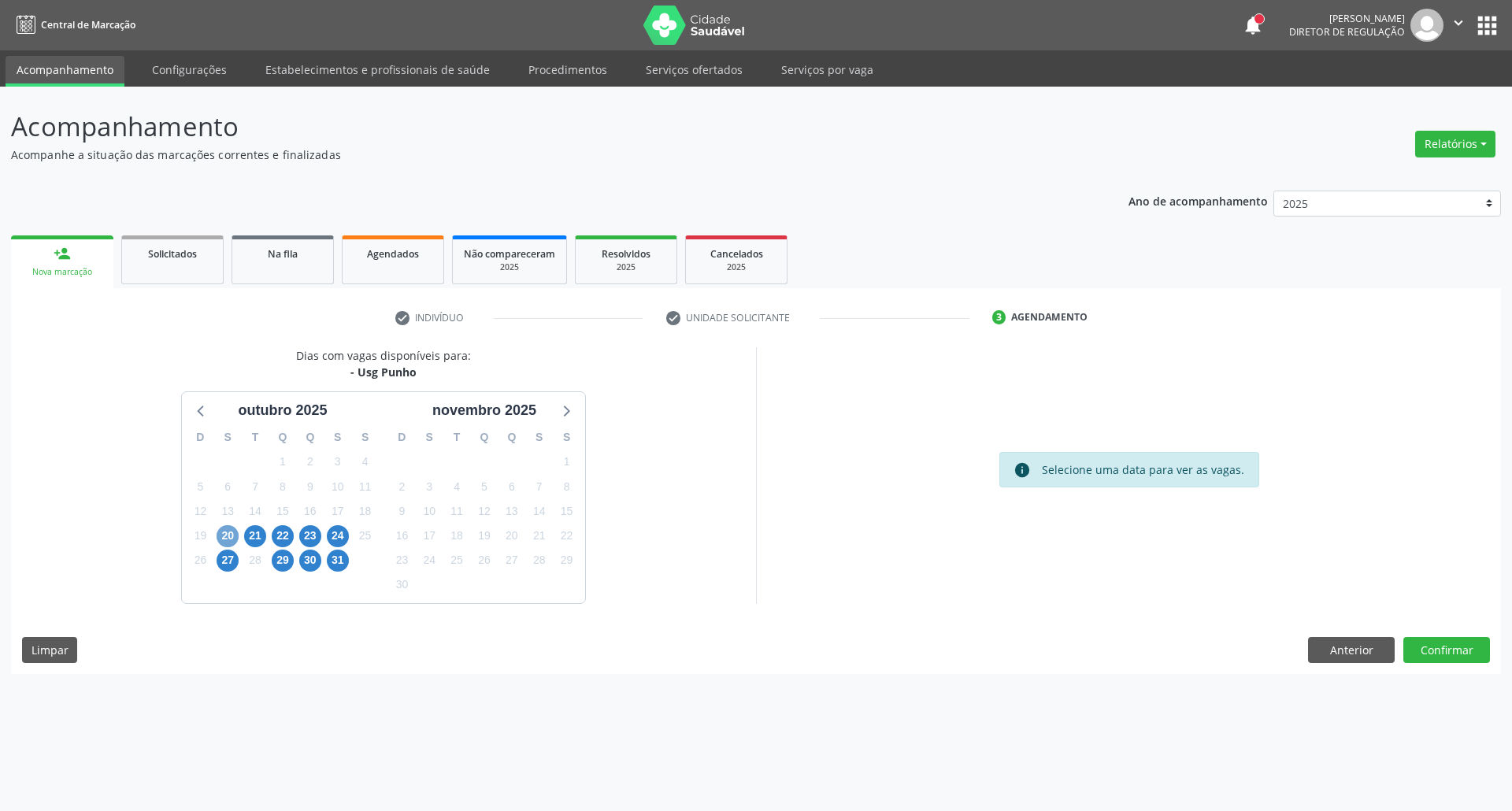
click at [230, 534] on span "20" at bounding box center [228, 537] width 22 height 22
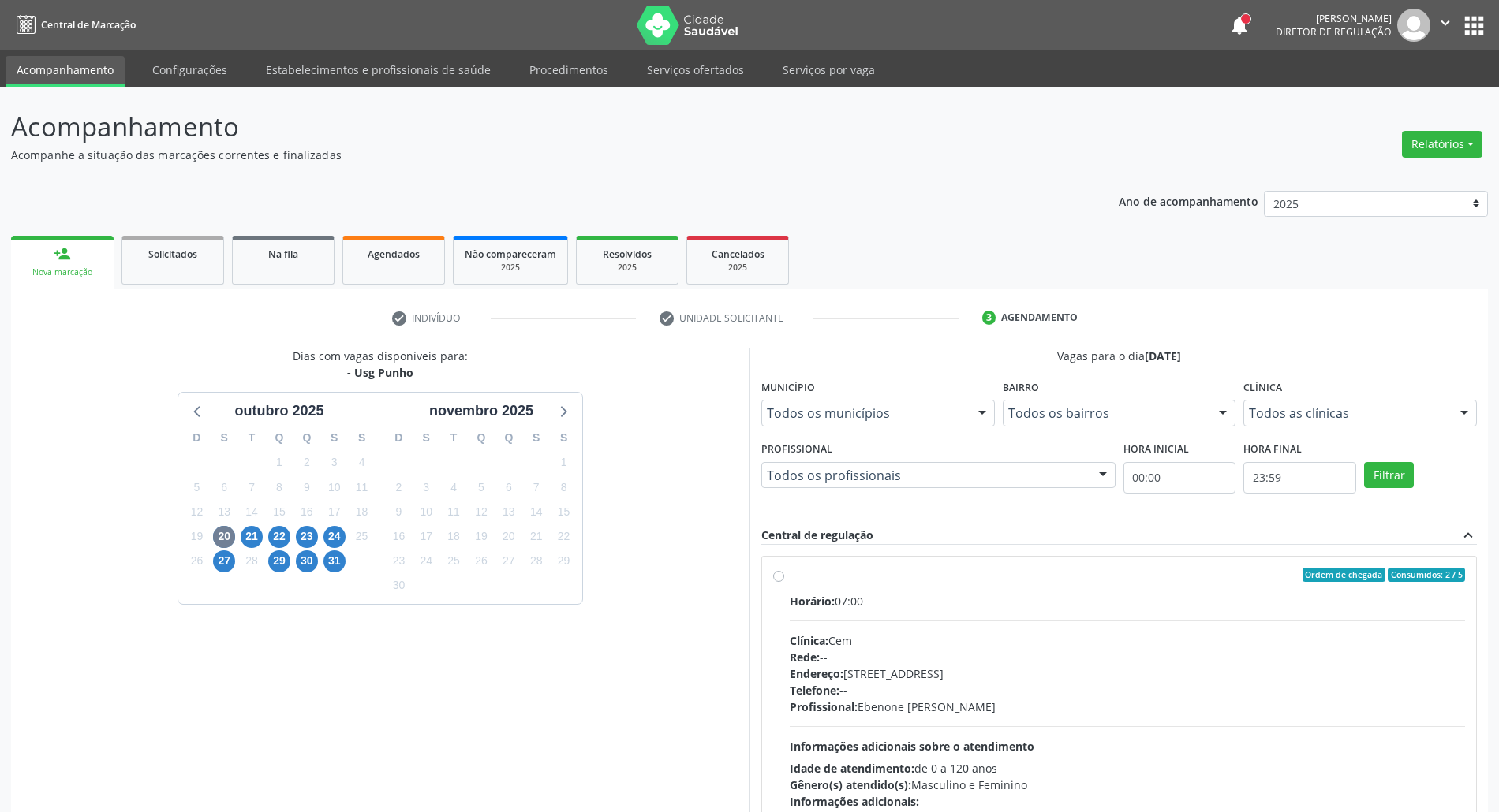
click at [900, 597] on div "Horário: 07:00" at bounding box center [1127, 601] width 676 height 17
click at [784, 582] on input "Ordem de chegada Consumidos: 2 / 5 Horário: 07:00 Clínica: Cem Rede: -- Endereç…" at bounding box center [779, 574] width 11 height 14
radio input "true"
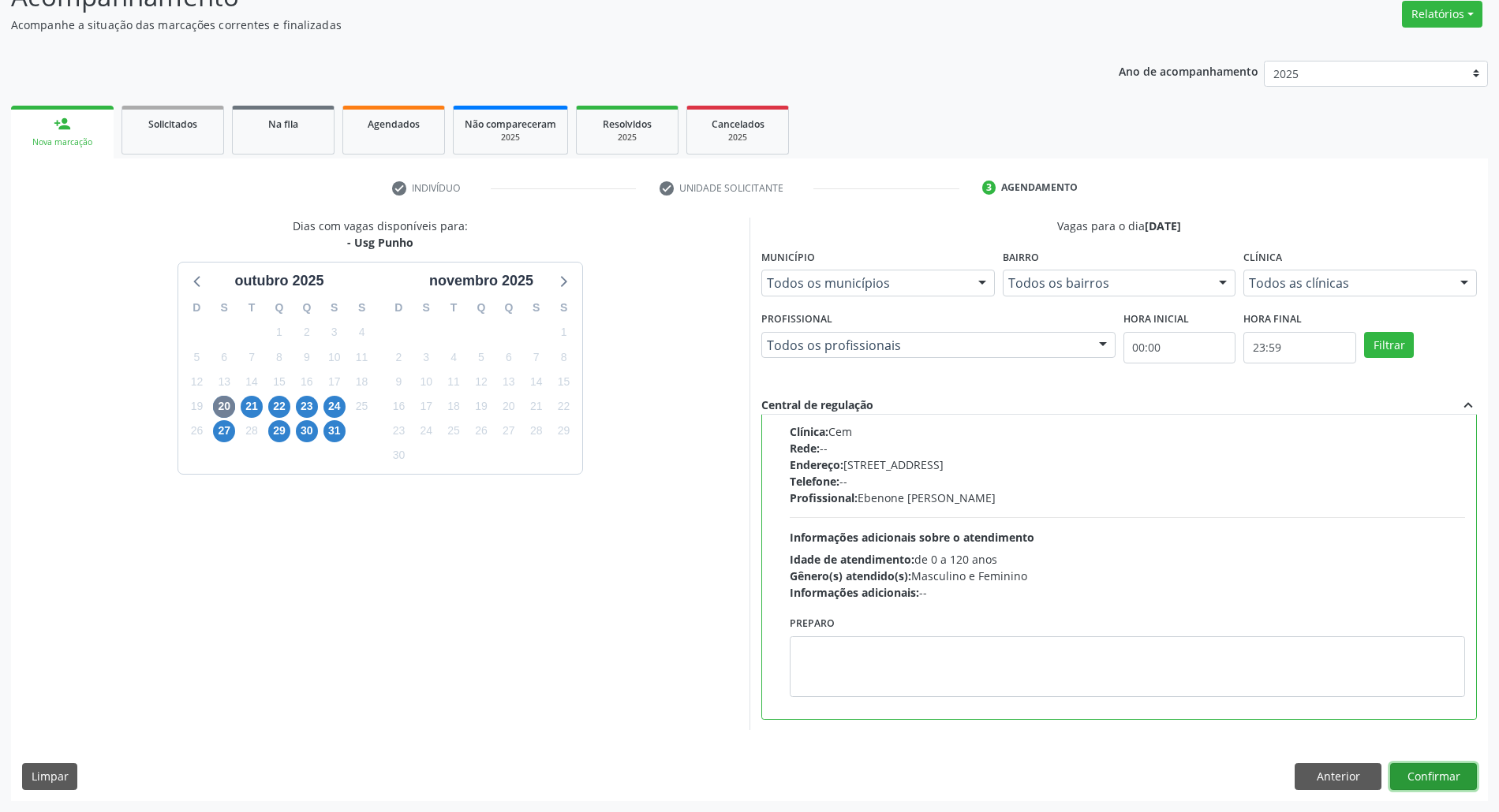
click at [1441, 777] on button "Confirmar" at bounding box center [1433, 777] width 87 height 27
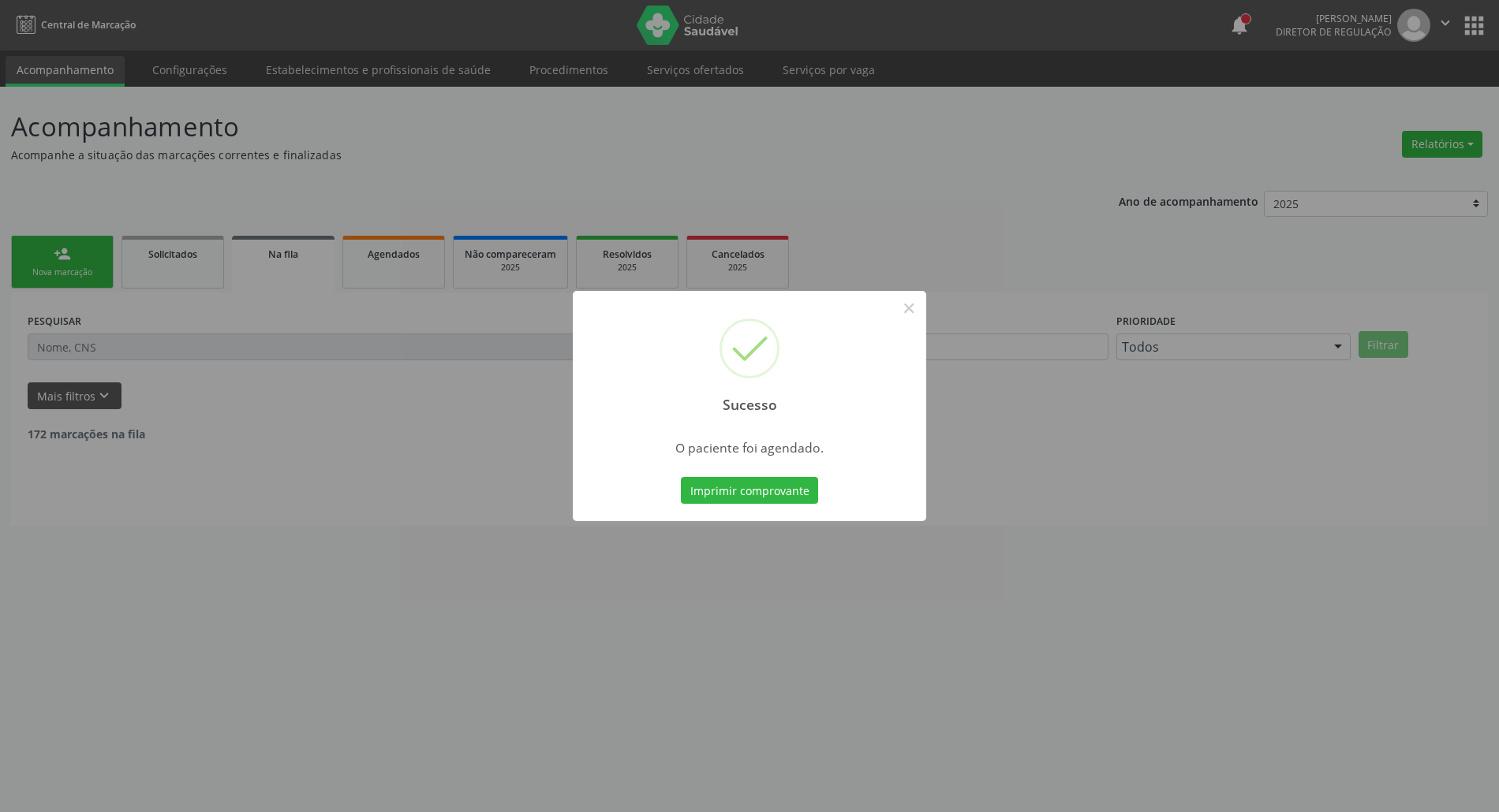
scroll to position [0, 0]
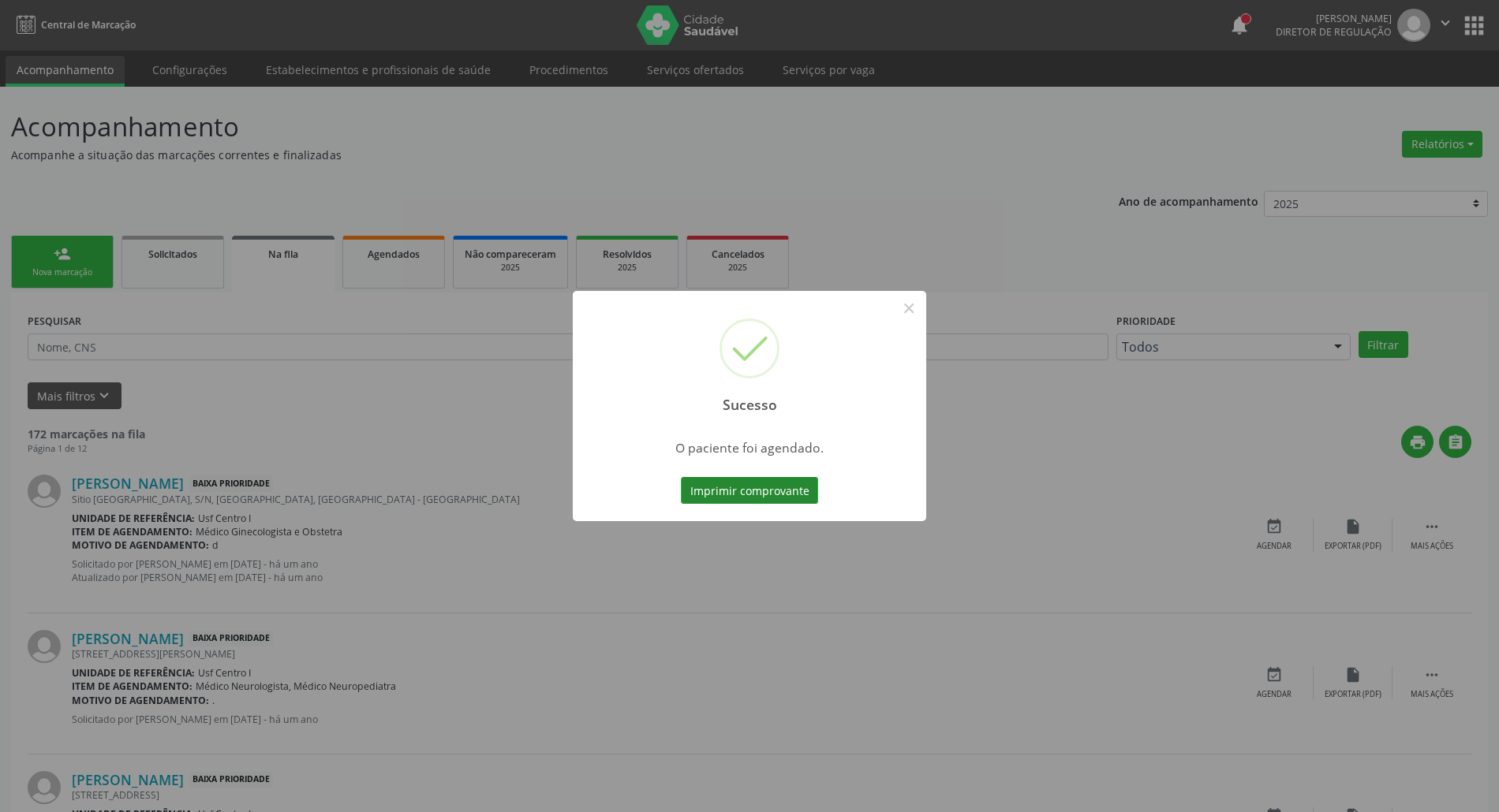
click at [771, 494] on button "Imprimir comprovante" at bounding box center [749, 491] width 137 height 27
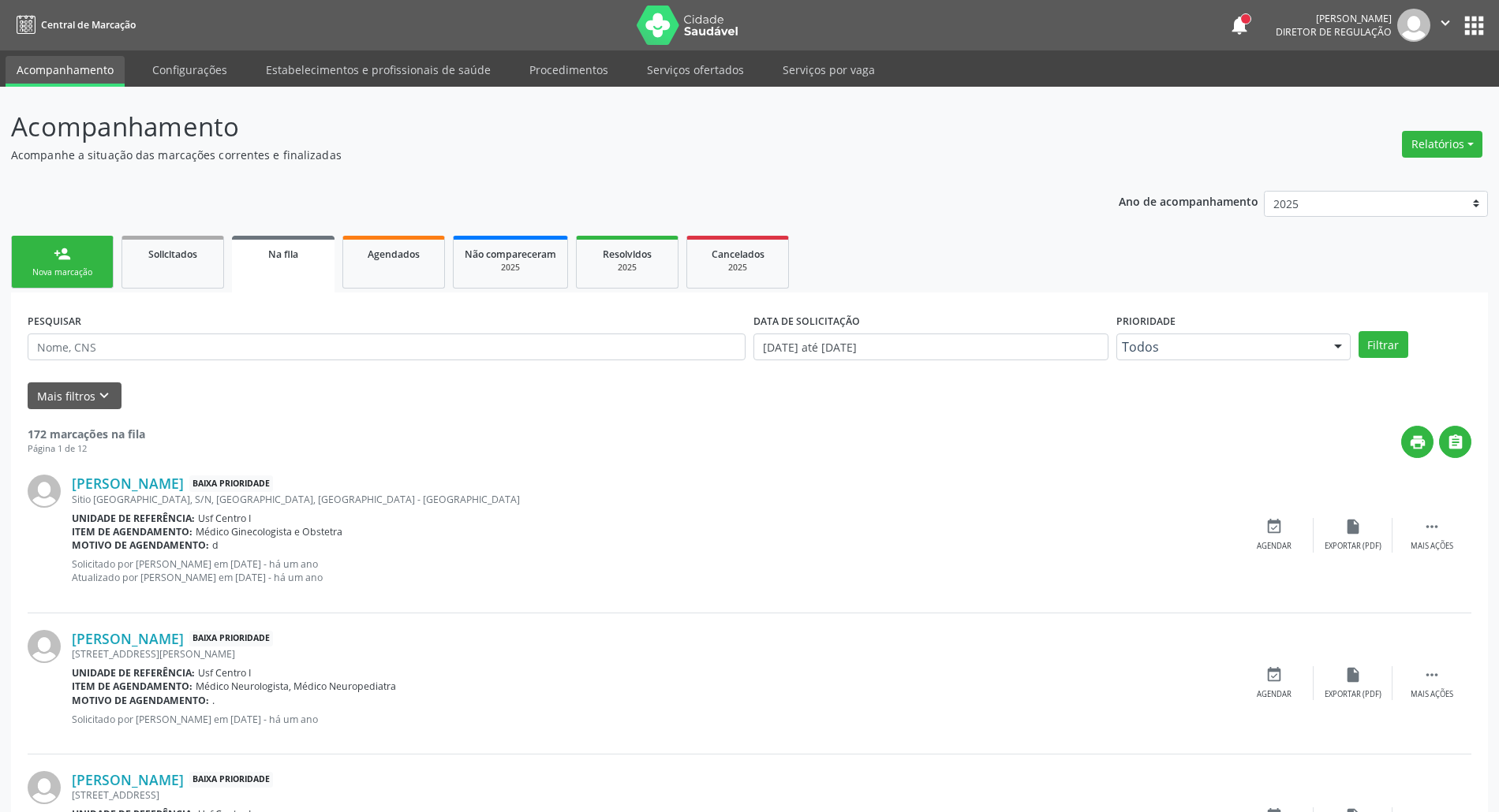
click at [57, 263] on link "person_add Nova marcação" at bounding box center [62, 262] width 103 height 53
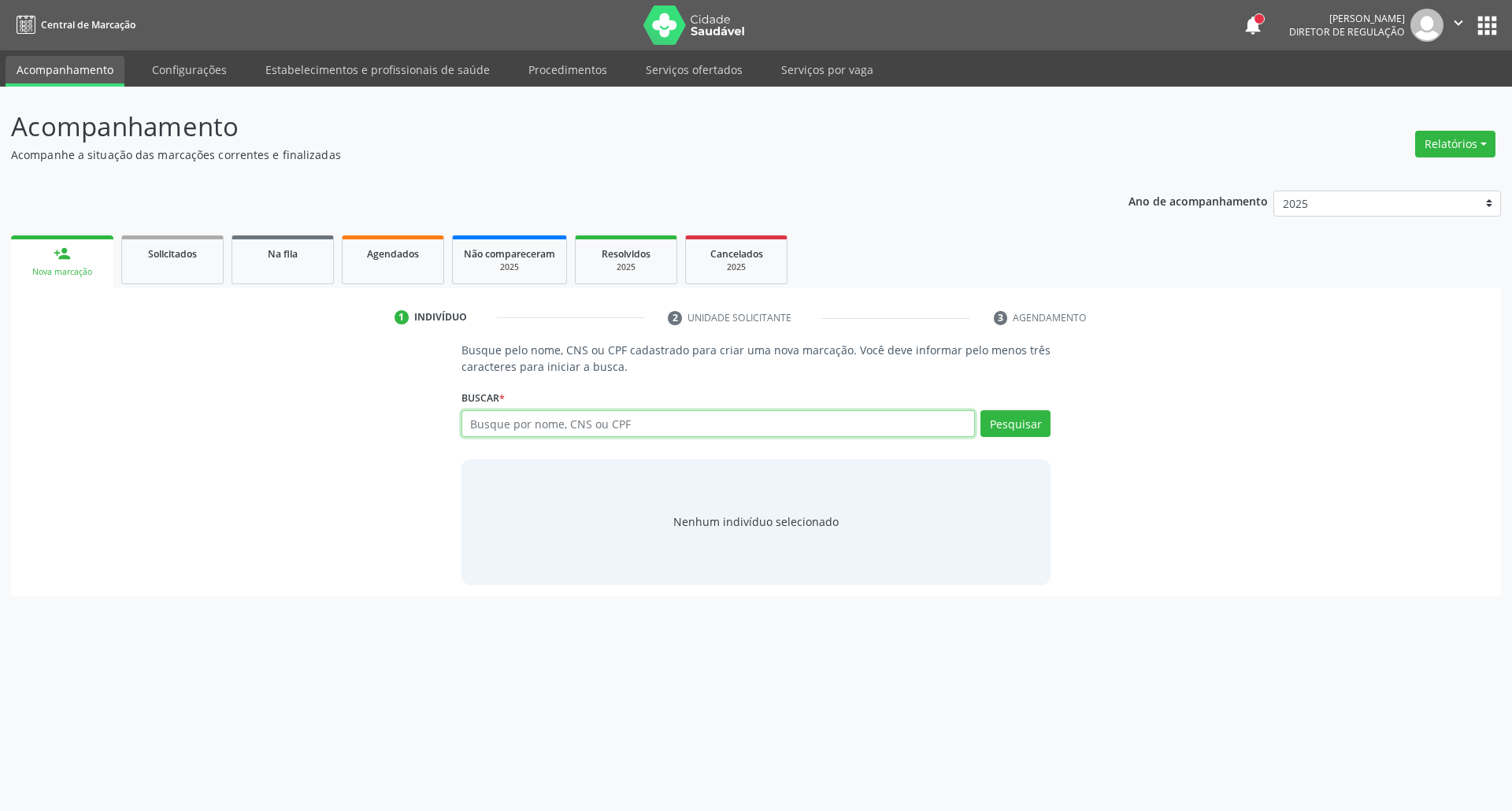
click at [546, 426] on input "text" at bounding box center [718, 424] width 514 height 27
type input "898003706417741"
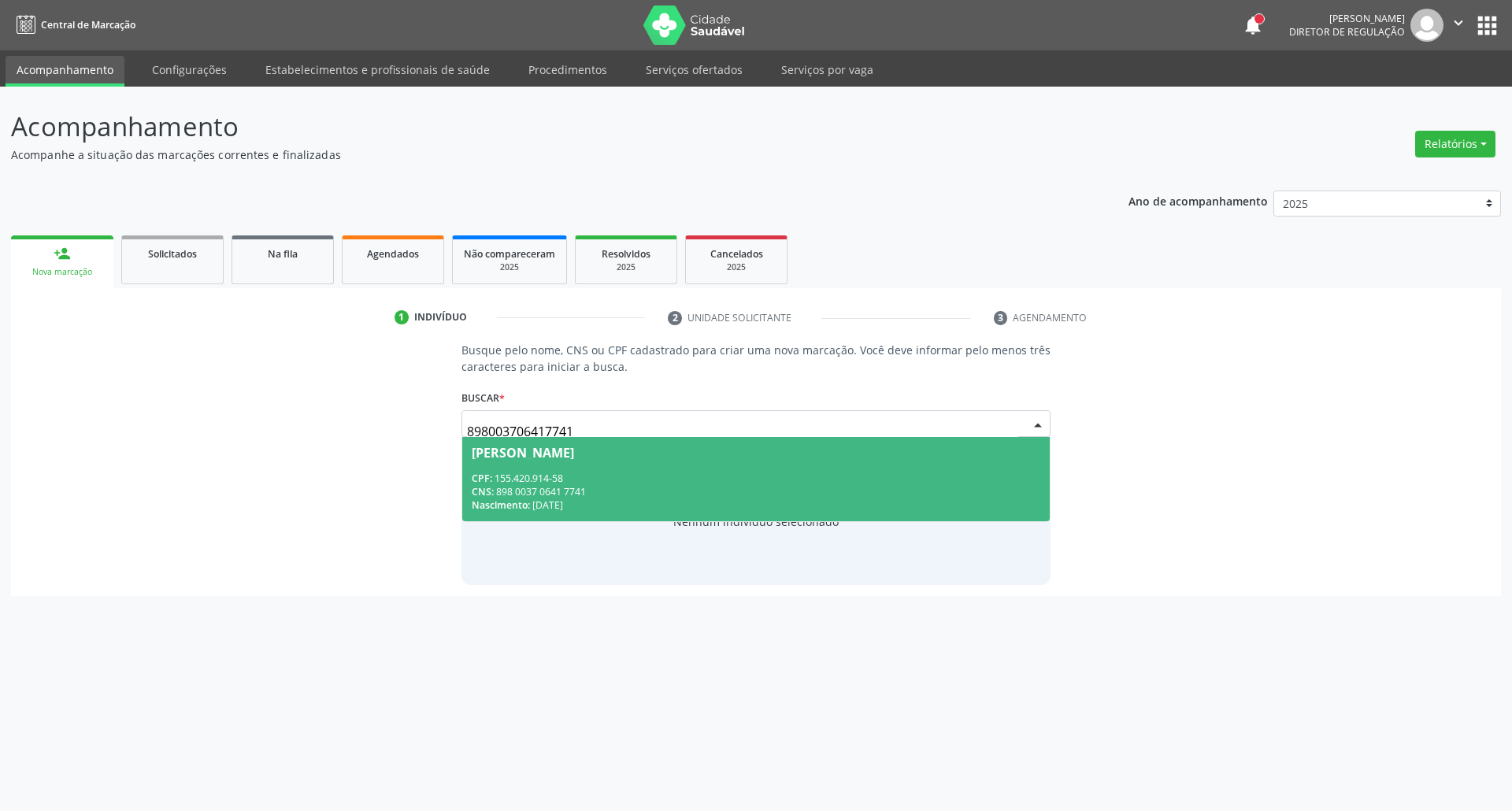
click at [525, 493] on div "CNS: 898 0037 0641 7741" at bounding box center [756, 492] width 569 height 13
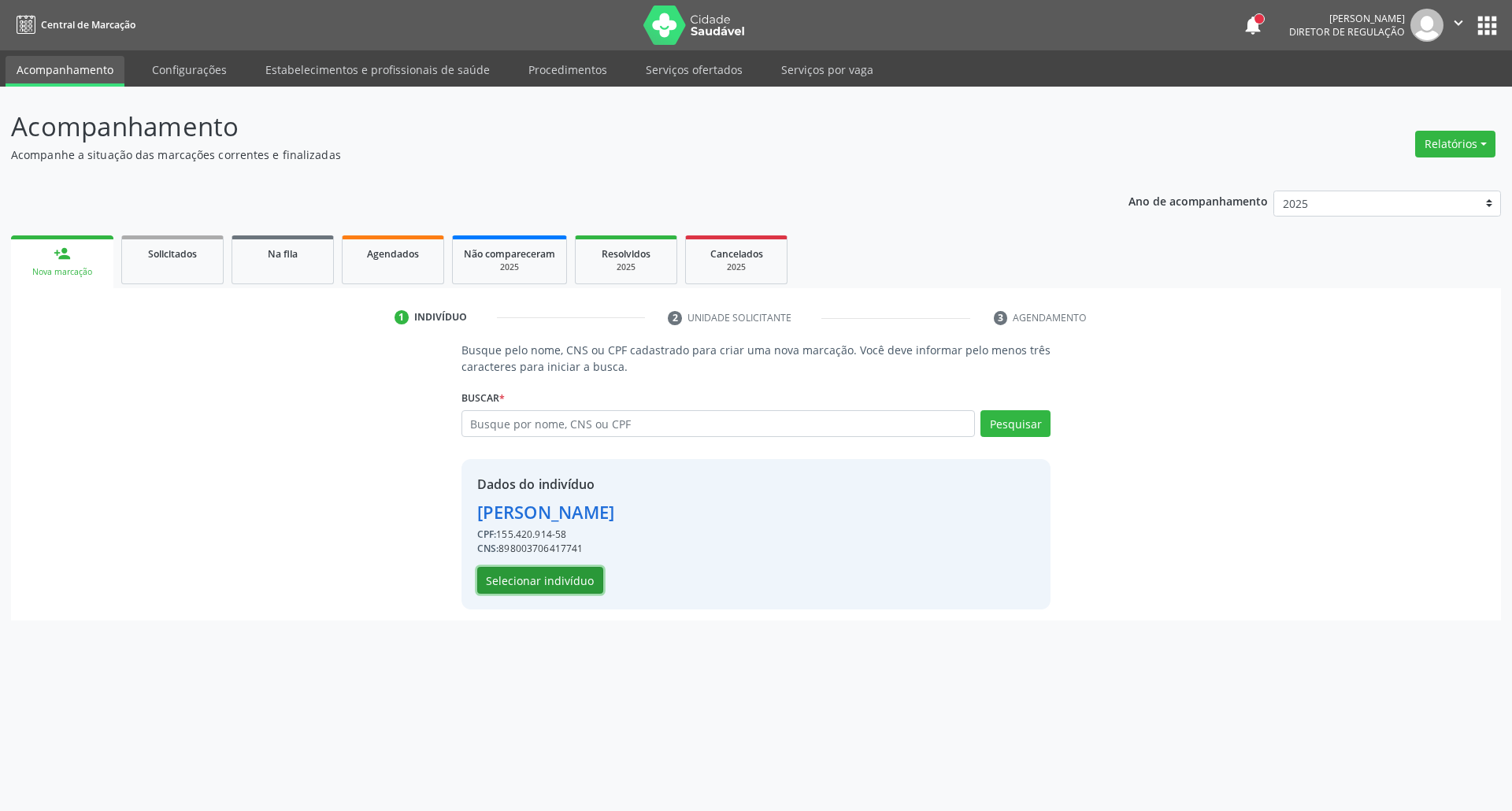
click at [499, 576] on button "Selecionar indivíduo" at bounding box center [540, 580] width 126 height 27
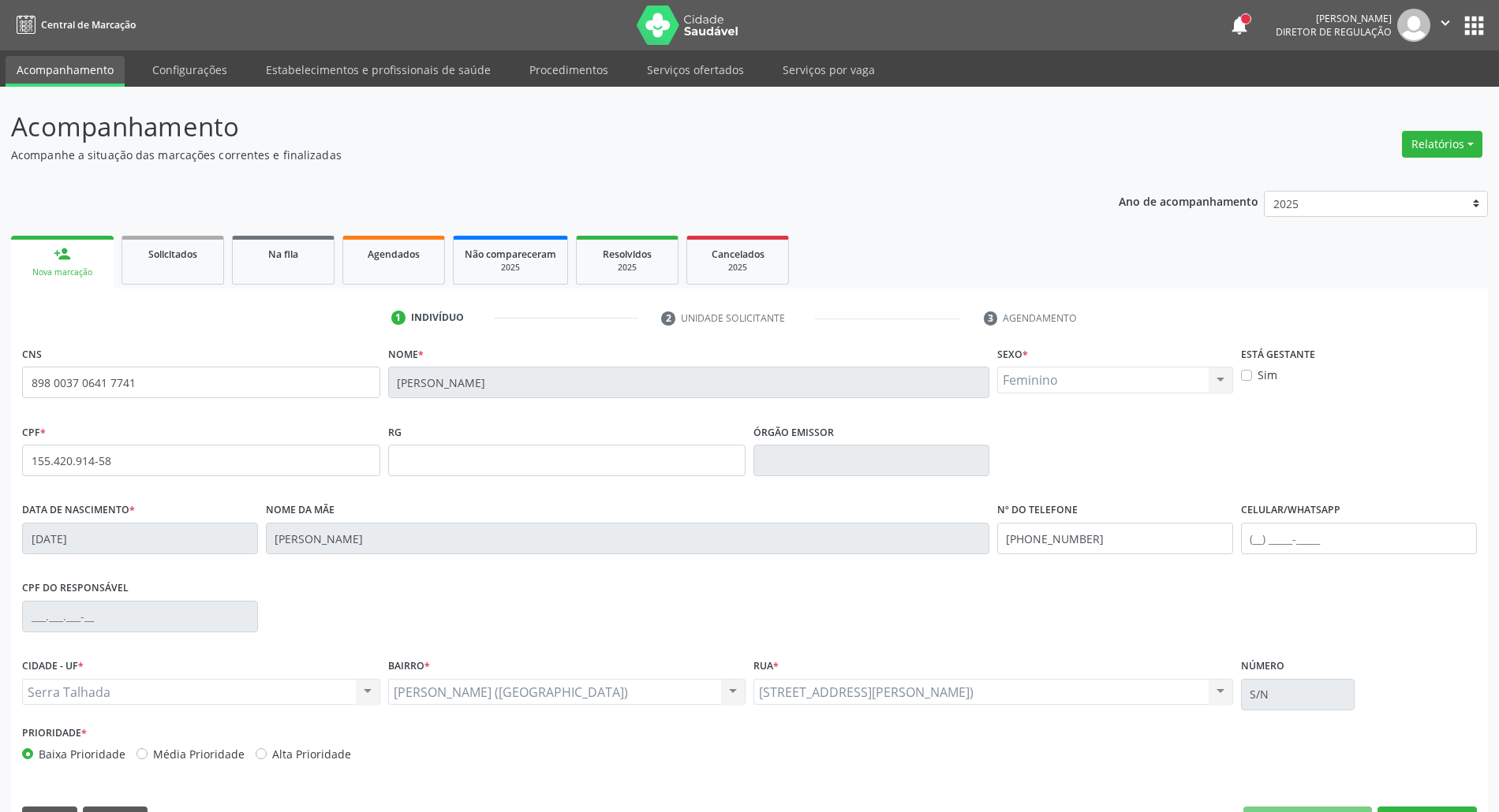
scroll to position [43, 0]
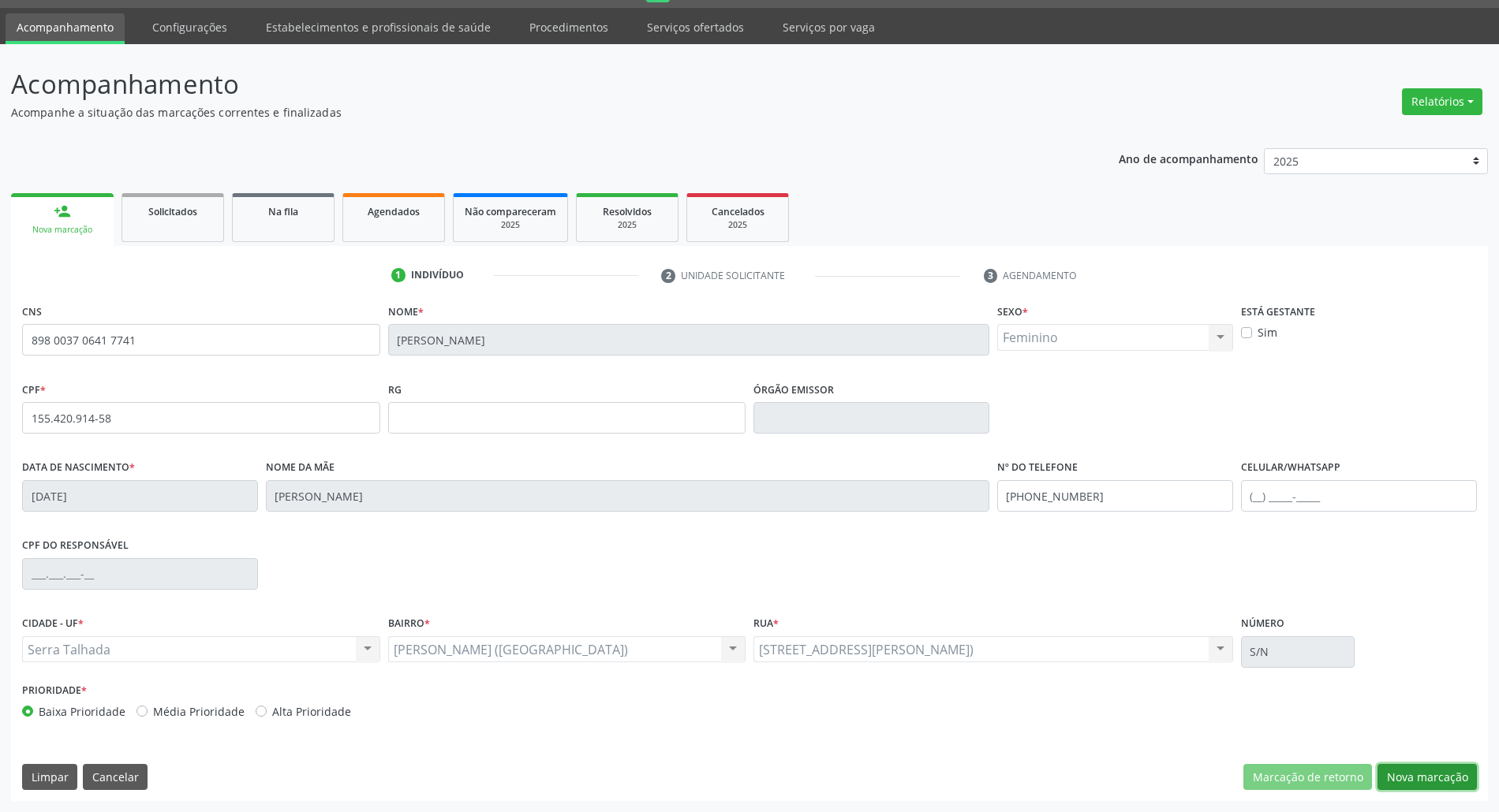
drag, startPoint x: 1449, startPoint y: 770, endPoint x: 1412, endPoint y: 754, distance: 40.3
click at [1444, 767] on button "Nova marcação" at bounding box center [1427, 777] width 99 height 27
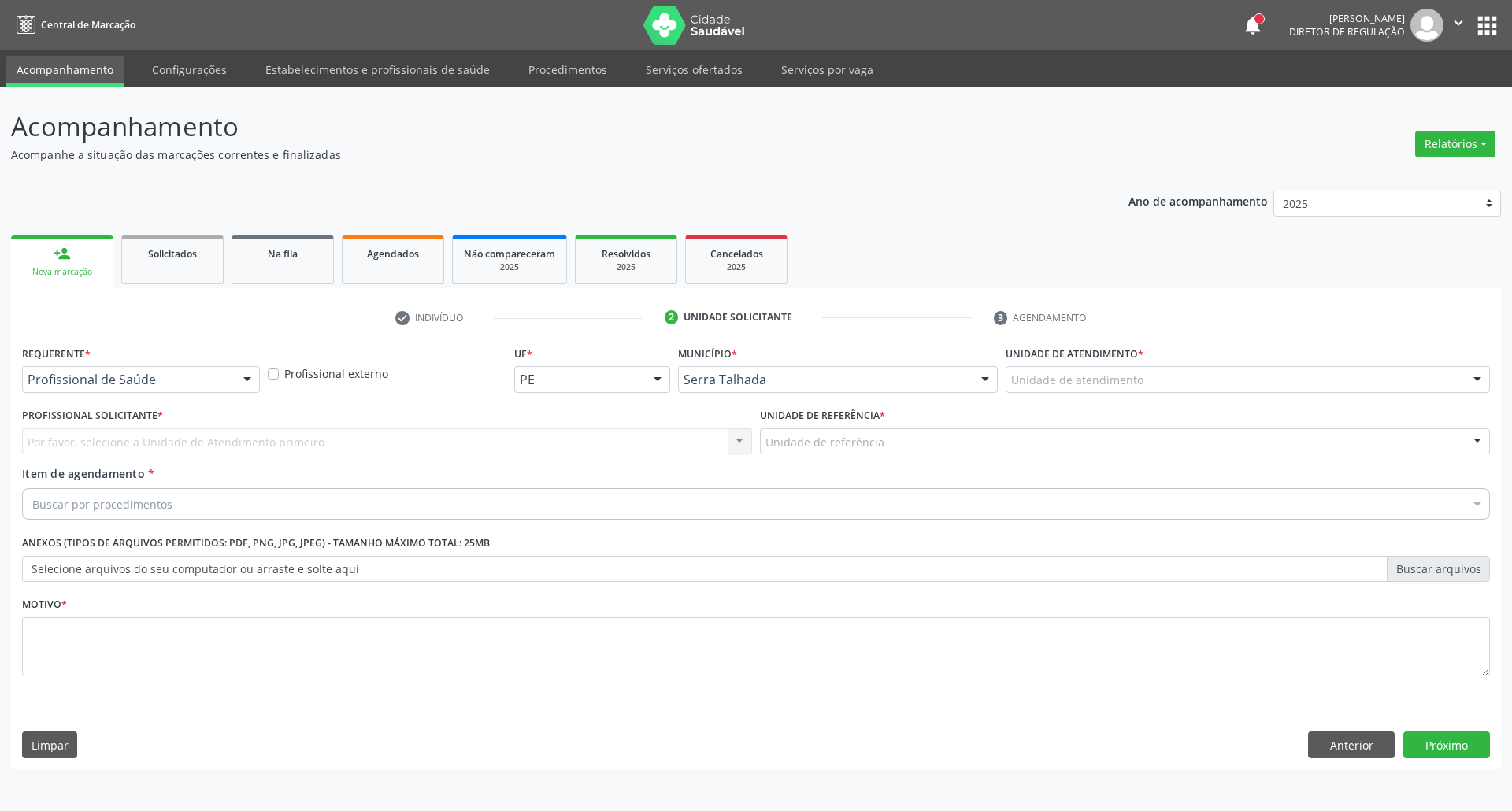
drag, startPoint x: 167, startPoint y: 379, endPoint x: 155, endPoint y: 459, distance: 80.9
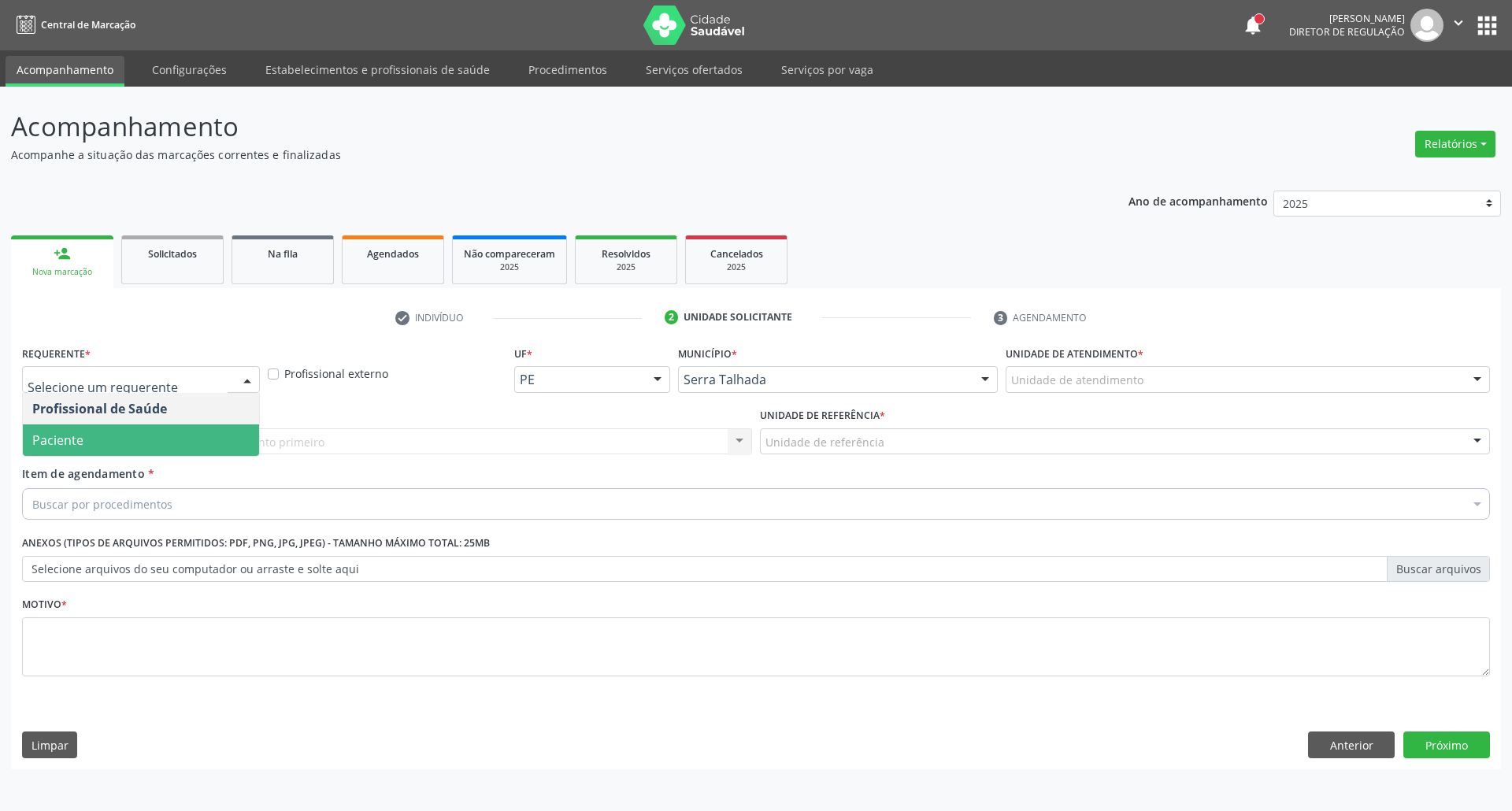
drag, startPoint x: 143, startPoint y: 439, endPoint x: 140, endPoint y: 464, distance: 25.2
click at [143, 440] on span "Paciente" at bounding box center [140, 440] width 236 height 31
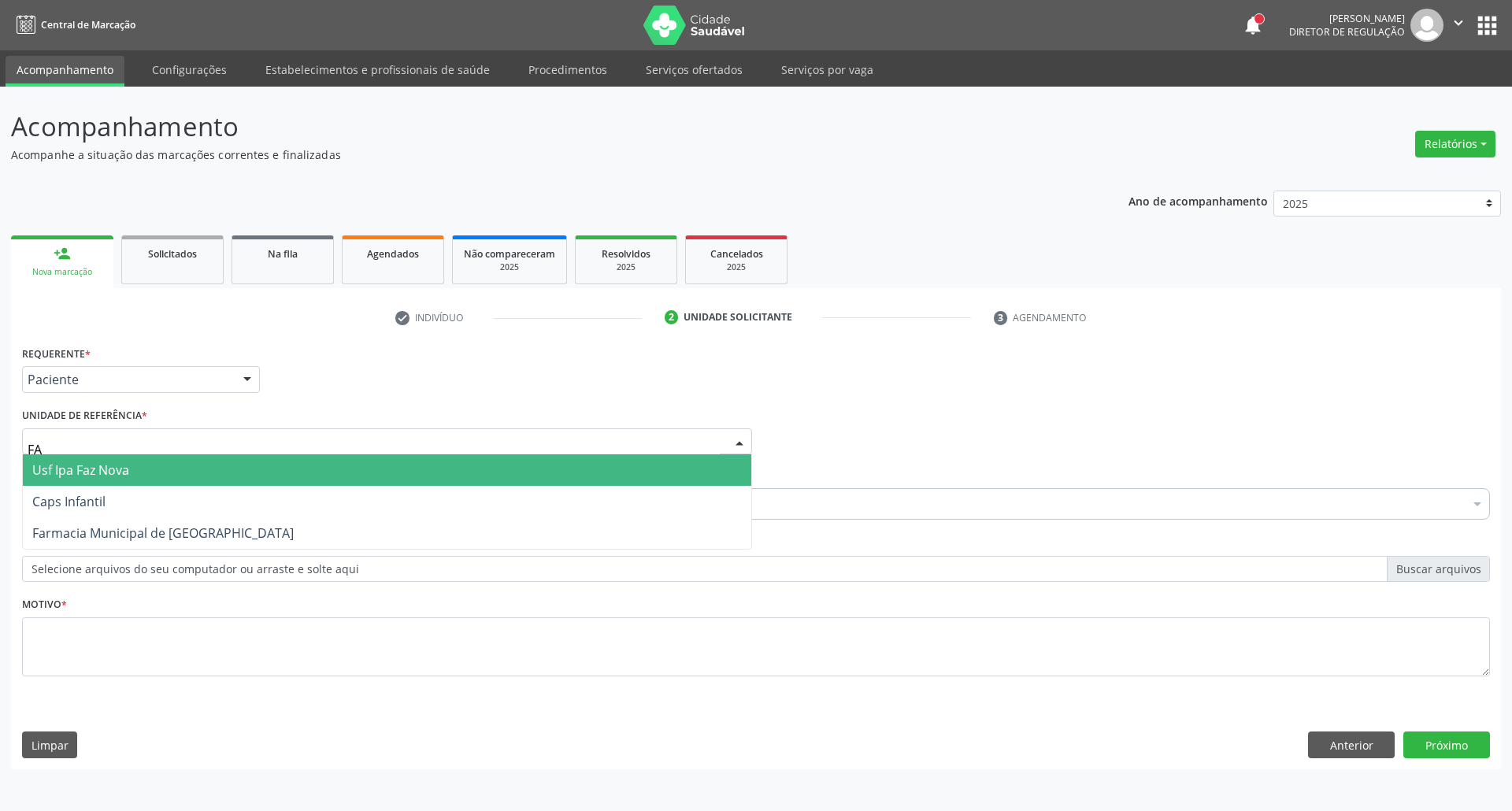
type input "FAZ"
drag, startPoint x: 174, startPoint y: 464, endPoint x: 171, endPoint y: 485, distance: 21.2
click at [174, 467] on span "Usf Ipa Faz Nova" at bounding box center [387, 469] width 728 height 31
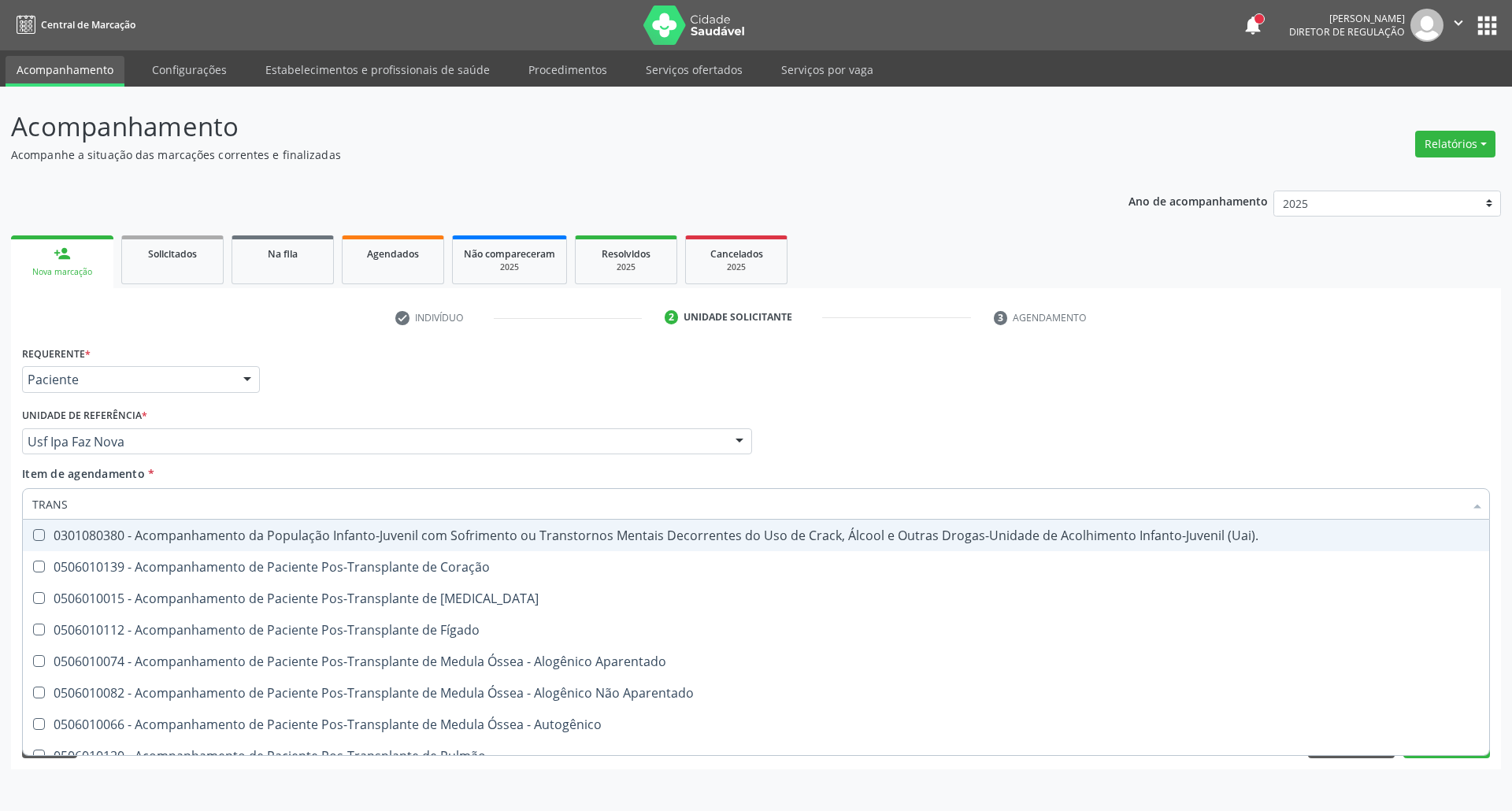
type input "TRANSV"
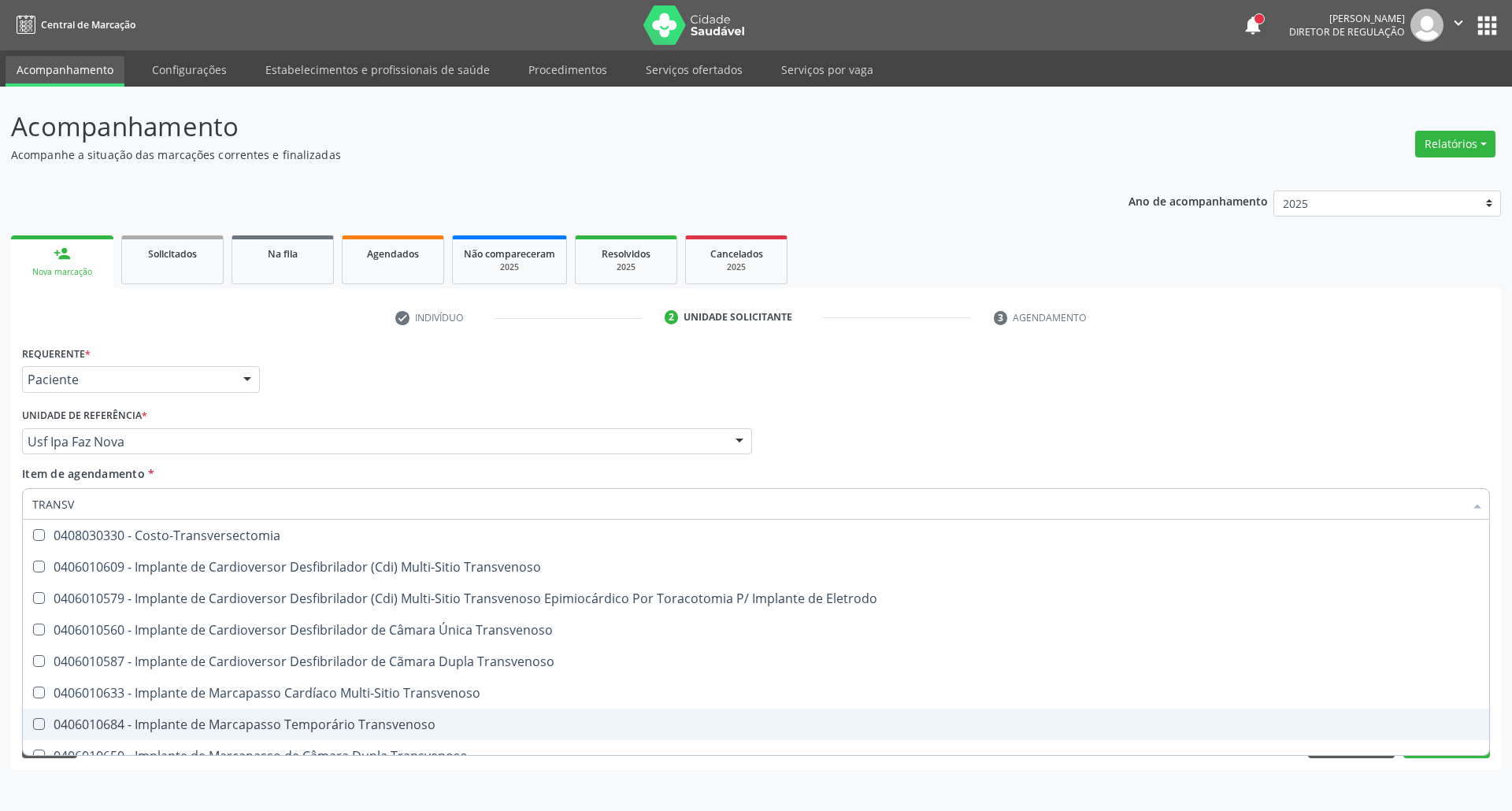
scroll to position [174, 0]
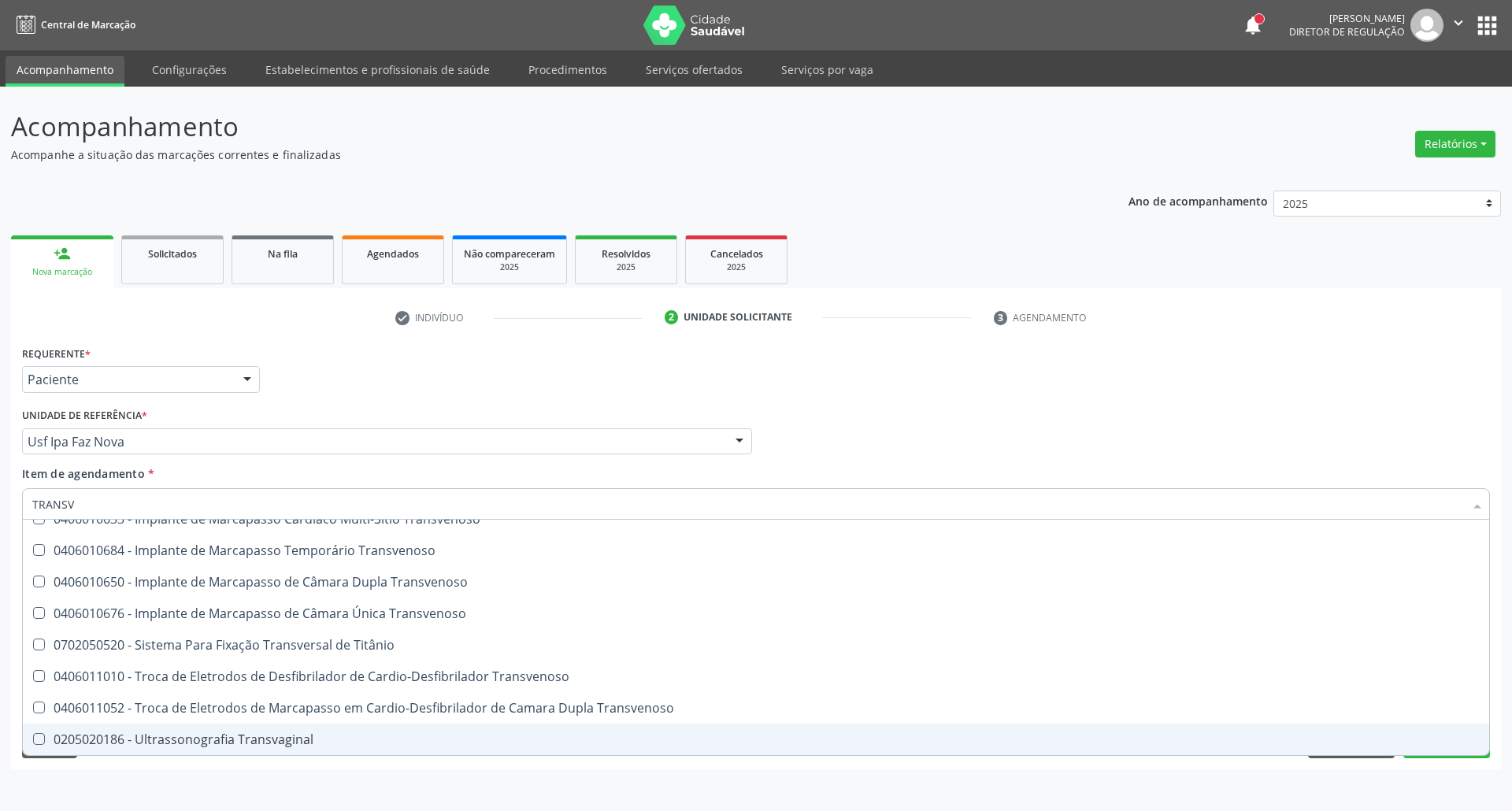
click at [214, 734] on div "0205020186 - Ultrassonografia Transvaginal" at bounding box center [755, 739] width 1447 height 13
checkbox Transvaginal "true"
click at [165, 776] on div "Acompanhamento Acompanhe a situação das marcações correntes e finalizadas Relat…" at bounding box center [756, 448] width 1512 height 724
checkbox Transvenoso "true"
checkbox Transvaginal "false"
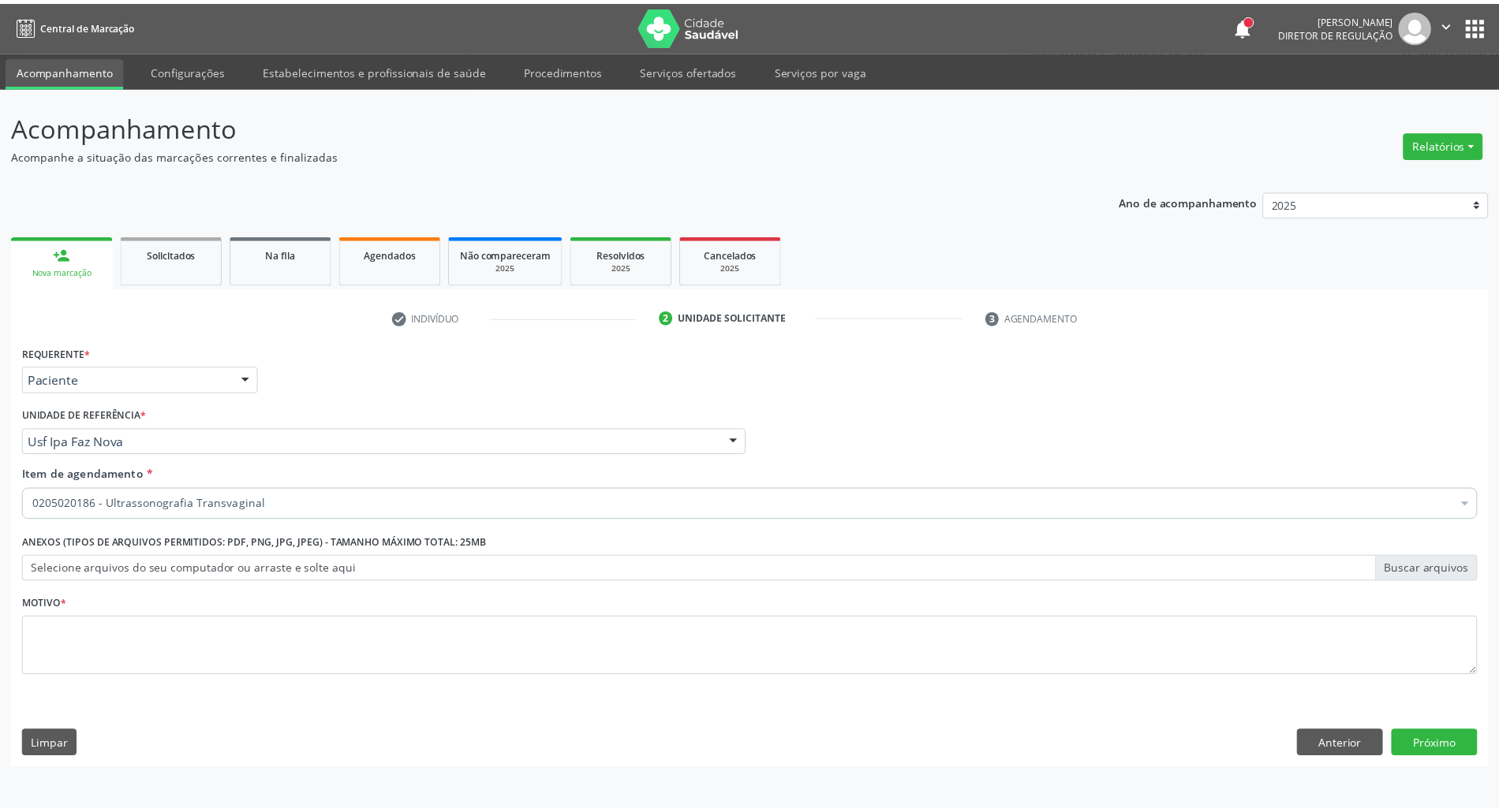
scroll to position [0, 0]
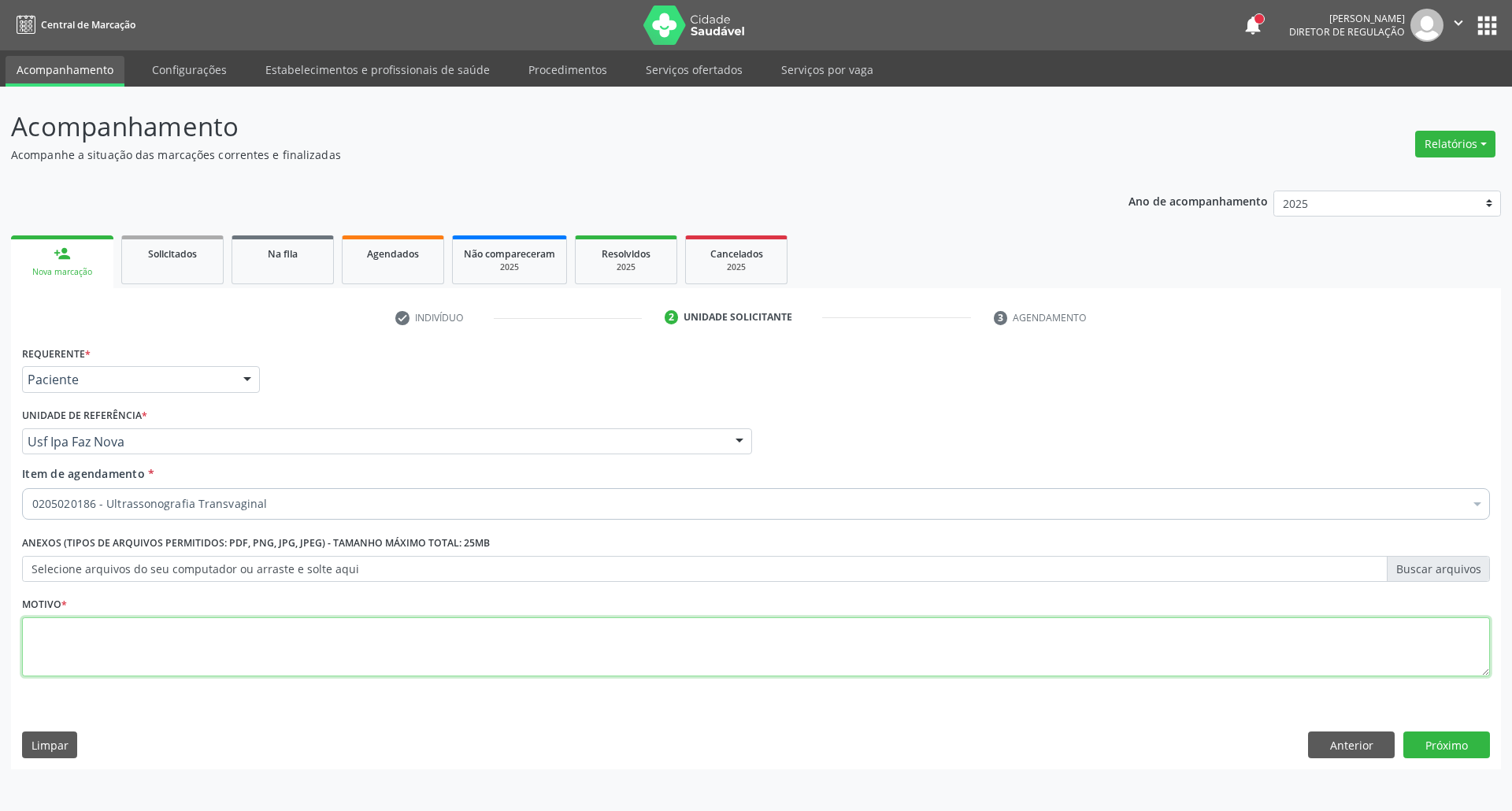
click at [230, 646] on textarea at bounding box center [755, 647] width 1467 height 60
type textarea "."
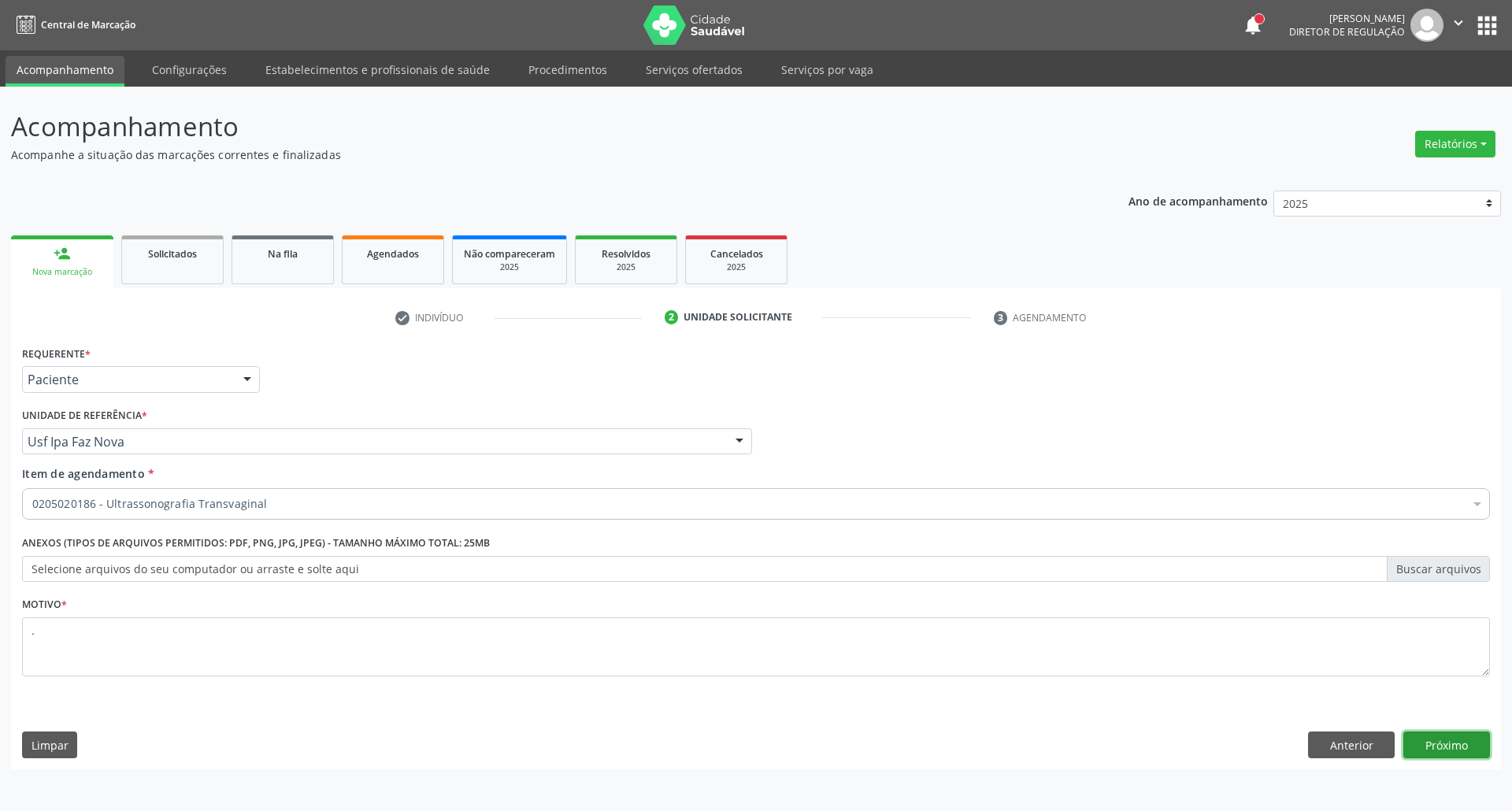
drag, startPoint x: 1465, startPoint y: 754, endPoint x: 1415, endPoint y: 750, distance: 50.2
click at [1462, 753] on button "Próximo" at bounding box center [1446, 745] width 87 height 27
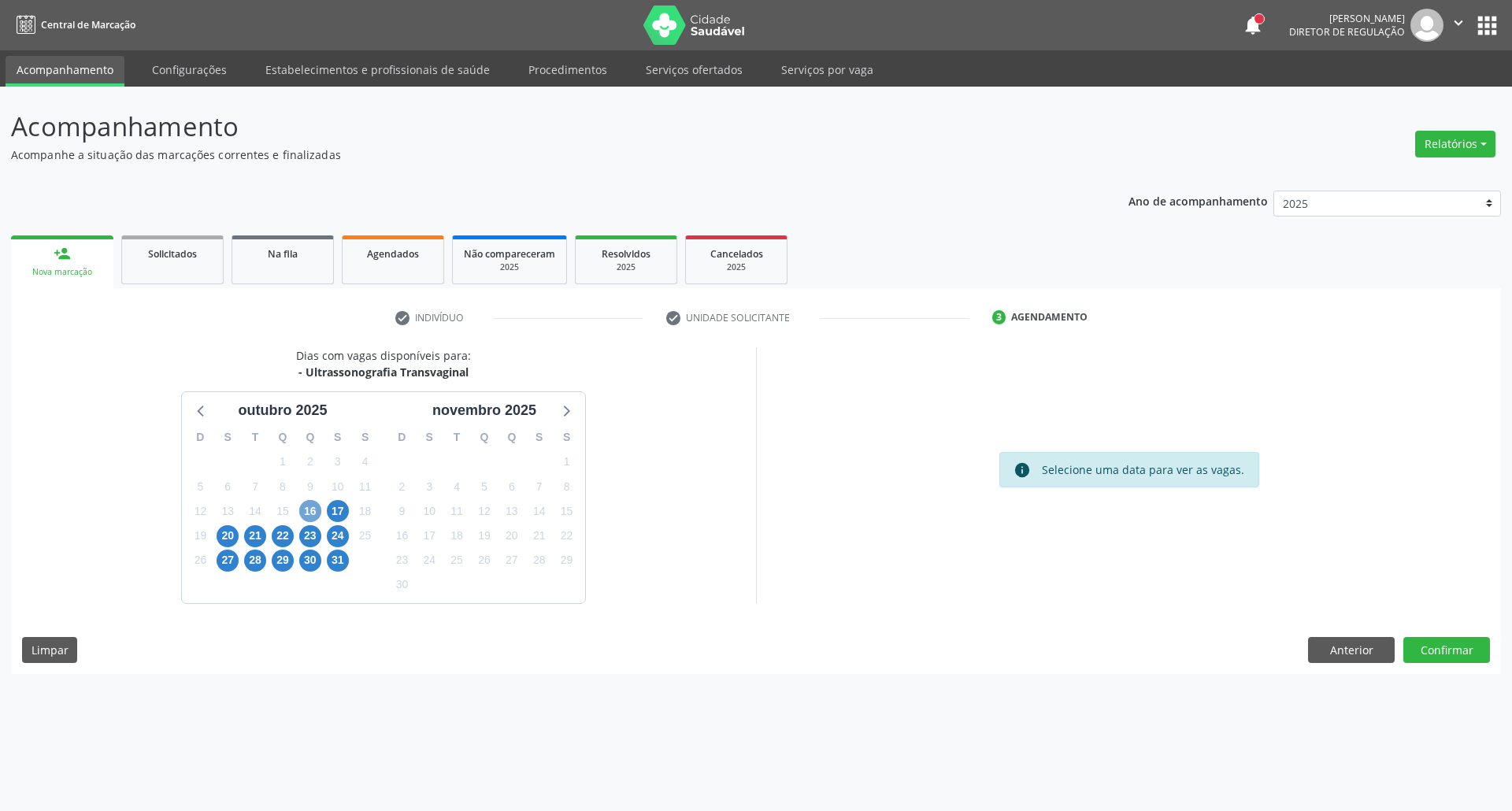
click at [318, 509] on span "16" at bounding box center [310, 512] width 22 height 22
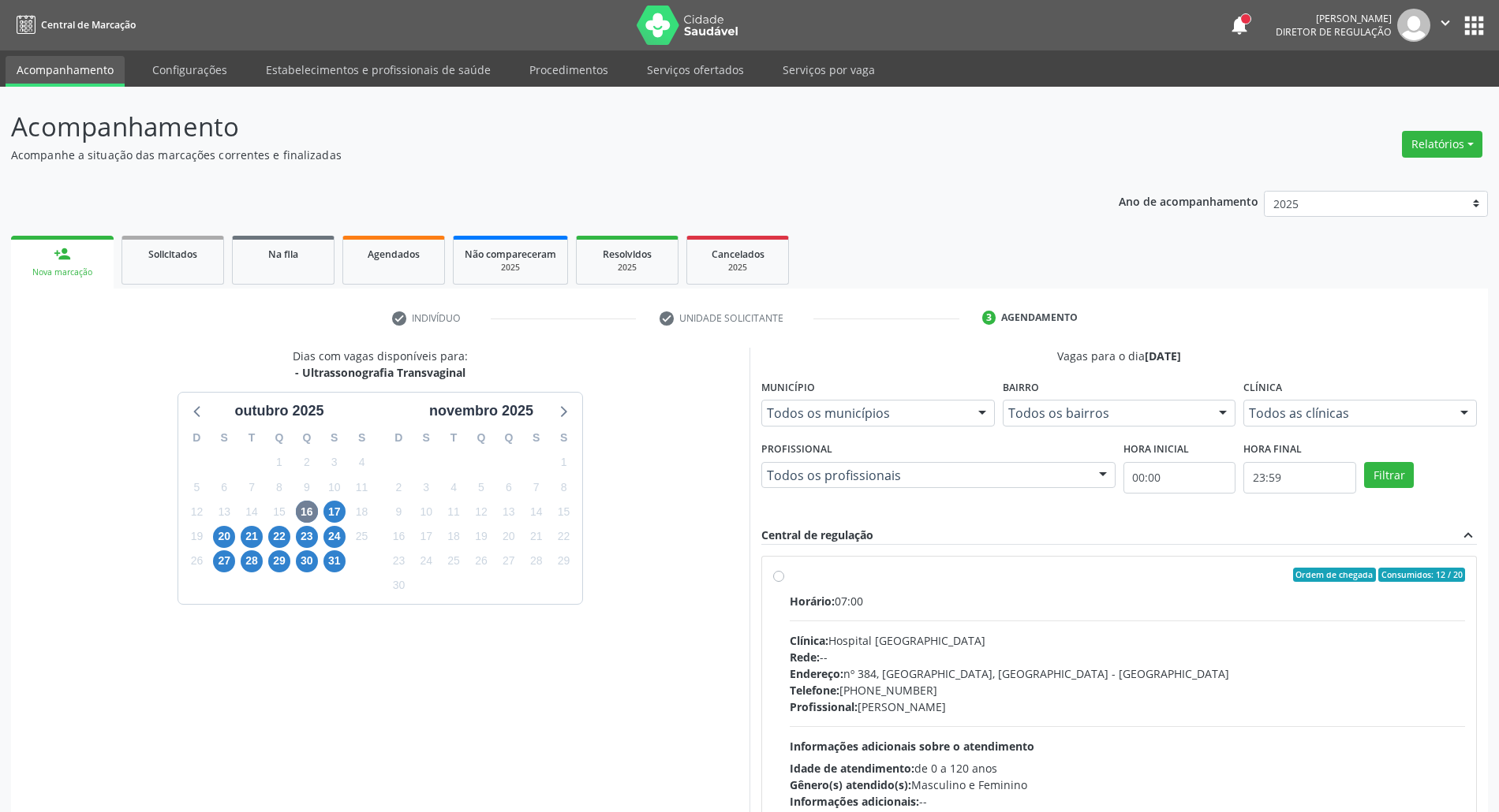
click at [923, 632] on div "Horário: 07:00 Clínica: Hospital Sao Francisco Rede: -- Endereço: nº 384, Varze…" at bounding box center [1127, 702] width 676 height 217
click at [784, 582] on input "Ordem de chegada Consumidos: 12 / 20 Horário: 07:00 Clínica: Hospital Sao Franc…" at bounding box center [779, 574] width 11 height 14
radio input "true"
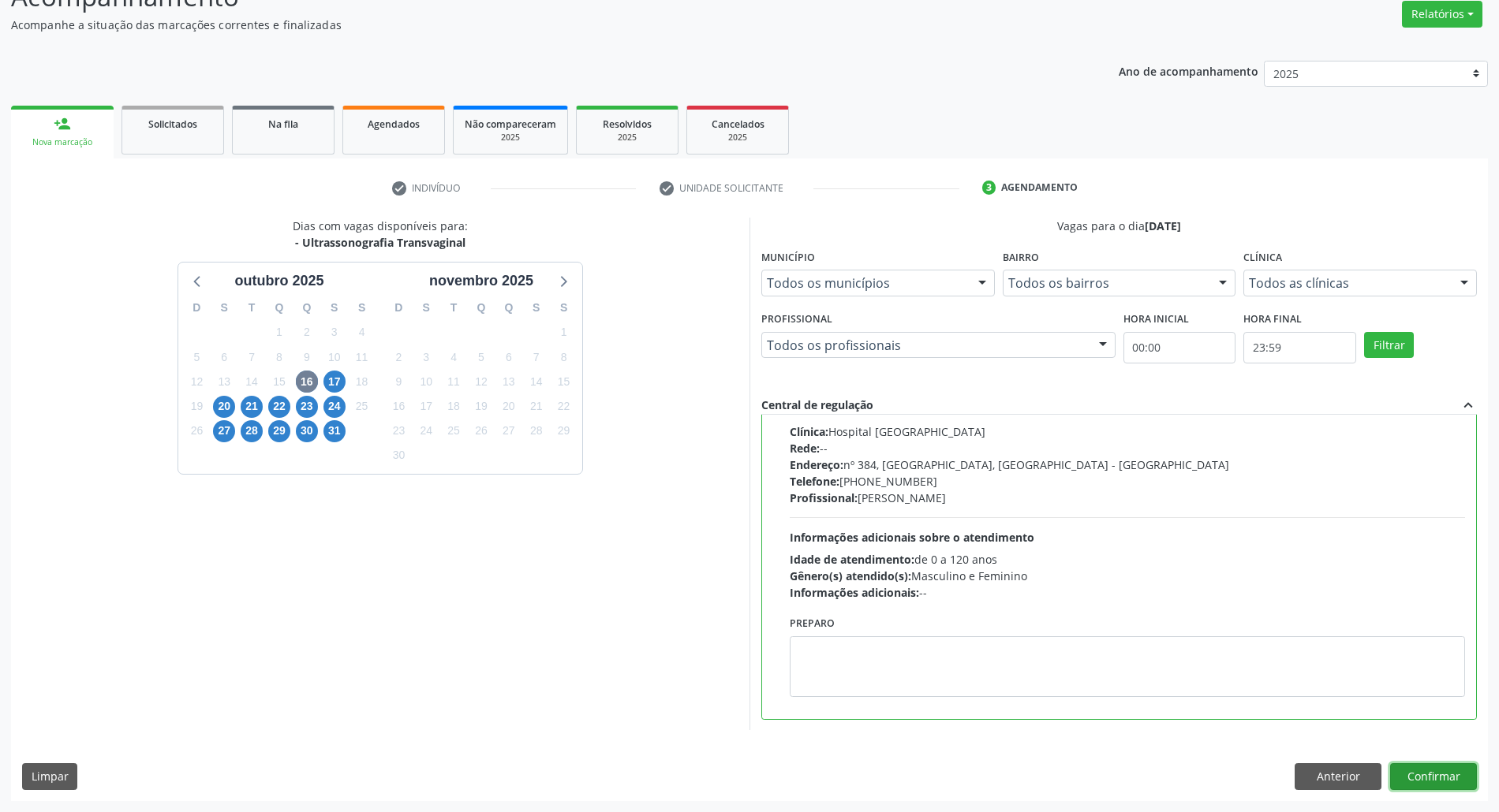
click at [1463, 774] on button "Confirmar" at bounding box center [1433, 777] width 87 height 27
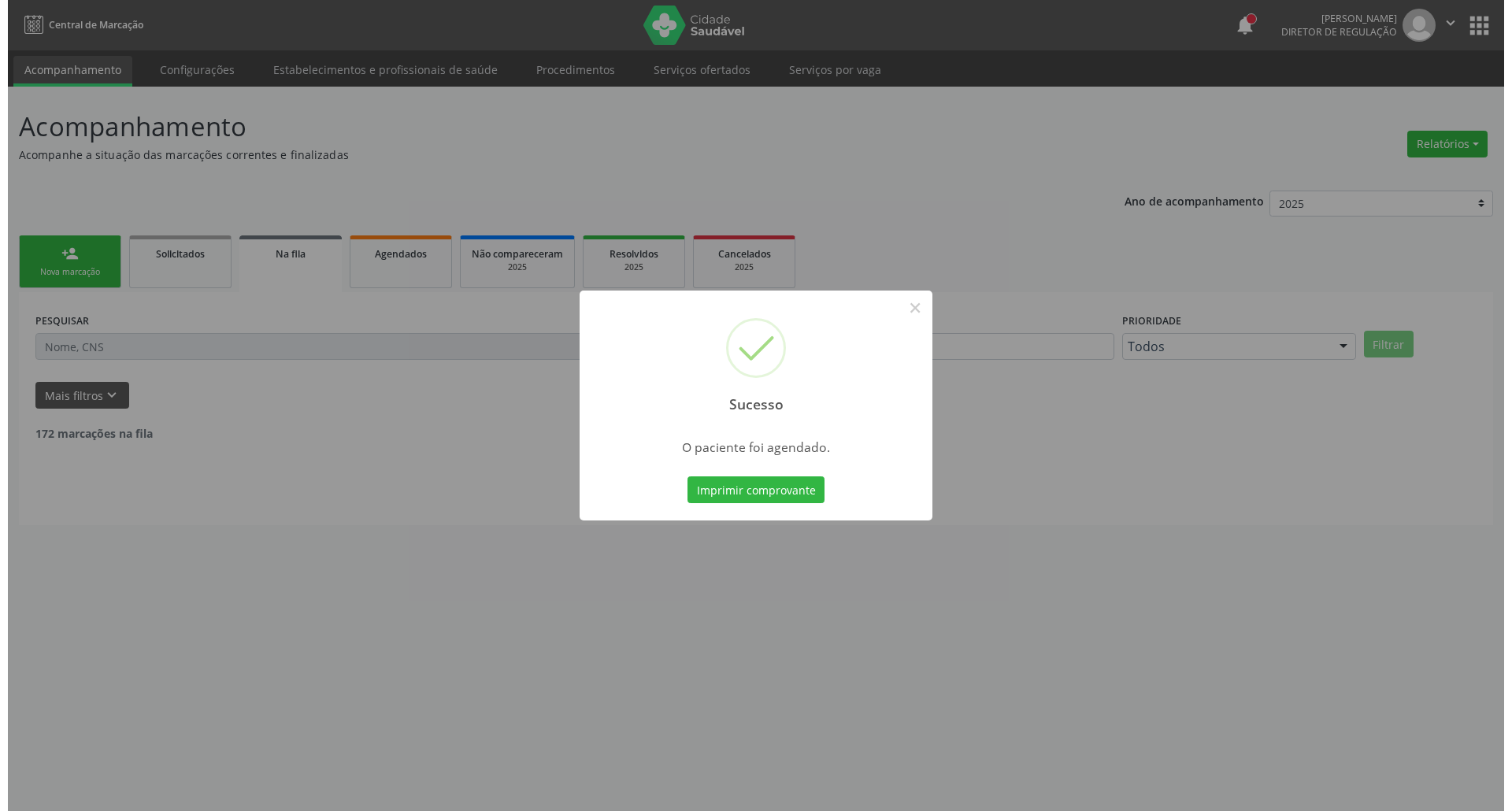
scroll to position [0, 0]
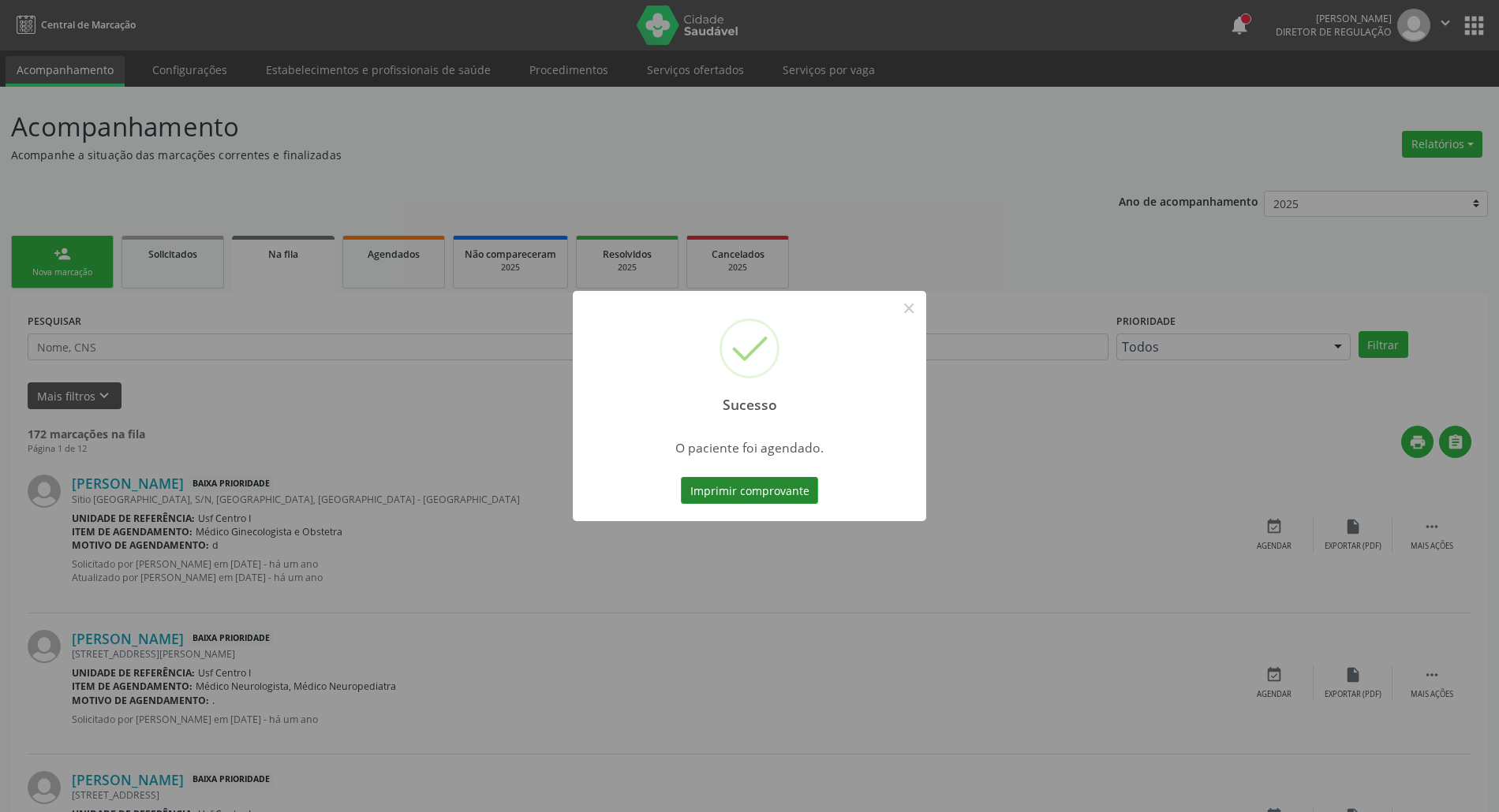
click at [734, 486] on button "Imprimir comprovante" at bounding box center [749, 491] width 137 height 27
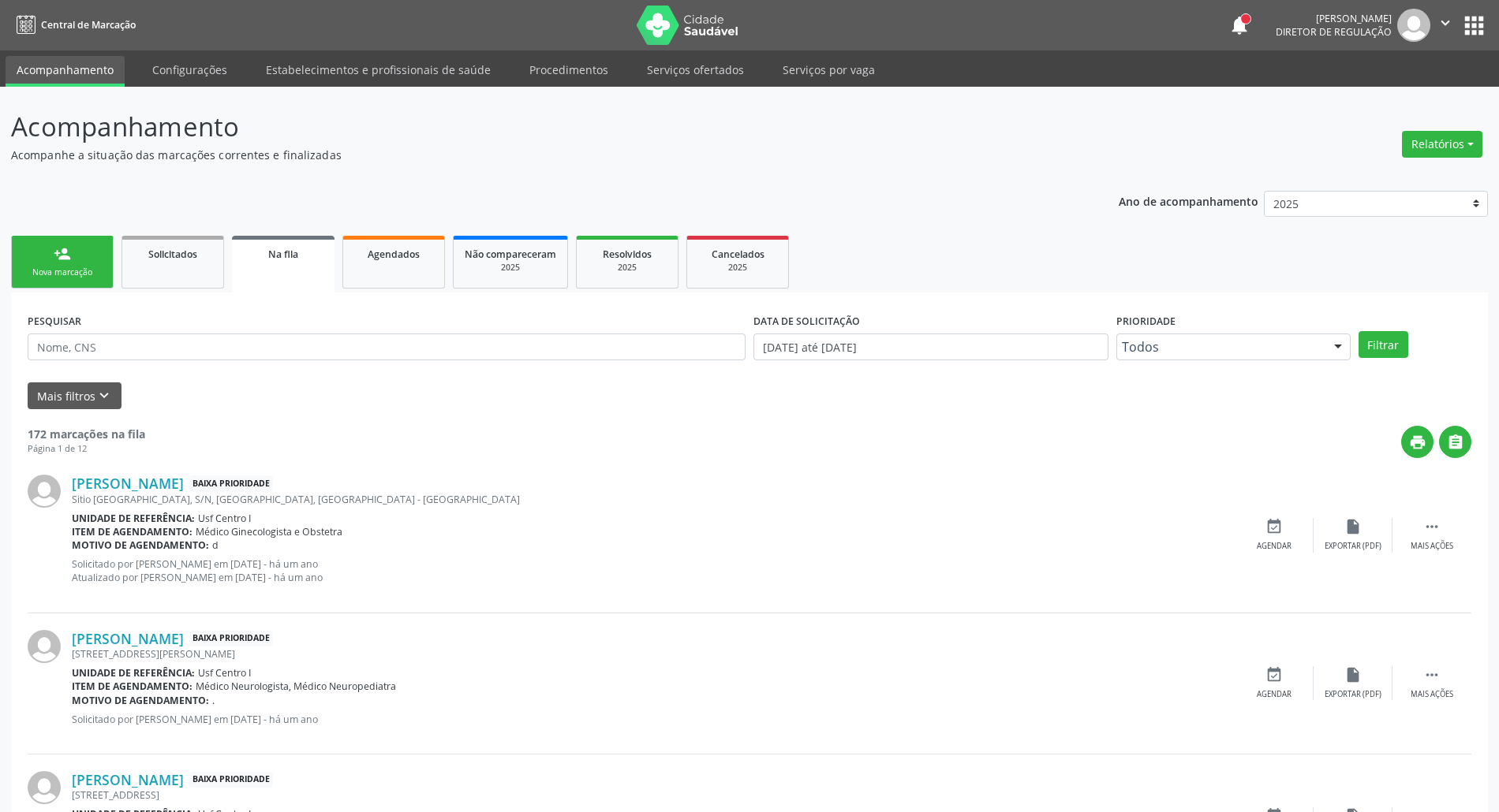
click at [70, 257] on div "person_add" at bounding box center [62, 254] width 18 height 18
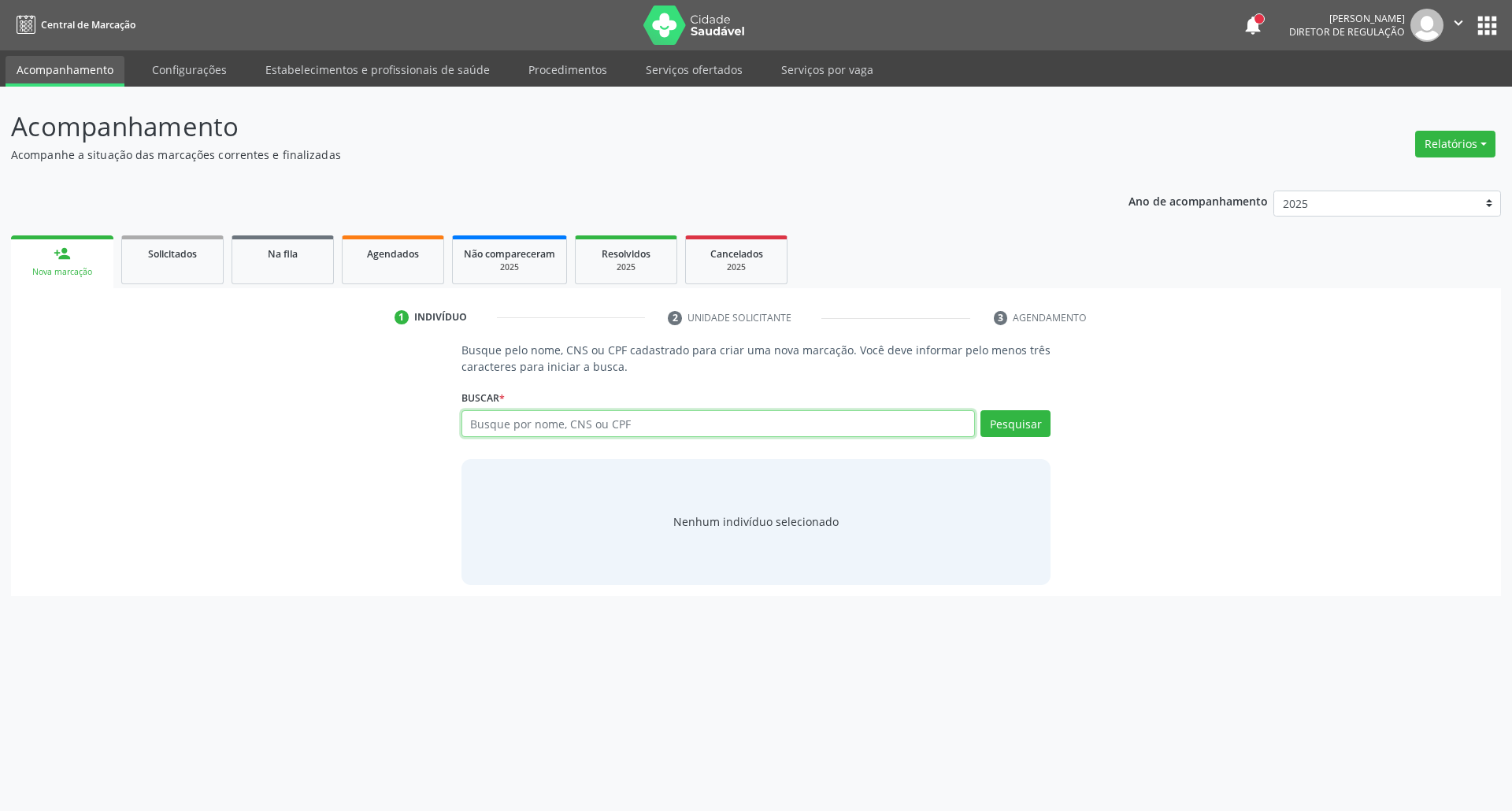
click at [524, 420] on input "text" at bounding box center [718, 424] width 514 height 27
type input "055675104"
type input "05567510438"
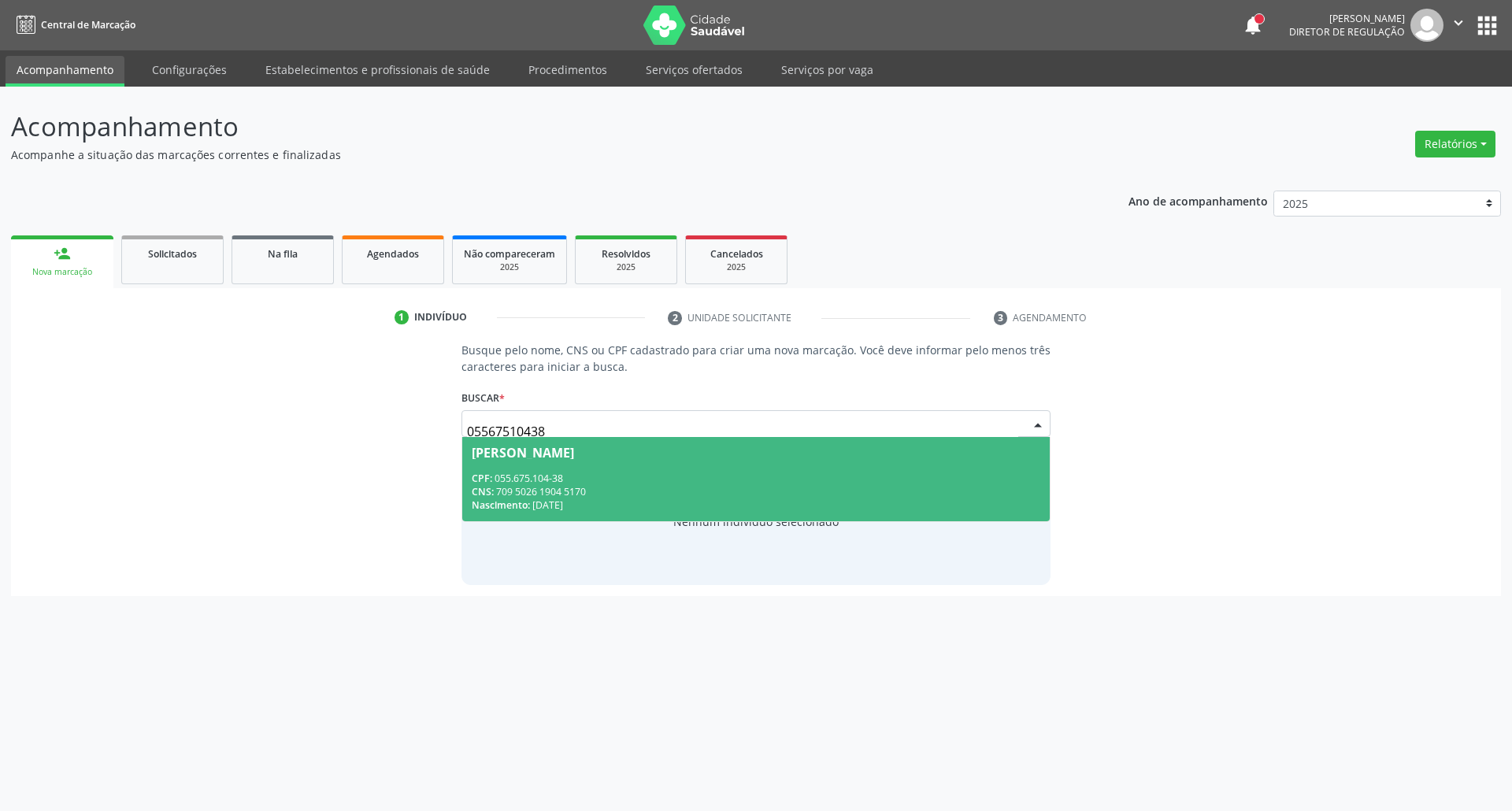
drag, startPoint x: 602, startPoint y: 485, endPoint x: 588, endPoint y: 496, distance: 17.8
click at [595, 490] on div "CNS: 709 5026 1904 5170" at bounding box center [756, 492] width 569 height 13
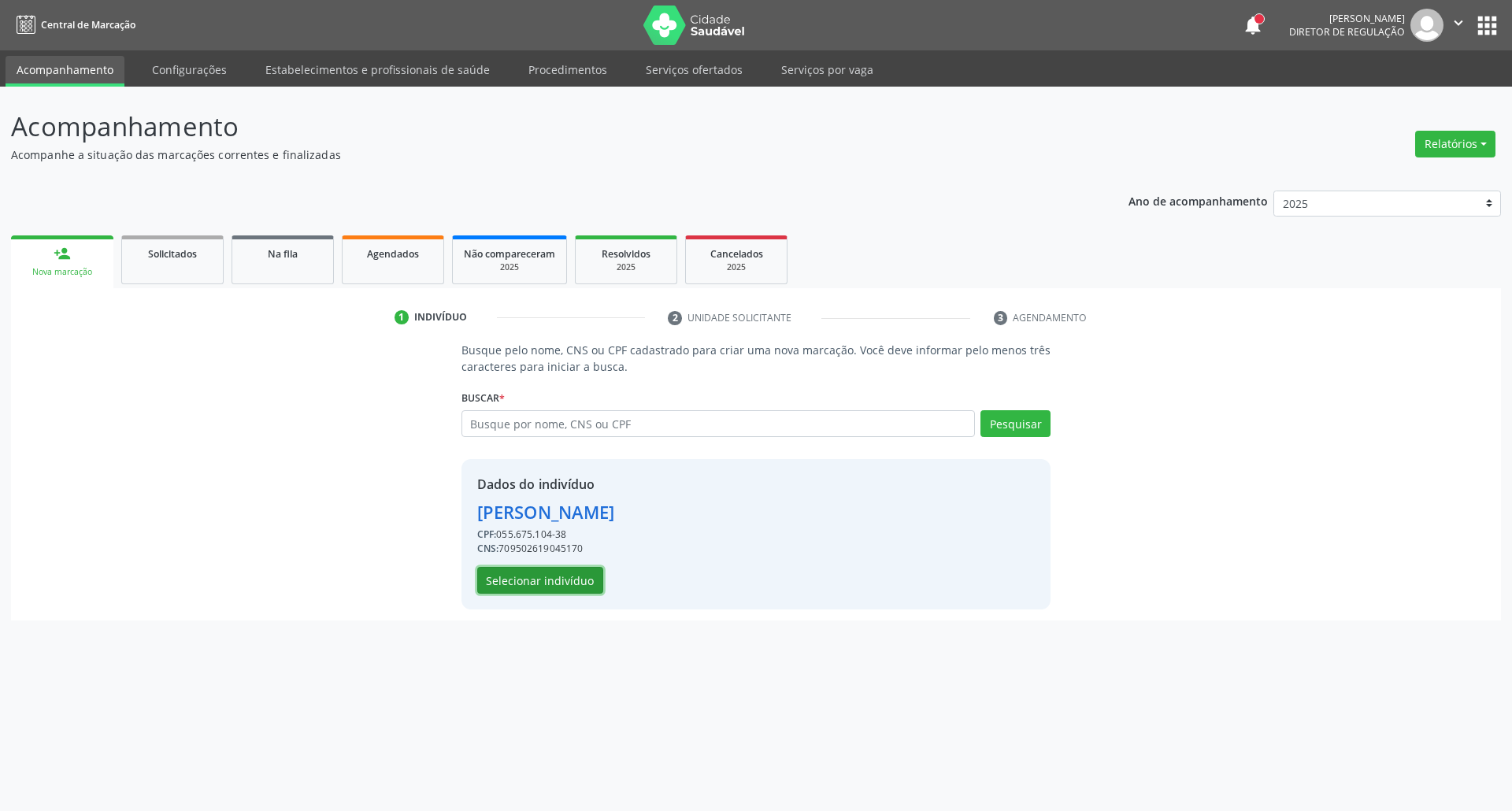
click at [524, 576] on button "Selecionar indivíduo" at bounding box center [540, 580] width 126 height 27
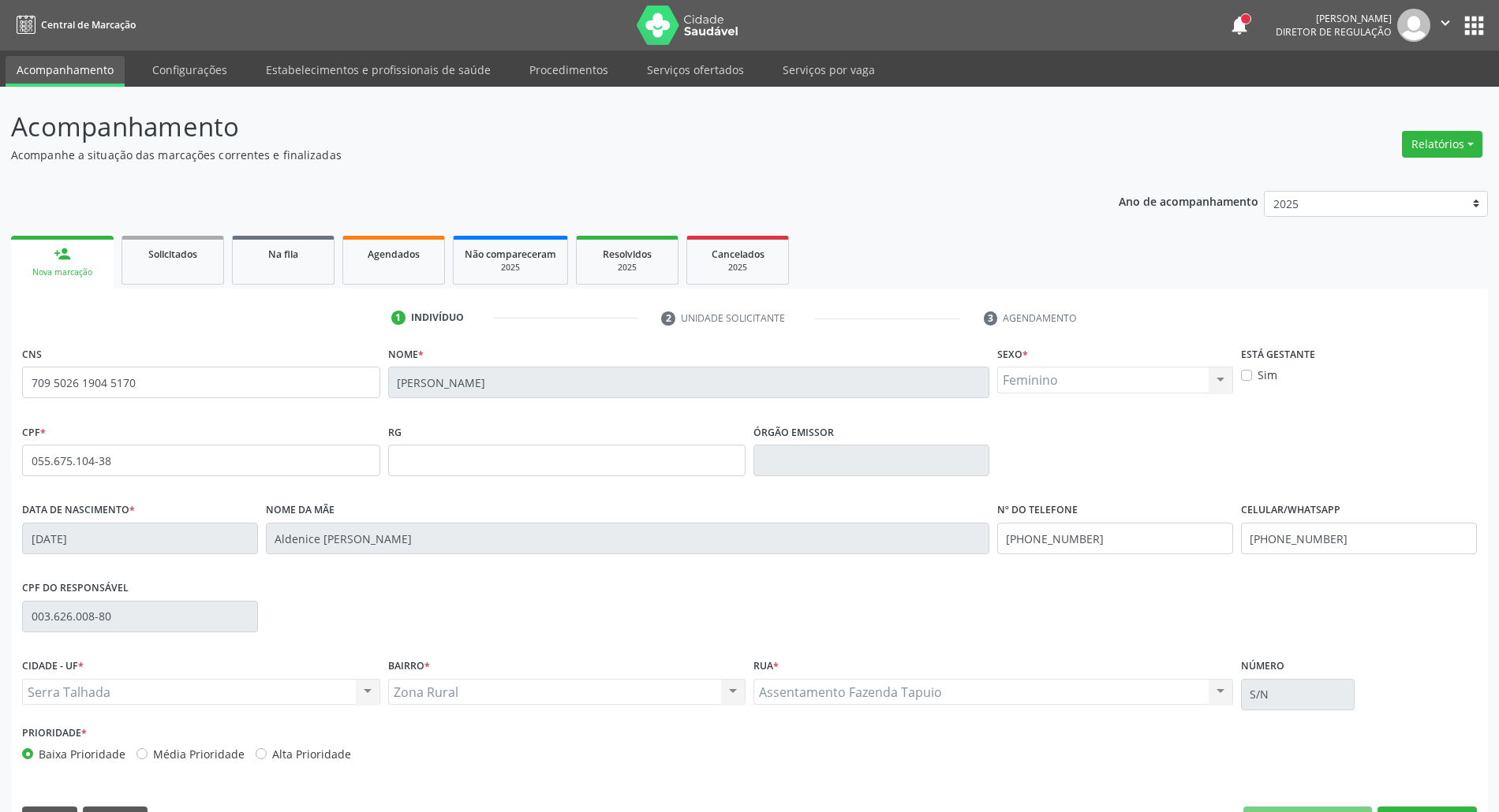
scroll to position [43, 0]
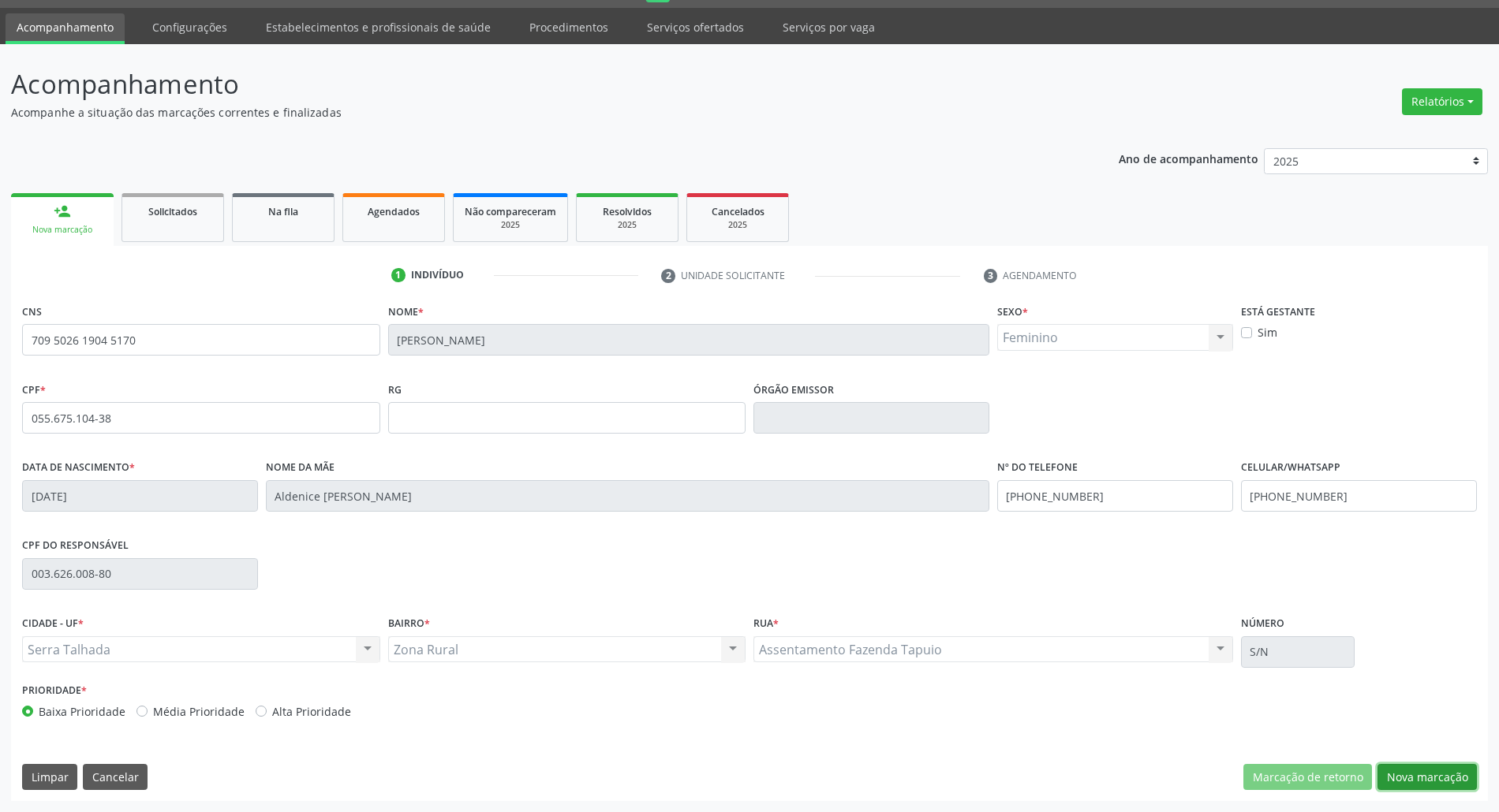
drag, startPoint x: 1427, startPoint y: 763, endPoint x: 1411, endPoint y: 756, distance: 17.5
click at [1421, 764] on button "Nova marcação" at bounding box center [1427, 777] width 99 height 27
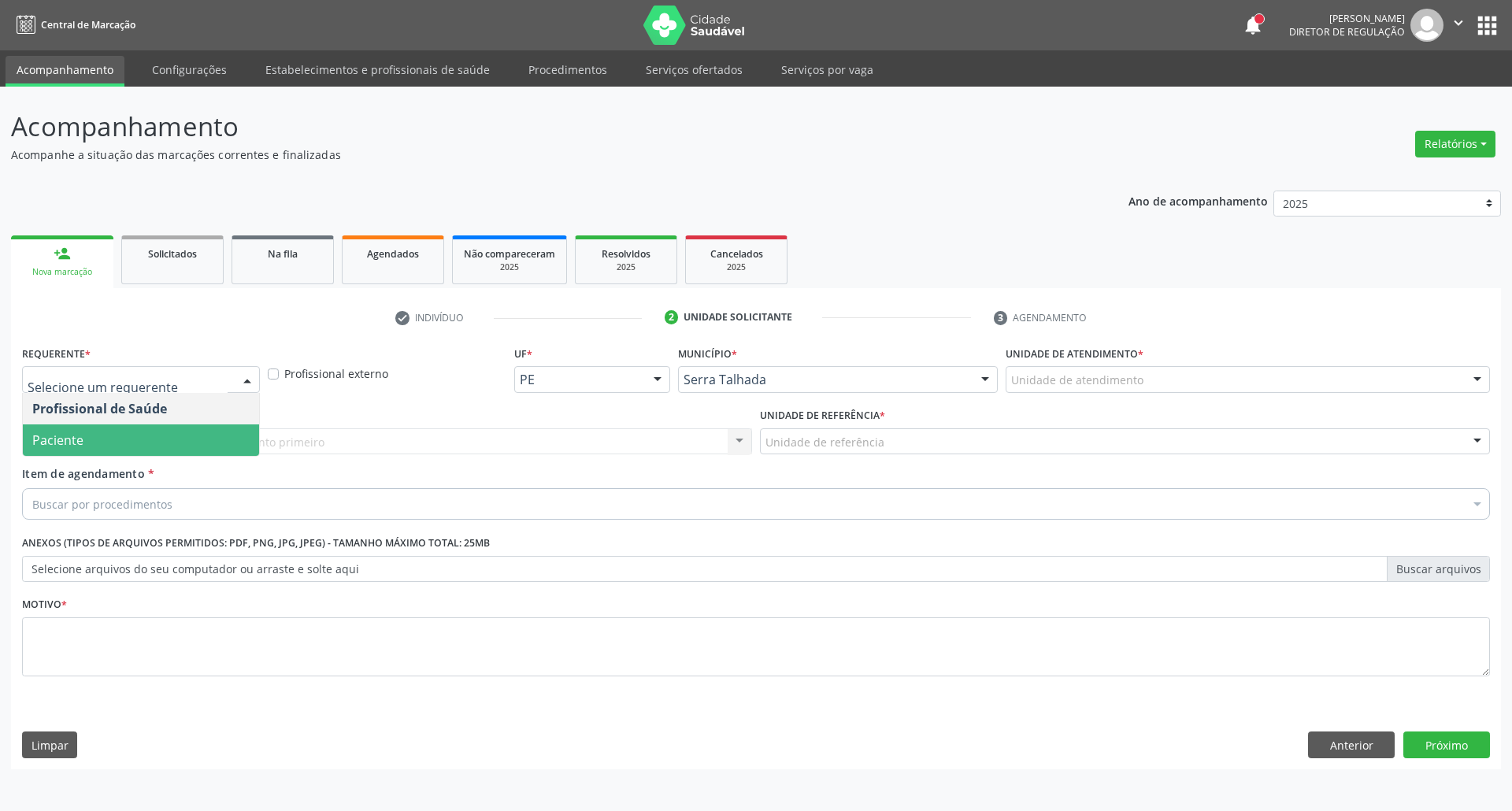
click at [95, 446] on span "Paciente" at bounding box center [140, 440] width 236 height 31
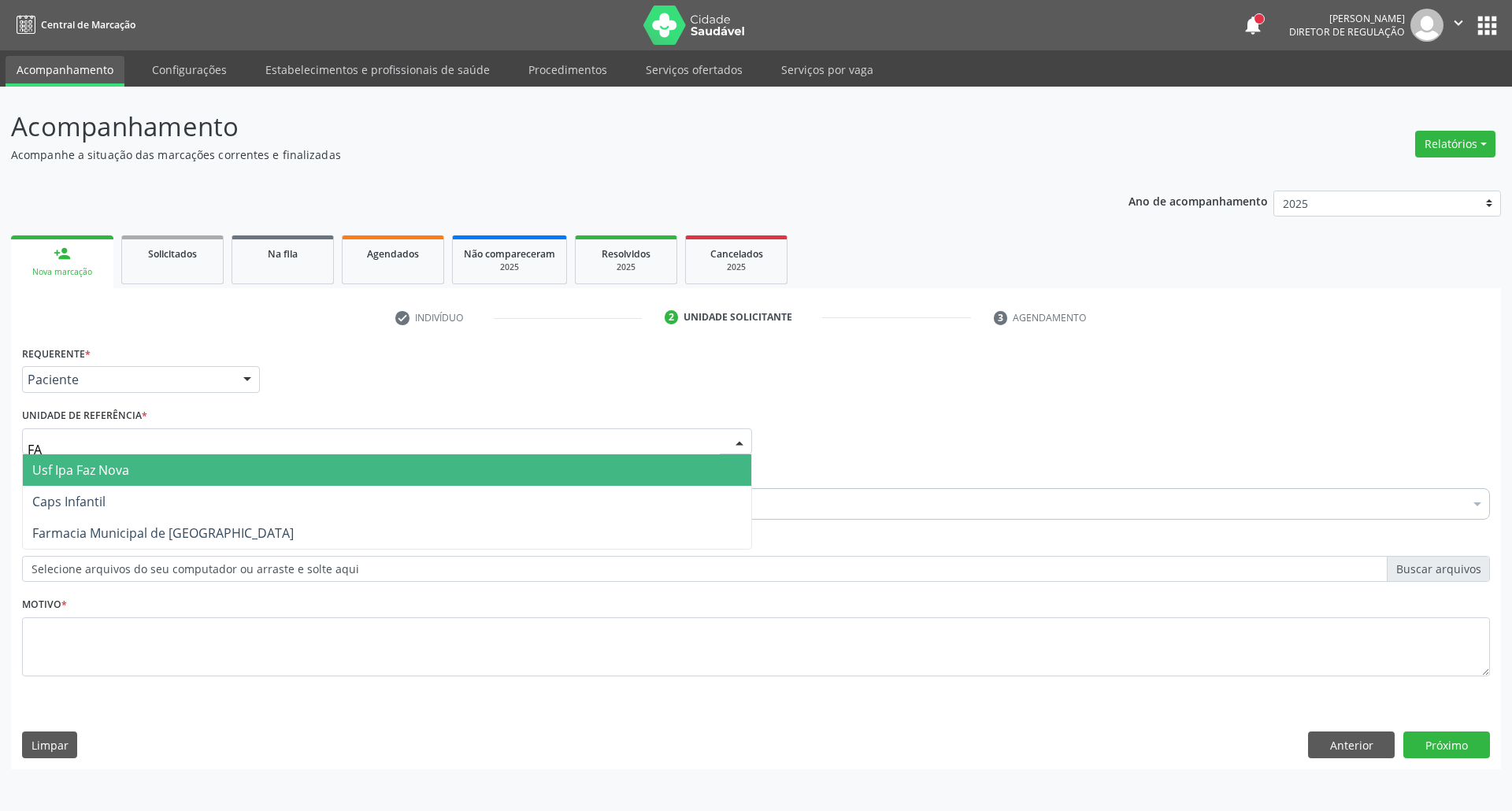
type input "FAZ"
click at [72, 466] on span "Usf Ipa Faz Nova" at bounding box center [80, 470] width 97 height 18
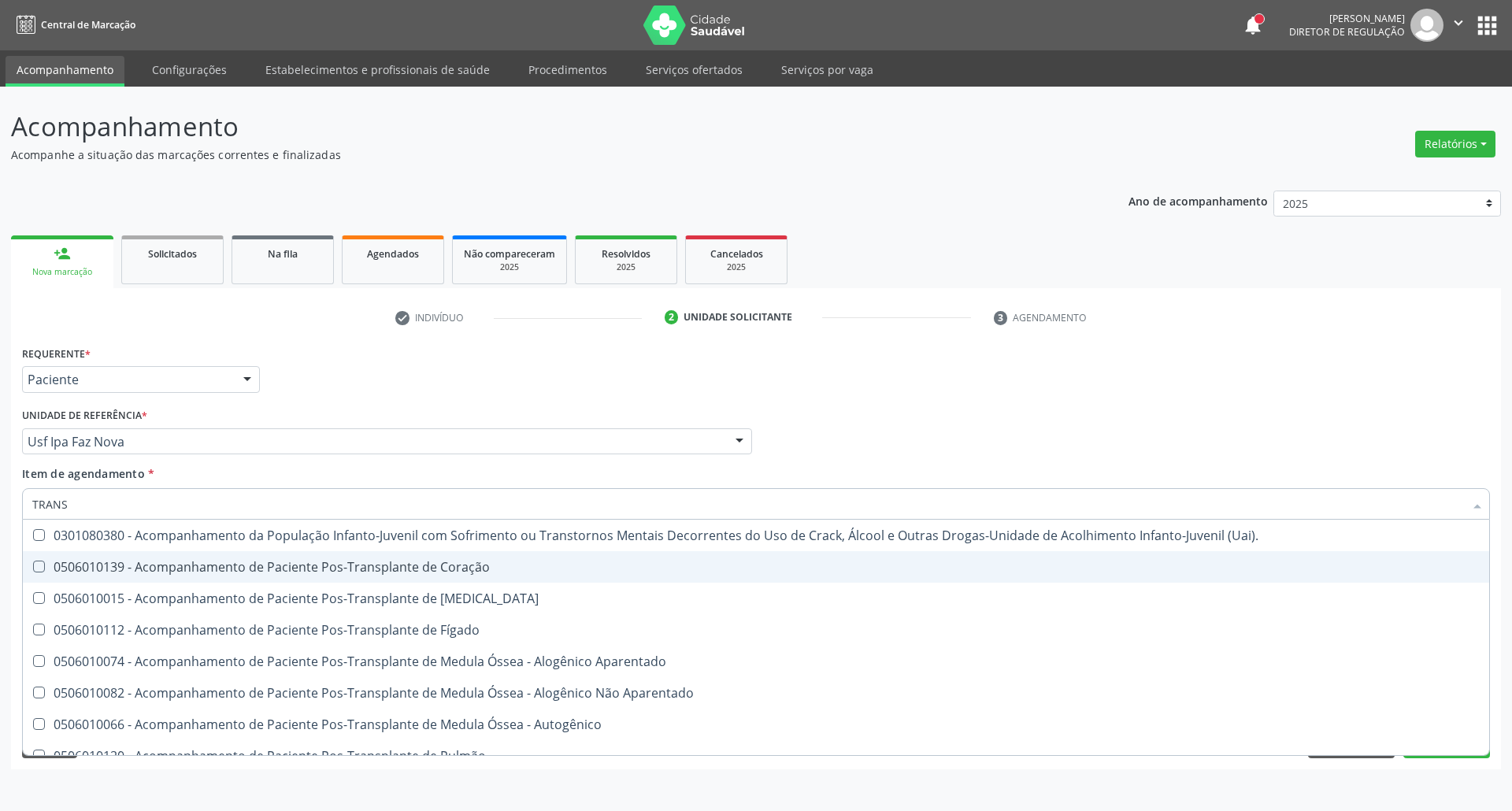
type input "TRANSV"
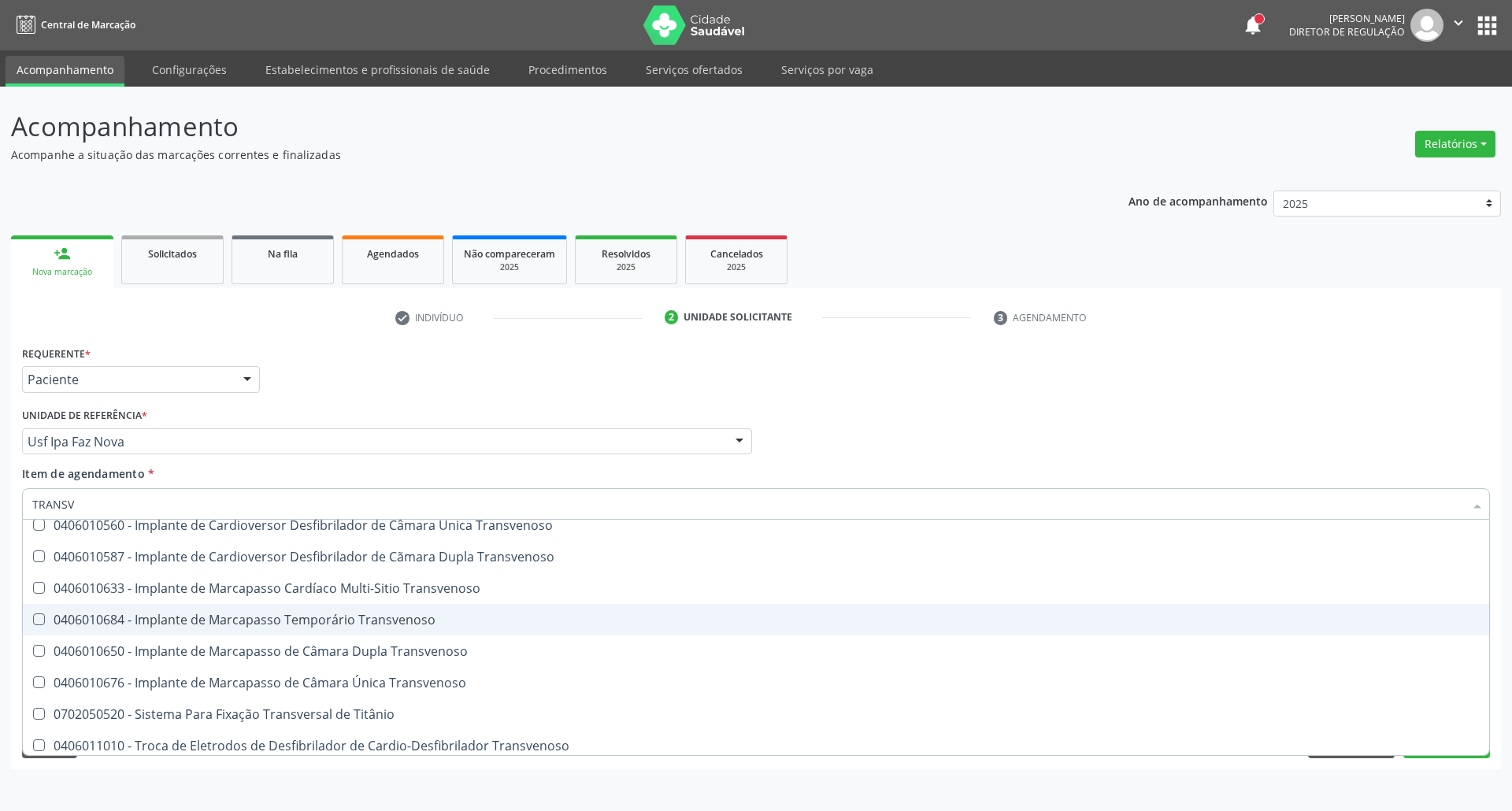
scroll to position [174, 0]
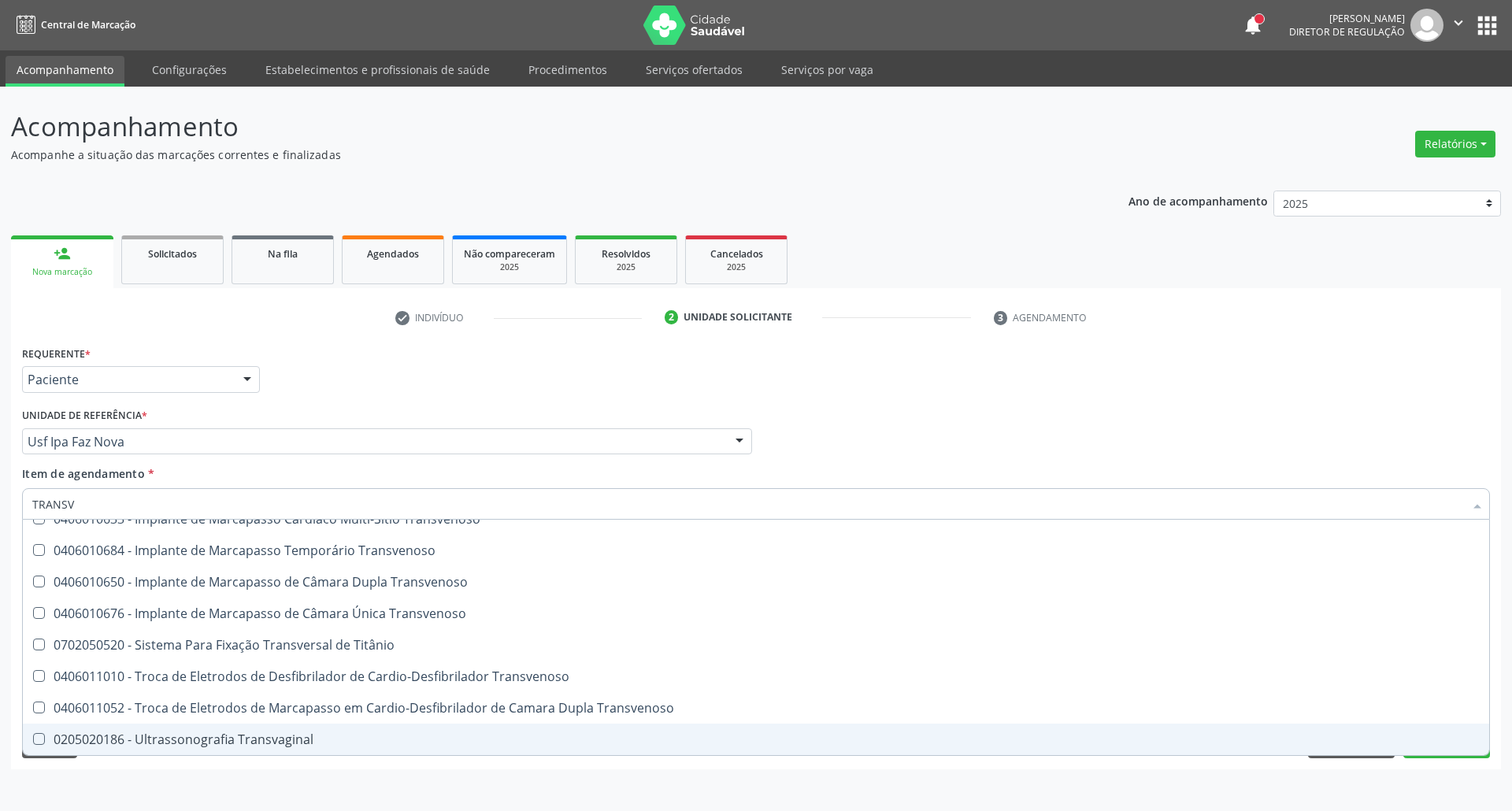
click at [272, 740] on div "0205020186 - Ultrassonografia Transvaginal" at bounding box center [755, 739] width 1447 height 13
checkbox Transvaginal "true"
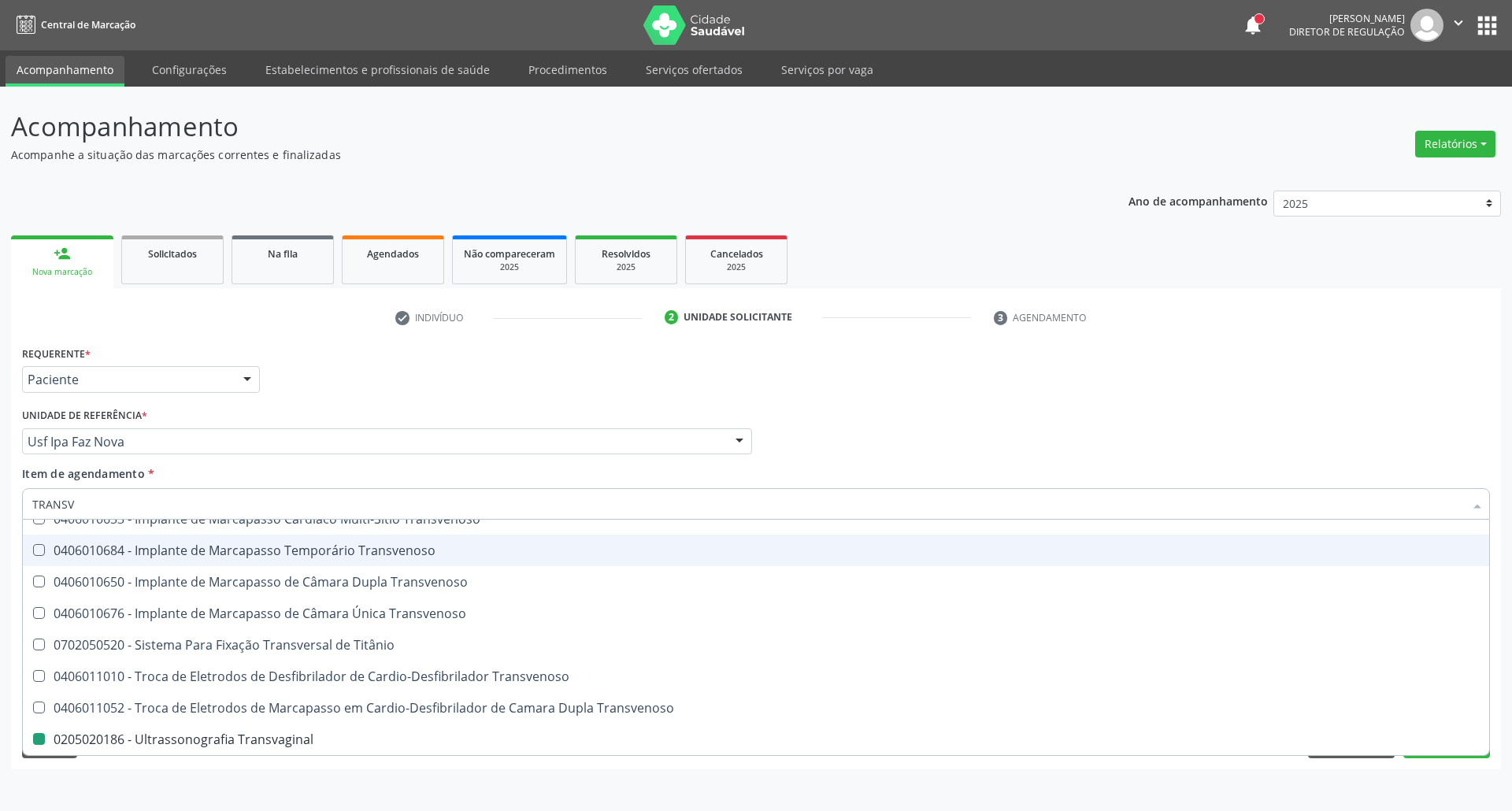
click at [882, 394] on div "Requerente * Paciente Profissional de Saúde Paciente Nenhum resultado encontrad…" at bounding box center [756, 372] width 1476 height 61
checkbox Transvenoso "true"
checkbox Transvaginal "false"
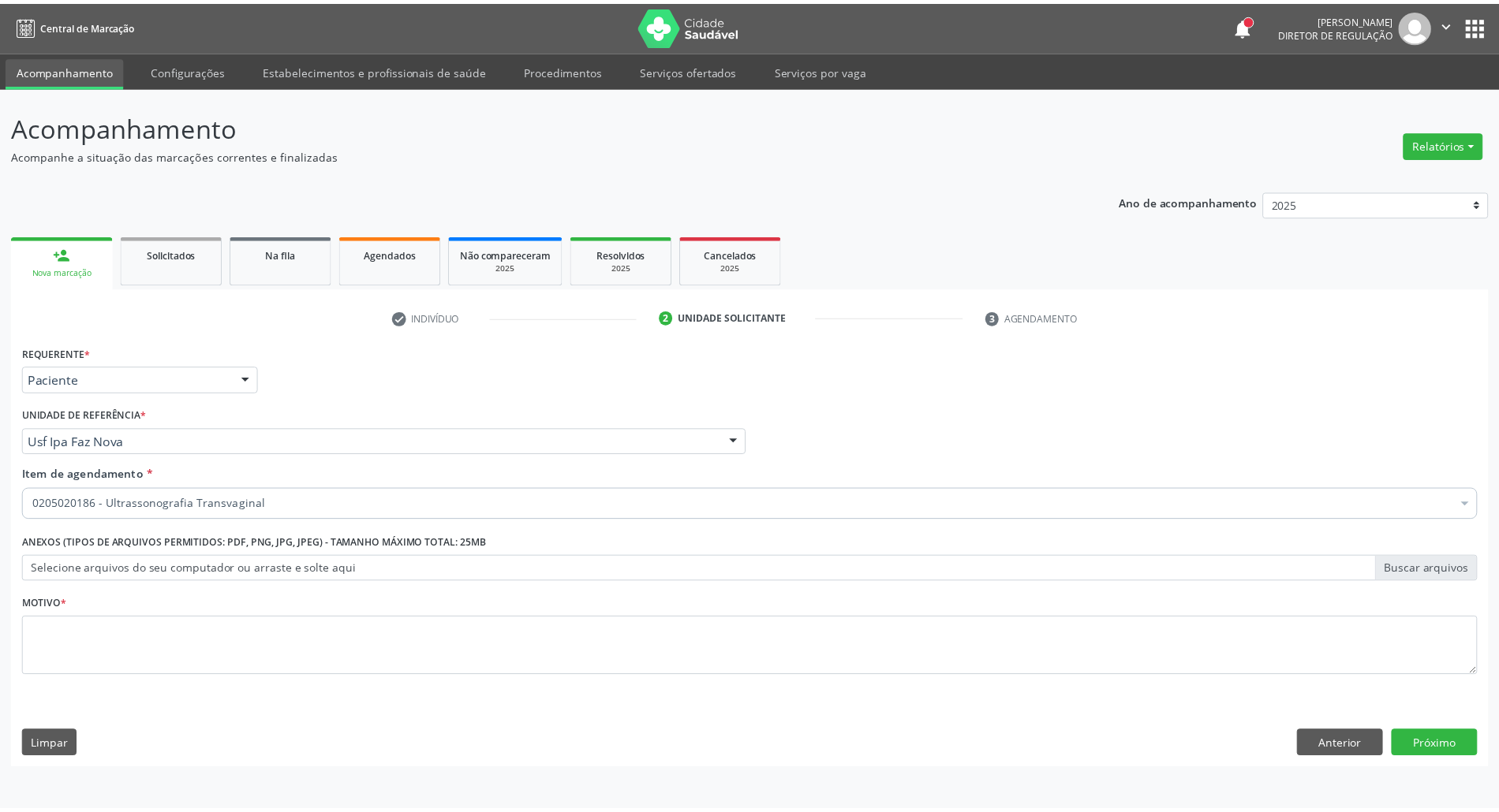
scroll to position [0, 0]
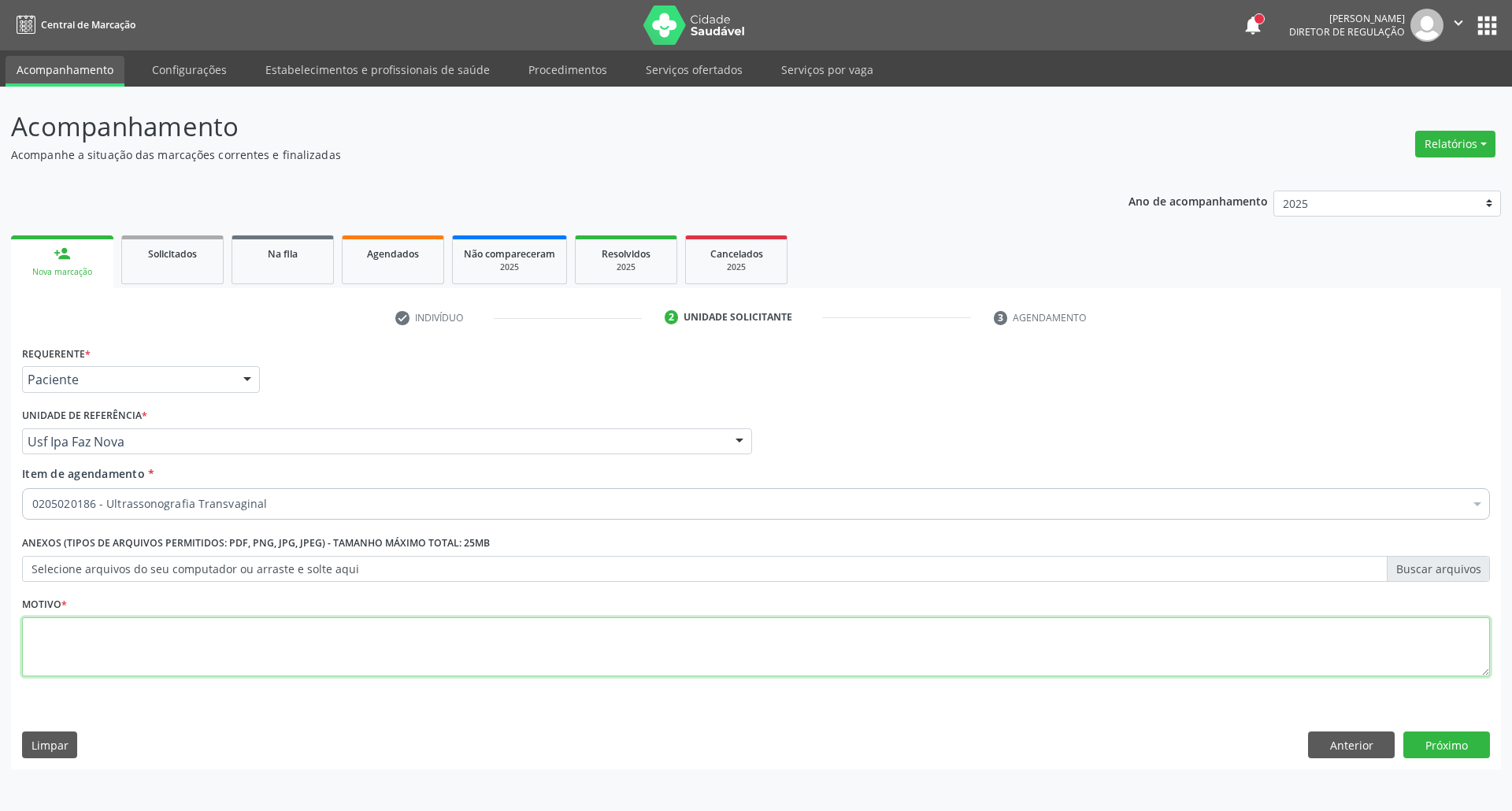
drag, startPoint x: 690, startPoint y: 623, endPoint x: 679, endPoint y: 619, distance: 11.7
click at [687, 618] on textarea at bounding box center [755, 647] width 1467 height 60
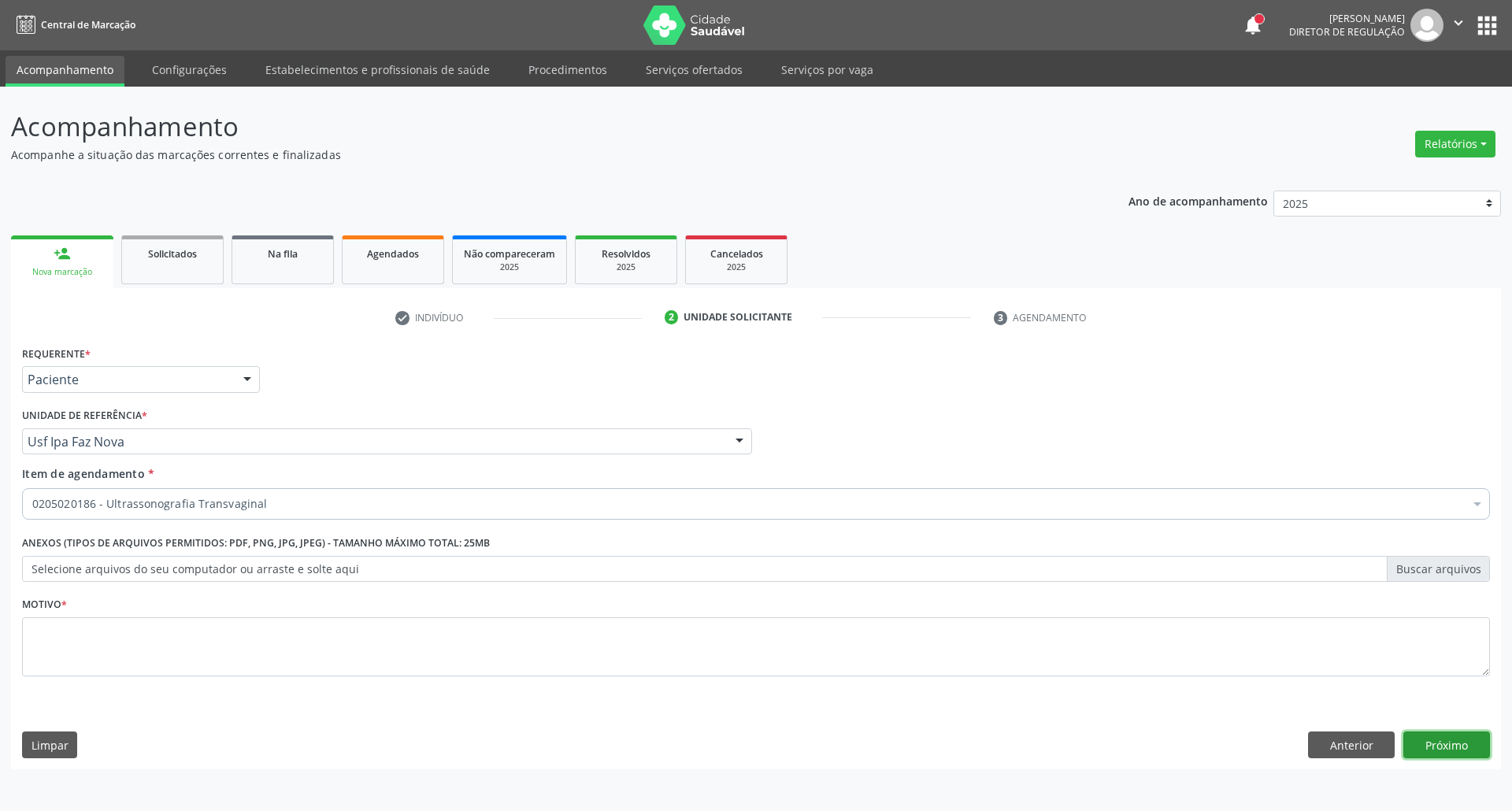
click at [1453, 736] on button "Próximo" at bounding box center [1446, 745] width 87 height 27
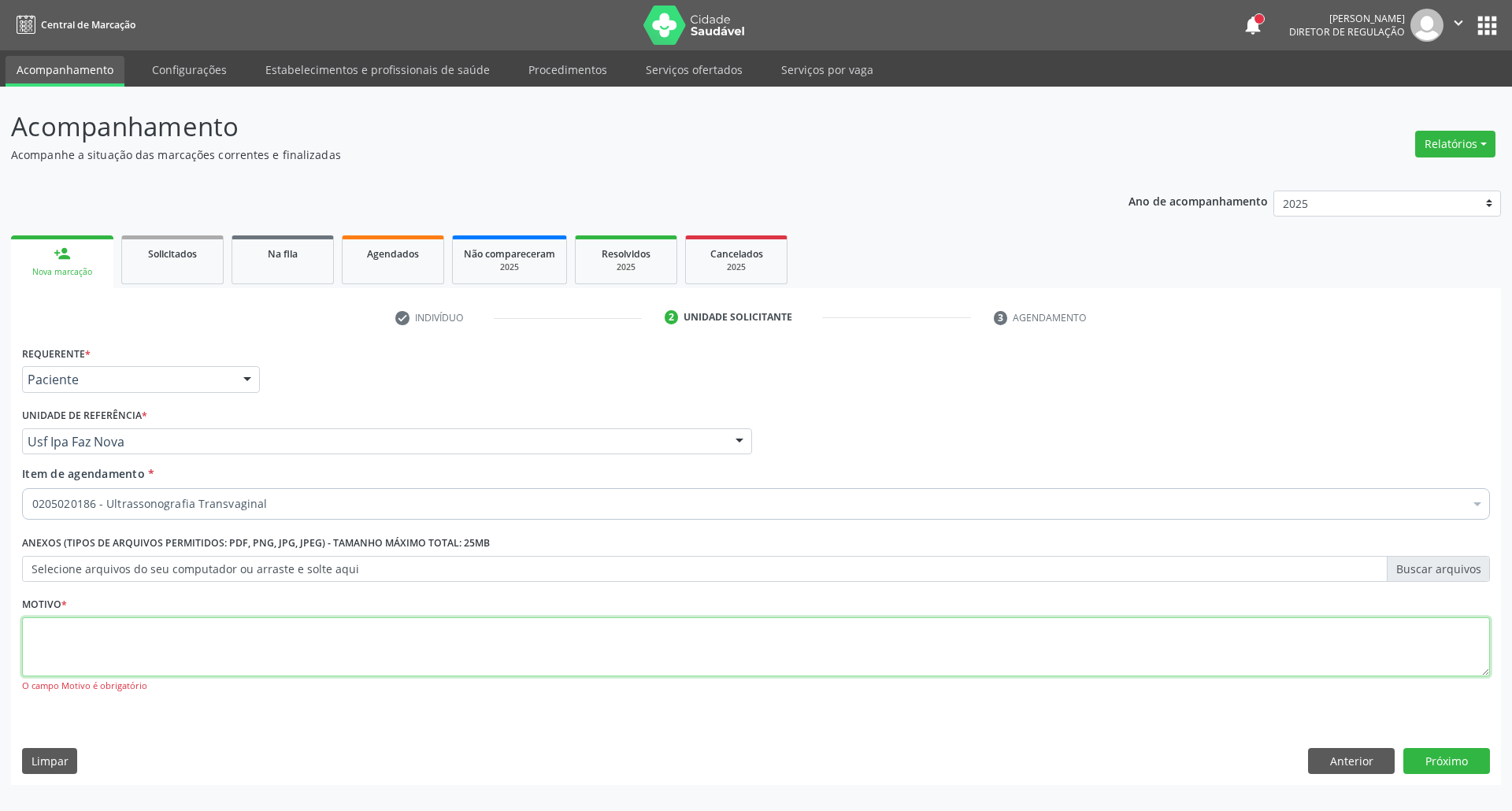
drag, startPoint x: 452, startPoint y: 654, endPoint x: 447, endPoint y: 647, distance: 8.6
click at [452, 652] on textarea at bounding box center [755, 647] width 1467 height 60
type textarea "."
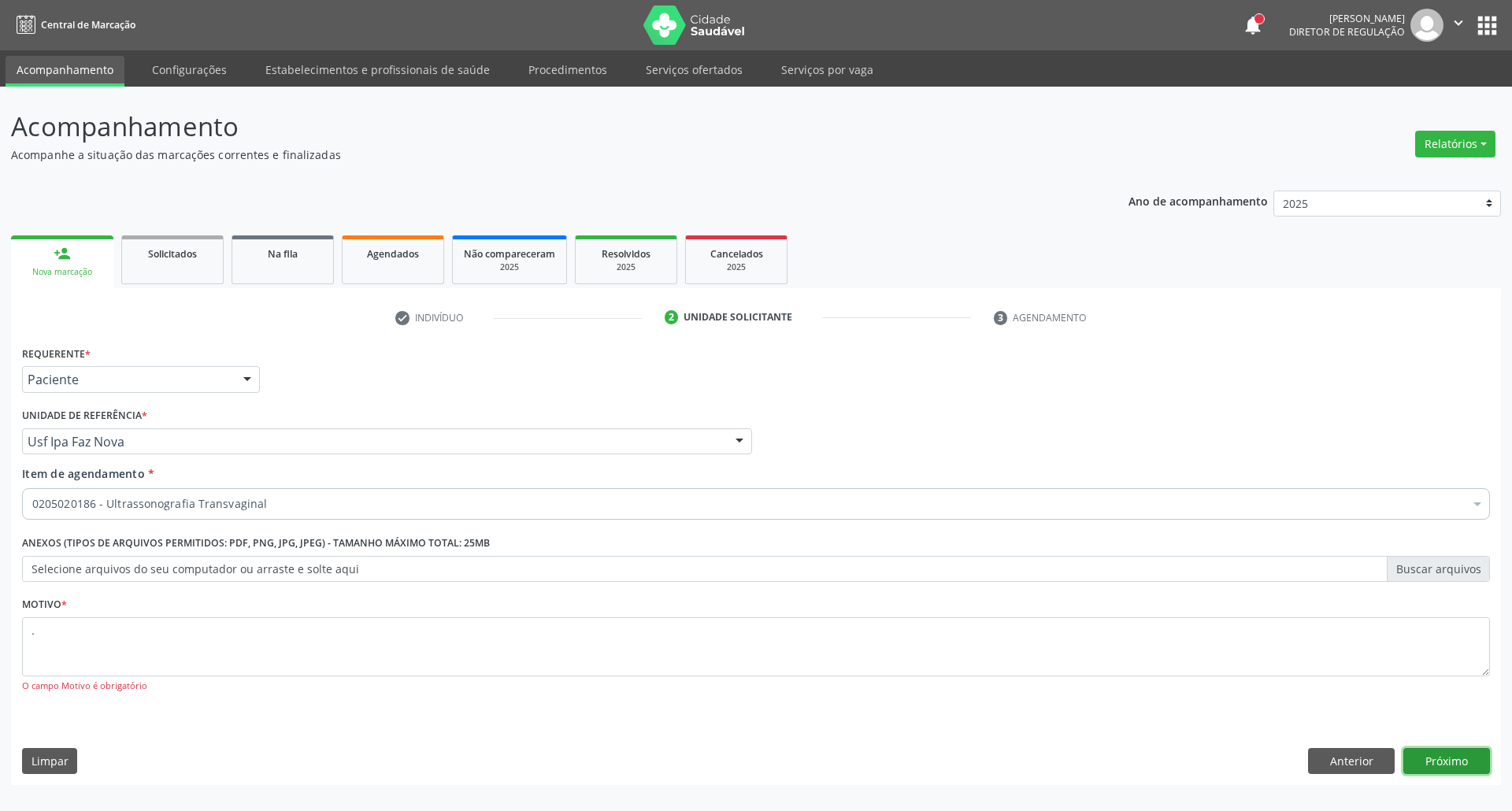
click at [1420, 761] on button "Próximo" at bounding box center [1446, 762] width 87 height 27
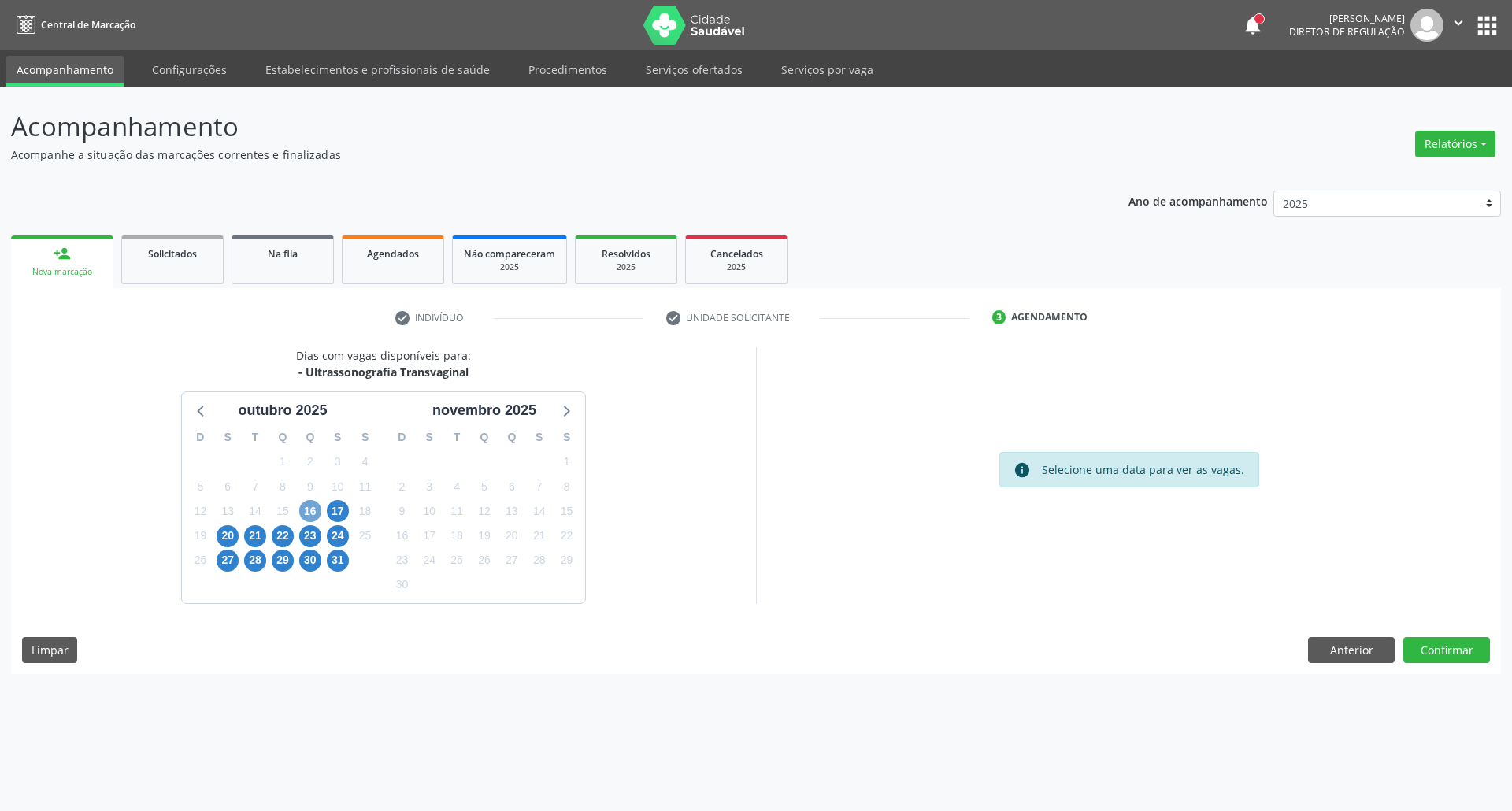
click at [312, 514] on span "16" at bounding box center [310, 512] width 22 height 22
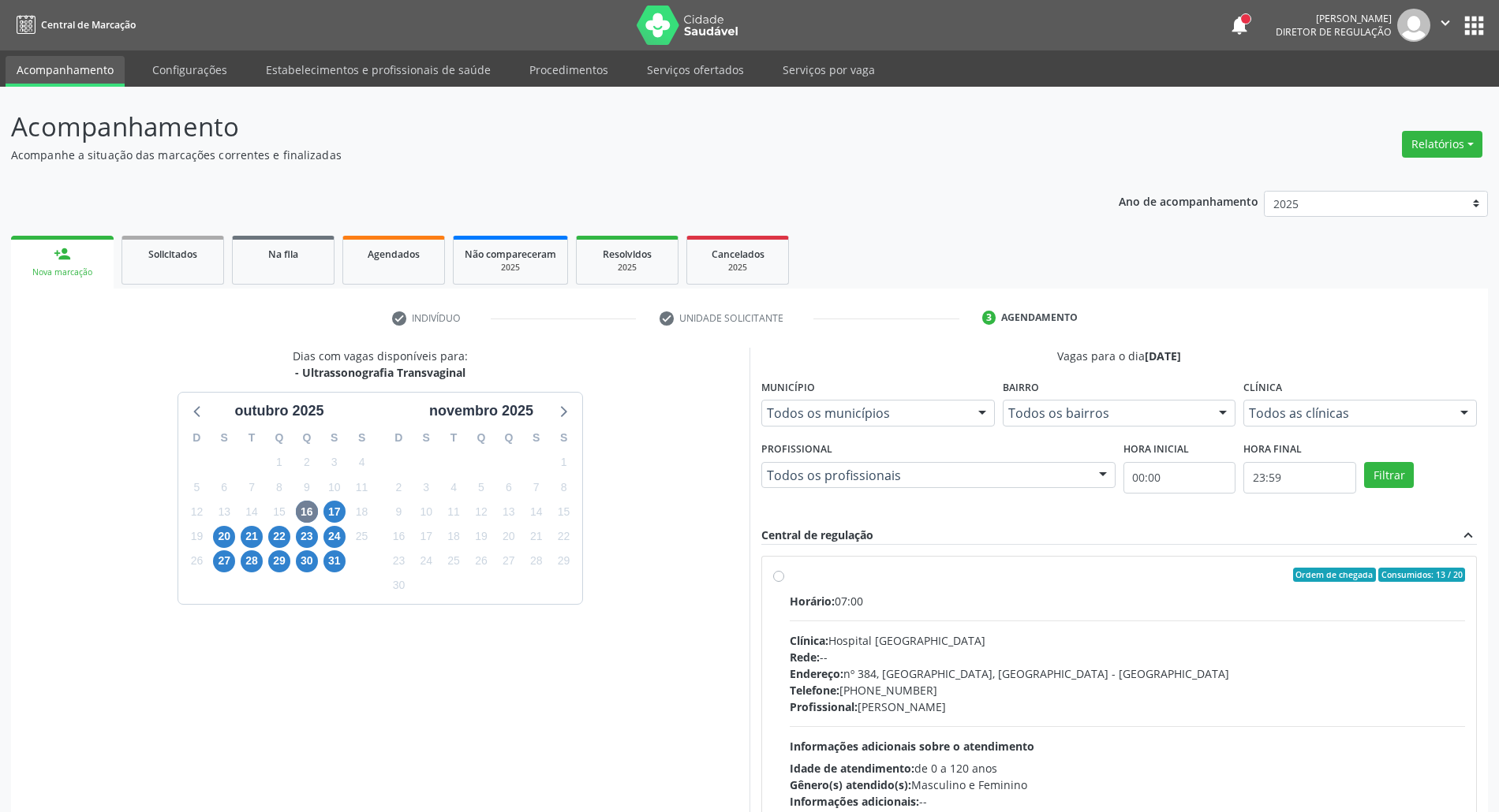
drag, startPoint x: 1114, startPoint y: 628, endPoint x: 1207, endPoint y: 390, distance: 255.5
click at [1114, 626] on div "Horário: 07:00 Clínica: Hospital Sao Francisco Rede: -- Endereço: nº 384, Varze…" at bounding box center [1127, 702] width 676 height 217
click at [784, 582] on input "Ordem de chegada Consumidos: 13 / 20 Horário: 07:00 Clínica: Hospital Sao Franc…" at bounding box center [779, 574] width 11 height 14
radio input "true"
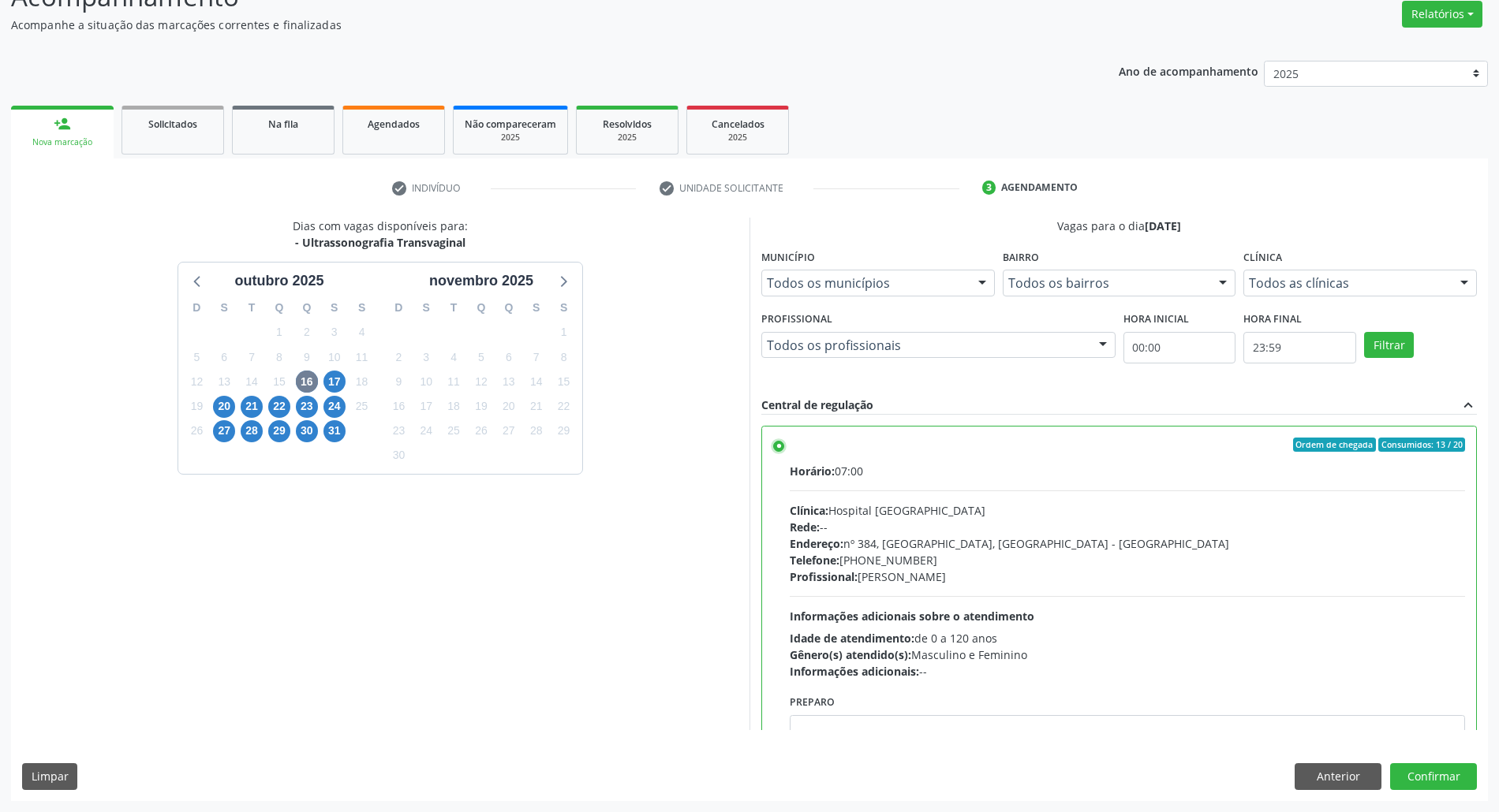
scroll to position [80, 0]
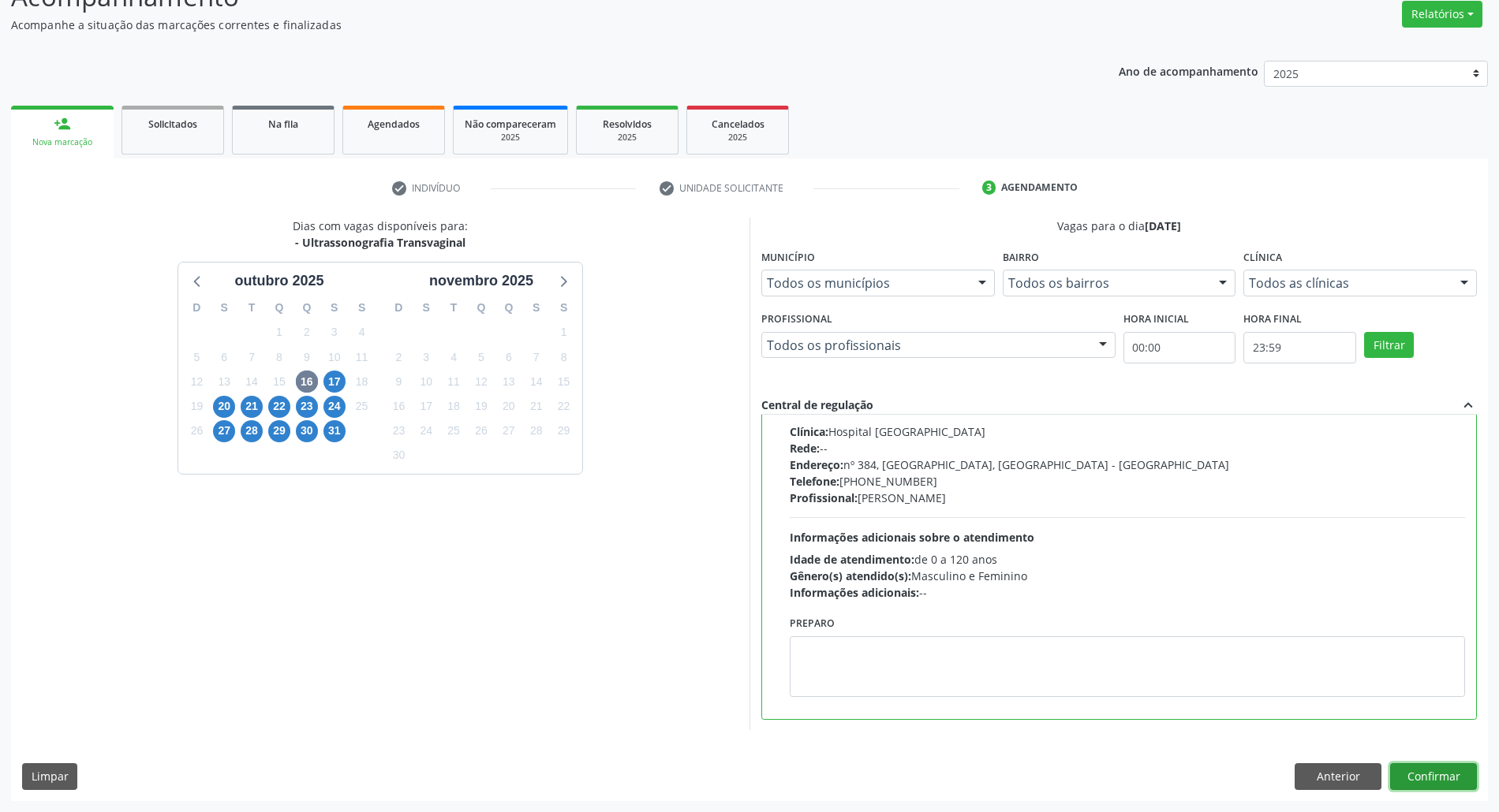
click at [1462, 774] on button "Confirmar" at bounding box center [1433, 777] width 87 height 27
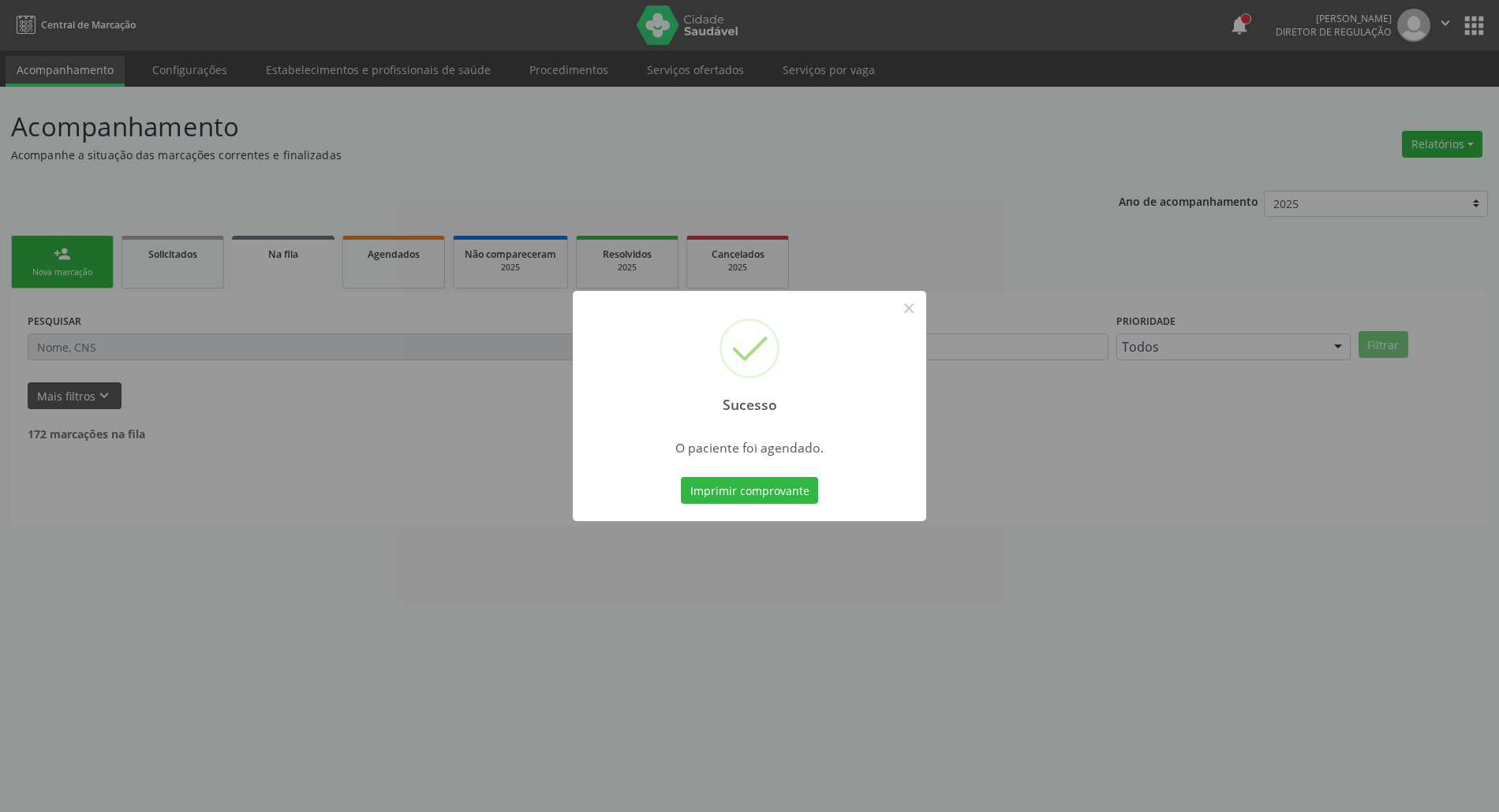
scroll to position [0, 0]
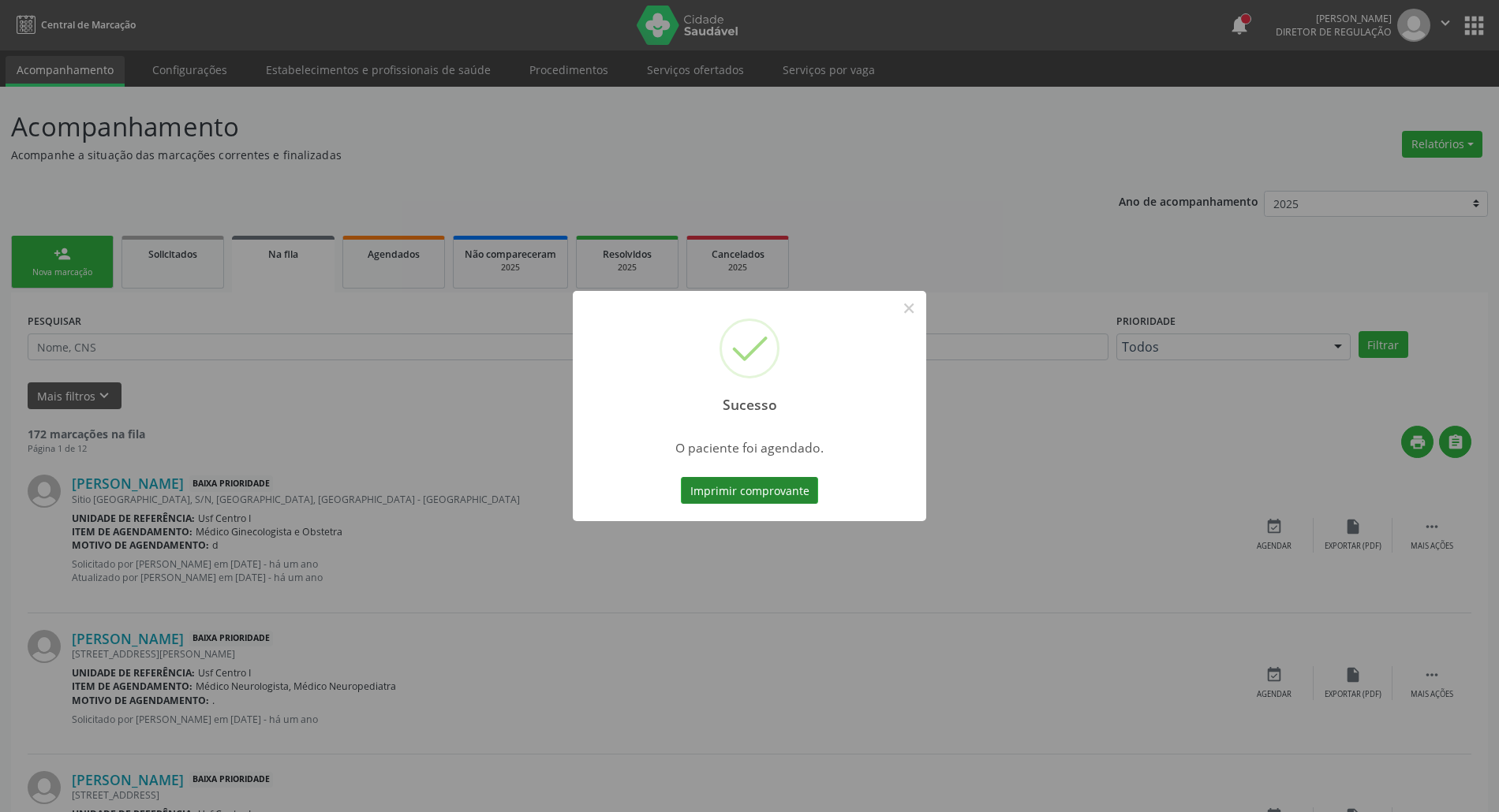
click at [721, 494] on button "Imprimir comprovante" at bounding box center [749, 491] width 137 height 27
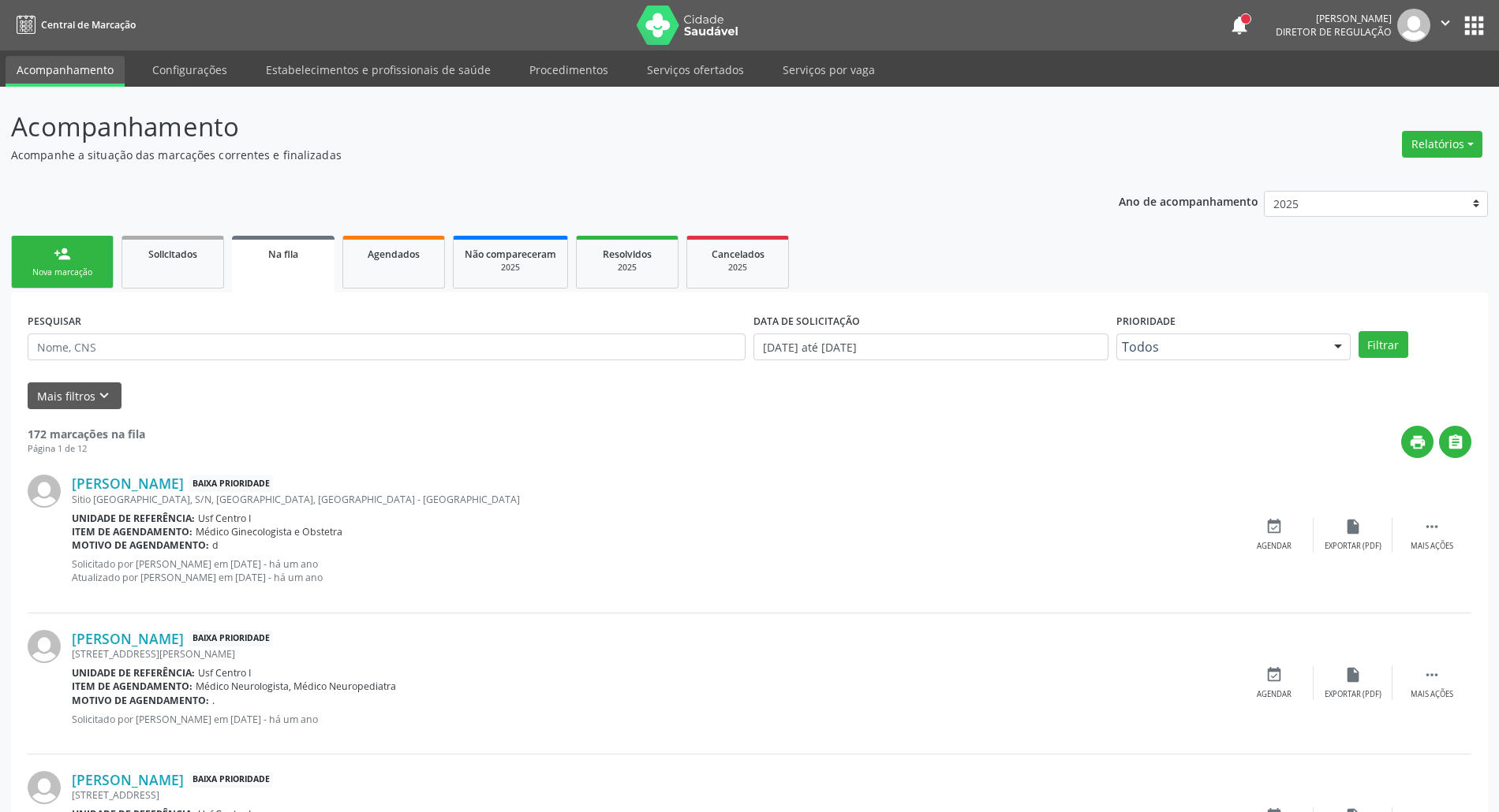
click at [29, 273] on div "Nova marcação" at bounding box center [62, 273] width 79 height 12
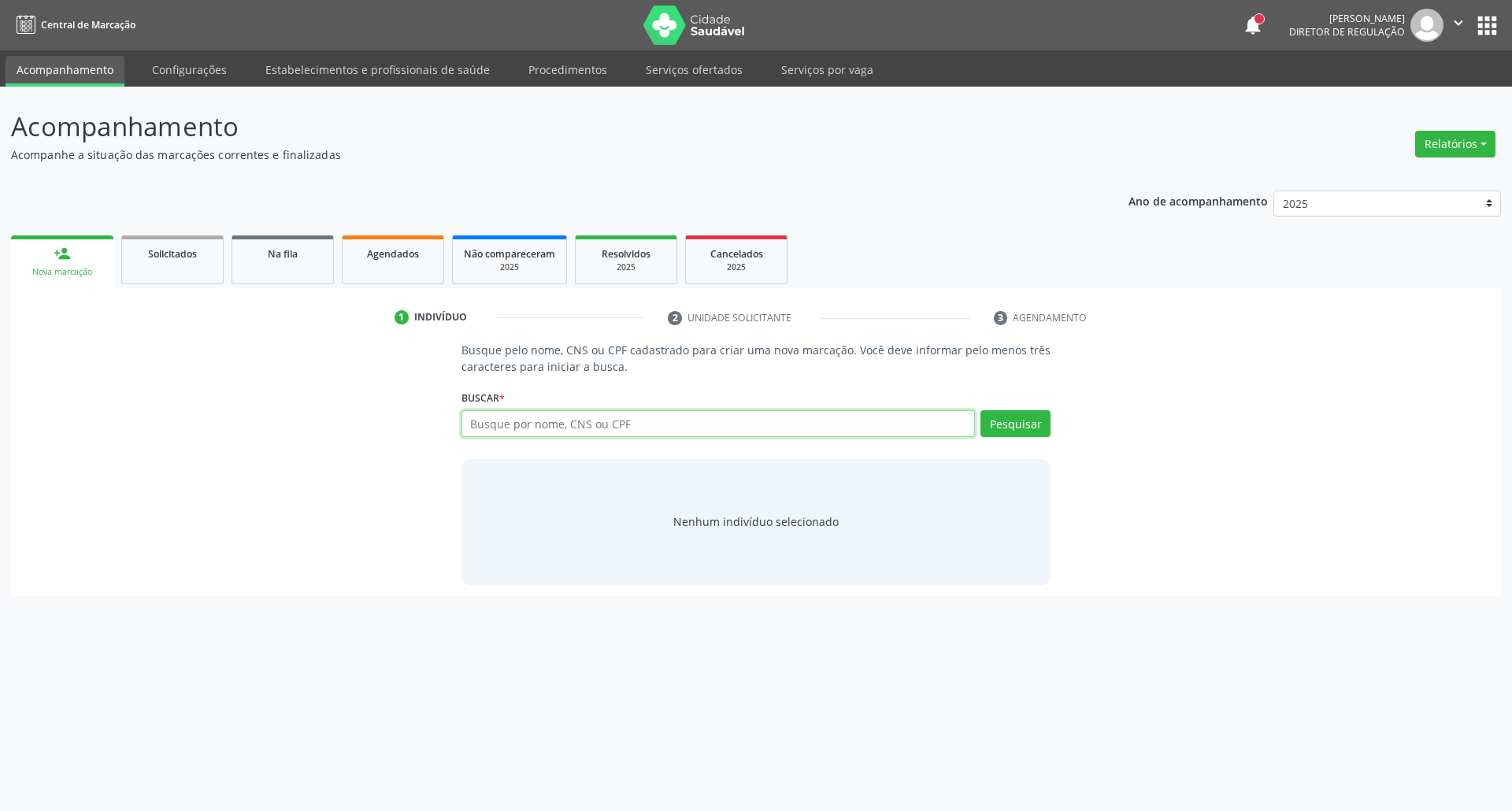
click at [540, 430] on input "text" at bounding box center [718, 424] width 514 height 27
type input "25769572850"
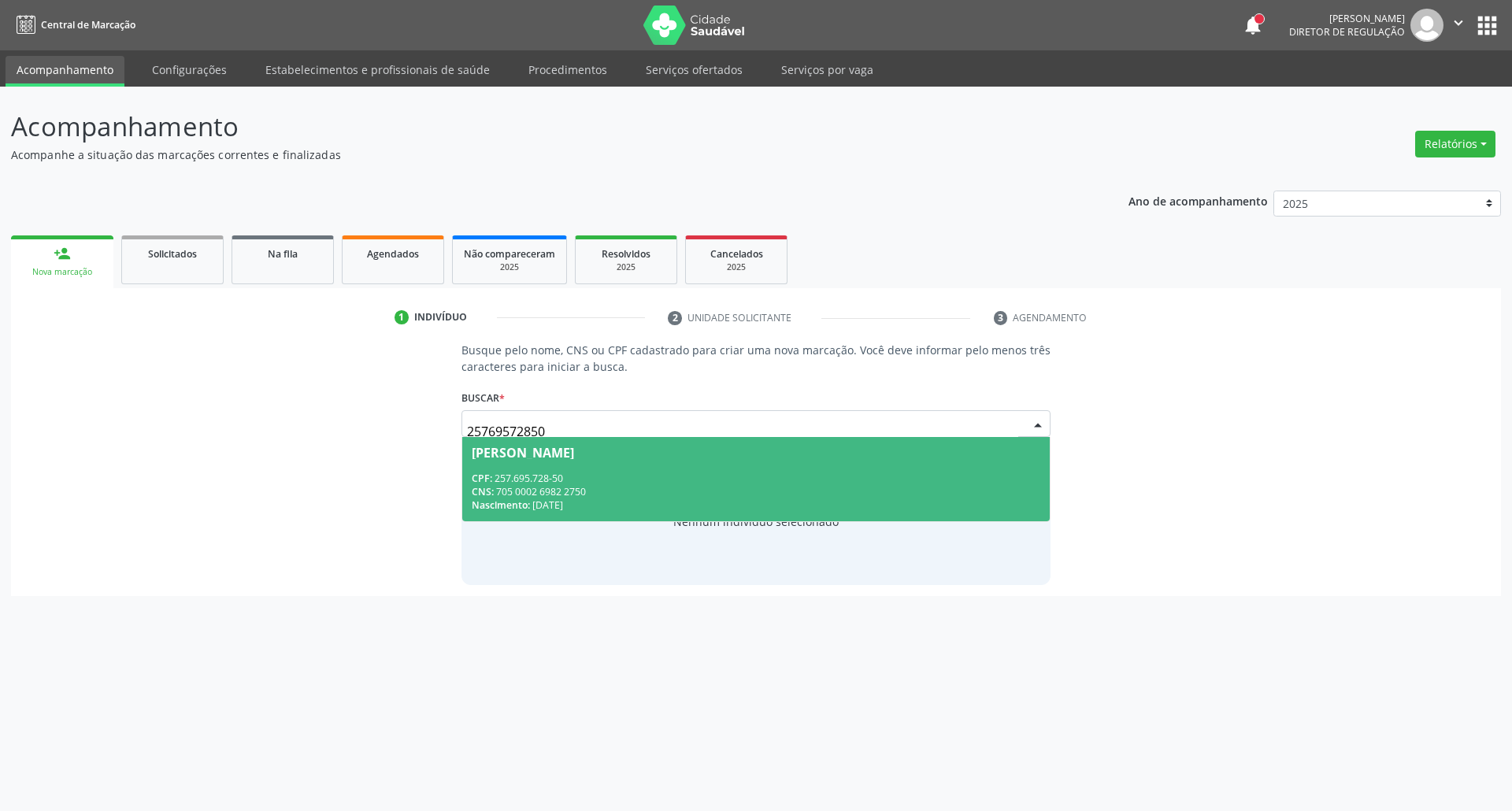
click at [694, 504] on div "Nascimento: 19/02/1975" at bounding box center [756, 506] width 569 height 13
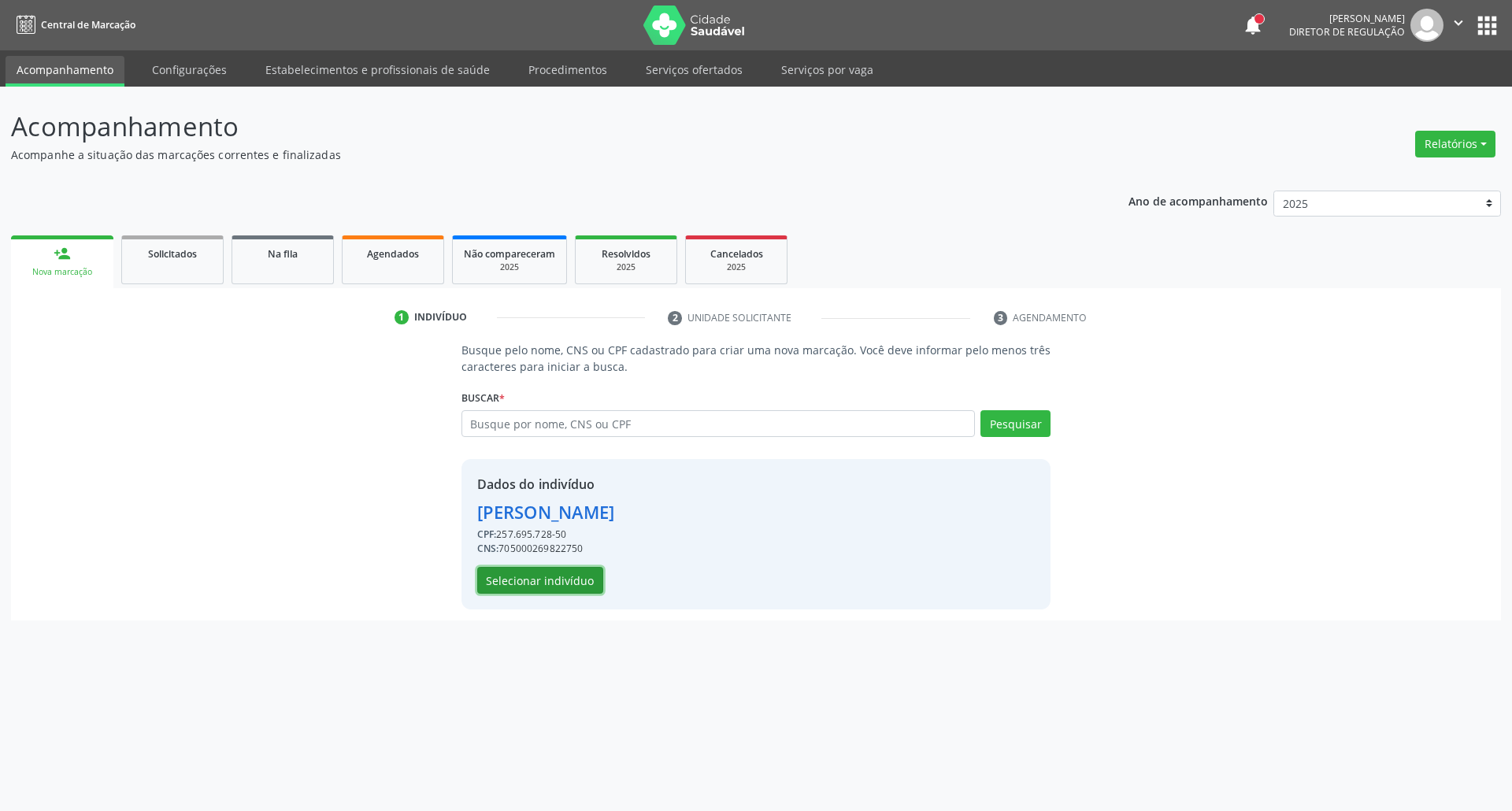
click at [564, 584] on button "Selecionar indivíduo" at bounding box center [540, 580] width 126 height 27
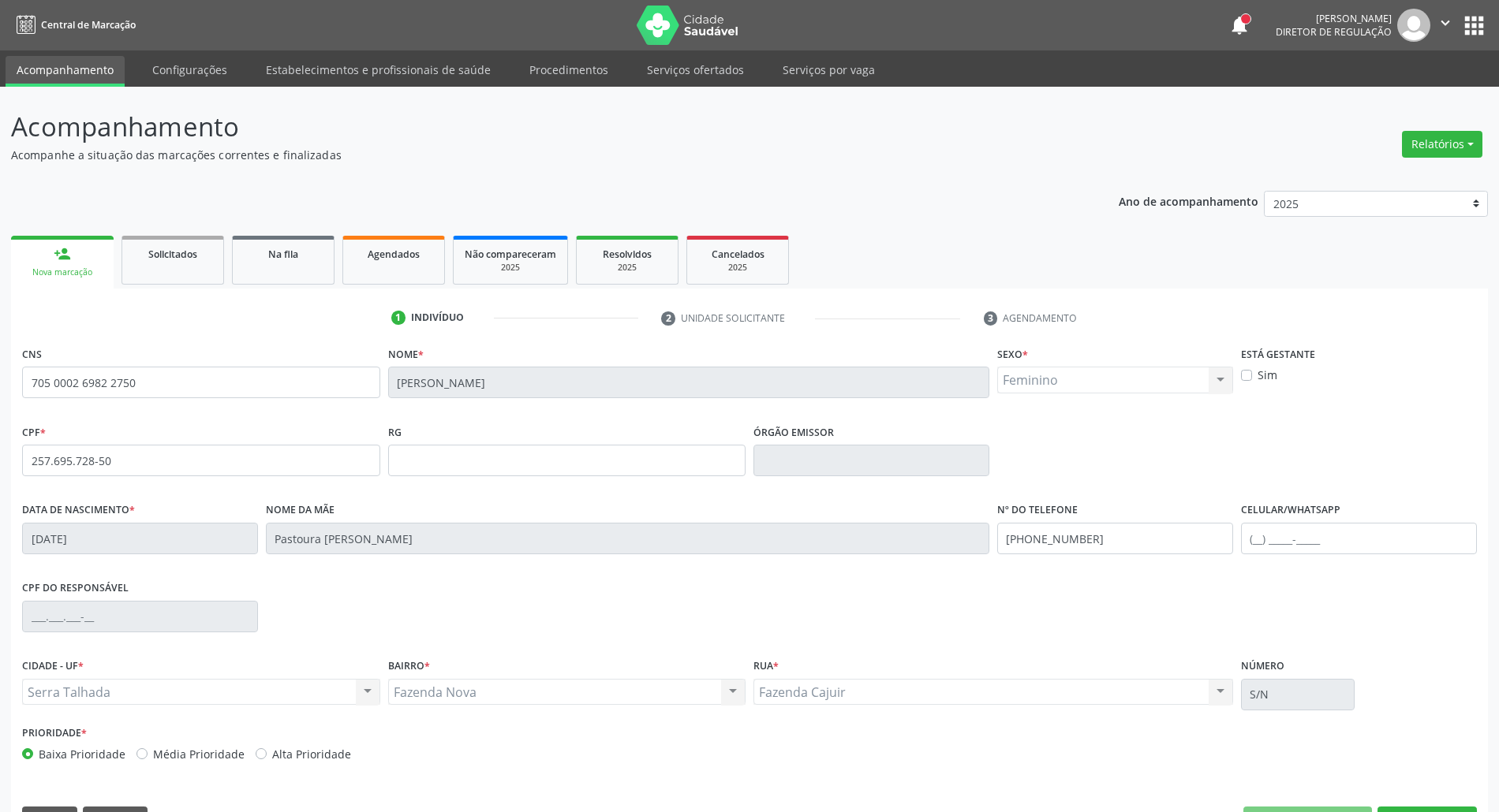
scroll to position [43, 0]
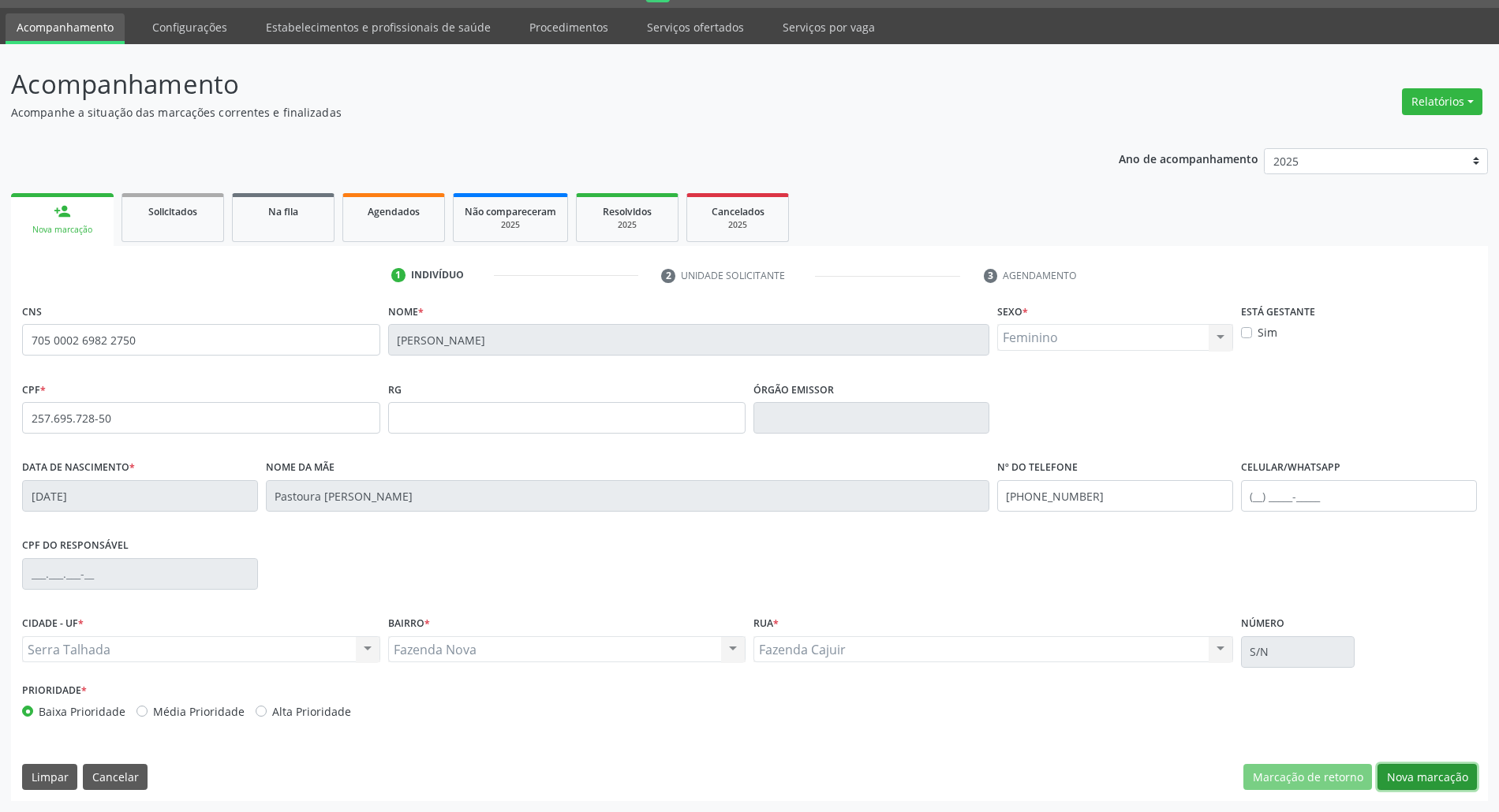
click at [1398, 787] on button "Nova marcação" at bounding box center [1427, 777] width 99 height 27
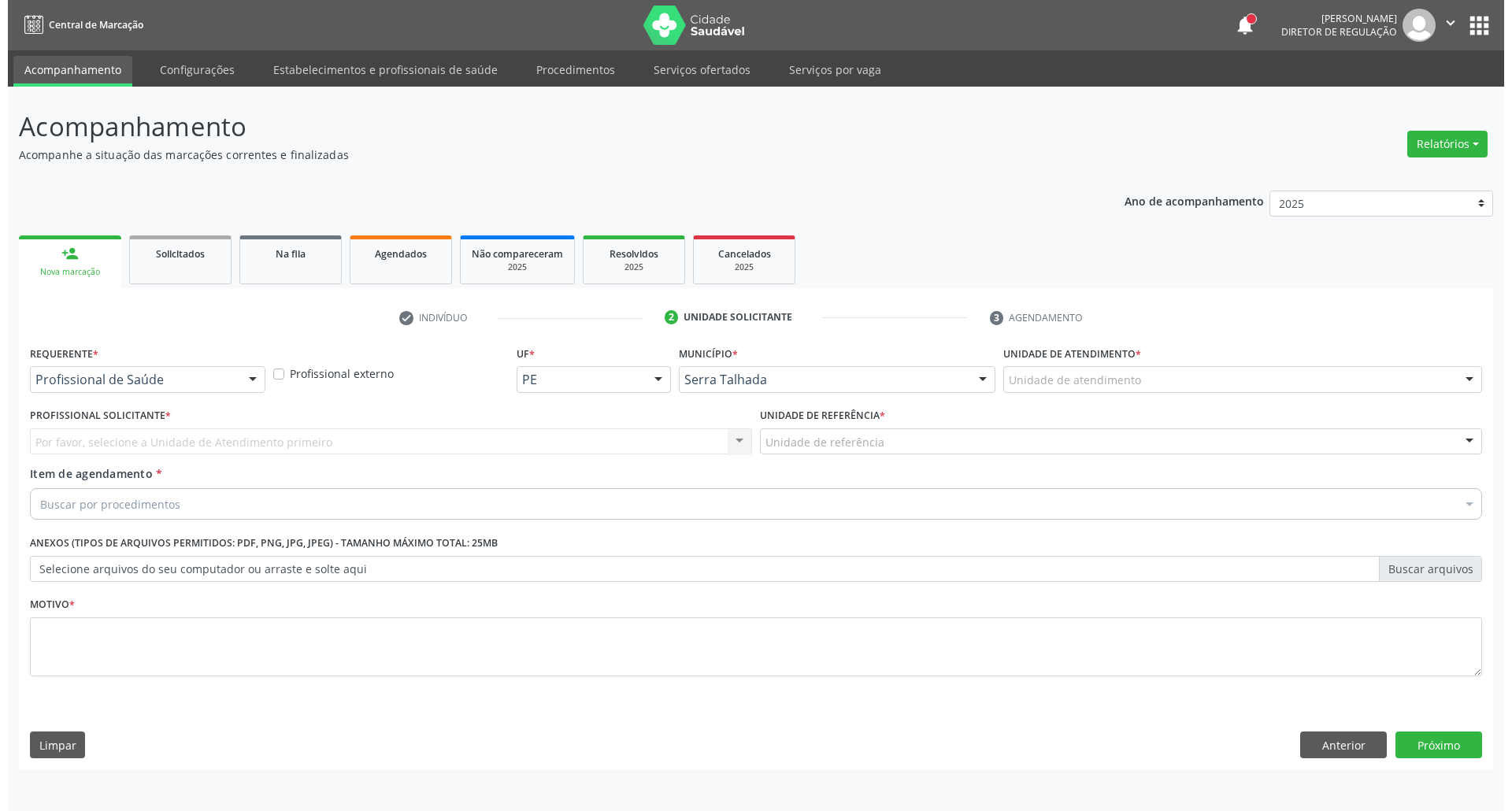
scroll to position [0, 0]
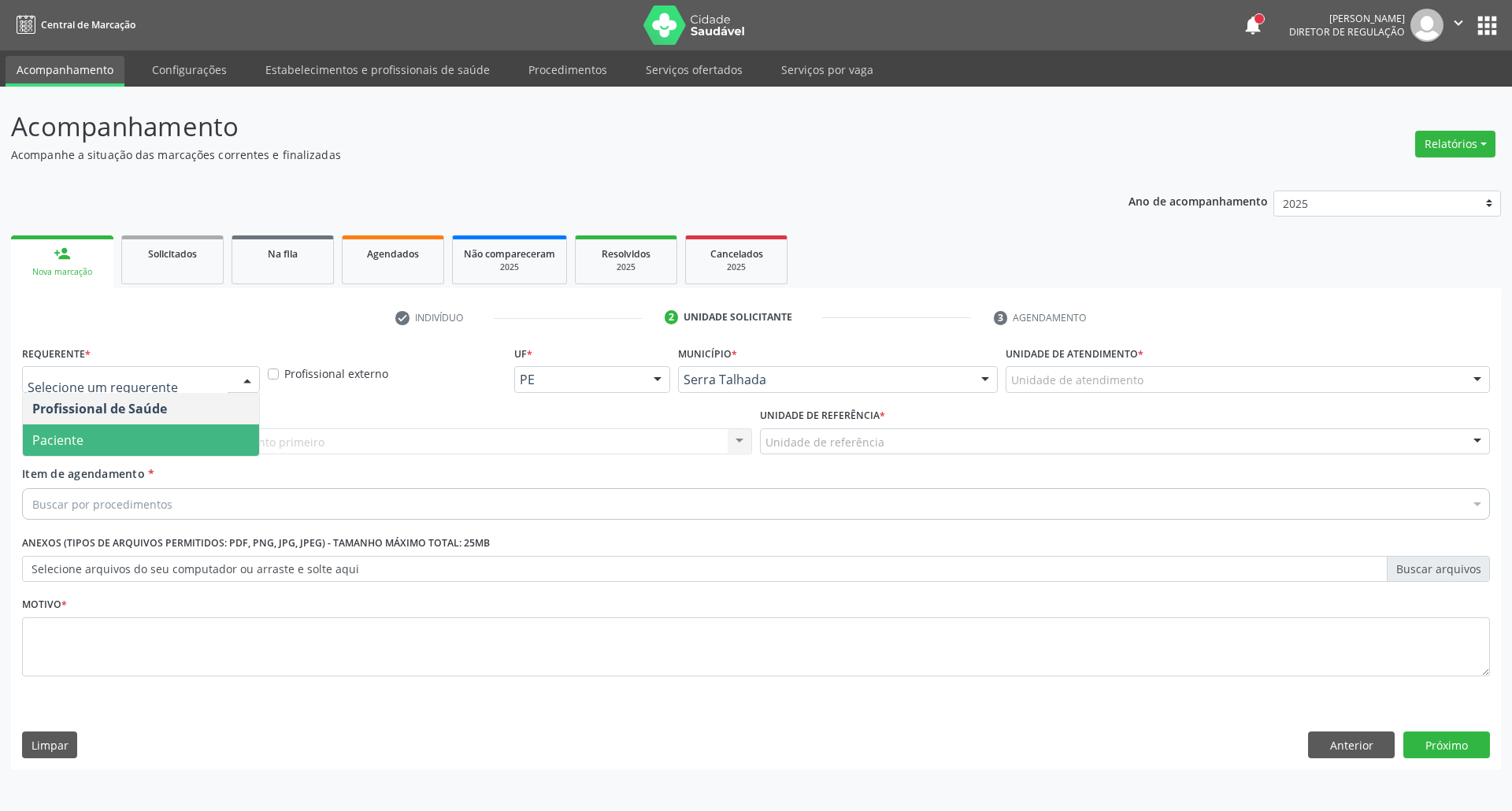
click at [118, 442] on span "Paciente" at bounding box center [140, 440] width 236 height 31
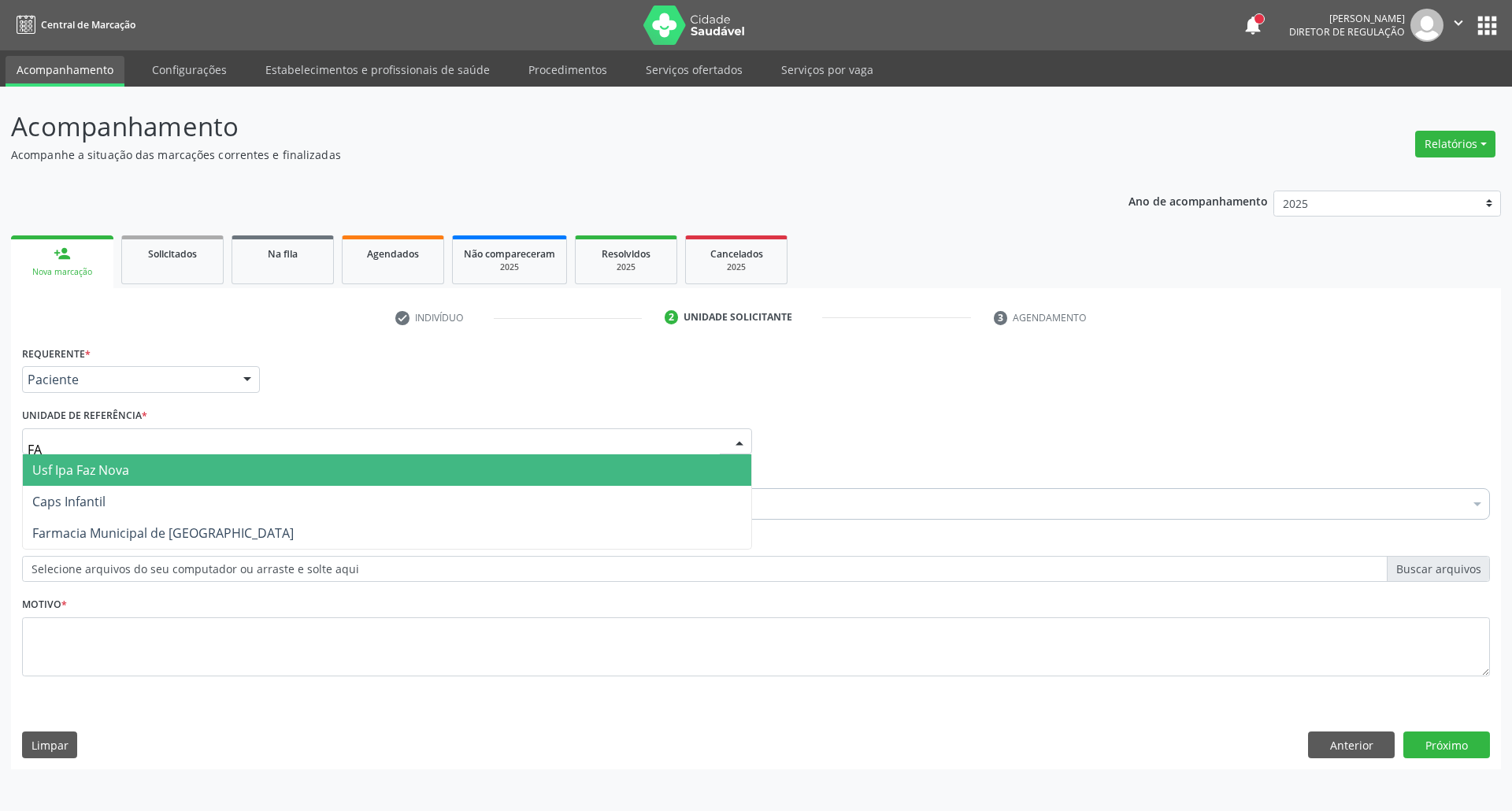
type input "FAZ"
click at [98, 462] on span "Usf Ipa Faz Nova" at bounding box center [80, 470] width 97 height 18
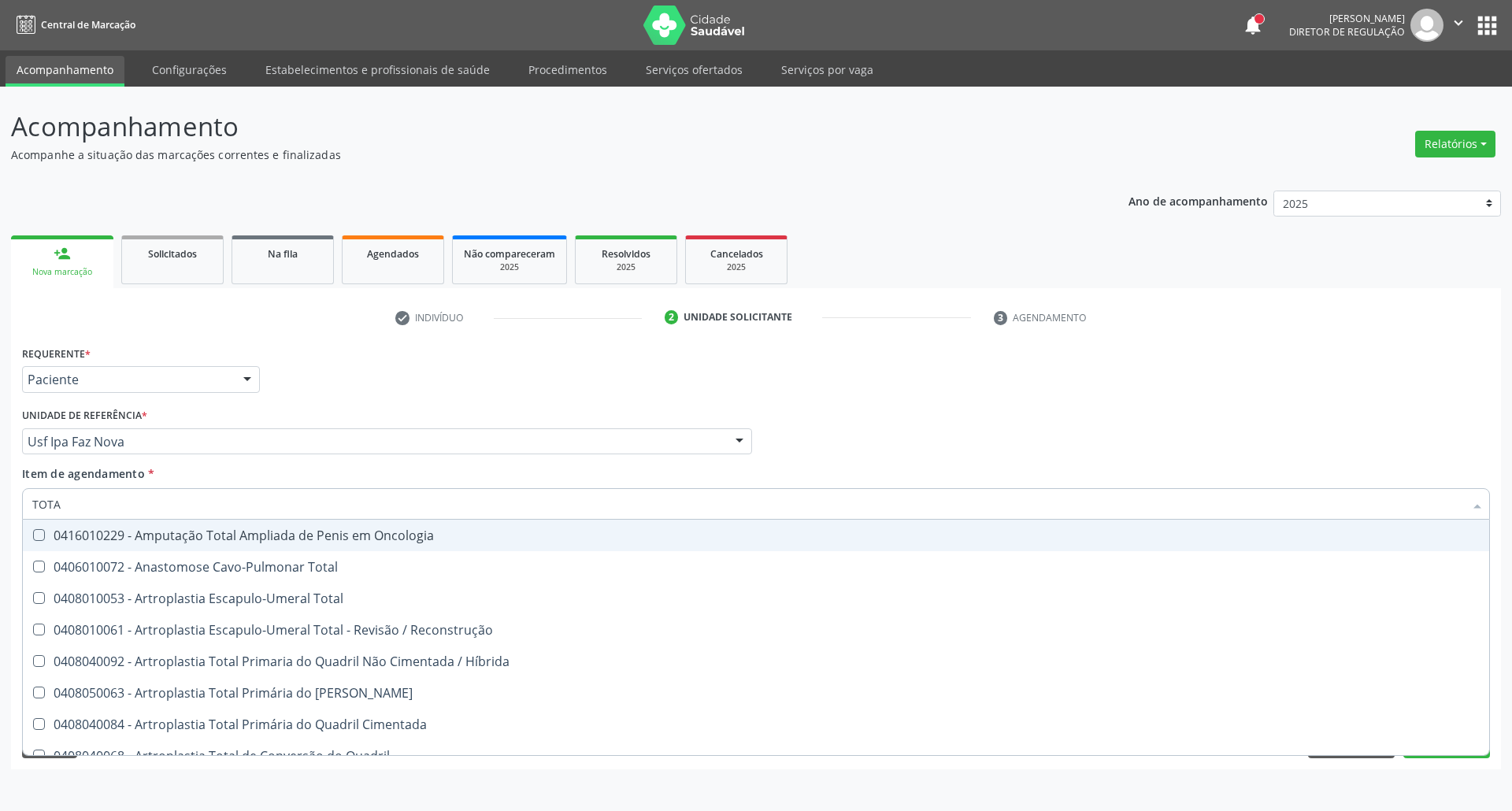
type input "TOTAL"
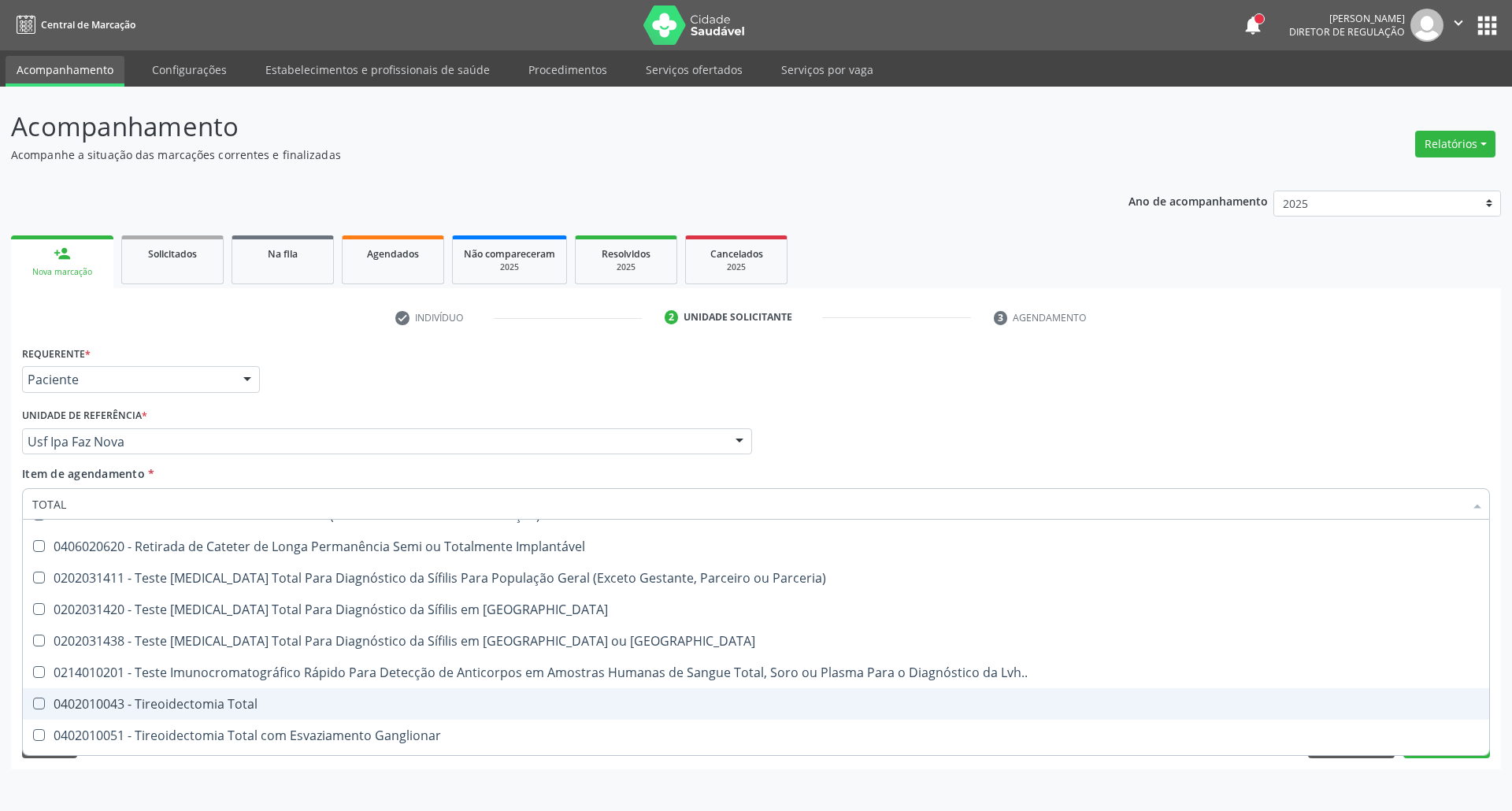
scroll to position [2600, 0]
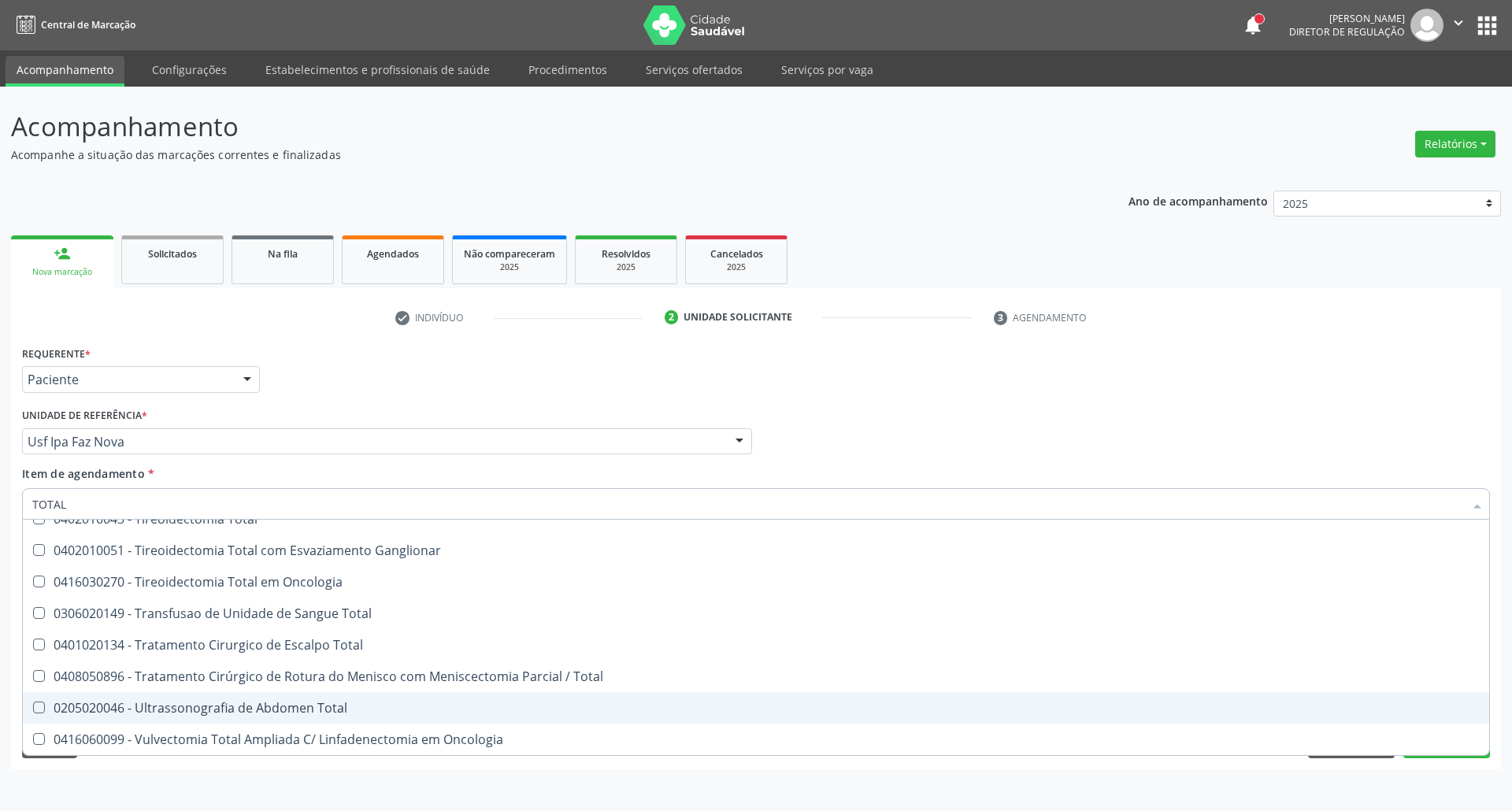
click at [213, 706] on div "0205020046 - Ultrassonografia de Abdomen Total" at bounding box center [755, 708] width 1447 height 13
checkbox Total "true"
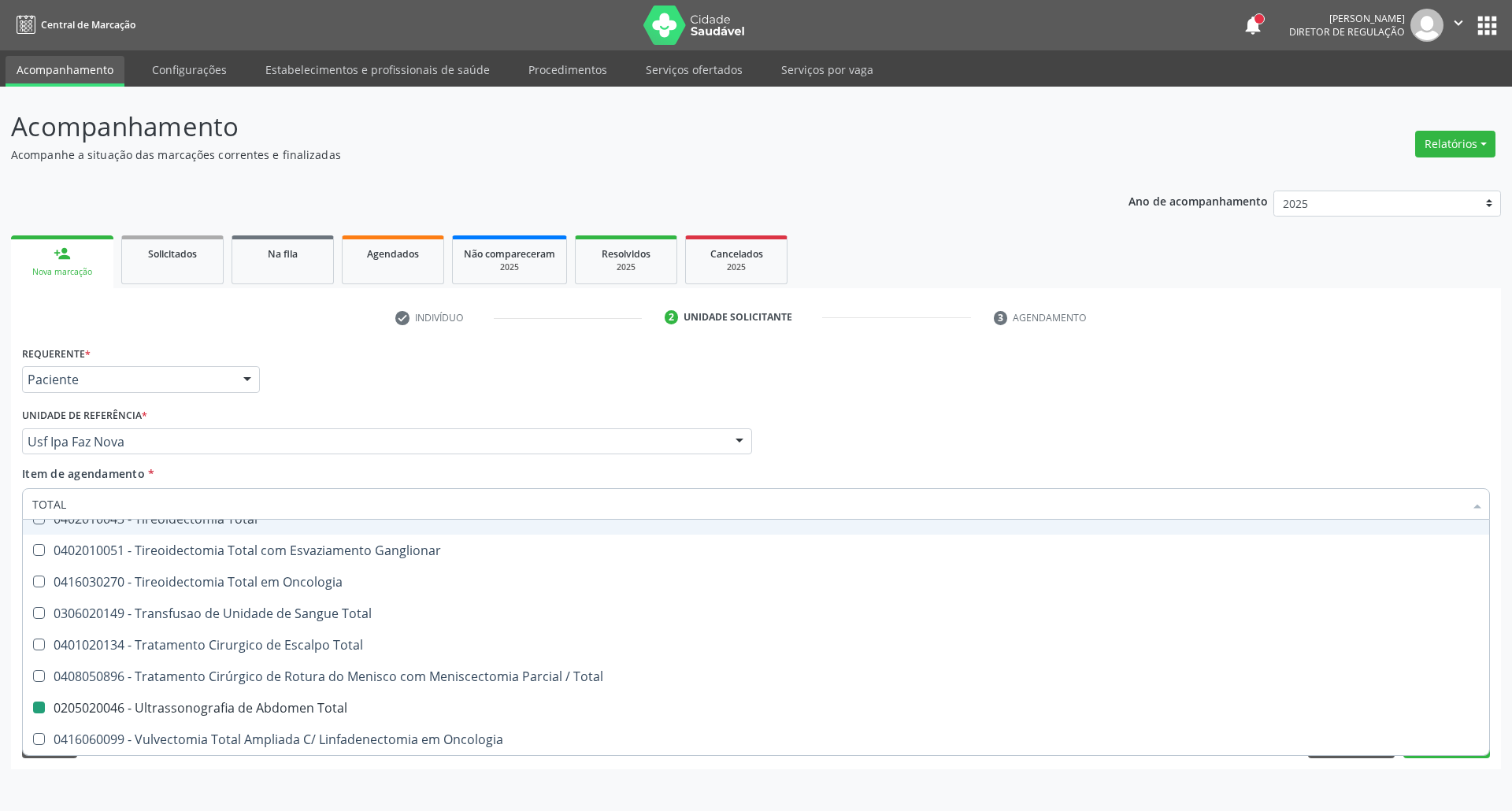
click at [851, 402] on div "Requerente * Paciente Profissional de Saúde Paciente Nenhum resultado encontrad…" at bounding box center [756, 372] width 1476 height 61
checkbox Total "true"
checkbox Total "false"
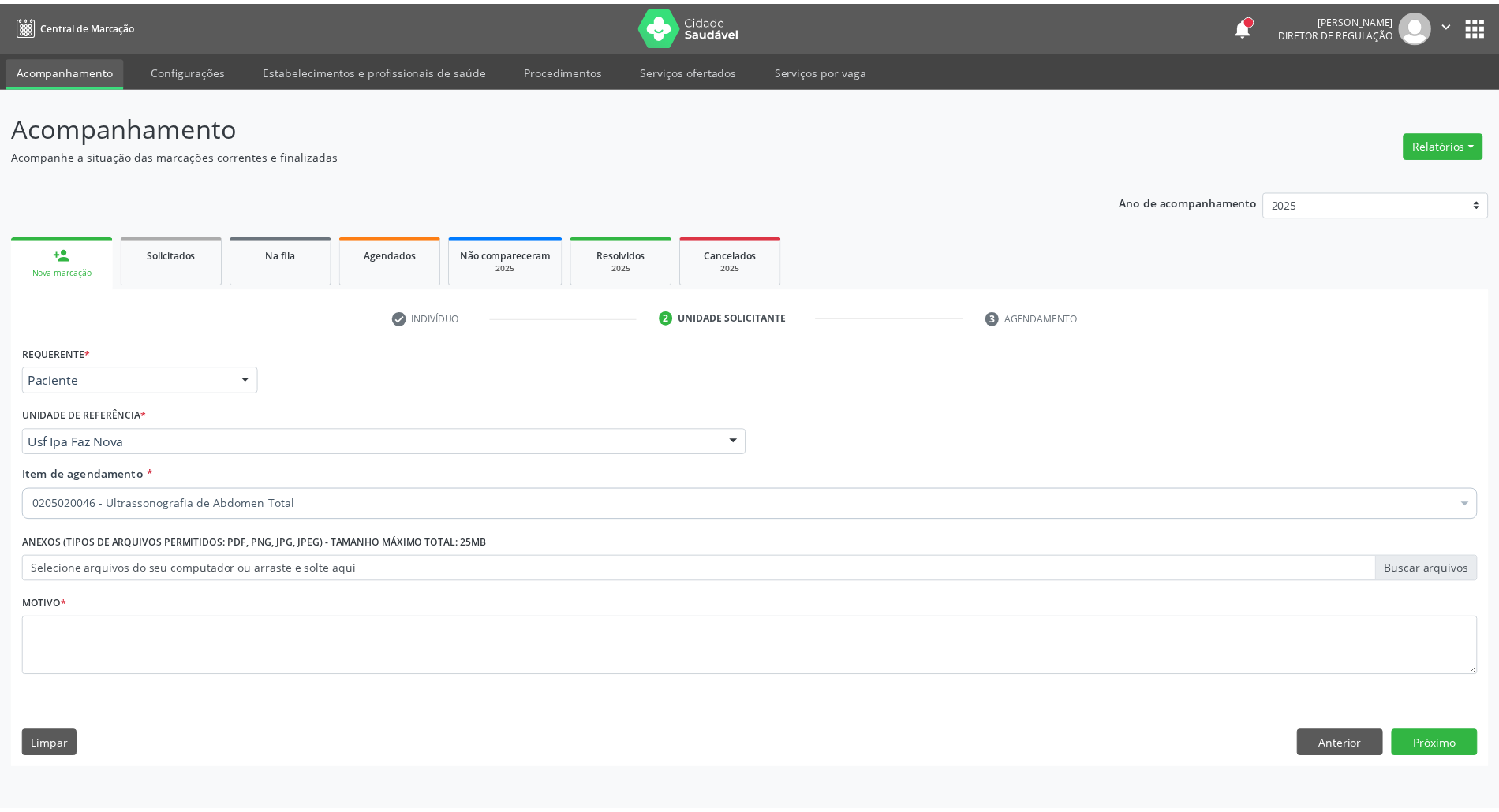
scroll to position [0, 0]
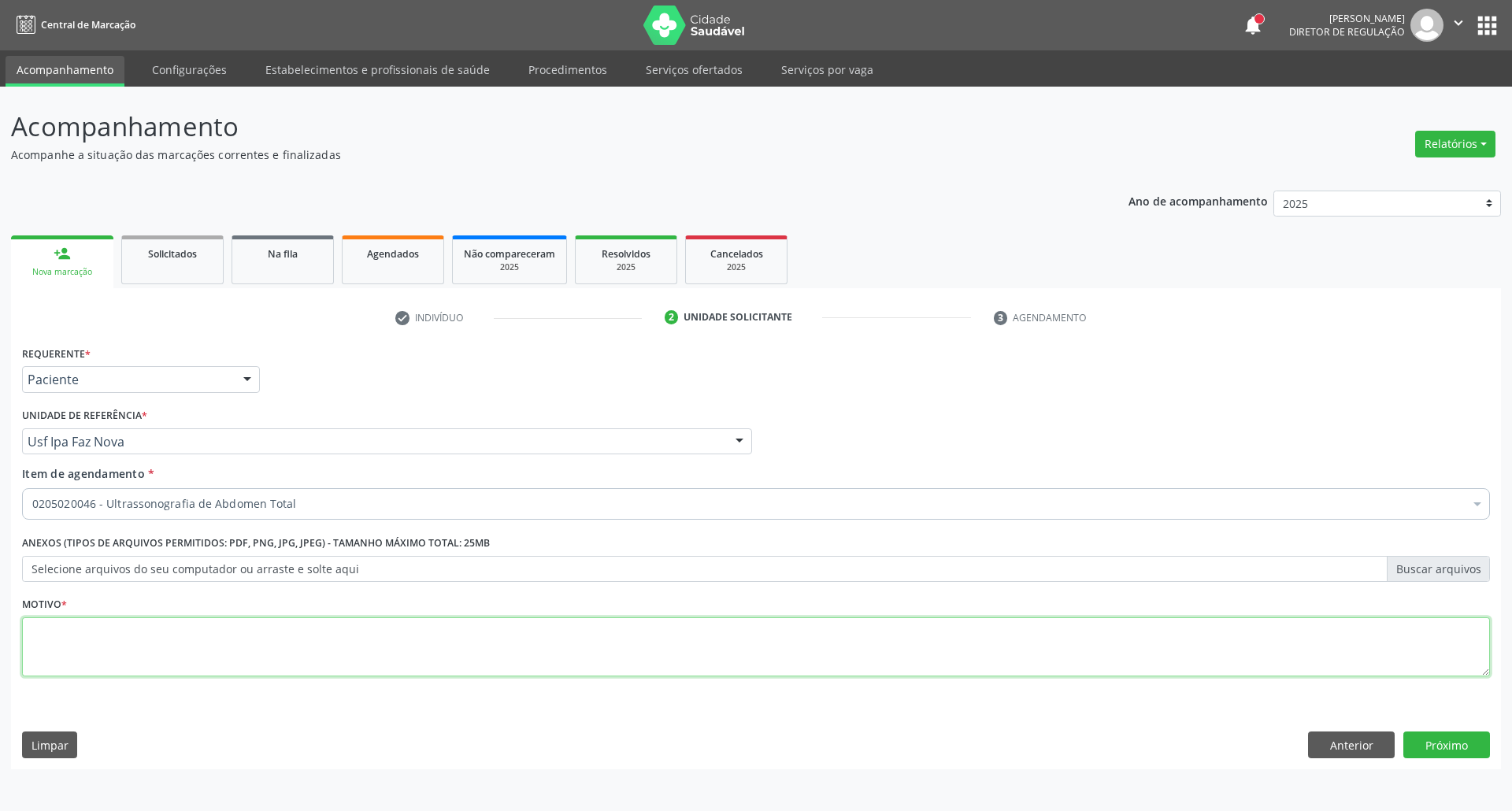
click at [366, 638] on textarea at bounding box center [755, 647] width 1467 height 60
type textarea "."
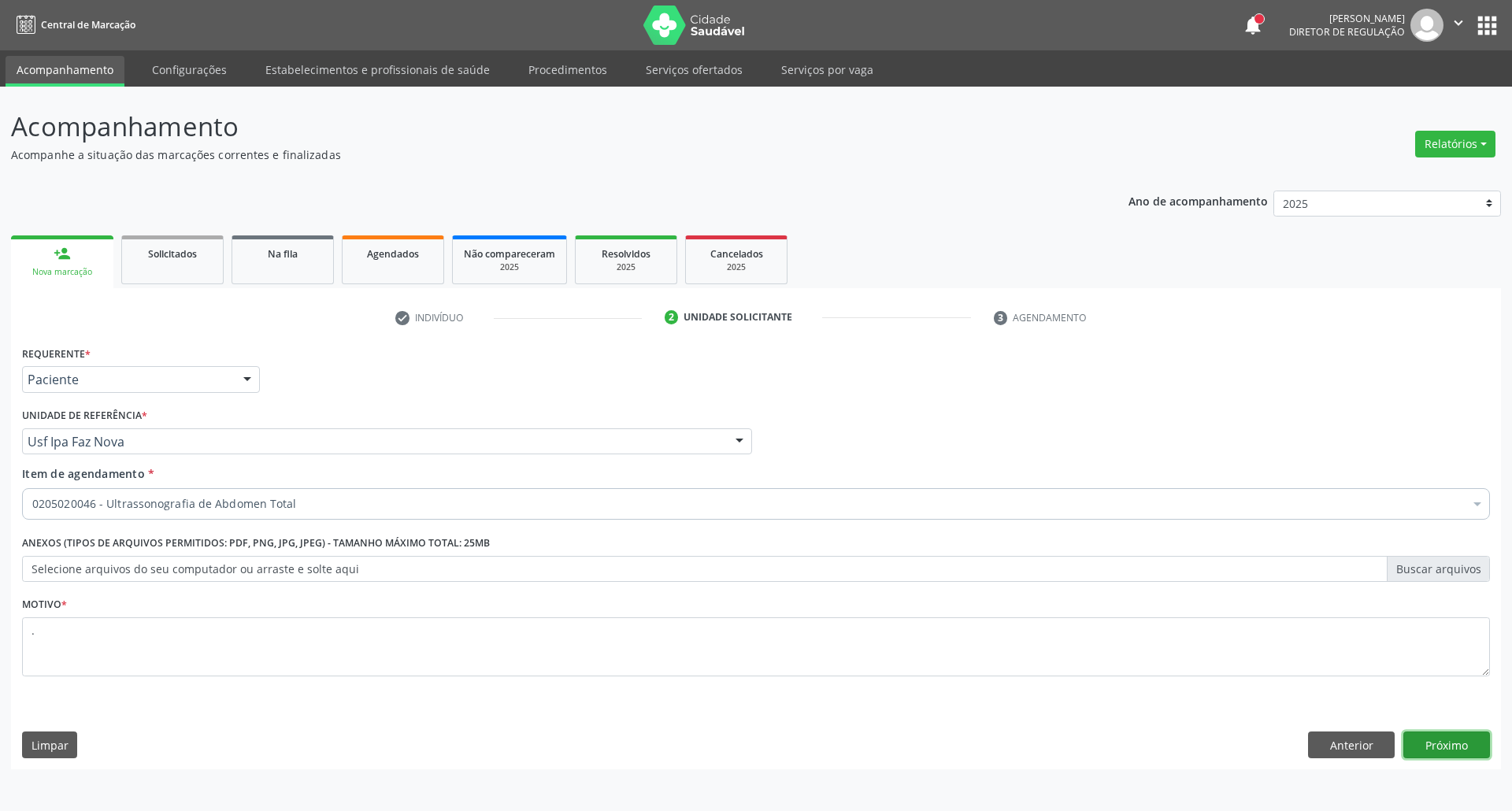
drag, startPoint x: 1427, startPoint y: 745, endPoint x: 1418, endPoint y: 741, distance: 9.8
click at [1422, 741] on button "Próximo" at bounding box center [1446, 745] width 87 height 27
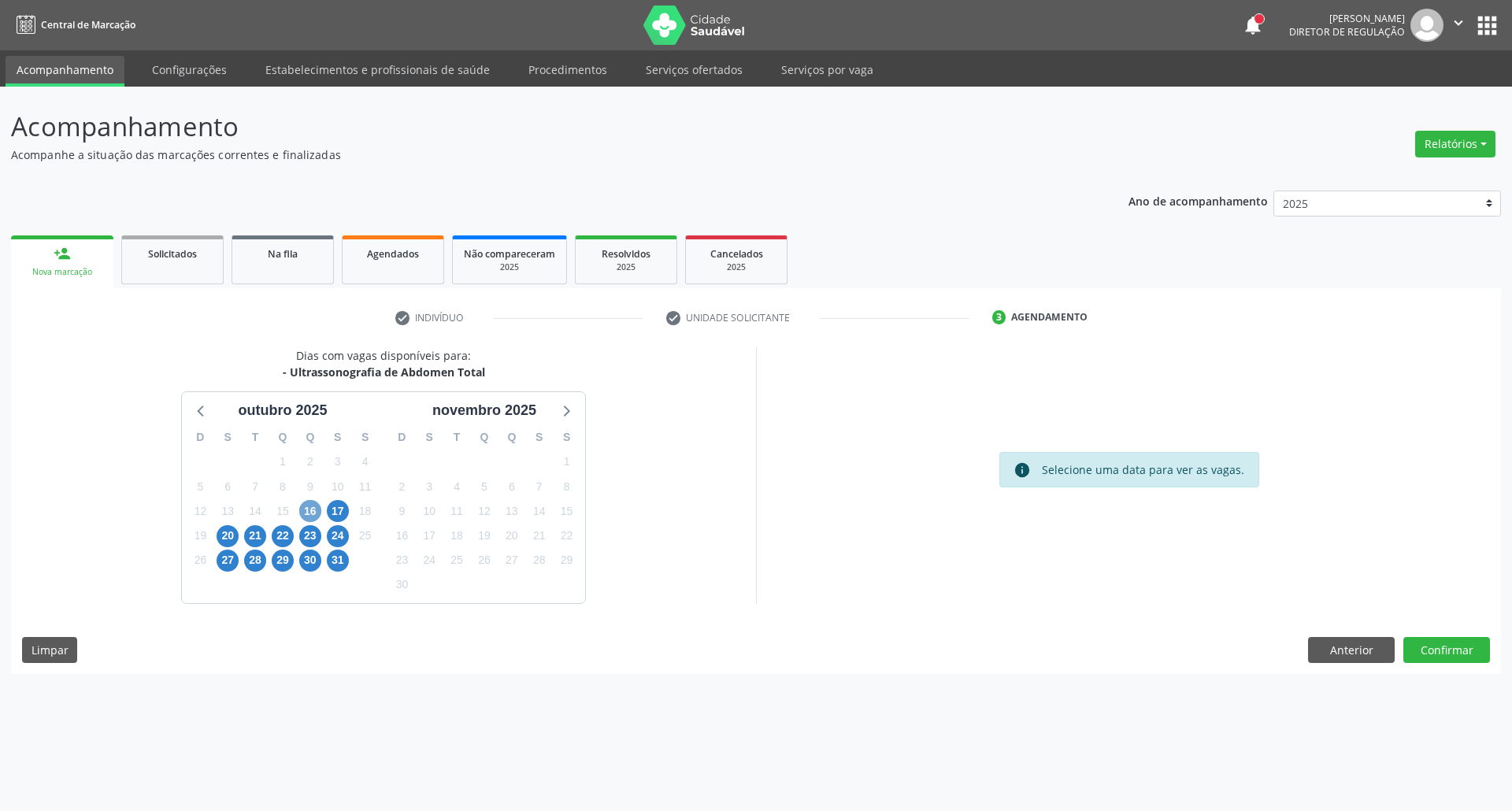
click at [313, 515] on span "16" at bounding box center [310, 512] width 22 height 22
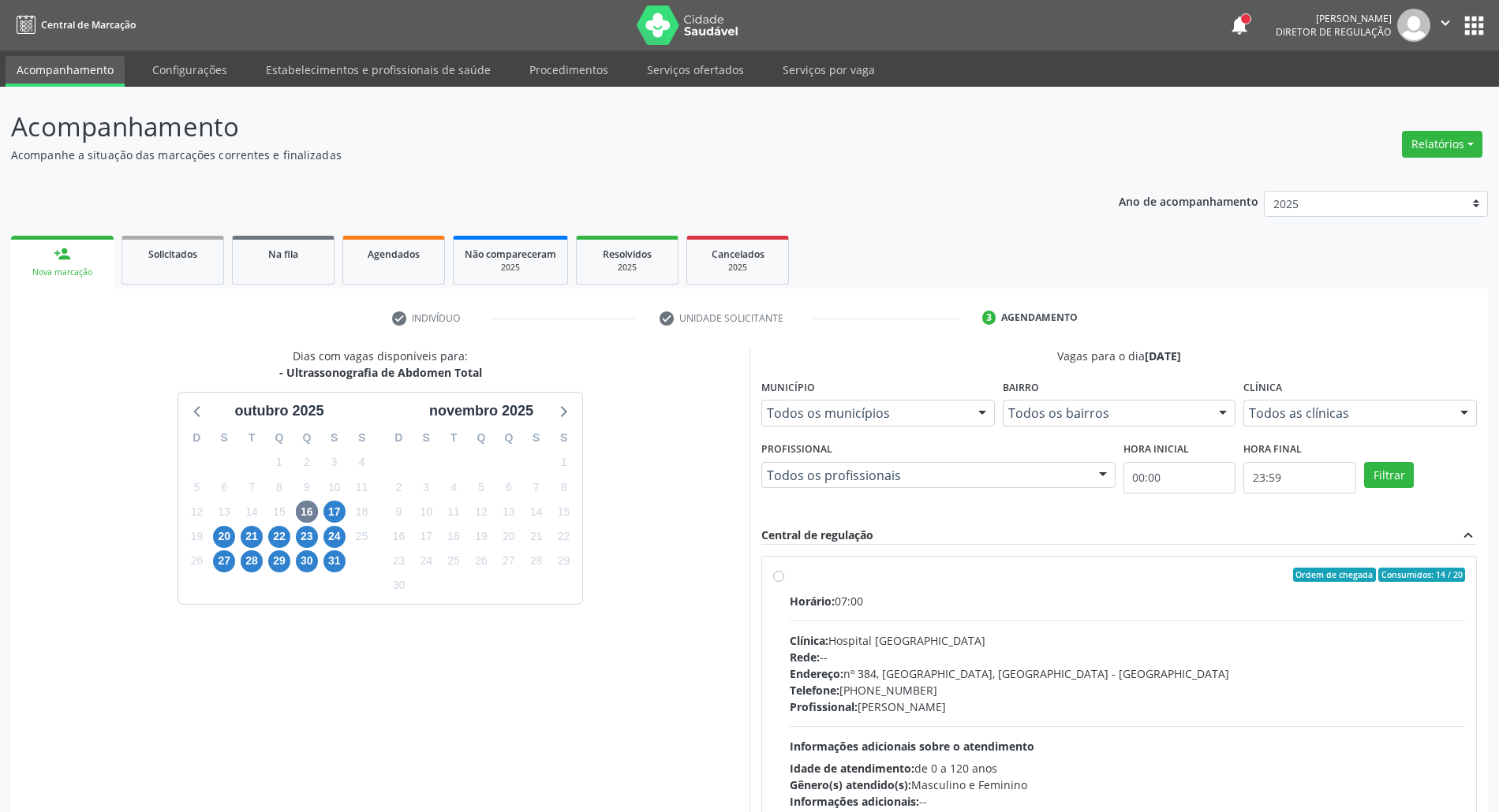
drag, startPoint x: 1046, startPoint y: 611, endPoint x: 1049, endPoint y: 574, distance: 37.1
click at [1045, 609] on div "Horário: 07:00 Clínica: Hospital Sao Francisco Rede: -- Endereço: nº 384, Varze…" at bounding box center [1127, 702] width 676 height 217
radio input "true"
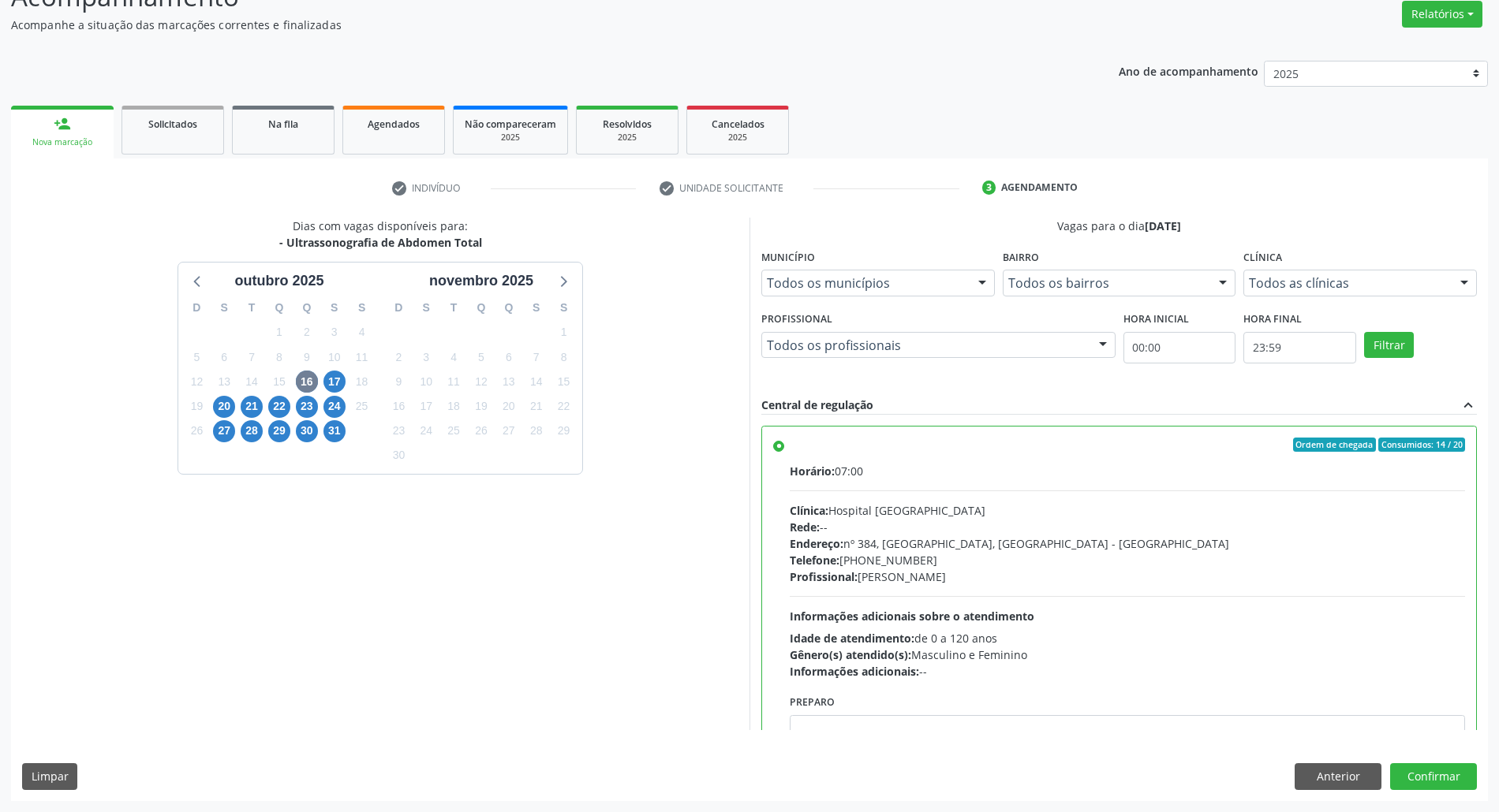
scroll to position [80, 0]
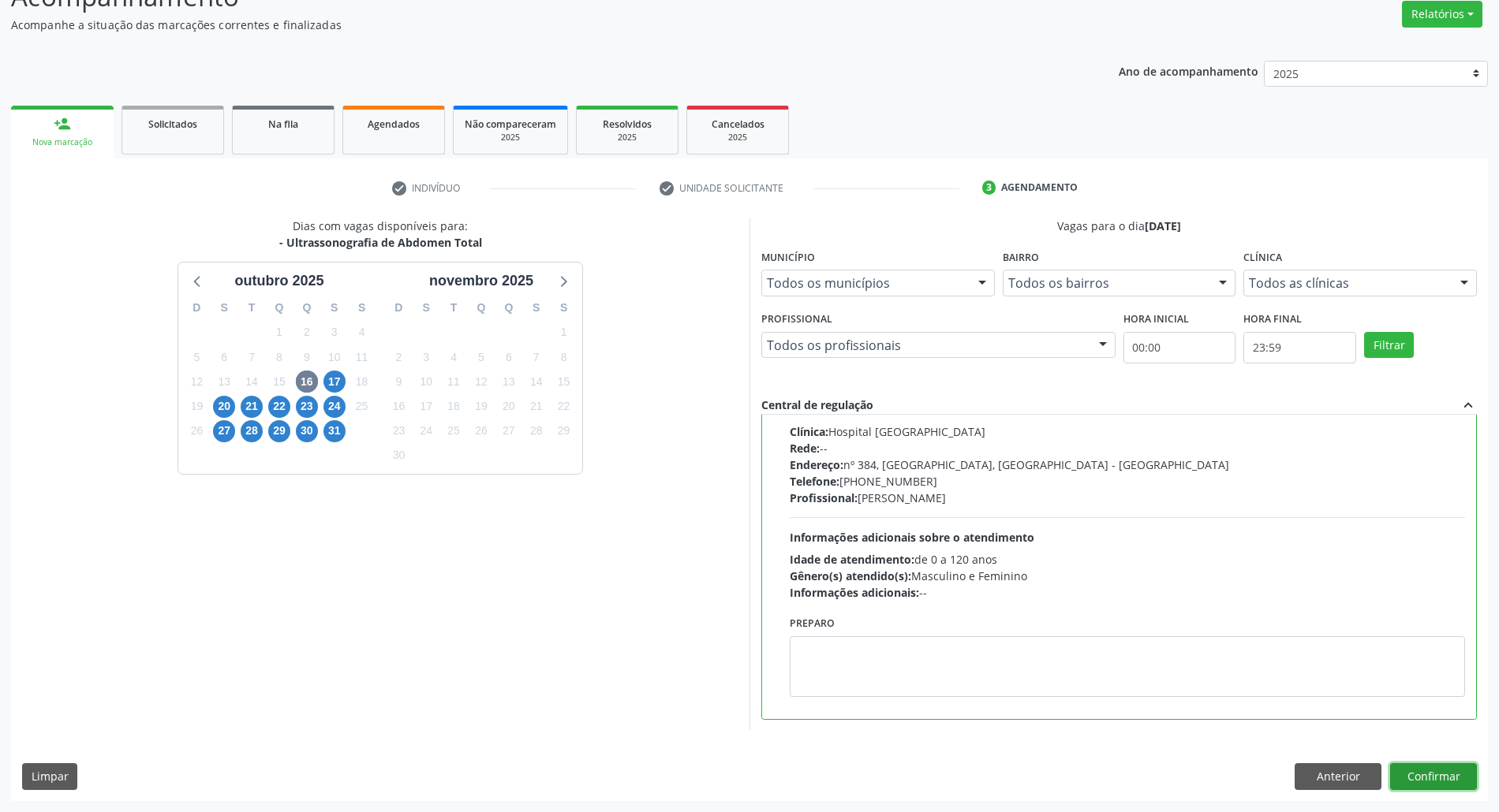
click at [1440, 780] on button "Confirmar" at bounding box center [1433, 777] width 87 height 27
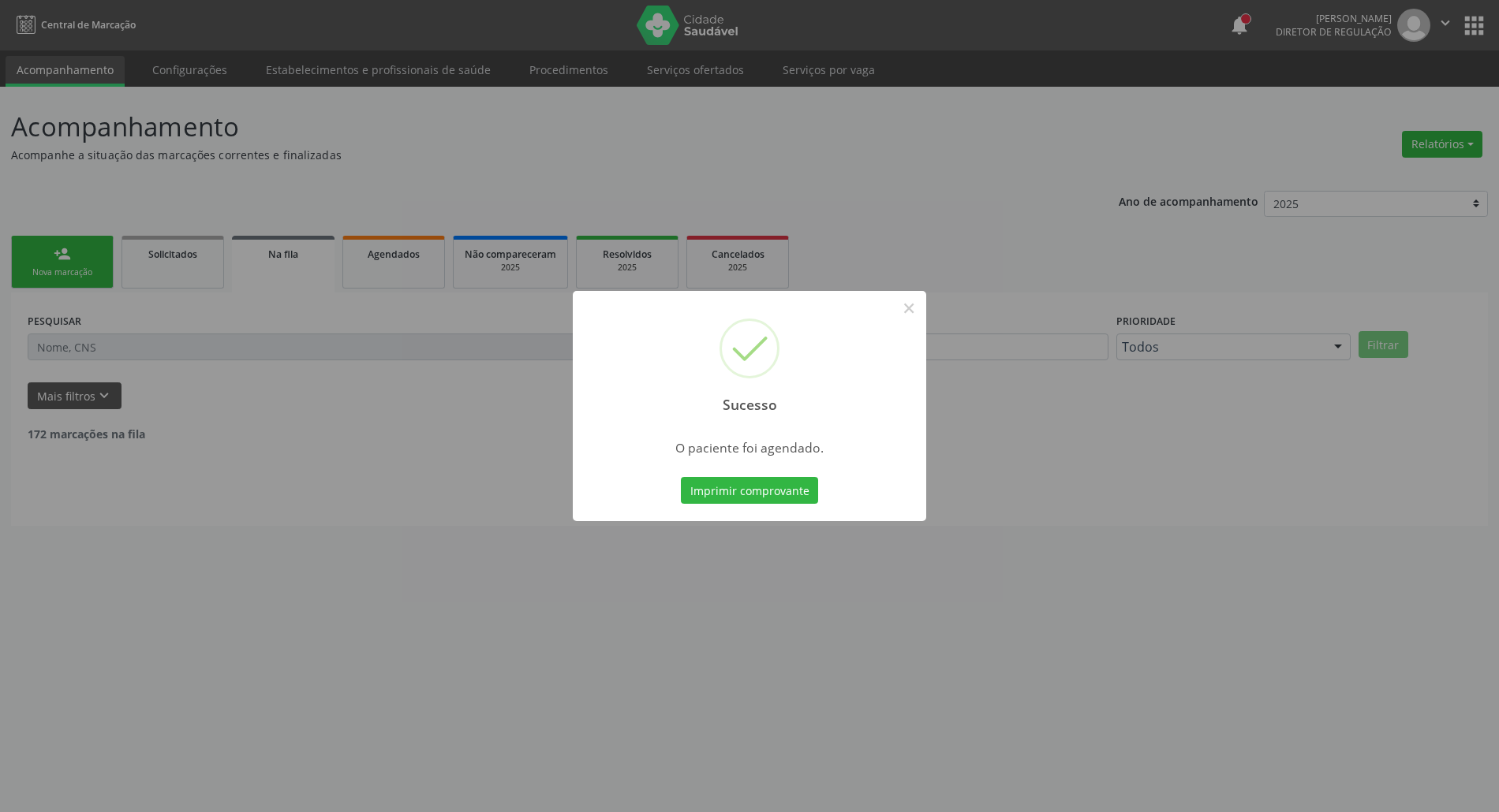
scroll to position [0, 0]
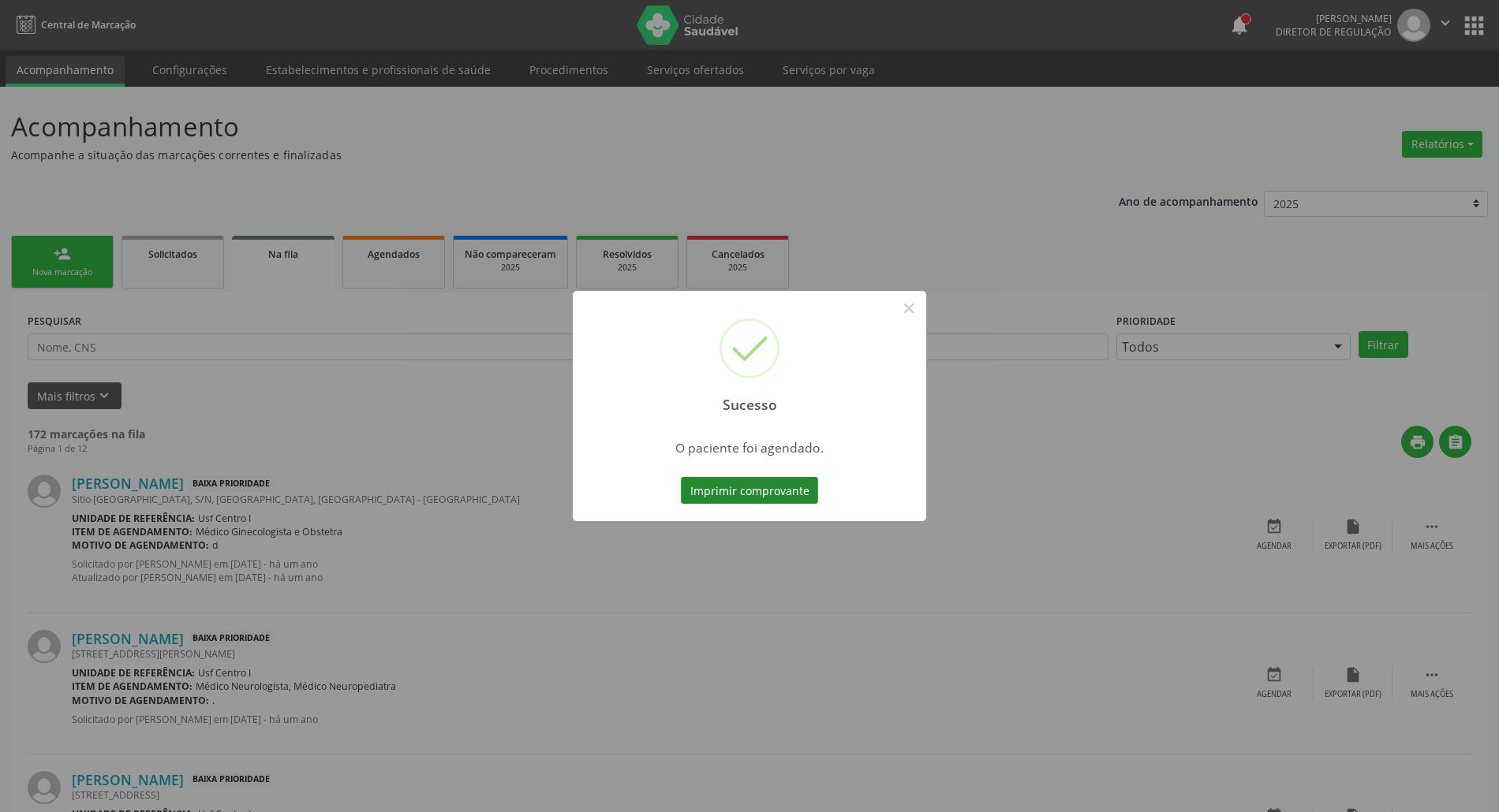
click at [717, 499] on button "Imprimir comprovante" at bounding box center [749, 491] width 137 height 27
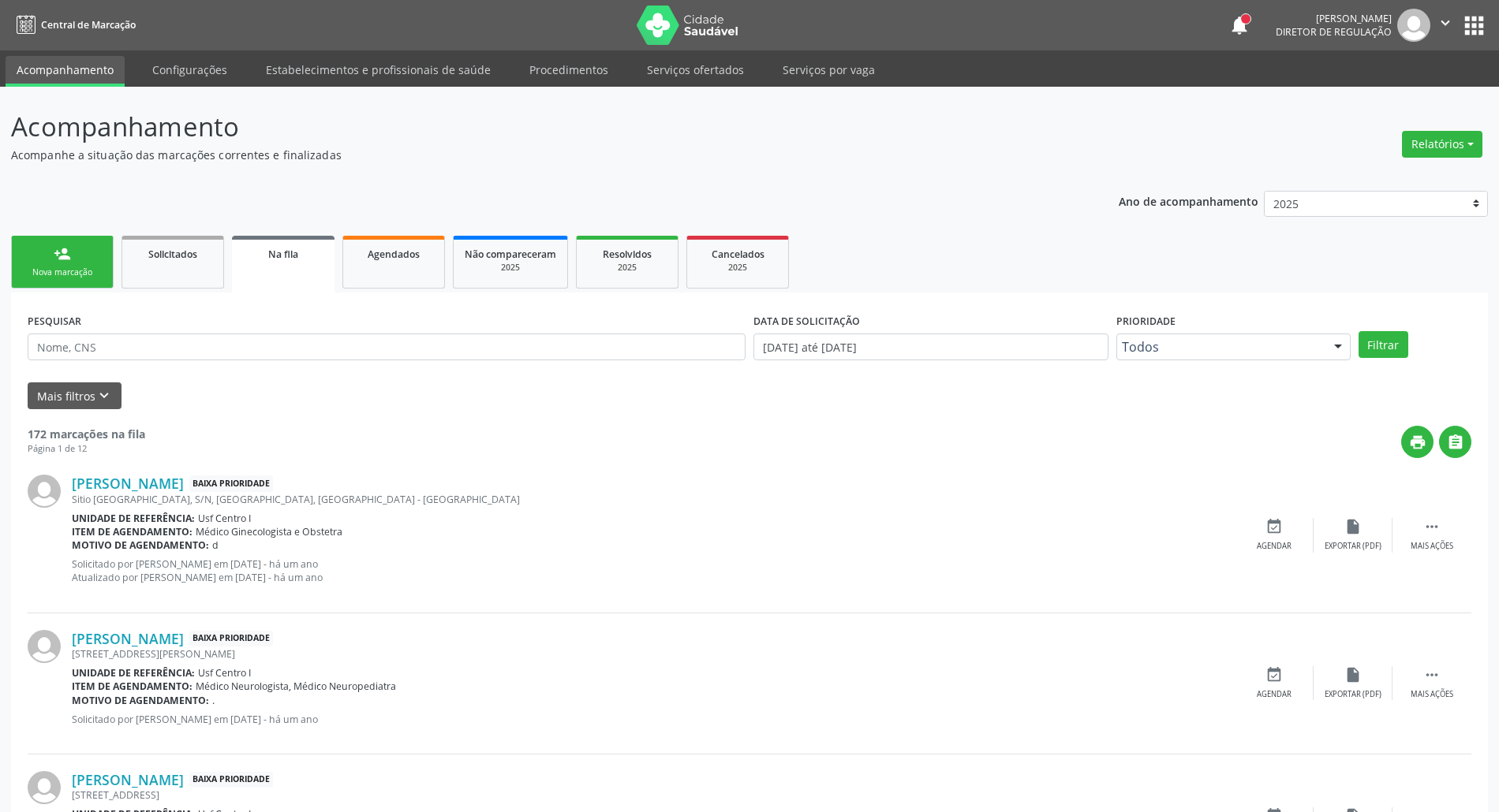
click at [46, 259] on link "person_add Nova marcação" at bounding box center [62, 262] width 103 height 53
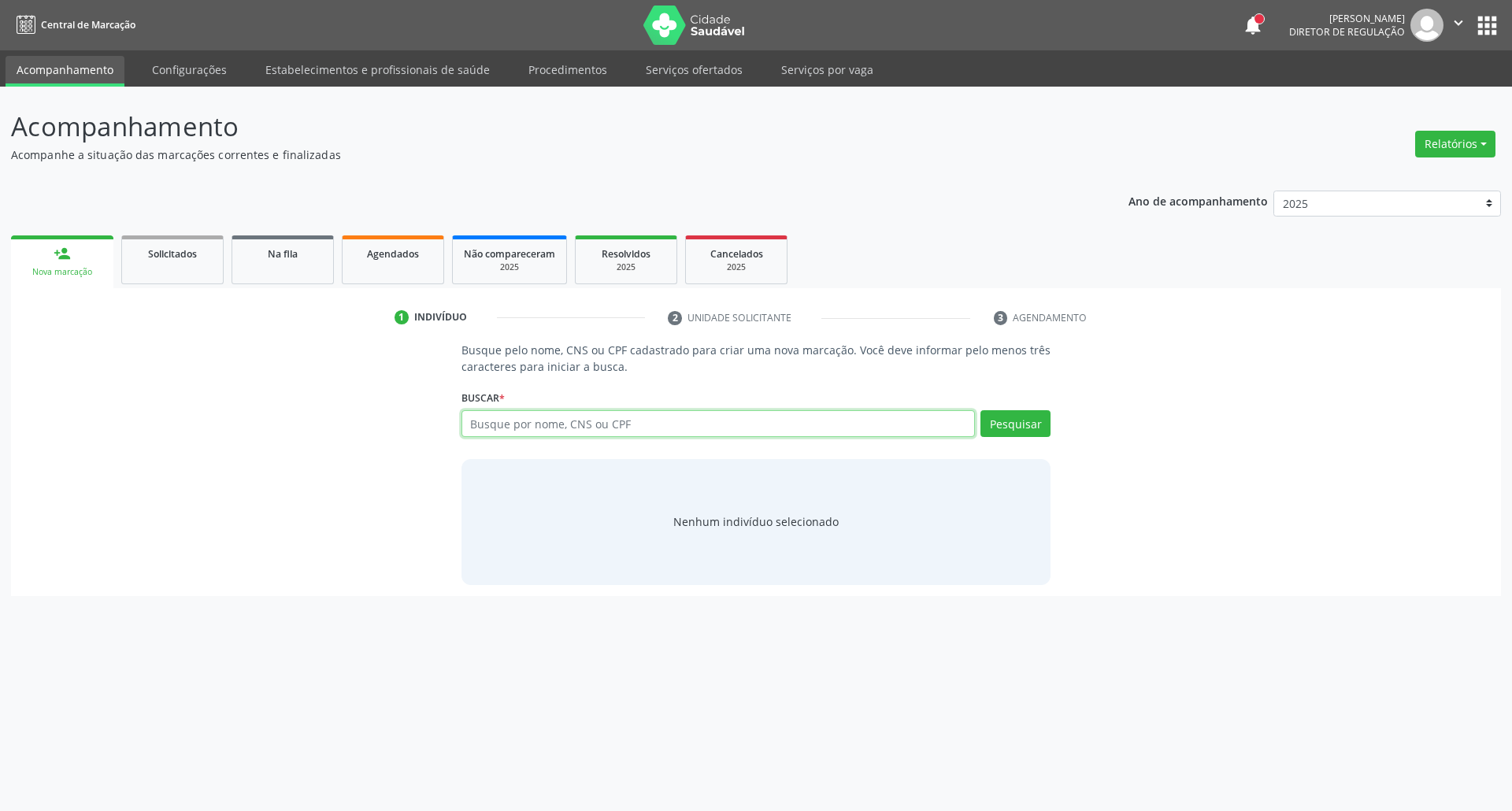
click at [526, 419] on input "text" at bounding box center [718, 424] width 514 height 27
type input "72888288400"
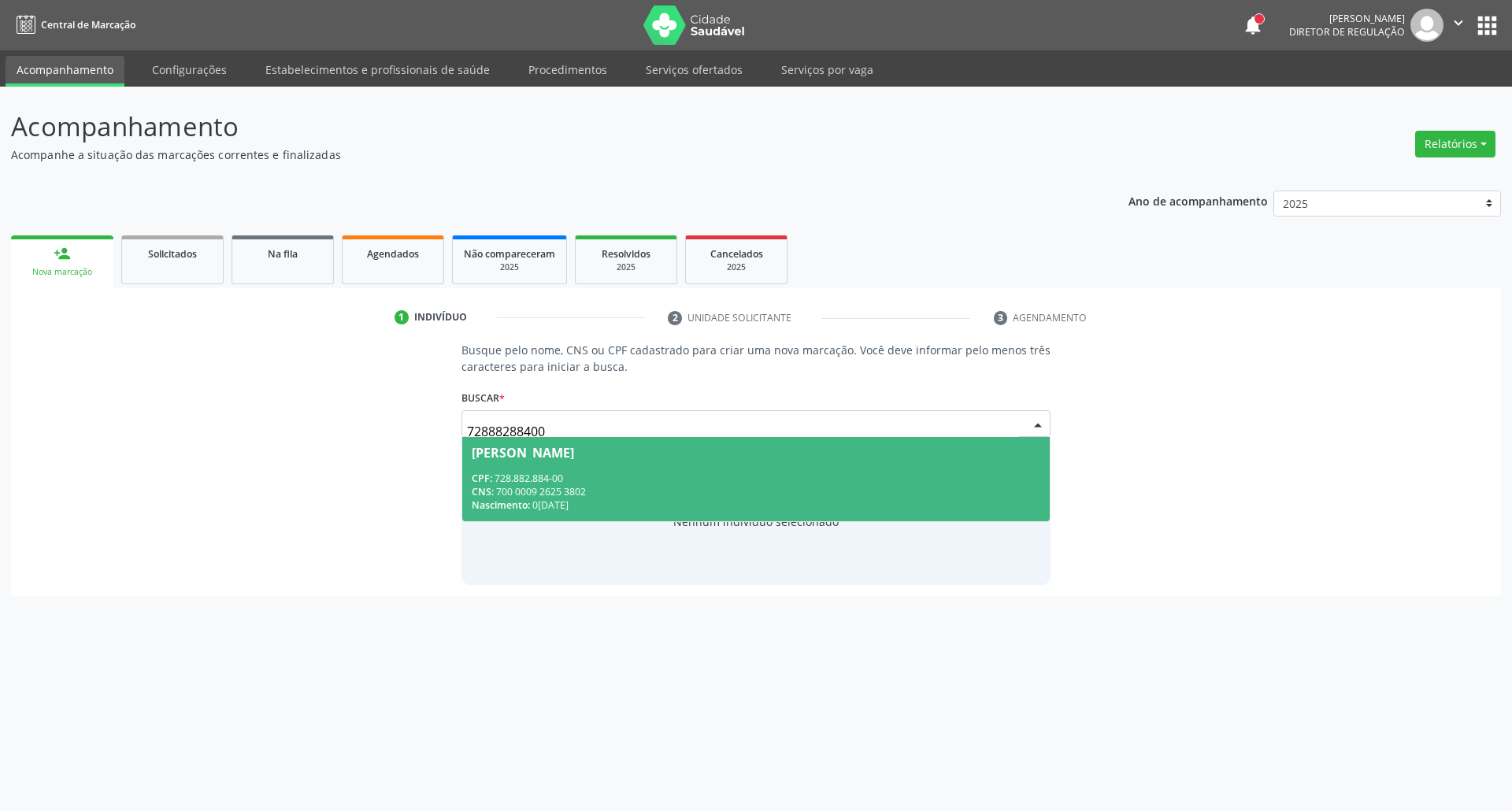
click at [641, 477] on div "CPF: 728.882.884-00" at bounding box center [756, 479] width 569 height 13
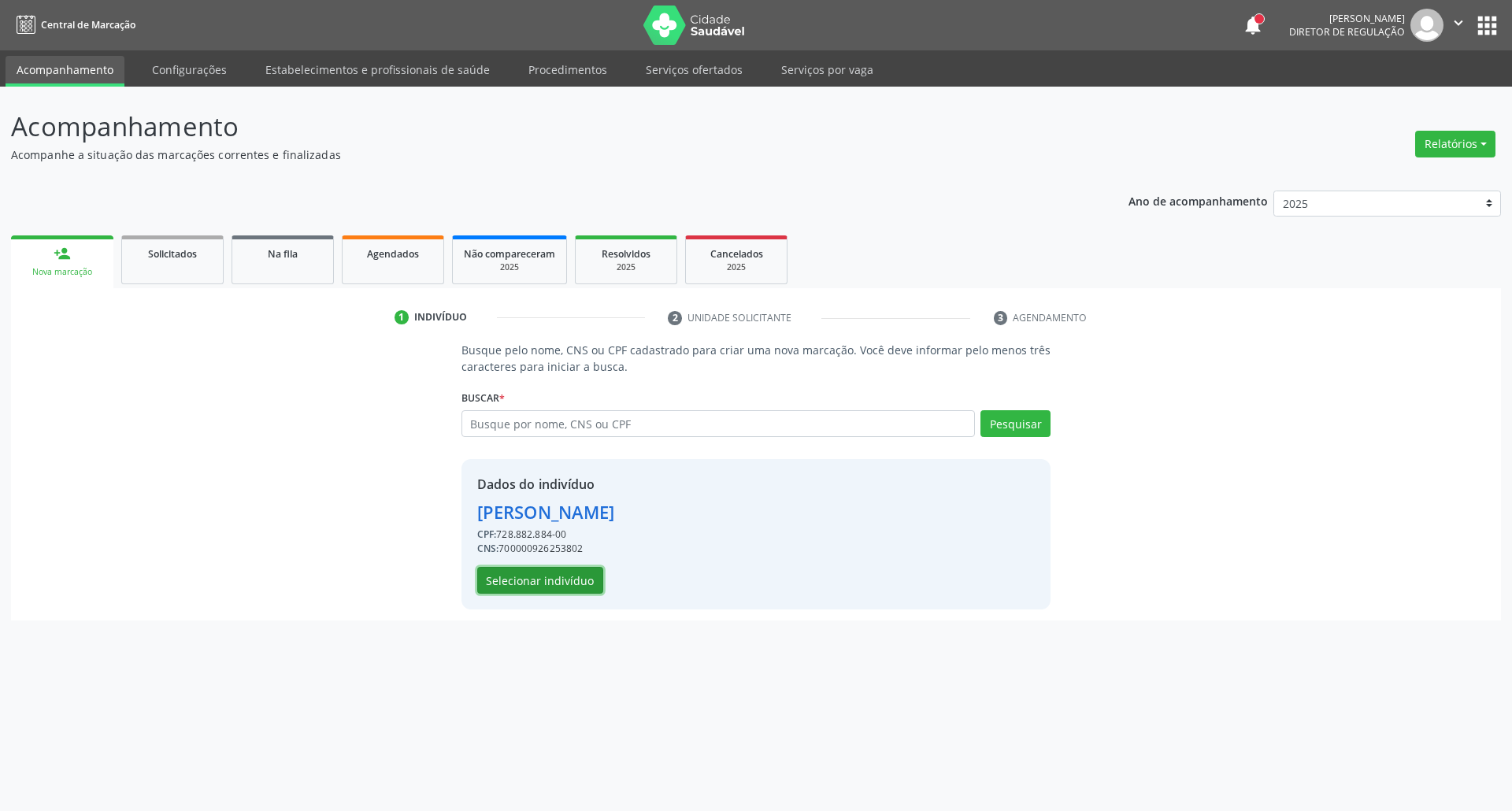
click at [561, 580] on button "Selecionar indivíduo" at bounding box center [540, 580] width 126 height 27
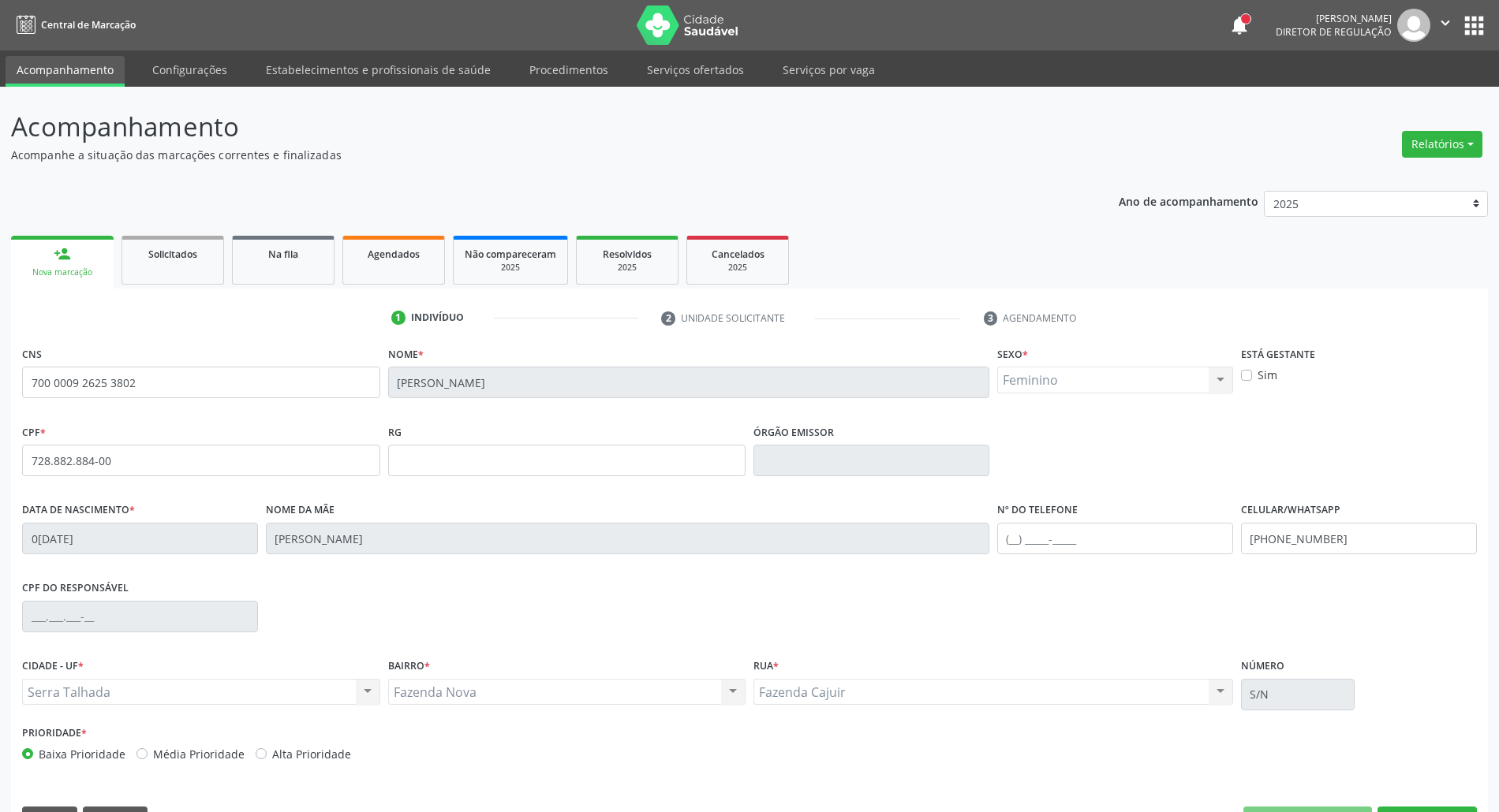
scroll to position [43, 0]
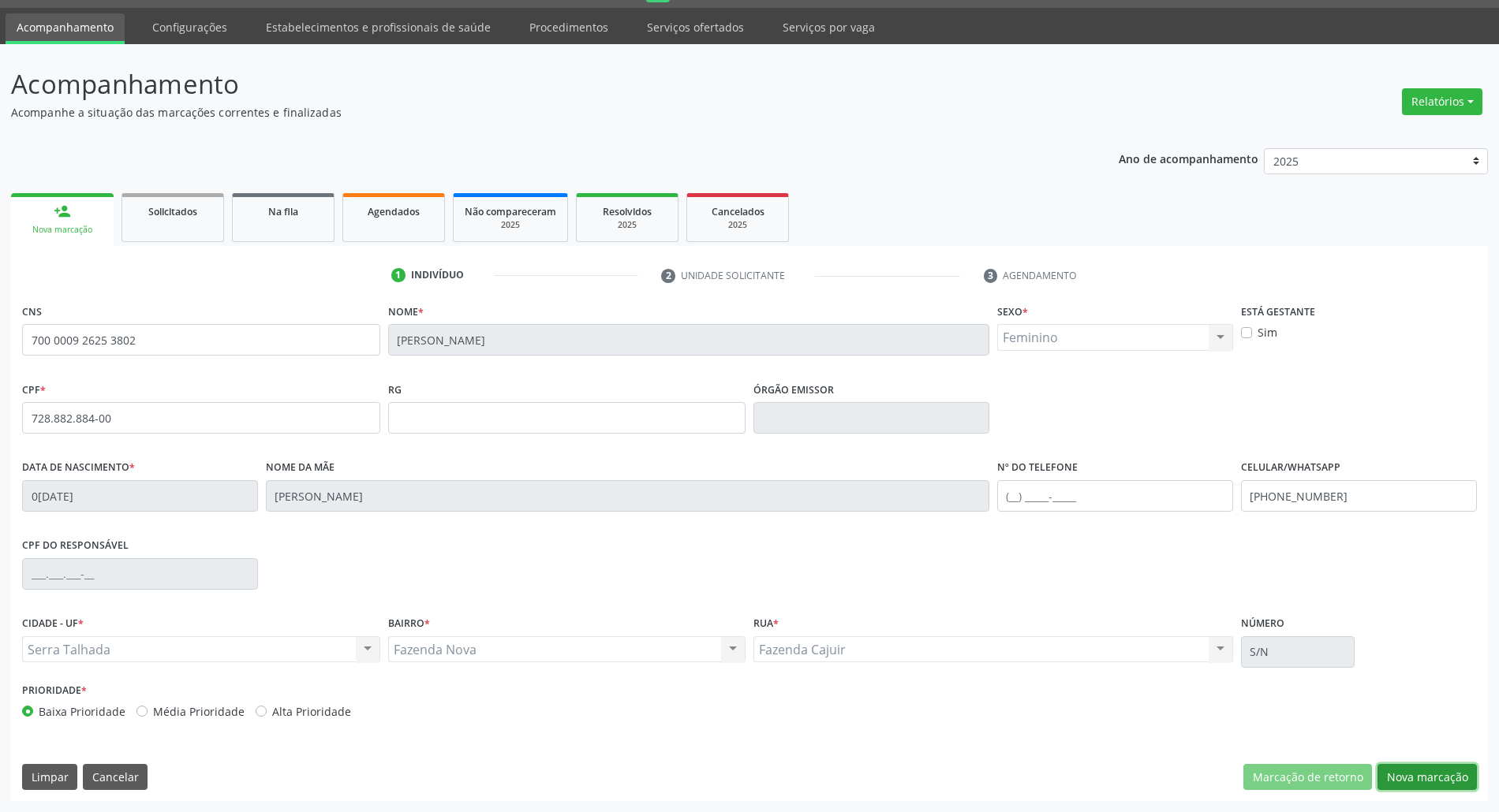
drag, startPoint x: 1408, startPoint y: 772, endPoint x: 1171, endPoint y: 692, distance: 250.1
click at [1392, 771] on button "Nova marcação" at bounding box center [1427, 777] width 99 height 27
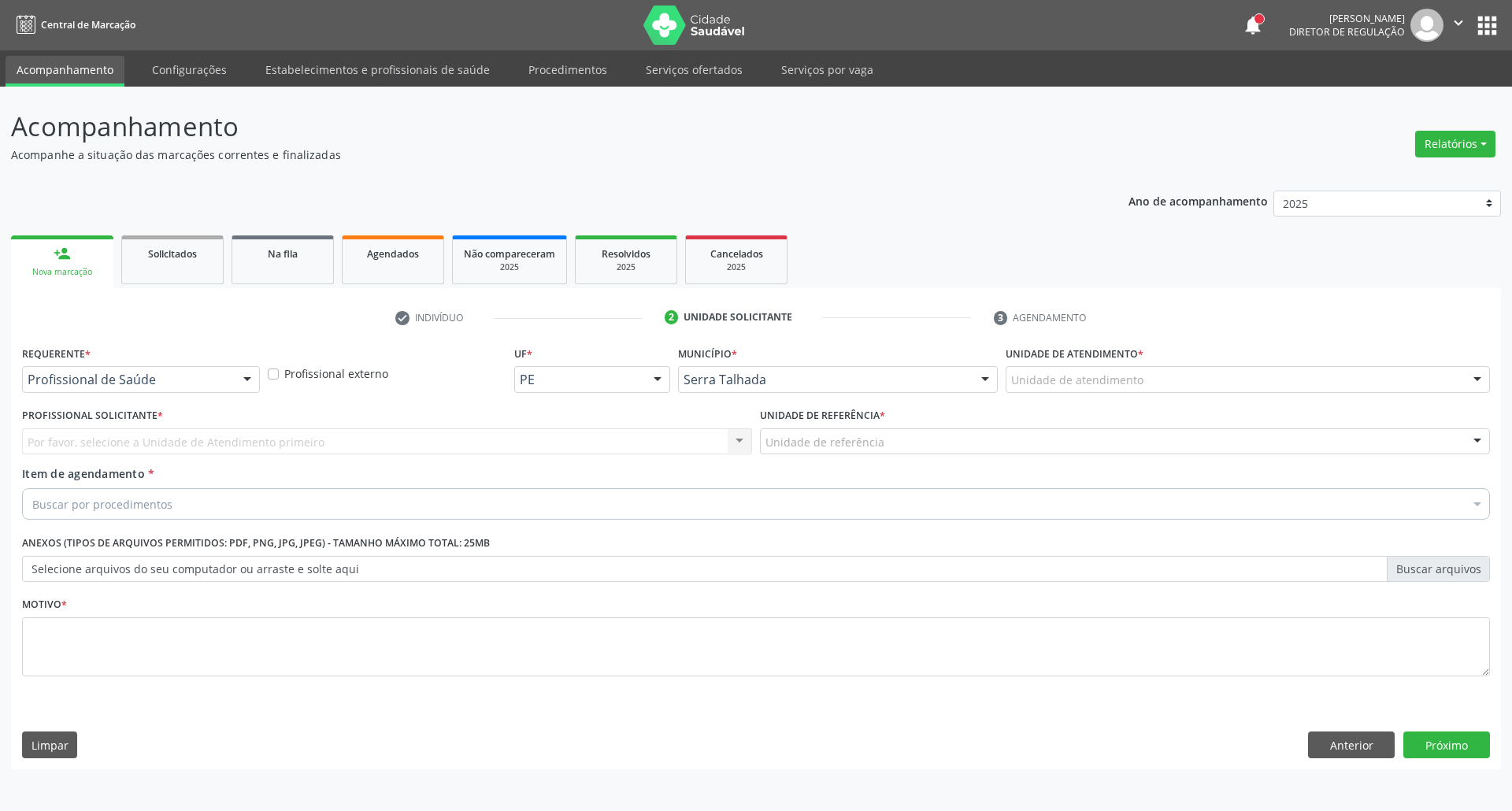
click at [195, 390] on div "Profissional de Saúde" at bounding box center [140, 379] width 238 height 27
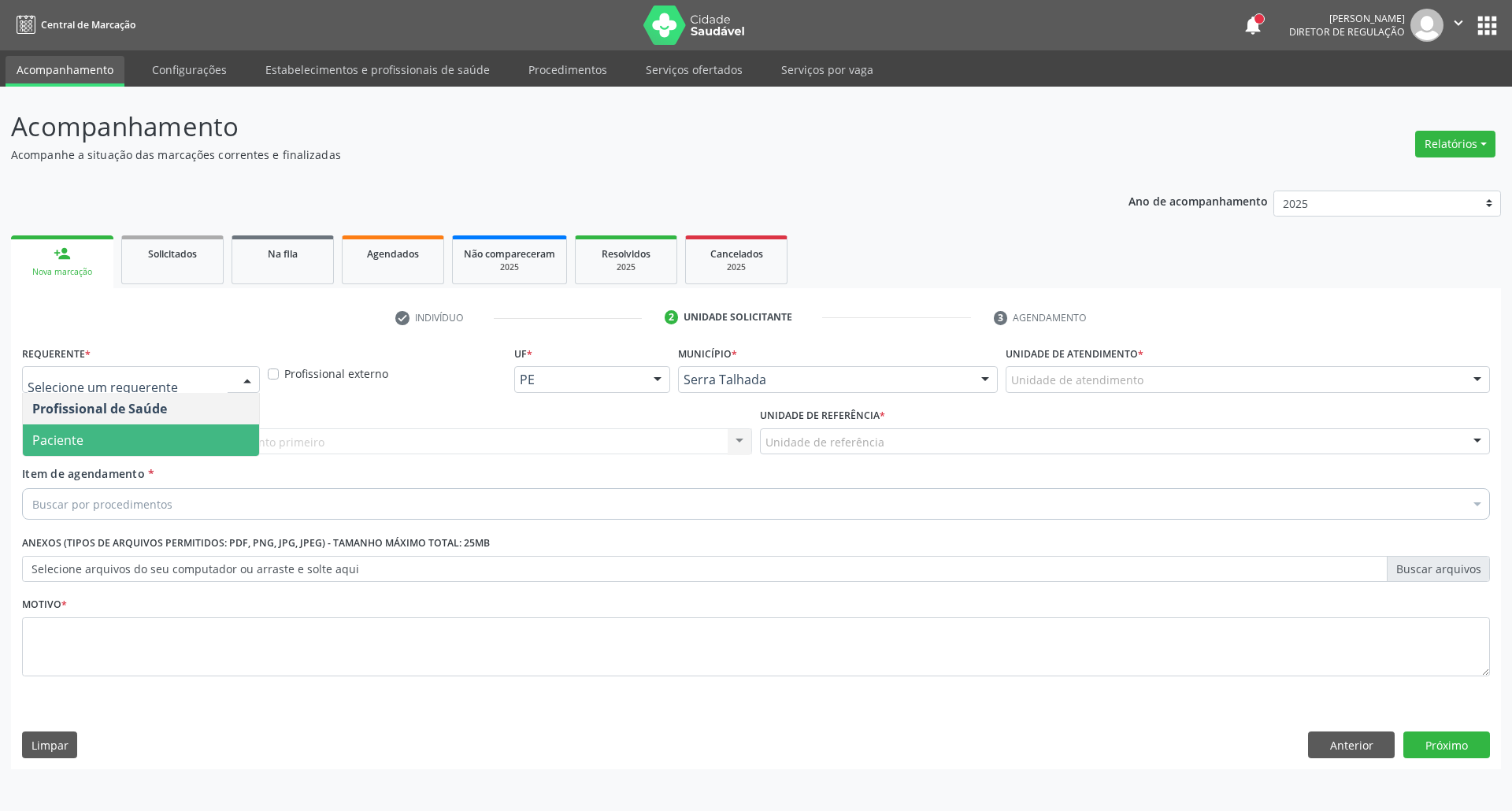
click at [197, 427] on span "Paciente" at bounding box center [140, 440] width 236 height 31
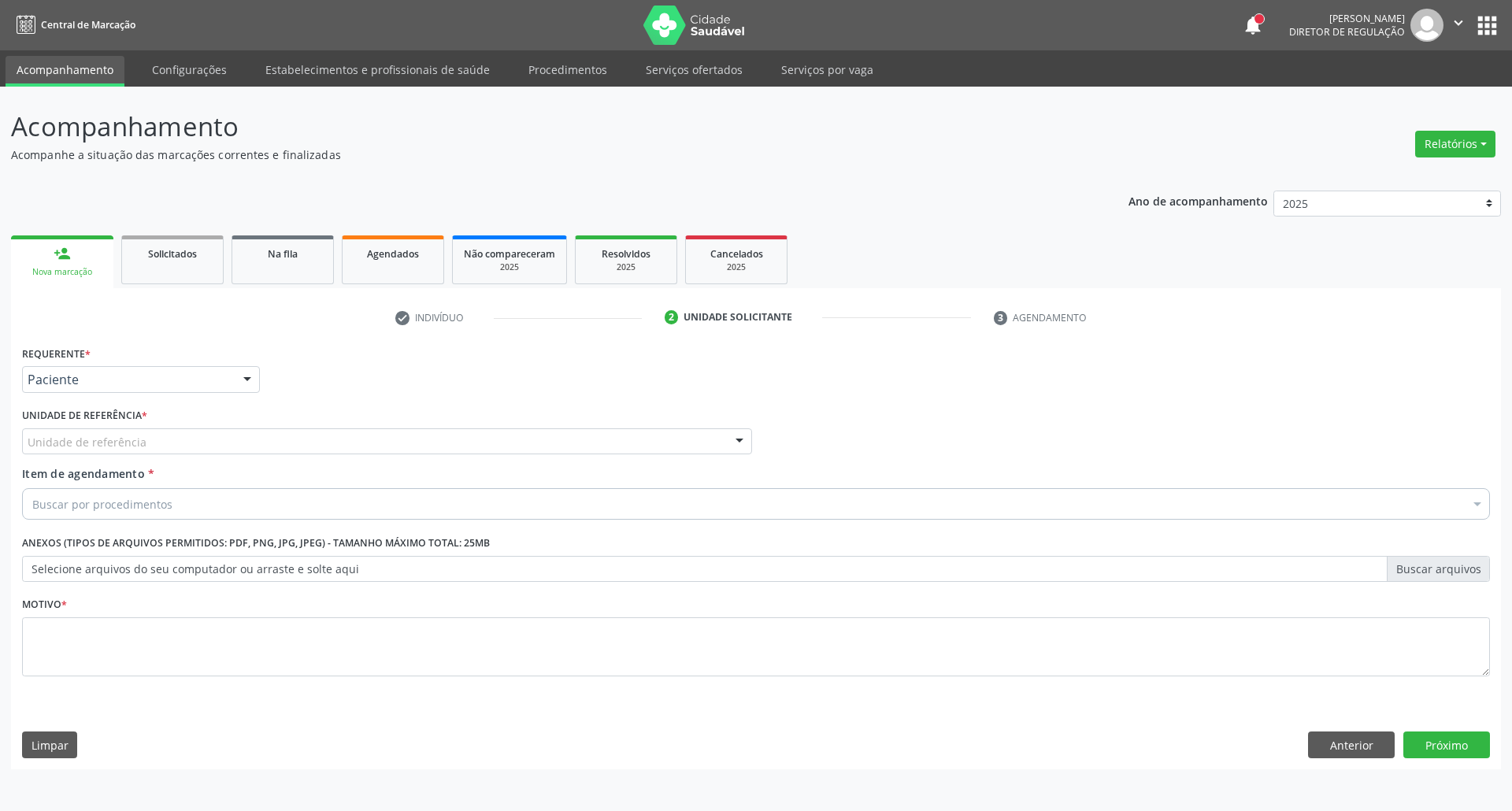
click at [197, 427] on div "Unidade de referência * Unidade de referência Usf do Mutirao Usf Cohab Usf Caic…" at bounding box center [387, 429] width 730 height 50
click at [193, 441] on div "Unidade de referência" at bounding box center [387, 442] width 730 height 27
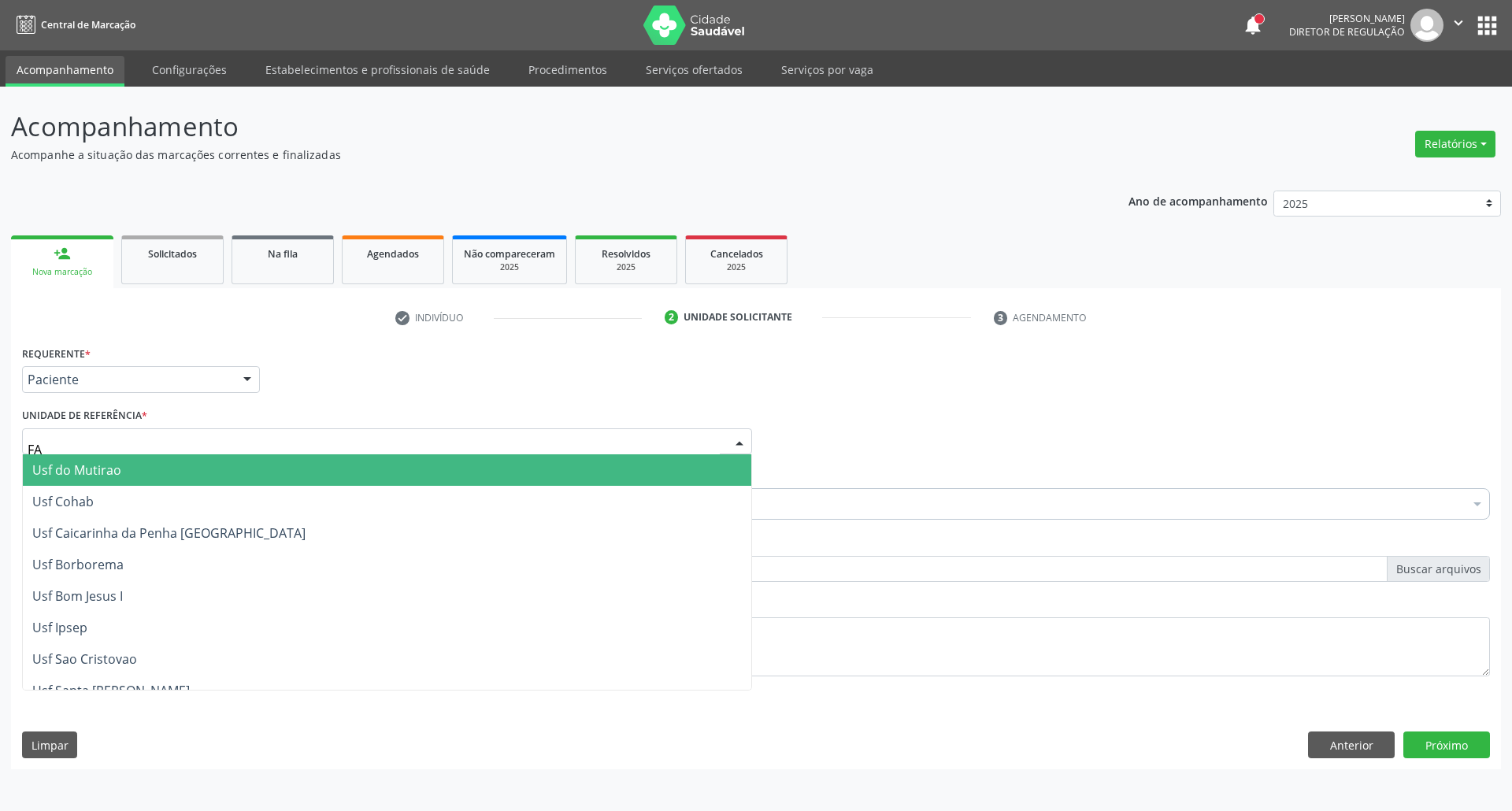
type input "FAZ"
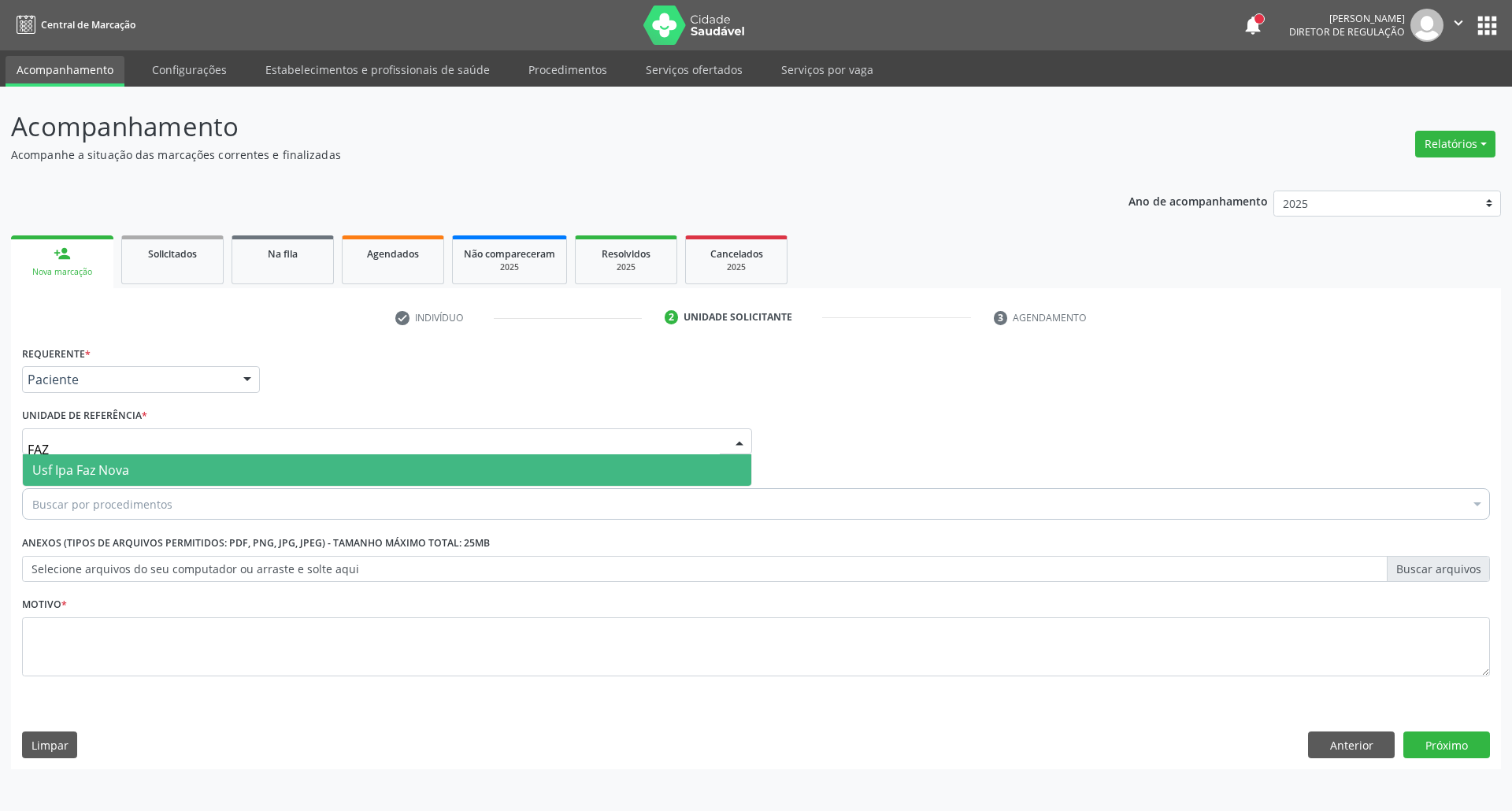
click at [98, 468] on span "Usf Ipa Faz Nova" at bounding box center [80, 470] width 97 height 18
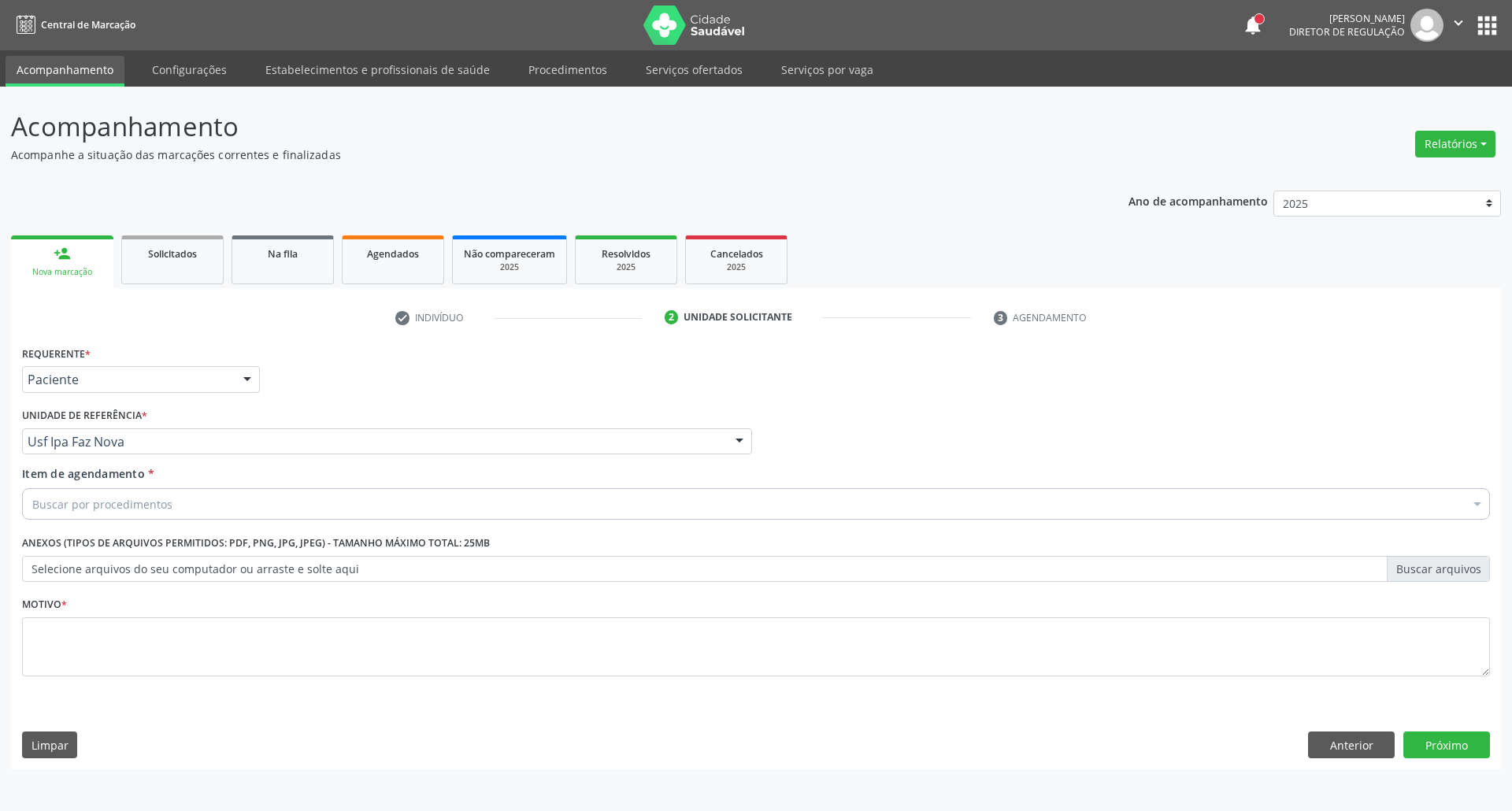
click at [92, 517] on div "Buscar por procedimentos" at bounding box center [755, 504] width 1467 height 31
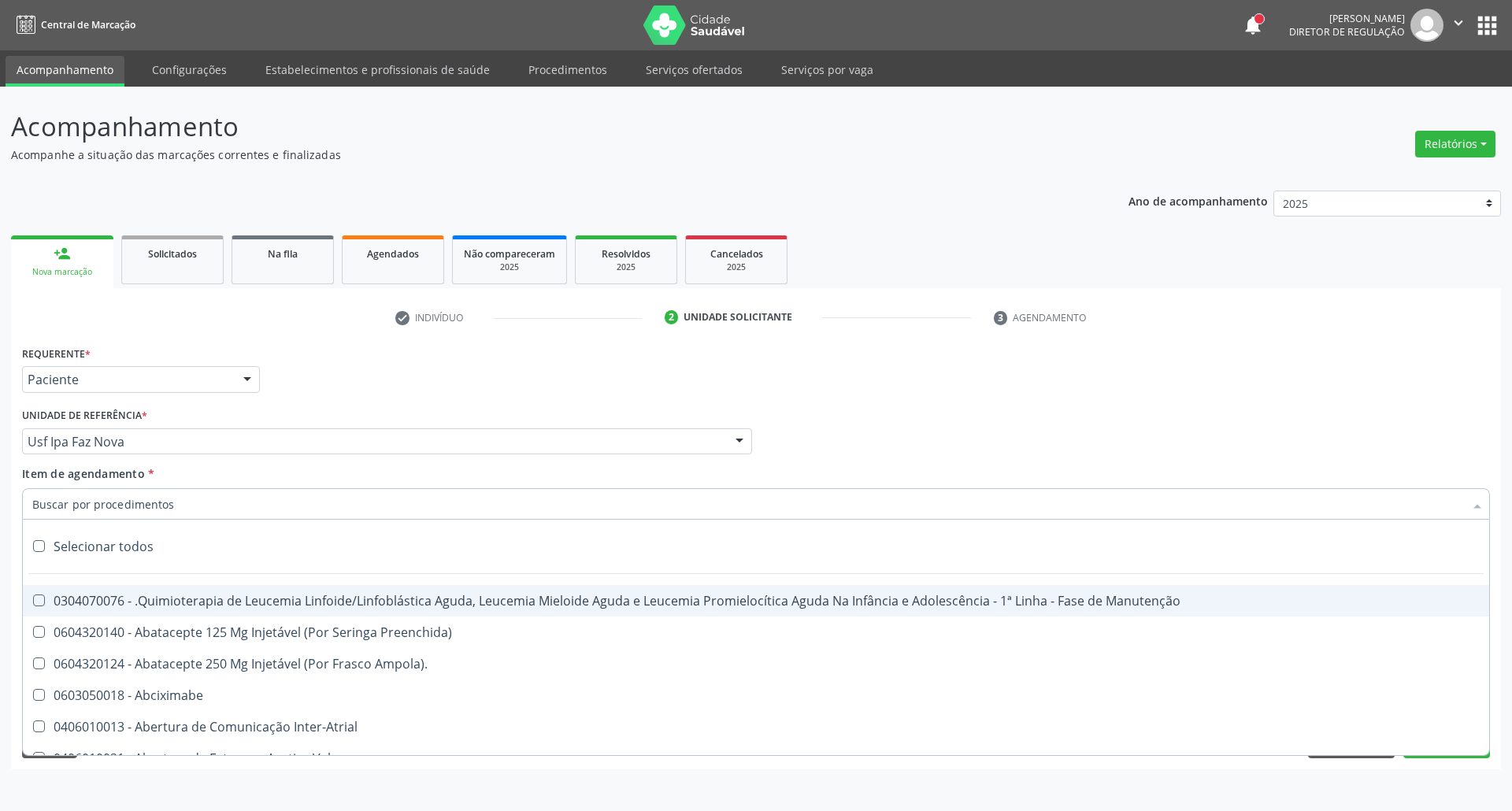
click at [90, 509] on input "Item de agendamento *" at bounding box center [748, 504] width 1431 height 31
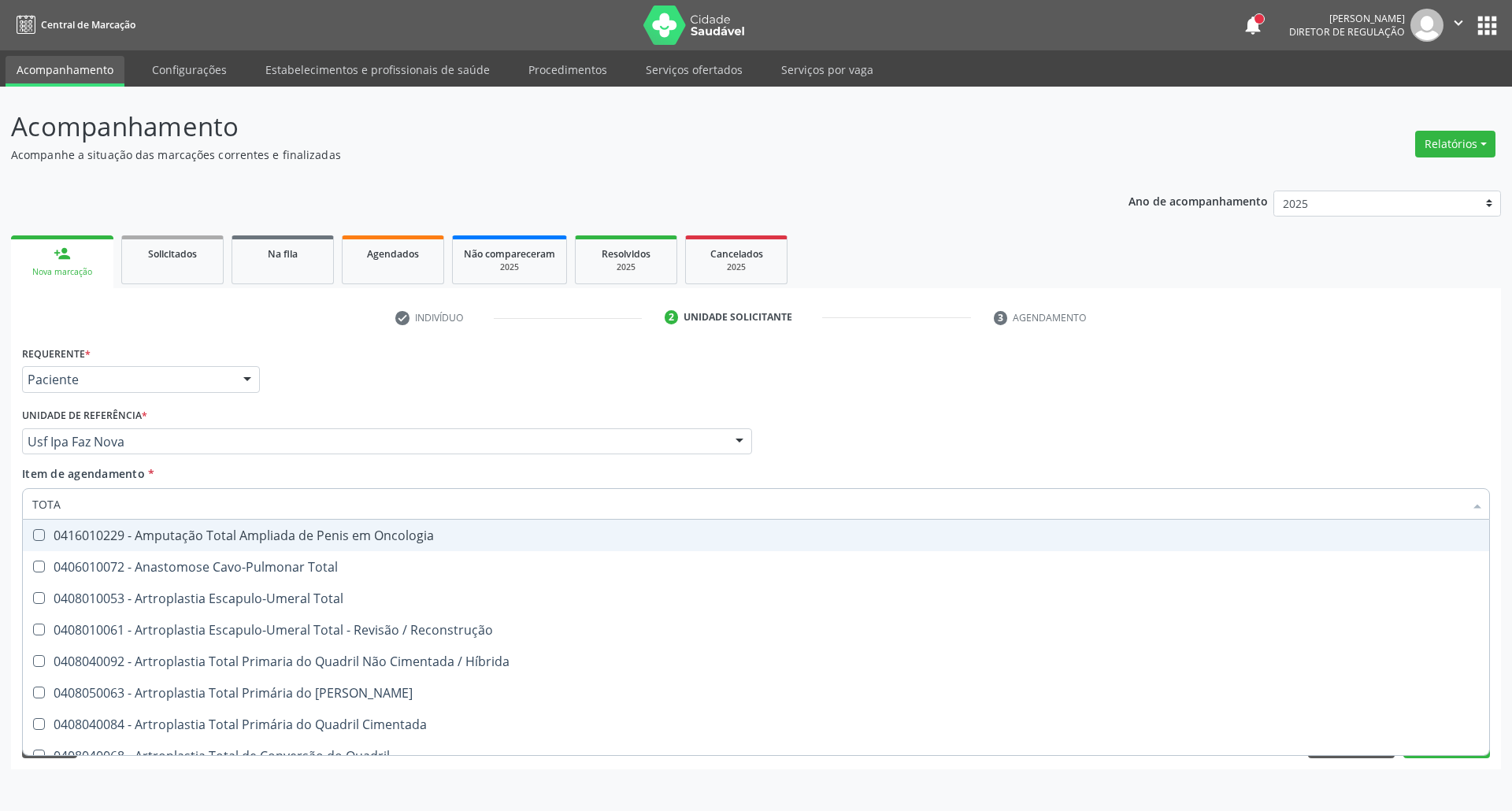
type input "TOTAL"
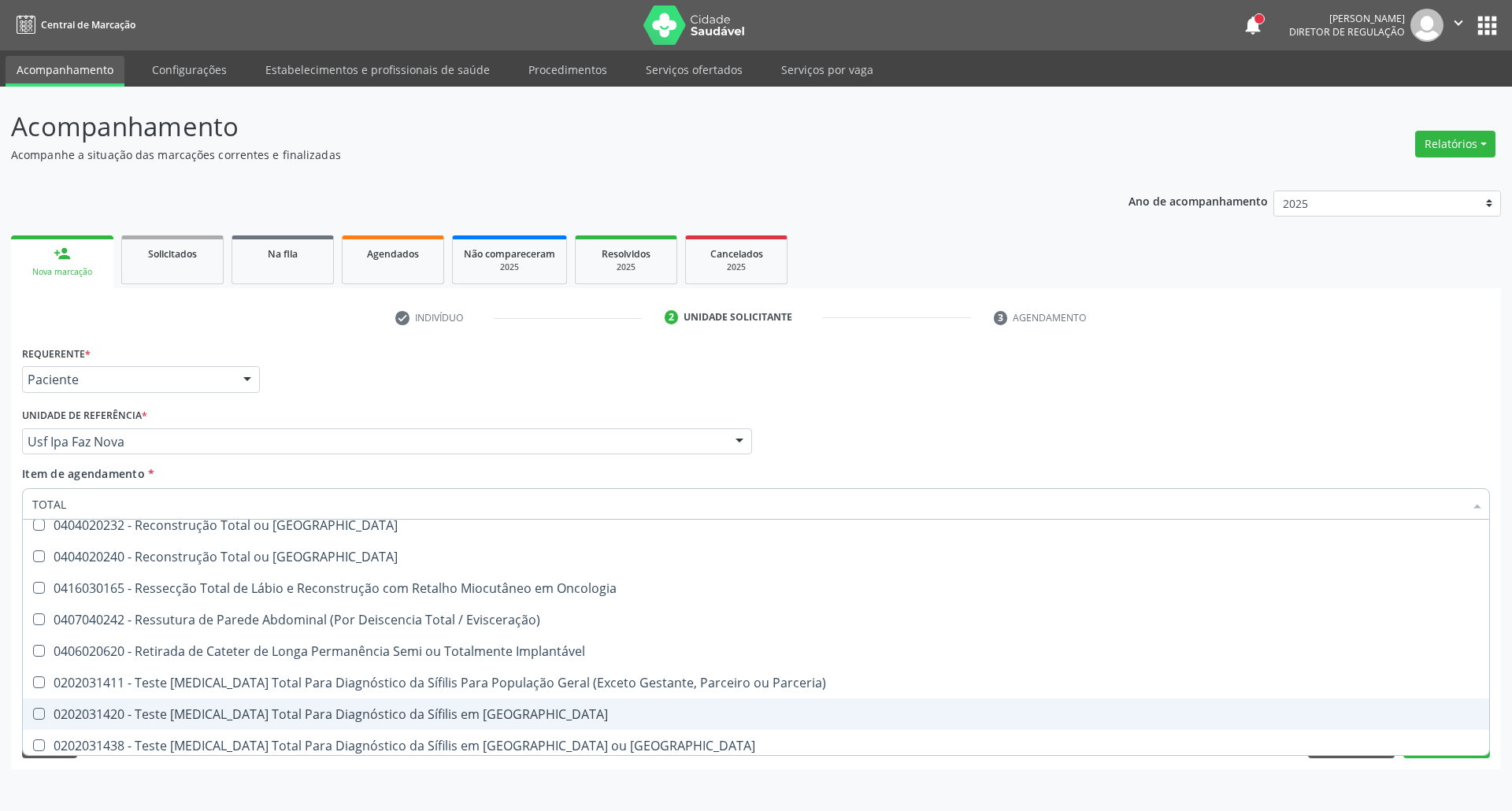
scroll to position [2600, 0]
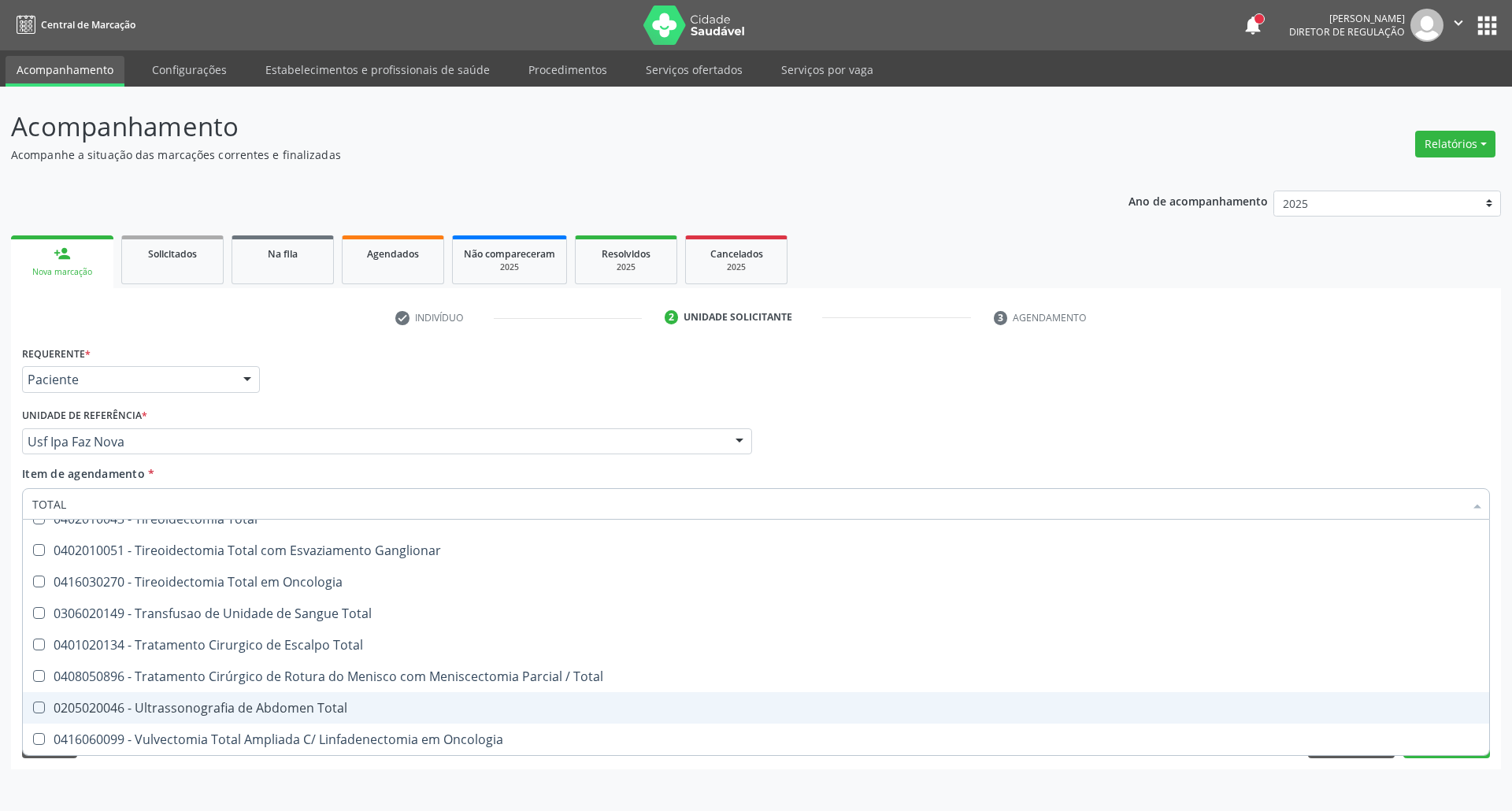
click at [227, 711] on div "0205020046 - Ultrassonografia de Abdomen Total" at bounding box center [755, 708] width 1447 height 13
checkbox Total "true"
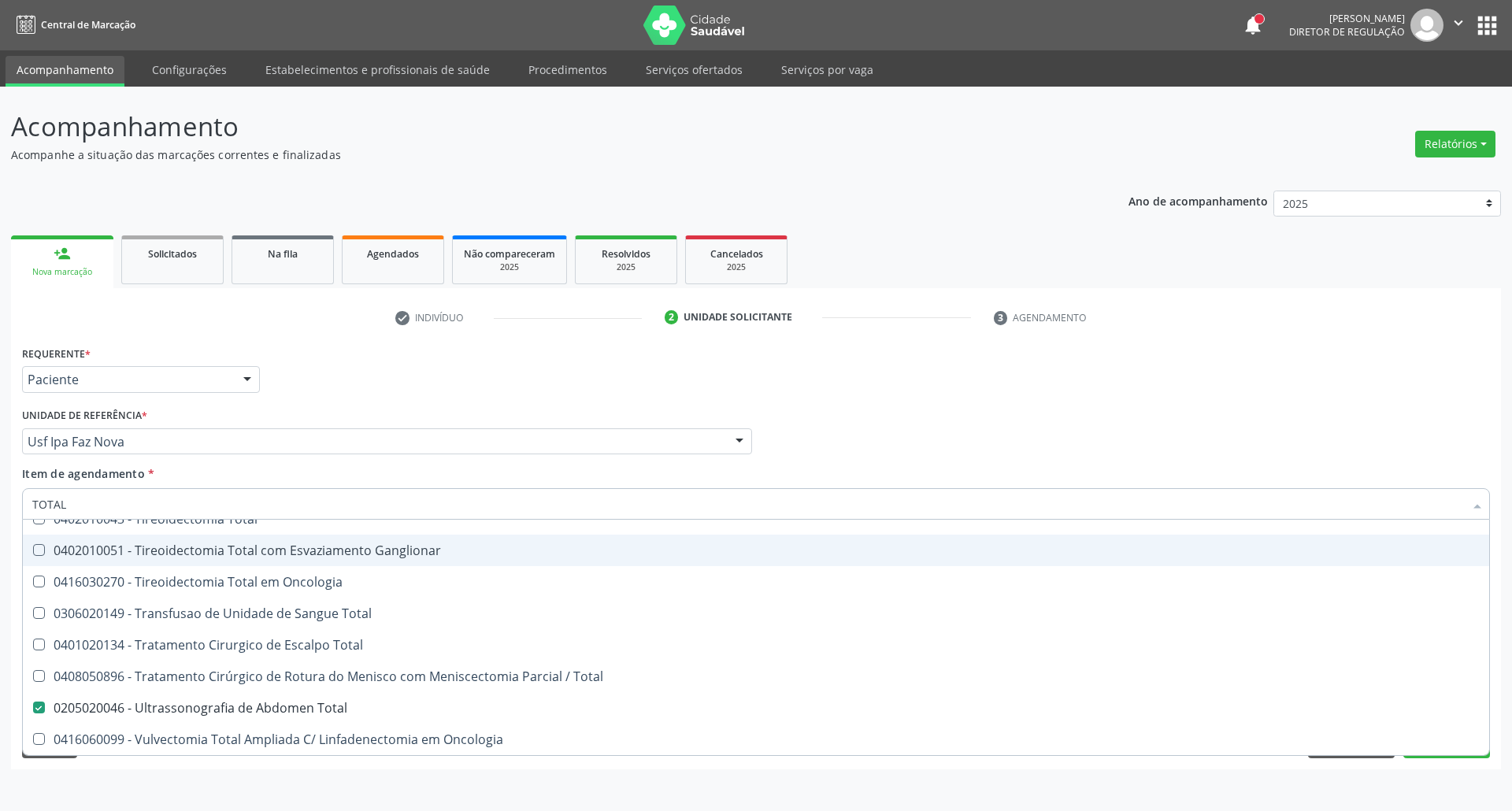
click at [890, 391] on div "Requerente * Paciente Profissional de Saúde Paciente Nenhum resultado encontrad…" at bounding box center [756, 372] width 1476 height 61
checkbox Total "true"
checkbox Total "false"
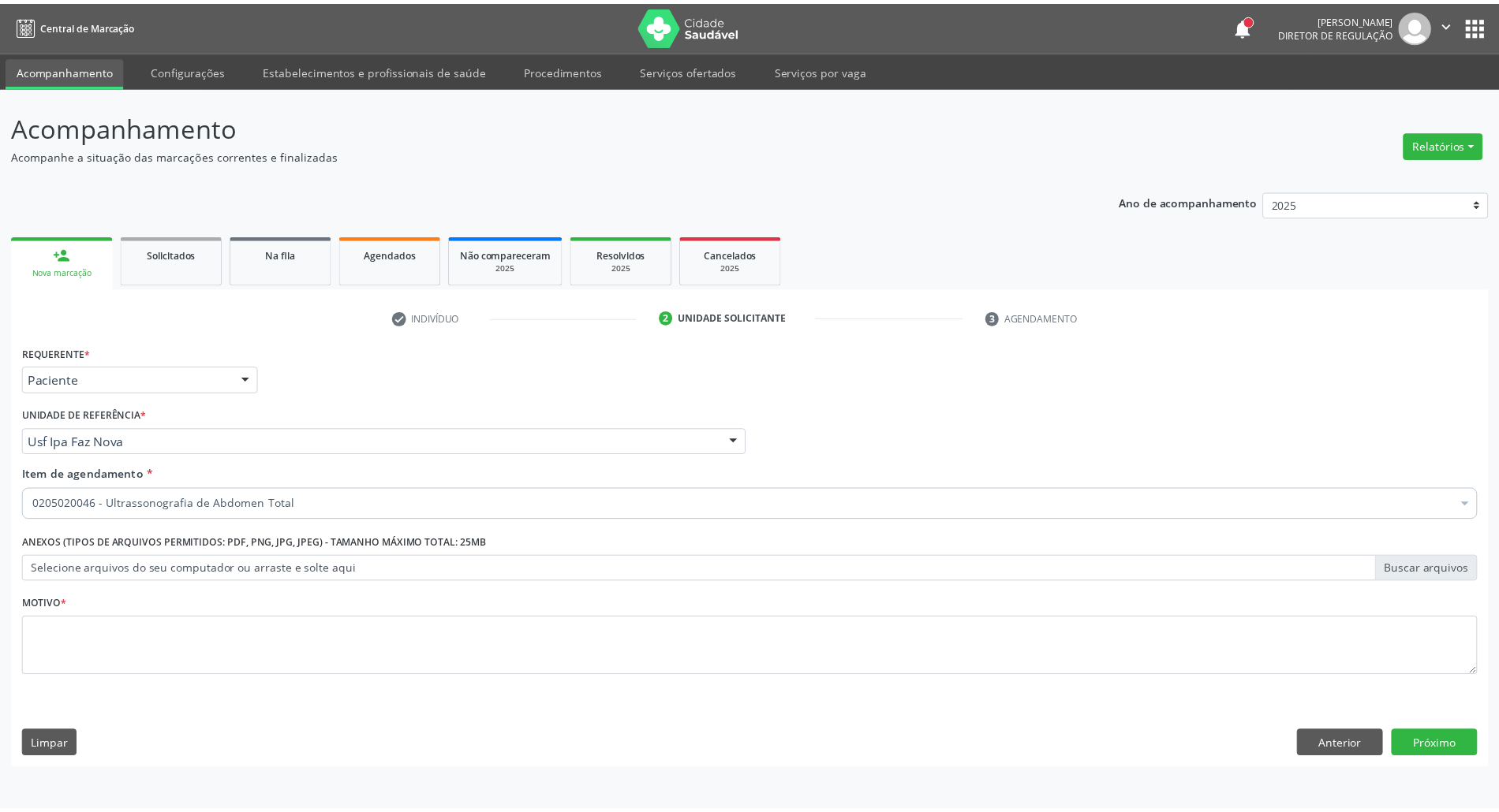
scroll to position [0, 0]
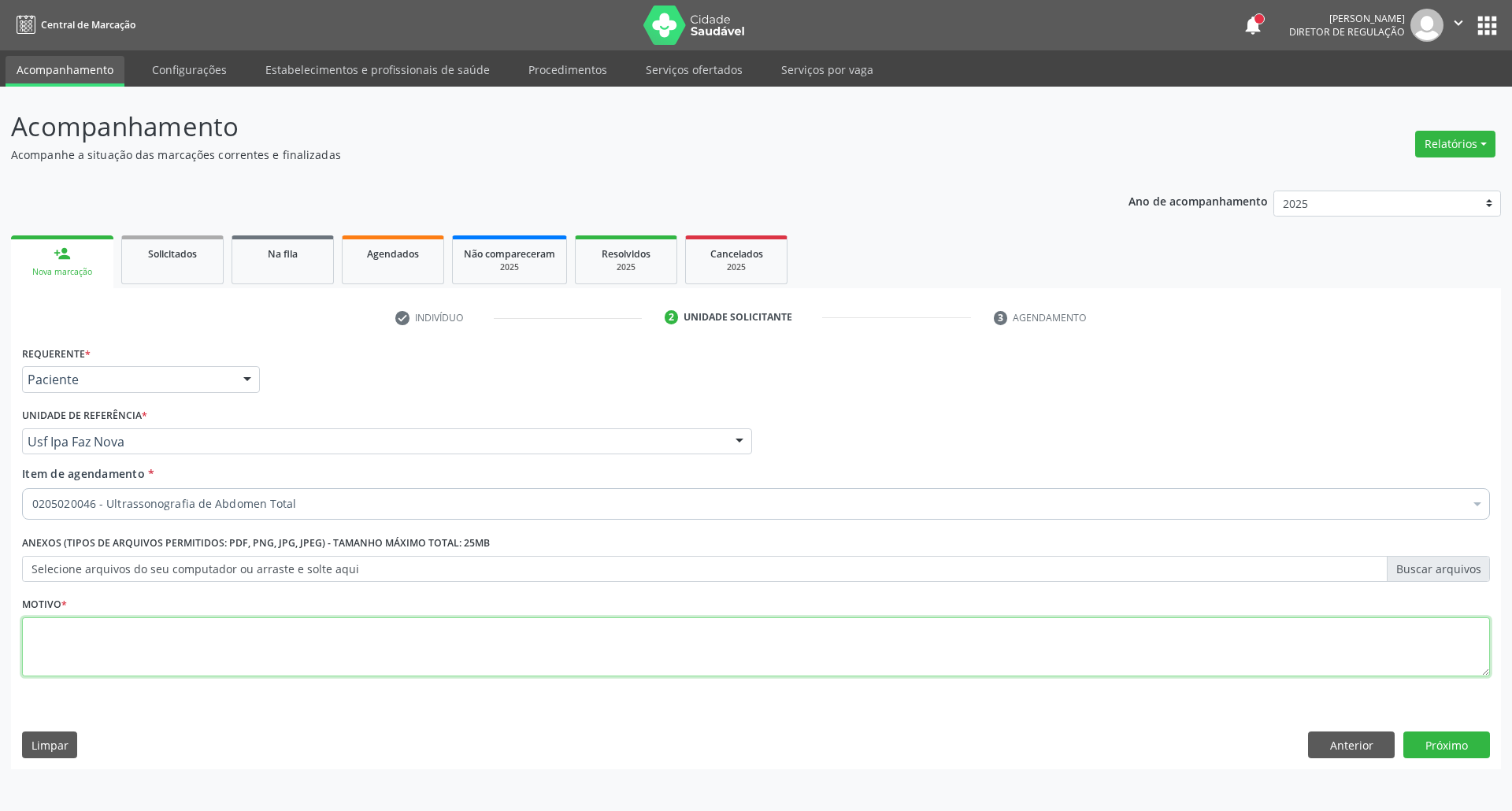
click at [516, 646] on textarea at bounding box center [755, 647] width 1467 height 60
type textarea "."
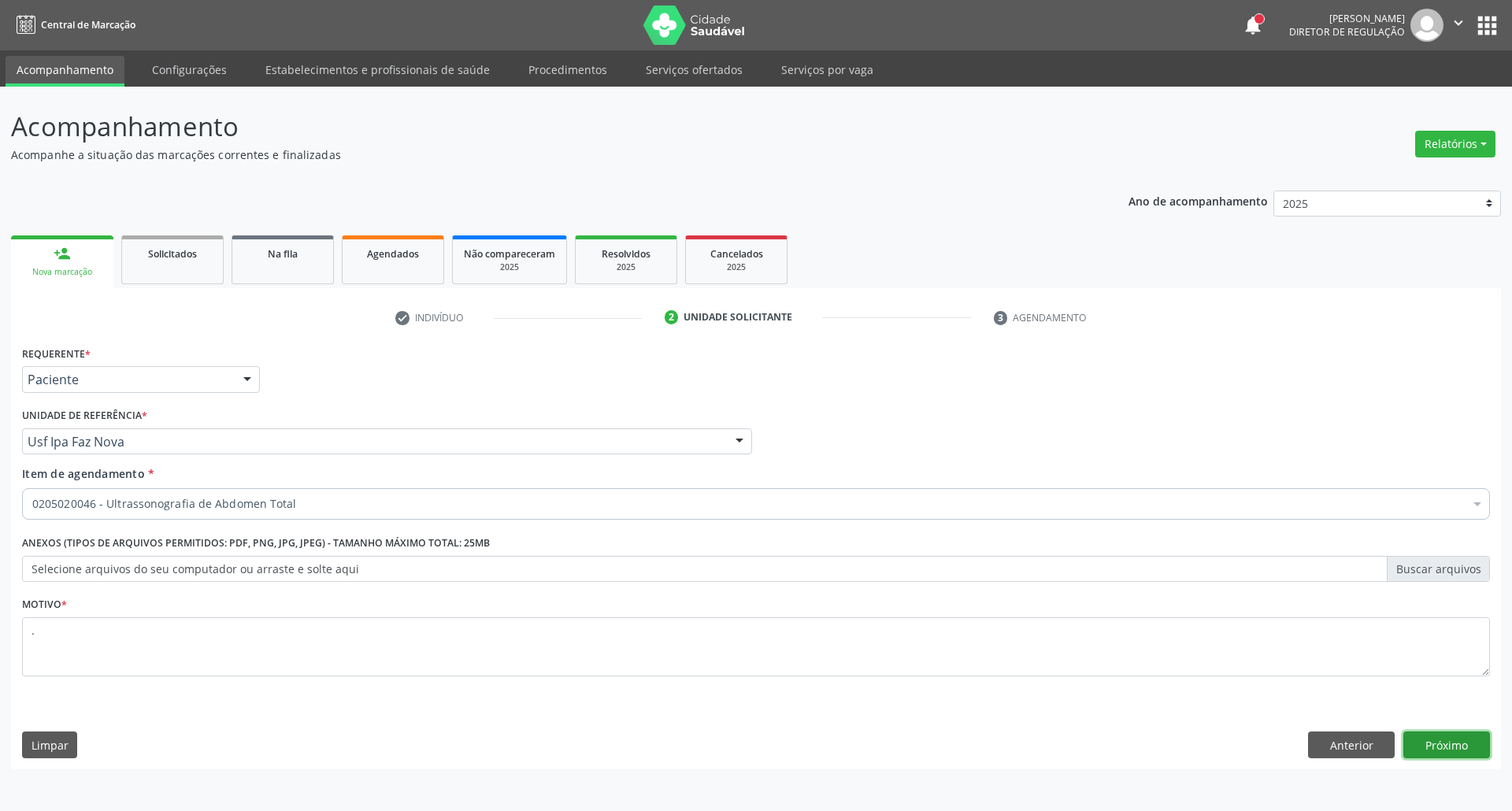
click at [1469, 741] on button "Próximo" at bounding box center [1446, 745] width 87 height 27
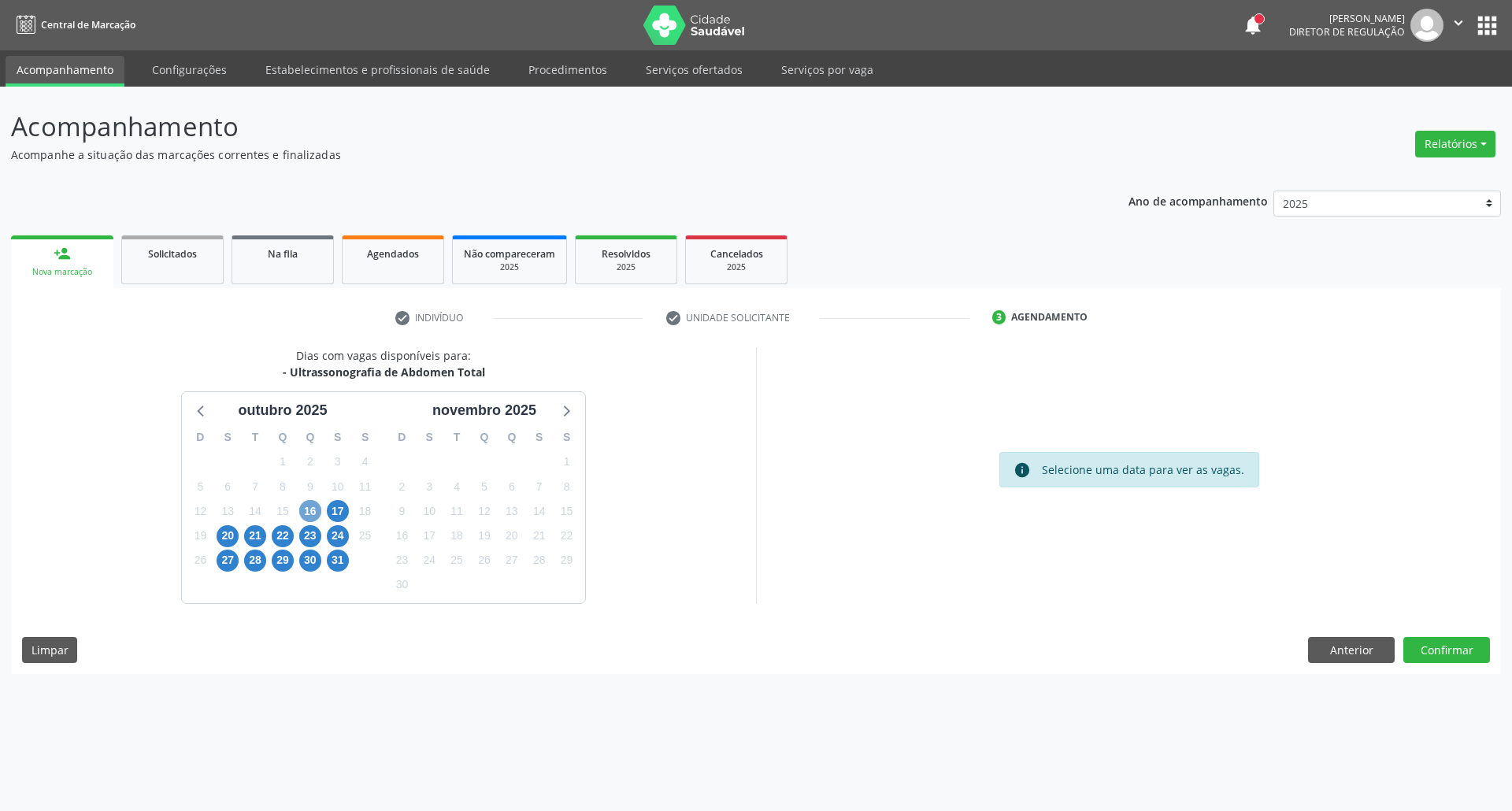
click at [315, 512] on span "16" at bounding box center [310, 512] width 22 height 22
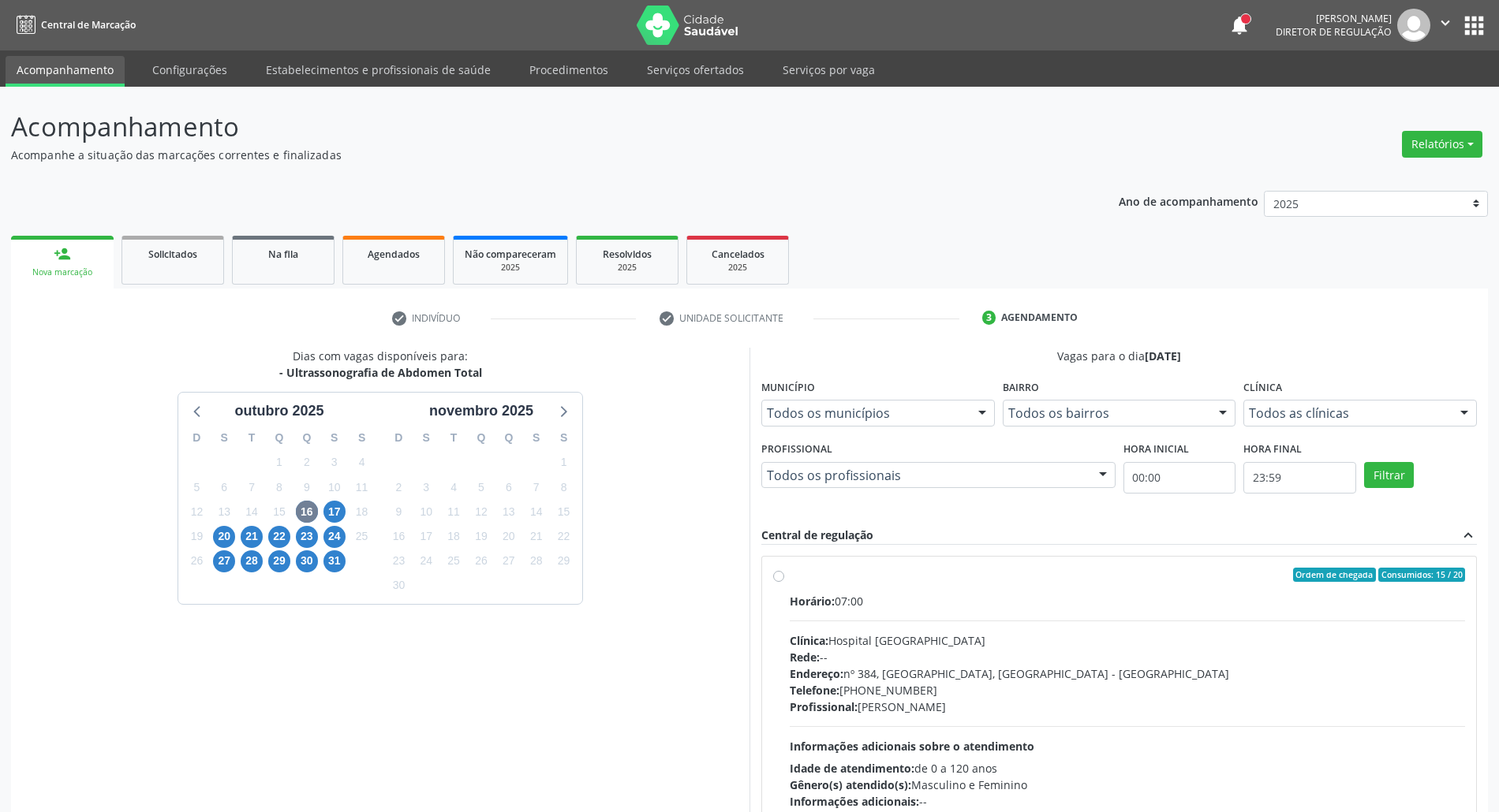
drag, startPoint x: 1046, startPoint y: 595, endPoint x: 1116, endPoint y: 475, distance: 138.9
click at [1046, 594] on div "Horário: 07:00" at bounding box center [1127, 601] width 676 height 17
click at [784, 582] on input "Ordem de chegada Consumidos: 15 / 20 Horário: 07:00 Clínica: Hospital Sao Franc…" at bounding box center [779, 574] width 11 height 14
radio input "true"
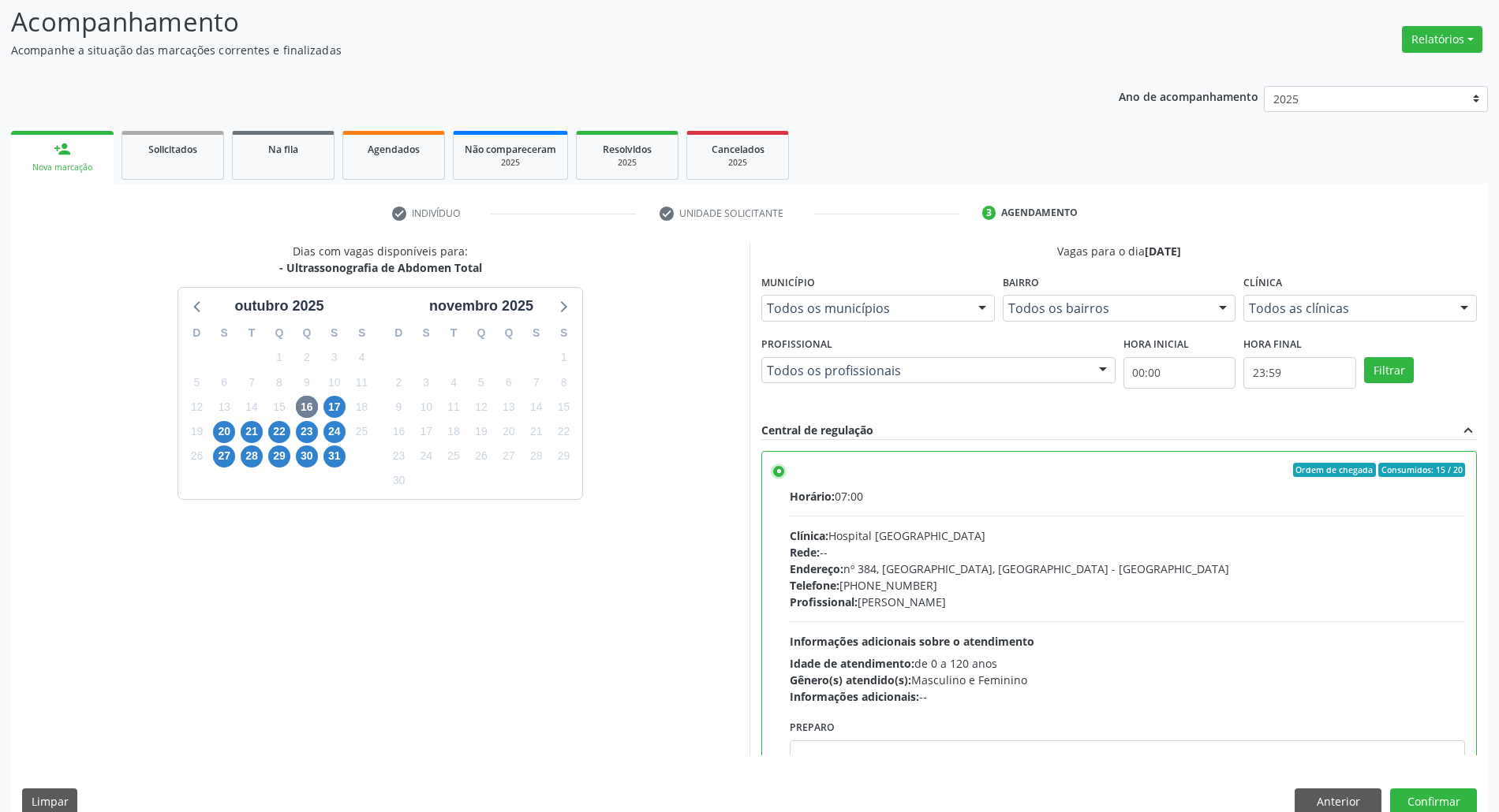
scroll to position [80, 0]
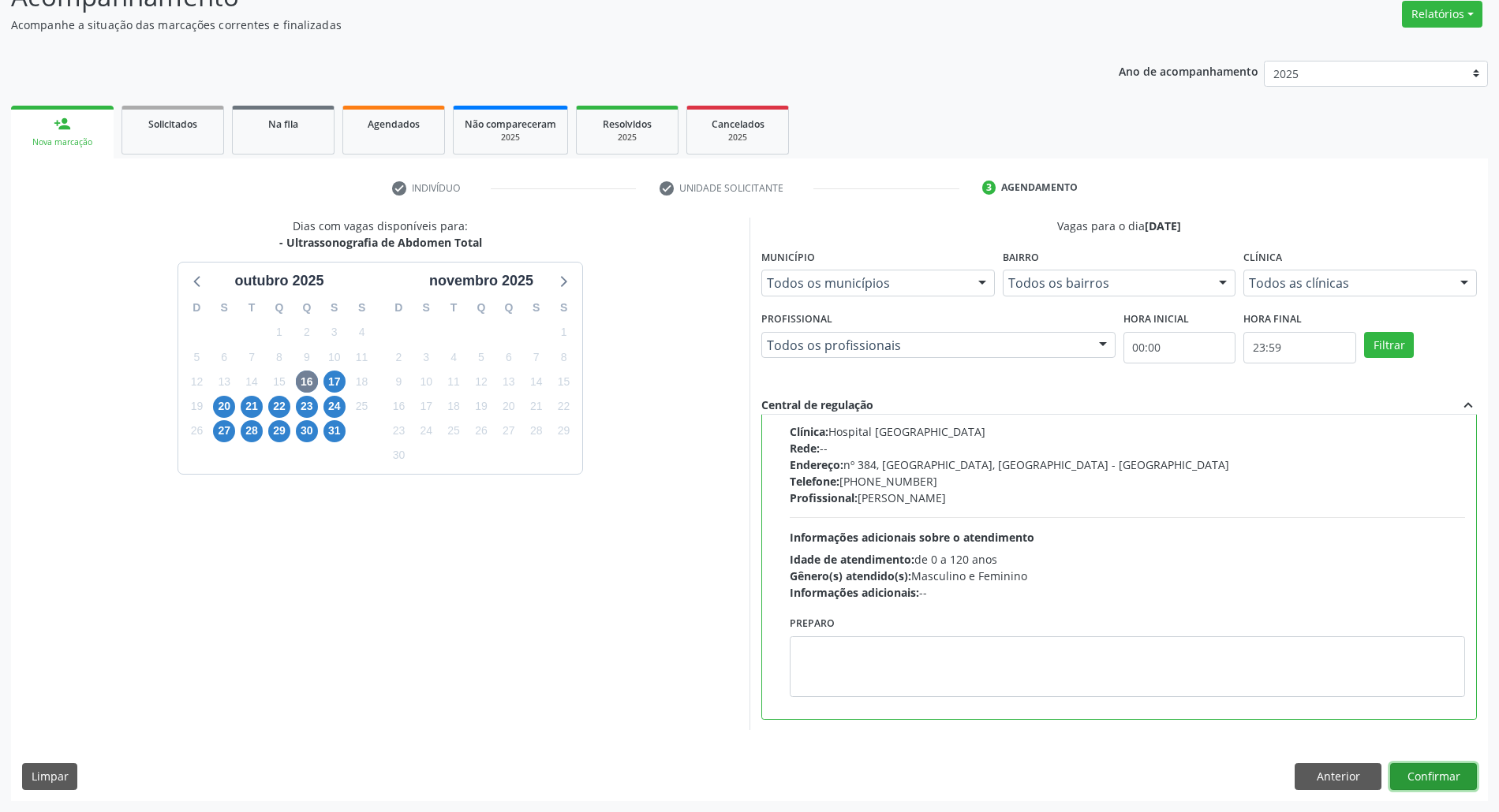
click at [1462, 775] on button "Confirmar" at bounding box center [1433, 777] width 87 height 27
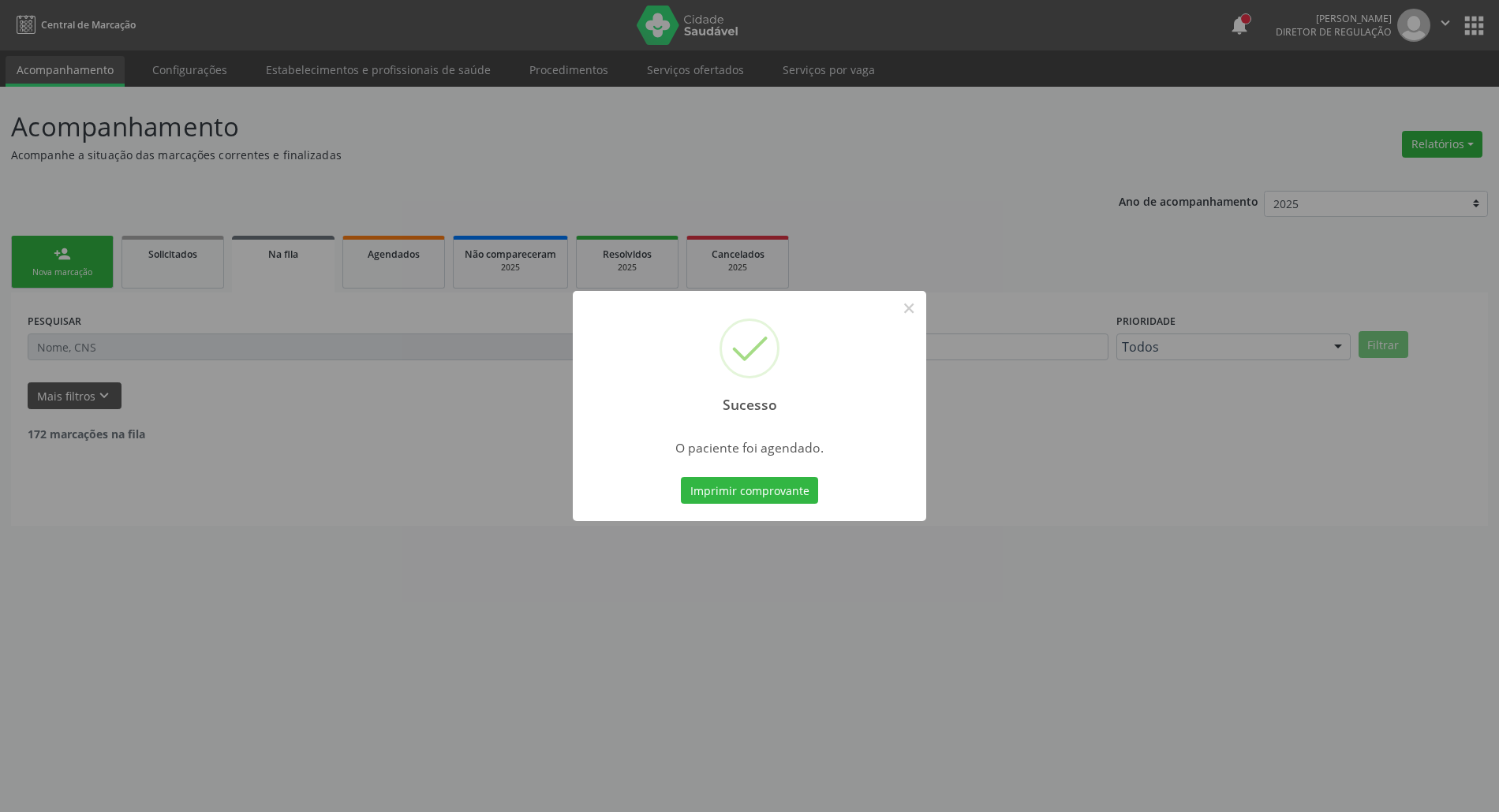
scroll to position [0, 0]
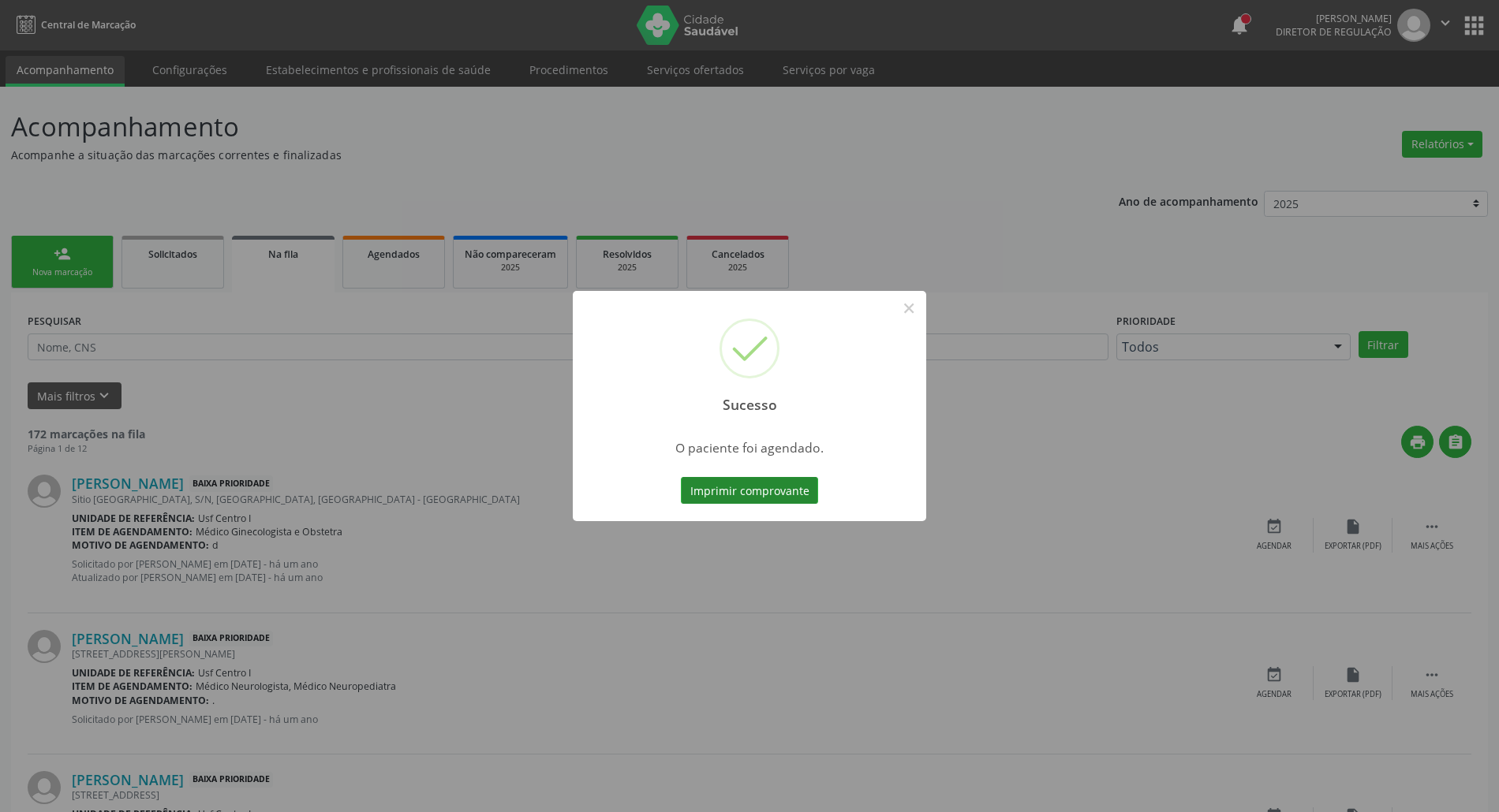
click at [783, 488] on button "Imprimir comprovante" at bounding box center [749, 491] width 137 height 27
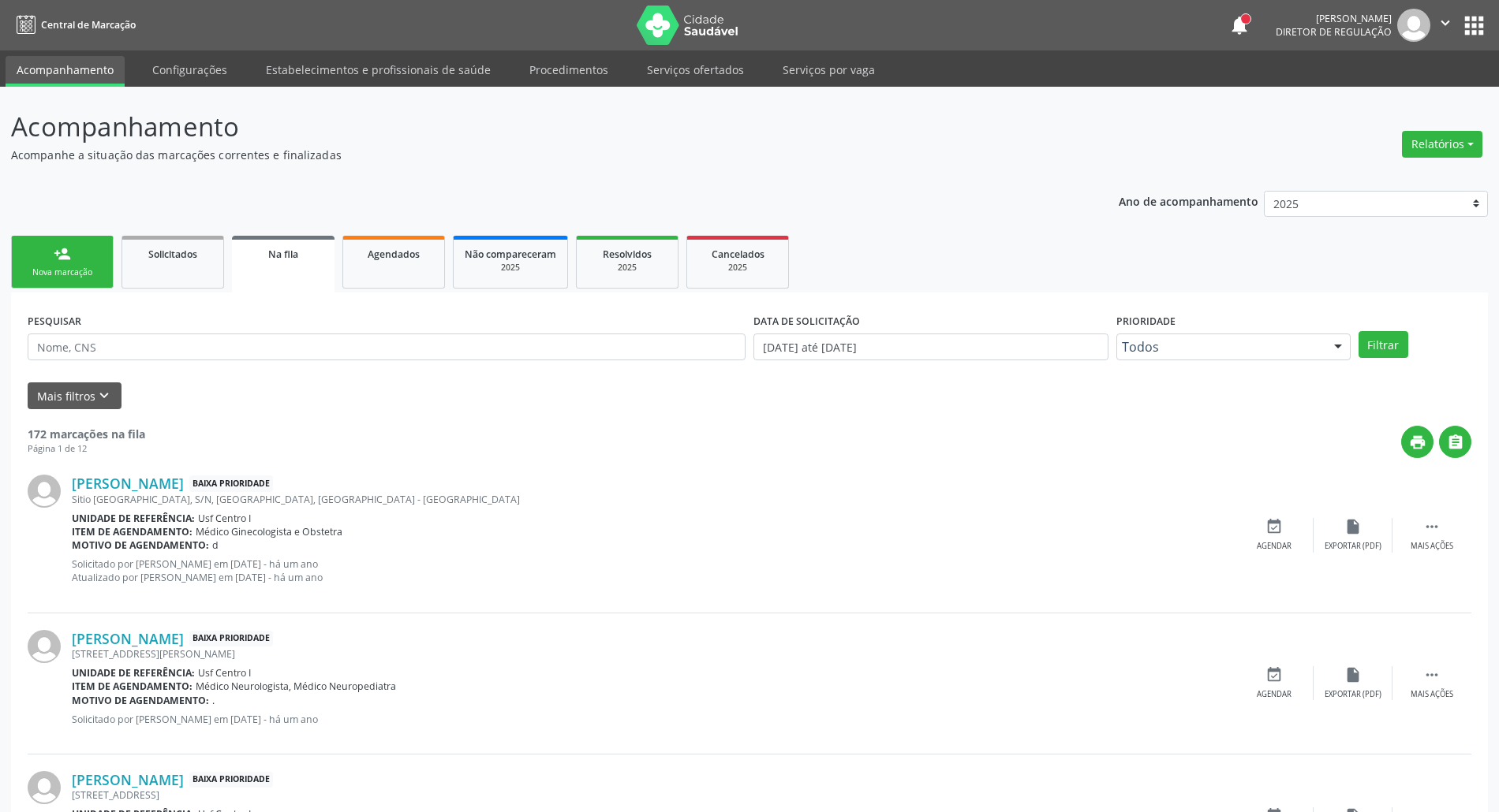
click at [58, 278] on div "Nova marcação" at bounding box center [62, 273] width 79 height 12
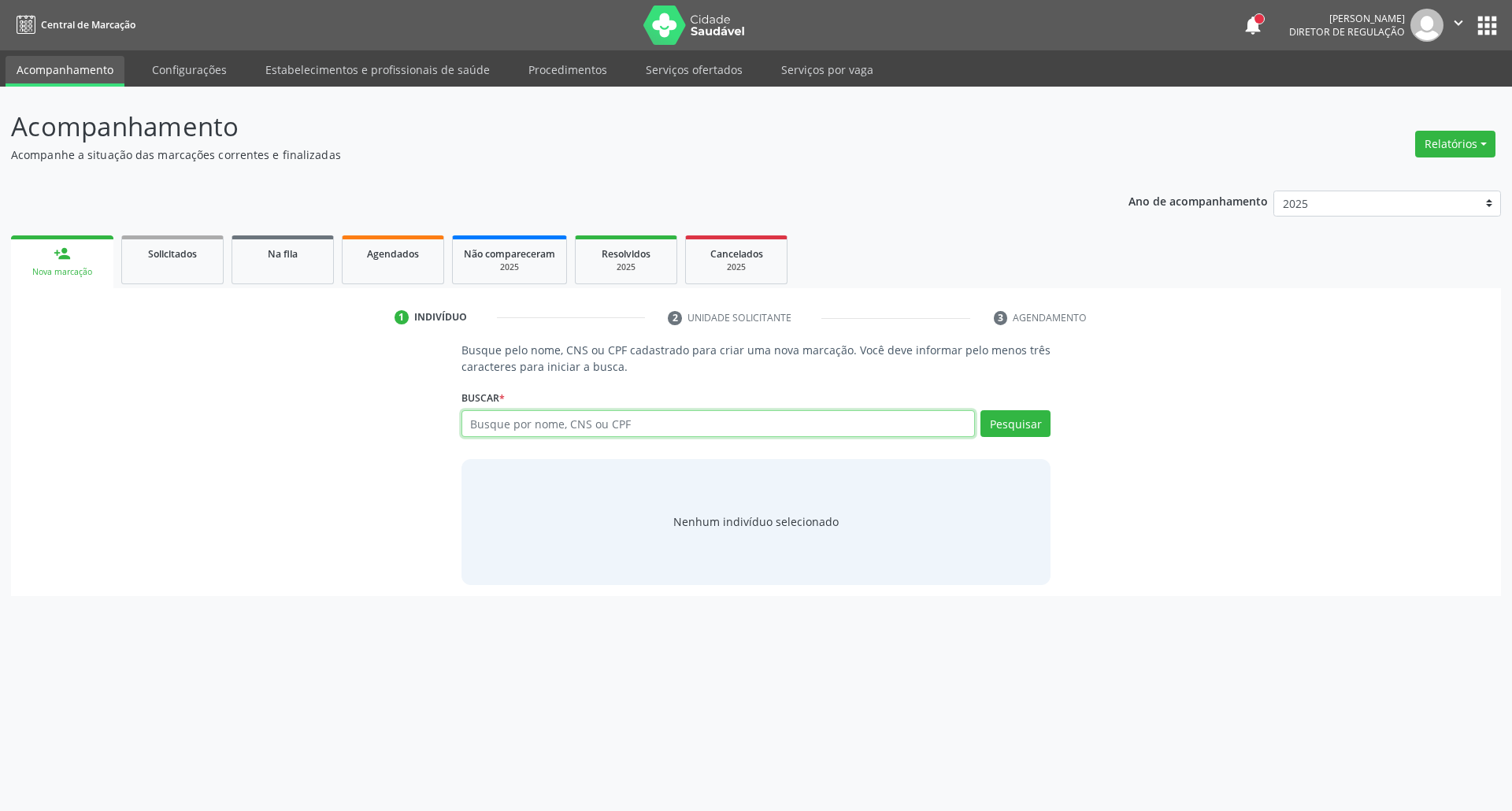
click at [539, 424] on input "text" at bounding box center [718, 424] width 514 height 27
type input "704004393288561"
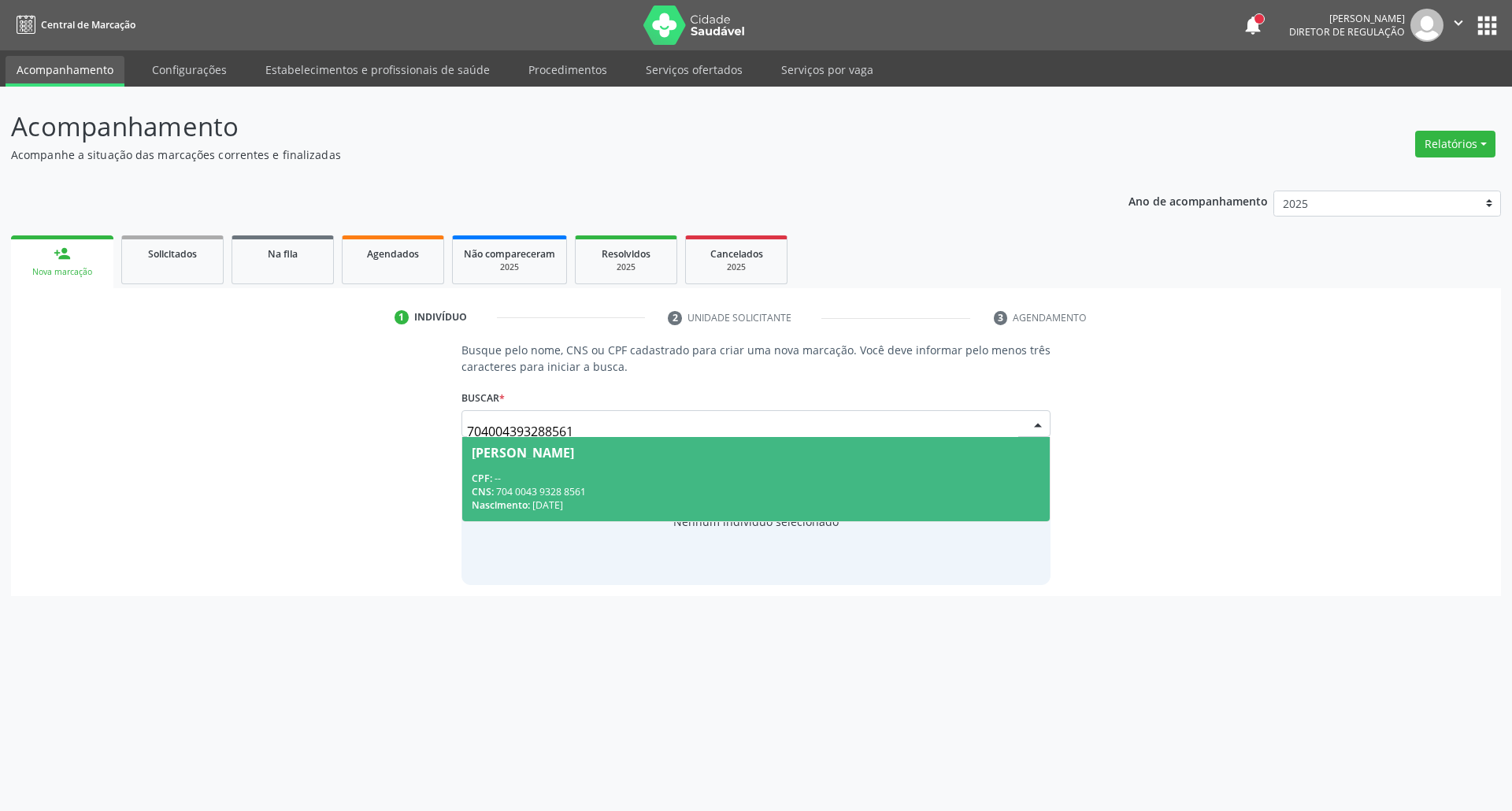
click at [624, 482] on div "CPF: --" at bounding box center [756, 479] width 569 height 13
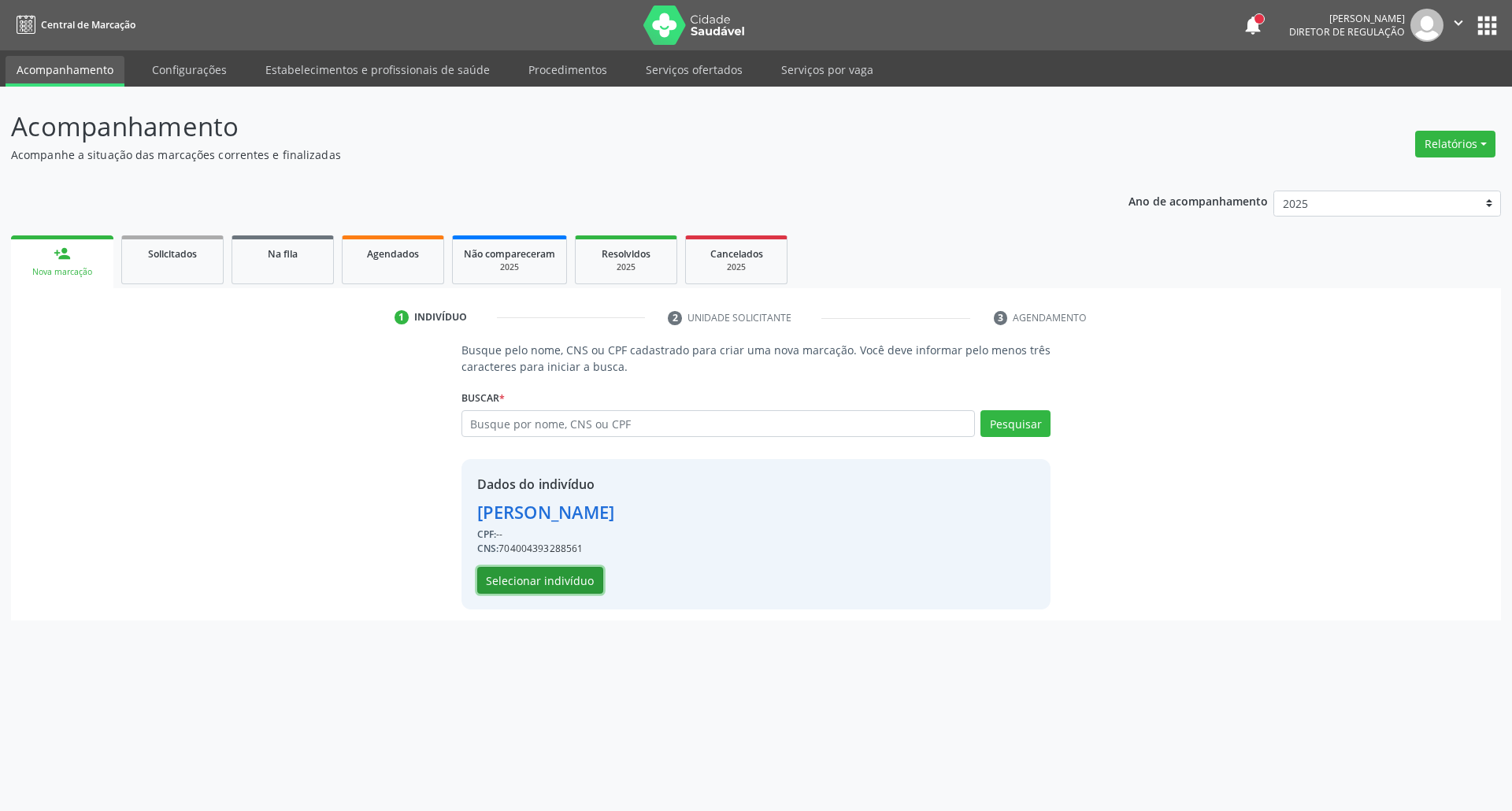
click at [575, 568] on button "Selecionar indivíduo" at bounding box center [540, 580] width 126 height 27
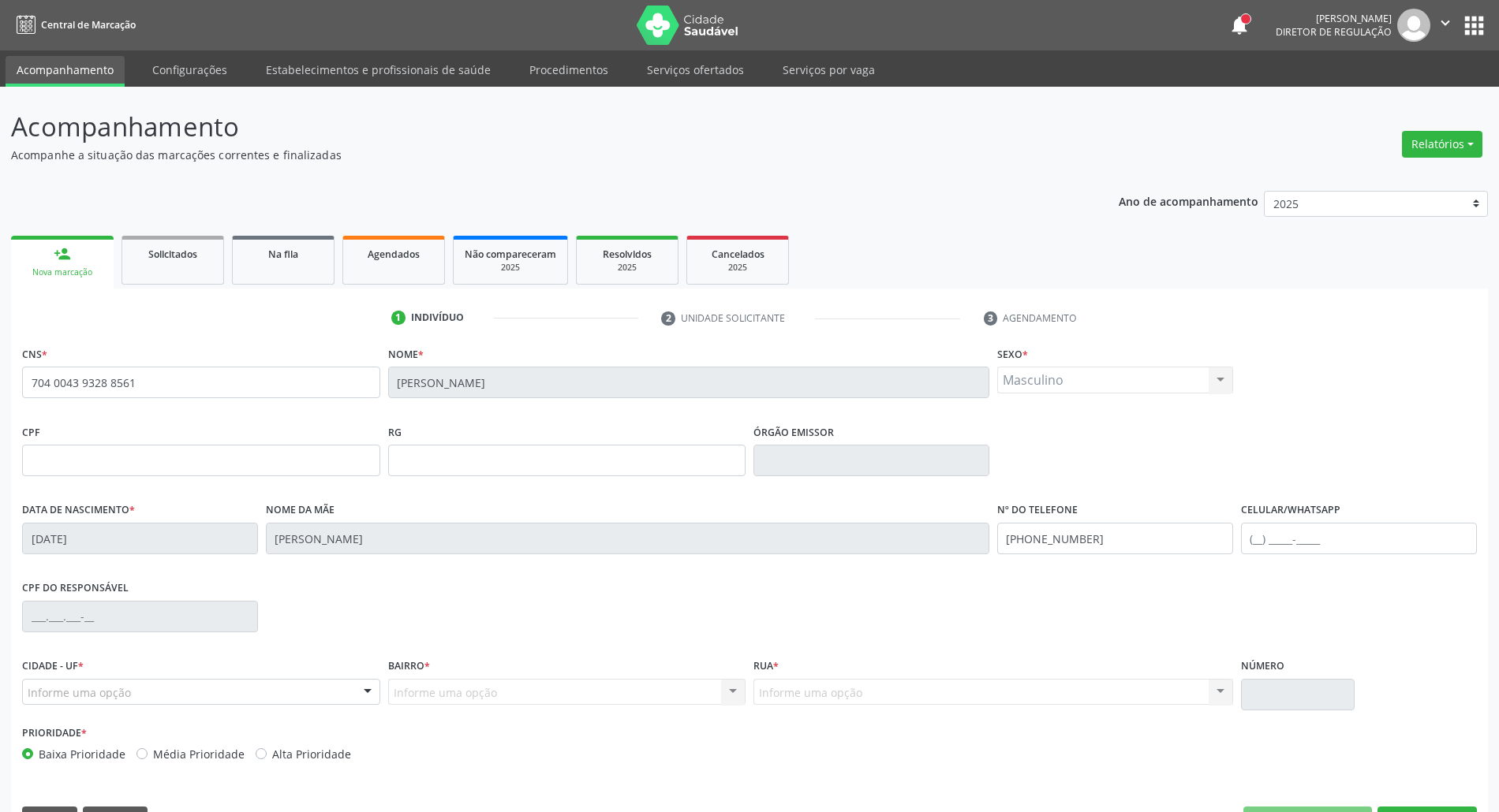
scroll to position [43, 0]
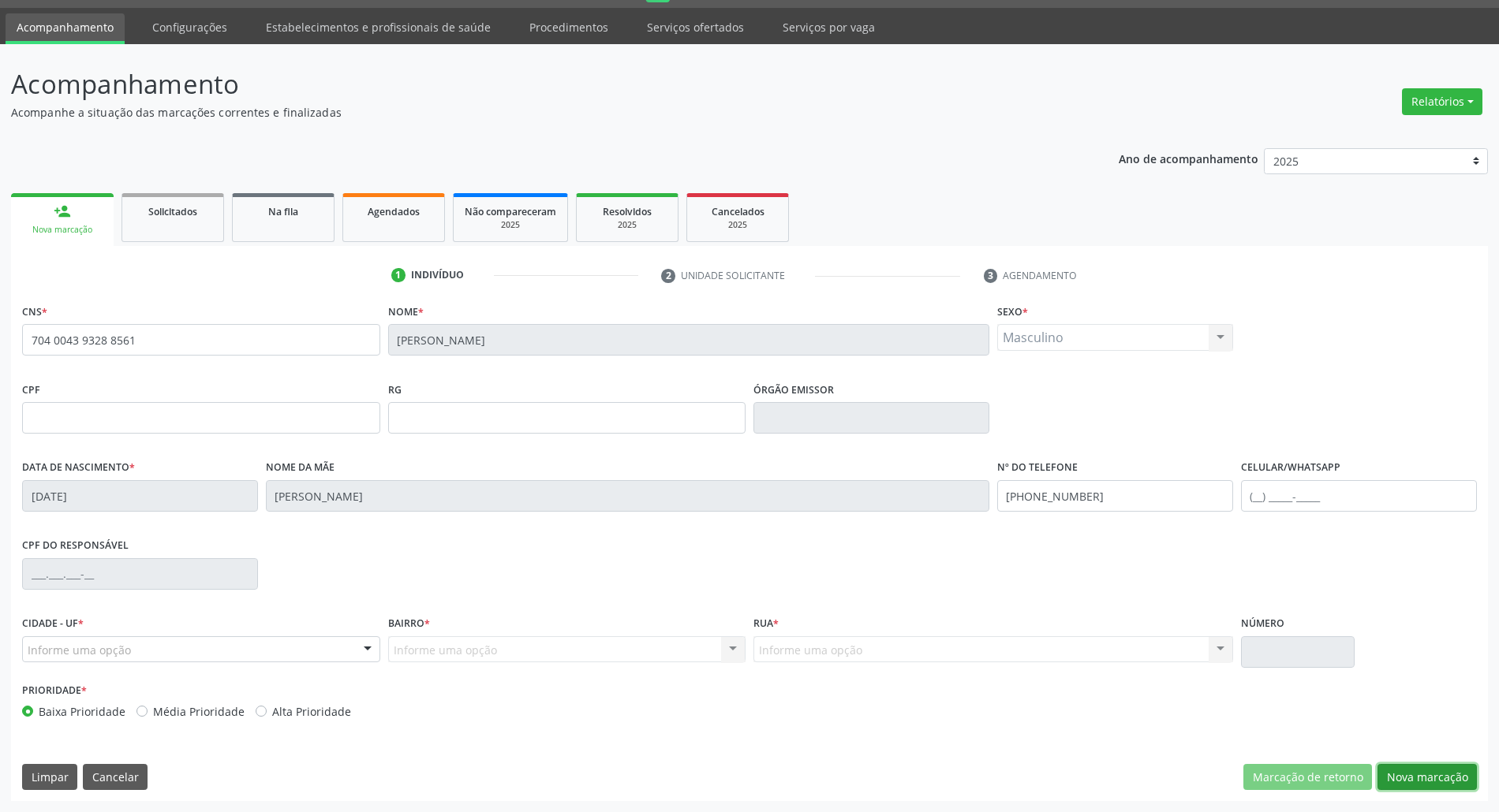
click at [1452, 773] on button "Nova marcação" at bounding box center [1427, 777] width 99 height 27
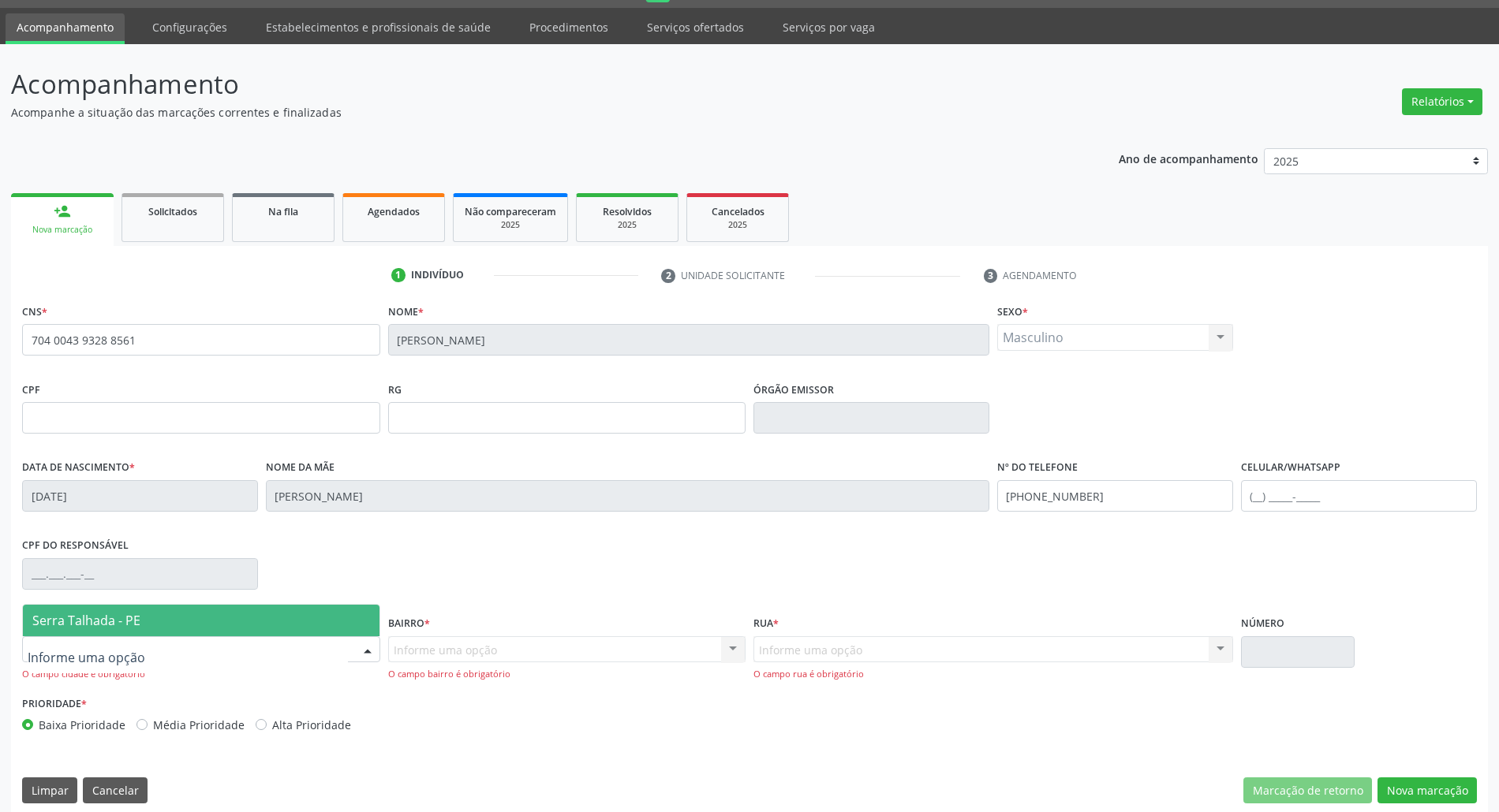
click at [145, 656] on div at bounding box center [201, 650] width 358 height 27
click at [165, 609] on span "Serra Talhada - PE" at bounding box center [201, 620] width 356 height 31
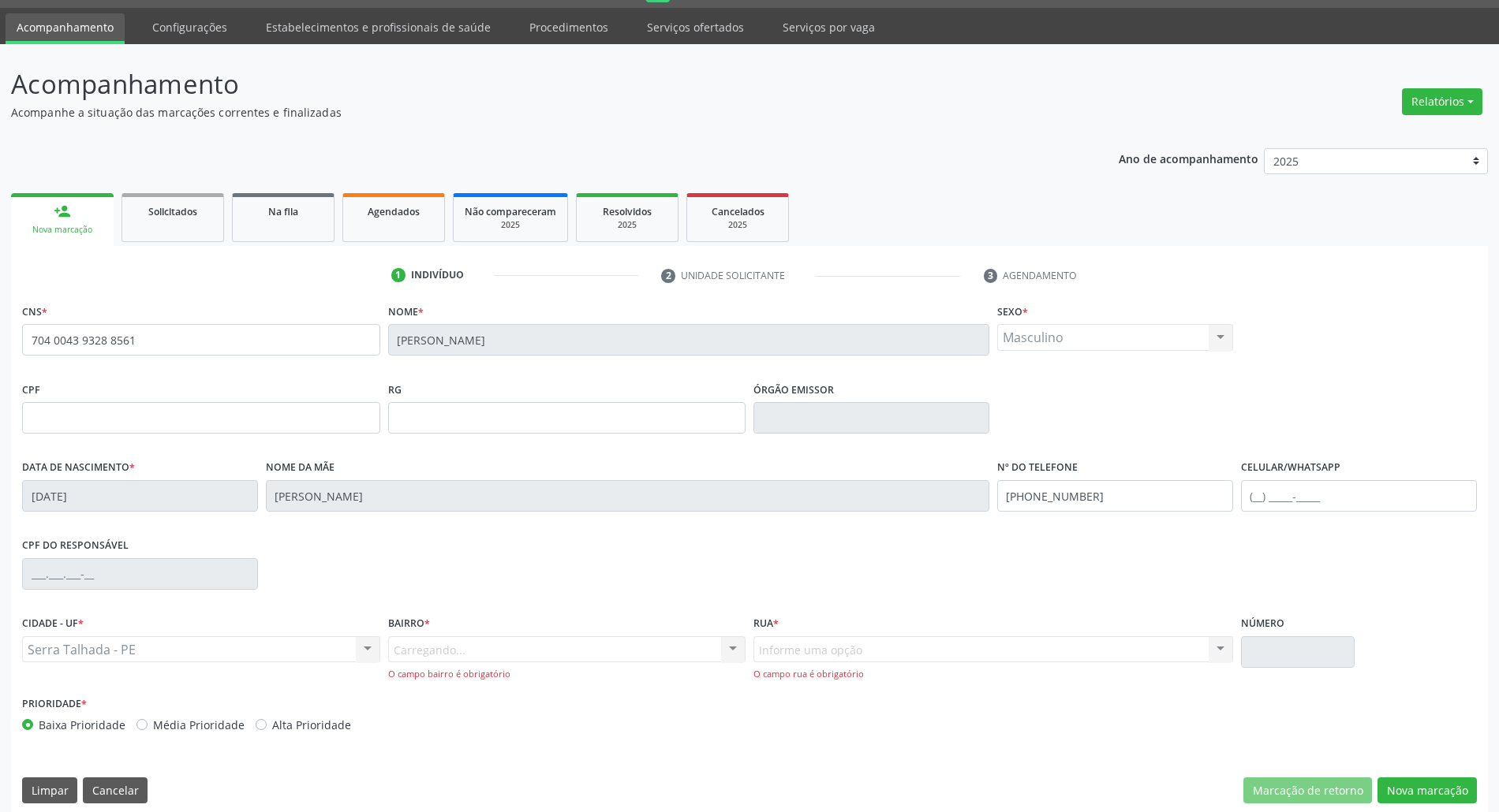
click at [551, 644] on div "Carregando... Nenhum resultado encontrado para: " " Nenhuma opção encontrada. D…" at bounding box center [567, 659] width 358 height 45
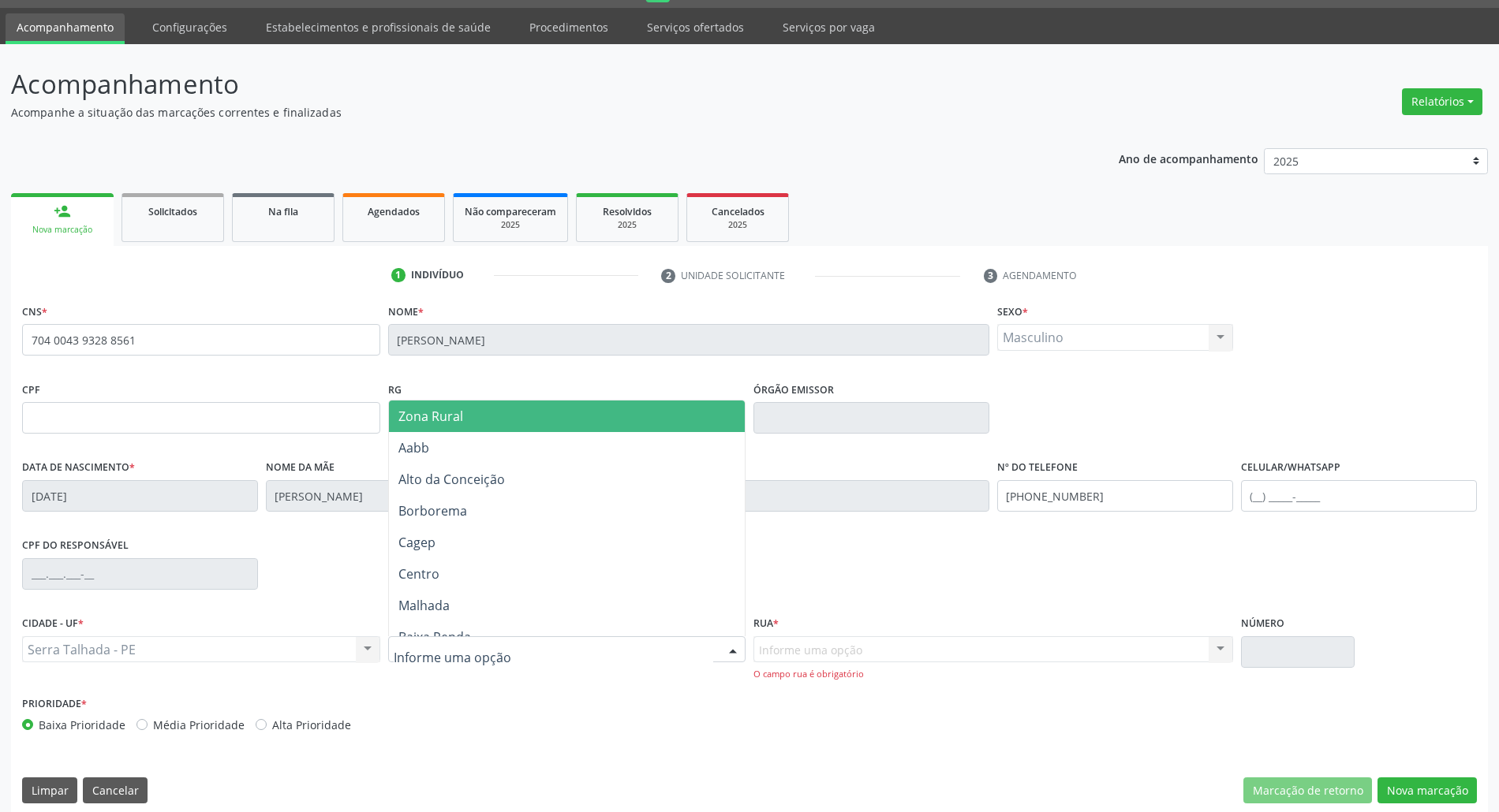
click at [517, 414] on span "Zona Rural" at bounding box center [567, 416] width 356 height 31
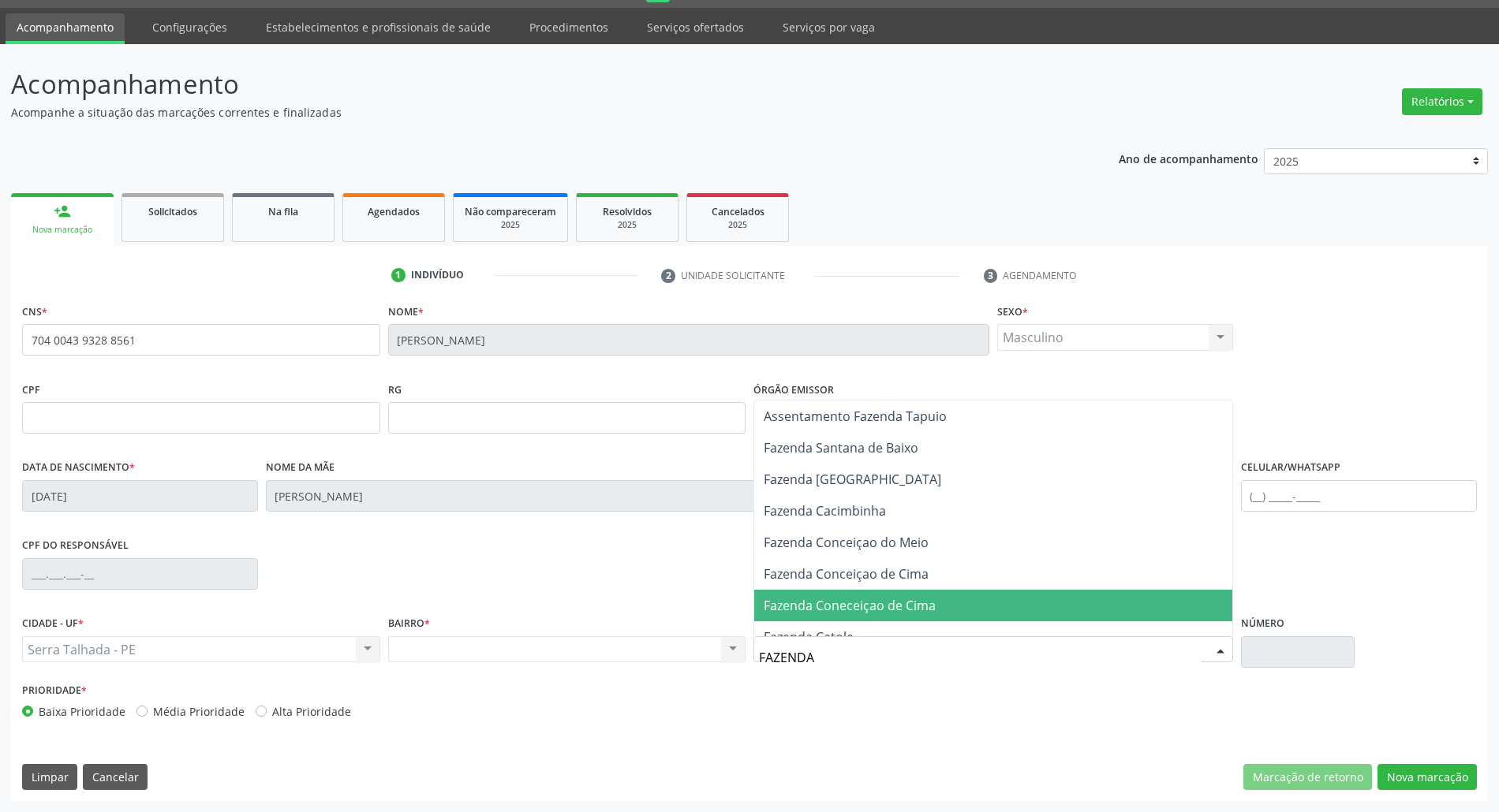
type input "FAZENDA N"
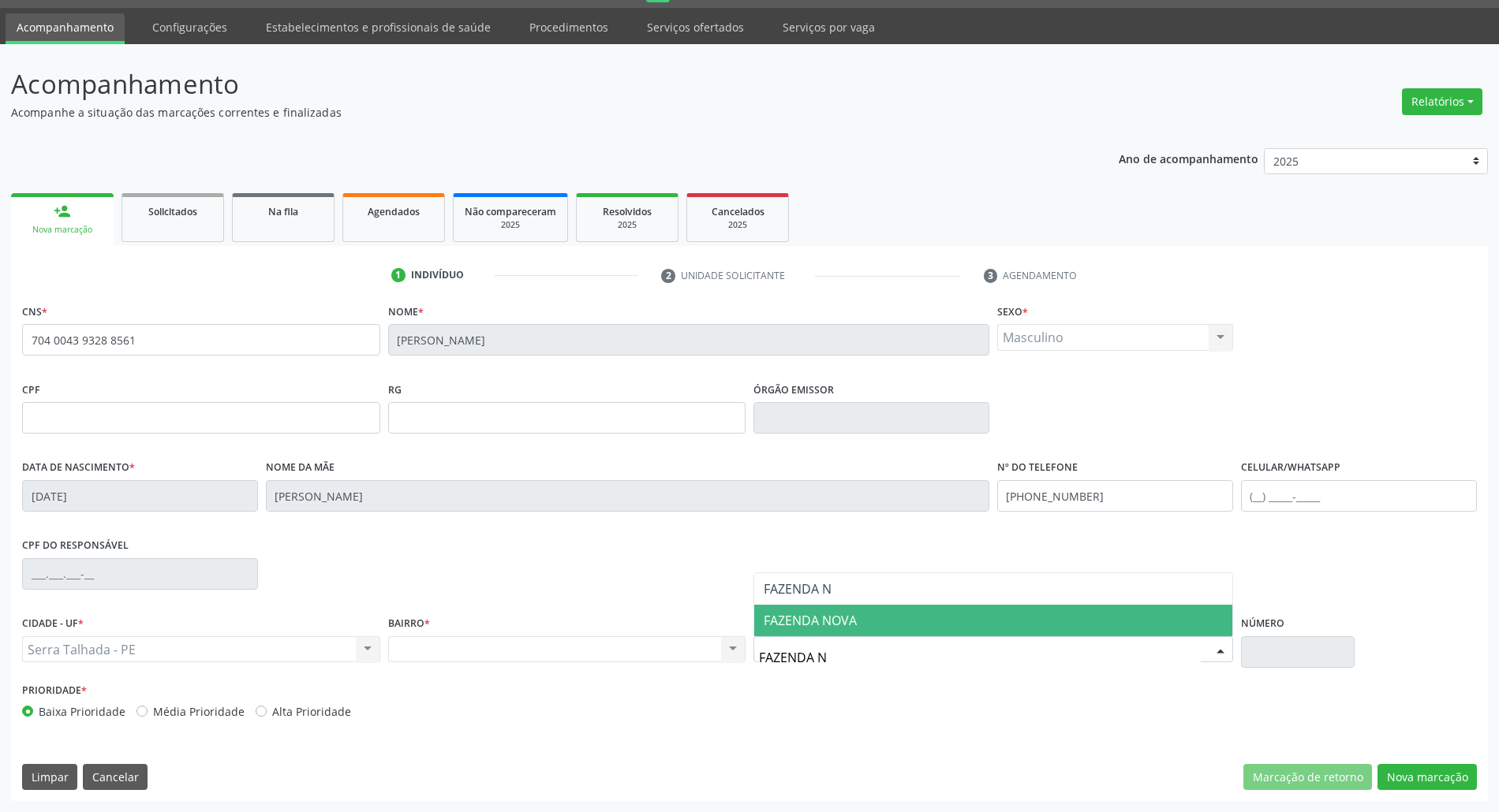
click at [931, 623] on span "FAZENDA NOVA" at bounding box center [993, 620] width 478 height 31
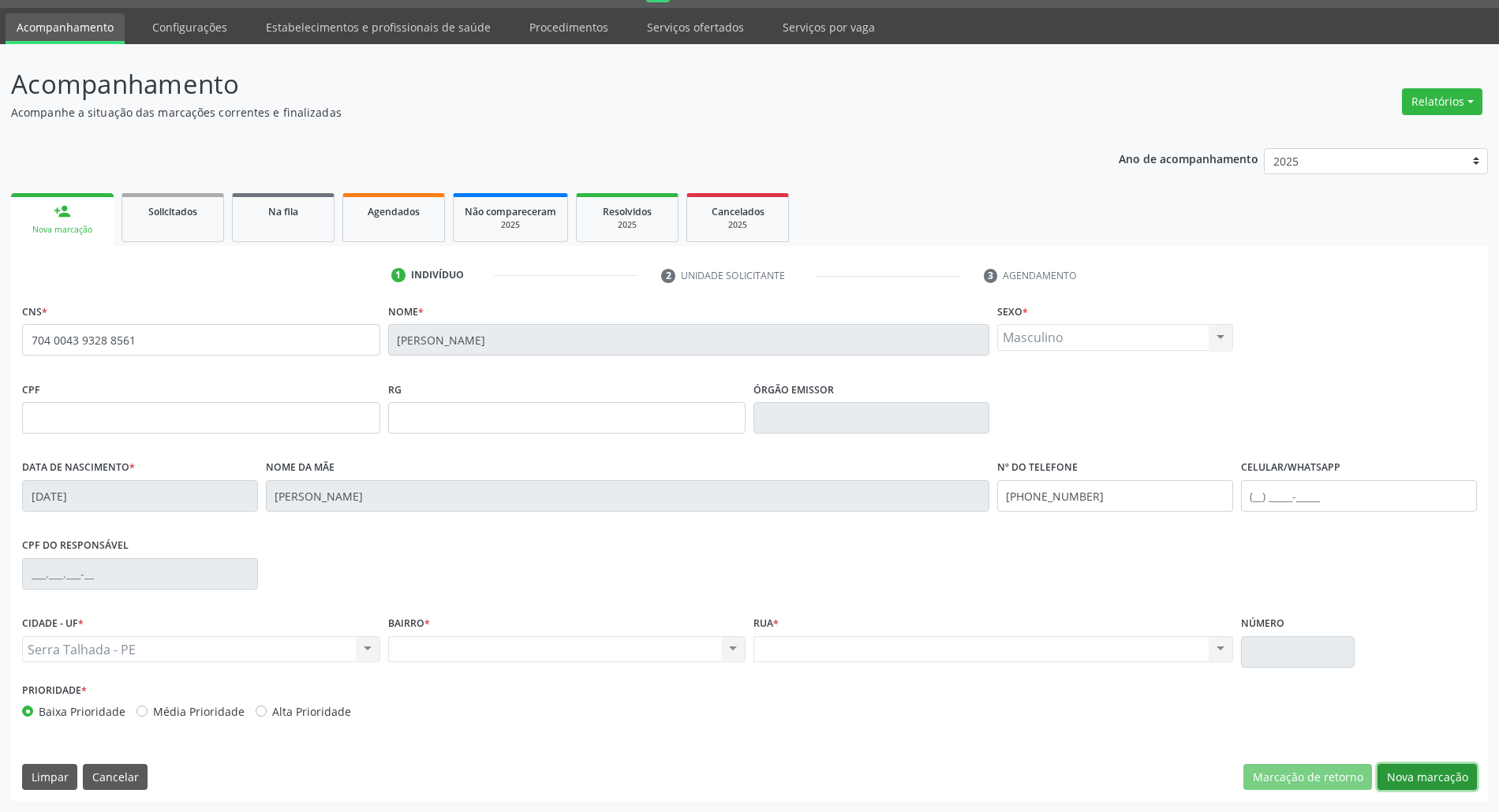
drag, startPoint x: 1408, startPoint y: 777, endPoint x: 1341, endPoint y: 763, distance: 68.4
click at [1406, 777] on button "Nova marcação" at bounding box center [1427, 777] width 99 height 27
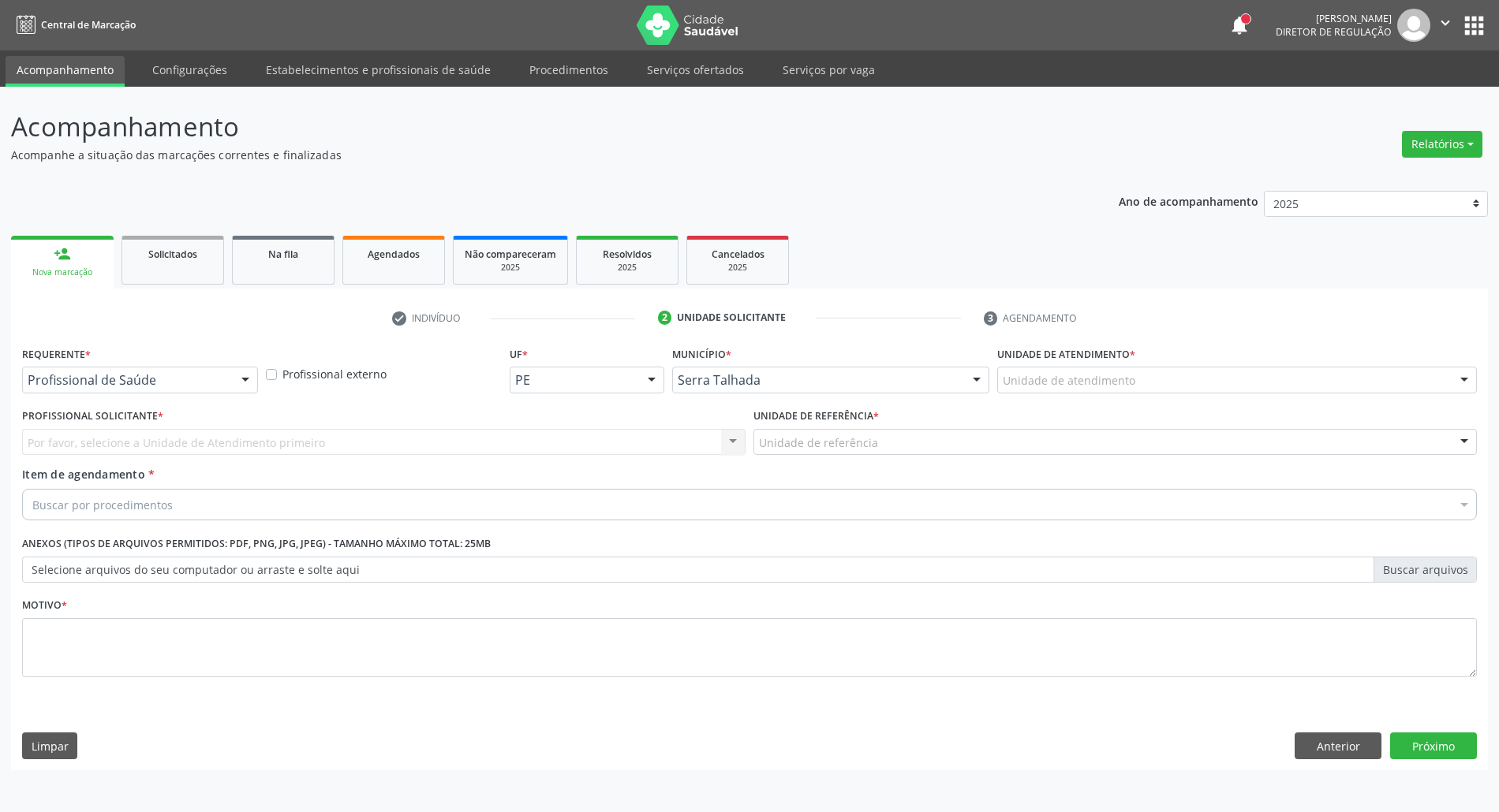
scroll to position [0, 0]
click at [194, 364] on div "Requerente * Profissional de Saúde Profissional de Saúde Paciente Nenhum result…" at bounding box center [141, 367] width 238 height 51
drag, startPoint x: 178, startPoint y: 382, endPoint x: 168, endPoint y: 415, distance: 34.5
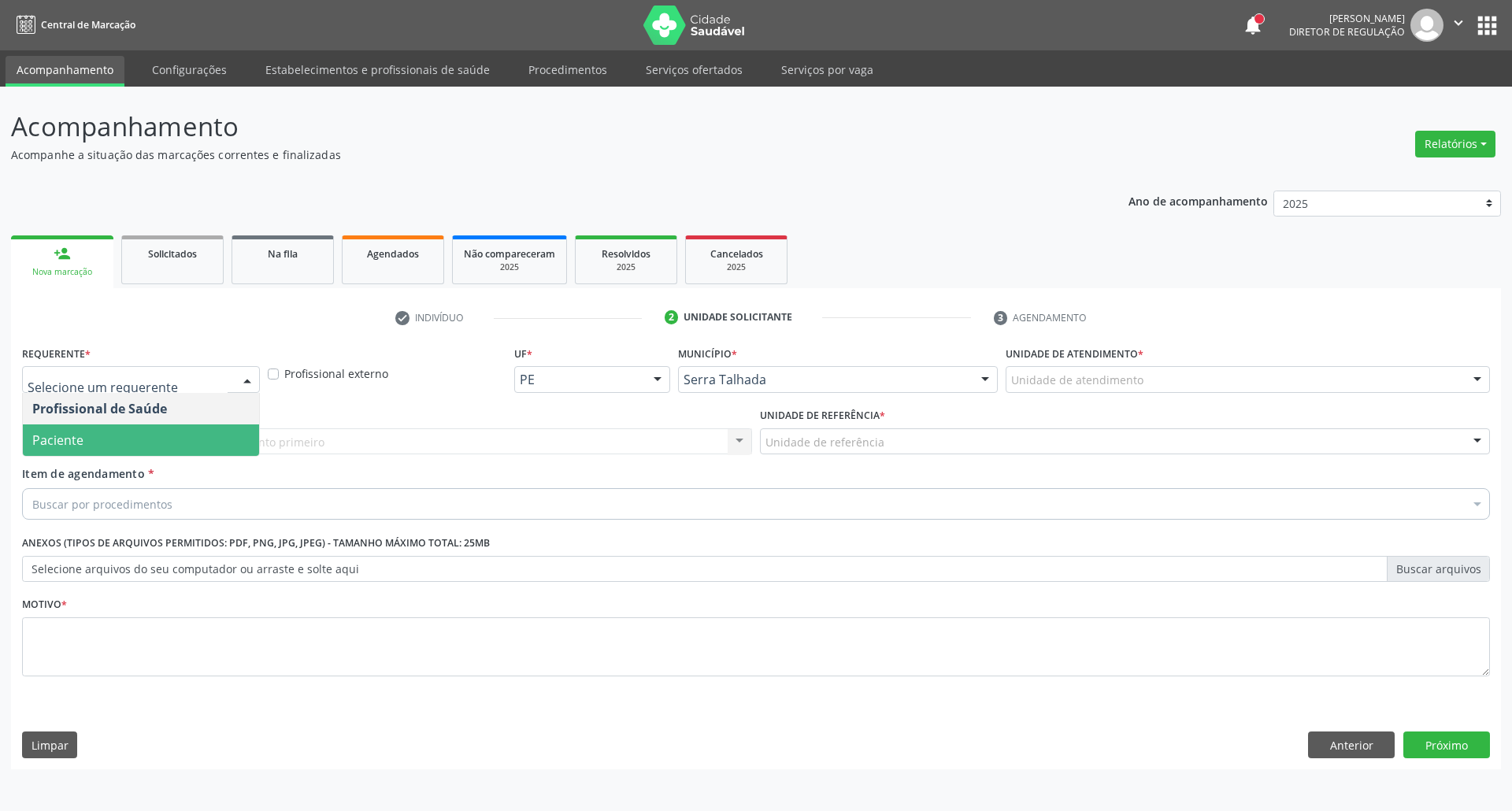
click at [155, 433] on span "Paciente" at bounding box center [140, 440] width 236 height 31
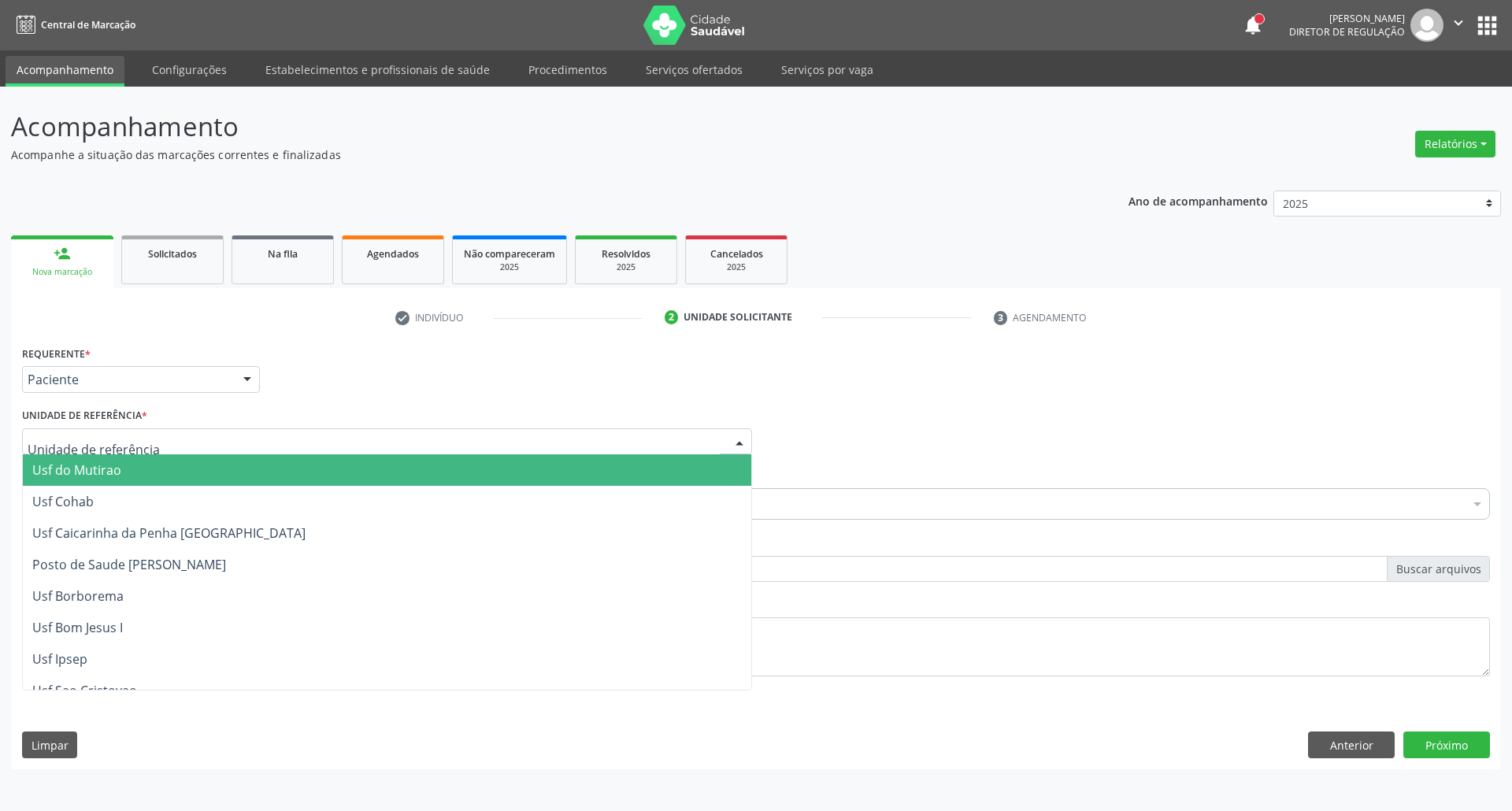
click at [156, 436] on div at bounding box center [387, 442] width 730 height 27
type input "FAZ"
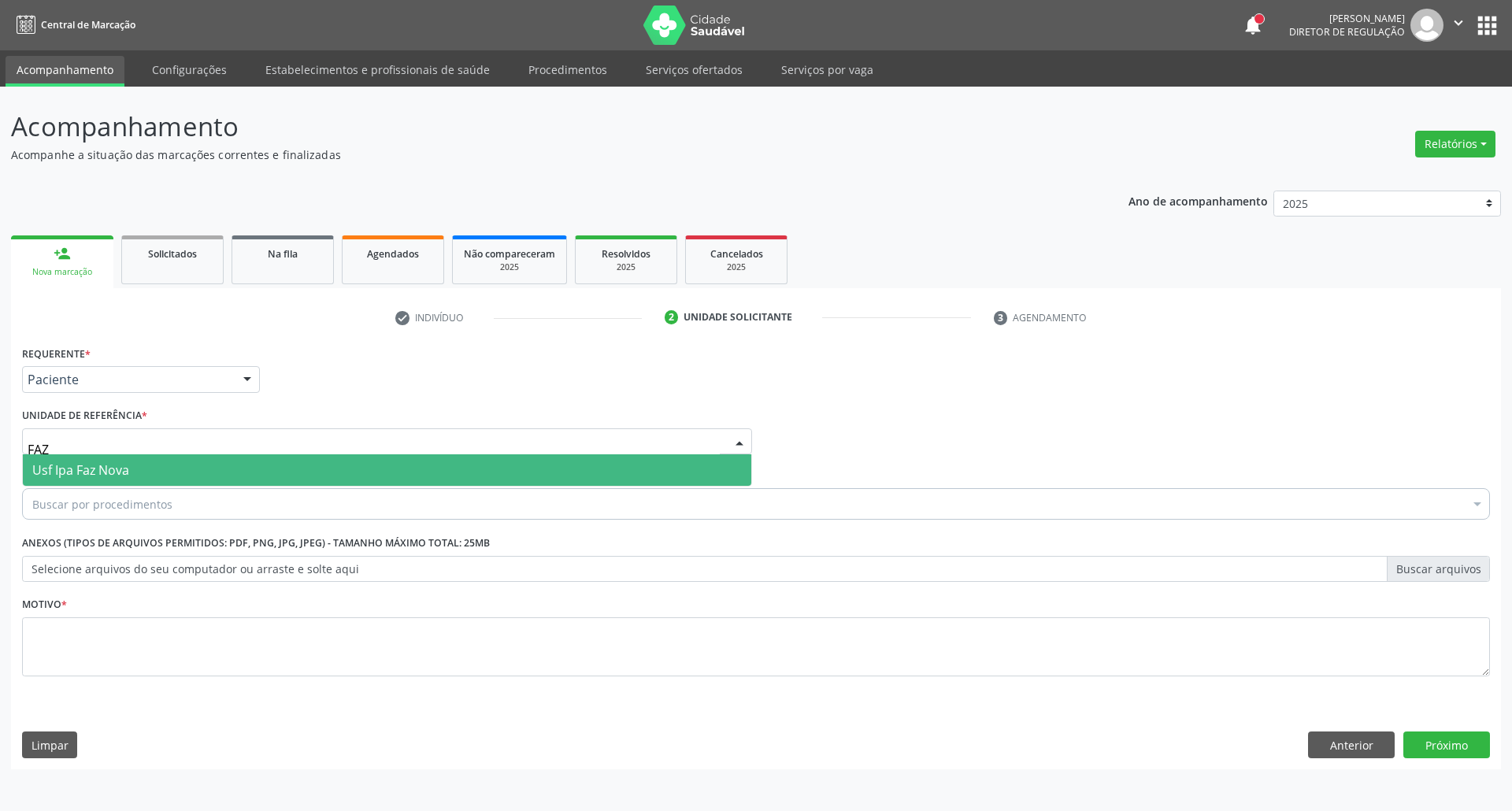
click at [152, 480] on span "Usf Ipa Faz Nova" at bounding box center [387, 469] width 728 height 31
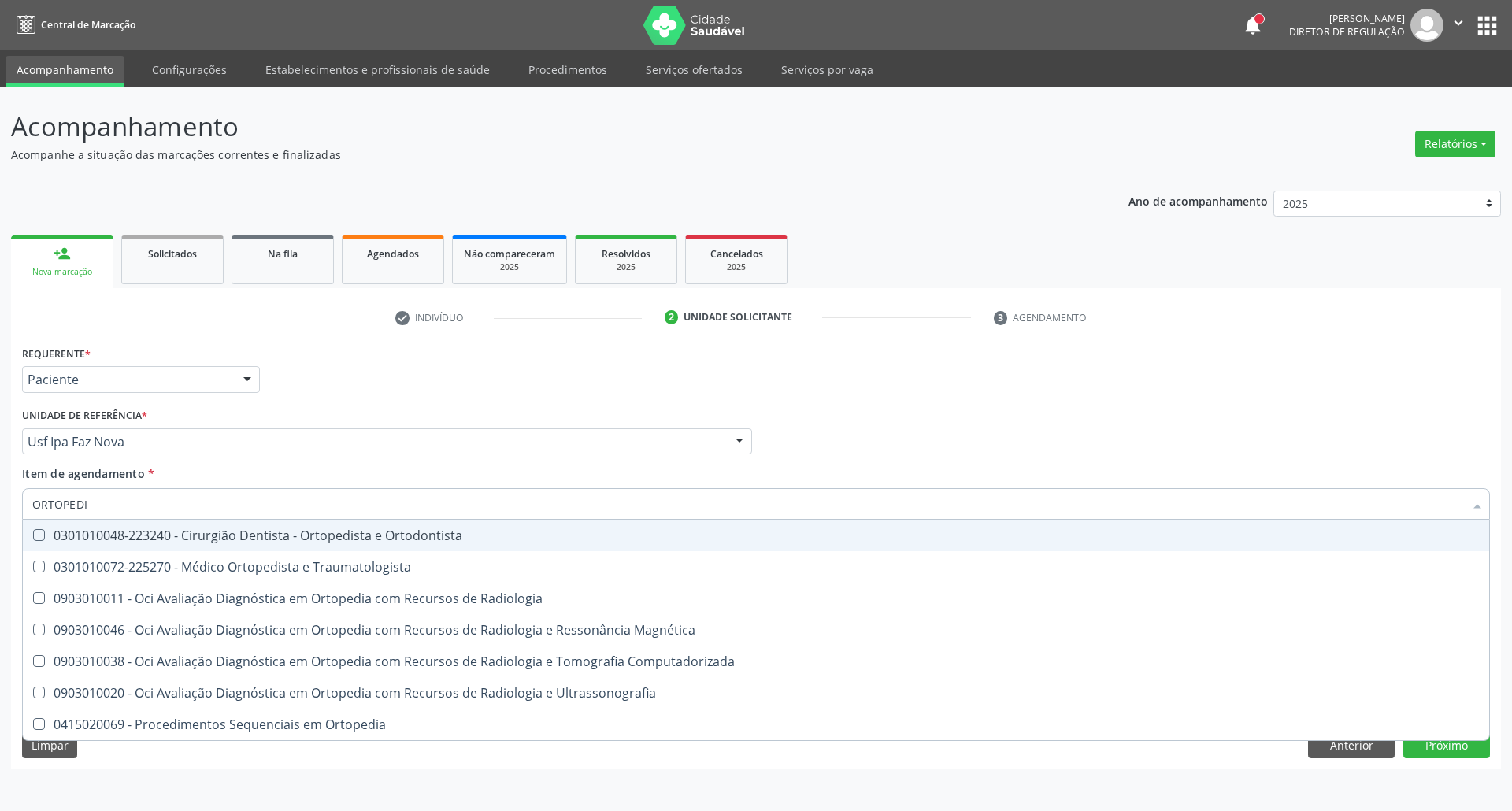
type input "ORTOPEDIS"
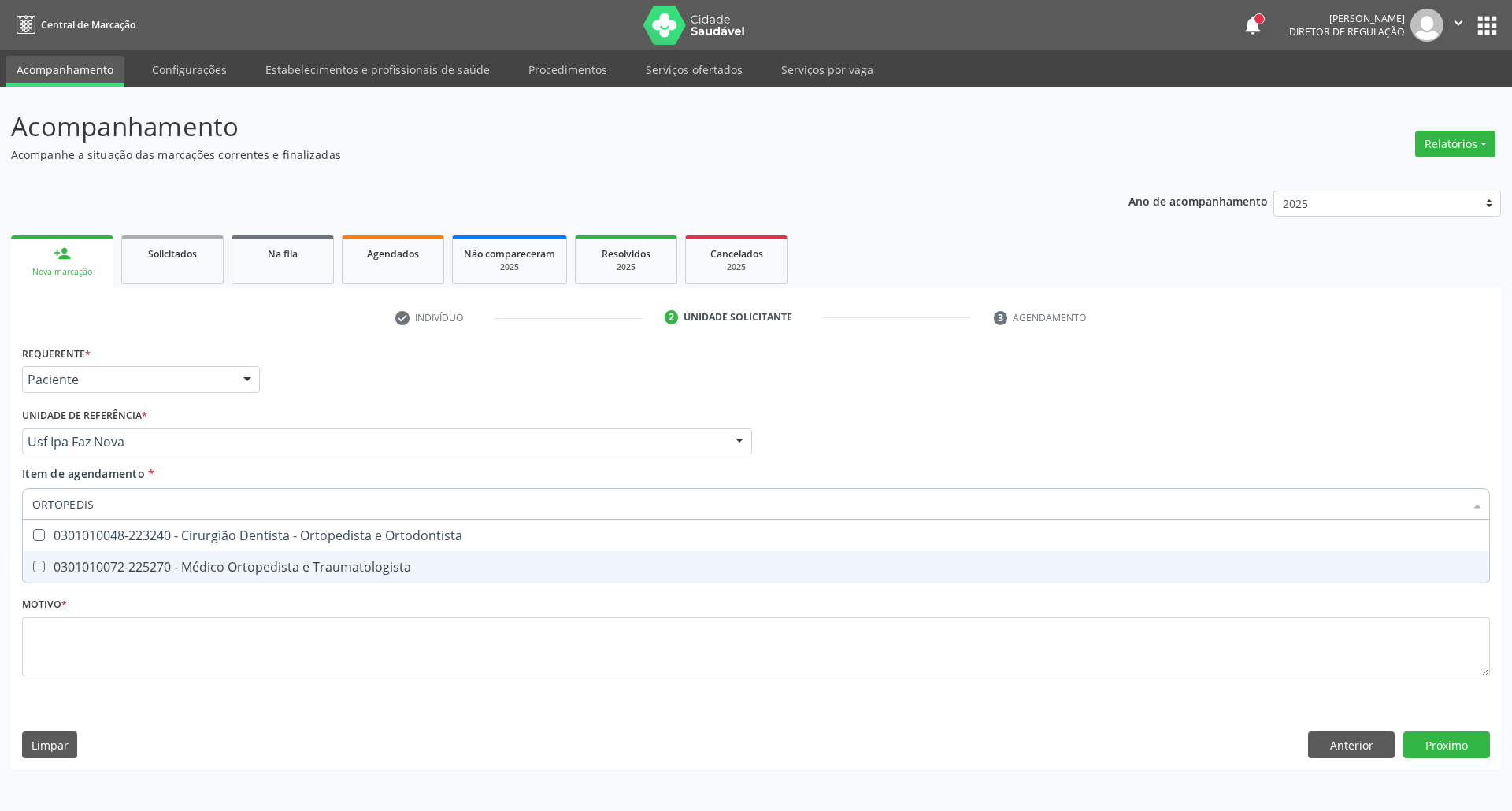
click at [105, 561] on div "0301010072-225270 - Médico Ortopedista e Traumatologista" at bounding box center [755, 567] width 1447 height 13
checkbox Traumatologista "true"
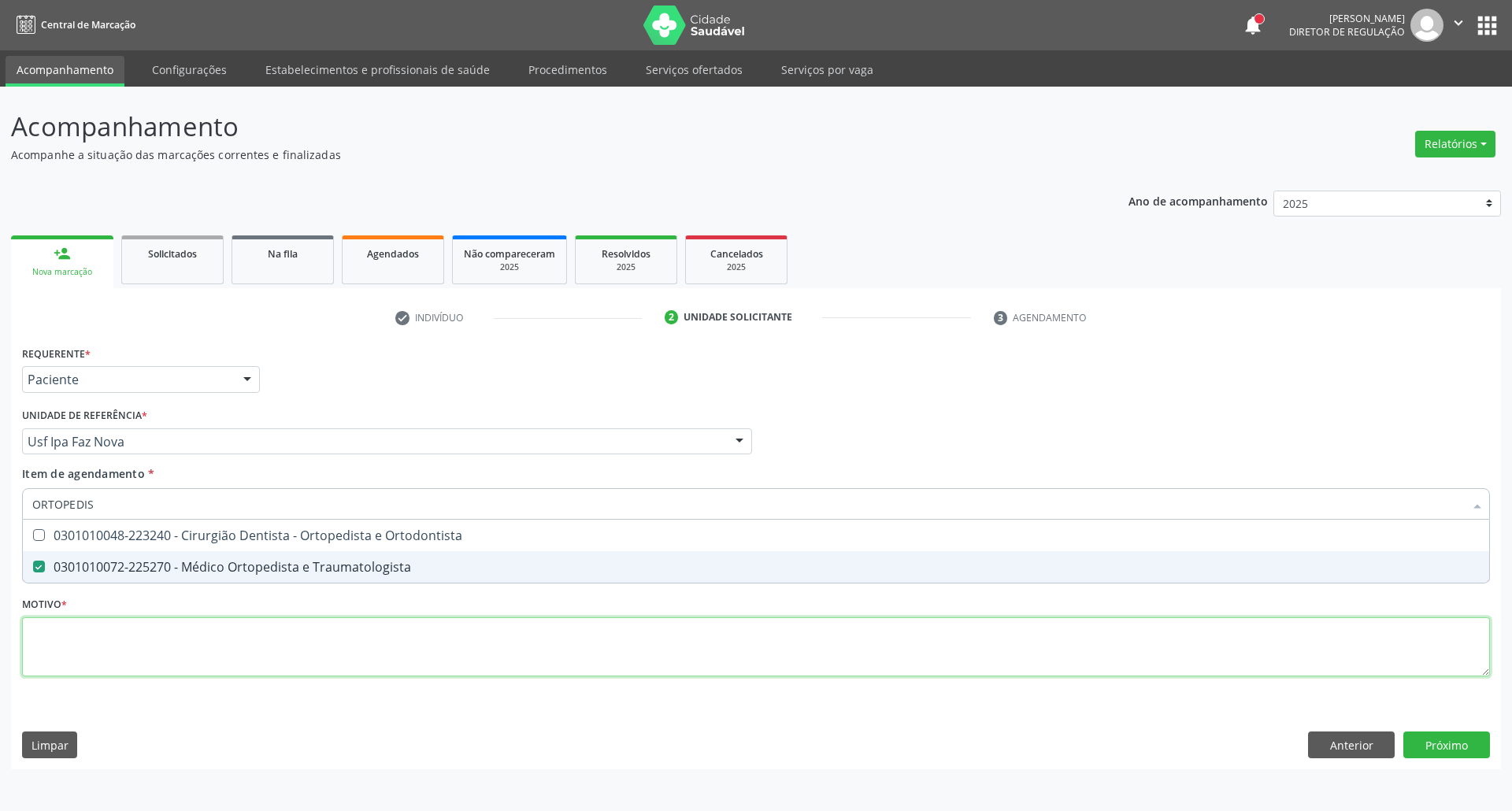
click at [119, 644] on div "Requerente * Paciente Profissional de Saúde Paciente Nenhum resultado encontrad…" at bounding box center [755, 520] width 1467 height 357
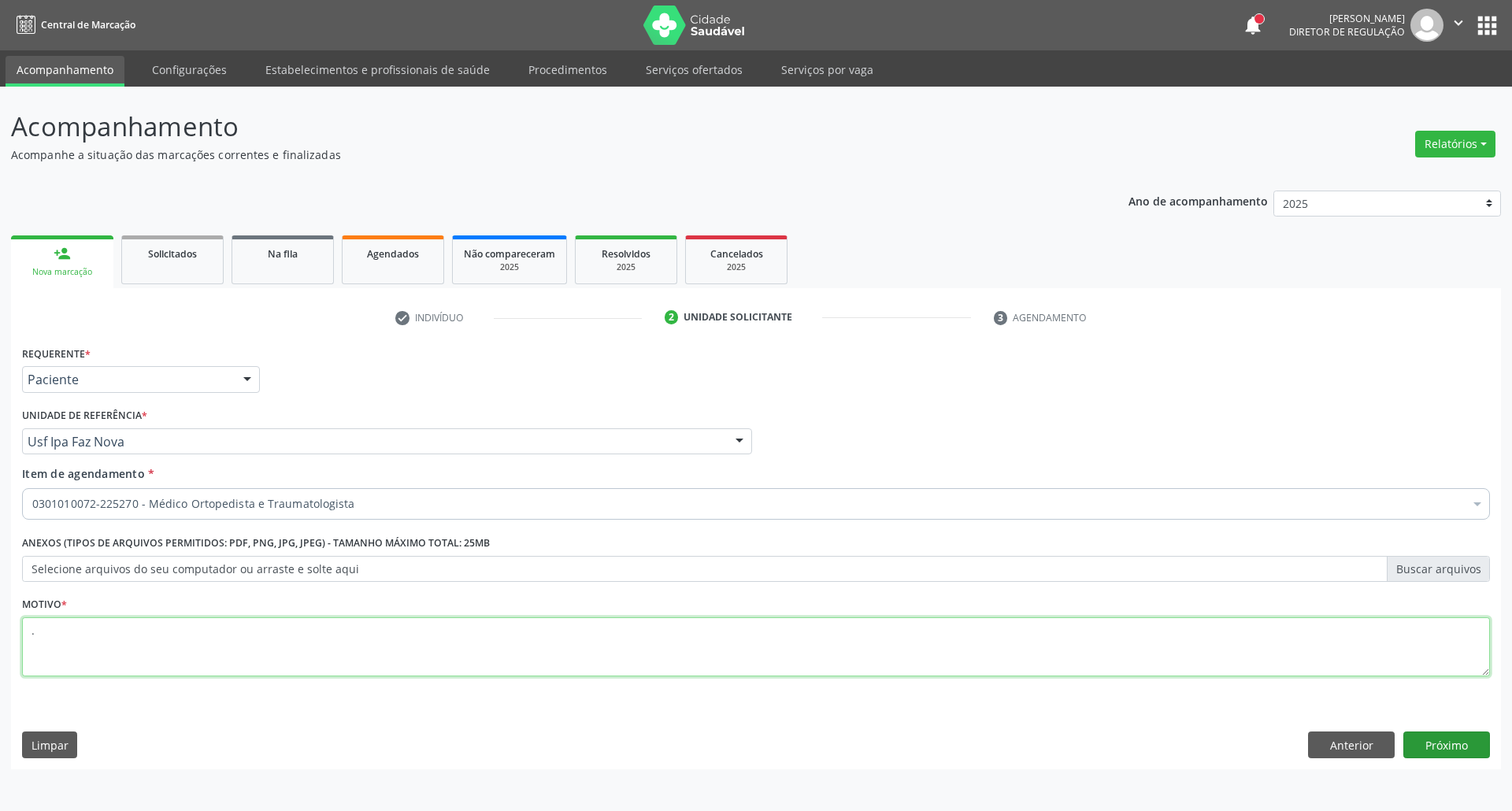
type textarea "."
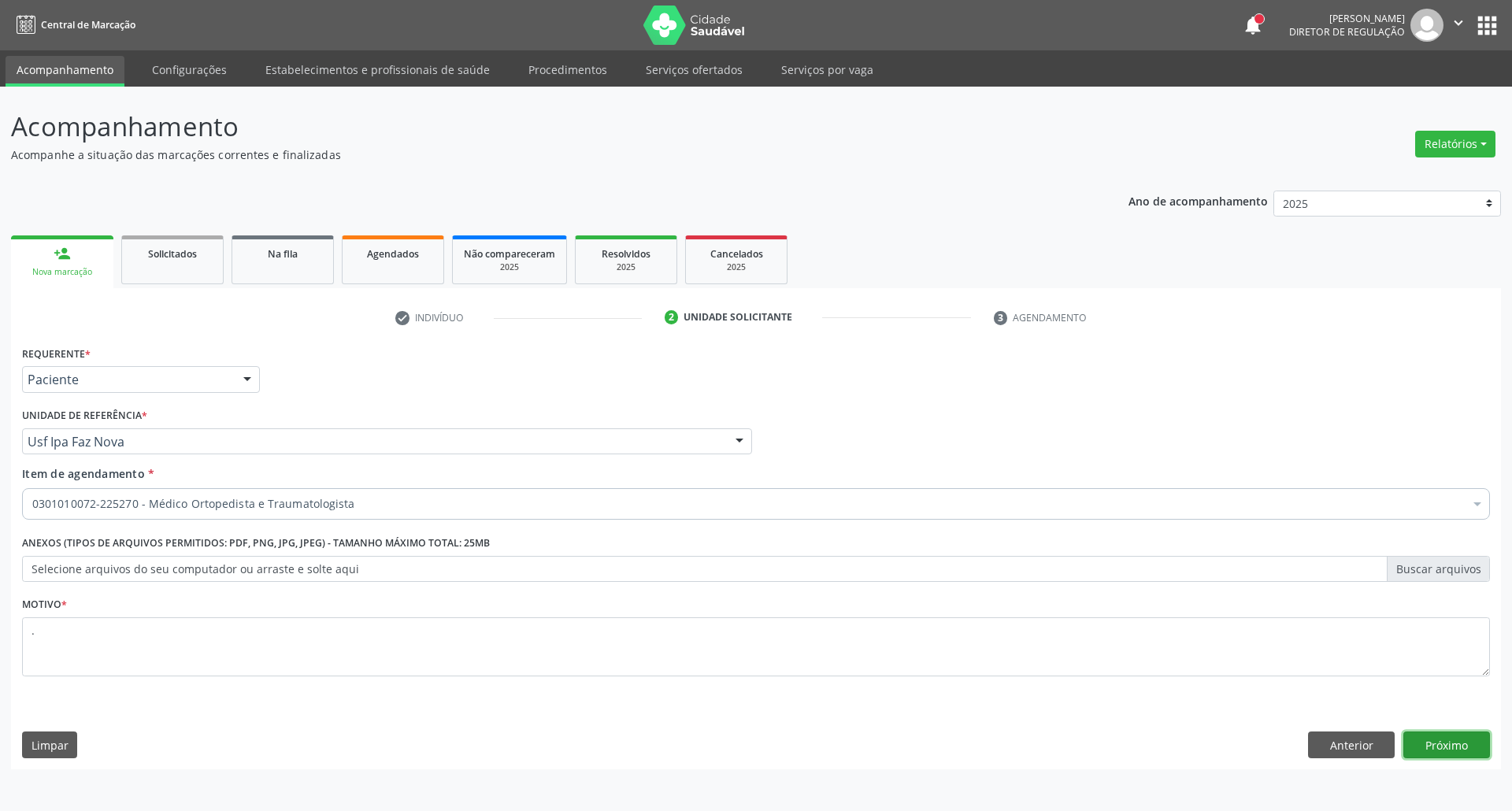
drag, startPoint x: 1456, startPoint y: 758, endPoint x: 1450, endPoint y: 750, distance: 10.0
click at [1453, 755] on button "Próximo" at bounding box center [1446, 745] width 87 height 27
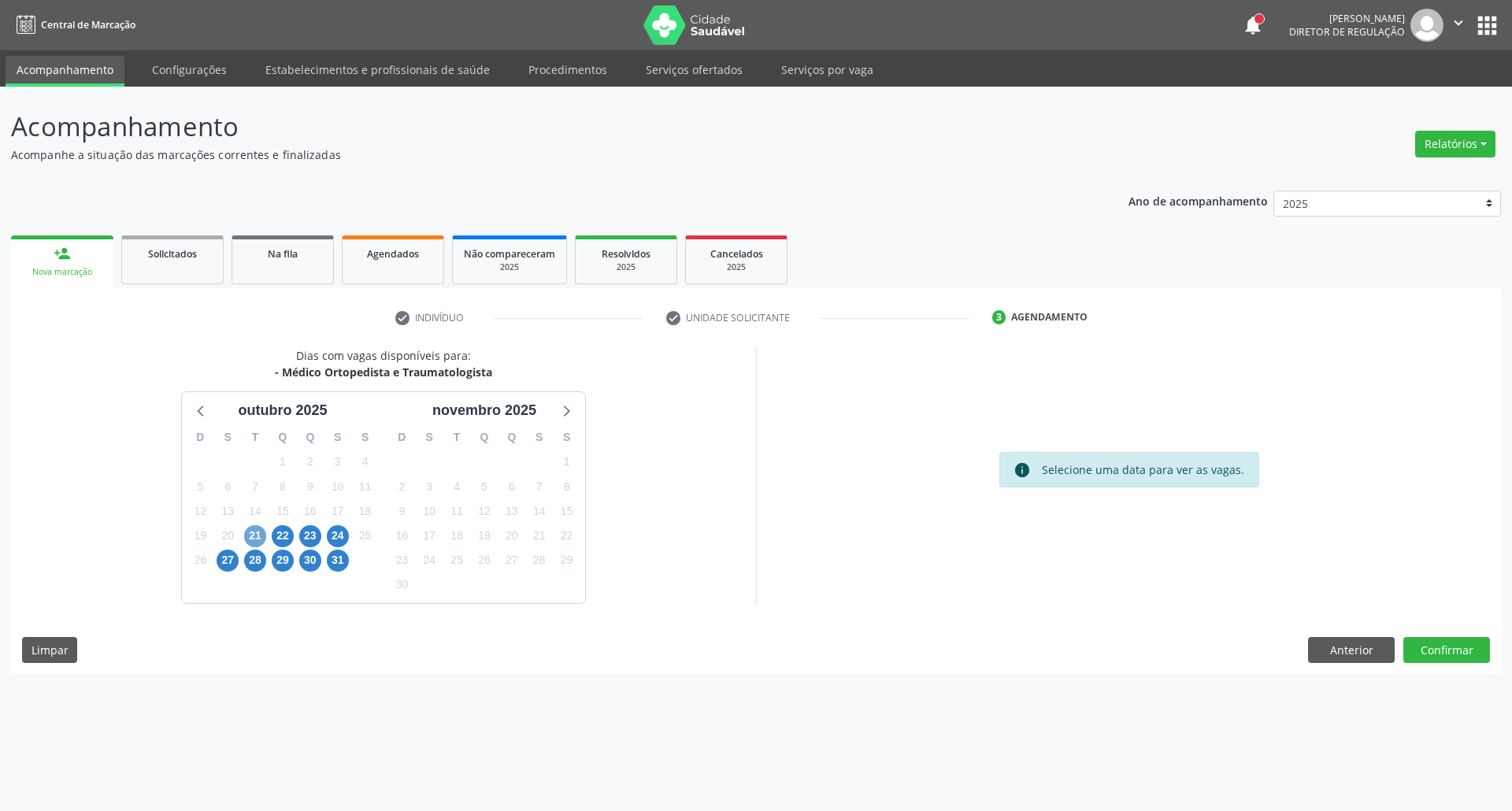
click at [256, 534] on span "21" at bounding box center [255, 537] width 22 height 22
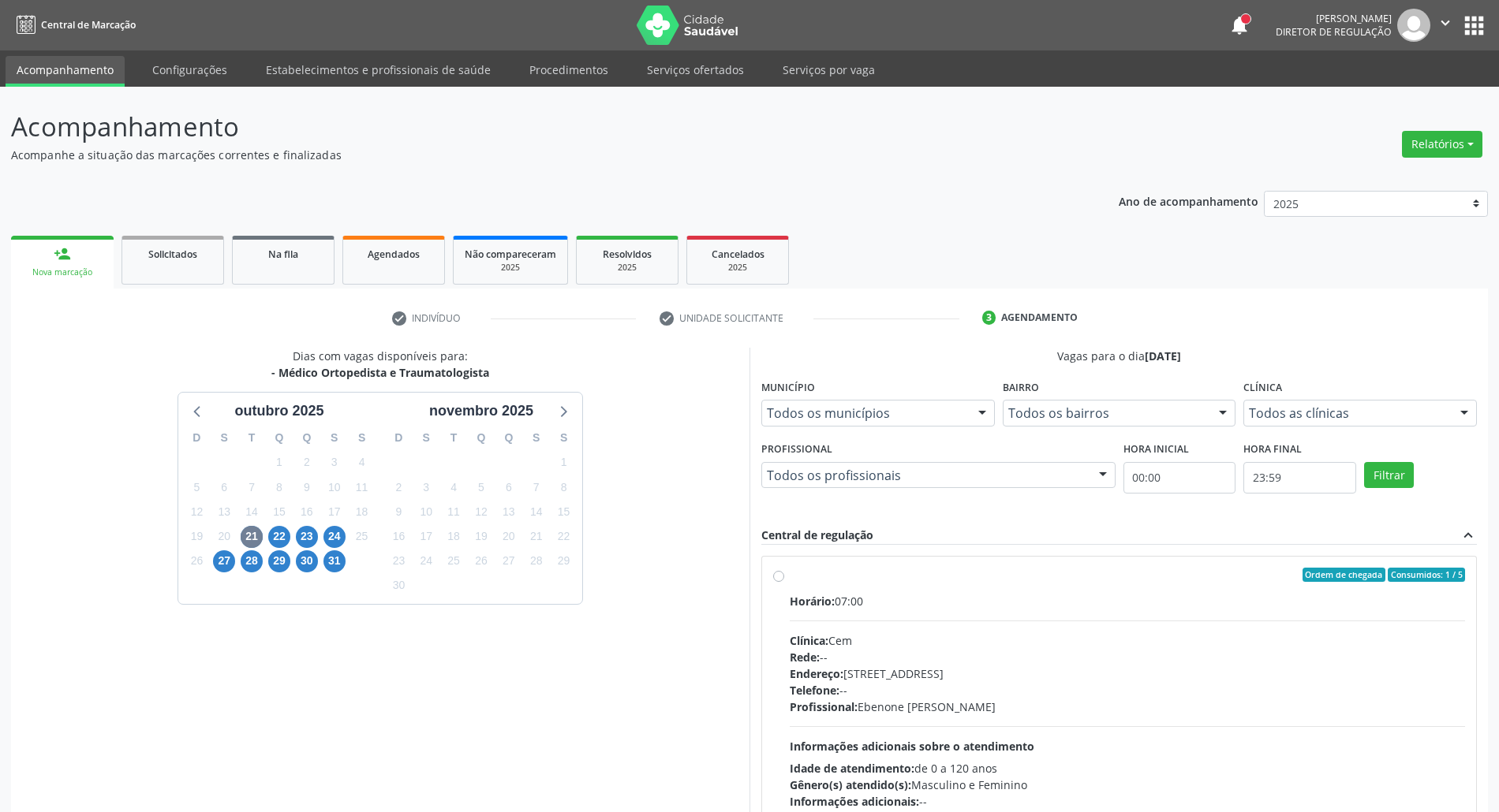
drag, startPoint x: 849, startPoint y: 602, endPoint x: 906, endPoint y: 486, distance: 129.2
click at [849, 601] on div "Horário: 07:00" at bounding box center [1127, 601] width 676 height 17
click at [784, 582] on input "Ordem de chegada Consumidos: 1 / 5 Horário: 07:00 Clínica: Cem Rede: -- Endereç…" at bounding box center [779, 574] width 11 height 14
radio input "true"
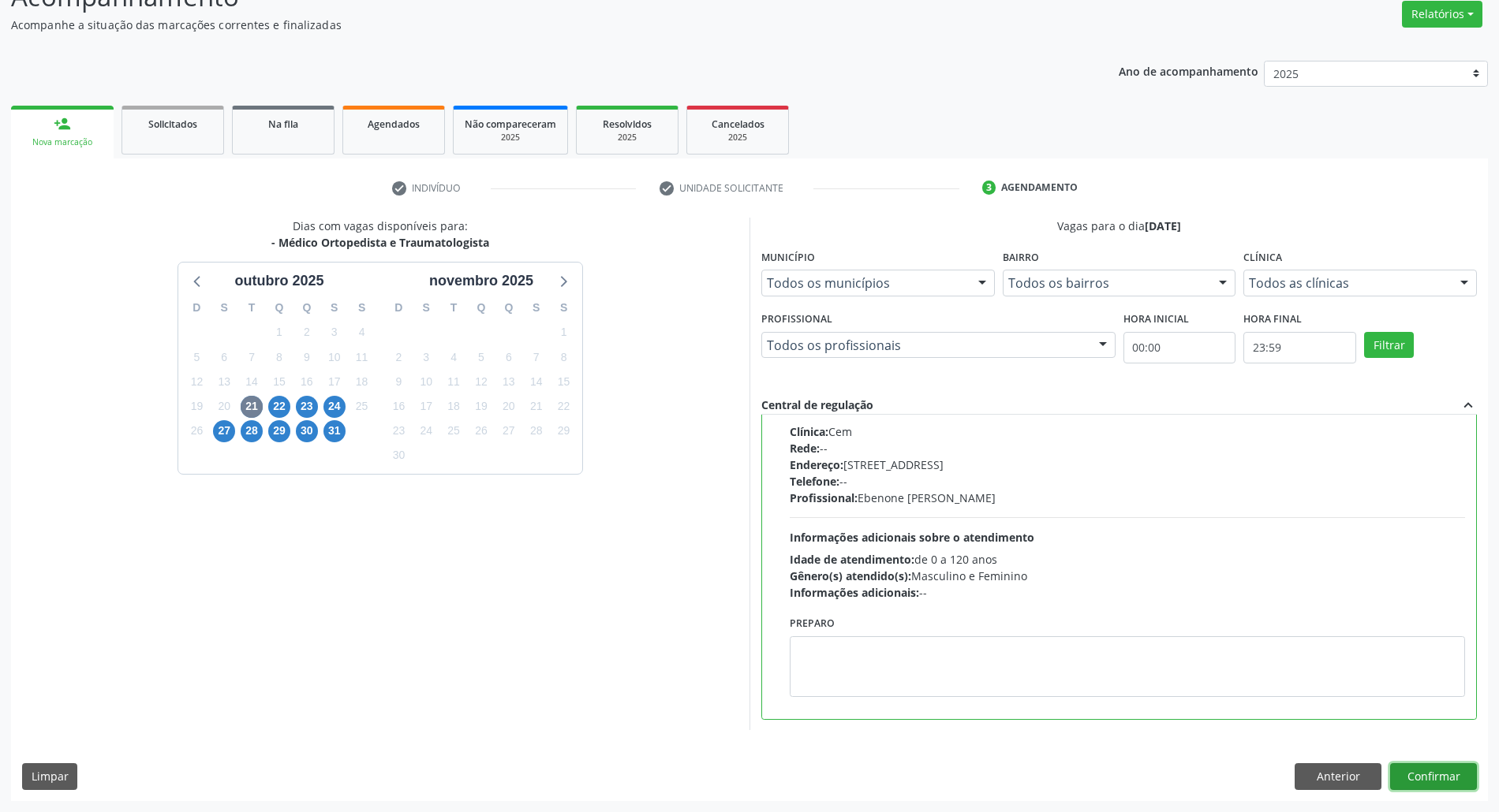
click at [1447, 776] on button "Confirmar" at bounding box center [1433, 777] width 87 height 27
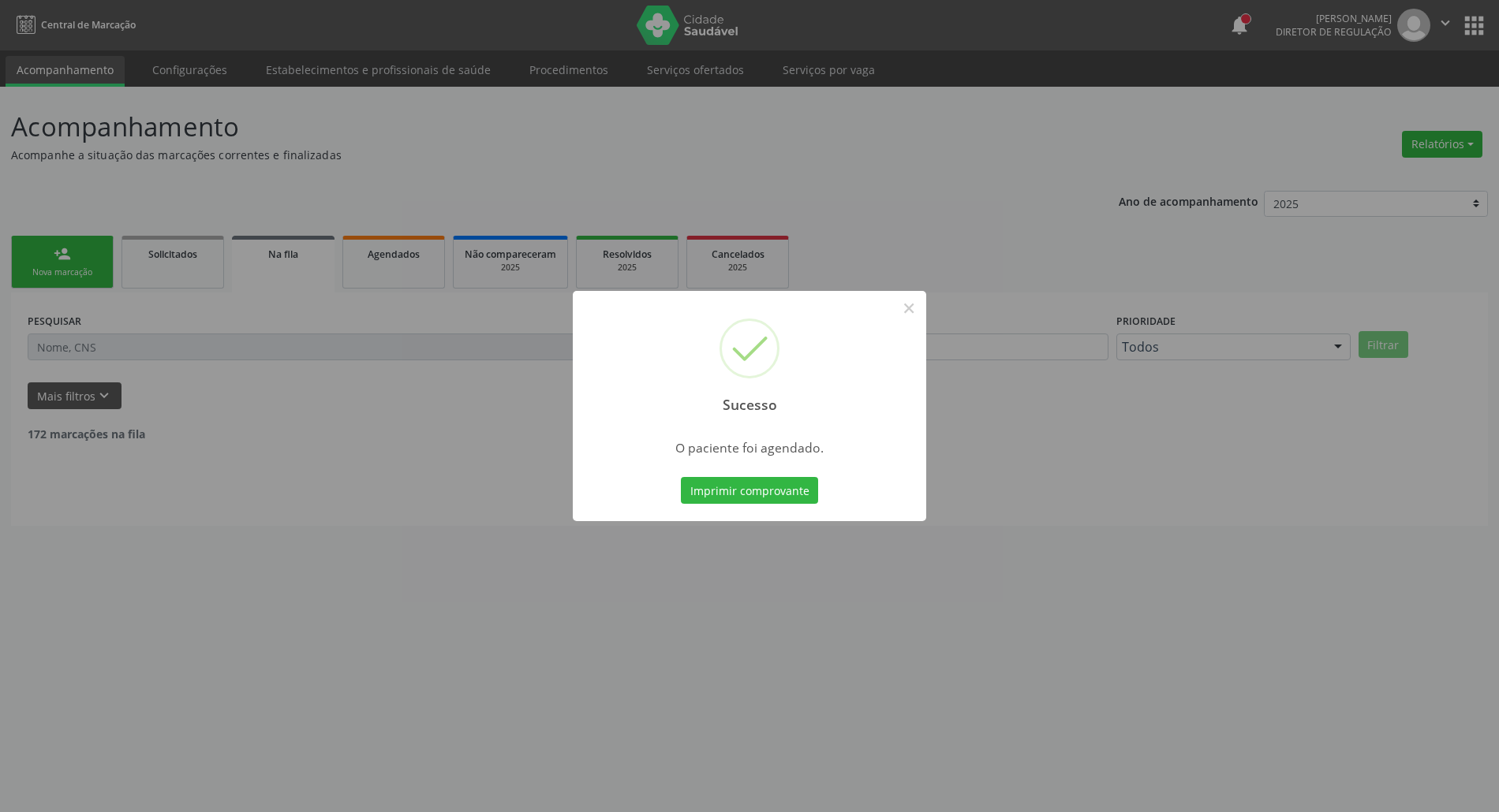
scroll to position [0, 0]
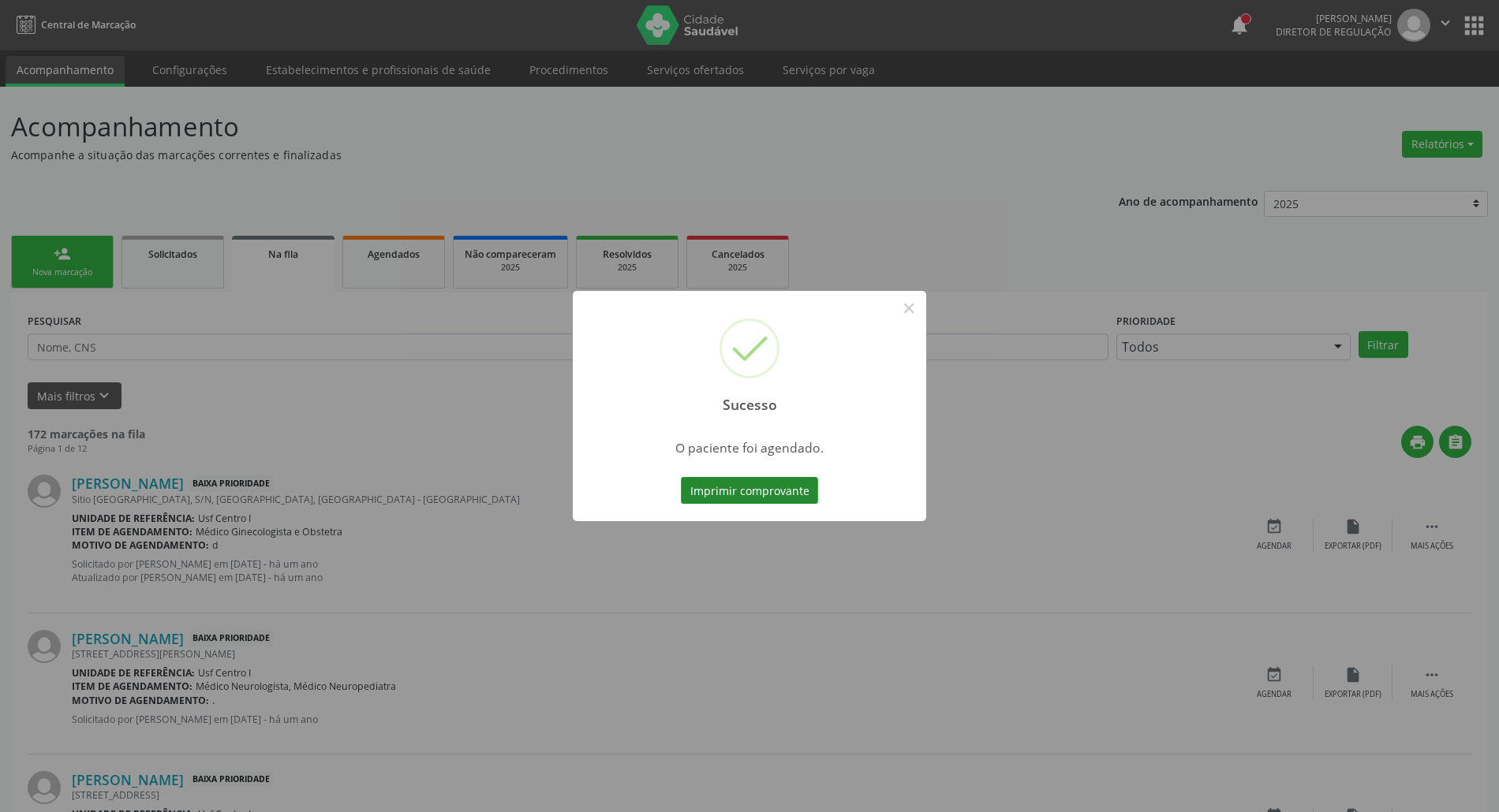
click at [789, 483] on button "Imprimir comprovante" at bounding box center [749, 491] width 137 height 27
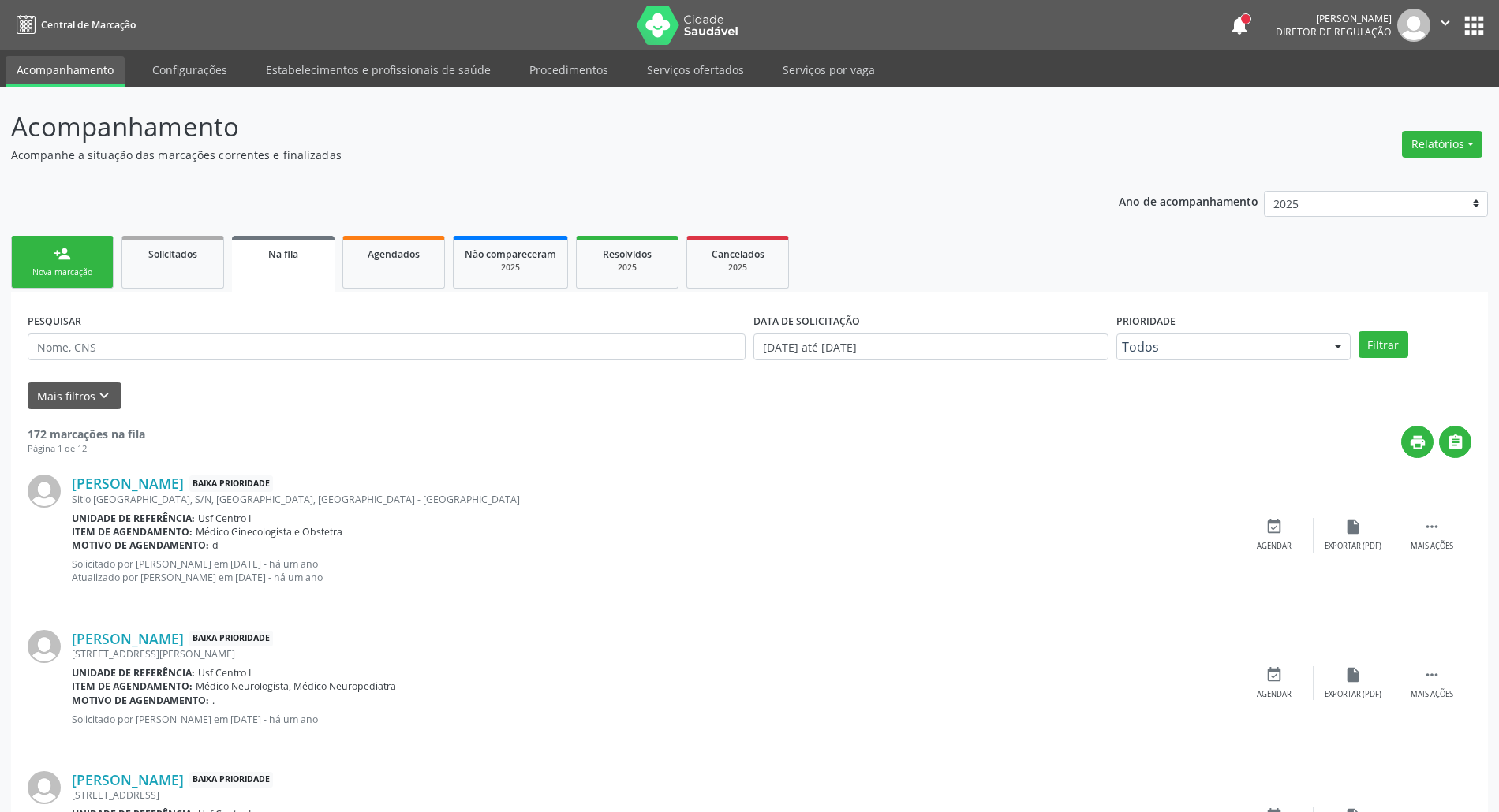
click at [67, 265] on link "person_add Nova marcação" at bounding box center [62, 262] width 103 height 53
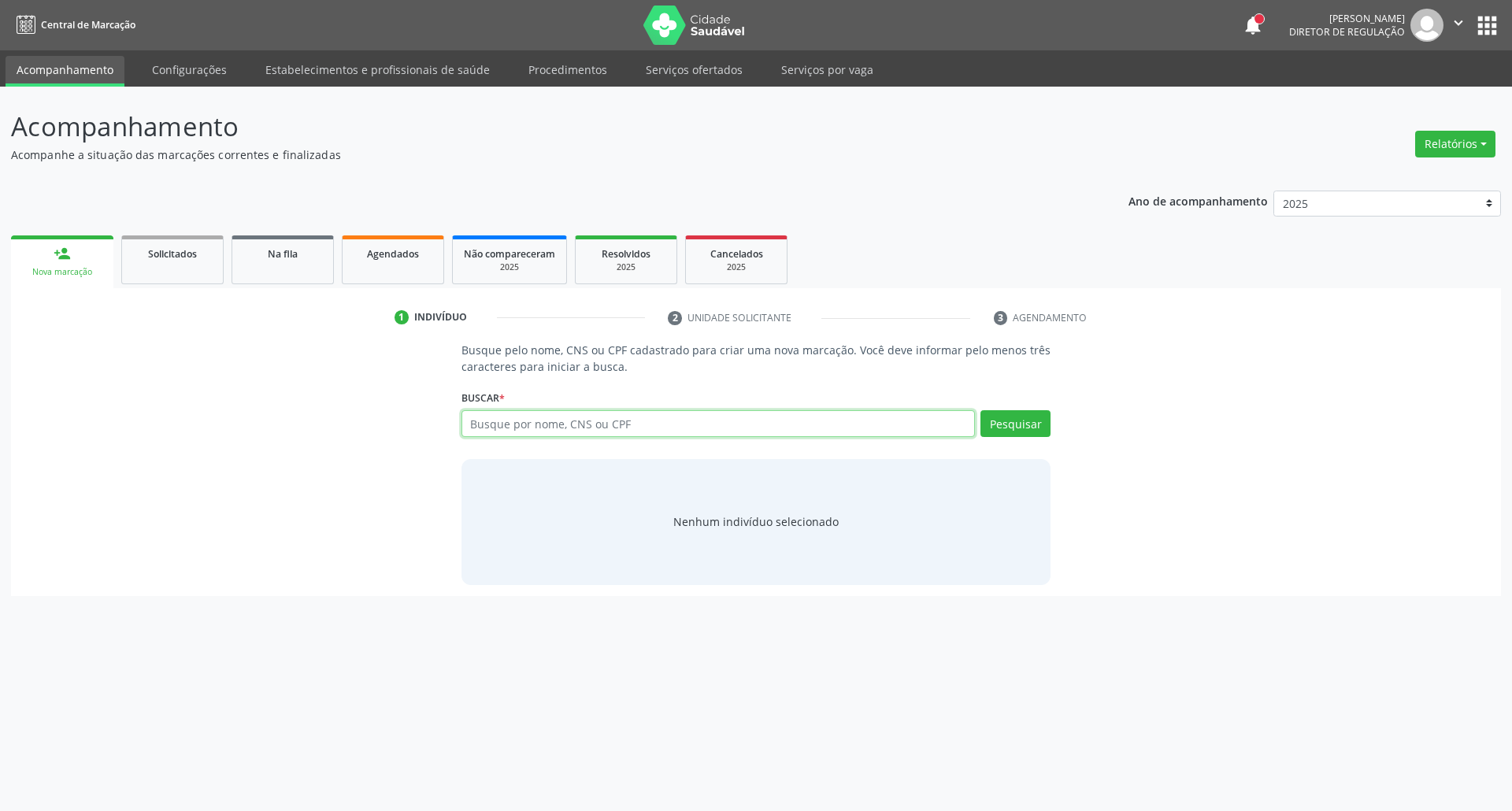
click at [524, 416] on input "text" at bounding box center [718, 424] width 514 height 27
type input "125652938970001"
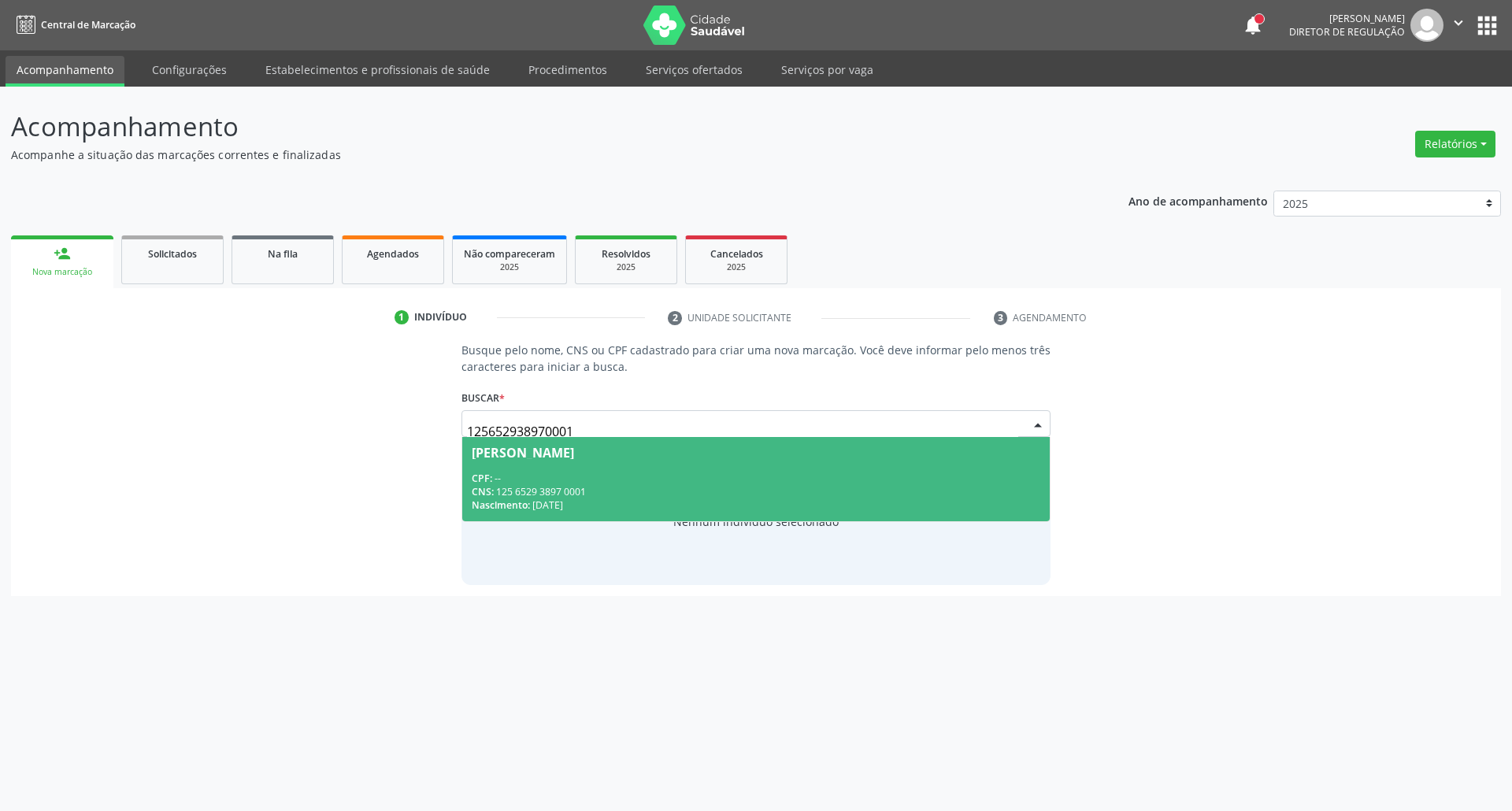
click at [511, 474] on div "CPF: --" at bounding box center [756, 479] width 569 height 13
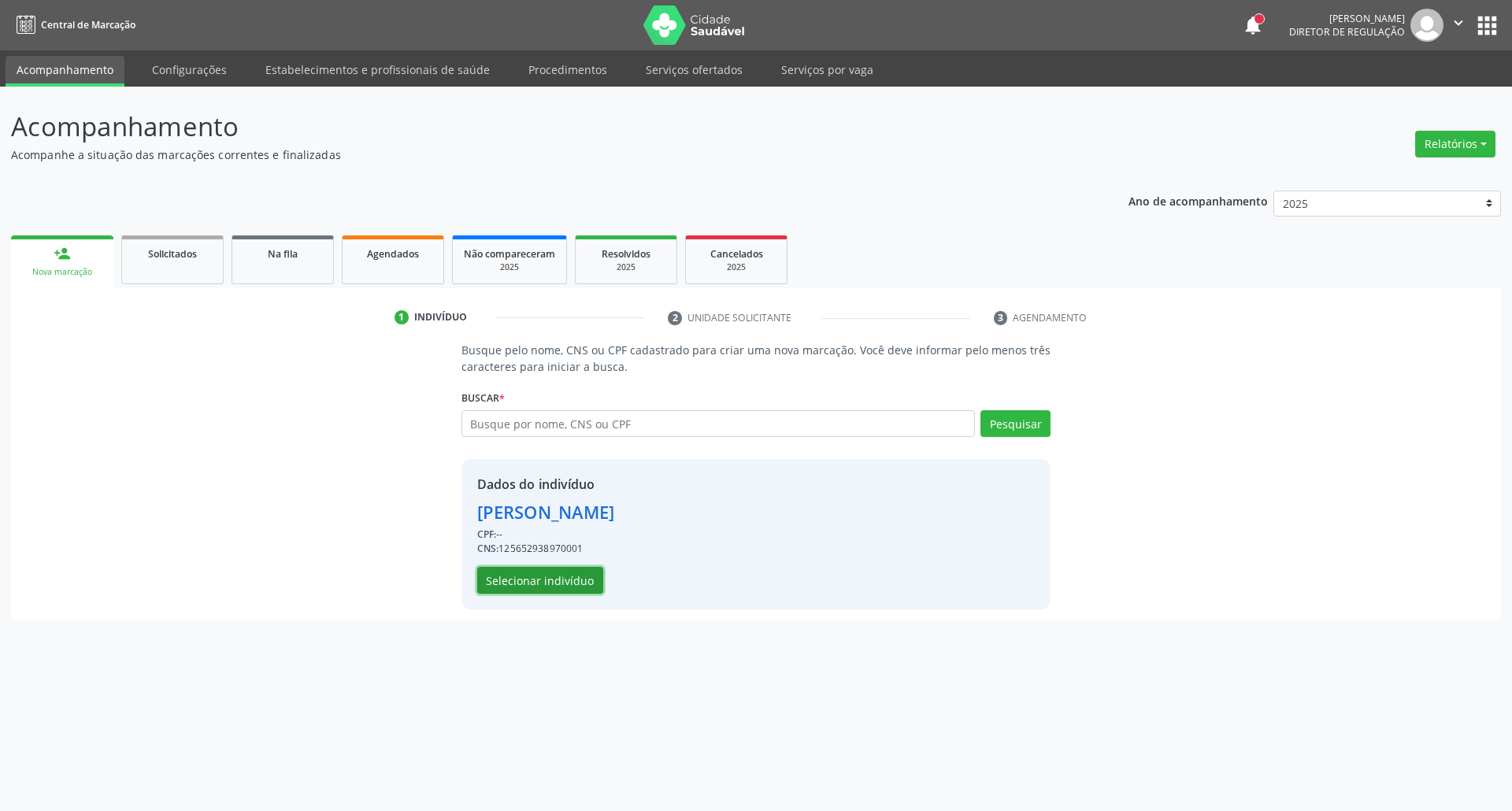
click at [496, 578] on button "Selecionar indivíduo" at bounding box center [540, 580] width 126 height 27
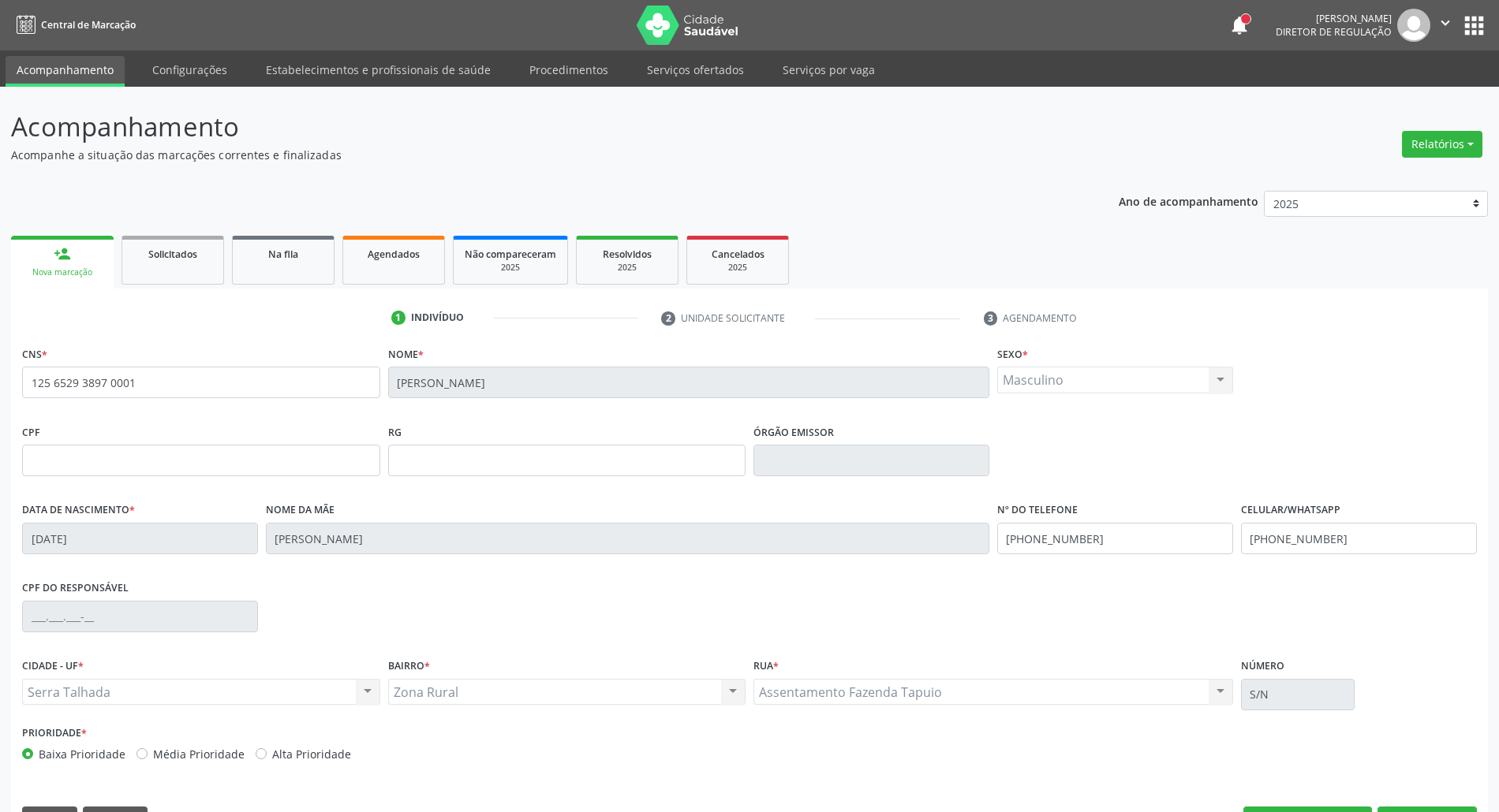
scroll to position [43, 0]
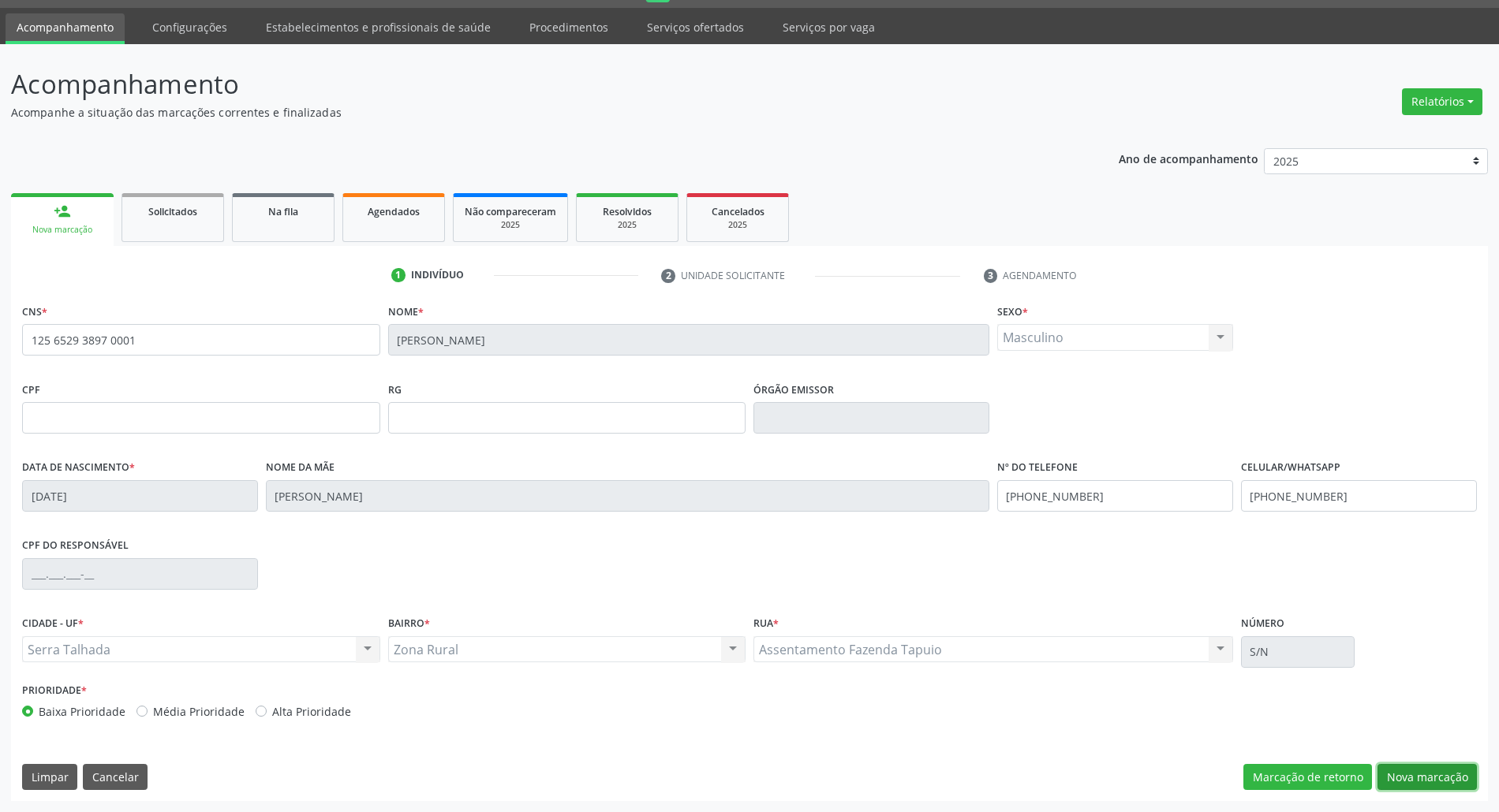
click at [1418, 776] on button "Nova marcação" at bounding box center [1427, 777] width 99 height 27
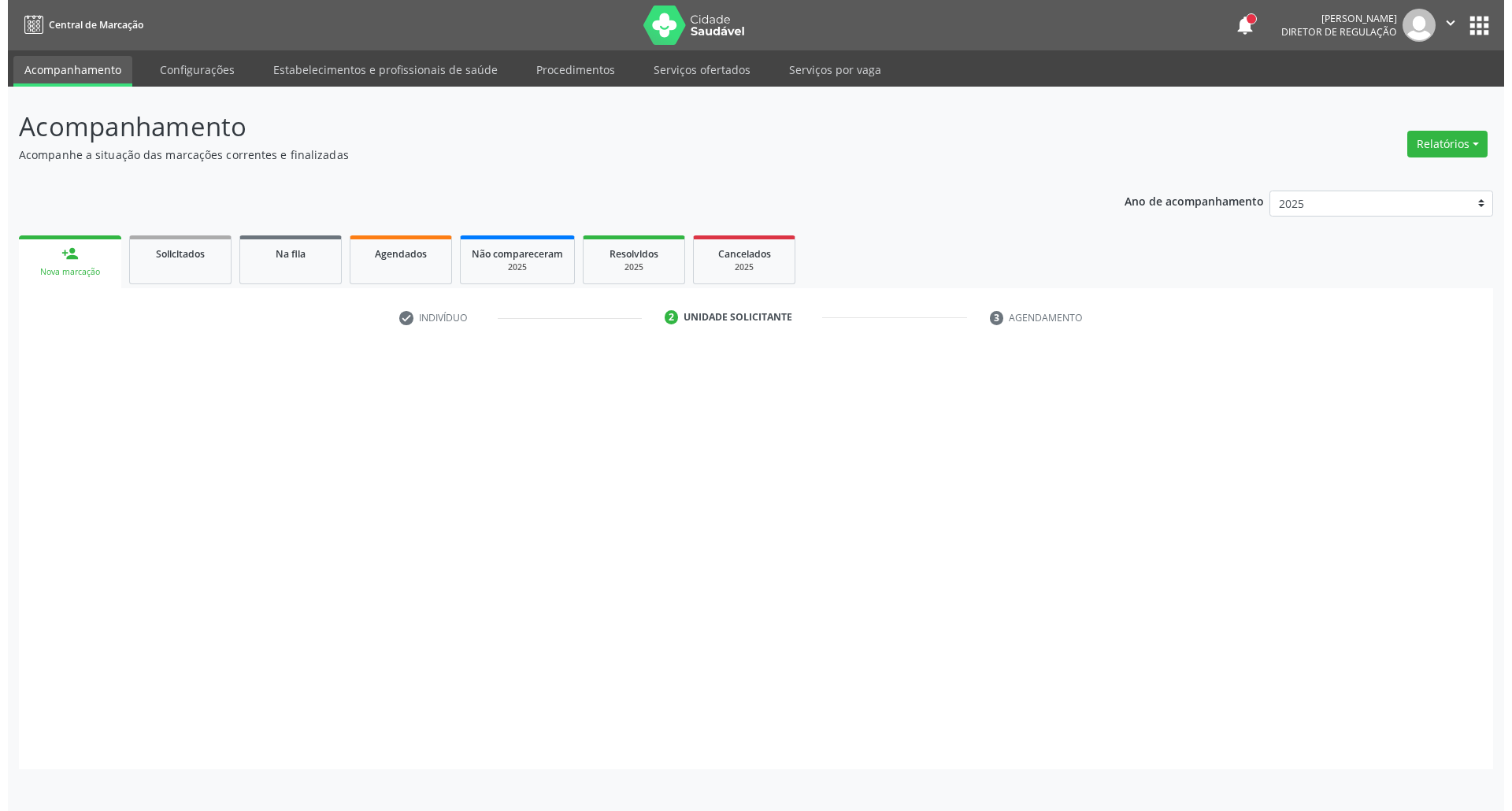
scroll to position [0, 0]
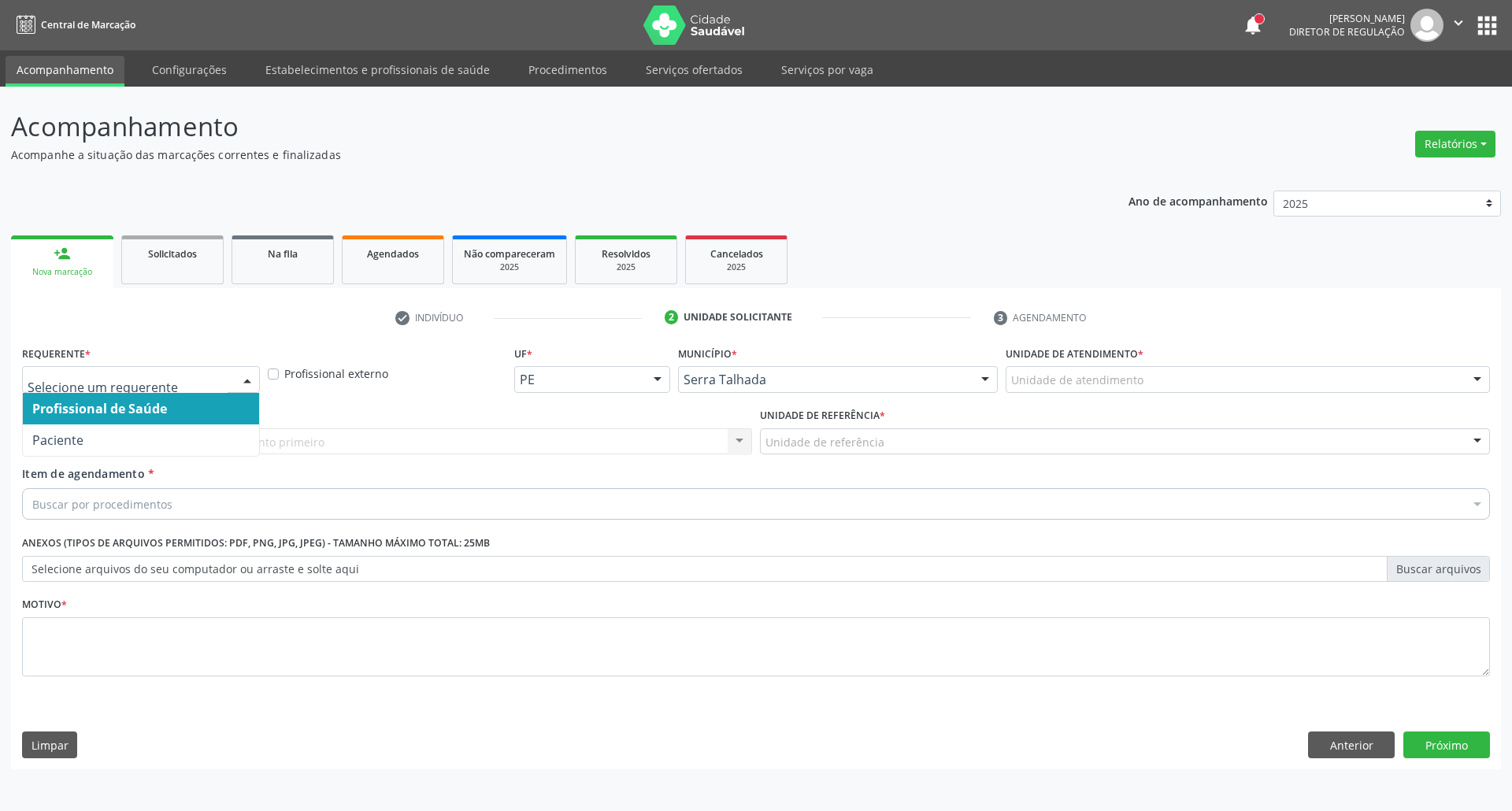
drag, startPoint x: 162, startPoint y: 383, endPoint x: 142, endPoint y: 430, distance: 51.1
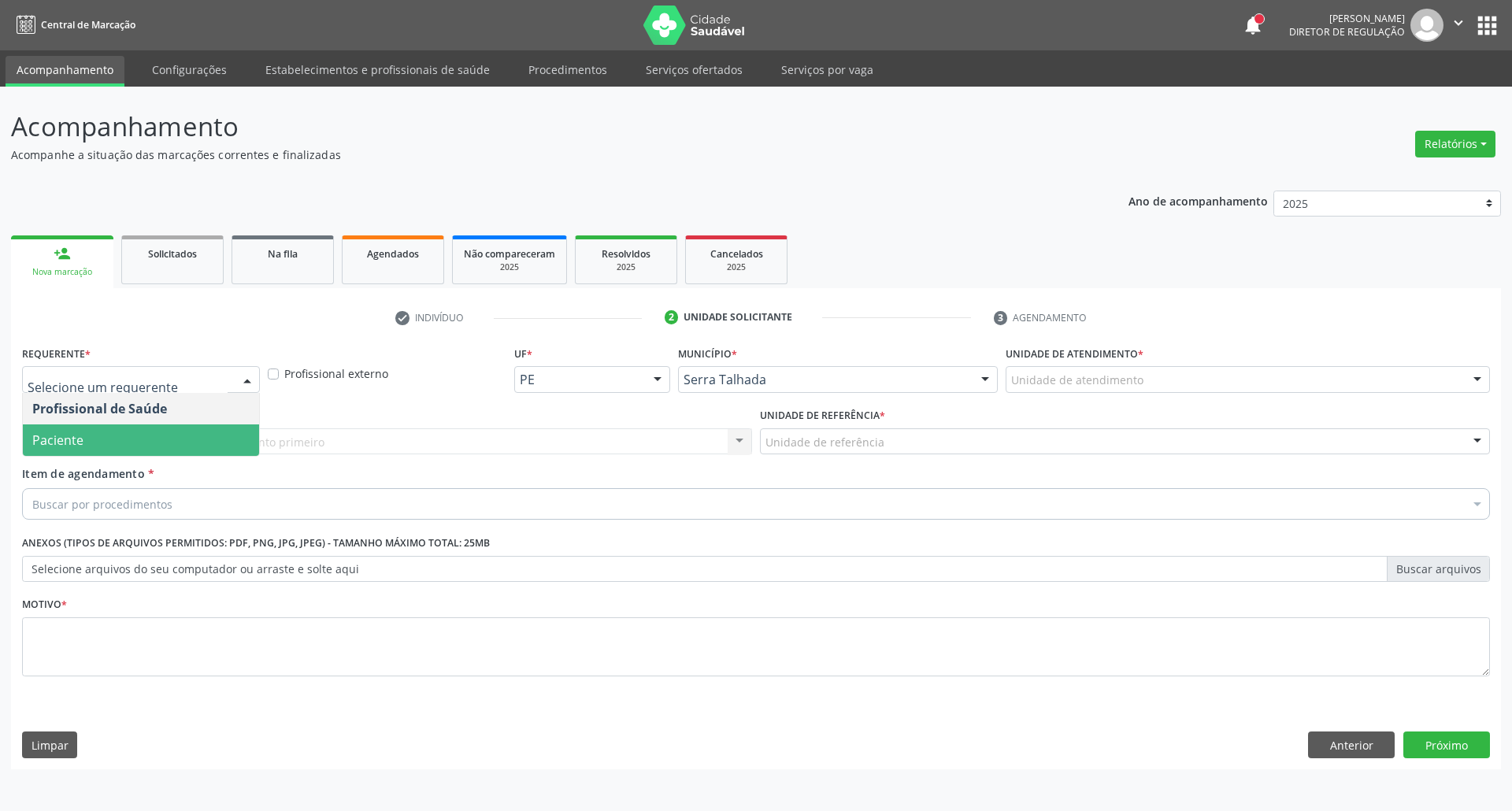
click at [142, 430] on span "Paciente" at bounding box center [140, 440] width 236 height 31
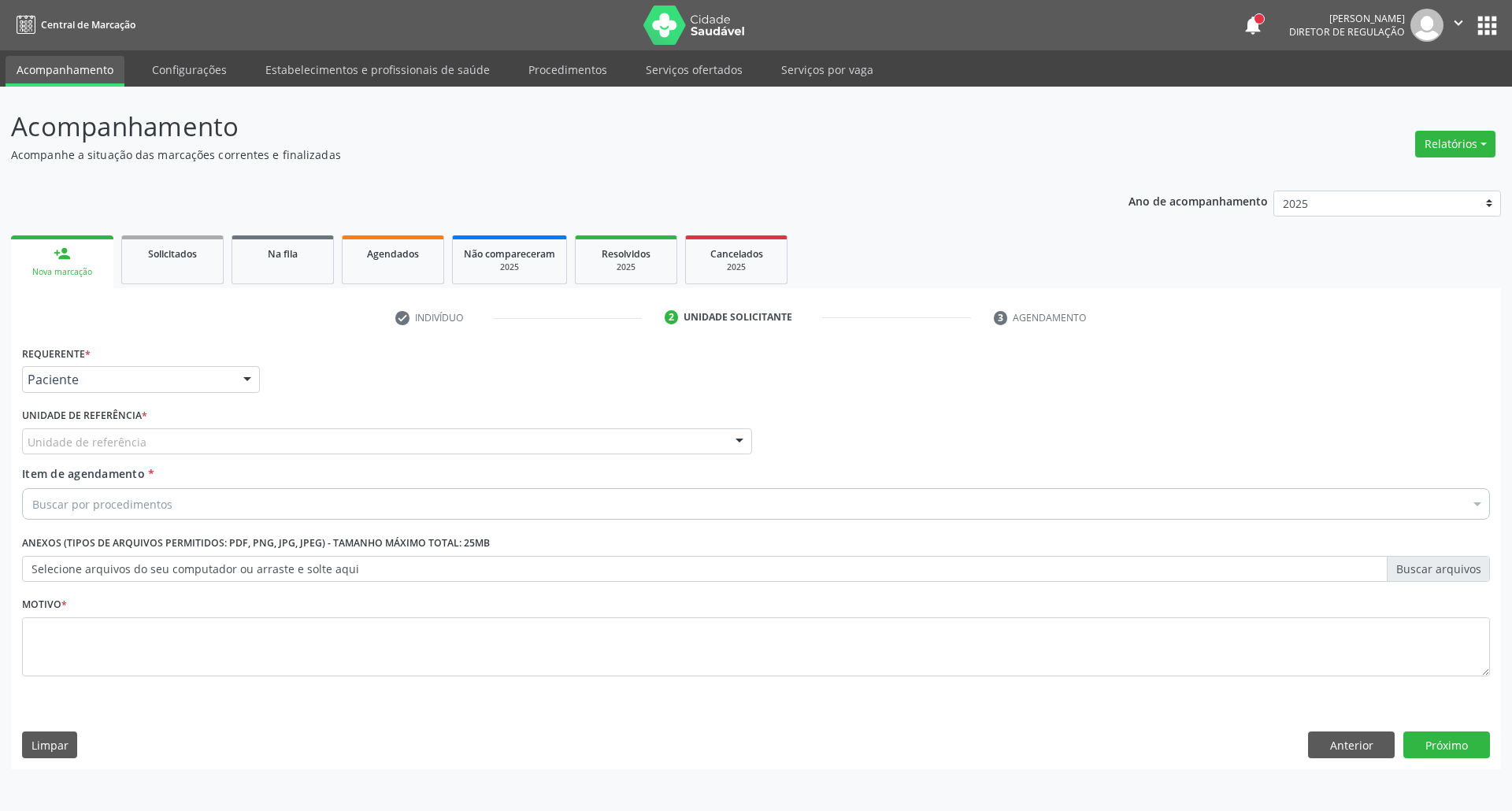
click at [142, 444] on div "Unidade de referência" at bounding box center [387, 442] width 730 height 27
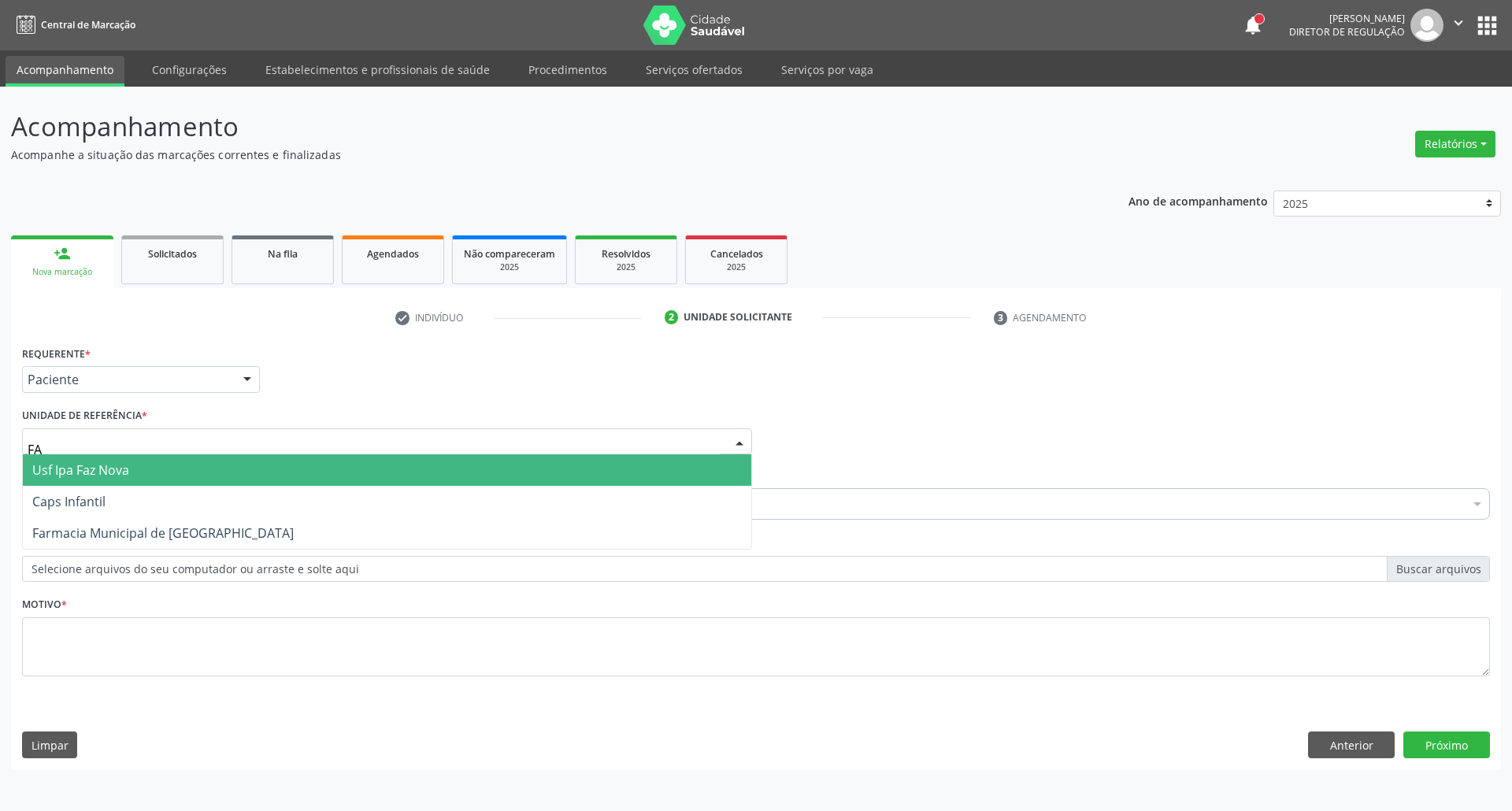
type input "FAZ"
drag, startPoint x: 73, startPoint y: 462, endPoint x: 77, endPoint y: 477, distance: 15.5
click at [73, 464] on span "Usf Ipa Faz Nova" at bounding box center [80, 470] width 97 height 18
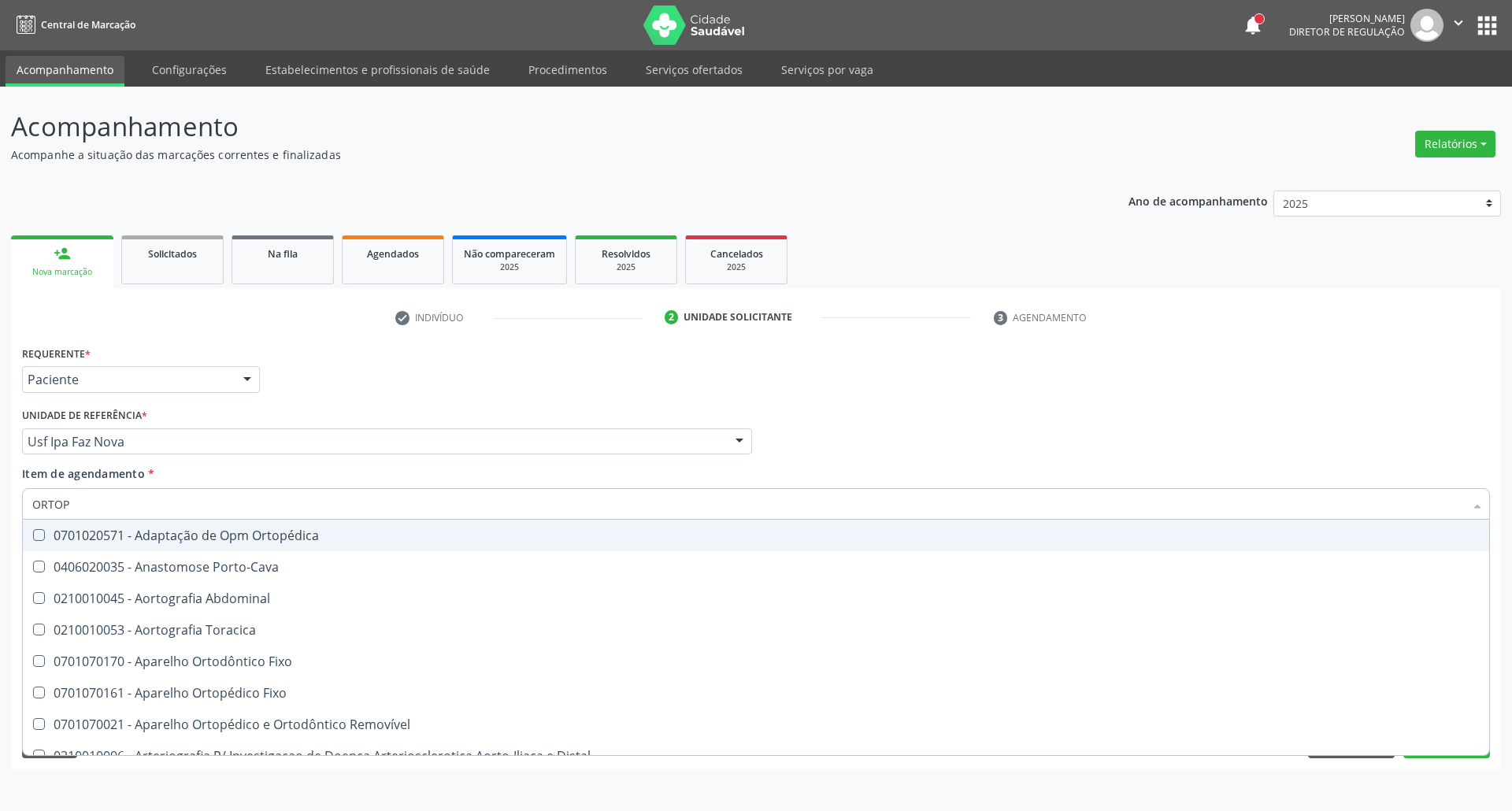
type input "ORTOPE"
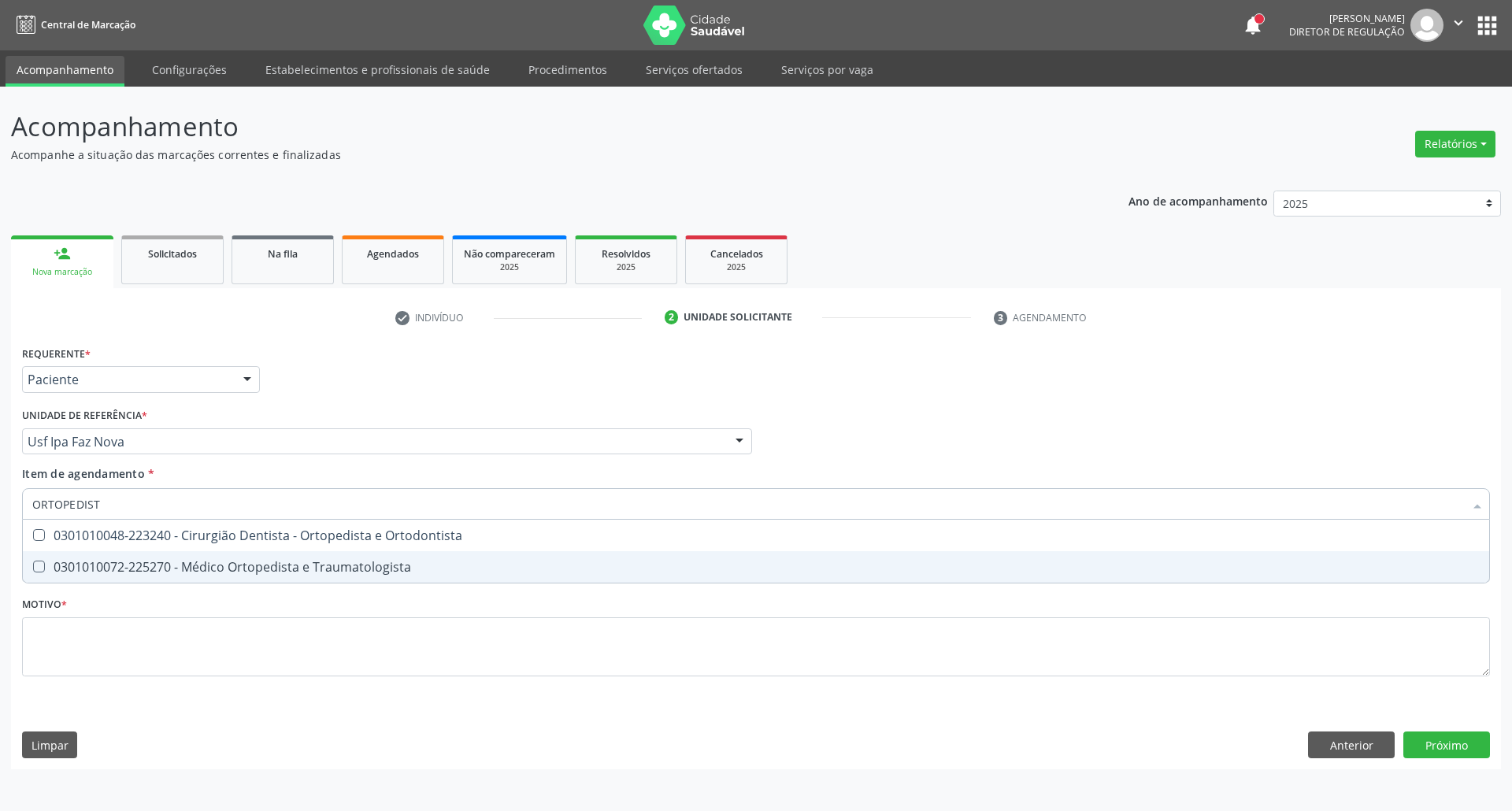
drag, startPoint x: 61, startPoint y: 576, endPoint x: 69, endPoint y: 608, distance: 33.0
click at [61, 578] on span "0301010072-225270 - Médico Ortopedista e Traumatologista" at bounding box center [756, 566] width 1467 height 31
checkbox Traumatologista "true"
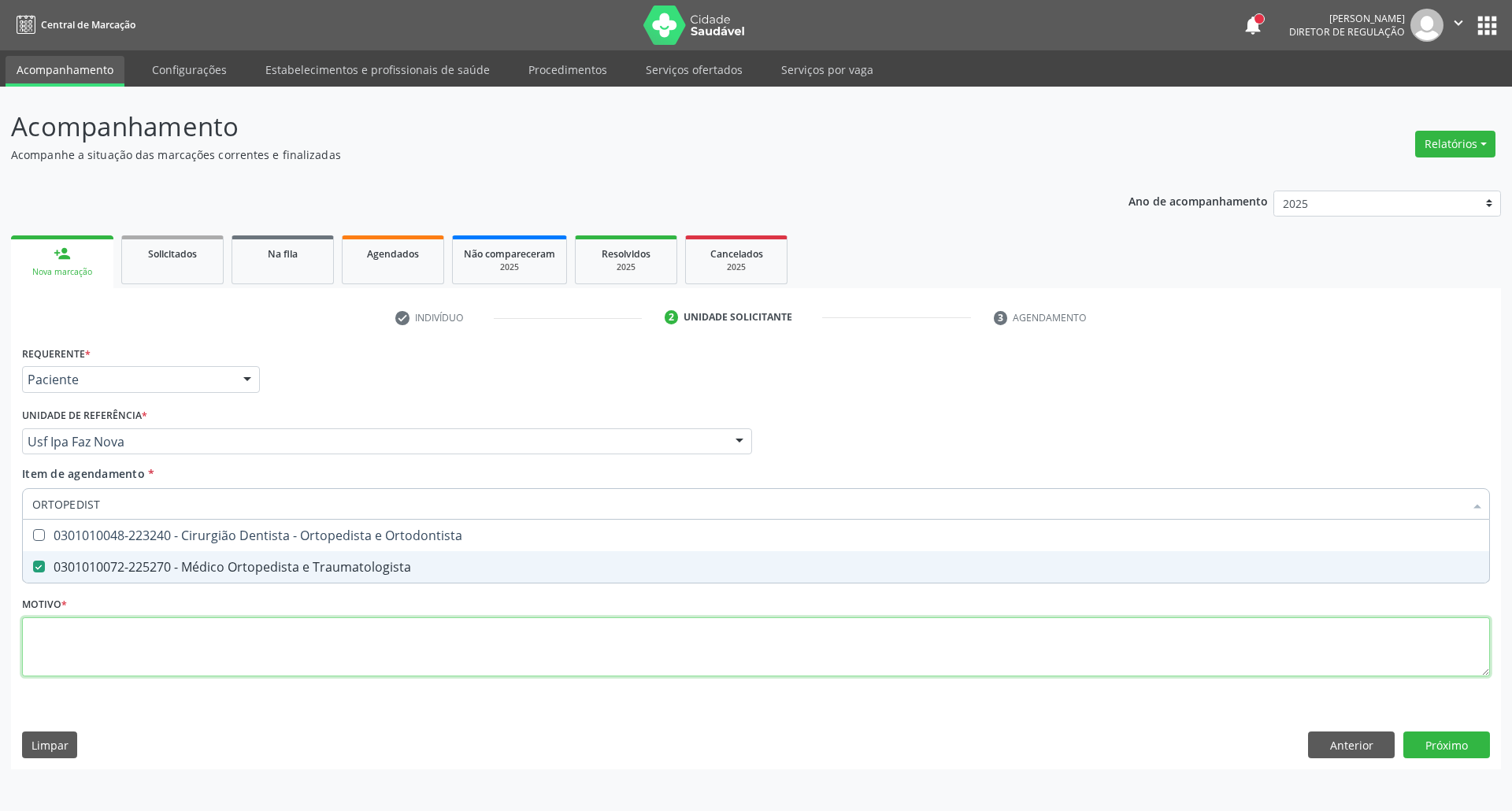
click at [85, 660] on div "Requerente * Paciente Profissional de Saúde Paciente Nenhum resultado encontrad…" at bounding box center [755, 520] width 1467 height 357
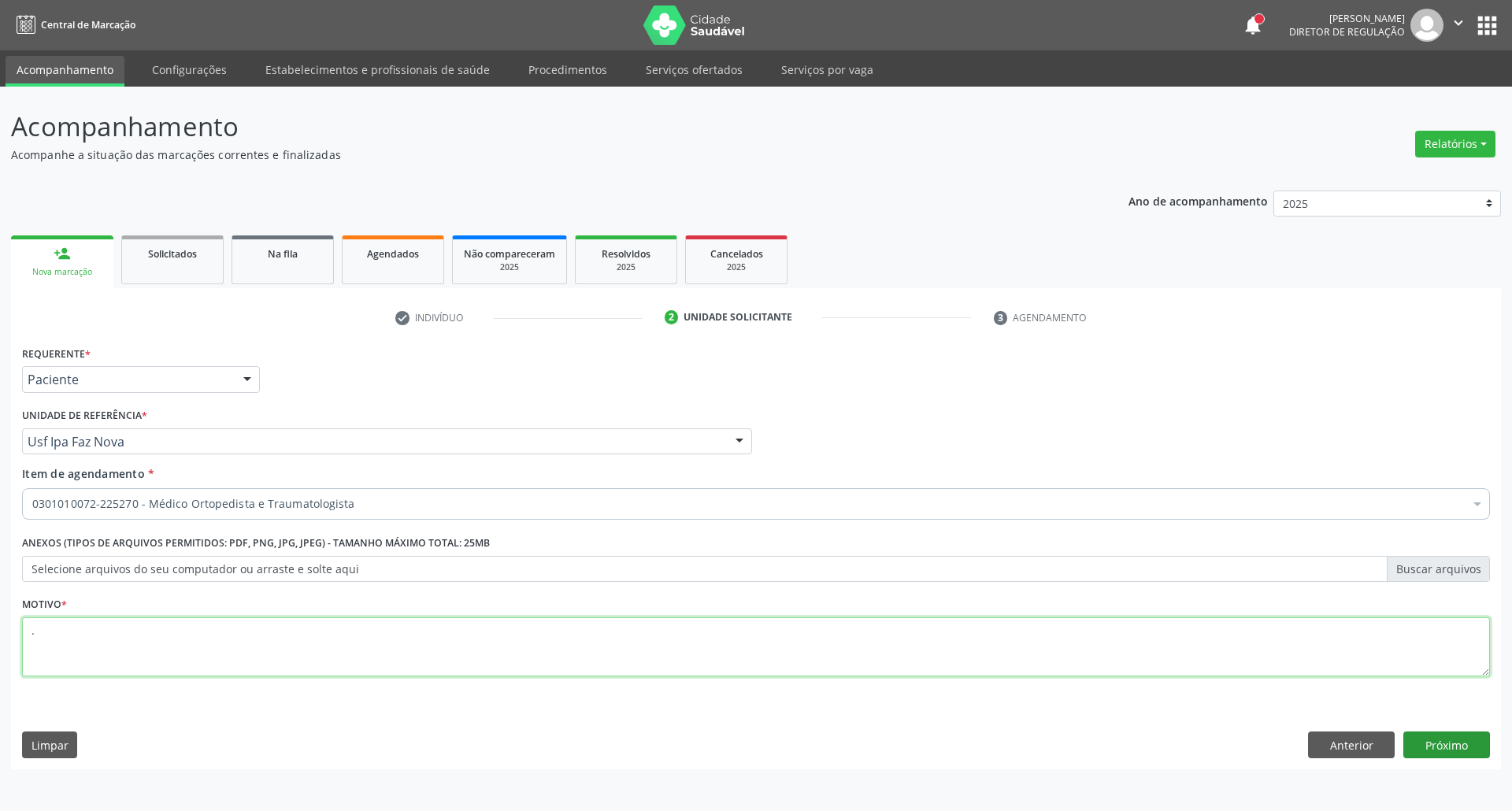
type textarea "."
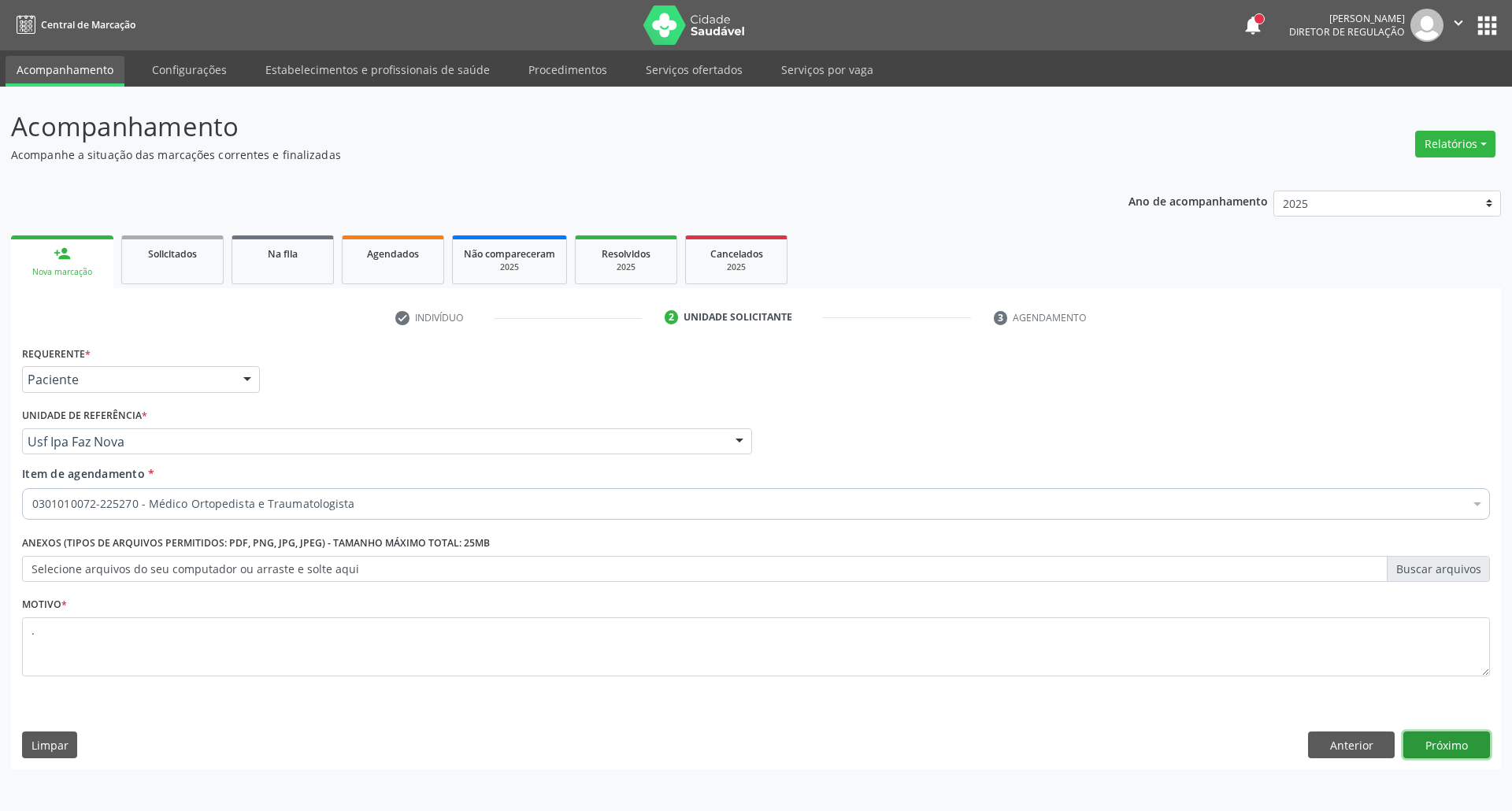
click at [1413, 749] on button "Próximo" at bounding box center [1446, 745] width 87 height 27
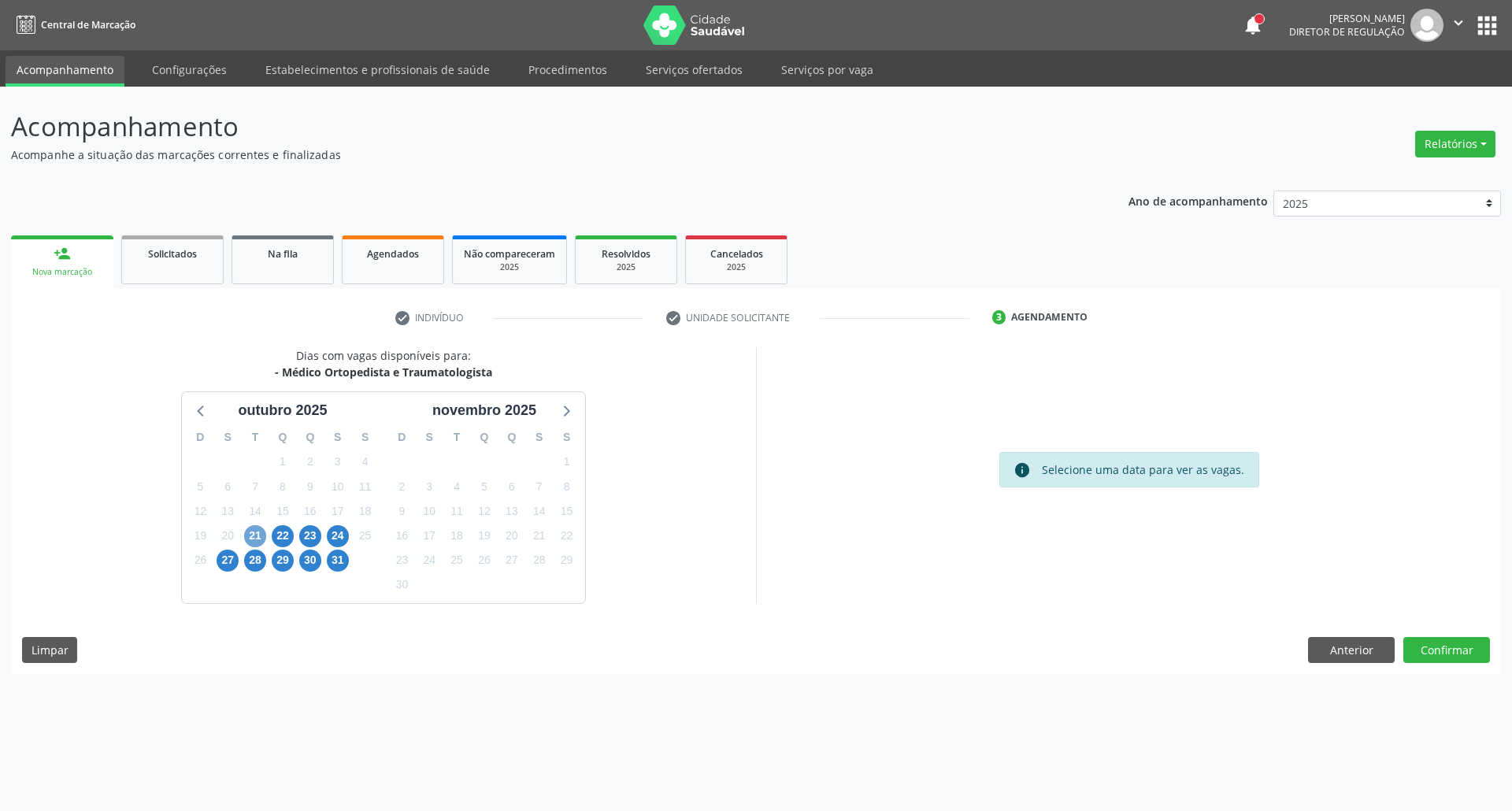
click at [256, 529] on span "21" at bounding box center [255, 537] width 22 height 22
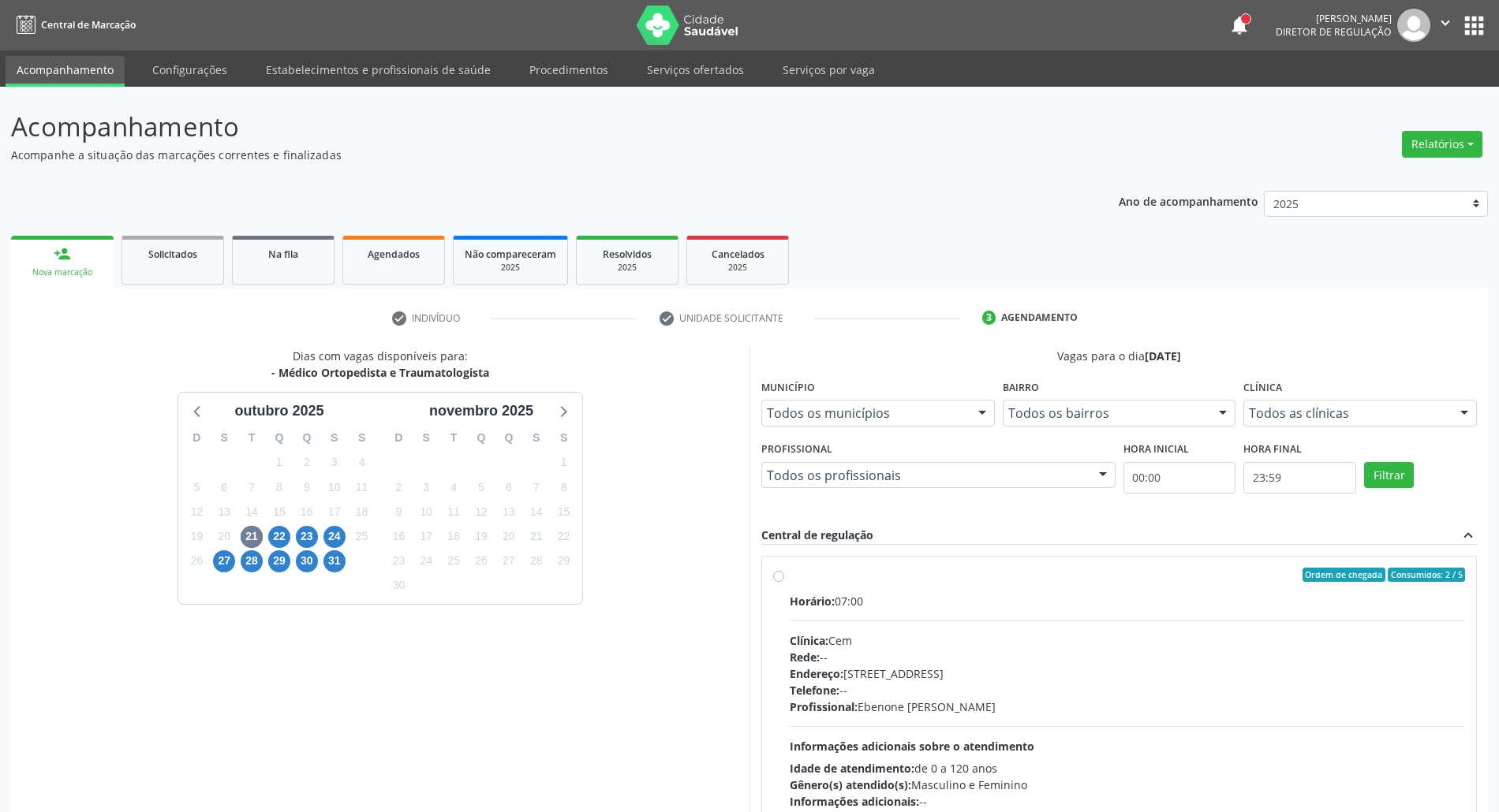
click at [1102, 625] on div "Horário: 07:00 Clínica: Cem Rede: -- Endereço: [STREET_ADDRESS] Telefone: -- Pr…" at bounding box center [1127, 702] width 676 height 217
click at [784, 582] on input "Ordem de chegada Consumidos: 2 / 5 Horário: 07:00 Clínica: Cem Rede: -- Endereç…" at bounding box center [779, 574] width 11 height 14
radio input "true"
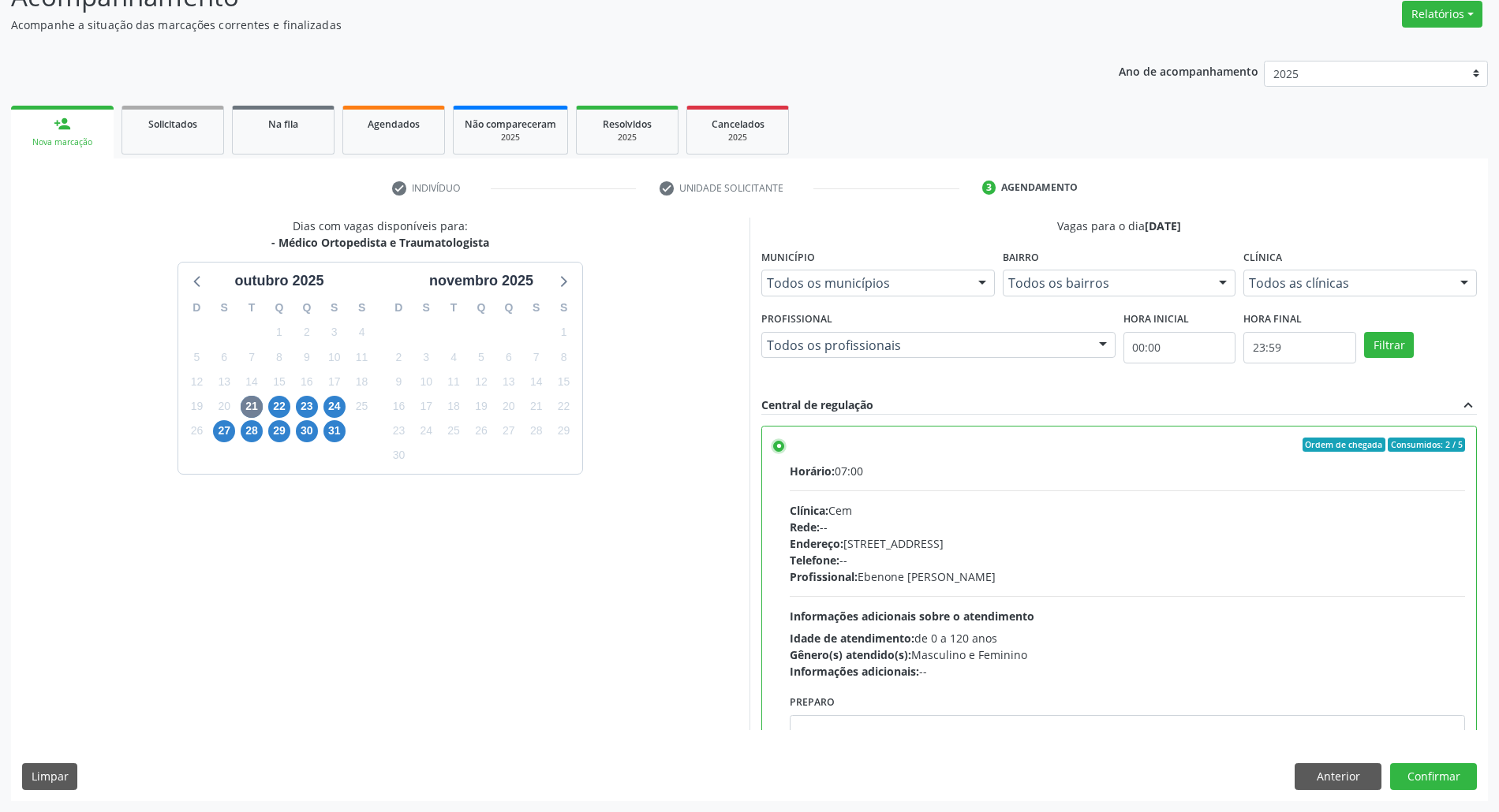
scroll to position [80, 0]
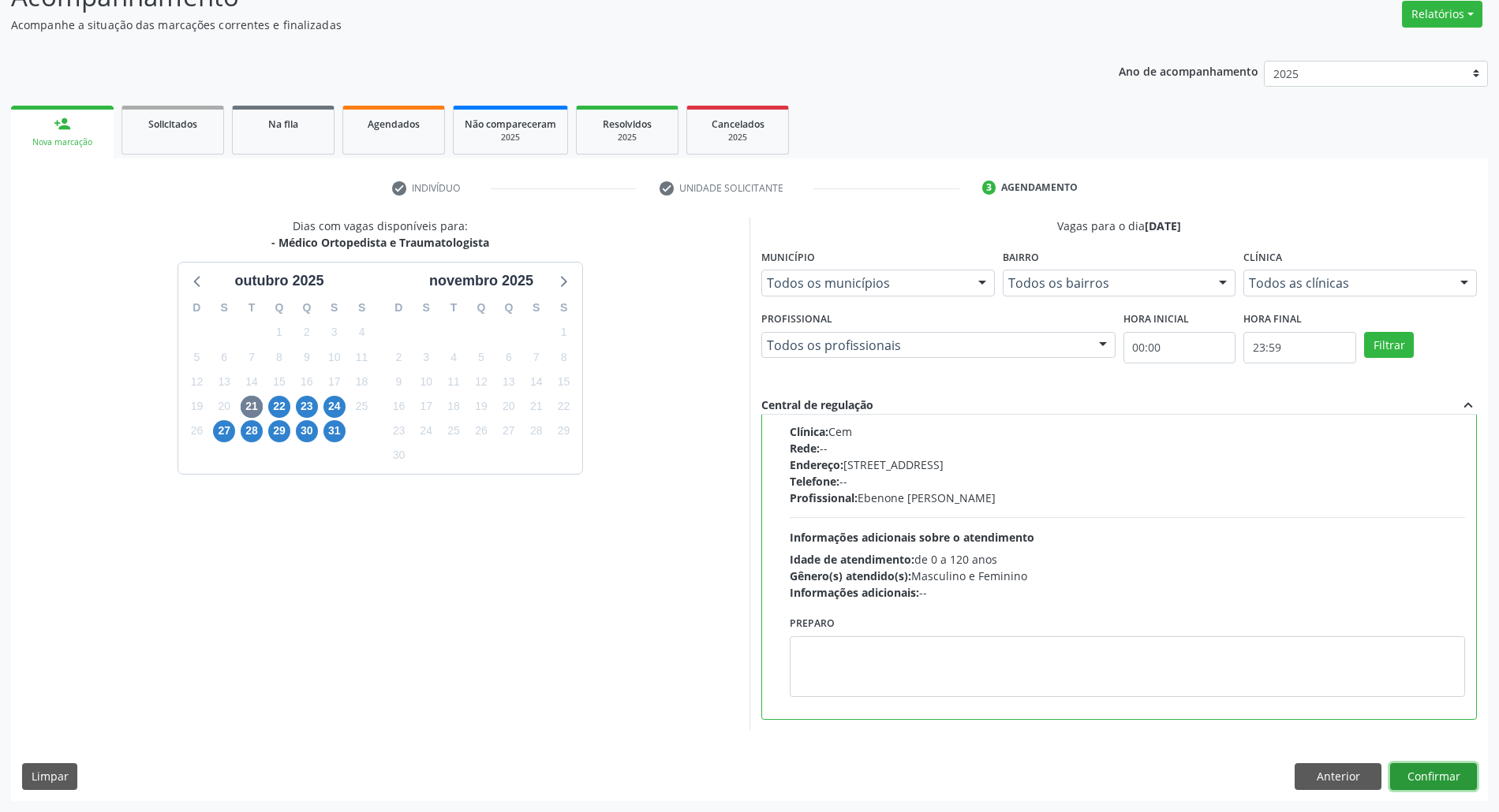
click at [1421, 767] on button "Confirmar" at bounding box center [1433, 777] width 87 height 27
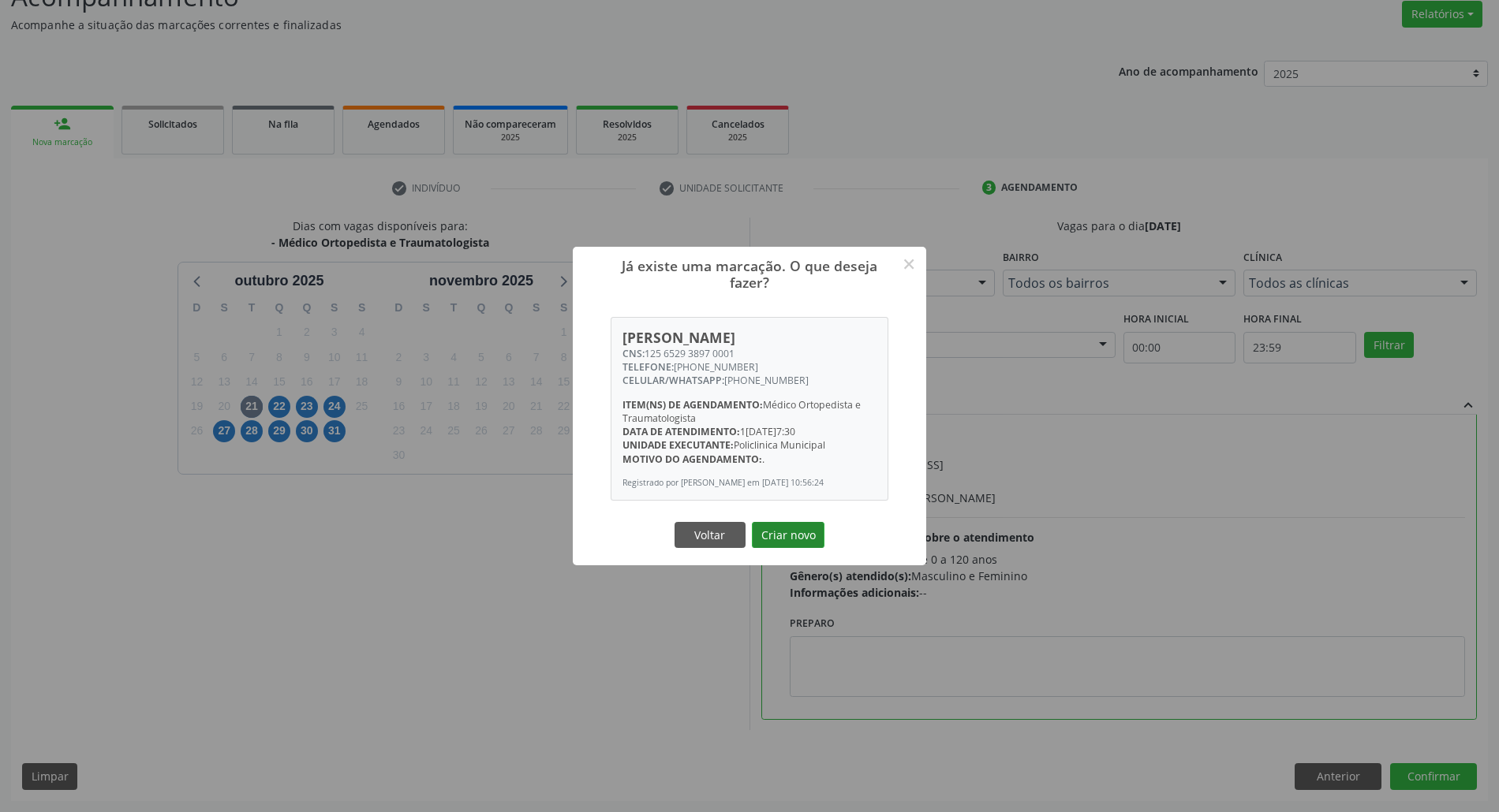
click at [790, 533] on button "Criar novo" at bounding box center [788, 536] width 72 height 27
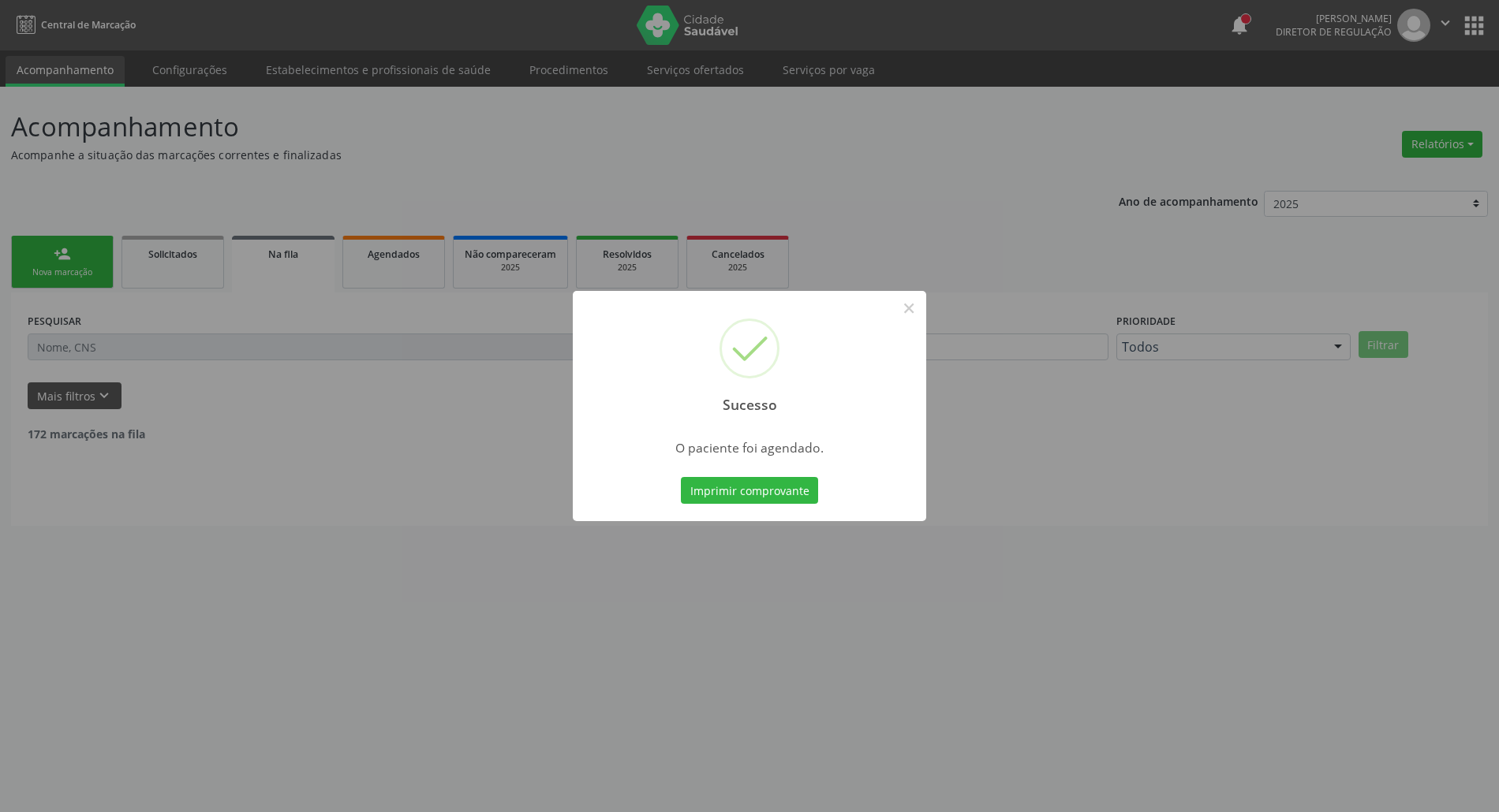
scroll to position [0, 0]
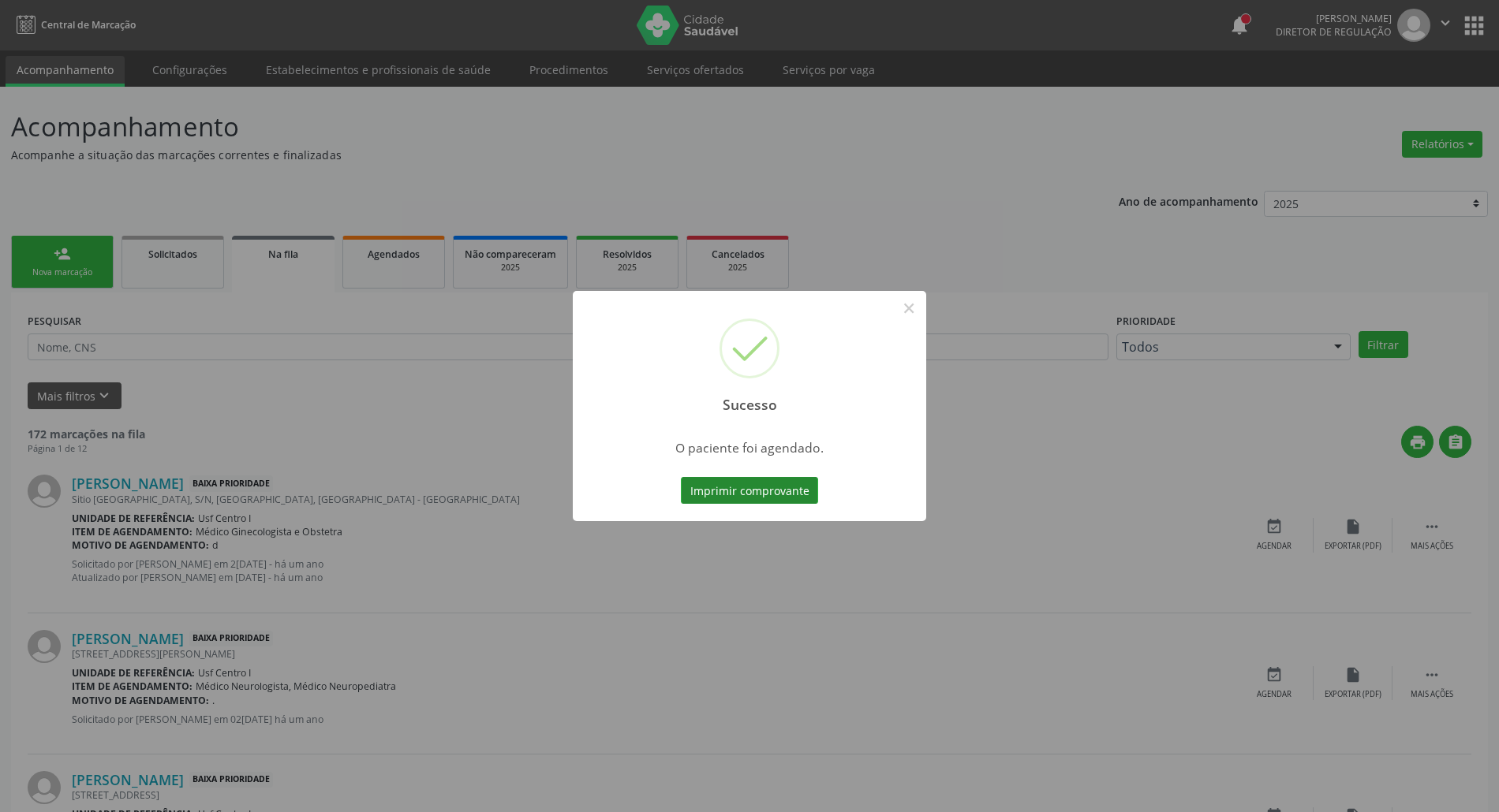
click at [774, 488] on button "Imprimir comprovante" at bounding box center [749, 491] width 137 height 27
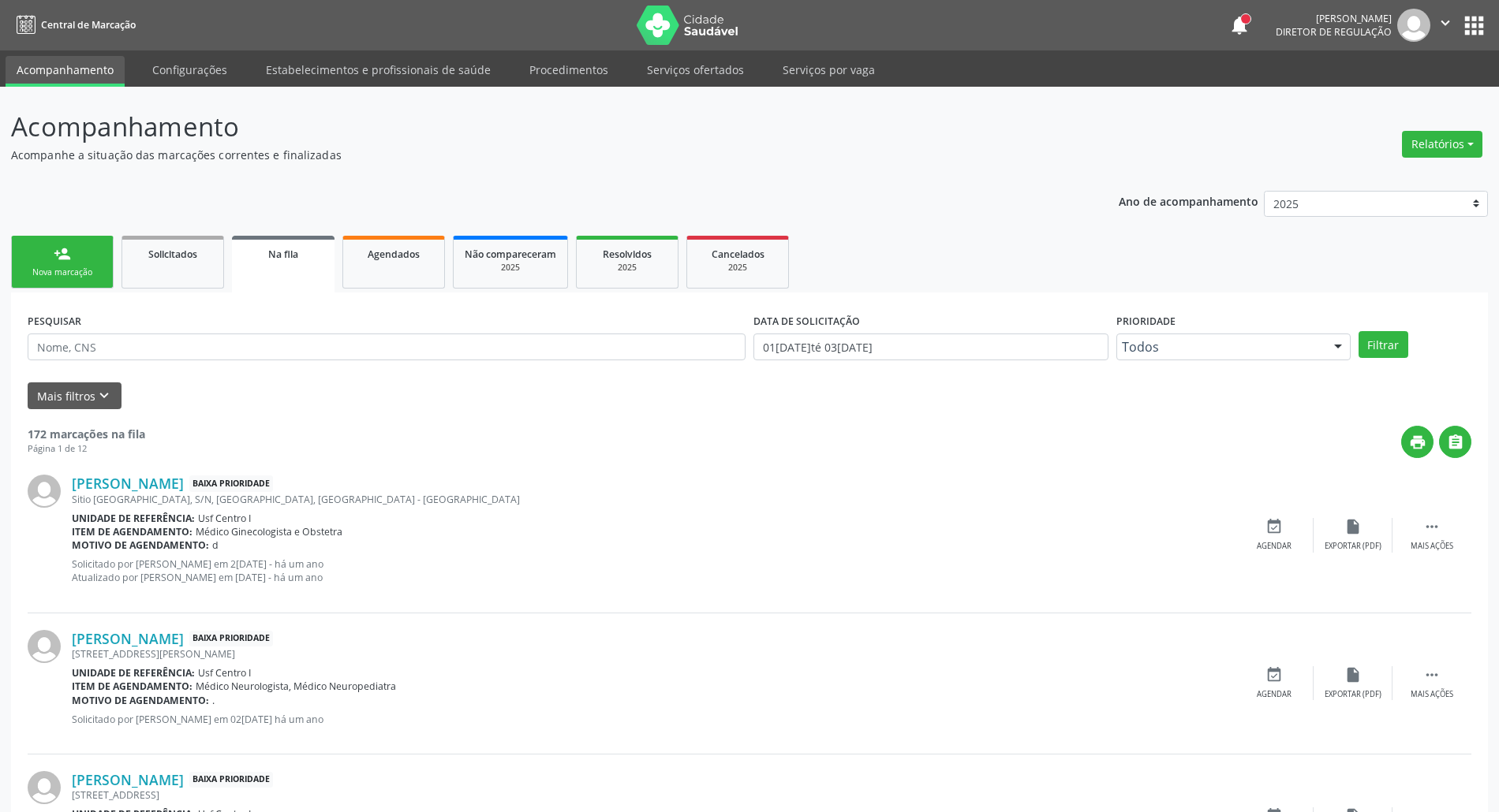
drag, startPoint x: 46, startPoint y: 267, endPoint x: 29, endPoint y: 206, distance: 63.3
click at [45, 267] on div "Nova marcação" at bounding box center [62, 273] width 79 height 12
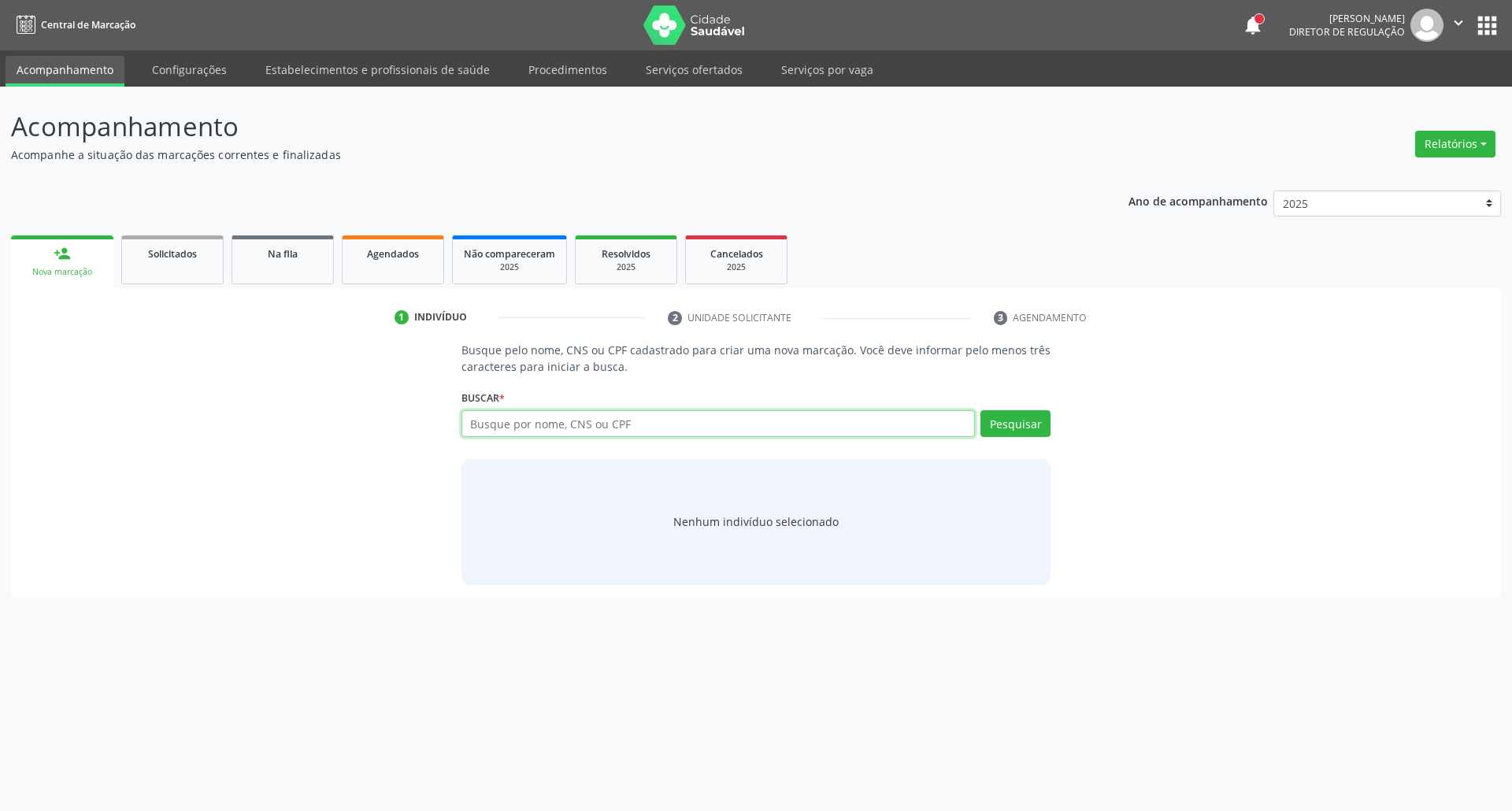
click at [732, 429] on input "text" at bounding box center [718, 424] width 514 height 27
type input "[PERSON_NAME]"
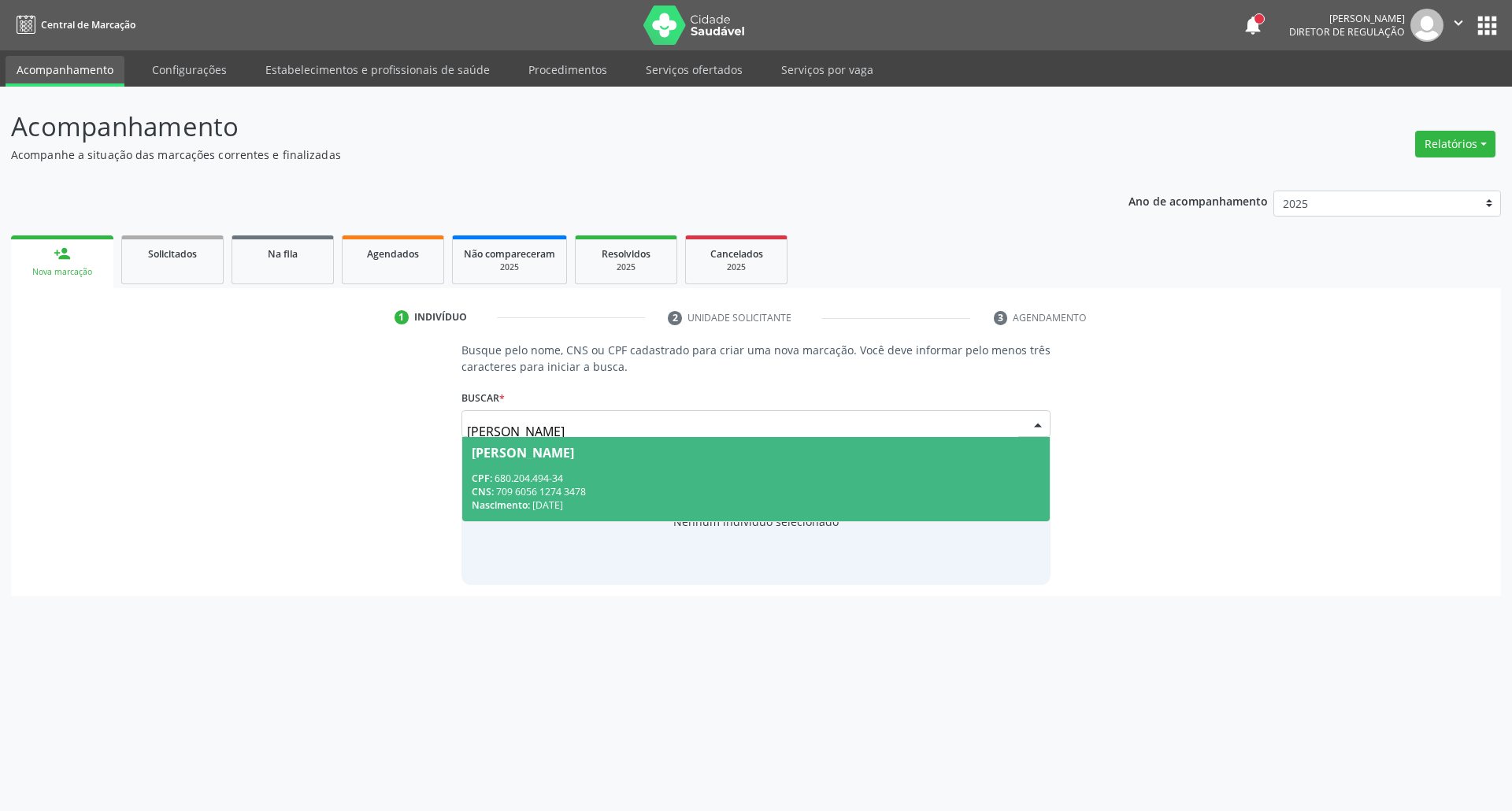
click at [584, 477] on div "CPF: 680.204.494-34" at bounding box center [756, 479] width 569 height 13
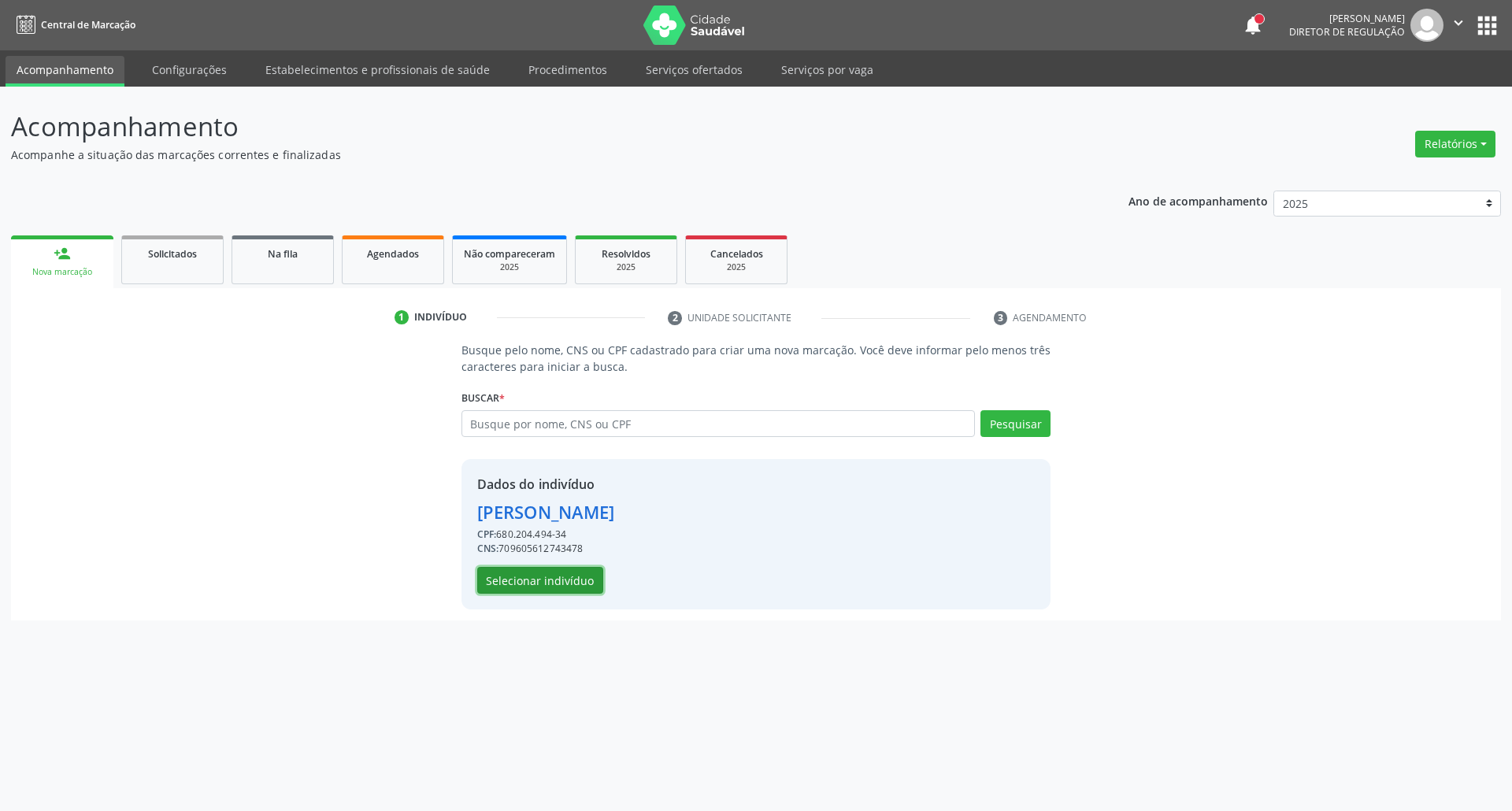
click at [576, 585] on button "Selecionar indivíduo" at bounding box center [540, 580] width 126 height 27
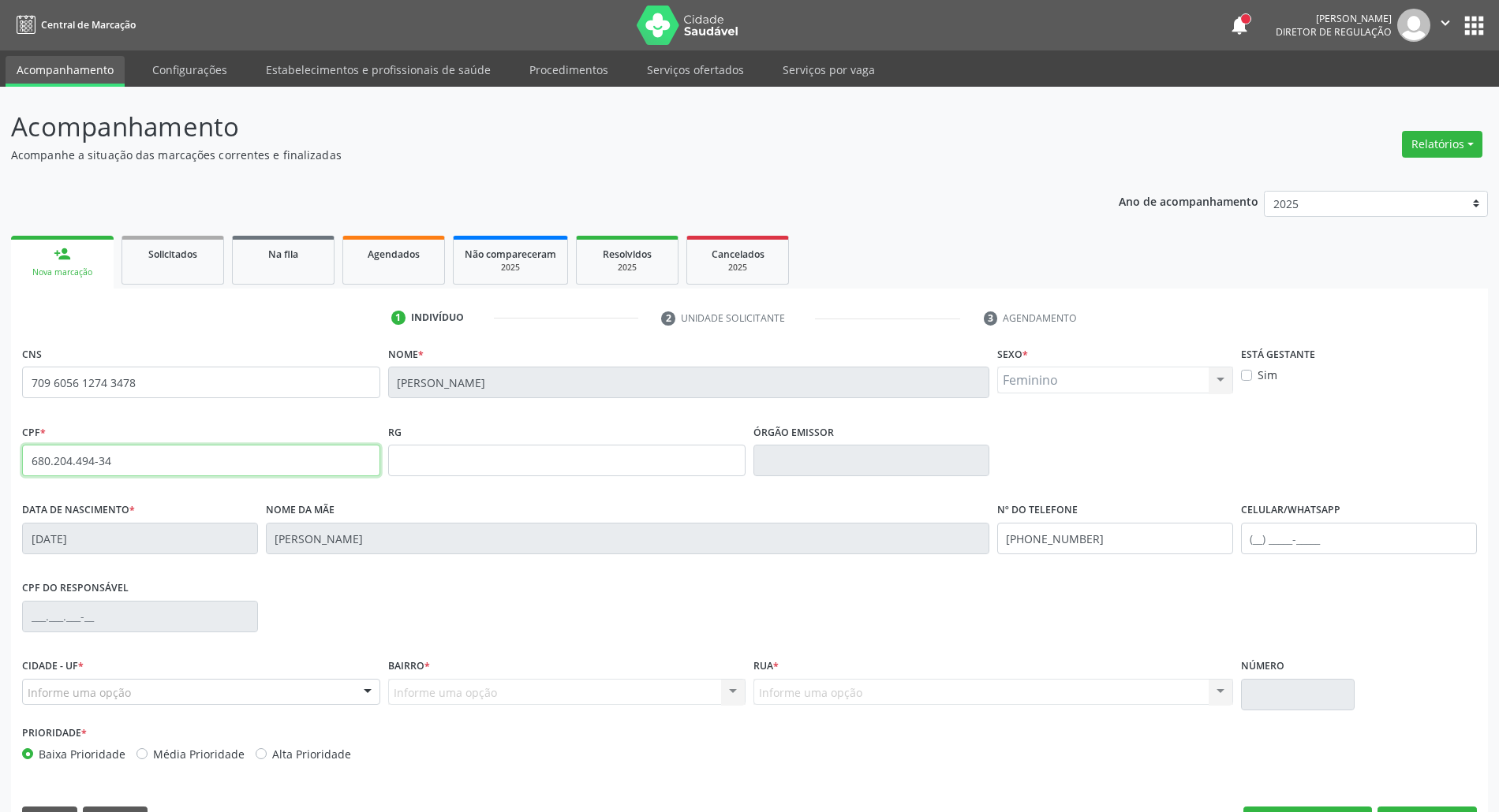
drag, startPoint x: 123, startPoint y: 471, endPoint x: 0, endPoint y: 471, distance: 123.0
click at [0, 471] on div "Acompanhamento Acompanhe a situação das marcações correntes e finalizadas Relat…" at bounding box center [749, 471] width 1499 height 768
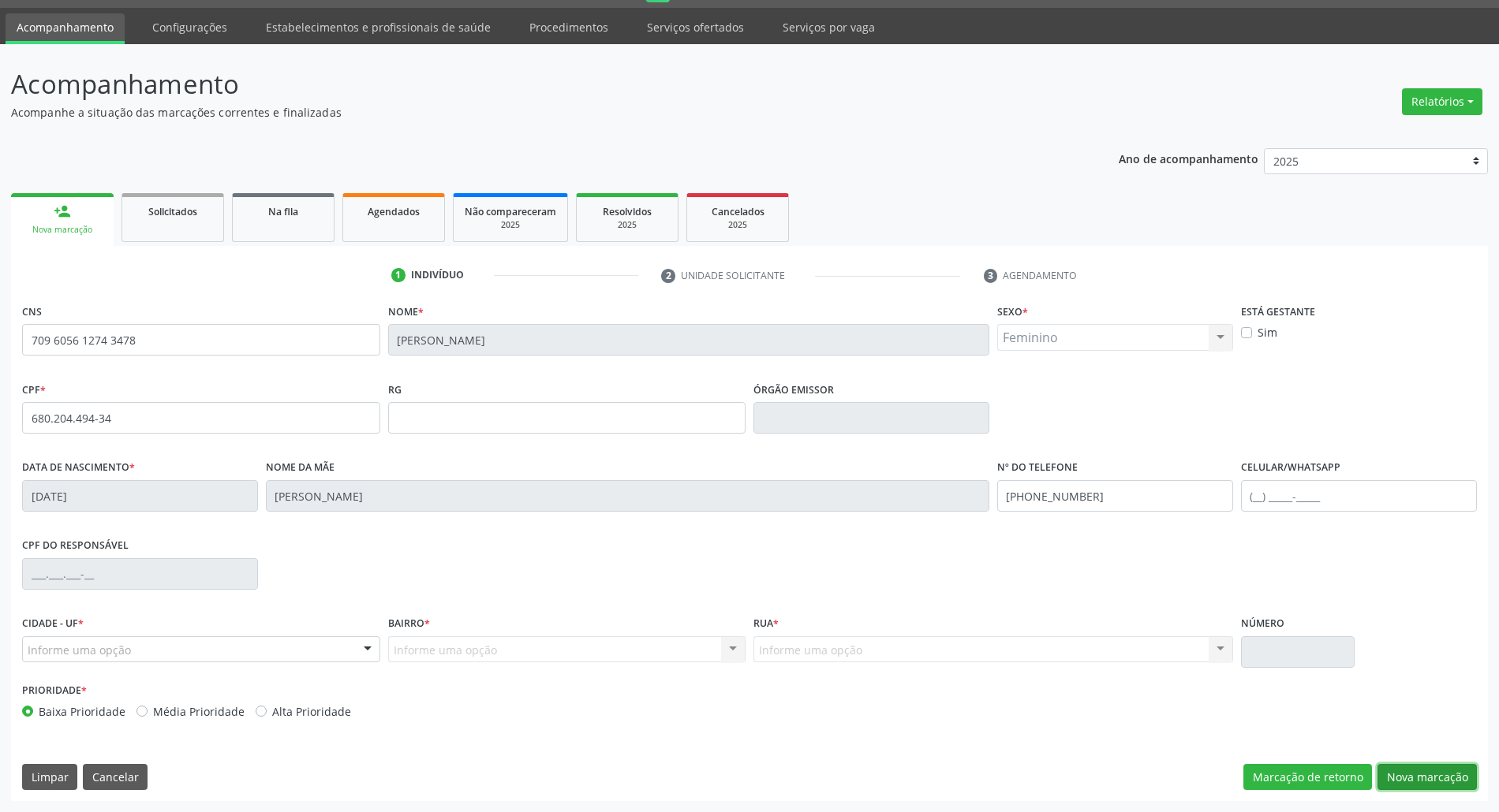
click at [1409, 775] on button "Nova marcação" at bounding box center [1427, 777] width 99 height 27
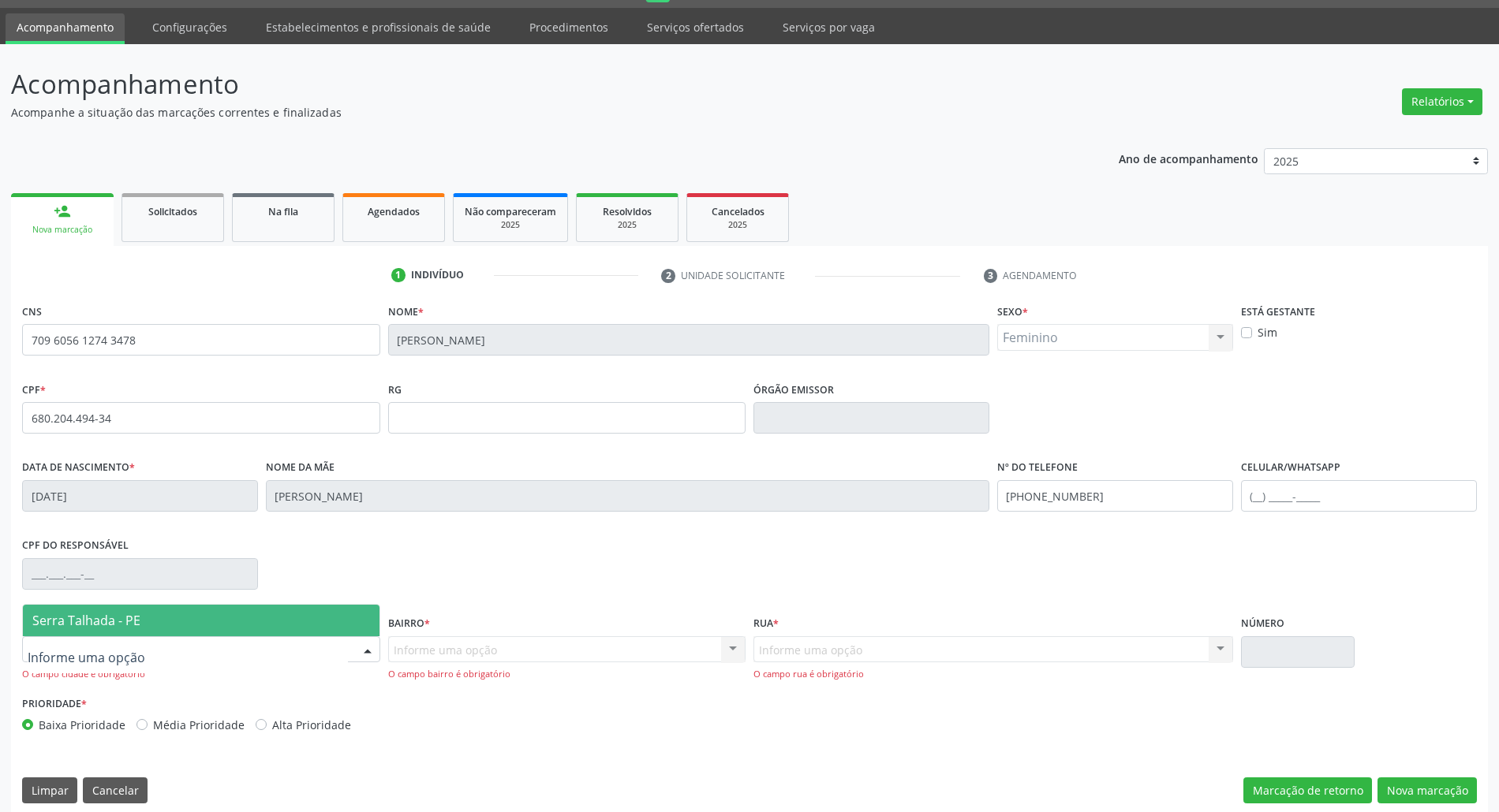
click at [263, 654] on div at bounding box center [201, 650] width 358 height 27
drag, startPoint x: 262, startPoint y: 616, endPoint x: 402, endPoint y: 638, distance: 141.7
click at [267, 616] on span "Serra Talhada - PE" at bounding box center [201, 620] width 356 height 31
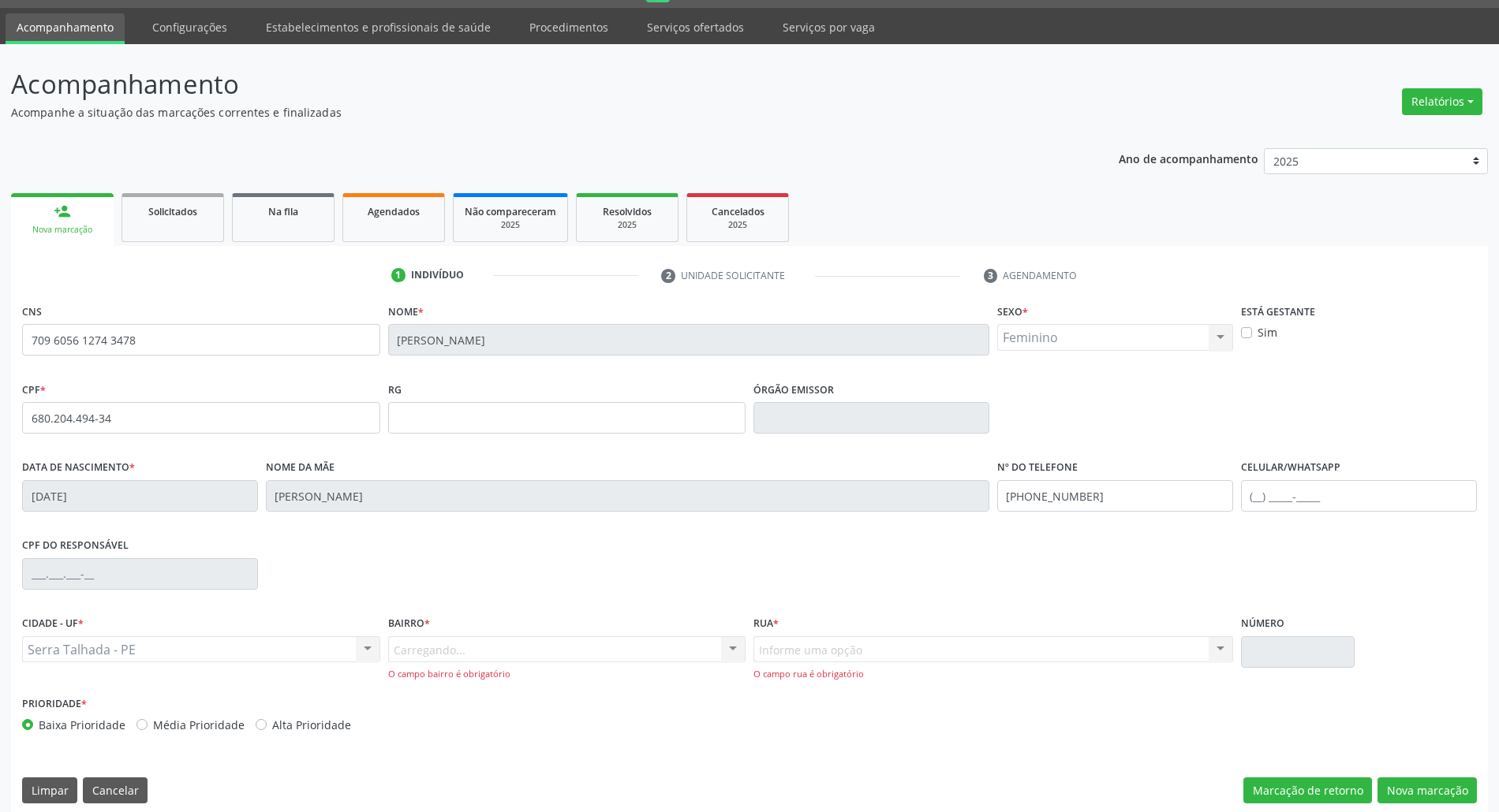
click at [423, 651] on div "Carregando... Nenhum resultado encontrado para: " " Nenhuma opção encontrada. D…" at bounding box center [567, 659] width 358 height 45
click at [432, 638] on div "Carregando... Nenhum resultado encontrado para: " " Nenhuma opção encontrada. D…" at bounding box center [567, 659] width 358 height 45
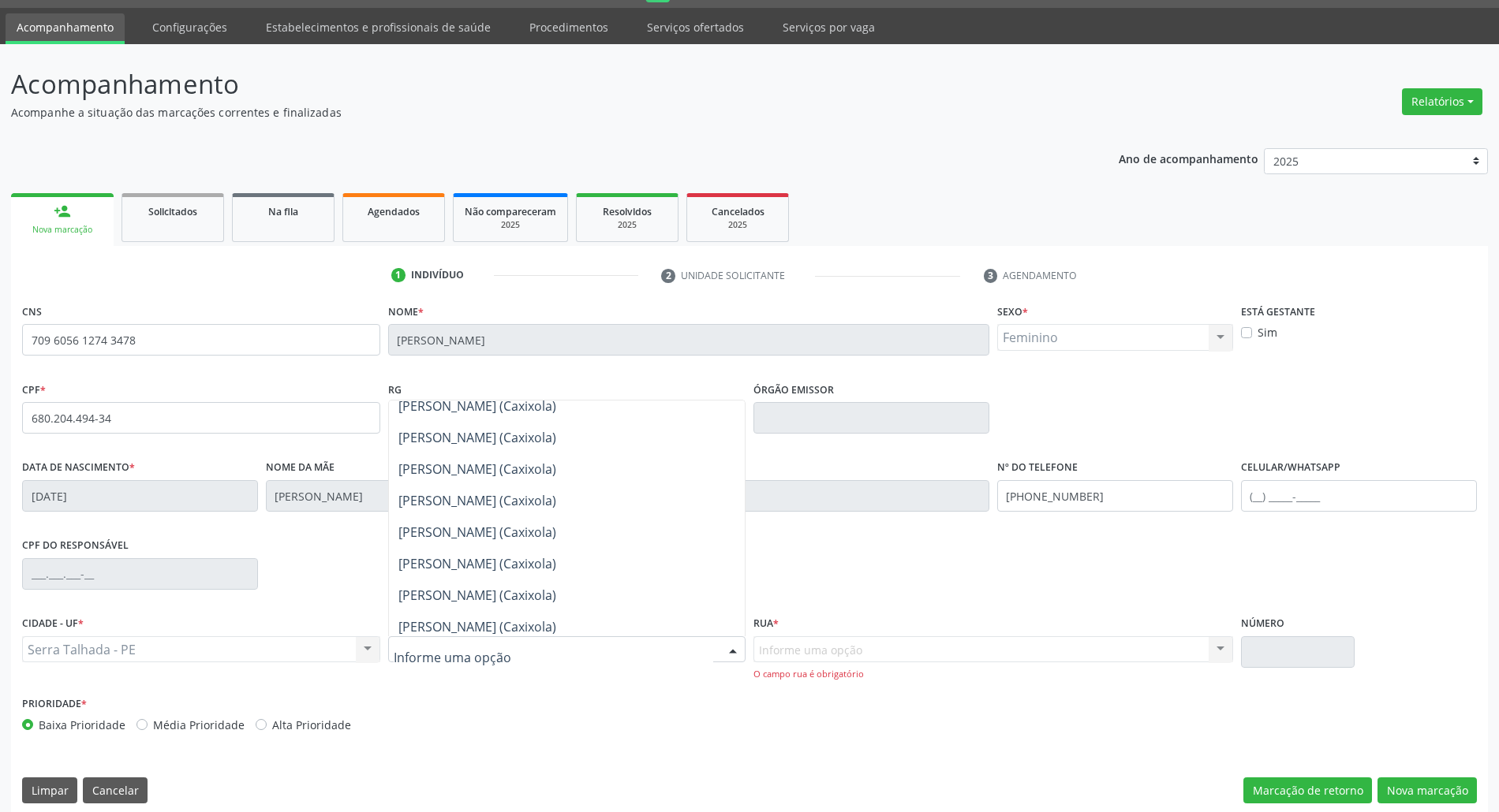
scroll to position [1157, 0]
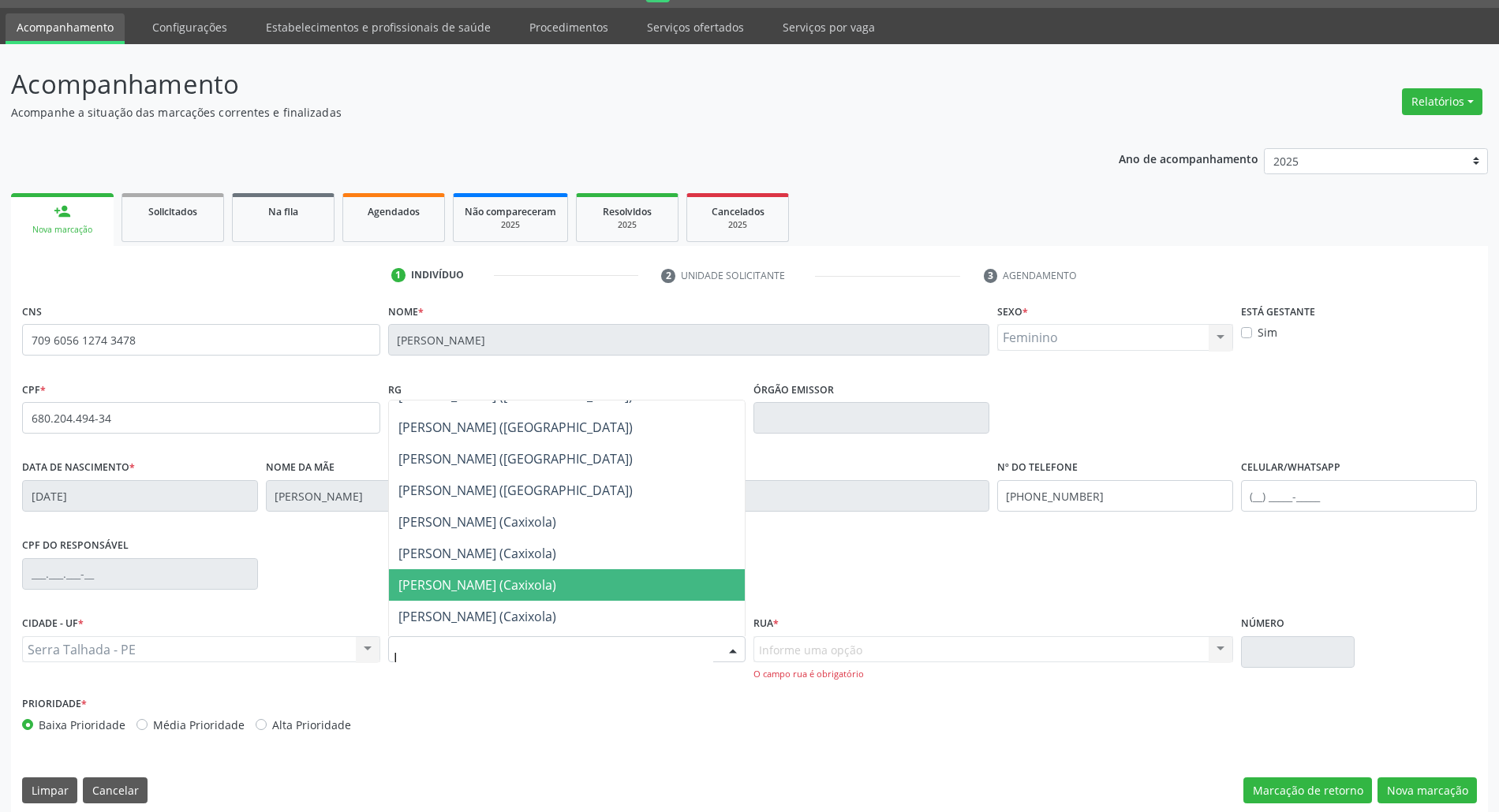
type input "IP"
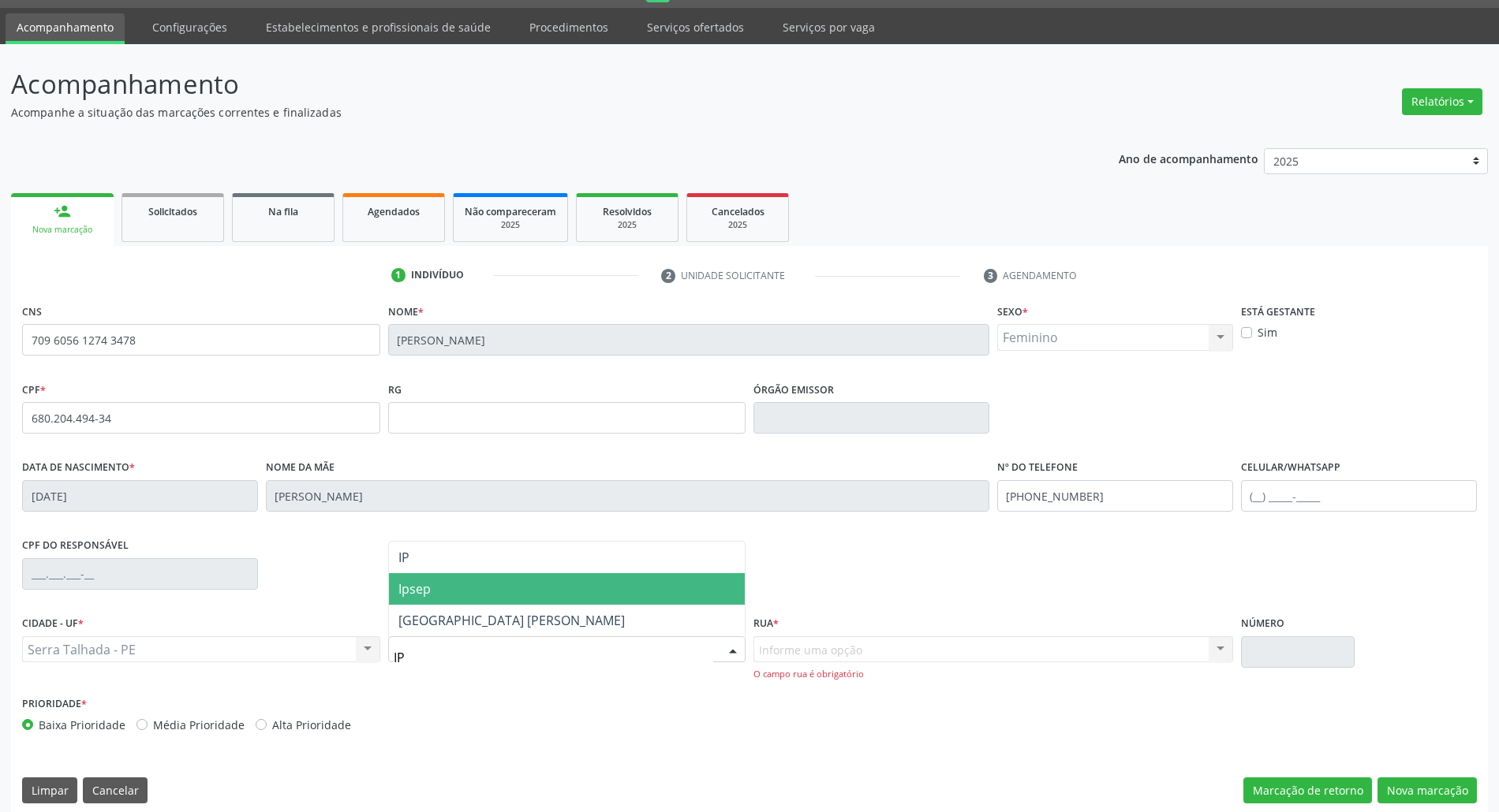
click at [548, 585] on span "Ipsep" at bounding box center [567, 589] width 356 height 31
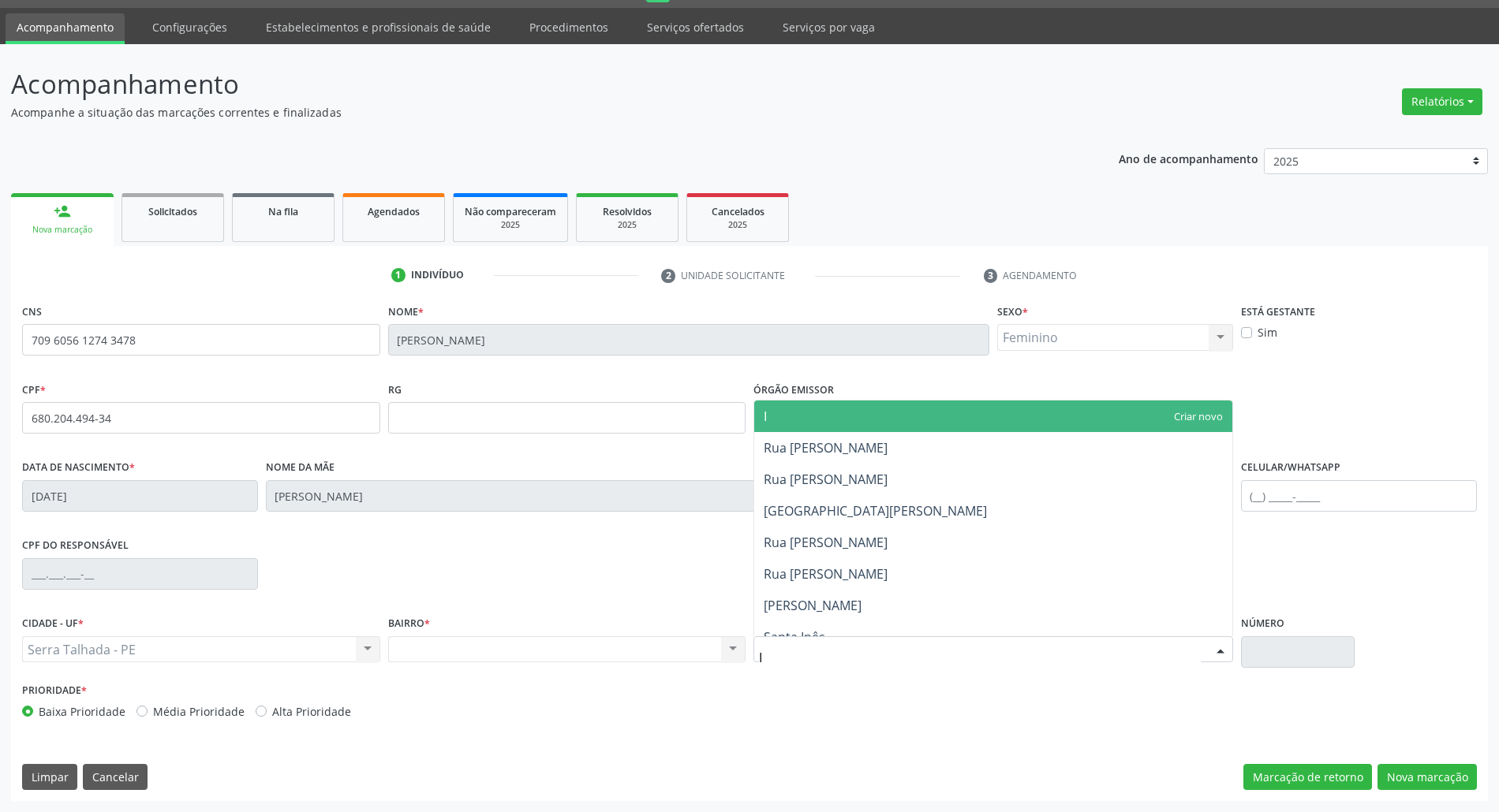
type input "IP"
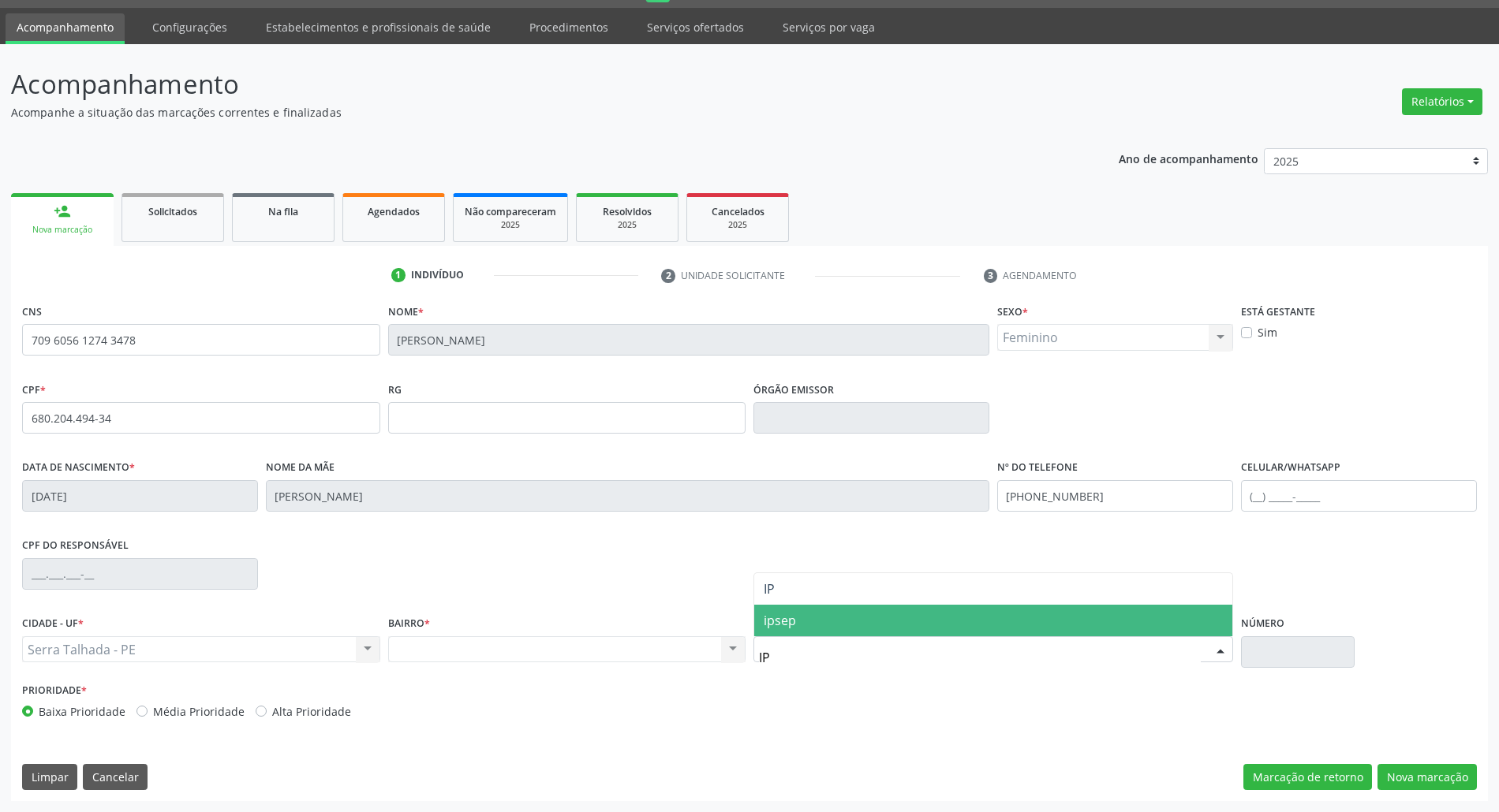
click at [788, 619] on span "ipsep" at bounding box center [779, 621] width 32 height 18
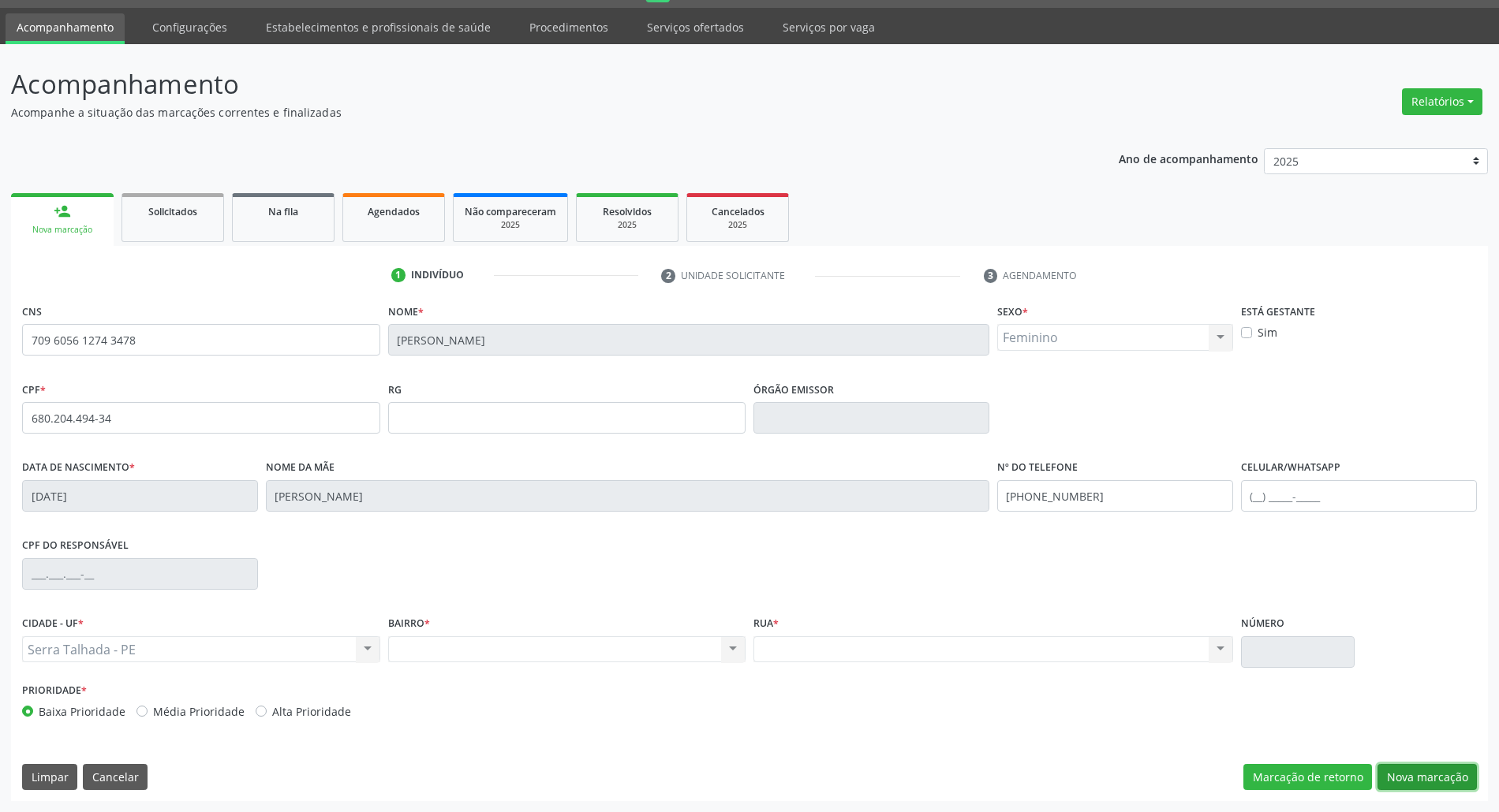
drag, startPoint x: 1408, startPoint y: 777, endPoint x: 1393, endPoint y: 775, distance: 15.1
click at [1406, 777] on button "Nova marcação" at bounding box center [1427, 777] width 99 height 27
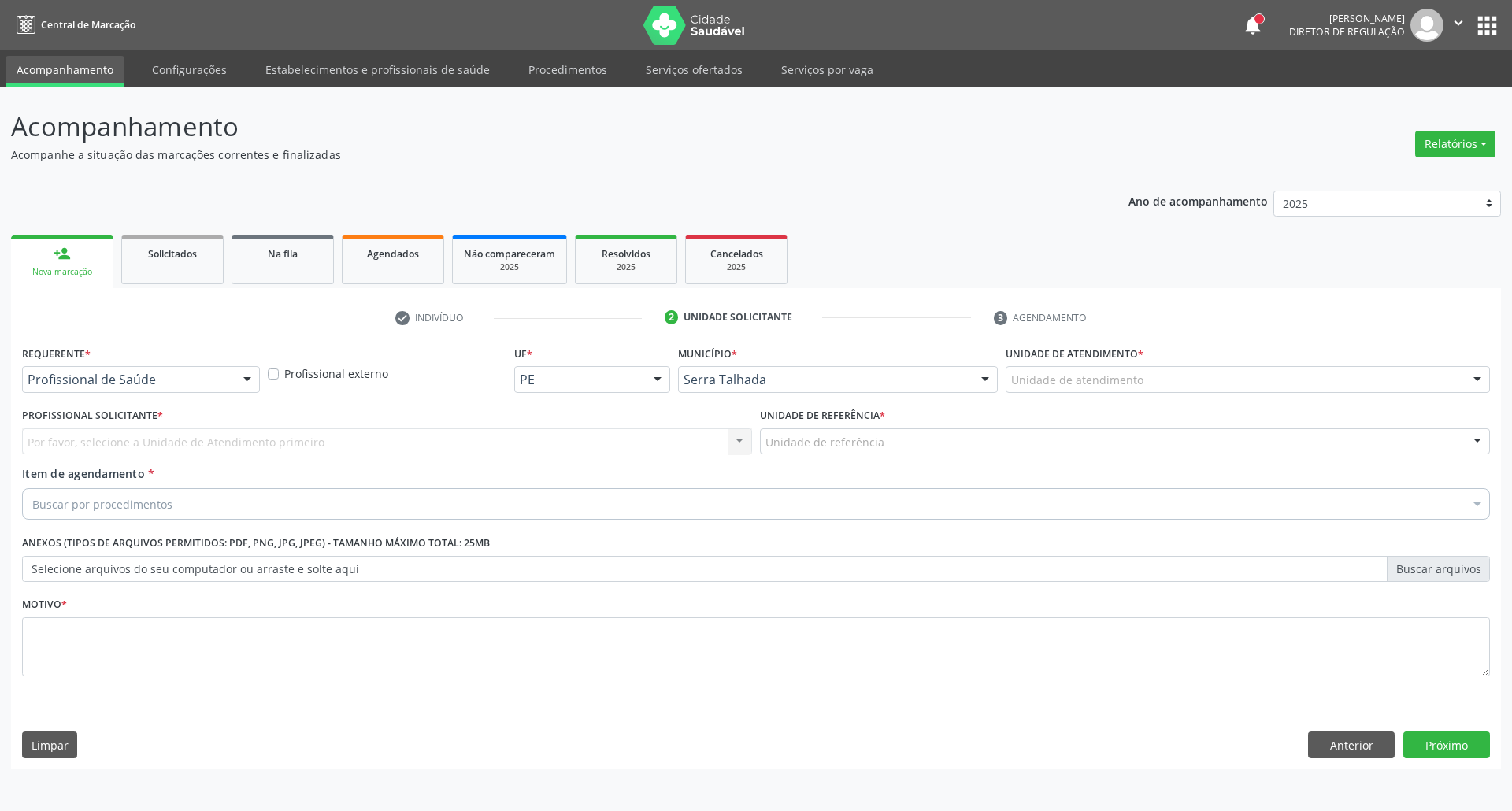
drag, startPoint x: 171, startPoint y: 379, endPoint x: 155, endPoint y: 416, distance: 40.3
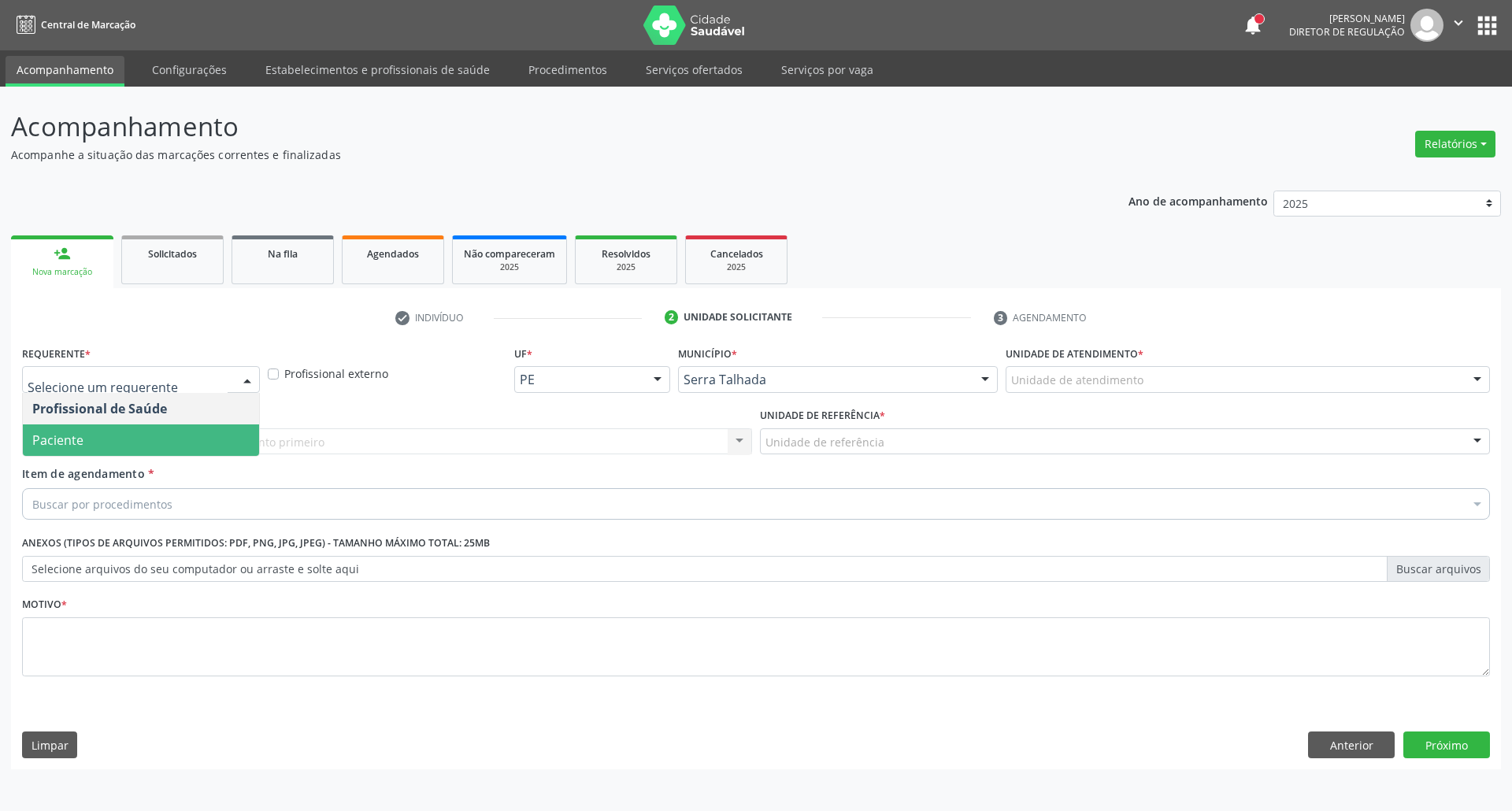
click at [151, 432] on span "Paciente" at bounding box center [140, 440] width 236 height 31
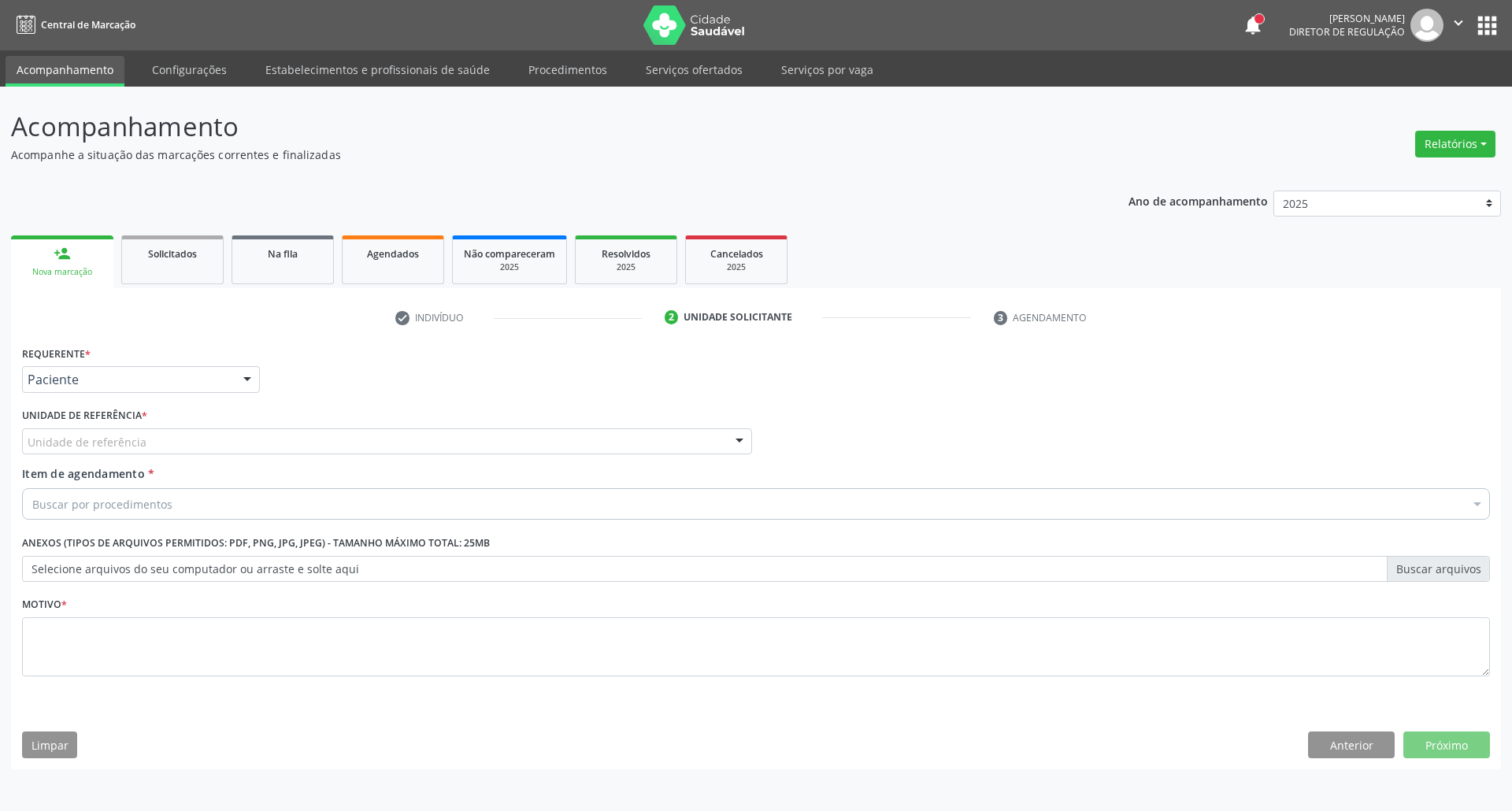
click at [150, 440] on div "Unidade de referência" at bounding box center [387, 442] width 730 height 27
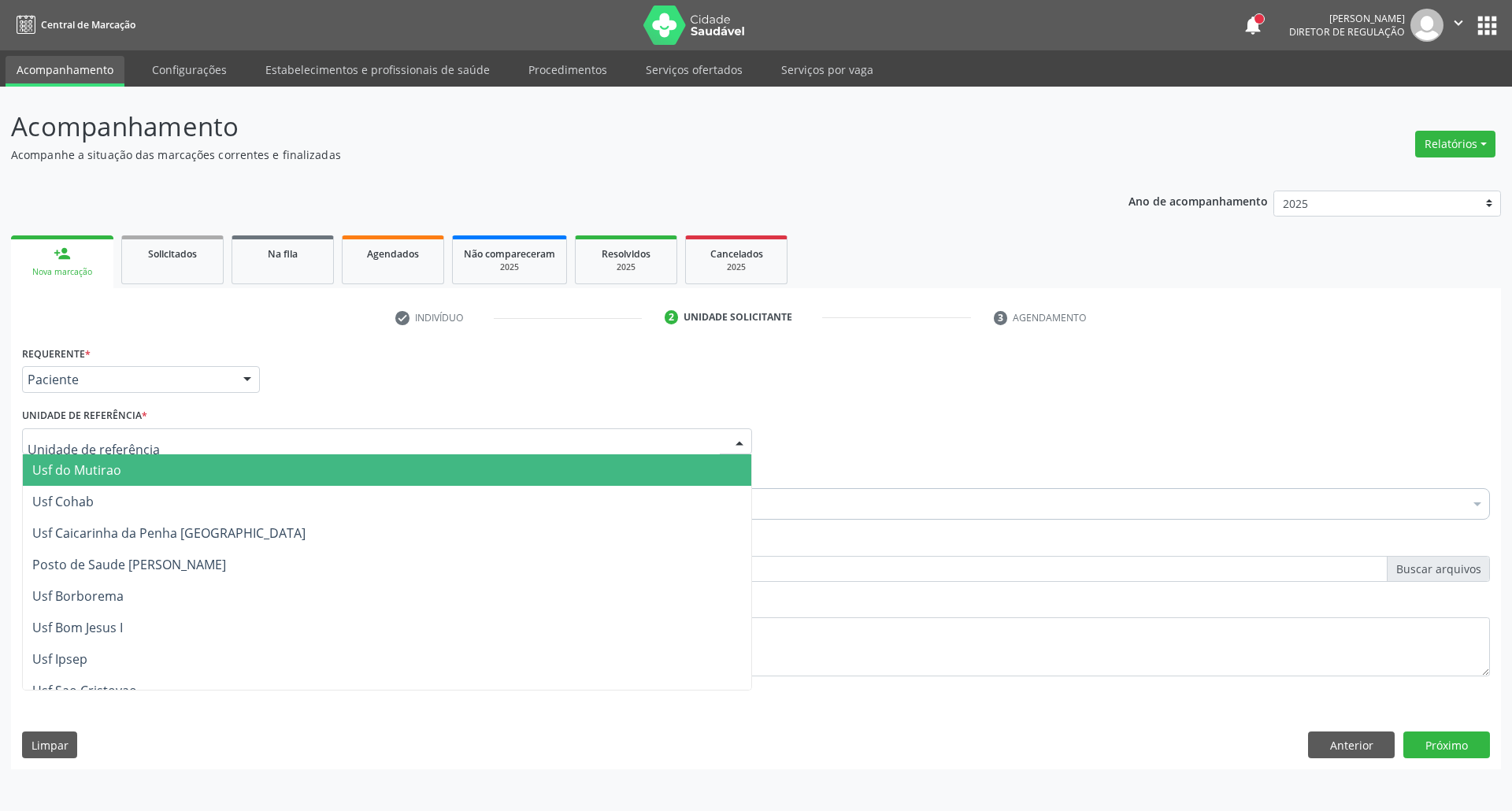
type input "I"
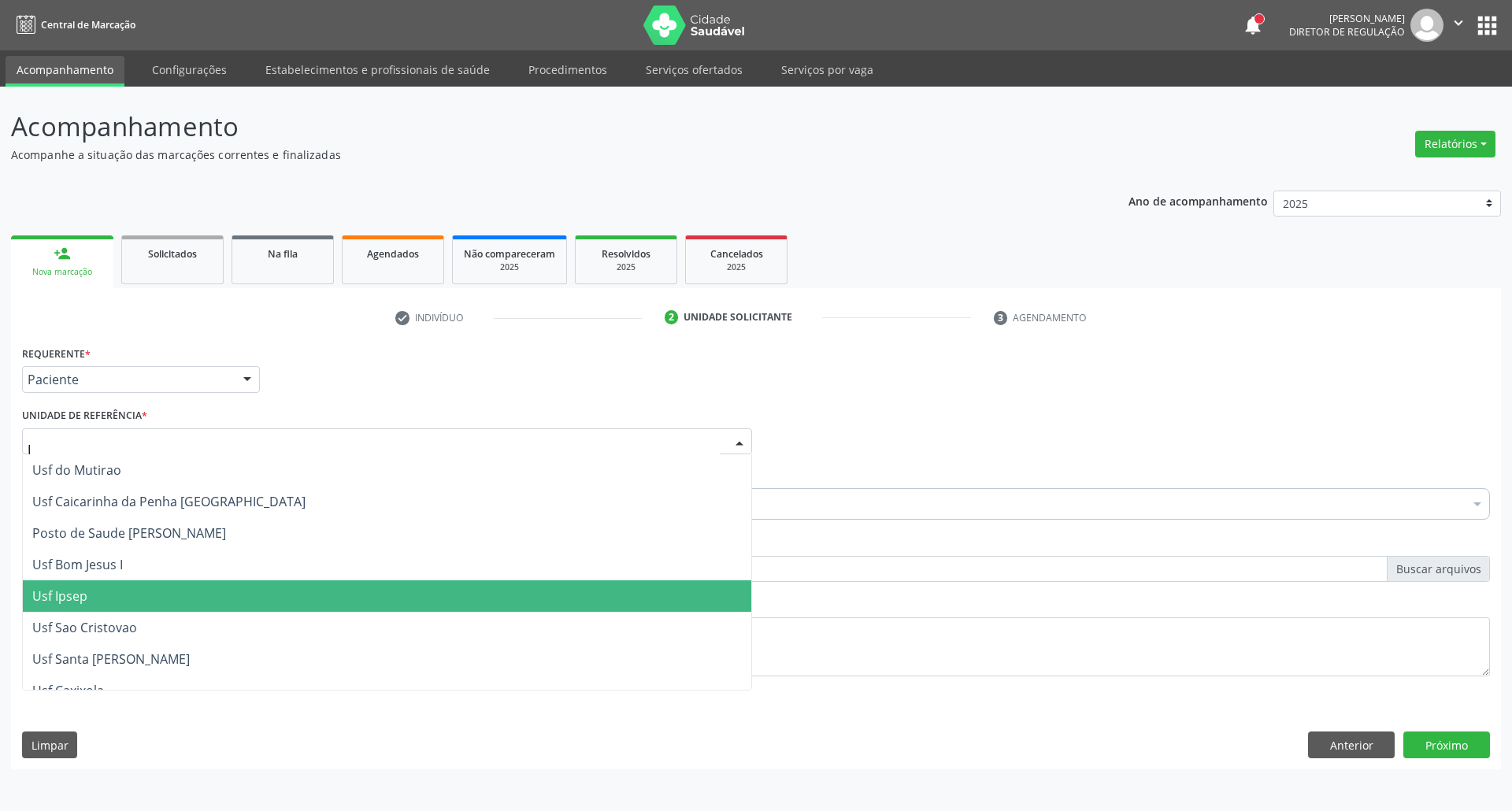
click at [77, 596] on span "Usf Ipsep" at bounding box center [60, 596] width 56 height 18
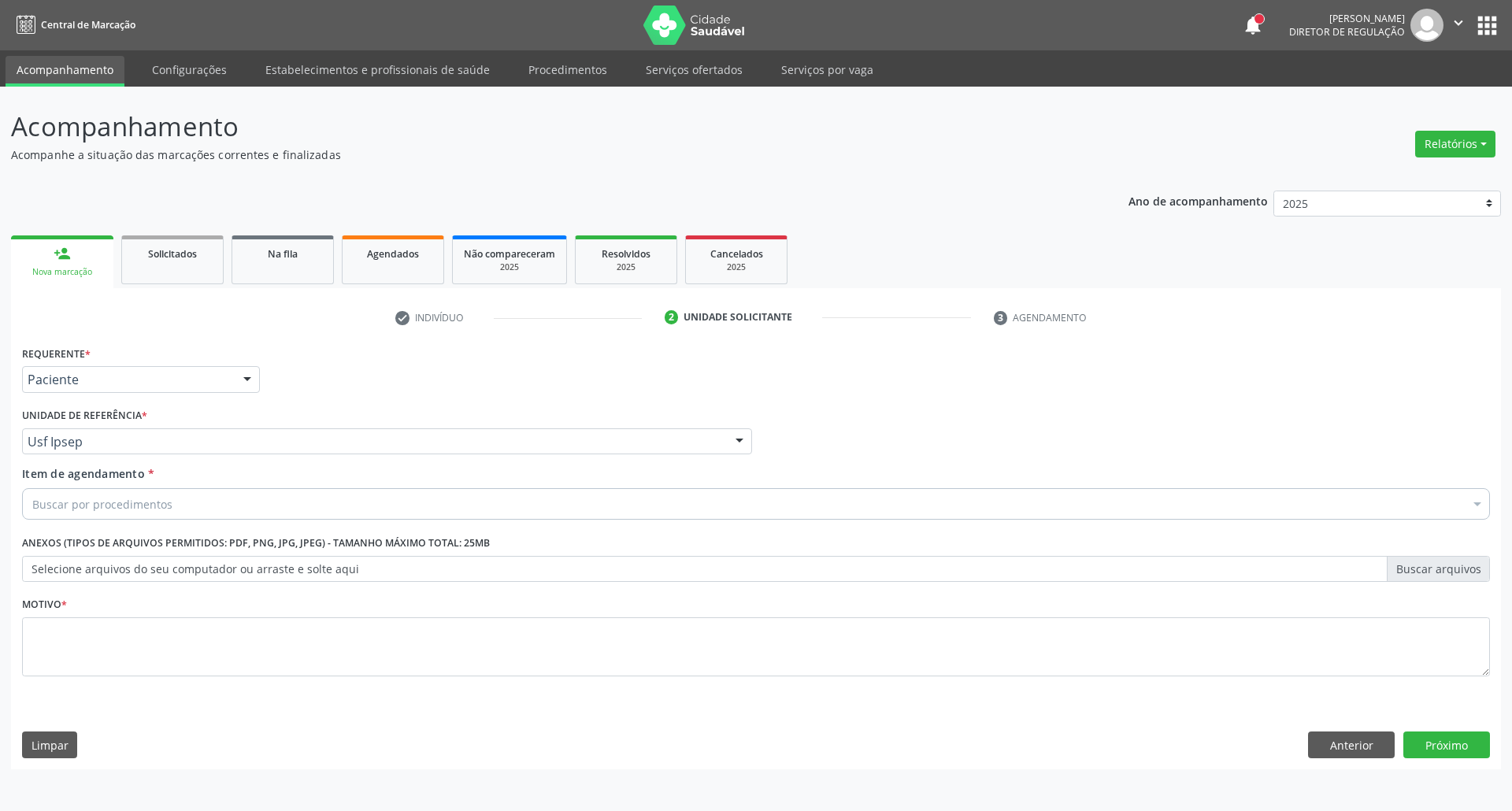
click at [82, 514] on div "Buscar por procedimentos" at bounding box center [755, 504] width 1467 height 31
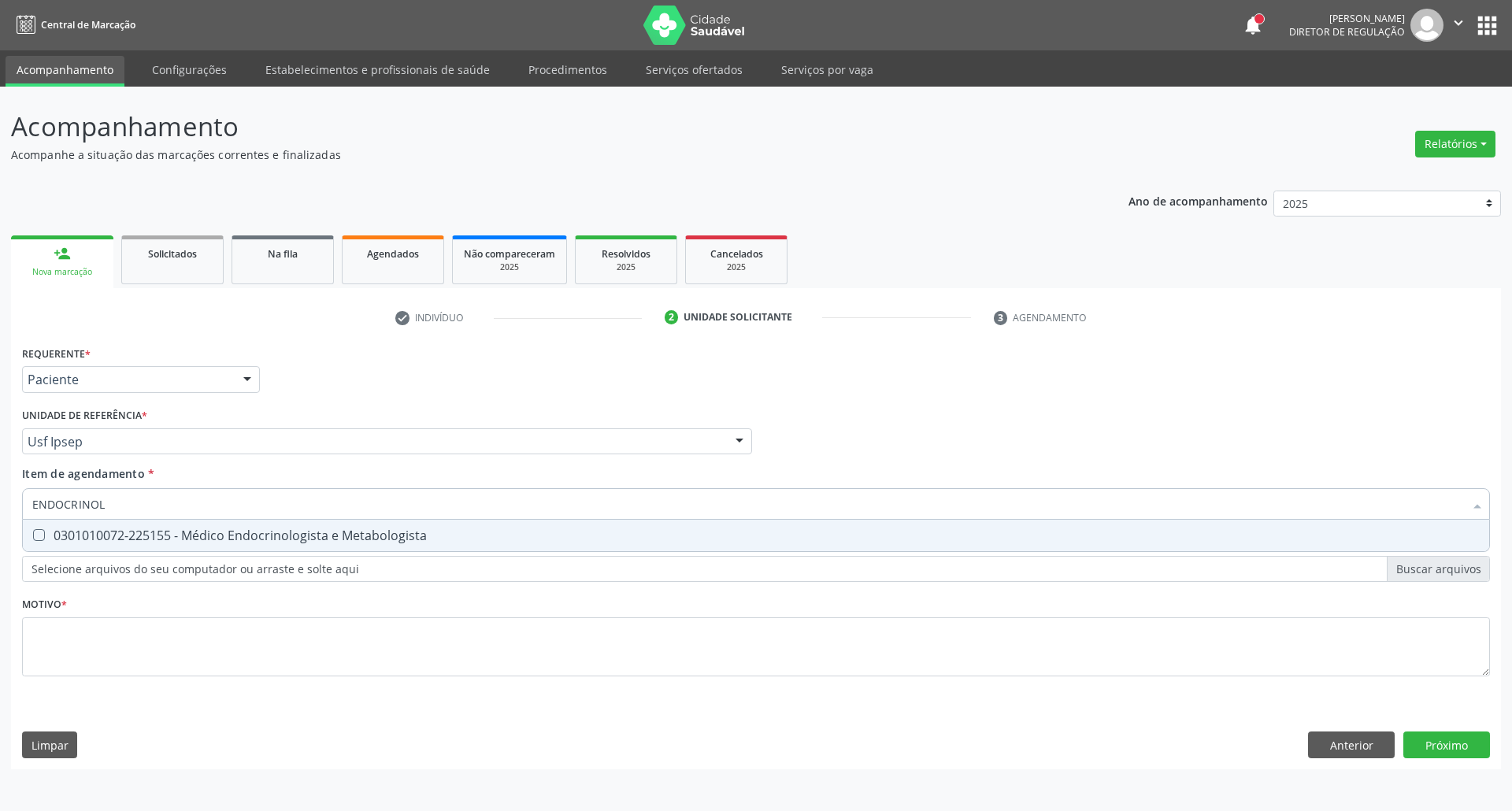
type input "ENDOCRINOLO"
click at [104, 534] on div "0301010072-225155 - Médico Endocrinologista e Metabologista" at bounding box center [755, 535] width 1447 height 13
checkbox Metabologista "true"
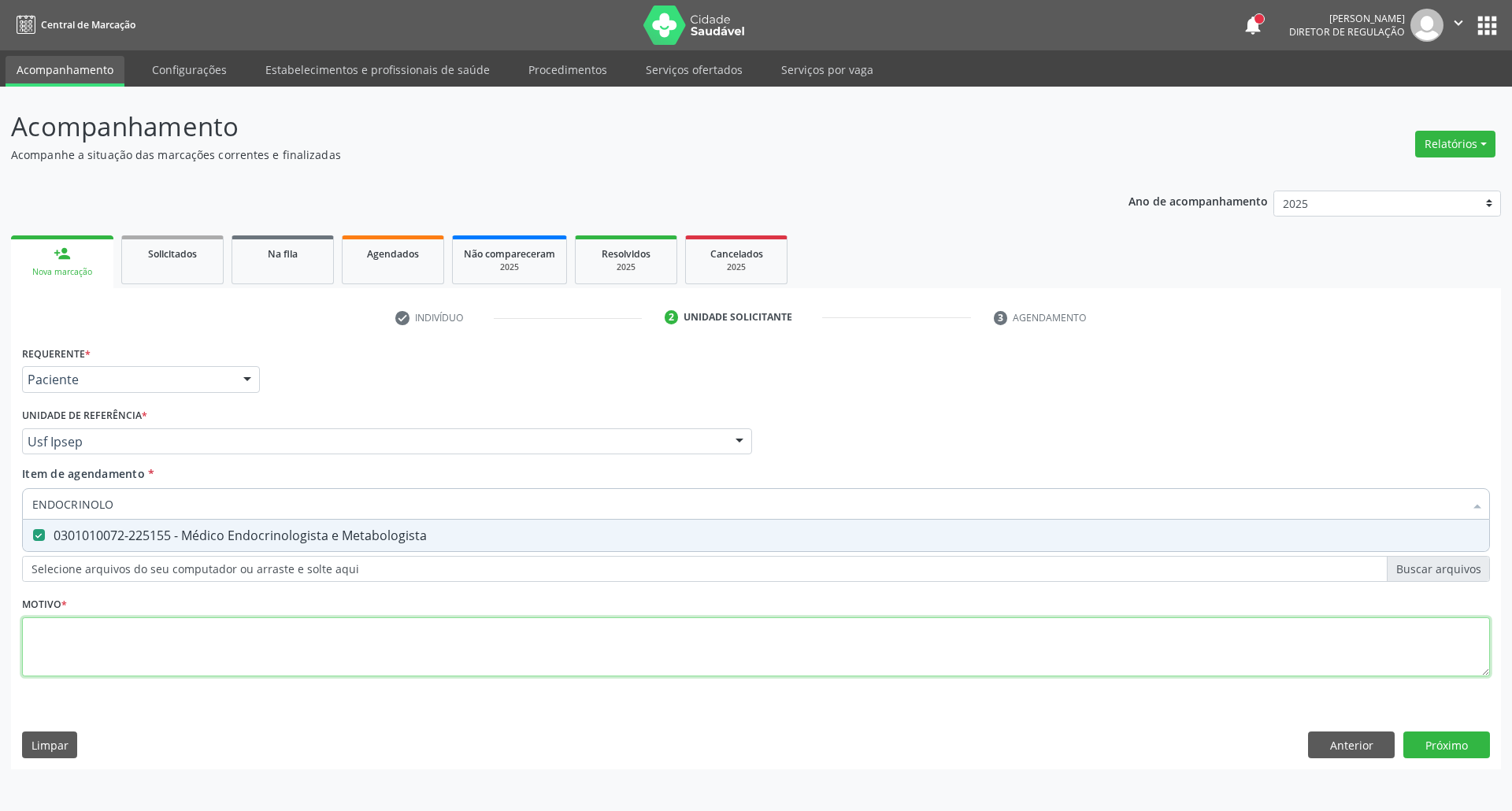
click at [105, 657] on div "Requerente * Paciente Profissional de Saúde Paciente Nenhum resultado encontrad…" at bounding box center [755, 520] width 1467 height 357
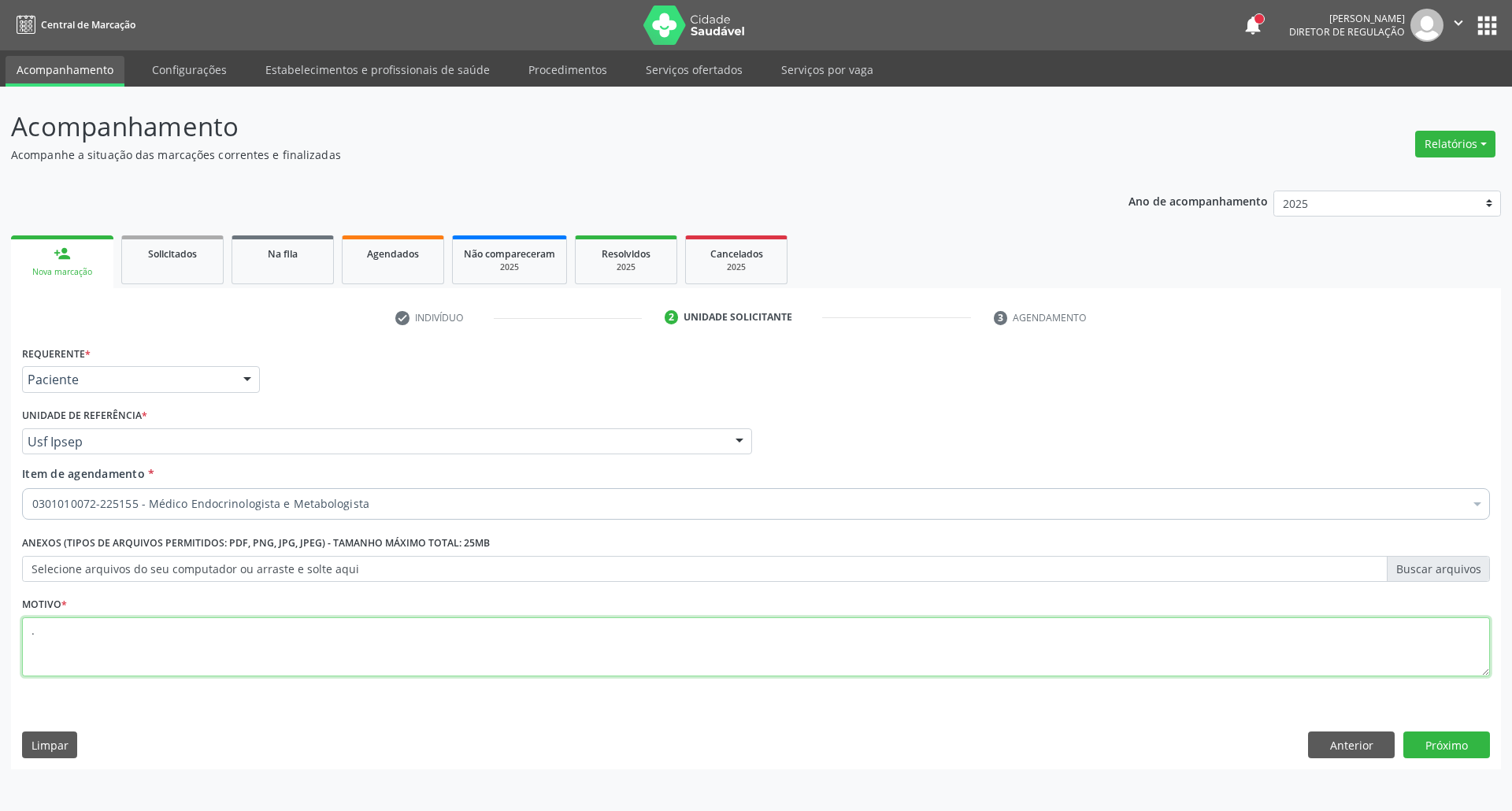
type textarea "."
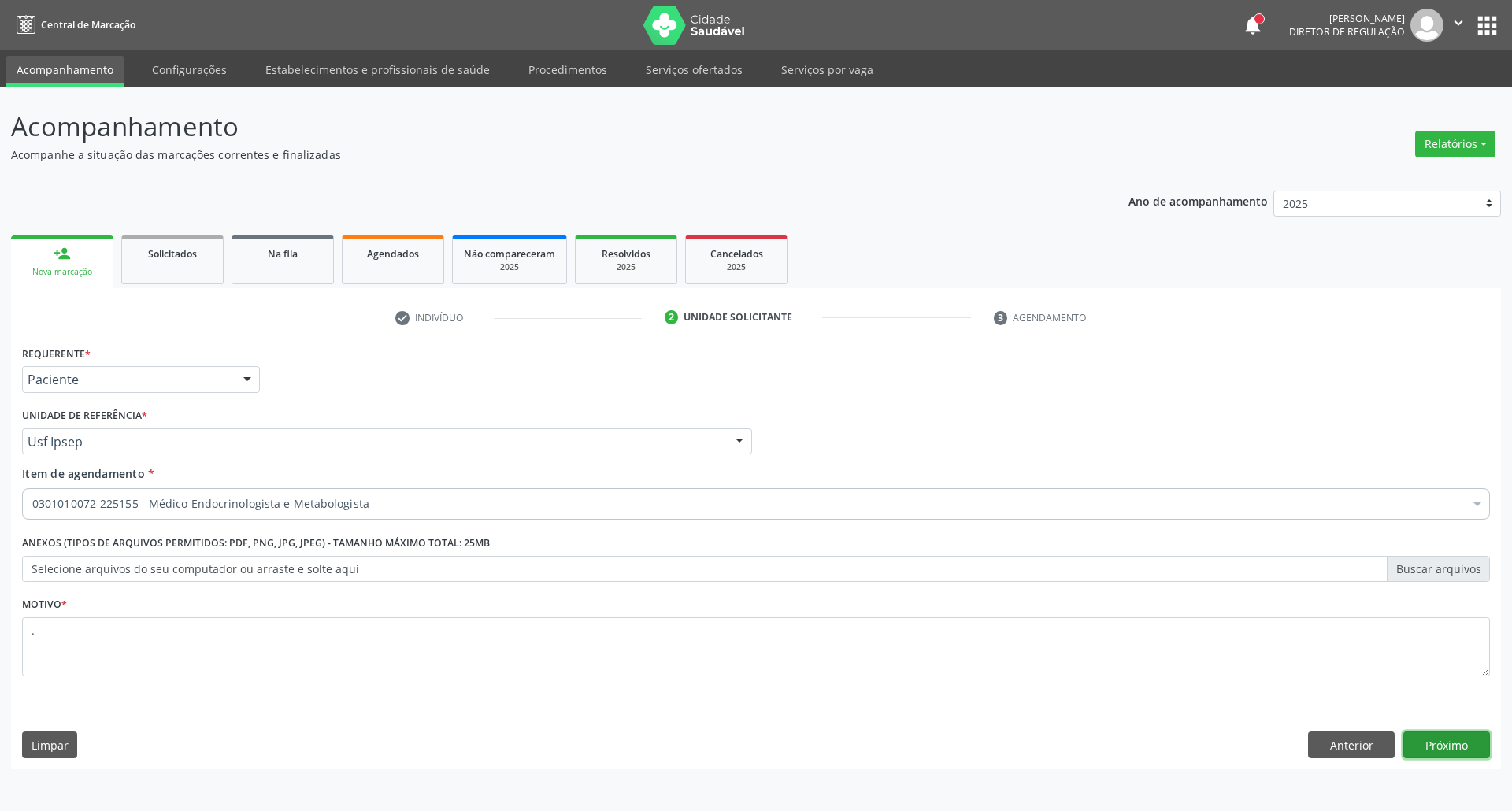
click at [1441, 745] on button "Próximo" at bounding box center [1446, 745] width 87 height 27
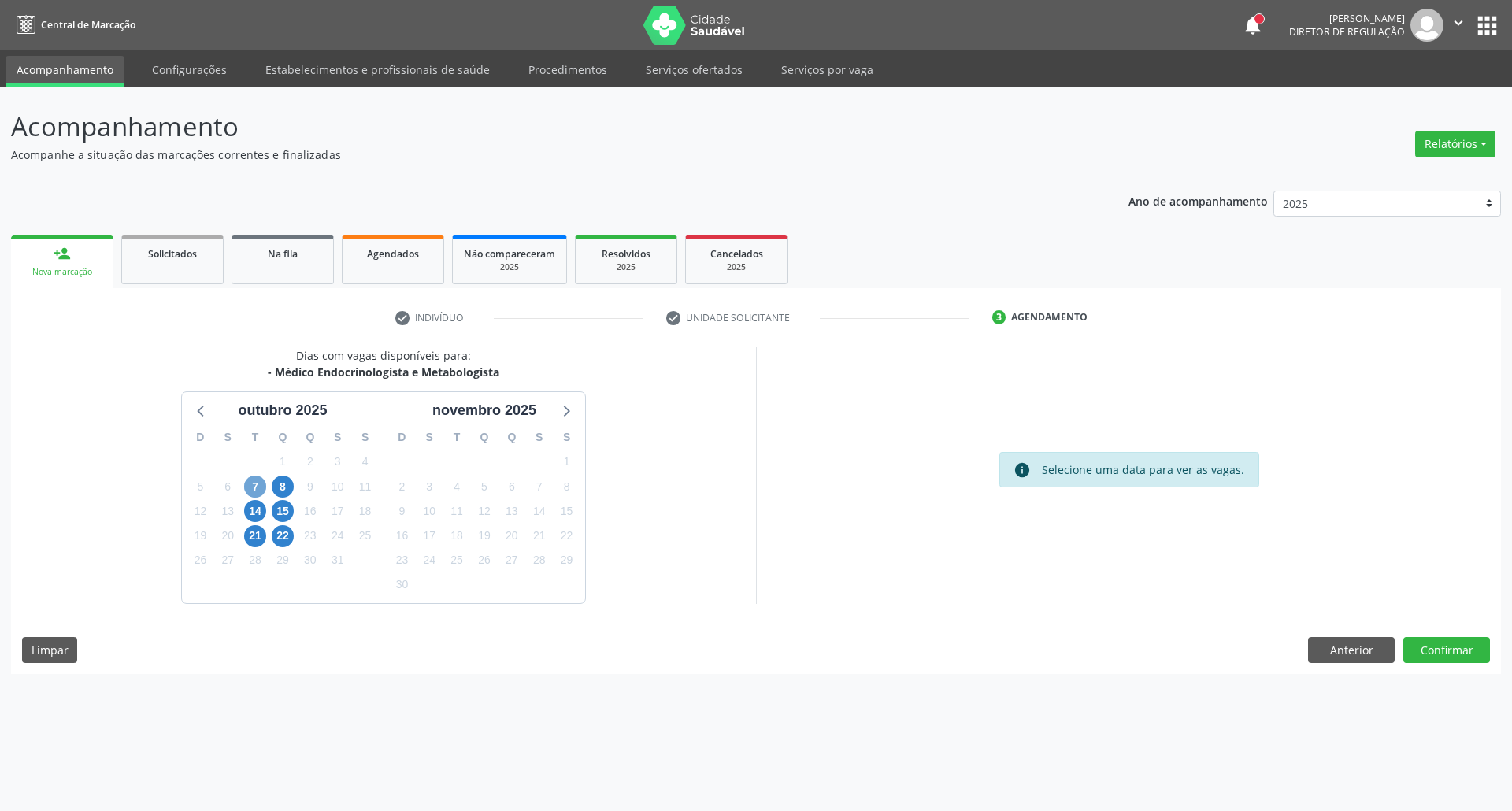
click at [260, 487] on span "7" at bounding box center [255, 487] width 22 height 22
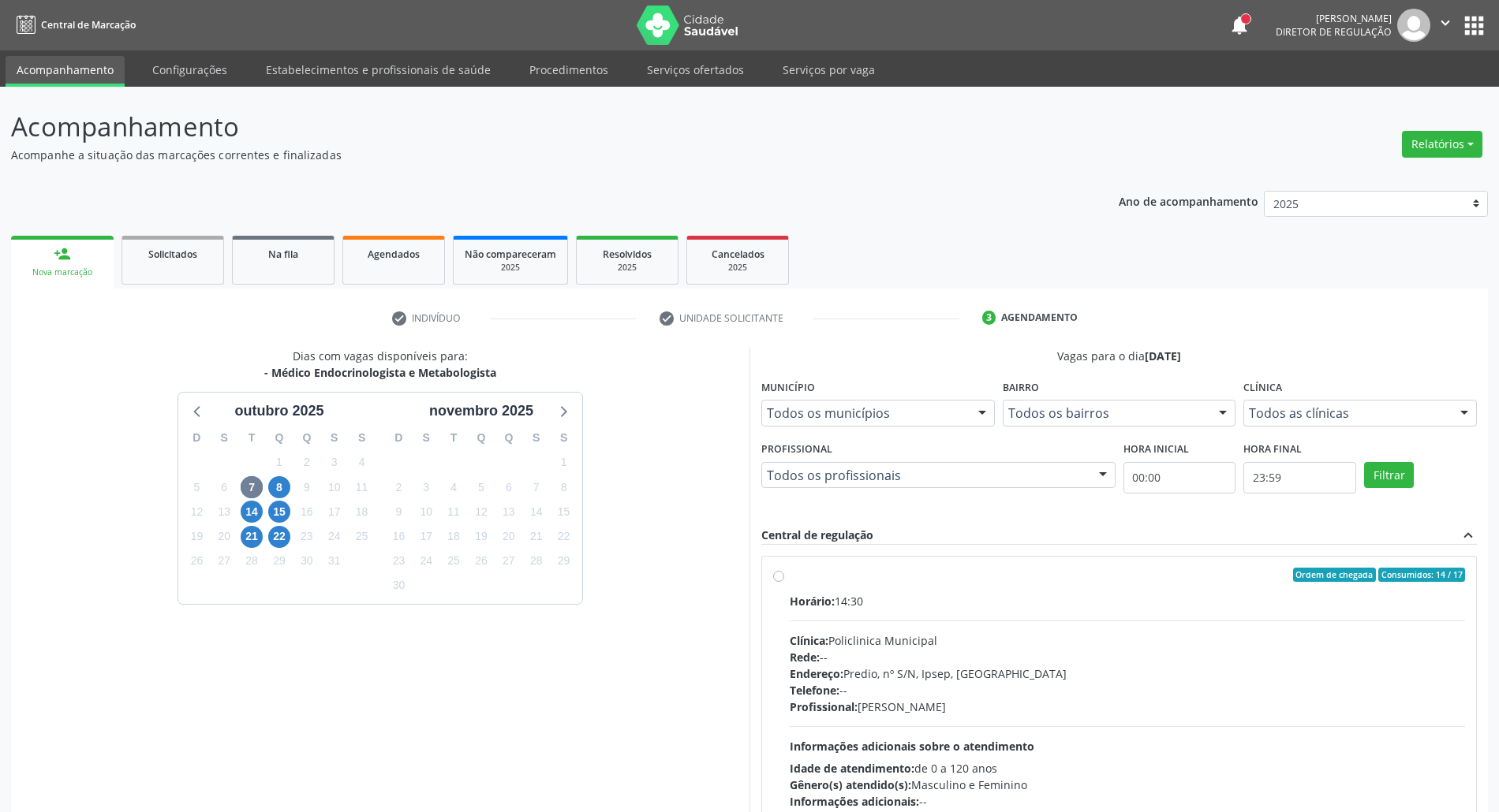
drag, startPoint x: 1029, startPoint y: 578, endPoint x: 1024, endPoint y: 555, distance: 23.5
click at [1029, 577] on div "Ordem de chegada Consumidos: 14 / 17" at bounding box center [1127, 574] width 676 height 14
click at [784, 577] on input "Ordem de chegada Consumidos: 14 / 17 Horário: 14:30 Clínica: Policlinica Munici…" at bounding box center [779, 574] width 11 height 14
radio input "true"
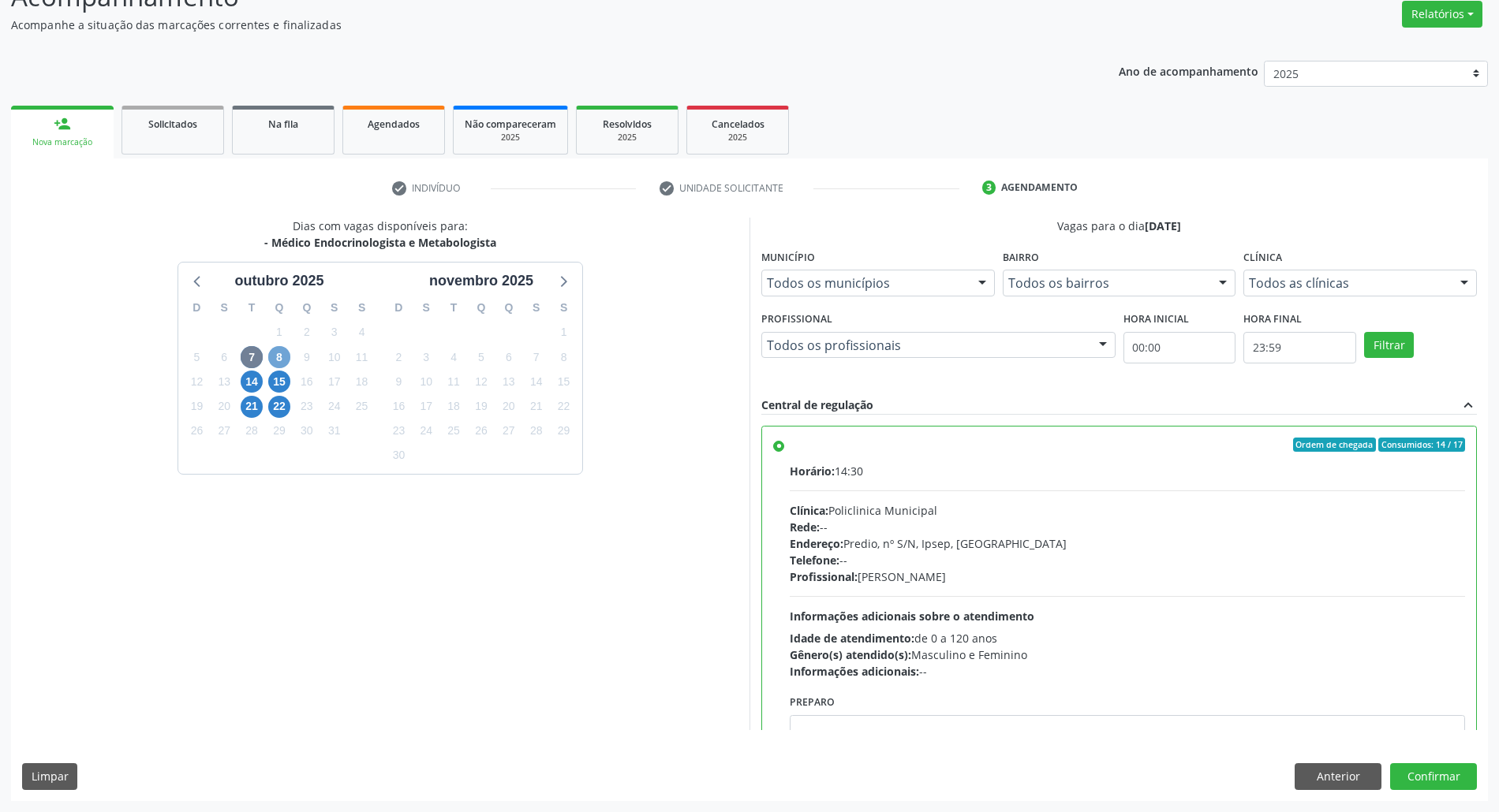
click at [281, 361] on span "8" at bounding box center [279, 357] width 22 height 22
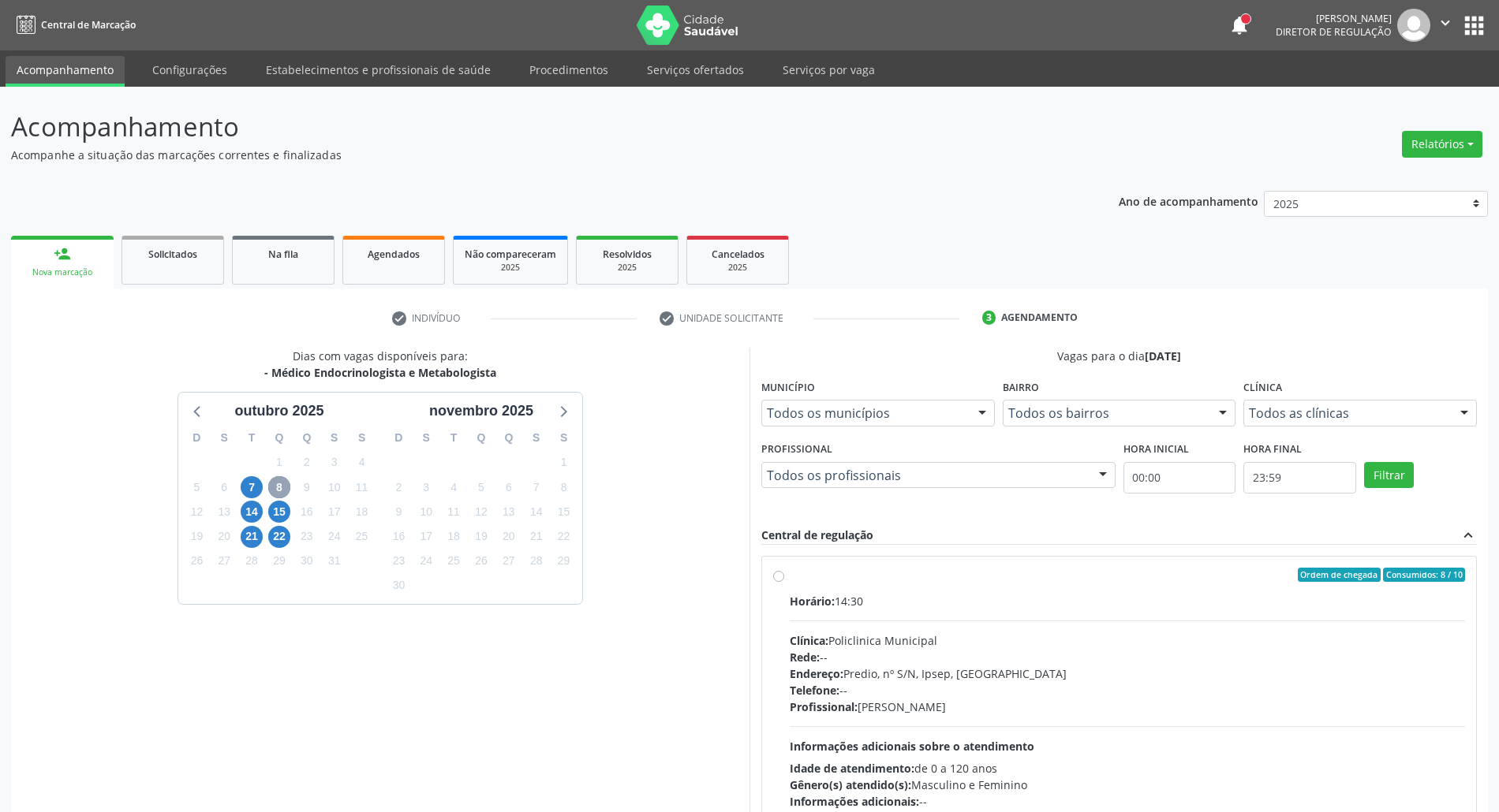
scroll to position [104, 0]
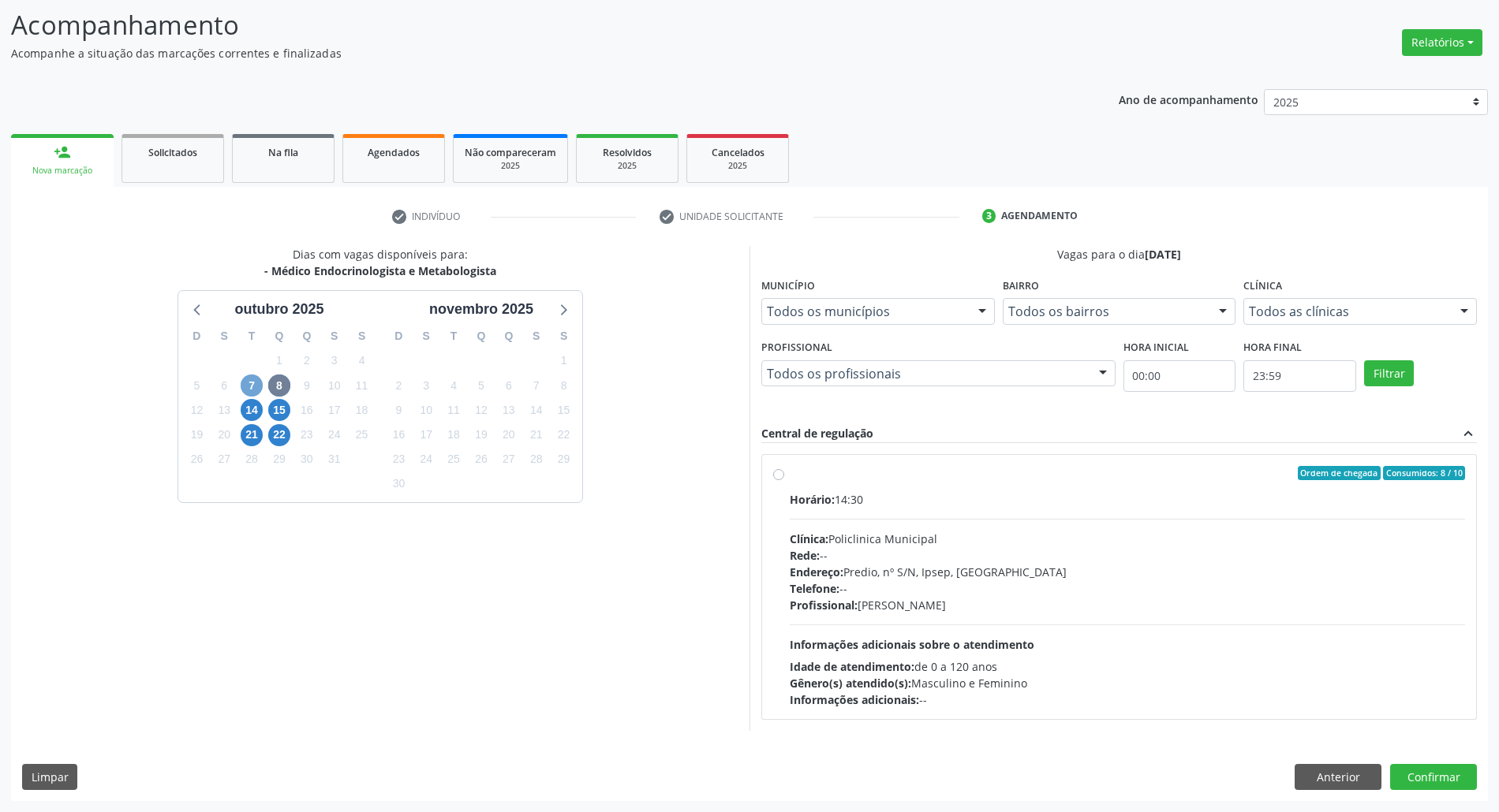
click at [254, 377] on span "7" at bounding box center [252, 386] width 22 height 22
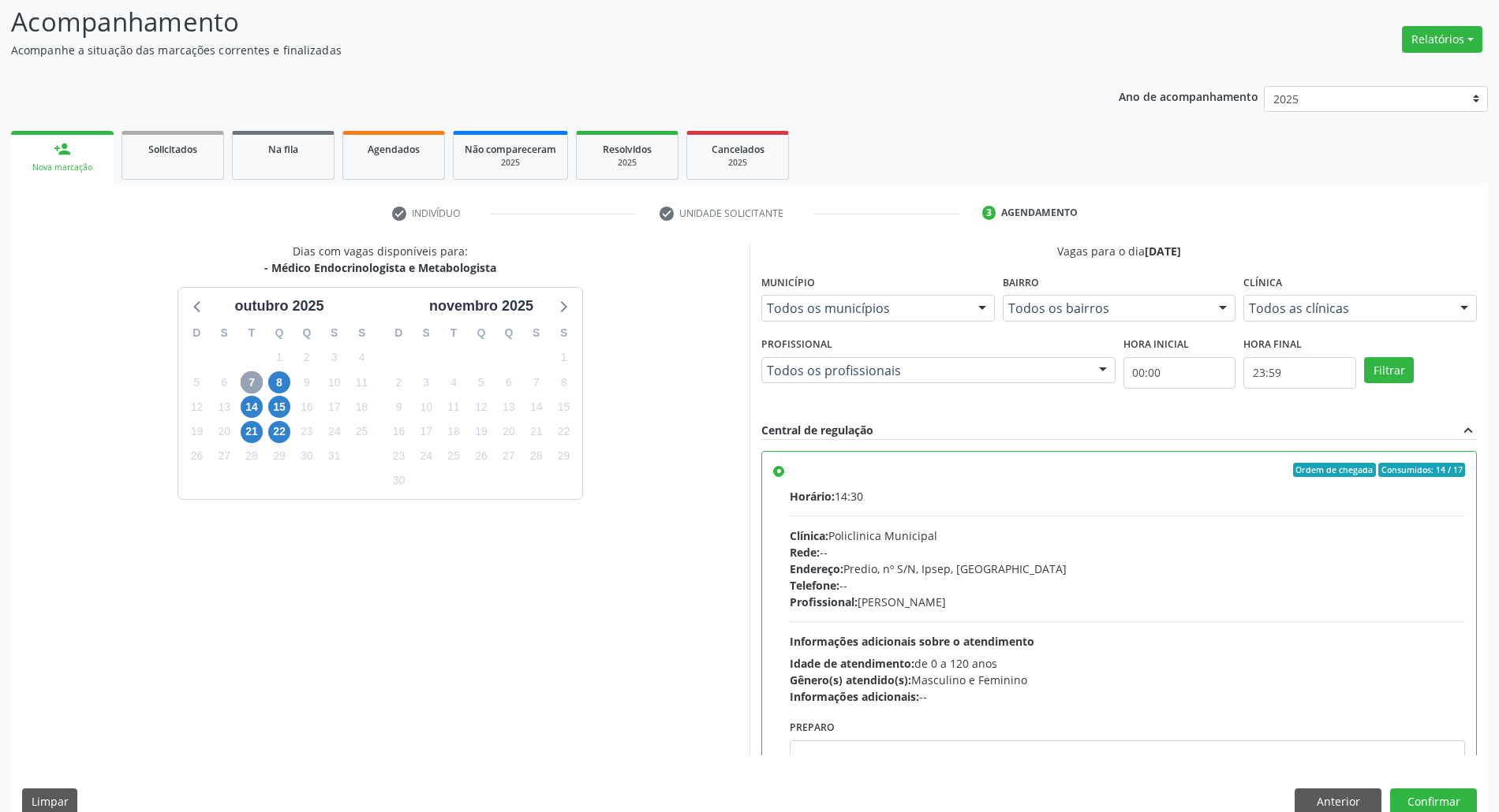
scroll to position [131, 0]
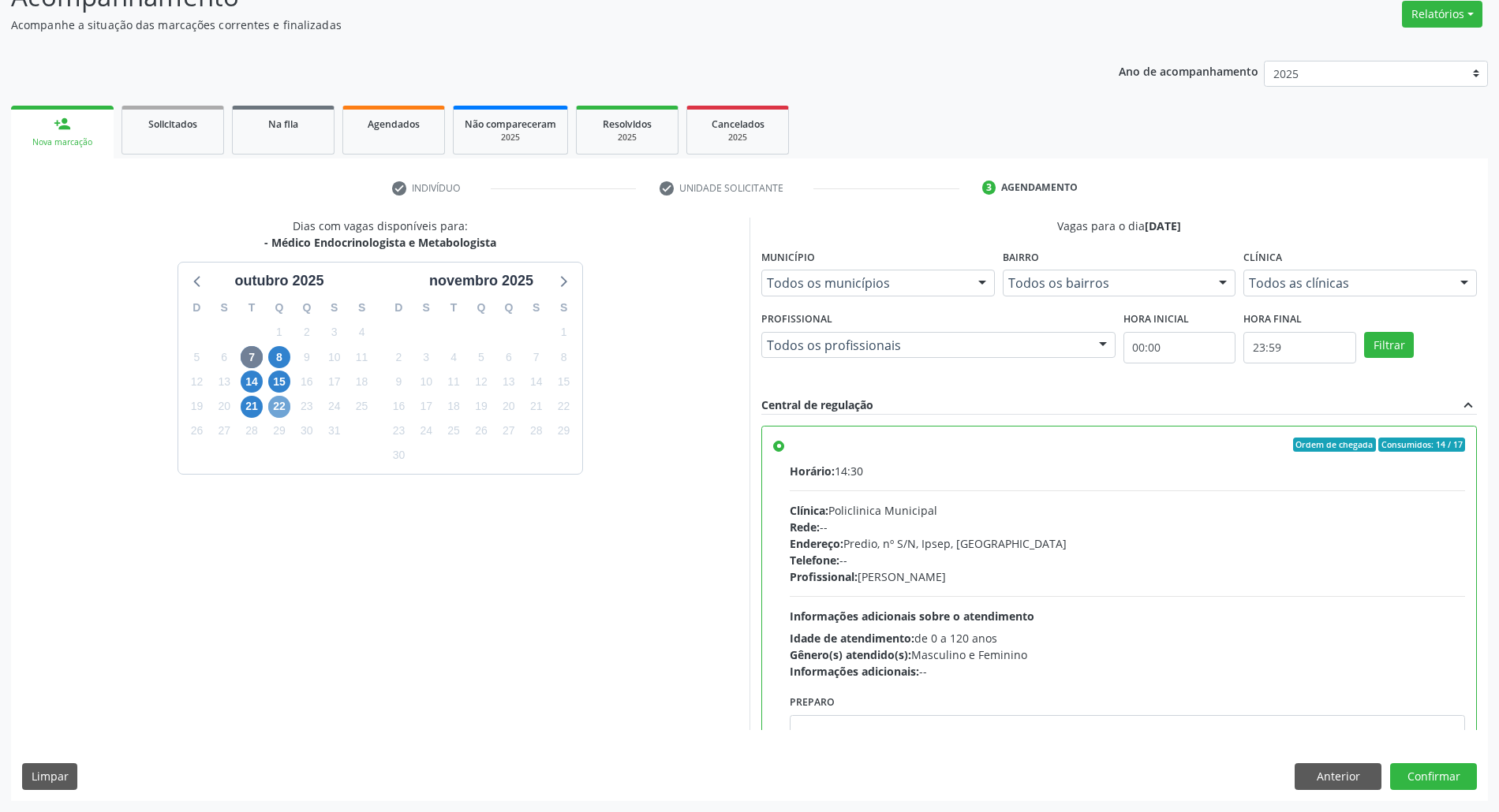
click at [279, 403] on span "22" at bounding box center [279, 407] width 22 height 22
click at [273, 386] on span "15" at bounding box center [279, 382] width 22 height 22
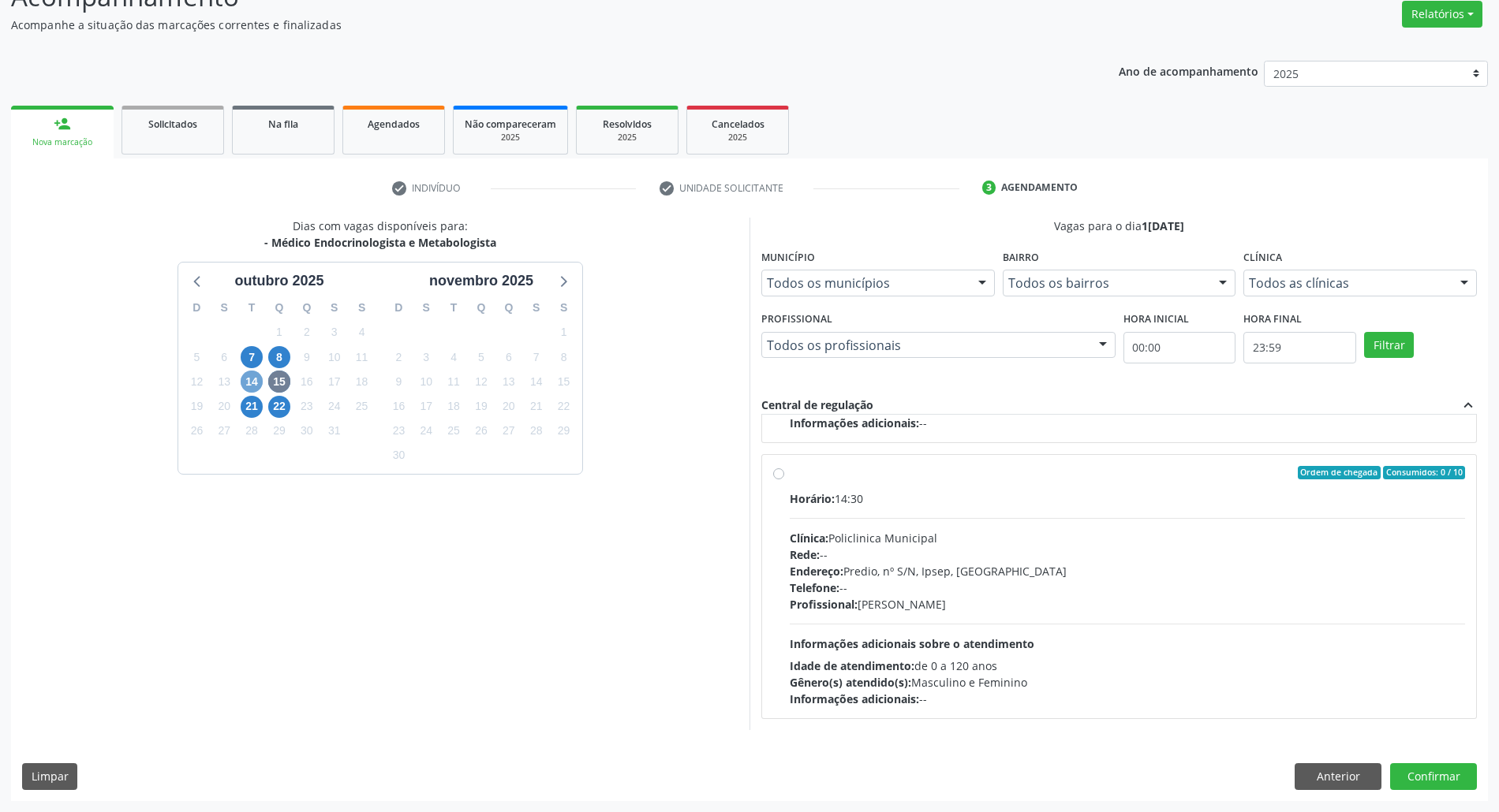
click at [255, 378] on span "14" at bounding box center [252, 382] width 22 height 22
click at [970, 489] on label "Ordem de chegada Consumidos: 4 / 17 Horário: 14:30 Clínica: Policlinica Municip…" at bounding box center [1127, 585] width 676 height 242
click at [784, 479] on input "Ordem de chegada Consumidos: 4 / 17 Horário: 14:30 Clínica: Policlinica Municip…" at bounding box center [779, 472] width 11 height 14
radio input "true"
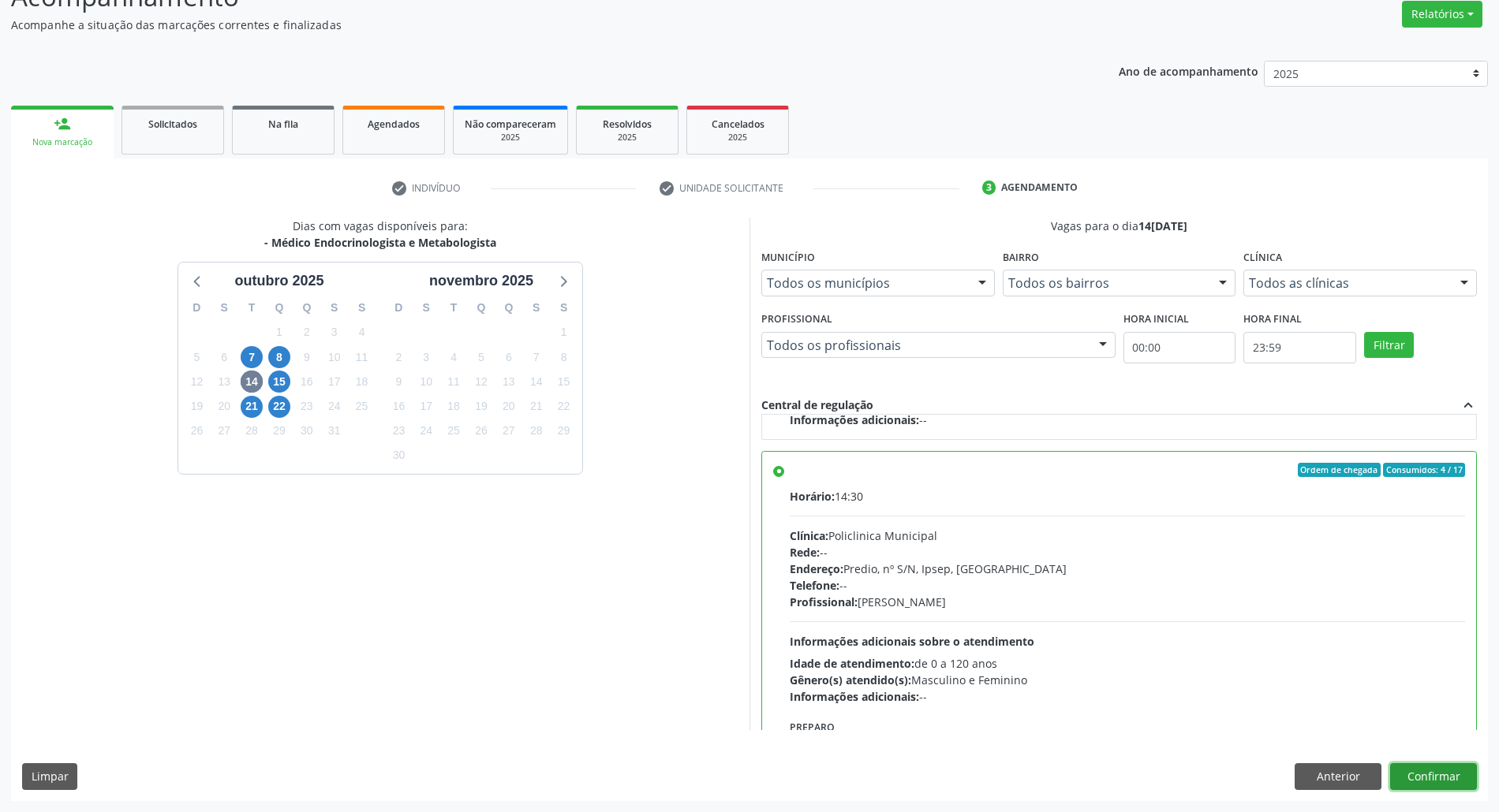
click at [1433, 780] on button "Confirmar" at bounding box center [1433, 777] width 87 height 27
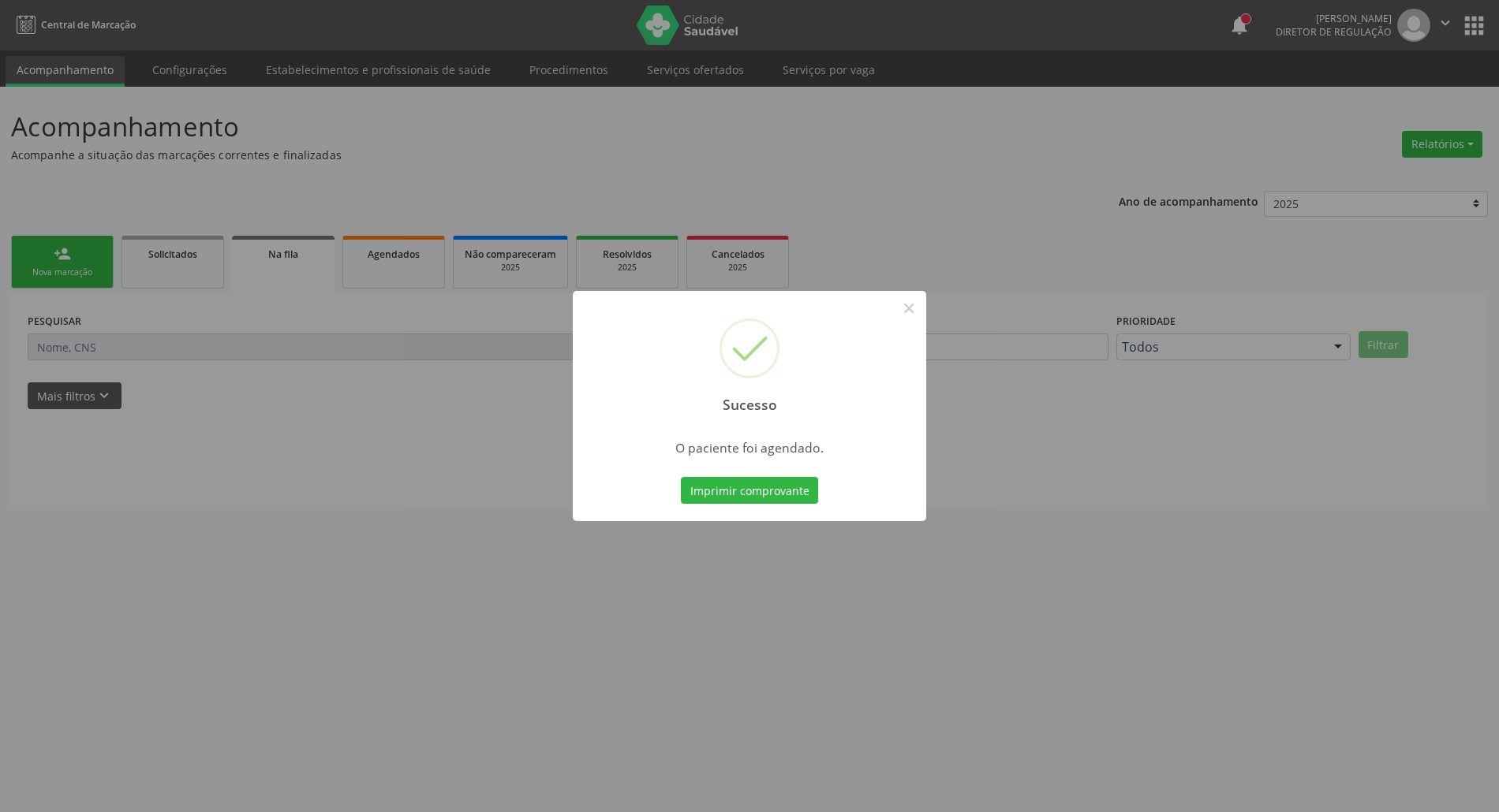
scroll to position [0, 0]
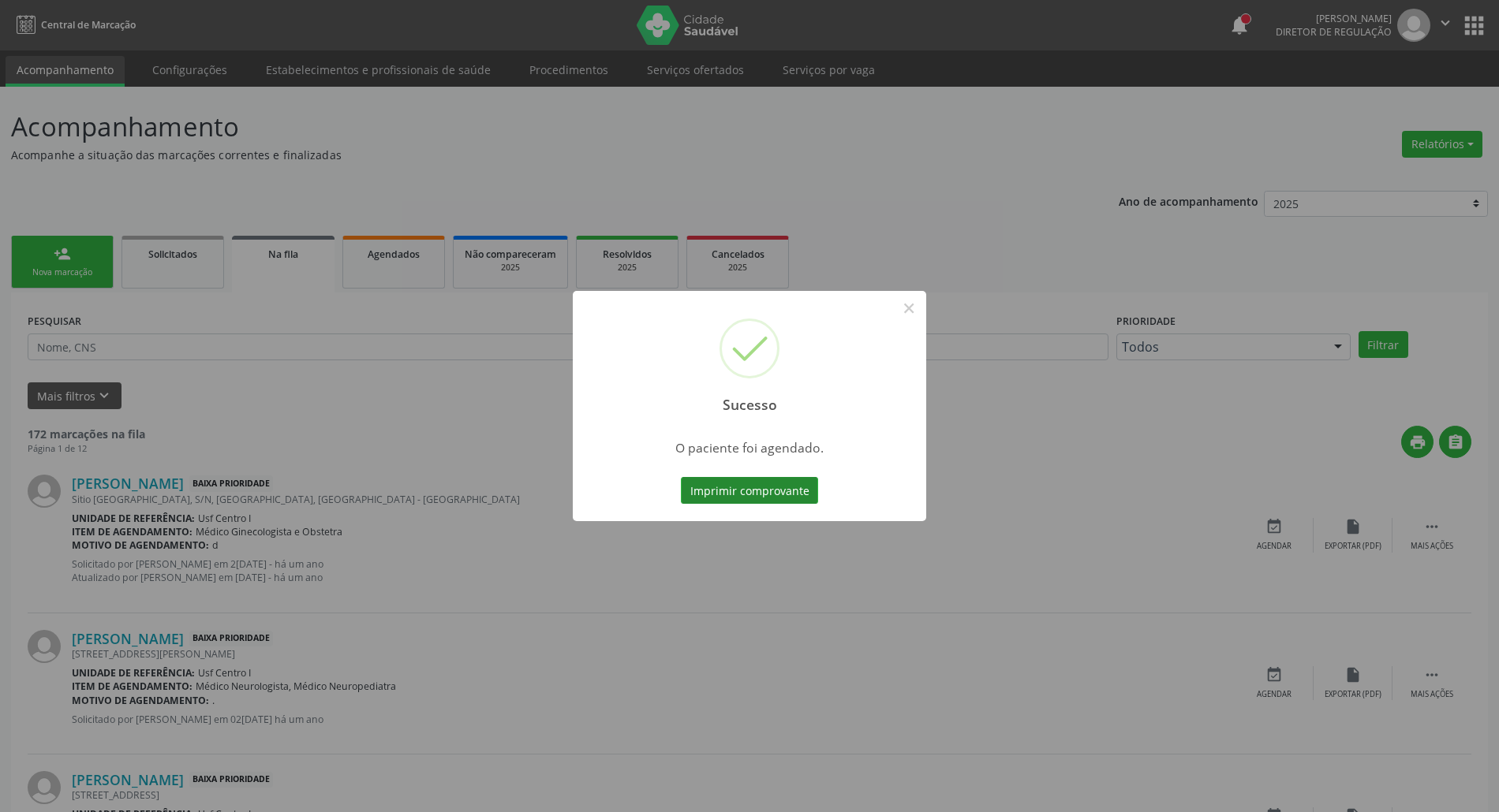
click at [709, 495] on button "Imprimir comprovante" at bounding box center [749, 491] width 137 height 27
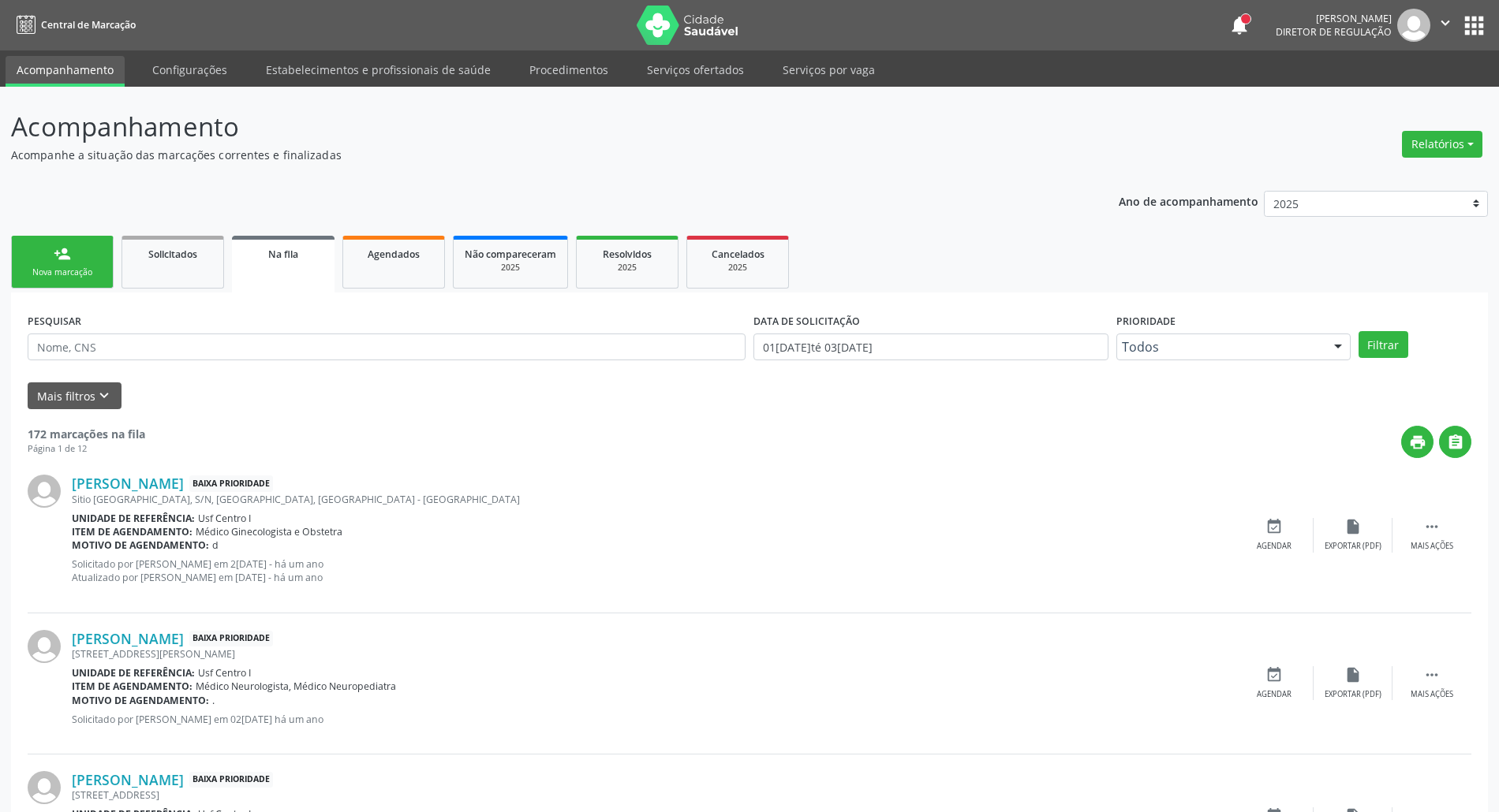
click at [51, 272] on div "Nova marcação" at bounding box center [62, 273] width 79 height 12
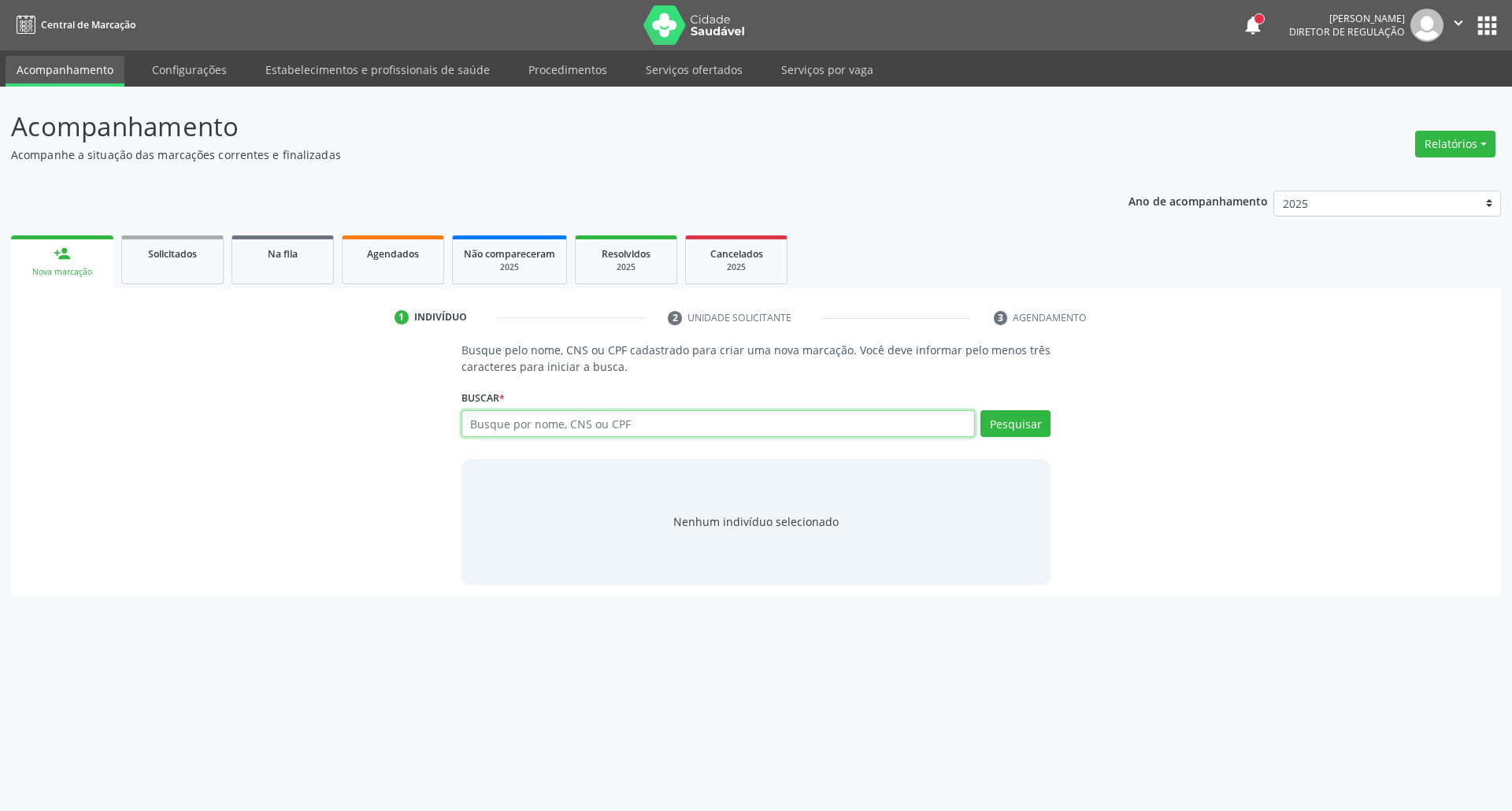
click at [512, 427] on input "text" at bounding box center [718, 424] width 514 height 27
paste input "680.204.494-34"
type input "680.204.494-34"
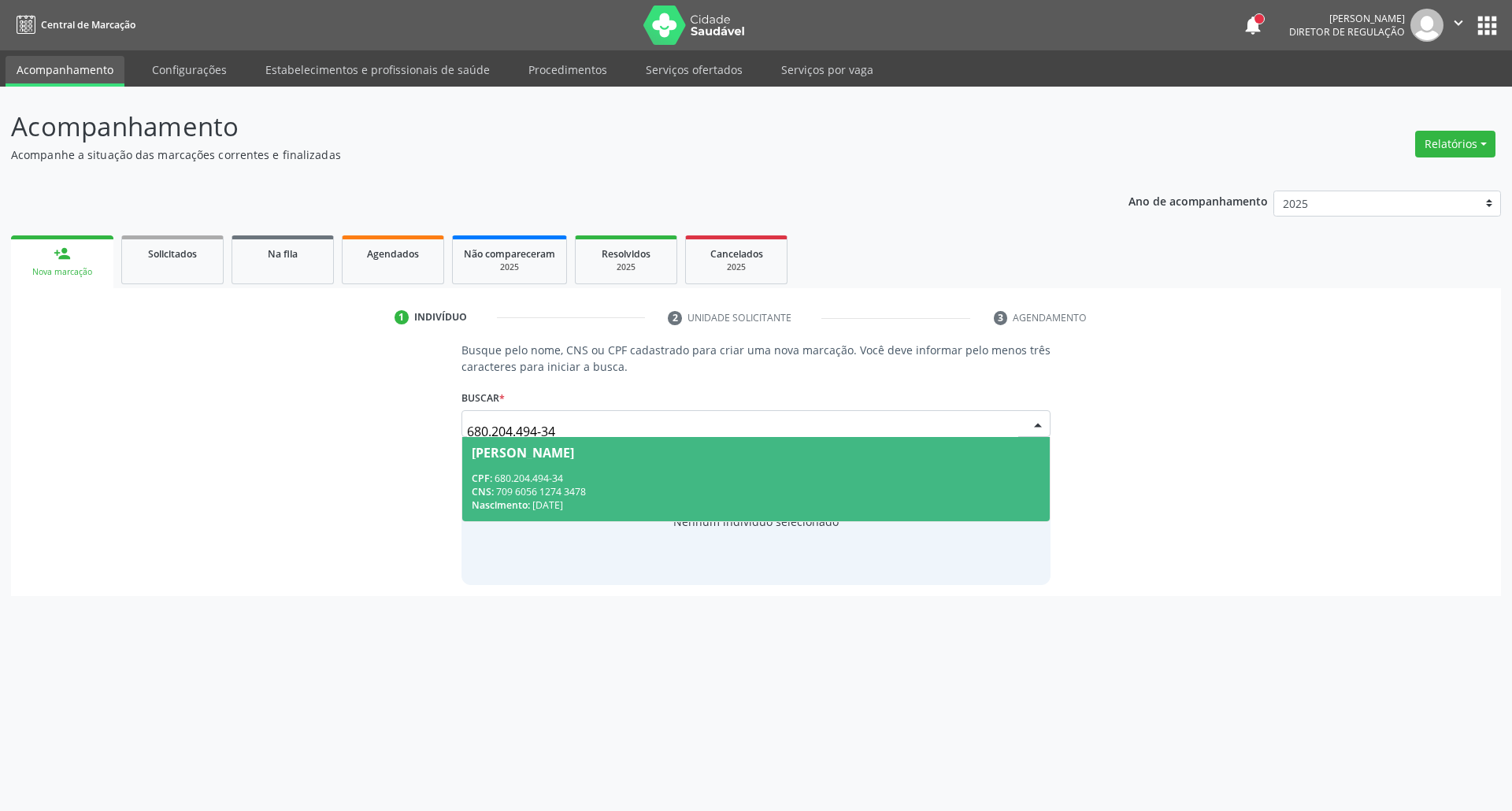
click at [614, 496] on div "CNS: 709 6056 1274 3478" at bounding box center [756, 492] width 569 height 13
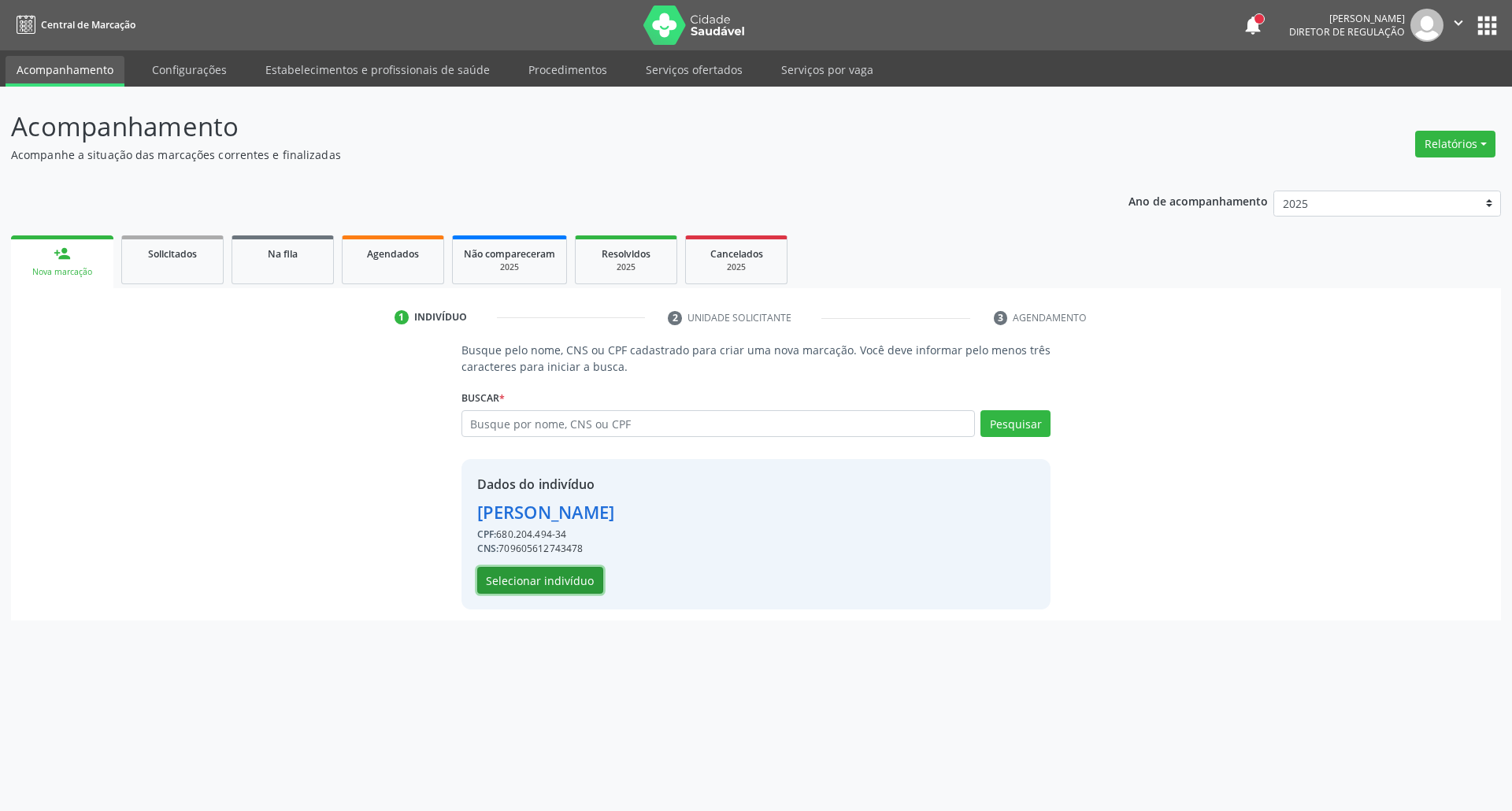
click at [554, 581] on button "Selecionar indivíduo" at bounding box center [540, 580] width 126 height 27
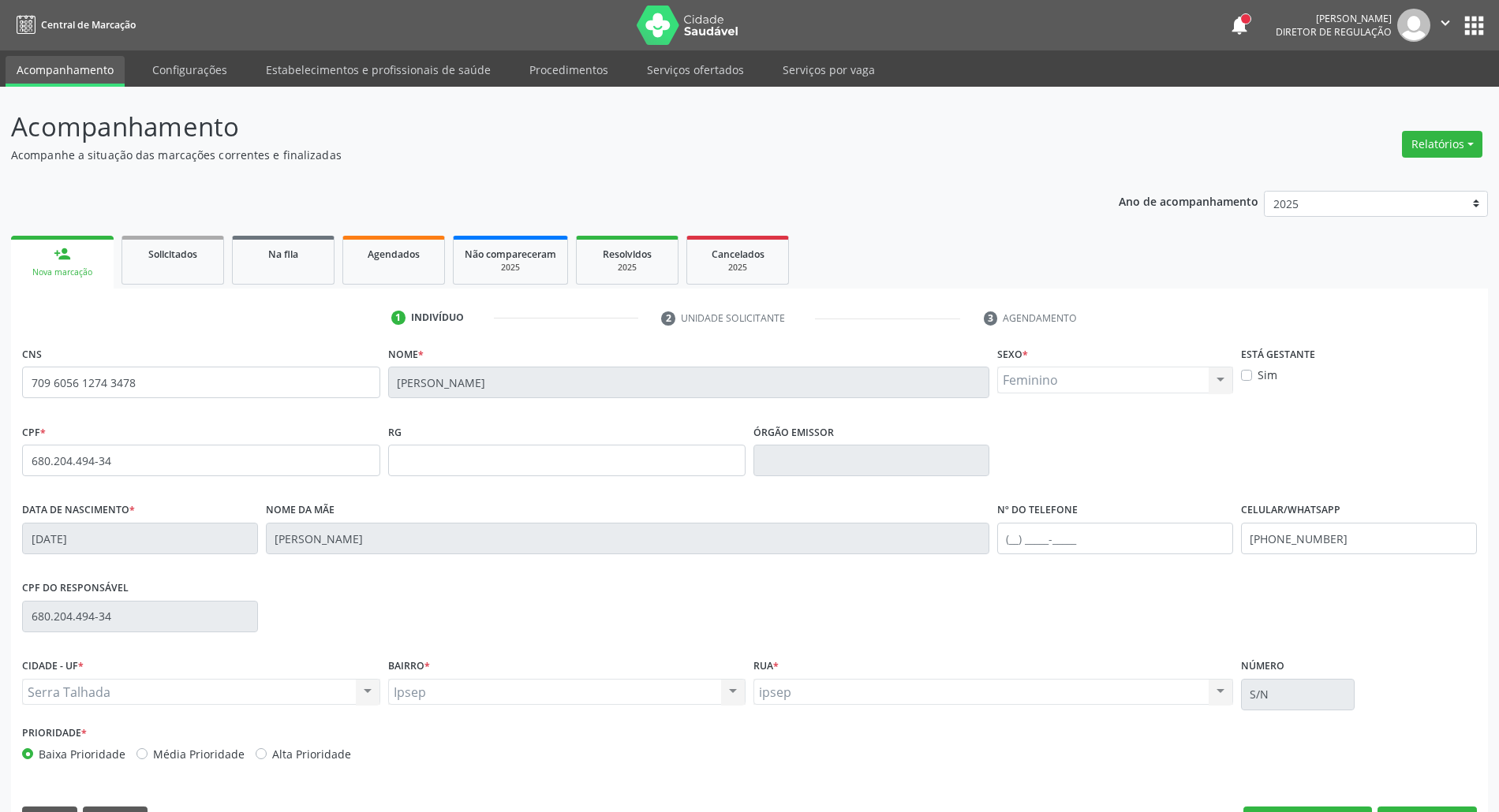
scroll to position [43, 0]
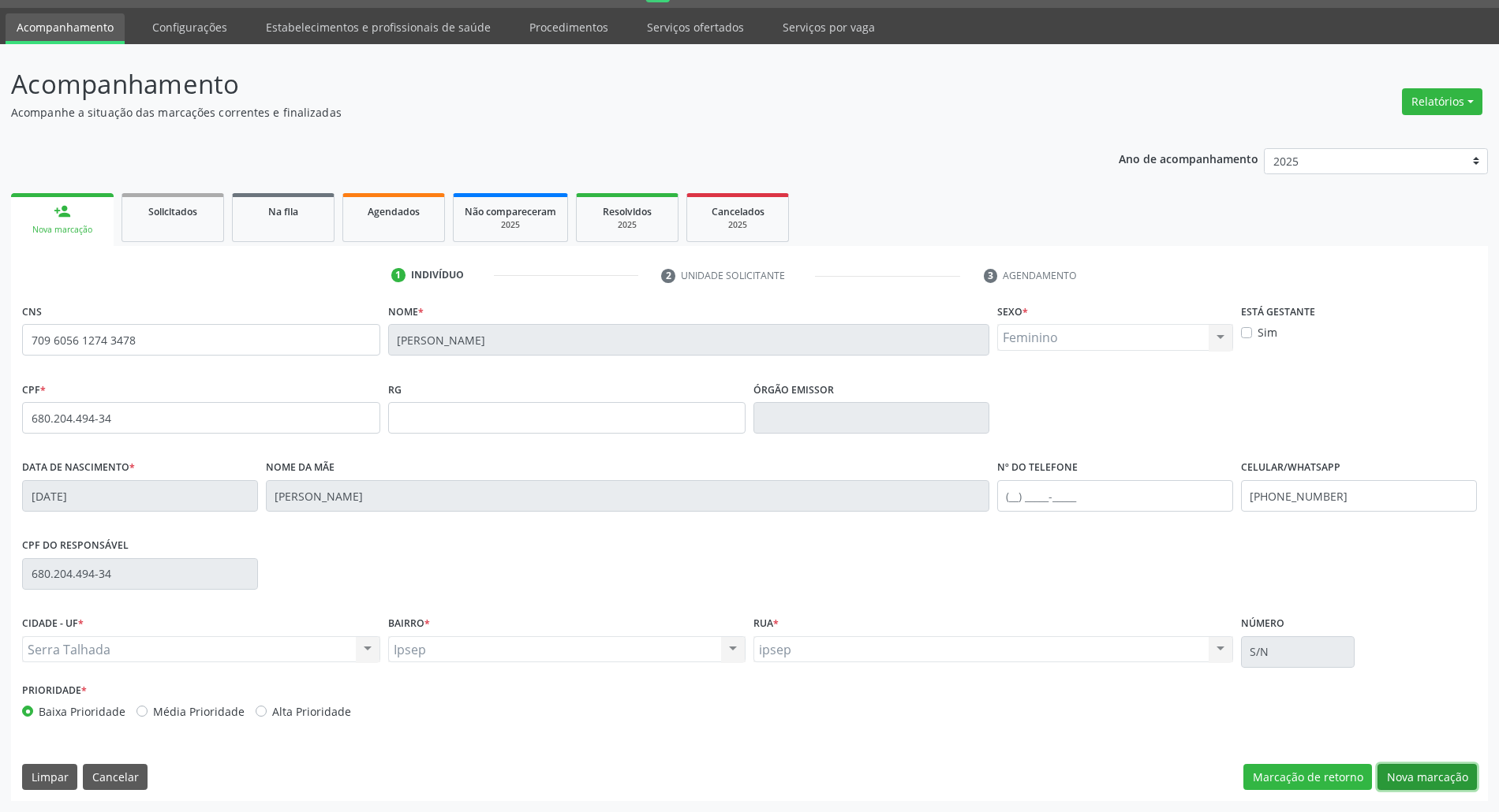
drag, startPoint x: 1434, startPoint y: 770, endPoint x: 1399, endPoint y: 751, distance: 39.8
click at [1428, 770] on button "Nova marcação" at bounding box center [1427, 777] width 99 height 27
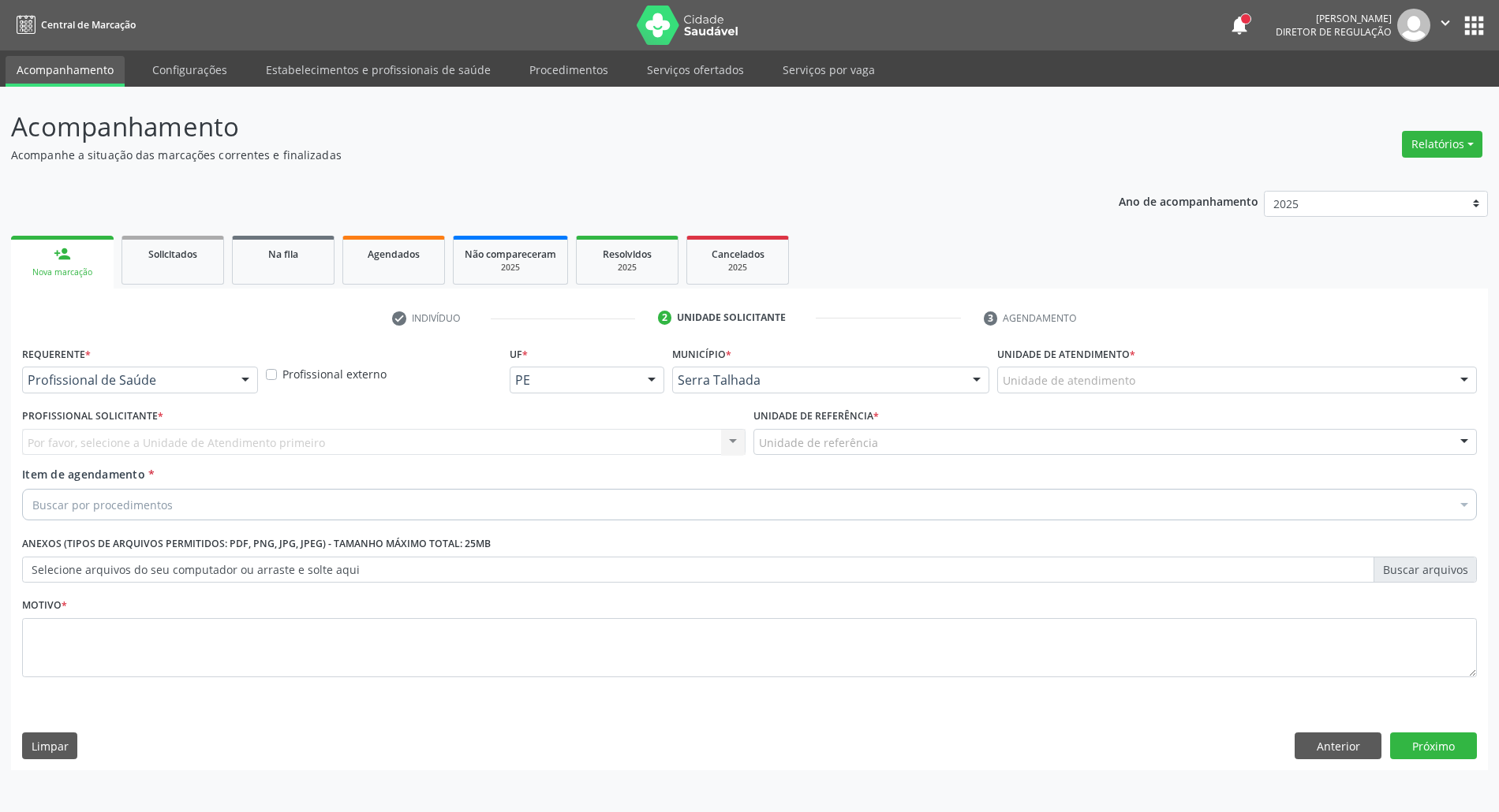
scroll to position [0, 0]
drag, startPoint x: 142, startPoint y: 376, endPoint x: 142, endPoint y: 398, distance: 22.0
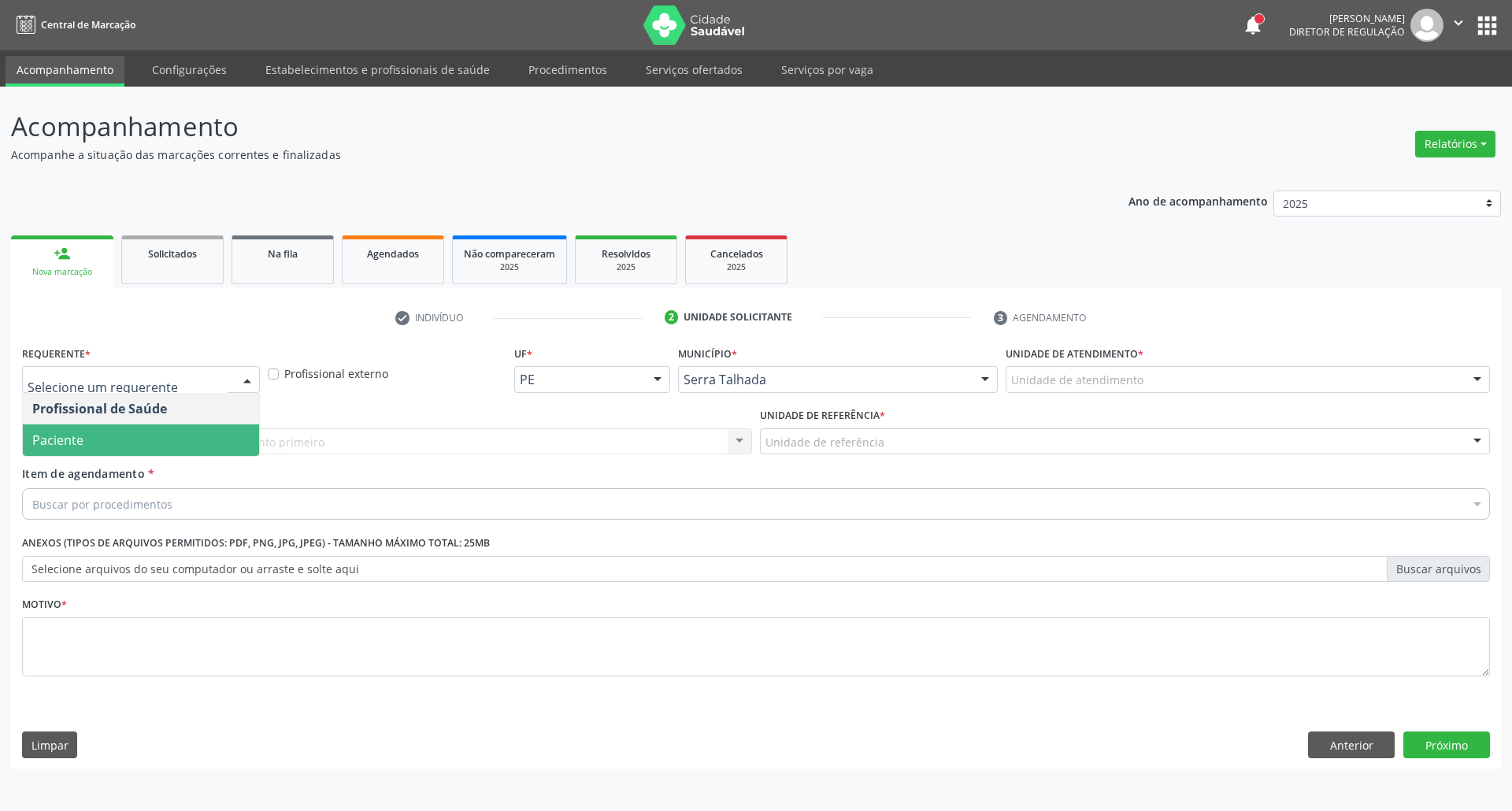
click at [127, 444] on span "Paciente" at bounding box center [140, 440] width 236 height 31
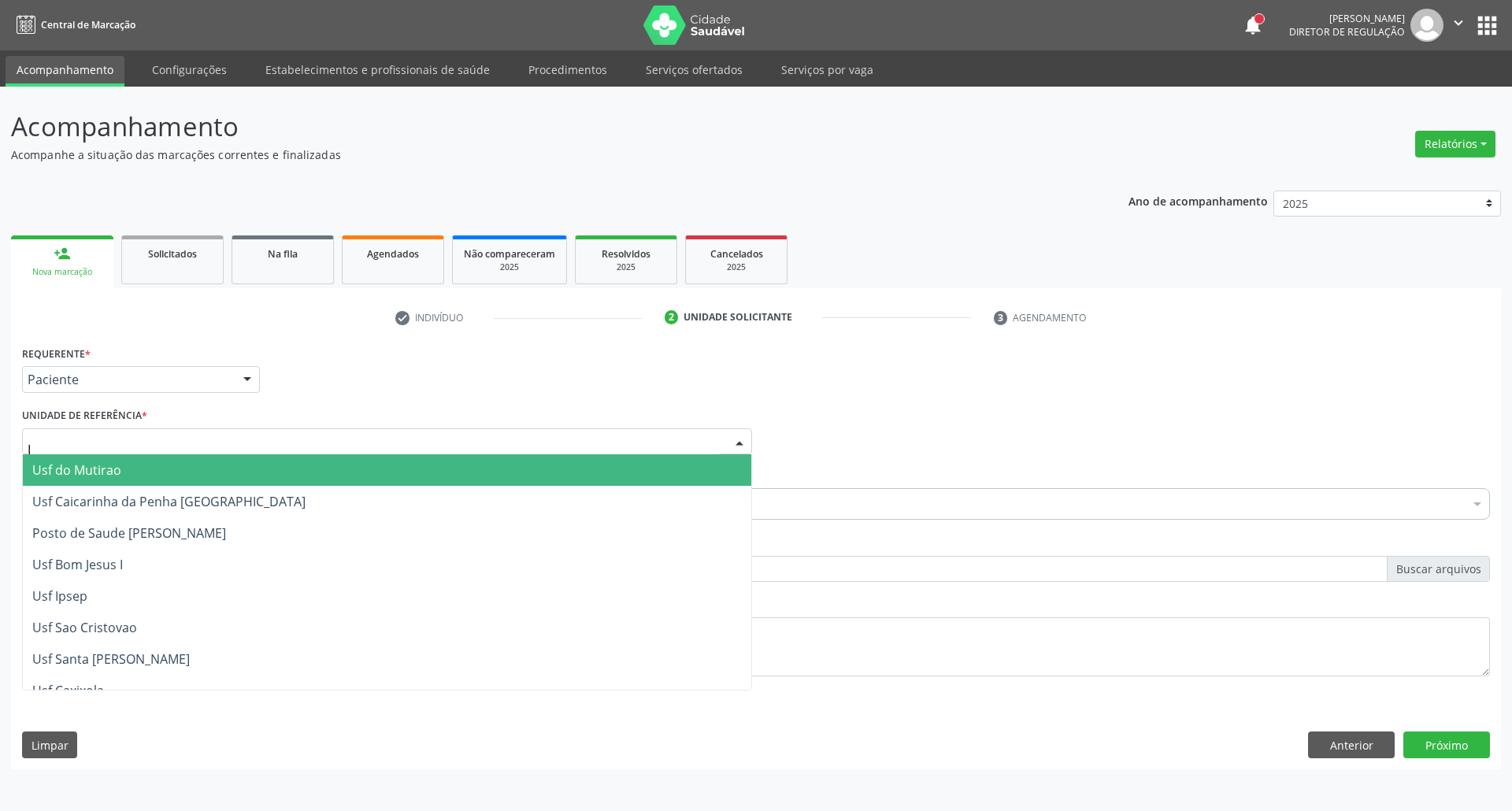
type input "IP"
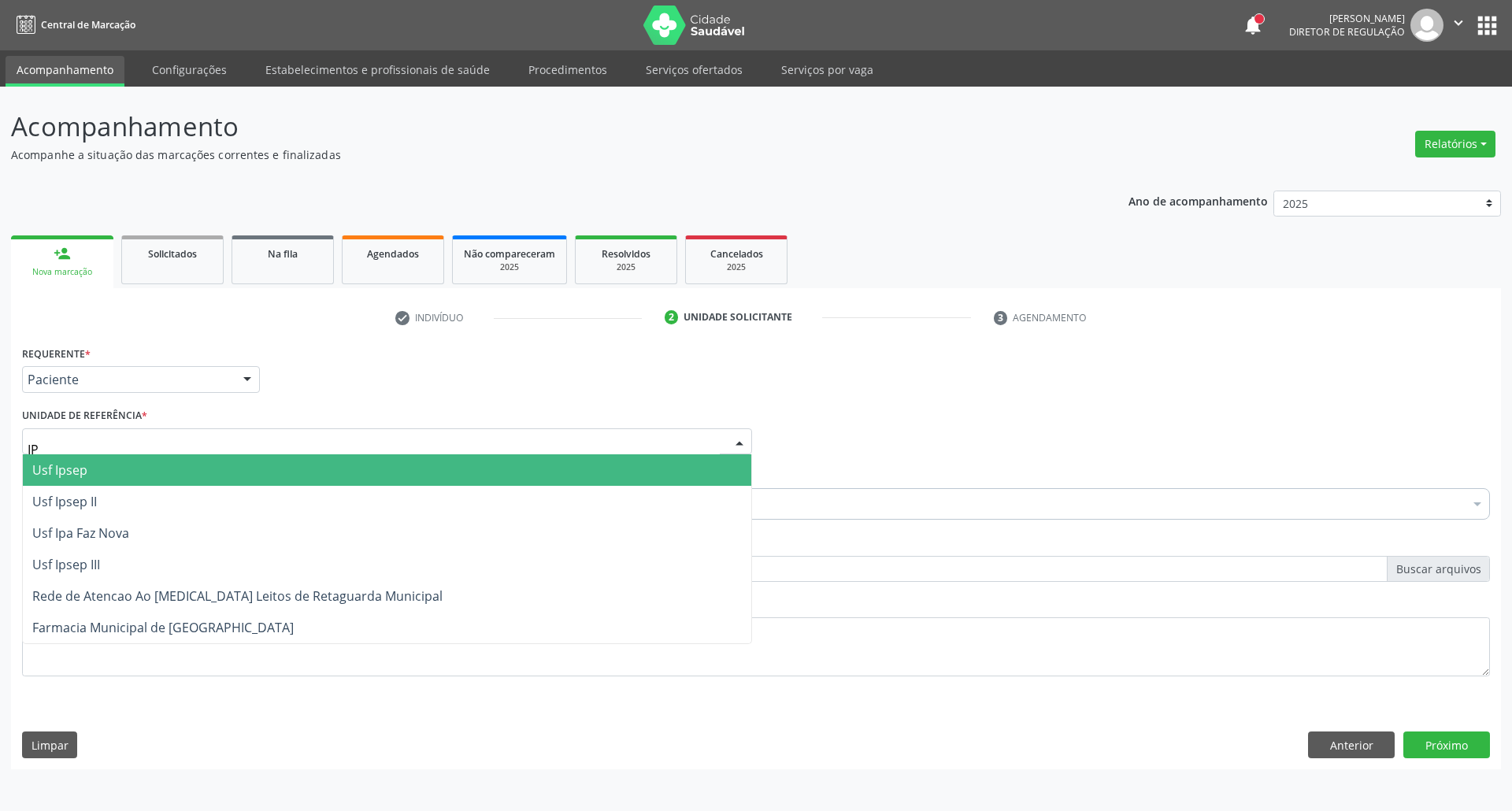
click at [108, 470] on span "Usf Ipsep" at bounding box center [387, 469] width 728 height 31
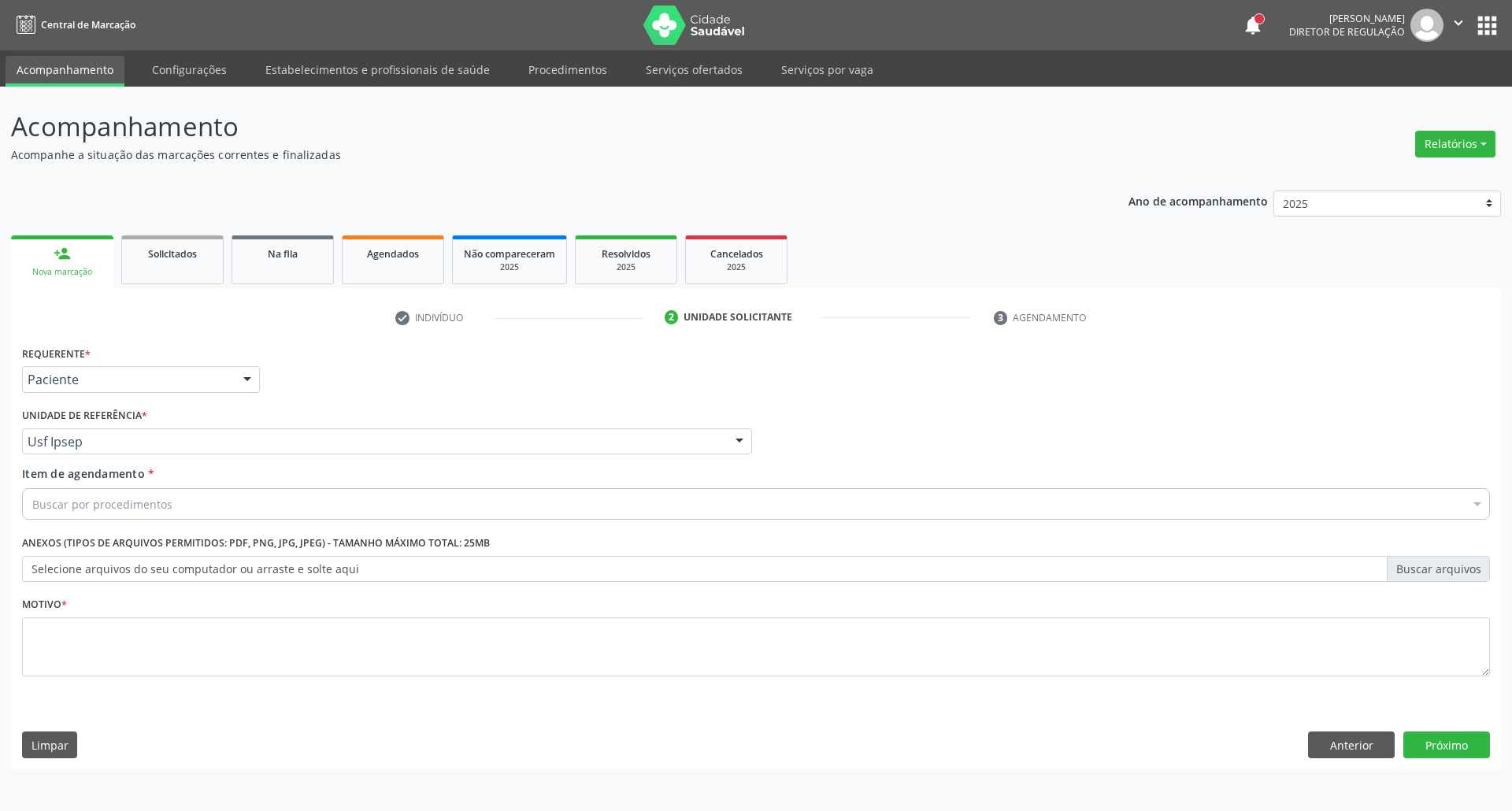
click at [204, 512] on div "Buscar por procedimentos" at bounding box center [755, 504] width 1467 height 31
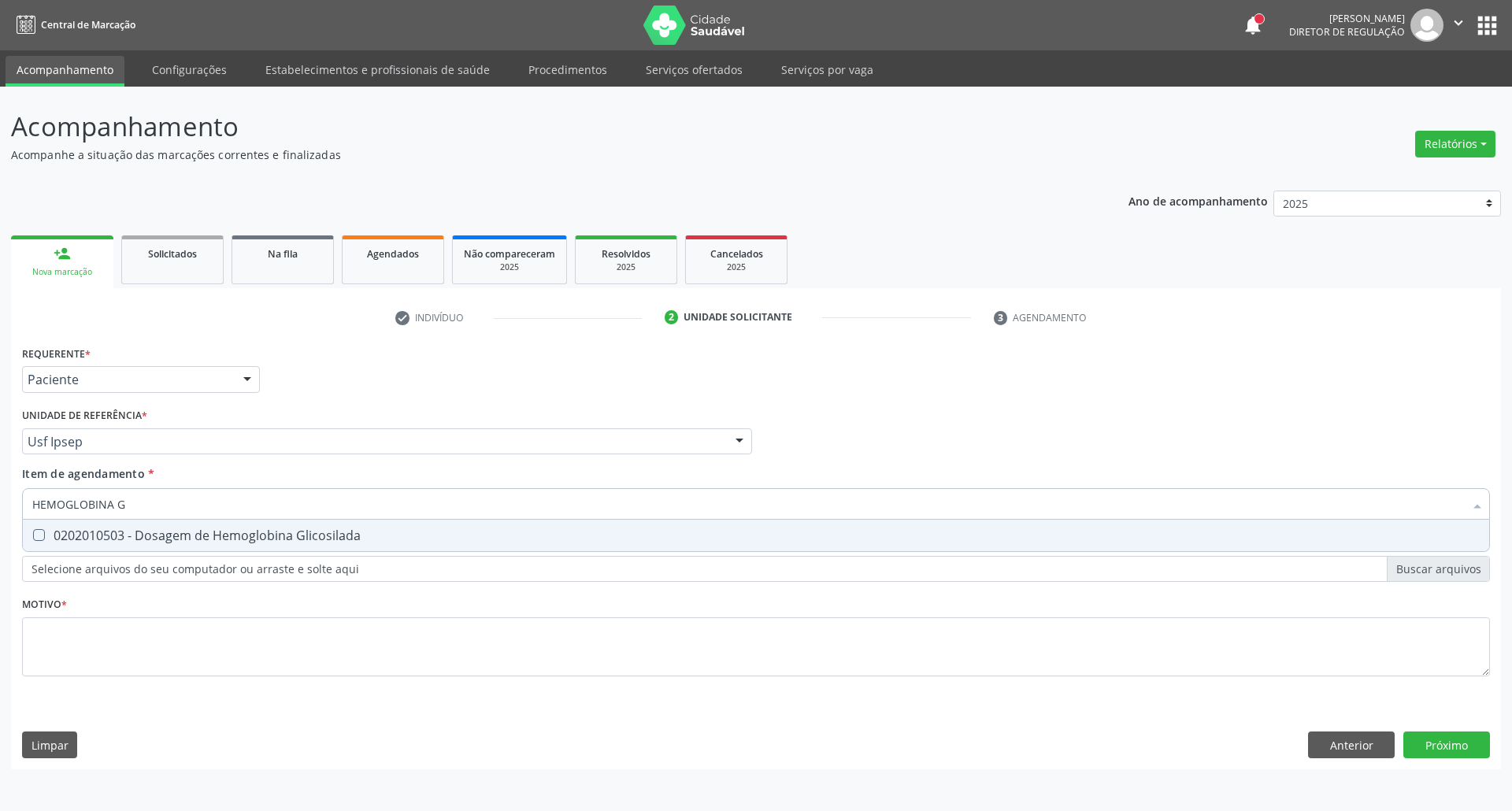
type input "HEMOGLOBINA G"
click at [195, 531] on div "0202010503 - Dosagem de Hemoglobina Glicosilada" at bounding box center [755, 535] width 1447 height 13
checkbox Glicosilada "true"
drag, startPoint x: 140, startPoint y: 504, endPoint x: 0, endPoint y: 507, distance: 140.0
click at [0, 505] on div "Acompanhamento Acompanhe a situação das marcações correntes e finalizadas Relat…" at bounding box center [756, 448] width 1512 height 724
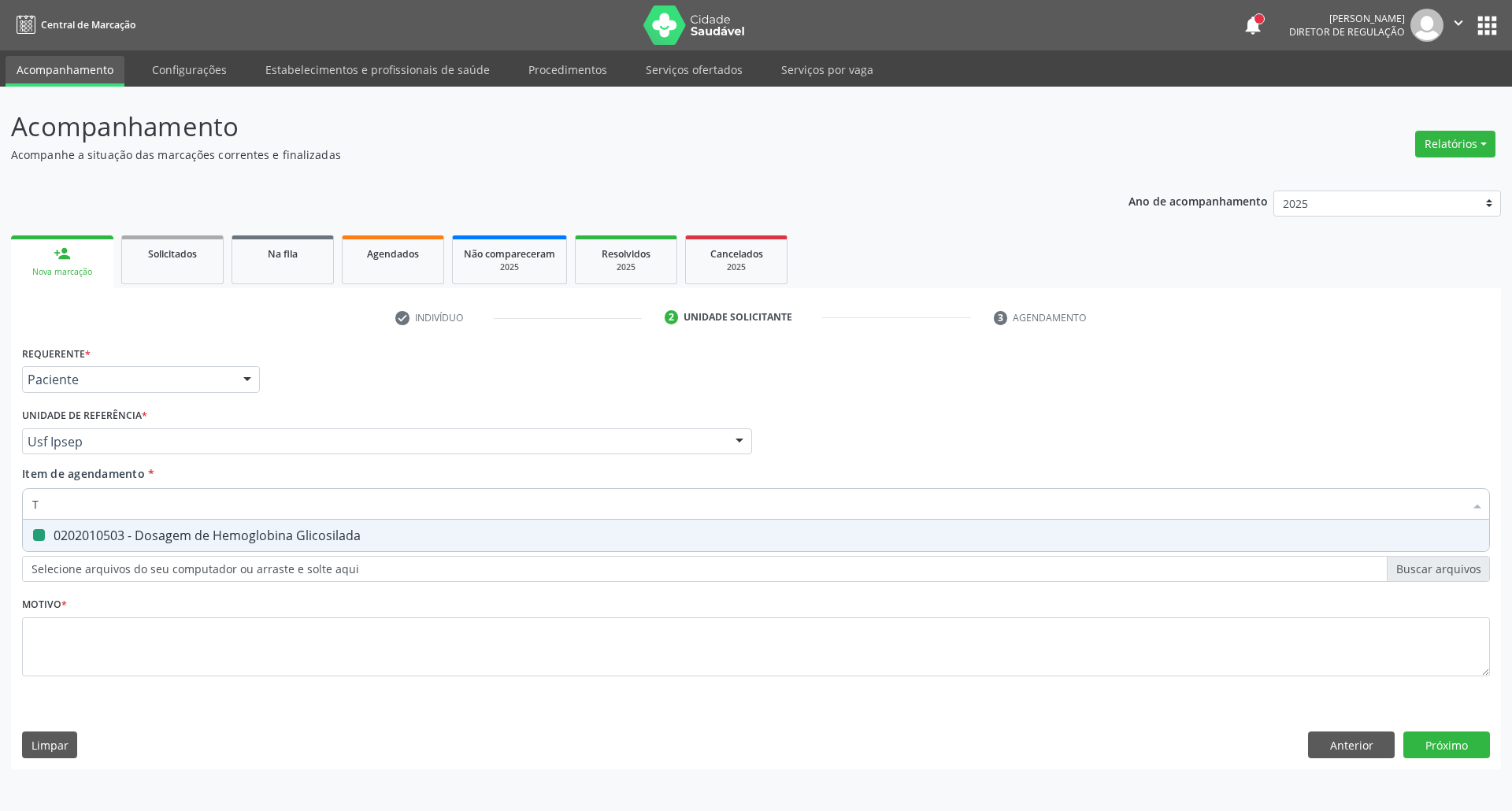
type input "TS"
checkbox Glicosilada "false"
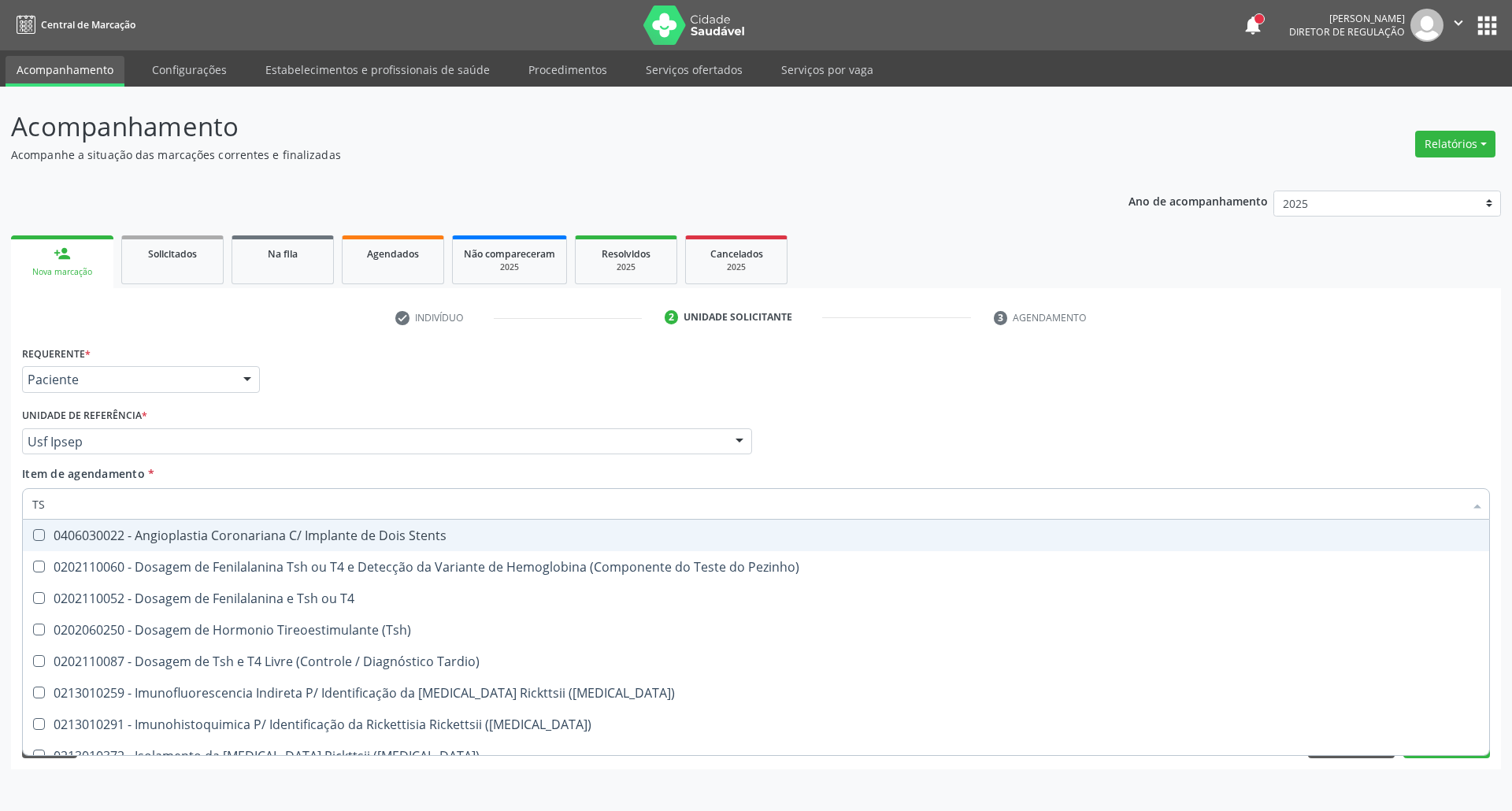
type input "TSH"
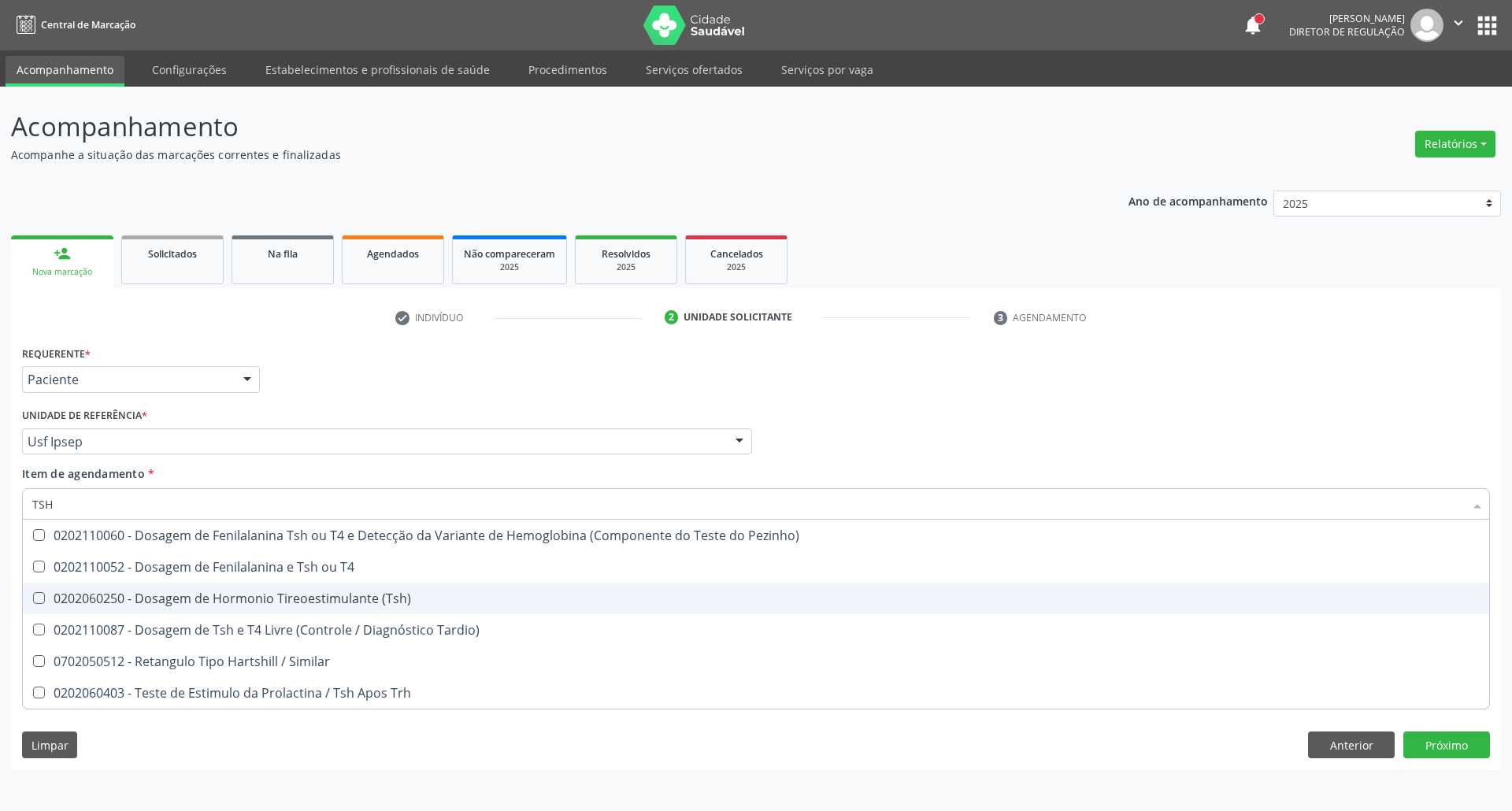
drag, startPoint x: 142, startPoint y: 603, endPoint x: 120, endPoint y: 534, distance: 72.4
click at [137, 594] on div "0202060250 - Dosagem de Hormonio Tireoestimulante (Tsh)" at bounding box center [755, 598] width 1447 height 13
checkbox \(Tsh\) "true"
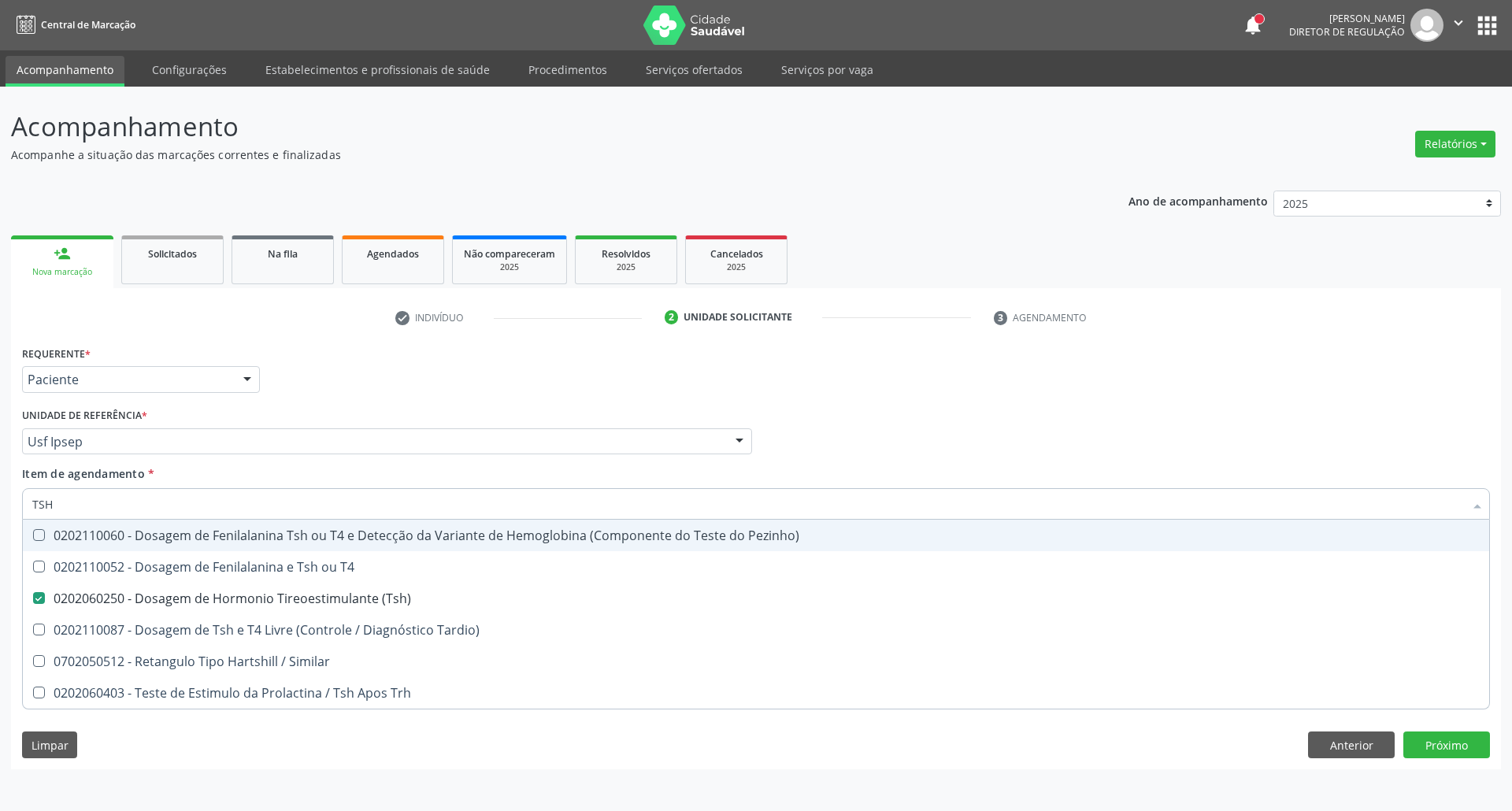
click at [0, 511] on div "Acompanhamento Acompanhe a situação das marcações correntes e finalizadas Relat…" at bounding box center [756, 448] width 1512 height 724
type input "T4"
checkbox \(Tsh\) "false"
type input "T4 L"
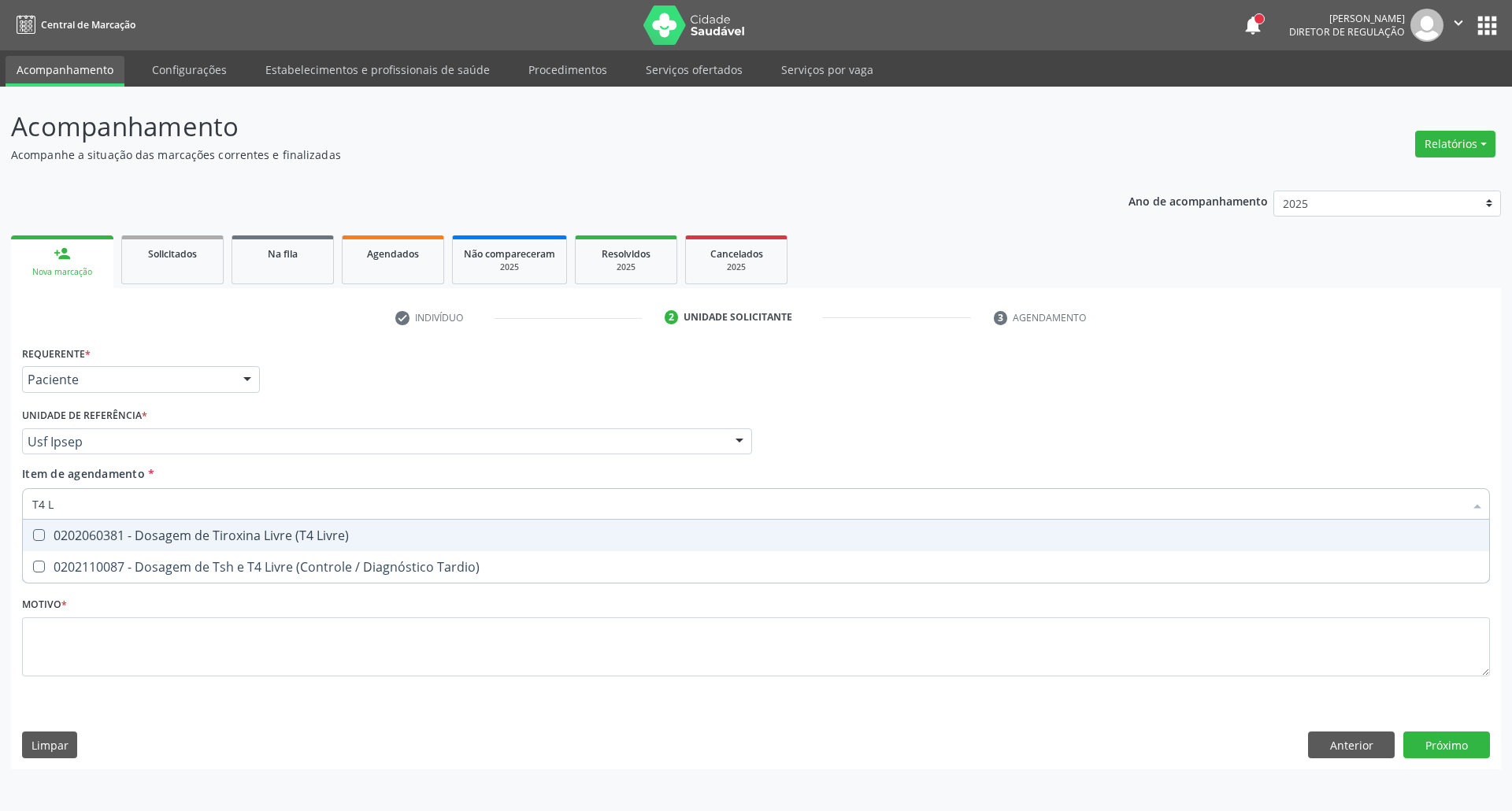
click at [102, 533] on div "0202060381 - Dosagem de Tiroxina Livre (T4 Livre)" at bounding box center [755, 535] width 1447 height 13
checkbox Livre\) "true"
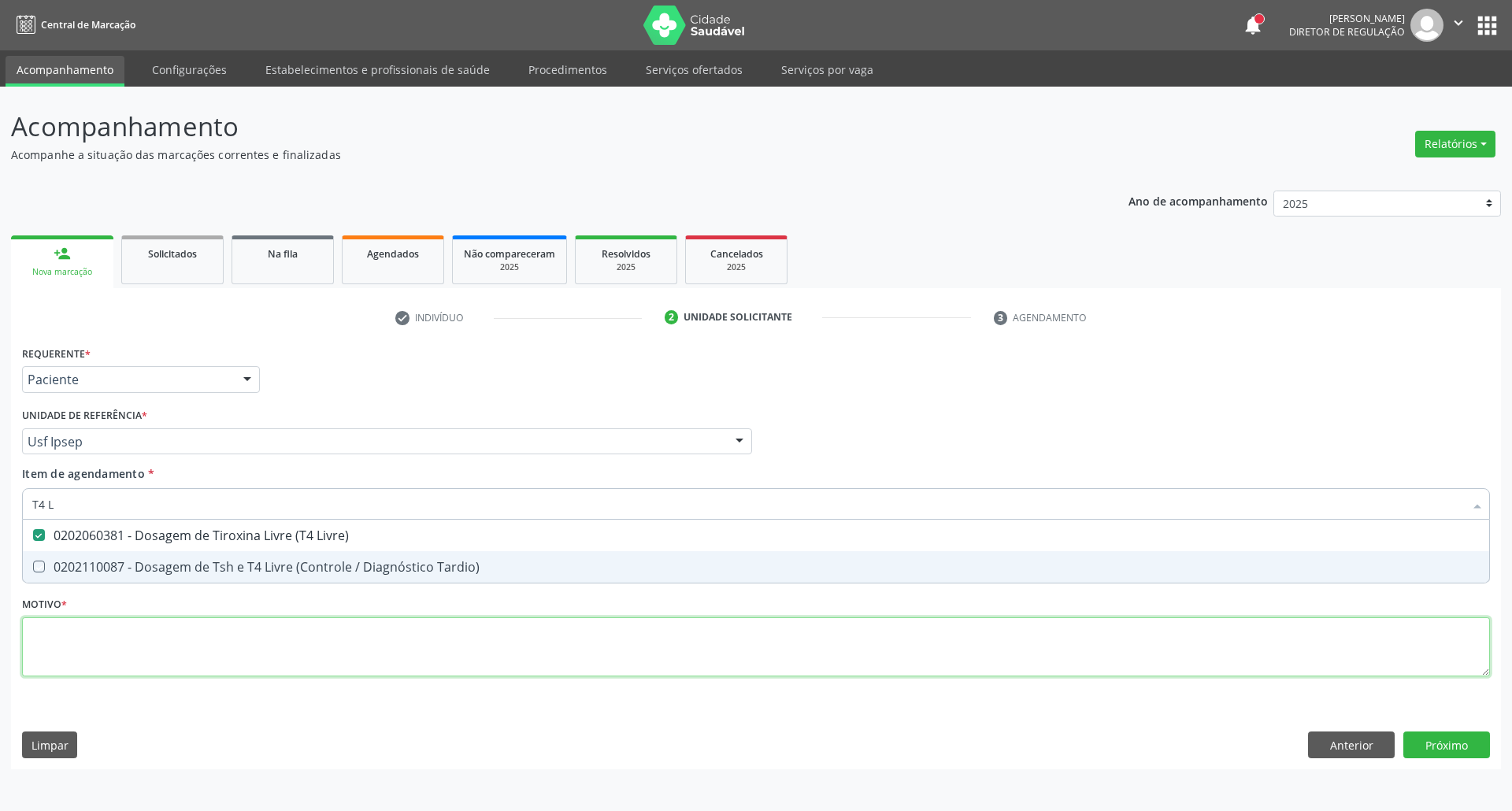
click at [114, 640] on div "Requerente * Paciente Profissional de Saúde Paciente Nenhum resultado encontrad…" at bounding box center [755, 520] width 1467 height 357
checkbox Tardio\) "true"
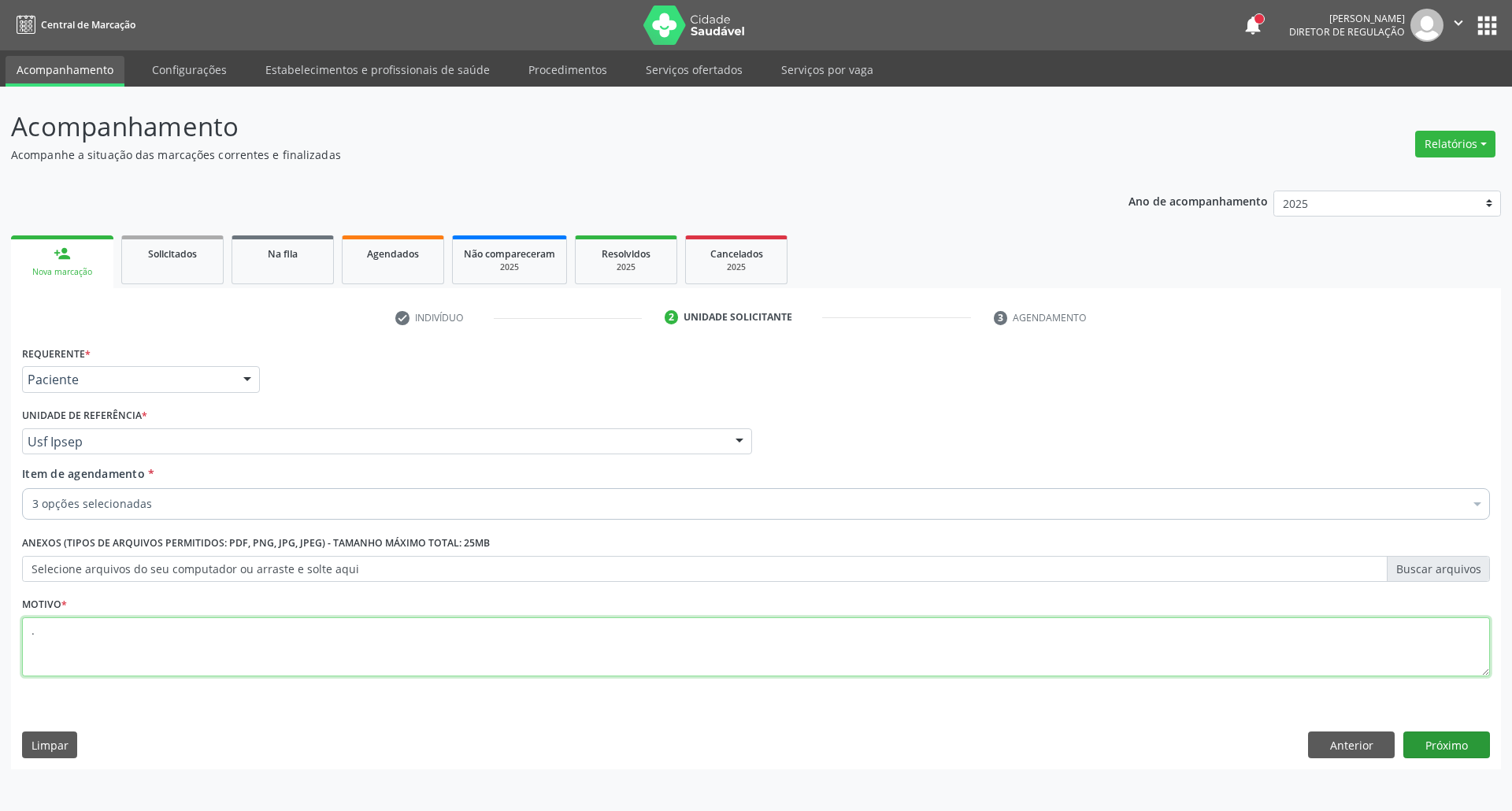
type textarea "."
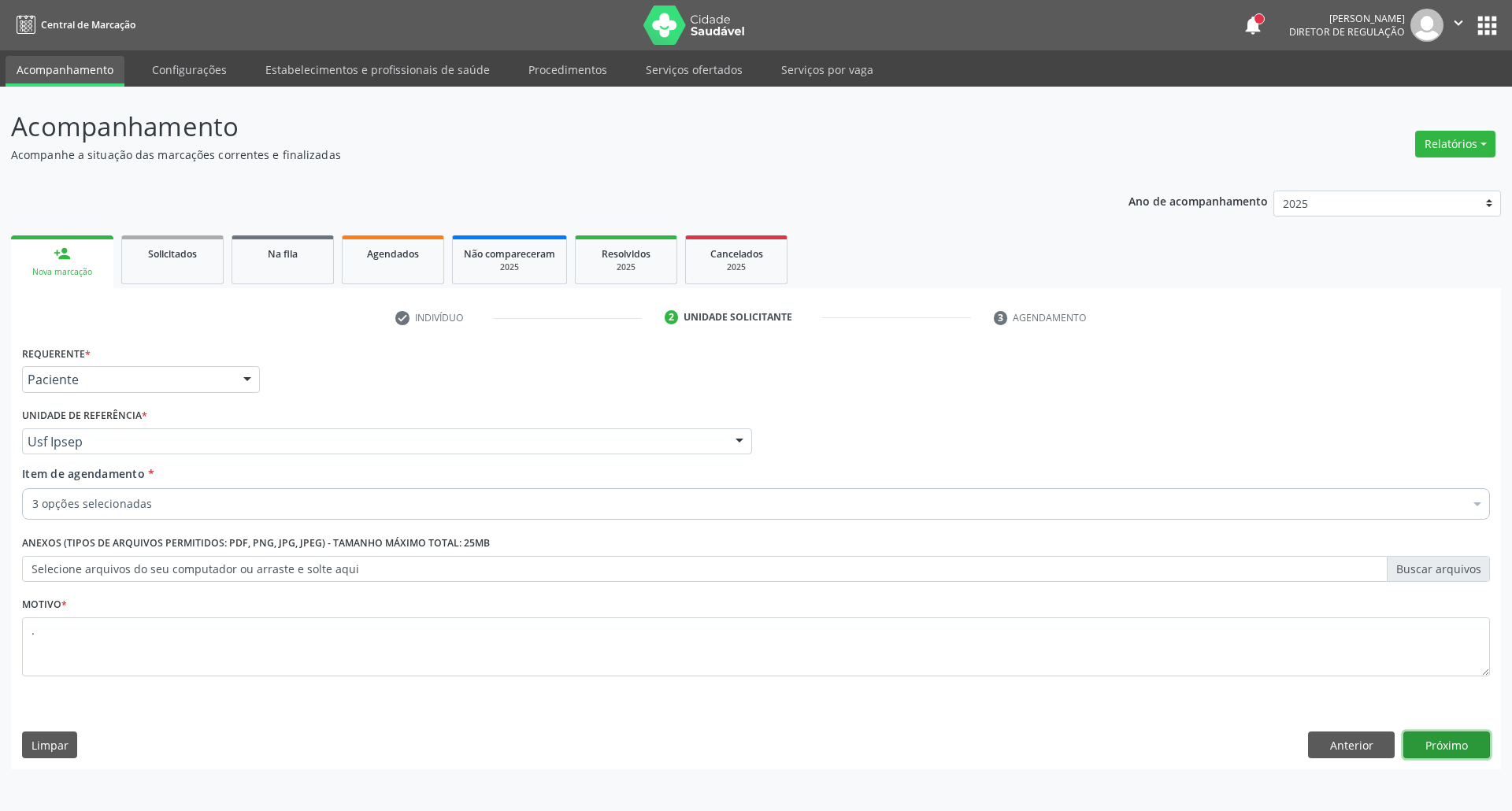
click at [1443, 753] on button "Próximo" at bounding box center [1446, 745] width 87 height 27
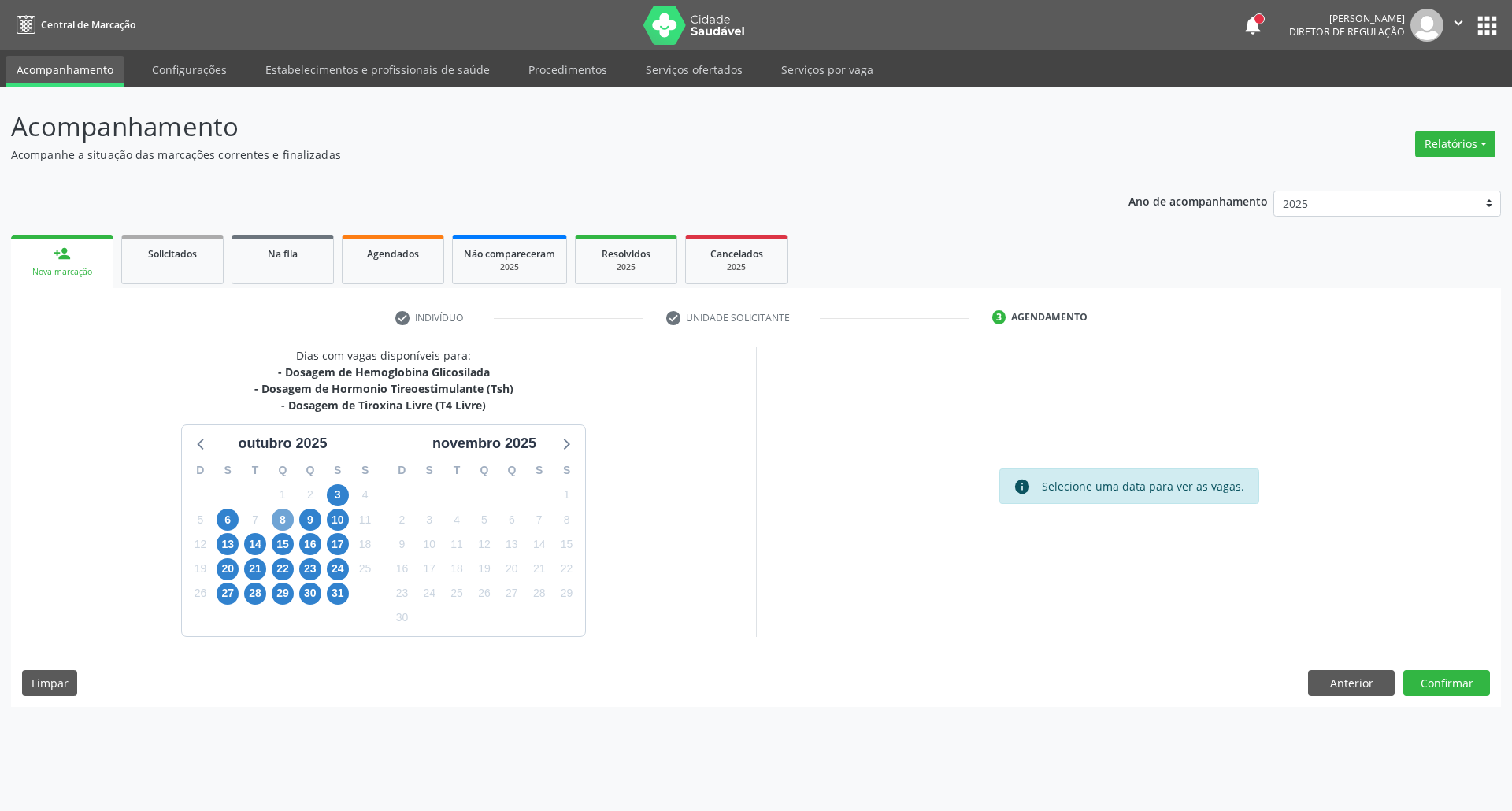
click at [275, 517] on span "8" at bounding box center [283, 520] width 22 height 22
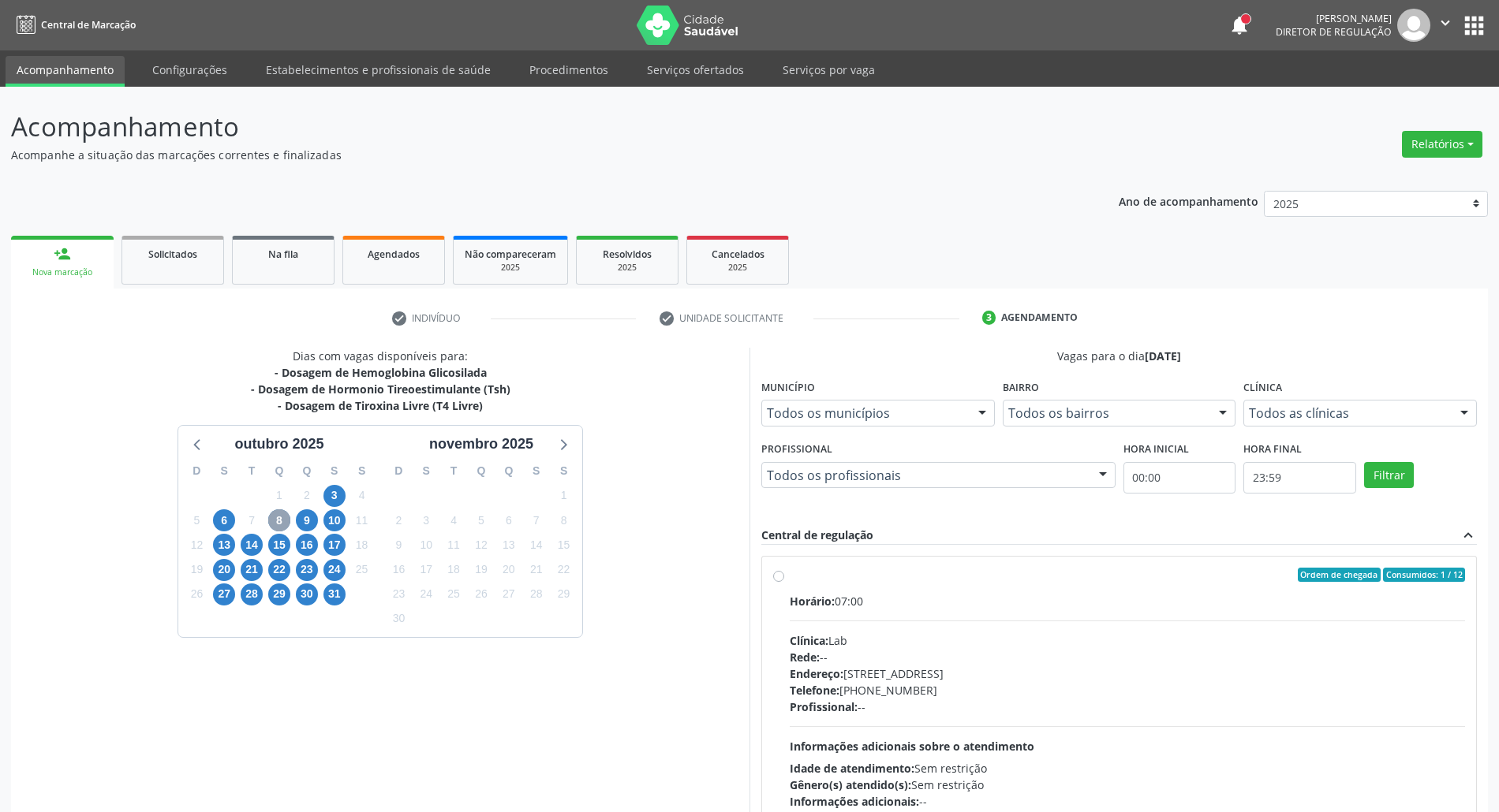
scroll to position [105, 0]
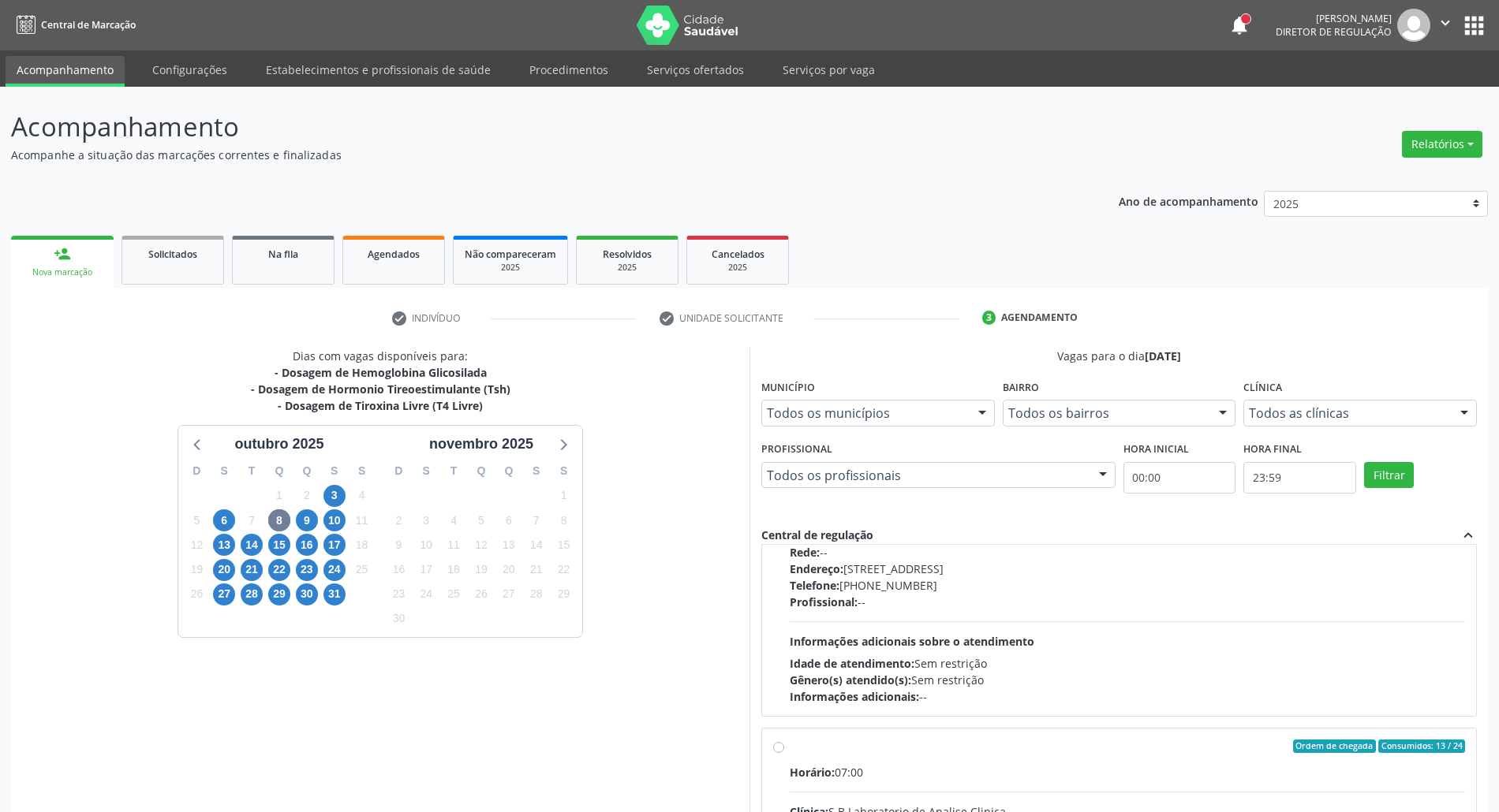
click at [1017, 600] on div "Profissional: --" at bounding box center [1127, 602] width 676 height 17
click at [784, 478] on input "Ordem de chegada Consumidos: 1 / 12 Horário: 07:00 Clínica: Lab Rede: -- Endere…" at bounding box center [779, 470] width 11 height 14
radio input "true"
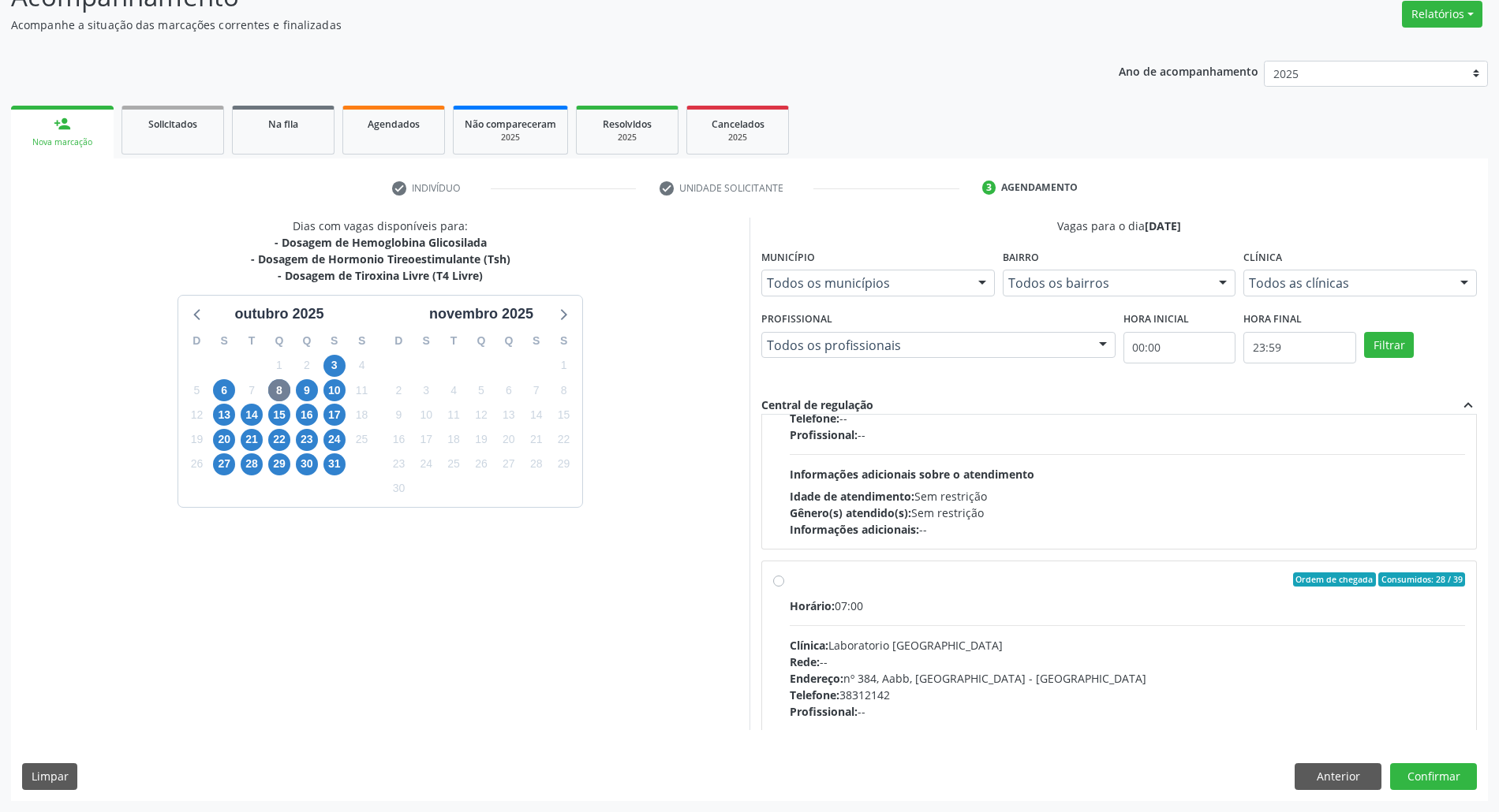
scroll to position [635, 0]
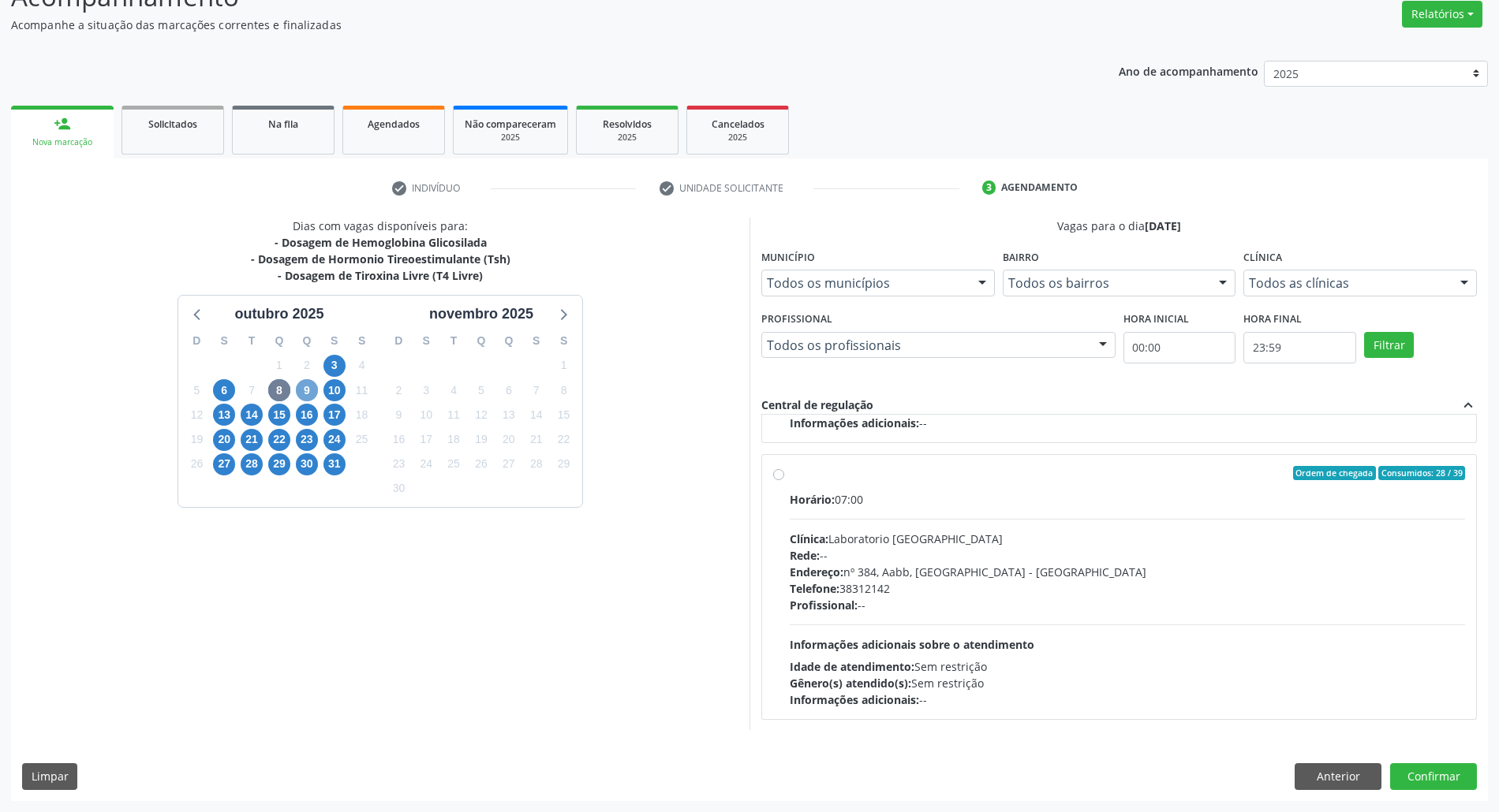
click at [308, 396] on span "9" at bounding box center [307, 390] width 22 height 22
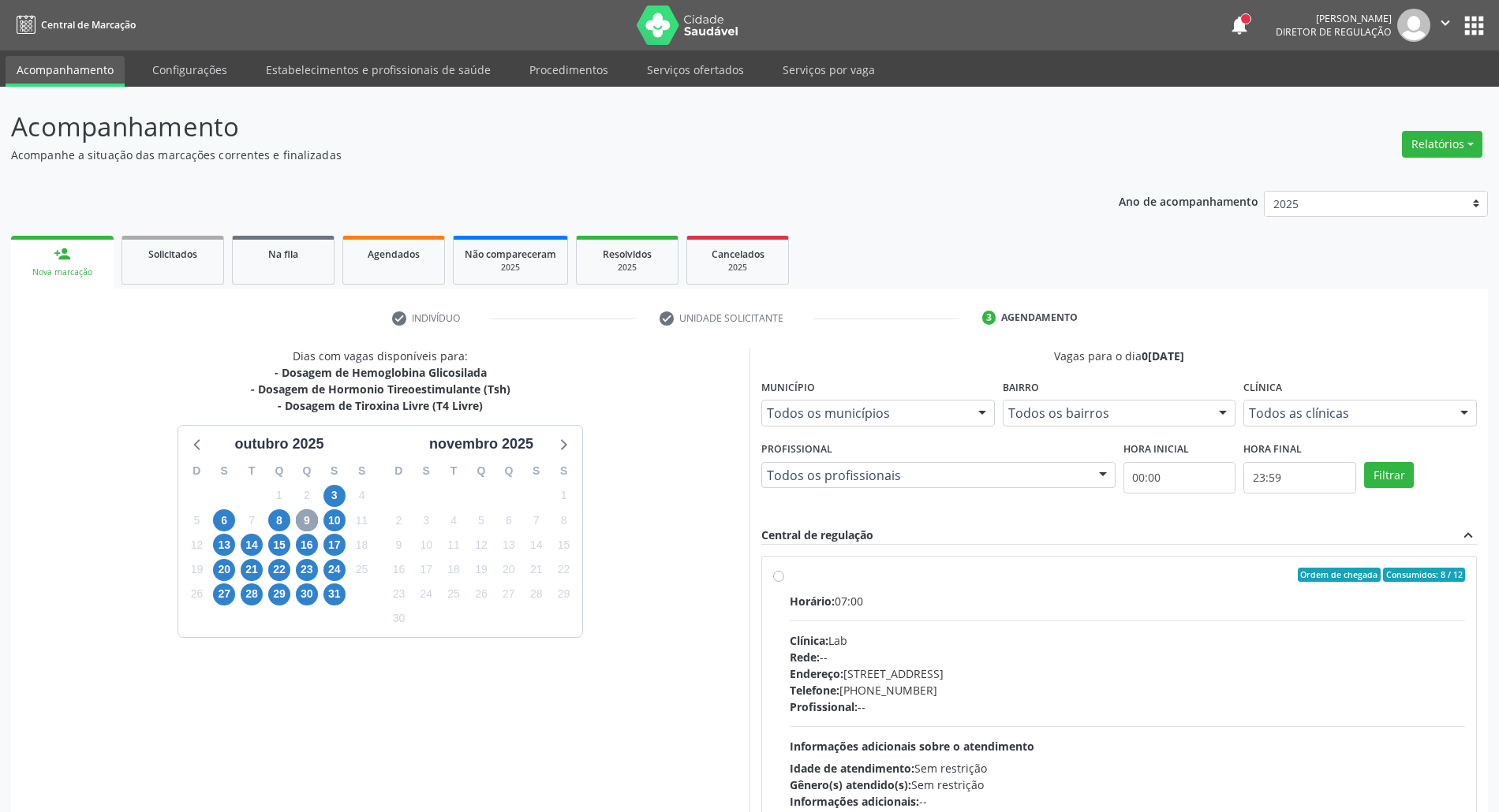
scroll to position [104, 0]
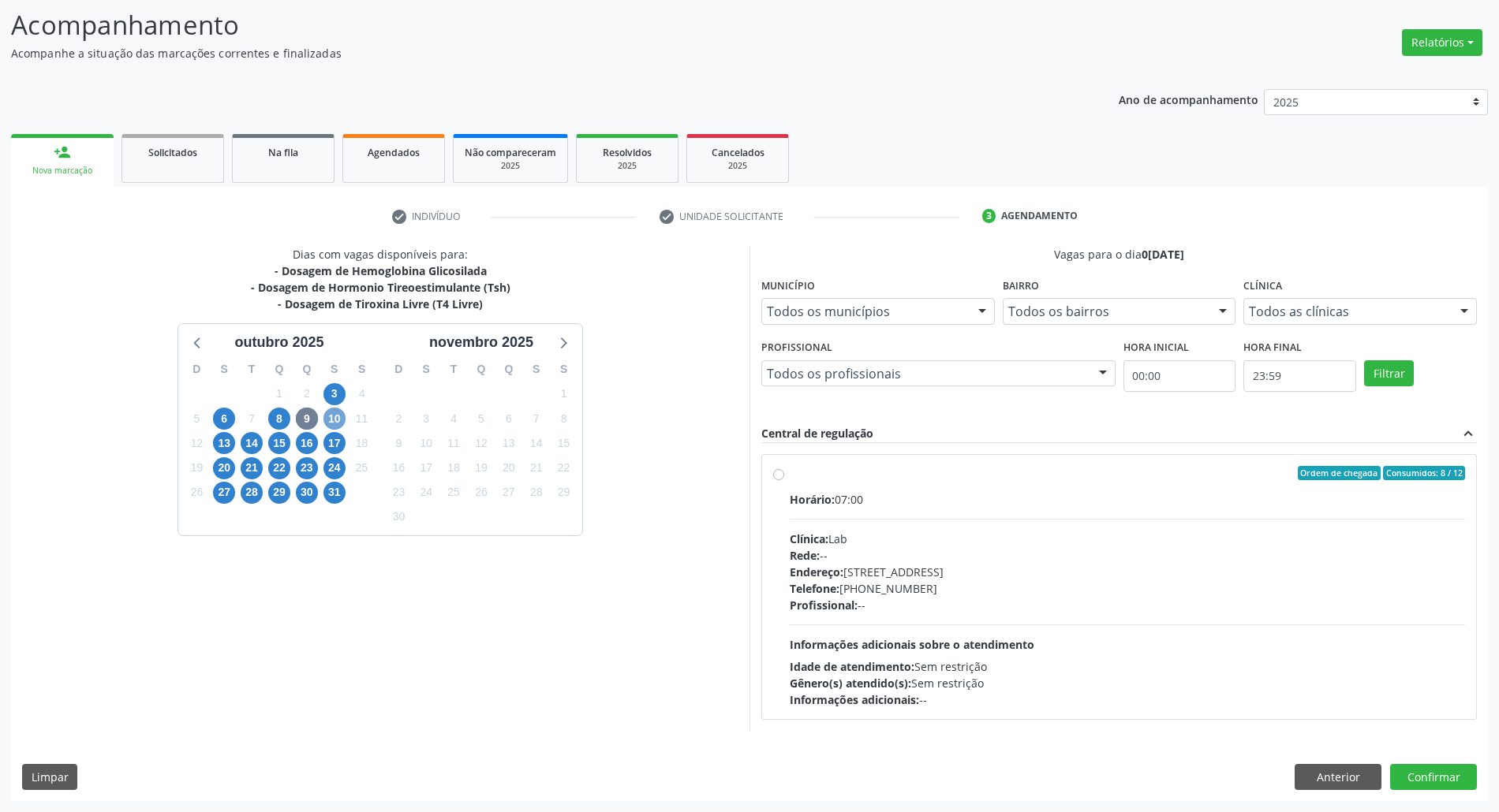
click at [341, 415] on span "10" at bounding box center [335, 419] width 22 height 22
click at [1073, 484] on label "Ordem de chegada Consumidos: 4 / 24 Horário: 07:00 Clínica: Labgene Medicina La…" at bounding box center [1127, 586] width 676 height 242
click at [784, 480] on input "Ordem de chegada Consumidos: 4 / 24 Horário: 07:00 Clínica: Labgene Medicina La…" at bounding box center [779, 473] width 11 height 14
radio input "true"
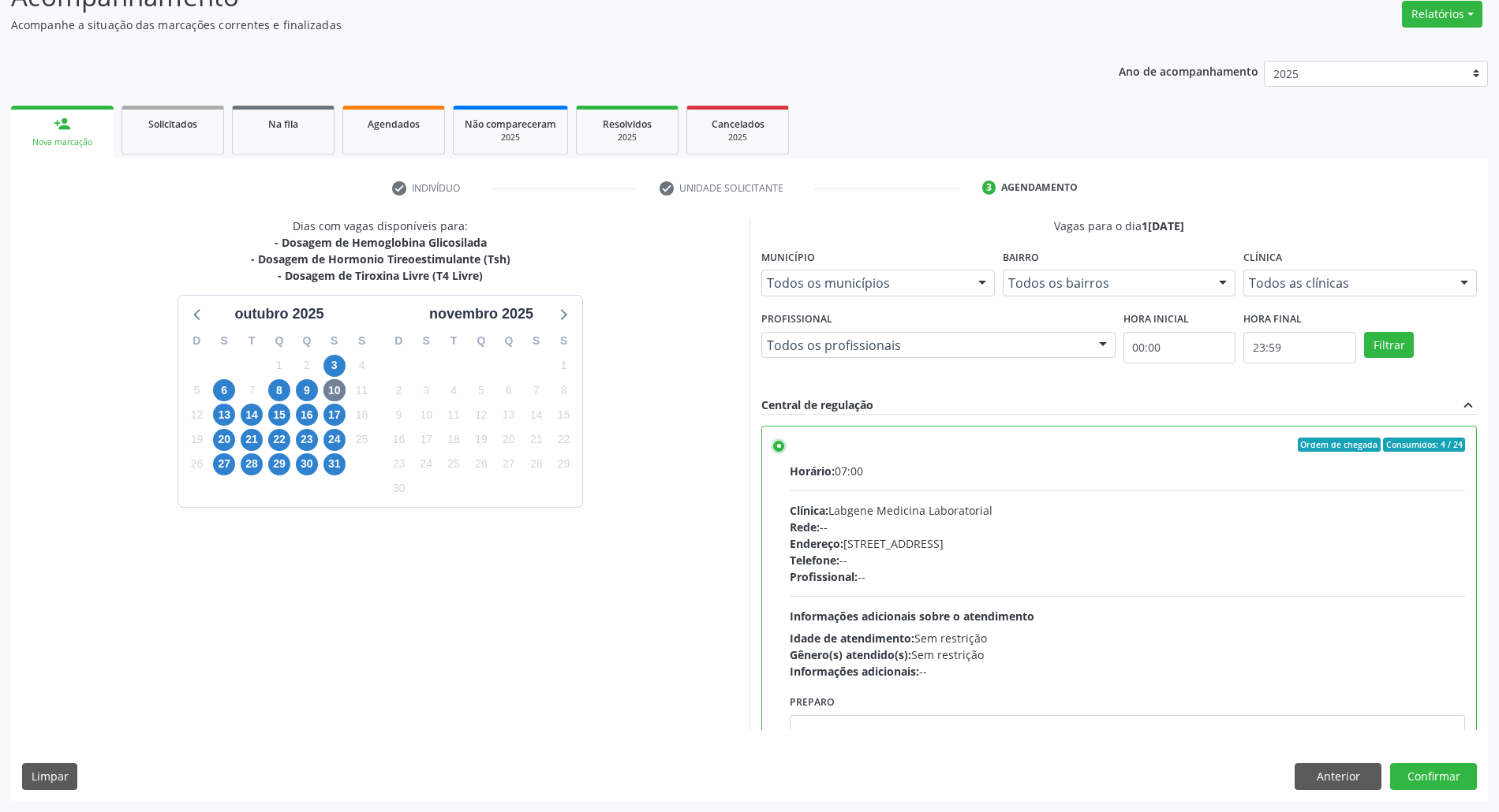
scroll to position [80, 0]
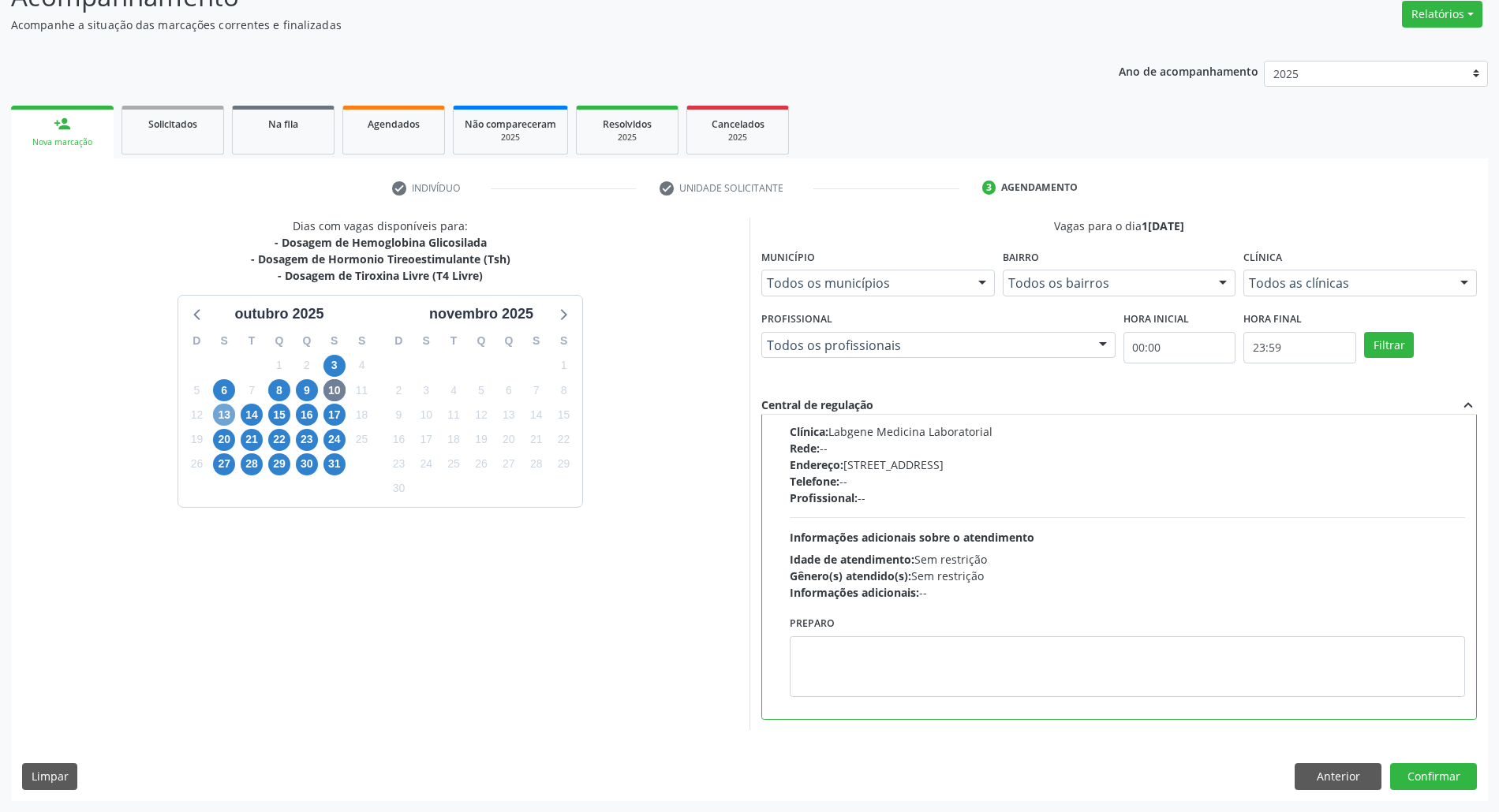
click at [224, 416] on span "13" at bounding box center [224, 414] width 22 height 22
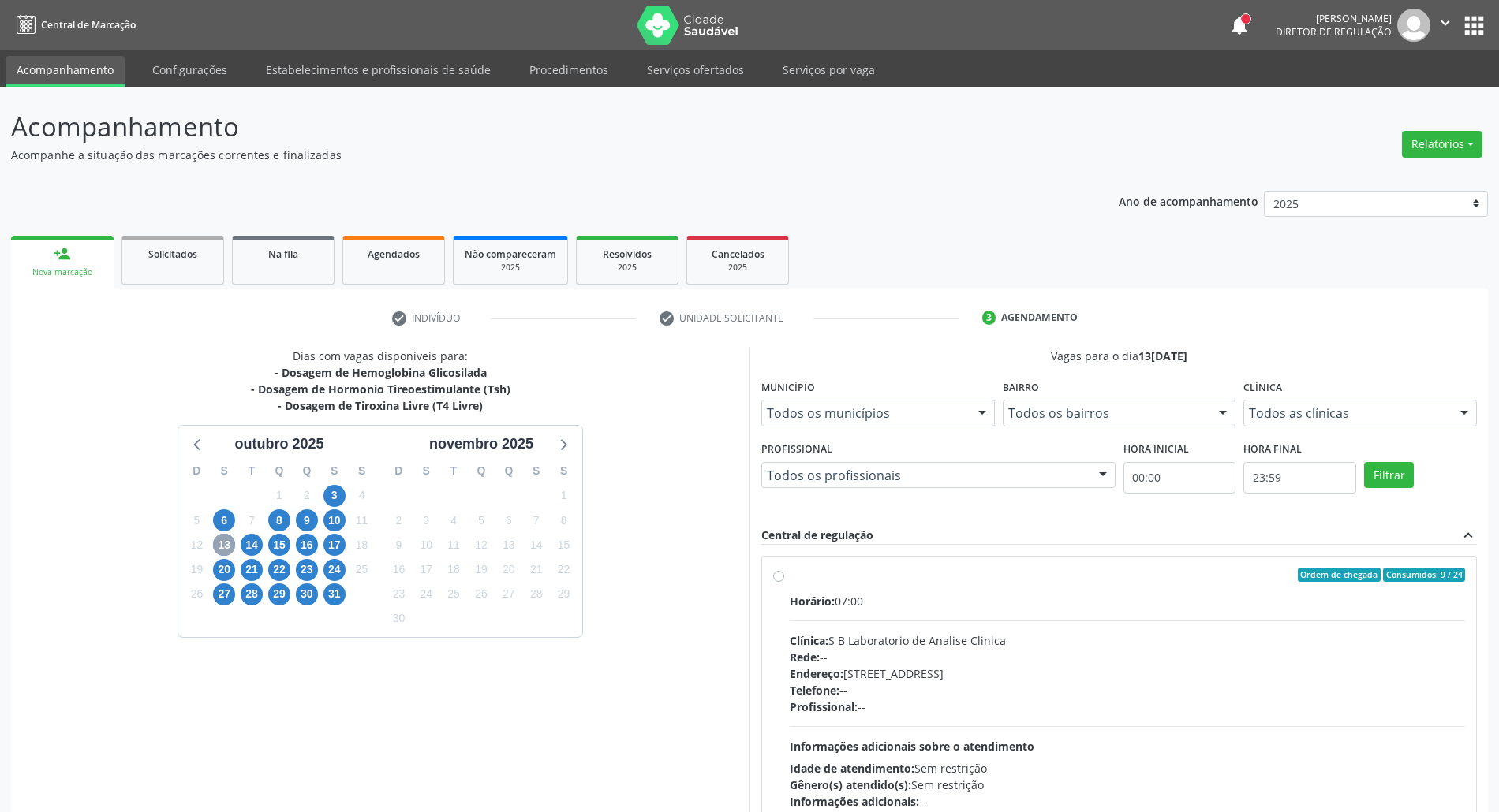
scroll to position [131, 0]
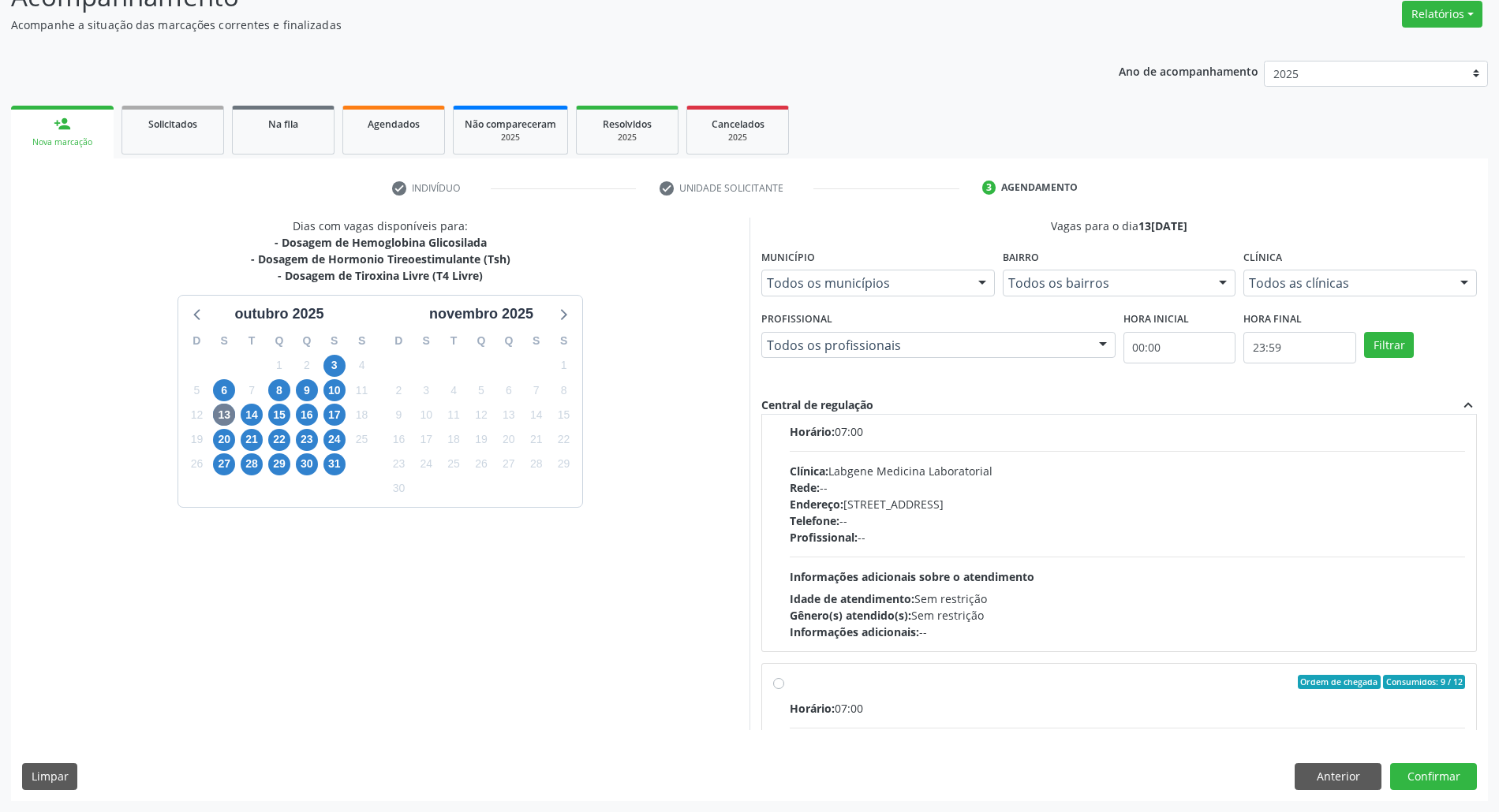
click at [1233, 493] on div "Rede: --" at bounding box center [1127, 488] width 676 height 17
click at [784, 414] on input "Ordem de chegada Consumidos: 4 / 12 Horário: 07:00 Clínica: Labgene Medicina La…" at bounding box center [779, 406] width 11 height 14
radio input "true"
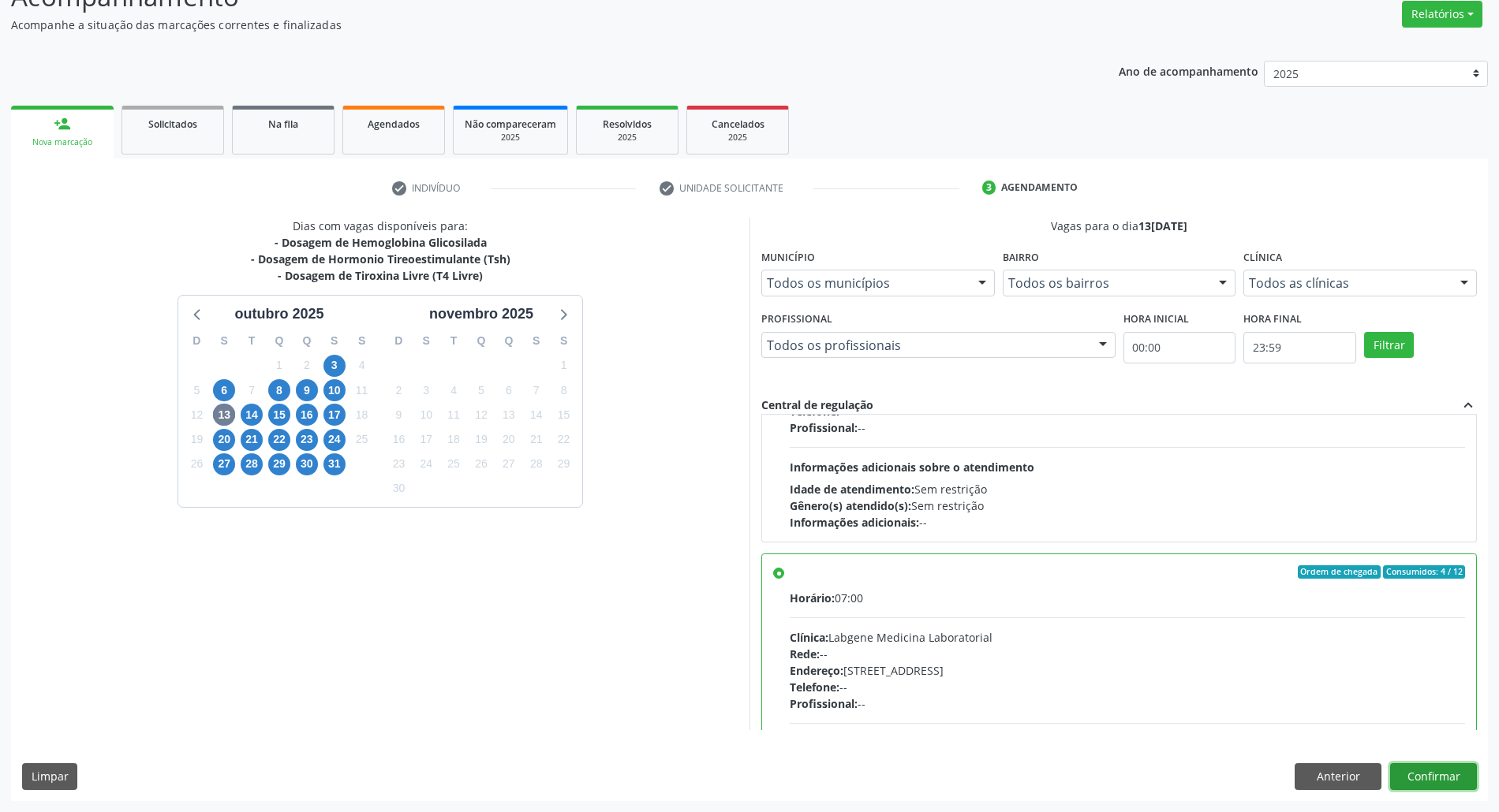
click at [1427, 777] on button "Confirmar" at bounding box center [1433, 777] width 87 height 27
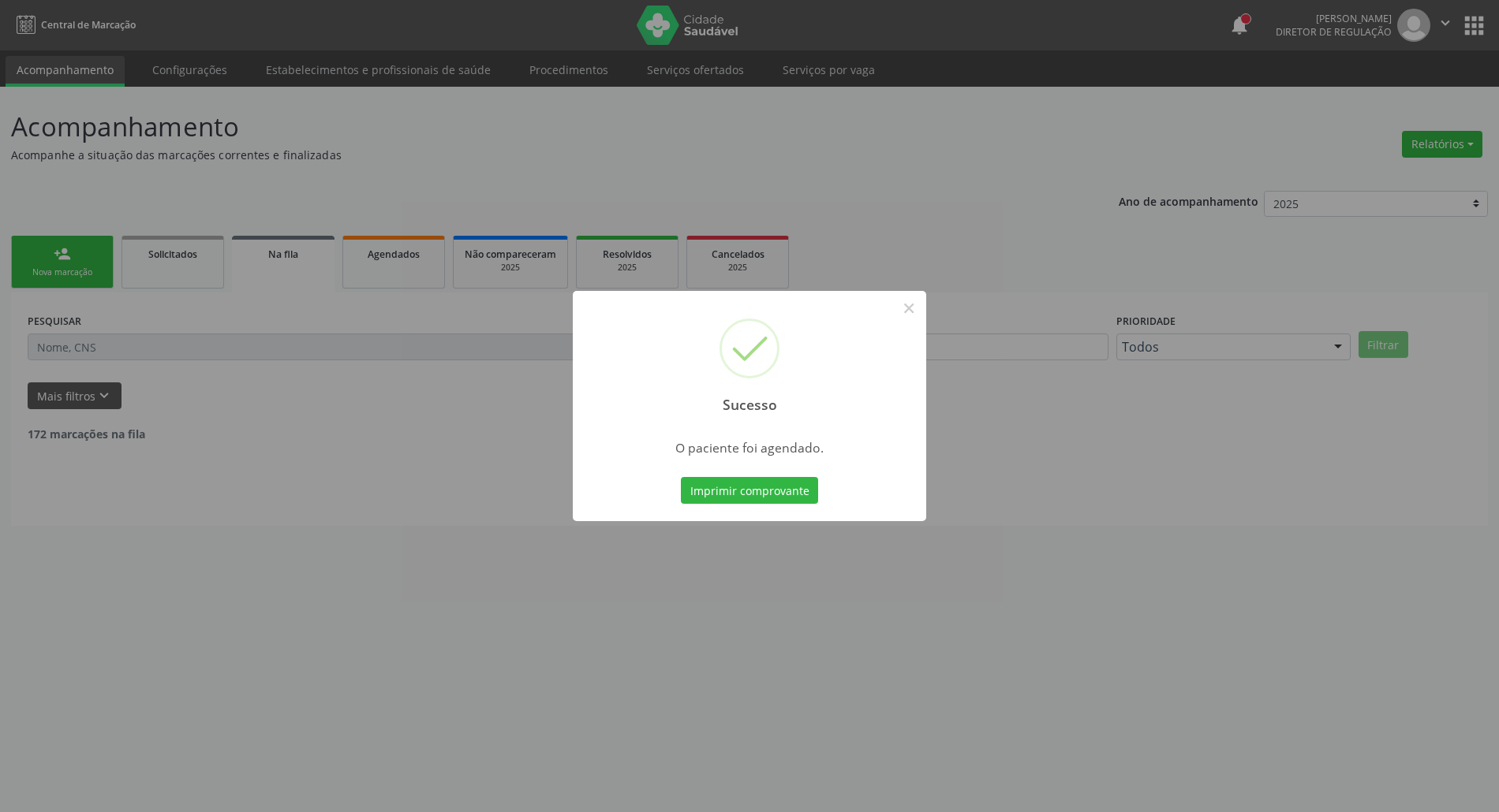
scroll to position [0, 0]
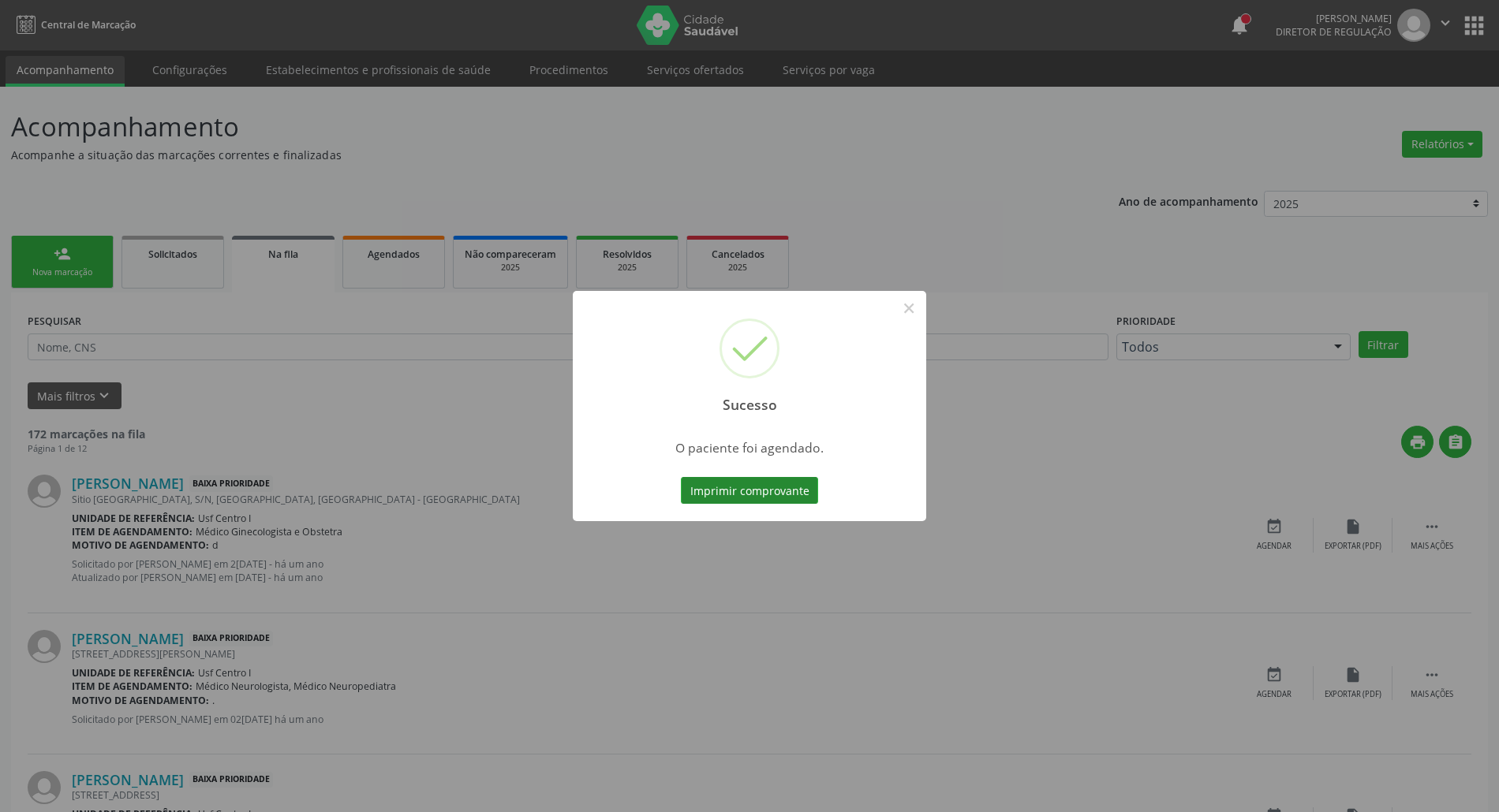
click at [784, 492] on button "Imprimir comprovante" at bounding box center [749, 491] width 137 height 27
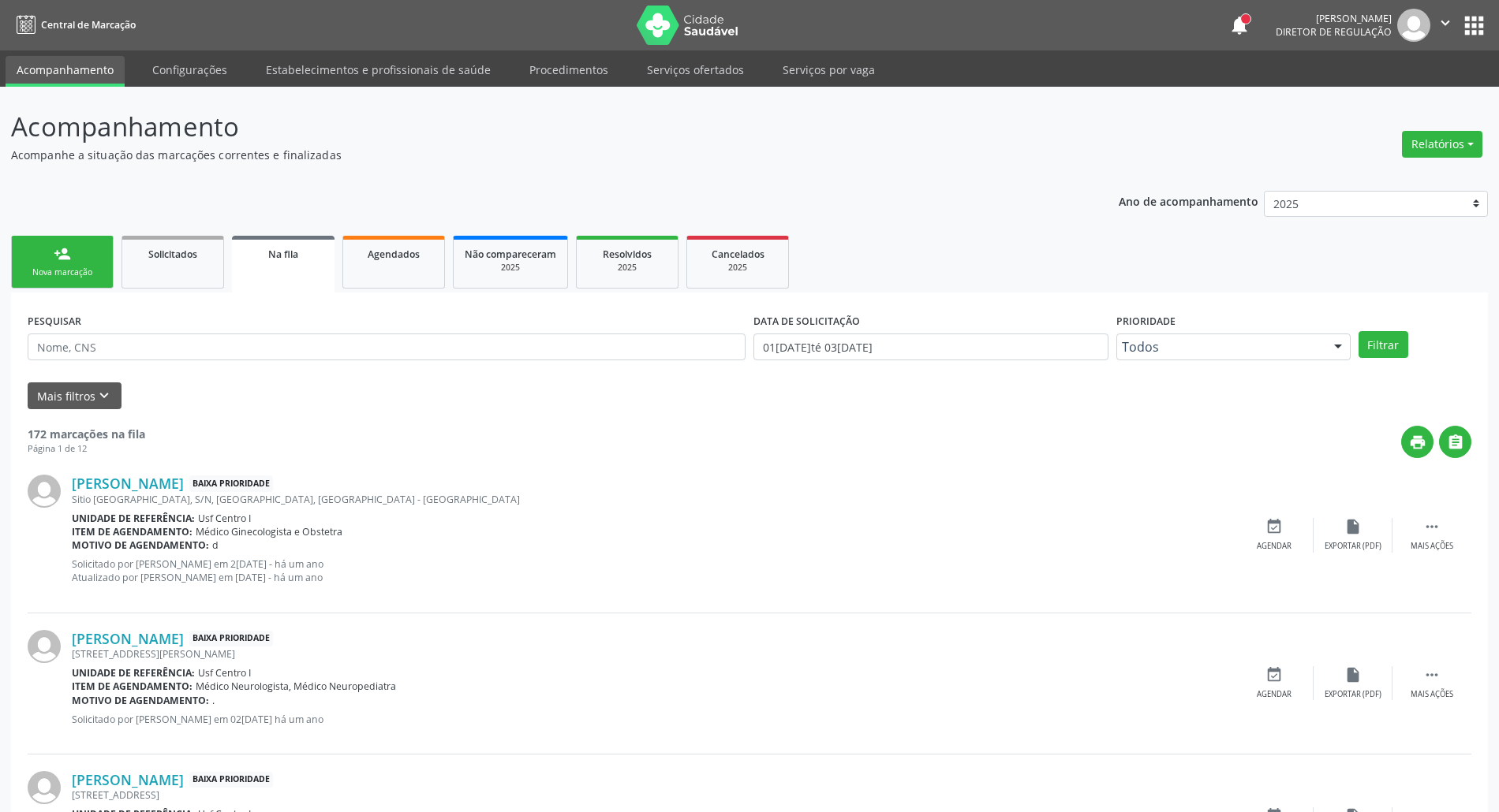
click at [67, 257] on div "person_add" at bounding box center [62, 254] width 18 height 18
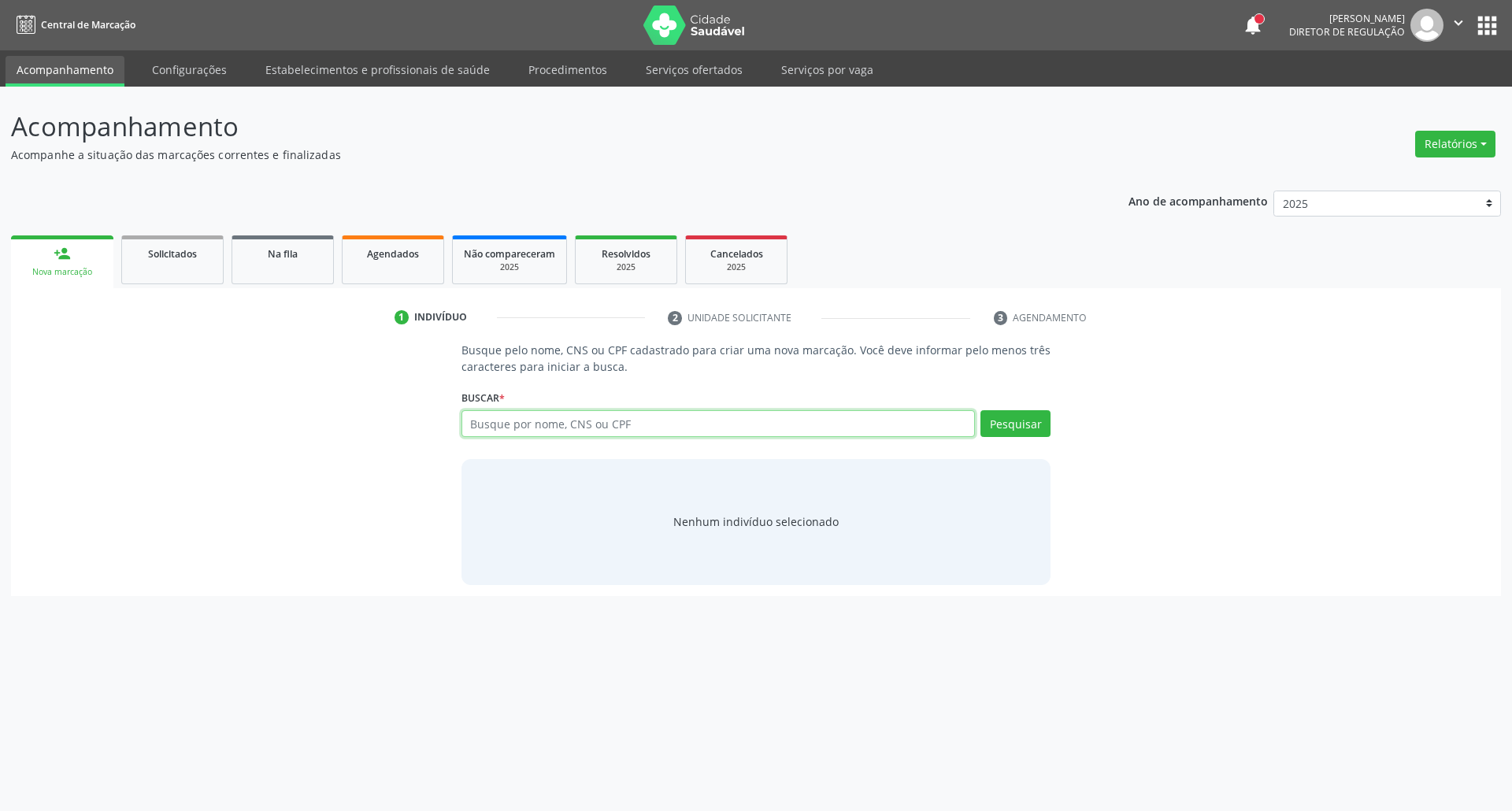
click at [615, 424] on input "text" at bounding box center [718, 424] width 514 height 27
click at [499, 426] on input "IRACIMOURATO" at bounding box center [718, 424] width 514 height 27
type input "IRACI MOURATO"
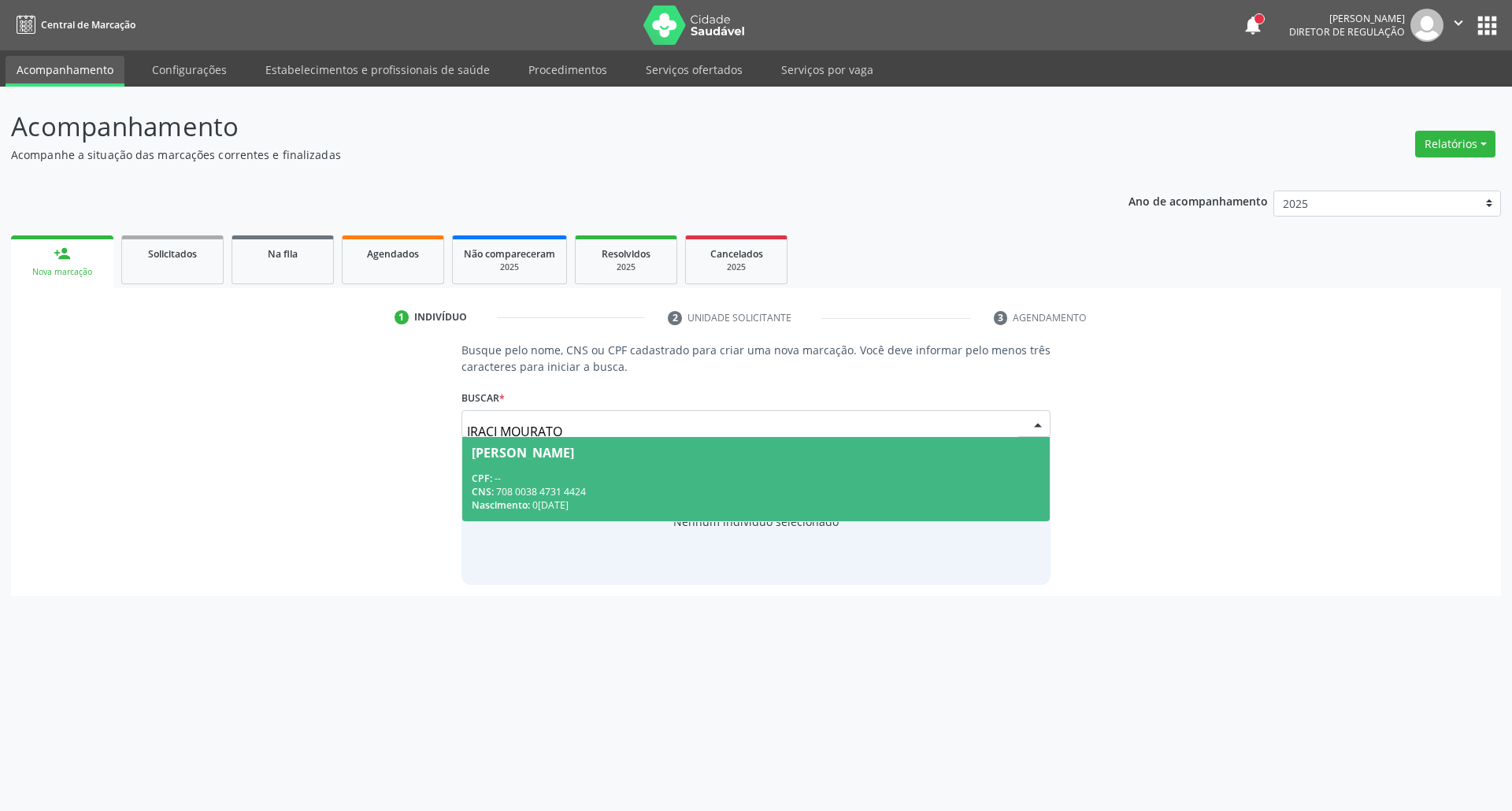
click at [597, 496] on div "CNS: 708 0038 4731 4424" at bounding box center [756, 492] width 569 height 13
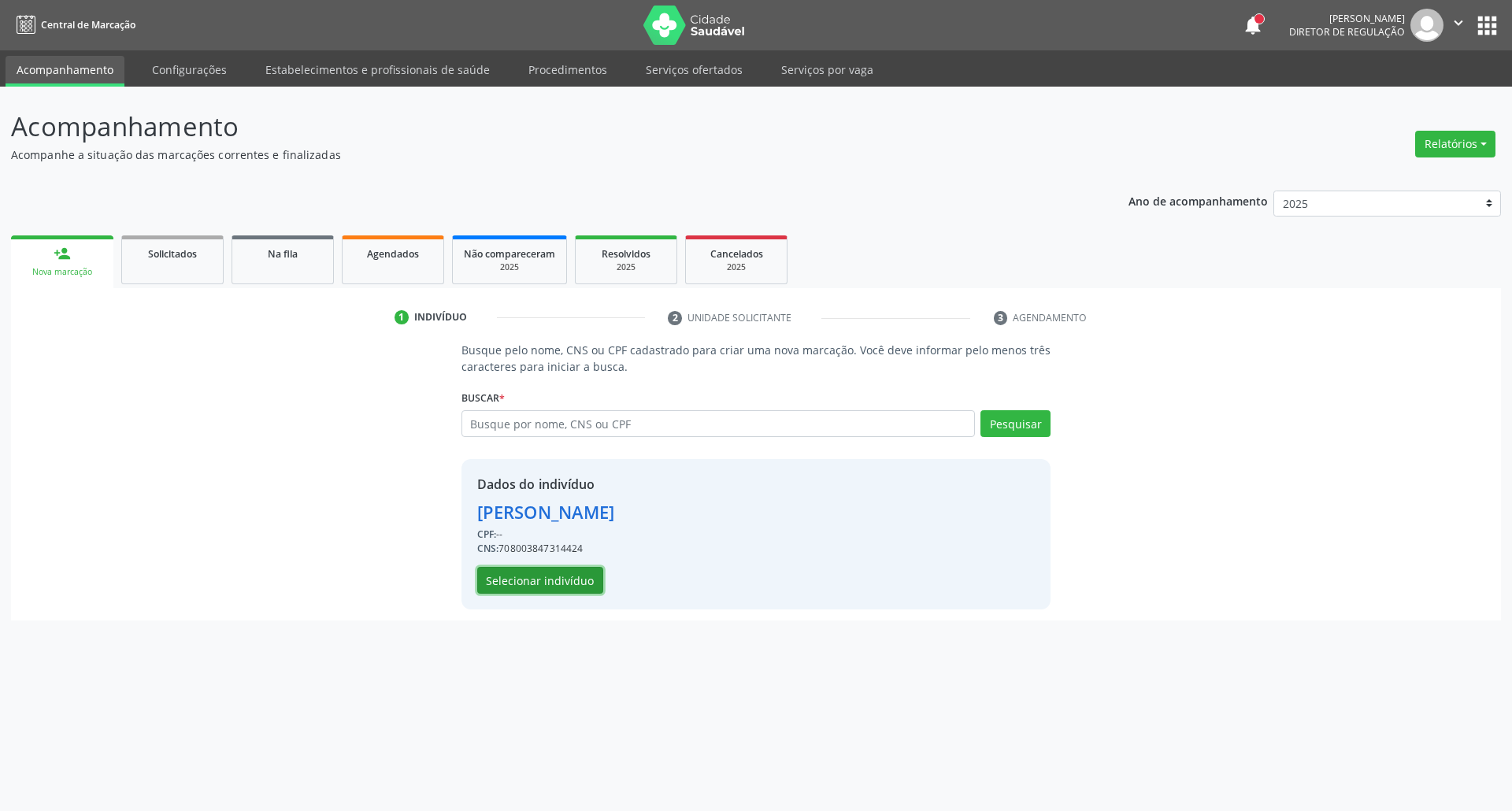
click at [574, 580] on button "Selecionar indivíduo" at bounding box center [540, 580] width 126 height 27
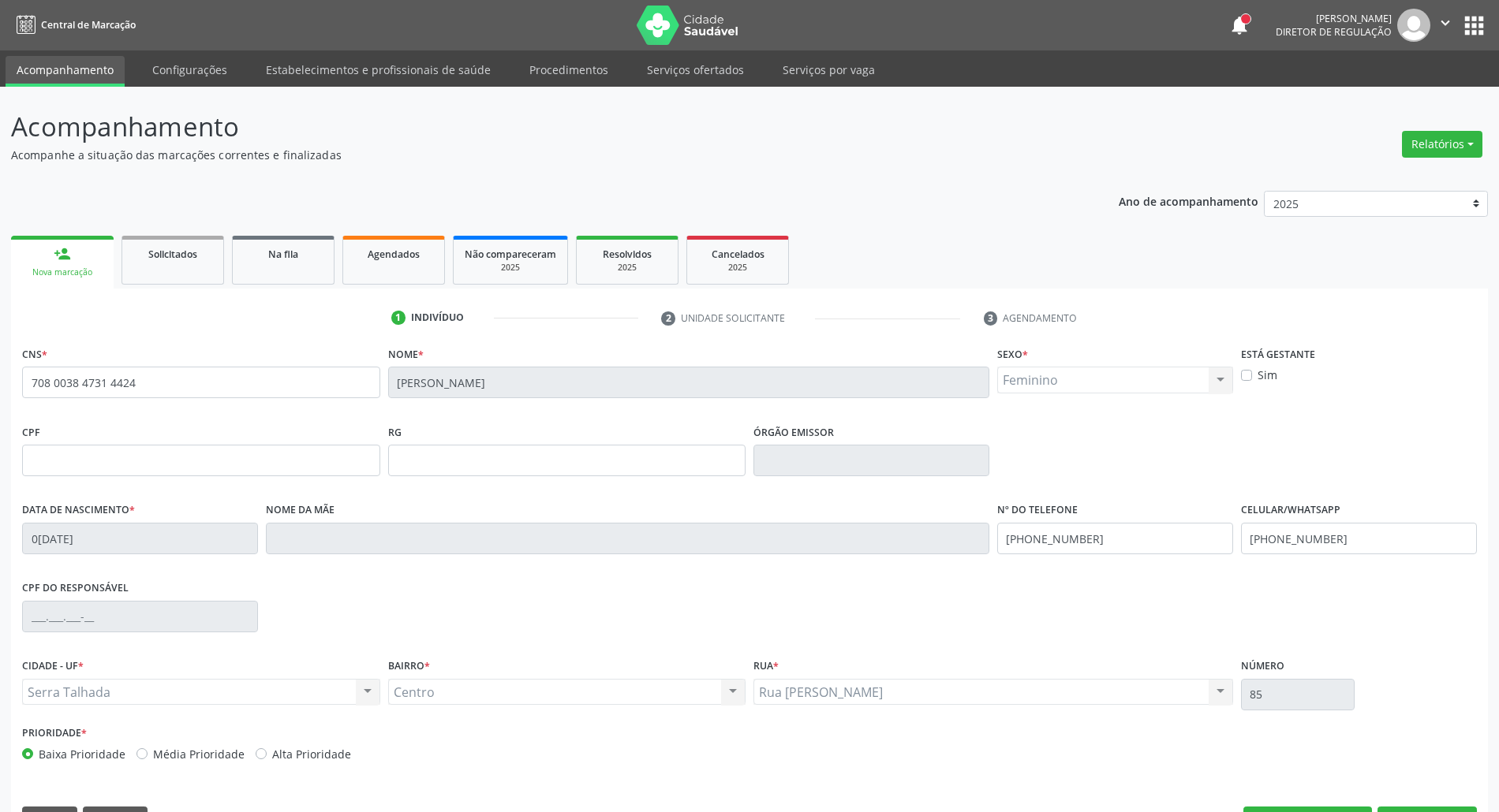
scroll to position [43, 0]
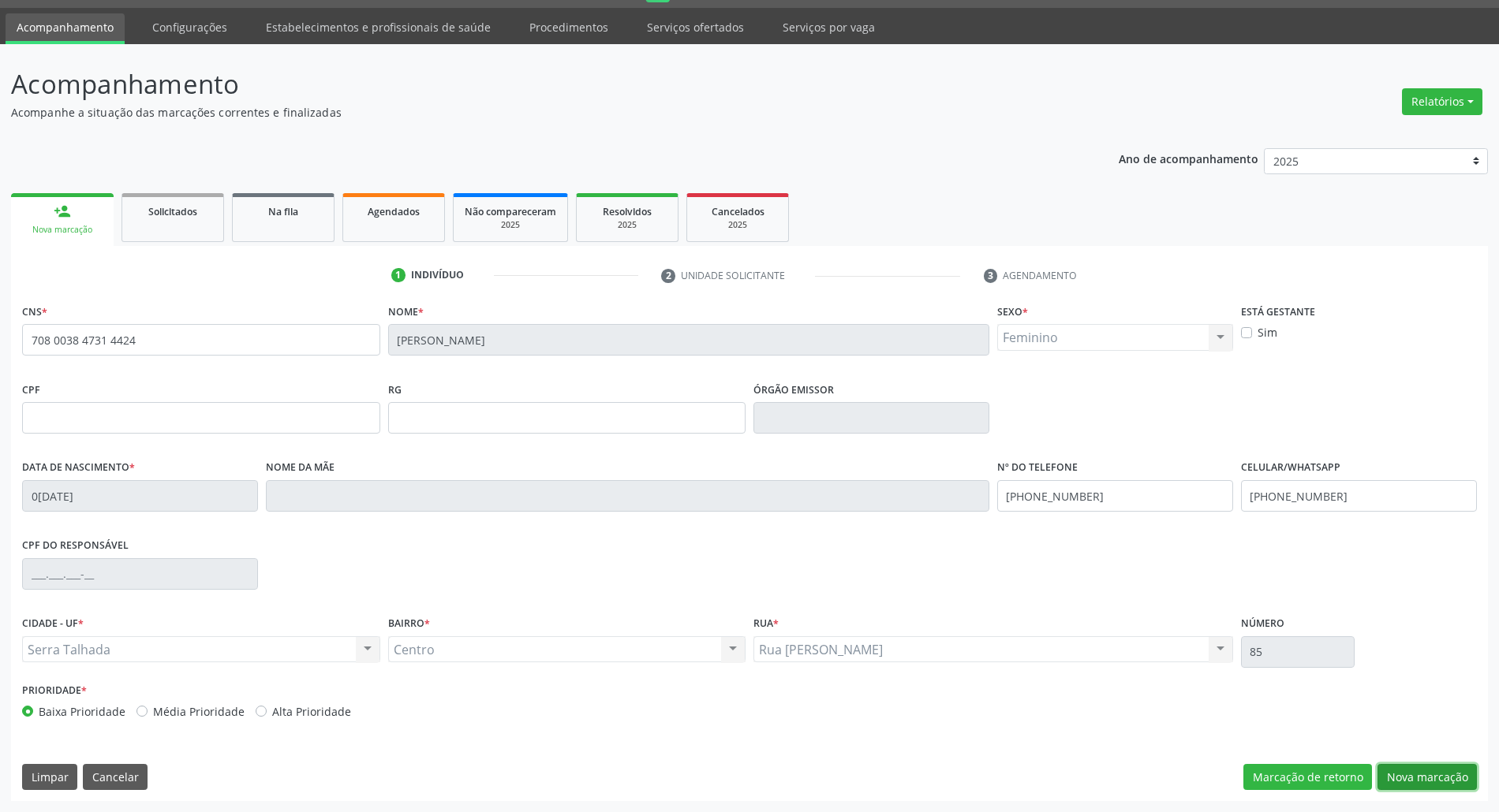
drag, startPoint x: 1408, startPoint y: 777, endPoint x: 1384, endPoint y: 775, distance: 24.1
click at [1398, 777] on button "Nova marcação" at bounding box center [1427, 777] width 99 height 27
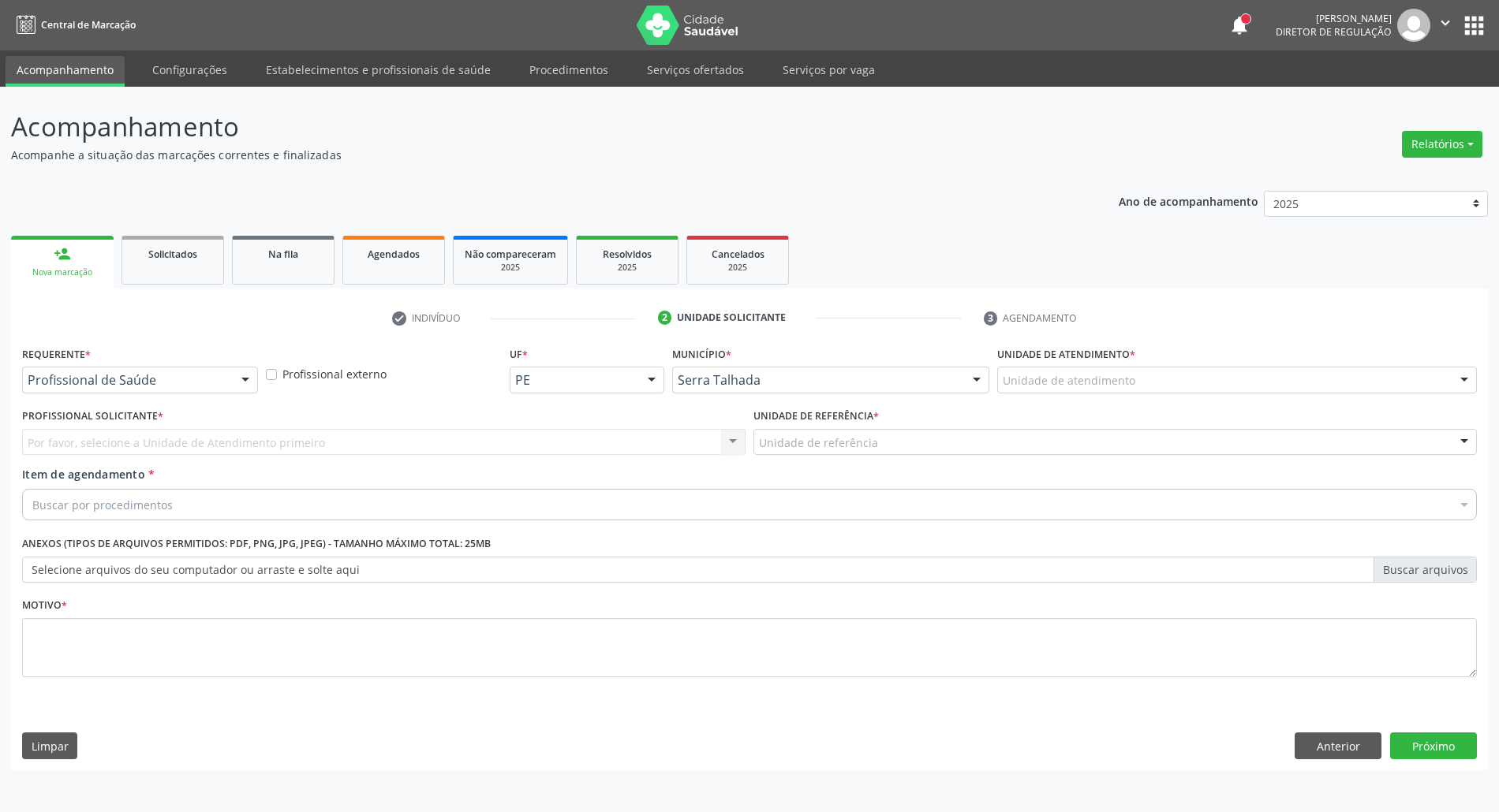
scroll to position [0, 0]
drag, startPoint x: 187, startPoint y: 387, endPoint x: 172, endPoint y: 442, distance: 57.0
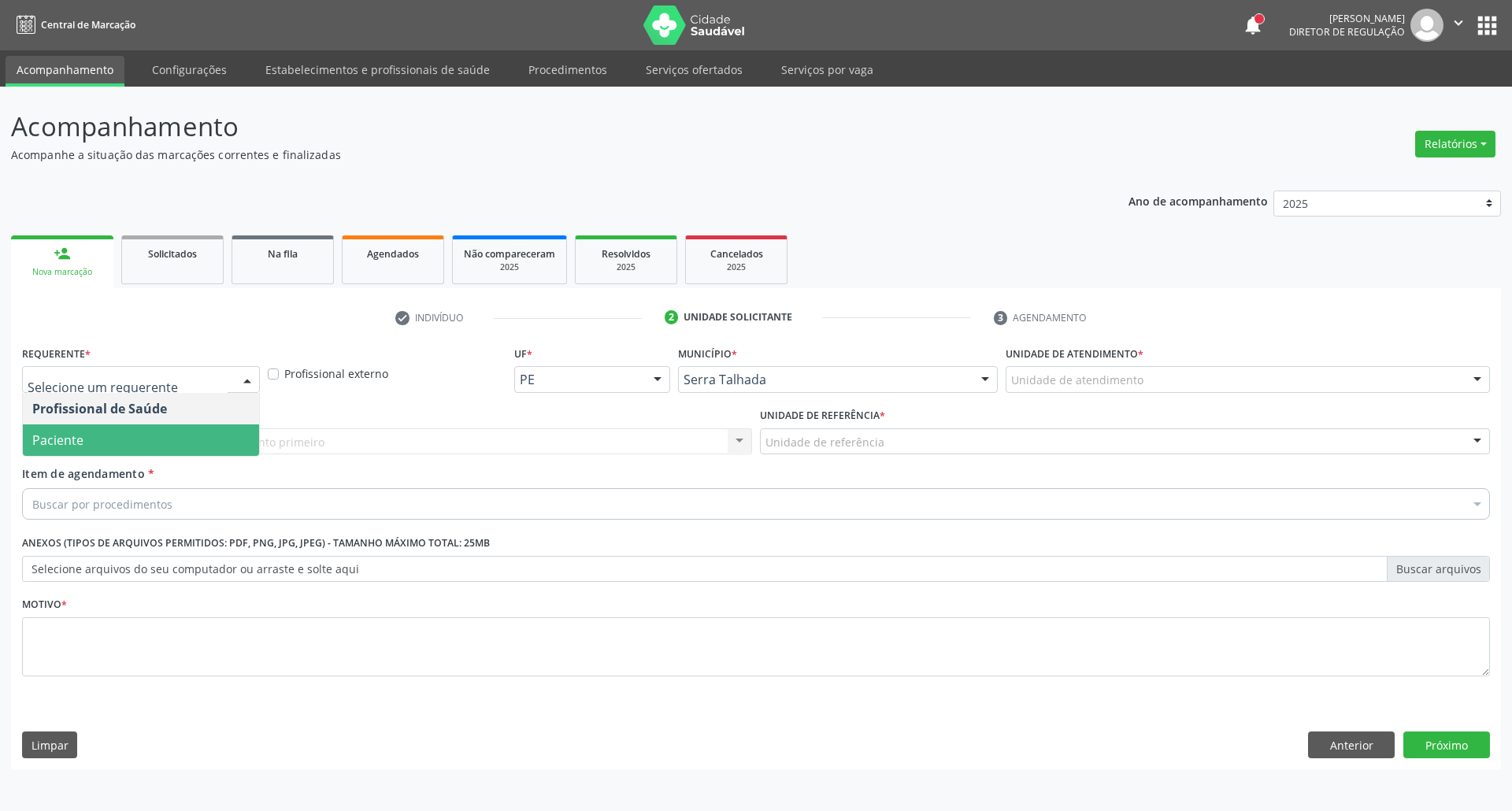
click at [168, 446] on span "Paciente" at bounding box center [140, 440] width 236 height 31
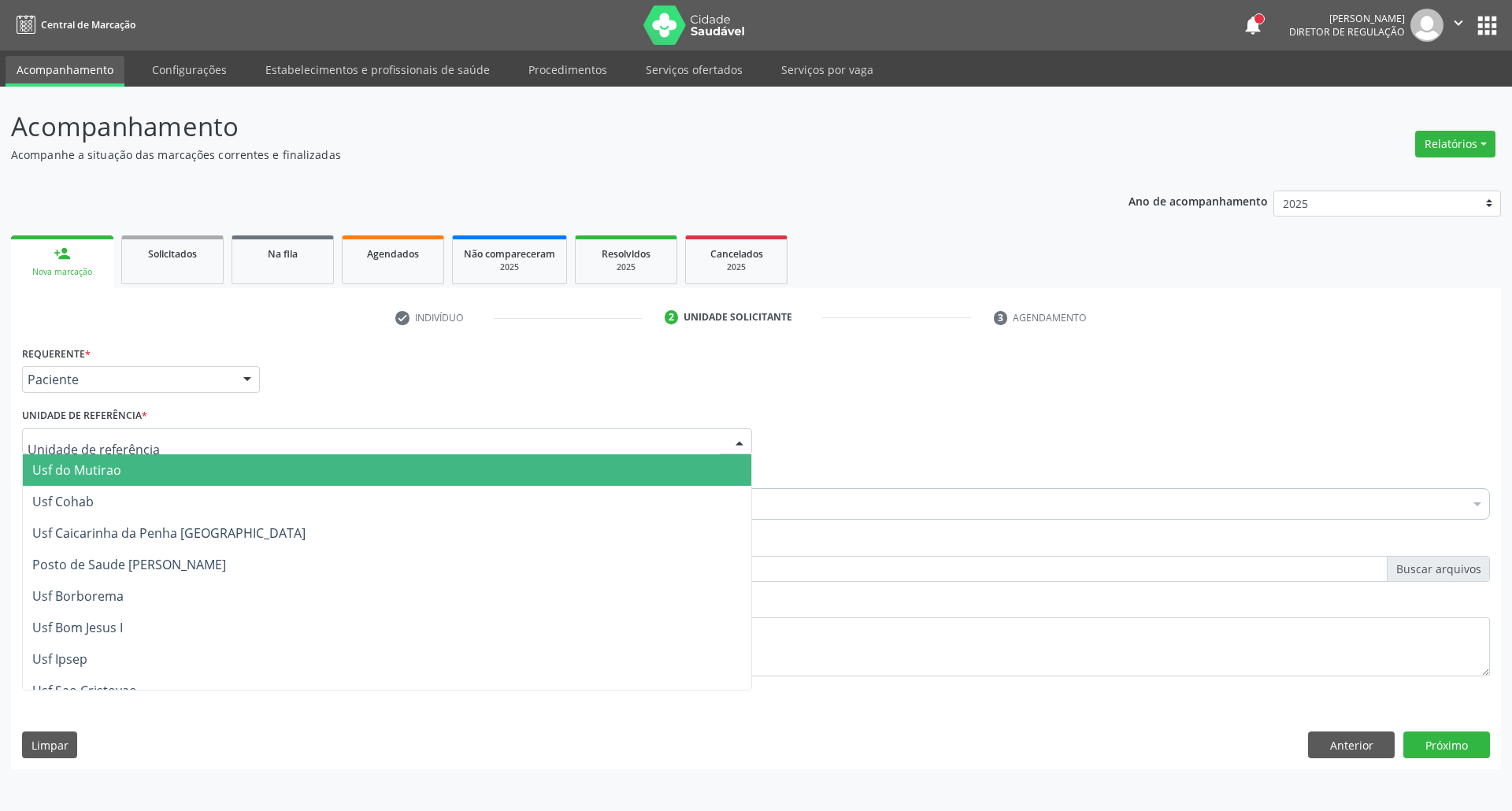
click at [168, 446] on div at bounding box center [387, 442] width 730 height 27
type input "CENTRO"
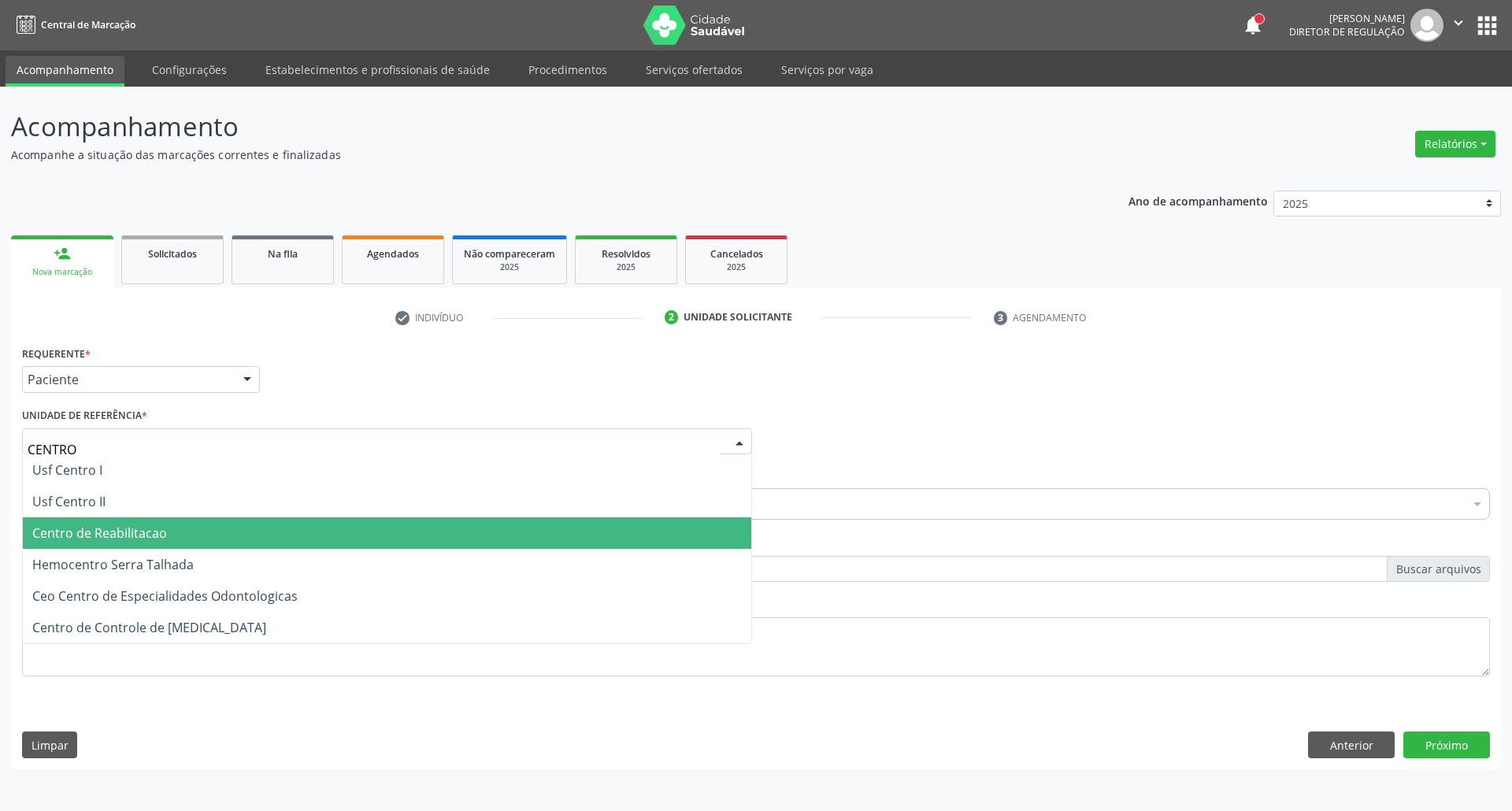
click at [168, 525] on span "Centro de Reabilitacao" at bounding box center [387, 533] width 728 height 31
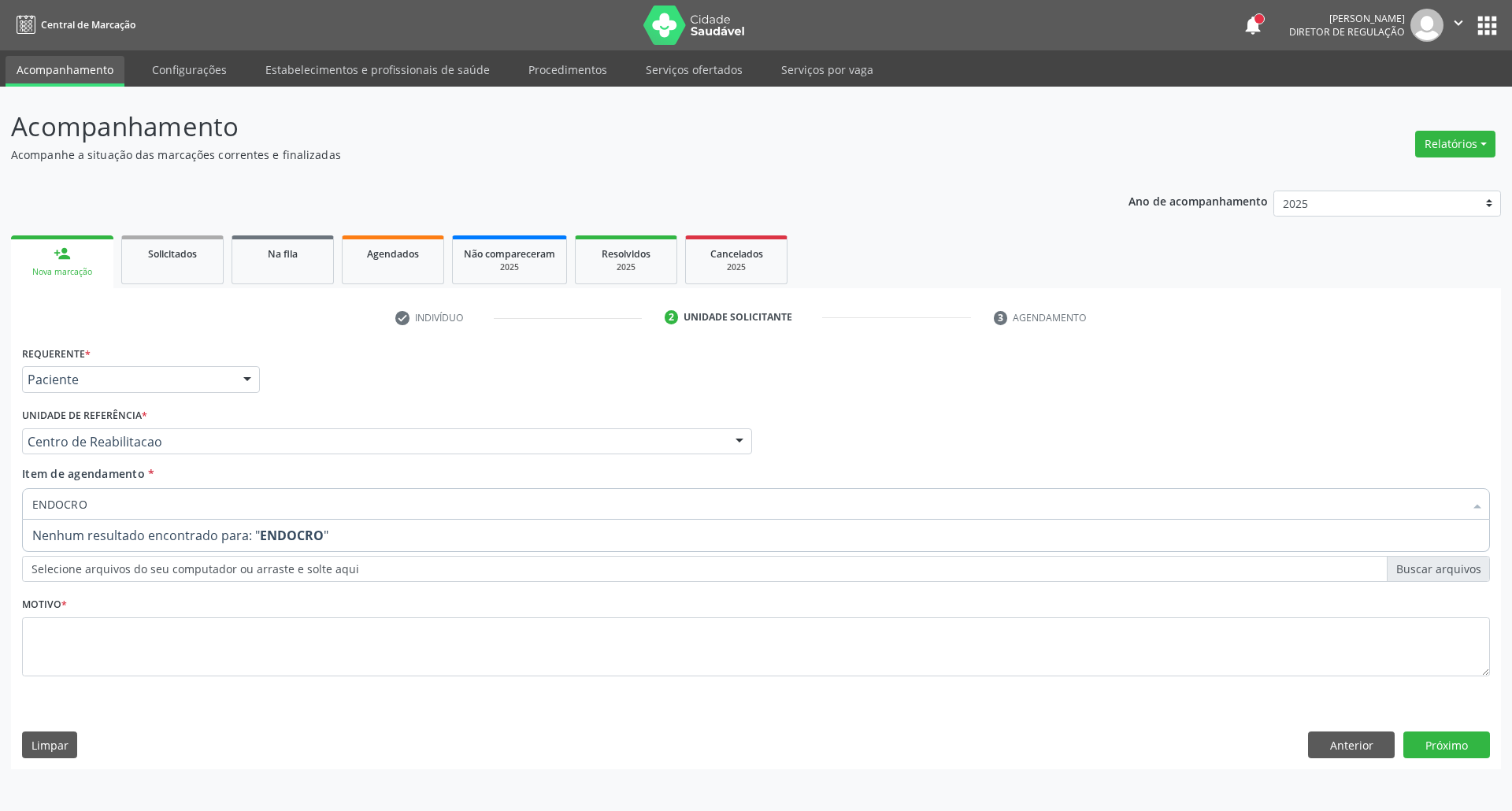
type input "ENDOCR"
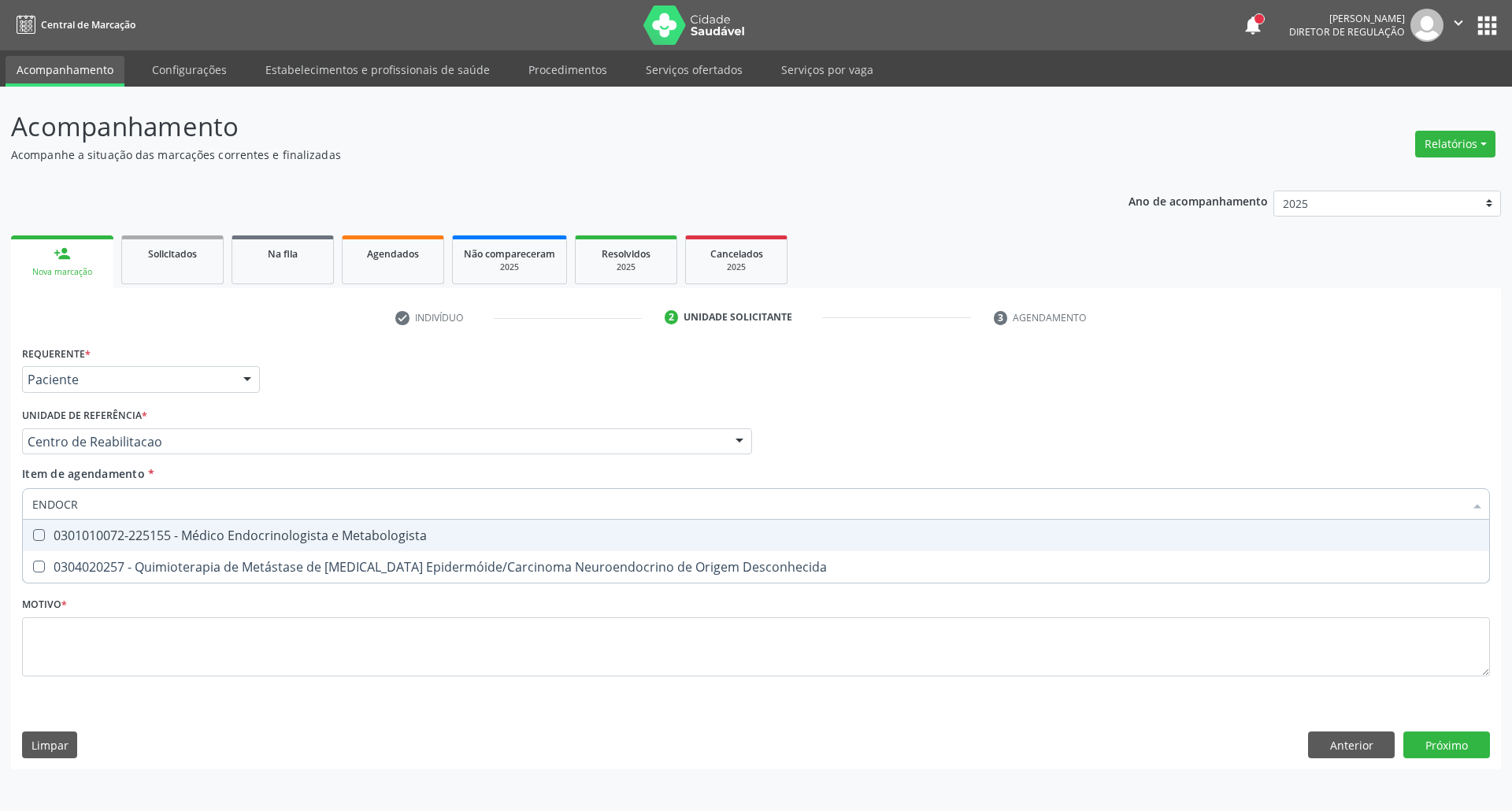
click at [204, 527] on span "0301010072-225155 - Médico Endocrinologista e Metabologista" at bounding box center [756, 535] width 1467 height 31
checkbox Metabologista "true"
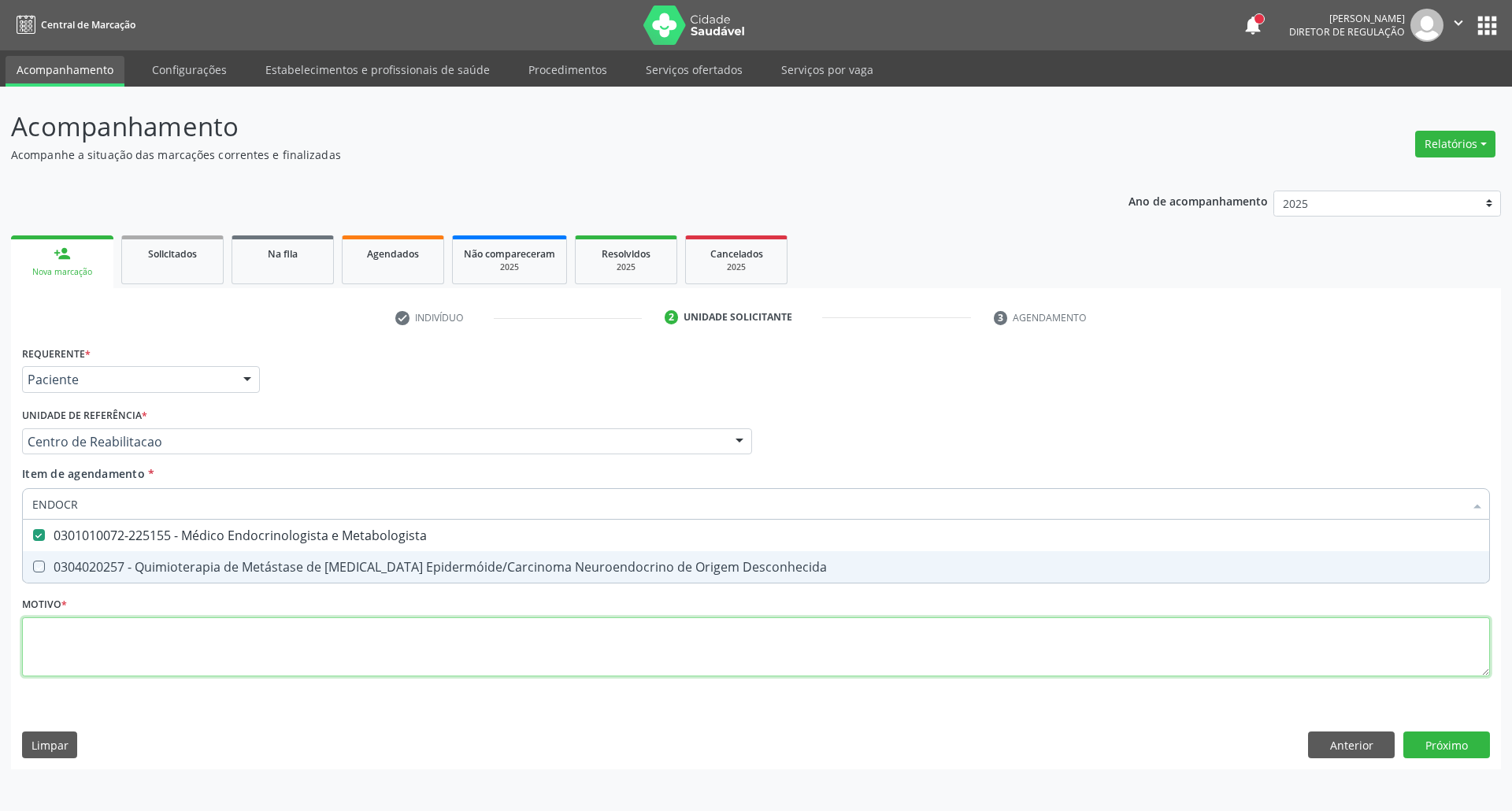
click at [161, 637] on div "Requerente * Paciente Profissional de Saúde Paciente Nenhum resultado encontrad…" at bounding box center [755, 520] width 1467 height 357
checkbox Desconhecida "true"
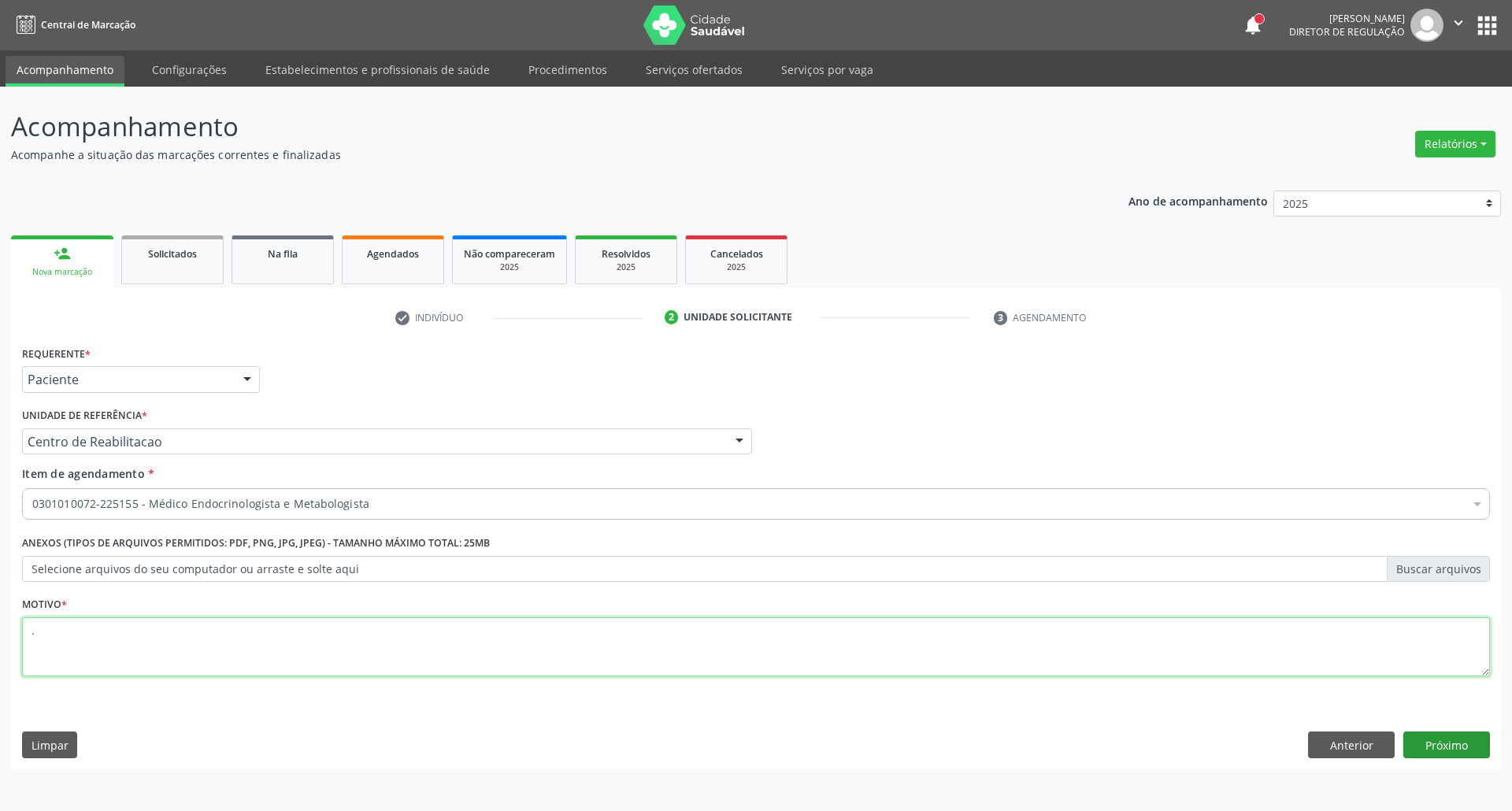
type textarea "."
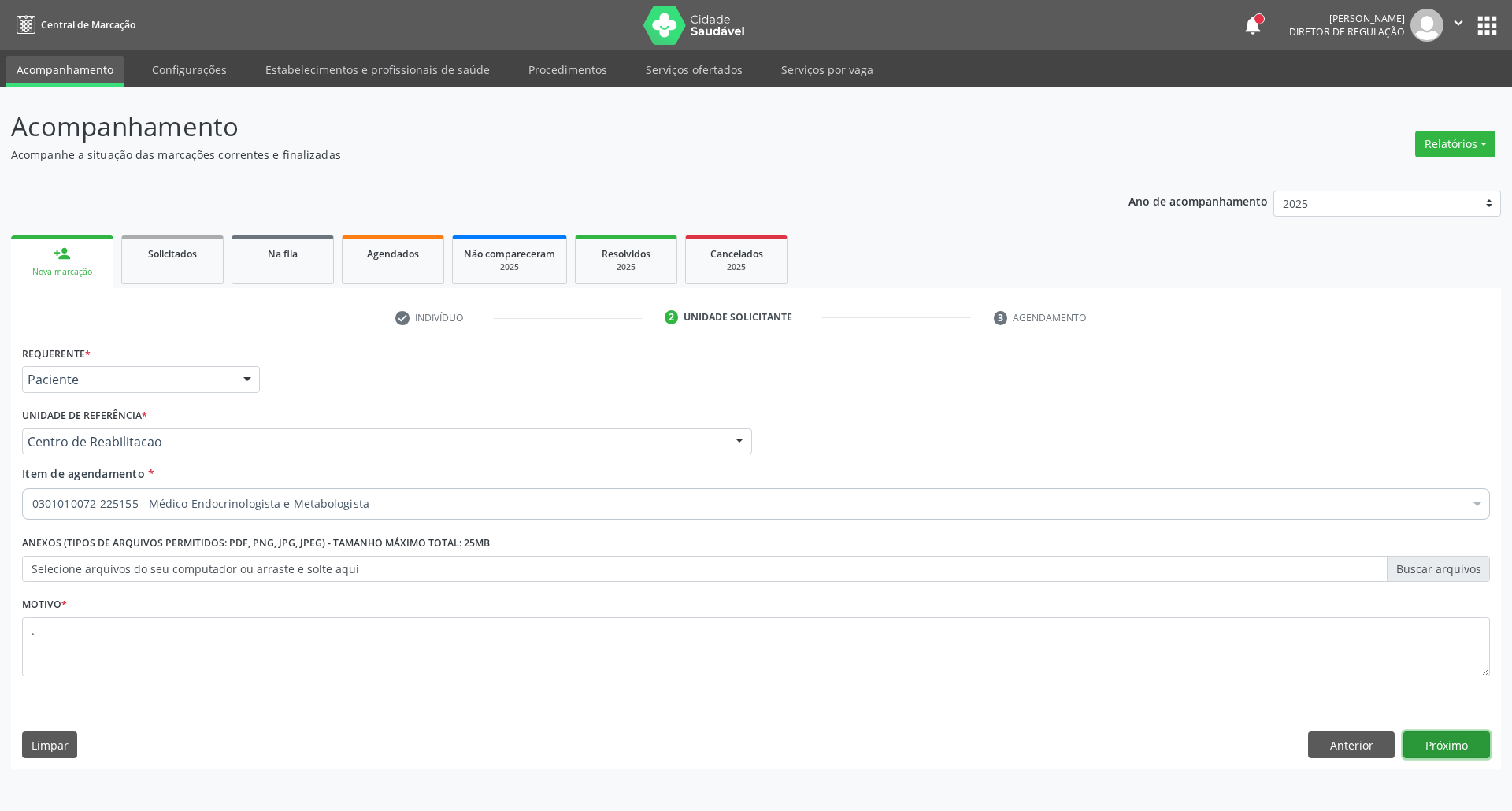
click at [1447, 750] on button "Próximo" at bounding box center [1446, 745] width 87 height 27
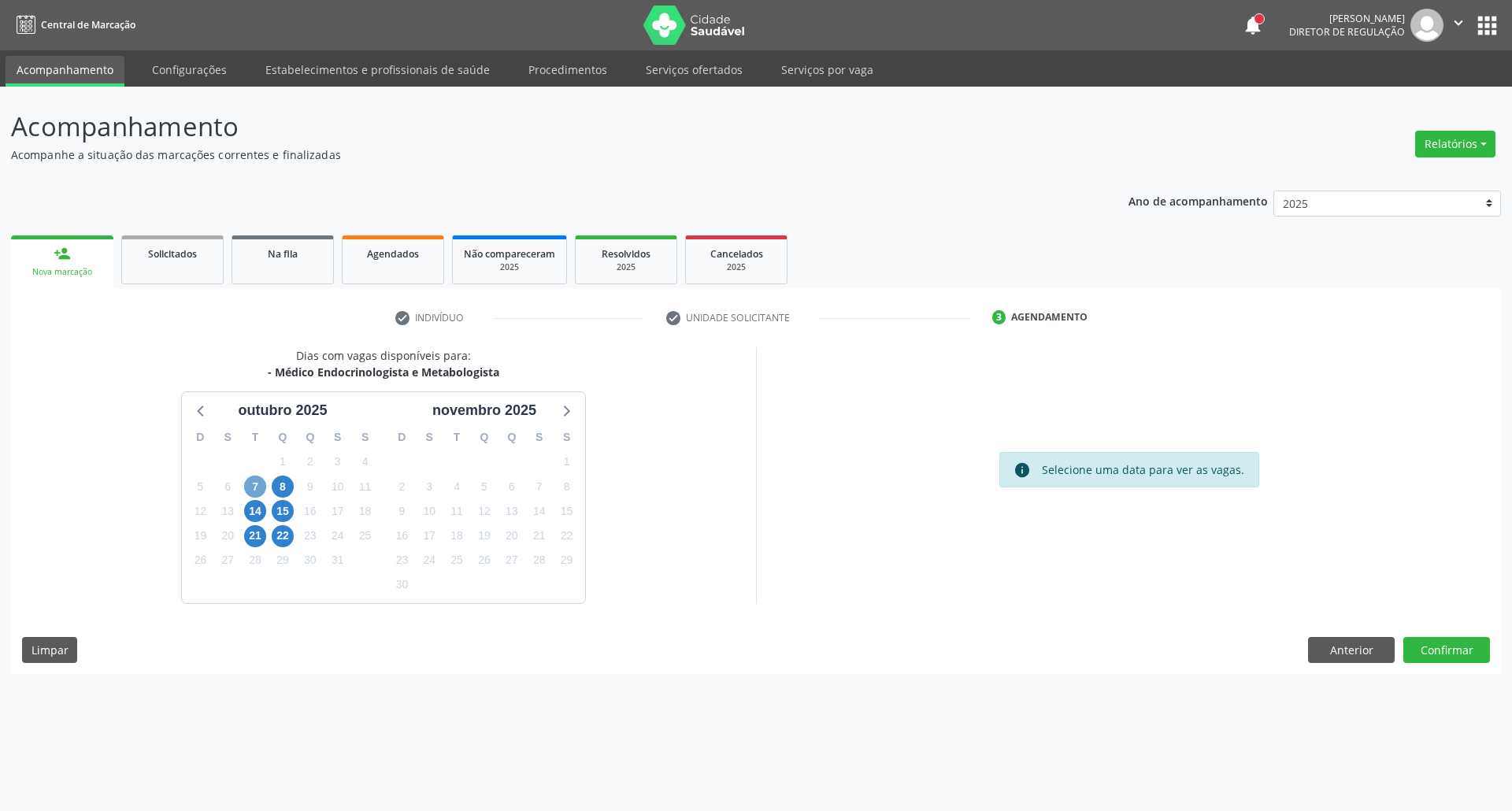
click at [250, 493] on span "7" at bounding box center [255, 487] width 22 height 22
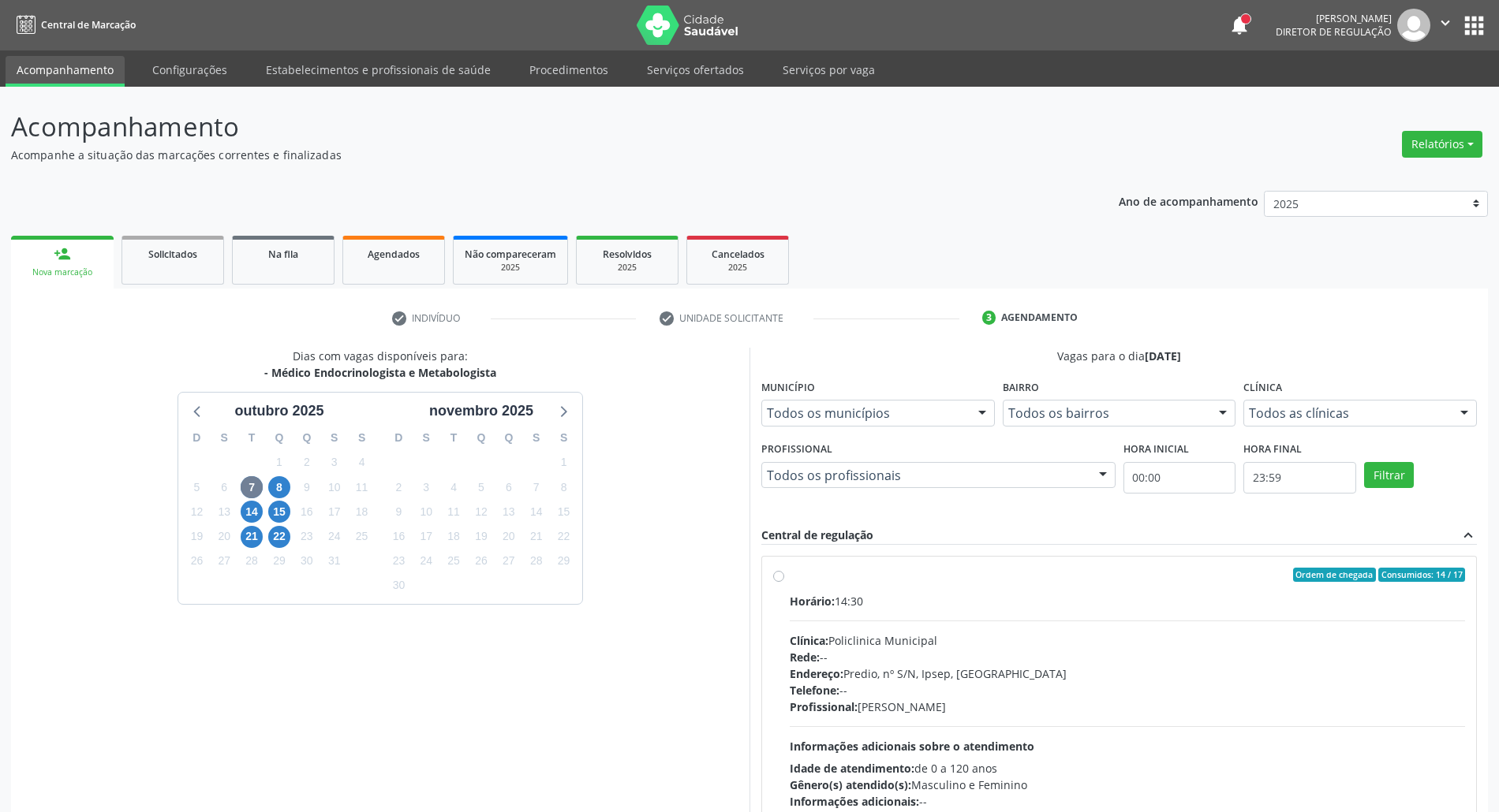
click at [1097, 616] on div "Horário: 14:30 Clínica: Policlinica Municipal Rede: -- Endereço: Predio, nº S/N…" at bounding box center [1127, 702] width 676 height 217
click at [784, 582] on input "Ordem de chegada Consumidos: 14 / 17 Horário: 14:30 Clínica: Policlinica Munici…" at bounding box center [779, 574] width 11 height 14
radio input "true"
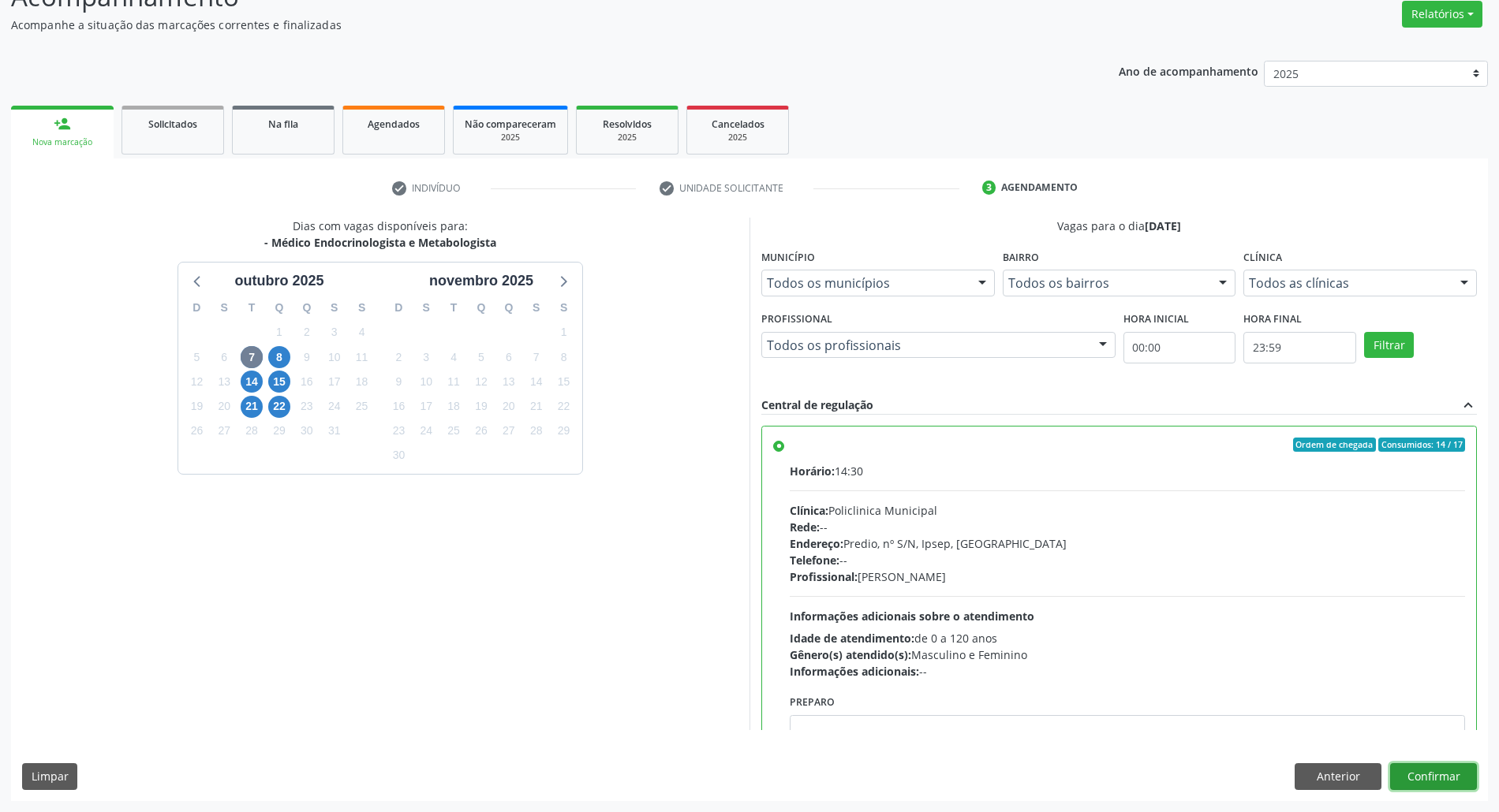
click at [1421, 783] on button "Confirmar" at bounding box center [1433, 777] width 87 height 27
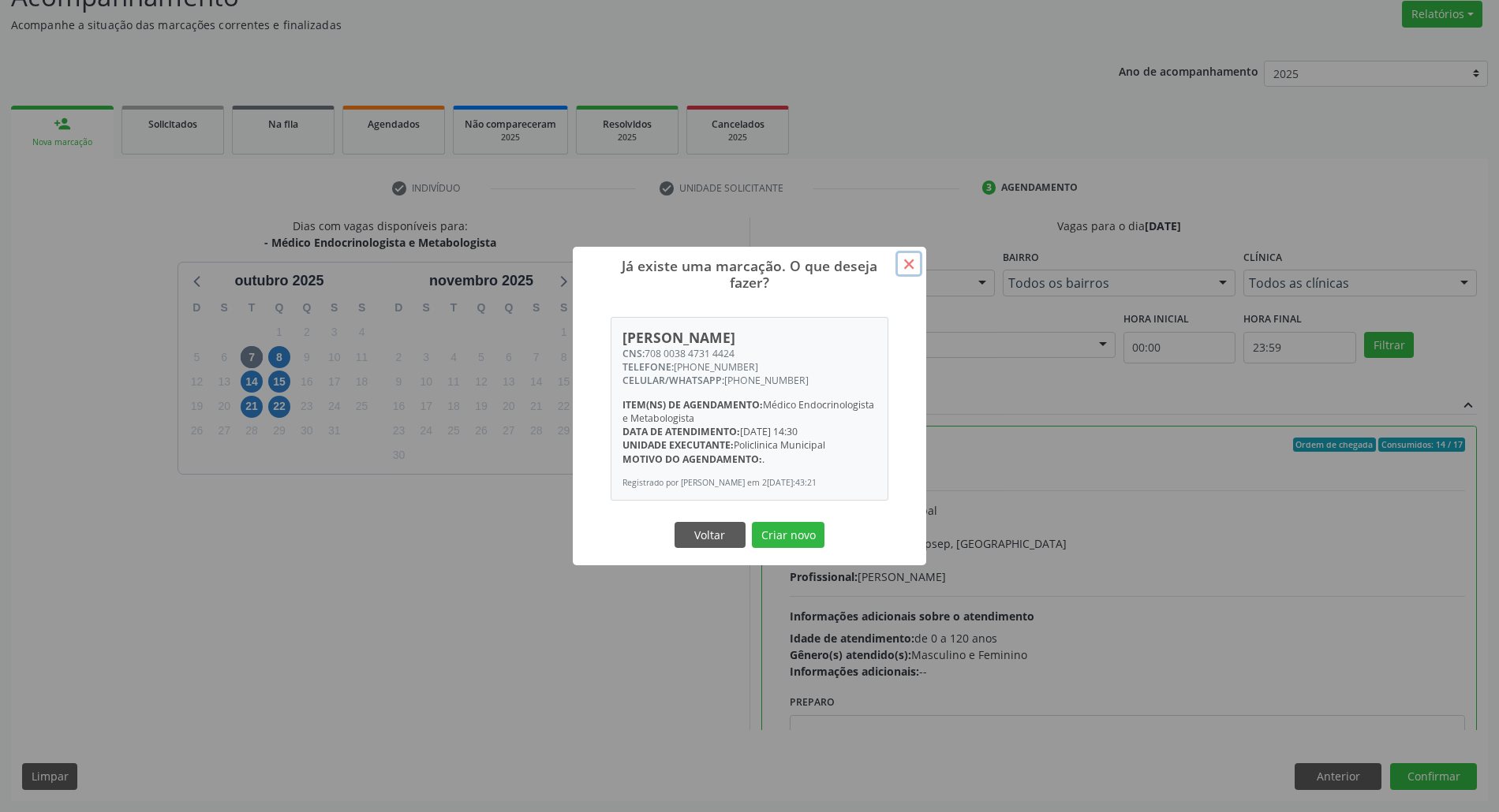
click at [907, 260] on button "×" at bounding box center [909, 264] width 27 height 27
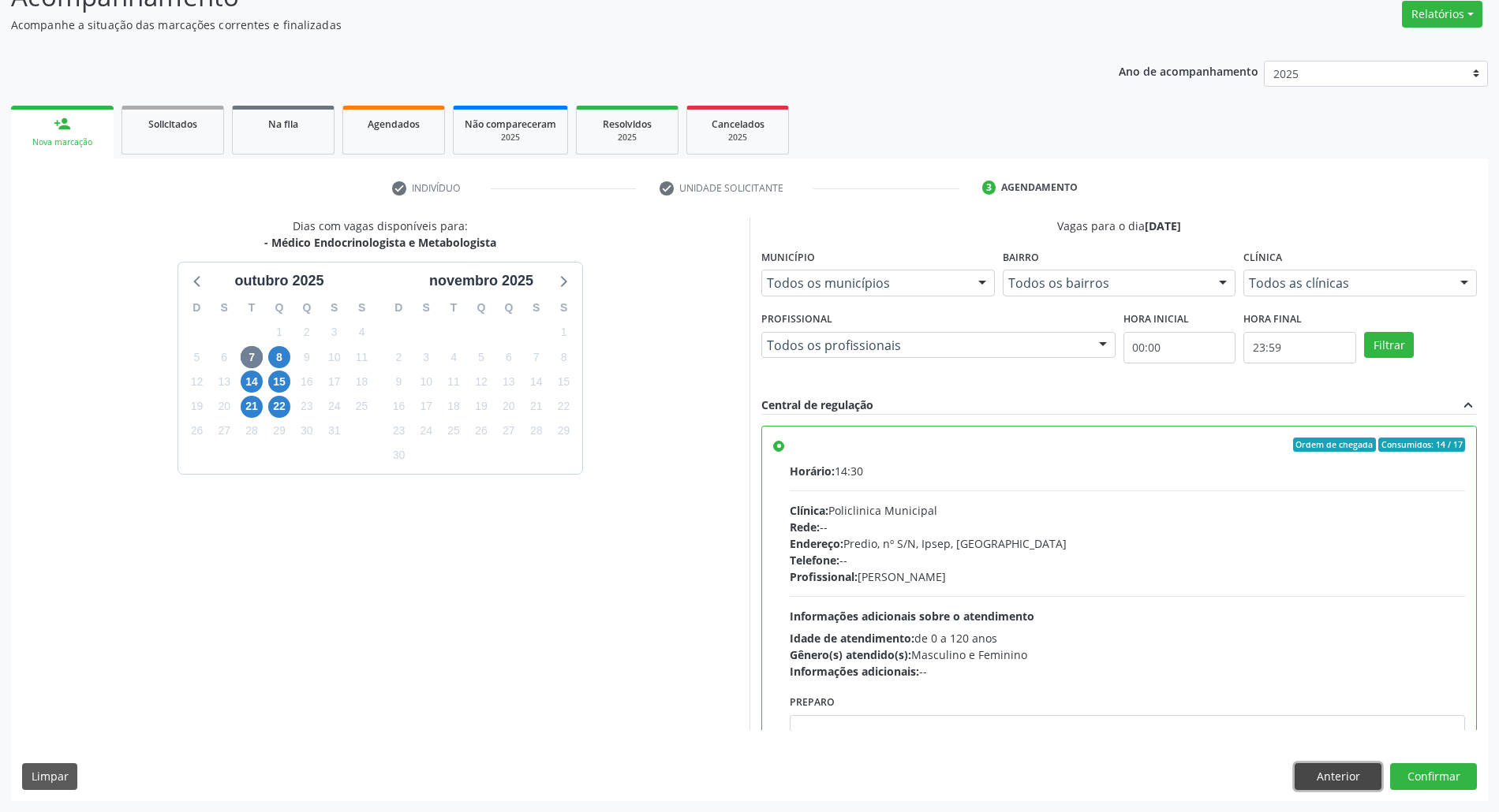
click at [1302, 783] on button "Anterior" at bounding box center [1338, 777] width 87 height 27
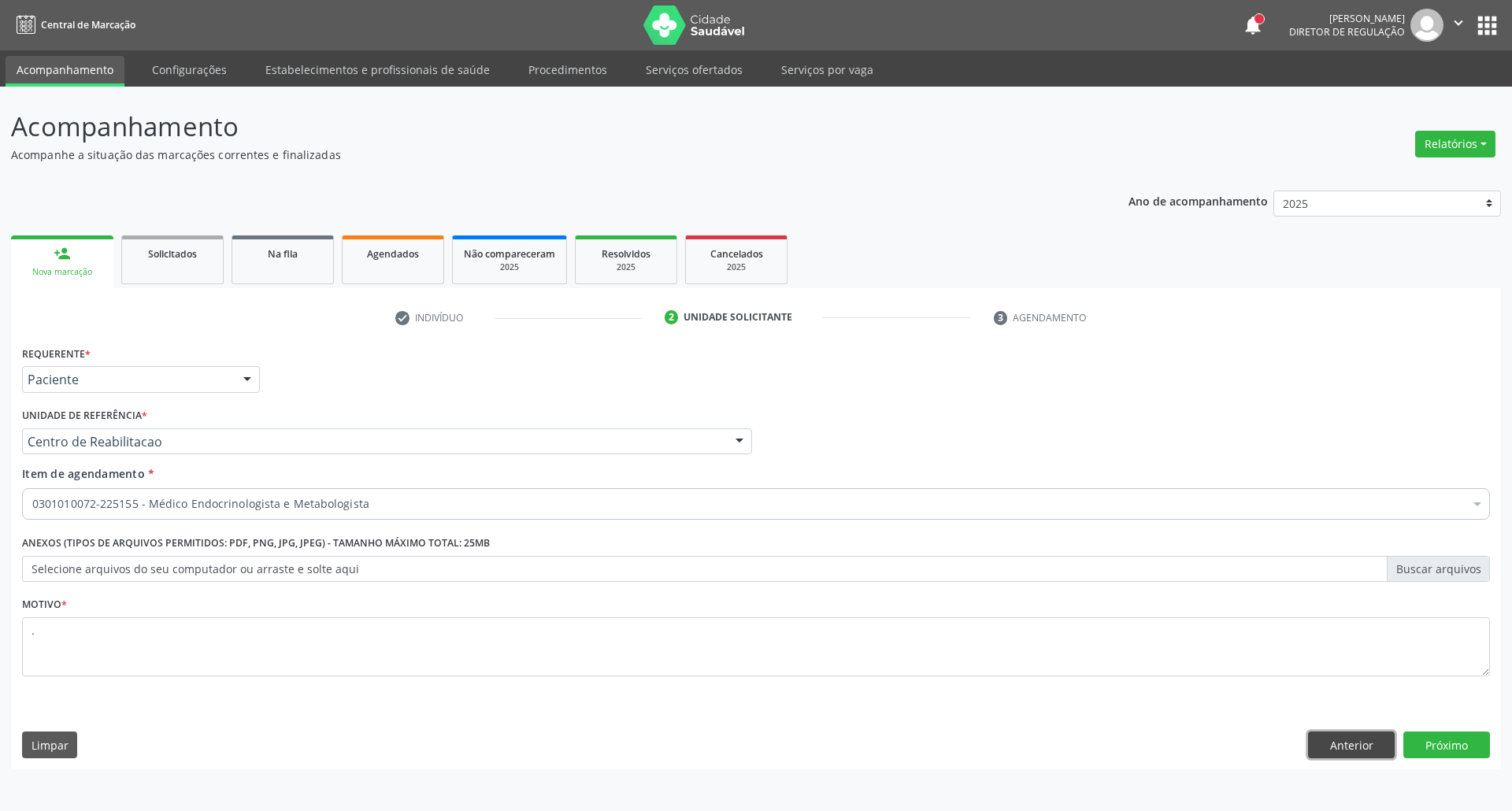
click at [1343, 750] on button "Anterior" at bounding box center [1351, 745] width 87 height 27
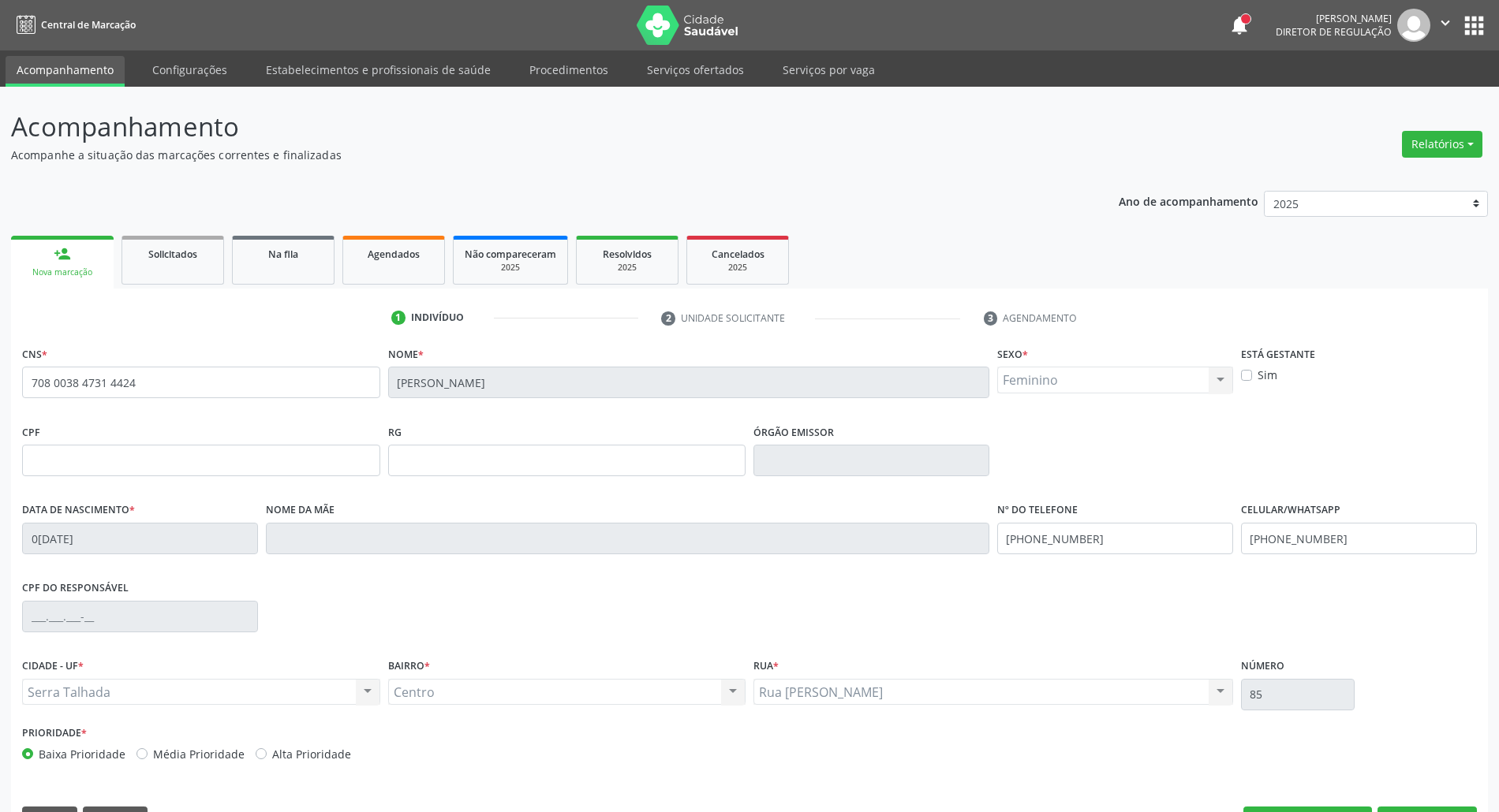
scroll to position [43, 0]
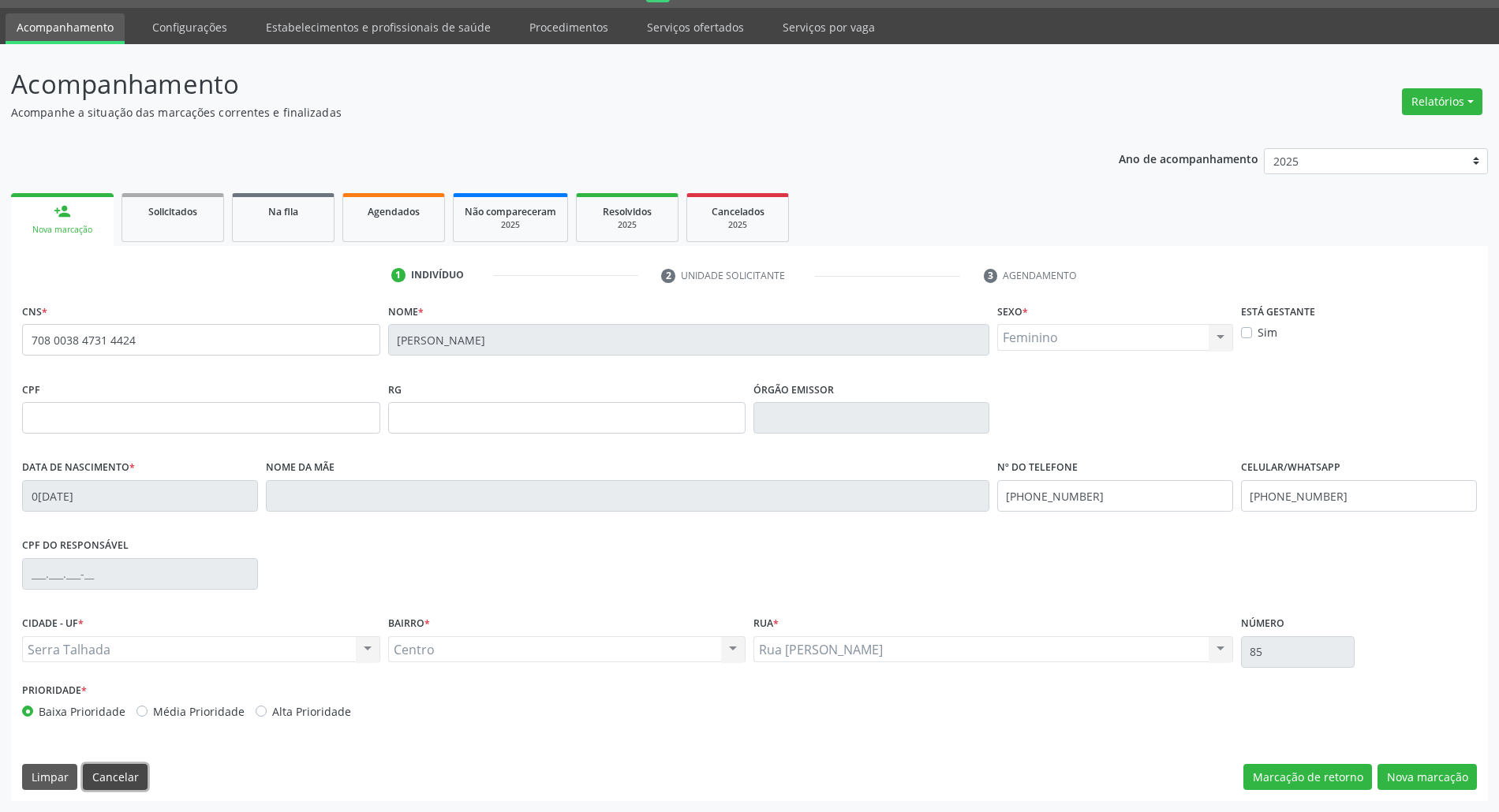
click at [99, 776] on button "Cancelar" at bounding box center [115, 777] width 65 height 27
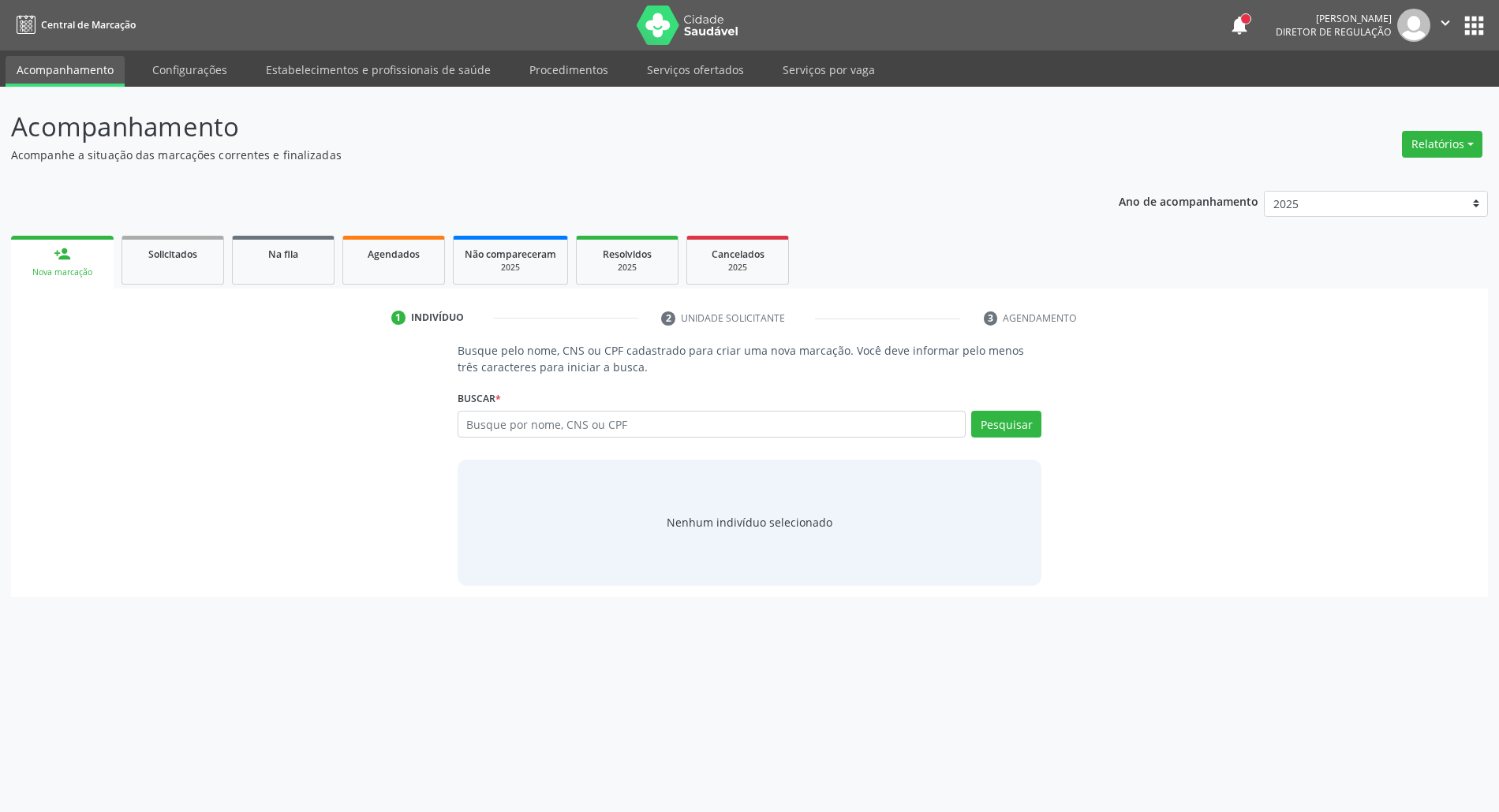
scroll to position [0, 0]
click at [539, 425] on input "text" at bounding box center [720, 425] width 515 height 27
type input "CLISENALDA"
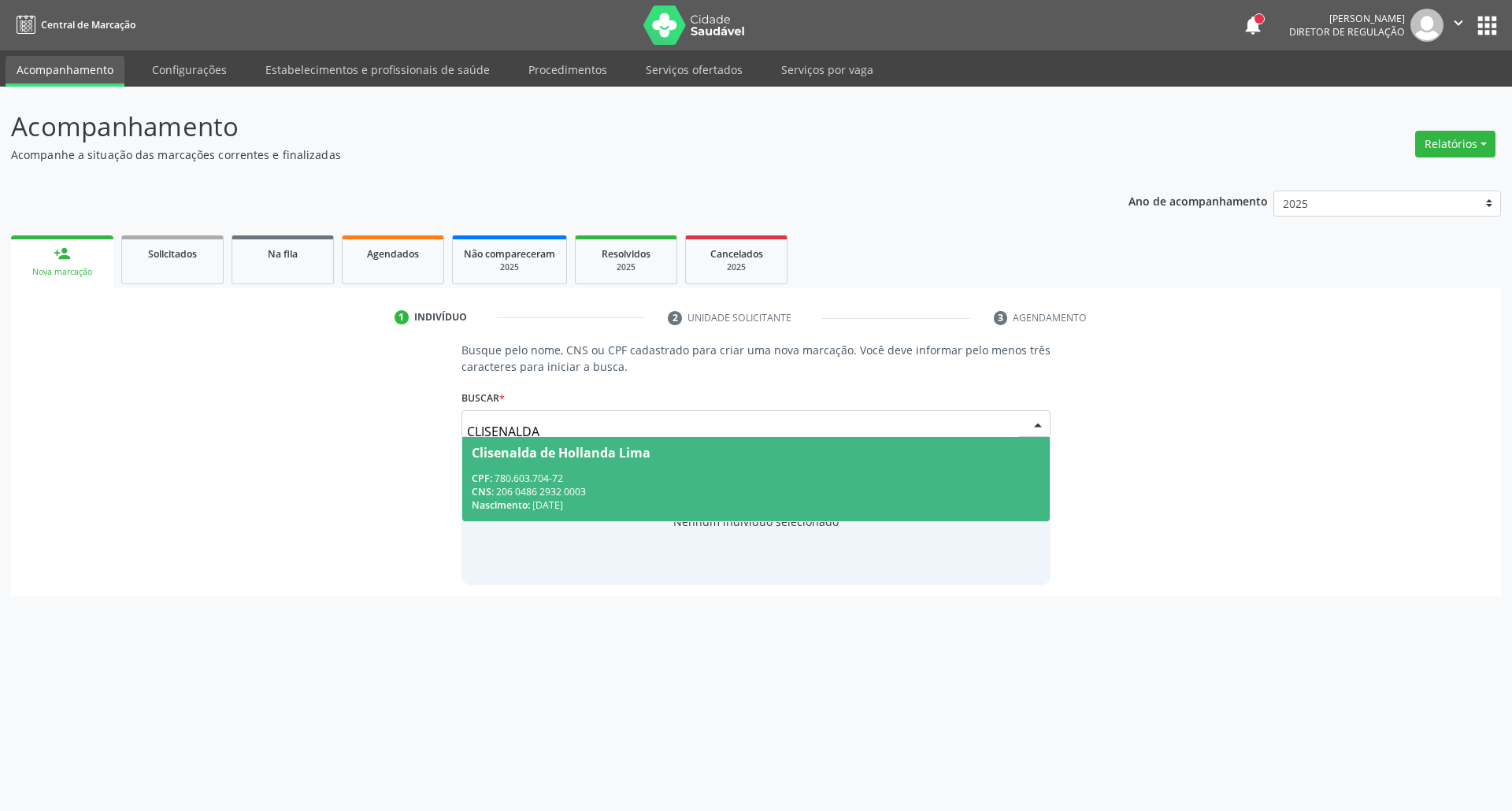
click at [593, 473] on span "Clisenalda de Hollanda Lima CPF: 780.603.704-72 CNS: 206 0486 2932 0003 Nascime…" at bounding box center [756, 480] width 588 height 84
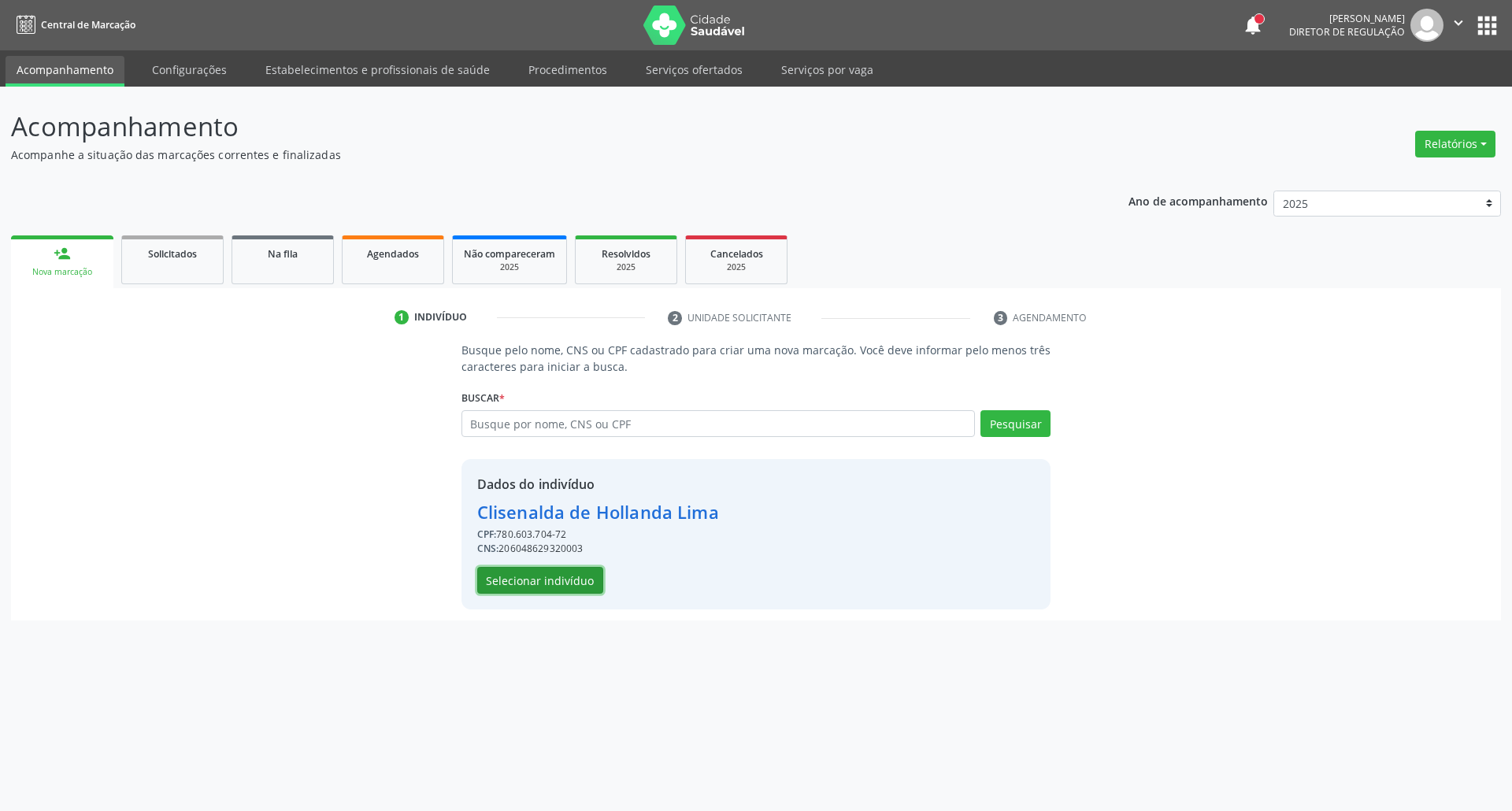
click at [542, 577] on button "Selecionar indivíduo" at bounding box center [540, 580] width 126 height 27
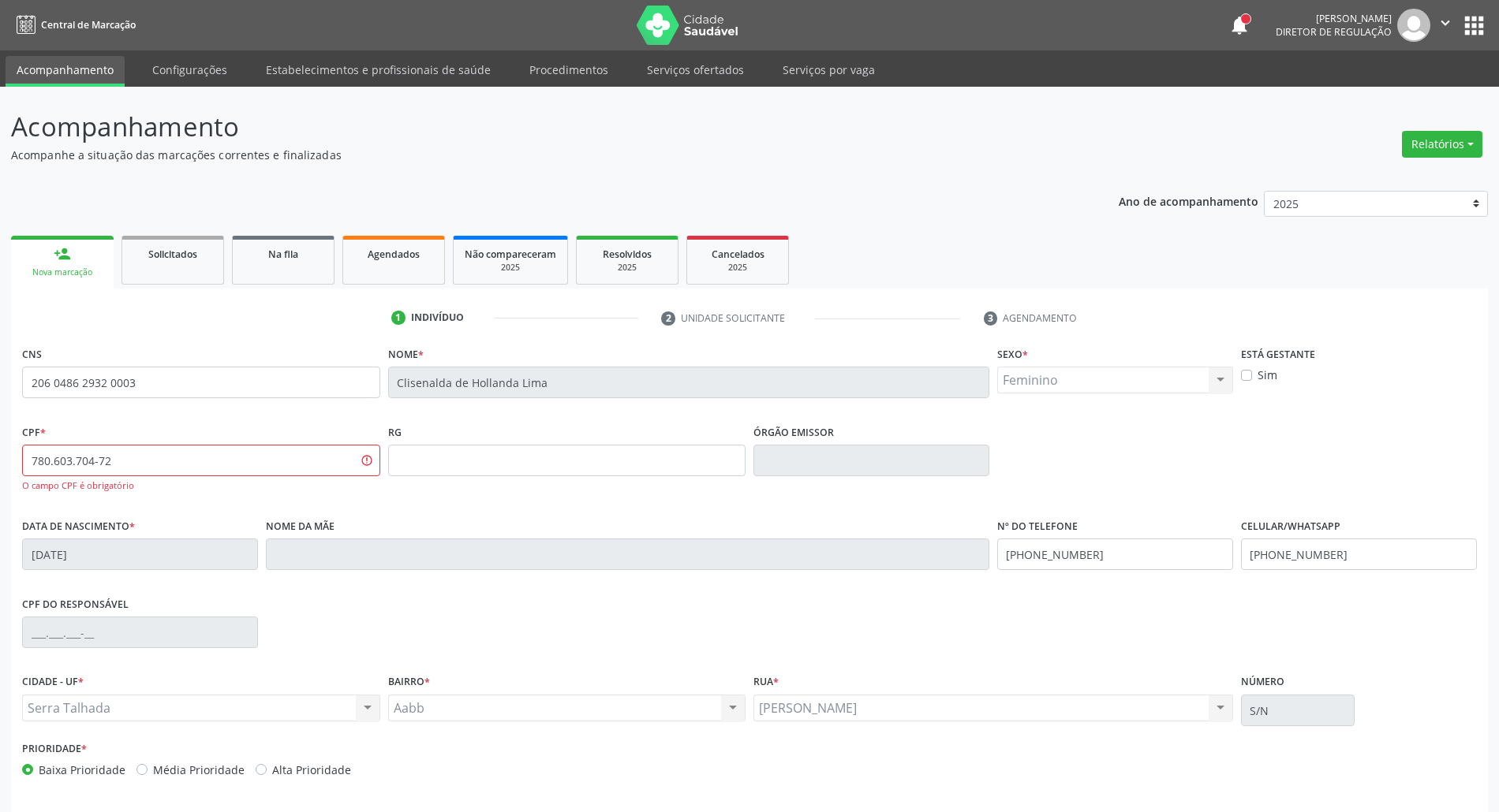
scroll to position [58, 0]
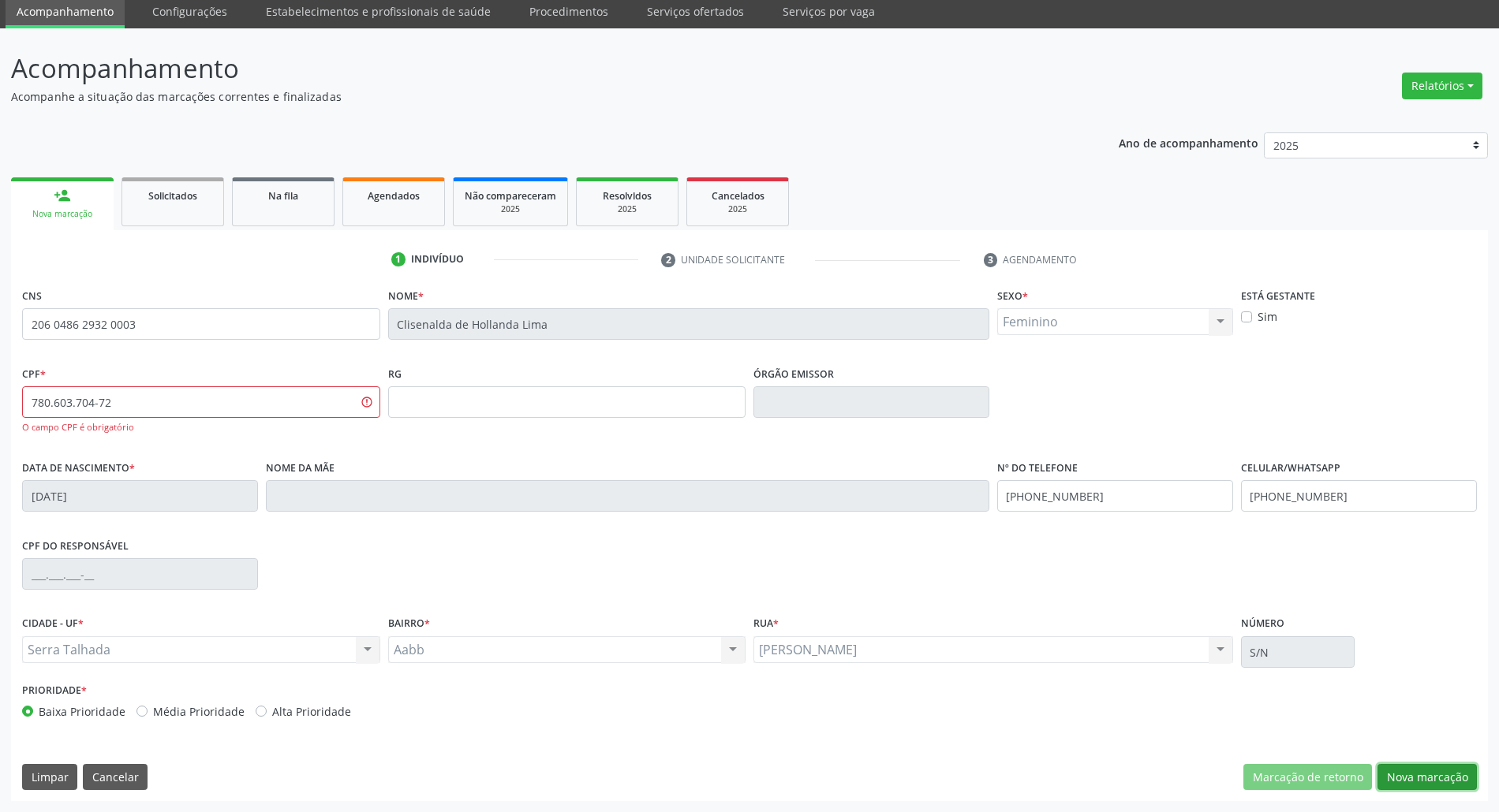
click at [1464, 773] on button "Nova marcação" at bounding box center [1427, 777] width 99 height 27
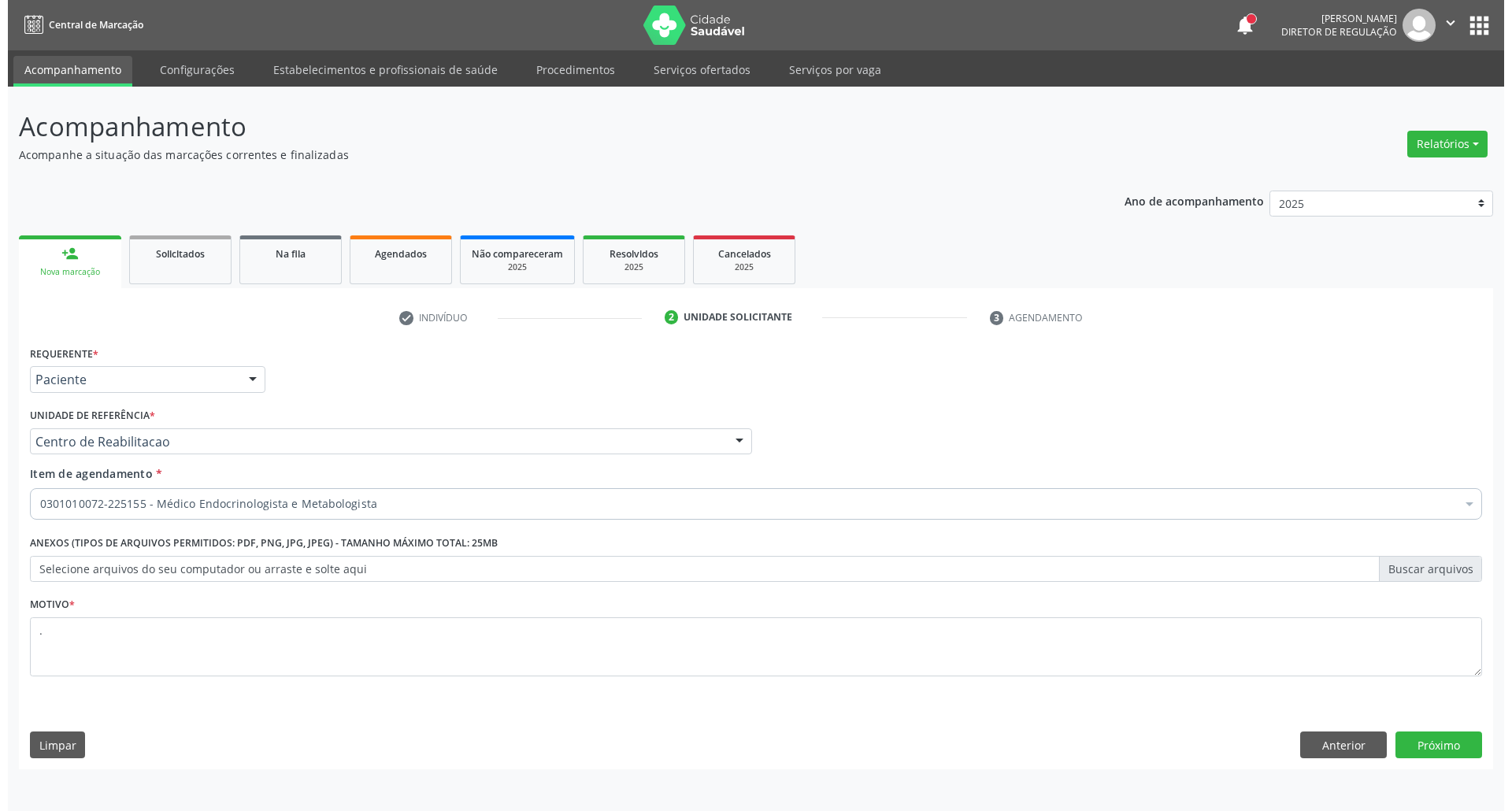
scroll to position [0, 0]
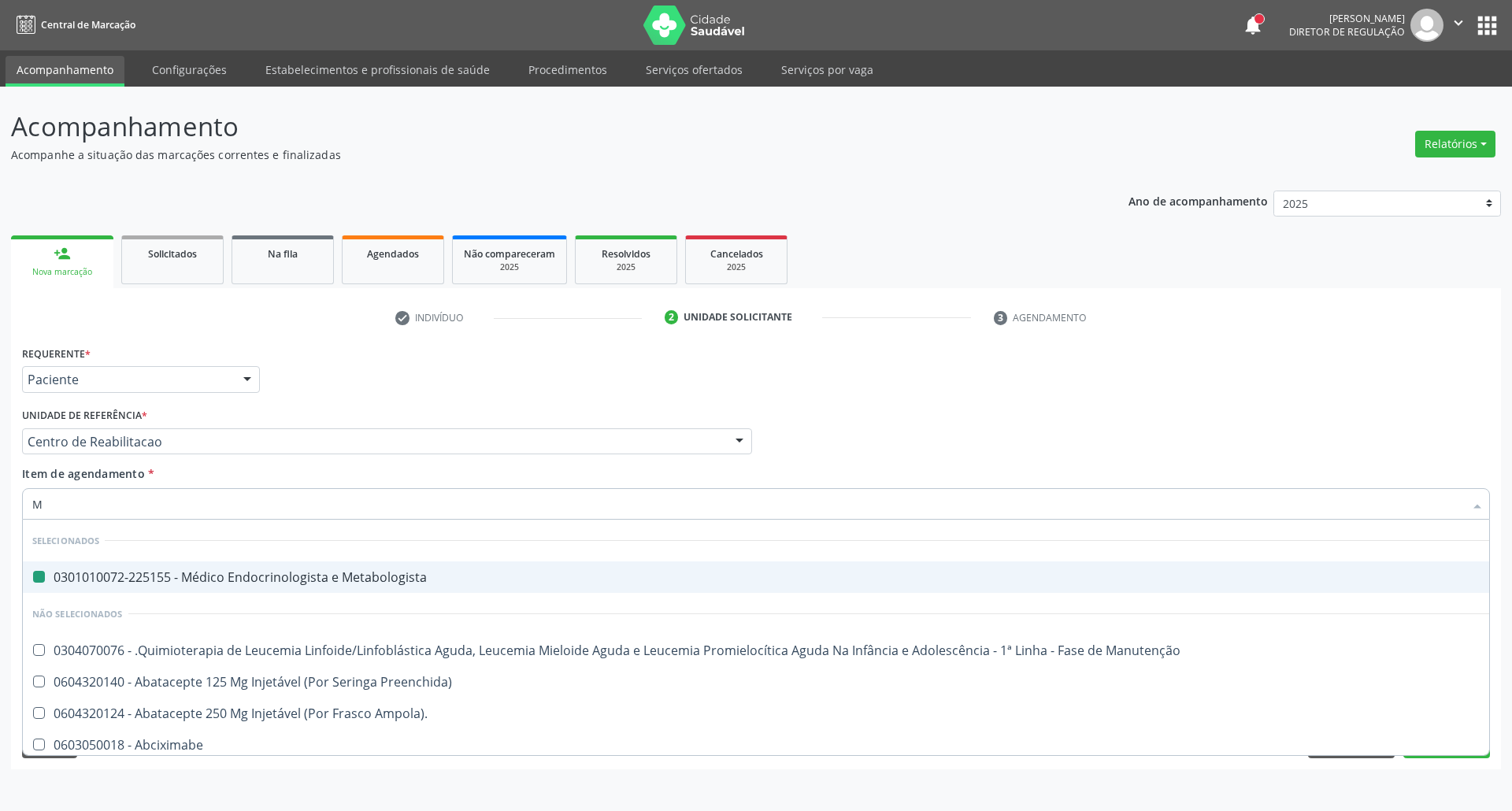
type input "MA"
checkbox Metabologista "false"
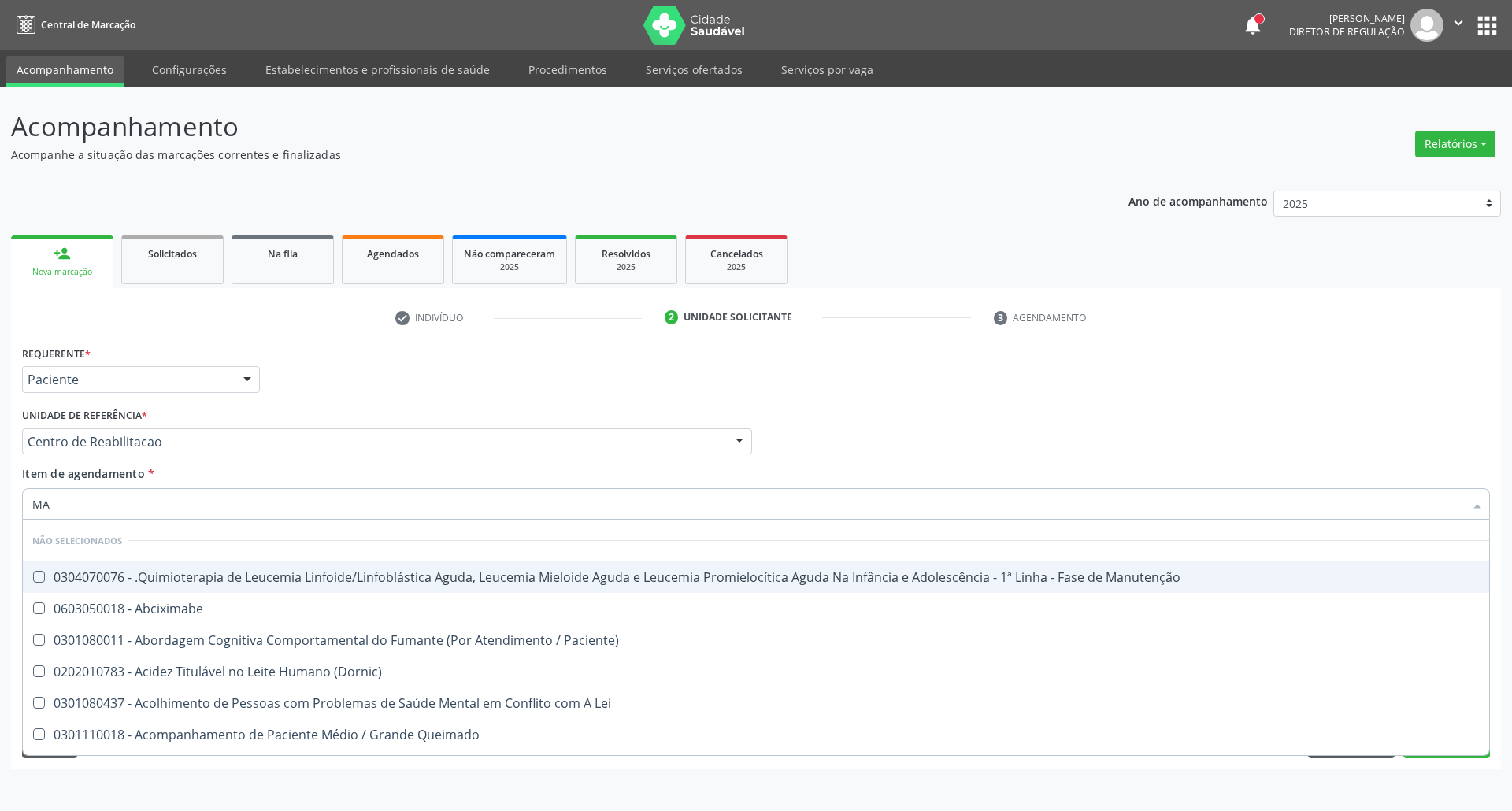
type input "MAO"
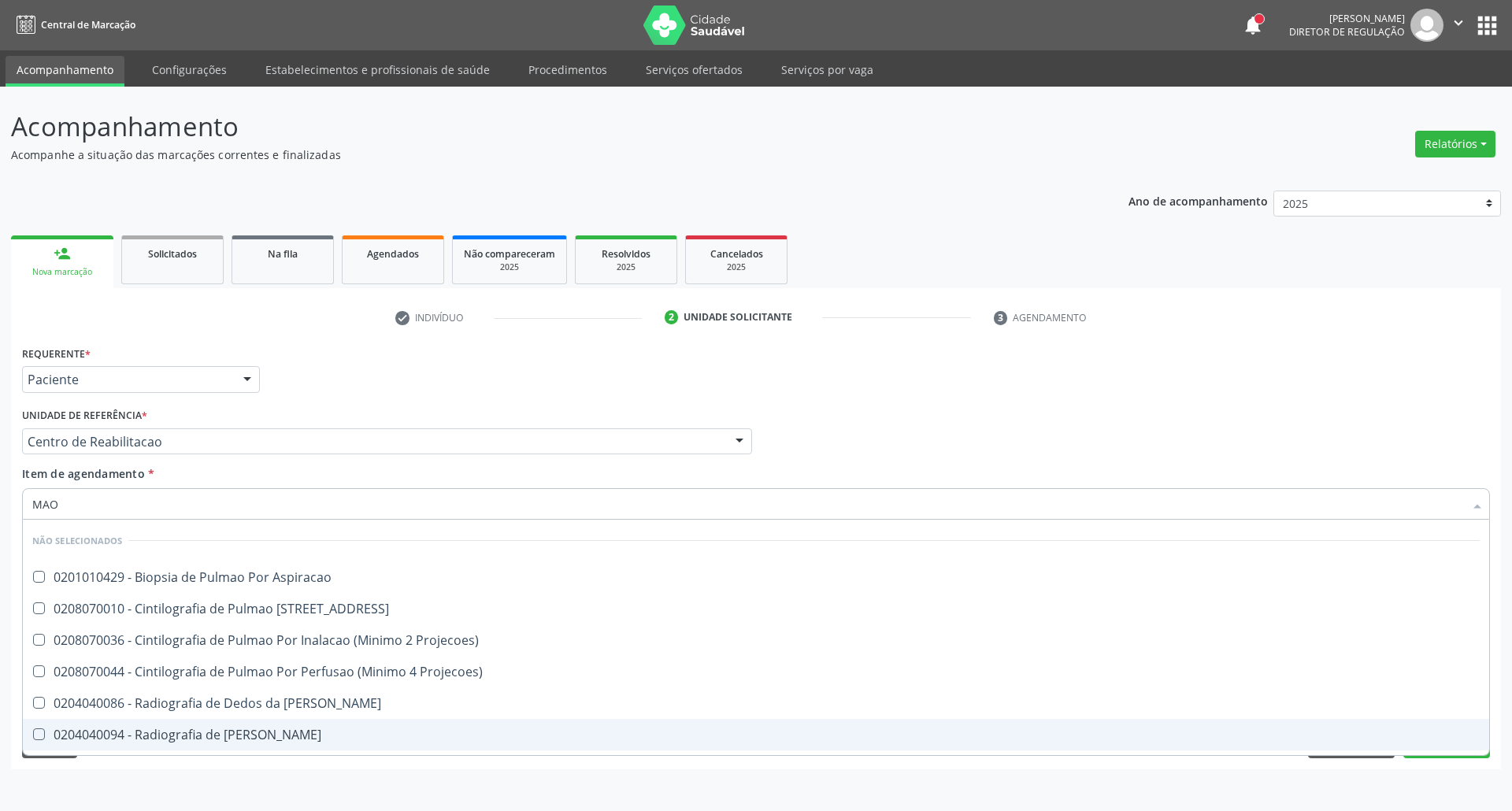
click at [199, 737] on div "0204040094 - Radiografia de Mao" at bounding box center [755, 734] width 1447 height 13
checkbox Mao "true"
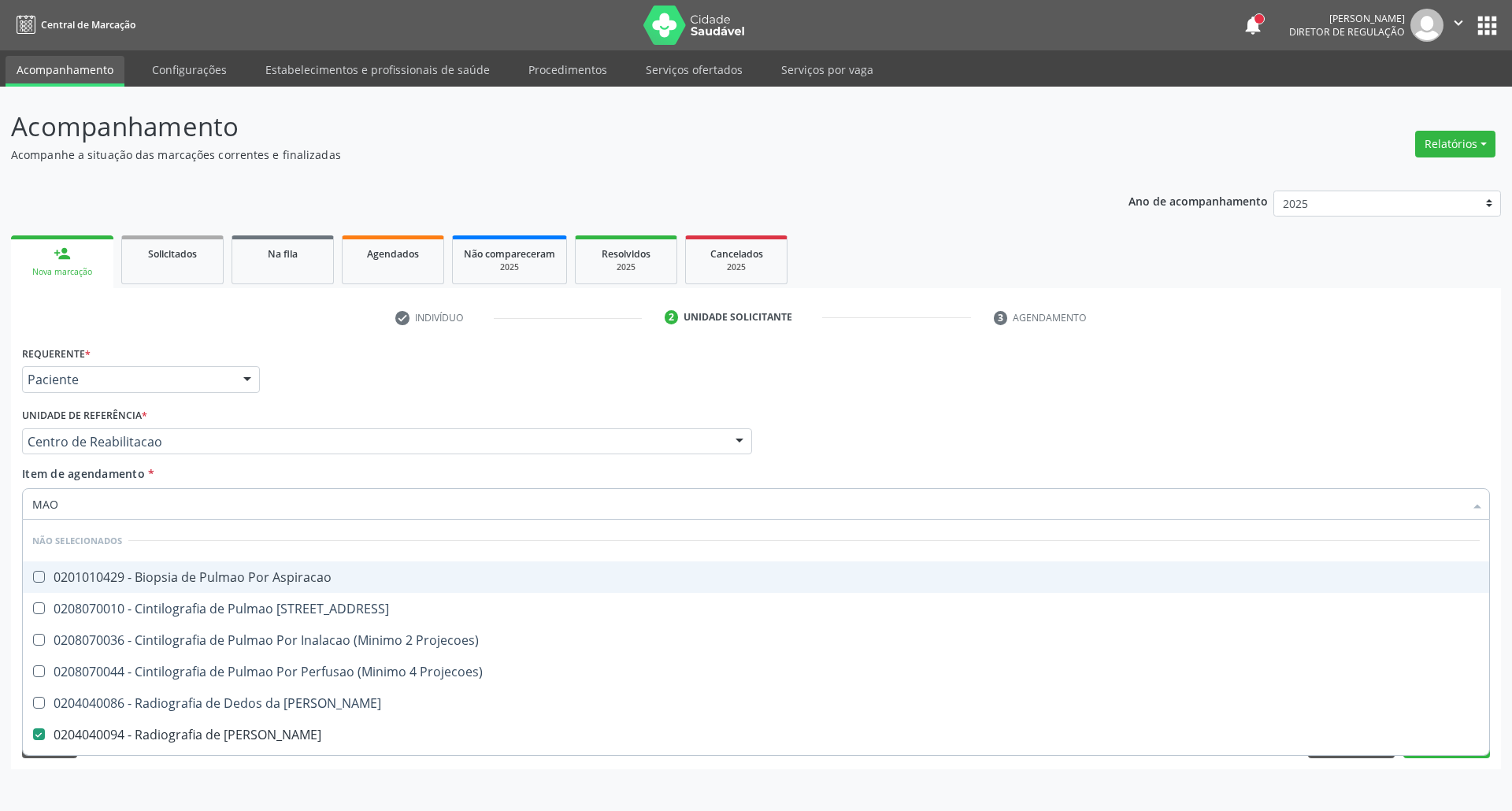
click at [0, 520] on div "Acompanhamento Acompanhe a situação das marcações correntes e finalizadas Relat…" at bounding box center [756, 448] width 1512 height 724
type input "J"
checkbox Mao "false"
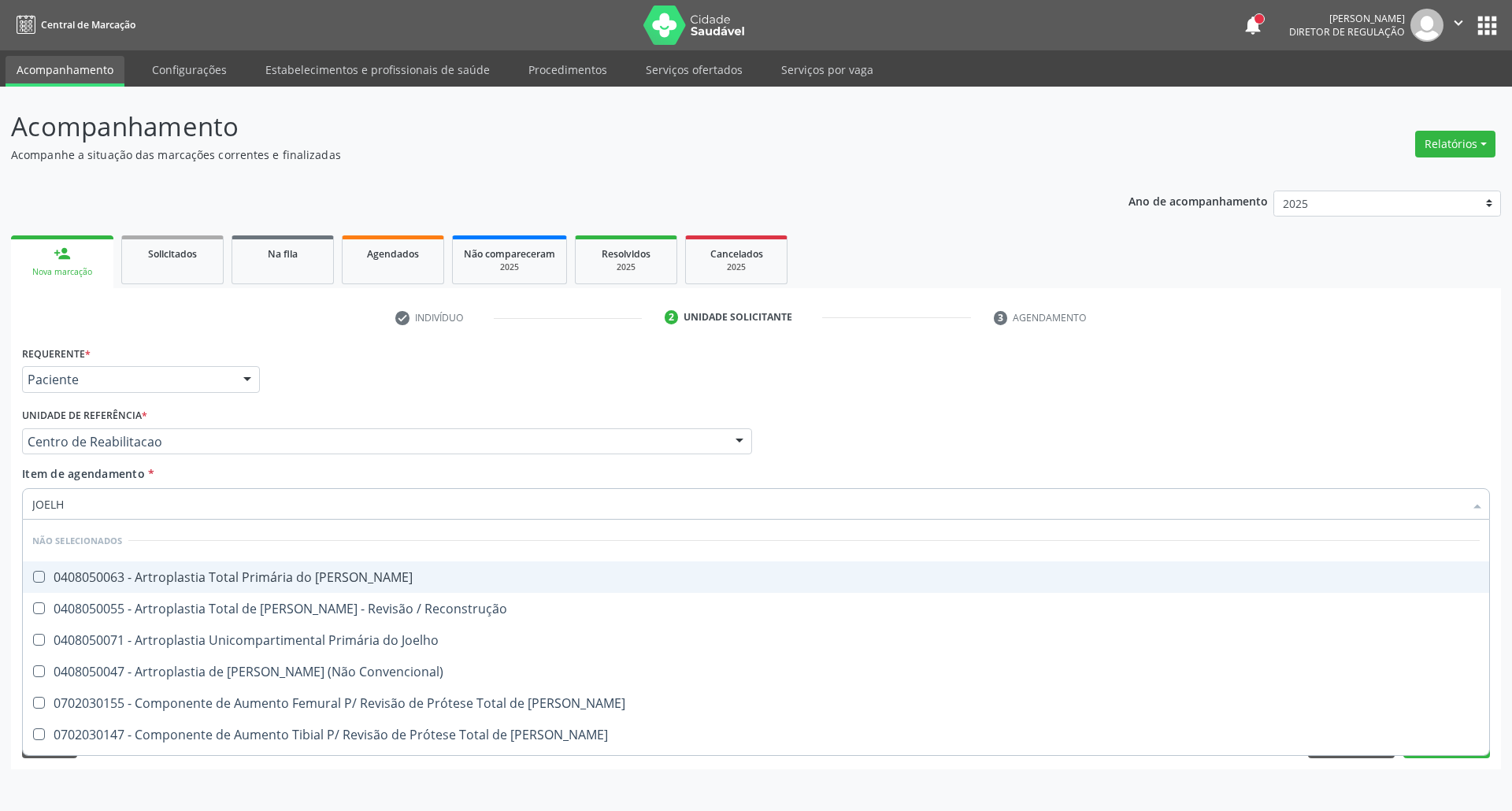
type input "JOELHO"
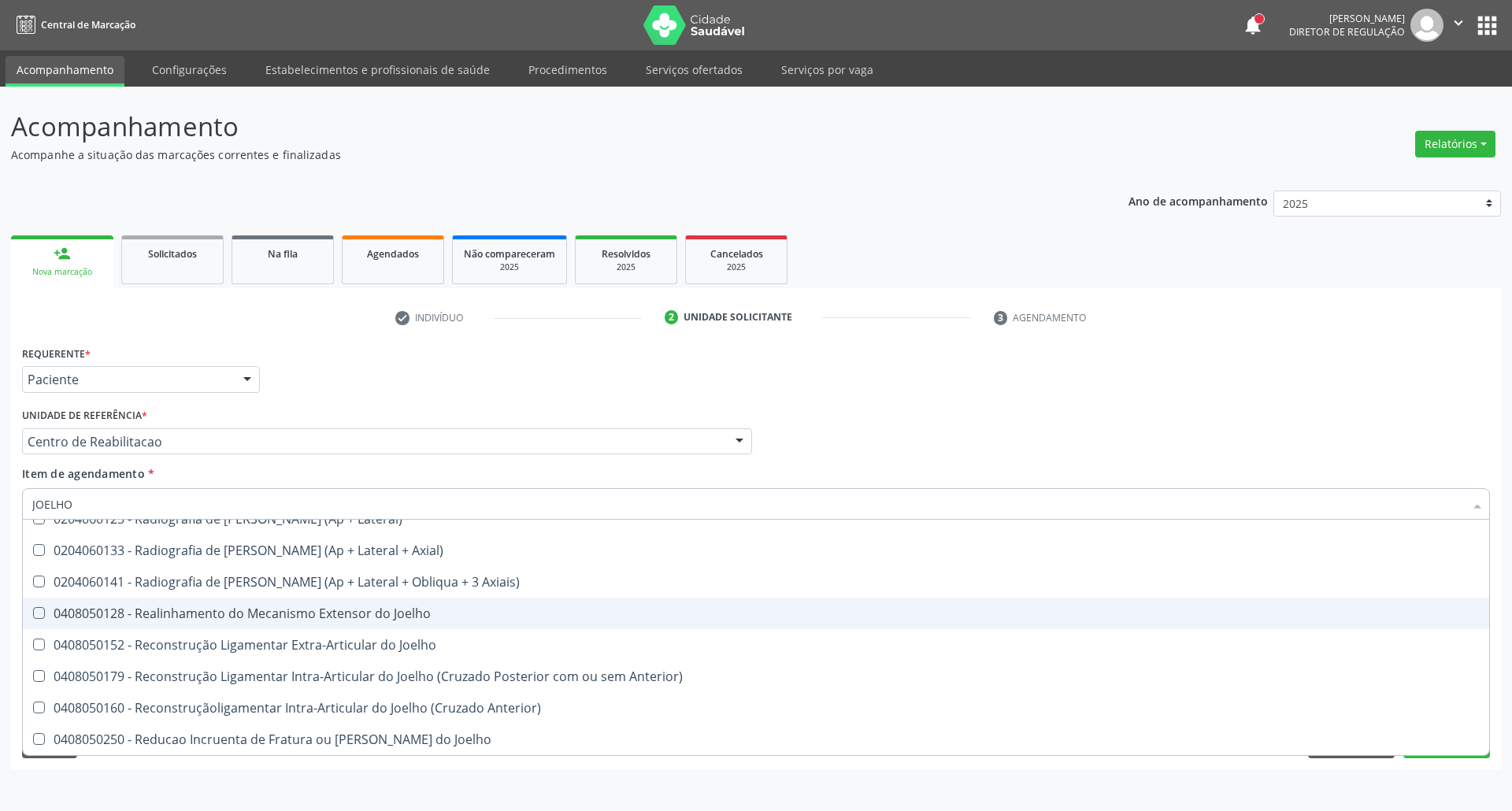
scroll to position [300, 0]
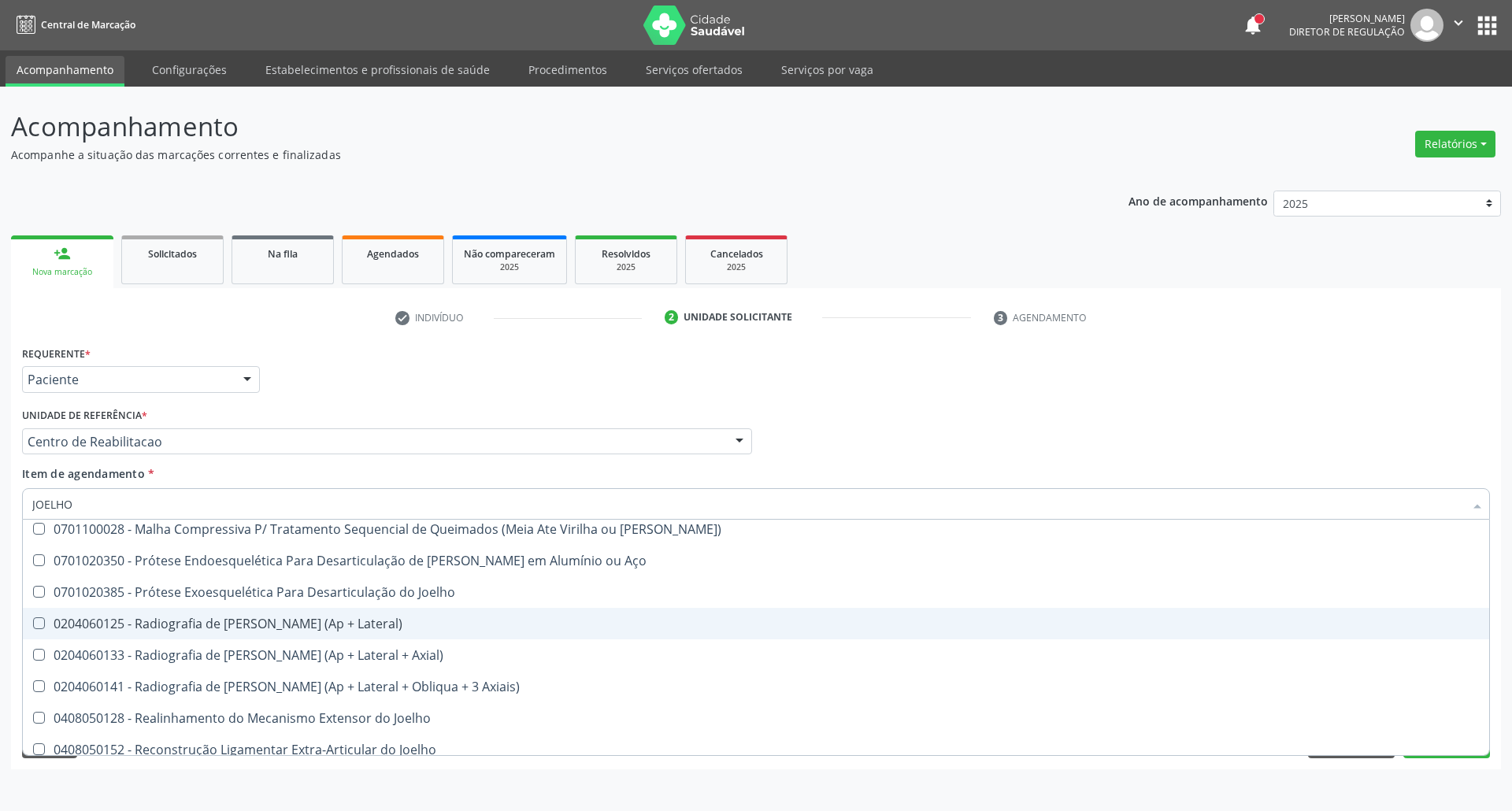
click at [426, 628] on div "0204060125 - Radiografia de Joelho (Ap + Lateral)" at bounding box center [755, 623] width 1447 height 13
checkbox Lateral\) "true"
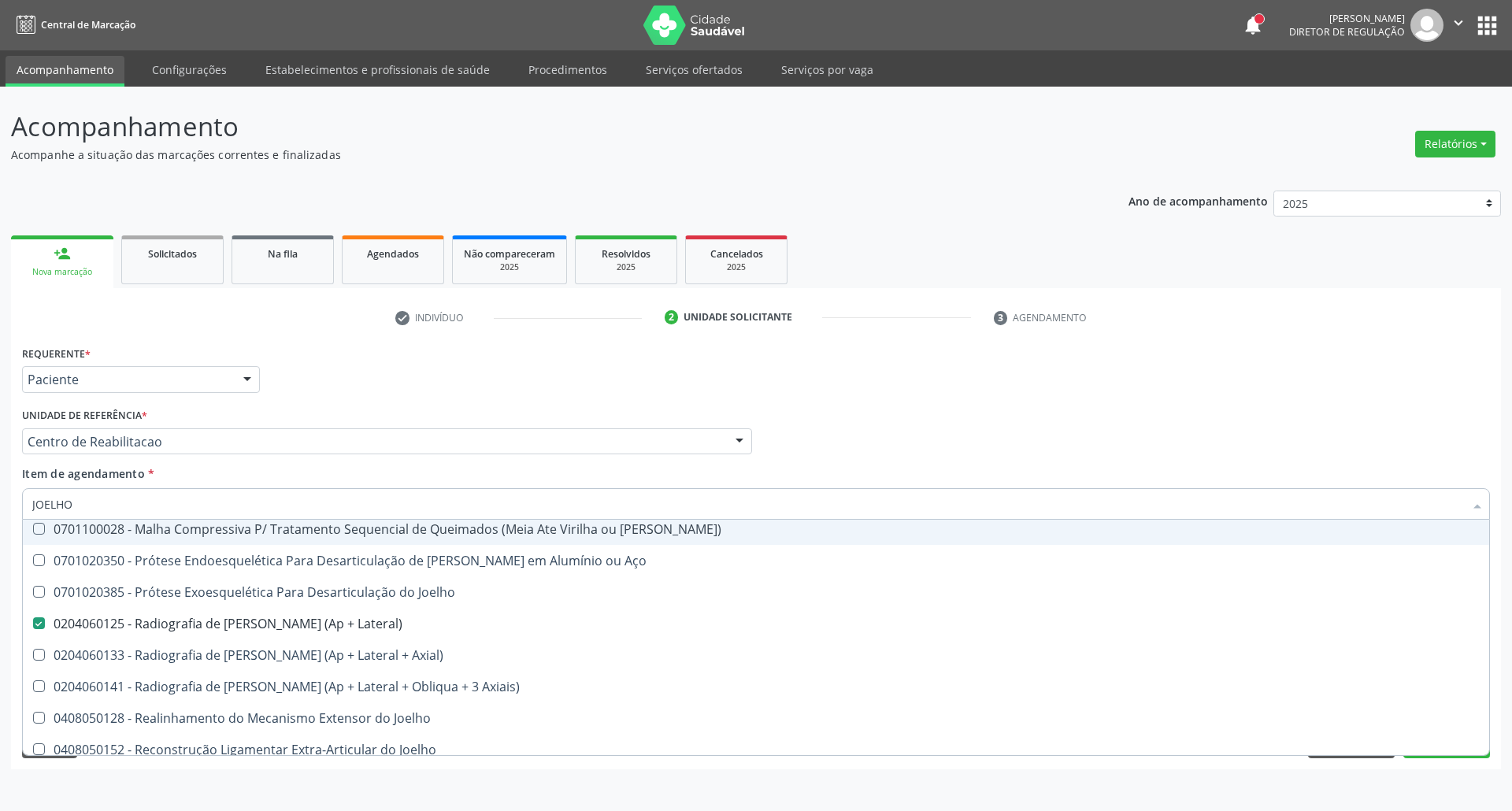
drag, startPoint x: 0, startPoint y: 504, endPoint x: 0, endPoint y: 514, distance: 10.0
click at [0, 506] on div "Acompanhamento Acompanhe a situação das marcações correntes e finalizadas Relat…" at bounding box center [756, 448] width 1512 height 724
type input "P"
checkbox Lateral\) "false"
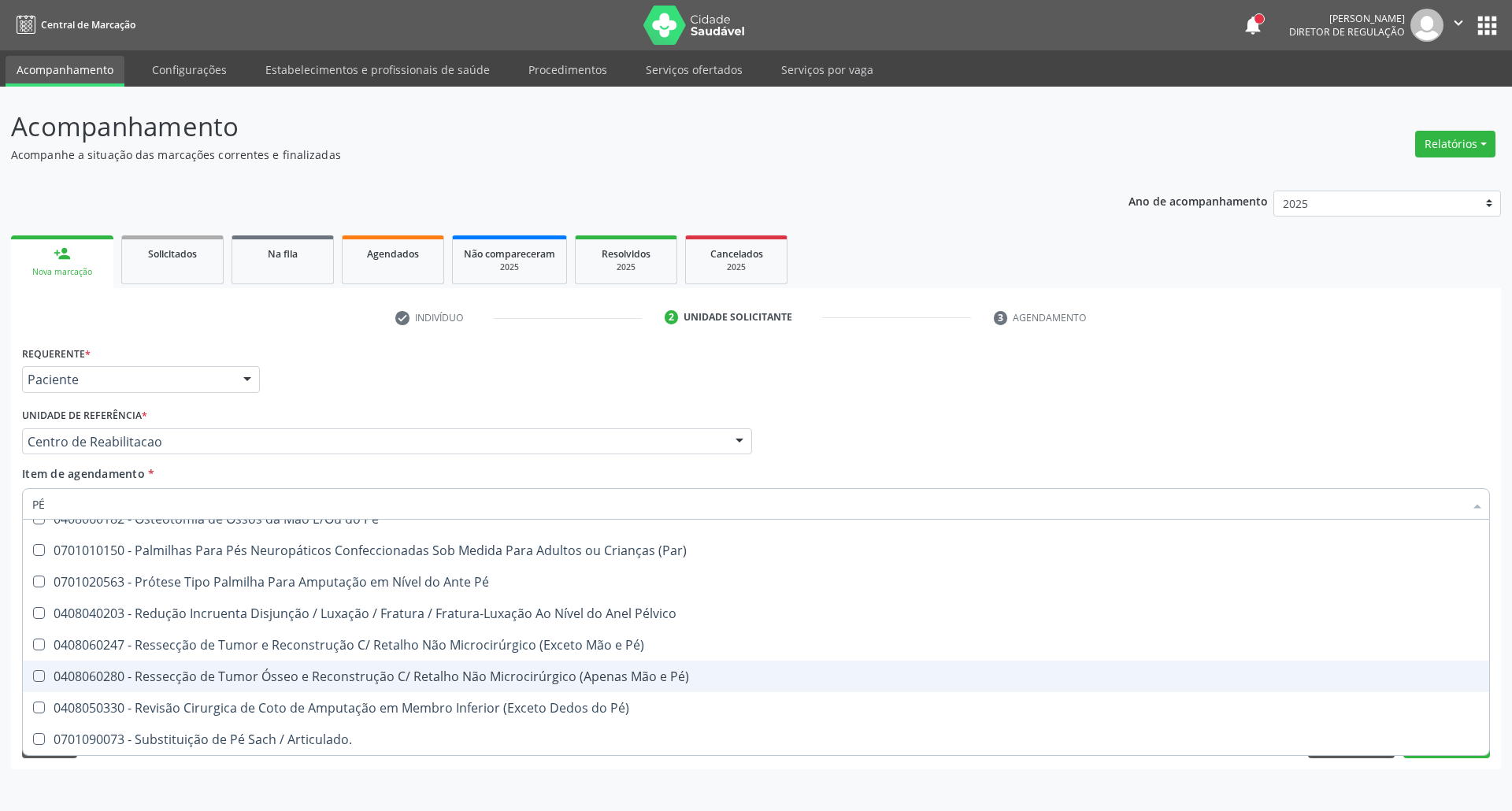
scroll to position [710, 0]
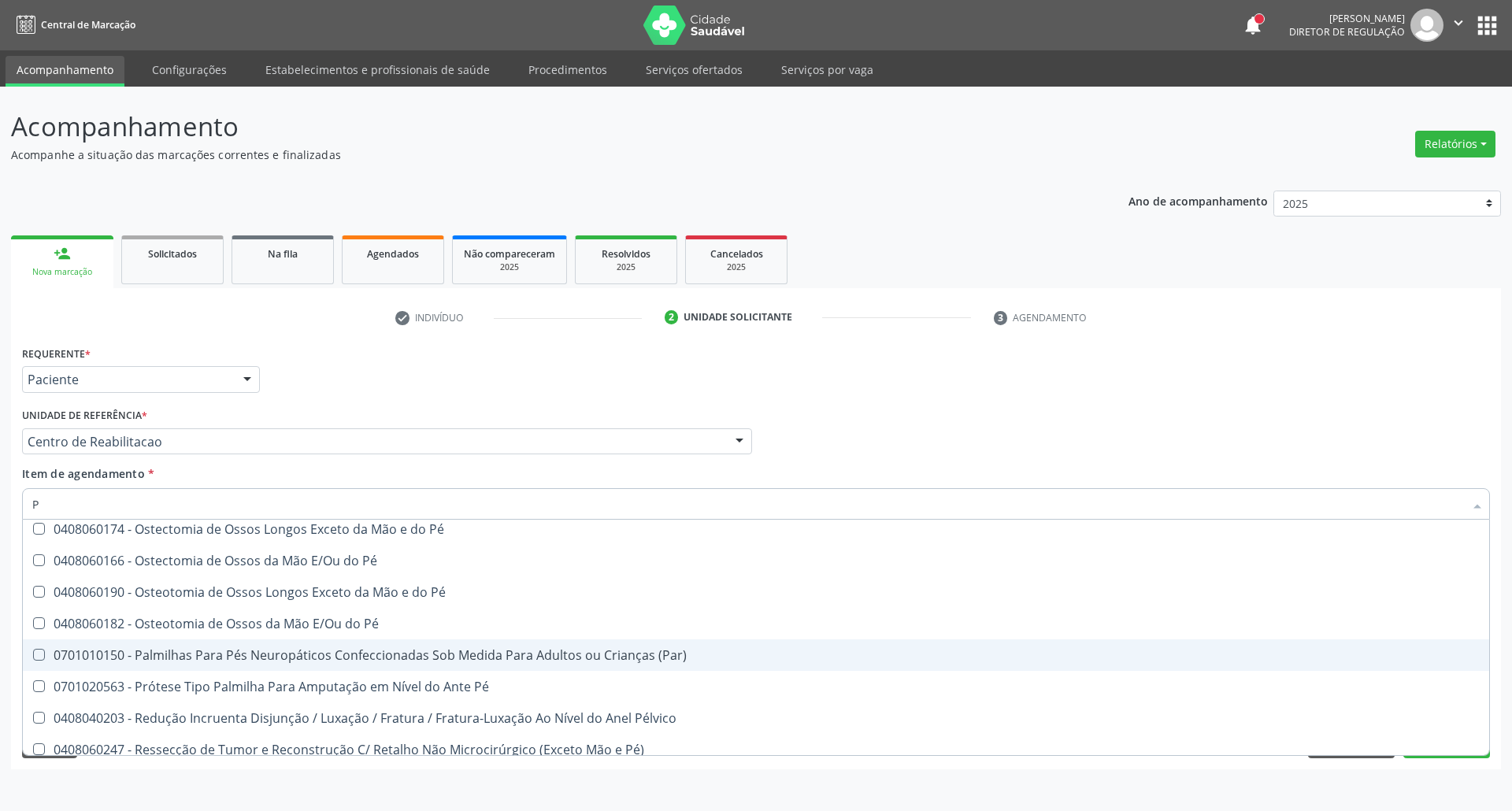
type input "PE"
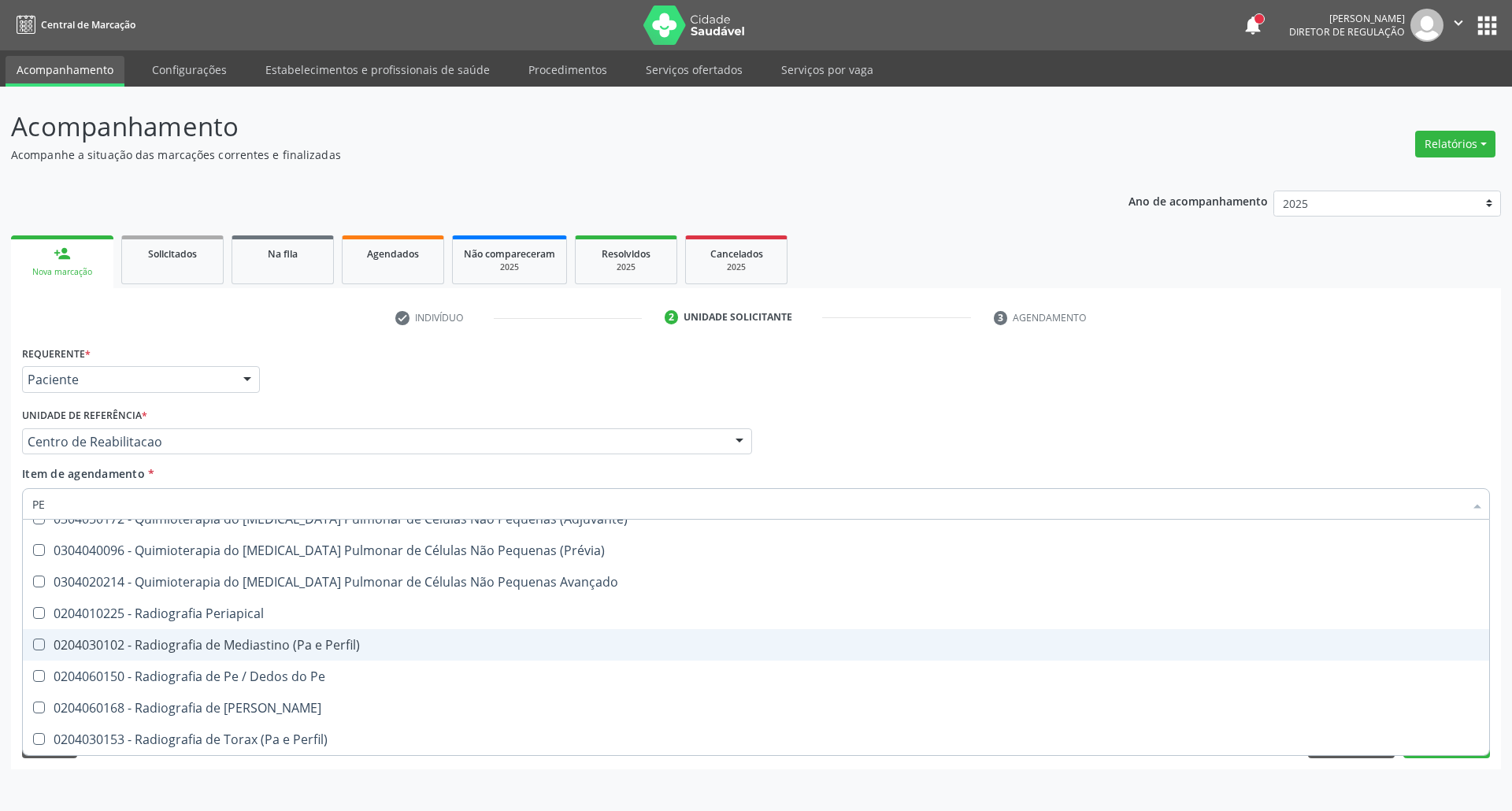
scroll to position [19196, 0]
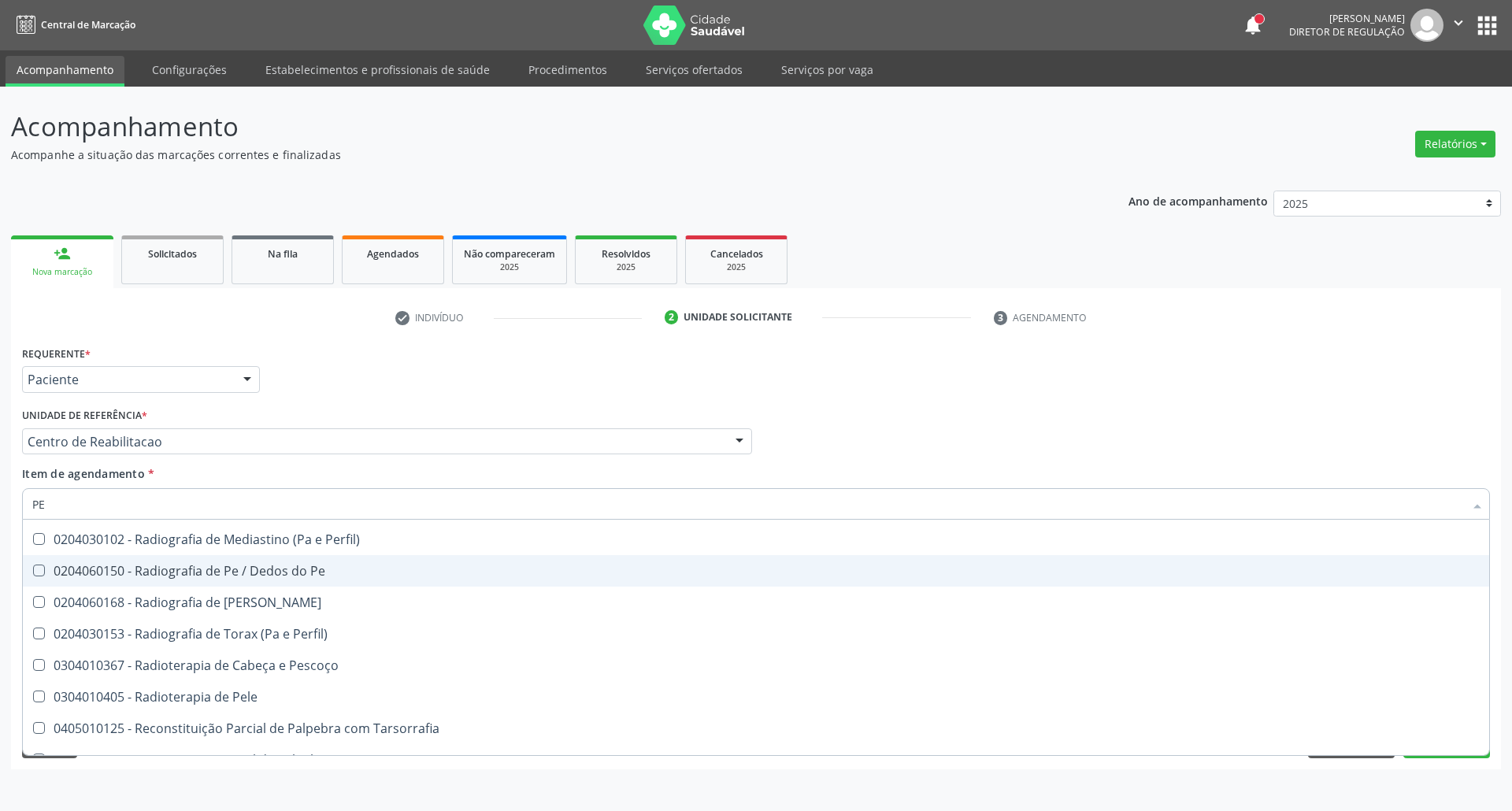
click at [406, 563] on span "0204060150 - Radiografia de Pe / Dedos do Pe" at bounding box center [865, 570] width 1686 height 31
checkbox Pe "true"
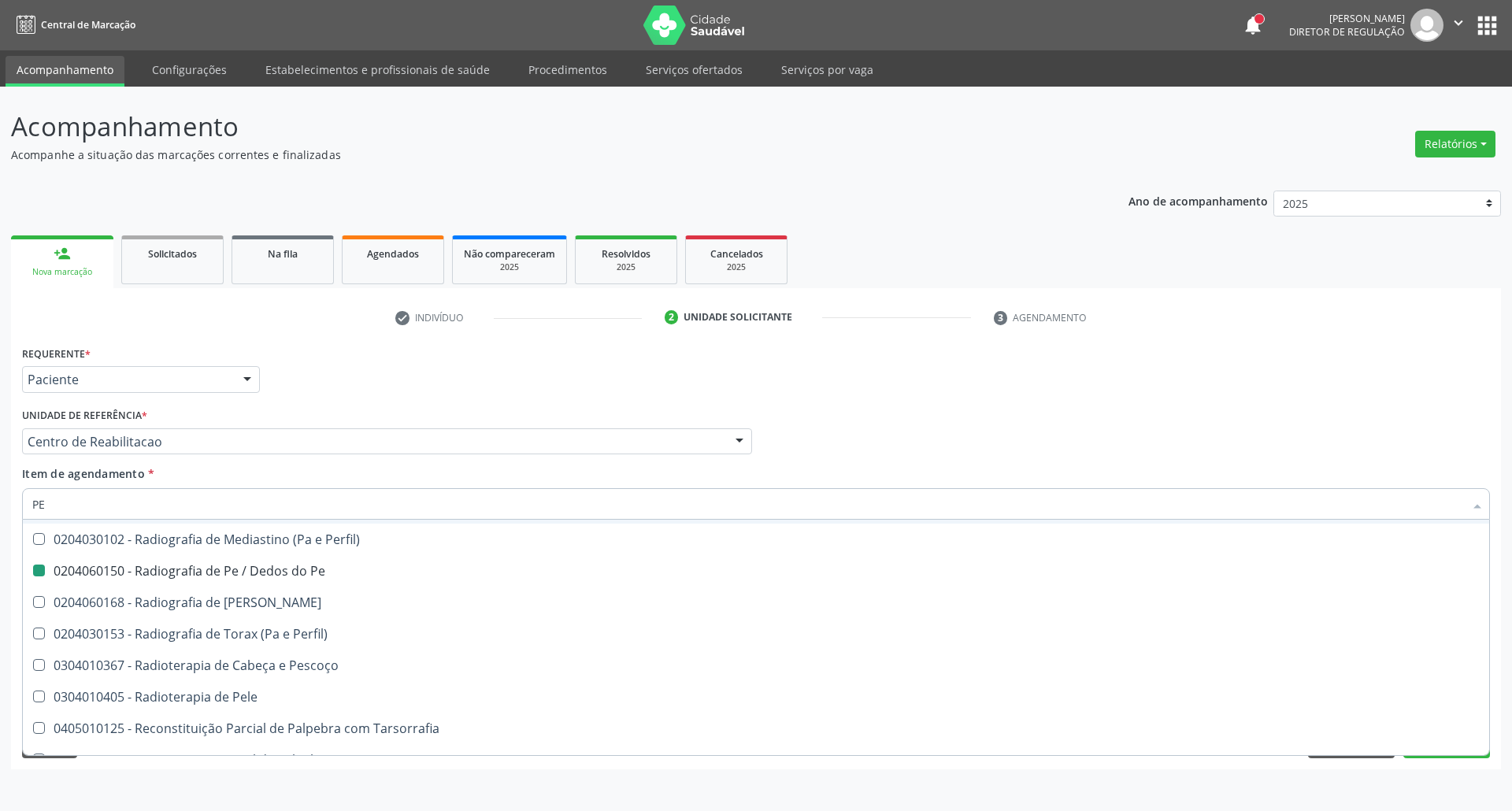
click at [1043, 430] on div "Profissional Solicitante Por favor, selecione a Unidade de Atendimento primeiro…" at bounding box center [756, 434] width 1476 height 61
checkbox Lei "true"
checkbox Queimado "true"
checkbox Multiprofissional "true"
checkbox Reabilitacao "true"
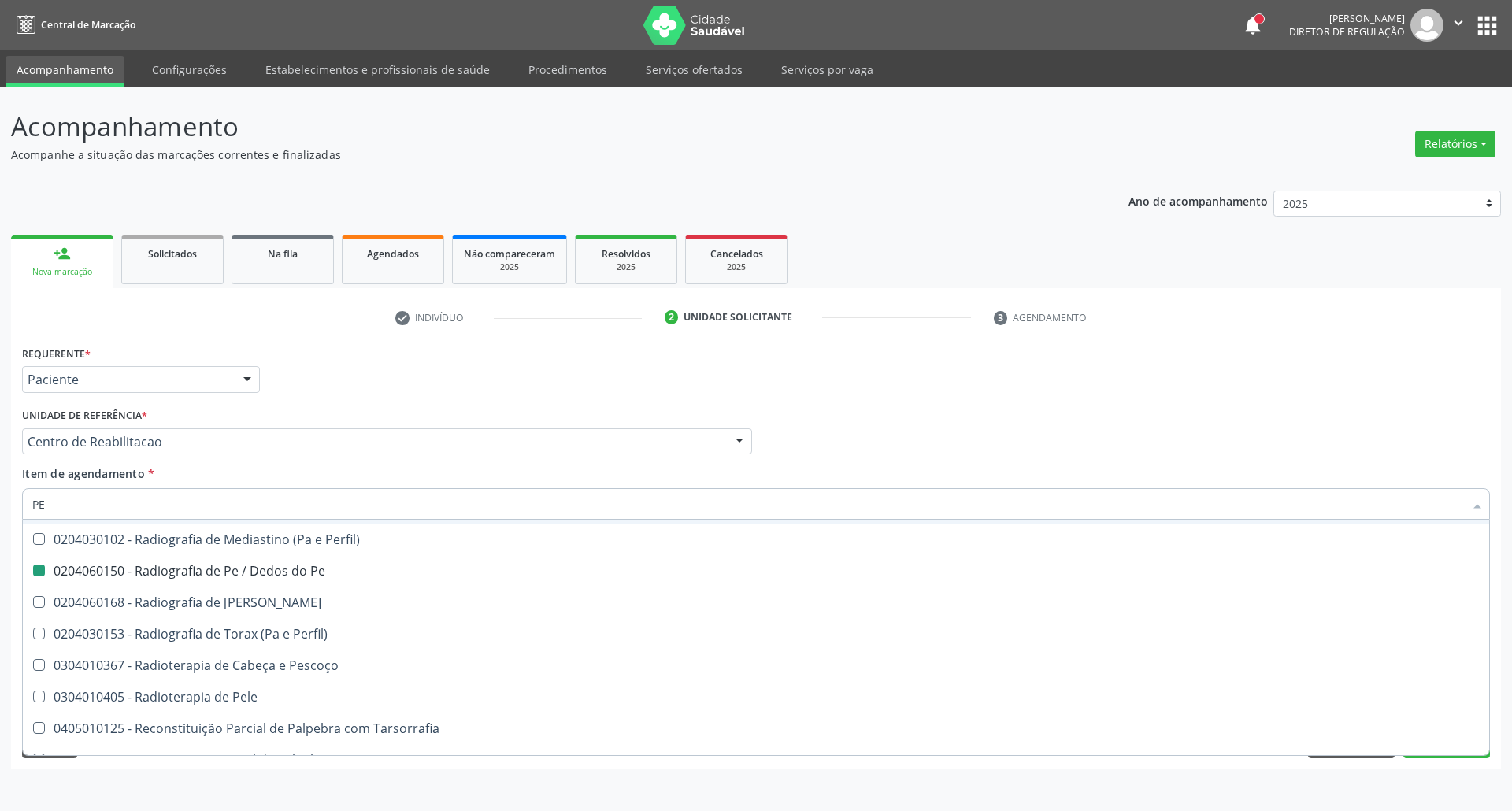
checkbox Pe "false"
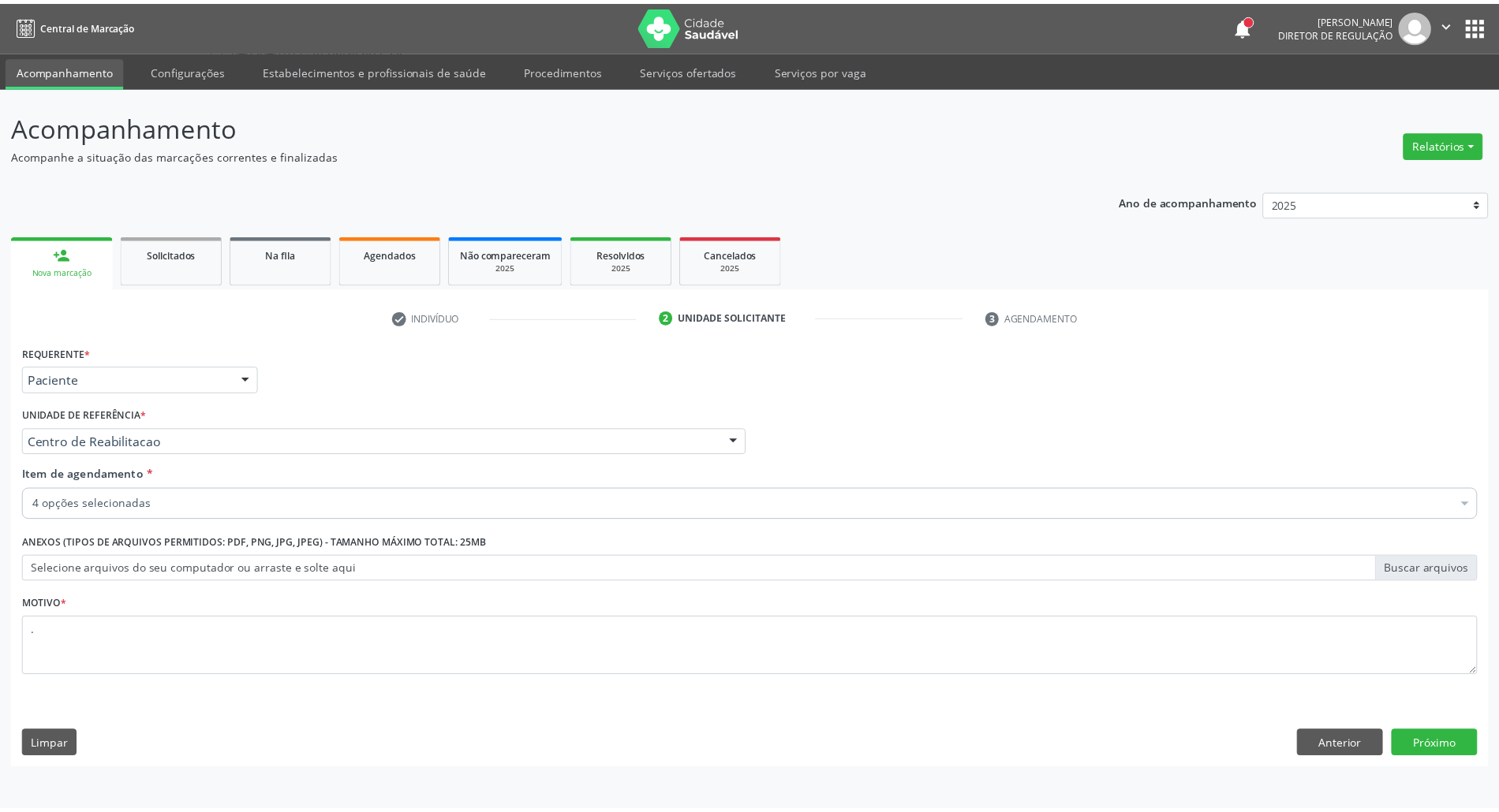
scroll to position [0, 0]
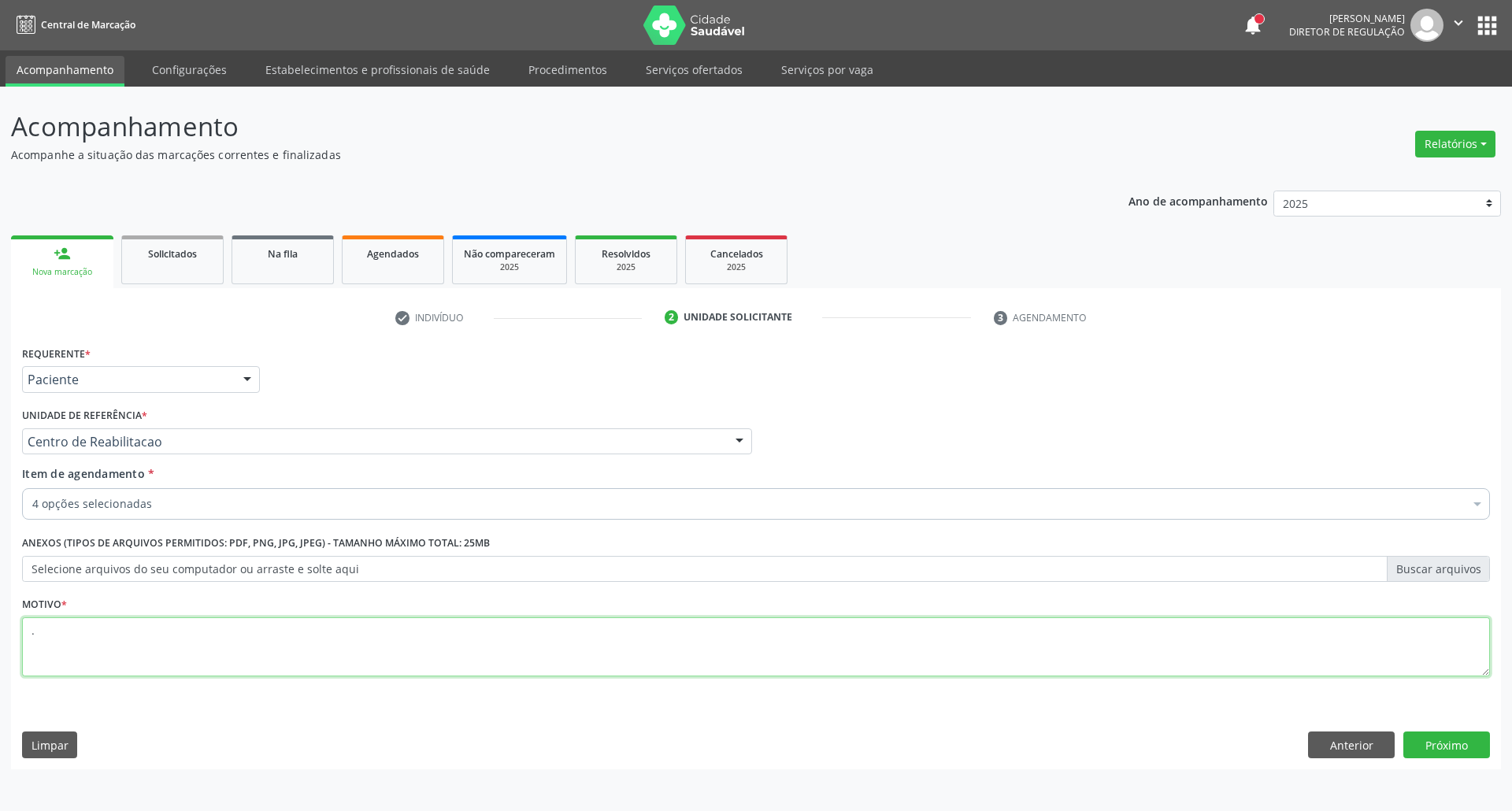
click at [328, 634] on textarea "." at bounding box center [755, 647] width 1467 height 60
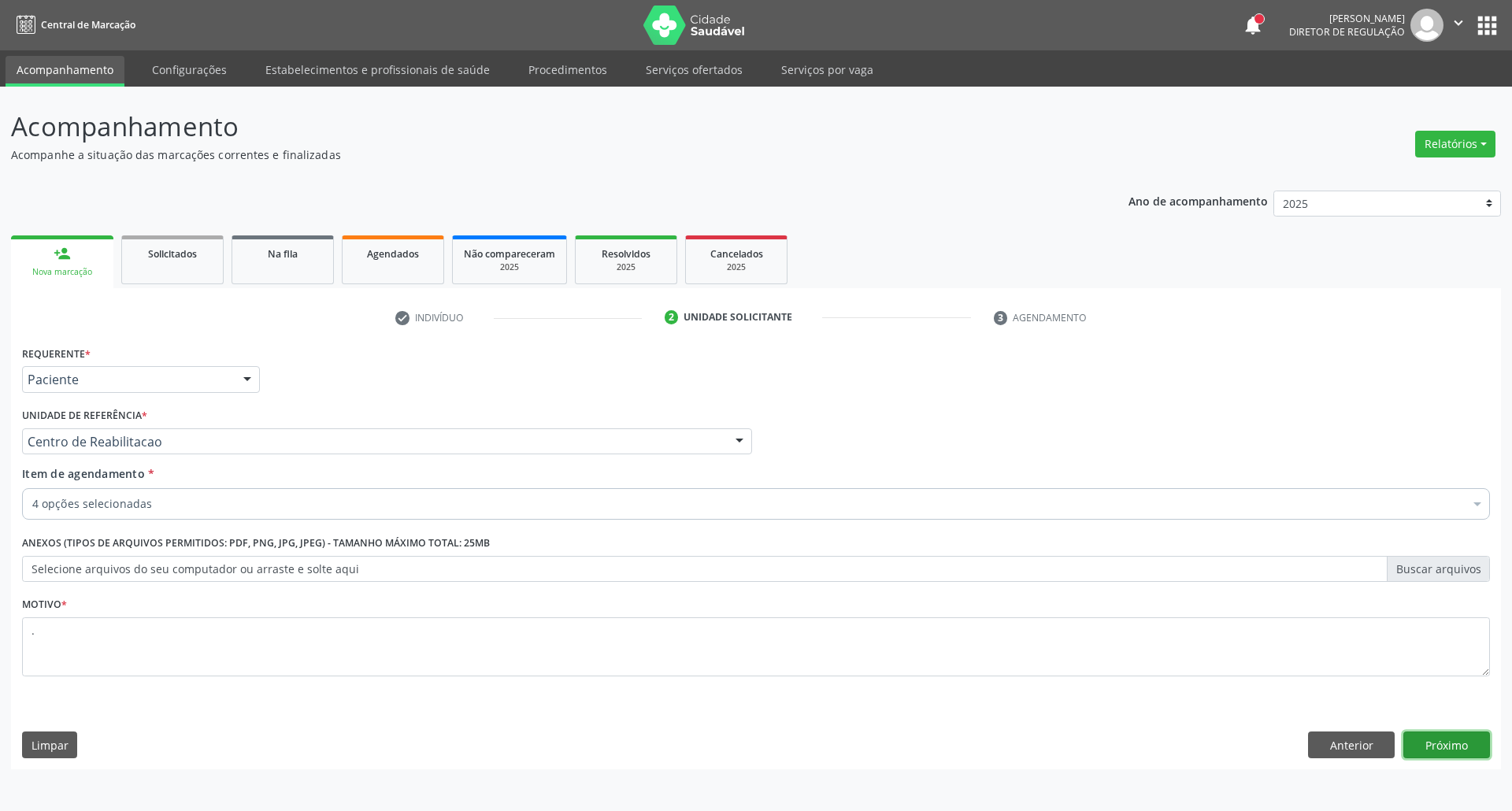
click at [1441, 748] on button "Próximo" at bounding box center [1446, 745] width 87 height 27
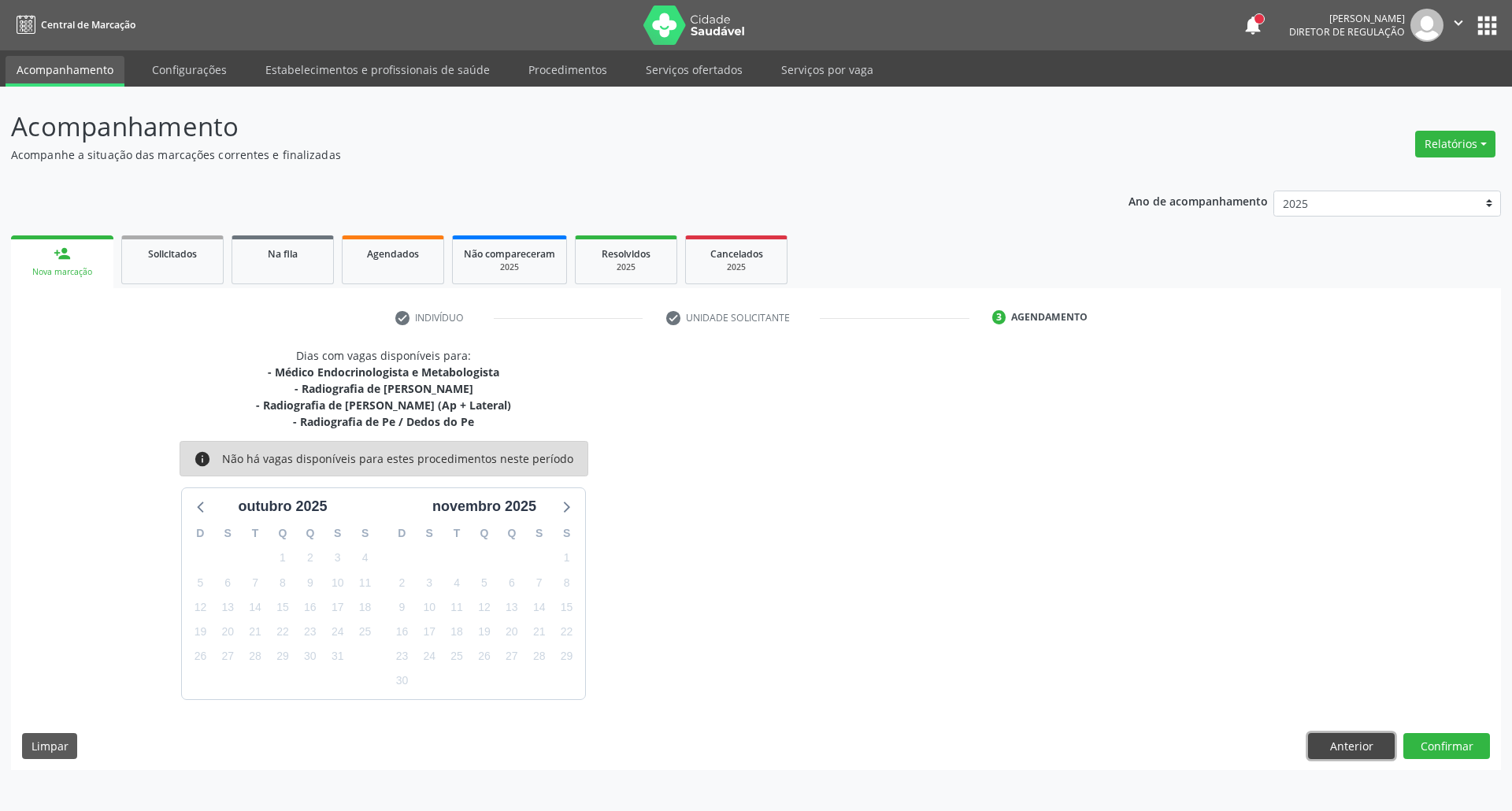
click at [1377, 748] on button "Anterior" at bounding box center [1351, 747] width 87 height 27
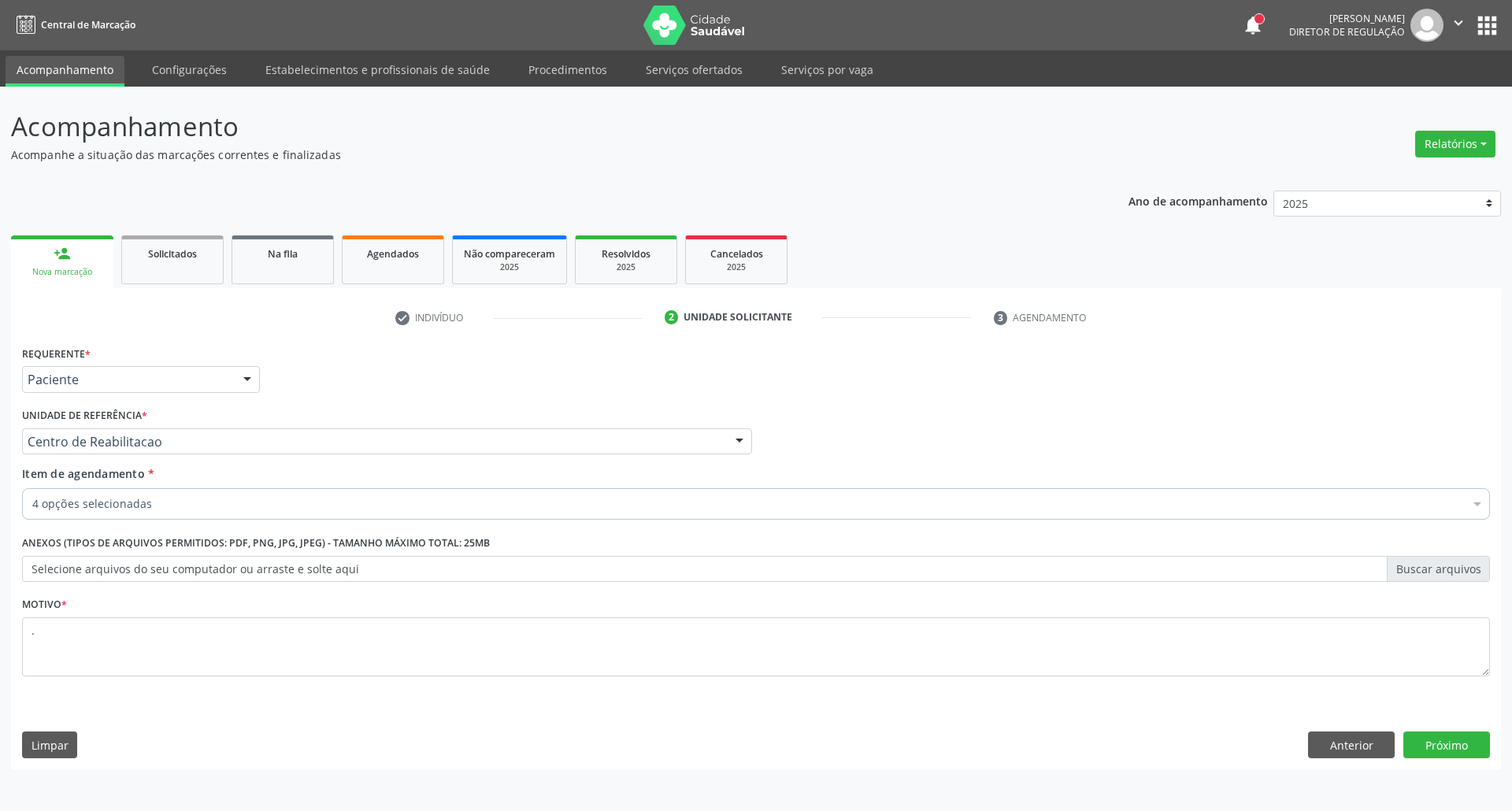
click at [186, 518] on div "4 opções selecionadas" at bounding box center [755, 504] width 1467 height 31
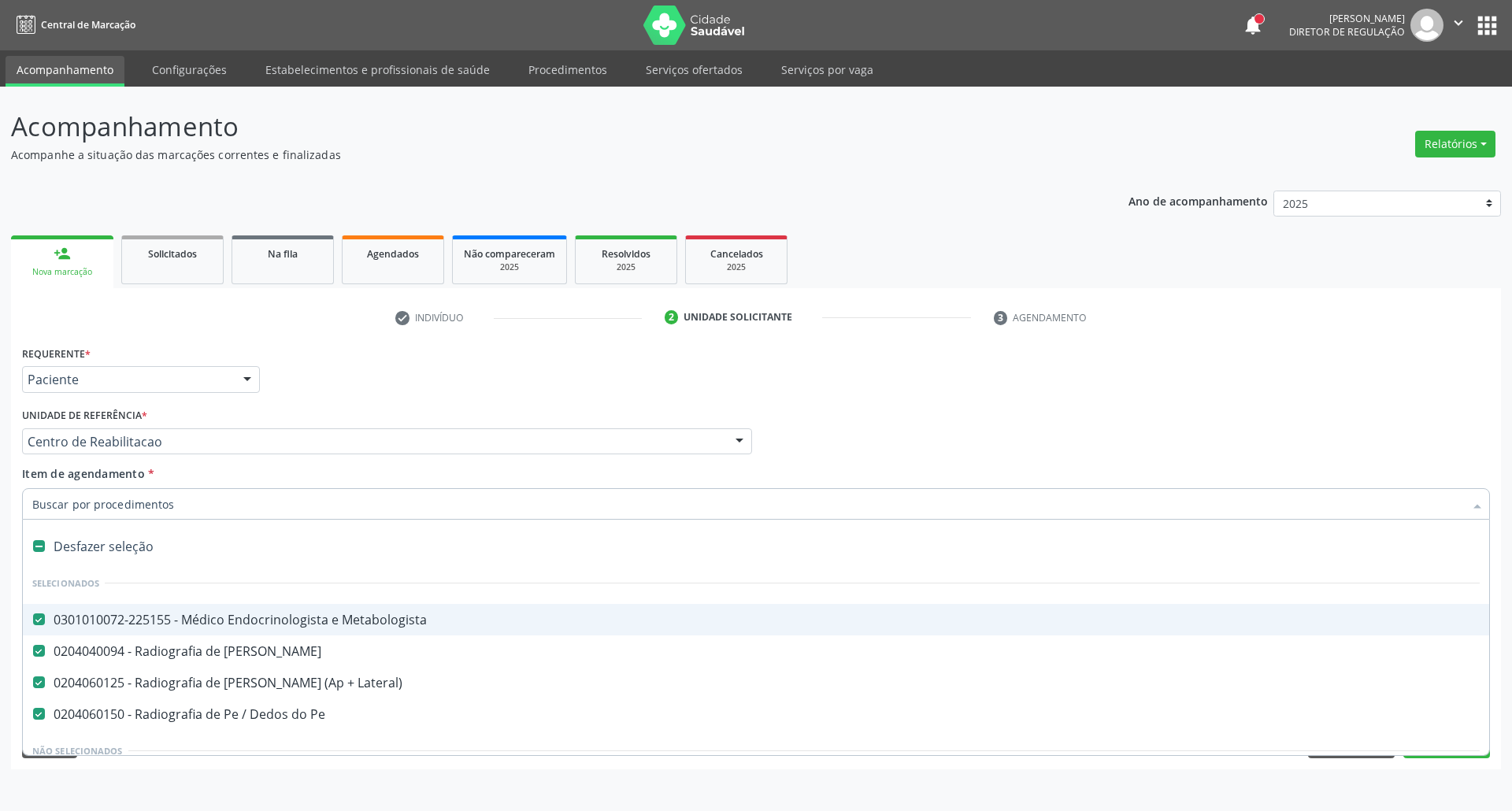
click at [150, 621] on div "0301010072-225155 - Médico Endocrinologista e Metabologista" at bounding box center [755, 619] width 1447 height 13
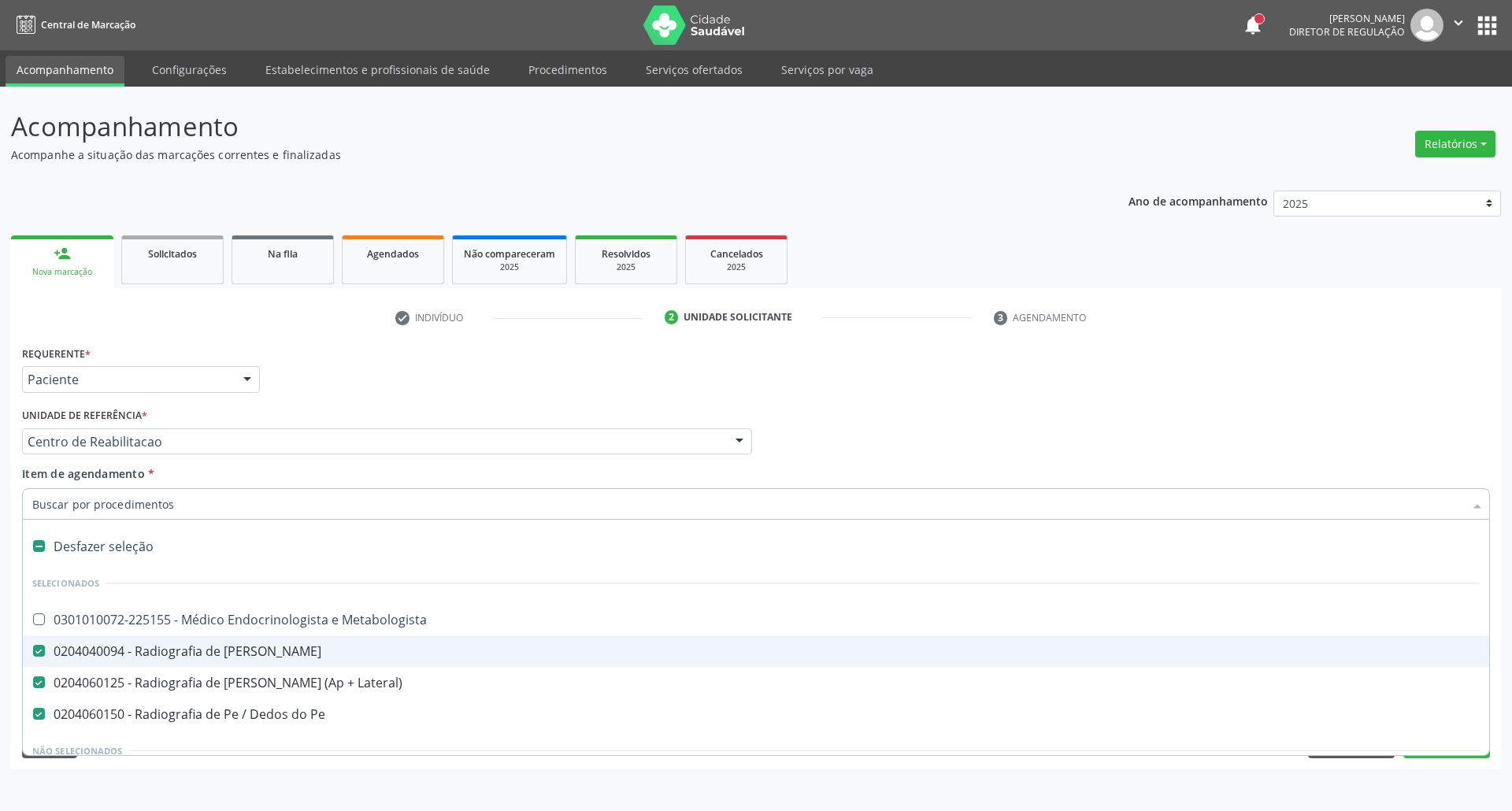
click at [1478, 432] on div "Profissional Solicitante Por favor, selecione a Unidade de Atendimento primeiro…" at bounding box center [756, 434] width 1476 height 61
checkbox Metabologista "true"
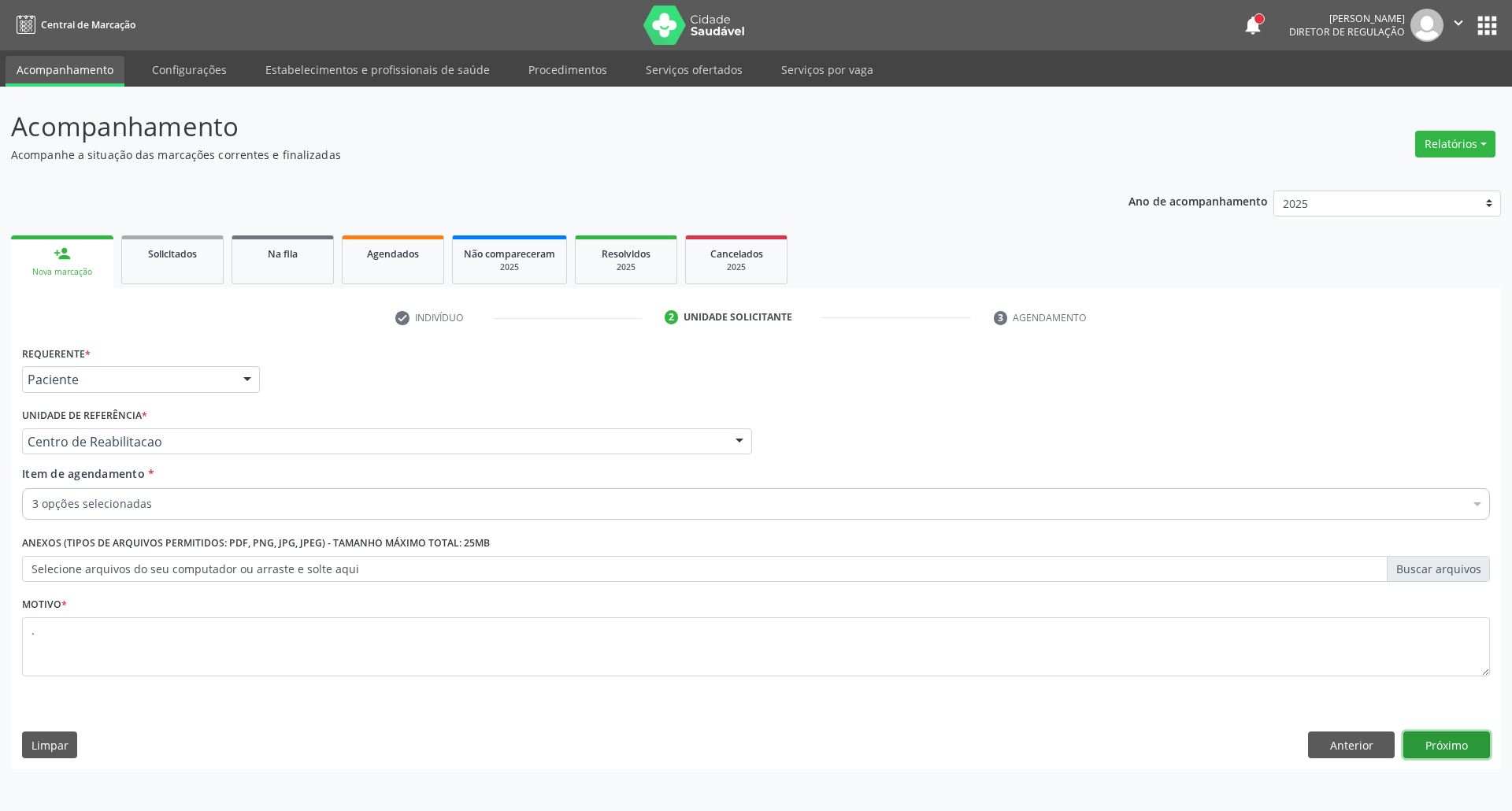
click at [1429, 748] on button "Próximo" at bounding box center [1446, 745] width 87 height 27
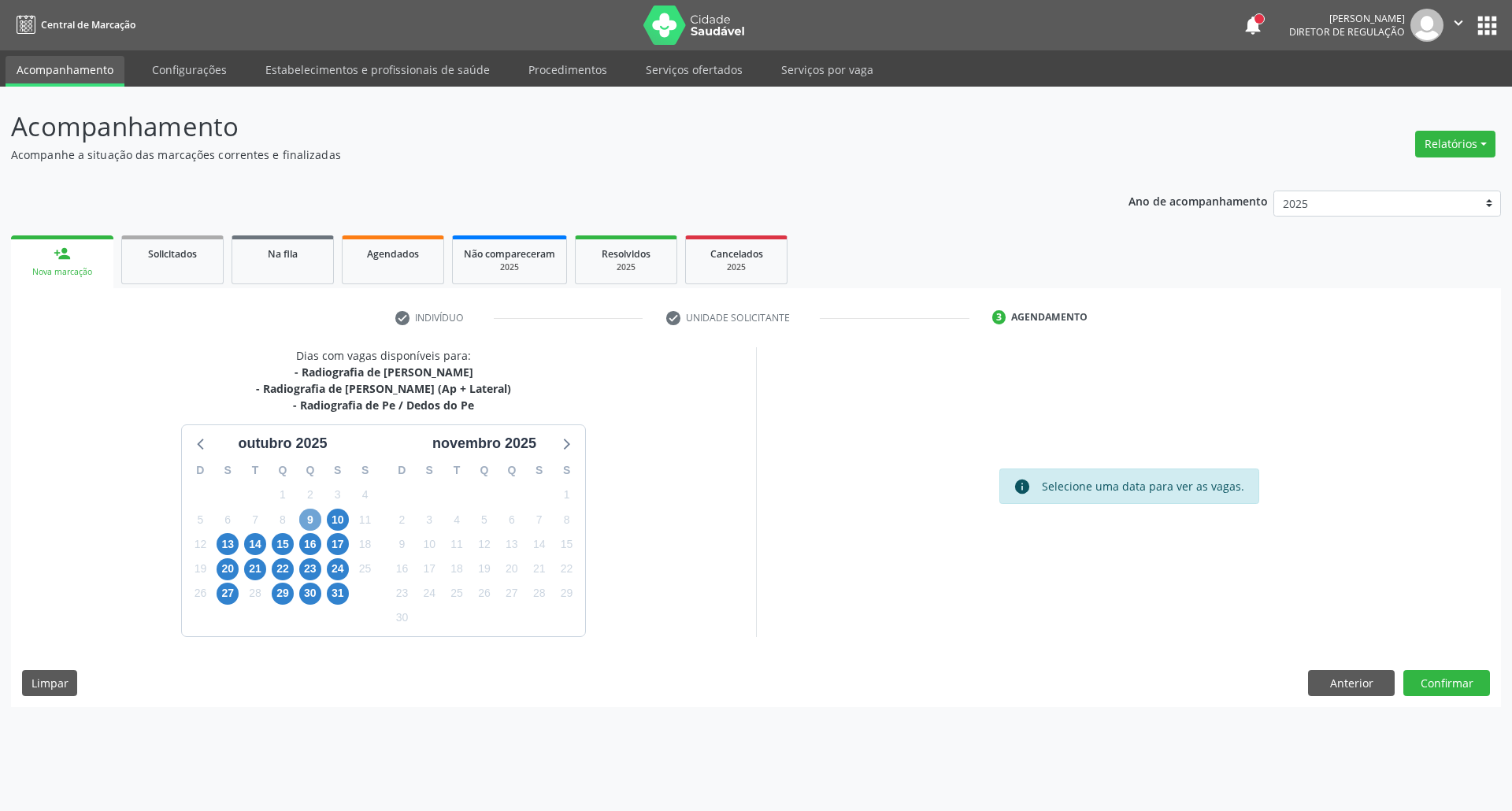
click at [309, 524] on span "9" at bounding box center [310, 520] width 22 height 22
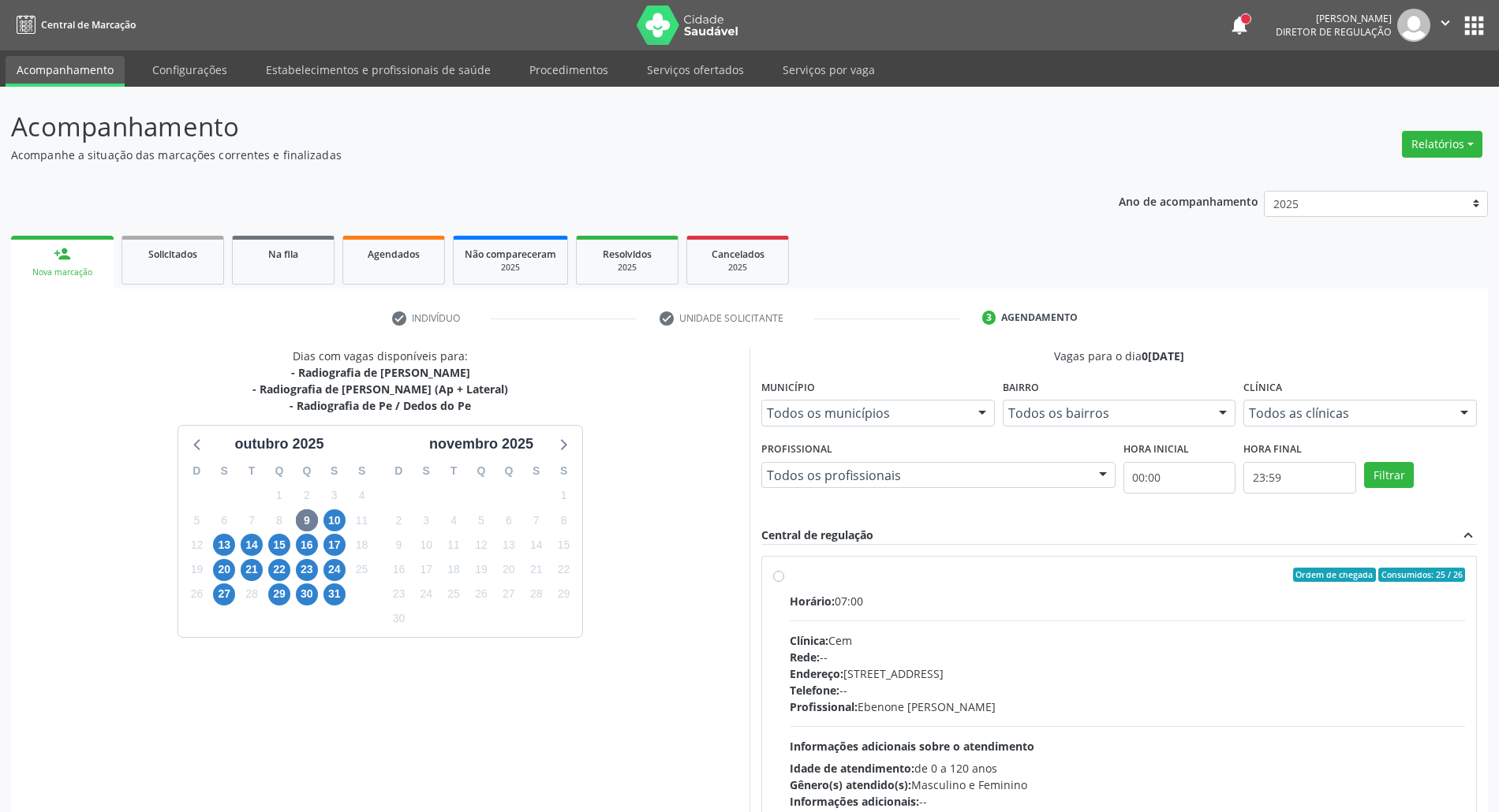
click at [924, 595] on div "Horário: 07:00" at bounding box center [1127, 601] width 676 height 17
click at [784, 582] on input "Ordem de chegada Consumidos: 25 / 26 Horário: 07:00 Clínica: Cem Rede: -- Ender…" at bounding box center [779, 574] width 11 height 14
radio input "true"
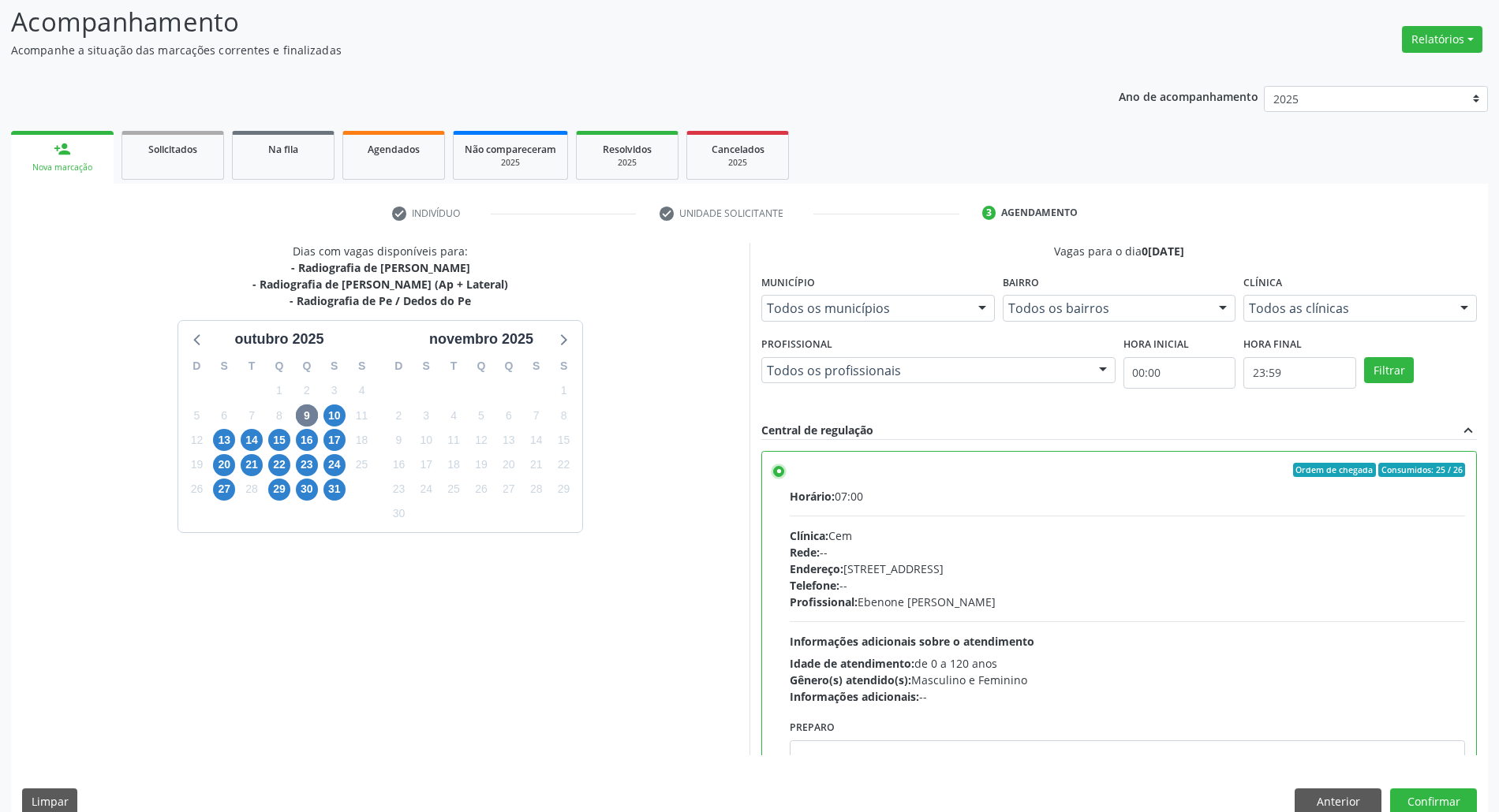
scroll to position [80, 0]
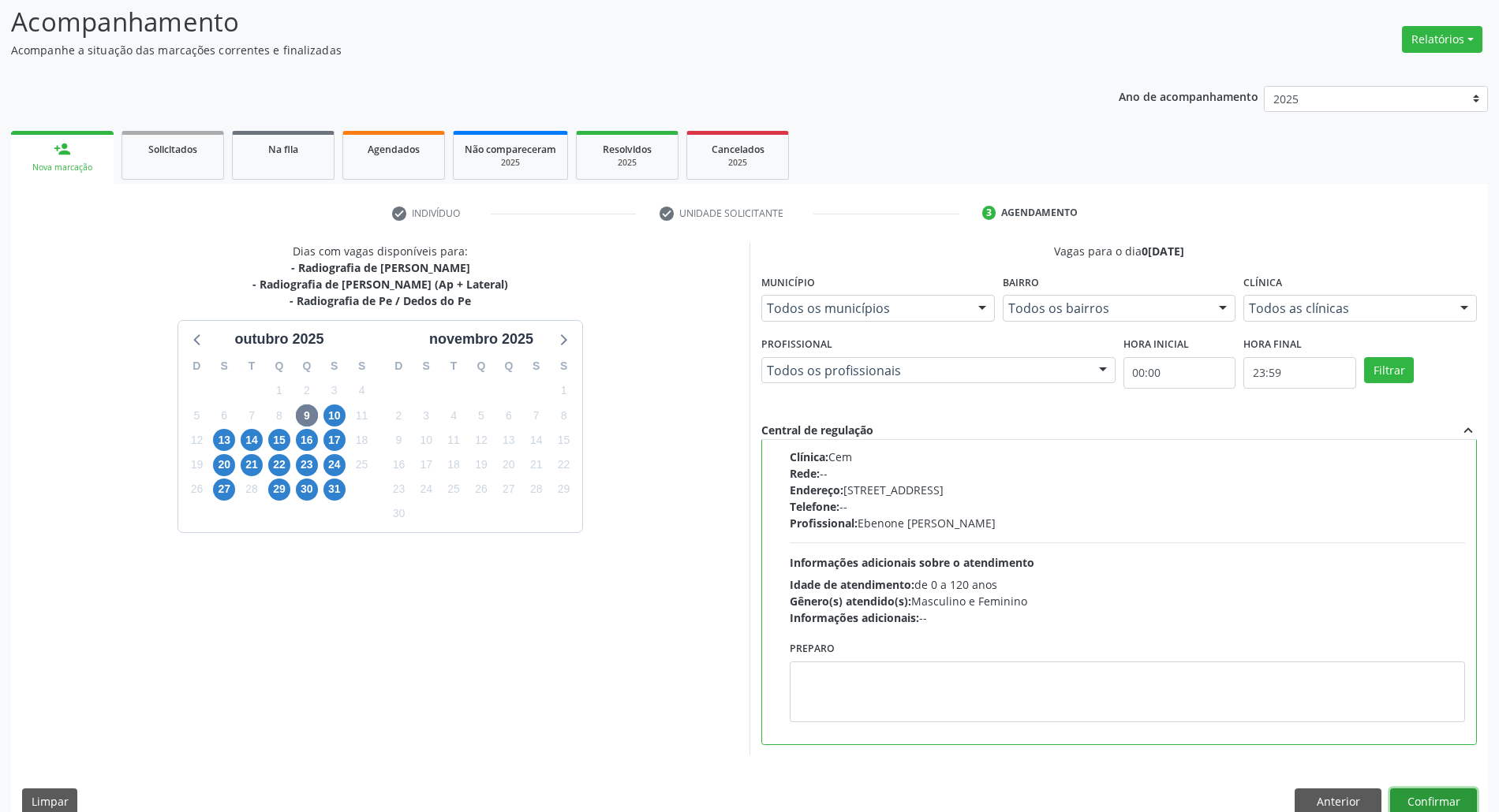
click at [1427, 802] on button "Confirmar" at bounding box center [1433, 802] width 87 height 27
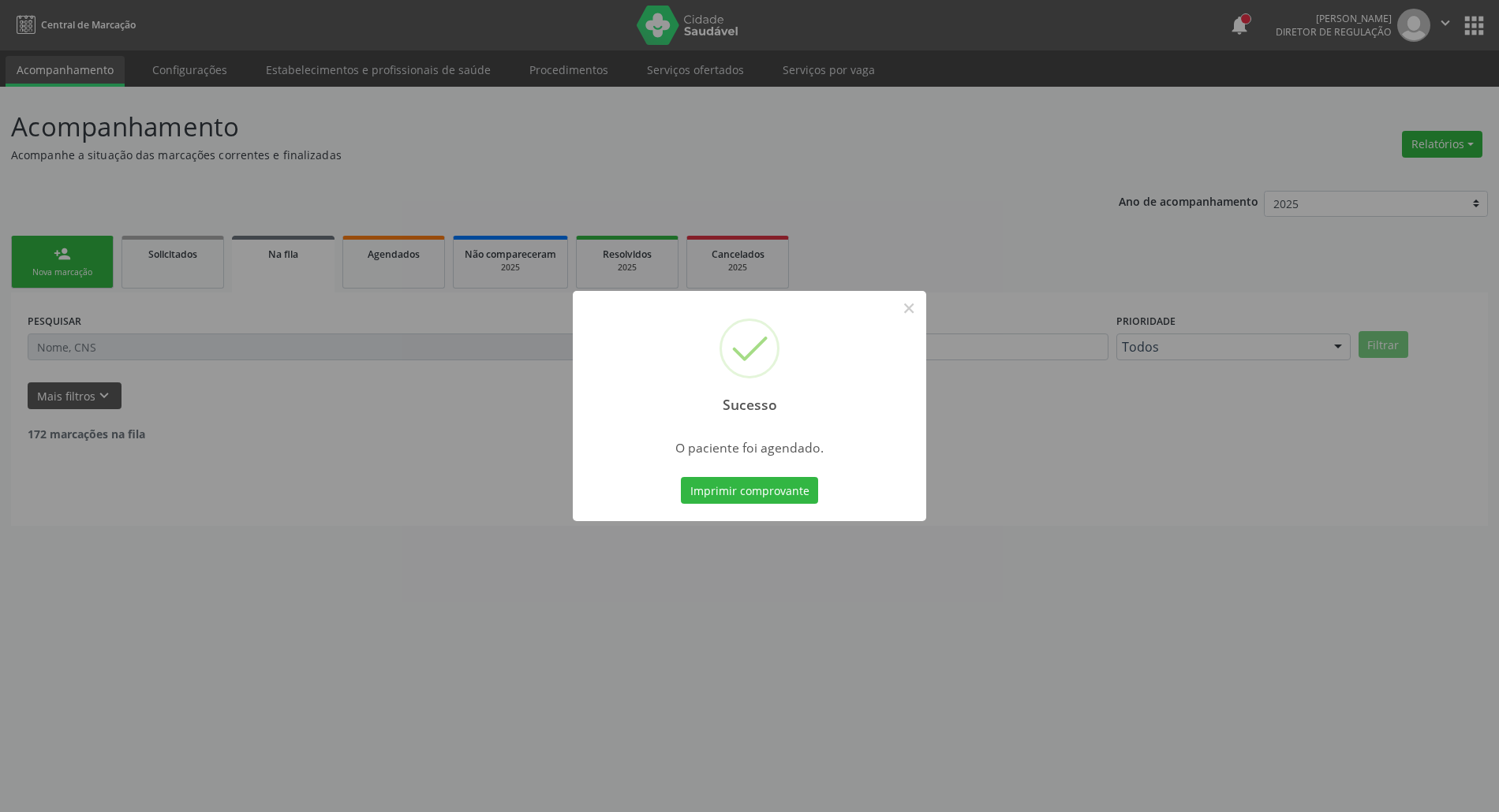
scroll to position [0, 0]
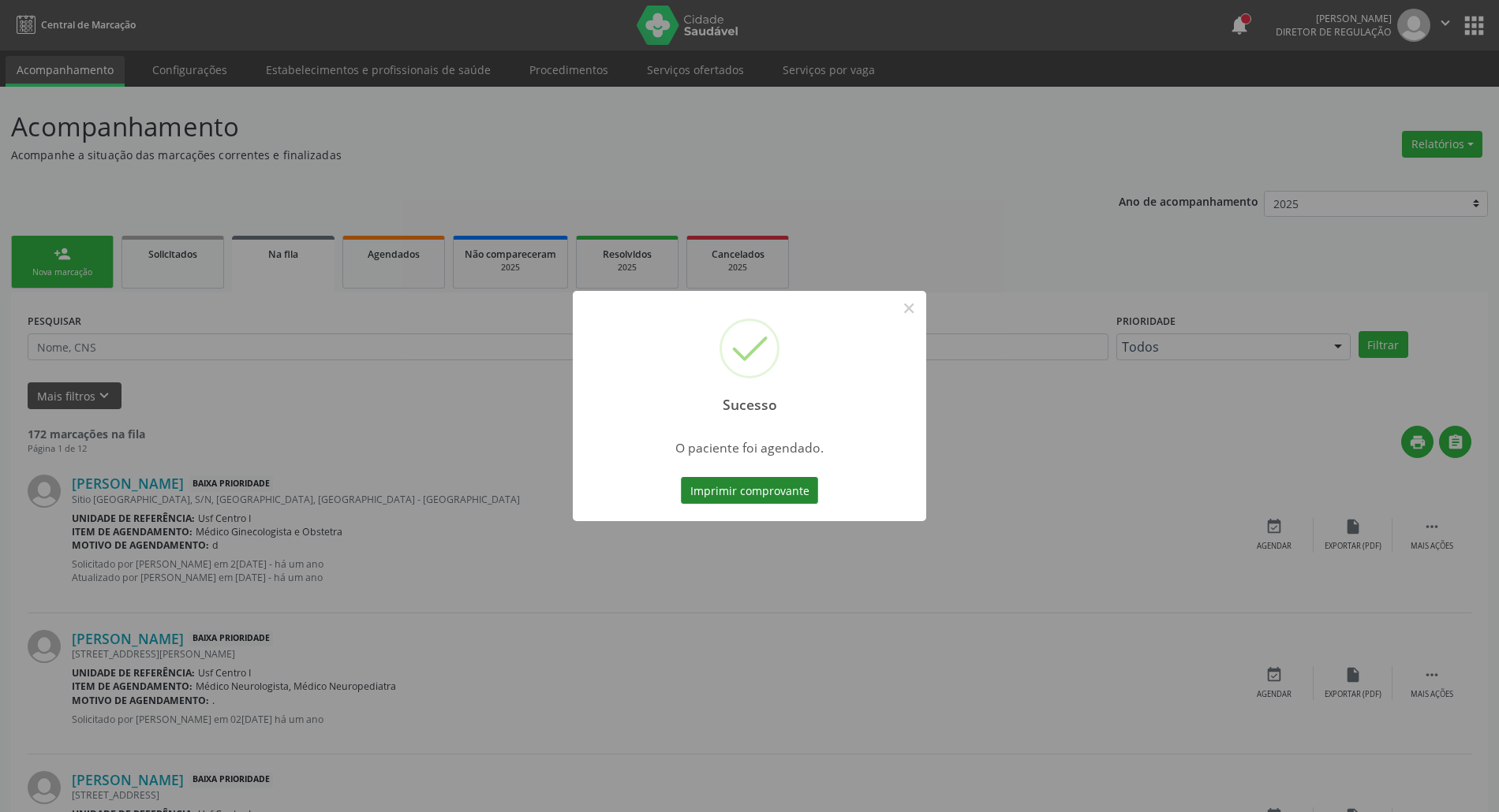
click at [759, 492] on button "Imprimir comprovante" at bounding box center [749, 491] width 137 height 27
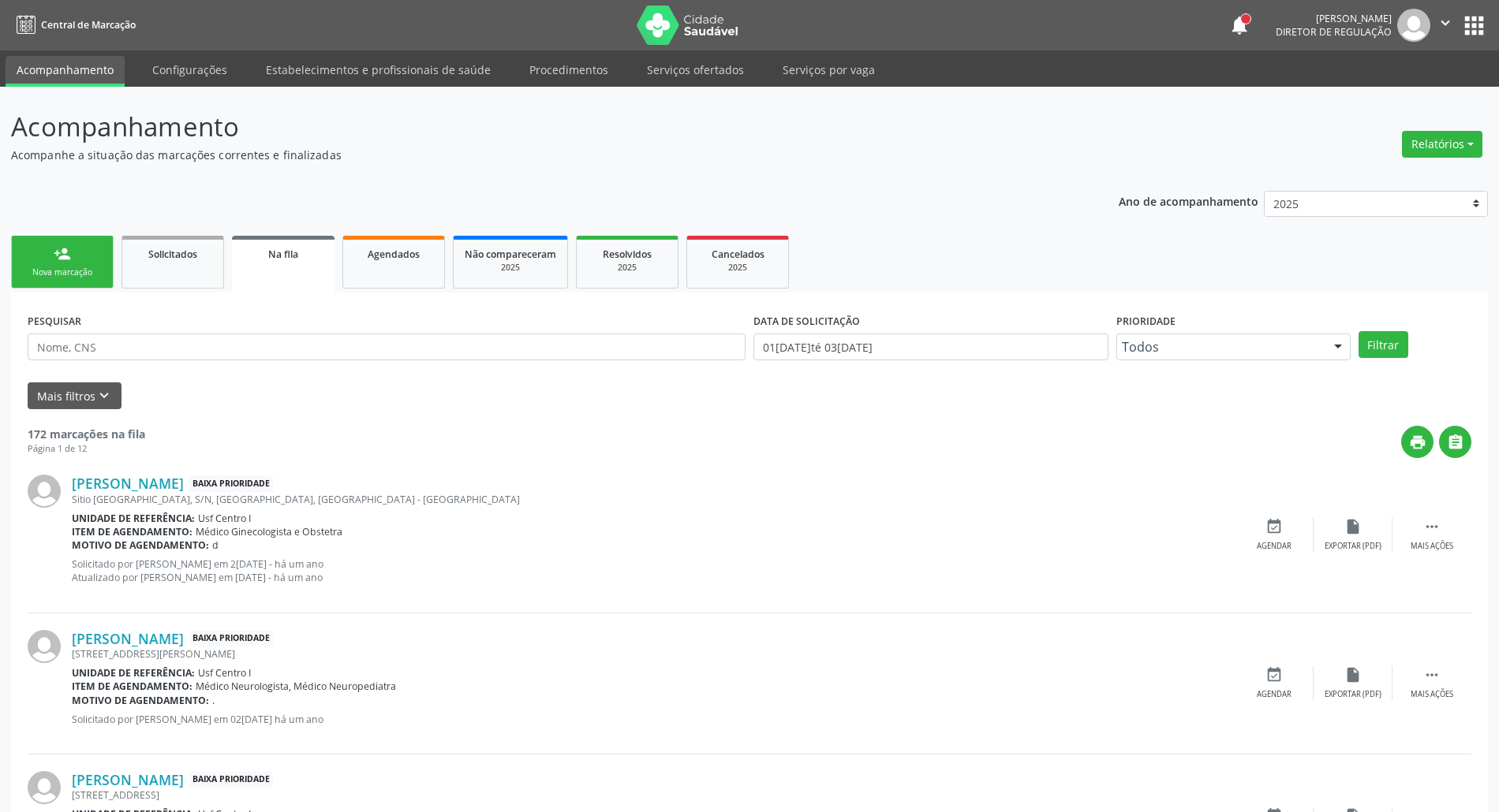
click at [47, 272] on div "Nova marcação" at bounding box center [62, 273] width 79 height 12
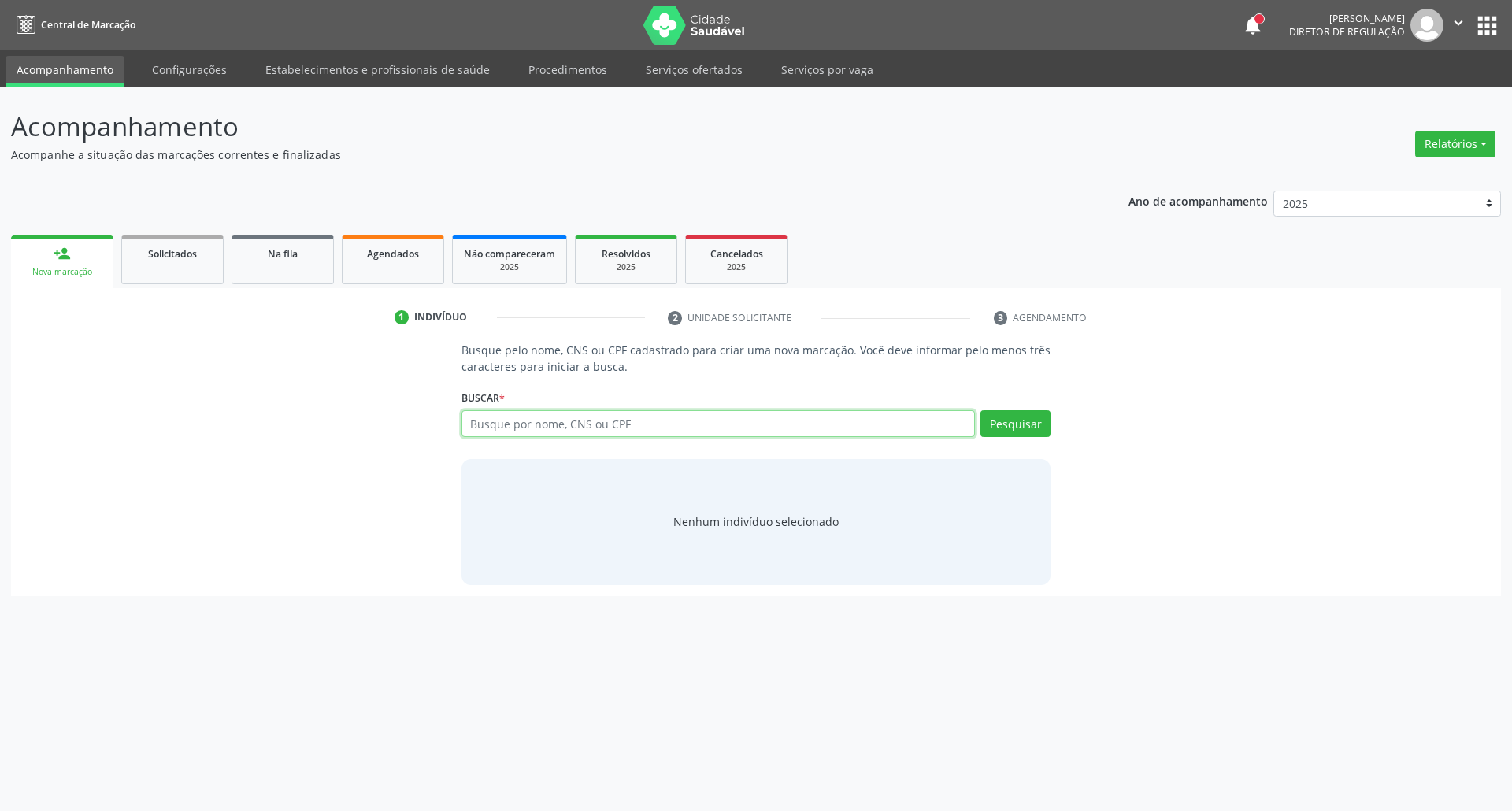
click at [514, 433] on input "text" at bounding box center [718, 424] width 514 height 27
paste input "680.204.494-34"
type input "680.204.494-34"
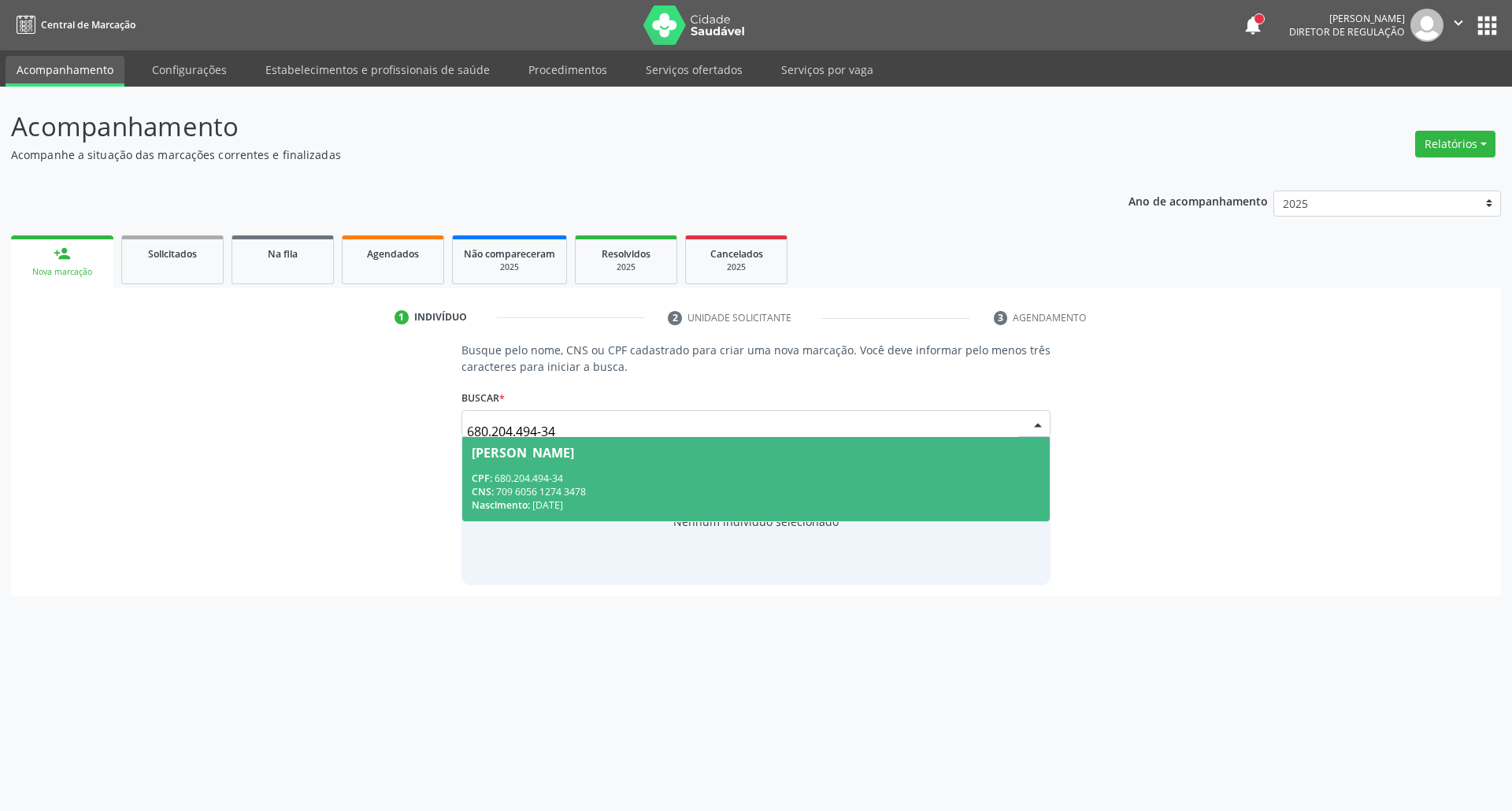
click at [608, 493] on div "CNS: 709 6056 1274 3478" at bounding box center [756, 492] width 569 height 13
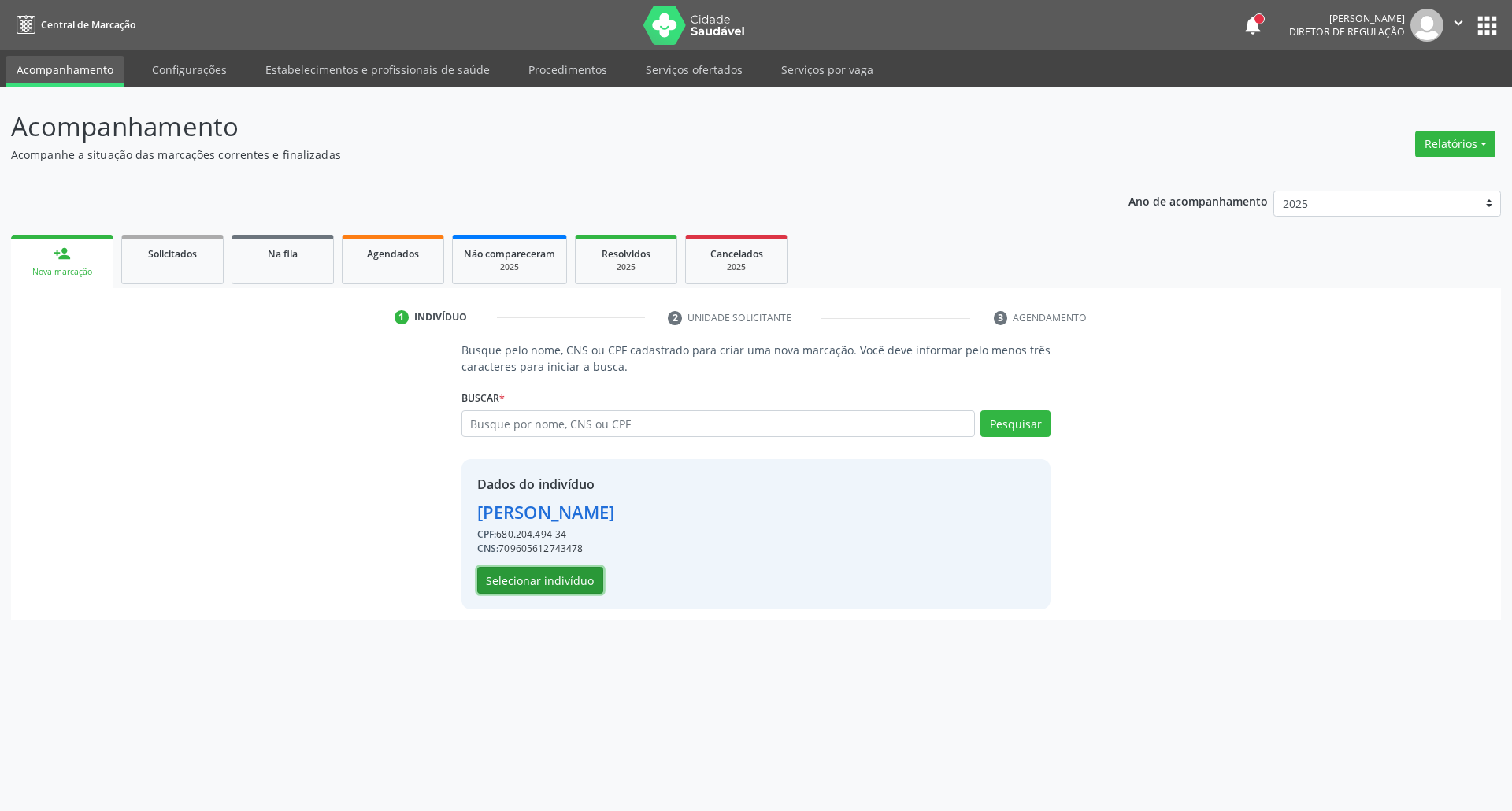
click at [518, 583] on button "Selecionar indivíduo" at bounding box center [540, 580] width 126 height 27
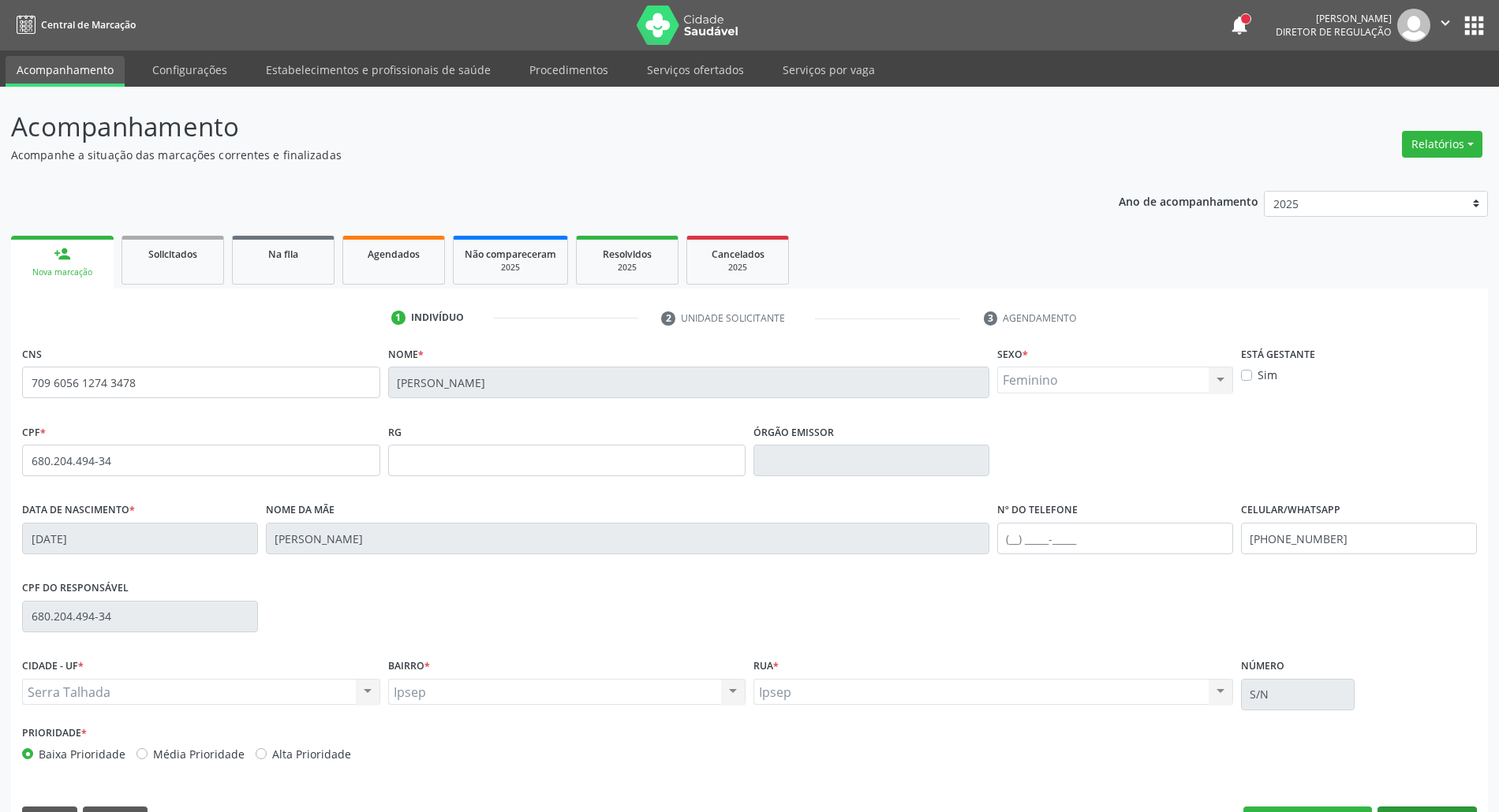
scroll to position [43, 0]
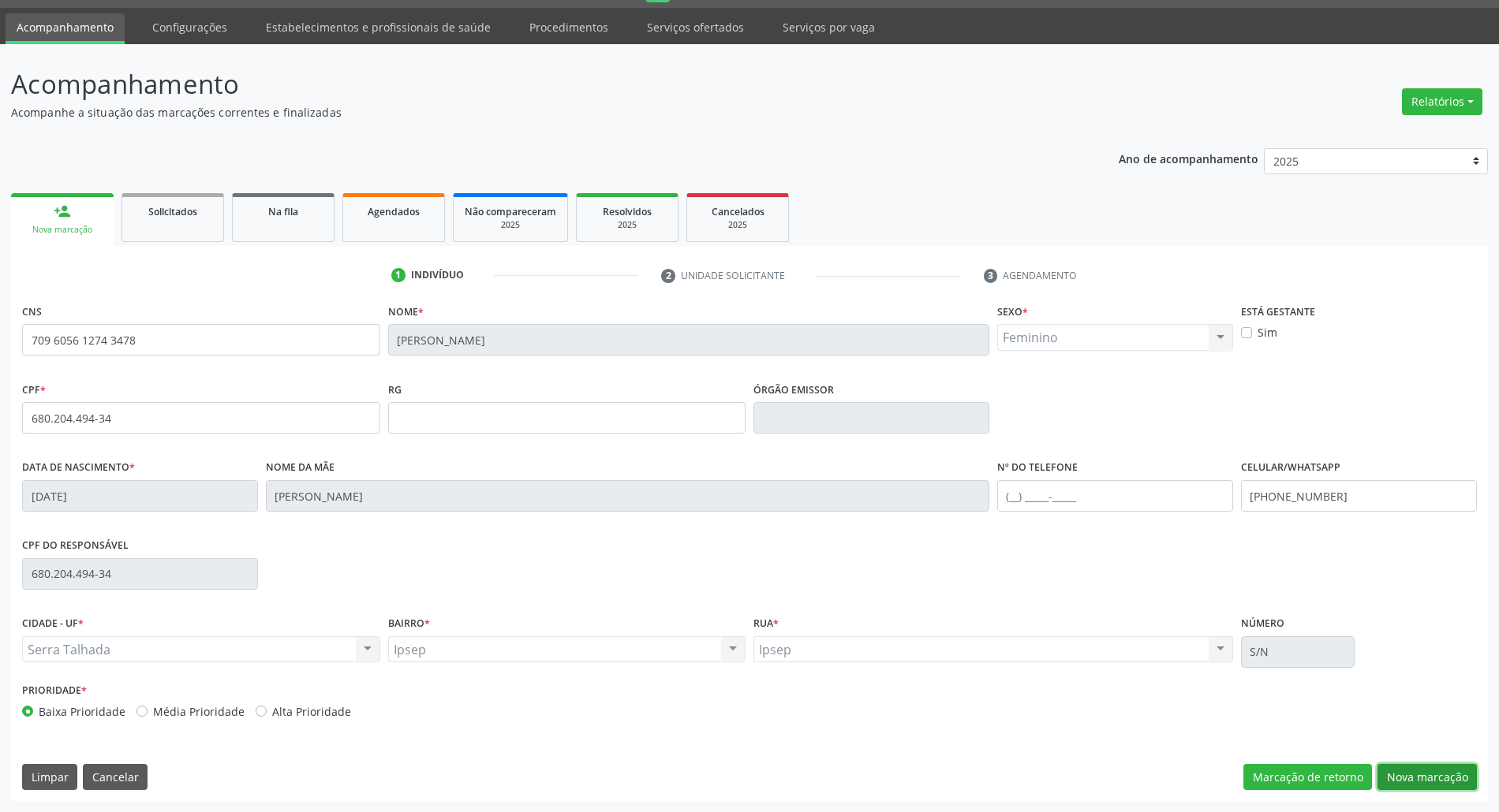
drag, startPoint x: 1411, startPoint y: 770, endPoint x: 1169, endPoint y: 683, distance: 257.2
click at [1408, 765] on button "Nova marcação" at bounding box center [1427, 777] width 99 height 27
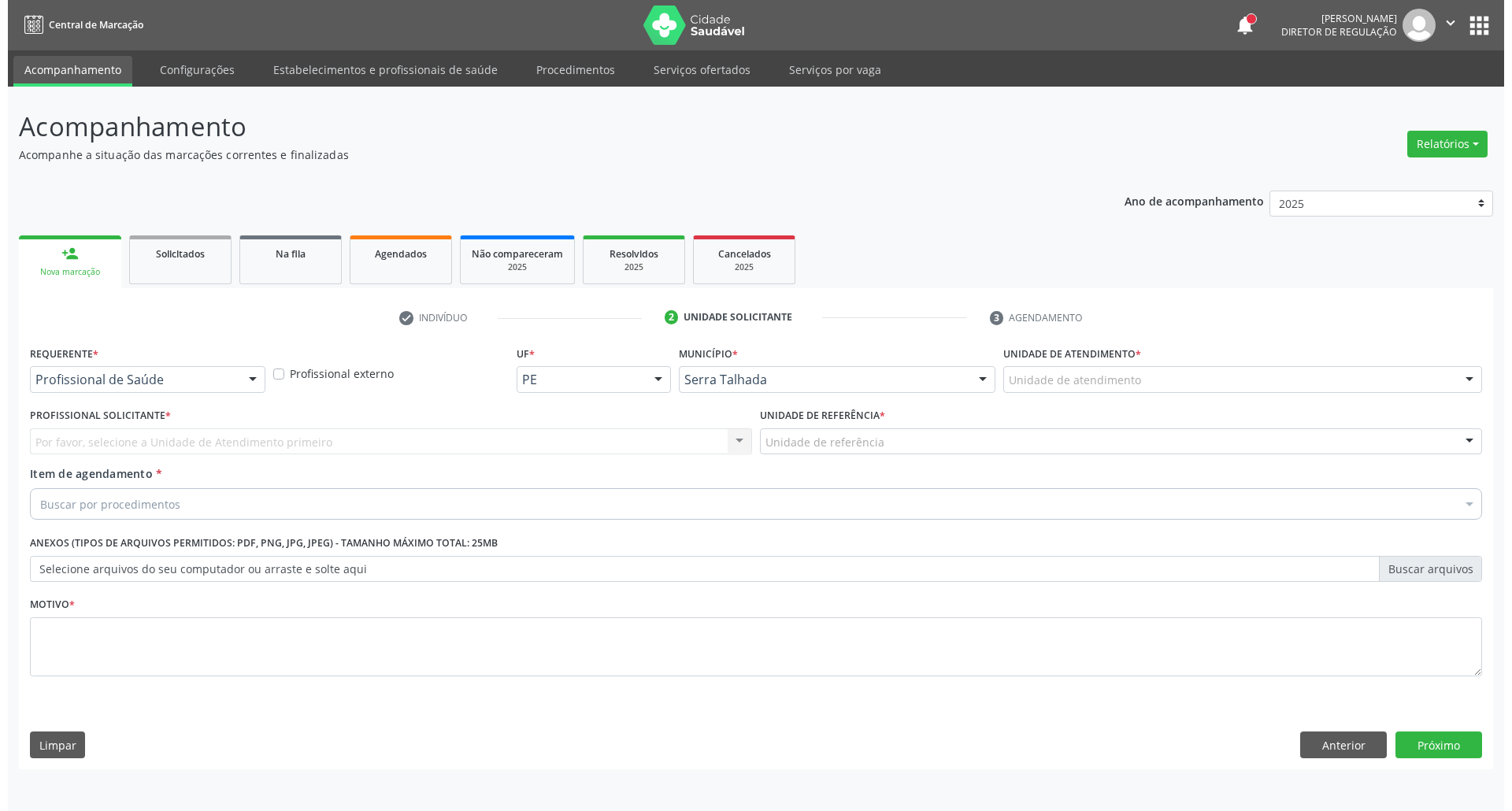
scroll to position [0, 0]
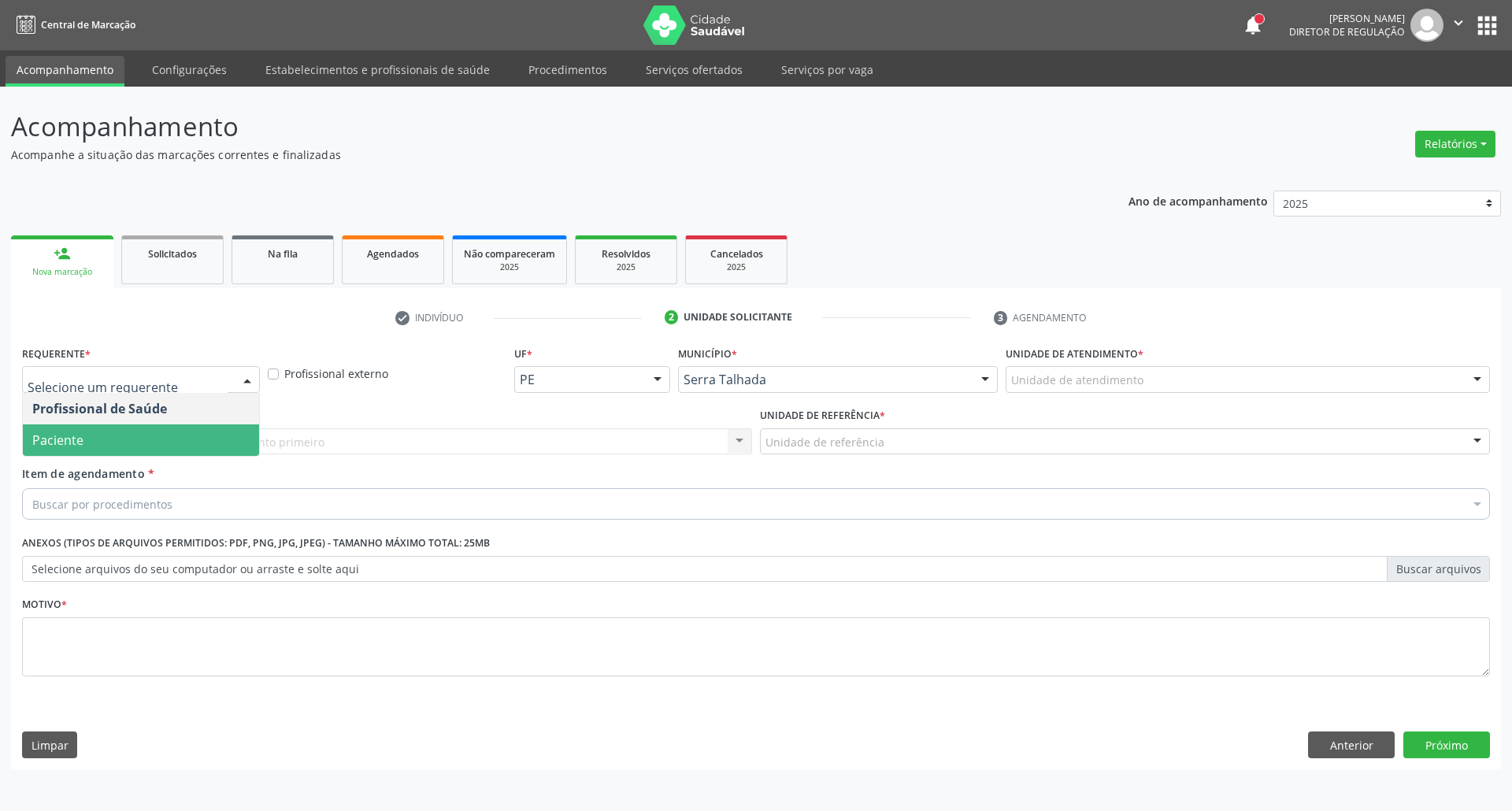
click at [118, 444] on span "Paciente" at bounding box center [140, 440] width 236 height 31
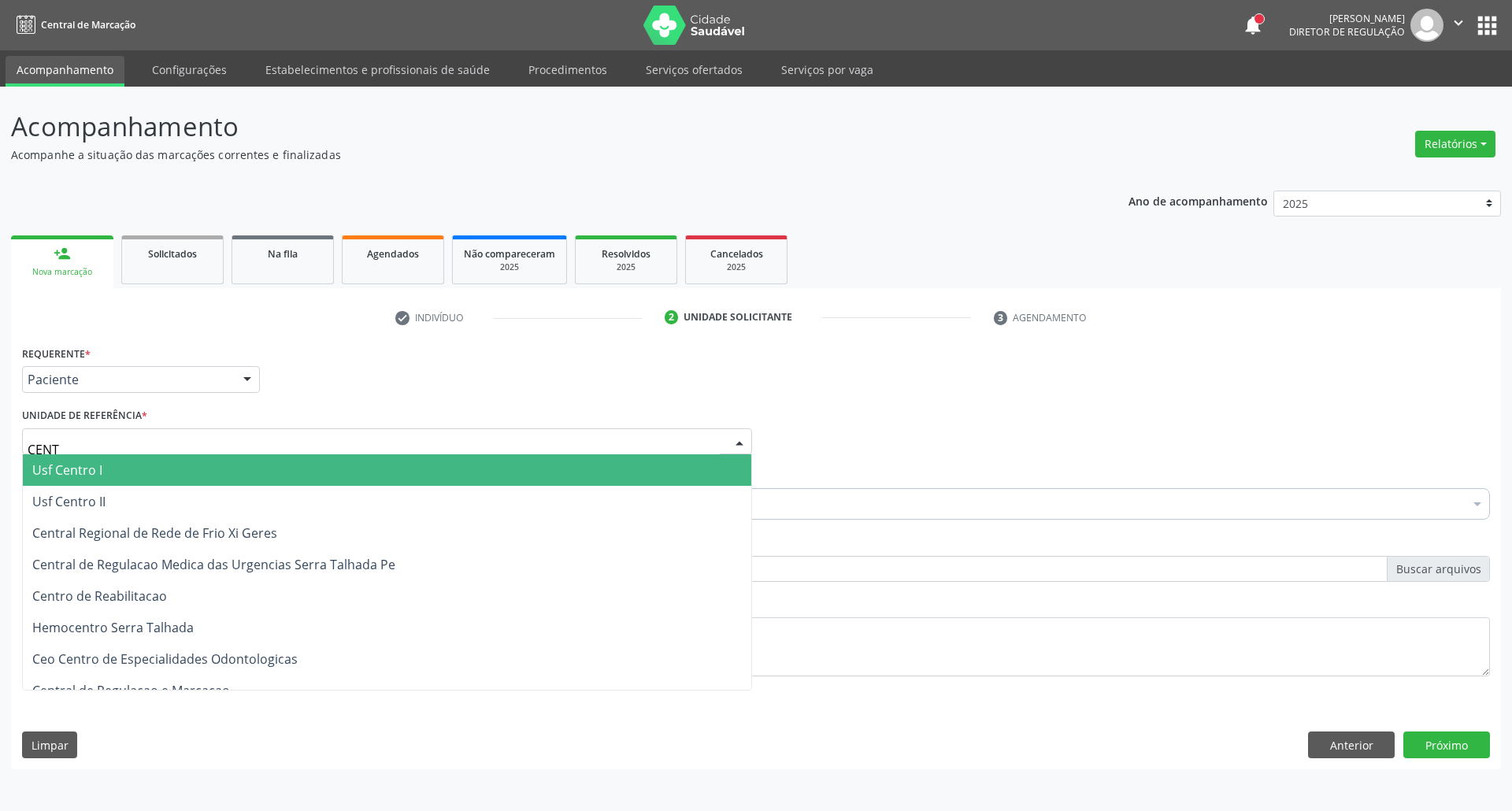
type input "CENTR"
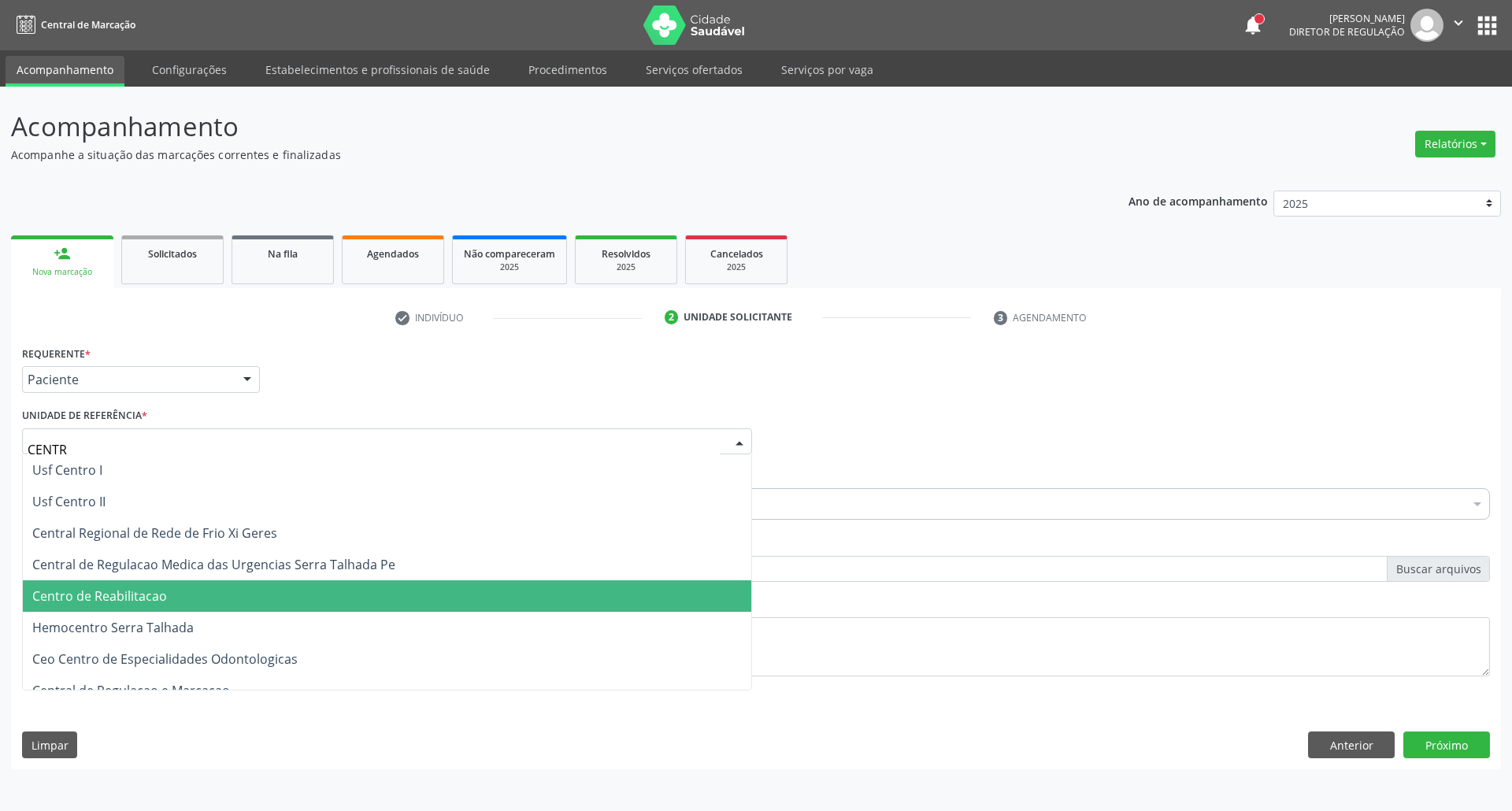
drag, startPoint x: 153, startPoint y: 596, endPoint x: 171, endPoint y: 527, distance: 71.3
click at [153, 596] on span "Centro de Reabilitacao" at bounding box center [99, 596] width 135 height 18
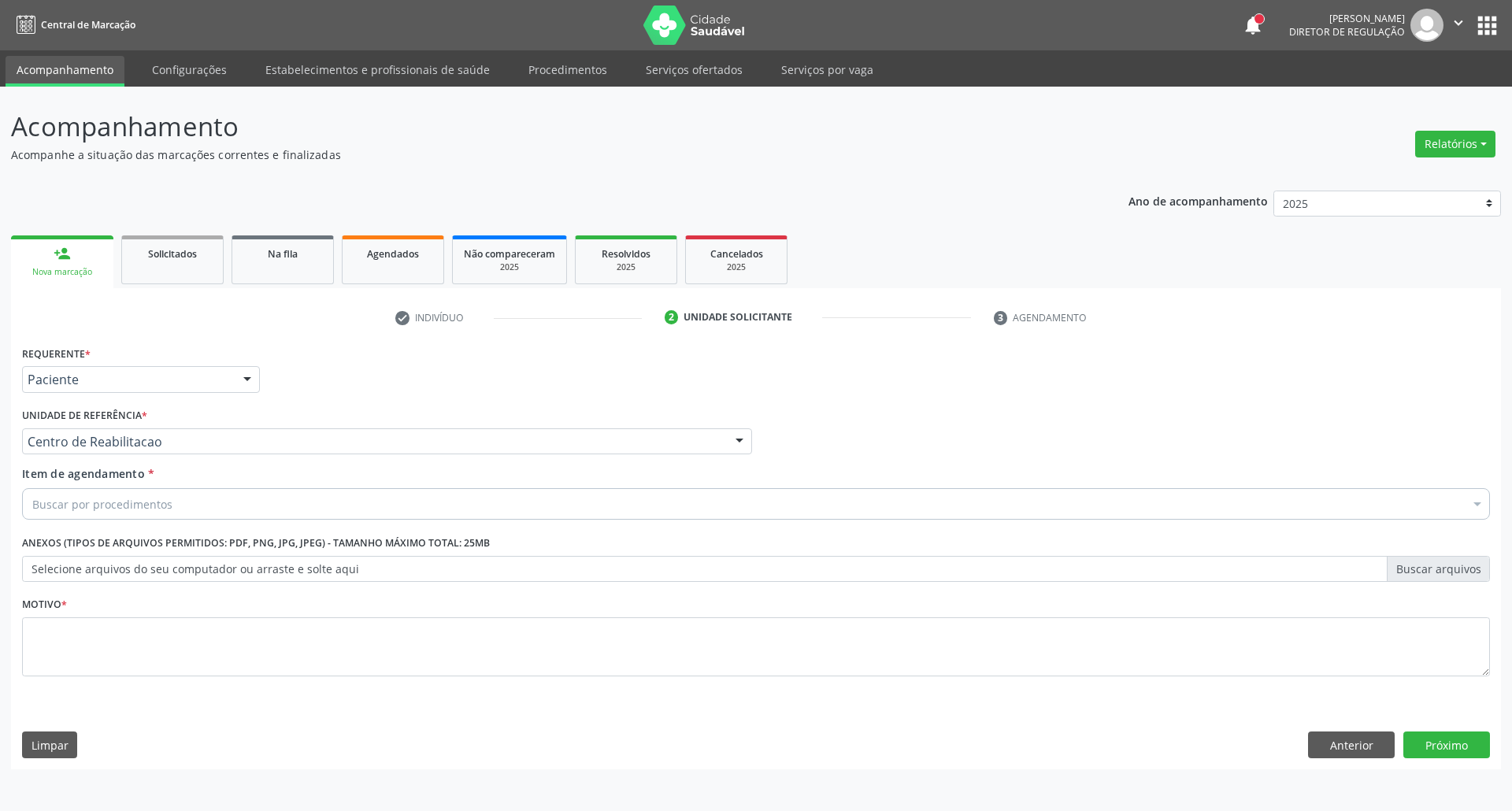
click at [168, 493] on div "Buscar por procedimentos" at bounding box center [755, 504] width 1467 height 31
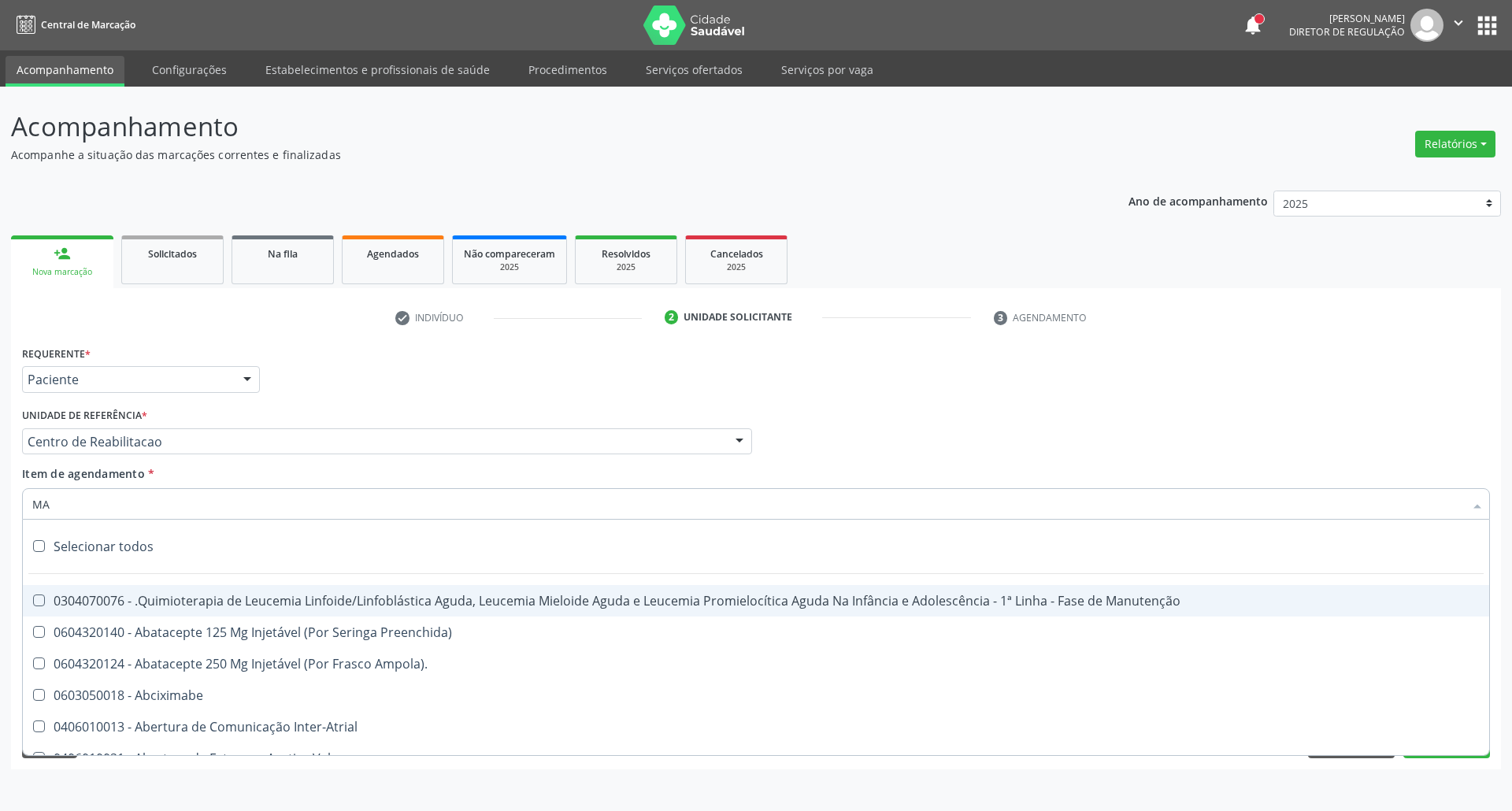
type input "MAO"
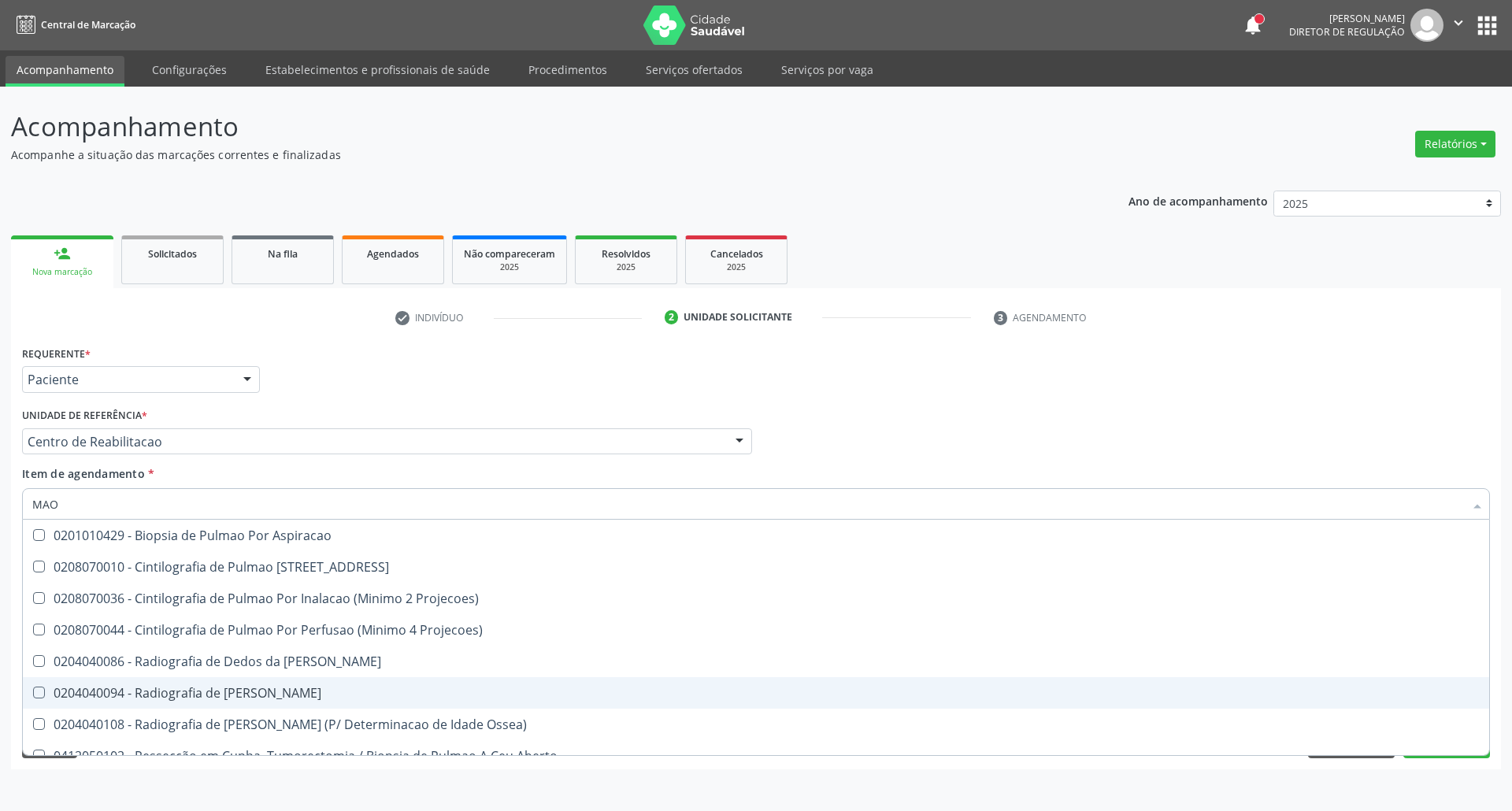
click at [108, 684] on span "0204040094 - Radiografia de Mao" at bounding box center [756, 692] width 1467 height 31
checkbox Mao "true"
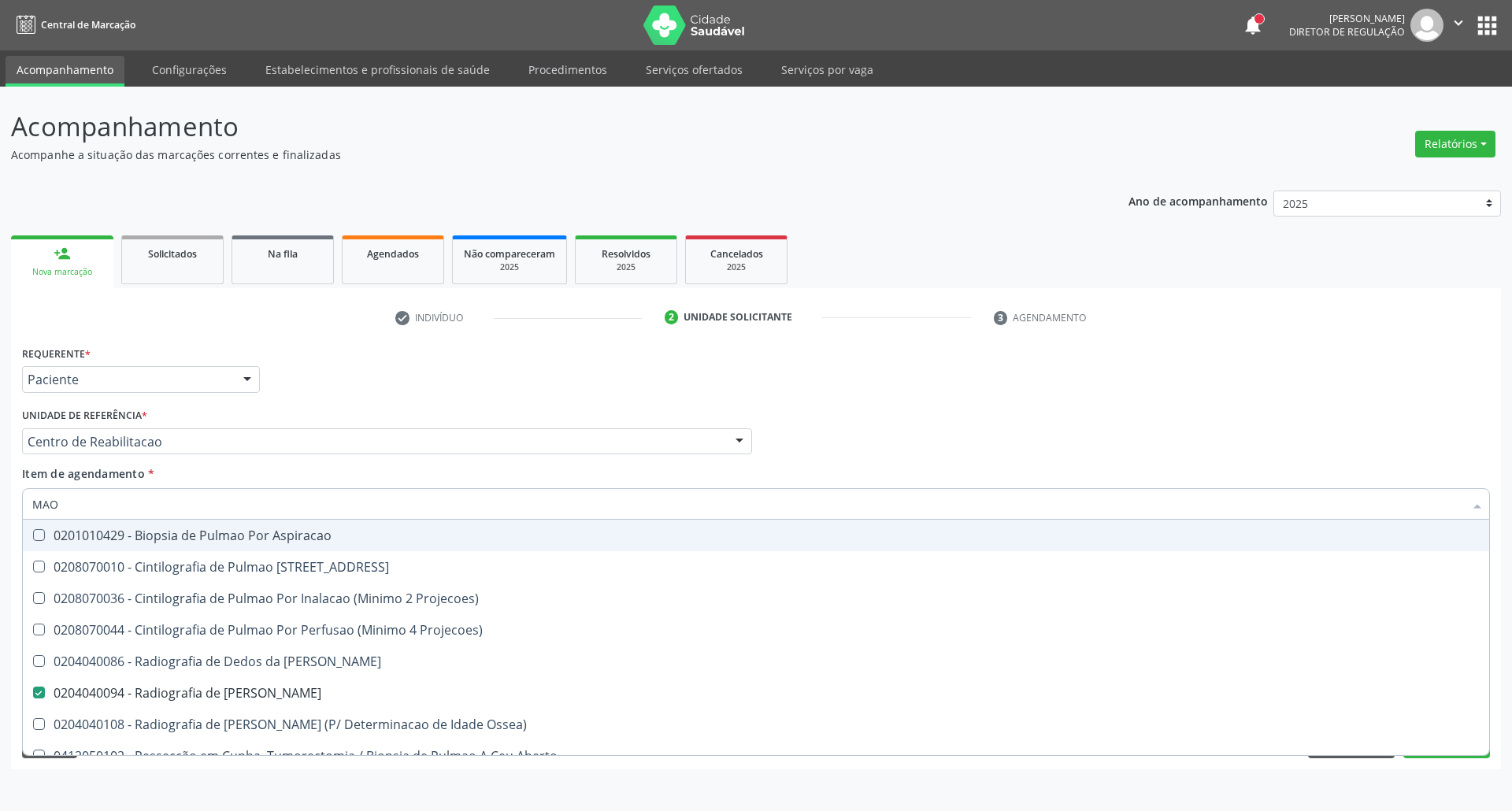
drag, startPoint x: 94, startPoint y: 514, endPoint x: 0, endPoint y: 505, distance: 94.4
click at [0, 512] on div "Acompanhamento Acompanhe a situação das marcações correntes e finalizadas Relat…" at bounding box center [756, 448] width 1512 height 724
type input "P"
checkbox Mao "false"
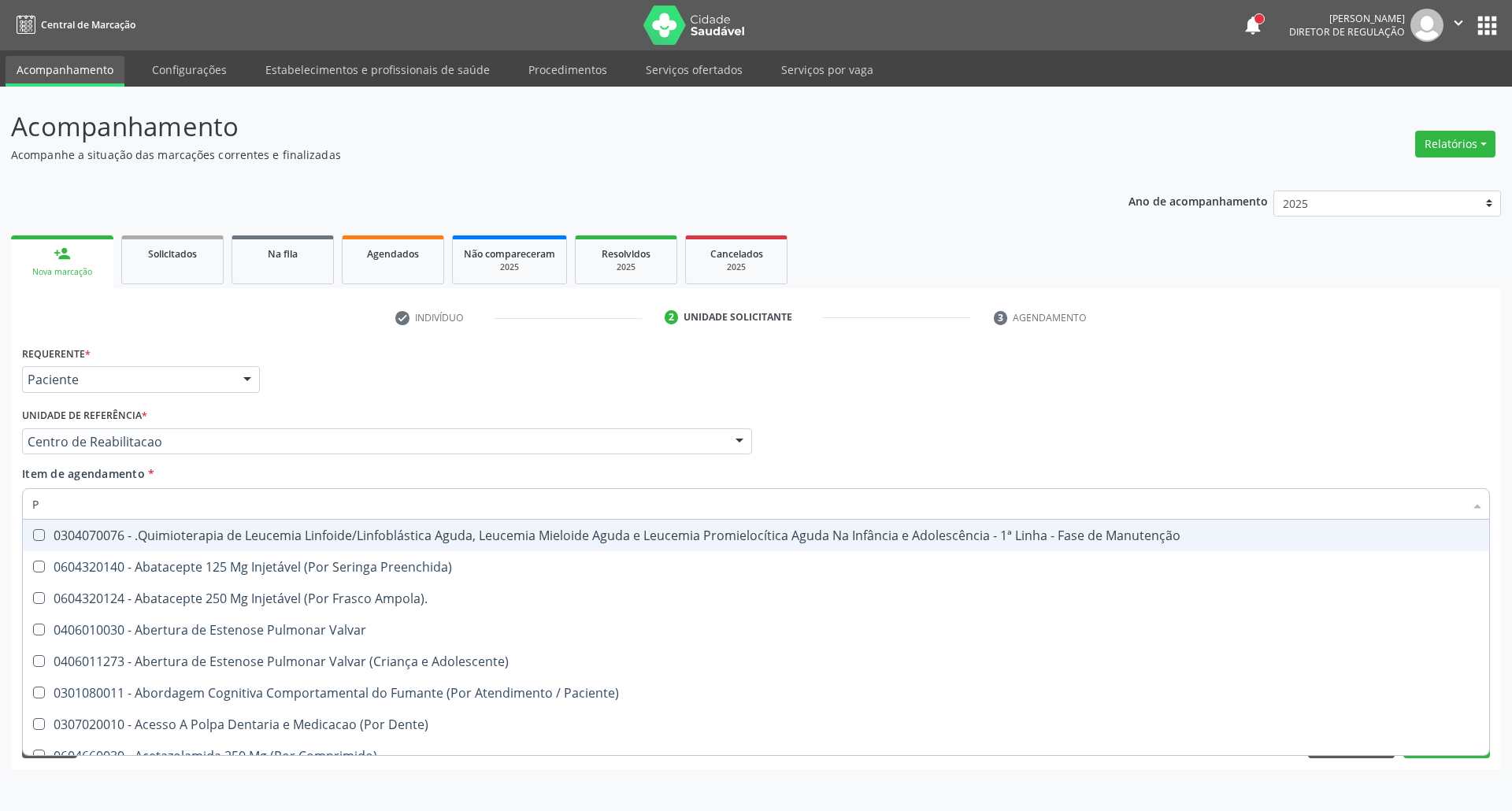
type input "PE"
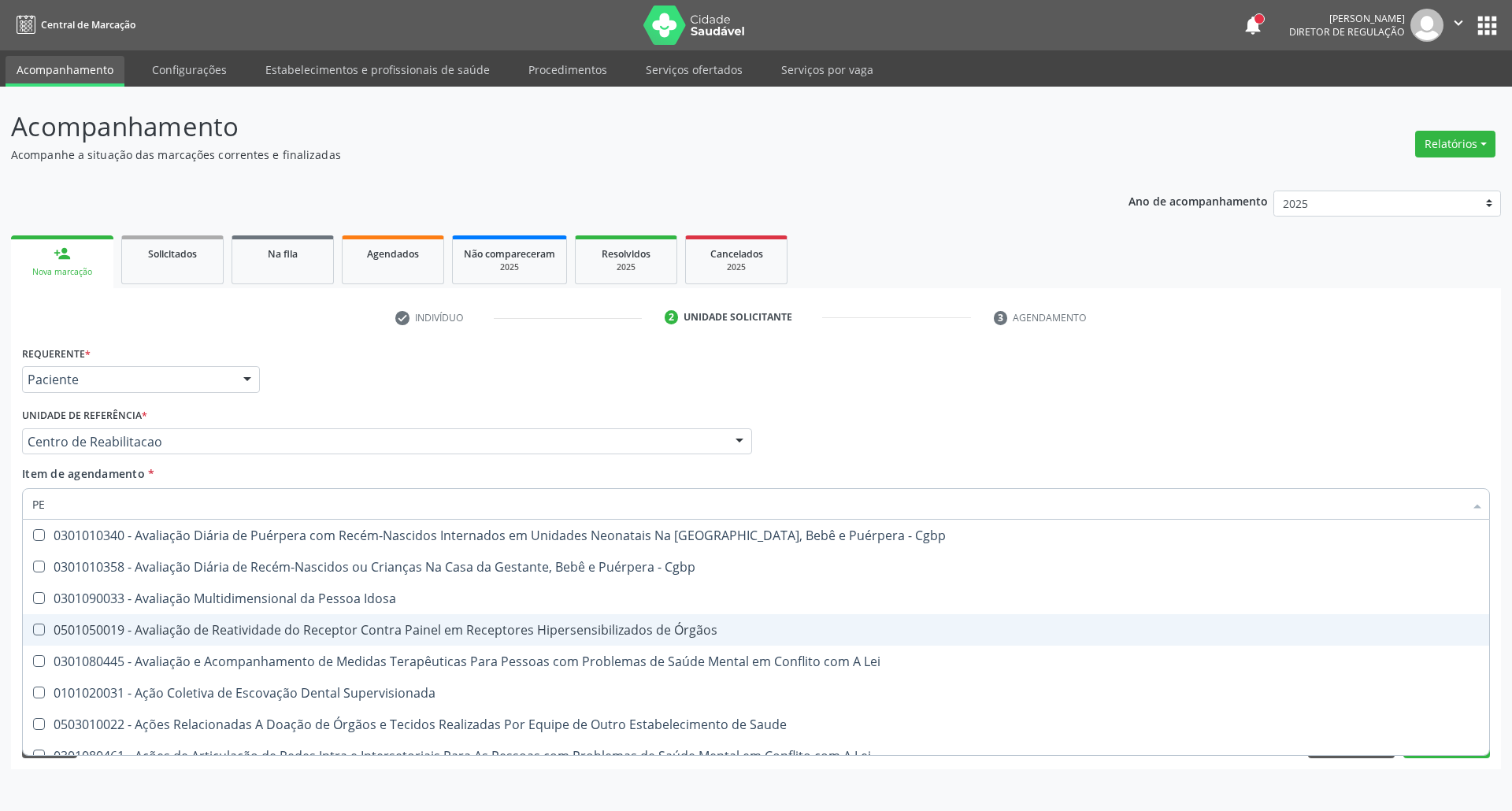
scroll to position [3151, 0]
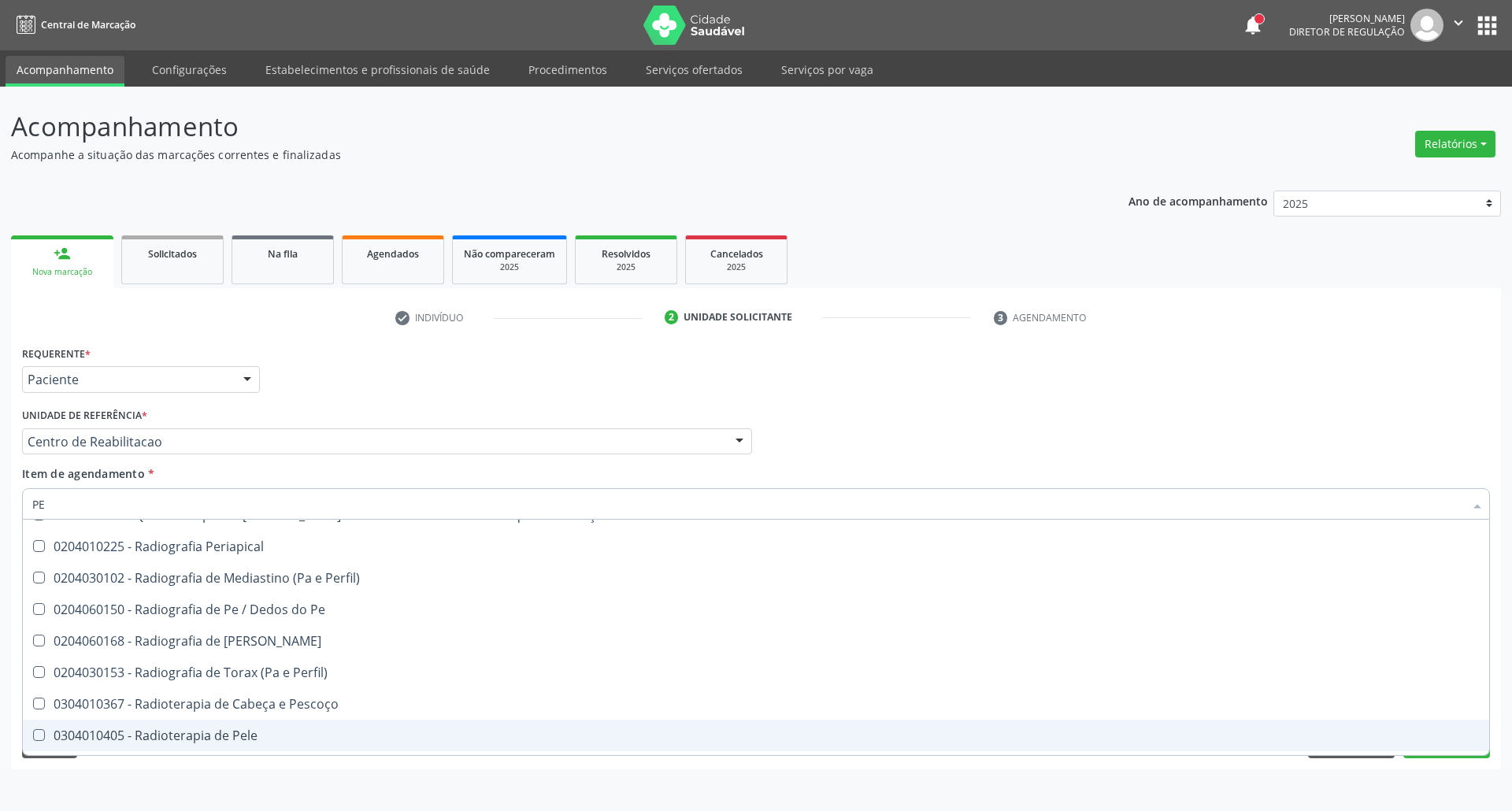
scroll to position [19011, 0]
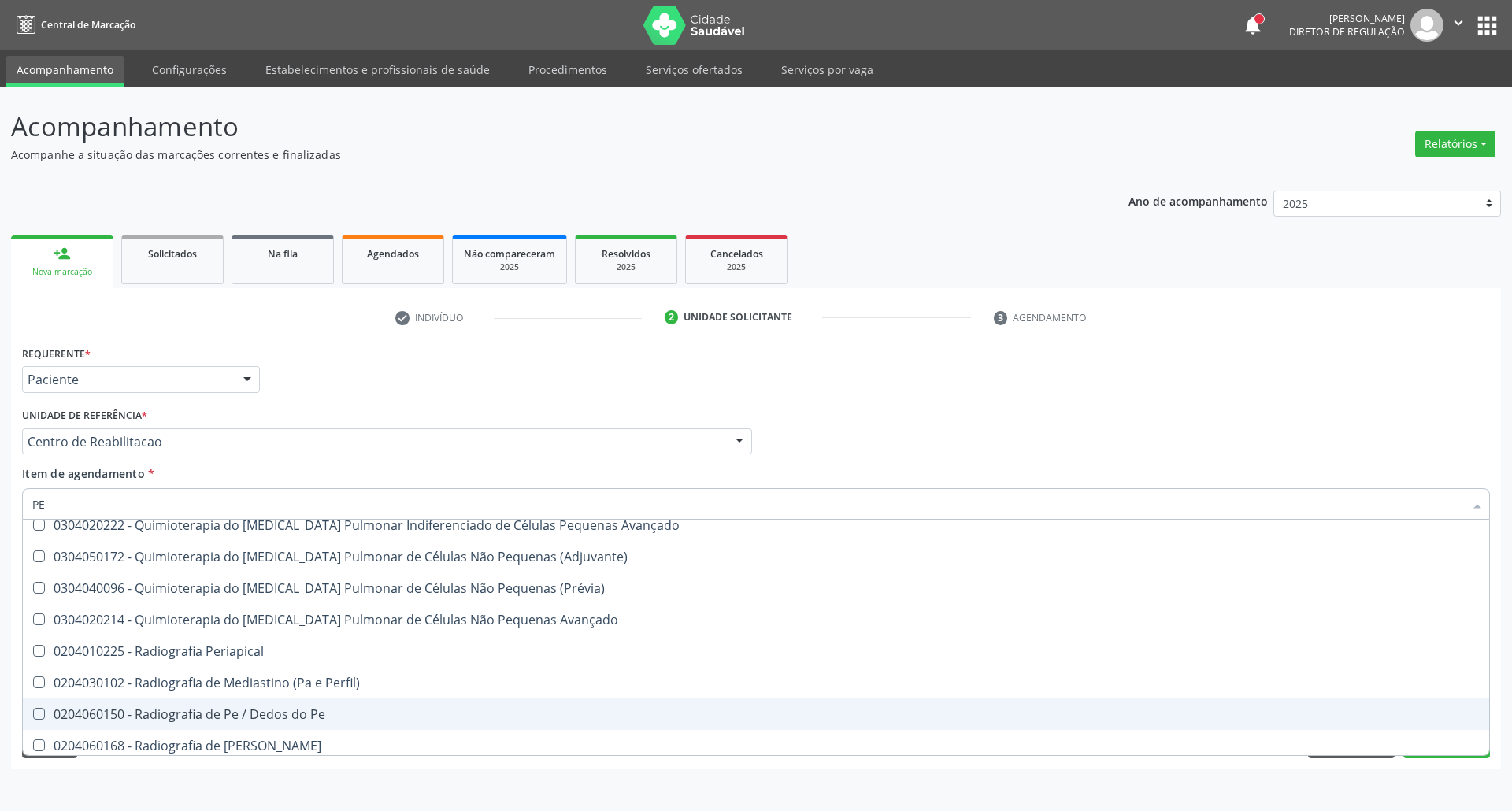
click at [337, 713] on div "0204060150 - Radiografia de Pe / Dedos do Pe" at bounding box center [865, 714] width 1667 height 13
checkbox Pe "true"
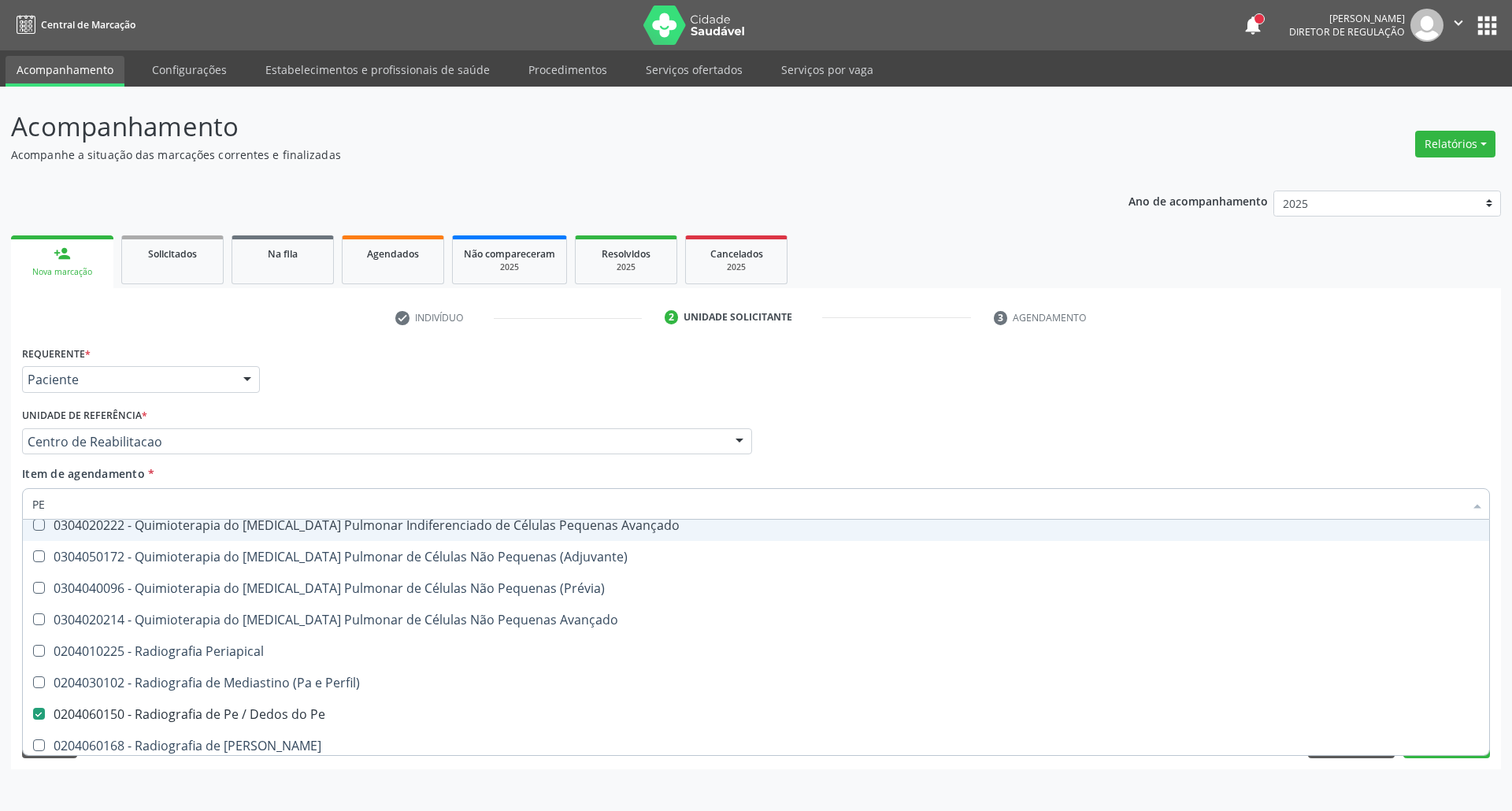
drag, startPoint x: 63, startPoint y: 501, endPoint x: 0, endPoint y: 514, distance: 64.3
click at [0, 512] on div "Acompanhamento Acompanhe a situação das marcações correntes e finalizadas Relat…" at bounding box center [756, 448] width 1512 height 724
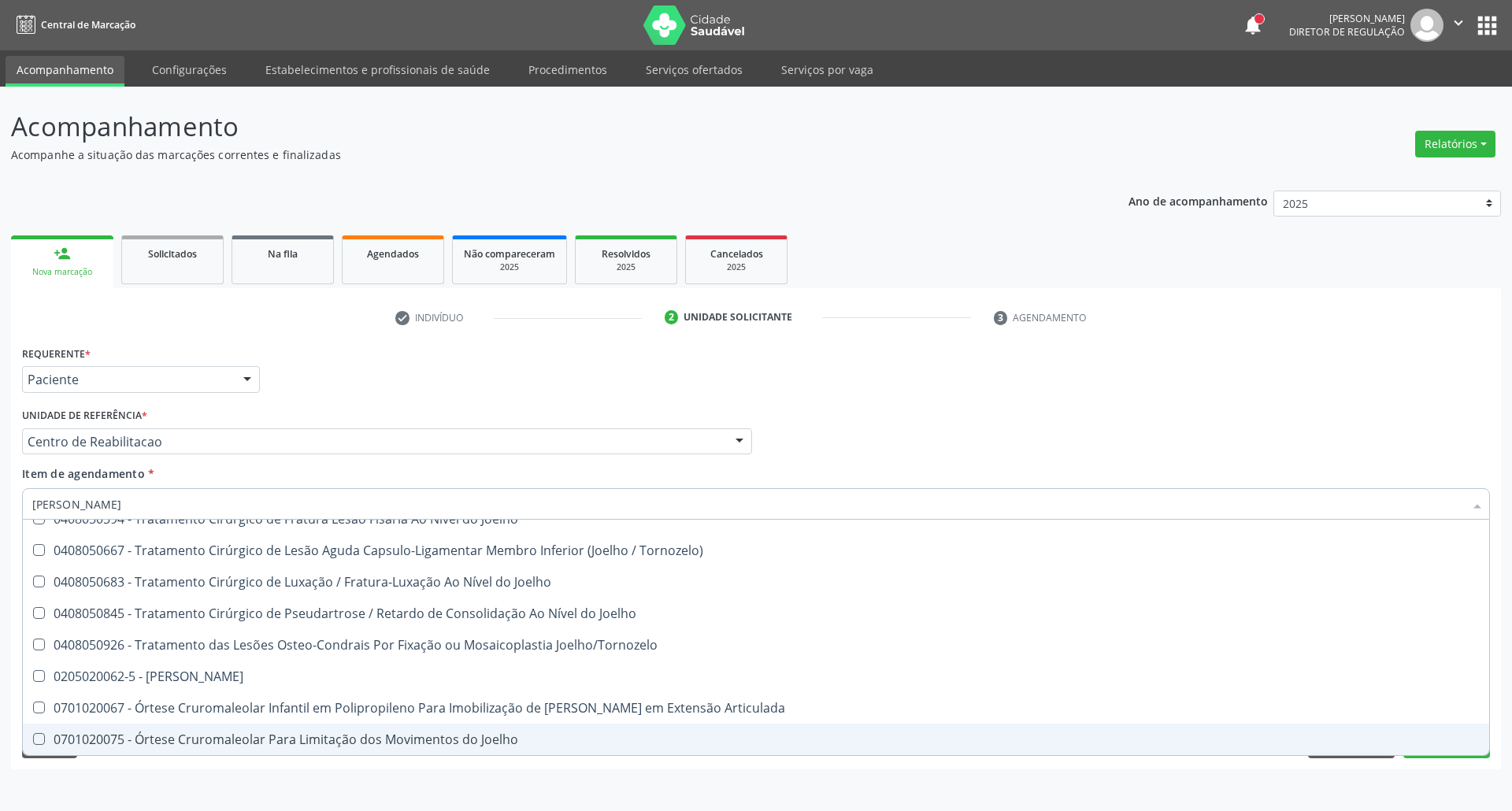
scroll to position [678, 0]
type input "JOELHO"
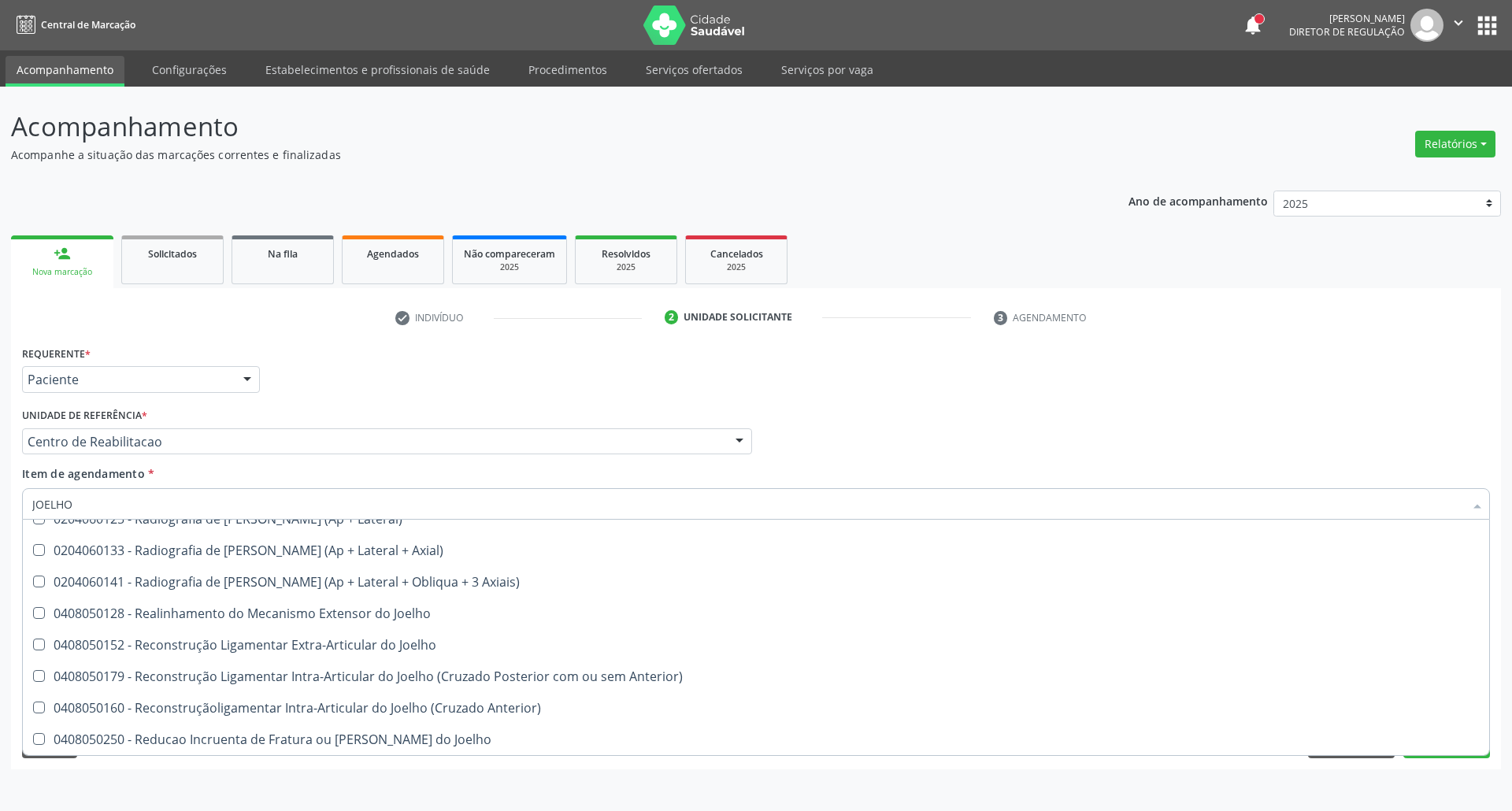
scroll to position [258, 0]
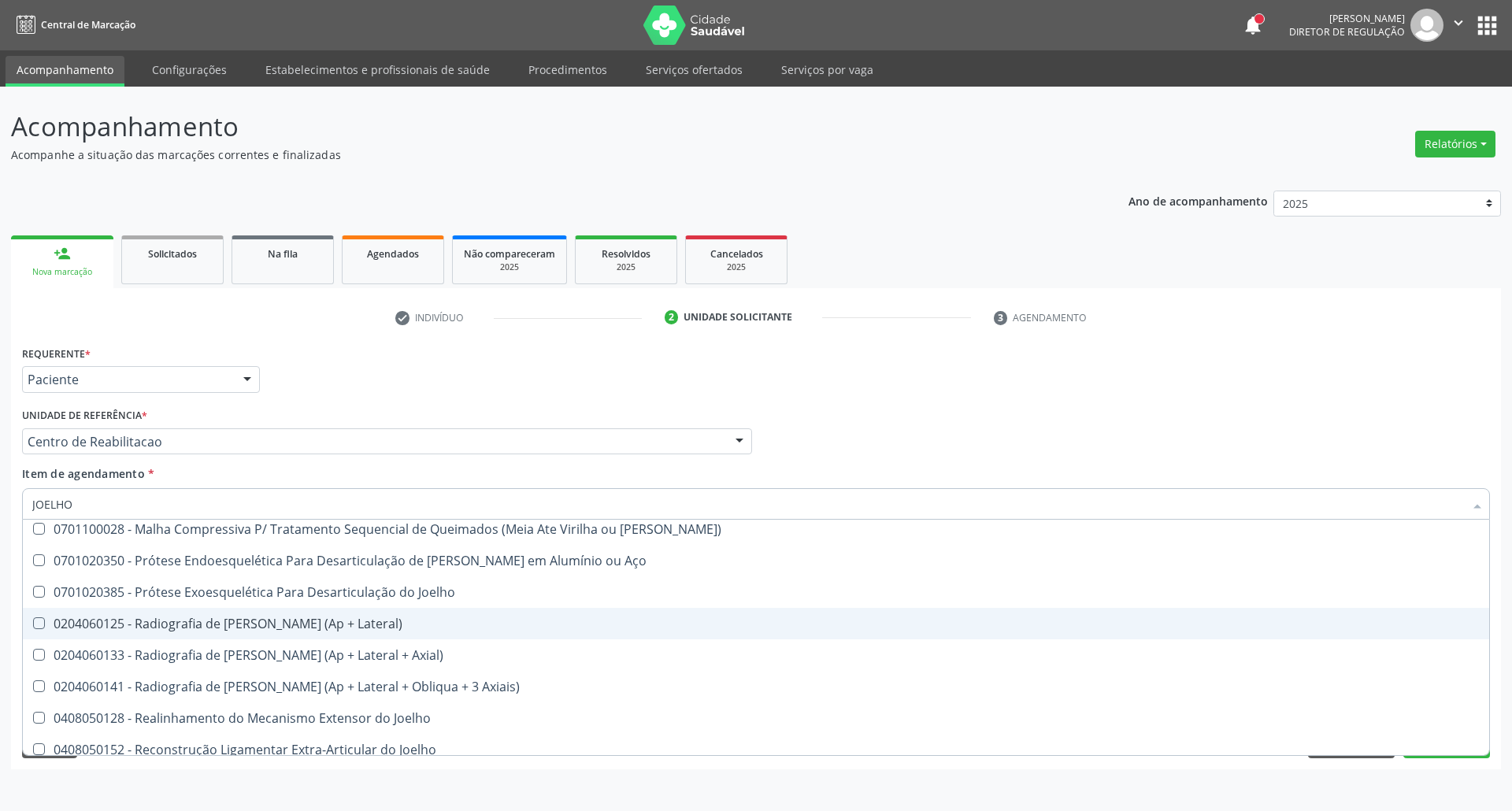
click at [161, 621] on div "0204060125 - Radiografia de Joelho (Ap + Lateral)" at bounding box center [755, 623] width 1447 height 13
checkbox Lateral\) "true"
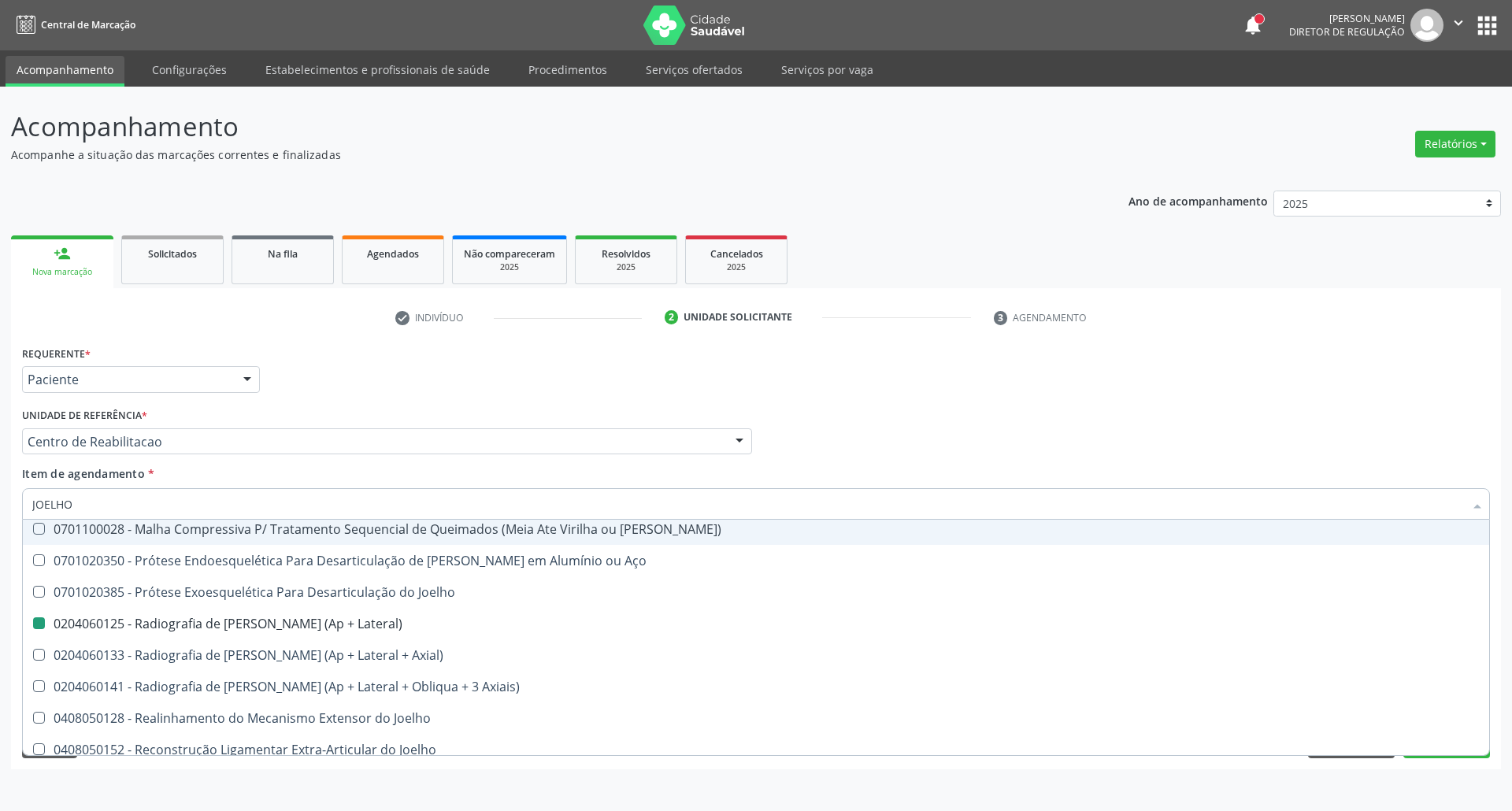
drag, startPoint x: 1081, startPoint y: 441, endPoint x: 915, endPoint y: 540, distance: 193.3
click at [1062, 442] on div "Profissional Solicitante Por favor, selecione a Unidade de Atendimento primeiro…" at bounding box center [756, 434] width 1476 height 61
checkbox Reconstrução "true"
checkbox Joelho "true"
checkbox Convencional\) "true"
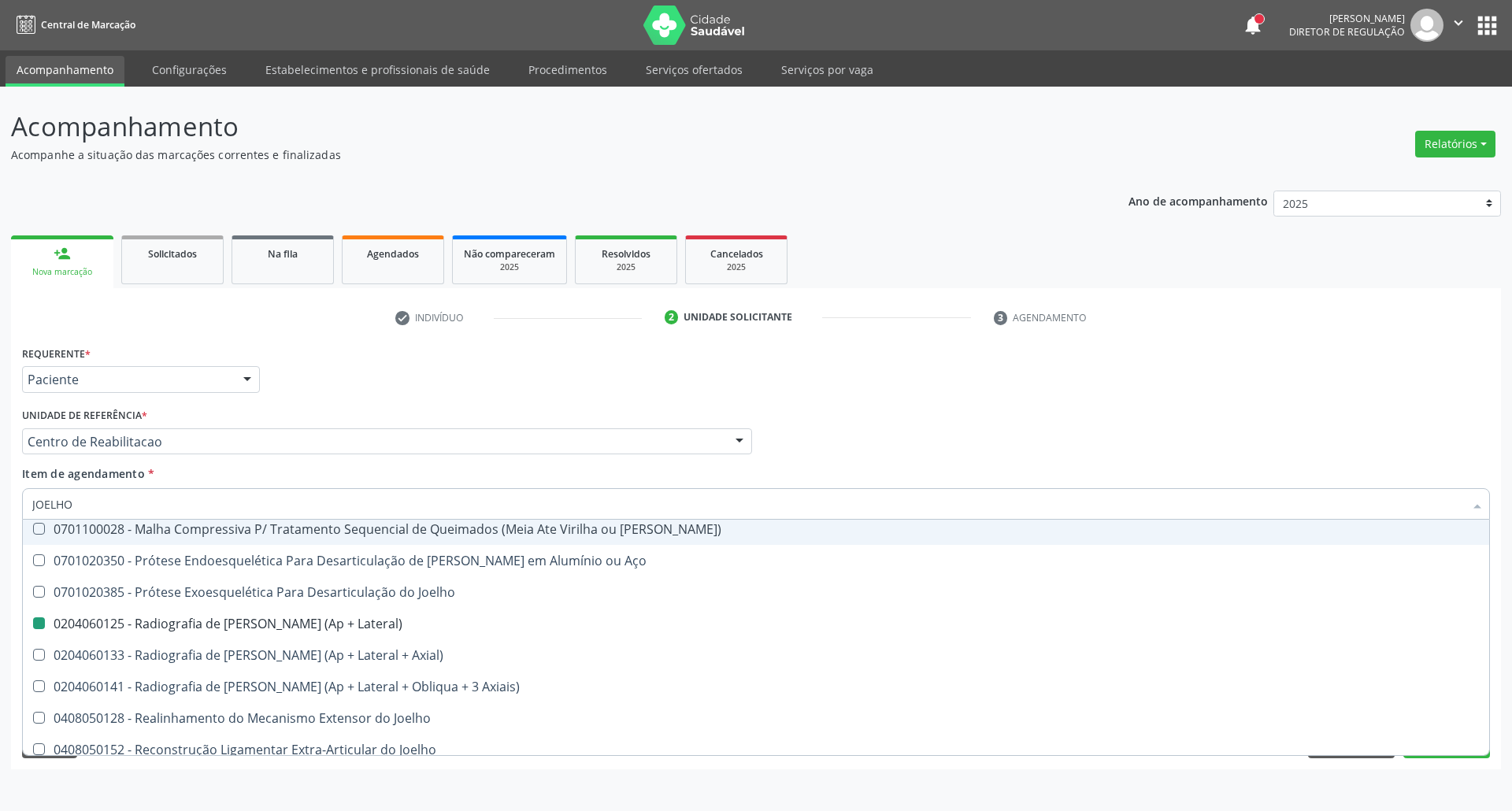
checkbox Lateral\) "false"
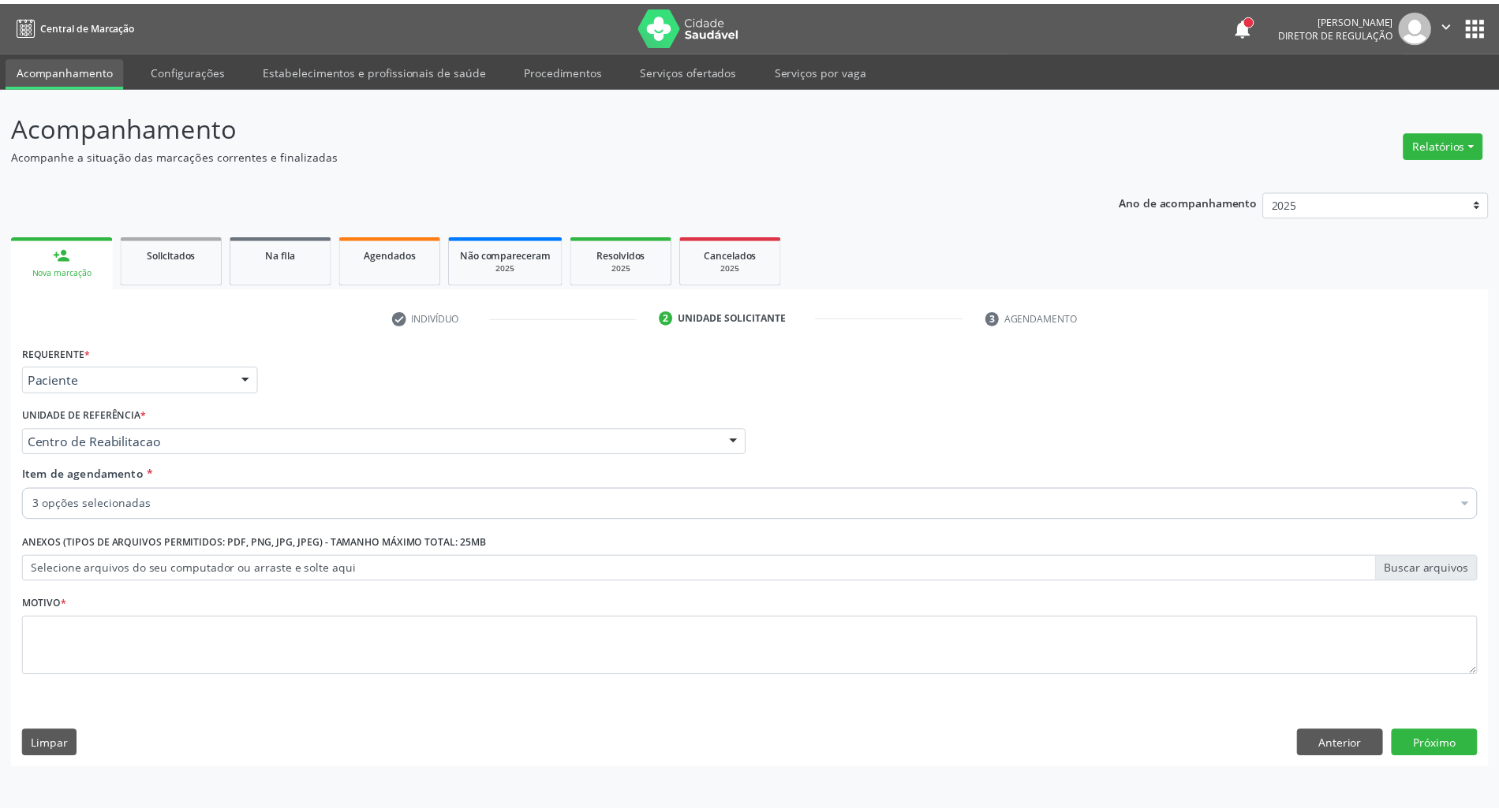
scroll to position [0, 0]
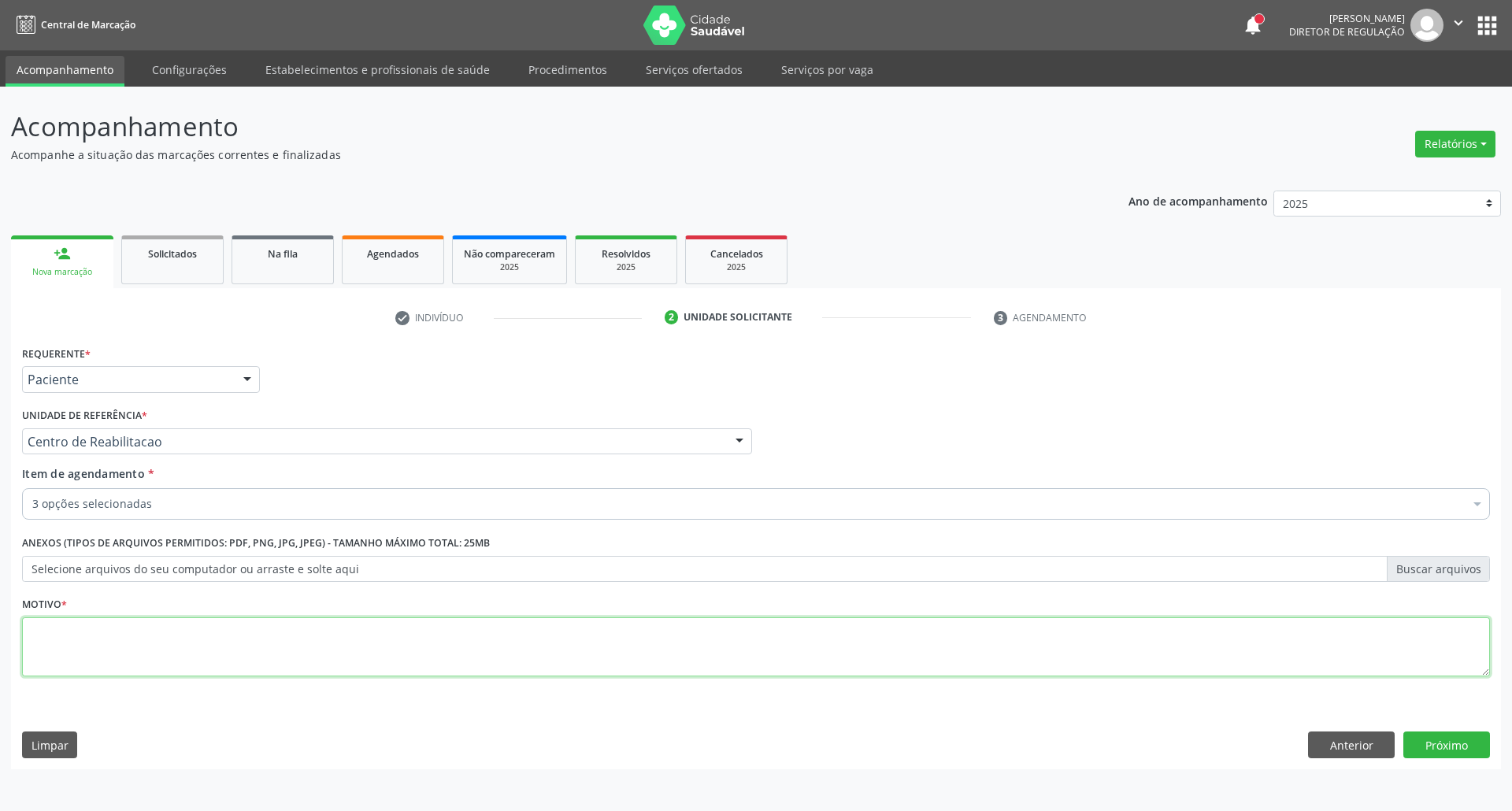
click at [505, 639] on textarea at bounding box center [755, 647] width 1467 height 60
type textarea "."
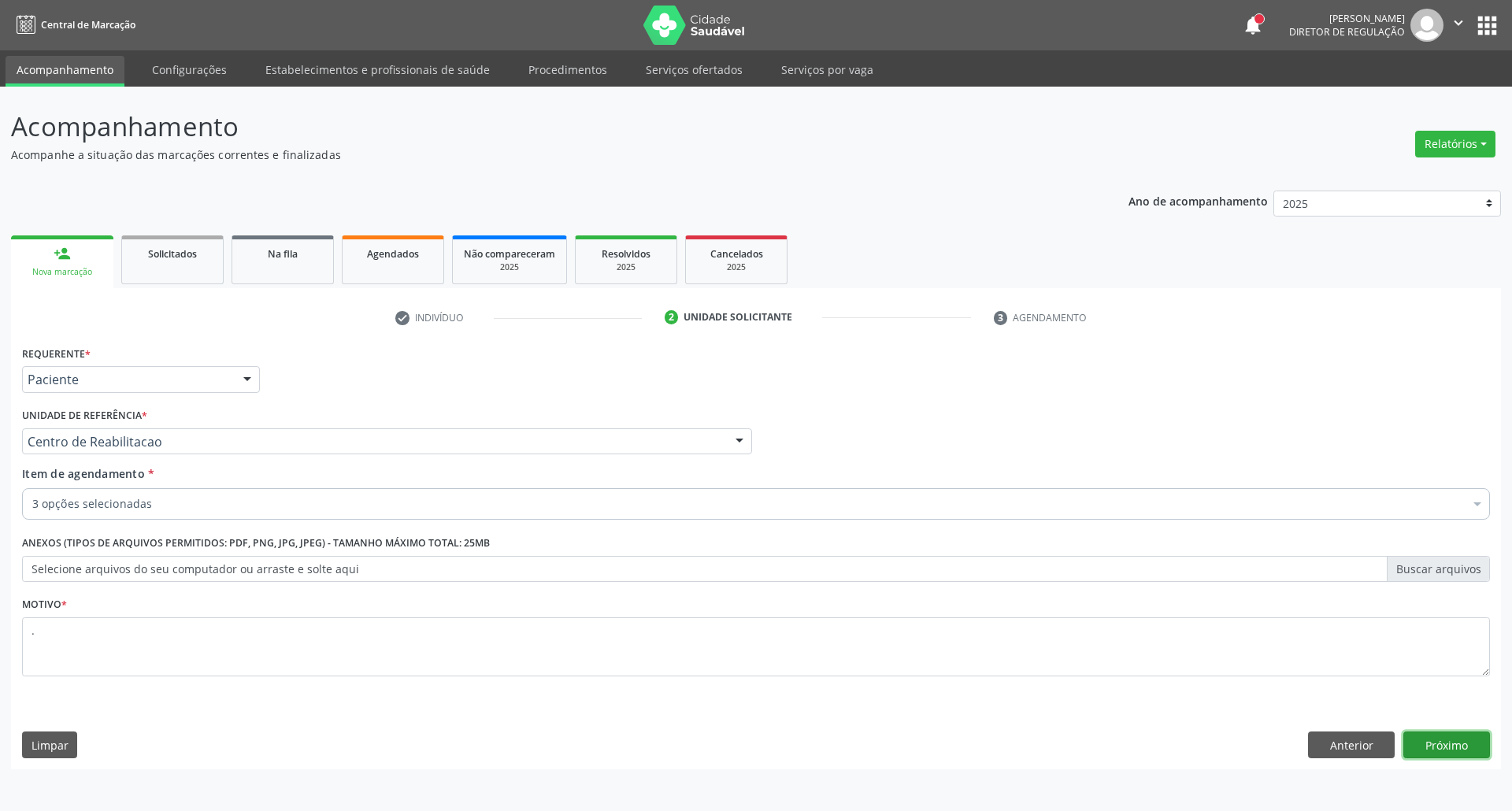
click at [1440, 741] on button "Próximo" at bounding box center [1446, 745] width 87 height 27
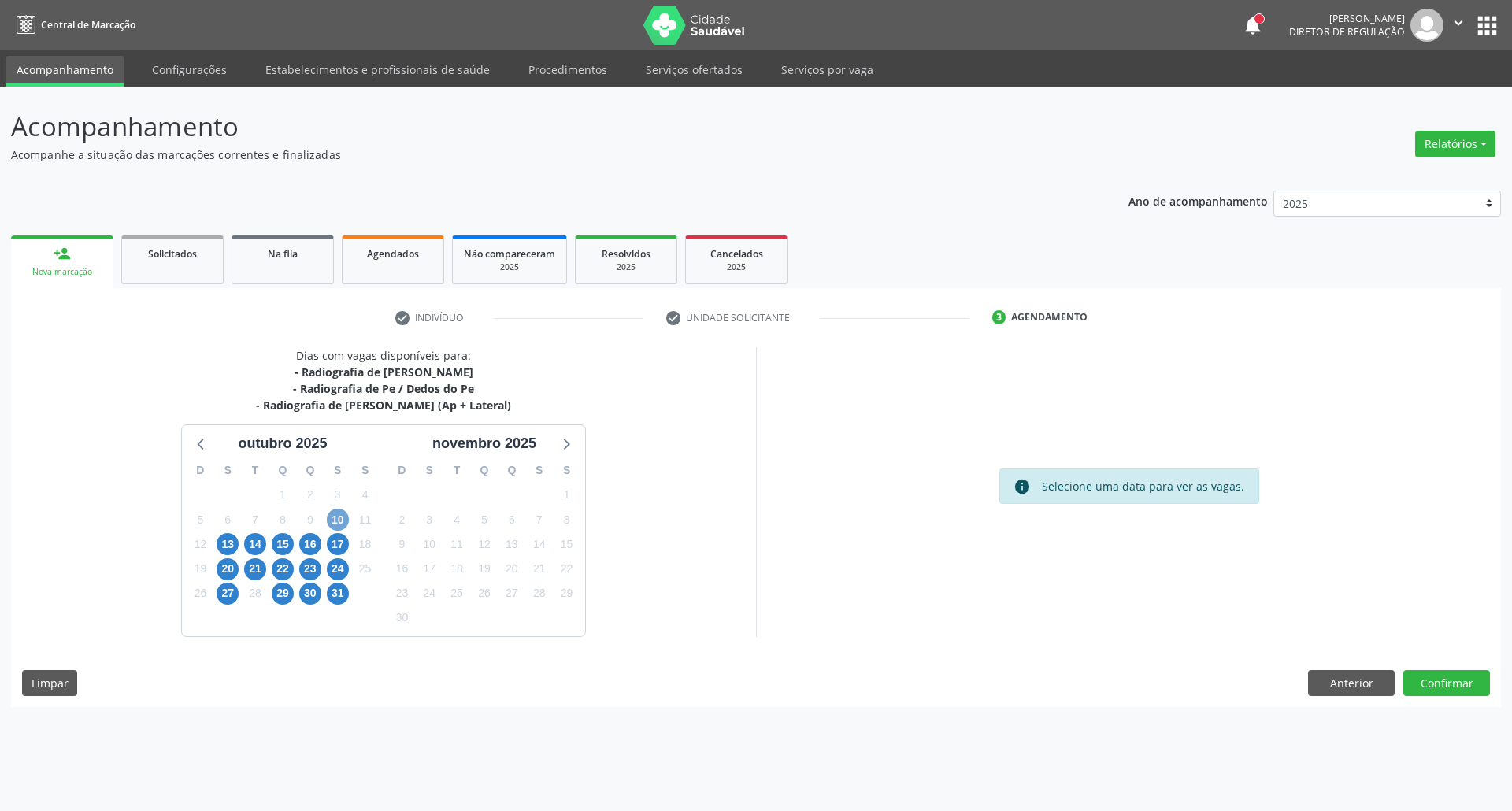
click at [341, 520] on span "10" at bounding box center [338, 520] width 22 height 22
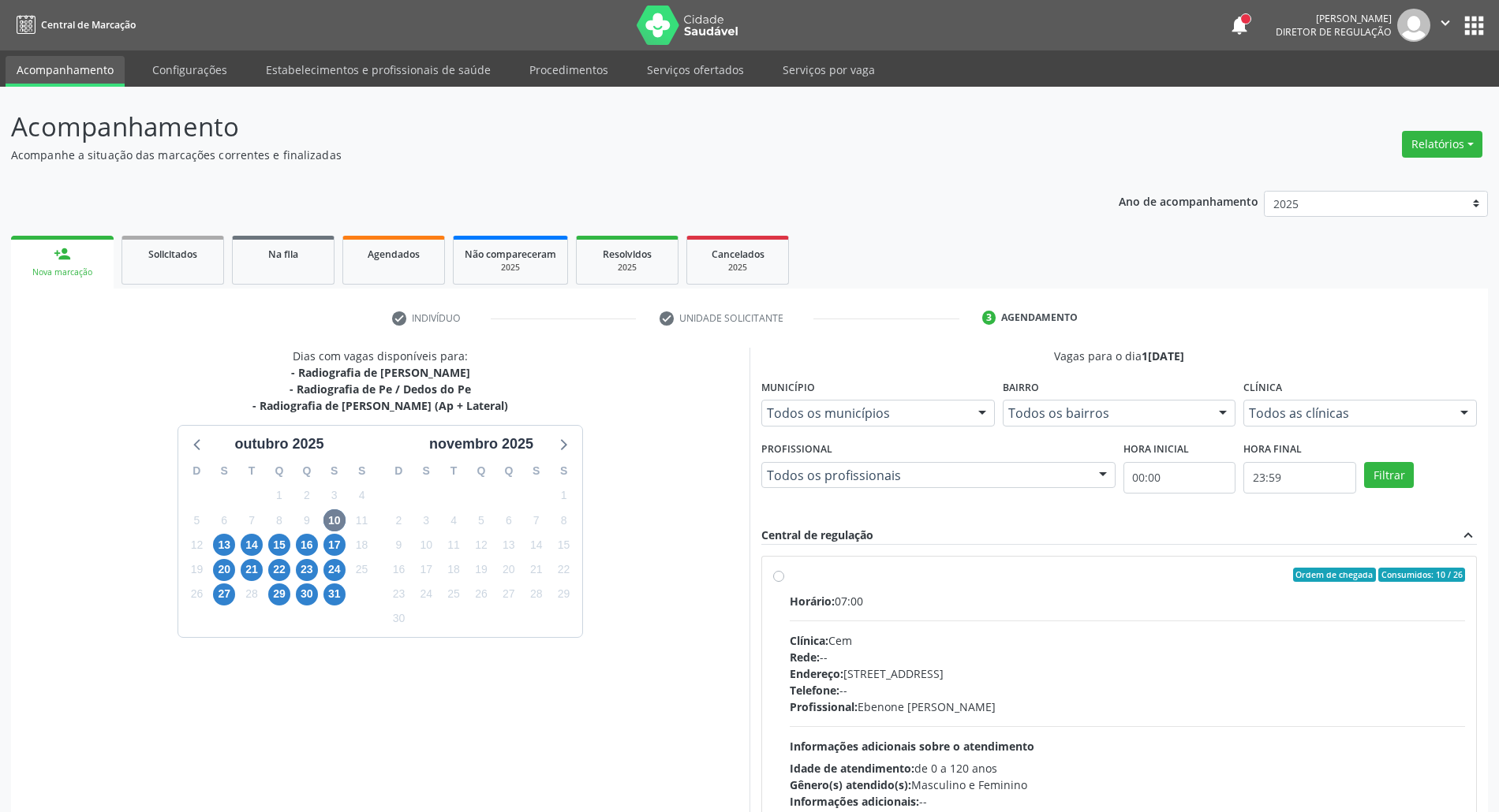
click at [1058, 629] on div "Horário: 07:00 Clínica: Cem Rede: -- Endereço: Casa, nº 393, Nossa Senhora da P…" at bounding box center [1127, 702] width 676 height 217
click at [784, 582] on input "Ordem de chegada Consumidos: 10 / 26 Horário: 07:00 Clínica: Cem Rede: -- Ender…" at bounding box center [779, 574] width 11 height 14
radio input "true"
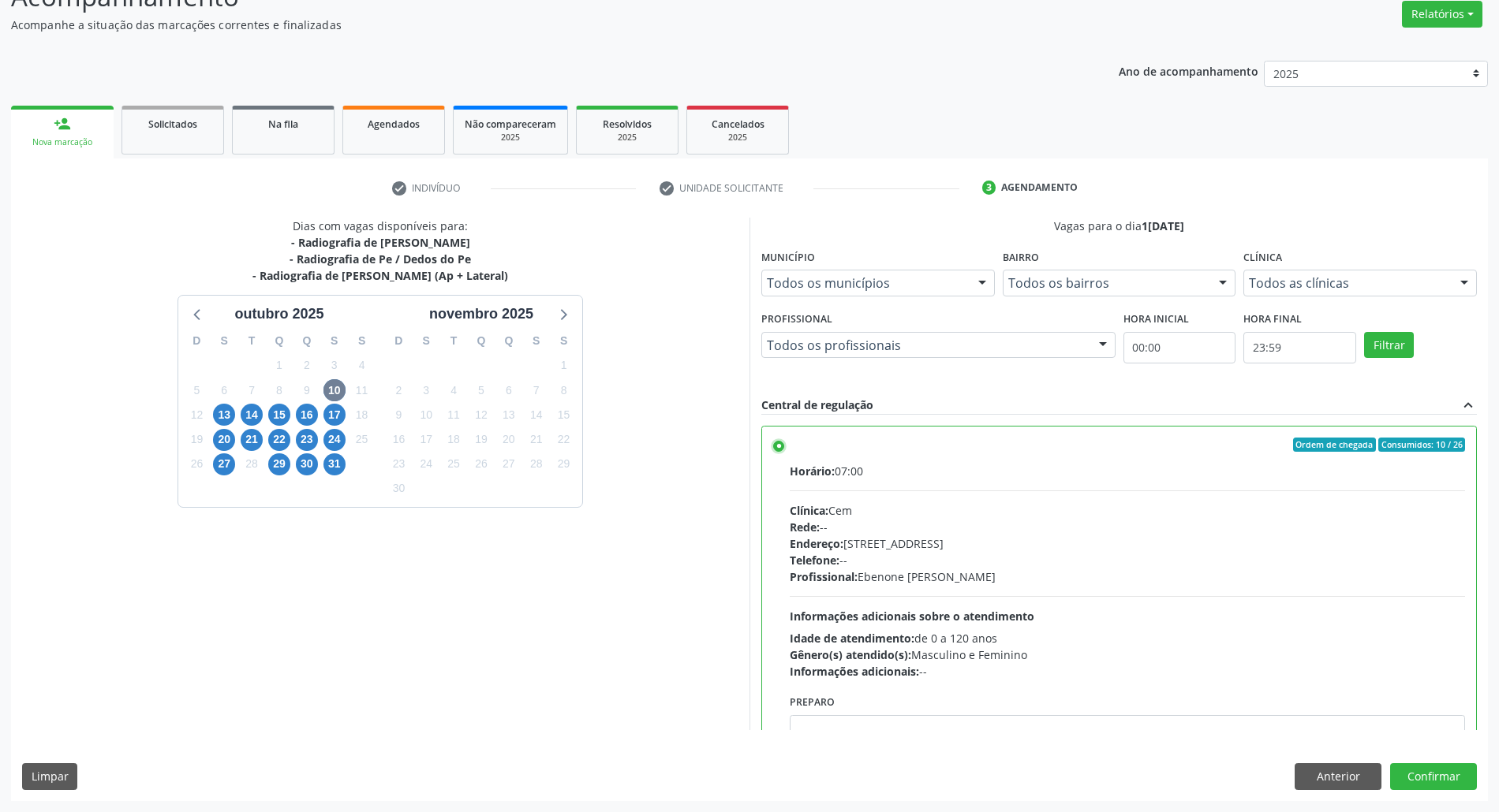
scroll to position [80, 0]
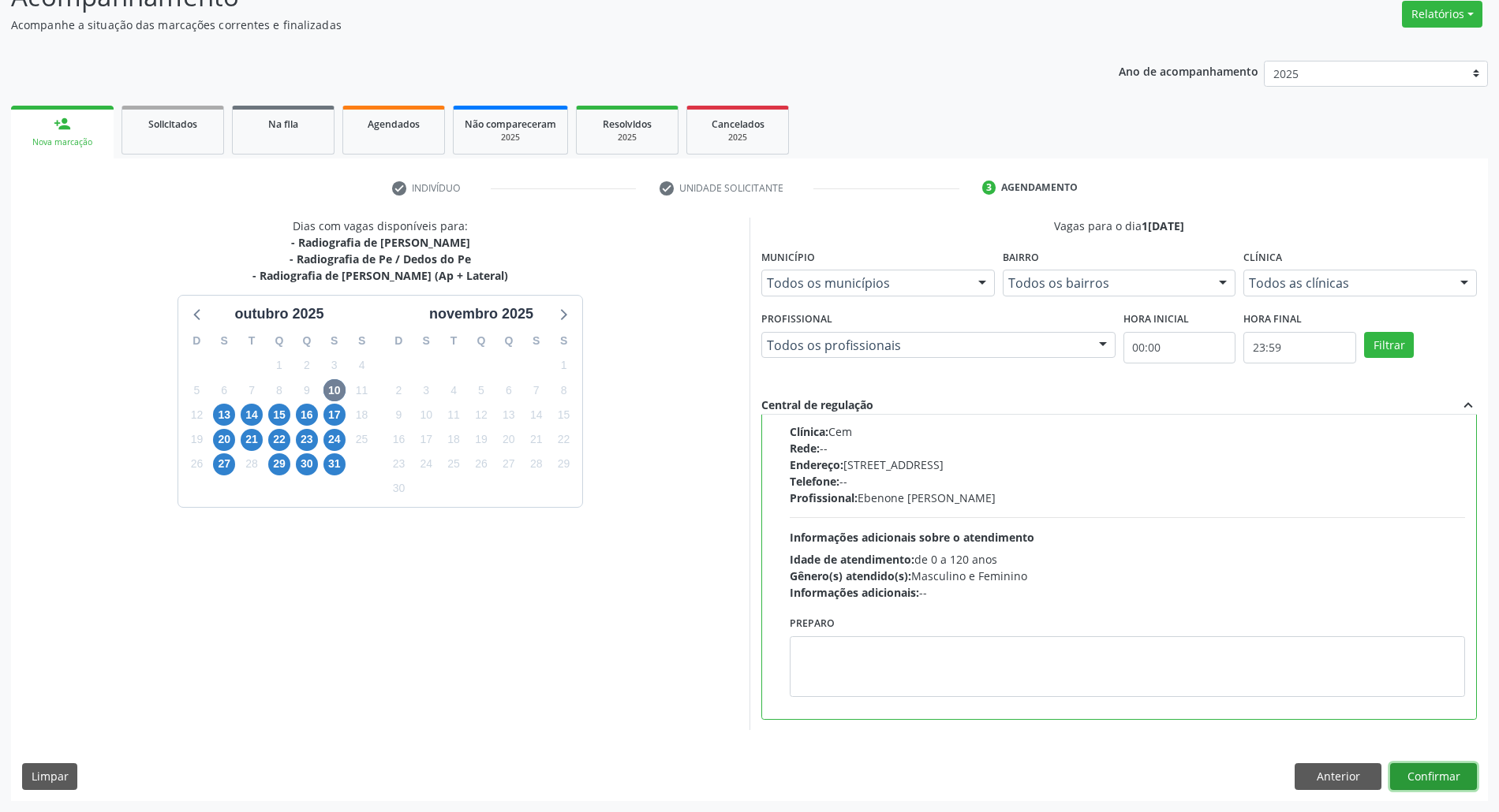
click at [1444, 771] on button "Confirmar" at bounding box center [1433, 777] width 87 height 27
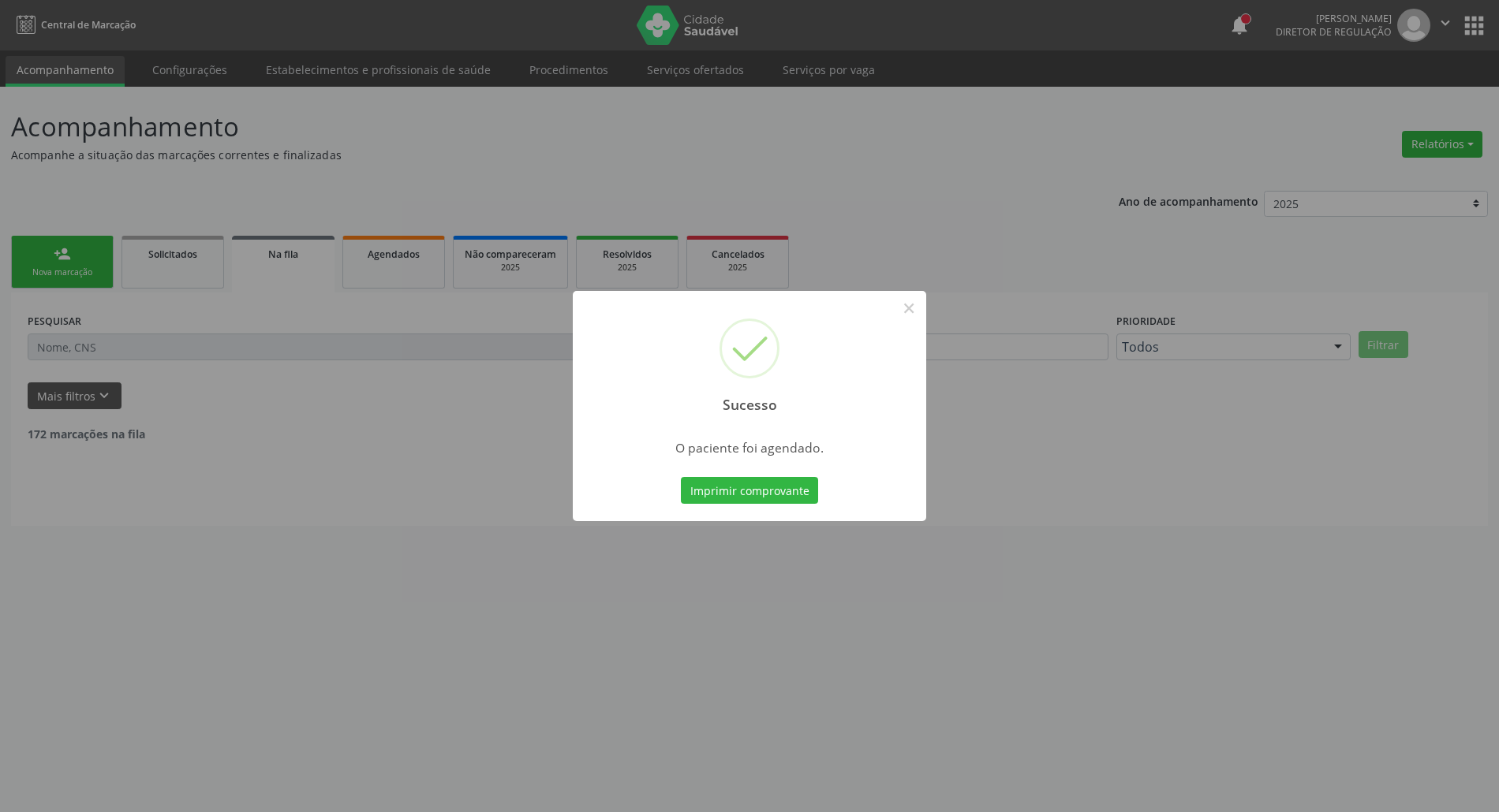
scroll to position [0, 0]
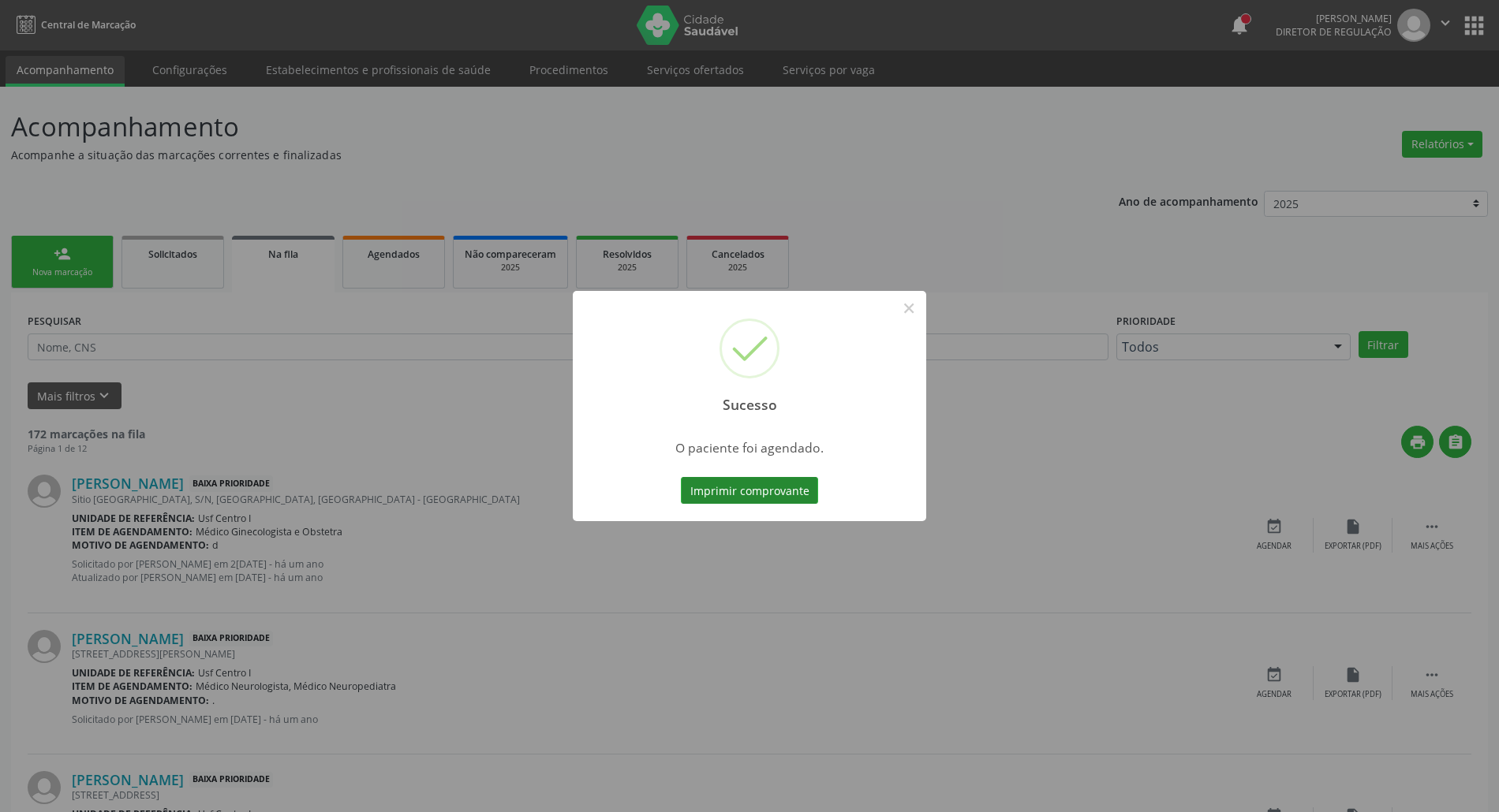
click at [801, 493] on button "Imprimir comprovante" at bounding box center [749, 491] width 137 height 27
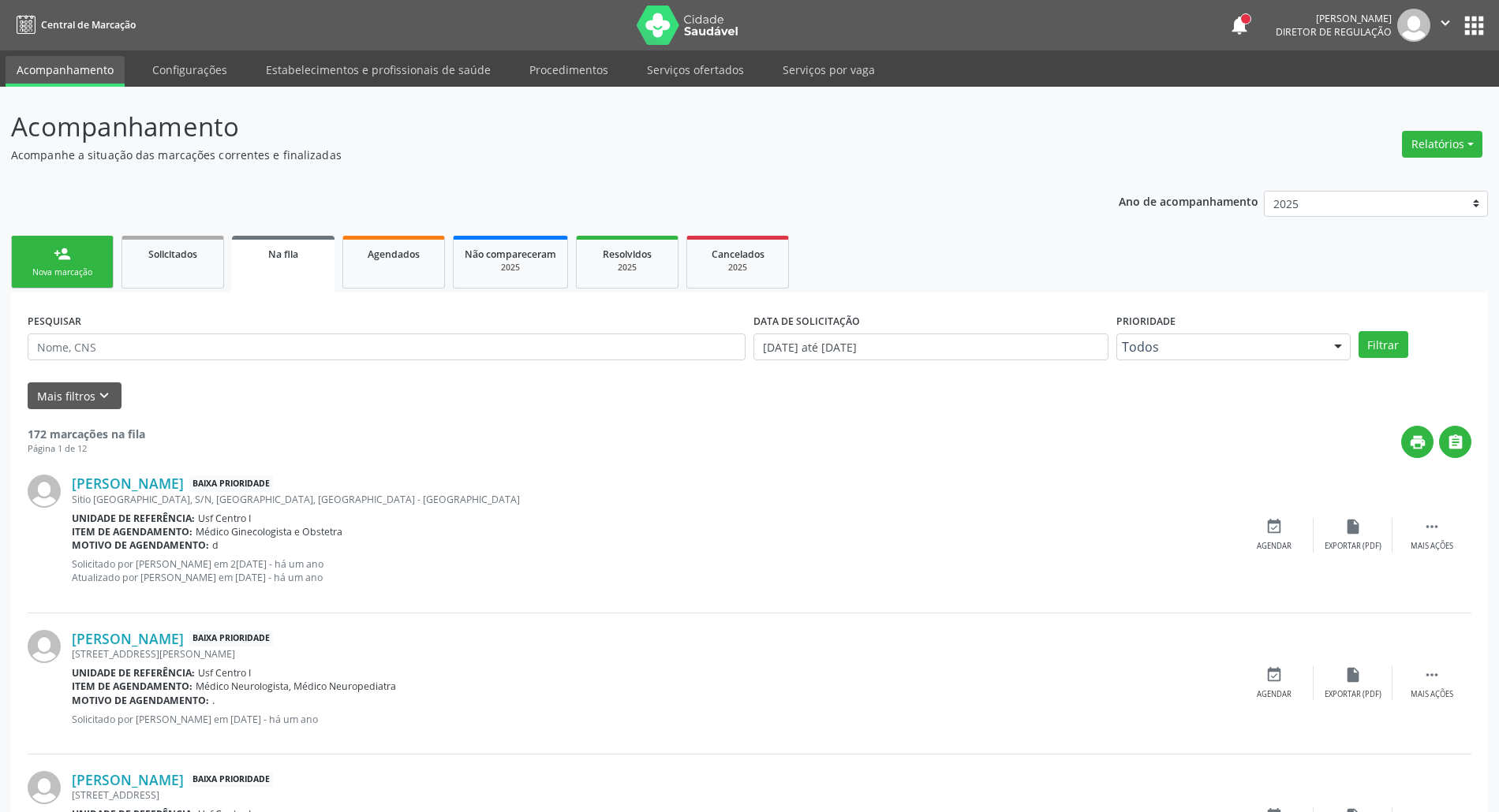
click at [64, 256] on div "Sucesso × O paciente foi agendado. Imprimir comprovante Cancel" at bounding box center [749, 406] width 1499 height 812
click at [67, 260] on div "person_add" at bounding box center [62, 254] width 18 height 18
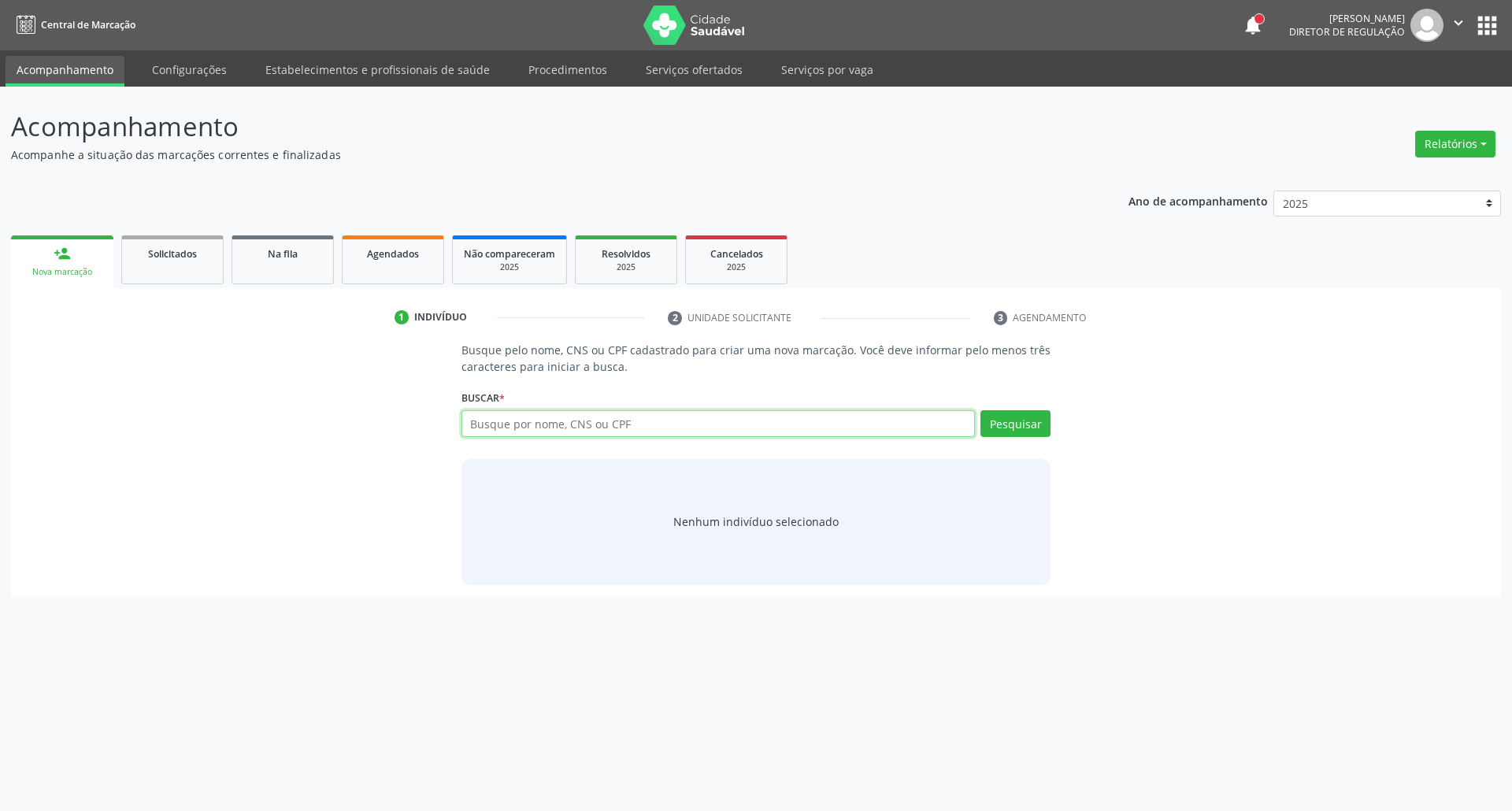
click at [690, 427] on input "text" at bounding box center [718, 424] width 514 height 27
paste input "680.204.494-34"
type input "680.204.494-34"
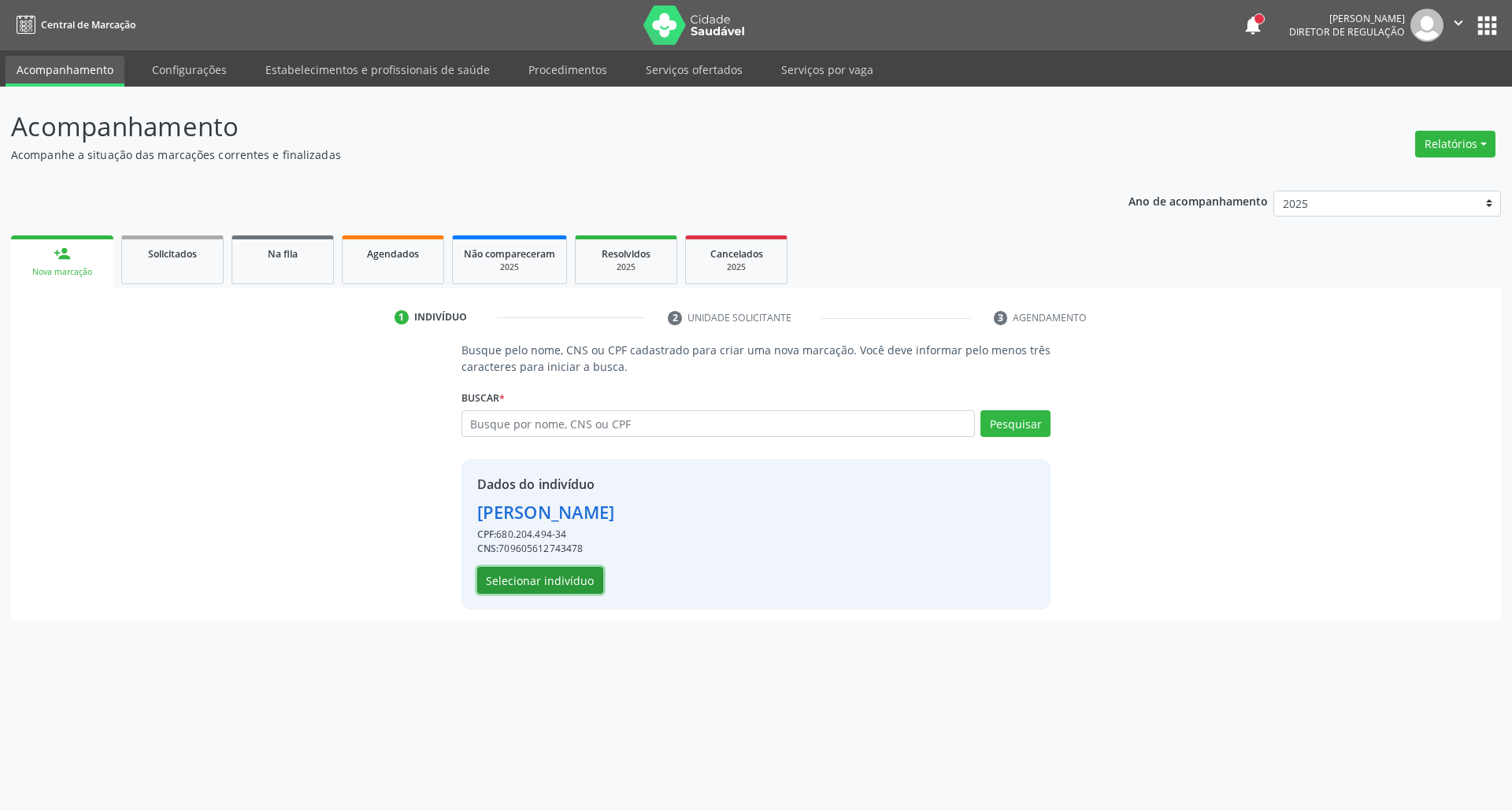
click at [587, 576] on button "Selecionar indivíduo" at bounding box center [540, 580] width 126 height 27
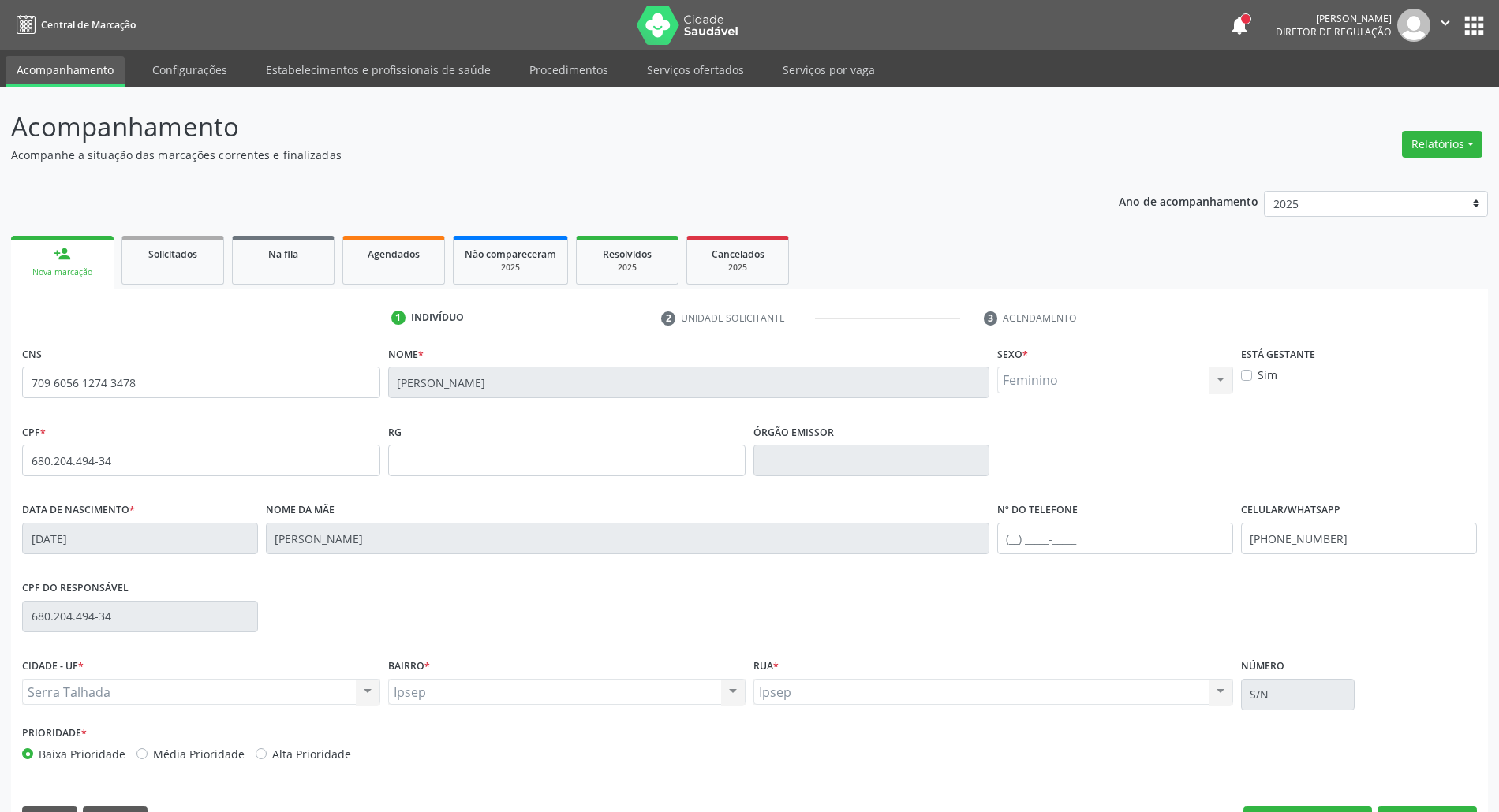
scroll to position [43, 0]
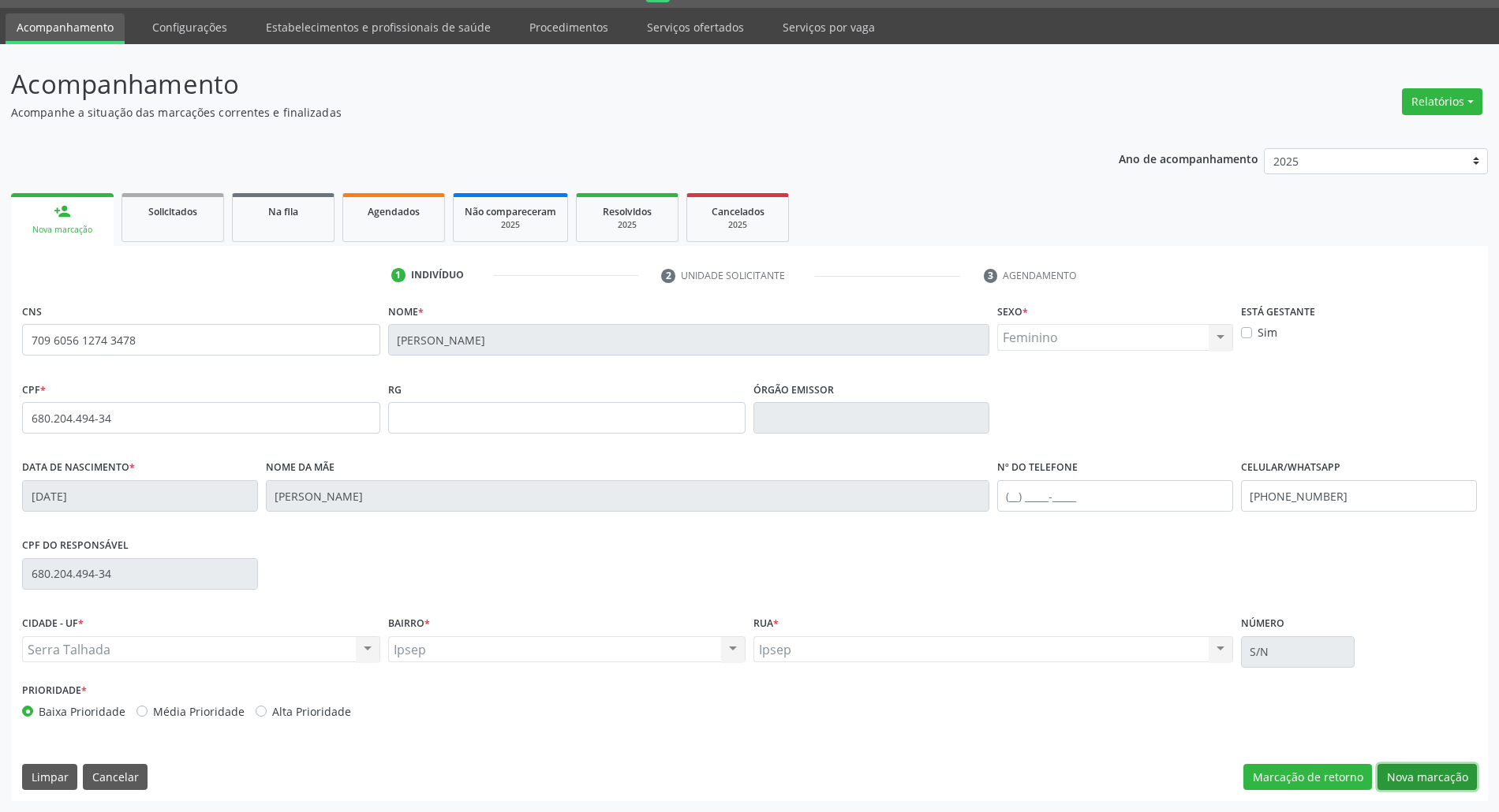
click at [1416, 774] on button "Nova marcação" at bounding box center [1427, 777] width 99 height 27
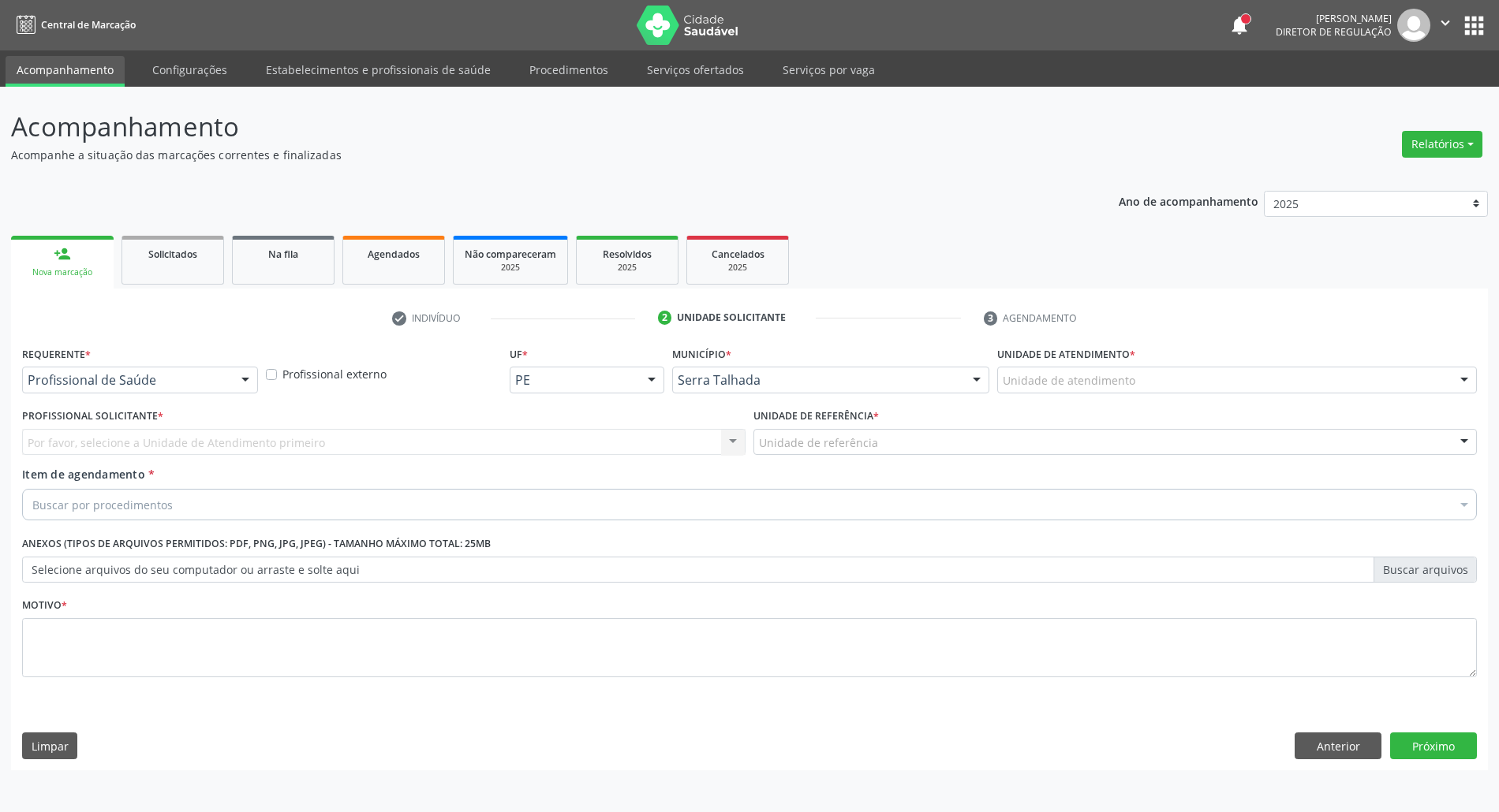
scroll to position [0, 0]
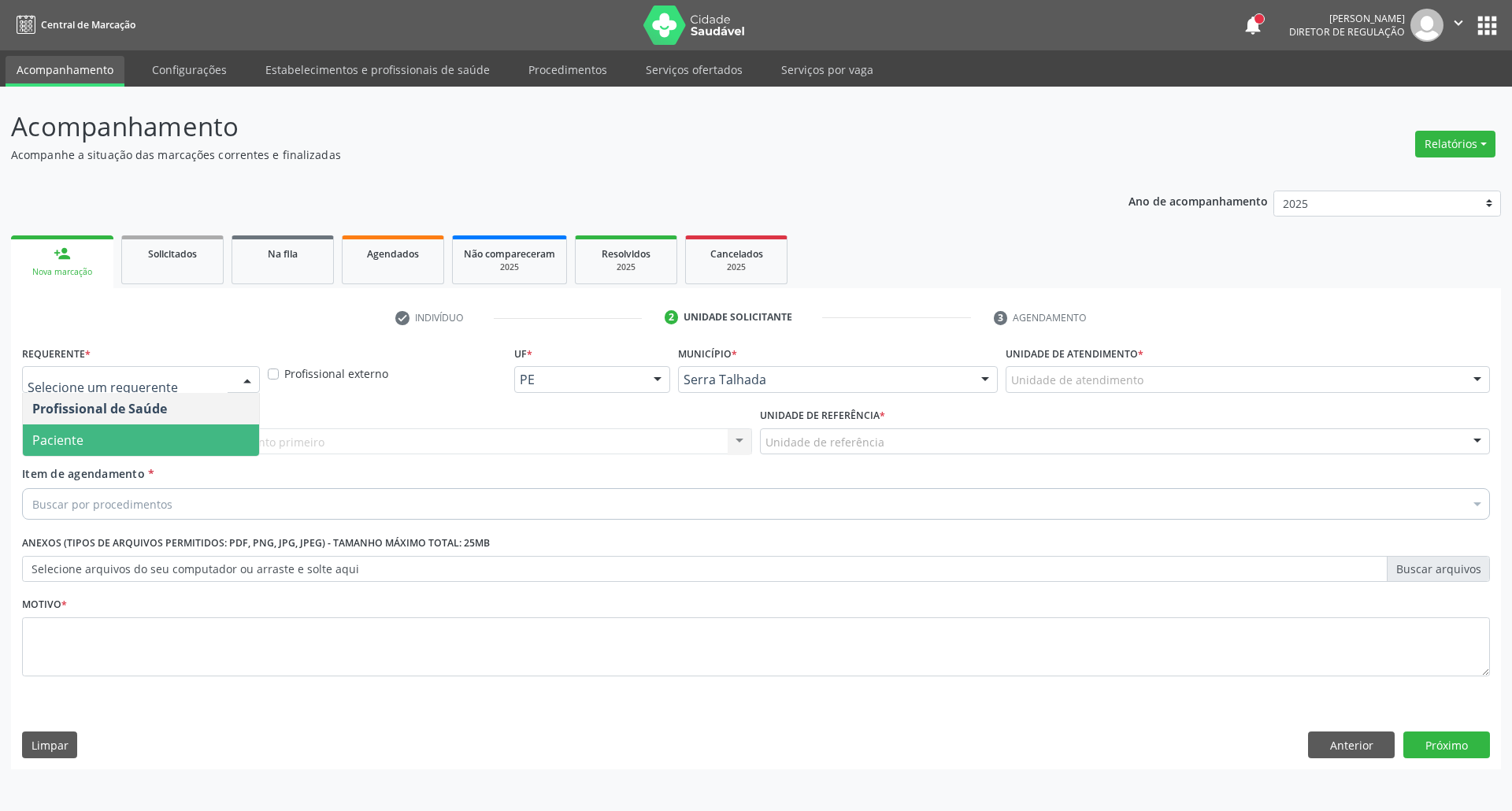
click at [174, 451] on span "Paciente" at bounding box center [140, 440] width 236 height 31
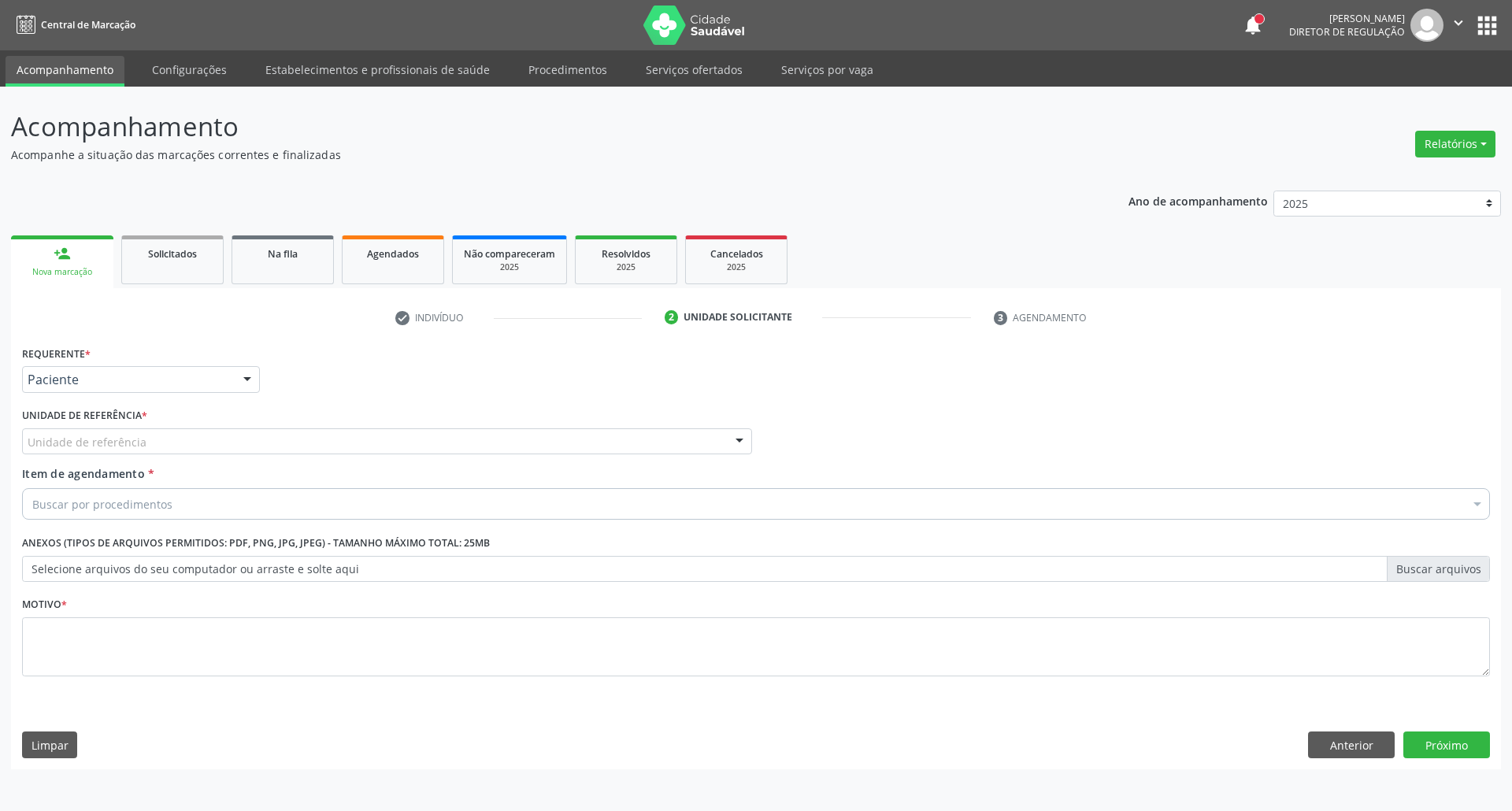
click at [162, 432] on div "Unidade de referência" at bounding box center [387, 442] width 730 height 27
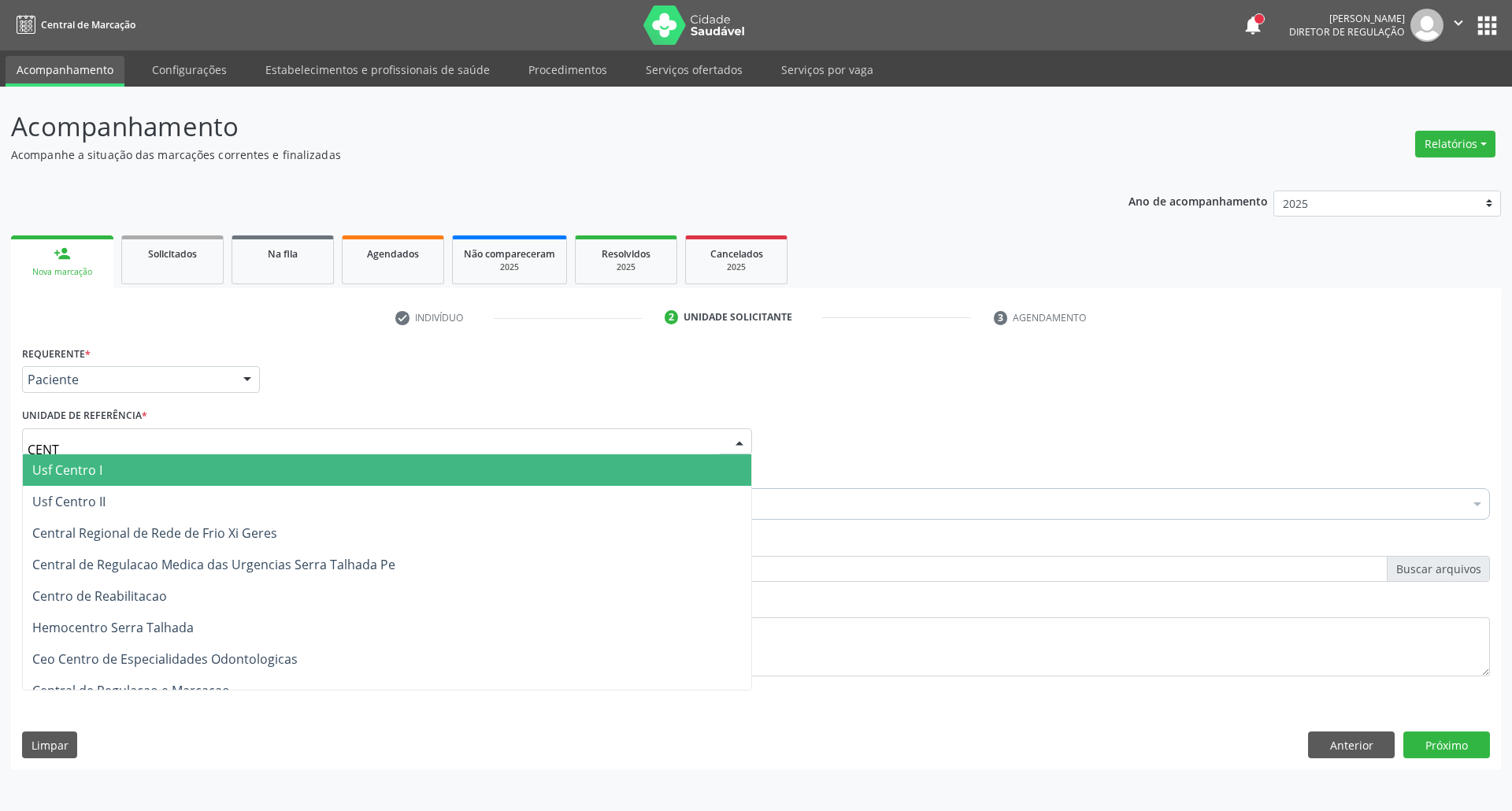
type input "CENTR"
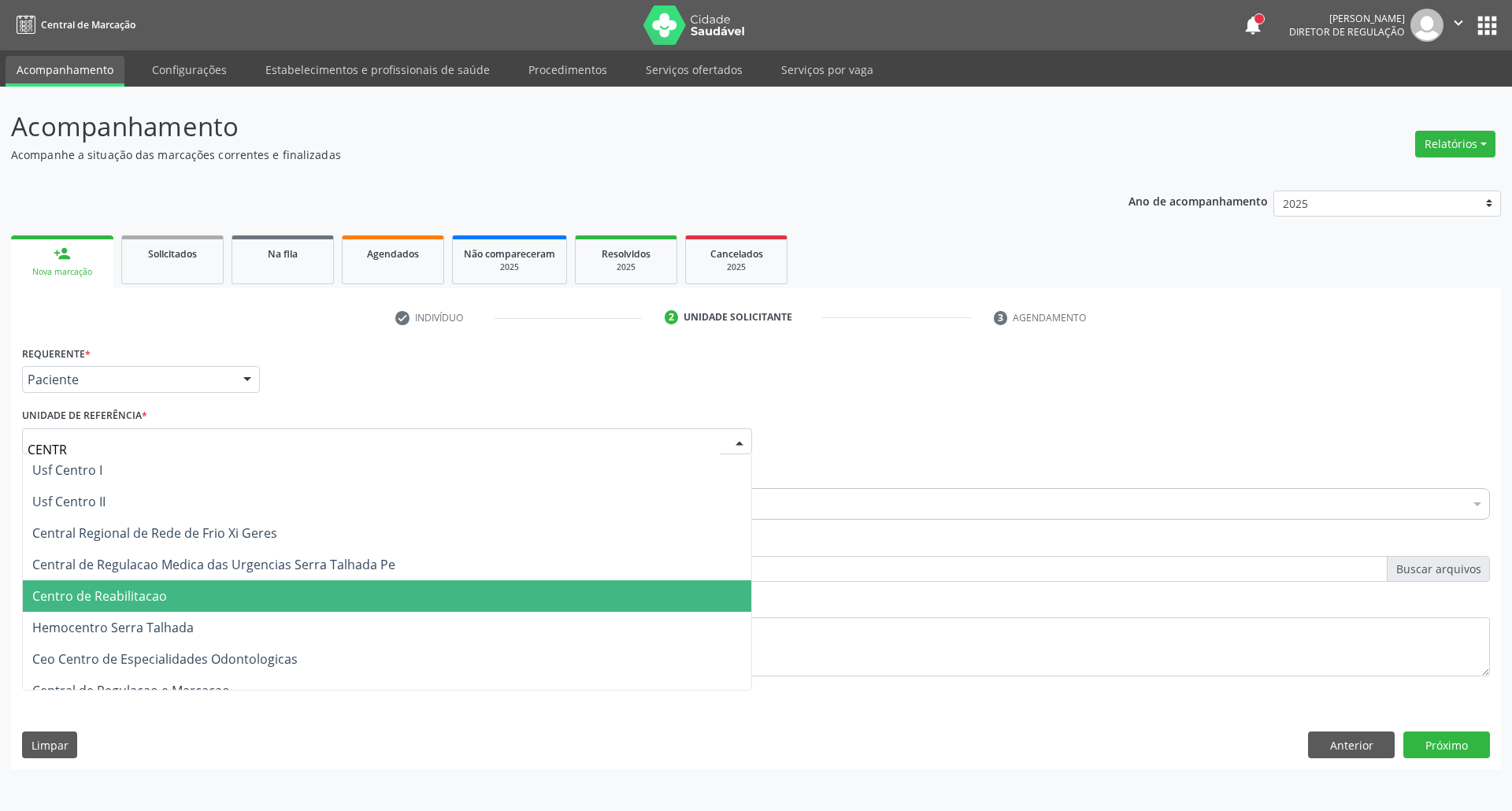
click at [142, 603] on span "Centro de Reabilitacao" at bounding box center [99, 596] width 135 height 18
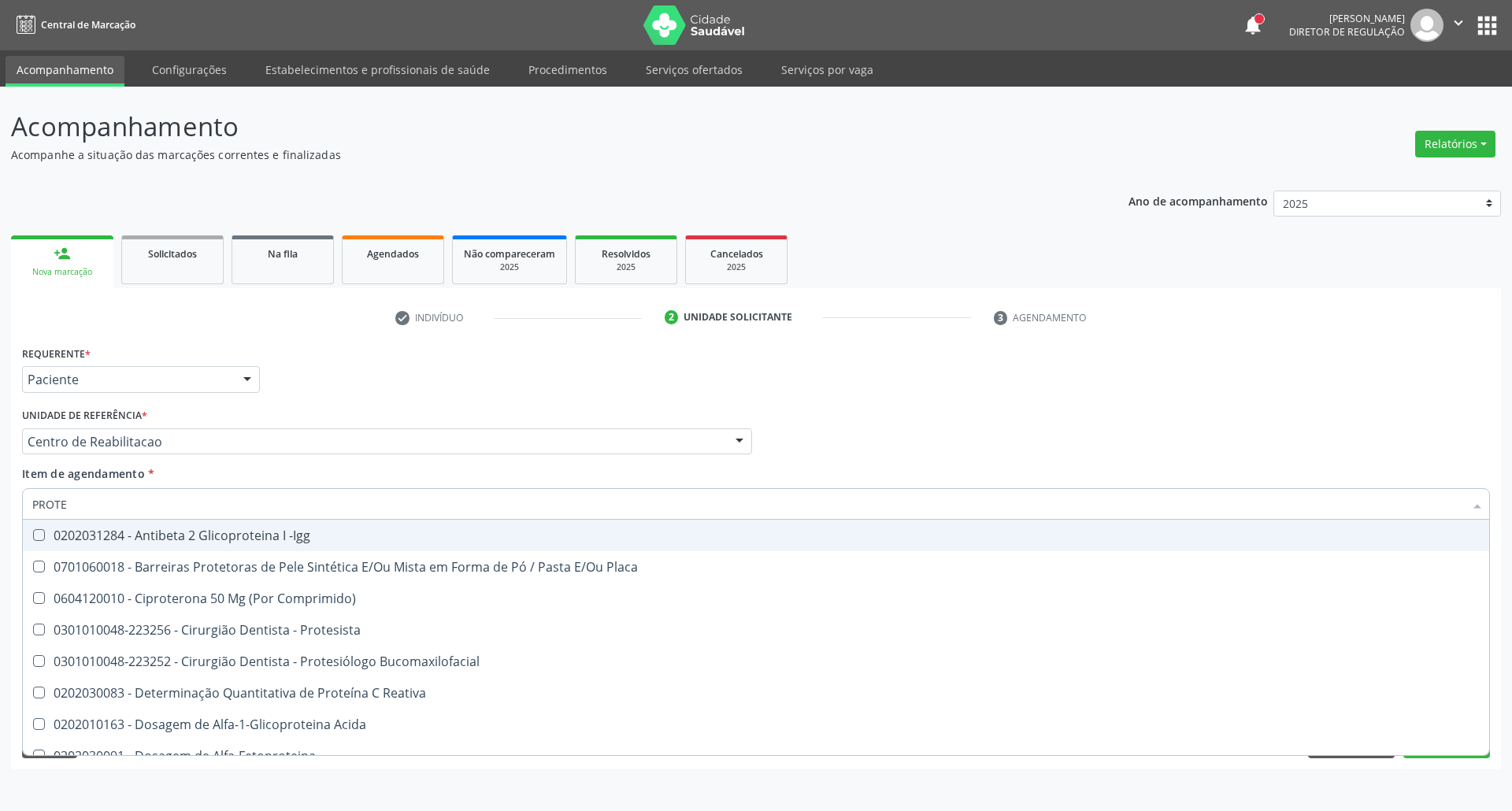
type input "PROTEI"
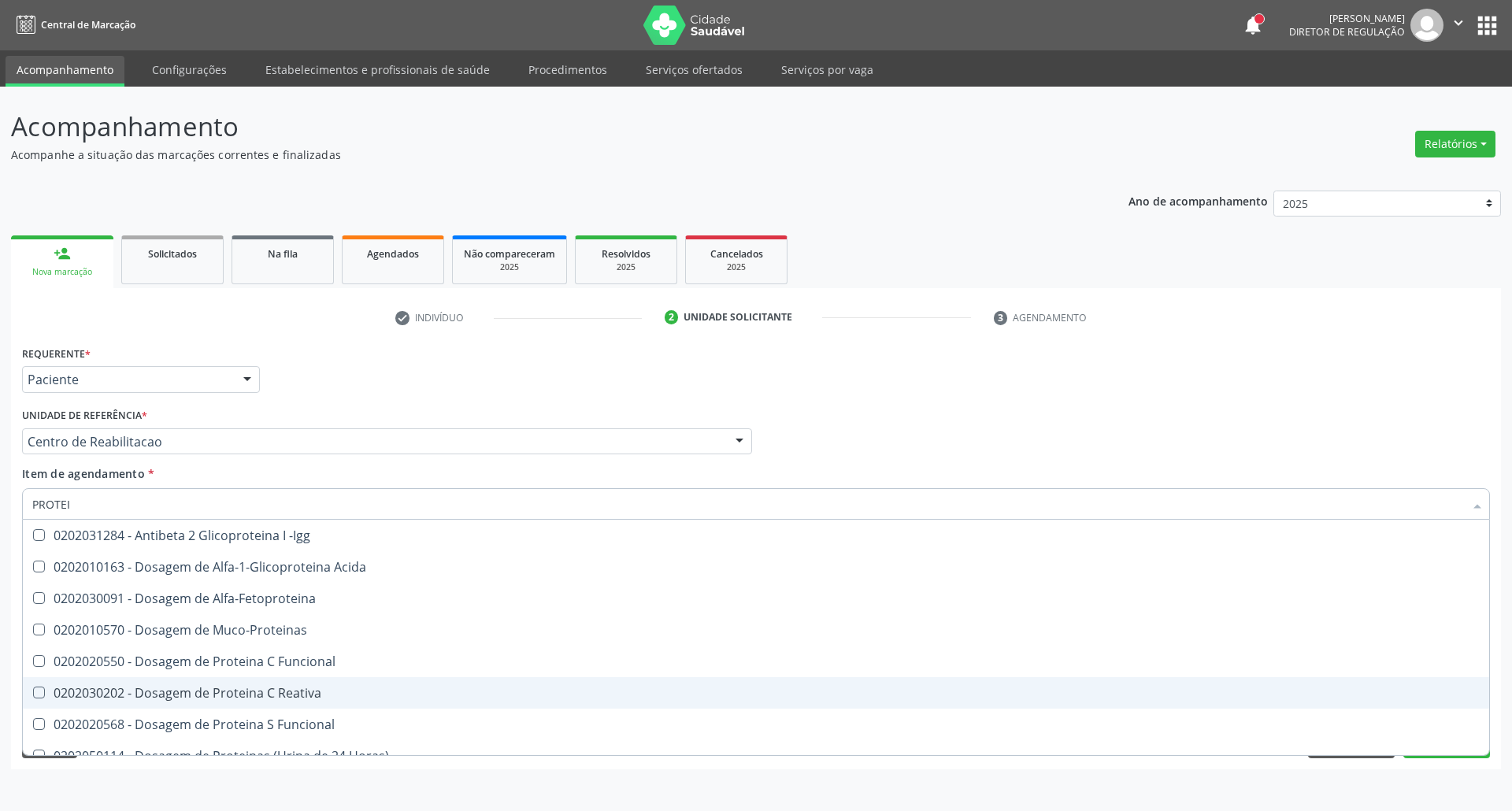
drag, startPoint x: 190, startPoint y: 685, endPoint x: 221, endPoint y: 618, distance: 73.8
click at [188, 687] on div "0202030202 - Dosagem de Proteina C Reativa" at bounding box center [755, 693] width 1447 height 13
checkbox Reativa "true"
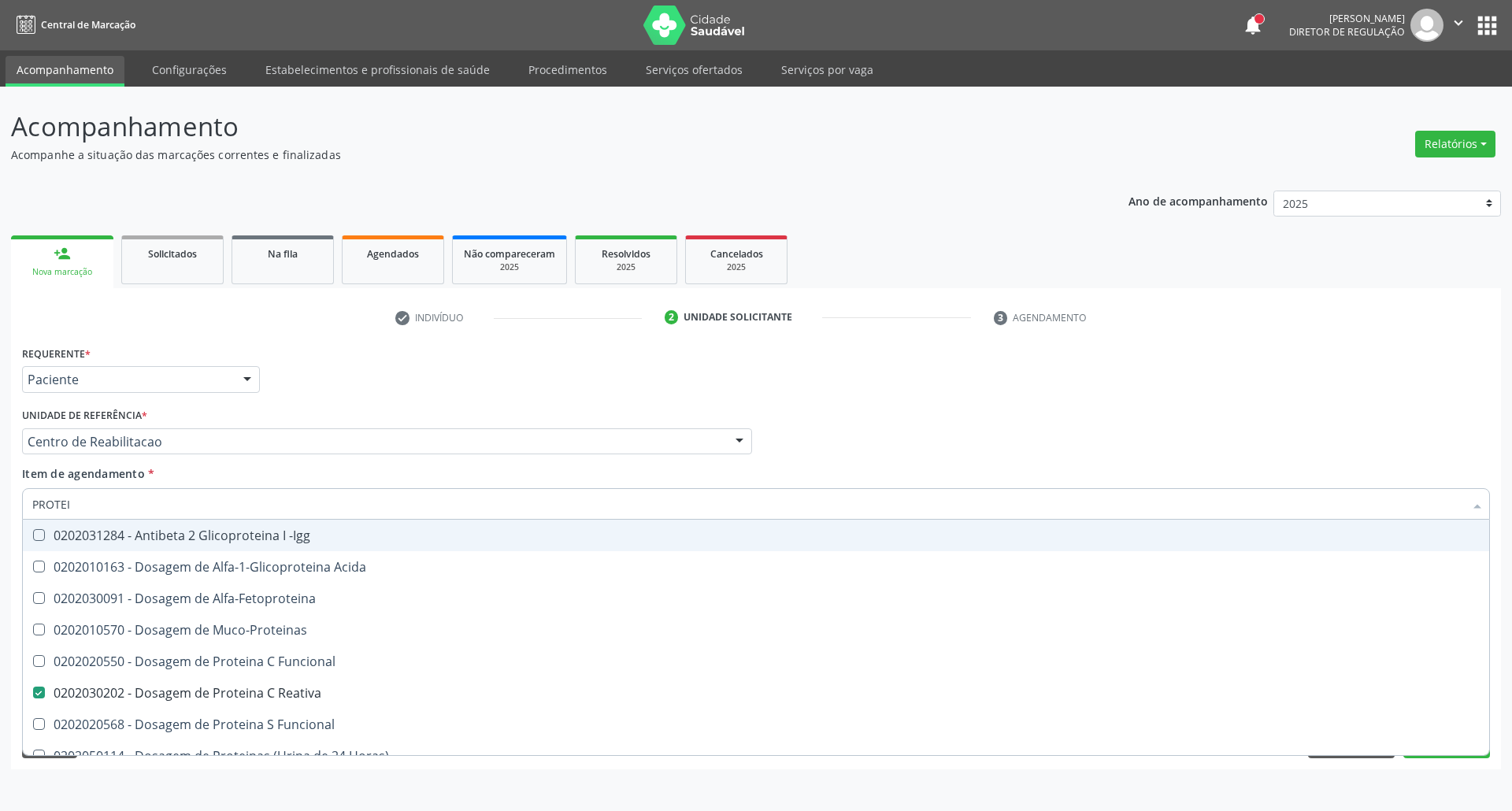
click at [0, 517] on div "Acompanhamento Acompanhe a situação das marcações correntes e finalizadas Relat…" at bounding box center [756, 448] width 1512 height 724
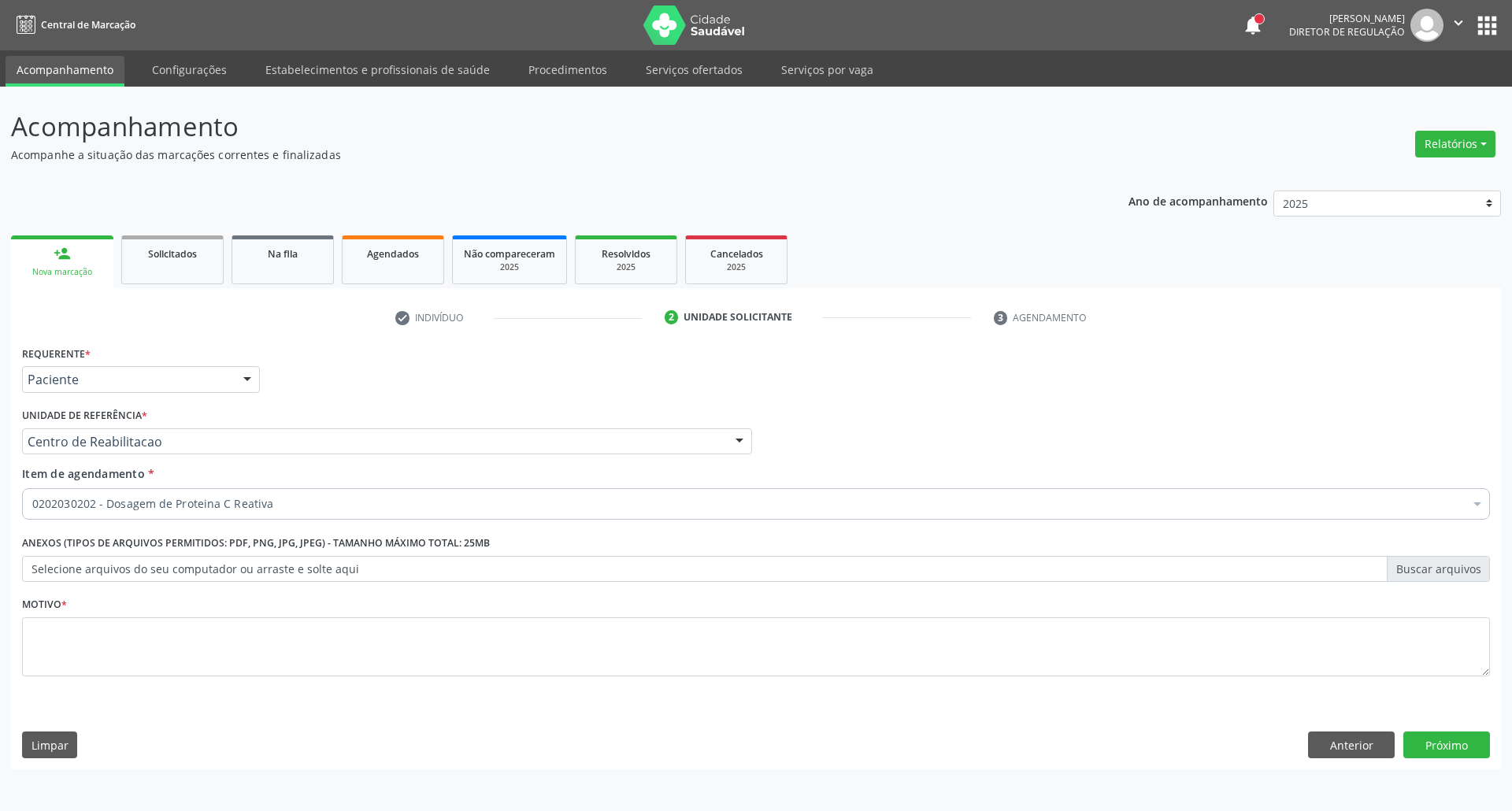
checkbox Reativa "true"
checkbox Ampola\)\ "false"
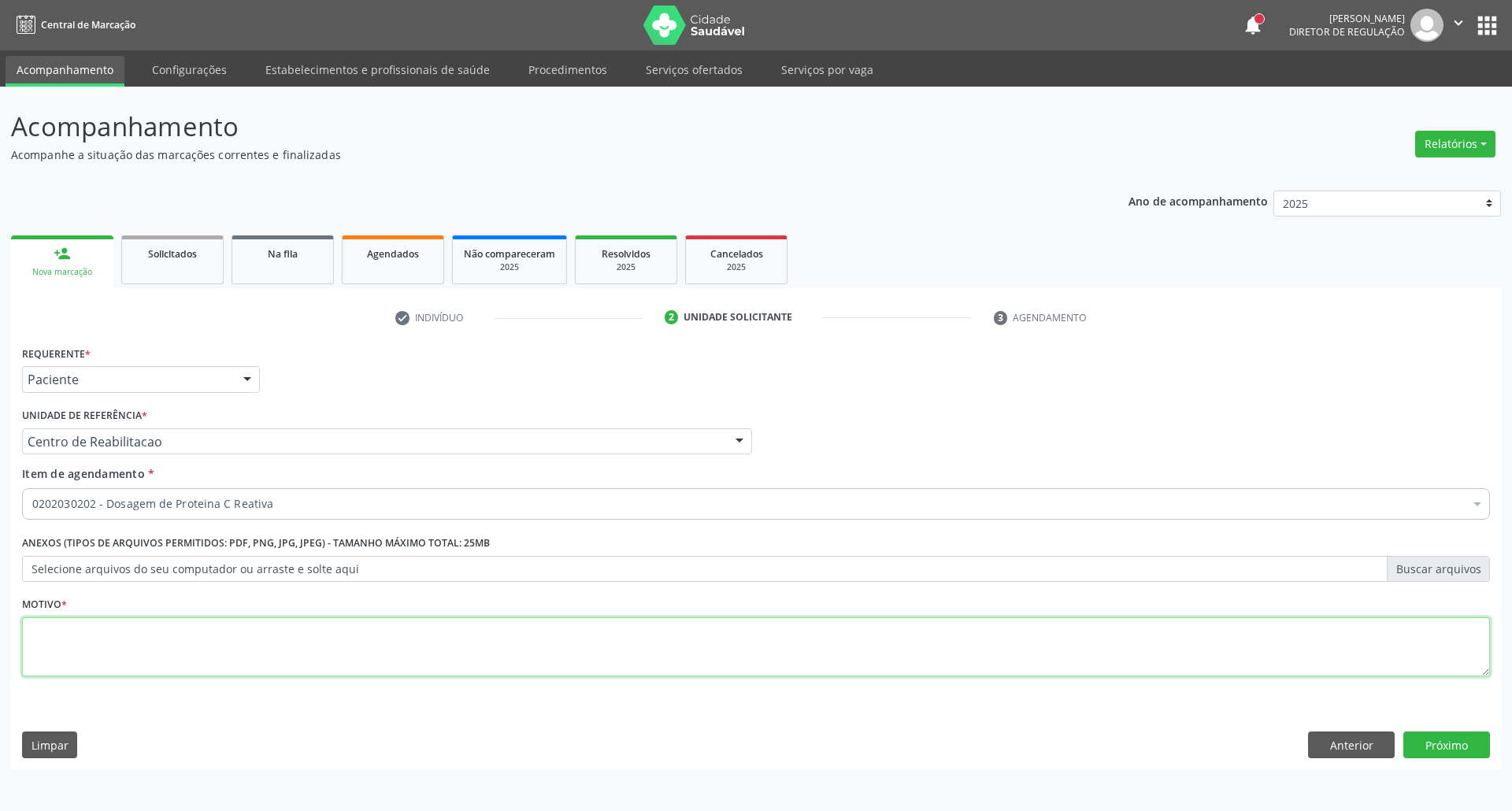
click at [574, 628] on textarea at bounding box center [755, 647] width 1467 height 60
type textarea "."
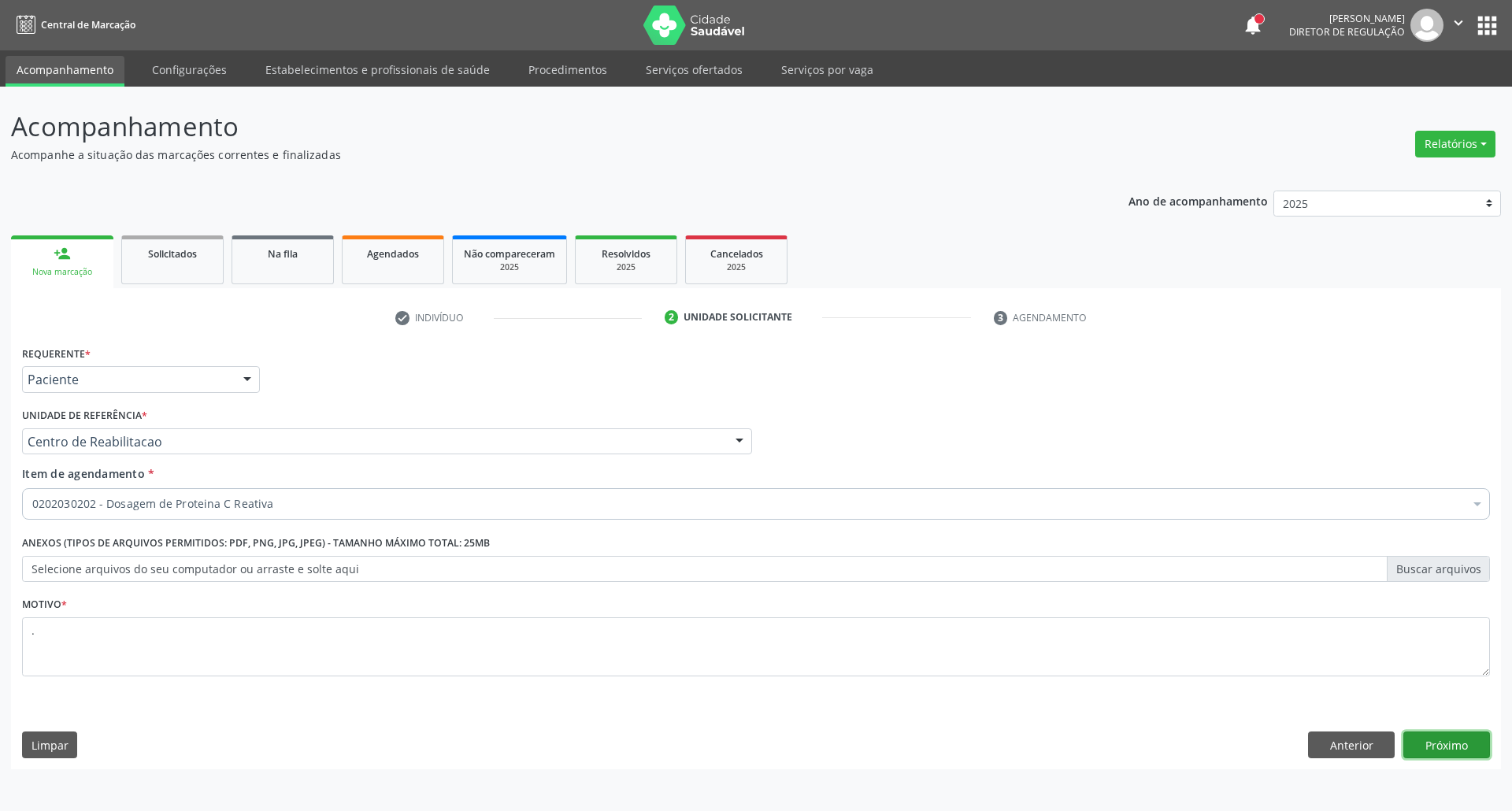
click at [1435, 744] on button "Próximo" at bounding box center [1446, 745] width 87 height 27
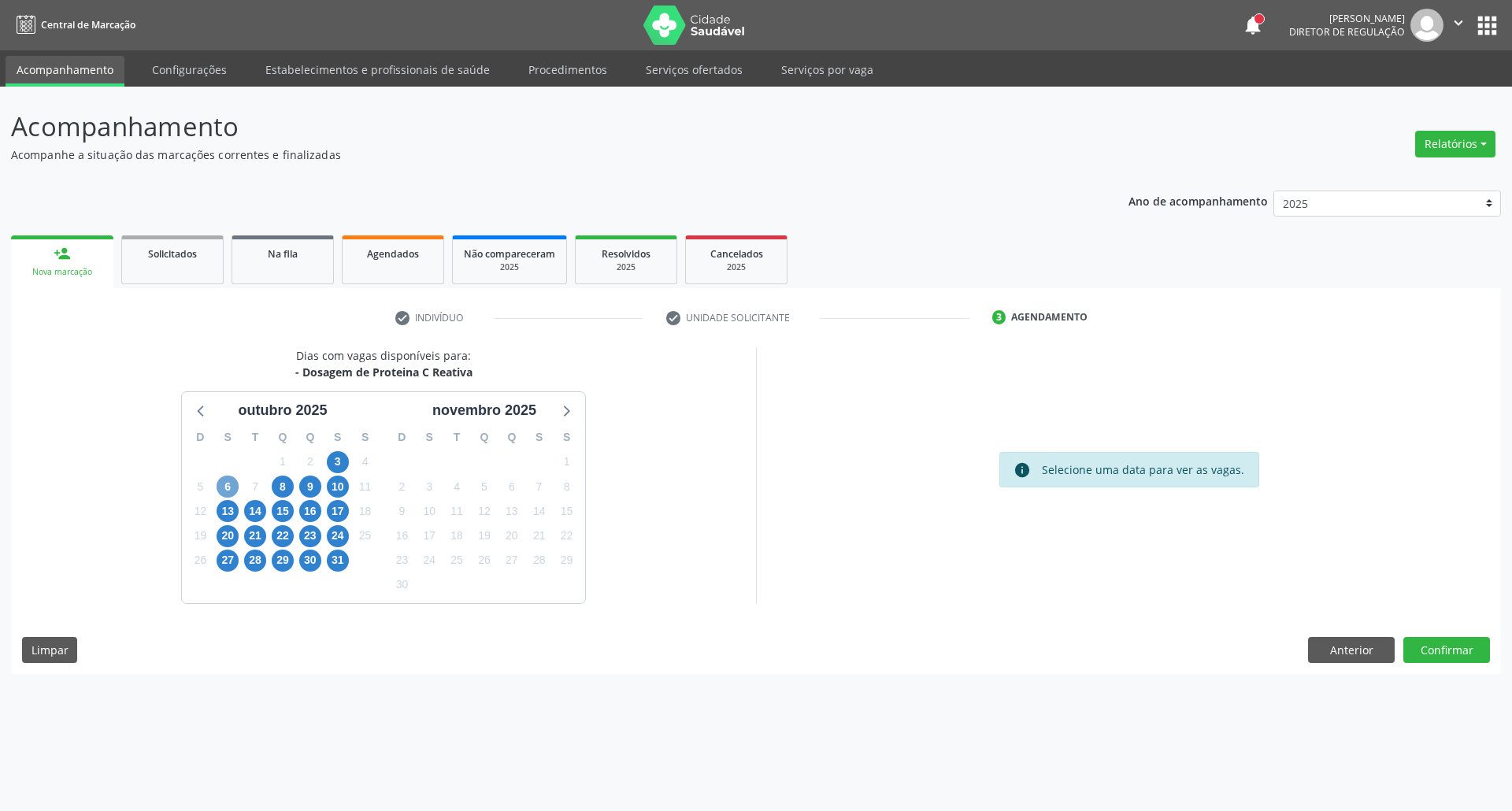
click at [224, 486] on span "6" at bounding box center [228, 487] width 22 height 22
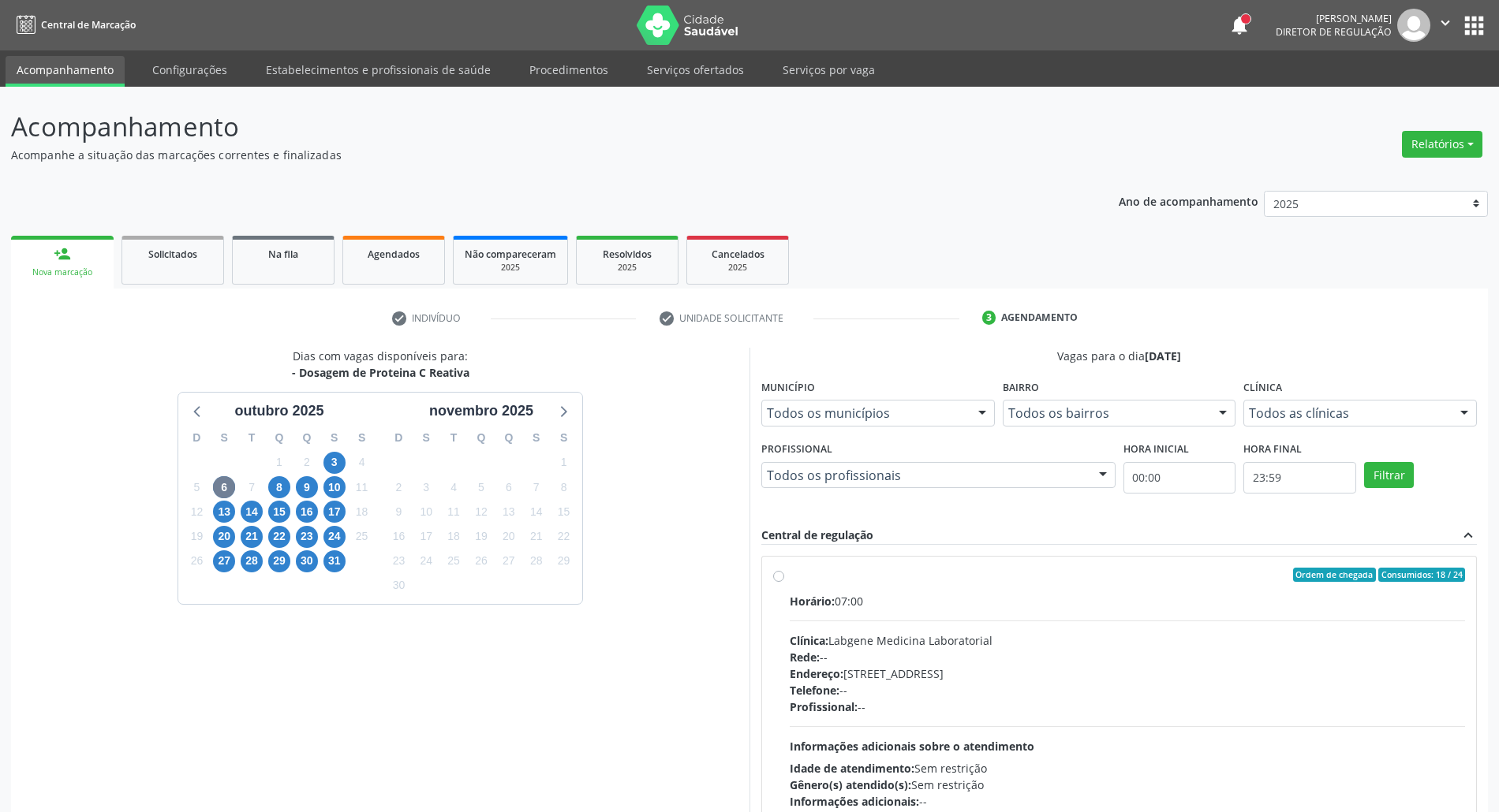
drag, startPoint x: 1085, startPoint y: 610, endPoint x: 1083, endPoint y: 588, distance: 22.1
click at [1084, 610] on div "Horário: 07:00" at bounding box center [1127, 601] width 676 height 17
click at [784, 582] on input "Ordem de chegada Consumidos: 18 / 24 Horário: 07:00 Clínica: Labgene Medicina L…" at bounding box center [779, 574] width 11 height 14
radio input "true"
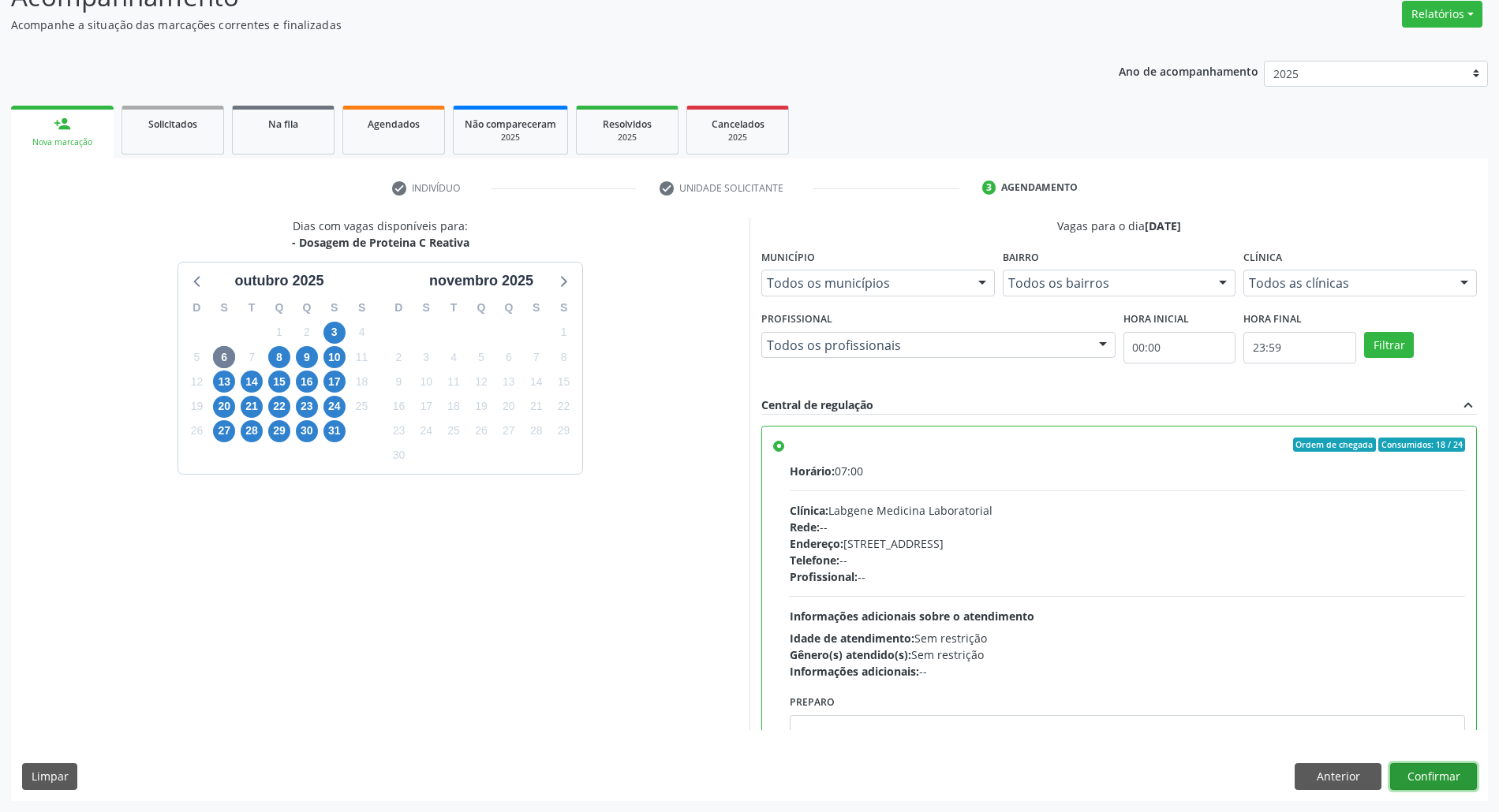
click at [1414, 772] on button "Confirmar" at bounding box center [1433, 777] width 87 height 27
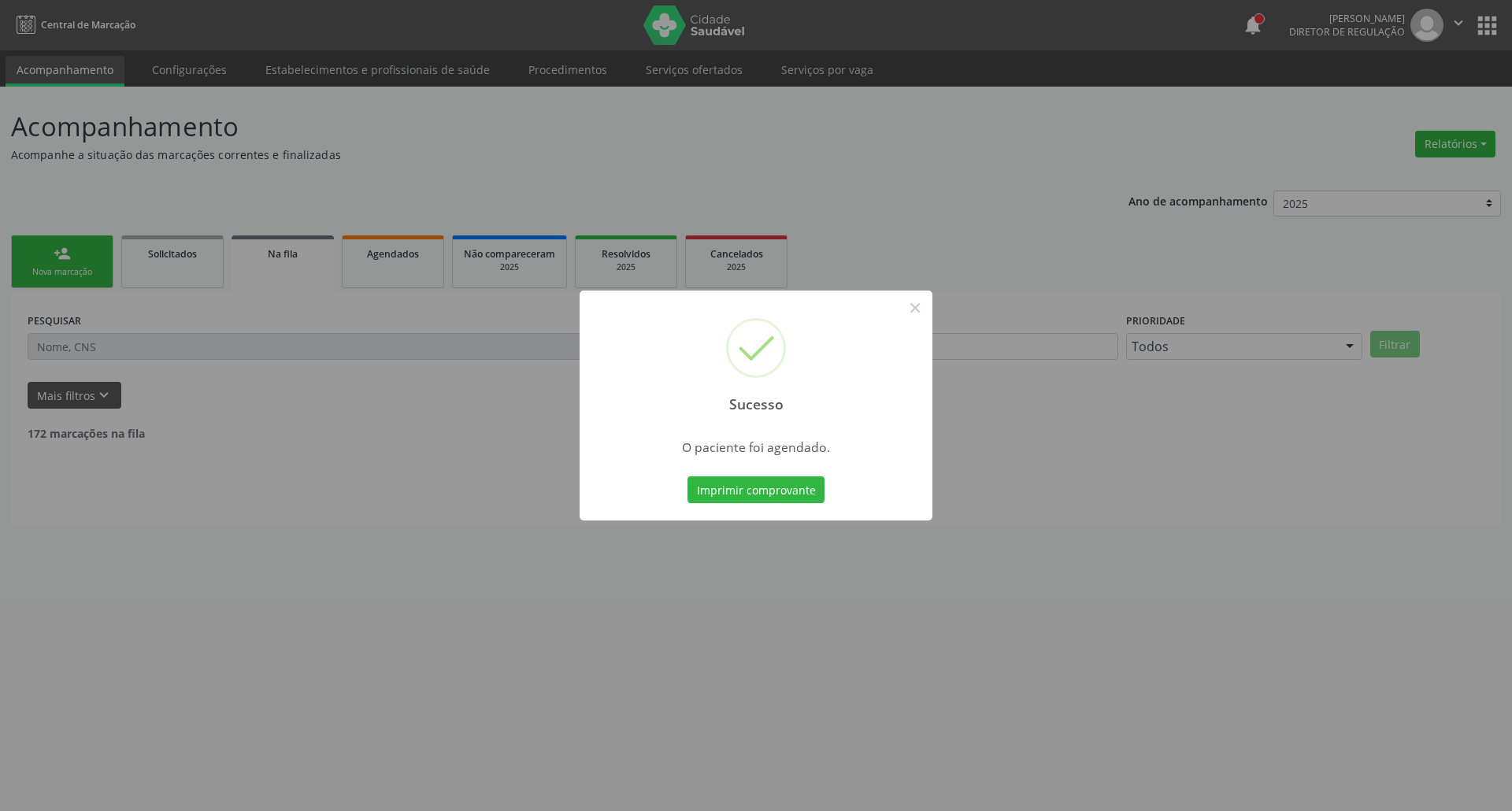
click at [770, 490] on button "Imprimir comprovante" at bounding box center [755, 490] width 137 height 27
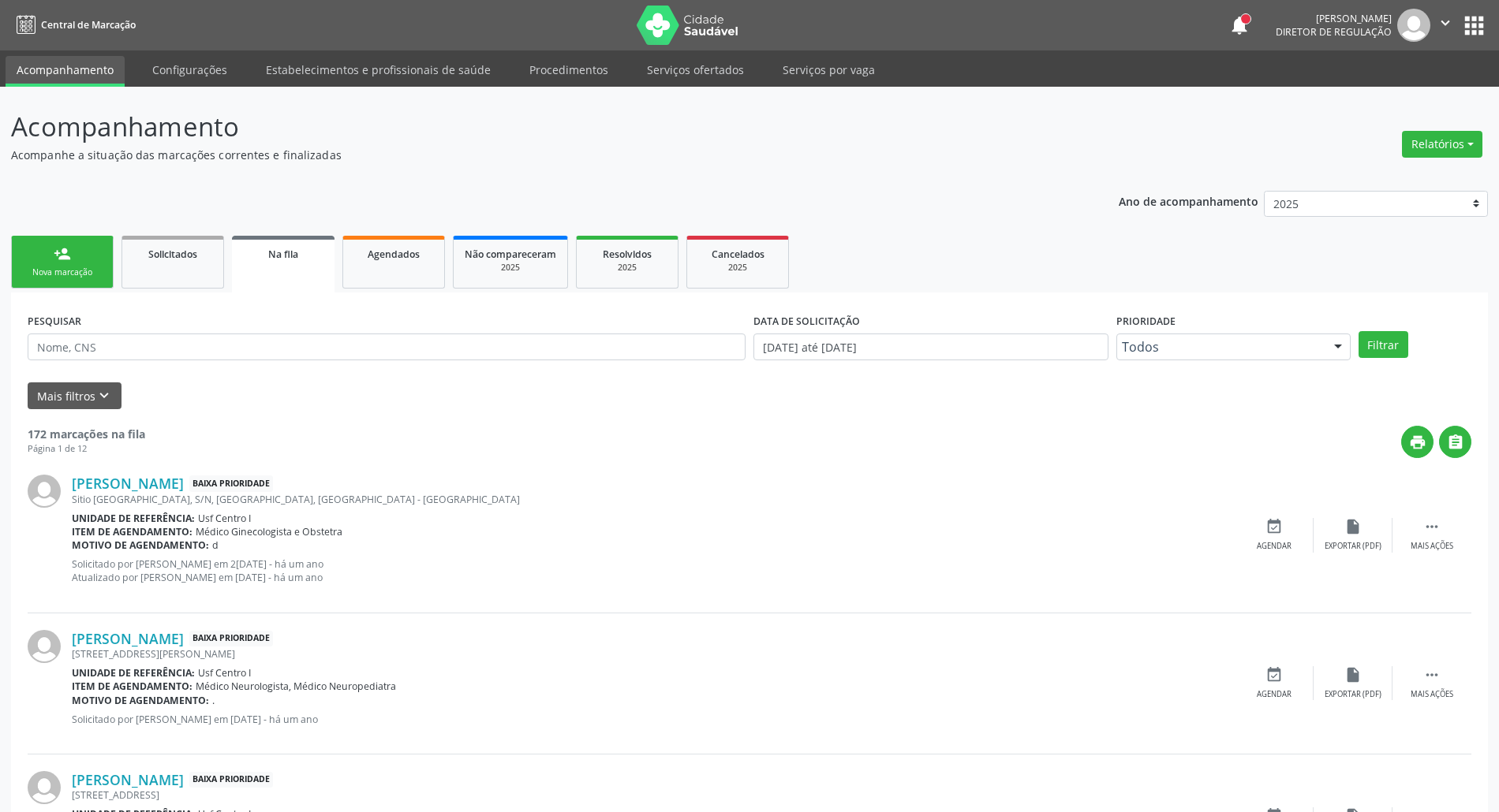
drag, startPoint x: 68, startPoint y: 267, endPoint x: 590, endPoint y: 812, distance: 754.7
click at [67, 267] on div "Nova marcação" at bounding box center [62, 273] width 79 height 12
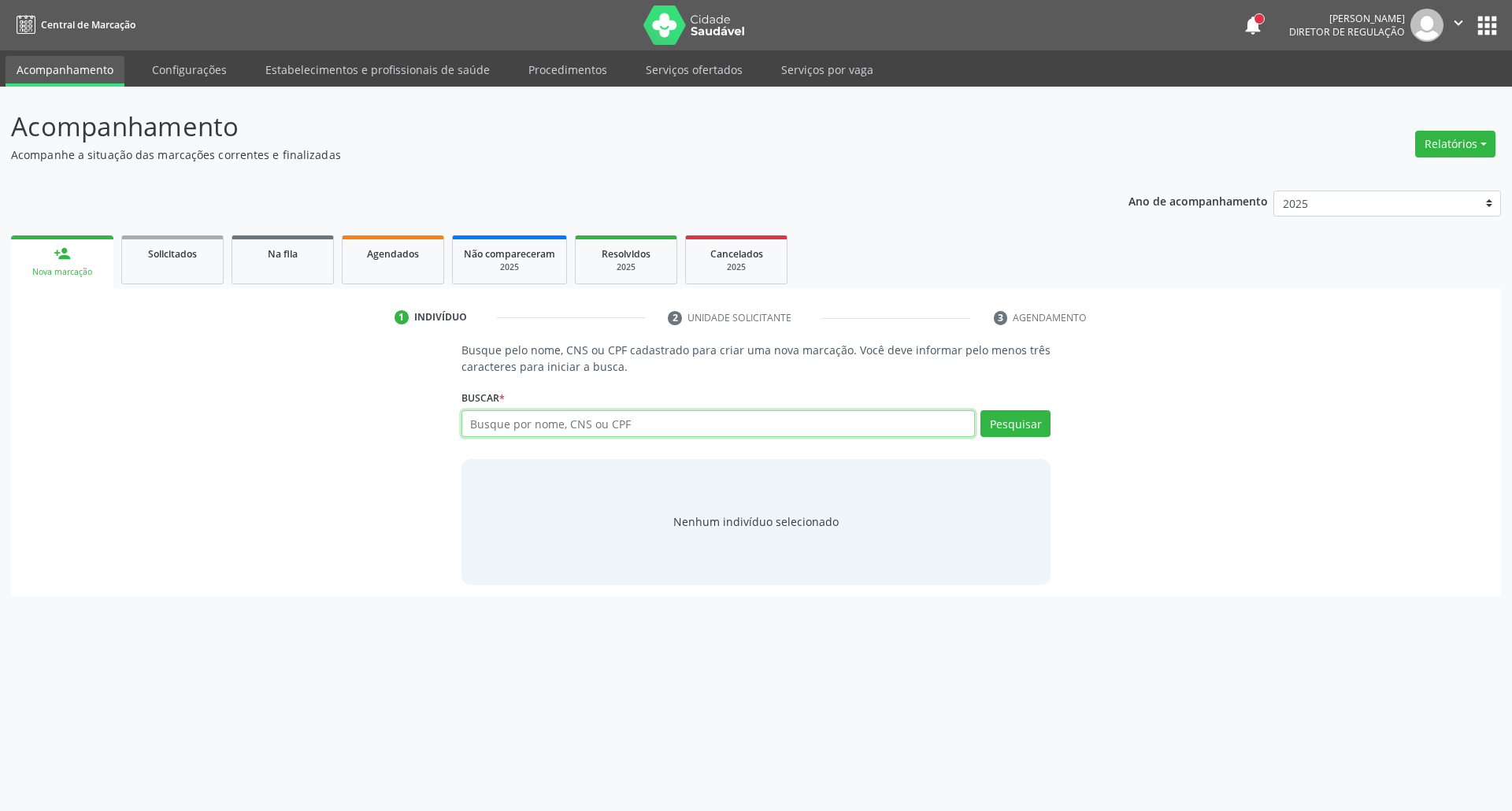
click at [637, 420] on input "text" at bounding box center [718, 424] width 514 height 27
click at [656, 402] on div "Buscar * Busque por nome, CNS ou CPF Nenhum resultado encontrado para: " " Digi…" at bounding box center [756, 416] width 589 height 61
click at [656, 427] on input "text" at bounding box center [718, 424] width 514 height 27
type input "700306957997032"
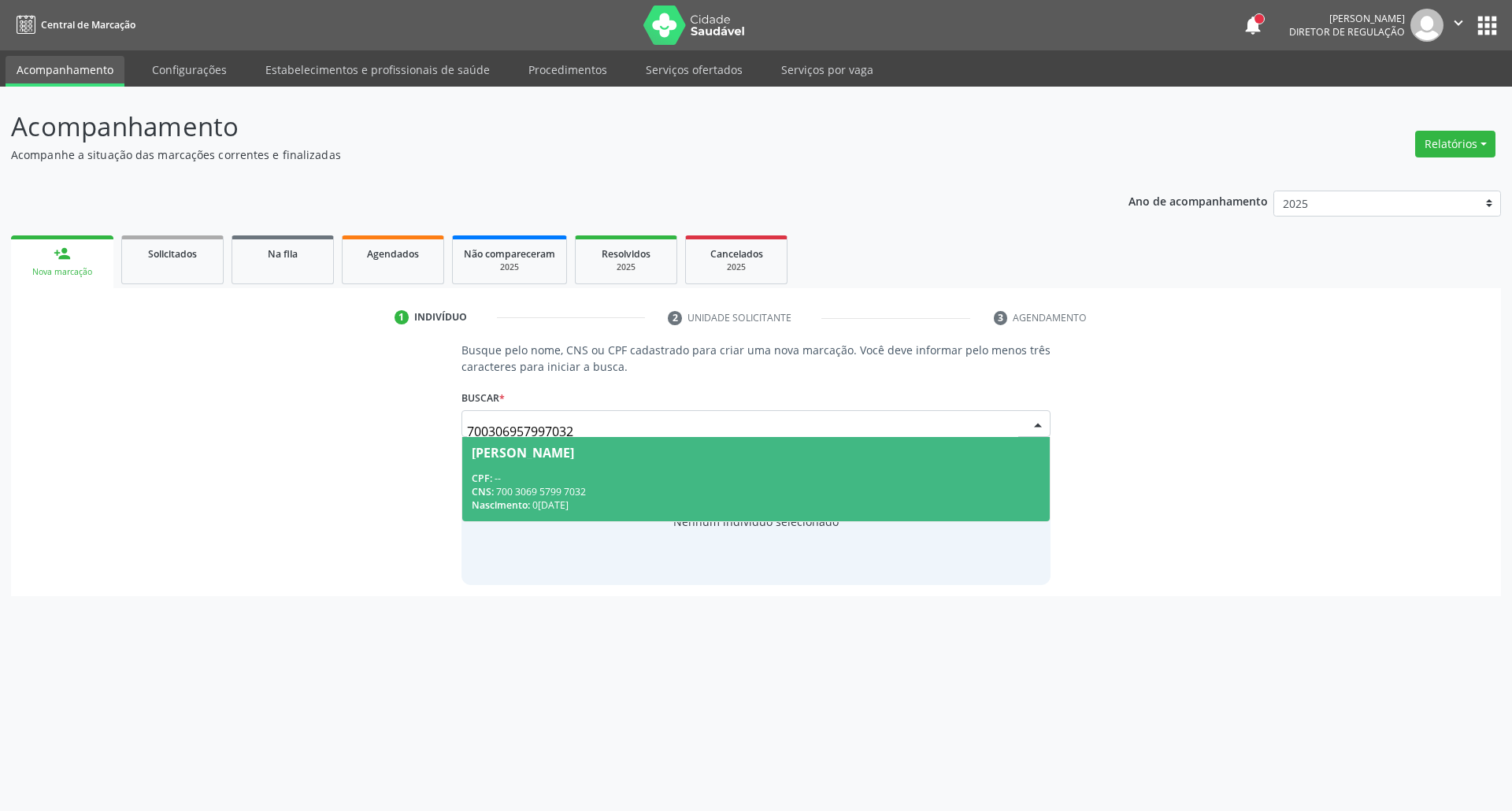
click at [590, 479] on div "CPF: --" at bounding box center [756, 479] width 569 height 13
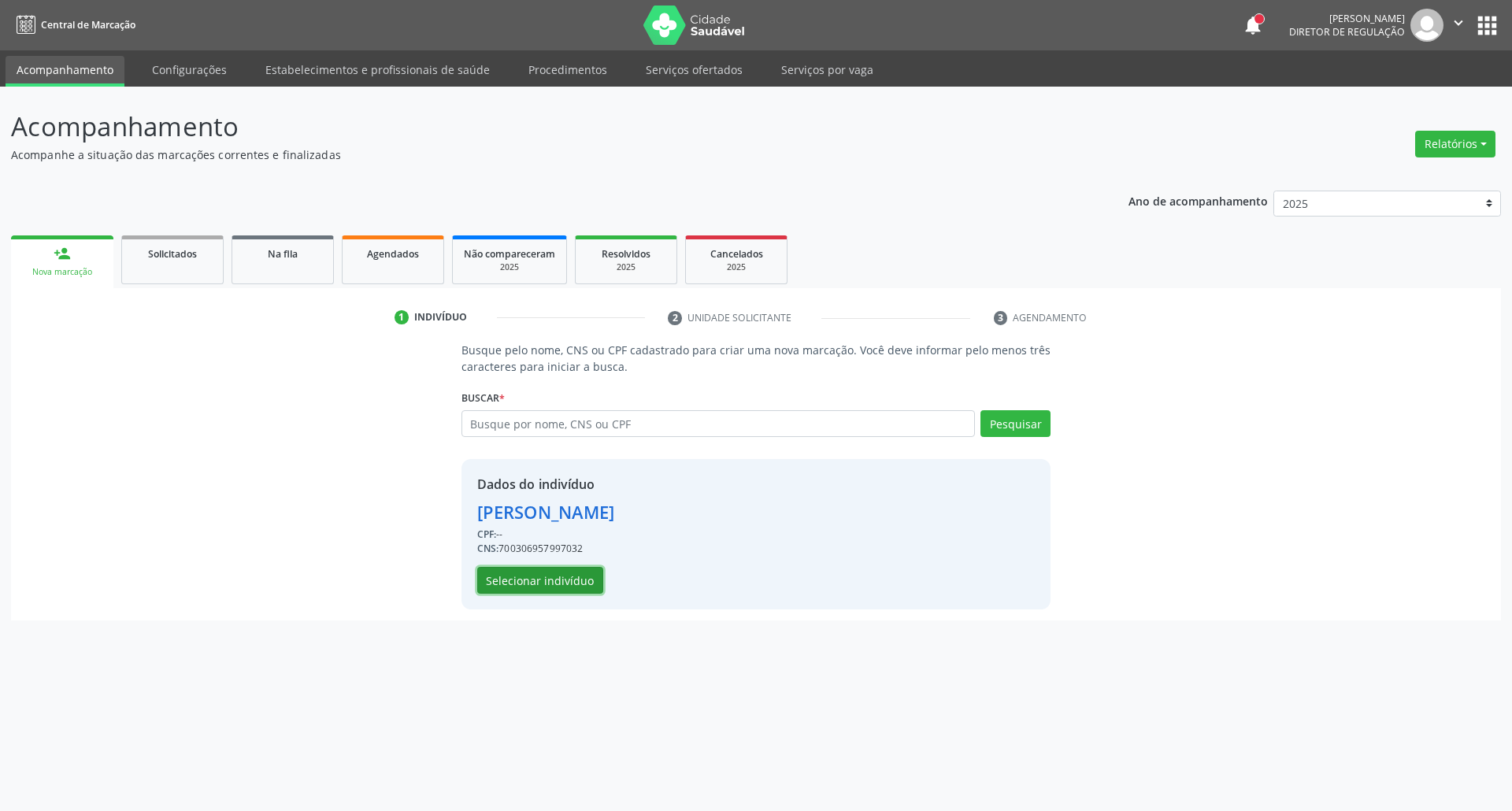
click at [529, 585] on button "Selecionar indivíduo" at bounding box center [540, 580] width 126 height 27
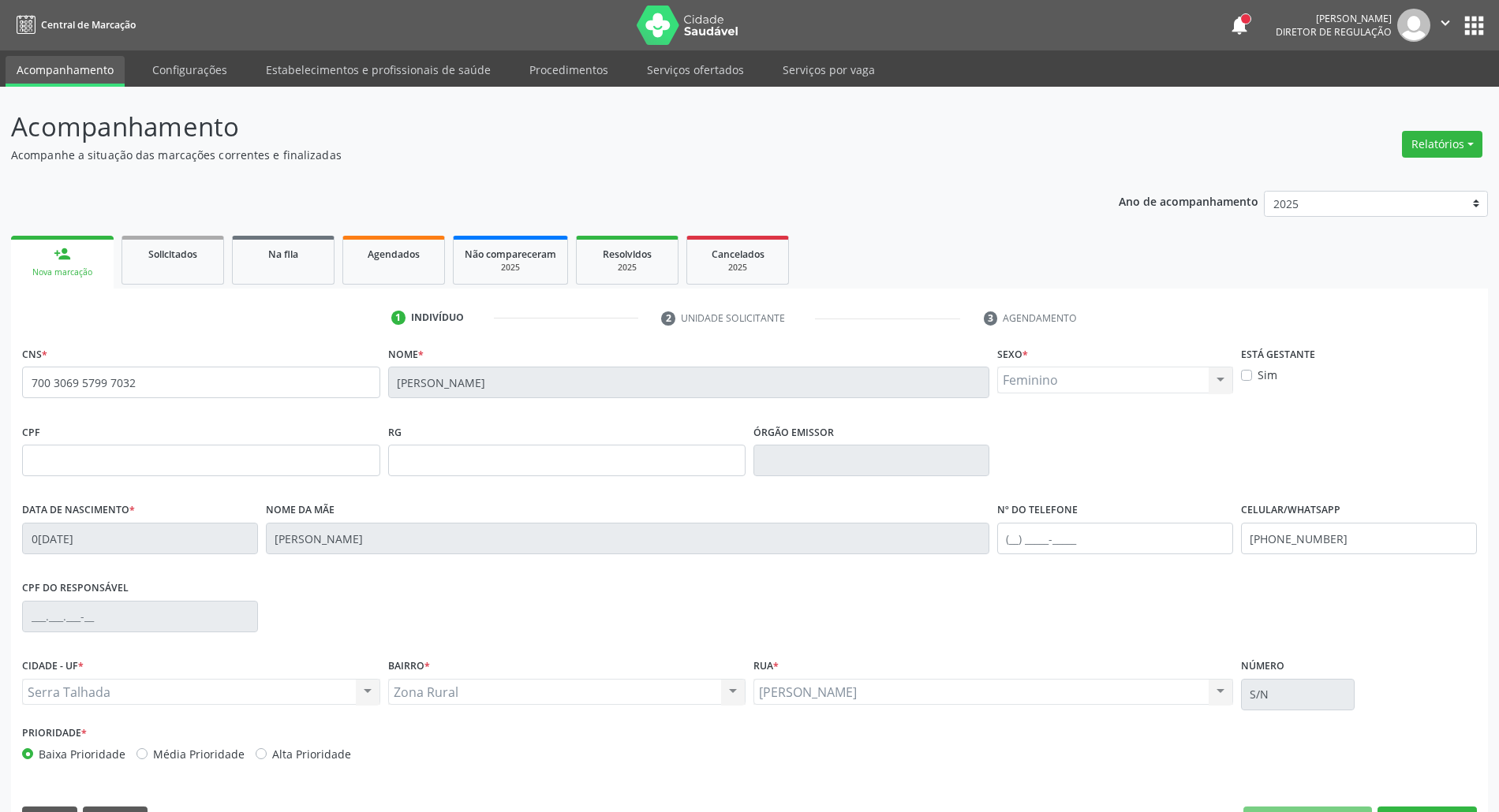
scroll to position [43, 0]
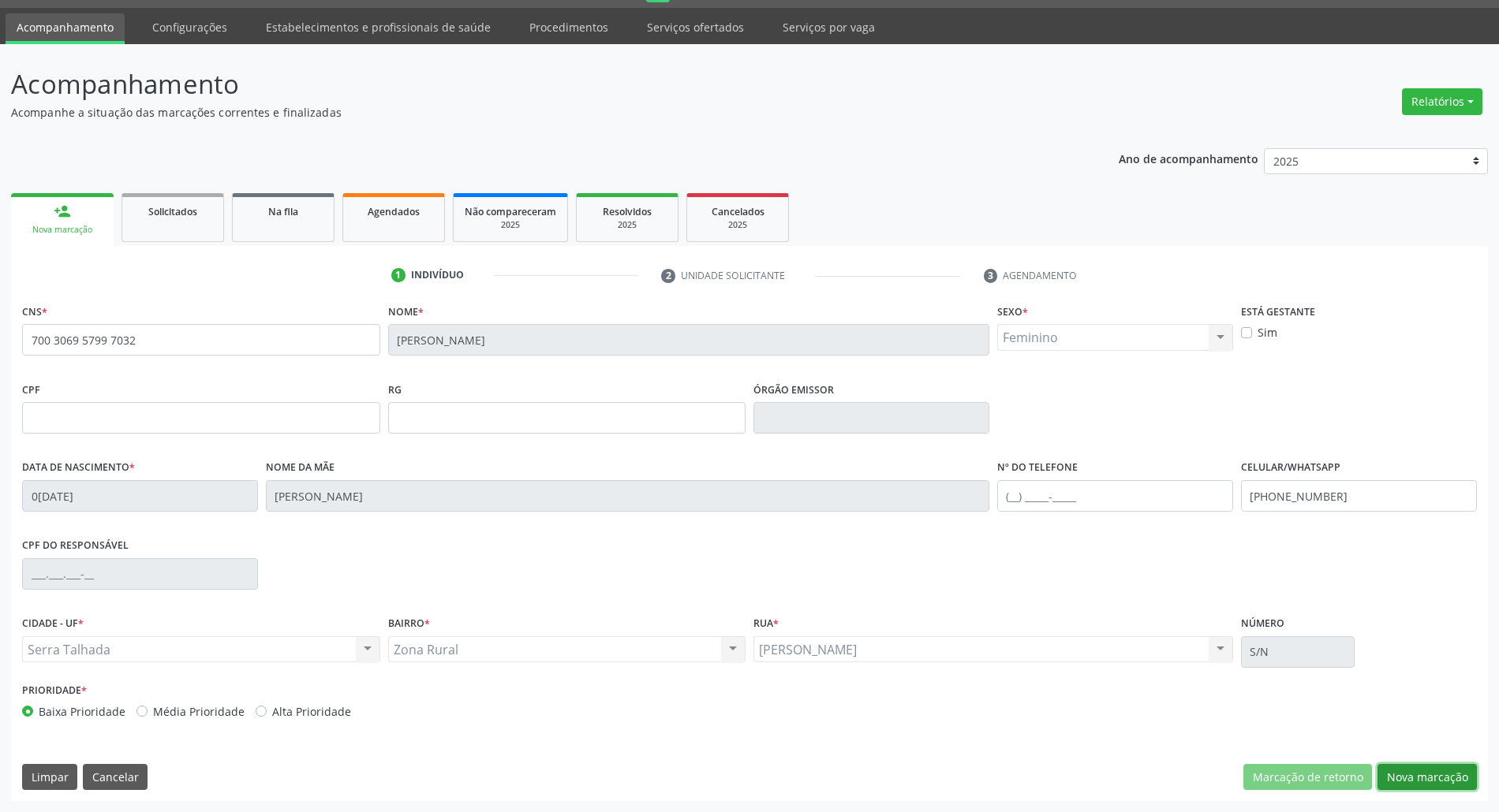
drag, startPoint x: 1434, startPoint y: 777, endPoint x: 1393, endPoint y: 729, distance: 63.1
click at [1433, 777] on button "Nova marcação" at bounding box center [1427, 777] width 99 height 27
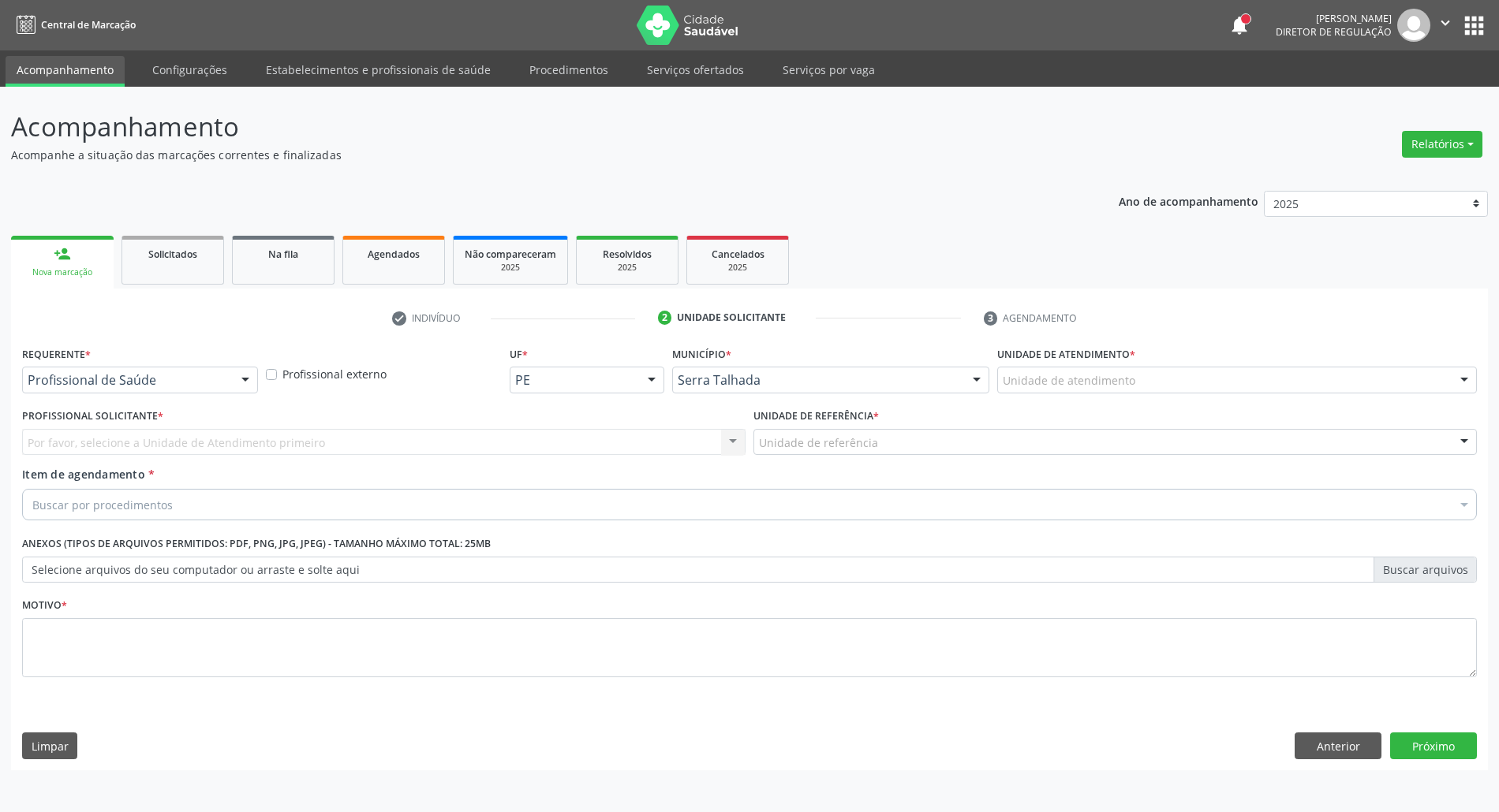
scroll to position [0, 0]
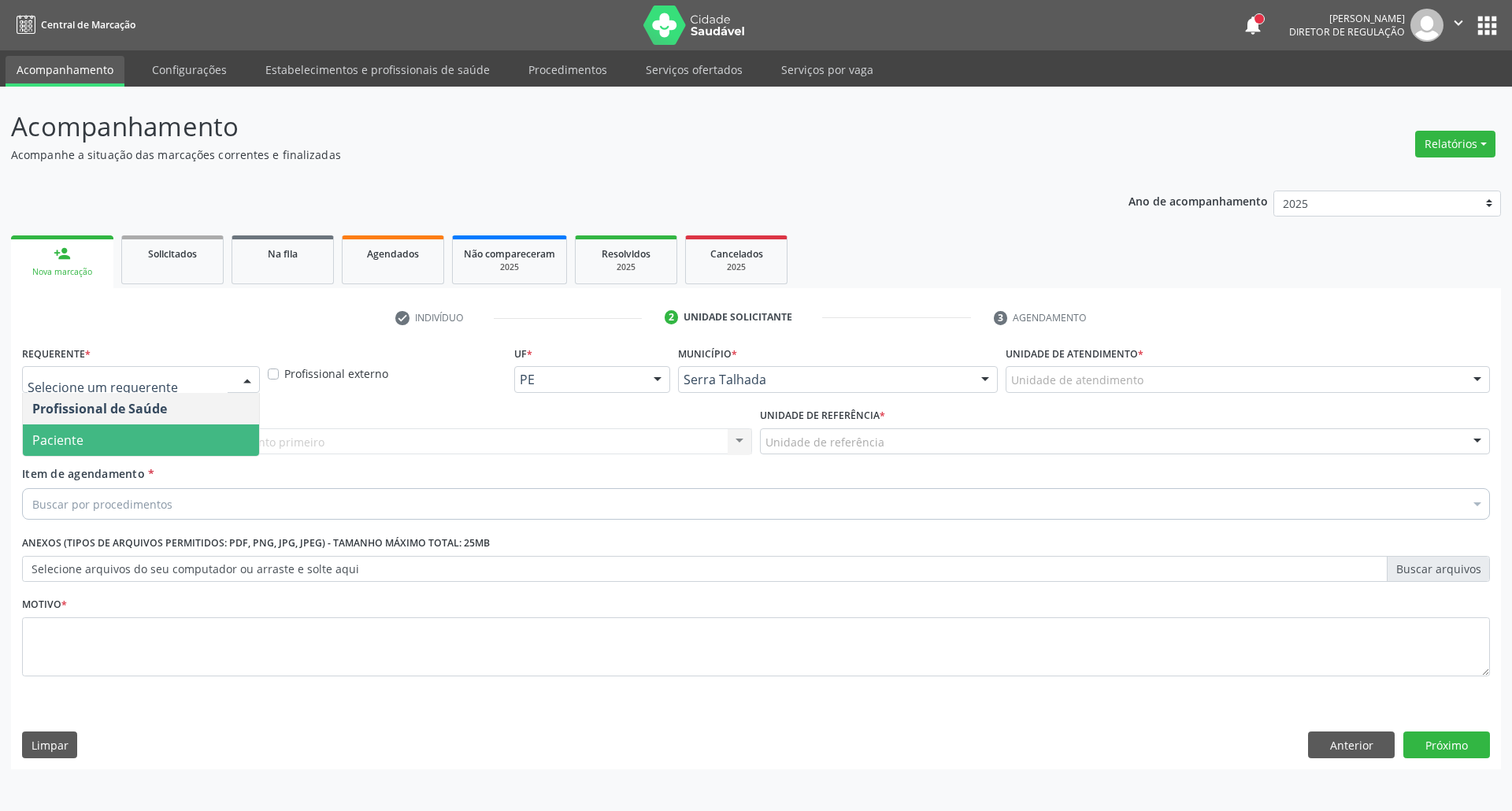
click at [89, 438] on span "Paciente" at bounding box center [140, 440] width 236 height 31
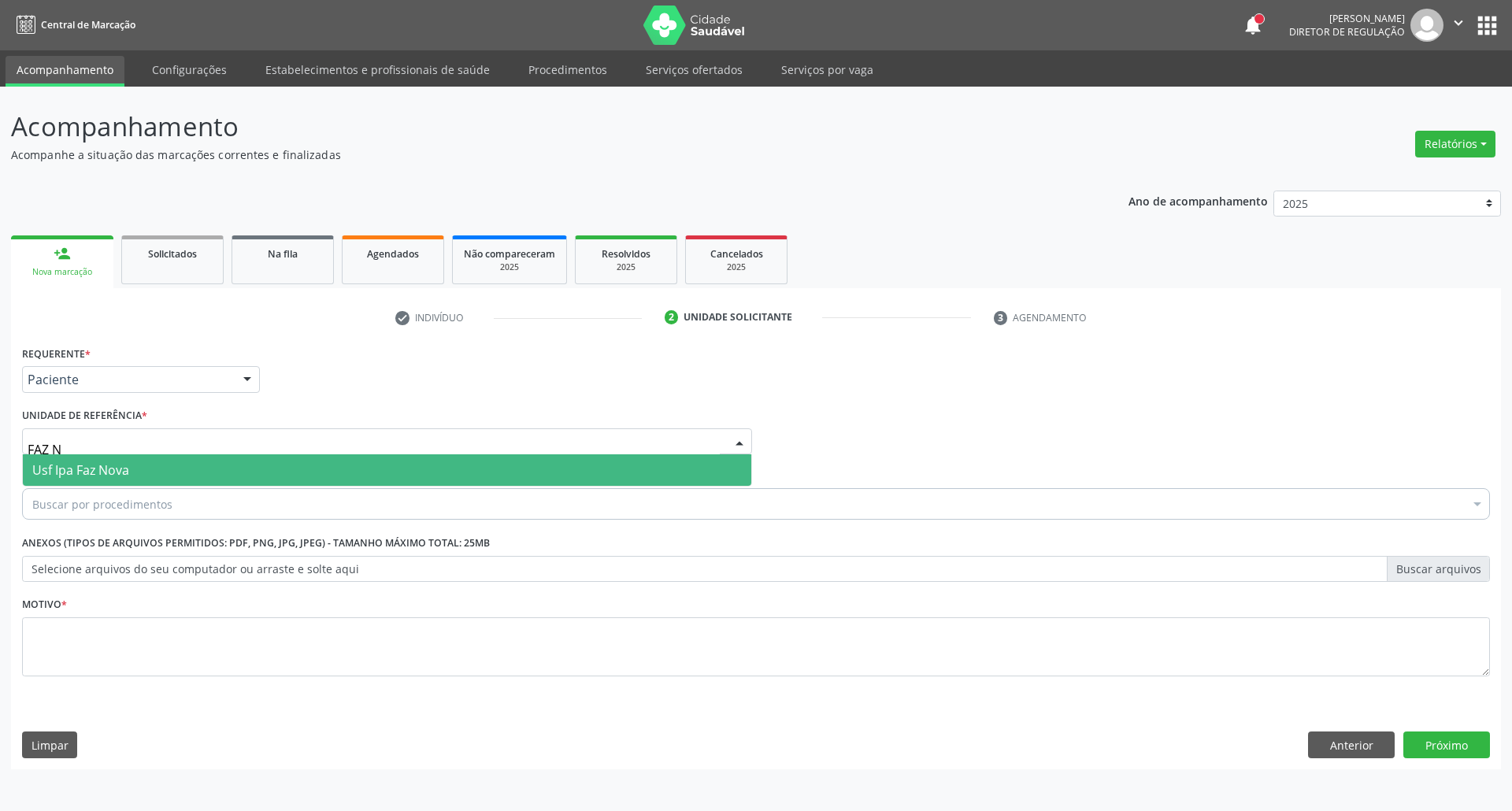
type input "FAZ NO"
click at [90, 471] on span "Usf Ipa Faz Nova" at bounding box center [80, 470] width 97 height 18
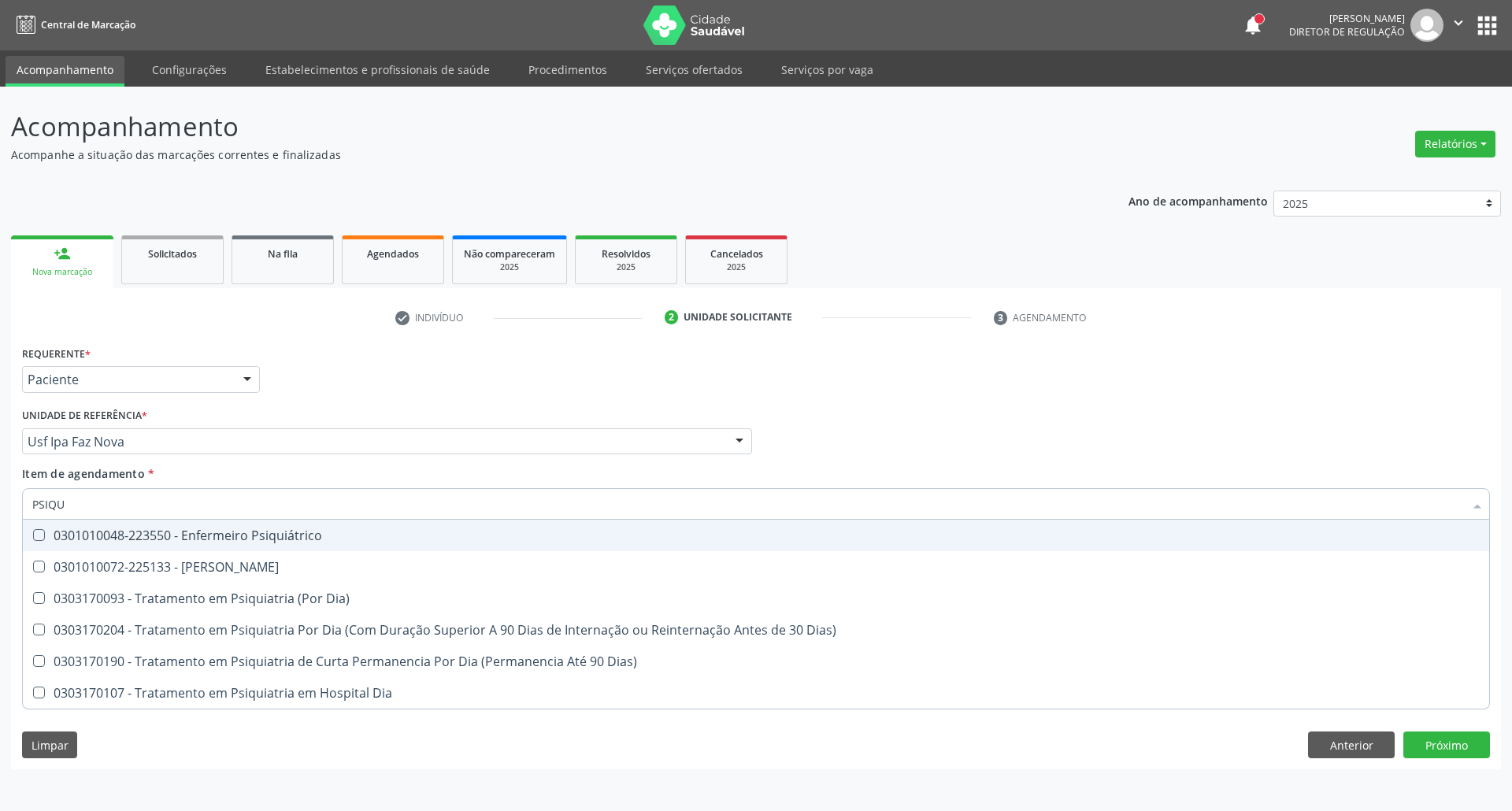
type input "PSIQUI"
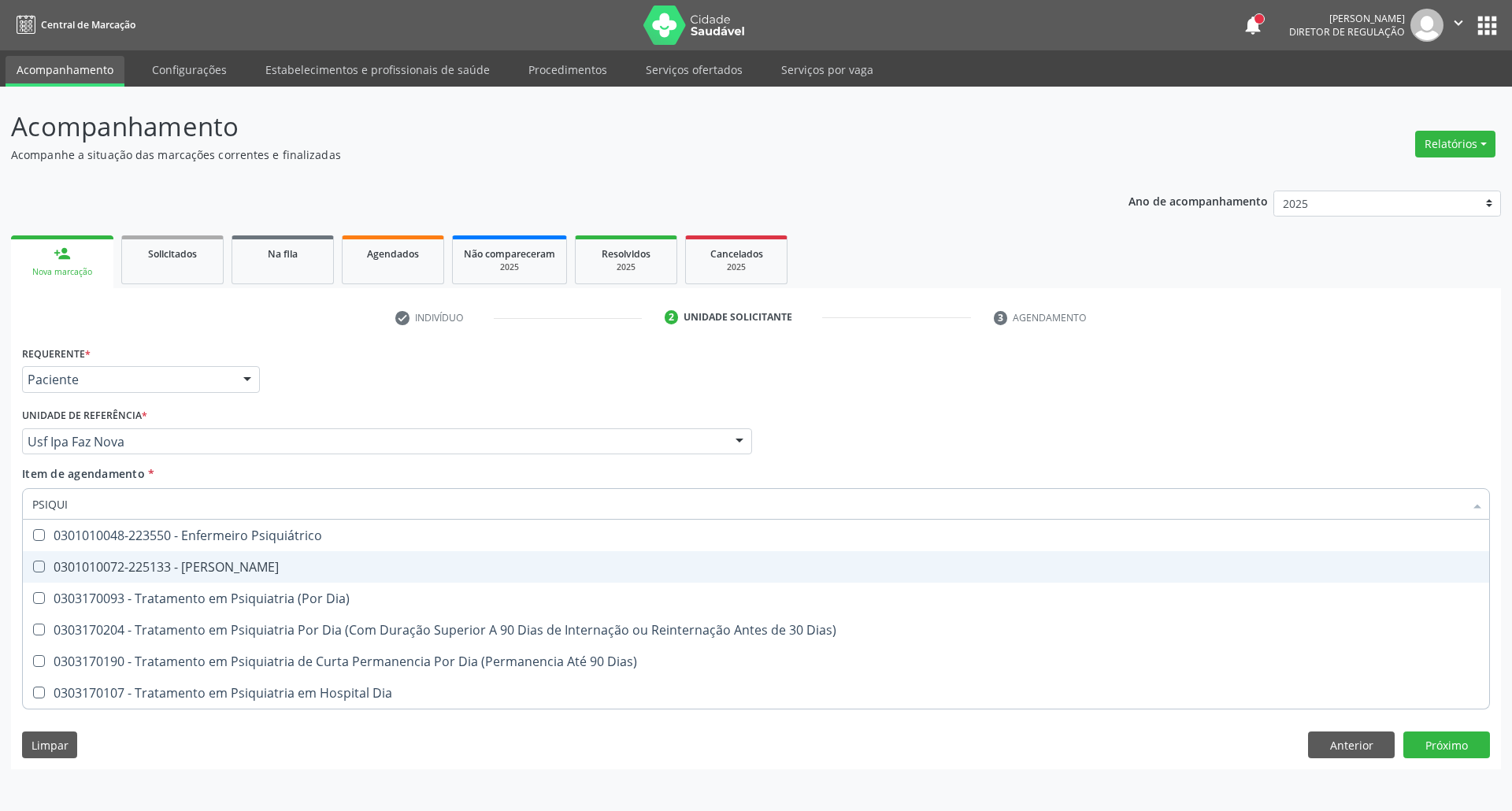
click at [93, 563] on div "0301010072-225133 - [PERSON_NAME]" at bounding box center [755, 567] width 1447 height 13
checkbox Psiquiatra "true"
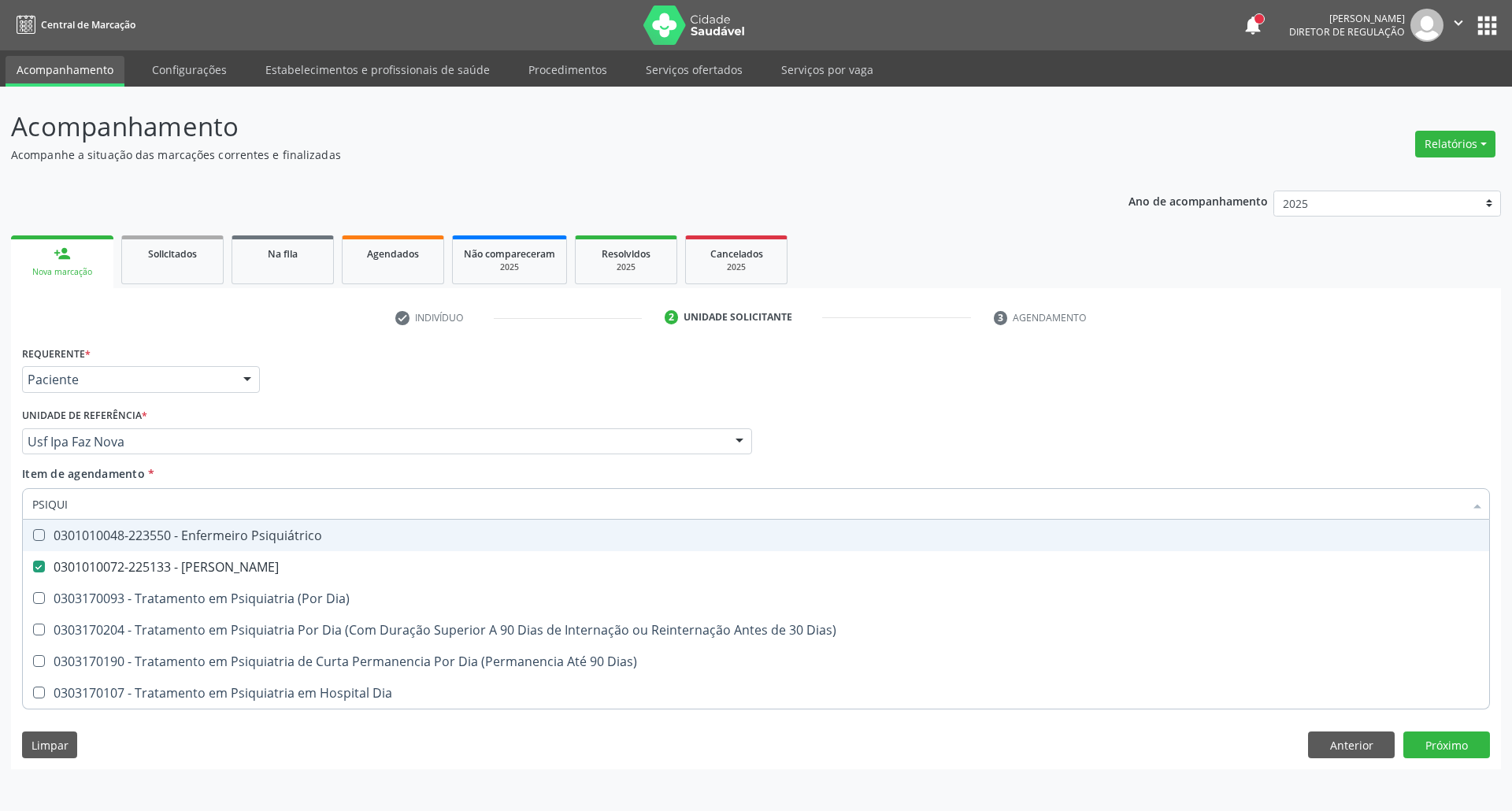
click at [883, 390] on div "Requerente * Paciente Profissional de Saúde Paciente Nenhum resultado encontrad…" at bounding box center [756, 372] width 1476 height 61
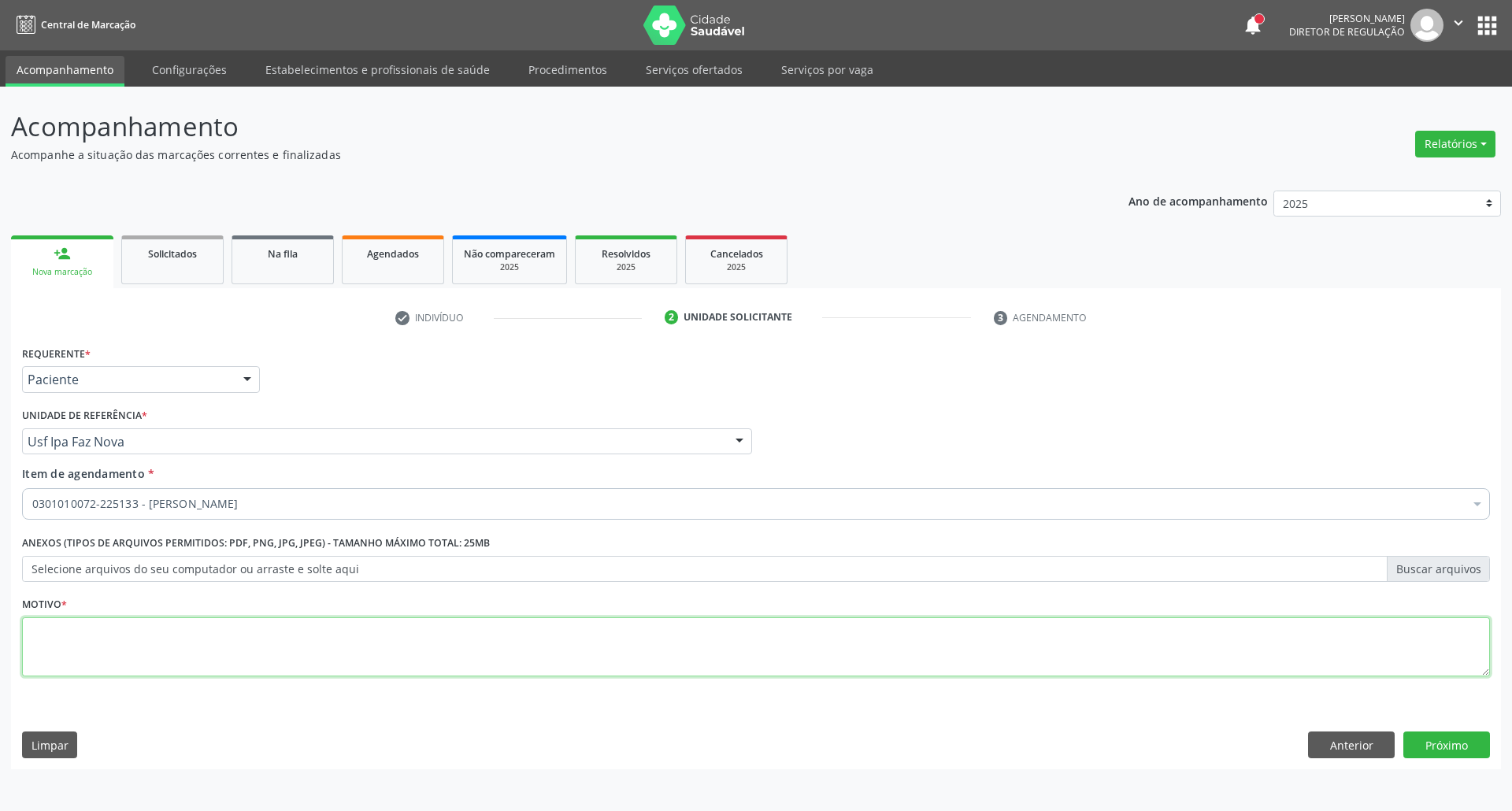
click at [265, 644] on textarea at bounding box center [755, 647] width 1467 height 60
type textarea "."
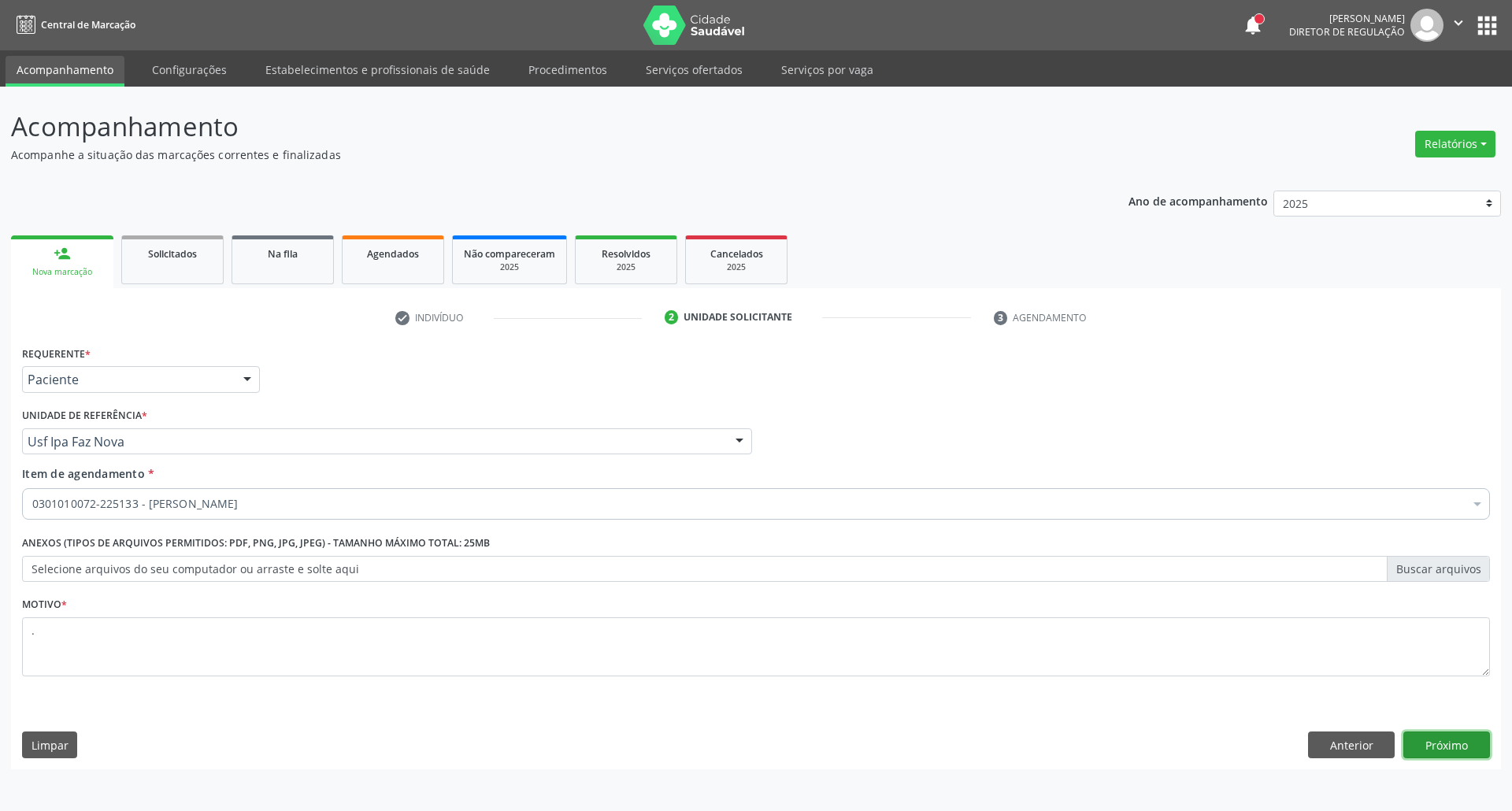
click at [1455, 751] on button "Próximo" at bounding box center [1446, 745] width 87 height 27
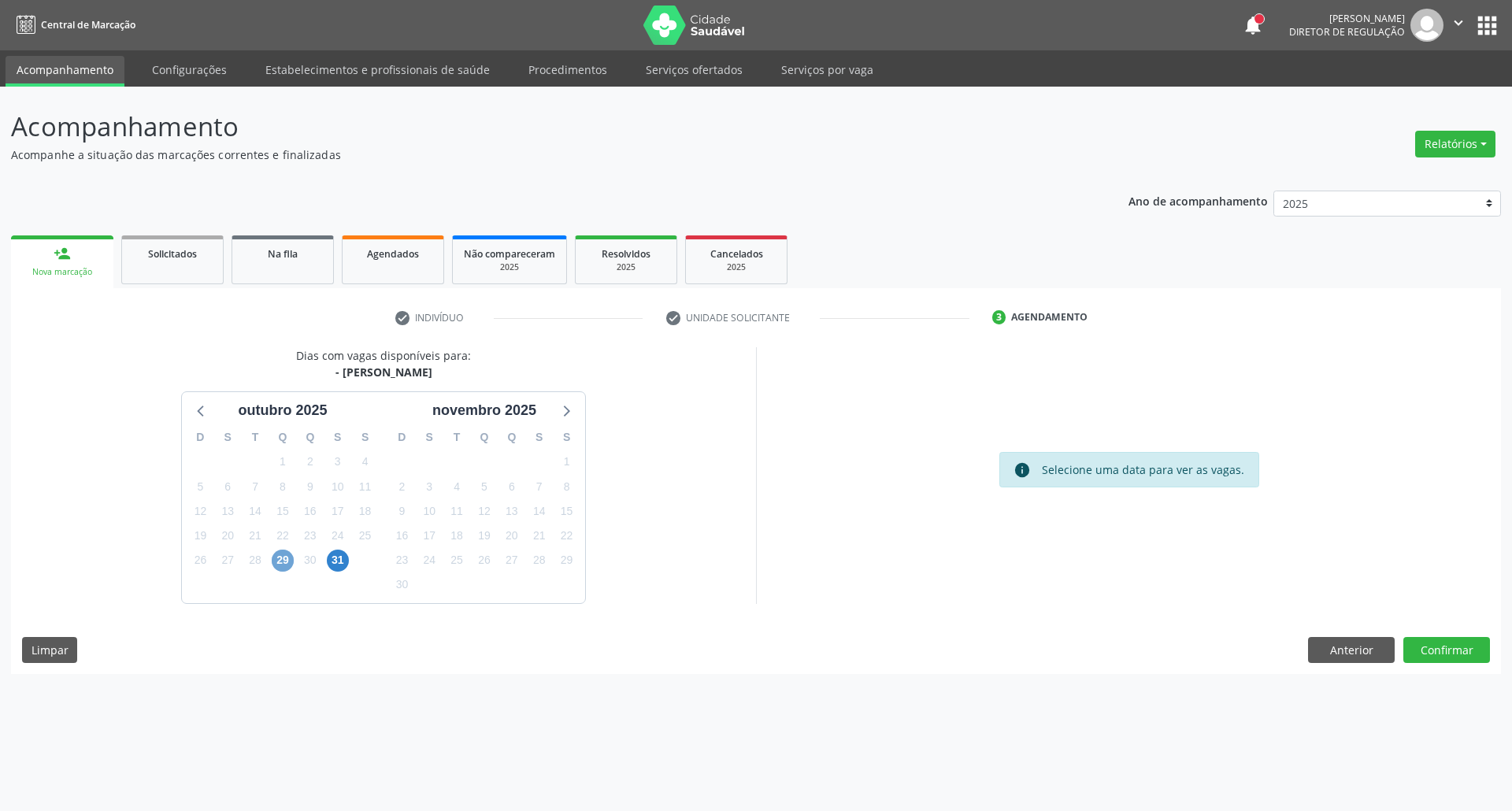
click at [282, 565] on span "29" at bounding box center [283, 561] width 22 height 22
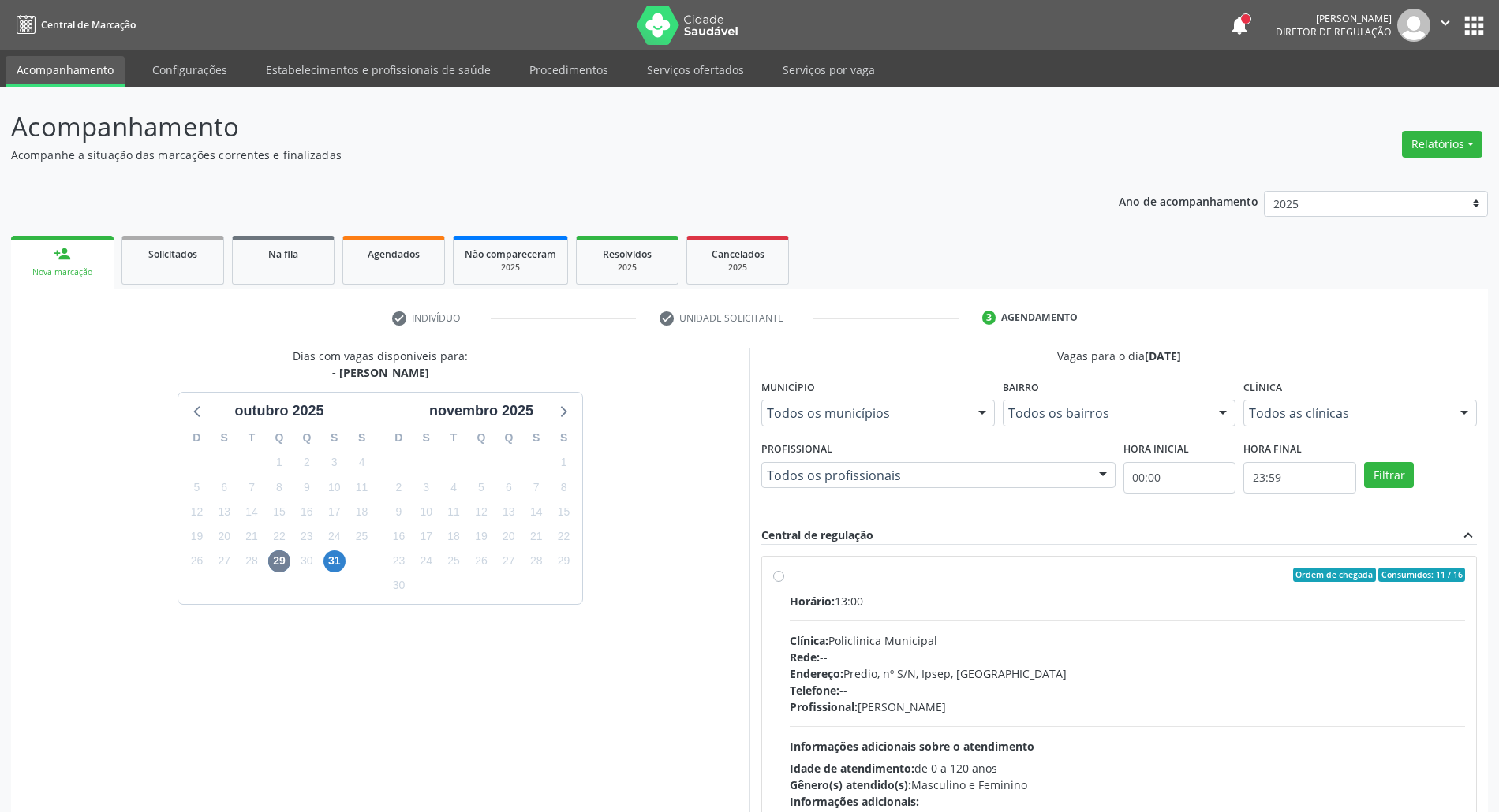
drag, startPoint x: 998, startPoint y: 602, endPoint x: 1110, endPoint y: 398, distance: 232.7
click at [998, 601] on div "Horário: 13:00" at bounding box center [1127, 601] width 676 height 17
click at [784, 582] on input "Ordem de chegada Consumidos: 11 / 16 Horário: 13:00 Clínica: Policlinica Munici…" at bounding box center [779, 574] width 11 height 14
radio input "true"
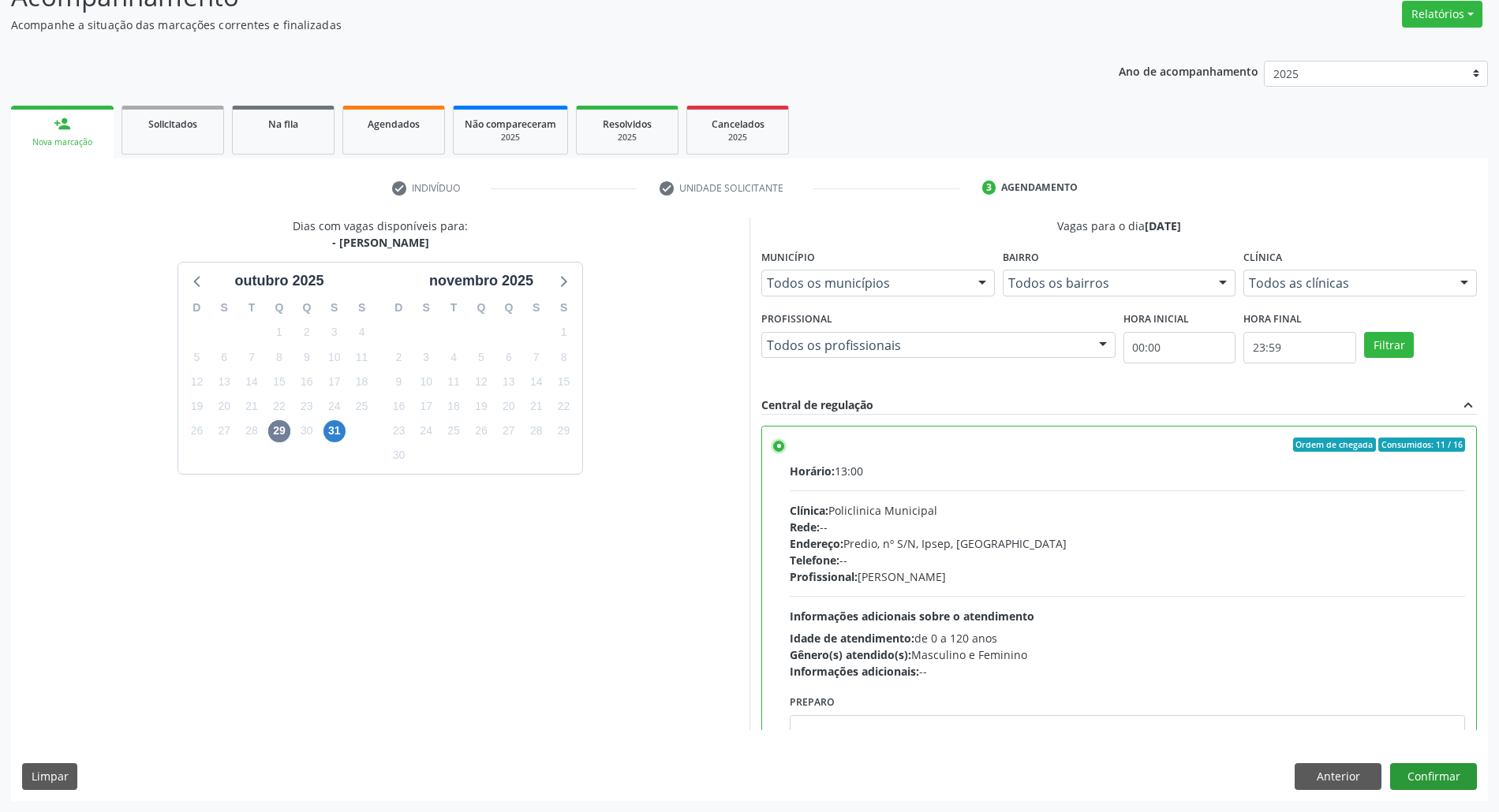
scroll to position [80, 0]
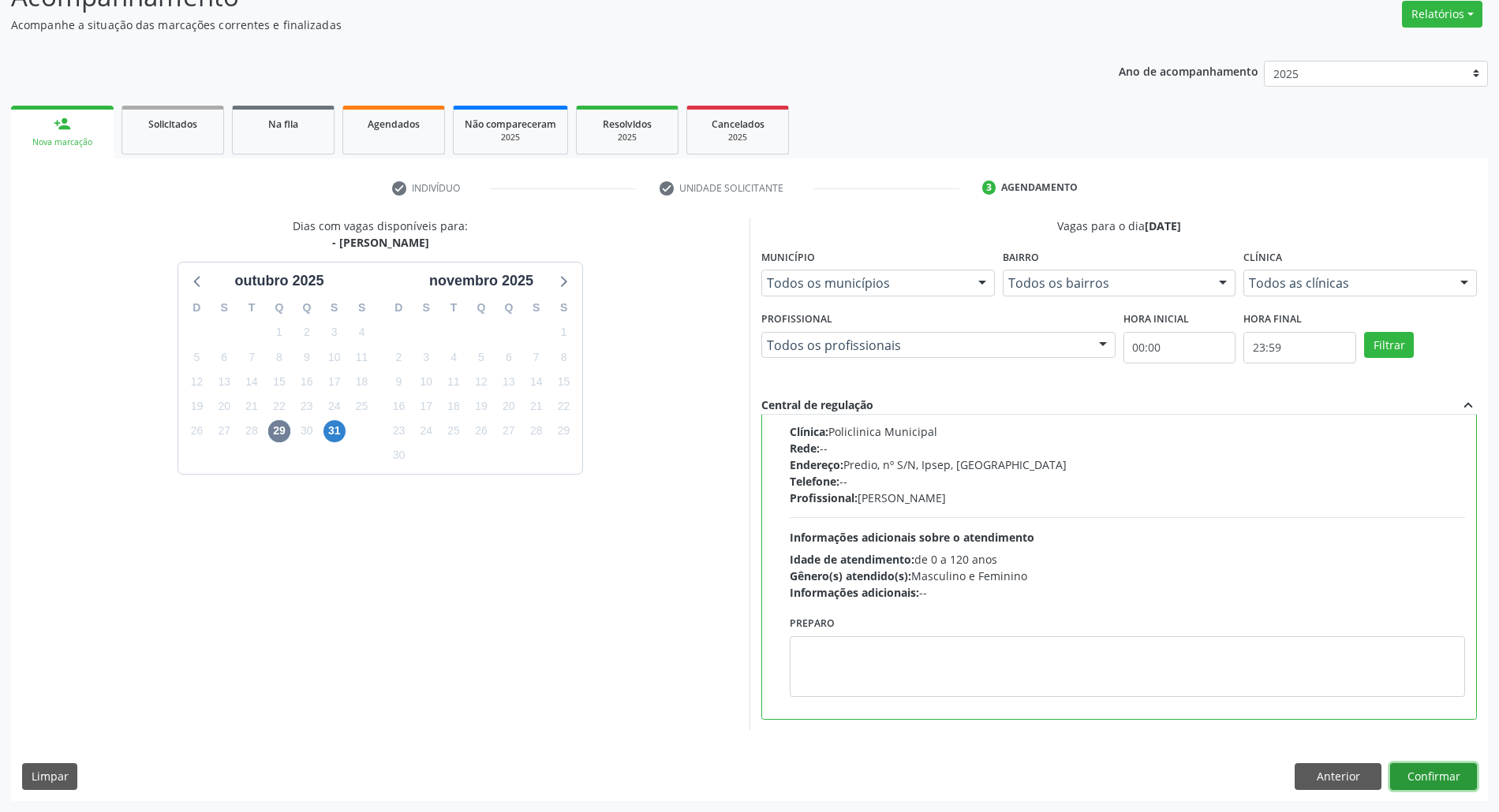
click at [1427, 771] on button "Confirmar" at bounding box center [1433, 777] width 87 height 27
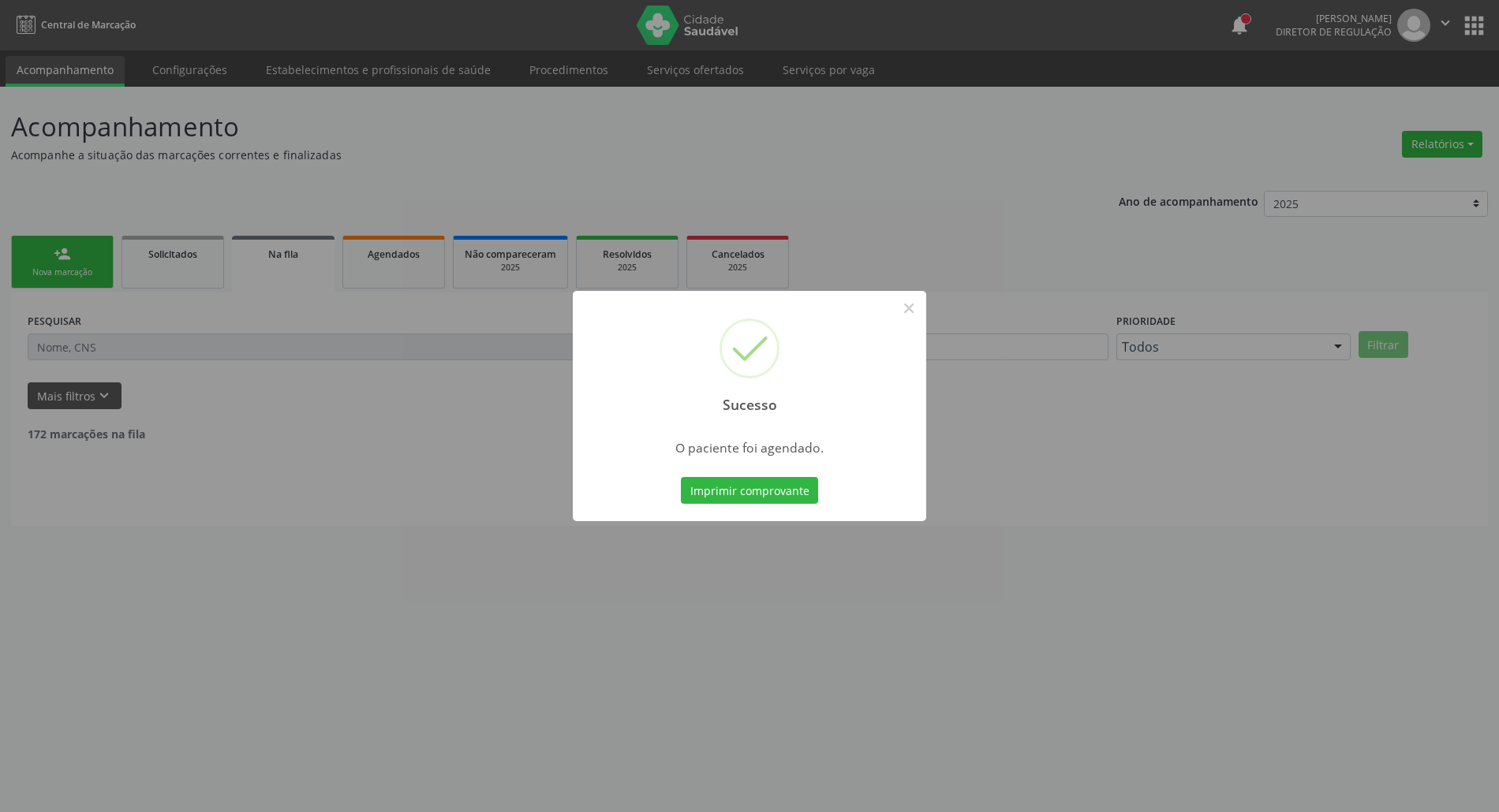
scroll to position [0, 0]
click at [787, 484] on button "Imprimir comprovante" at bounding box center [757, 491] width 137 height 27
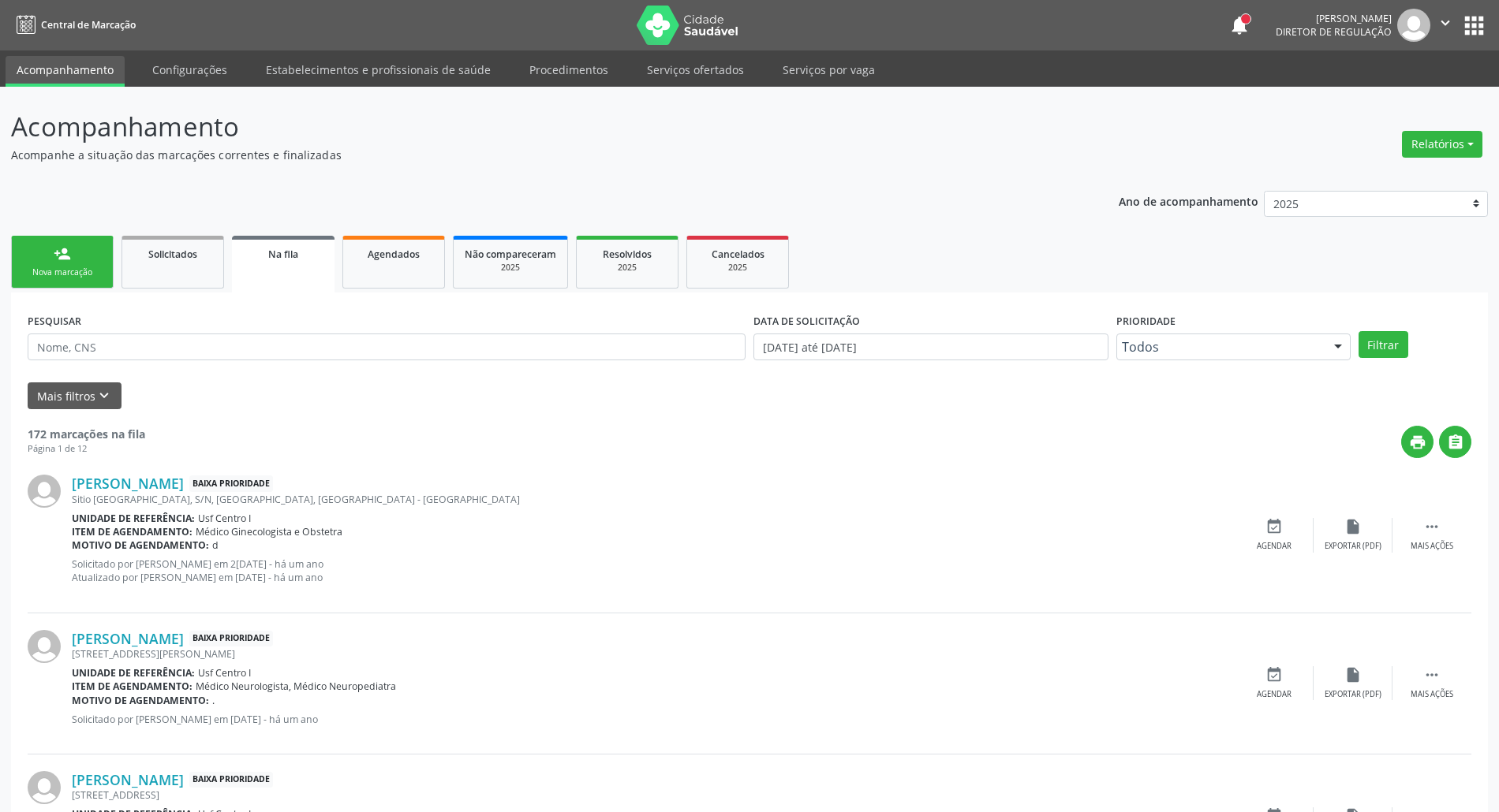
click at [56, 257] on div "person_add" at bounding box center [62, 254] width 18 height 18
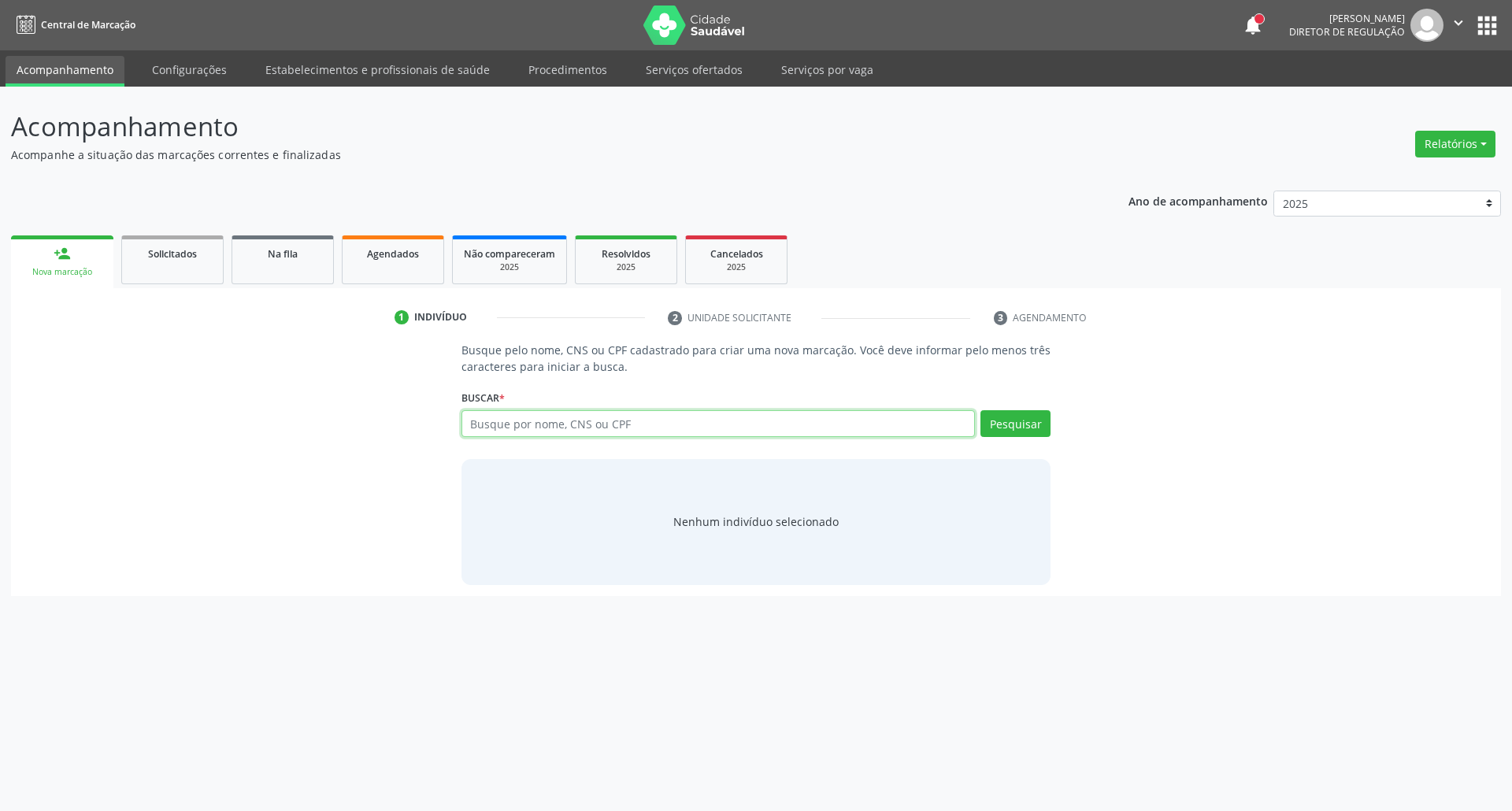
click at [637, 432] on input "text" at bounding box center [718, 424] width 514 height 27
click at [618, 422] on input "text" at bounding box center [718, 424] width 514 height 27
type input "709608685200175"
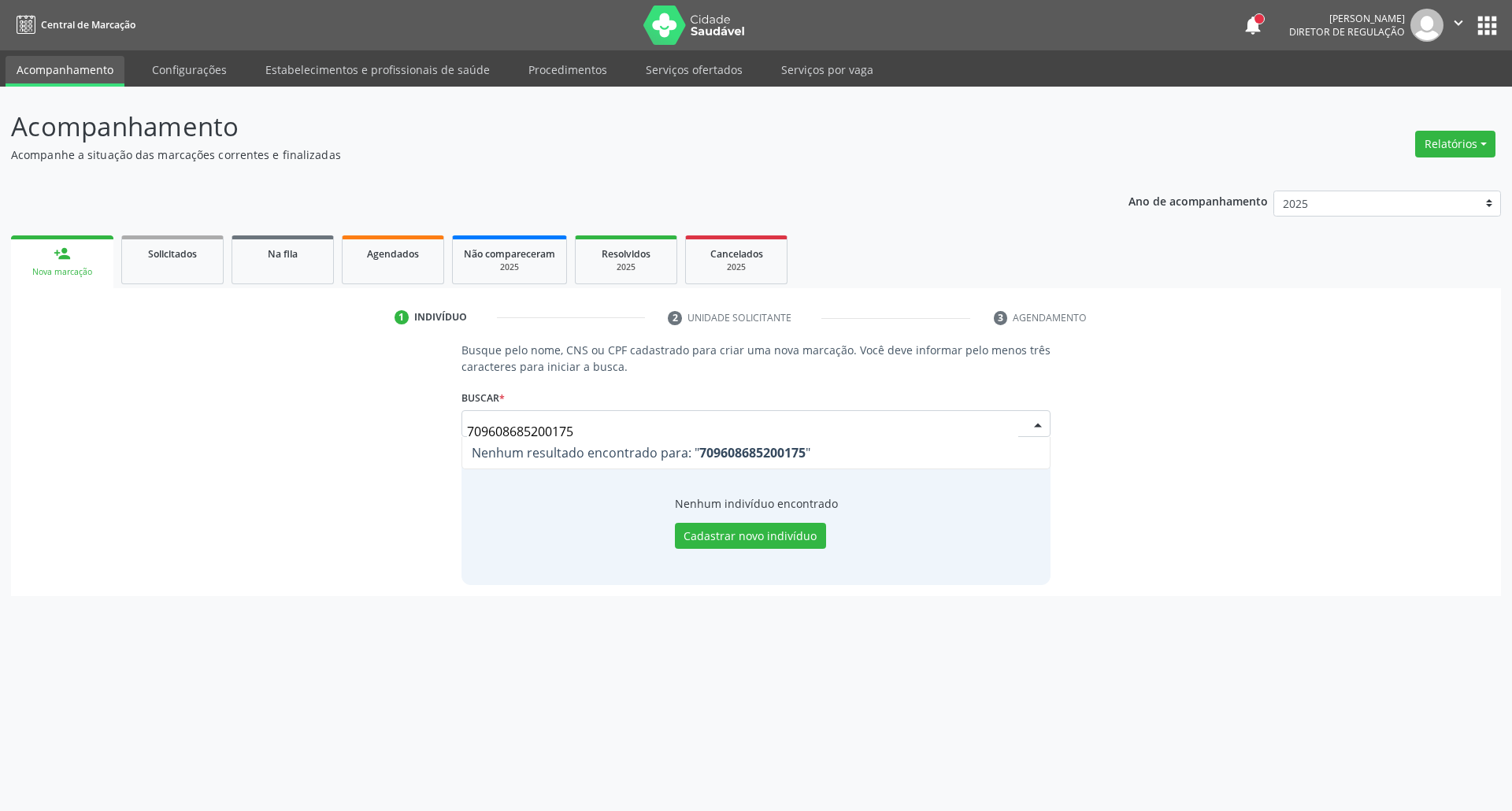
drag, startPoint x: 609, startPoint y: 430, endPoint x: 0, endPoint y: 438, distance: 609.1
click at [0, 438] on div "Acompanhamento Acompanhe a situação das marcações correntes e finalizadas Relat…" at bounding box center [756, 448] width 1512 height 724
drag, startPoint x: 592, startPoint y: 424, endPoint x: 167, endPoint y: 436, distance: 425.2
click at [197, 436] on div "Busque pelo nome, CNS ou CPF cadastrado para criar uma nova marcação. Você deve…" at bounding box center [755, 463] width 1467 height 242
paste input "091.057.104-05"
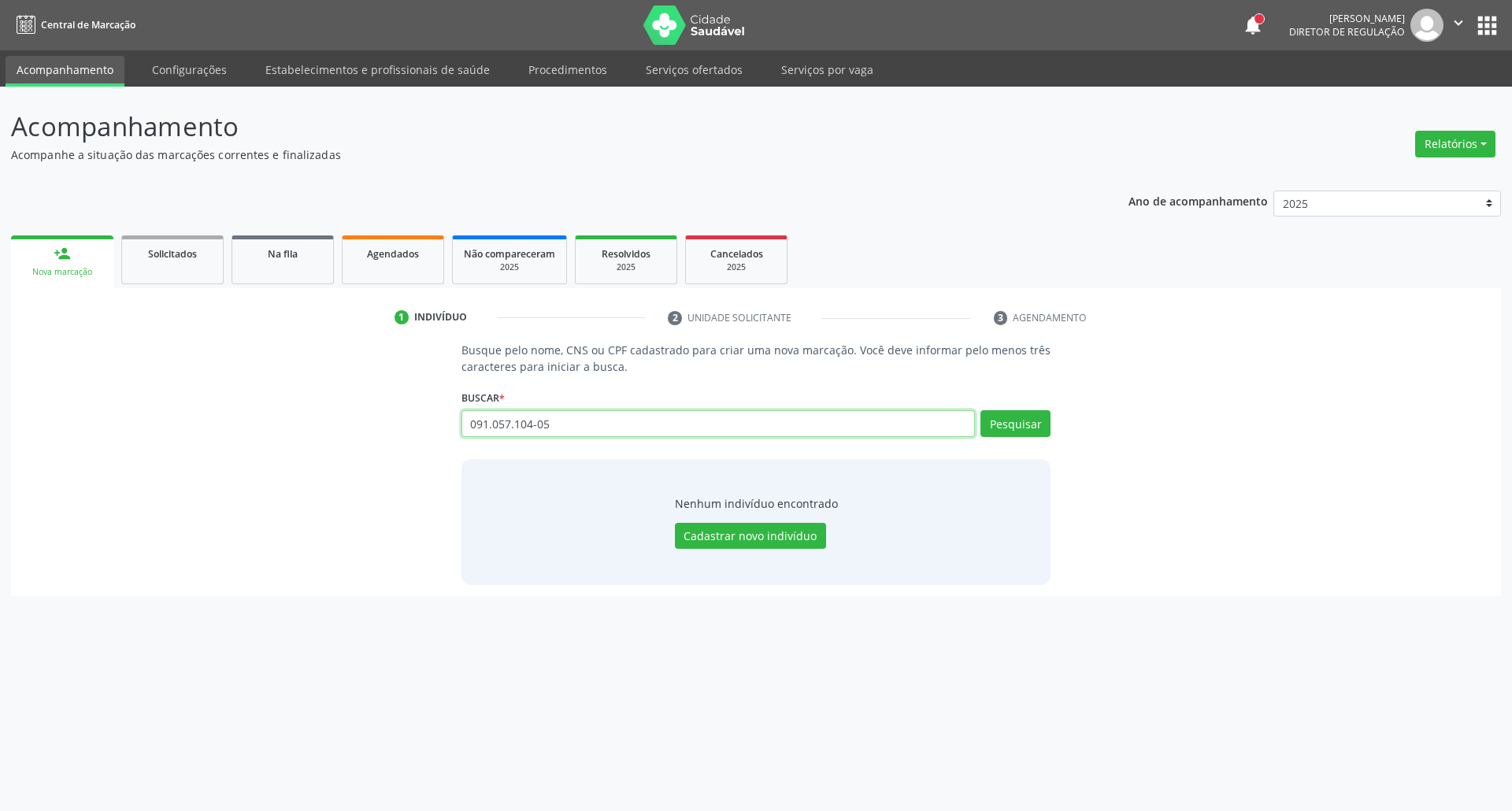
type input "091.057.104-05"
drag, startPoint x: 605, startPoint y: 427, endPoint x: 57, endPoint y: 468, distance: 549.5
click at [60, 468] on div "Busque pelo nome, CNS ou CPF cadastrado para criar uma nova marcação. Você deve…" at bounding box center [755, 463] width 1467 height 242
type input "898003723217976"
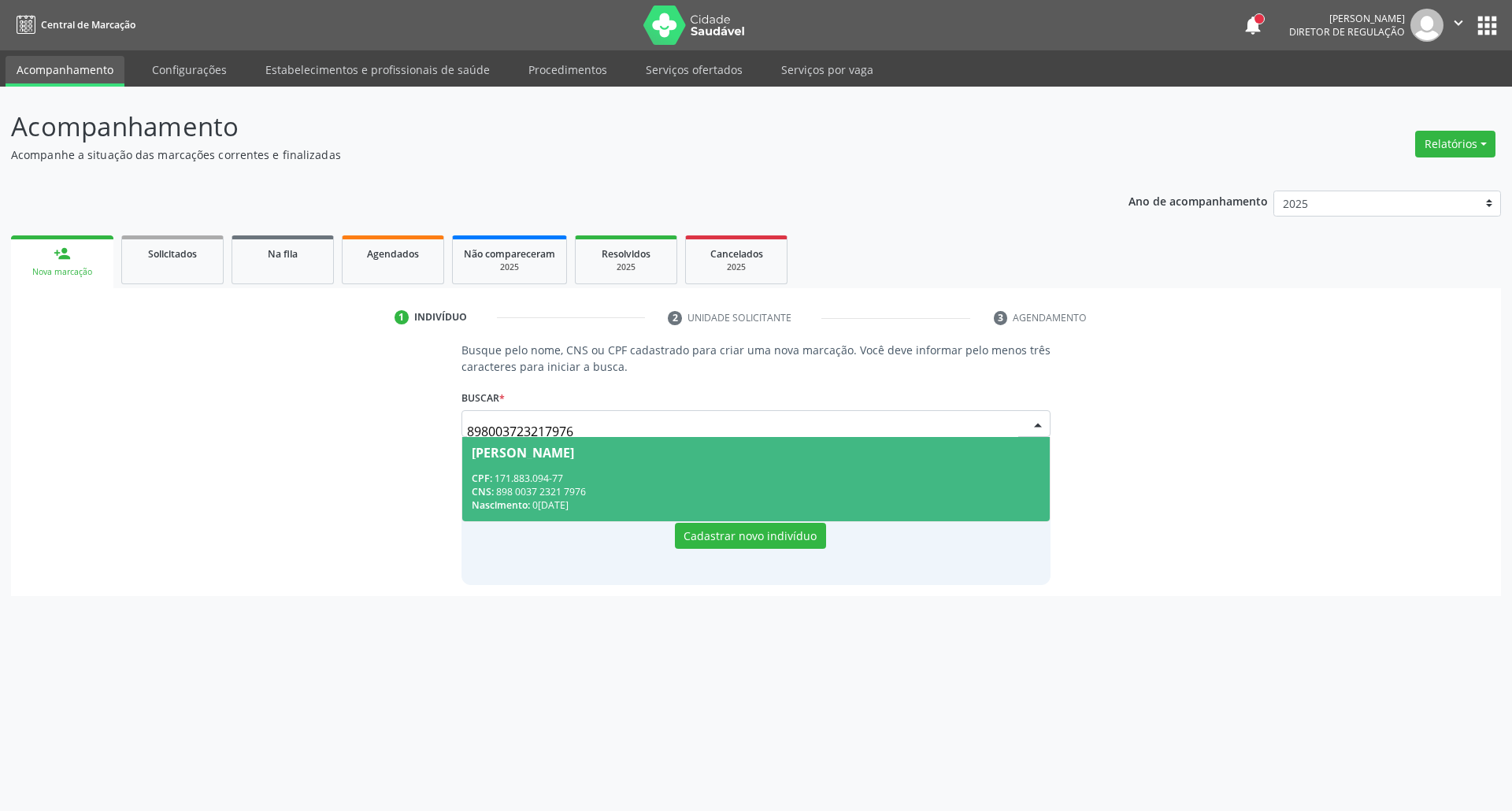
click at [599, 473] on div "CPF: 171.883.094-77" at bounding box center [756, 479] width 569 height 13
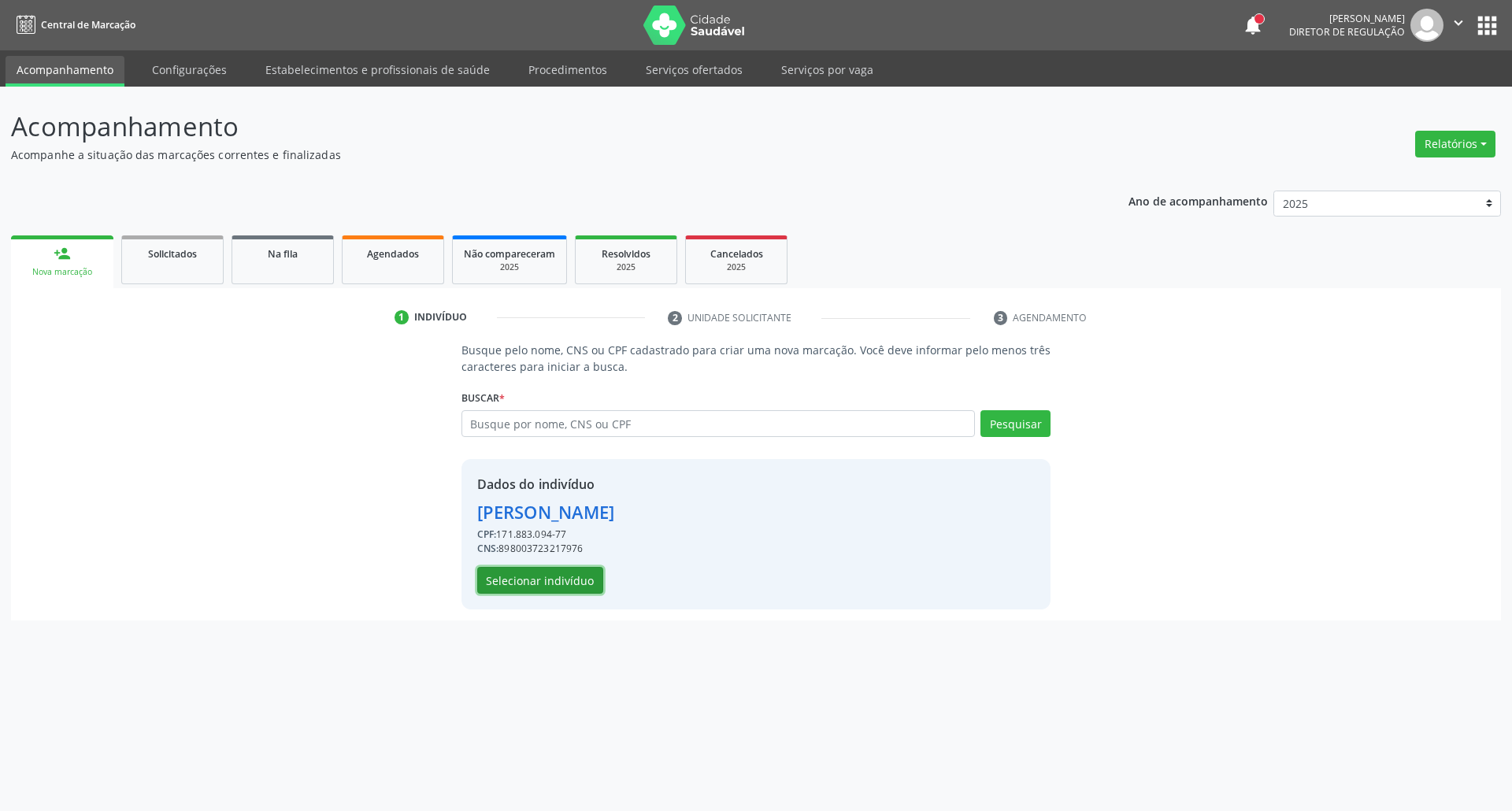
click at [546, 576] on button "Selecionar indivíduo" at bounding box center [540, 580] width 126 height 27
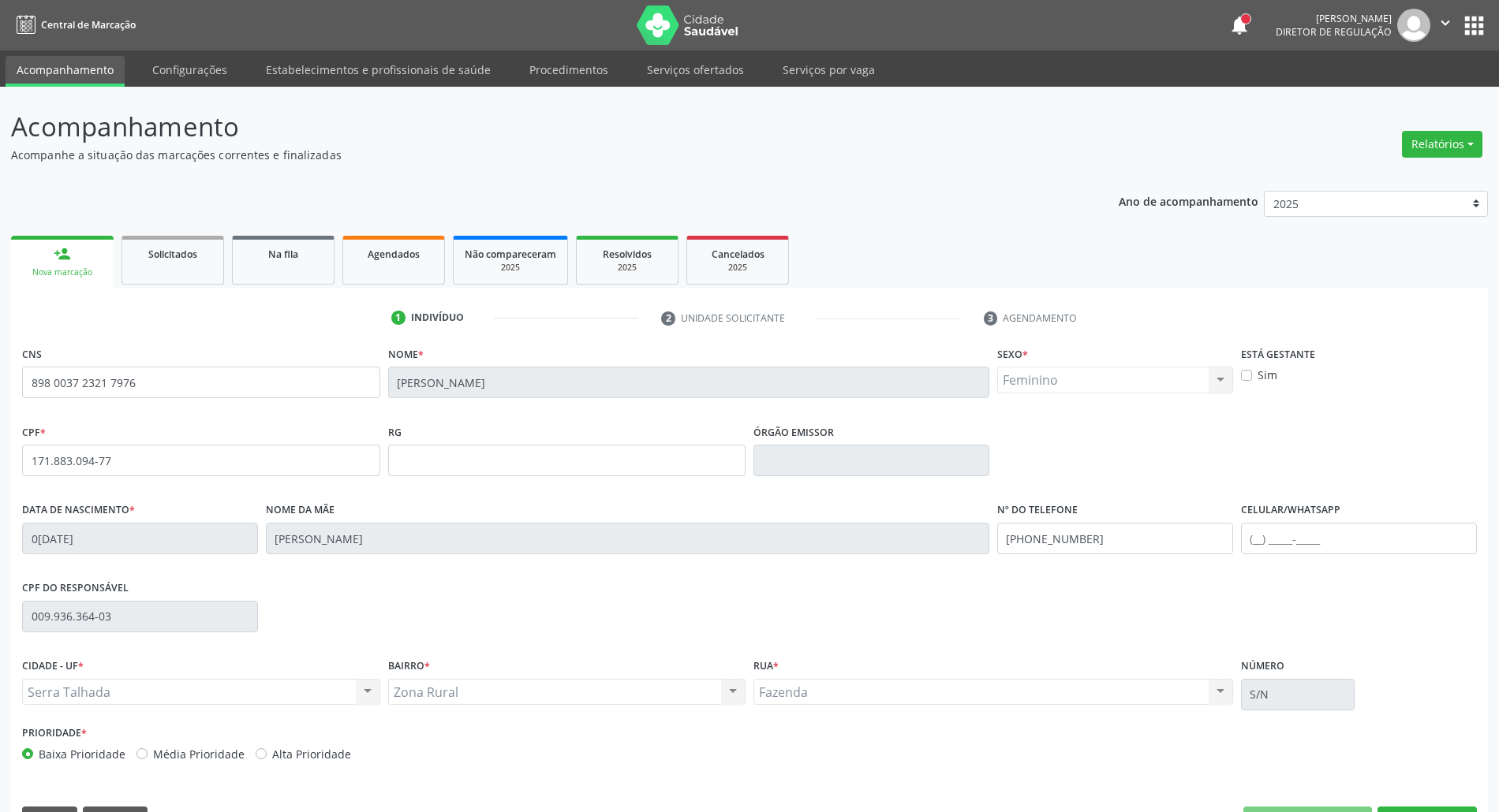
scroll to position [43, 0]
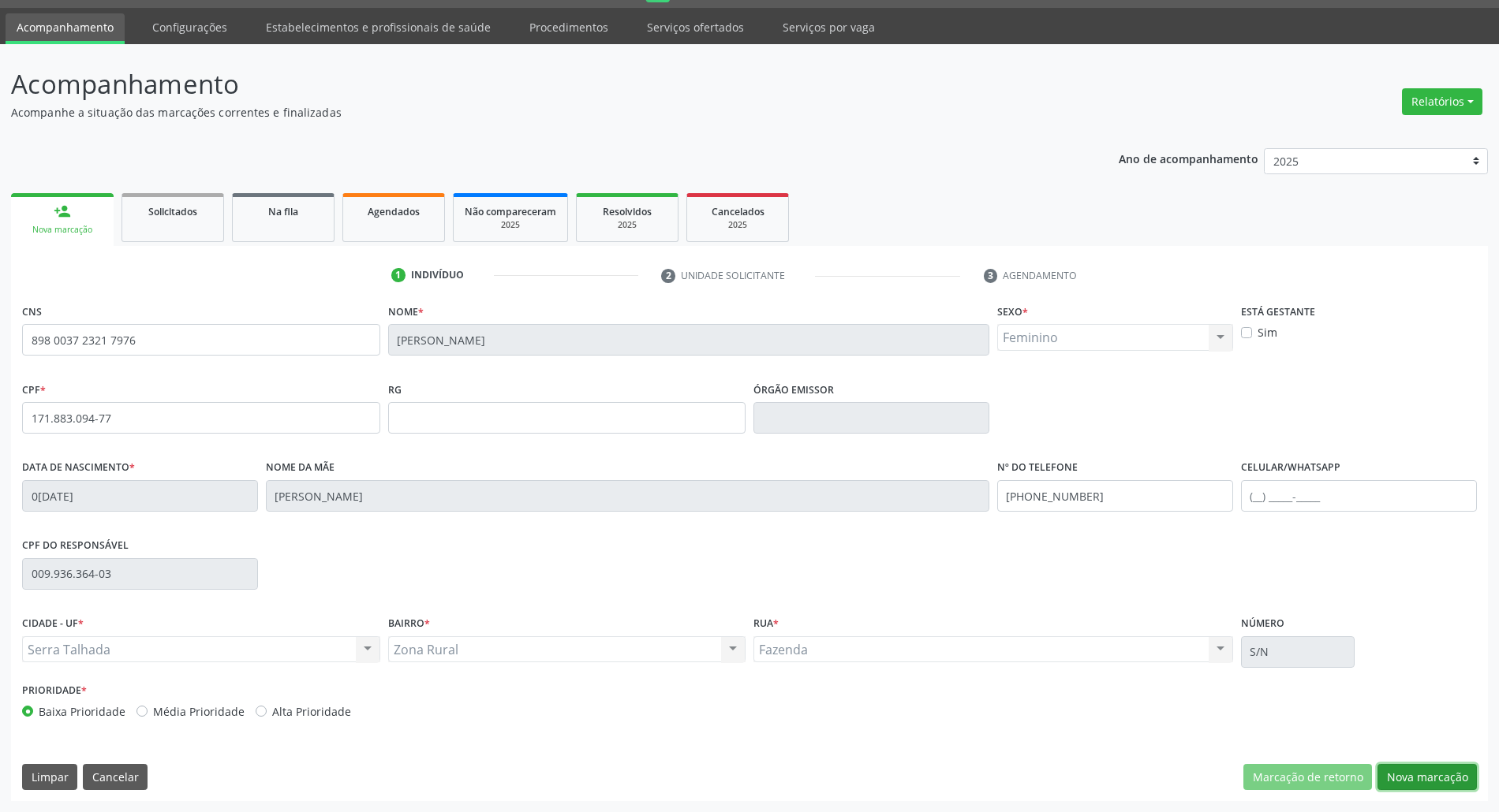
click at [1430, 764] on button "Nova marcação" at bounding box center [1427, 777] width 99 height 27
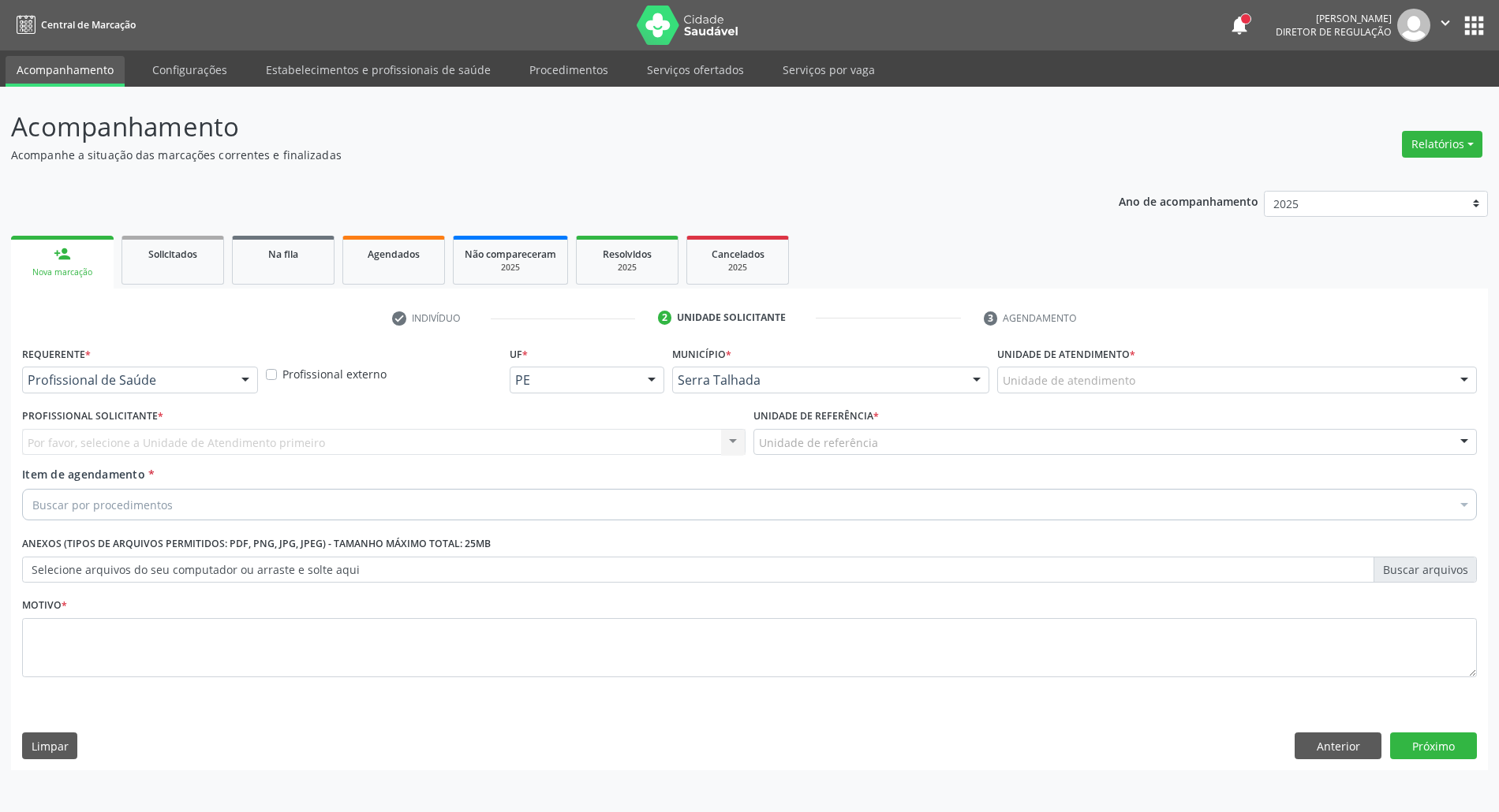
scroll to position [0, 0]
drag, startPoint x: 190, startPoint y: 364, endPoint x: 185, endPoint y: 379, distance: 15.8
click at [190, 365] on div "Requerente * Profissional de Saúde Profissional de Saúde Paciente Nenhum result…" at bounding box center [141, 367] width 238 height 51
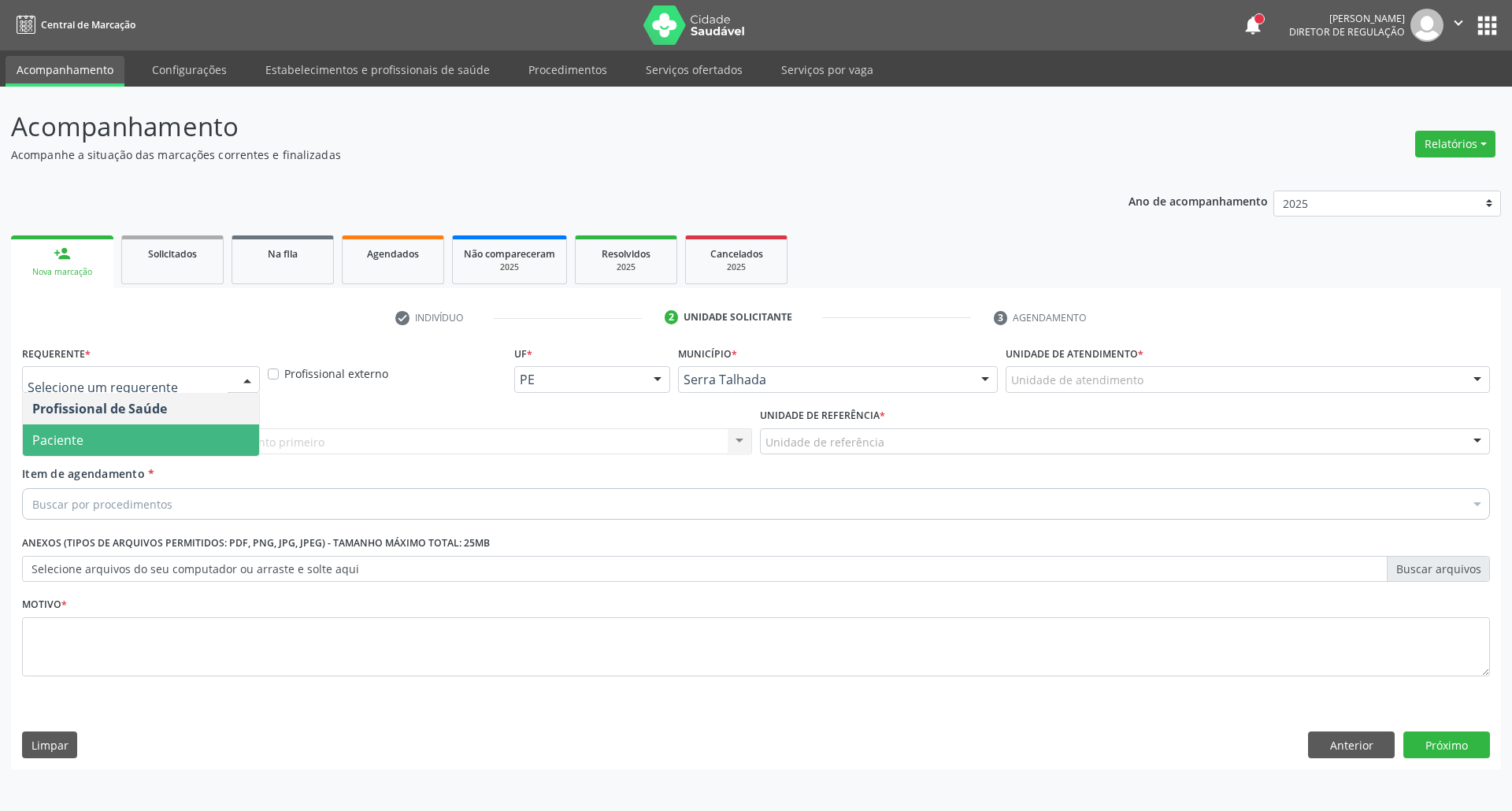
click at [126, 435] on span "Paciente" at bounding box center [140, 440] width 236 height 31
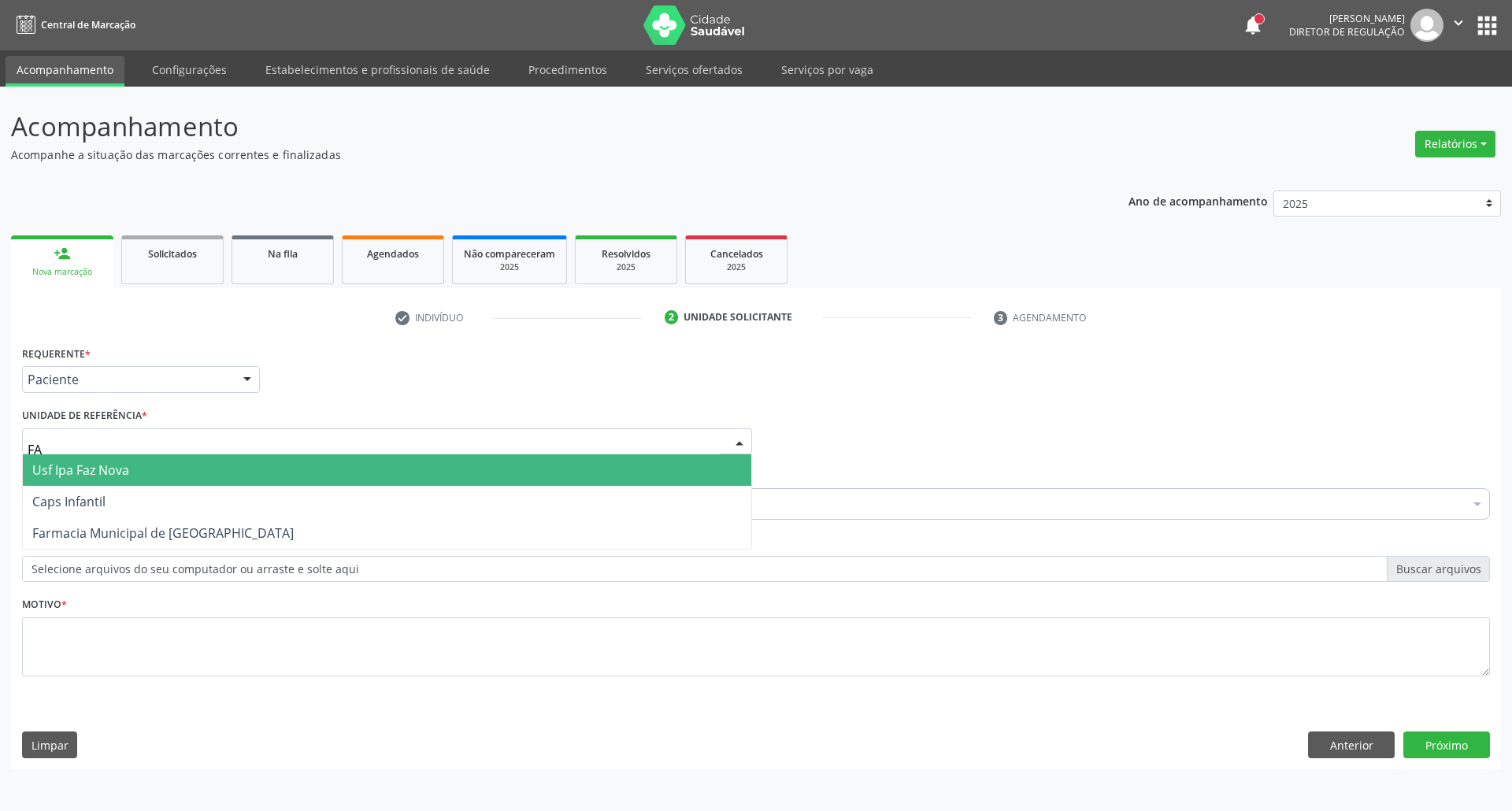
type input "FAZ"
click at [135, 480] on span "Usf Ipa Faz Nova" at bounding box center [387, 469] width 728 height 31
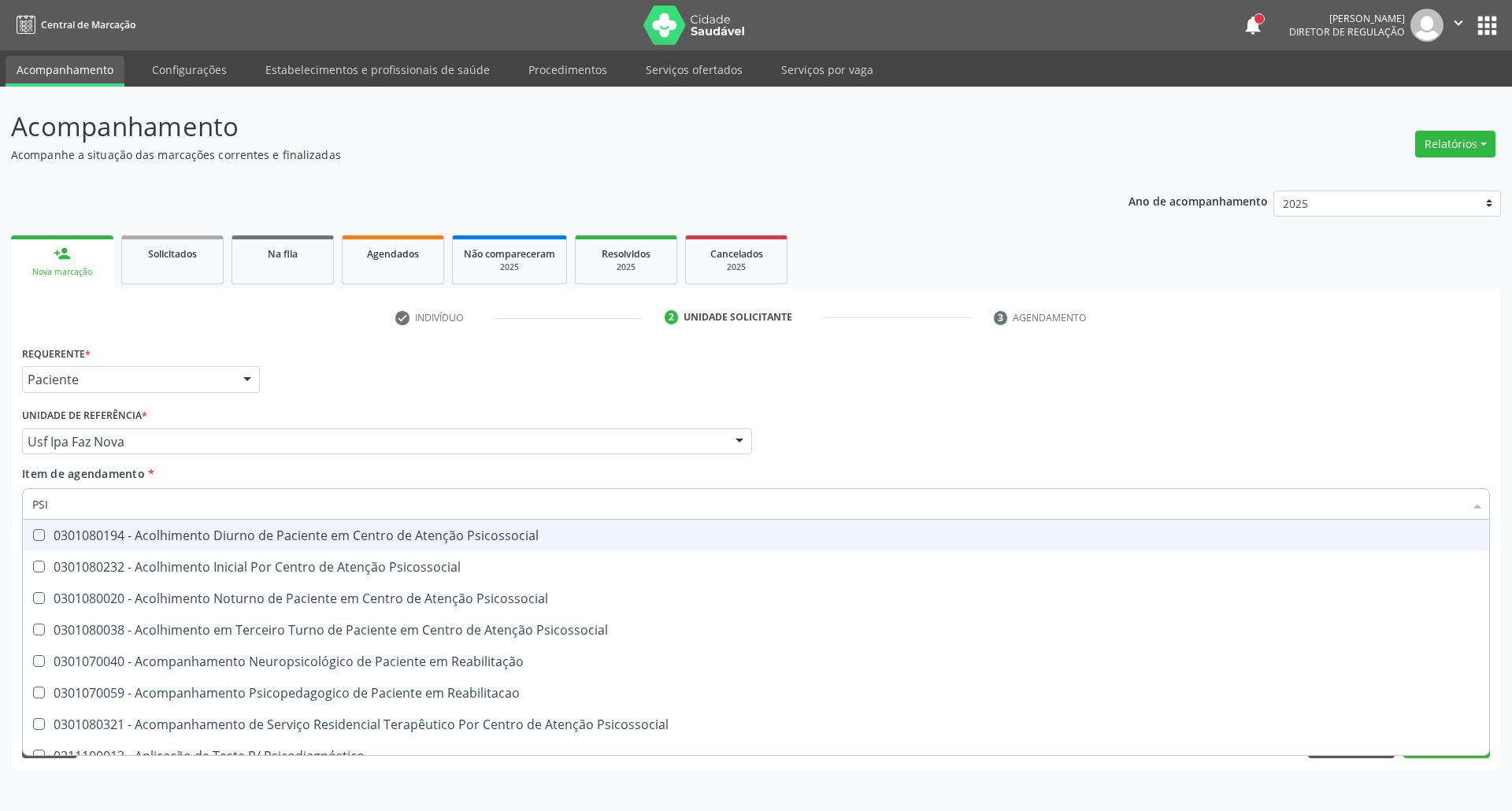
type input "PSIQ"
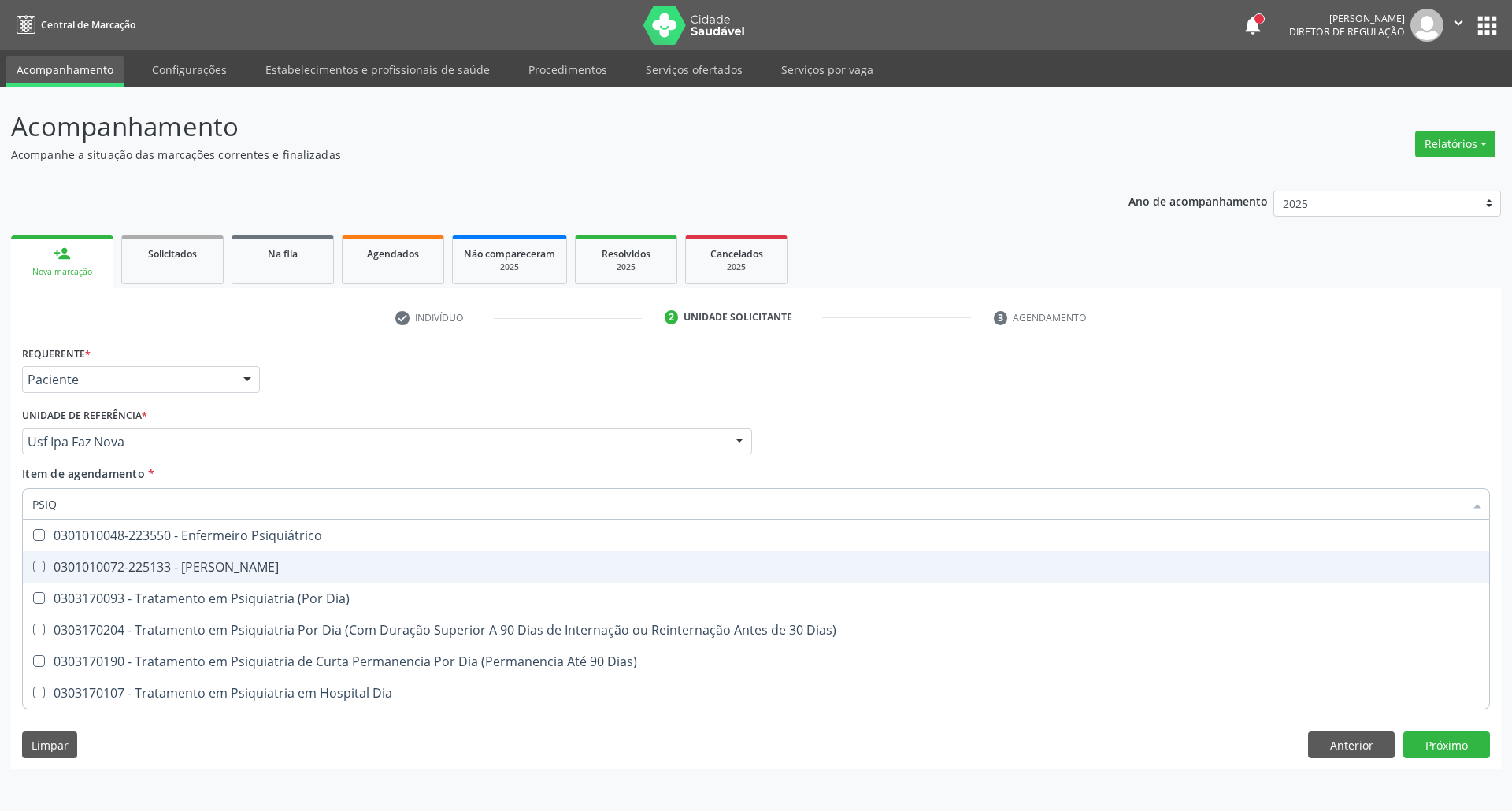
click at [186, 564] on div "0301010072-225133 - [PERSON_NAME]" at bounding box center [755, 567] width 1447 height 13
checkbox Psiquiatra "true"
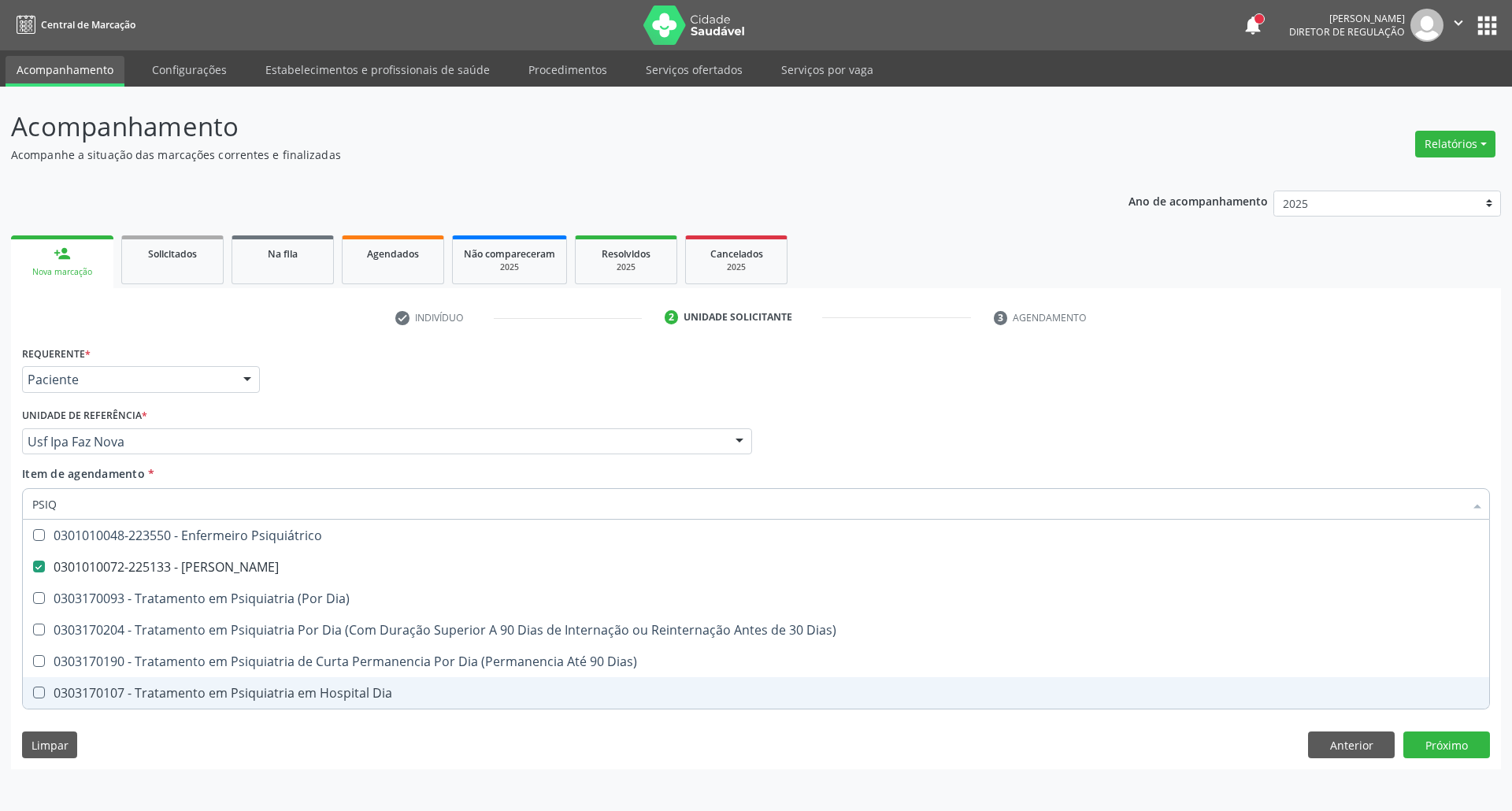
click at [505, 757] on div "Limpar Anterior Próximo" at bounding box center [755, 745] width 1467 height 27
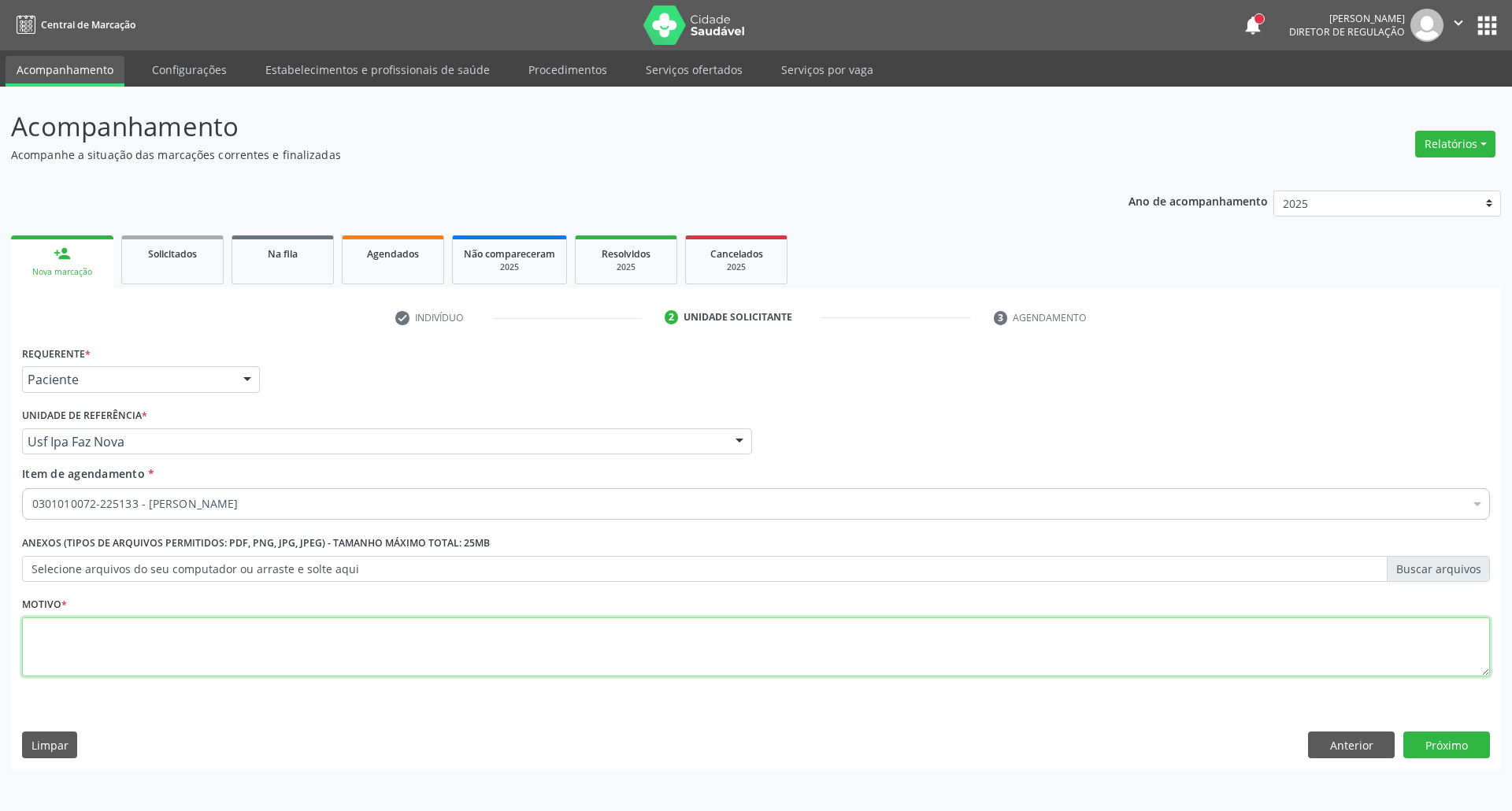
click at [484, 663] on textarea at bounding box center [755, 647] width 1467 height 60
type textarea "."
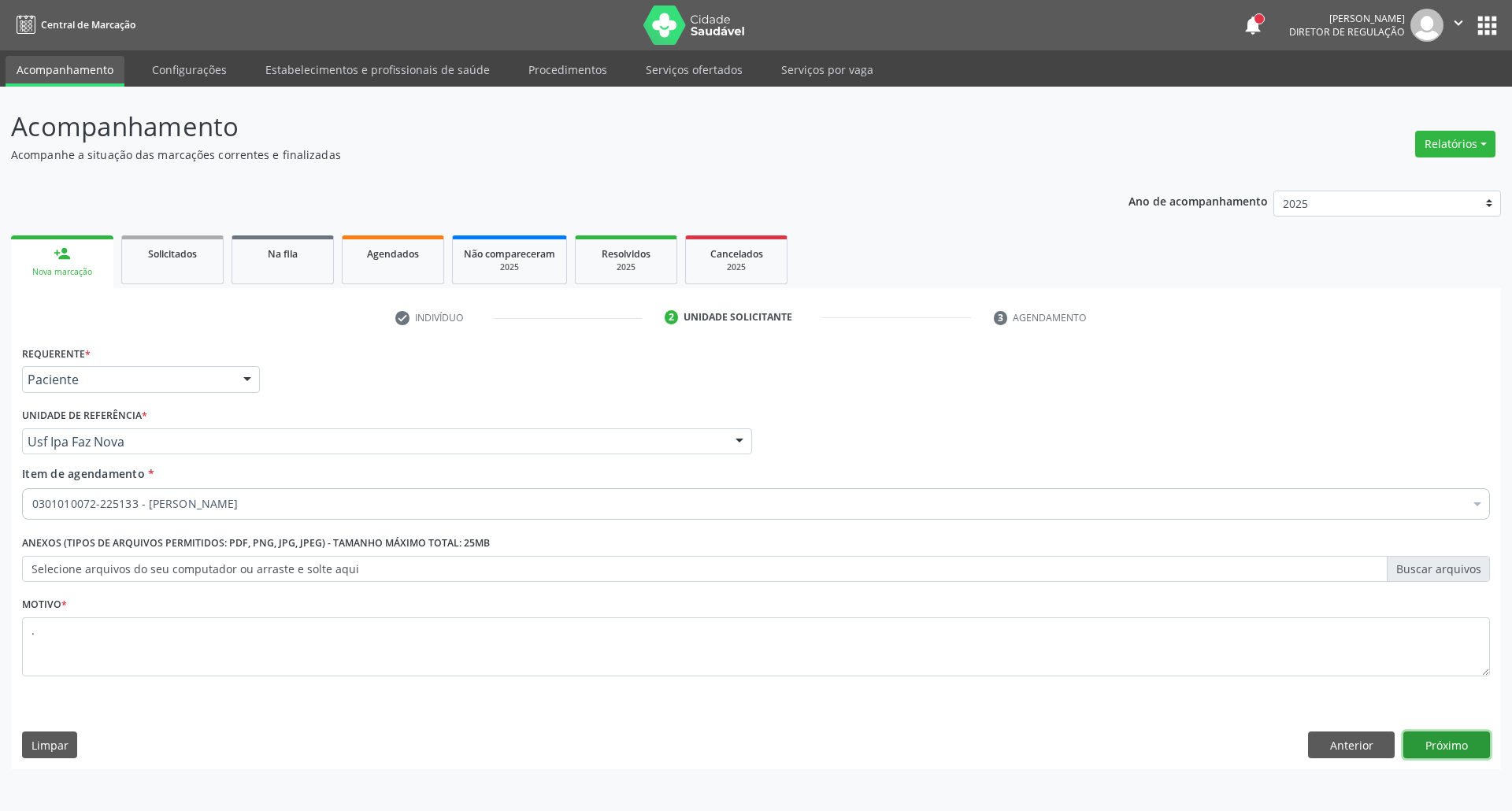
click at [1462, 744] on button "Próximo" at bounding box center [1446, 745] width 87 height 27
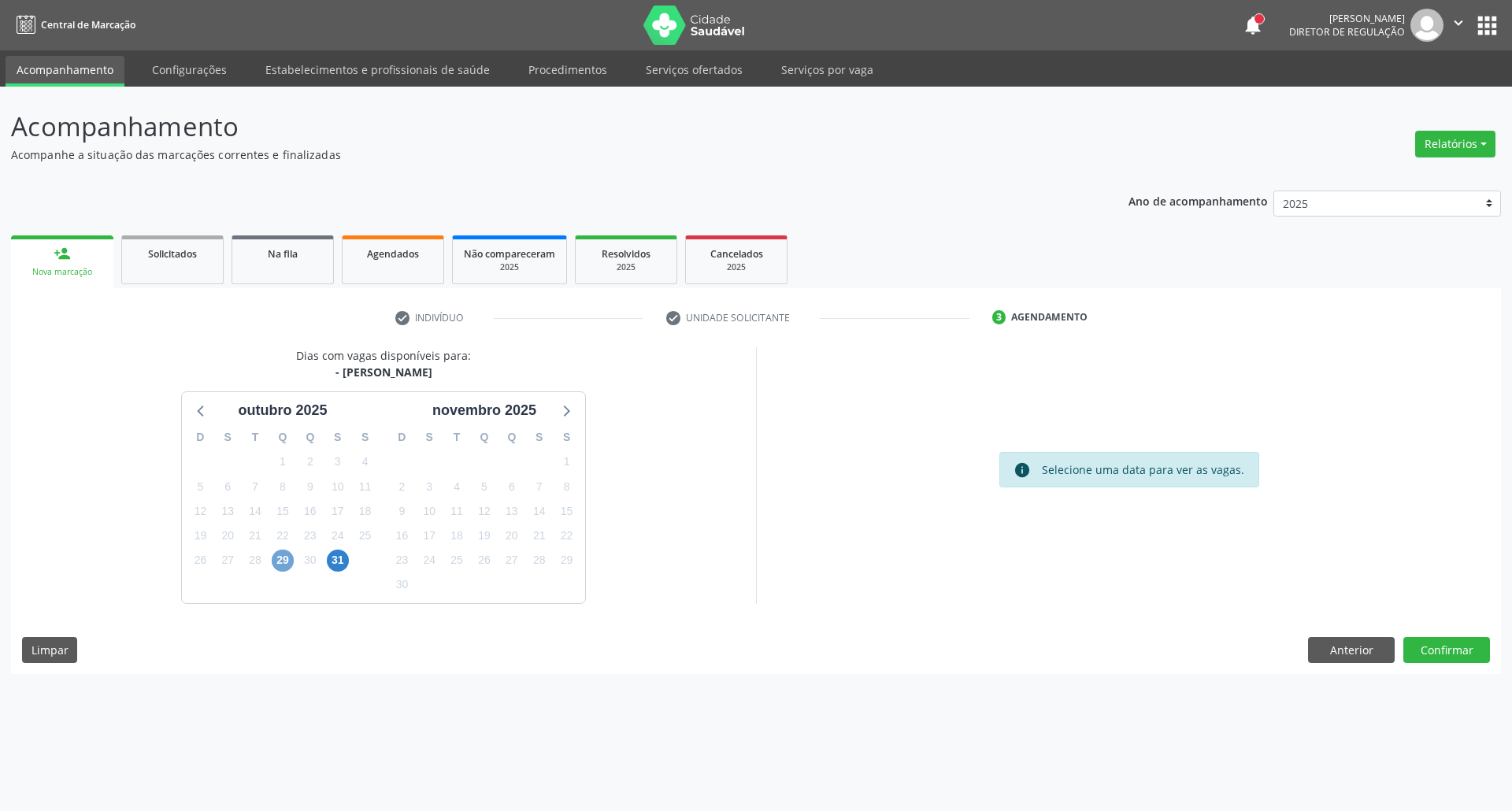
click at [281, 559] on span "29" at bounding box center [283, 561] width 22 height 22
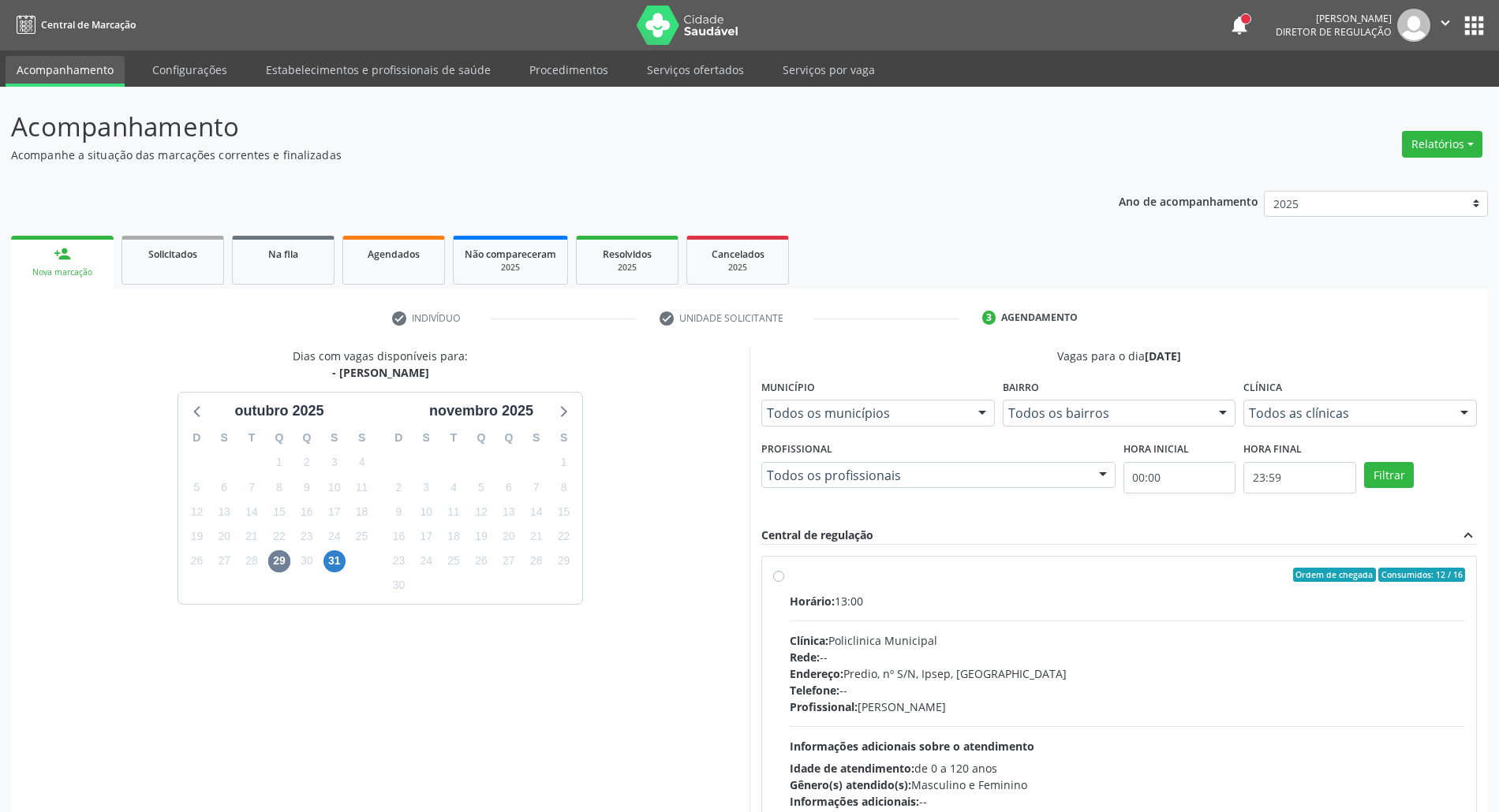
drag, startPoint x: 962, startPoint y: 595, endPoint x: 1122, endPoint y: 428, distance: 231.3
click at [962, 594] on div "Horário: 13:00" at bounding box center [1127, 601] width 676 height 17
click at [784, 582] on input "Ordem de chegada Consumidos: 12 / 16 Horário: 13:00 Clínica: Policlinica Munici…" at bounding box center [779, 574] width 11 height 14
radio input "true"
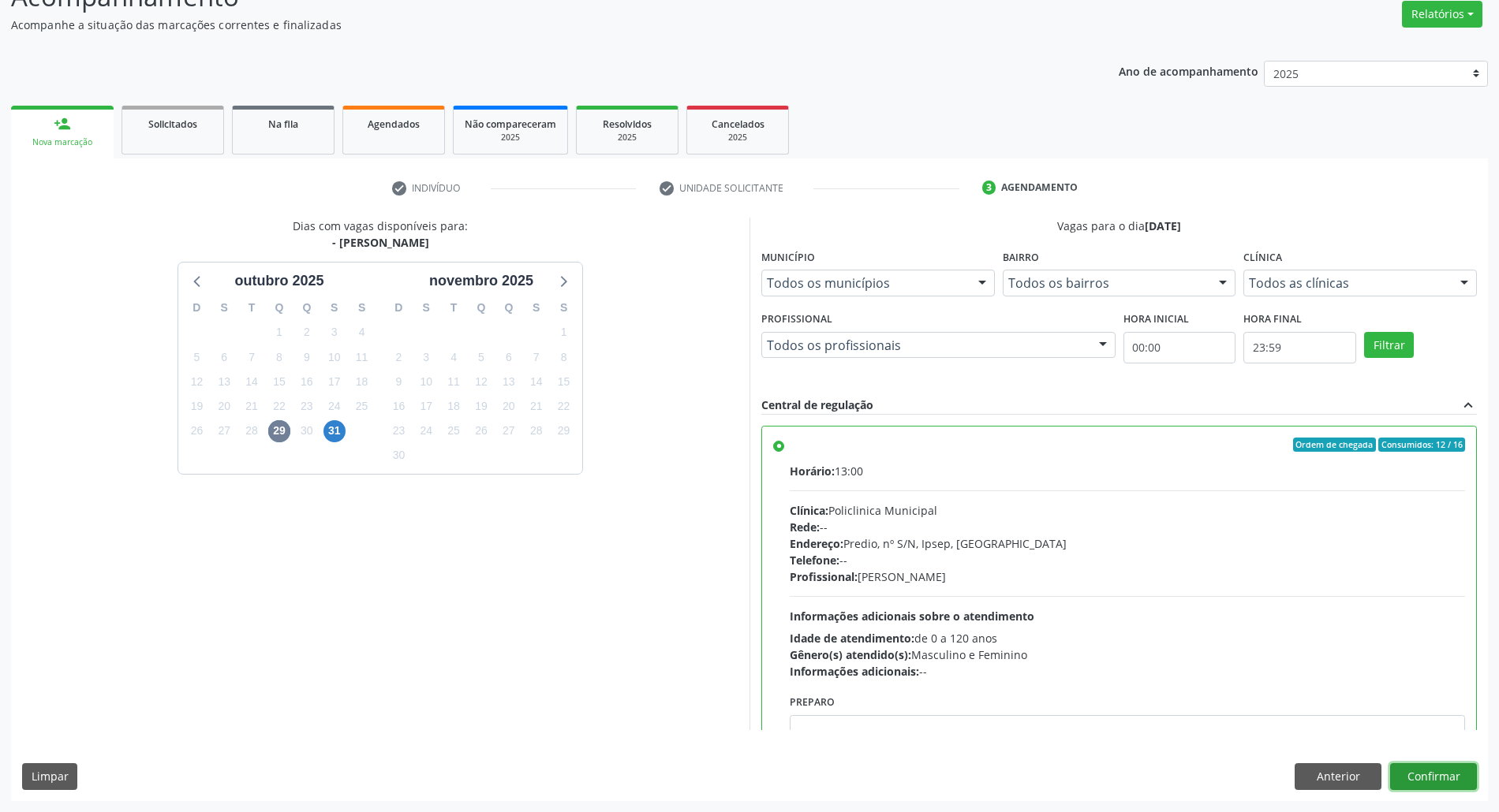
click at [1423, 775] on button "Confirmar" at bounding box center [1433, 777] width 87 height 27
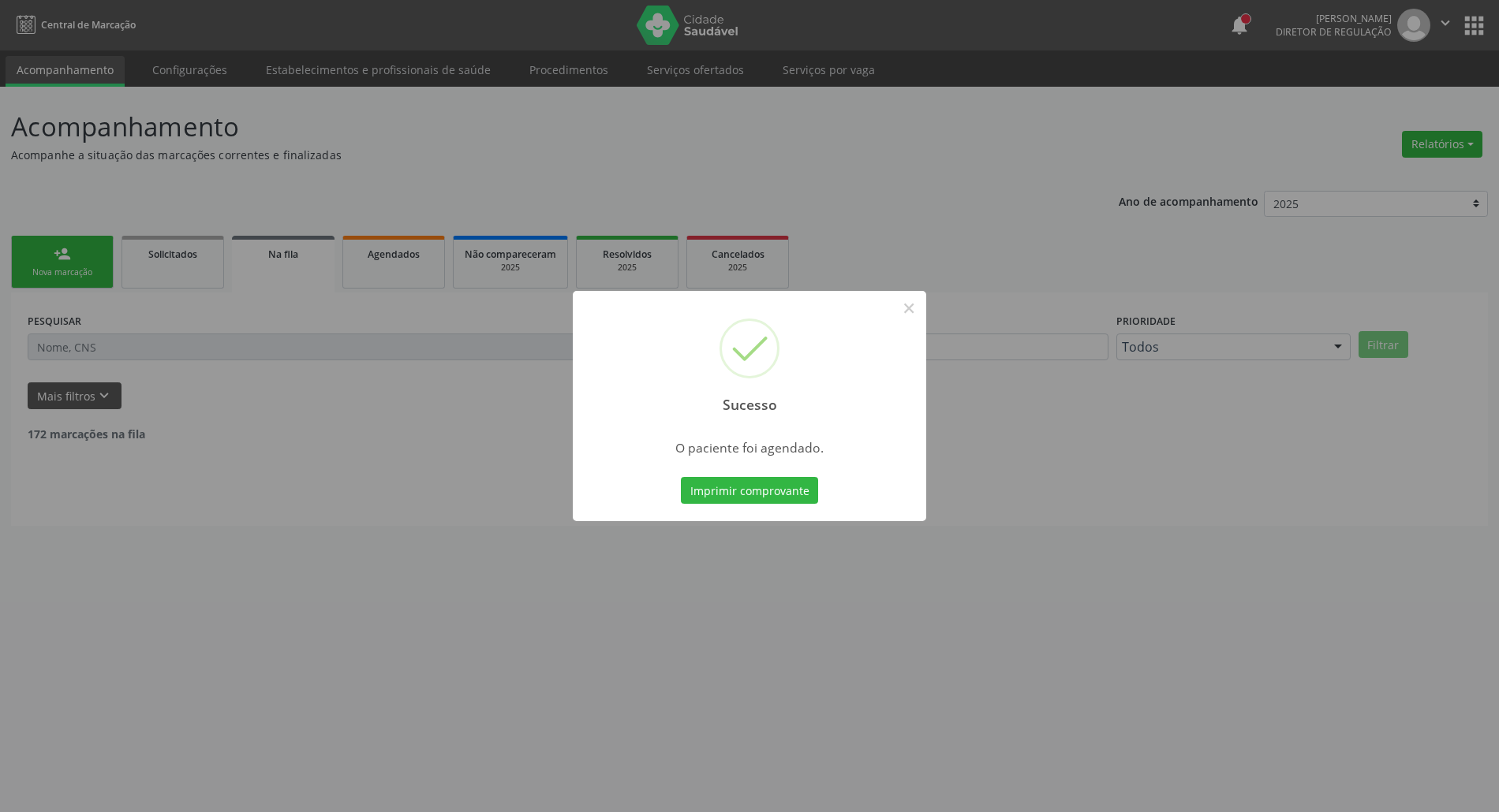
scroll to position [0, 0]
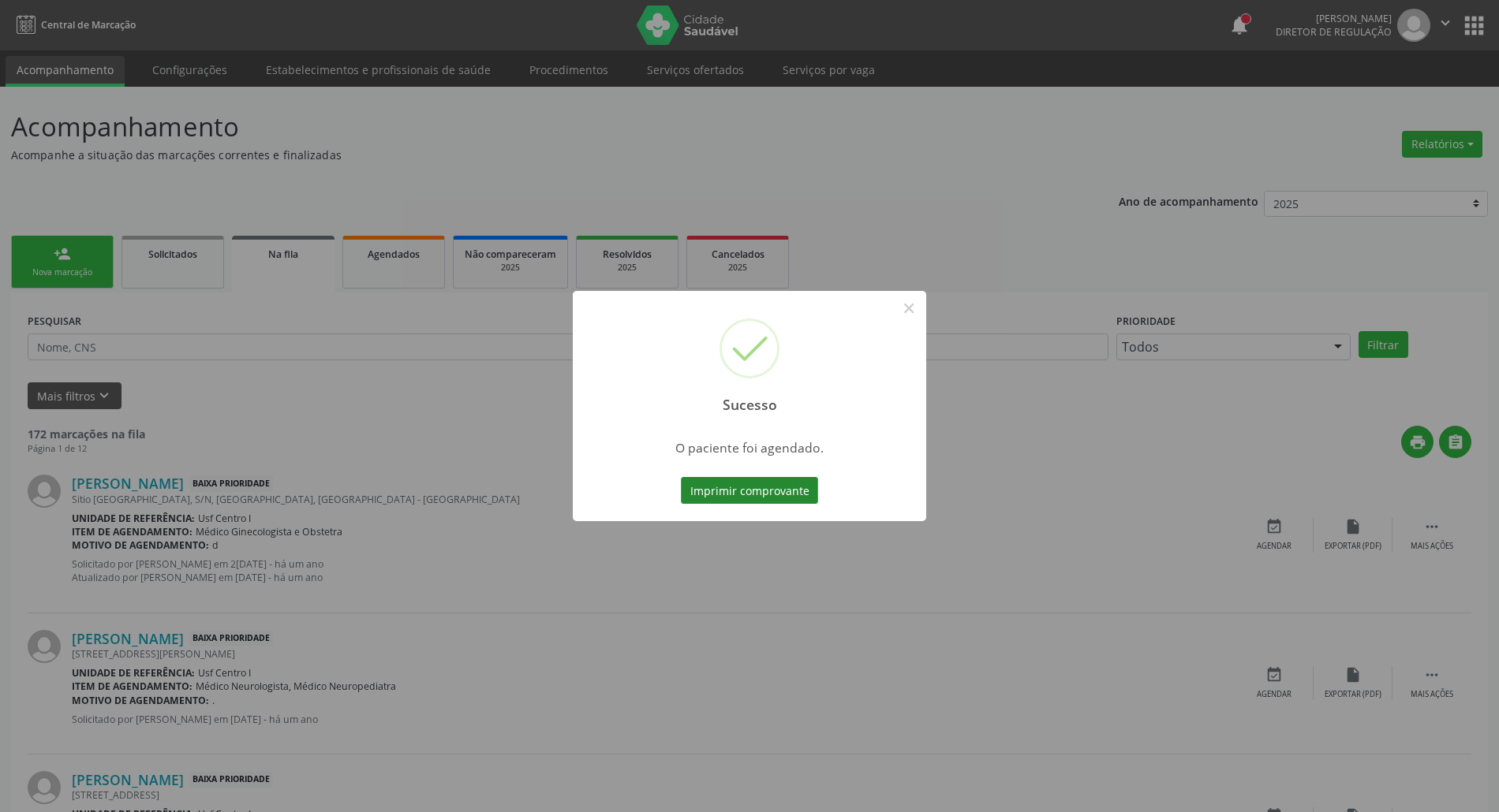
click at [747, 494] on button "Imprimir comprovante" at bounding box center [749, 491] width 137 height 27
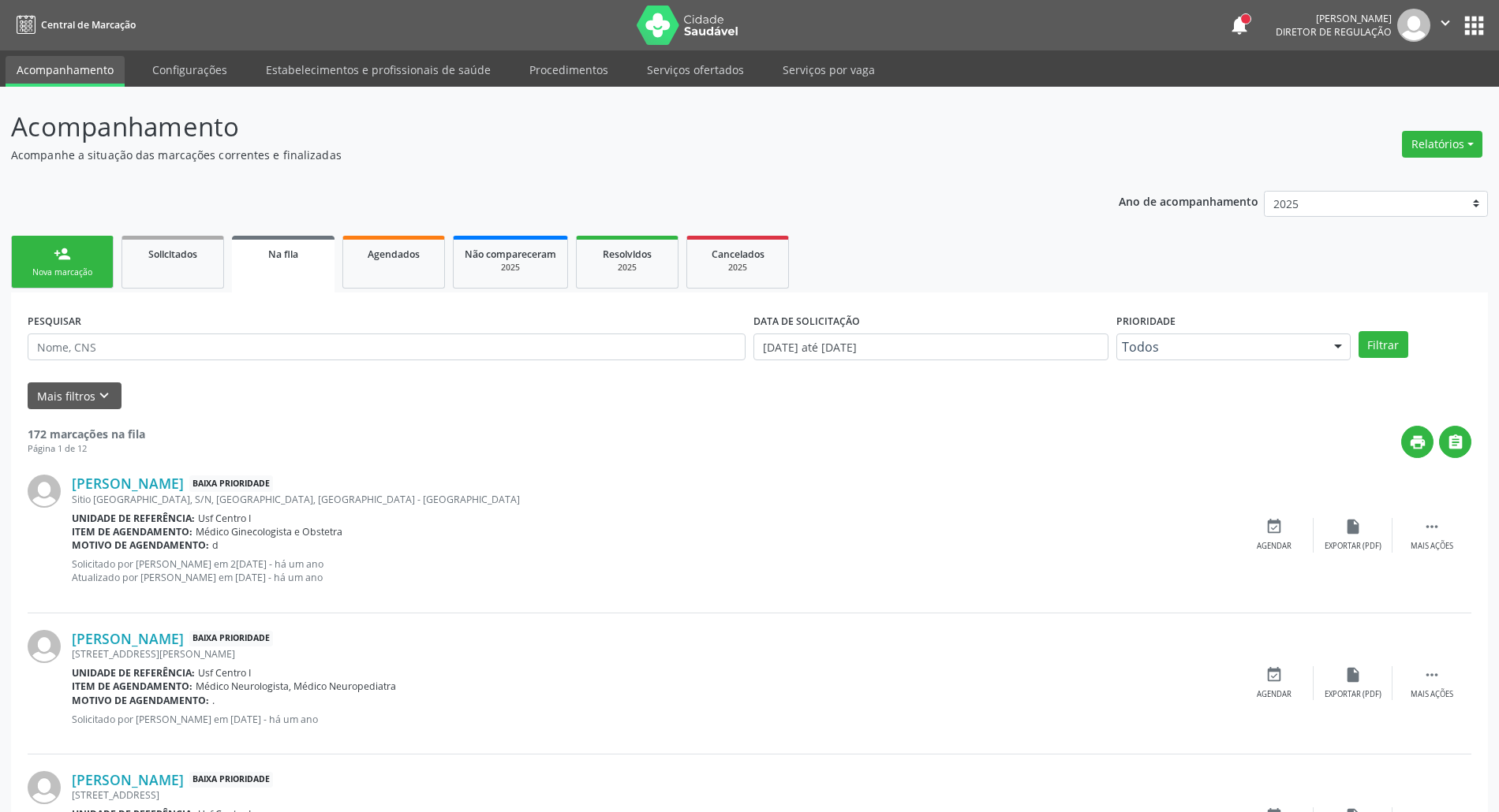
click at [58, 255] on div "person_add" at bounding box center [62, 254] width 18 height 18
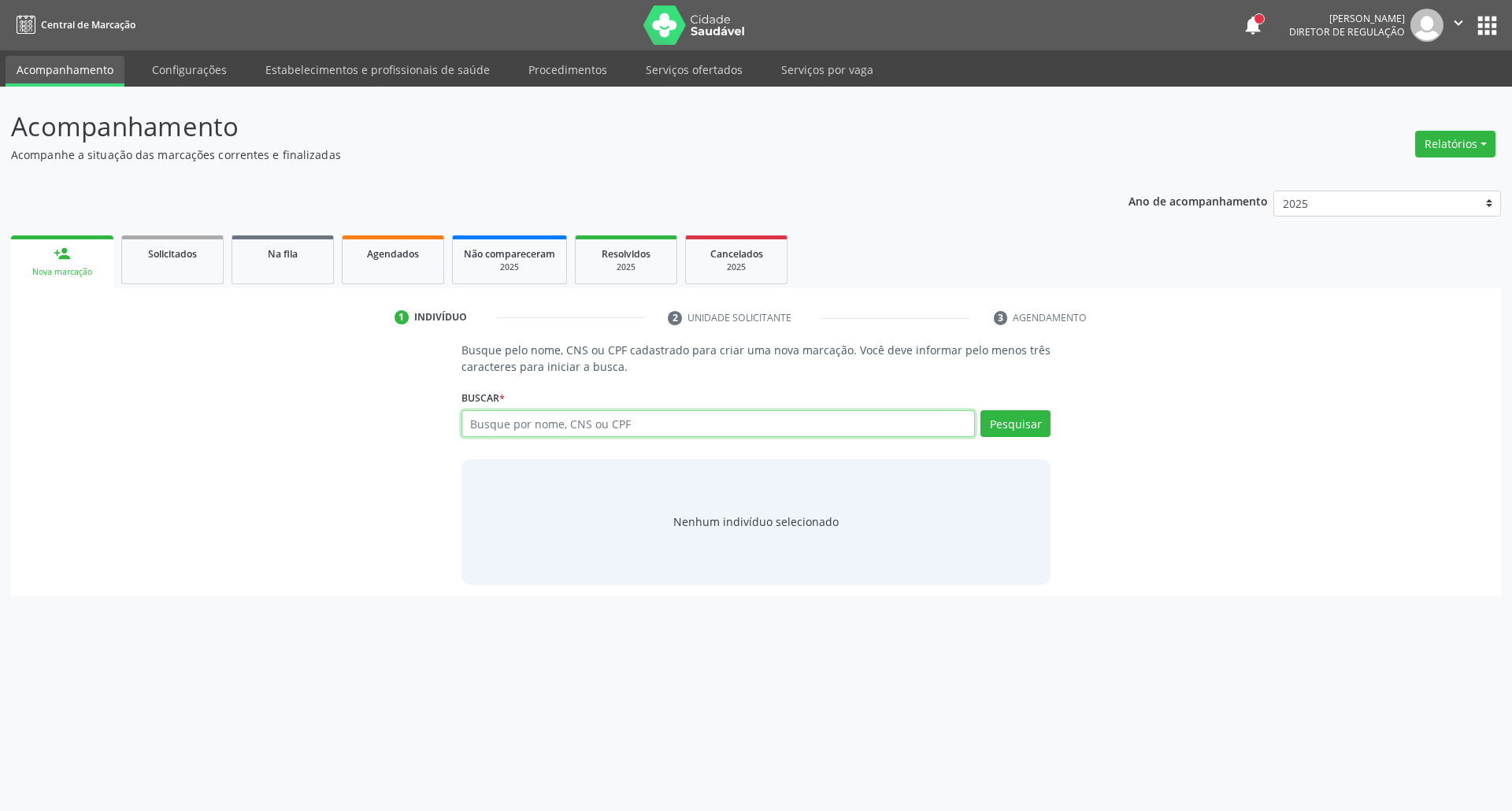
click at [798, 419] on input "text" at bounding box center [718, 424] width 514 height 27
type input "06796436482"
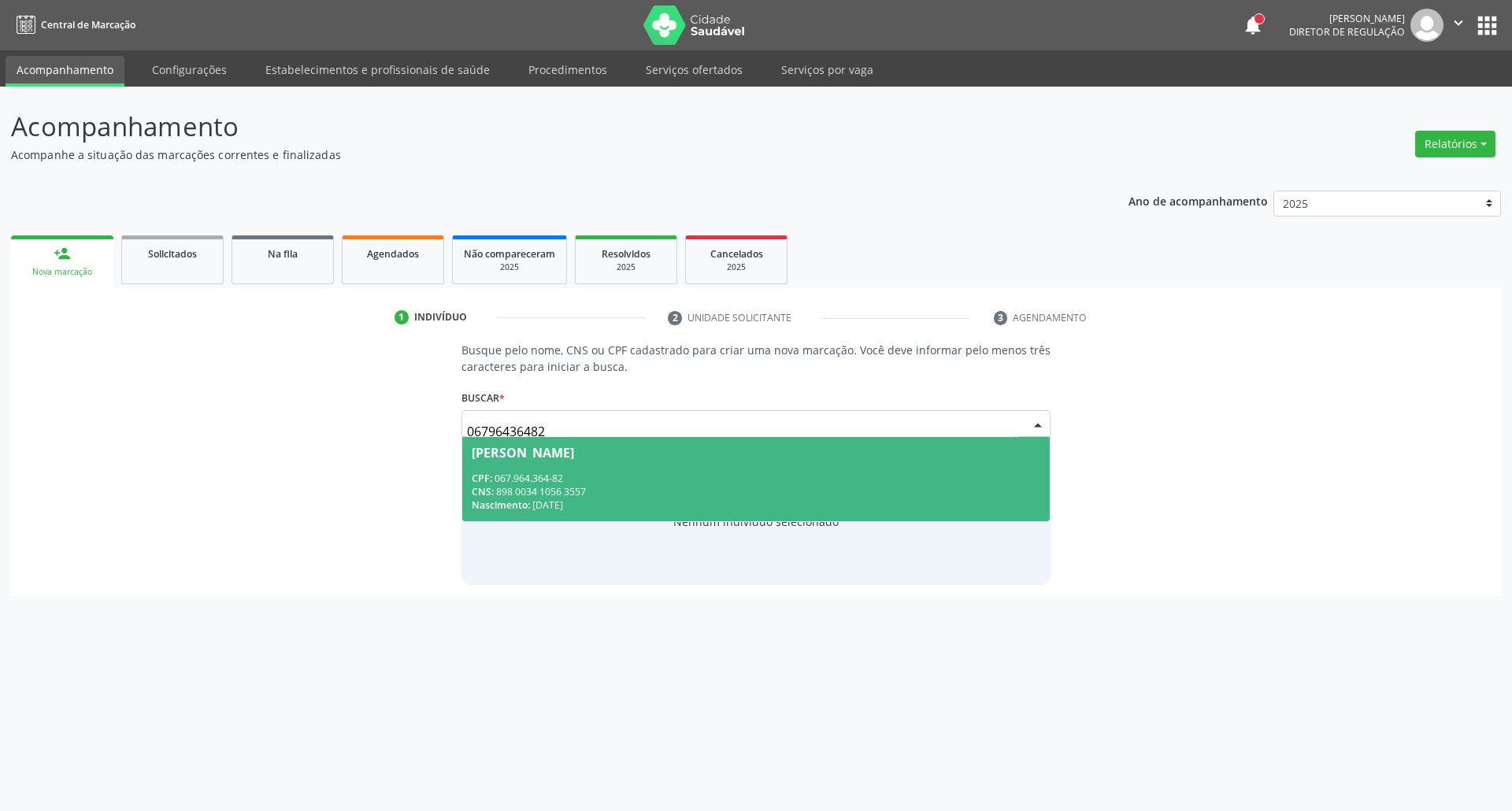
click at [599, 477] on div "CPF: 067.964.364-82" at bounding box center [756, 479] width 569 height 13
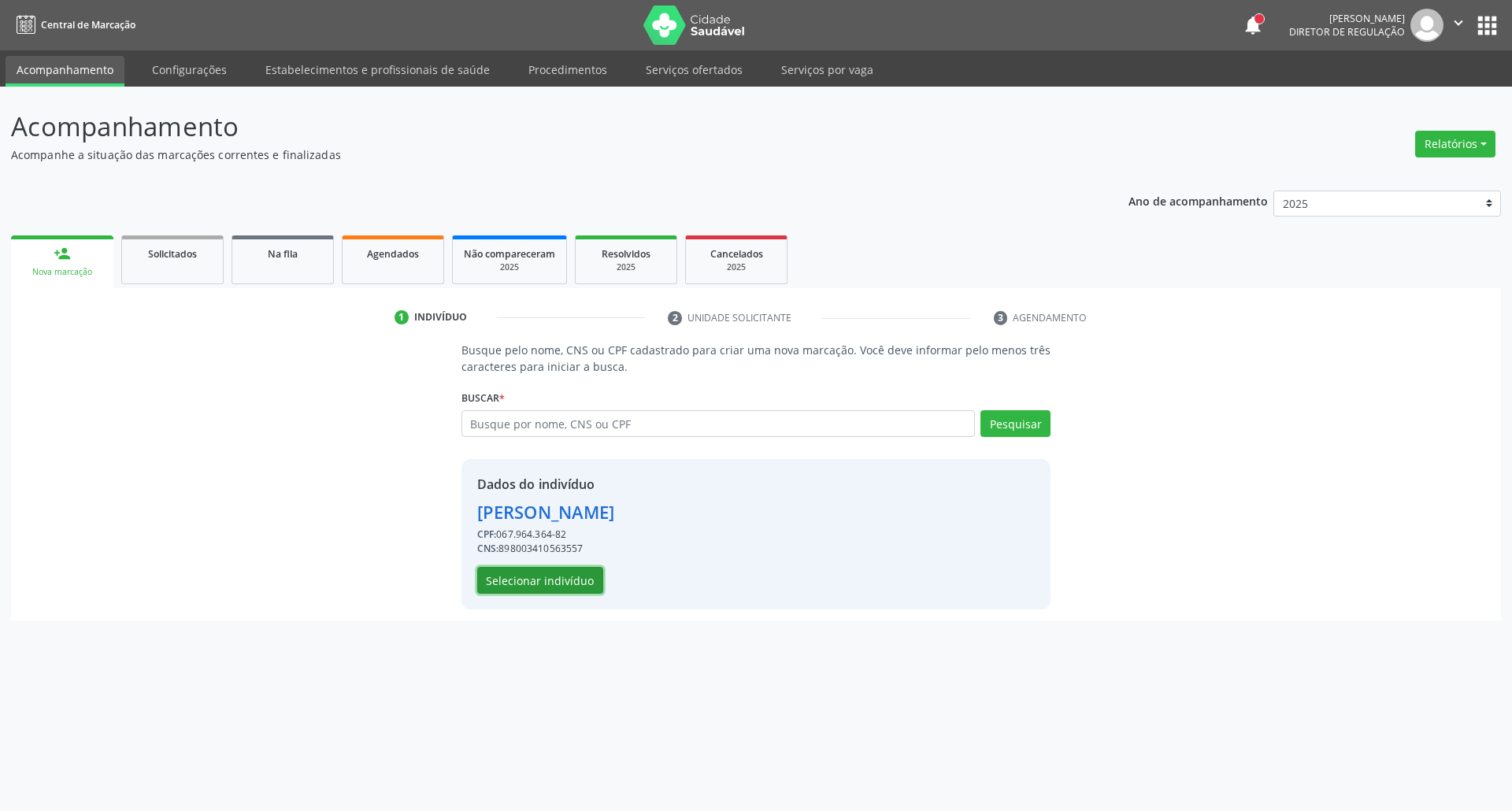
click at [554, 577] on button "Selecionar indivíduo" at bounding box center [540, 580] width 126 height 27
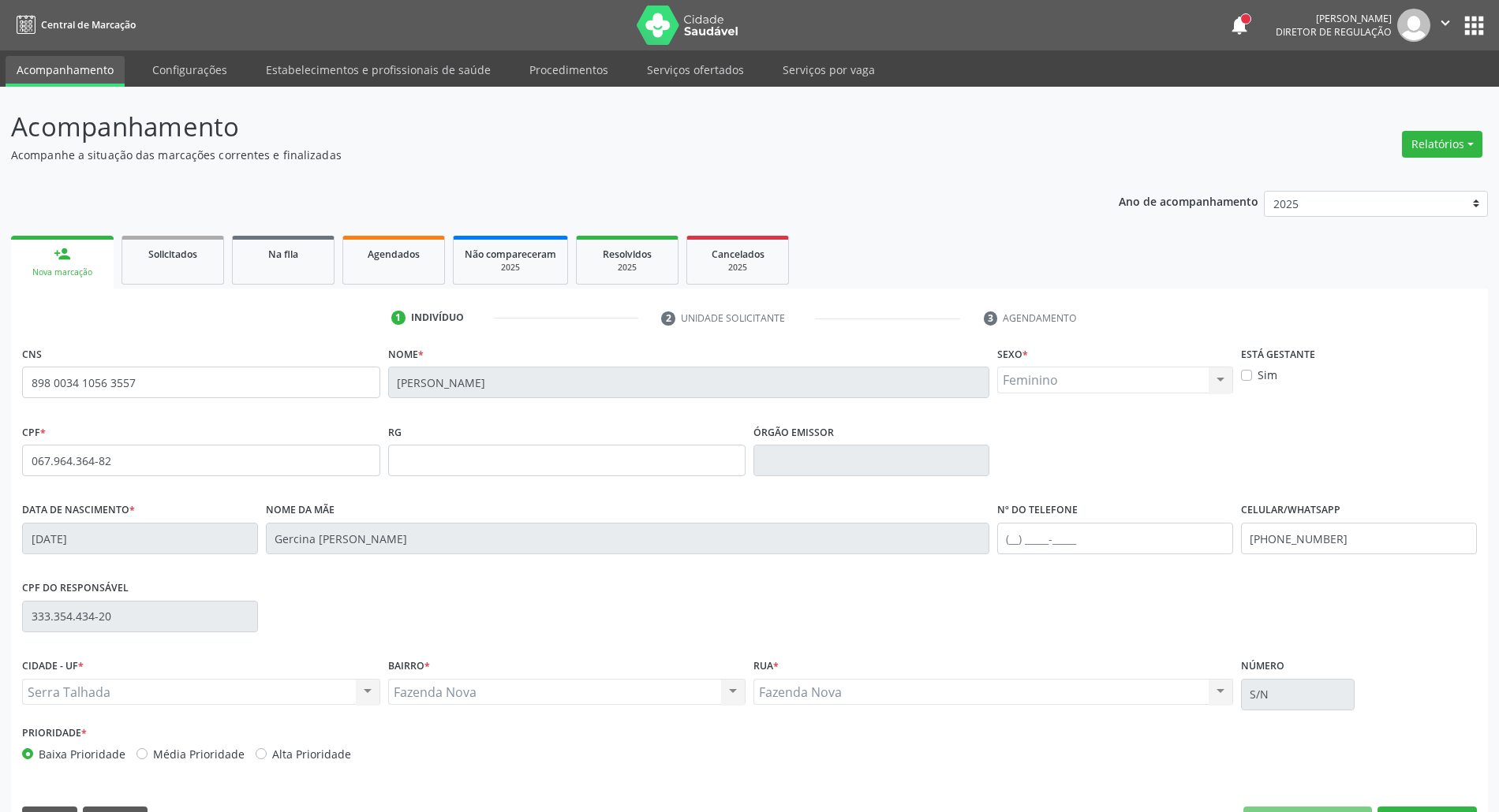
scroll to position [43, 0]
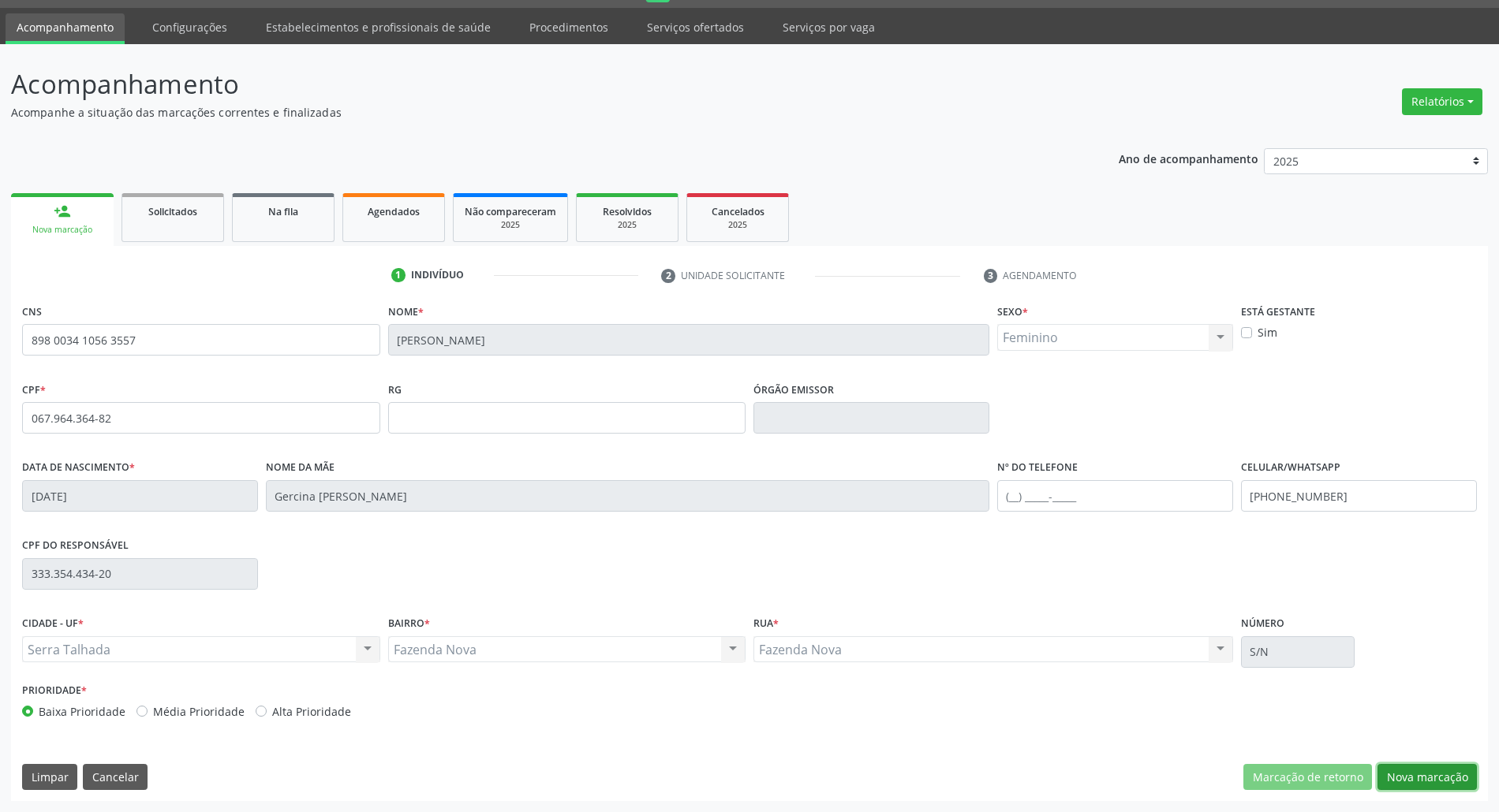
drag, startPoint x: 1419, startPoint y: 772, endPoint x: 1233, endPoint y: 664, distance: 215.1
click at [1416, 768] on button "Nova marcação" at bounding box center [1427, 777] width 99 height 27
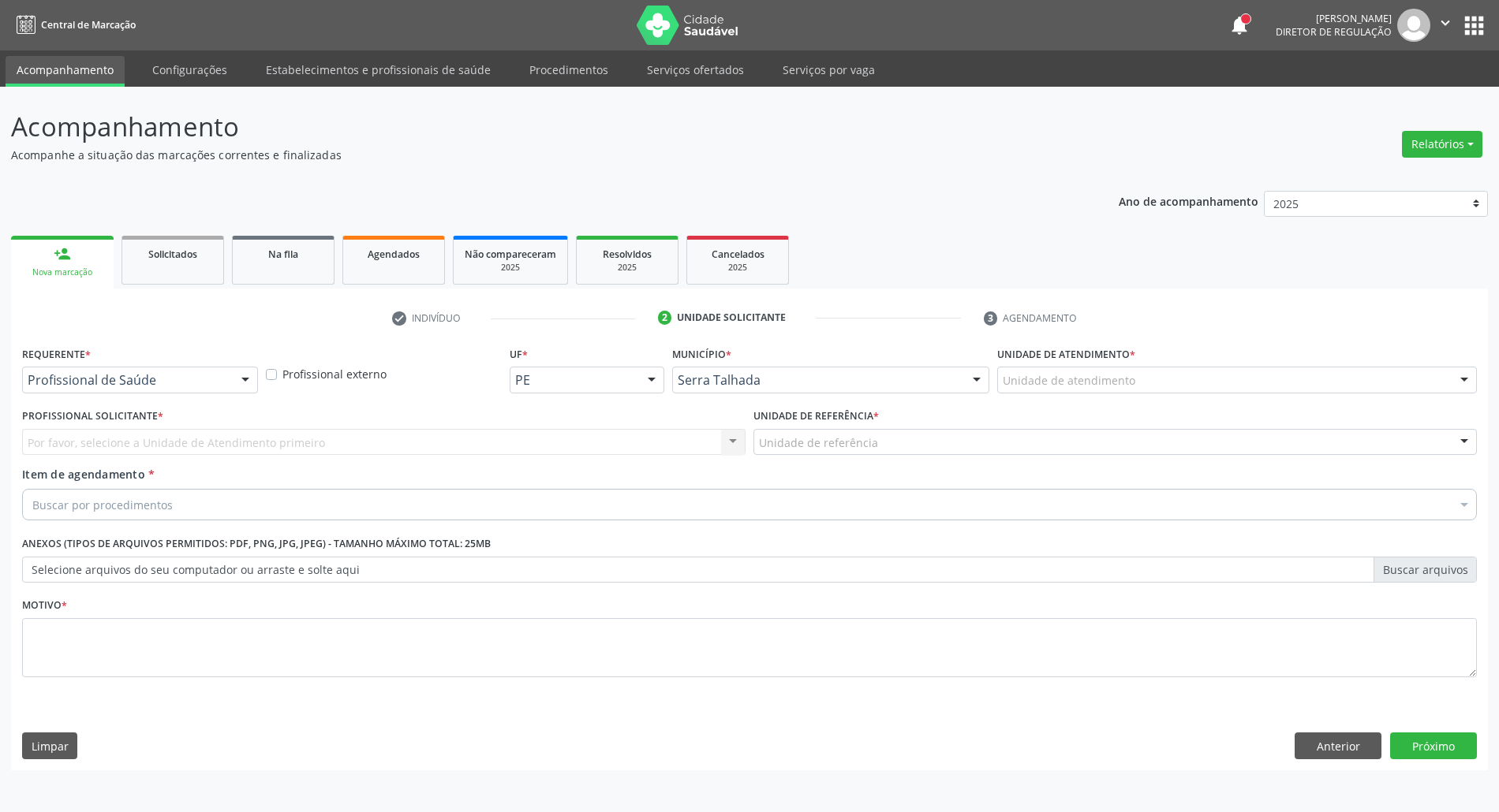
scroll to position [0, 0]
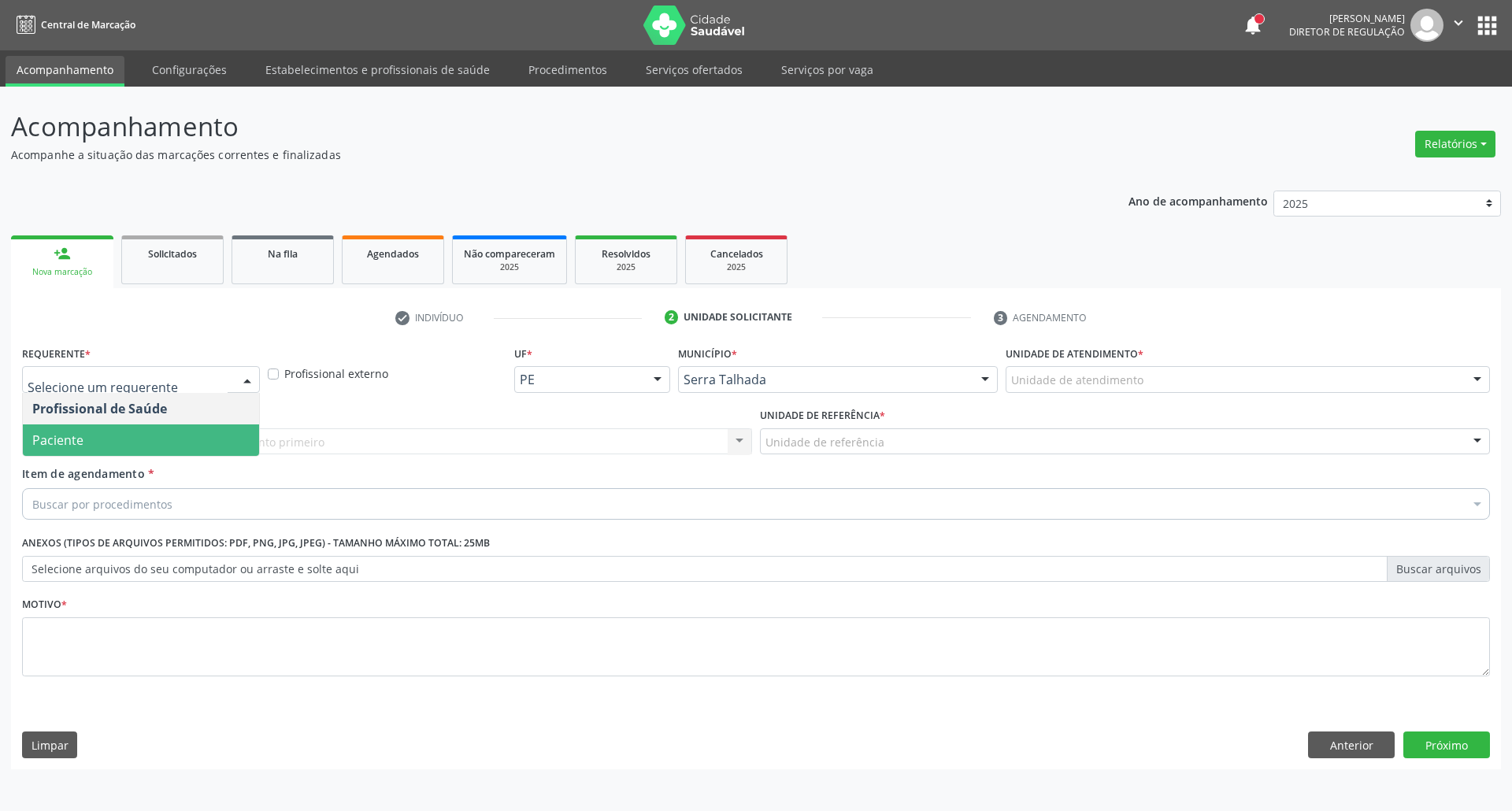
click at [145, 432] on span "Paciente" at bounding box center [140, 440] width 236 height 31
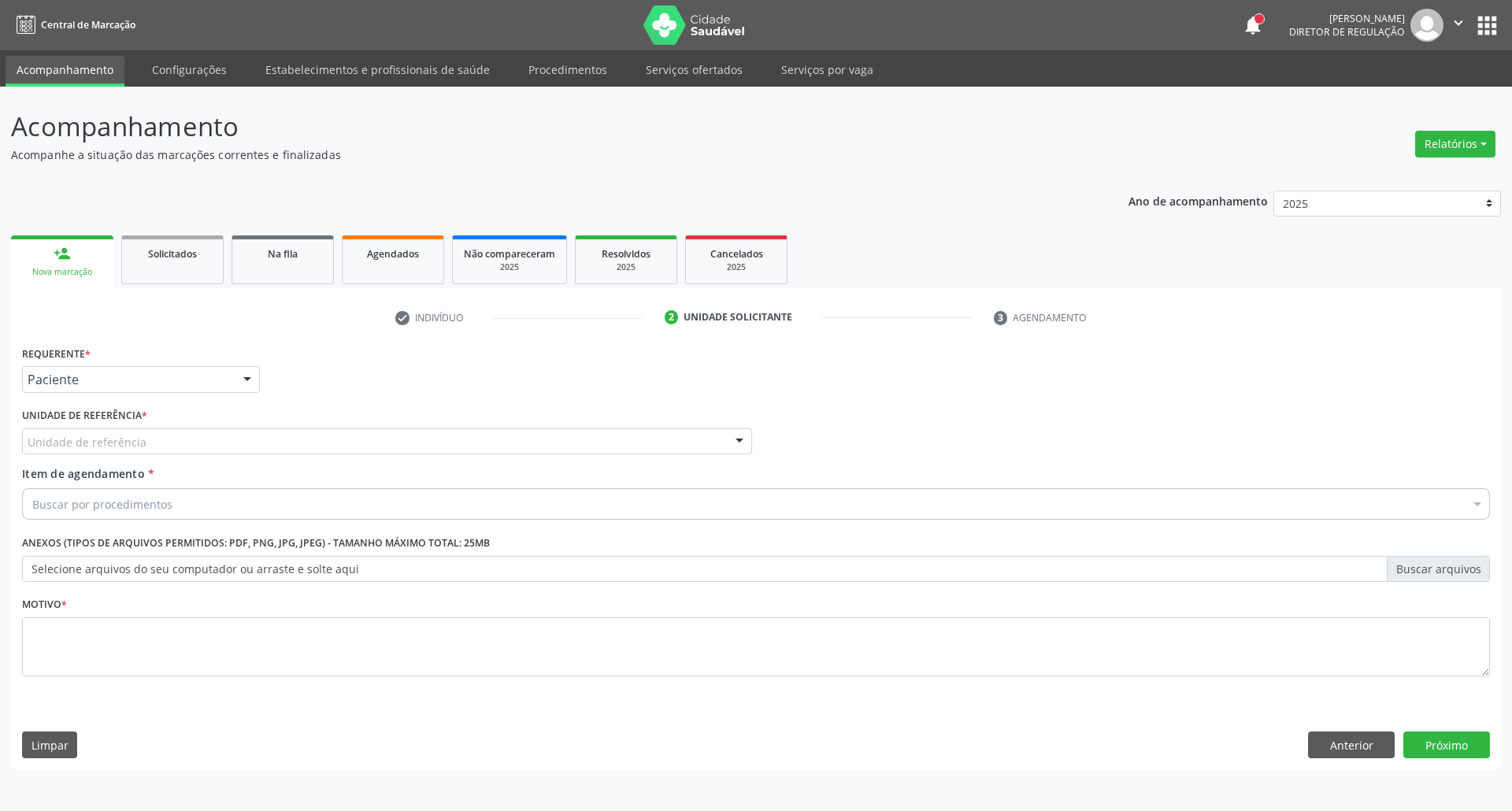
click at [145, 432] on div "Unidade de referência" at bounding box center [387, 442] width 730 height 27
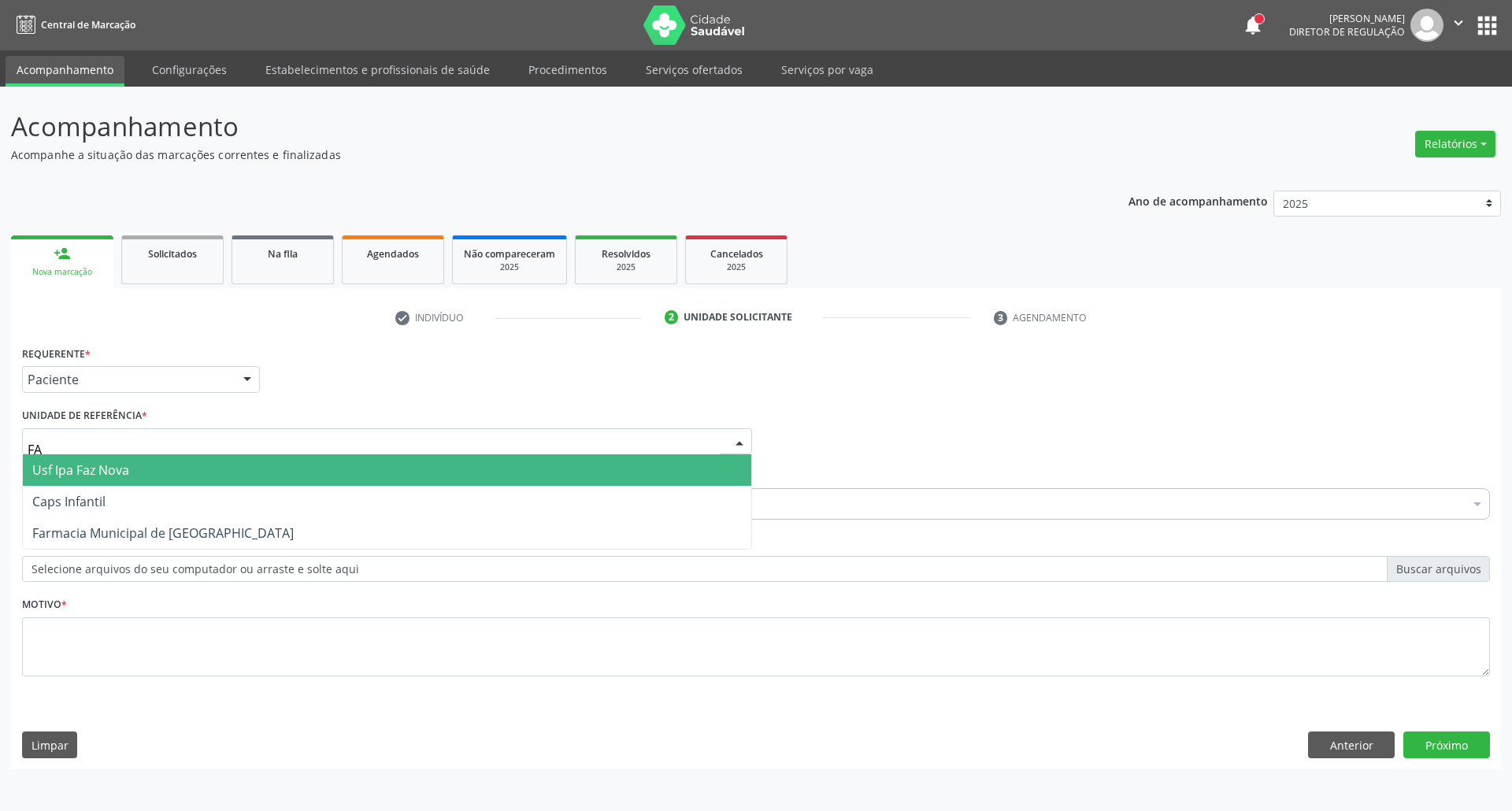
type input "FAZ"
click at [127, 474] on span "Usf Ipa Faz Nova" at bounding box center [80, 470] width 97 height 18
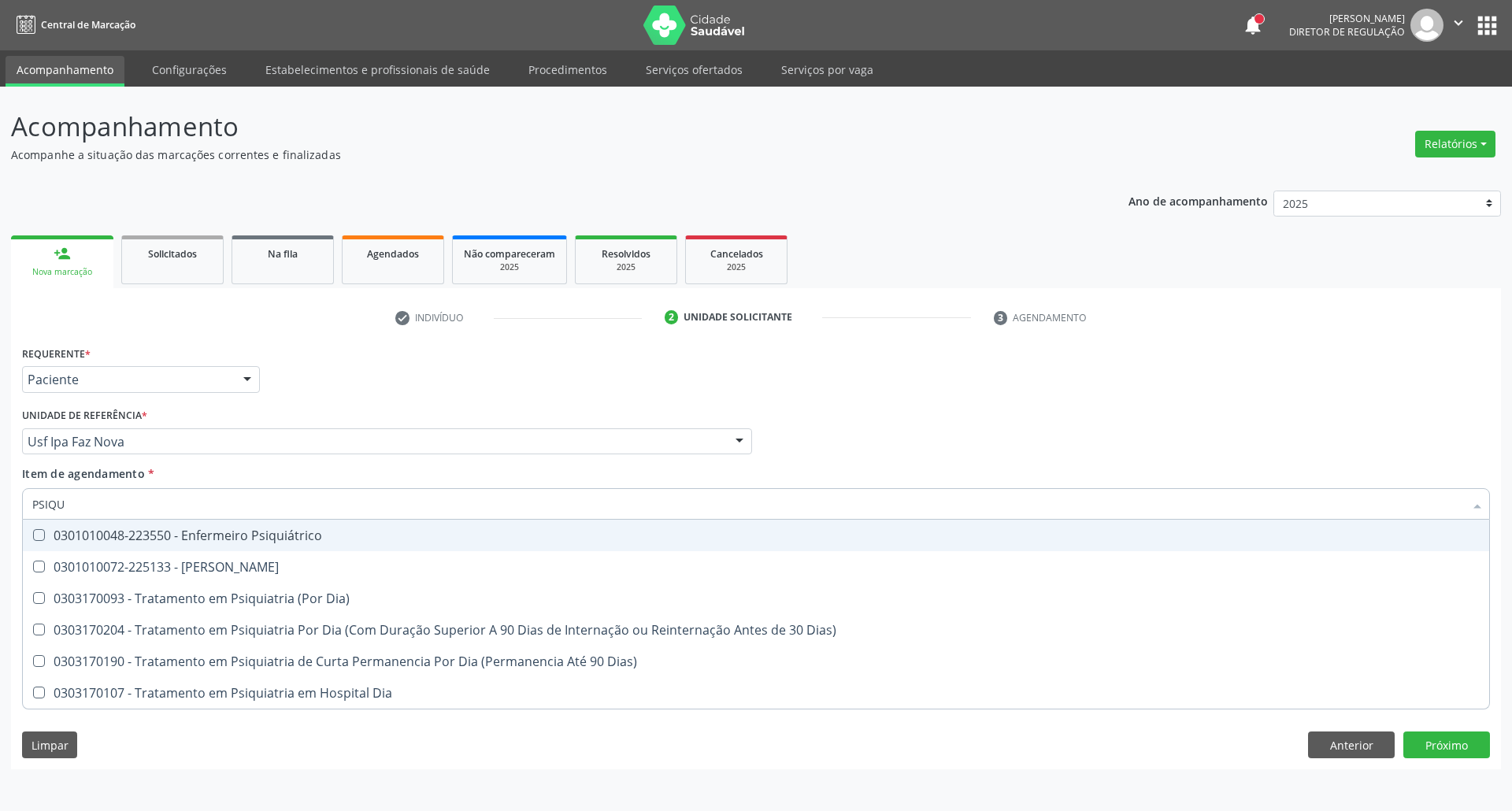
type input "PSIQUI"
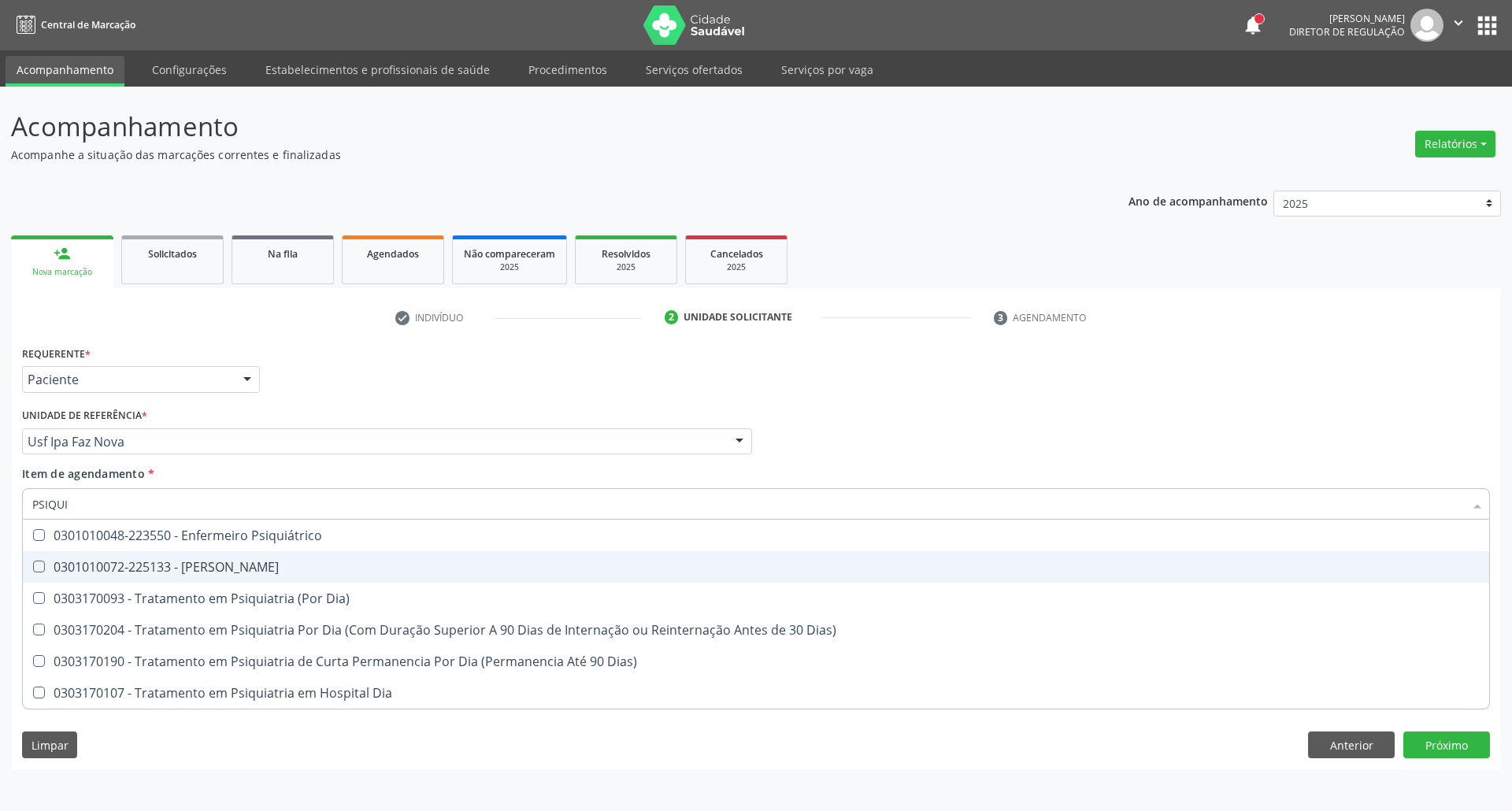
click at [98, 574] on div "0301010072-225133 - [PERSON_NAME]" at bounding box center [755, 567] width 1447 height 13
checkbox Psiquiatra "true"
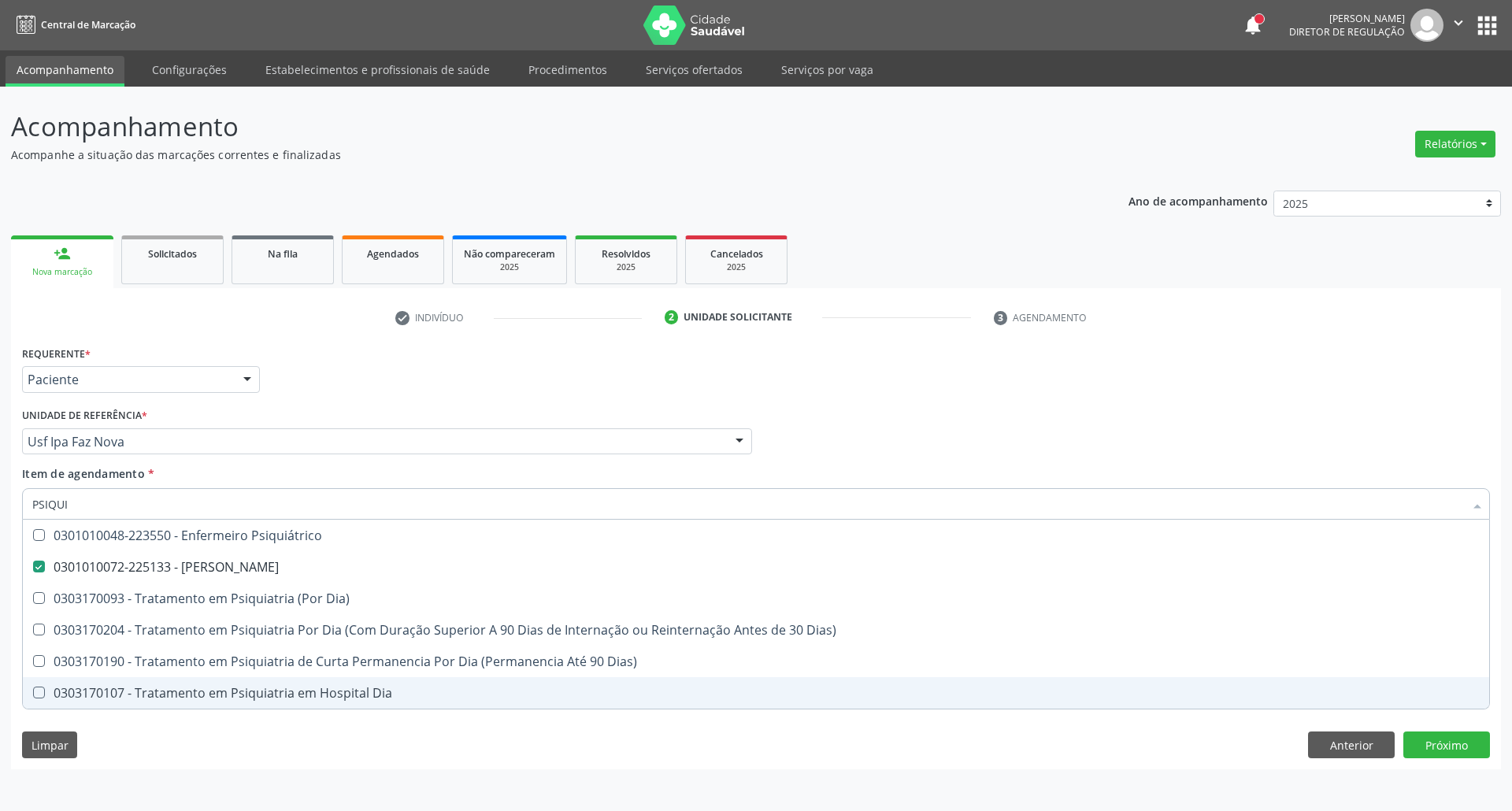
click at [1108, 753] on div "Requerente * Paciente Profissional de Saúde Paciente Nenhum resultado encontrad…" at bounding box center [756, 555] width 1490 height 427
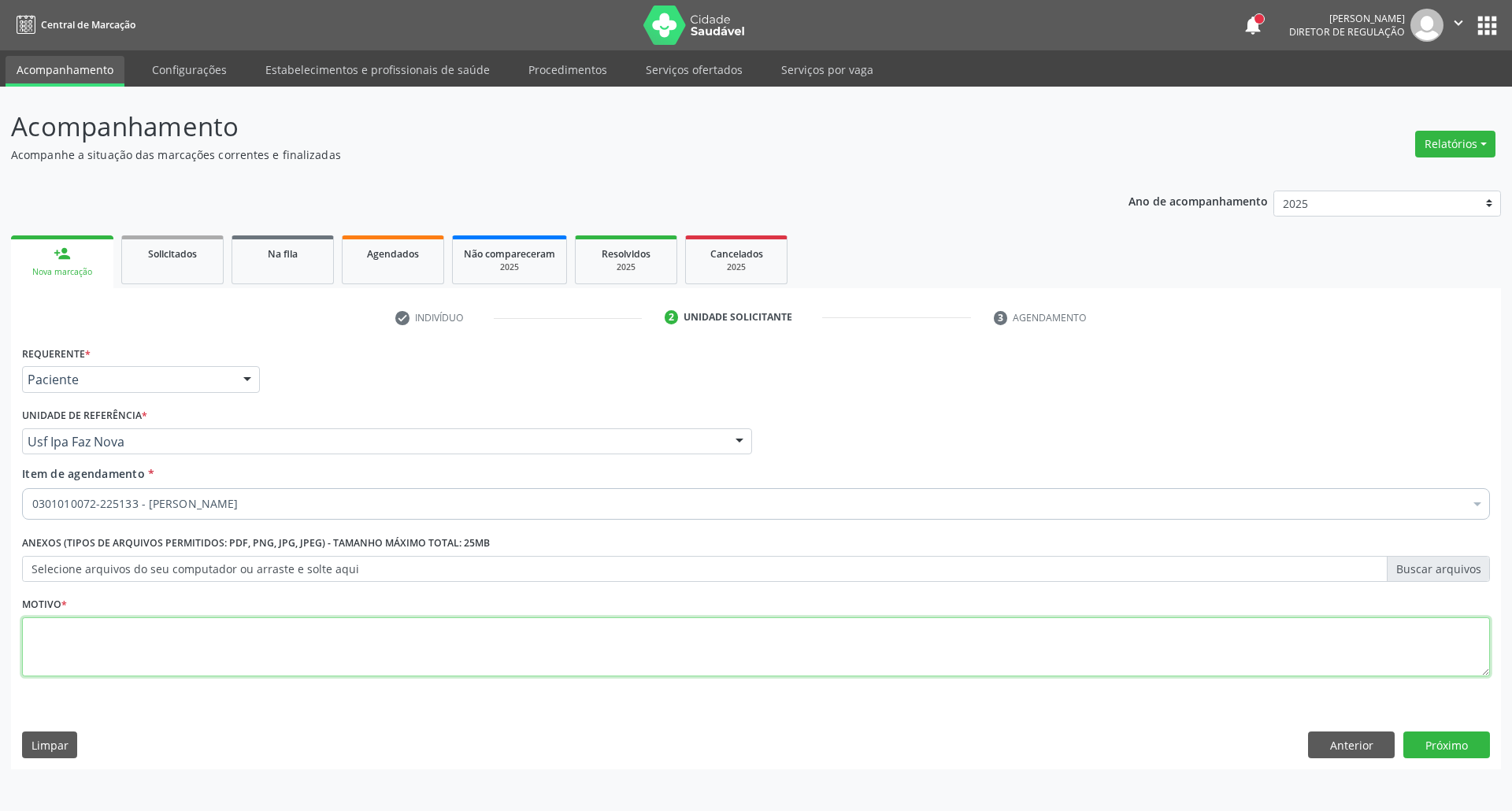
click at [635, 660] on textarea at bounding box center [755, 647] width 1467 height 60
type textarea "."
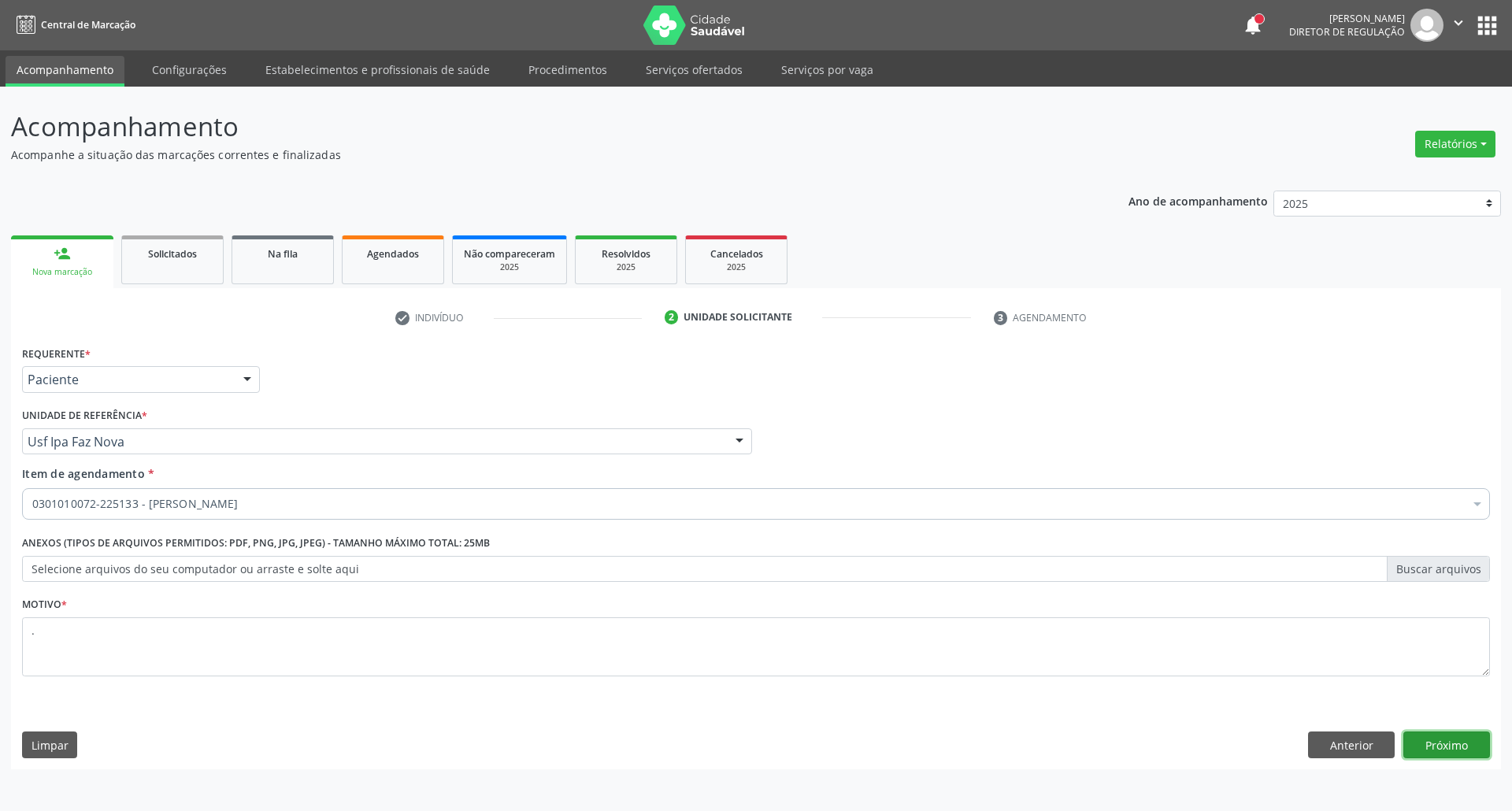
click at [1441, 750] on button "Próximo" at bounding box center [1446, 745] width 87 height 27
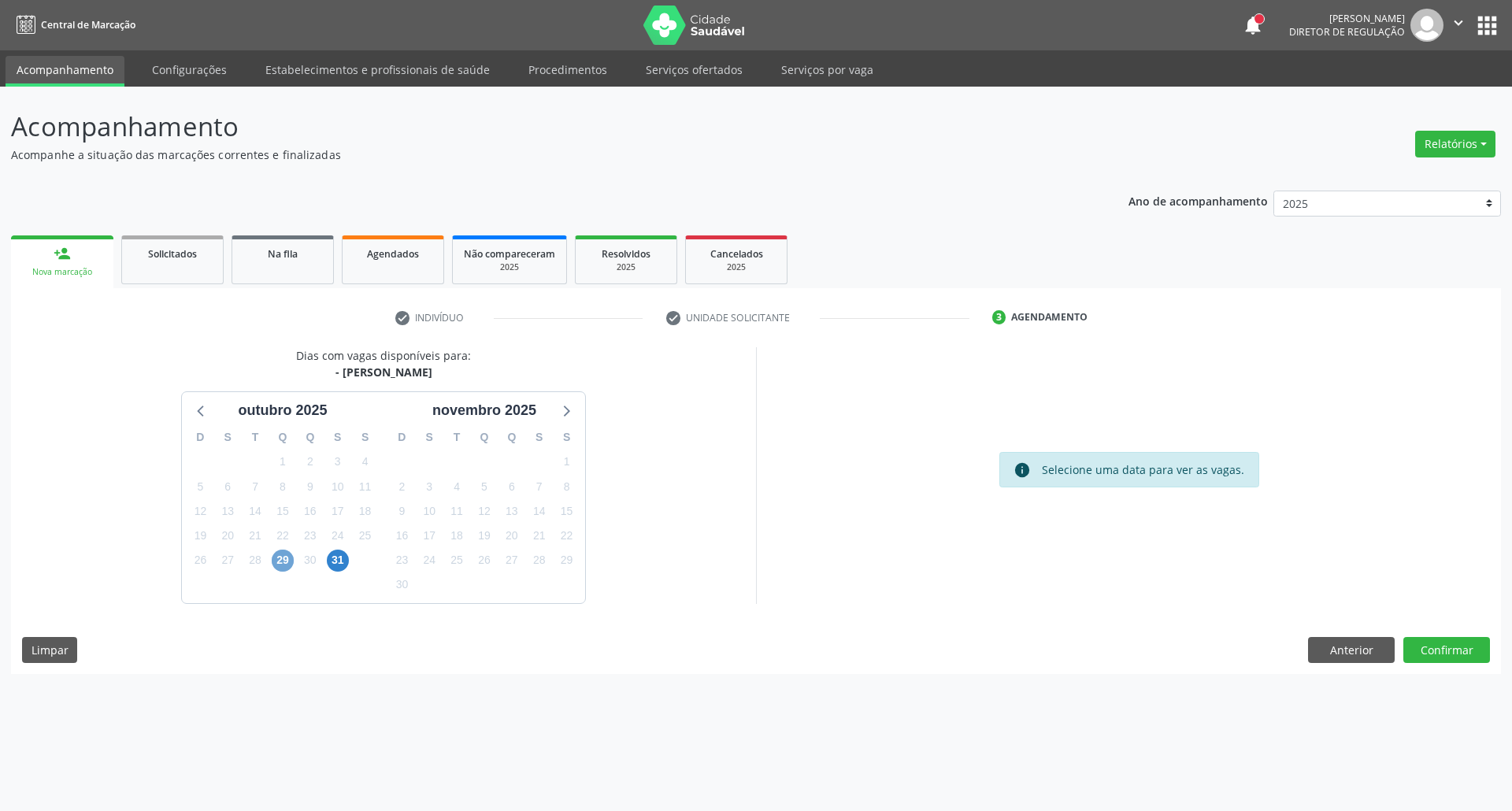
click at [293, 562] on span "29" at bounding box center [283, 561] width 22 height 22
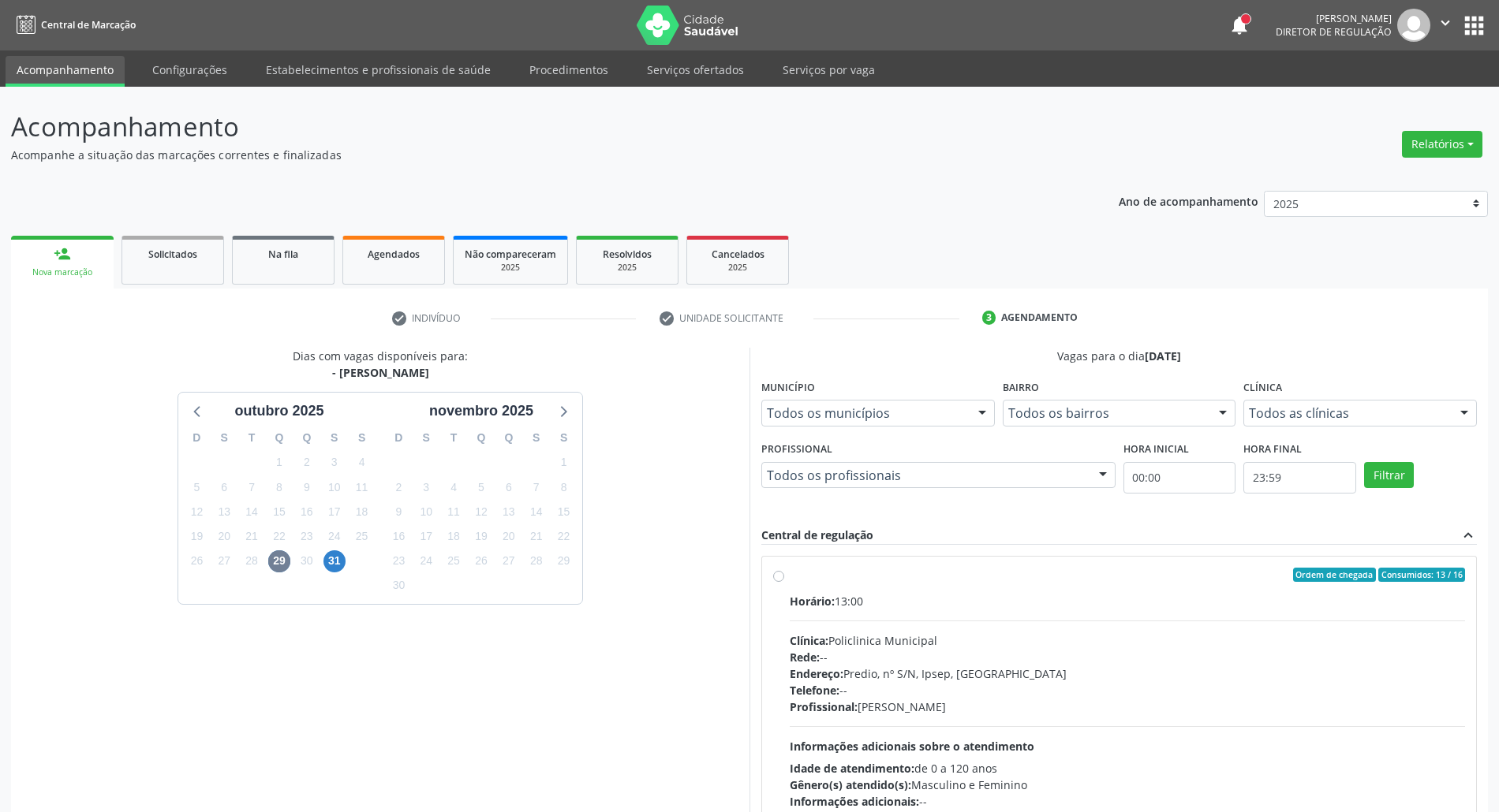
click at [983, 611] on div "Horário: 13:00 Clínica: Policlinica Municipal Rede: -- Endereço: Predio, nº S/N…" at bounding box center [1127, 702] width 676 height 217
click at [784, 582] on input "Ordem de chegada Consumidos: 13 / 16 Horário: 13:00 Clínica: Policlinica Munici…" at bounding box center [779, 574] width 11 height 14
radio input "true"
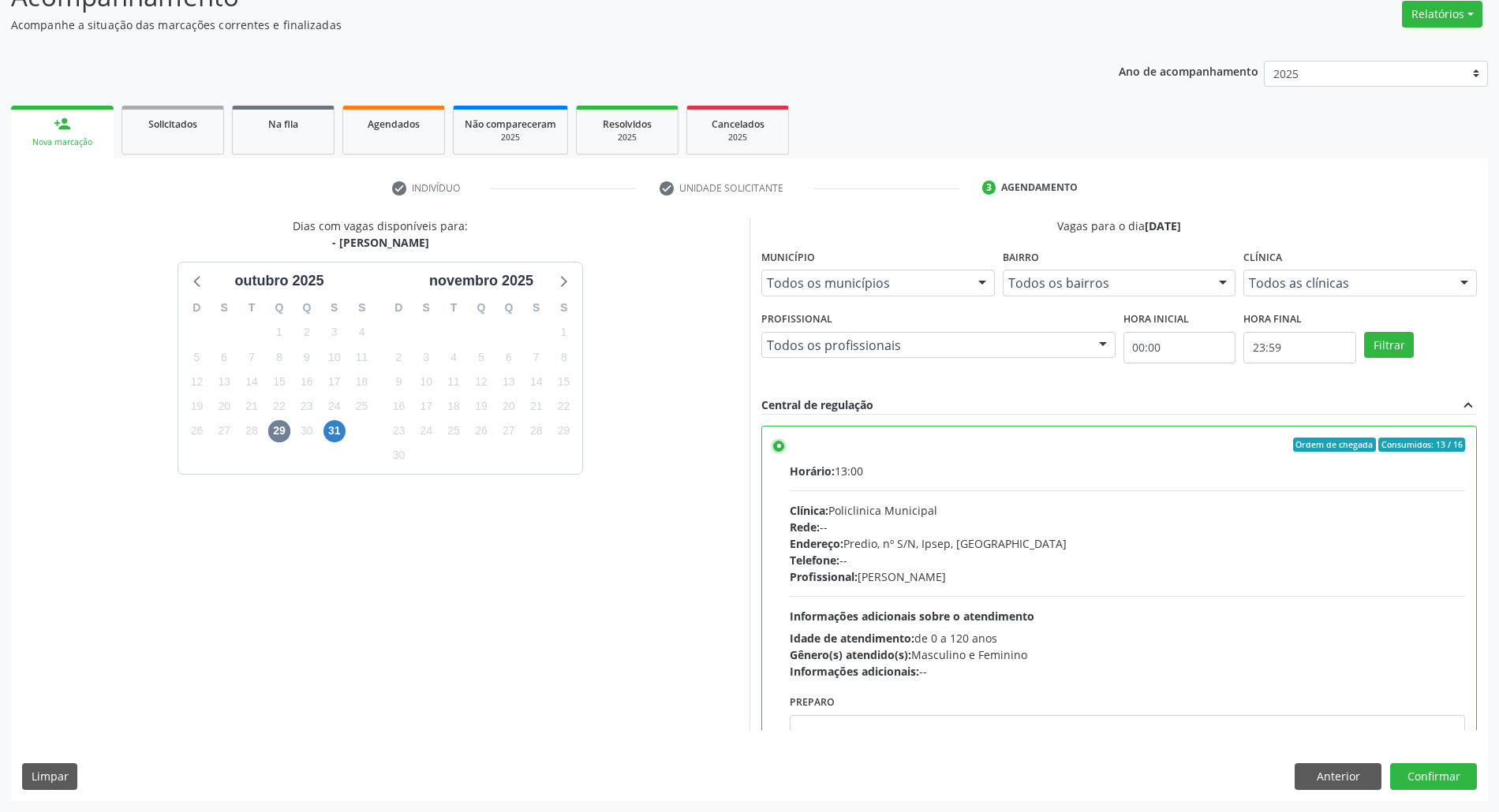
scroll to position [80, 0]
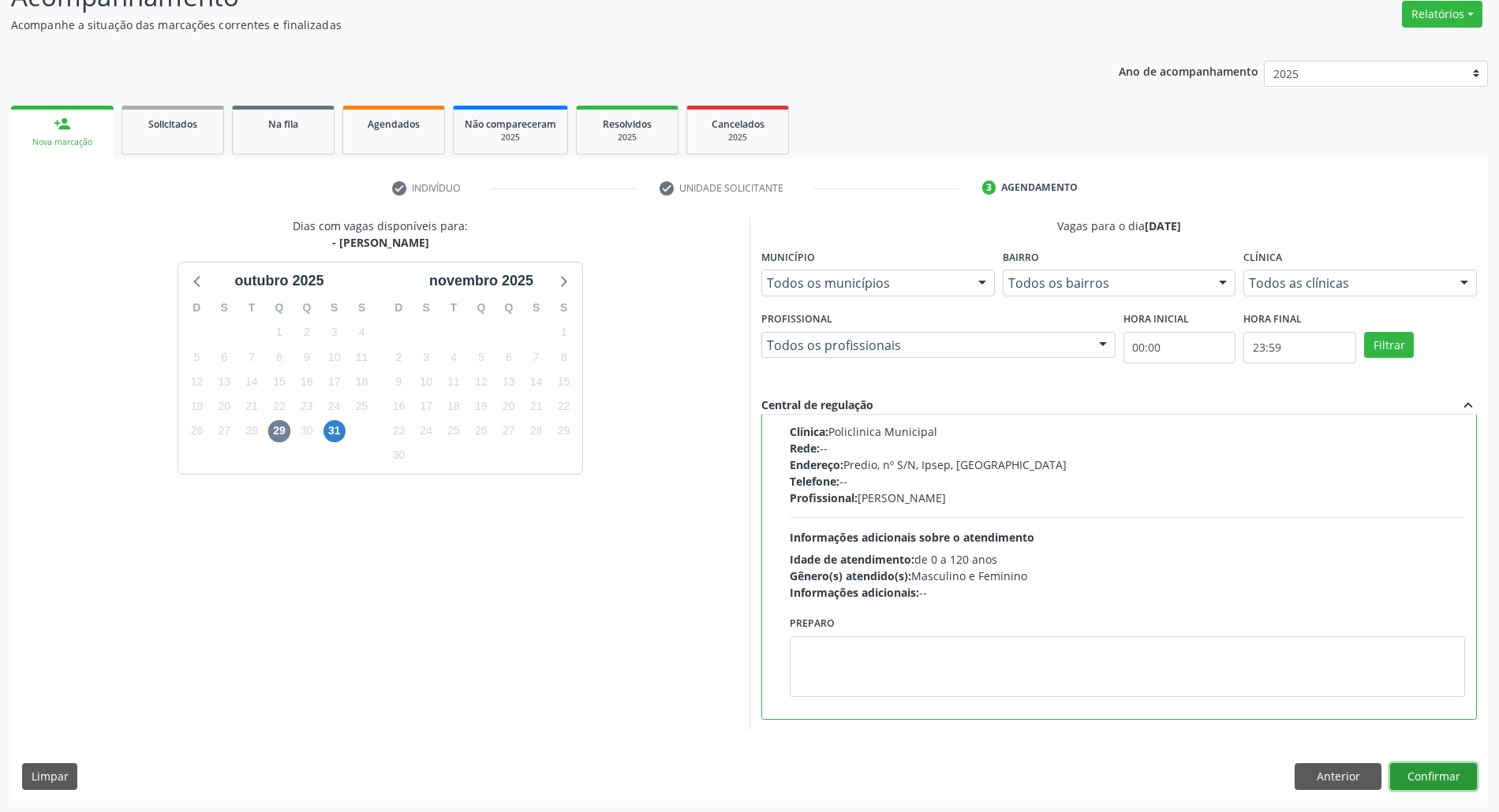
click at [1447, 770] on button "Confirmar" at bounding box center [1433, 777] width 87 height 27
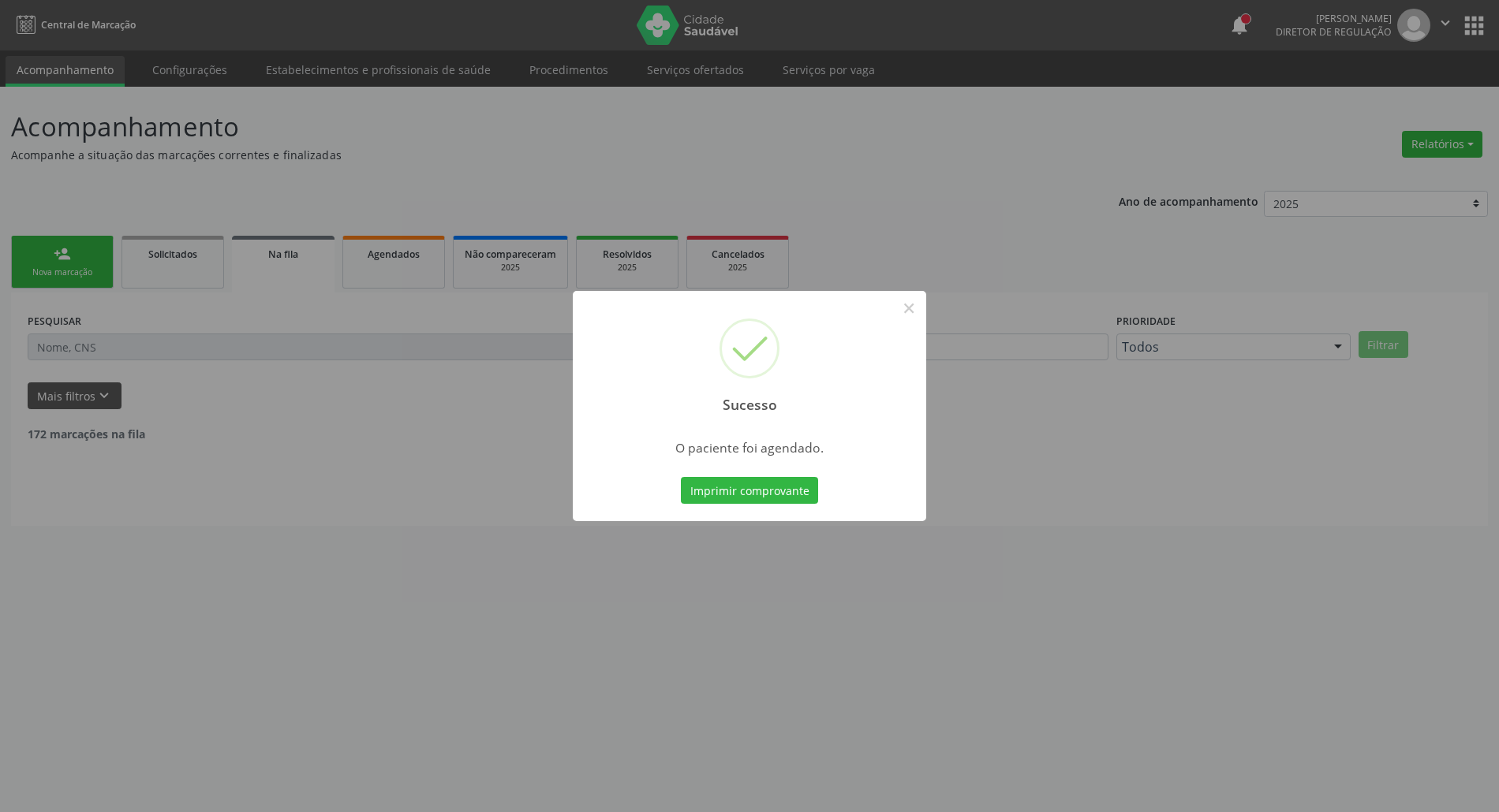
scroll to position [0, 0]
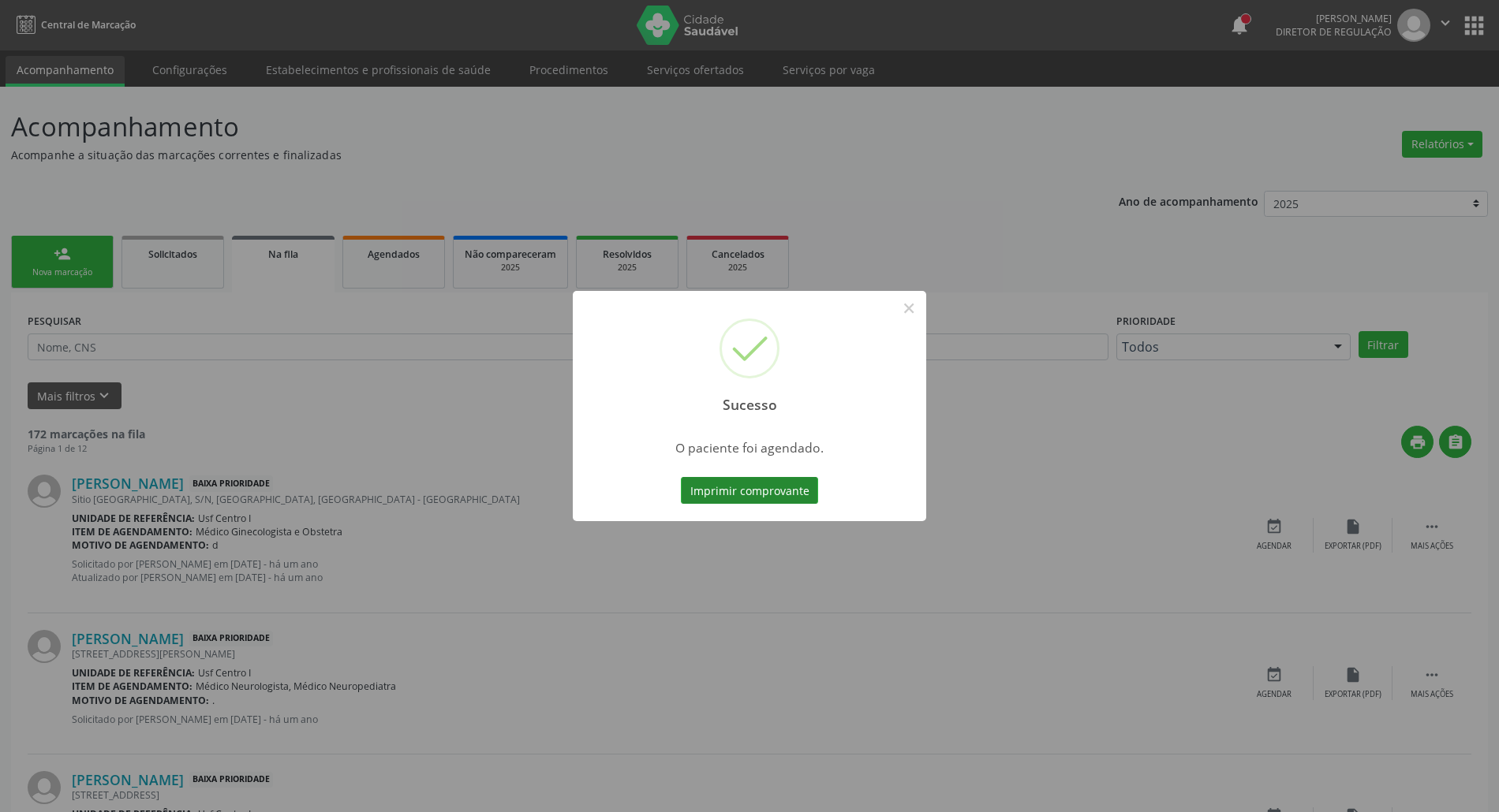
click at [786, 497] on button "Imprimir comprovante" at bounding box center [749, 491] width 137 height 27
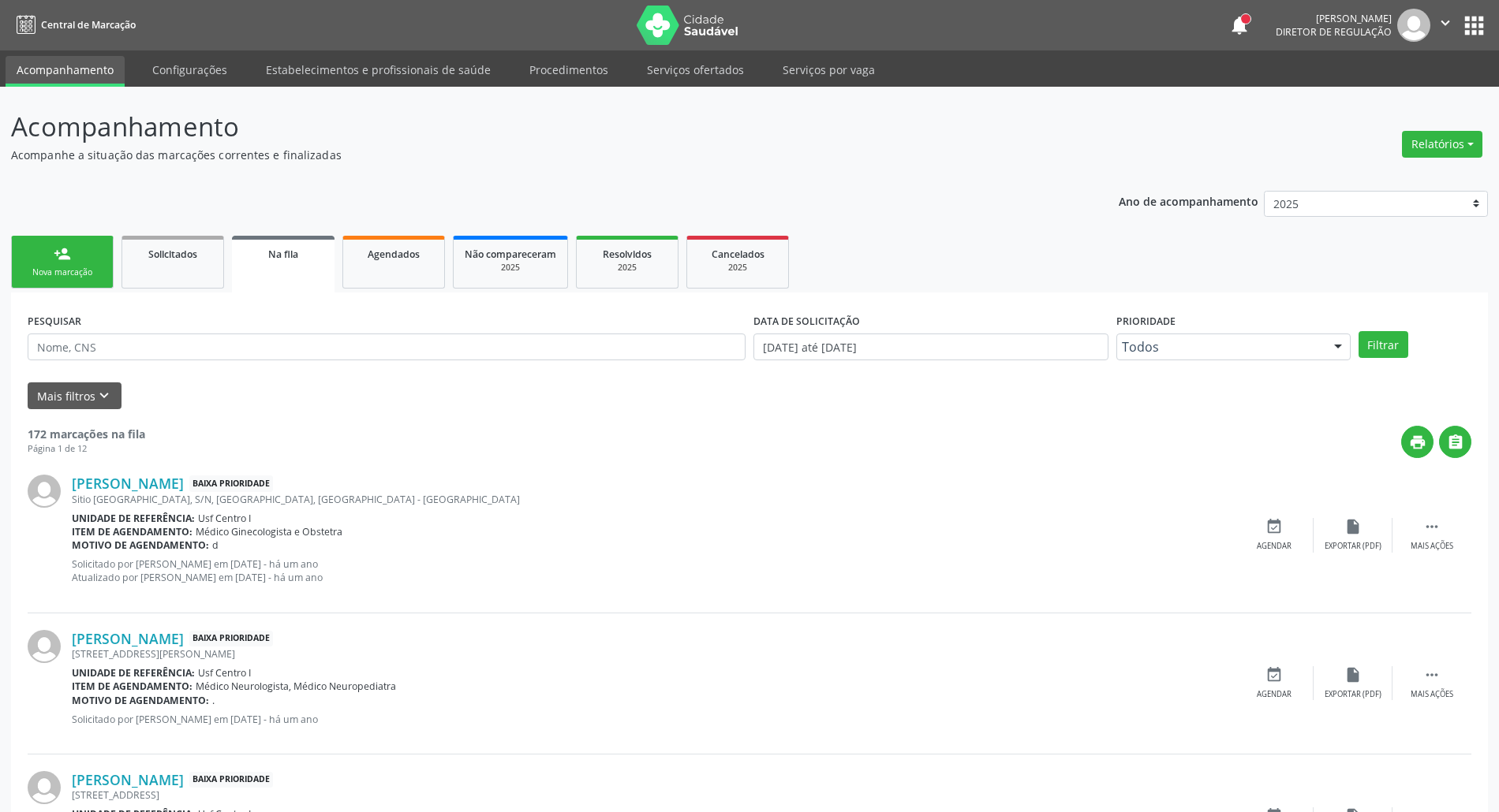
click at [61, 275] on div "Sucesso × O paciente foi agendado. Imprimir comprovante Cancel" at bounding box center [749, 406] width 1499 height 812
click at [61, 275] on div "Nova marcação" at bounding box center [62, 273] width 79 height 12
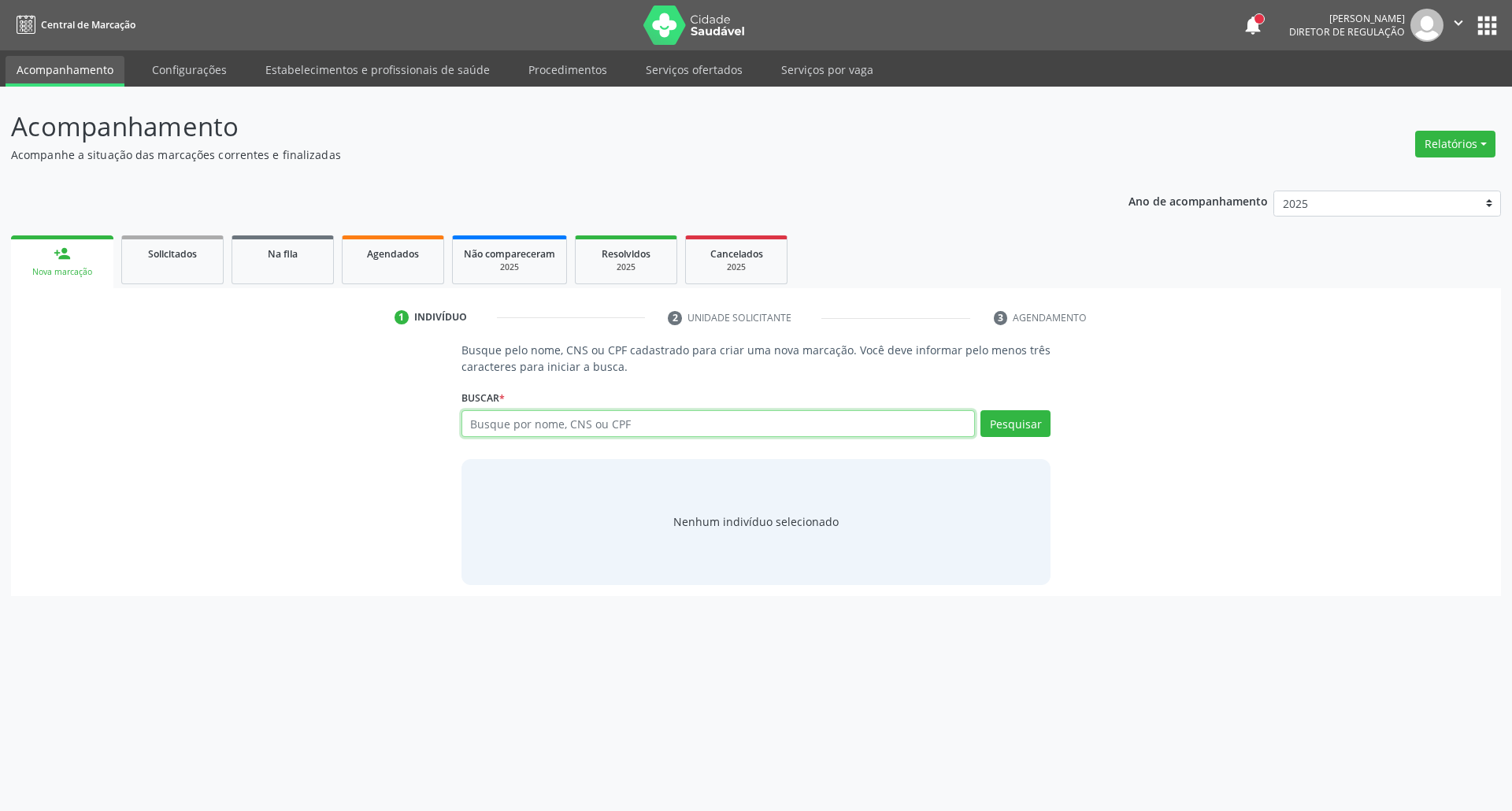
click at [524, 417] on input "text" at bounding box center [718, 424] width 514 height 27
type input "709004884318518"
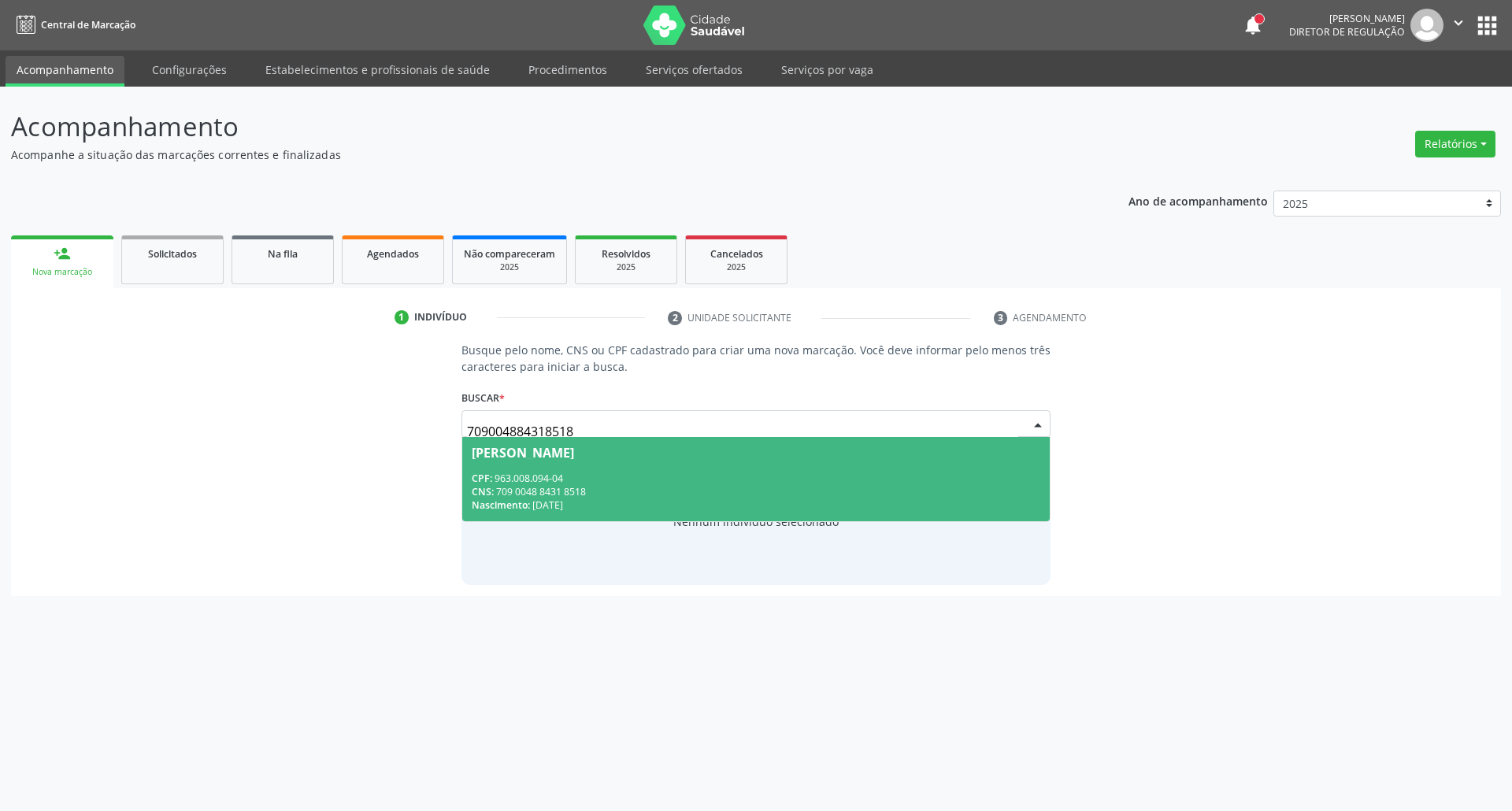
drag, startPoint x: 574, startPoint y: 490, endPoint x: 556, endPoint y: 559, distance: 71.3
click at [574, 490] on div "CNS: 709 0048 8431 8518" at bounding box center [756, 492] width 569 height 13
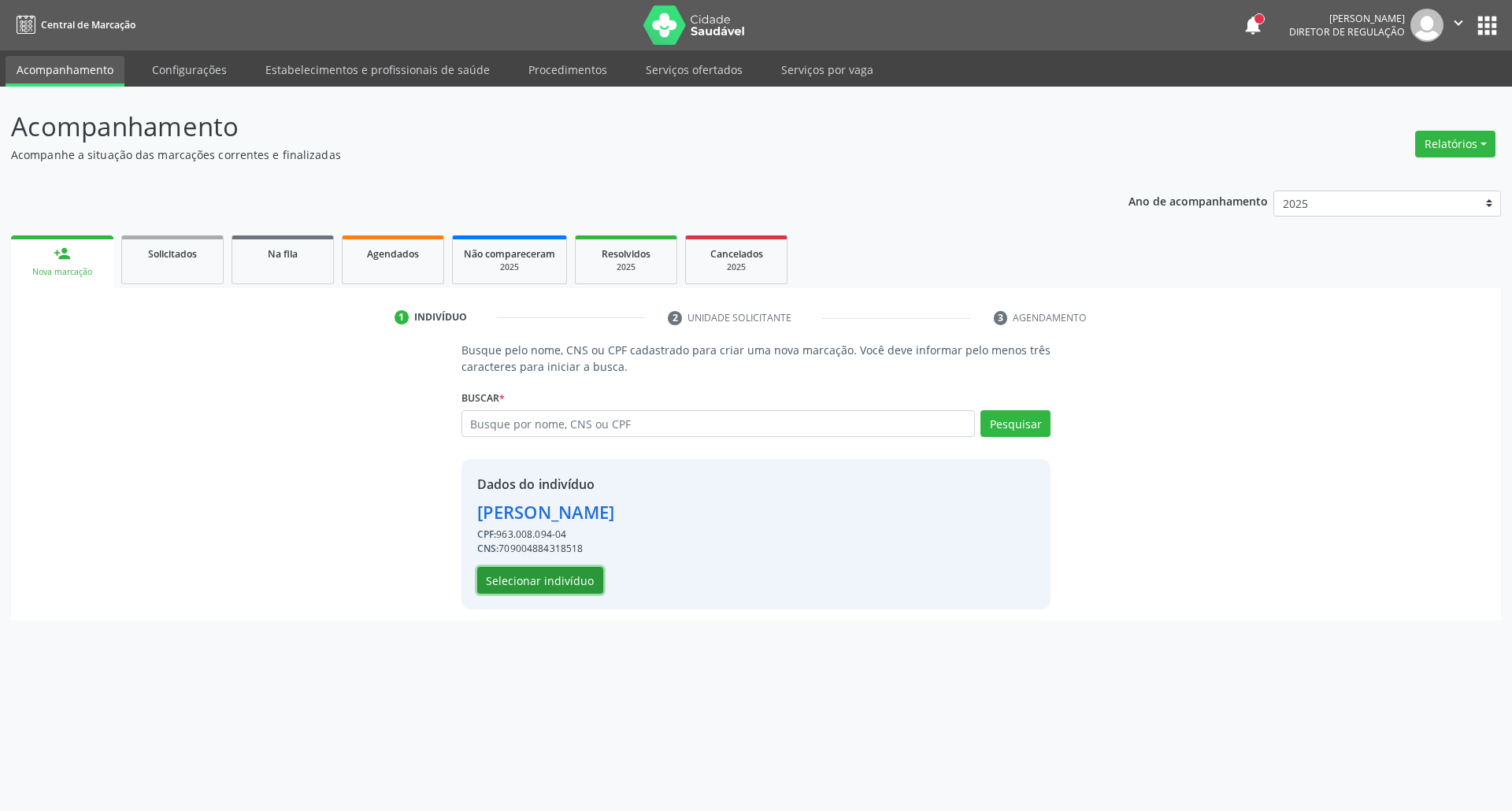
click at [562, 580] on button "Selecionar indivíduo" at bounding box center [540, 580] width 126 height 27
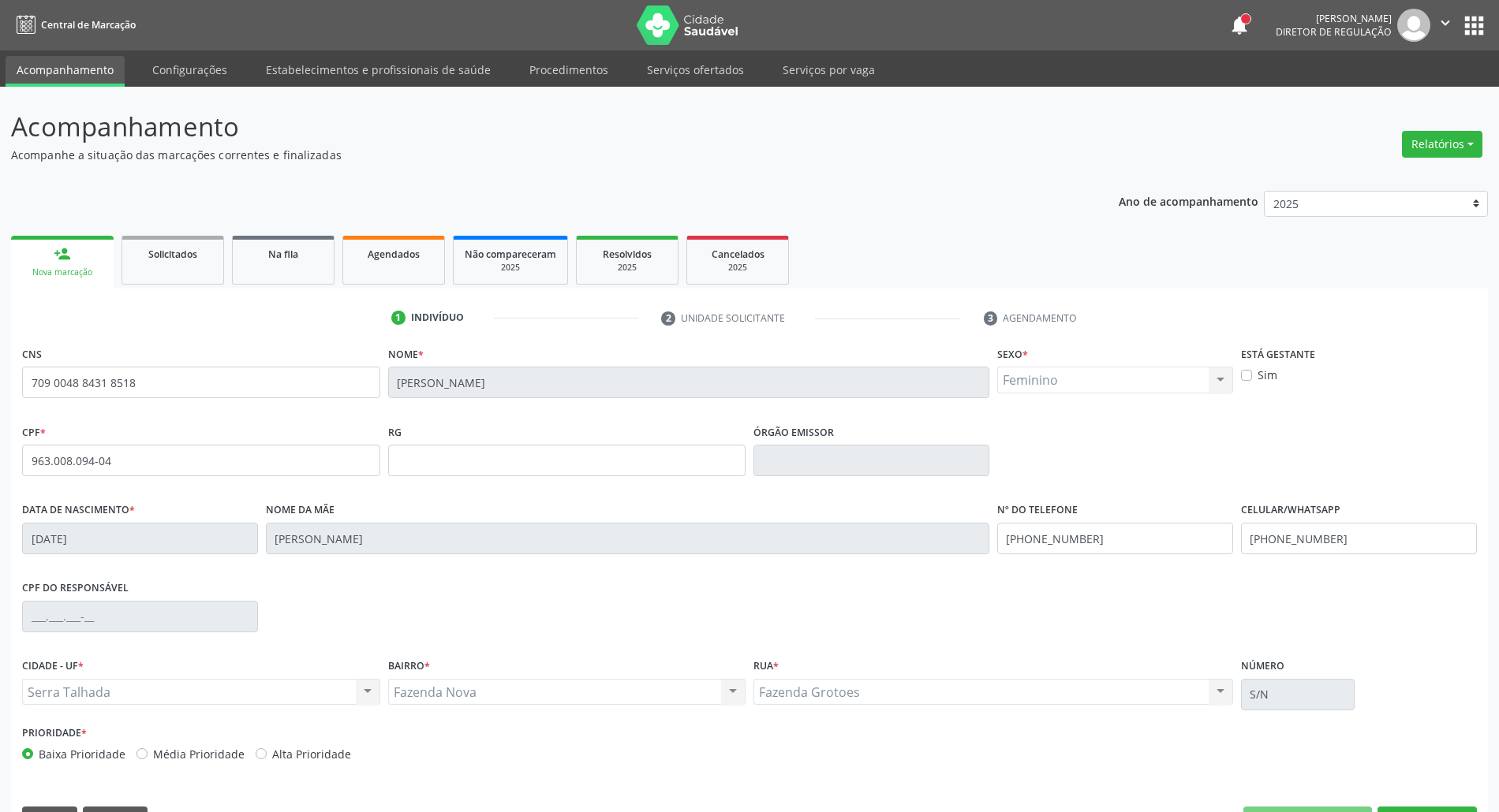
scroll to position [43, 0]
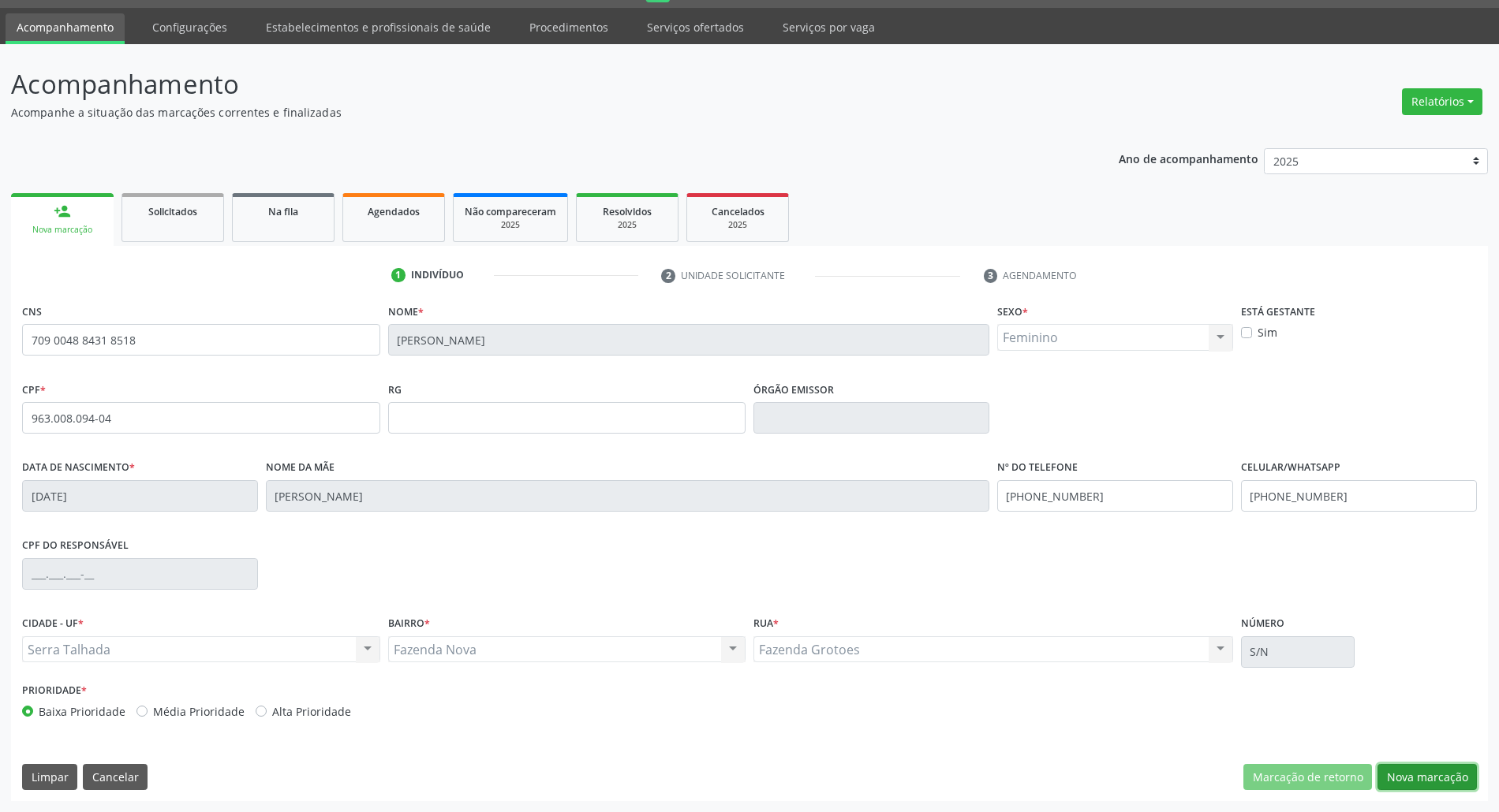
drag, startPoint x: 1392, startPoint y: 770, endPoint x: 1376, endPoint y: 767, distance: 16.3
click at [1385, 770] on button "Nova marcação" at bounding box center [1427, 777] width 99 height 27
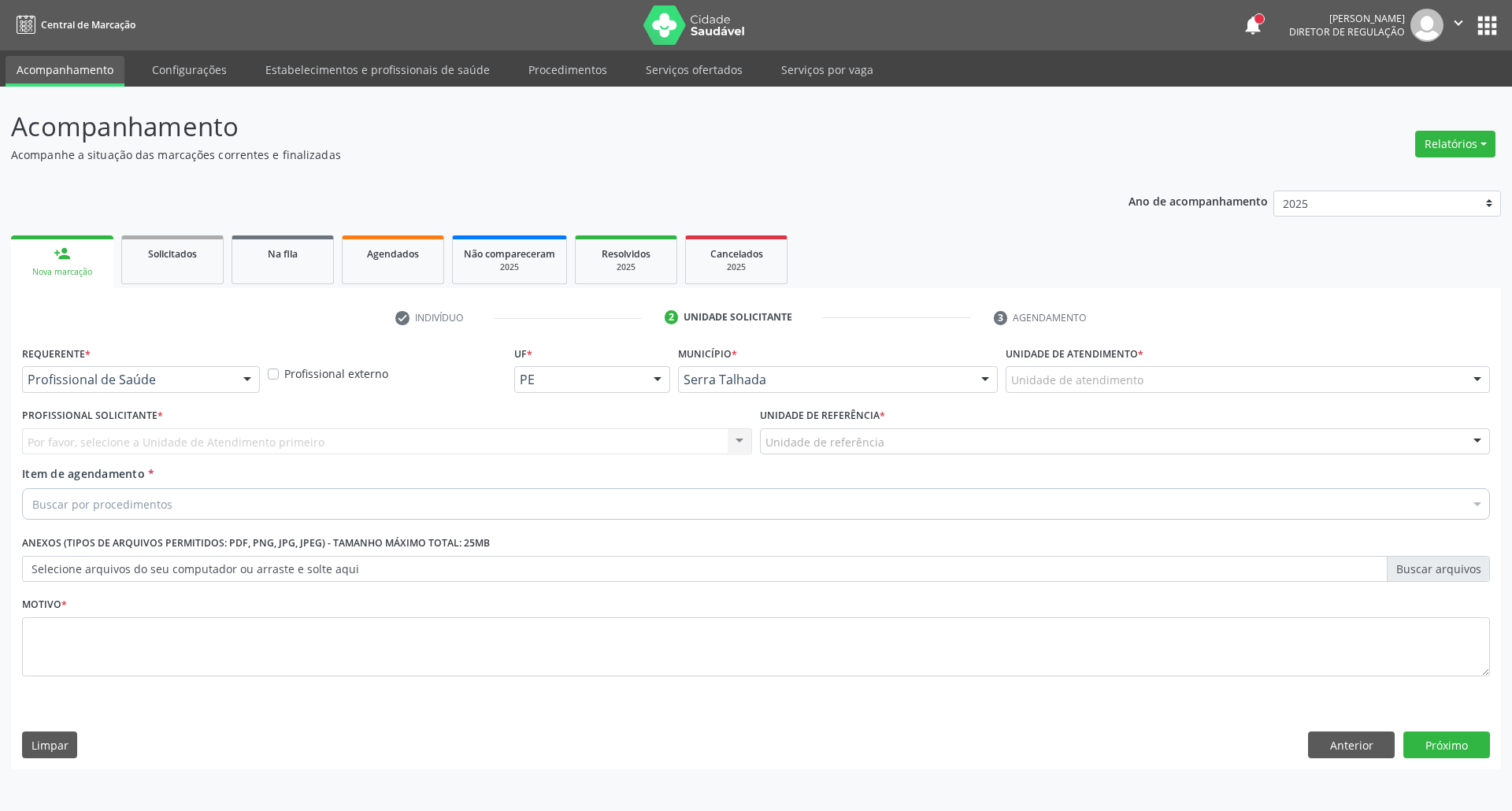
drag, startPoint x: 195, startPoint y: 381, endPoint x: 188, endPoint y: 428, distance: 47.5
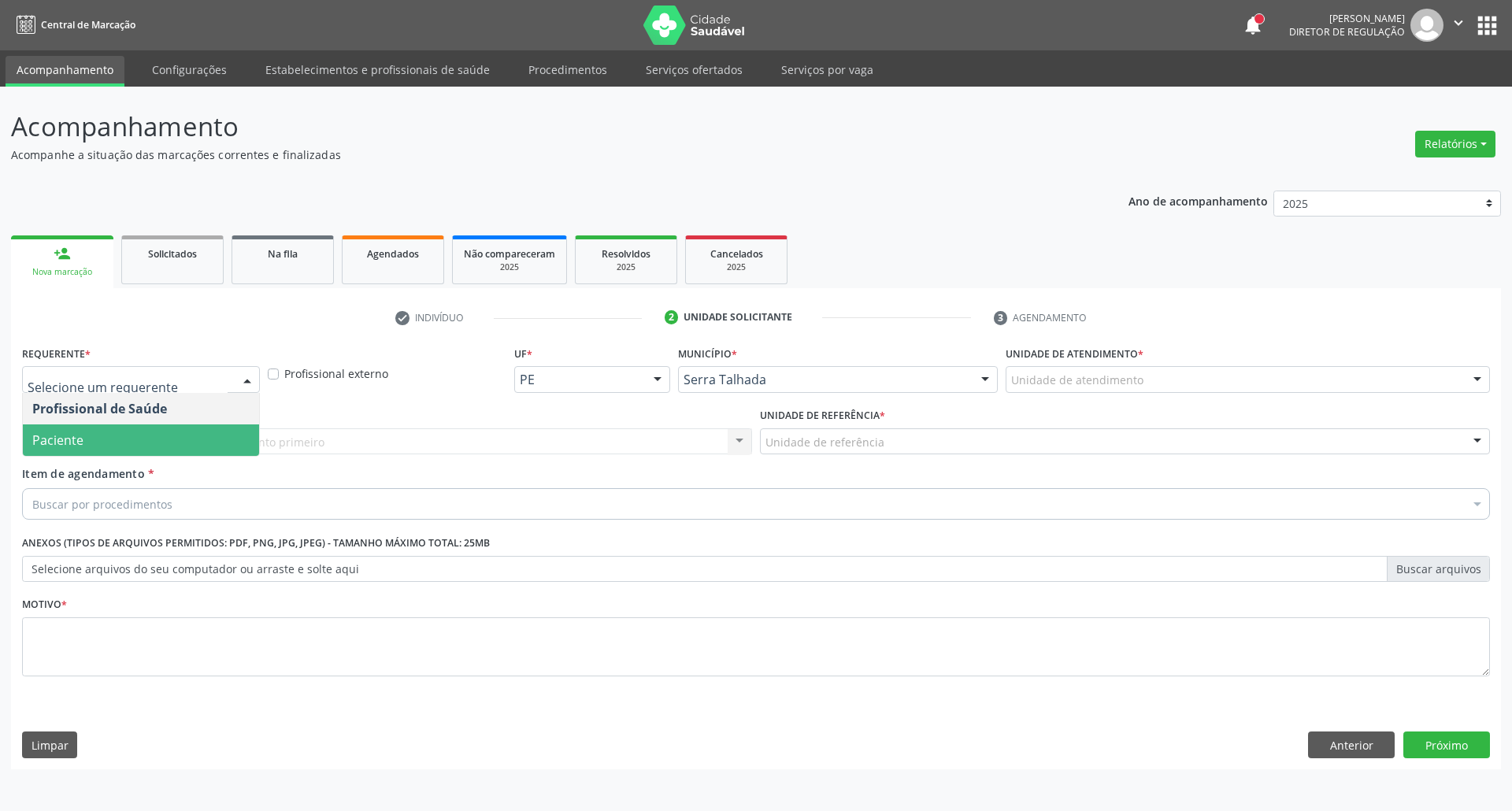
click at [188, 429] on span "Paciente" at bounding box center [140, 440] width 236 height 31
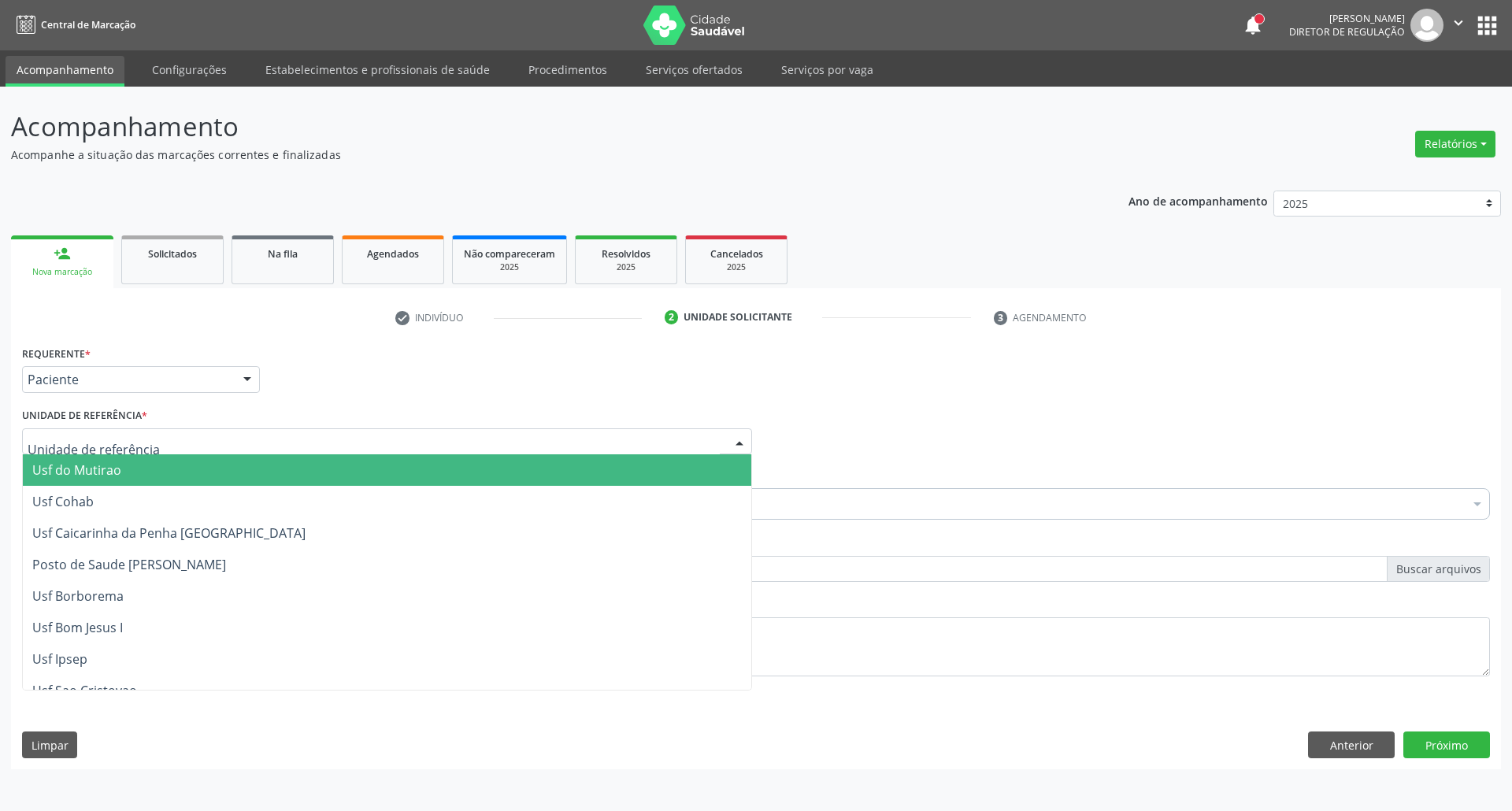
click at [188, 432] on div at bounding box center [387, 442] width 730 height 27
type input "FAZ"
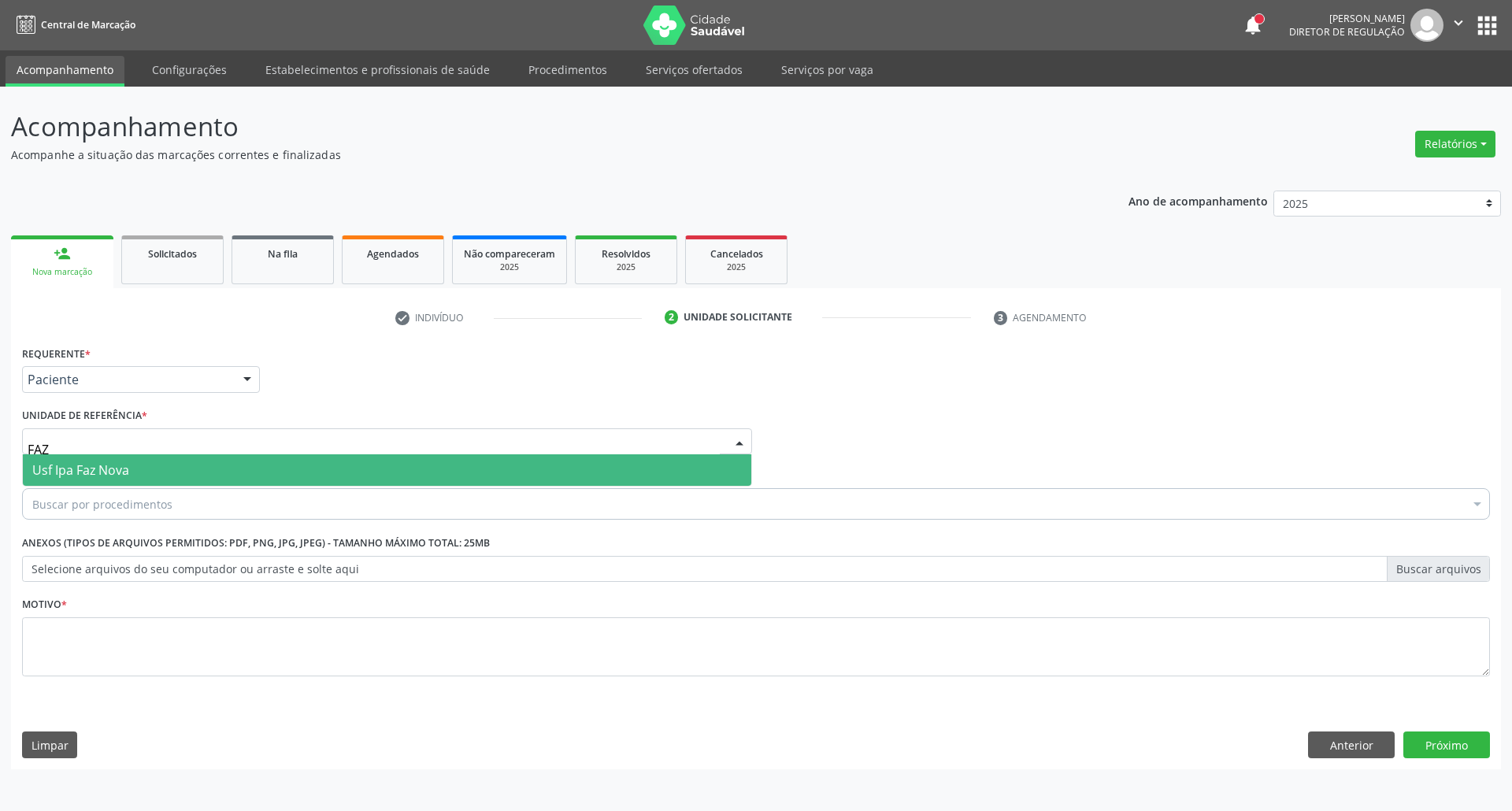
click at [193, 474] on span "Usf Ipa Faz Nova" at bounding box center [387, 469] width 728 height 31
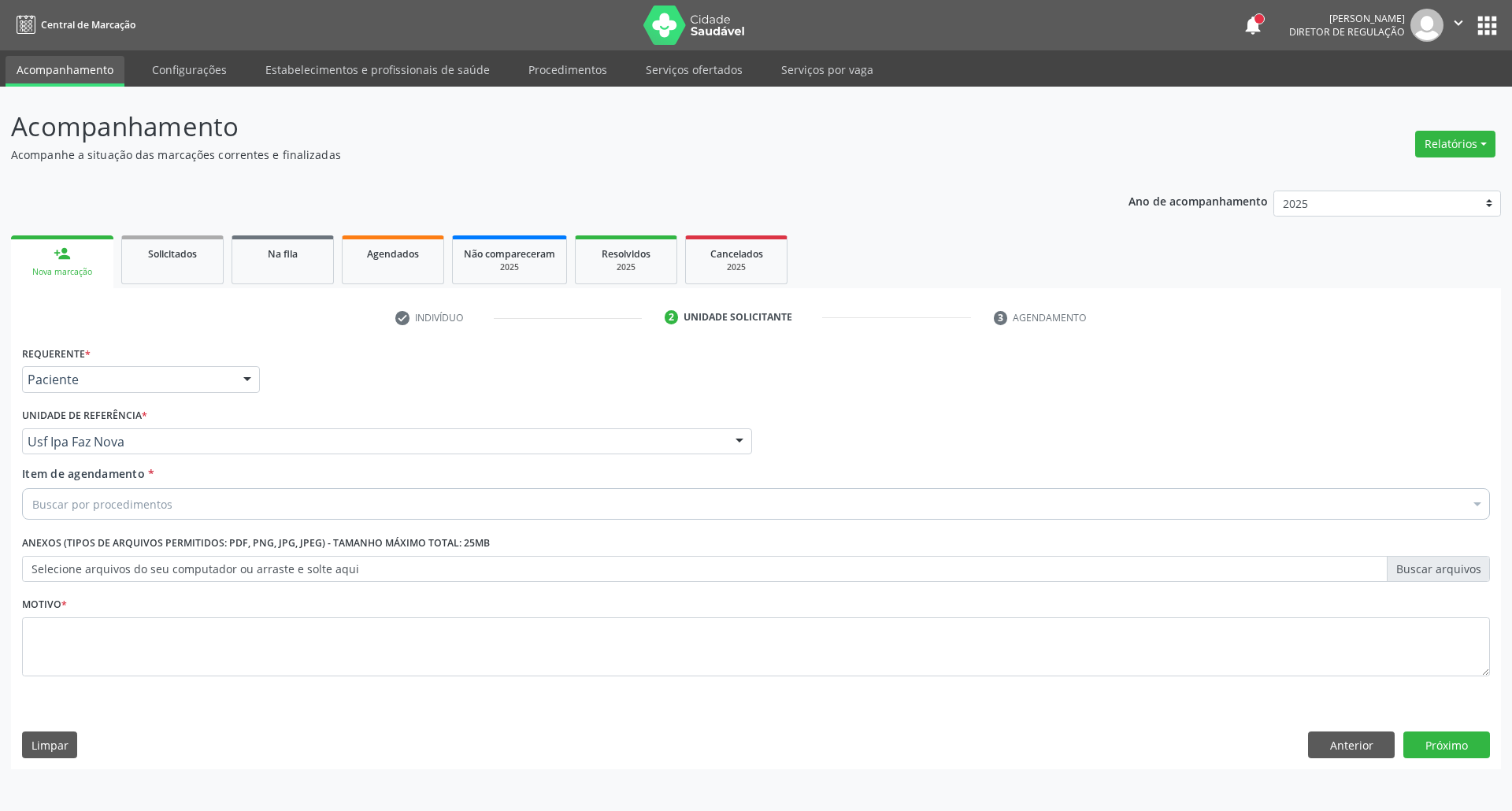
click at [189, 506] on div "Buscar por procedimentos" at bounding box center [755, 504] width 1467 height 31
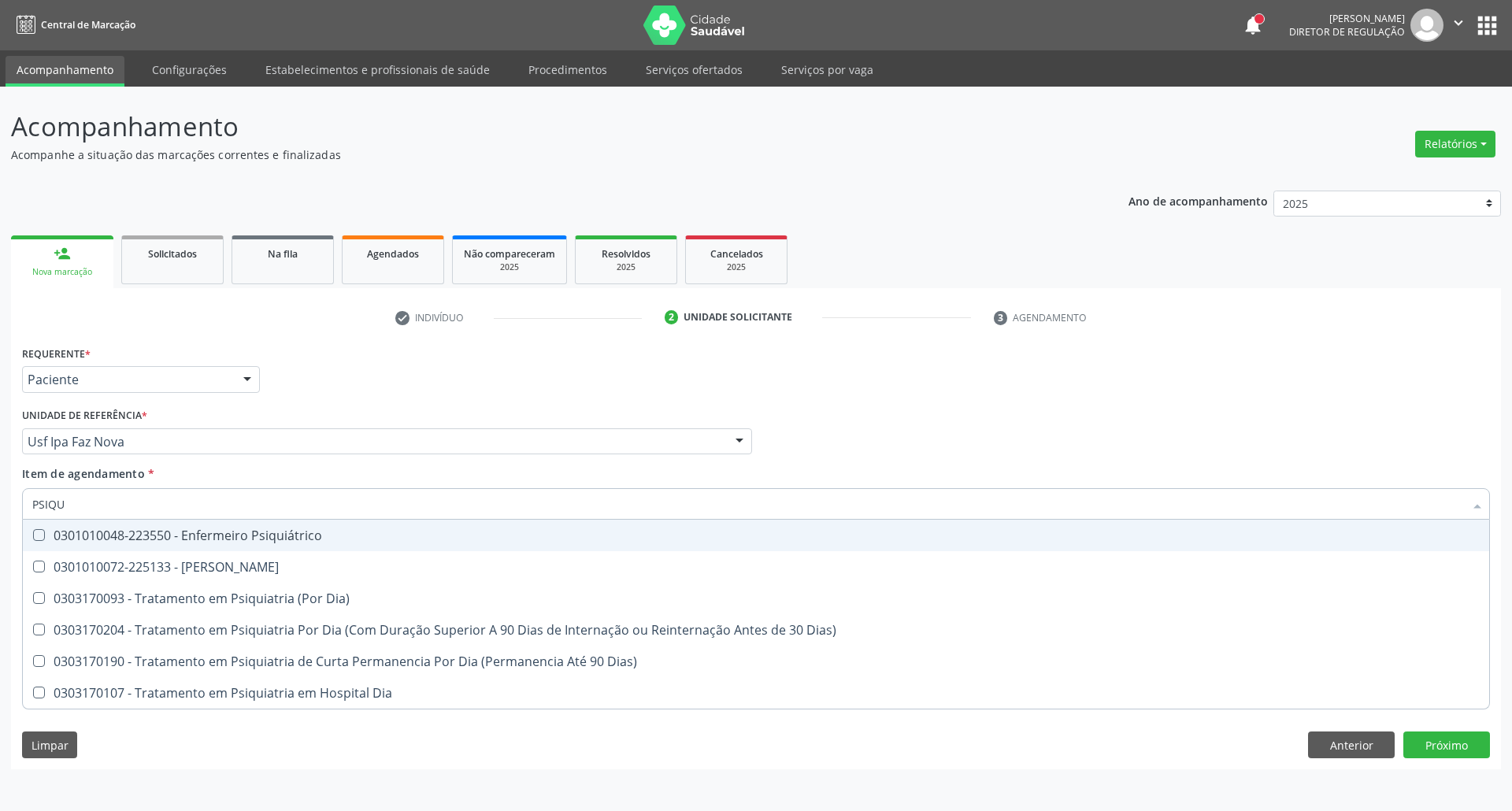
type input "PSIQUI"
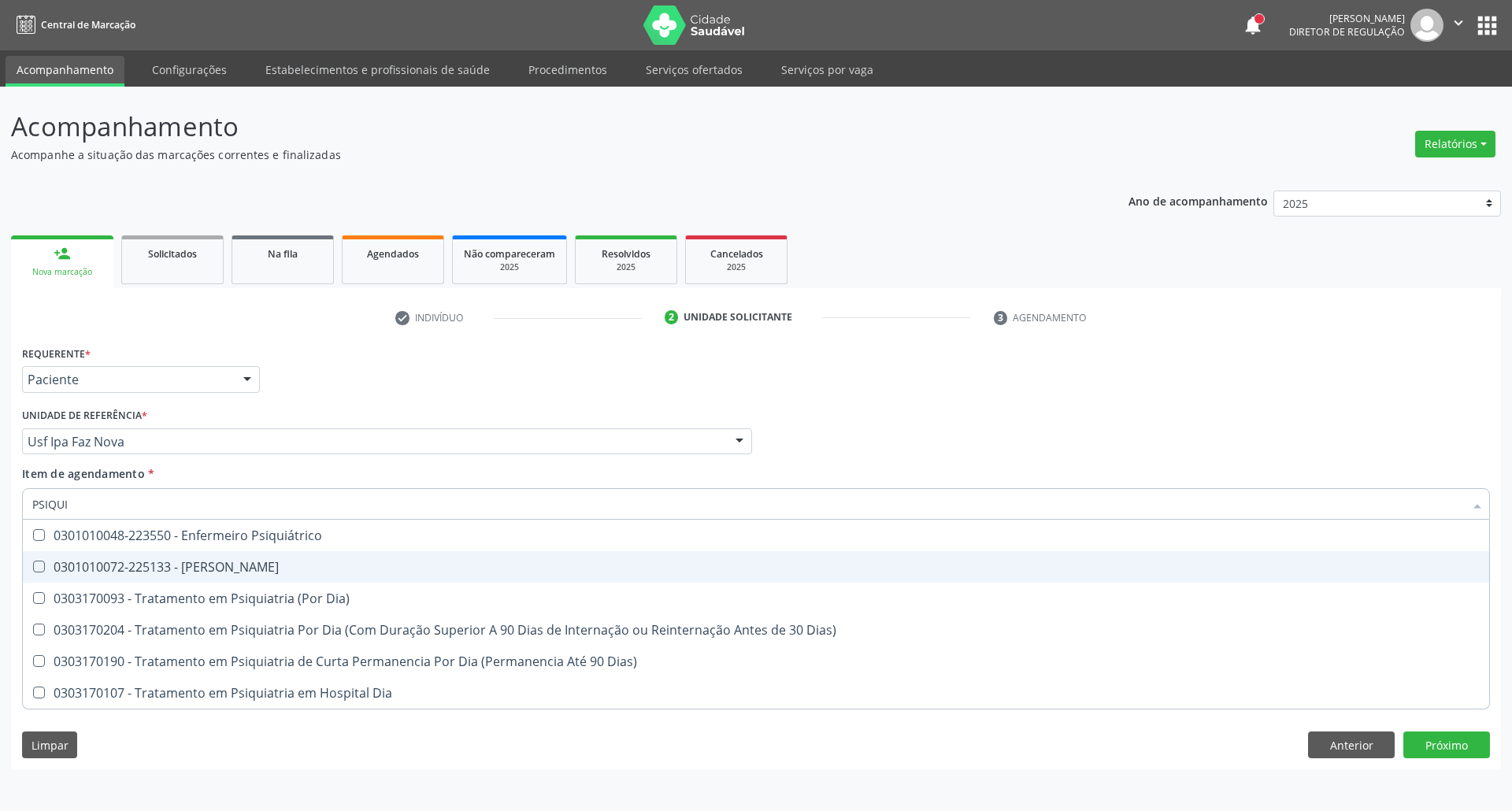
click at [165, 556] on span "0301010072-225133 - [PERSON_NAME]" at bounding box center [756, 566] width 1467 height 31
checkbox Psiquiatra "true"
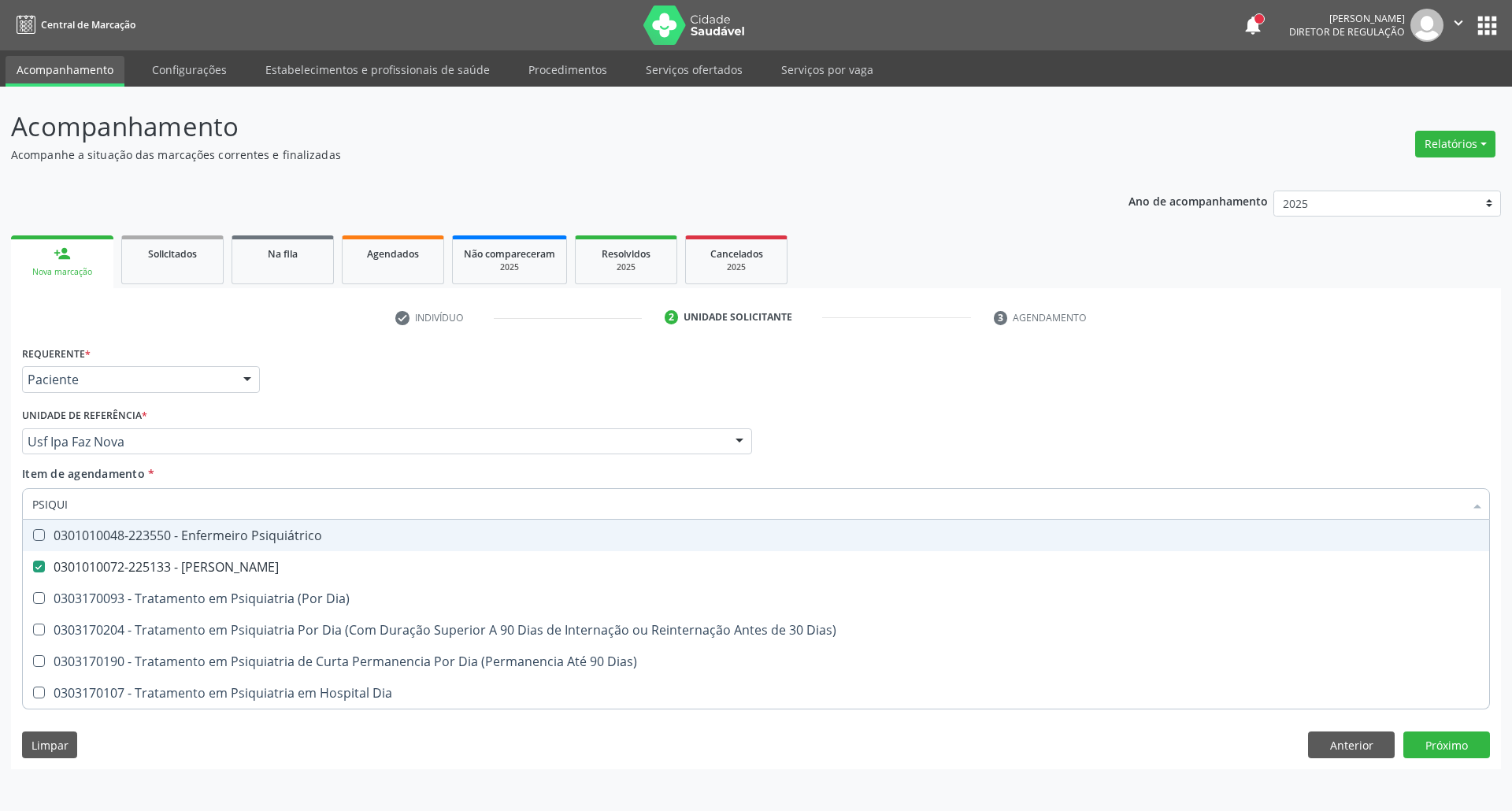
click at [852, 429] on div "Profissional Solicitante Por favor, selecione a Unidade de Atendimento primeiro…" at bounding box center [756, 434] width 1476 height 61
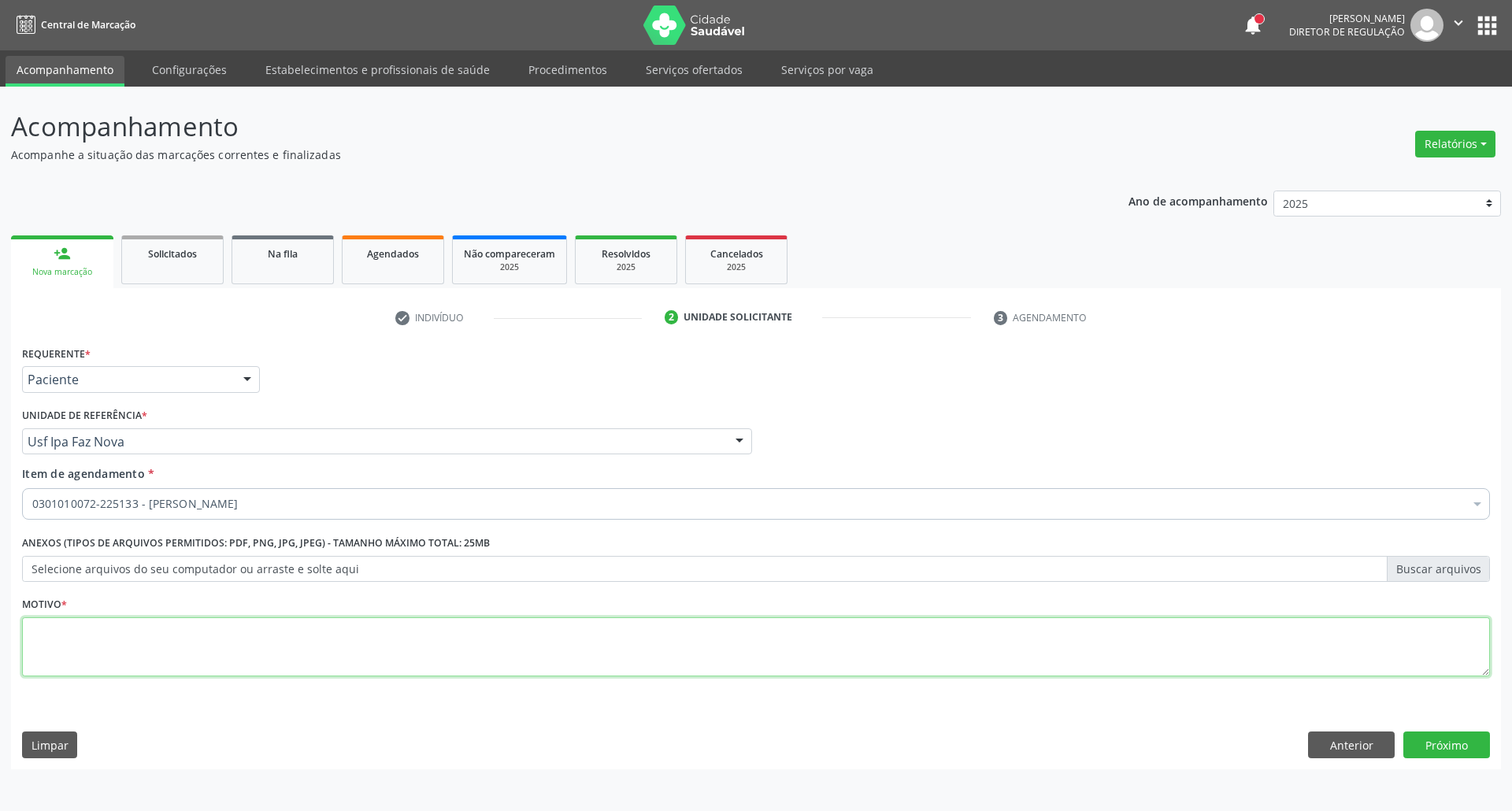
click at [293, 639] on textarea at bounding box center [755, 647] width 1467 height 60
type textarea "."
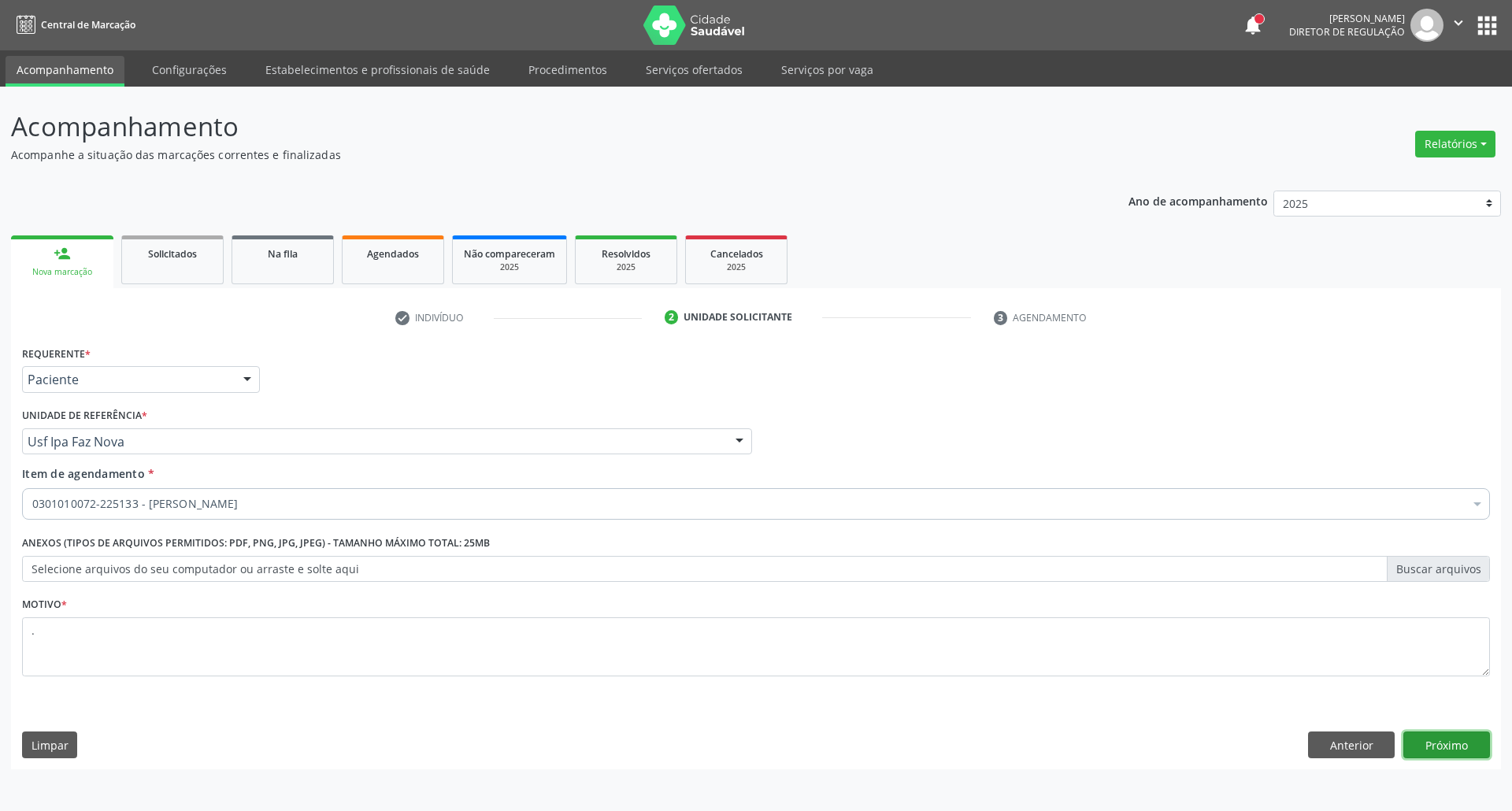
click at [1444, 748] on button "Próximo" at bounding box center [1446, 745] width 87 height 27
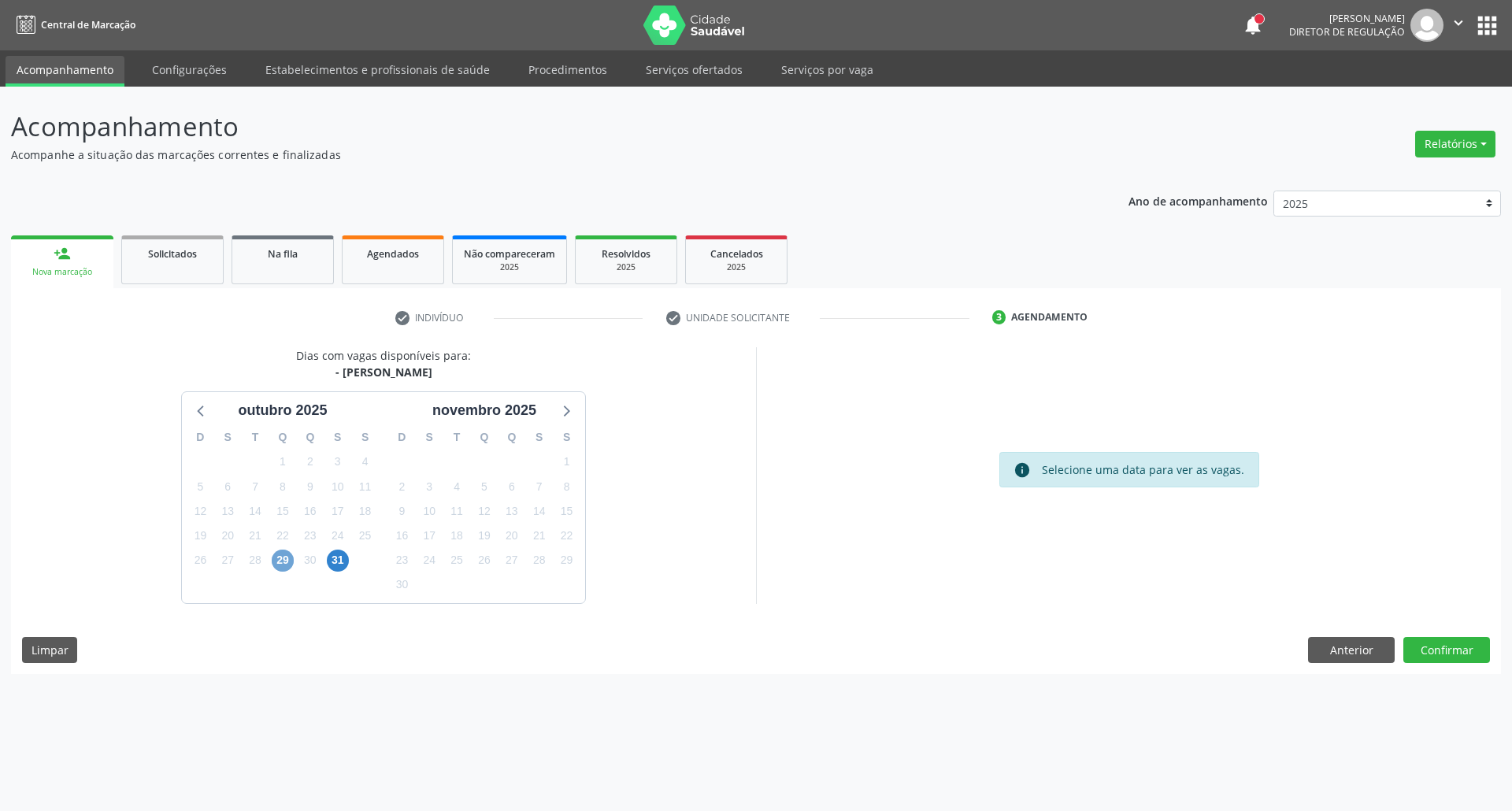
click at [287, 559] on span "29" at bounding box center [283, 561] width 22 height 22
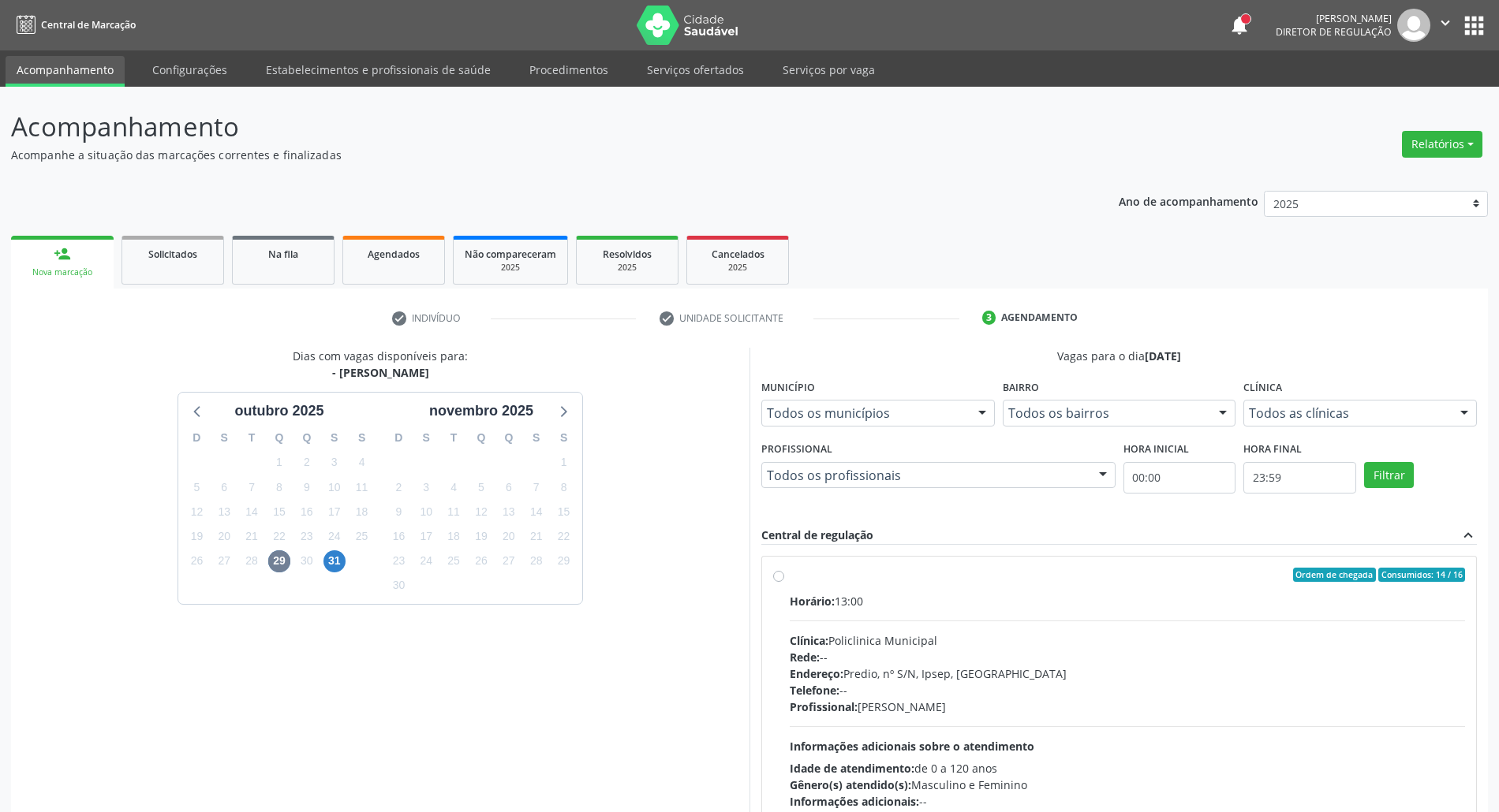
click at [1030, 612] on div "Horário: 13:00 Clínica: Policlinica Municipal Rede: -- Endereço: Predio, nº S/N…" at bounding box center [1127, 702] width 676 height 217
click at [784, 582] on input "Ordem de chegada Consumidos: 14 / 16 Horário: 13:00 Clínica: Policlinica Munici…" at bounding box center [779, 574] width 11 height 14
radio input "true"
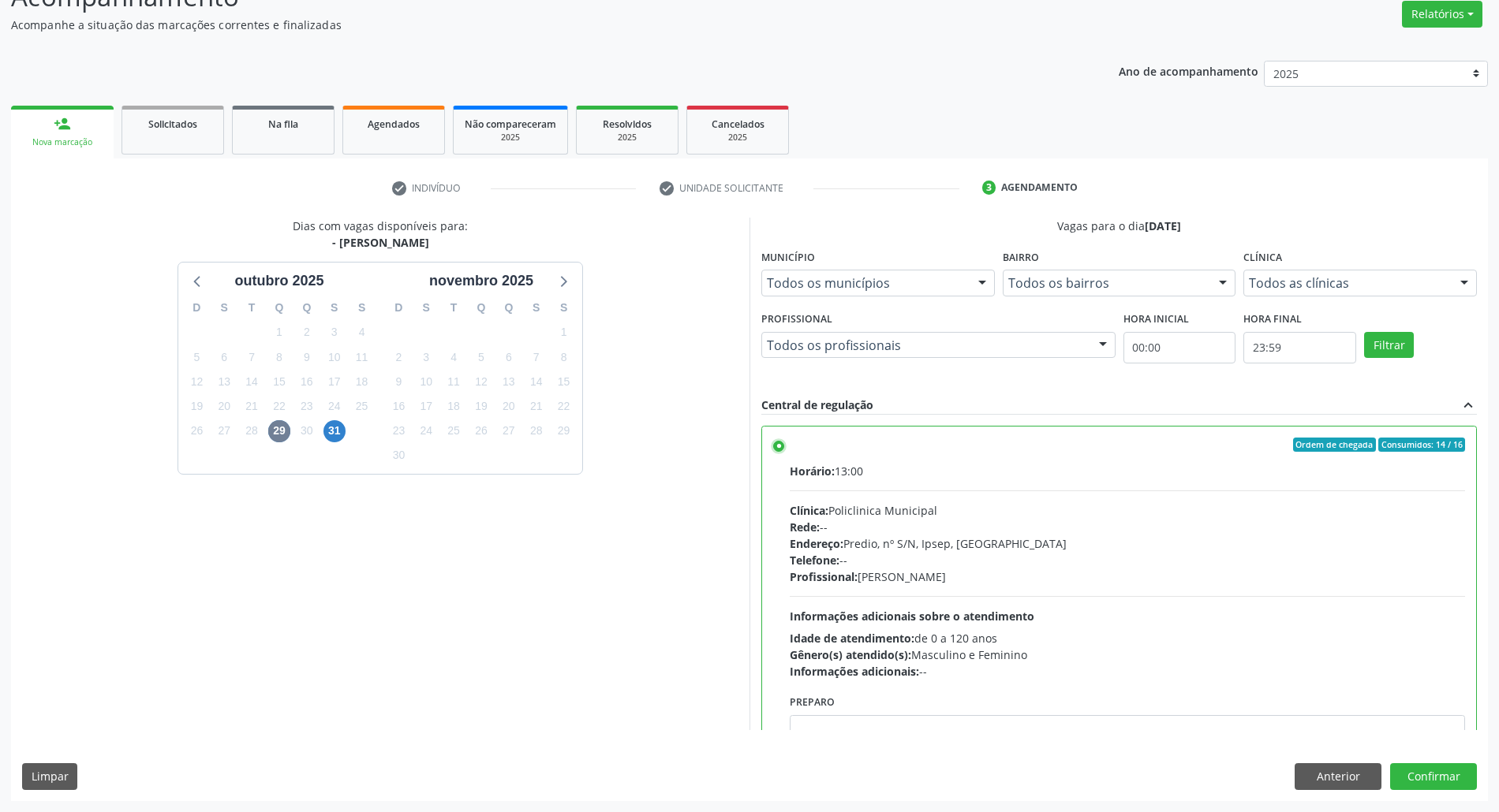
scroll to position [80, 0]
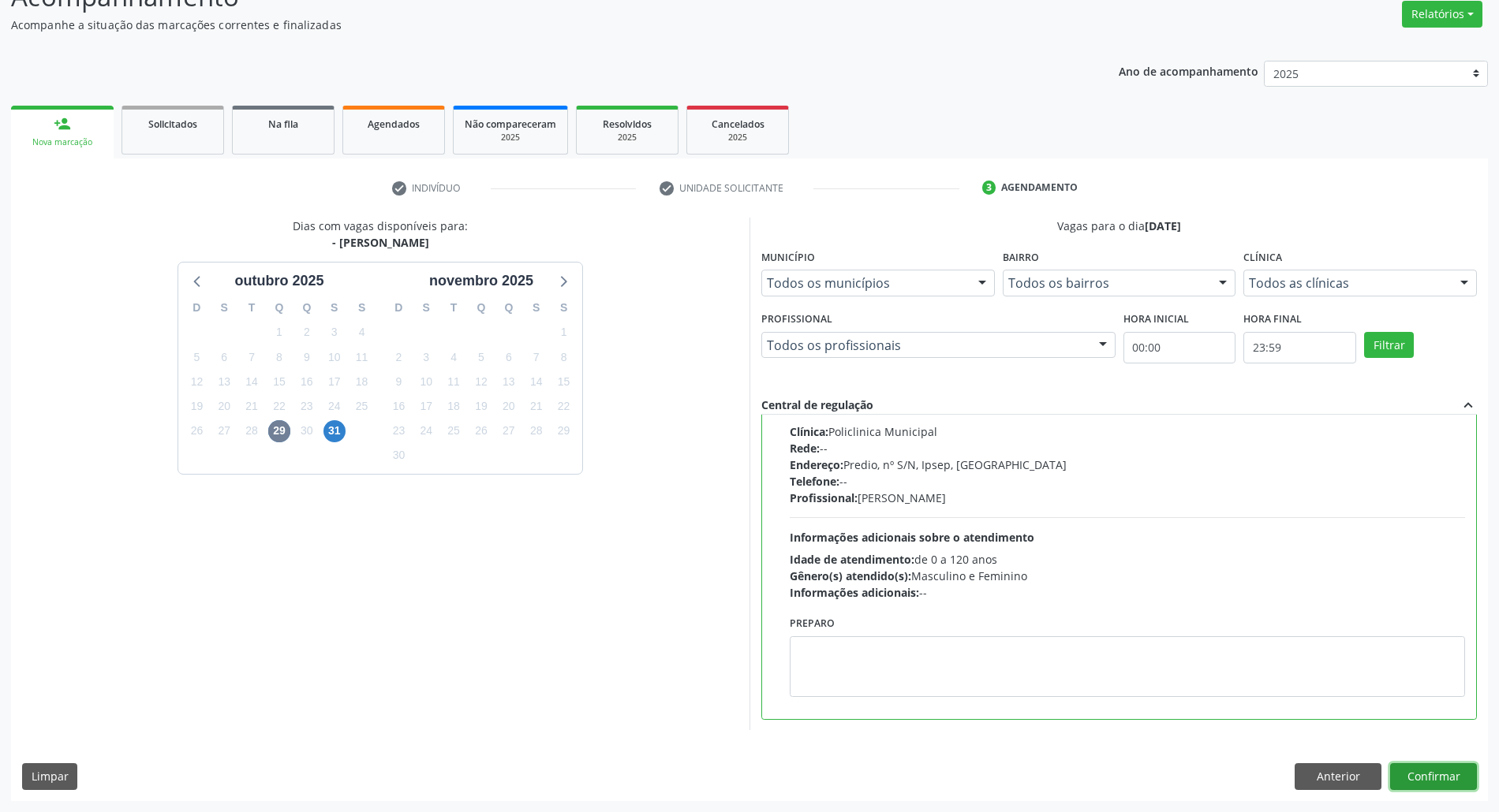
click at [1430, 768] on button "Confirmar" at bounding box center [1433, 777] width 87 height 27
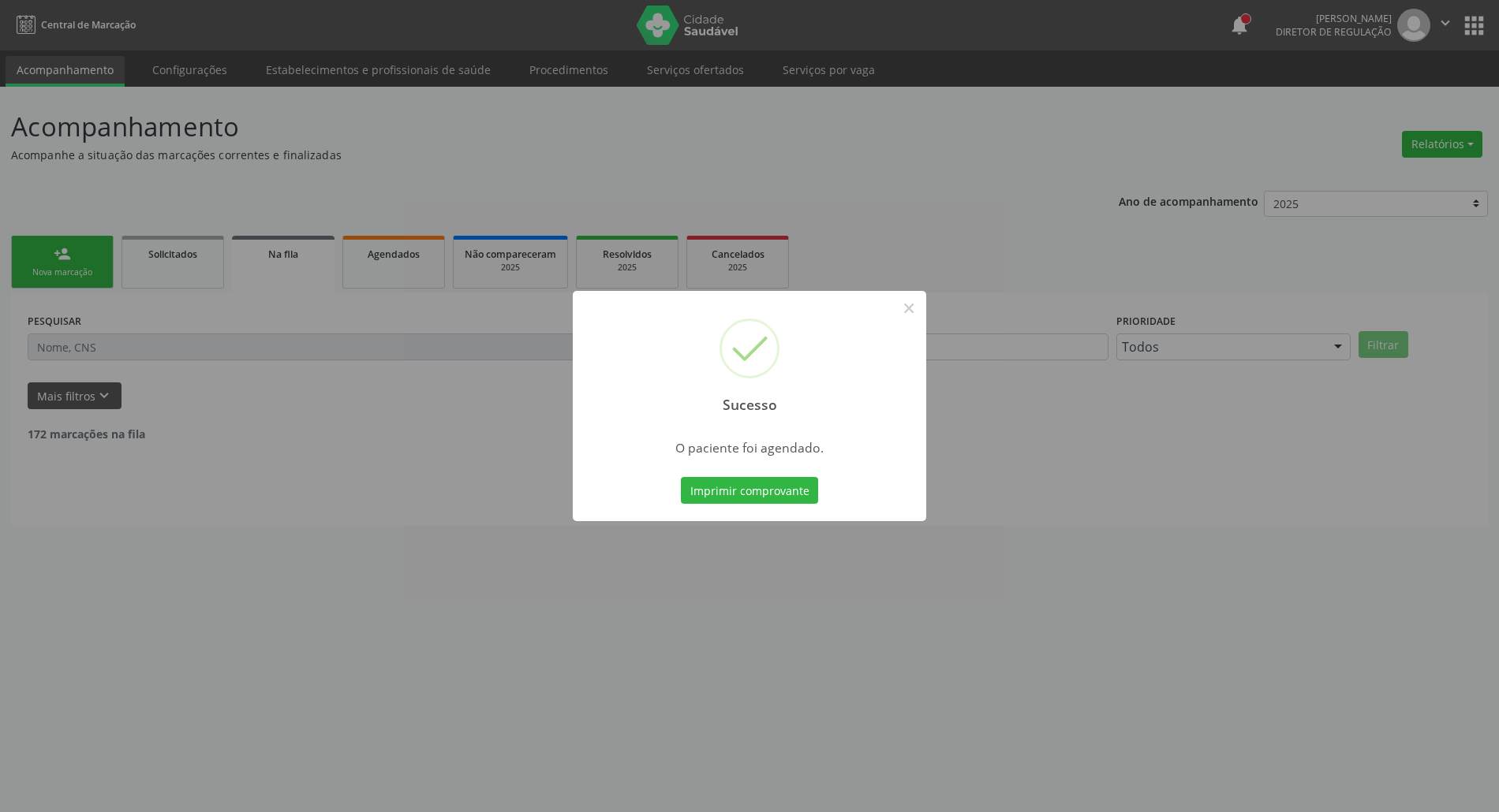
scroll to position [0, 0]
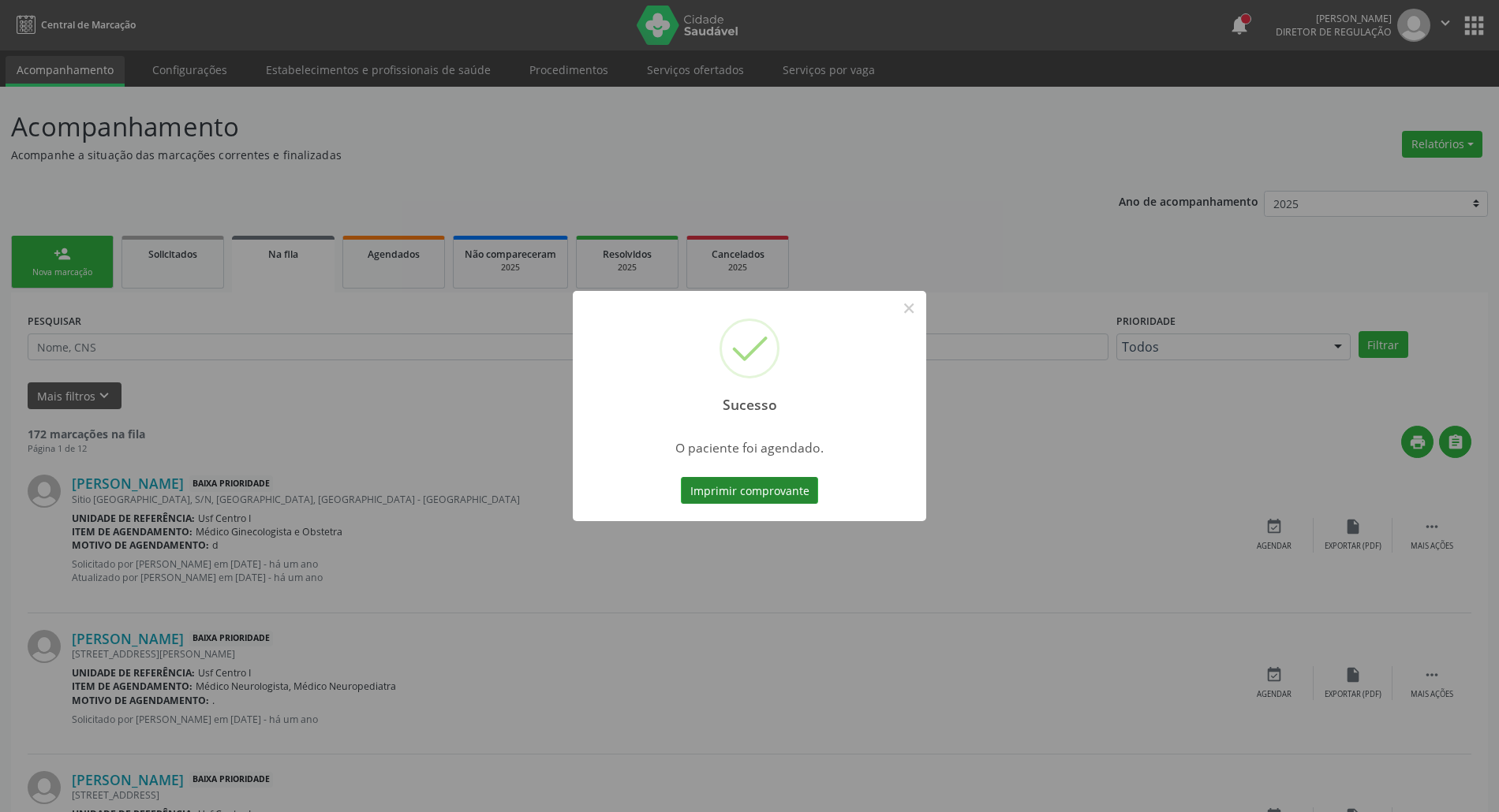
click at [778, 496] on button "Imprimir comprovante" at bounding box center [749, 491] width 137 height 27
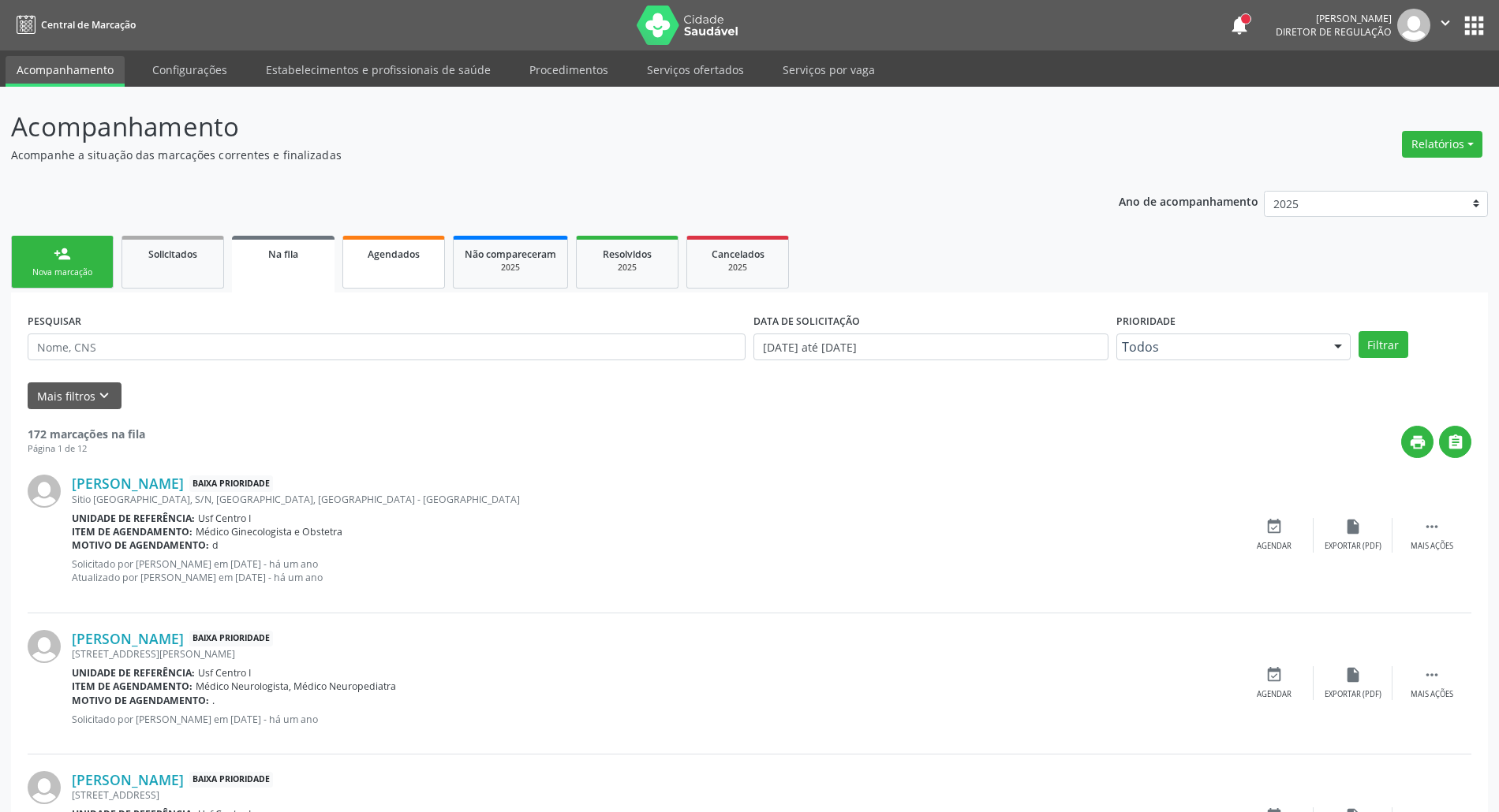
click at [420, 275] on link "Agendados" at bounding box center [393, 262] width 103 height 53
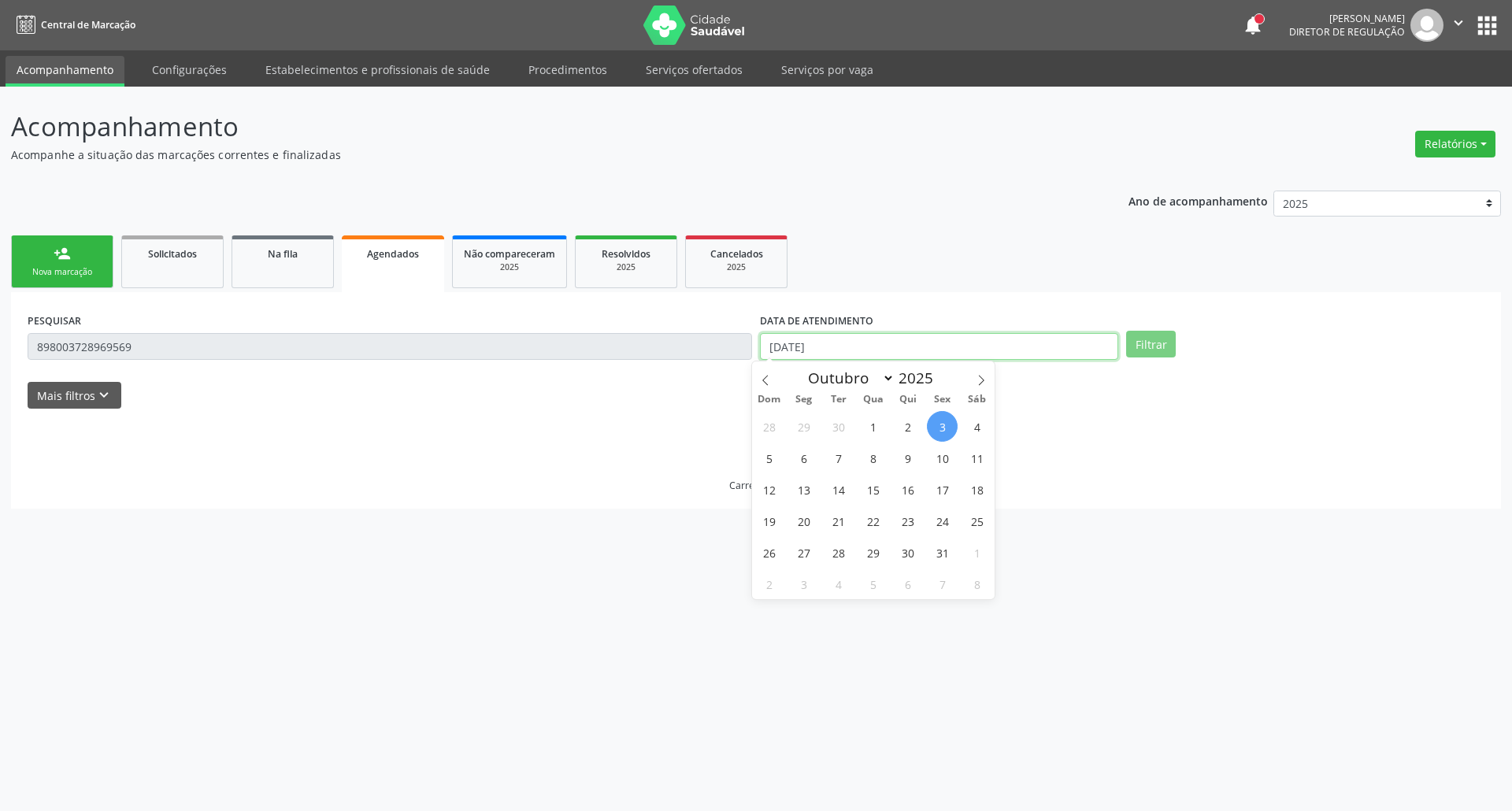
click at [876, 350] on input "[DATE]" at bounding box center [939, 347] width 358 height 27
click at [876, 350] on input "[DATE]" at bounding box center [928, 347] width 354 height 27
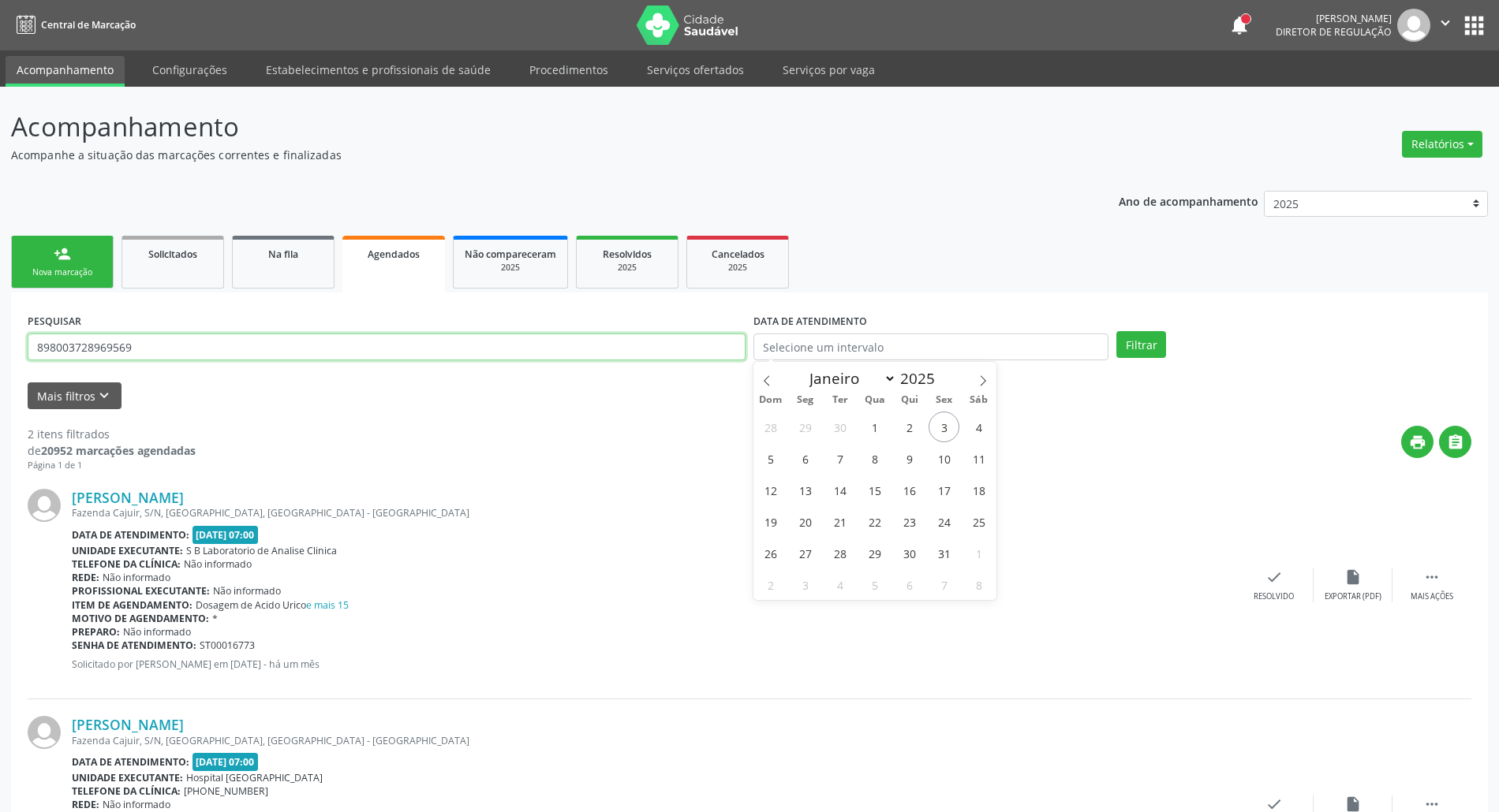
click at [727, 344] on input "898003728969569" at bounding box center [387, 347] width 718 height 27
type input "700306957997032"
click at [1116, 331] on button "Filtrar" at bounding box center [1141, 345] width 50 height 27
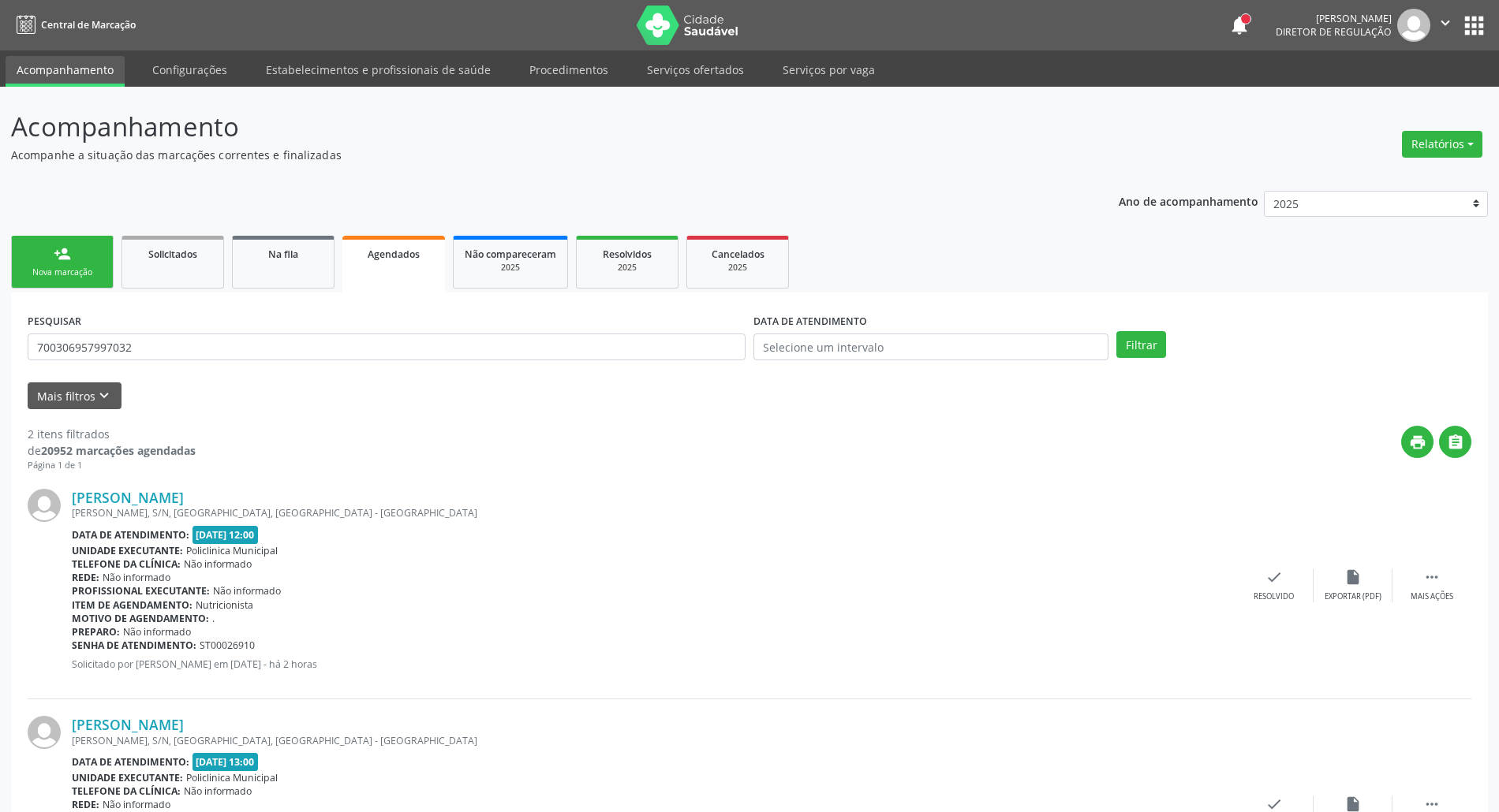
click at [1472, 23] on button "apps" at bounding box center [1474, 25] width 28 height 28
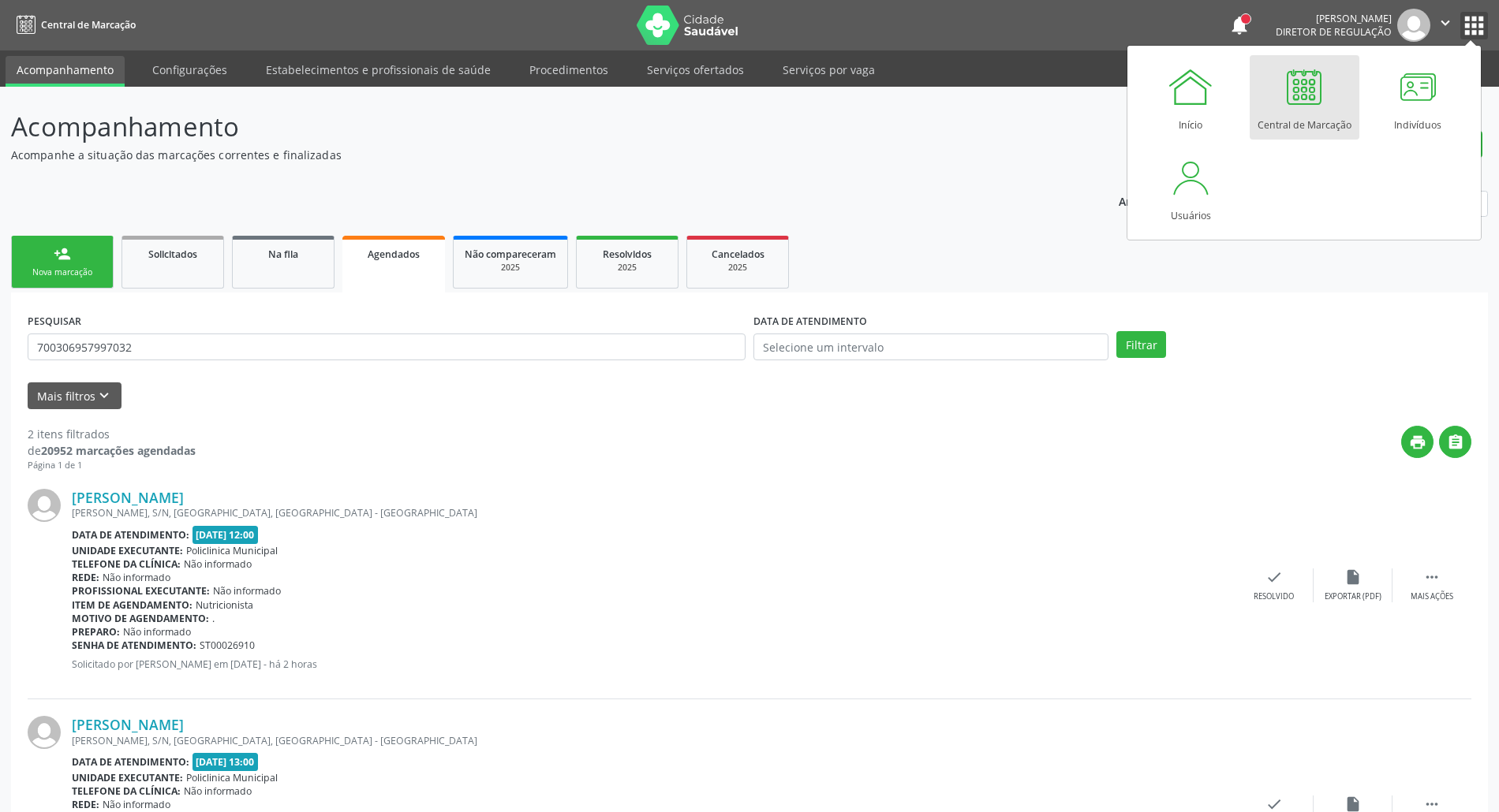
click at [1440, 19] on icon "" at bounding box center [1445, 23] width 18 height 18
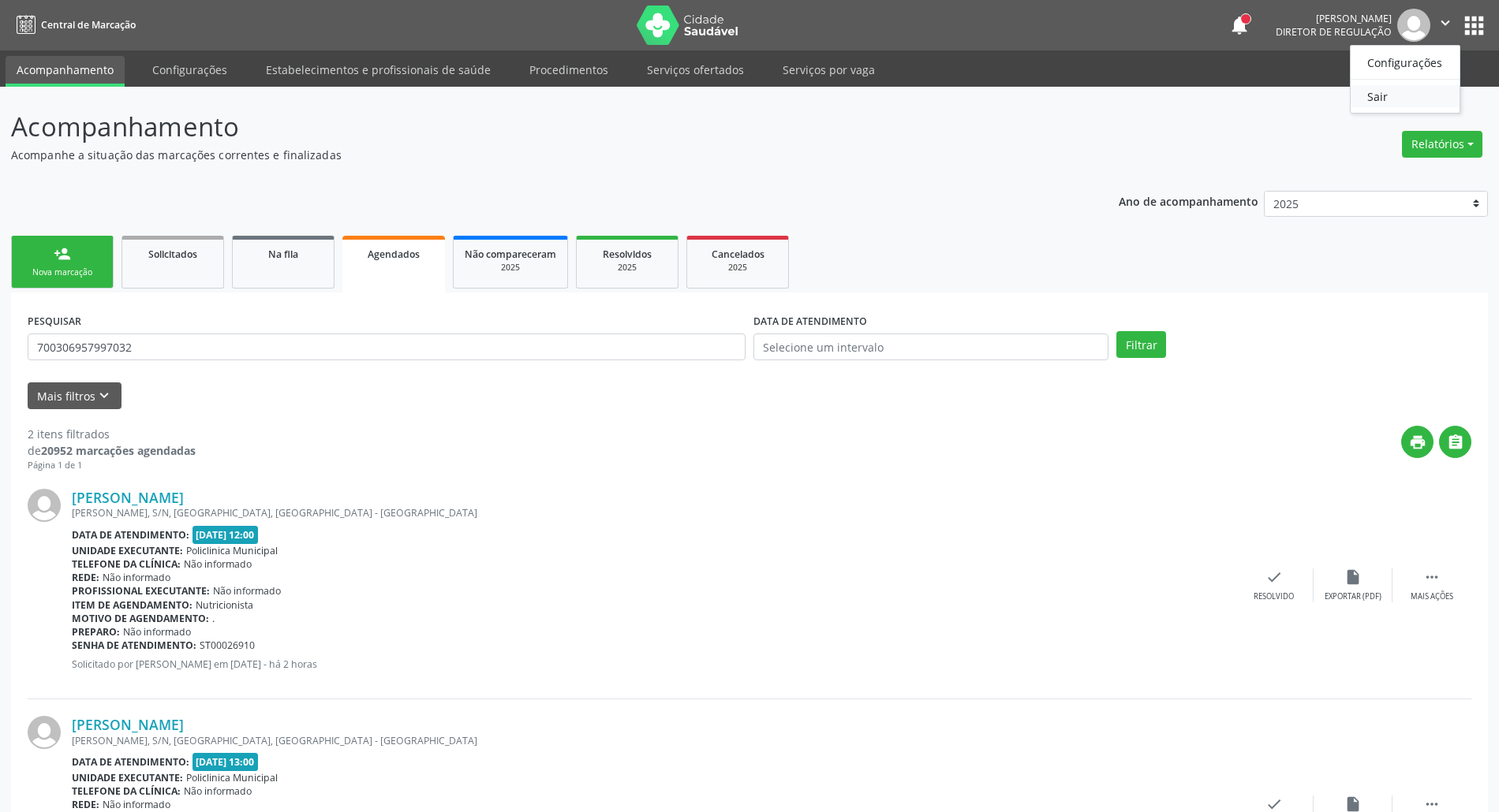
click at [1387, 99] on link "Sair" at bounding box center [1405, 96] width 109 height 22
